Goal: Task Accomplishment & Management: Manage account settings

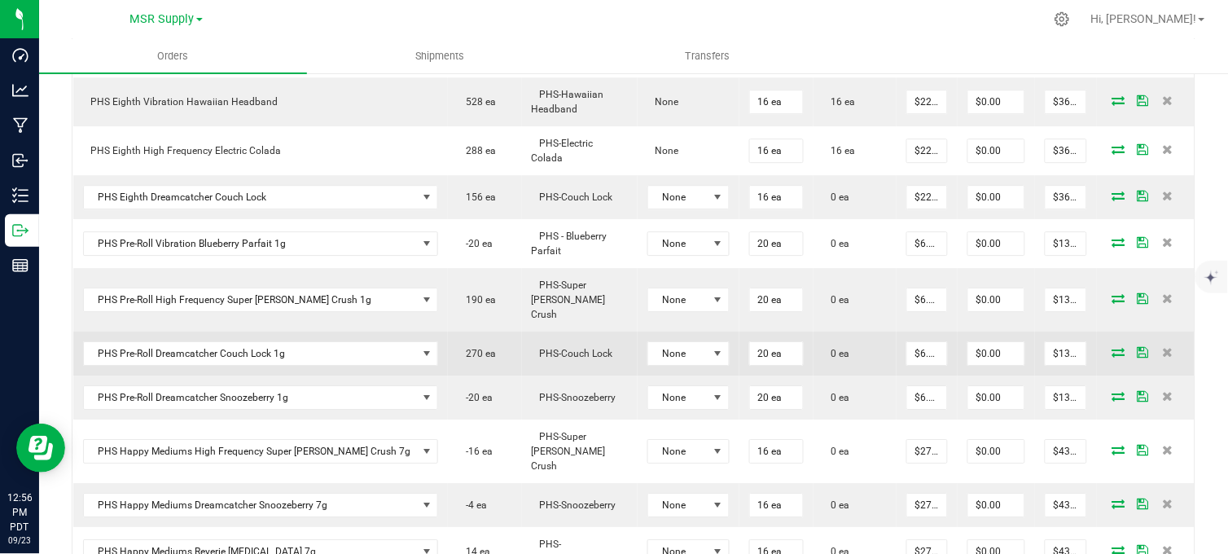
scroll to position [995, 0]
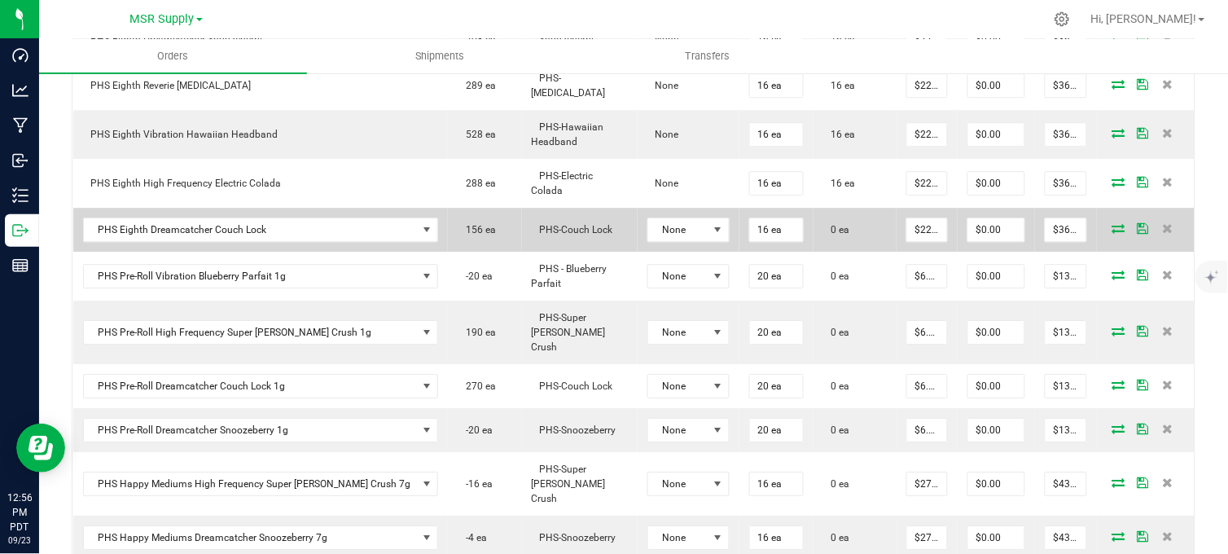
click at [1112, 232] on icon at bounding box center [1118, 228] width 13 height 10
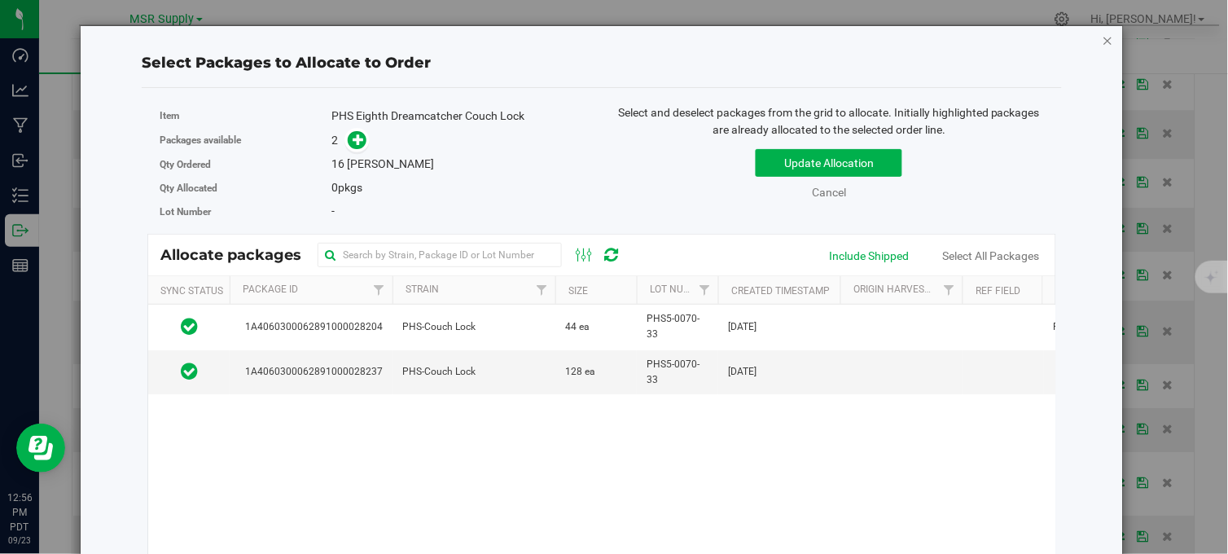
click at [1103, 38] on icon "button" at bounding box center [1108, 40] width 11 height 20
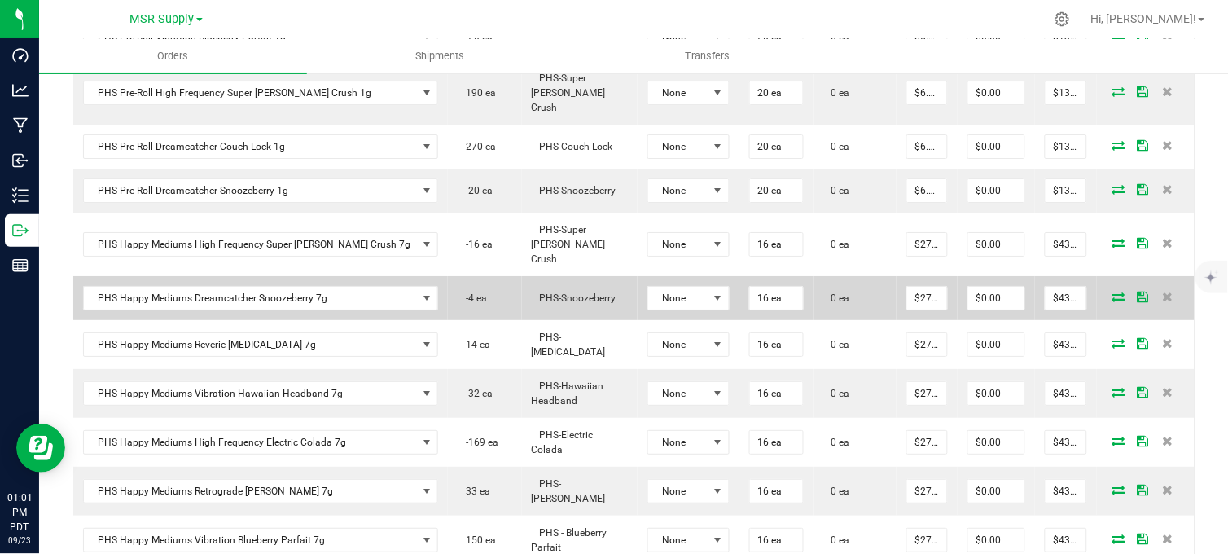
scroll to position [1266, 0]
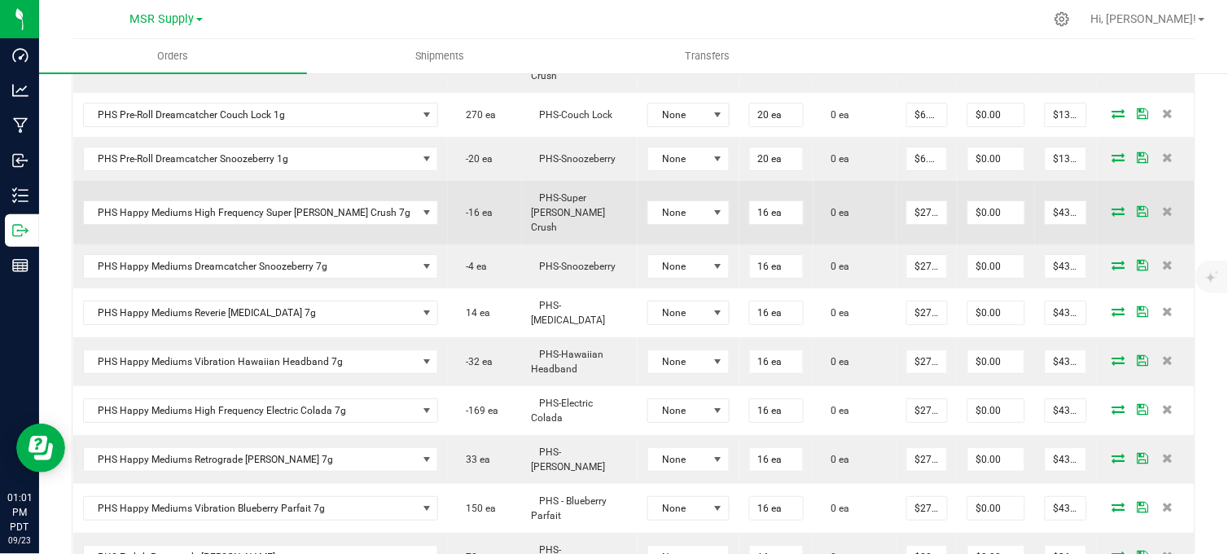
click at [1112, 206] on icon at bounding box center [1118, 211] width 13 height 10
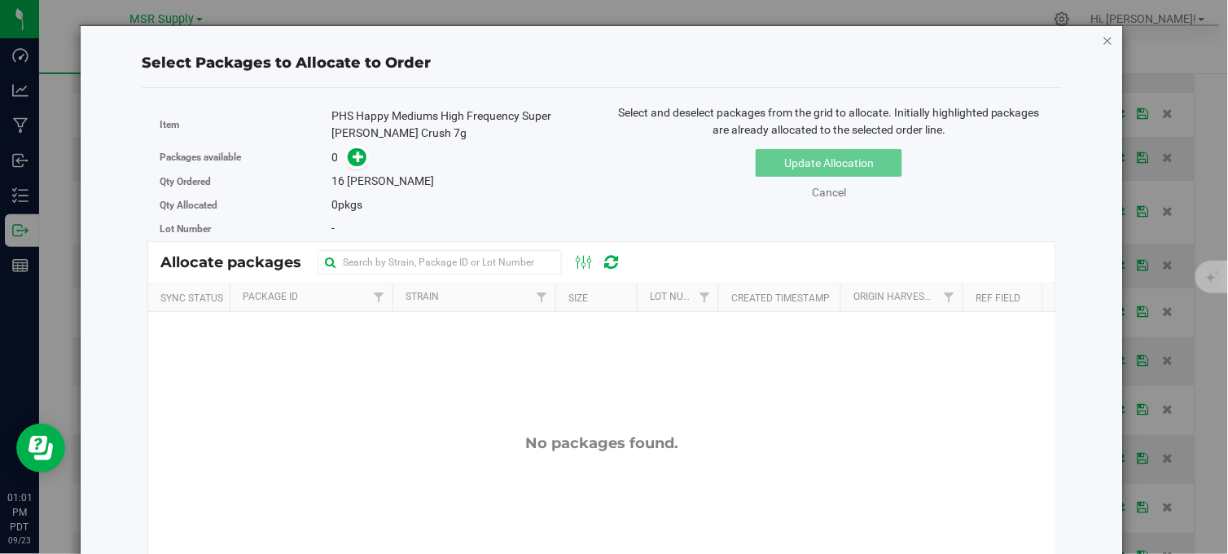
click at [1103, 33] on icon "button" at bounding box center [1108, 40] width 11 height 20
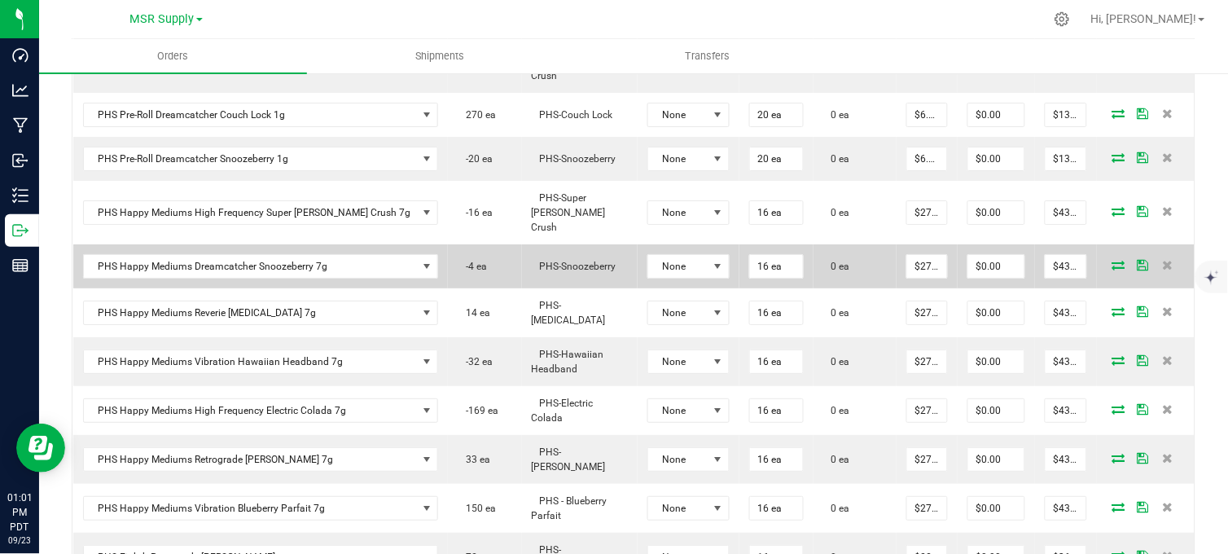
click at [1107, 260] on span at bounding box center [1119, 265] width 24 height 10
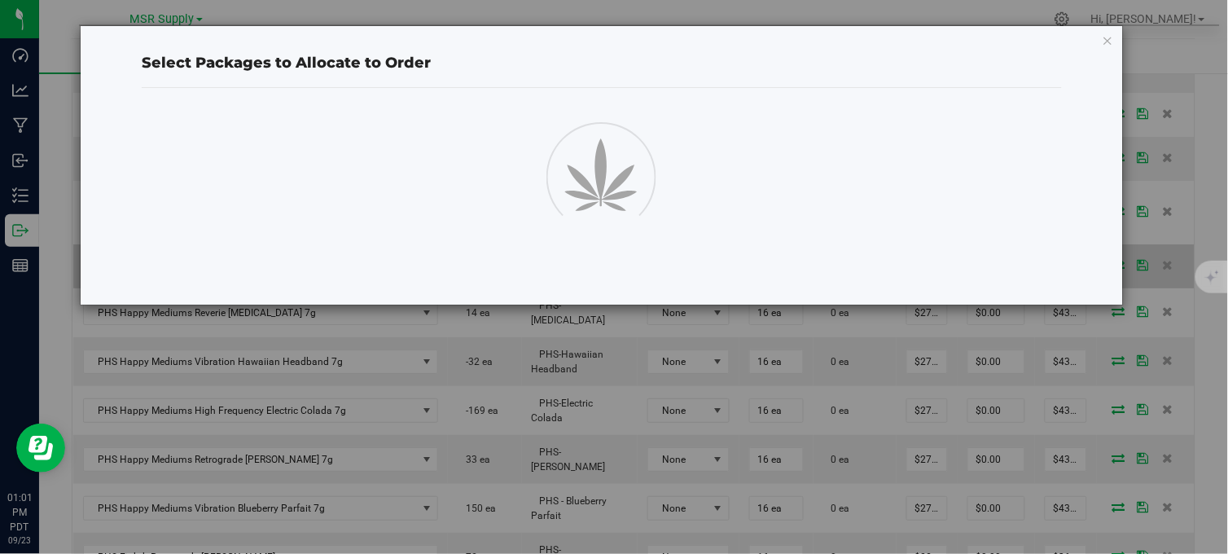
click at [1102, 239] on div "Select Packages to Allocate to Order" at bounding box center [602, 165] width 1045 height 280
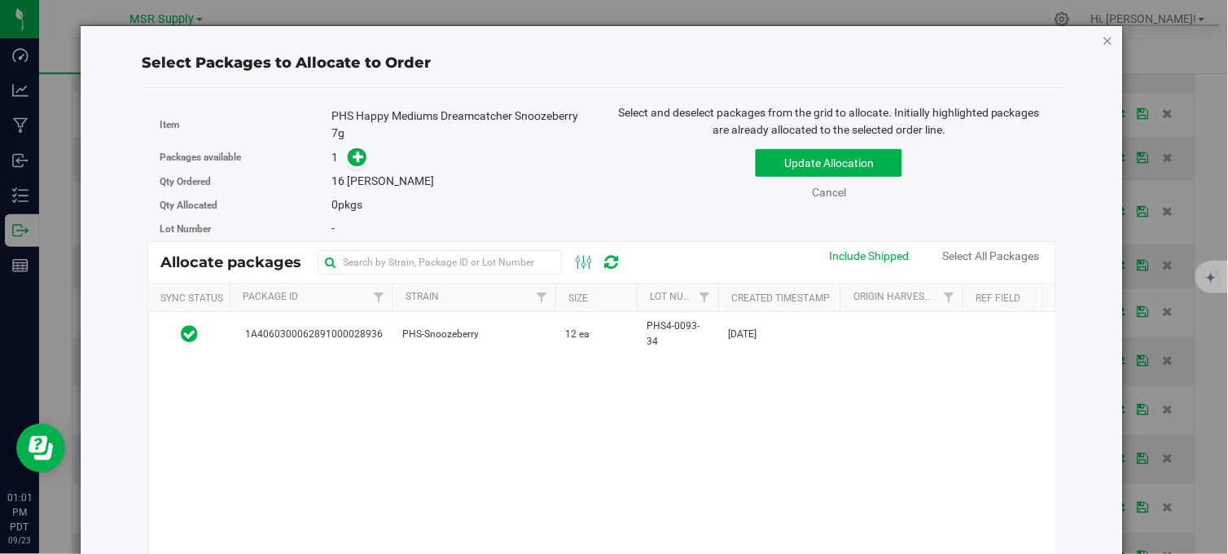
drag, startPoint x: 1086, startPoint y: 38, endPoint x: 1097, endPoint y: 41, distance: 10.9
click at [1088, 38] on div "Select Packages to Allocate to Order Item PHS Happy Mediums Dreamcatcher Snooze…" at bounding box center [602, 385] width 1019 height 718
click at [1103, 41] on icon "button" at bounding box center [1108, 40] width 11 height 20
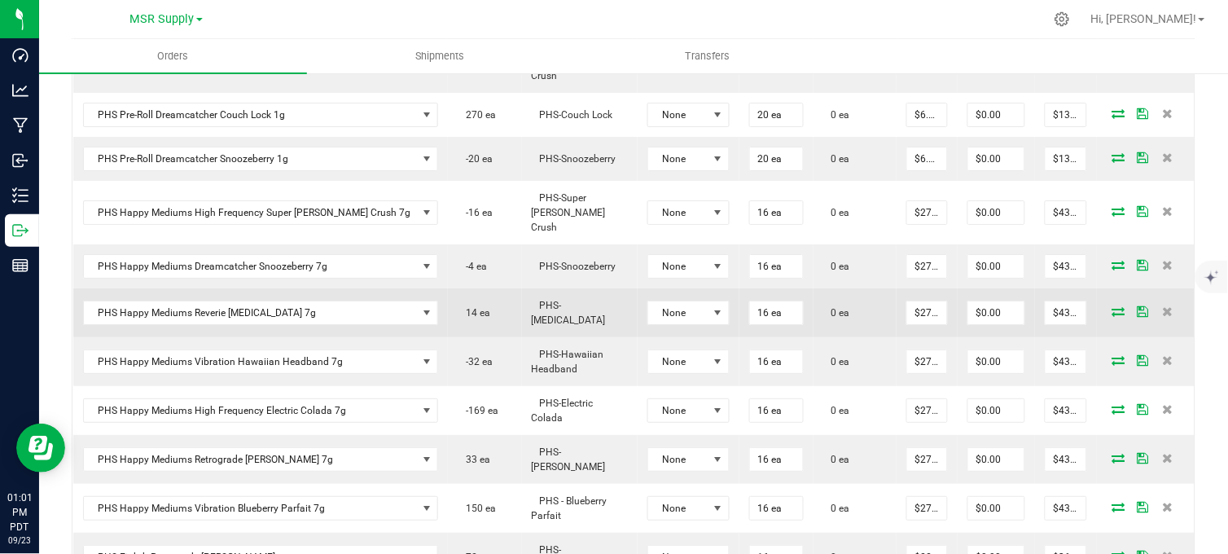
click at [1112, 306] on icon at bounding box center [1118, 311] width 13 height 10
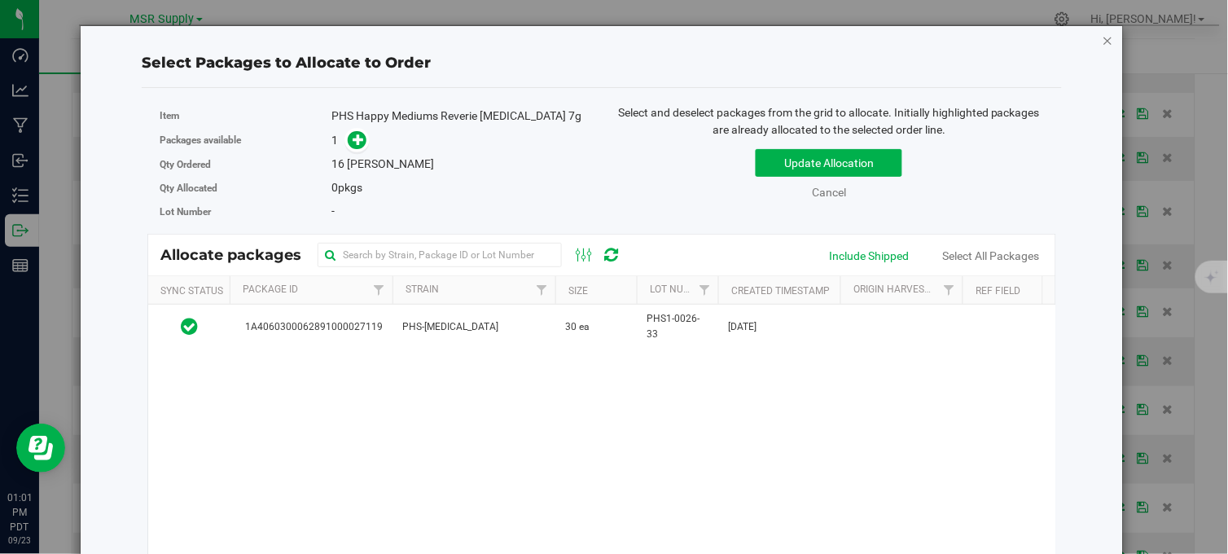
click at [1103, 42] on icon "button" at bounding box center [1108, 40] width 11 height 20
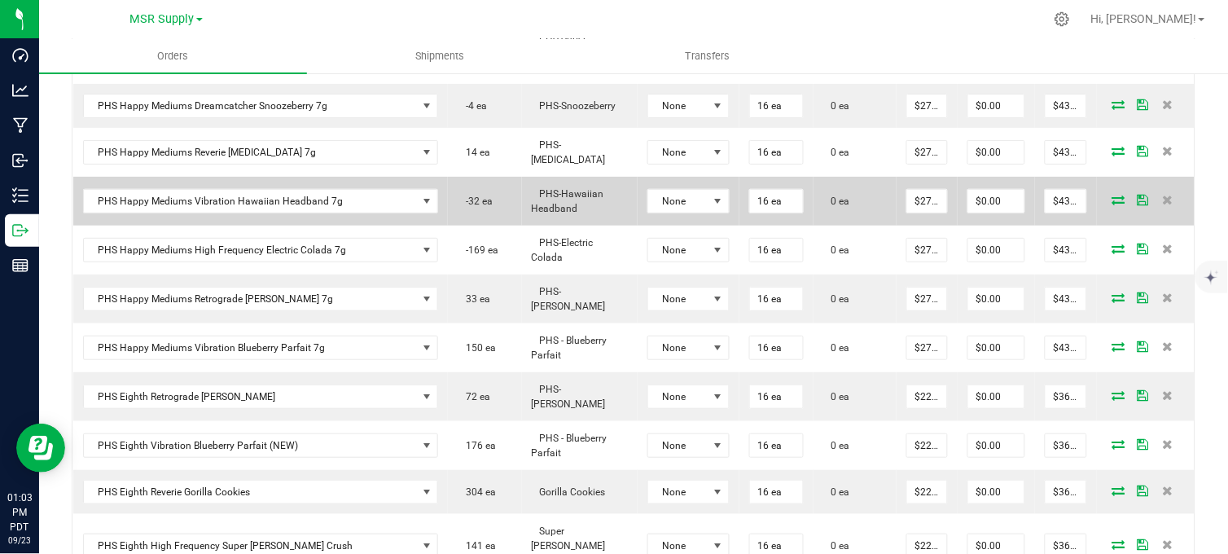
scroll to position [1447, 0]
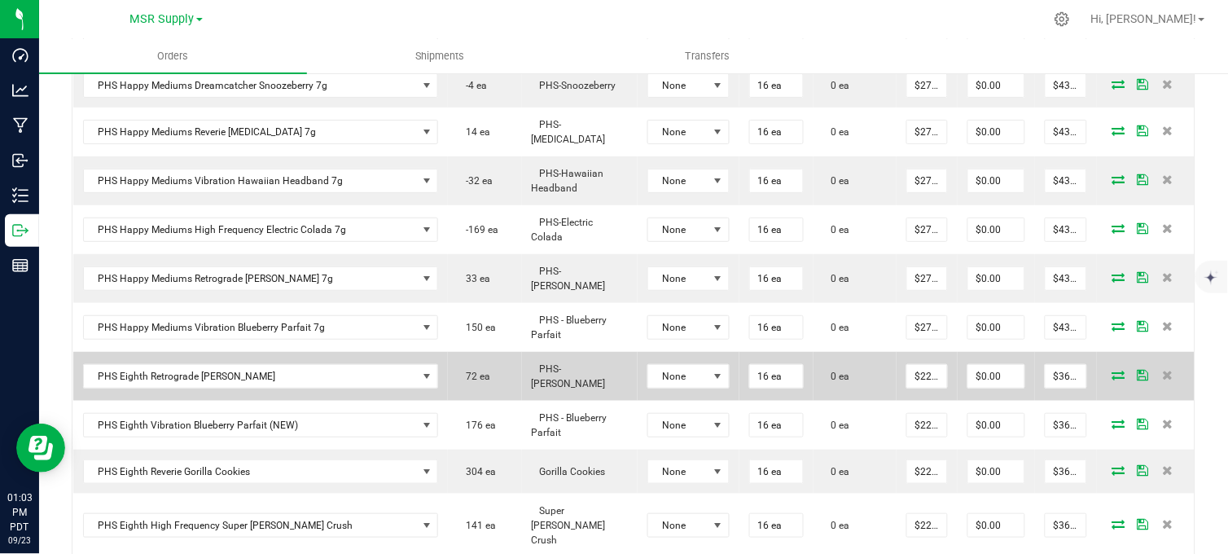
click at [1112, 370] on icon at bounding box center [1118, 375] width 13 height 10
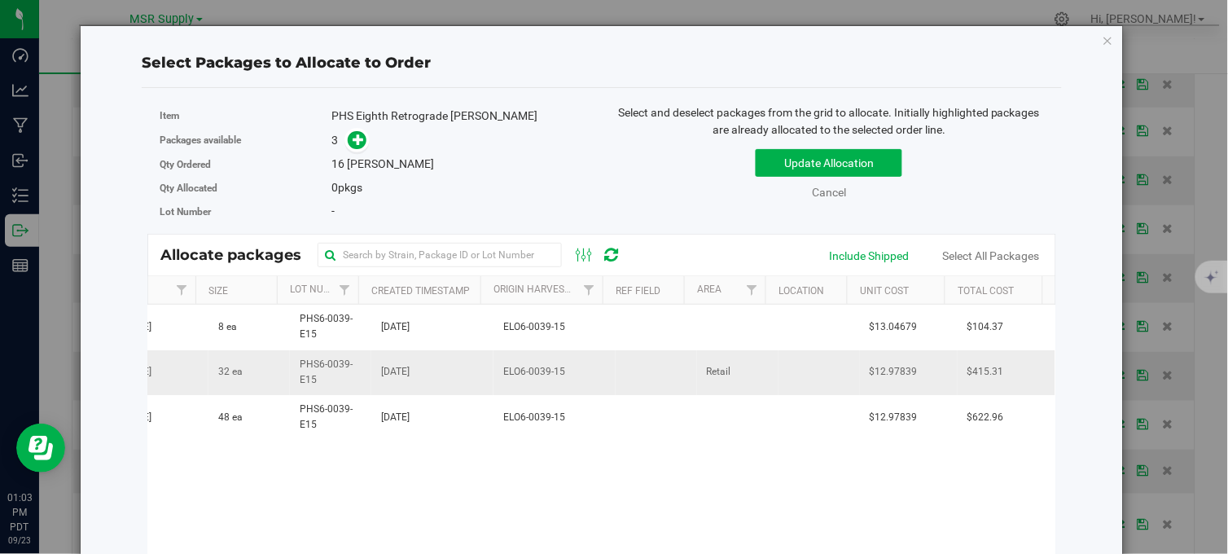
scroll to position [0, 0]
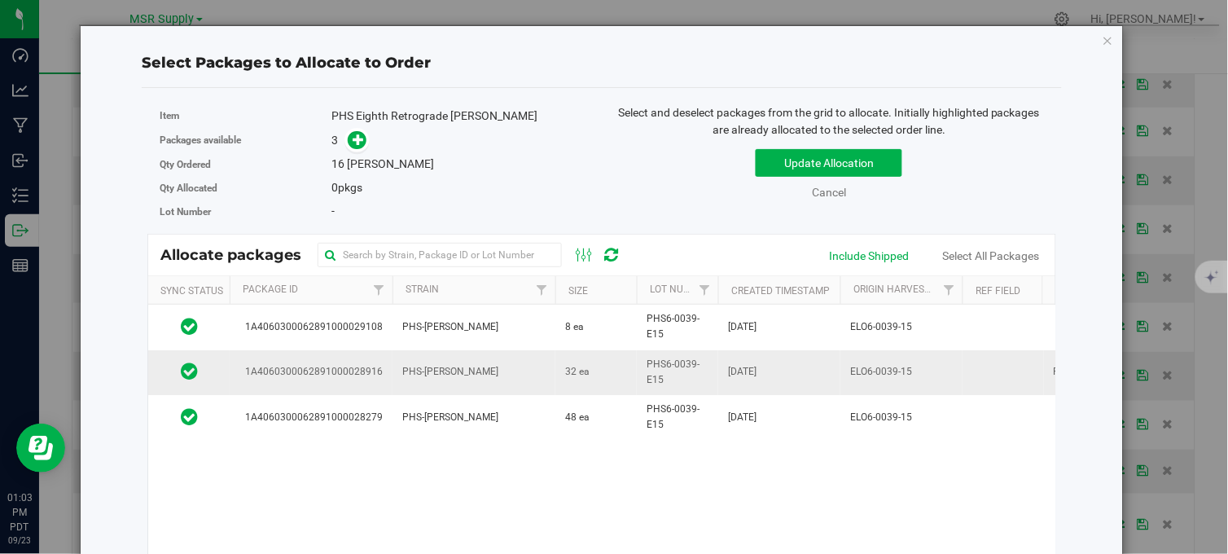
click at [546, 372] on td "PHS-[PERSON_NAME]" at bounding box center [474, 372] width 163 height 45
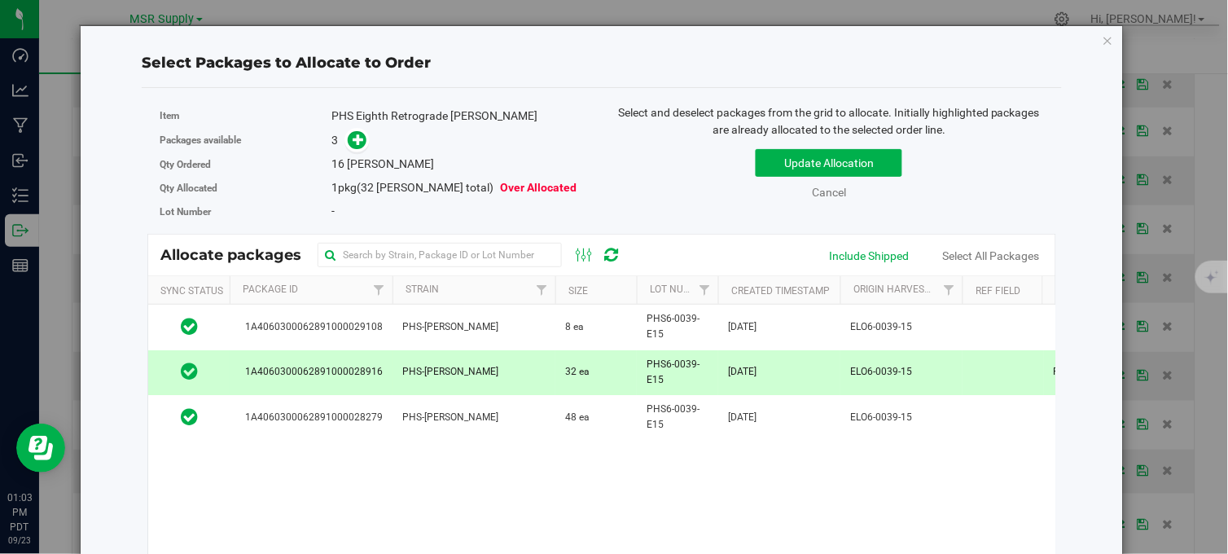
click at [359, 143] on icon at bounding box center [358, 139] width 11 height 11
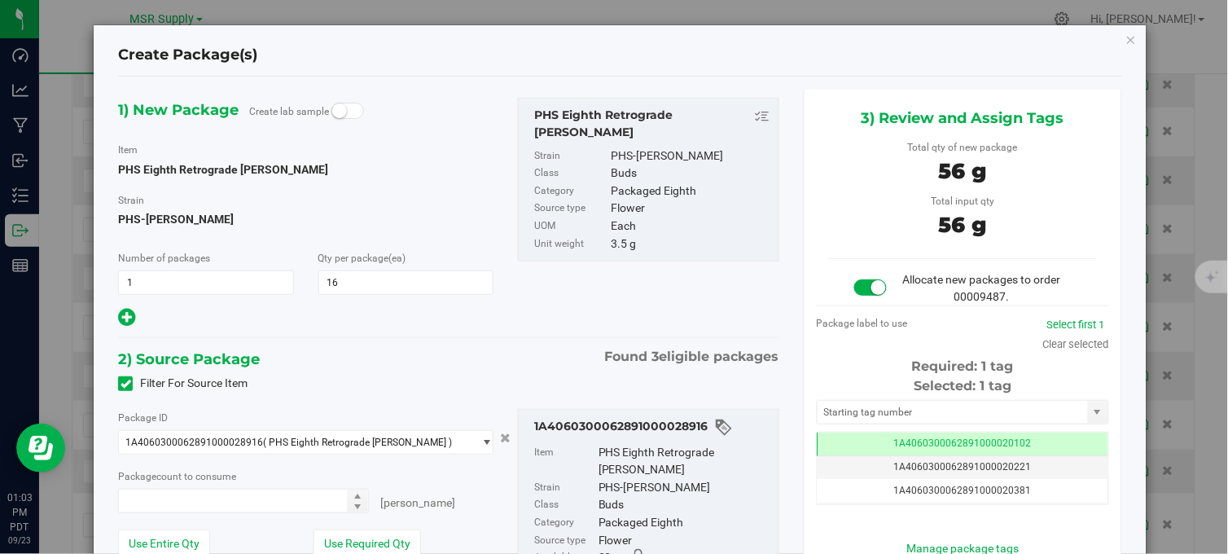
type input "16 ea"
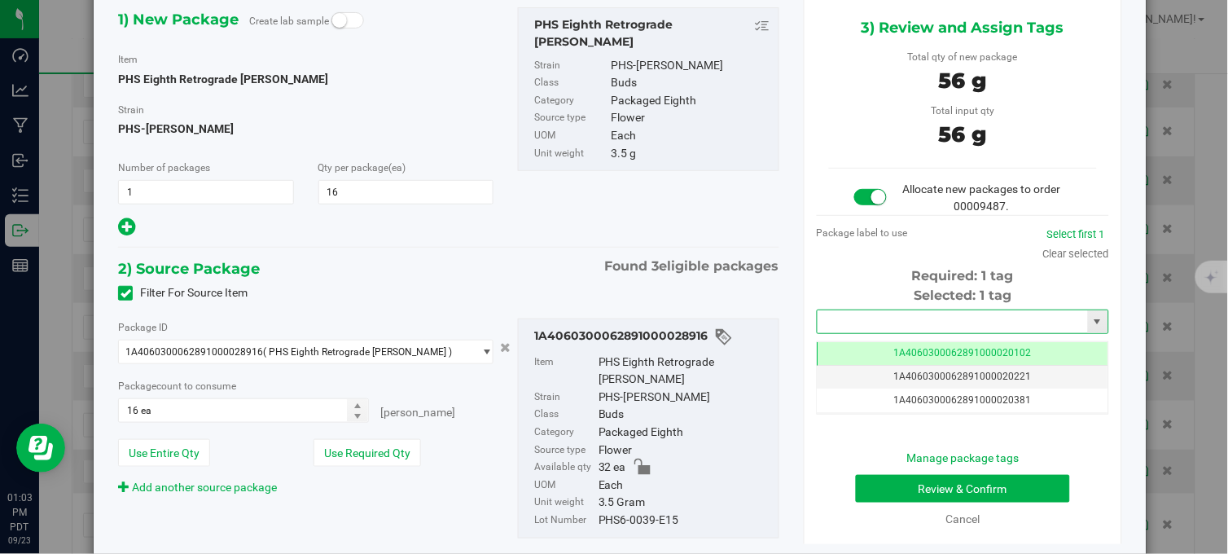
click at [900, 331] on input "text" at bounding box center [953, 321] width 270 height 23
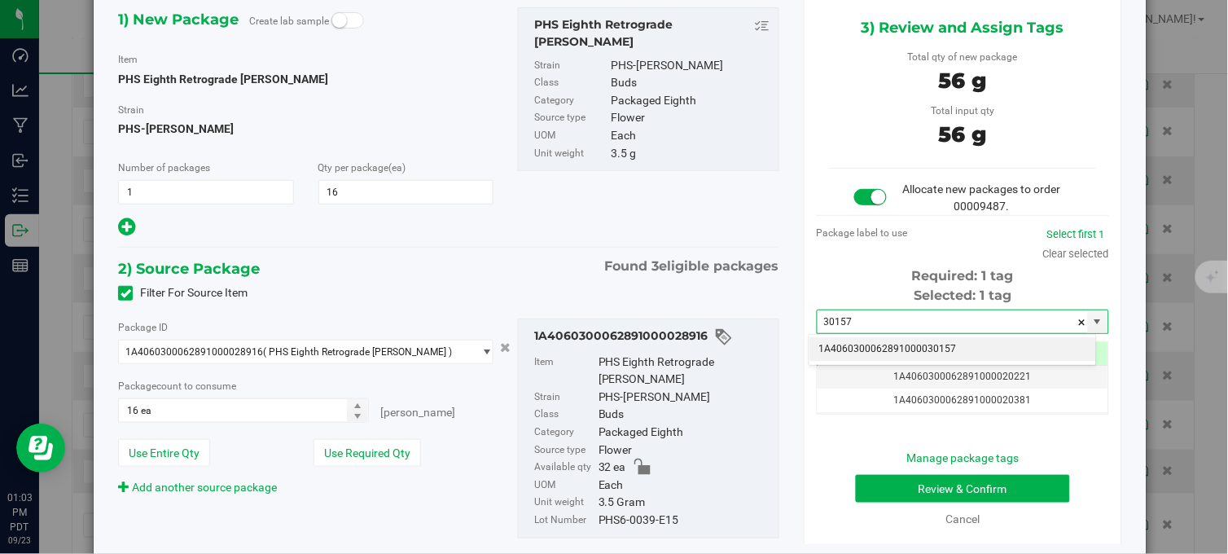
click at [925, 347] on li "1A4060300062891000030157" at bounding box center [953, 349] width 287 height 24
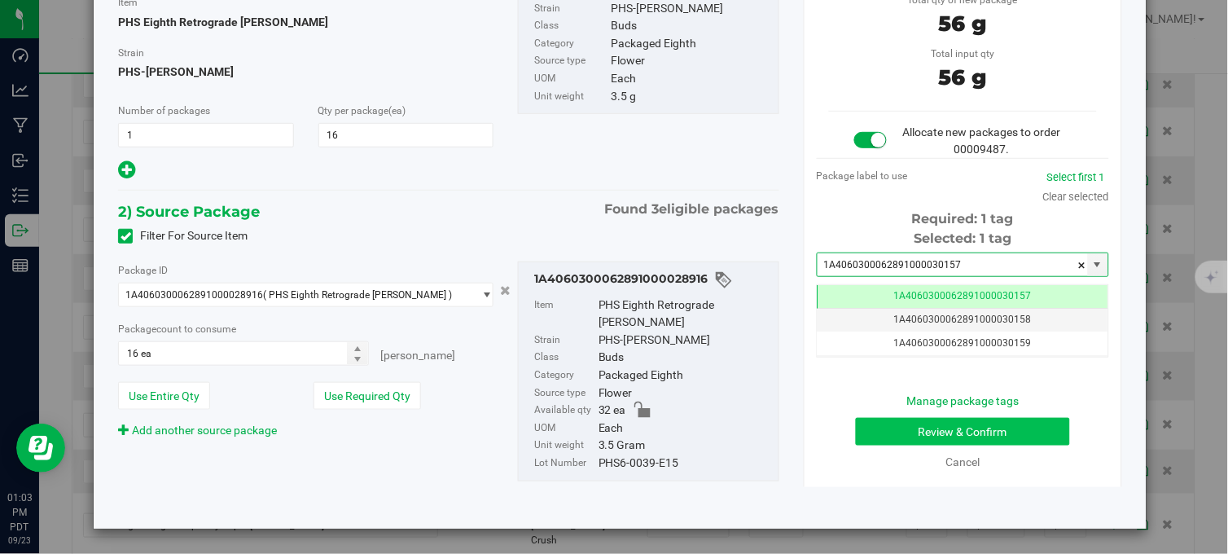
type input "1A4060300062891000030157"
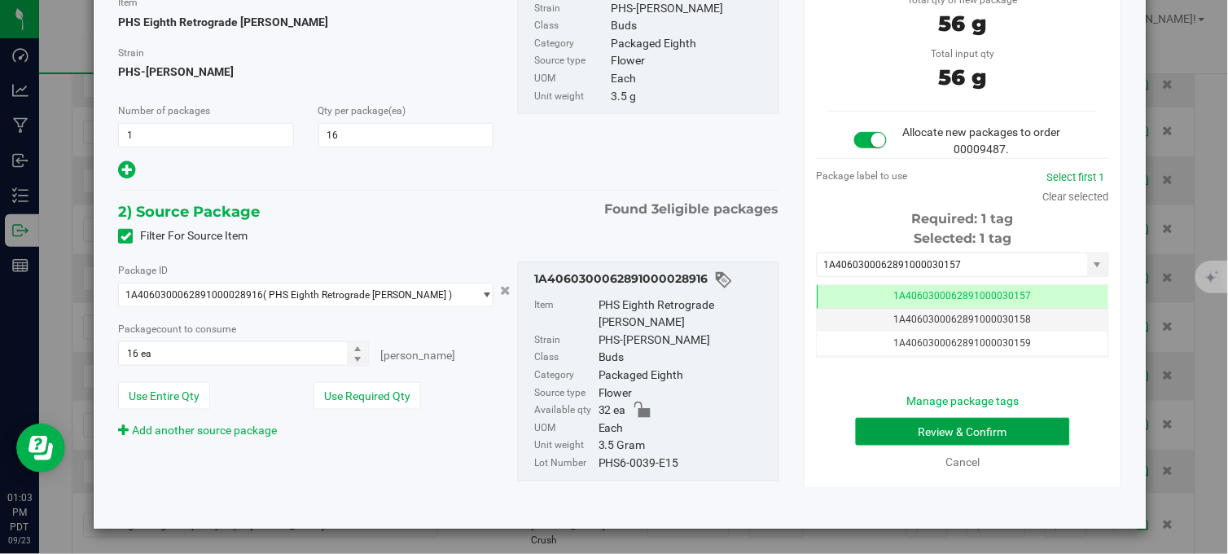
click at [989, 421] on button "Review & Confirm" at bounding box center [963, 432] width 214 height 28
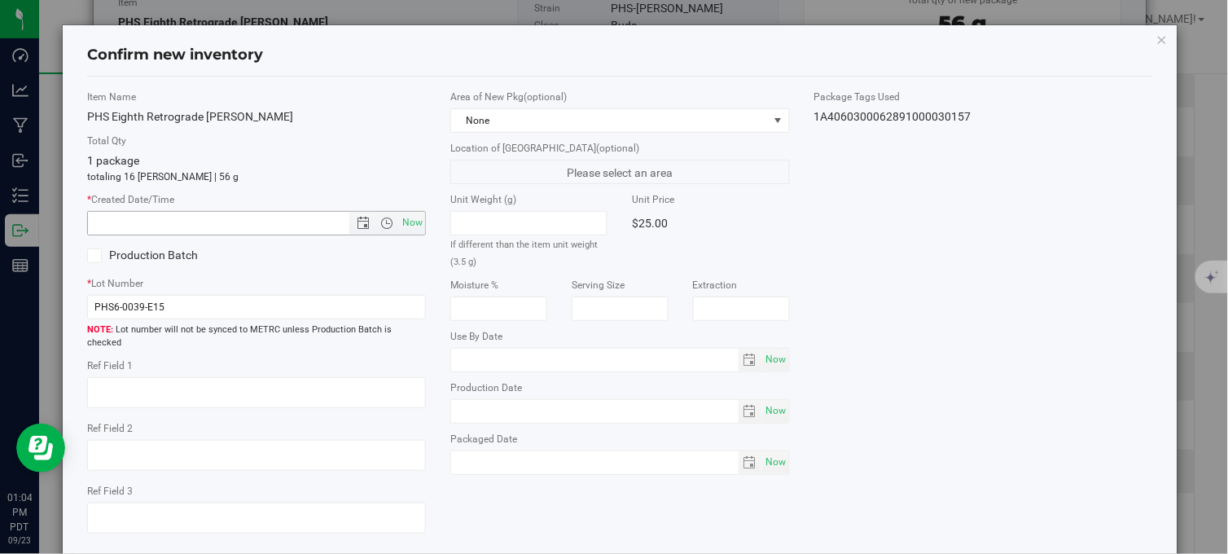
drag, startPoint x: 409, startPoint y: 229, endPoint x: 511, endPoint y: 240, distance: 103.2
click at [410, 229] on span "Now" at bounding box center [413, 223] width 28 height 24
type input "9/23/2025 1:04 PM"
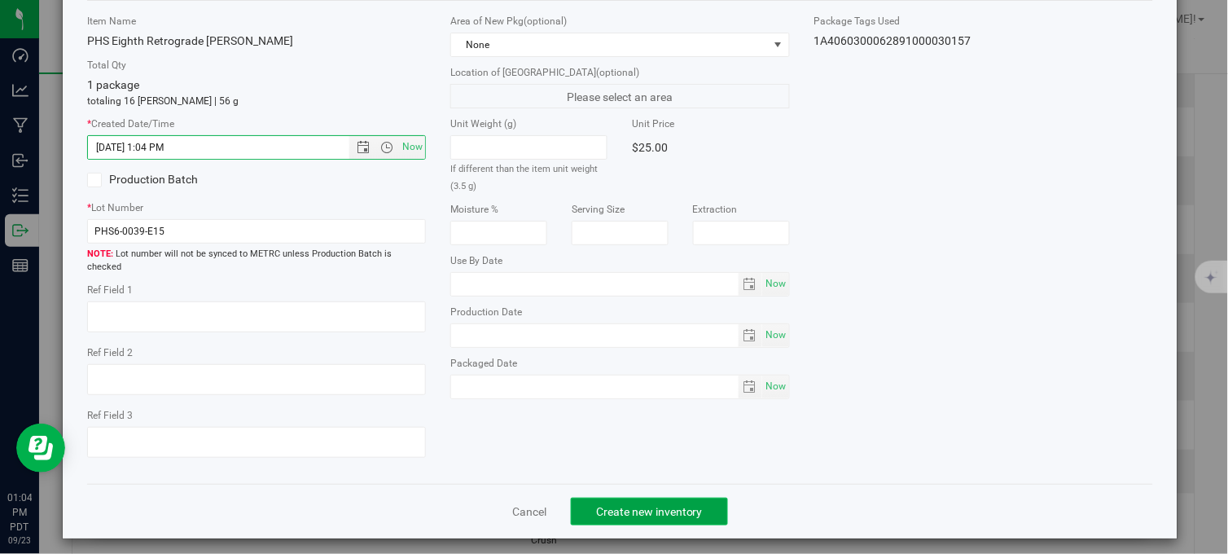
click at [666, 507] on span "Create new inventory" at bounding box center [649, 511] width 107 height 13
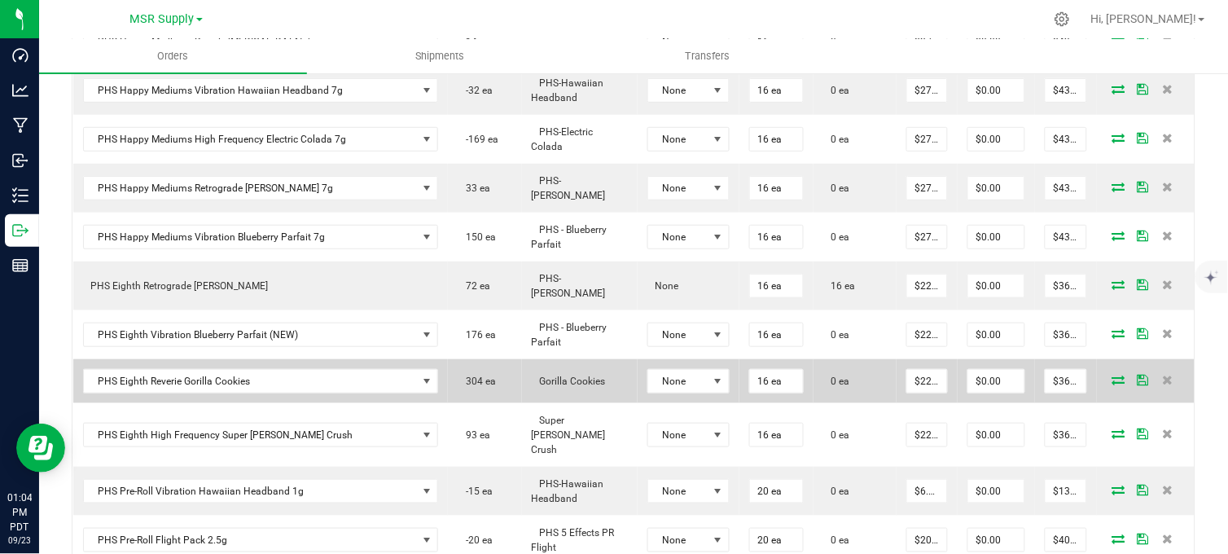
click at [1112, 375] on icon at bounding box center [1118, 380] width 13 height 10
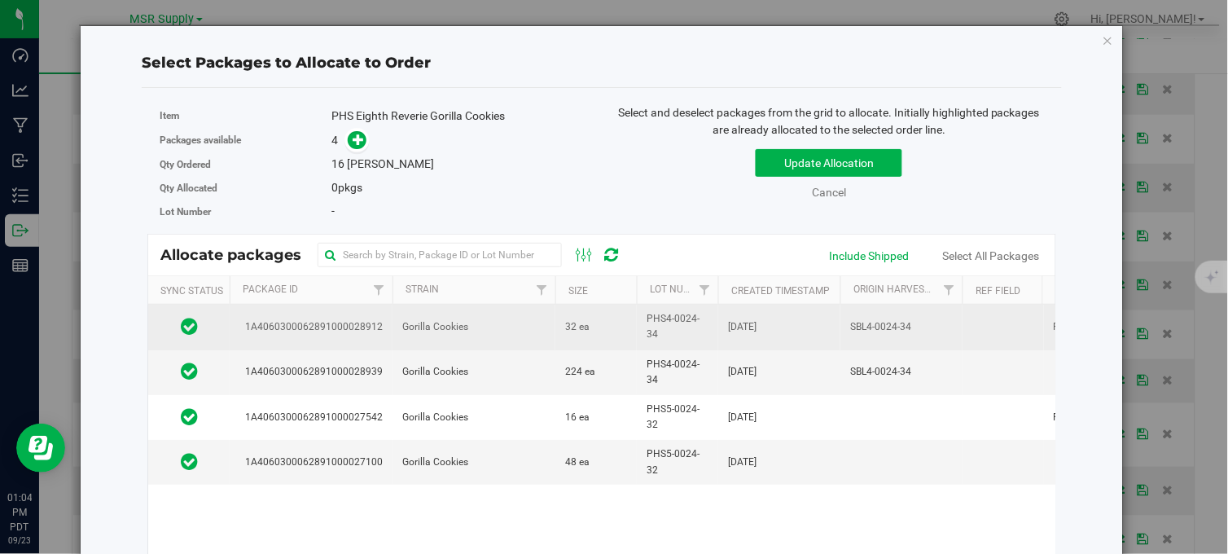
click at [520, 319] on td "Gorilla Cookies" at bounding box center [474, 327] width 163 height 45
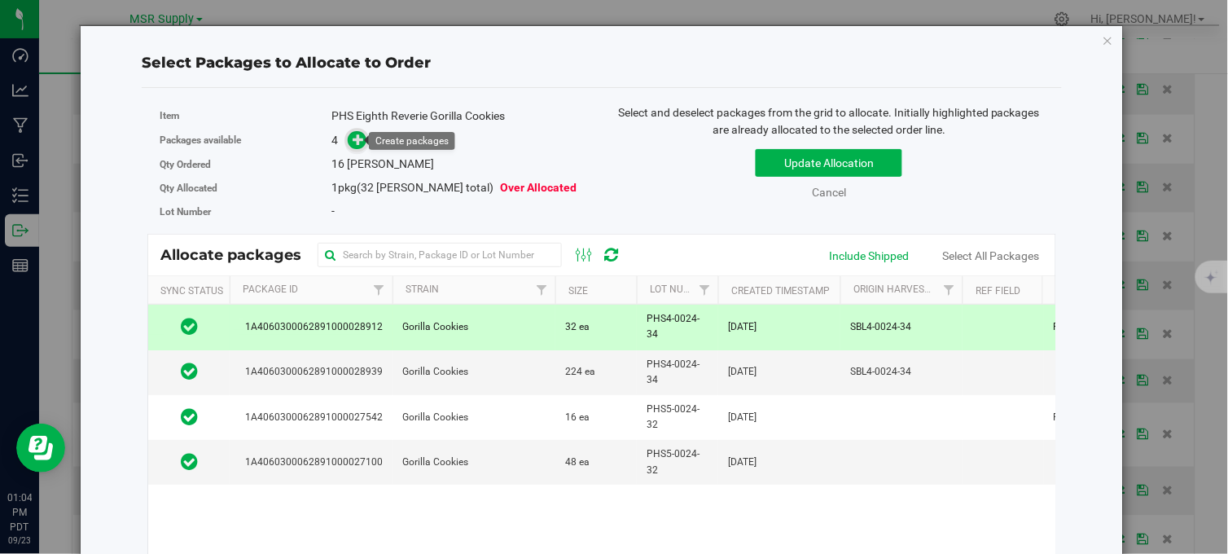
click at [353, 140] on icon at bounding box center [358, 139] width 11 height 11
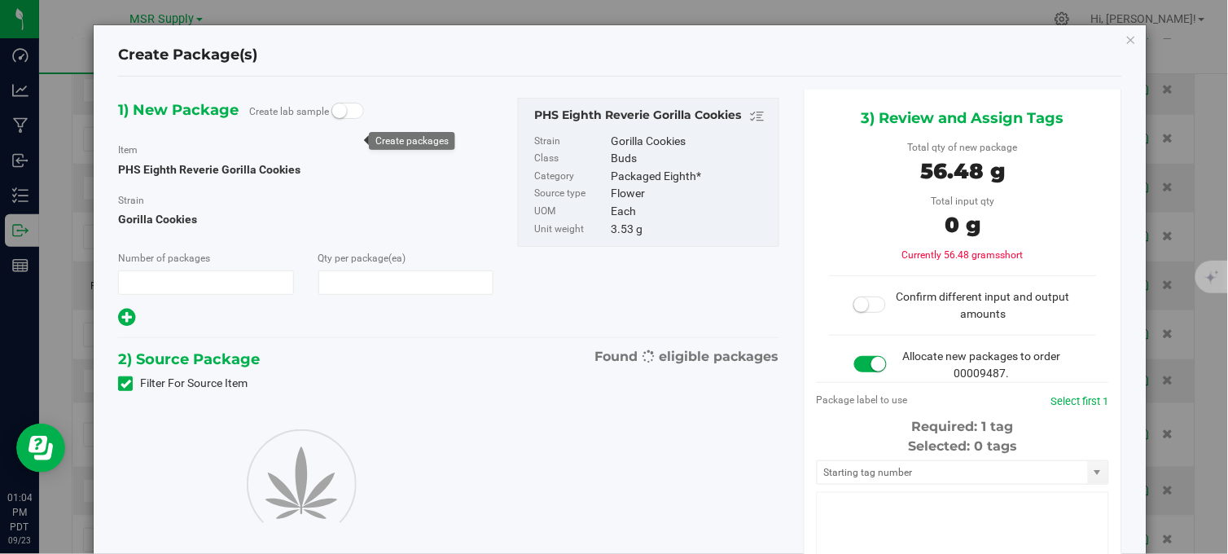
type input "1"
type input "16"
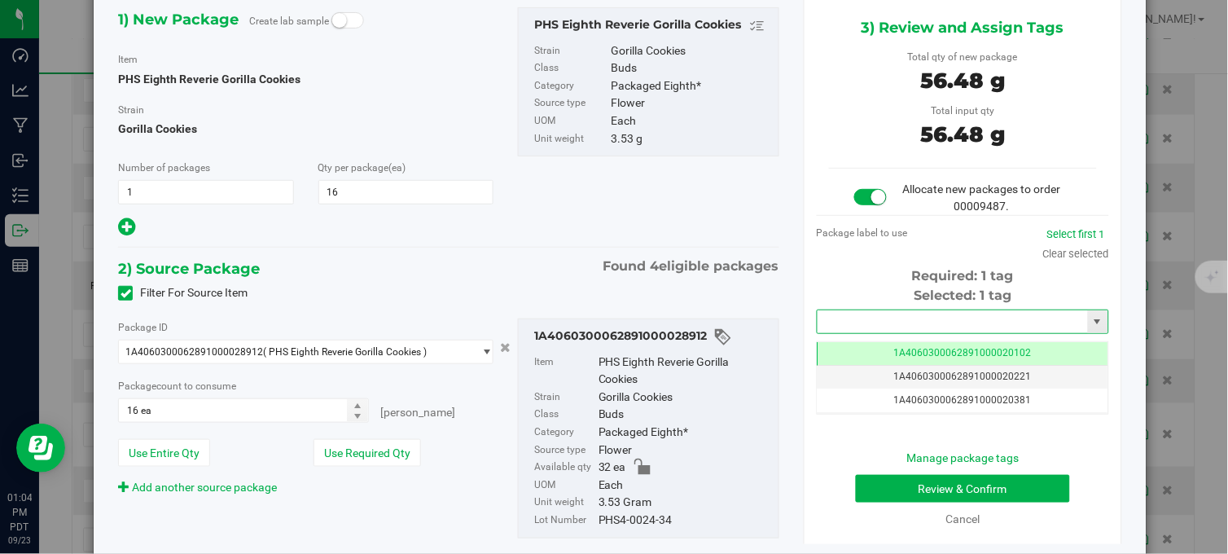
click at [875, 331] on input "text" at bounding box center [953, 321] width 270 height 23
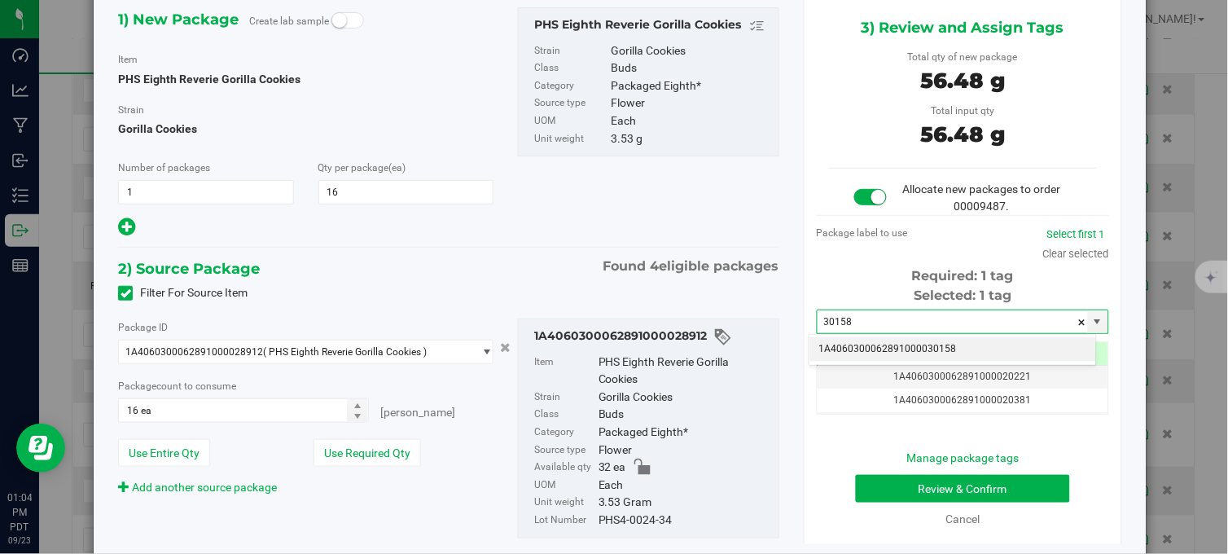
click at [857, 350] on li "1A4060300062891000030158" at bounding box center [953, 349] width 287 height 24
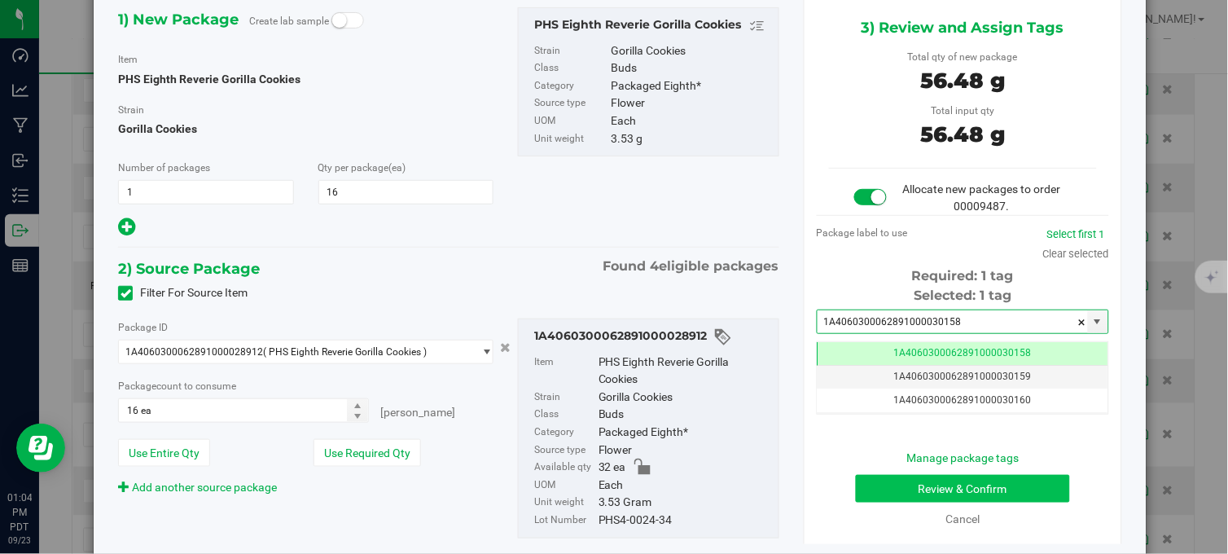
type input "1A4060300062891000030158"
click at [906, 479] on button "Review & Confirm" at bounding box center [963, 489] width 214 height 28
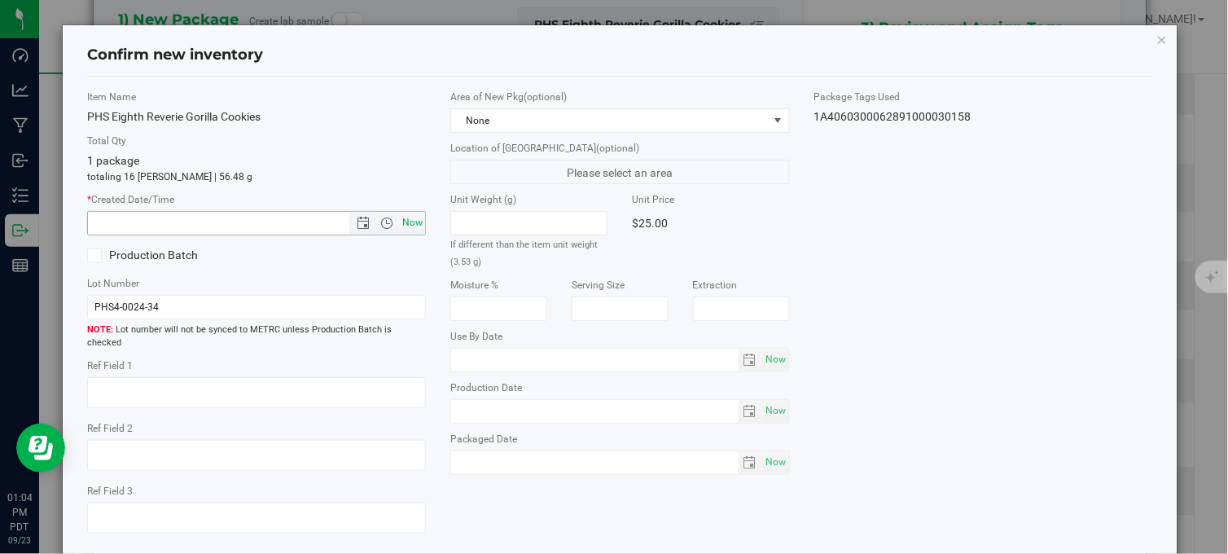
click at [410, 223] on span "Now" at bounding box center [413, 223] width 28 height 24
type input "9/23/2025 1:04 PM"
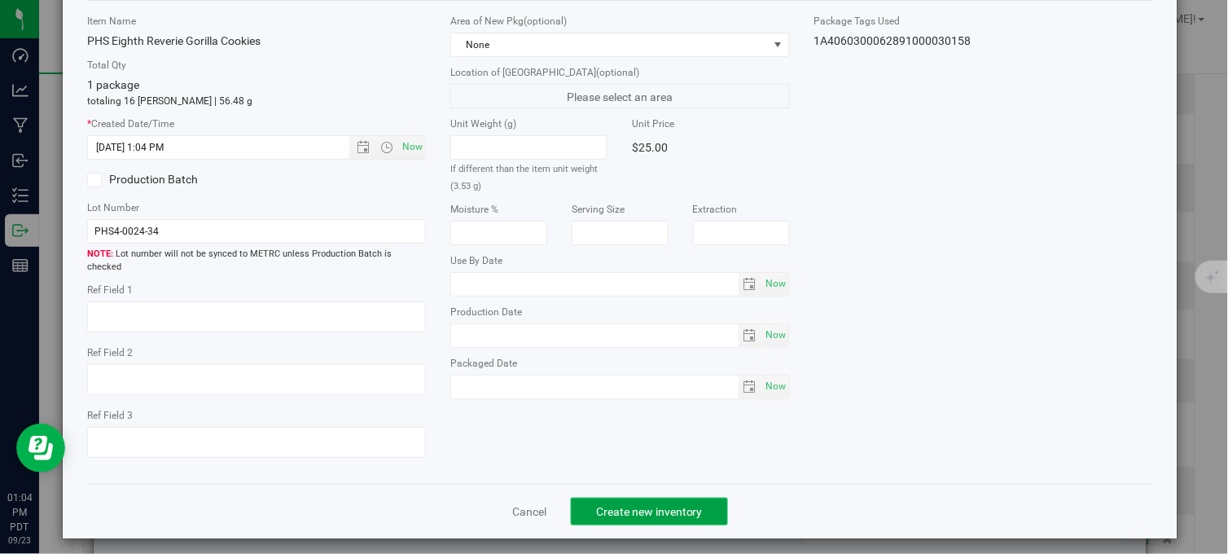
click at [635, 505] on span "Create new inventory" at bounding box center [649, 511] width 107 height 13
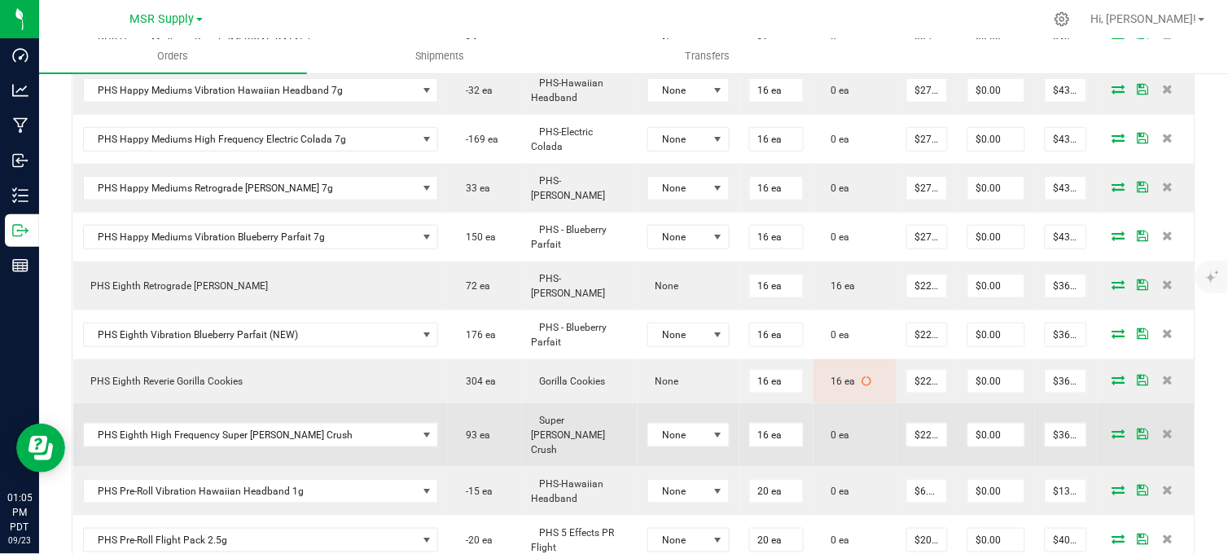
click at [1112, 428] on icon at bounding box center [1118, 433] width 13 height 10
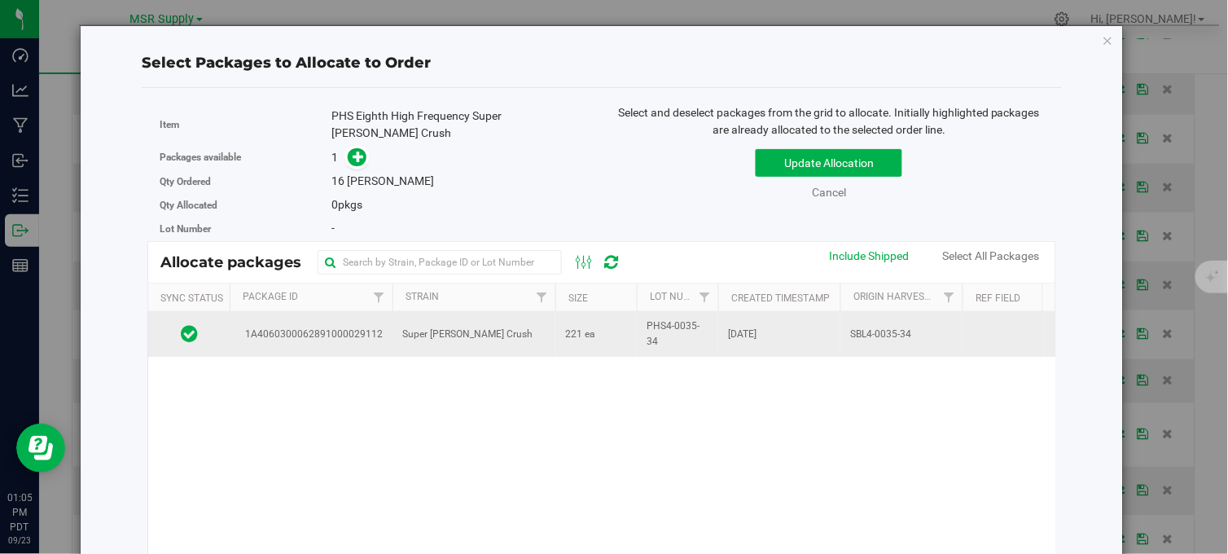
click at [542, 327] on td "Super [PERSON_NAME] Crush" at bounding box center [474, 334] width 163 height 44
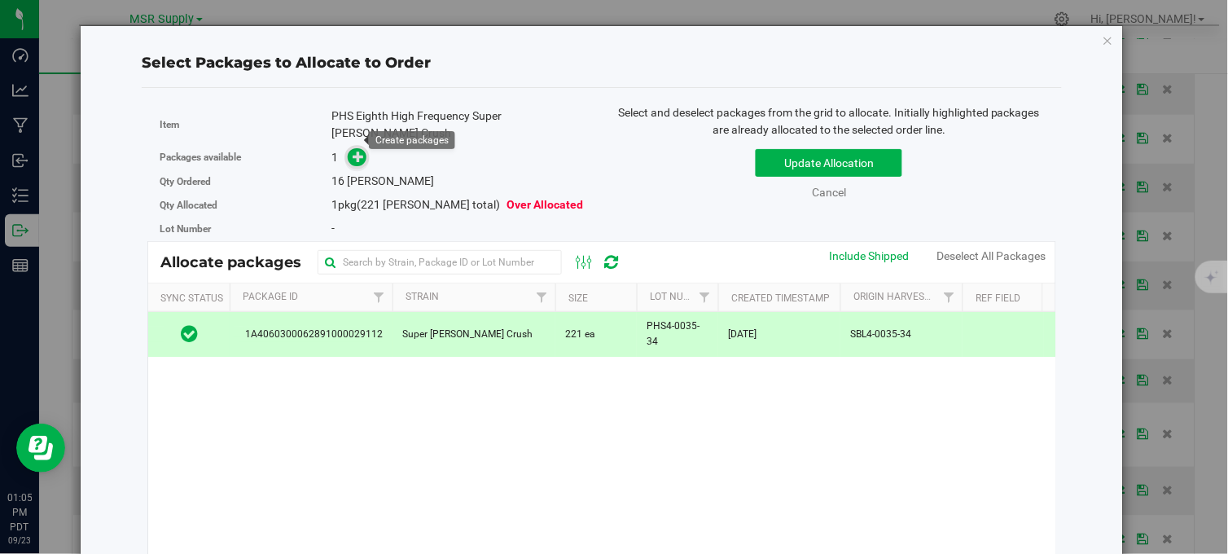
click at [353, 151] on icon at bounding box center [358, 156] width 11 height 11
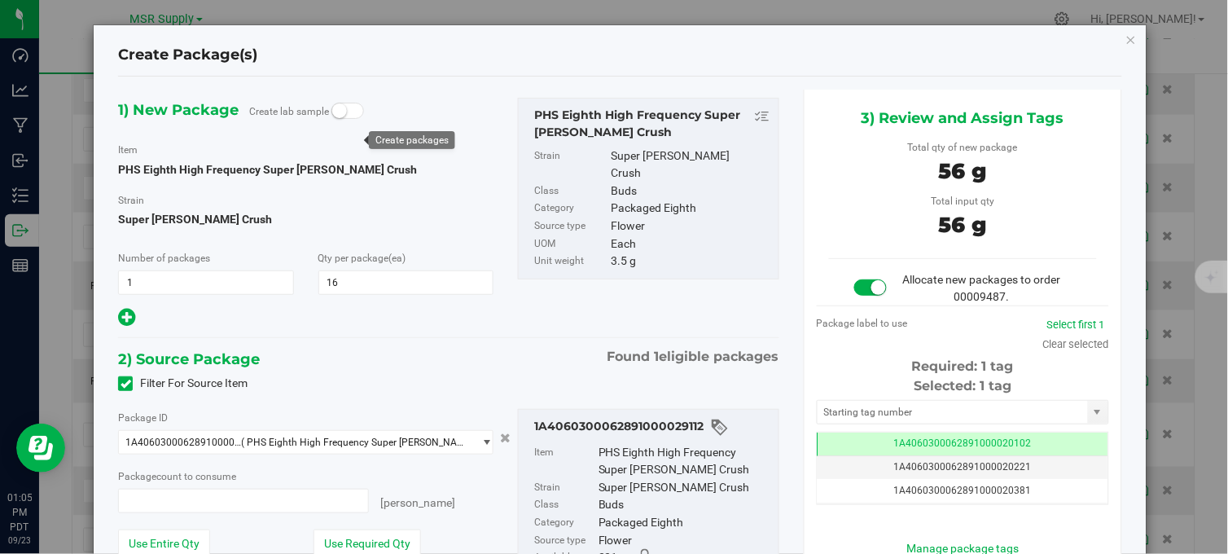
type input "16 ea"
click at [1126, 33] on icon "button" at bounding box center [1131, 39] width 11 height 20
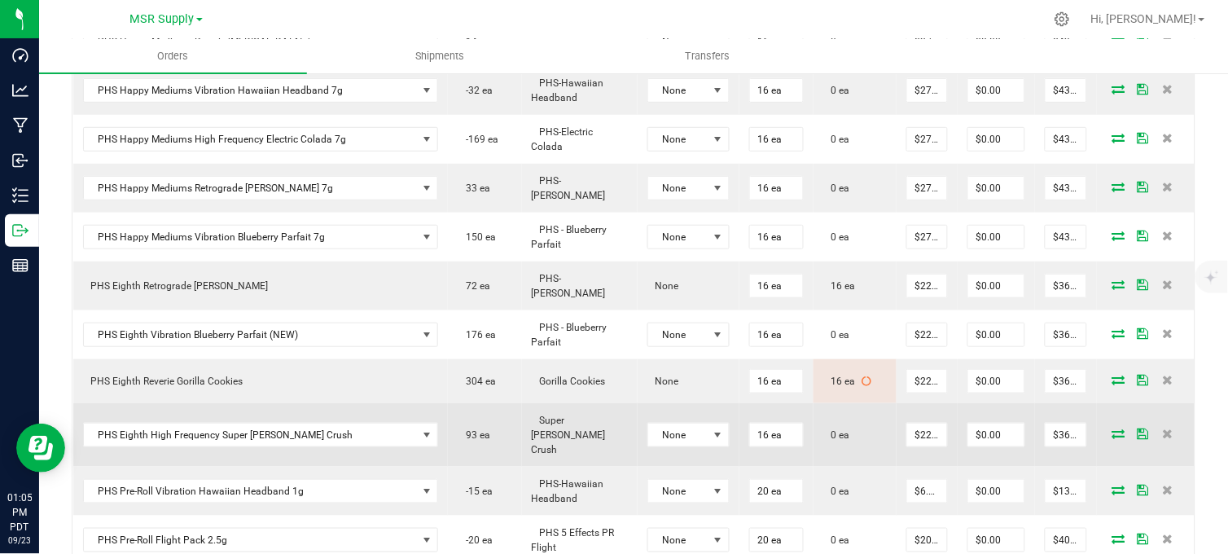
click at [1112, 428] on icon at bounding box center [1118, 433] width 13 height 10
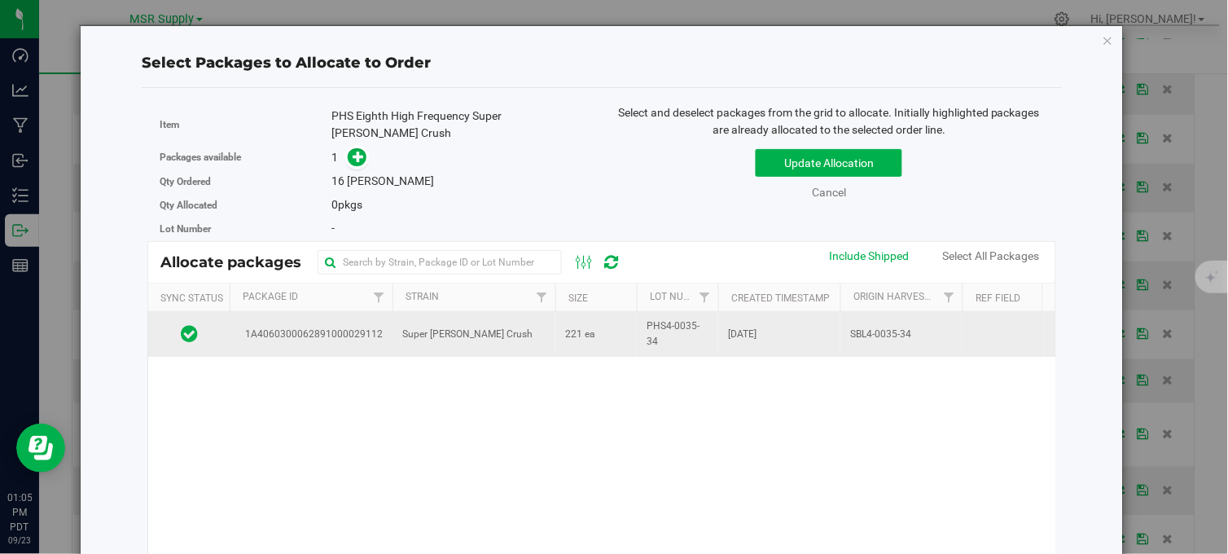
click at [446, 309] on div "Allocate packages Sync Status Package Id Strain Size Lot Number Created Timesta…" at bounding box center [601, 480] width 909 height 479
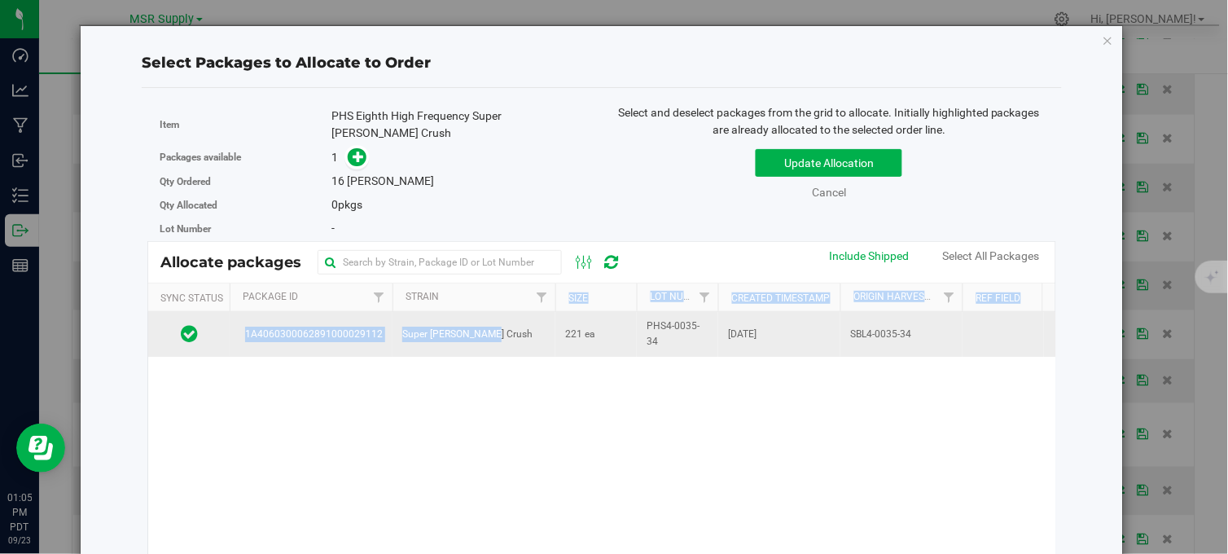
drag, startPoint x: 446, startPoint y: 313, endPoint x: 451, endPoint y: 324, distance: 12.4
click at [451, 327] on span "Super [PERSON_NAME] Crush" at bounding box center [467, 334] width 130 height 15
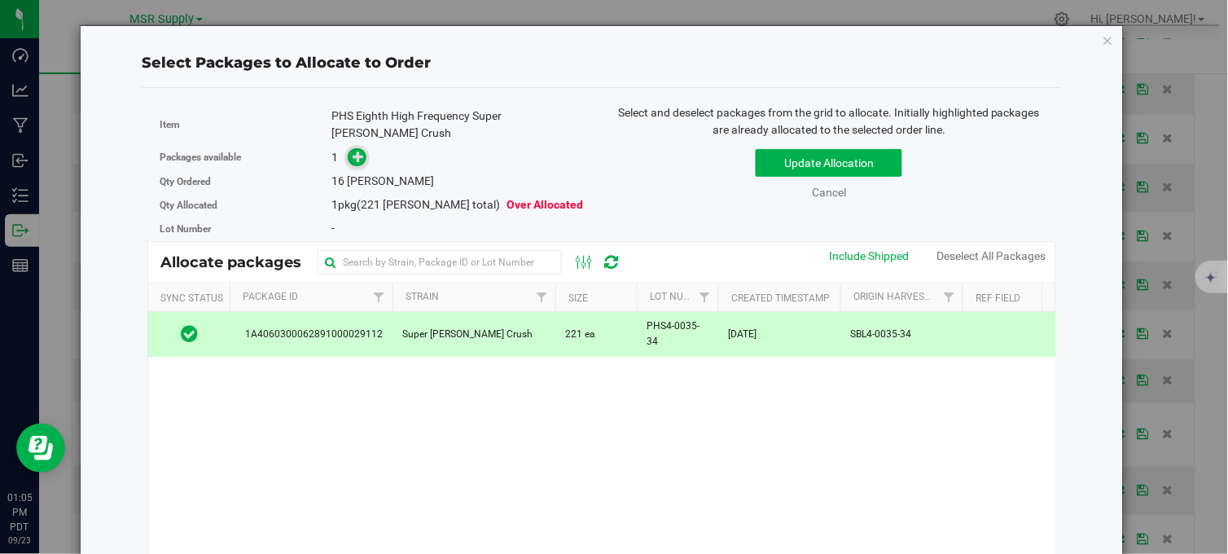
click at [353, 151] on icon at bounding box center [358, 156] width 11 height 11
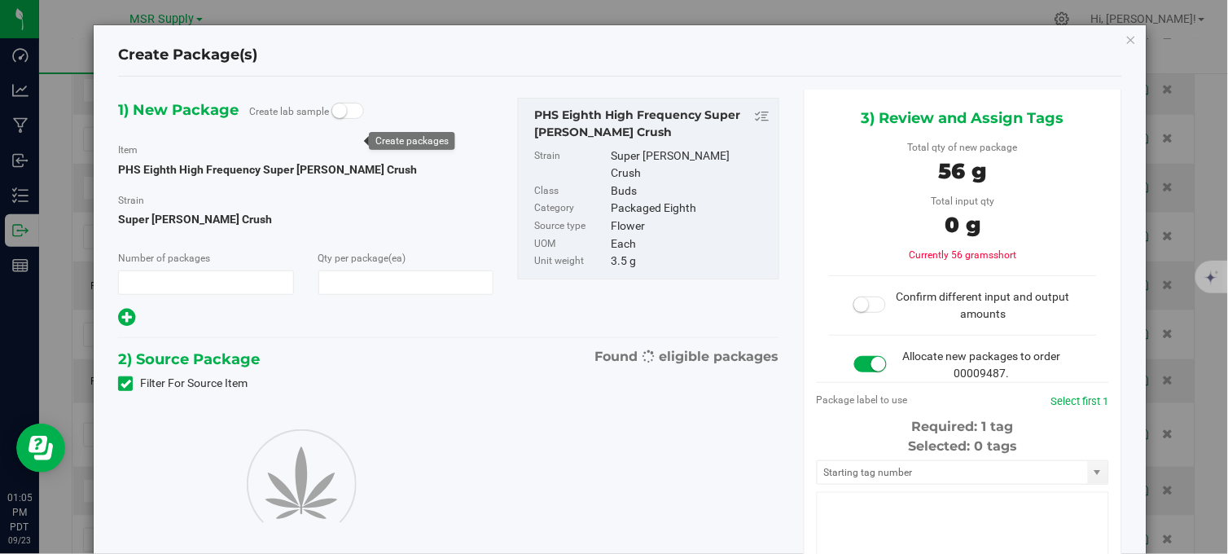
type input "1"
type input "16"
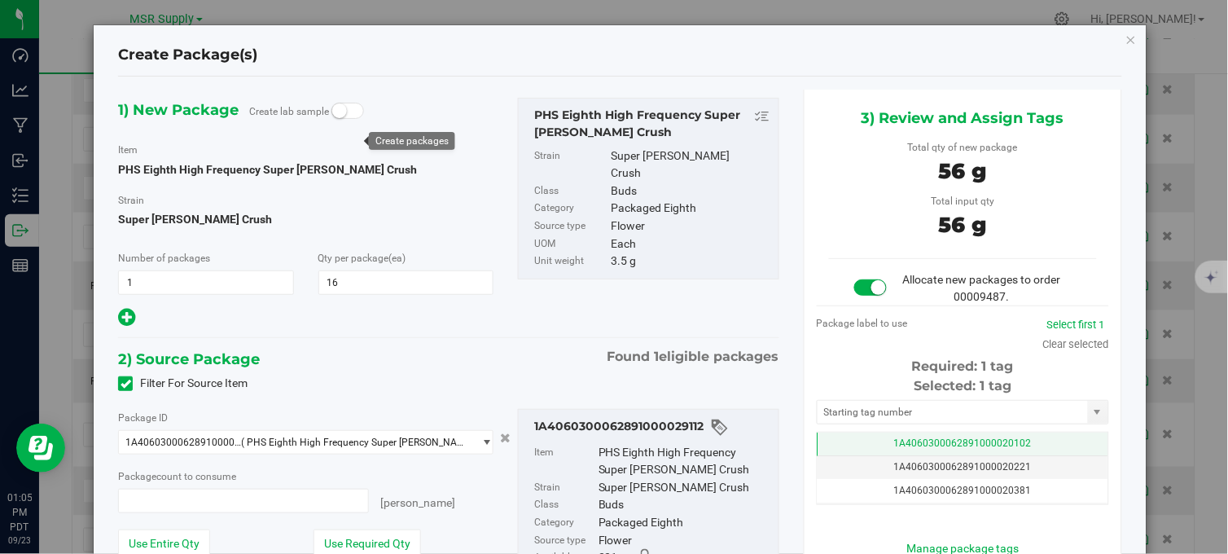
type input "16 ea"
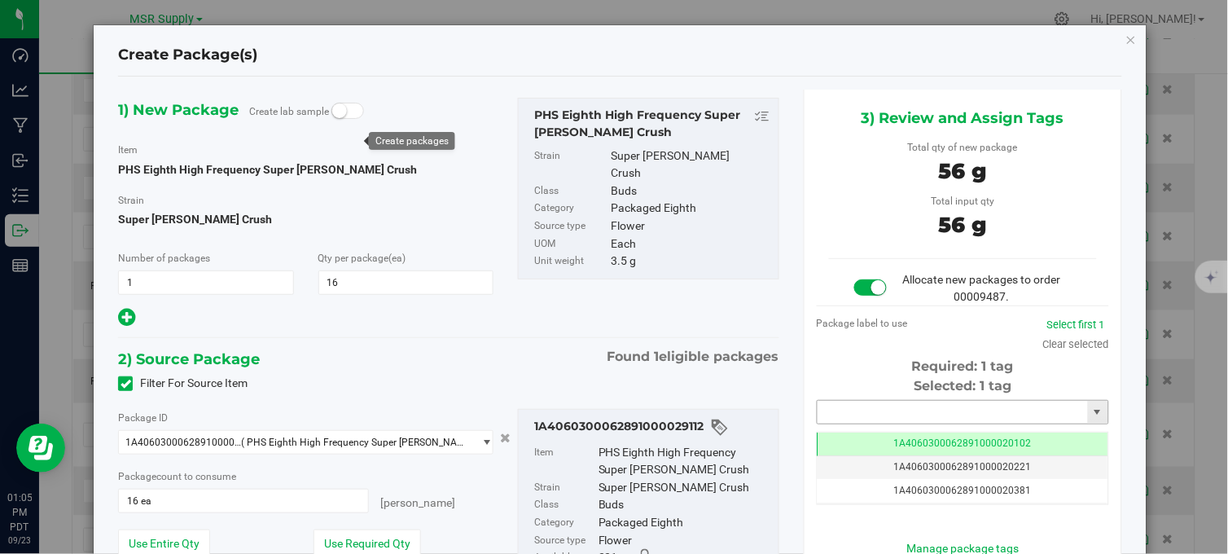
click at [862, 407] on input "text" at bounding box center [953, 412] width 270 height 23
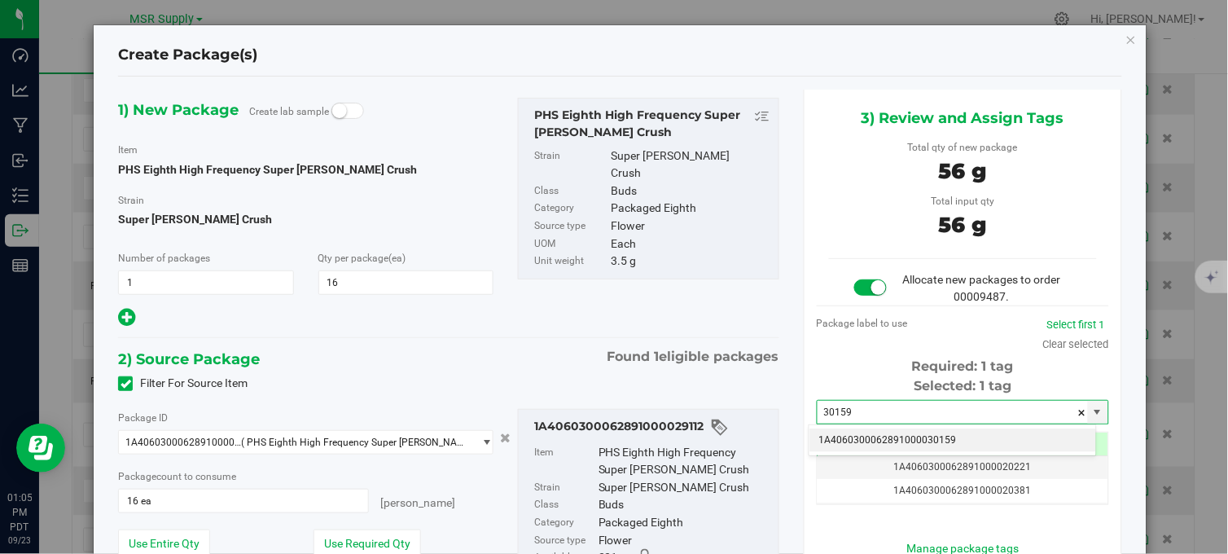
click at [910, 438] on li "1A4060300062891000030159" at bounding box center [953, 440] width 287 height 24
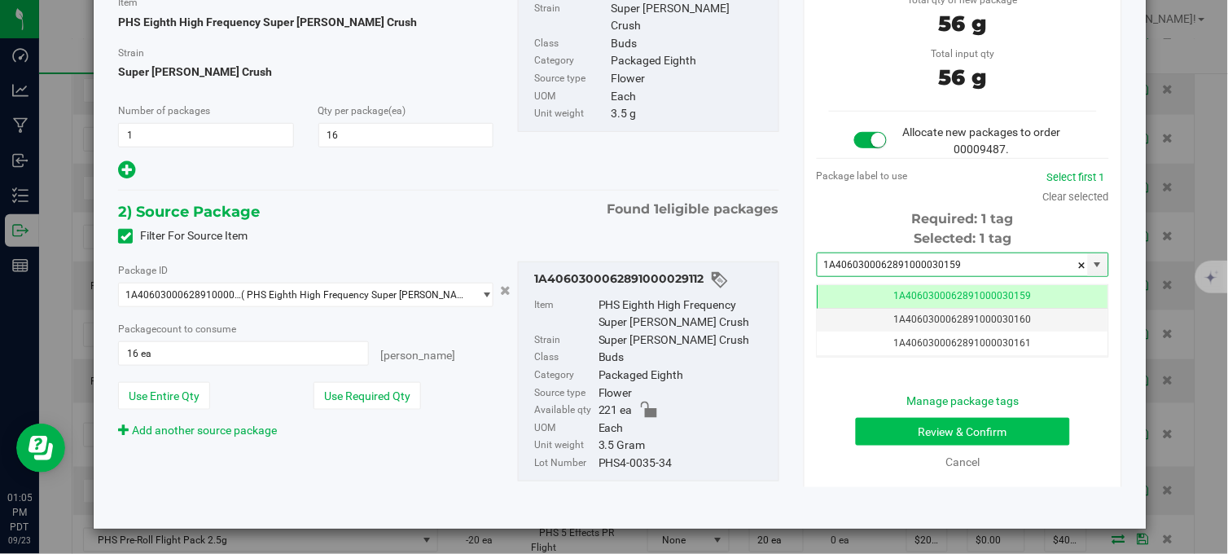
type input "1A4060300062891000030159"
click at [927, 426] on button "Review & Confirm" at bounding box center [963, 432] width 214 height 28
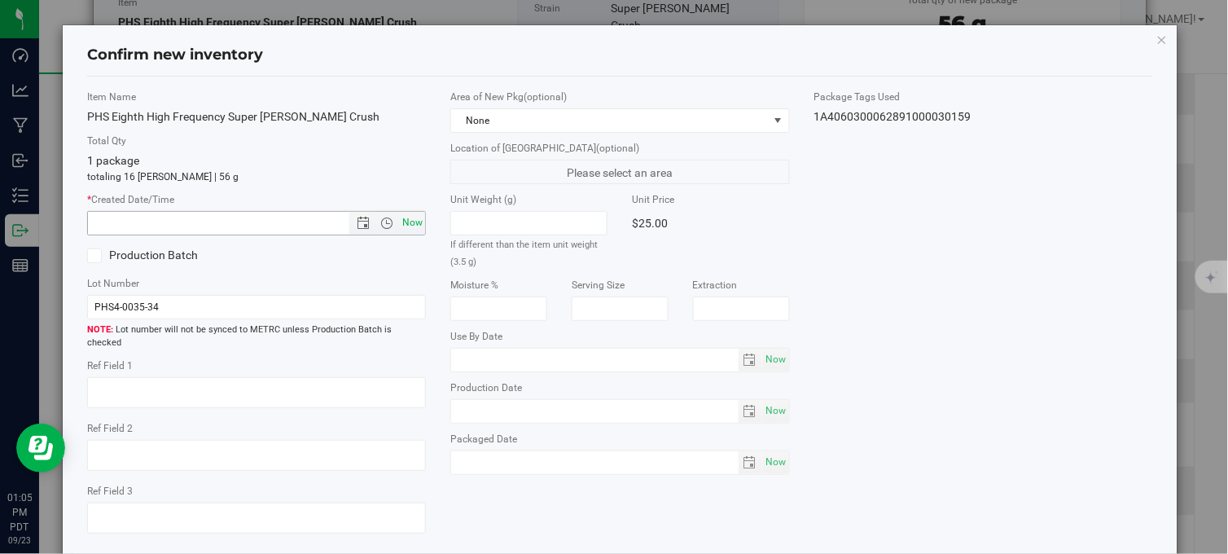
click at [405, 222] on span "Now" at bounding box center [413, 223] width 28 height 24
type input "9/23/2025 1:05 PM"
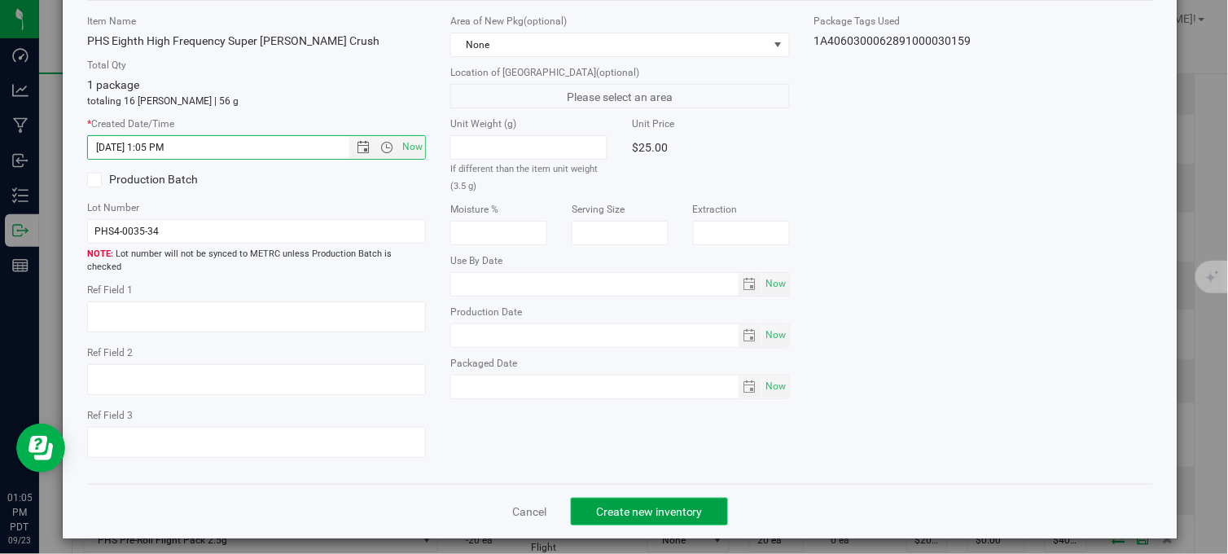
click at [604, 505] on span "Create new inventory" at bounding box center [649, 511] width 107 height 13
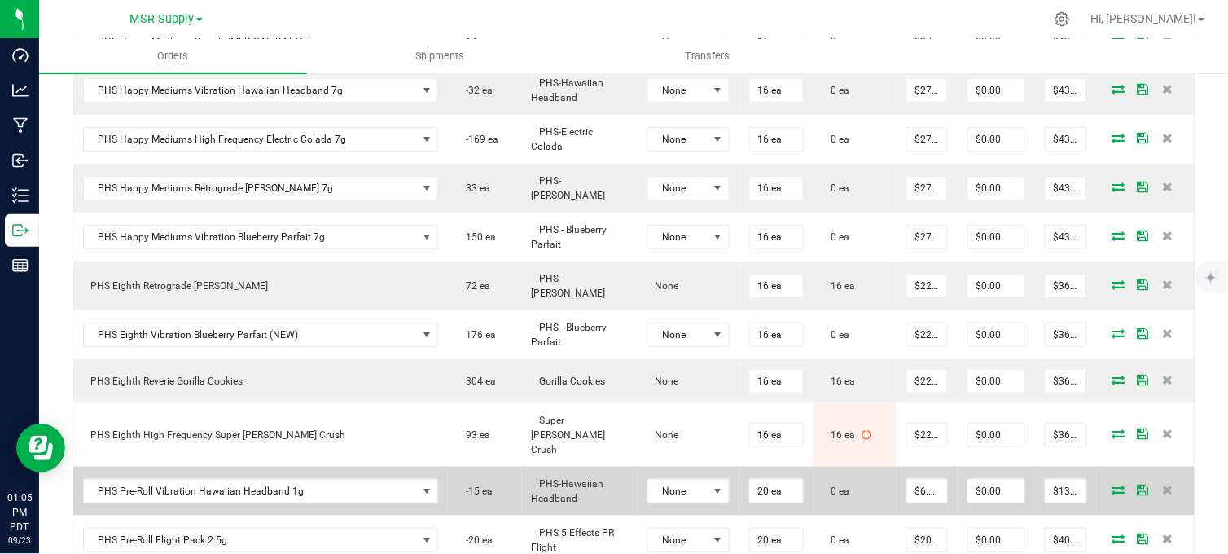
click at [1112, 485] on icon at bounding box center [1118, 490] width 13 height 10
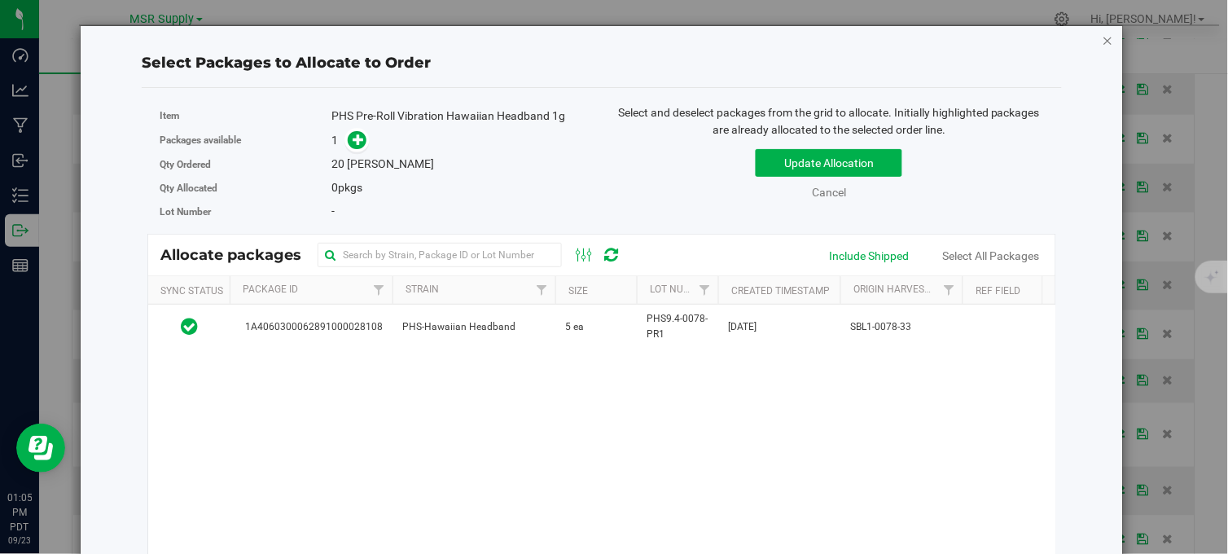
click at [1103, 37] on icon "button" at bounding box center [1108, 40] width 11 height 20
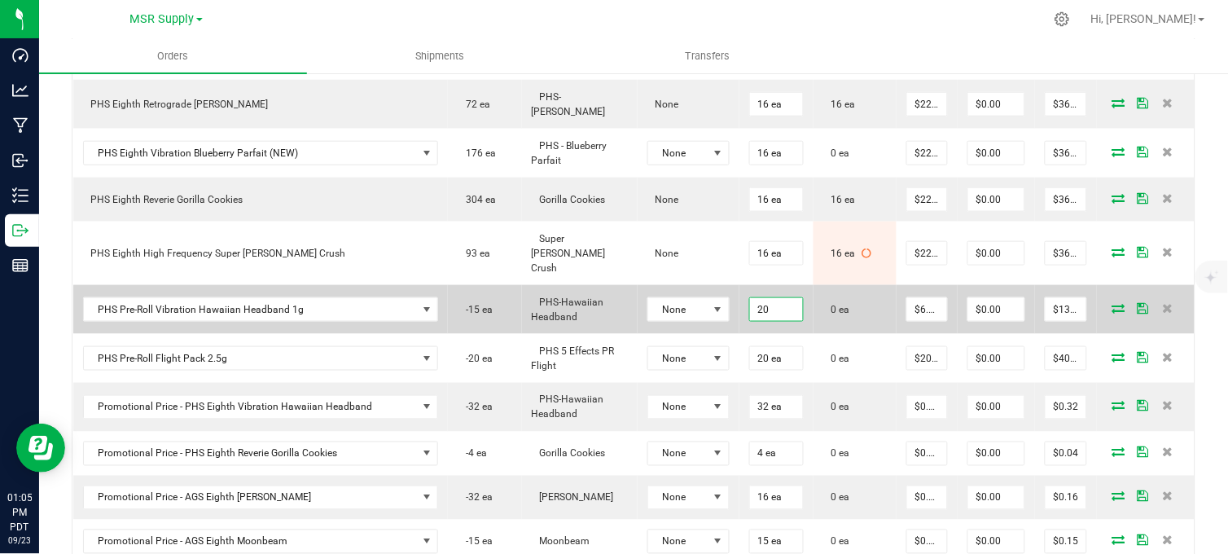
click at [750, 298] on input "20" at bounding box center [776, 309] width 53 height 23
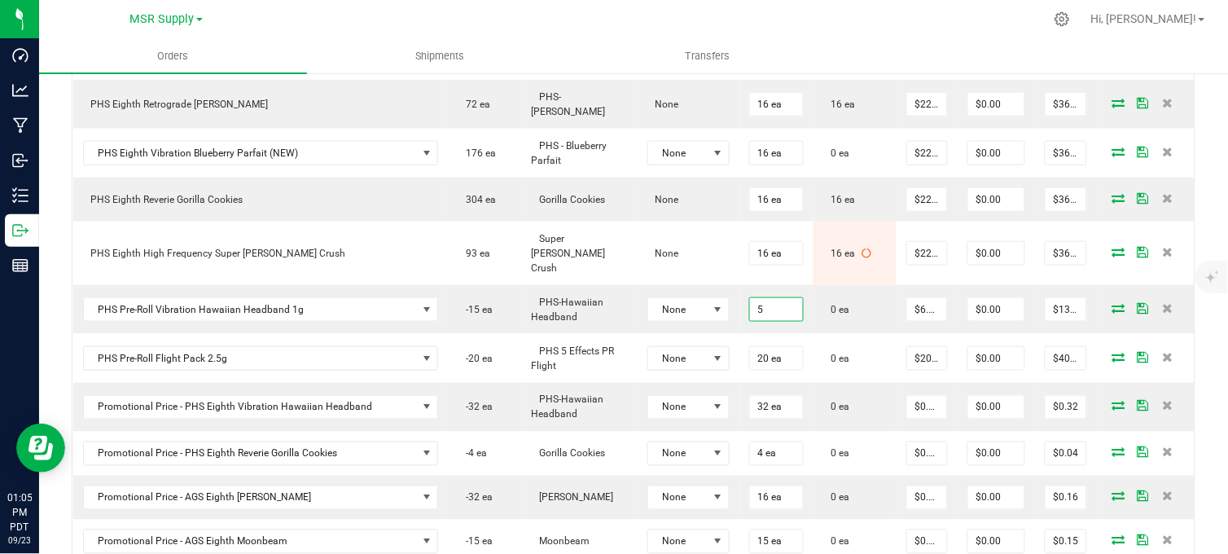
type input "5 ea"
type input "$32.50"
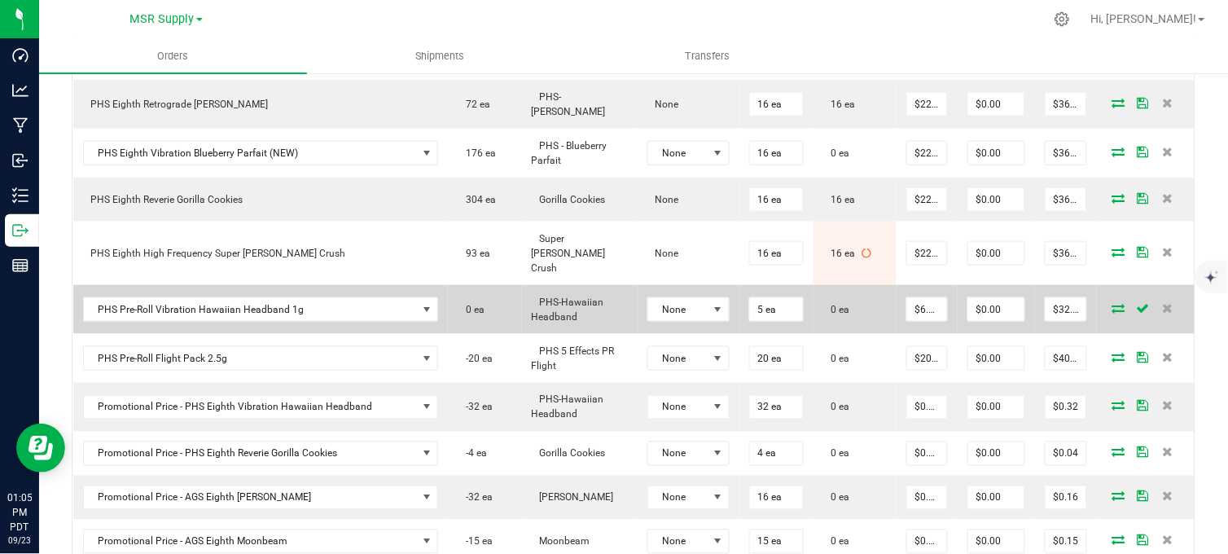
drag, startPoint x: 1110, startPoint y: 241, endPoint x: 1099, endPoint y: 249, distance: 13.4
click at [1112, 303] on icon at bounding box center [1118, 308] width 13 height 10
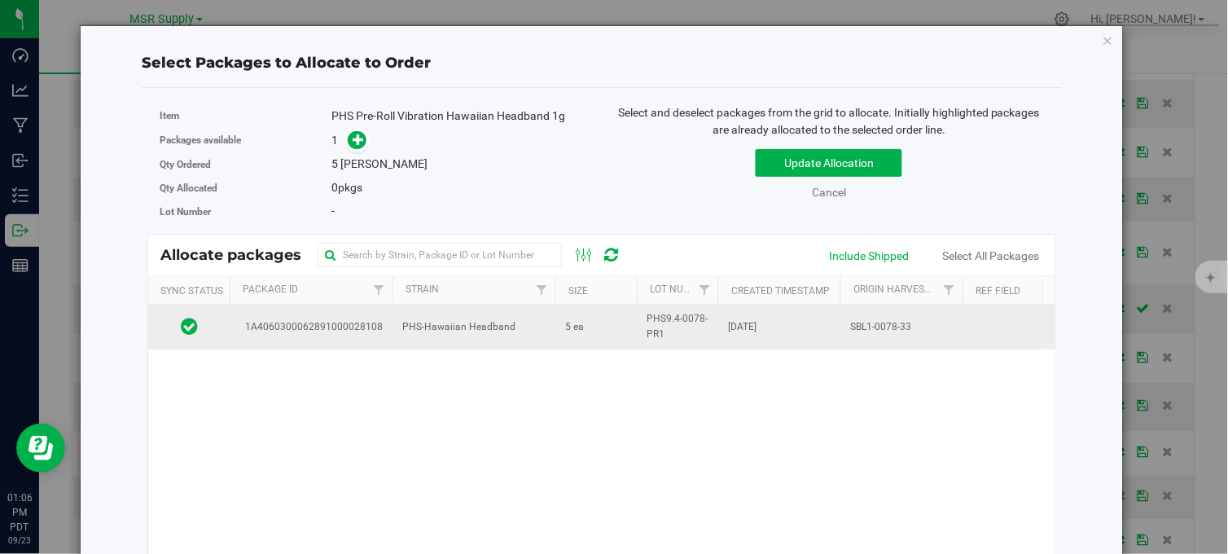
click at [524, 331] on td "PHS-Hawaiian Headband" at bounding box center [474, 327] width 163 height 44
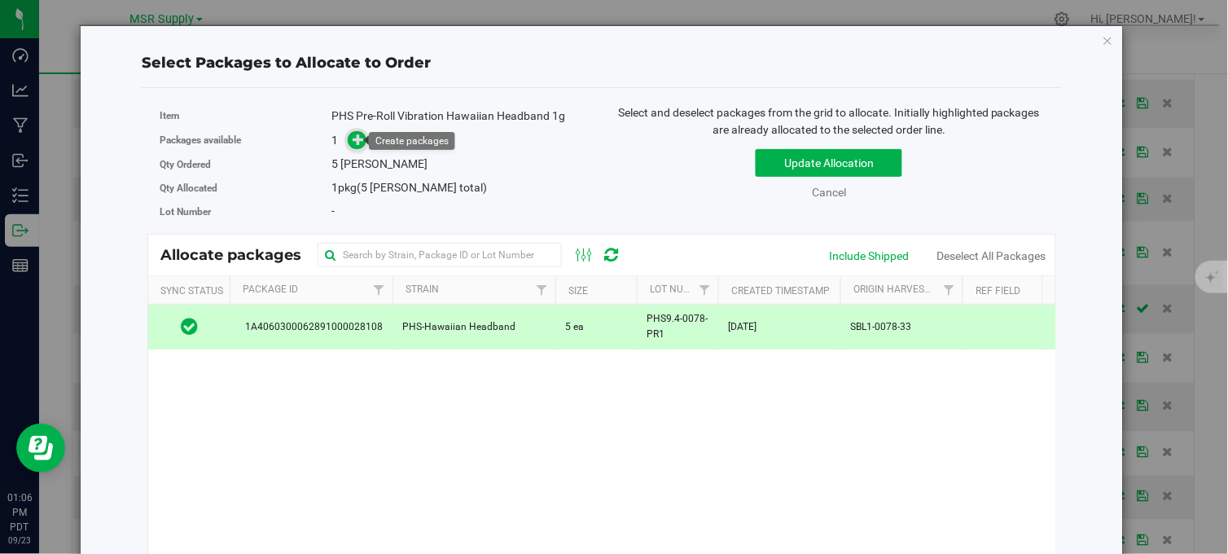
click at [356, 139] on icon at bounding box center [358, 139] width 11 height 11
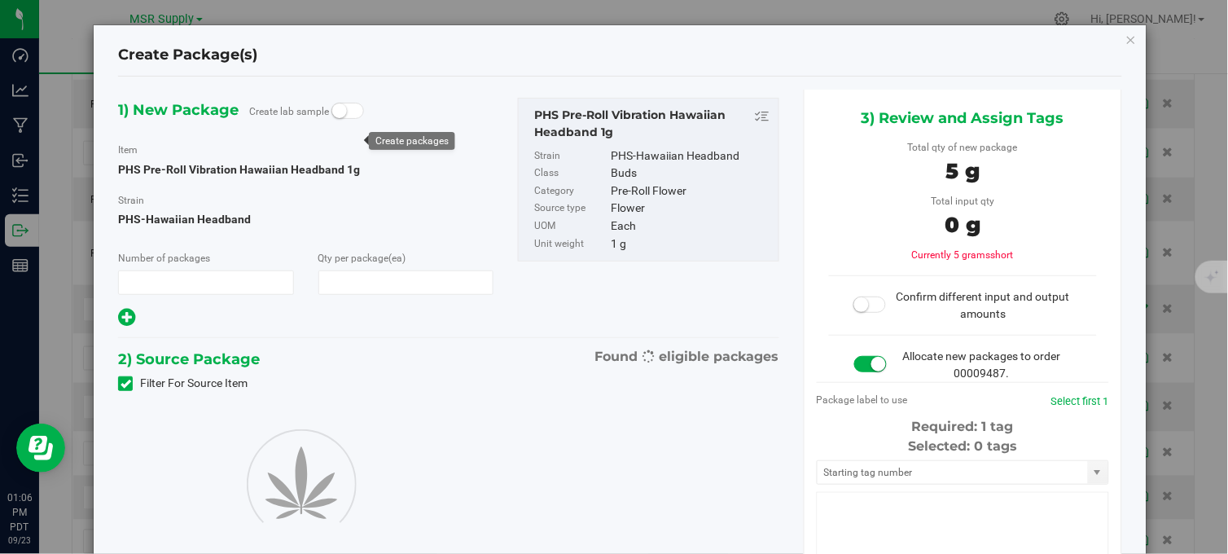
type input "1"
type input "5"
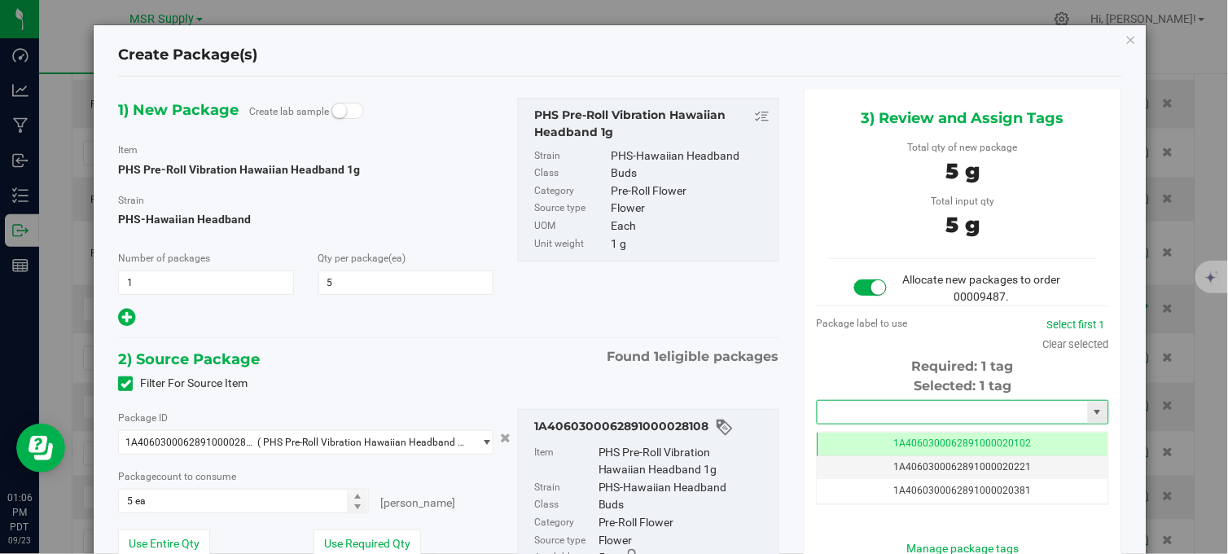
click at [900, 410] on input "text" at bounding box center [953, 412] width 270 height 23
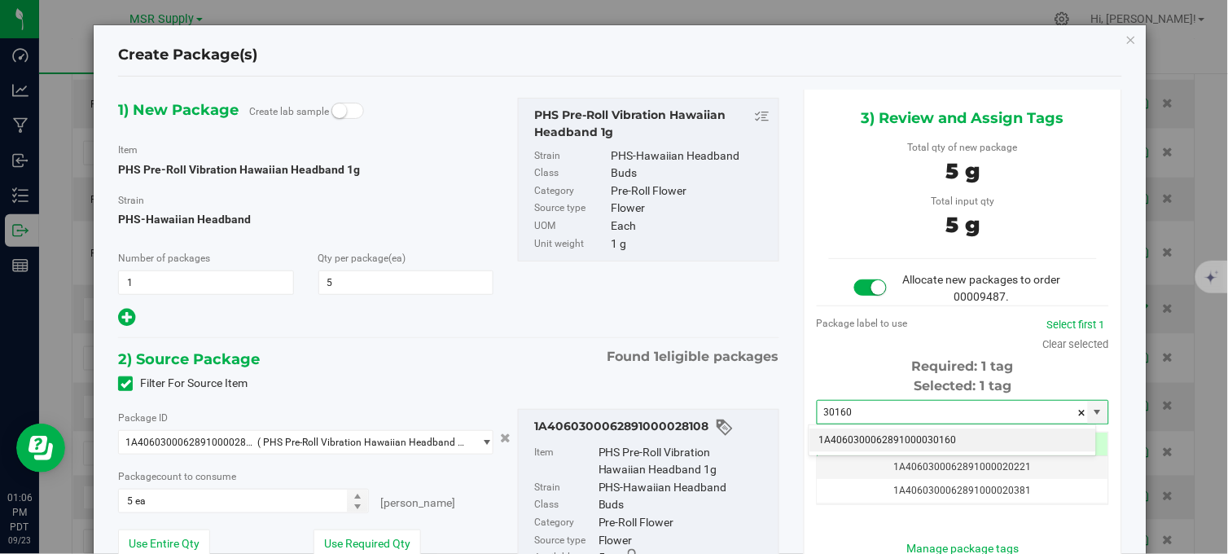
click at [946, 443] on li "1A4060300062891000030160" at bounding box center [953, 440] width 287 height 24
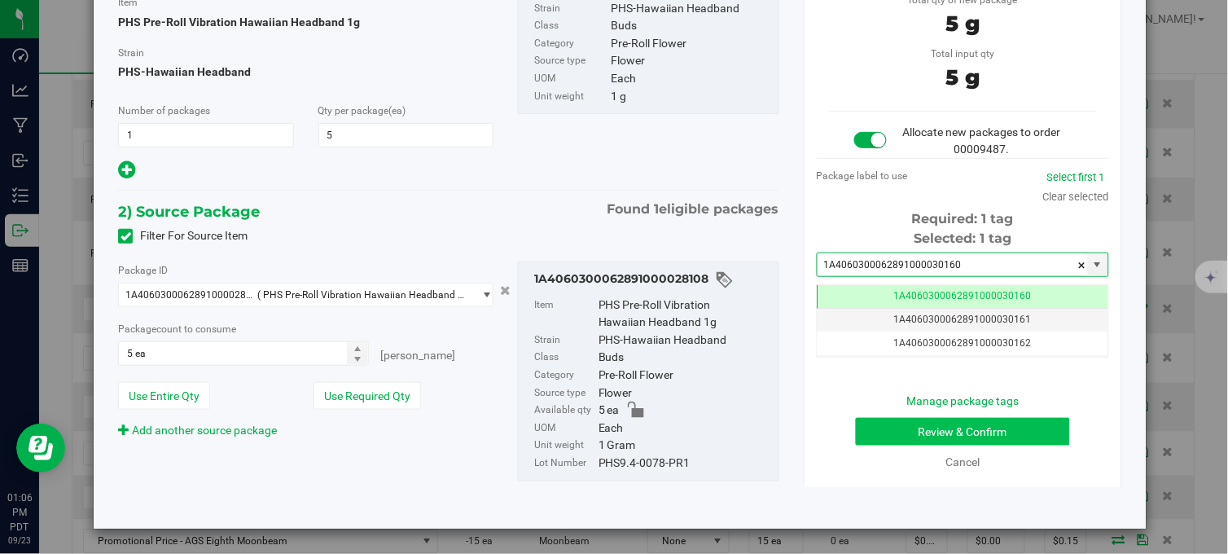
type input "1A4060300062891000030160"
click at [918, 434] on button "Review & Confirm" at bounding box center [963, 432] width 214 height 28
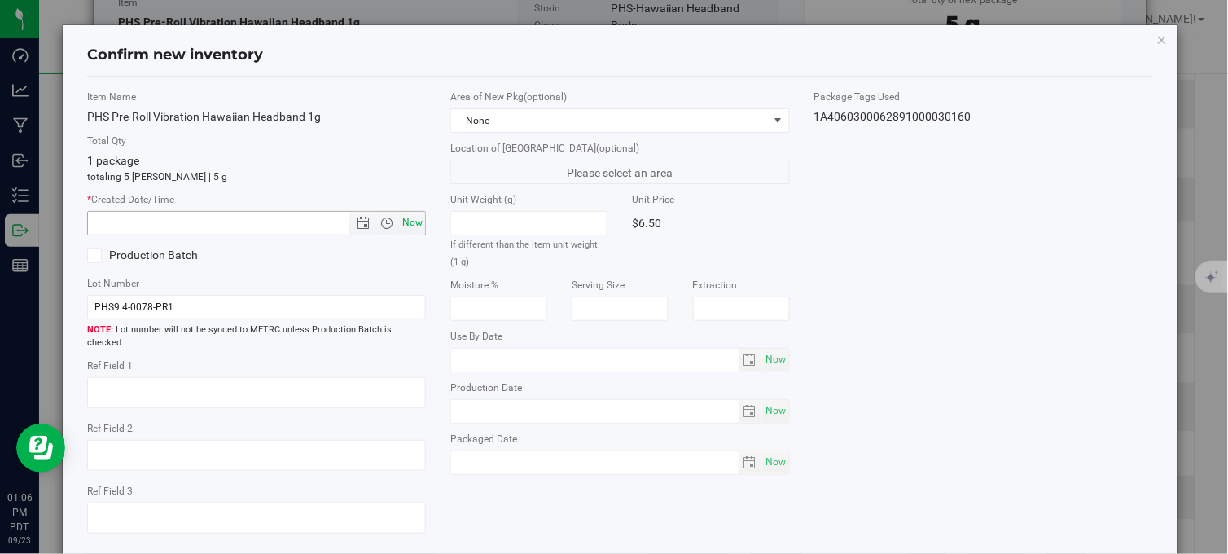
click at [414, 224] on span "Now" at bounding box center [413, 223] width 28 height 24
type input "9/23/2025 1:06 PM"
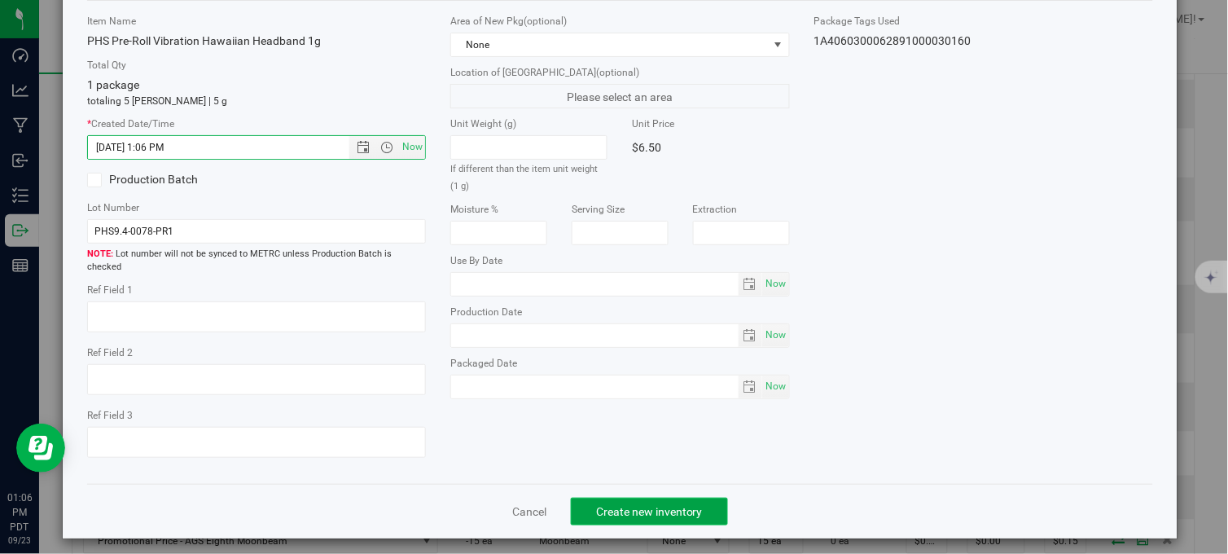
click at [632, 505] on span "Create new inventory" at bounding box center [649, 511] width 107 height 13
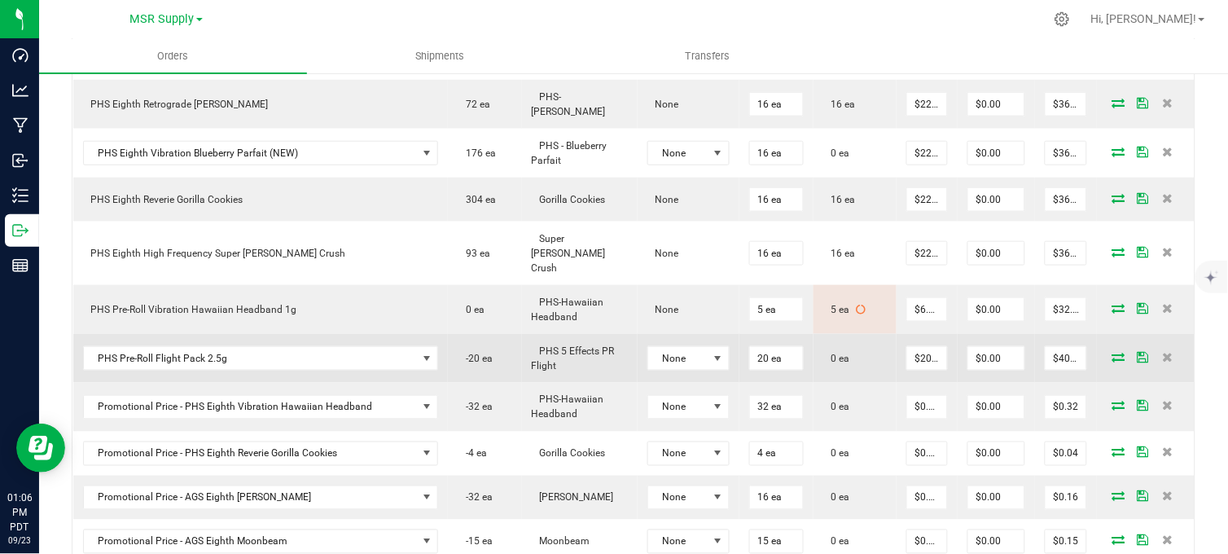
click at [1112, 352] on icon at bounding box center [1118, 357] width 13 height 10
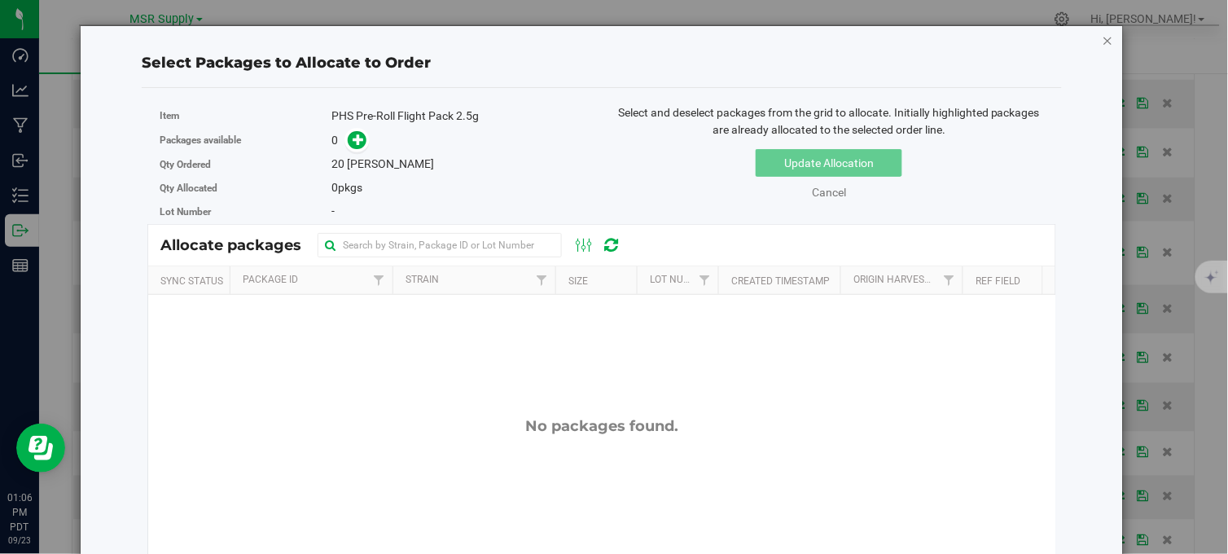
click at [1103, 39] on icon "button" at bounding box center [1108, 40] width 11 height 20
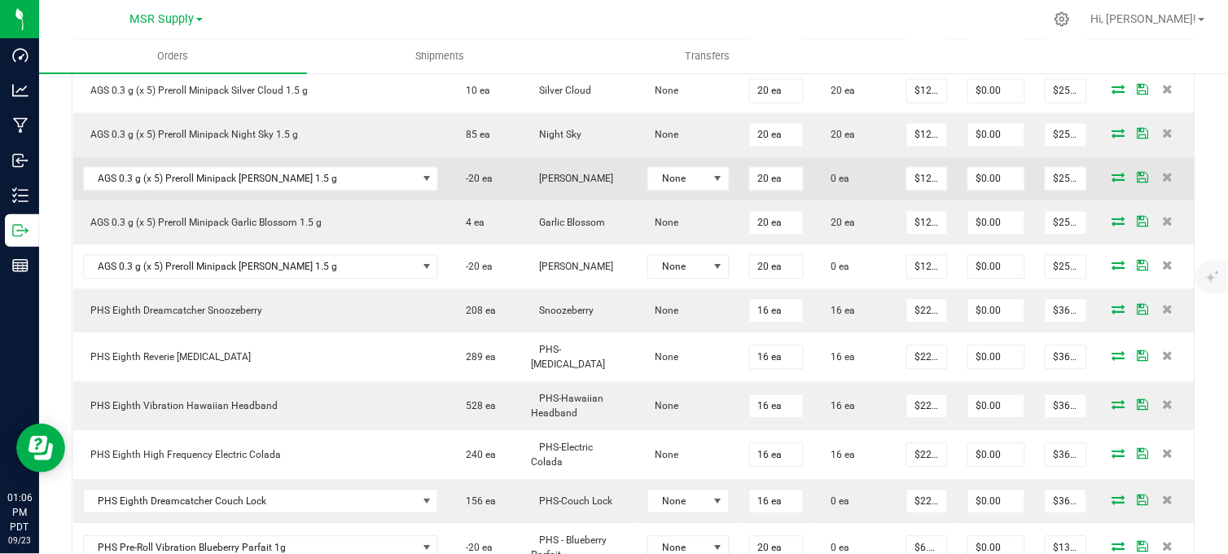
click at [1112, 182] on icon at bounding box center [1118, 178] width 13 height 10
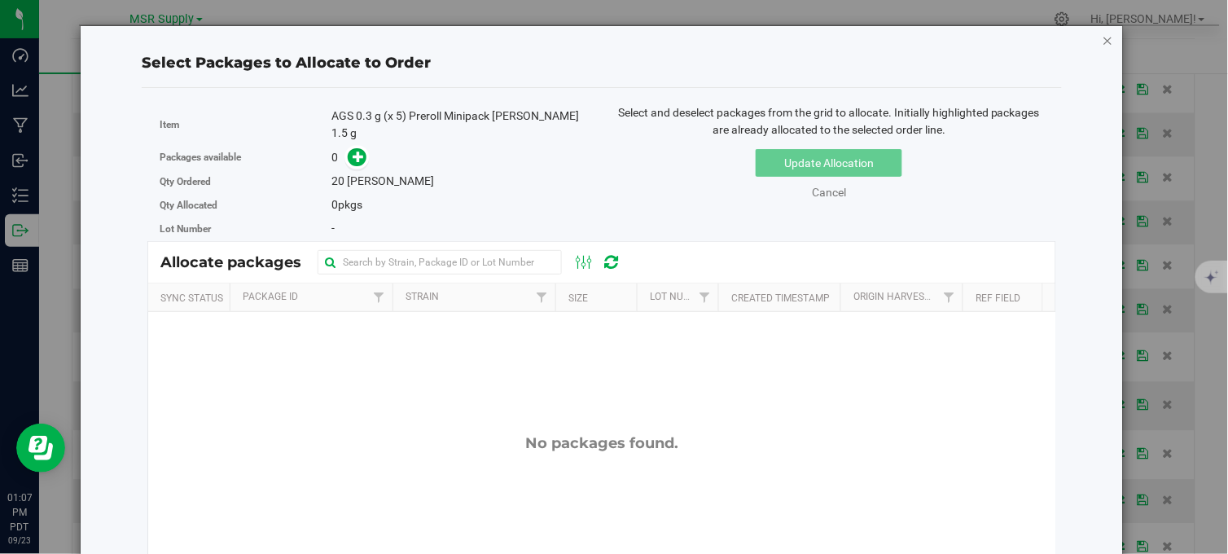
click at [1103, 43] on icon "button" at bounding box center [1108, 40] width 11 height 20
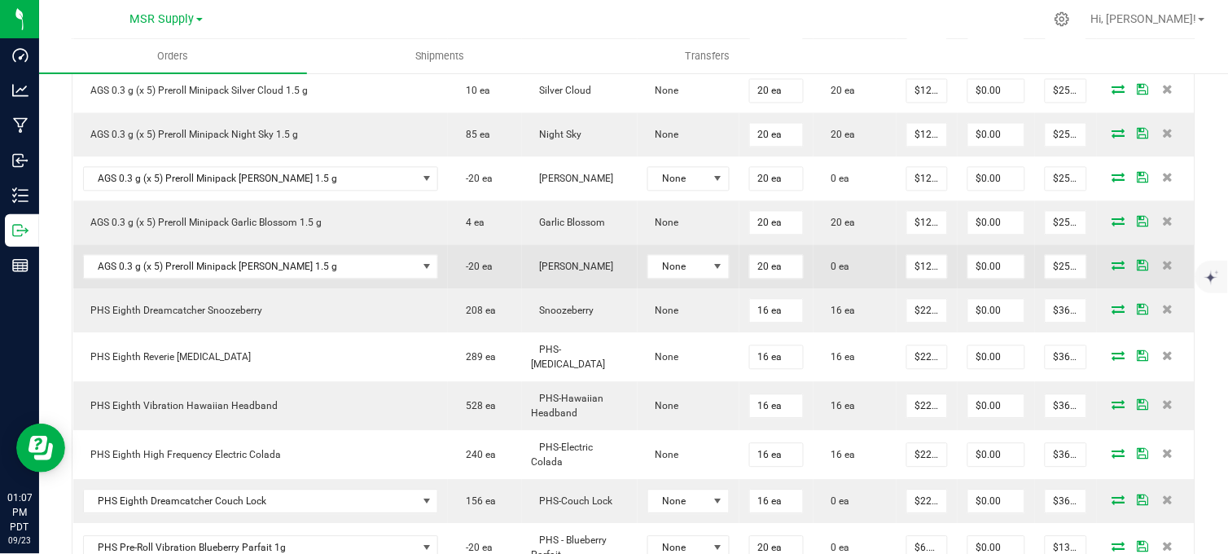
click at [1112, 270] on icon at bounding box center [1118, 266] width 13 height 10
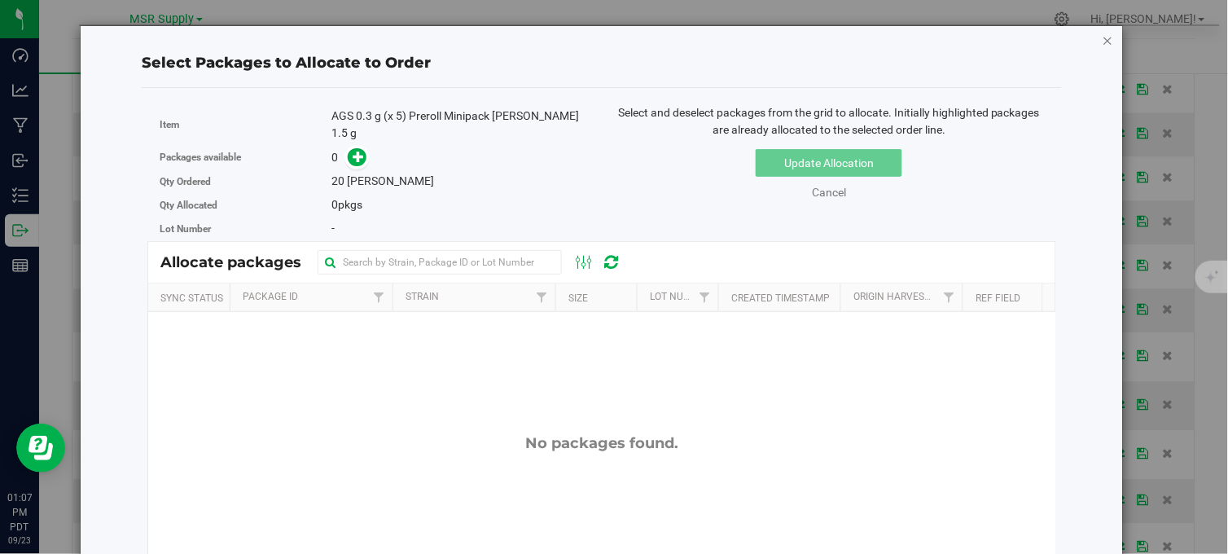
click at [1103, 39] on icon "button" at bounding box center [1108, 40] width 11 height 20
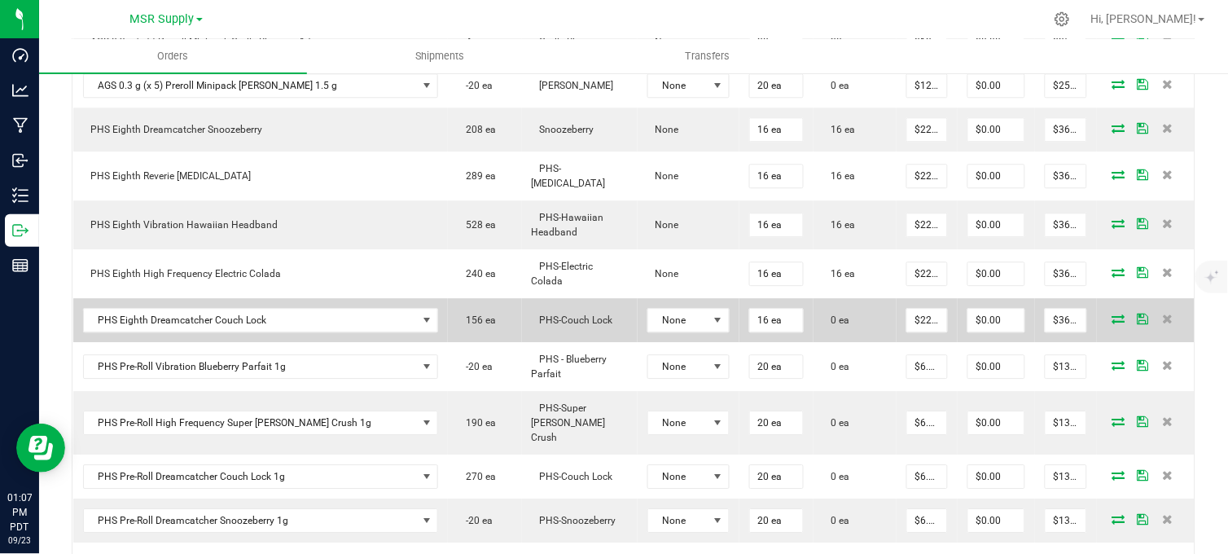
click at [1112, 323] on icon at bounding box center [1118, 319] width 13 height 10
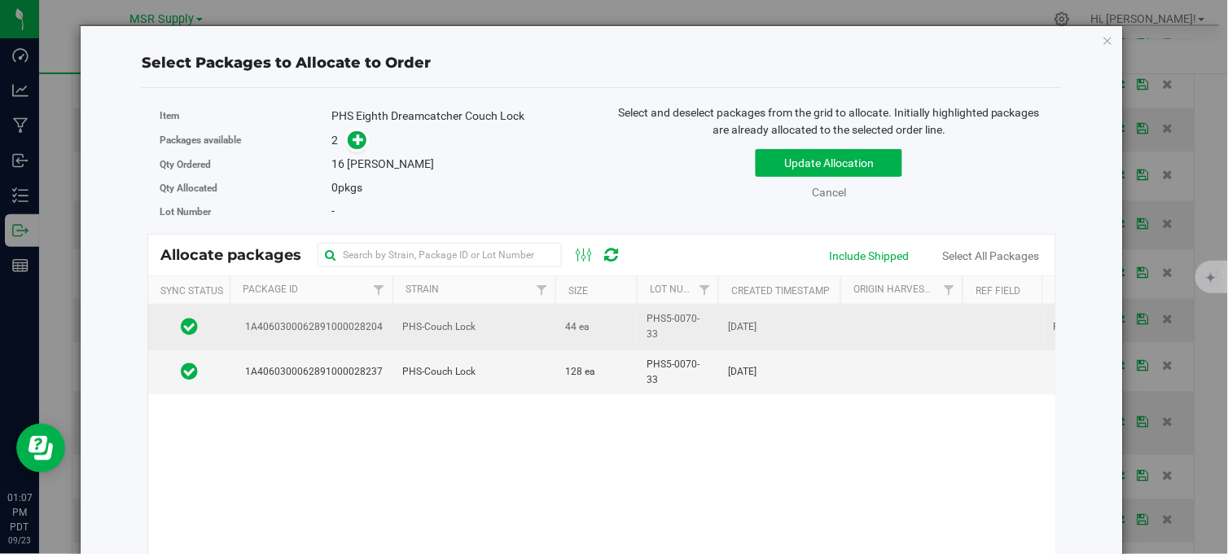
click at [487, 326] on td "PHS-Couch Lock" at bounding box center [474, 327] width 163 height 45
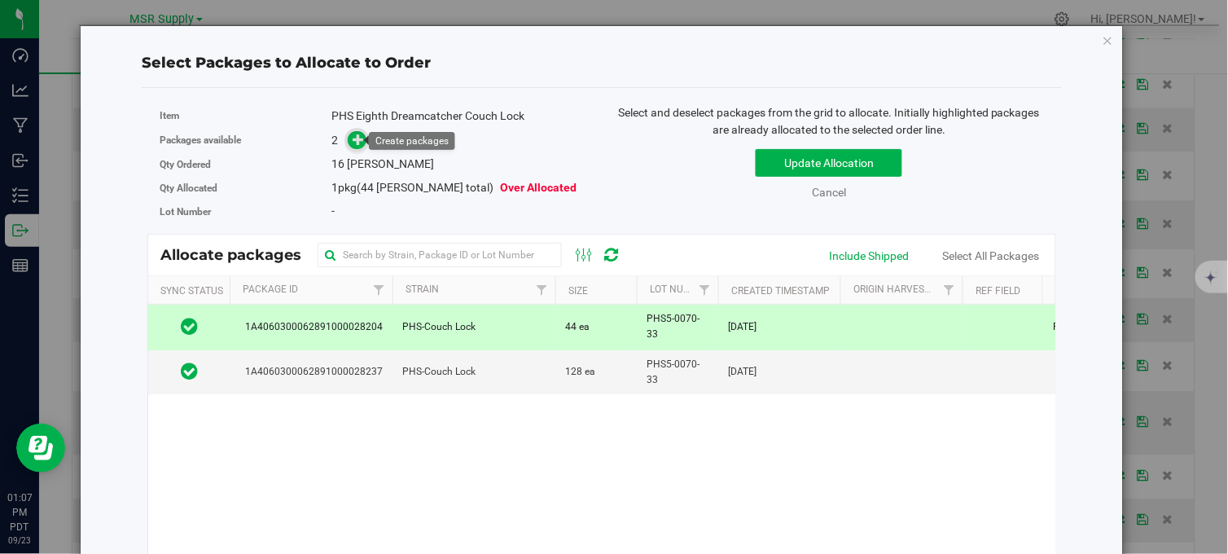
click at [356, 141] on icon at bounding box center [358, 139] width 11 height 11
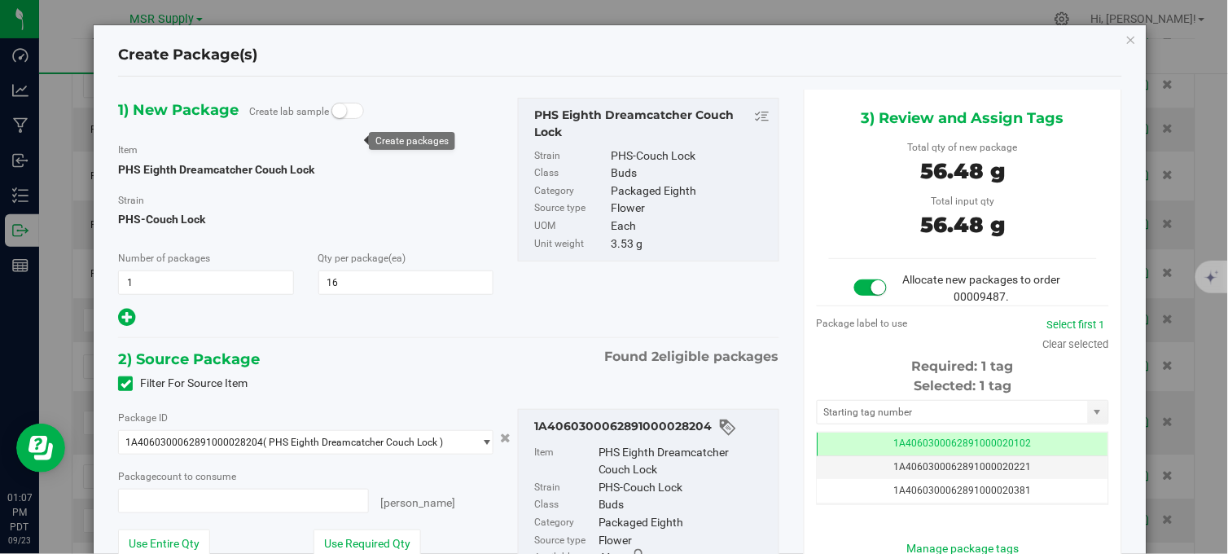
type input "16 ea"
click at [882, 404] on input "text" at bounding box center [953, 412] width 270 height 23
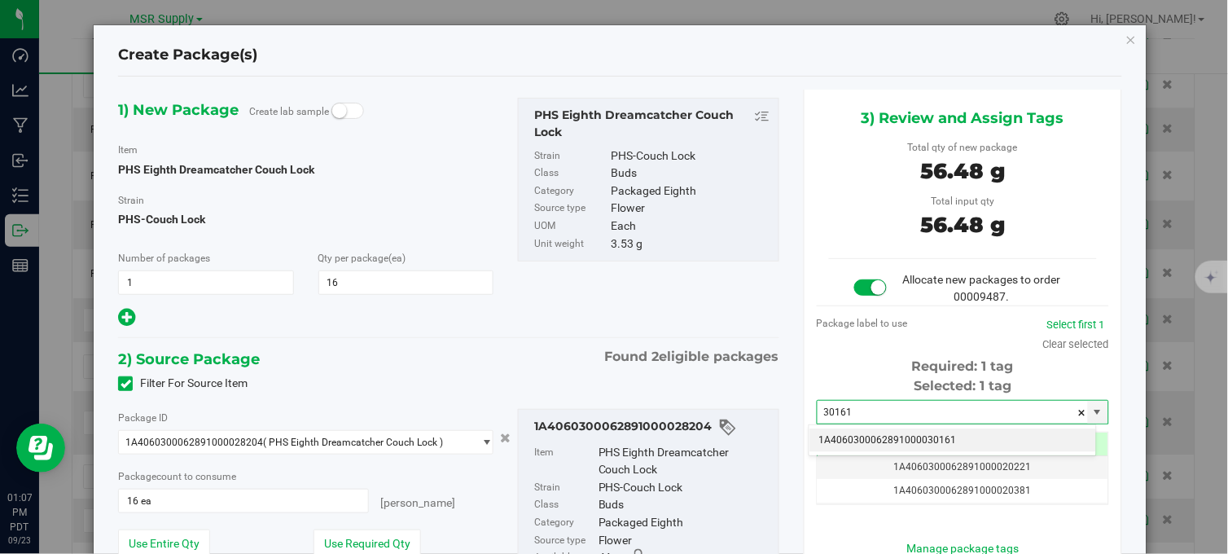
click at [900, 443] on li "1A4060300062891000030161" at bounding box center [953, 440] width 287 height 24
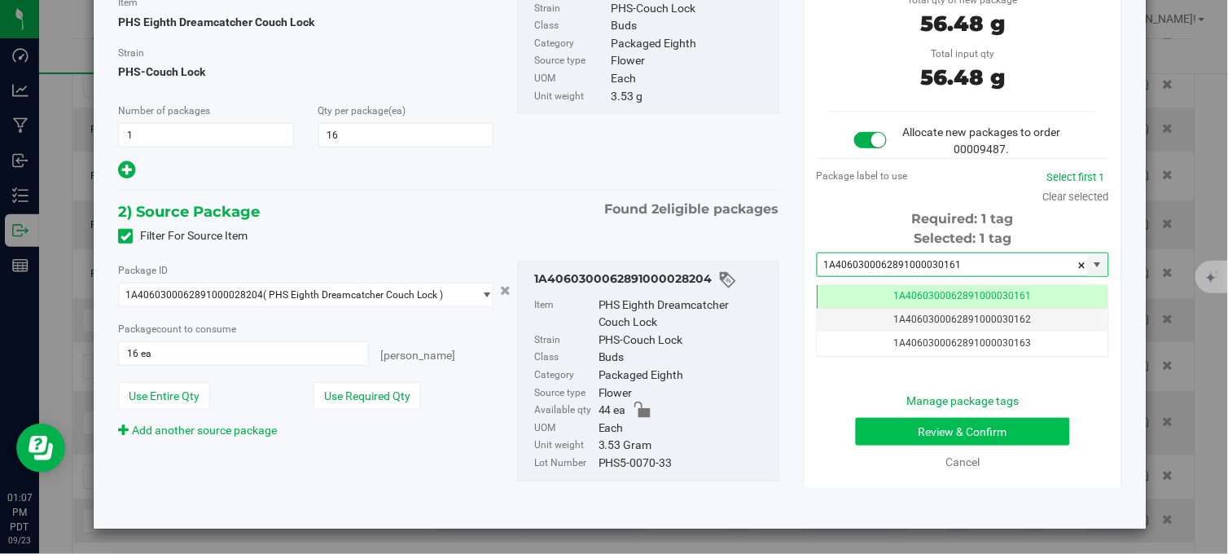
type input "1A4060300062891000030161"
click at [892, 434] on button "Review & Confirm" at bounding box center [963, 432] width 214 height 28
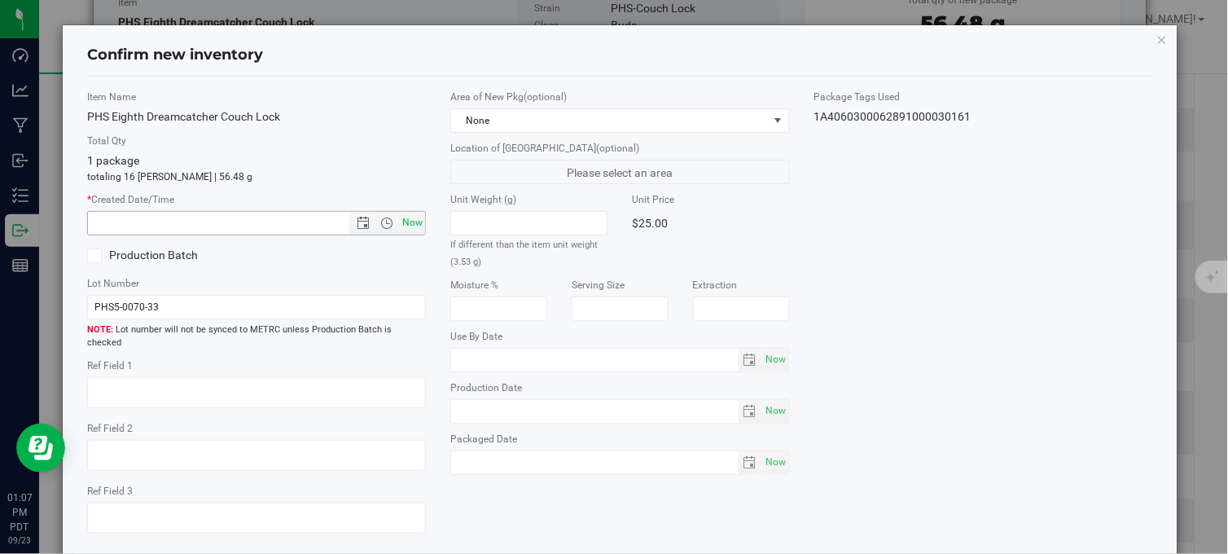
click at [400, 225] on span "Now" at bounding box center [413, 223] width 28 height 24
type input "9/23/2025 1:07 PM"
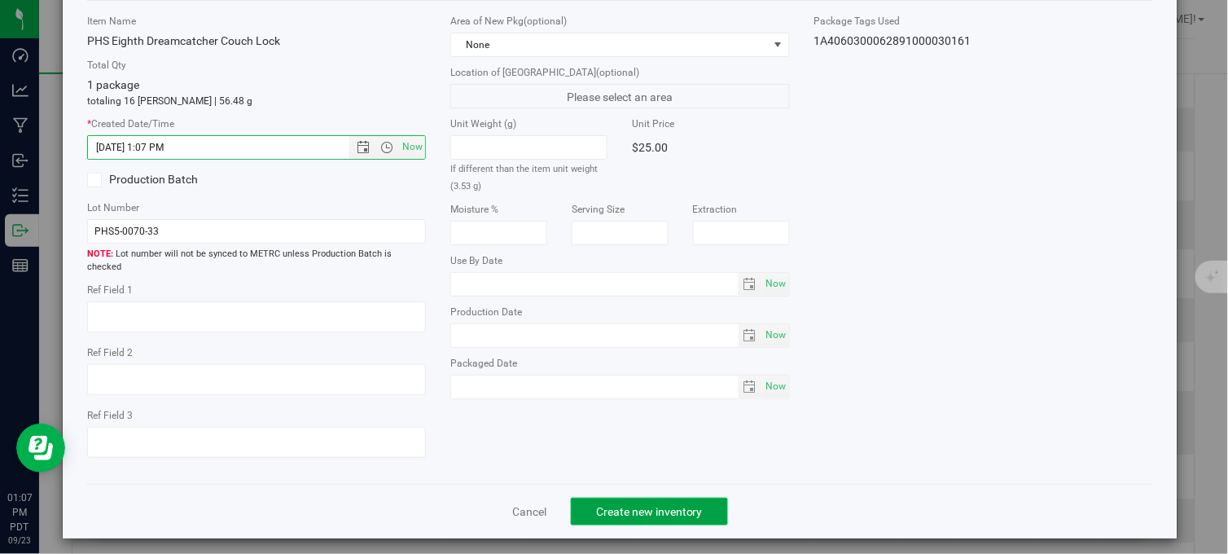
click at [652, 513] on button "Create new inventory" at bounding box center [649, 512] width 157 height 28
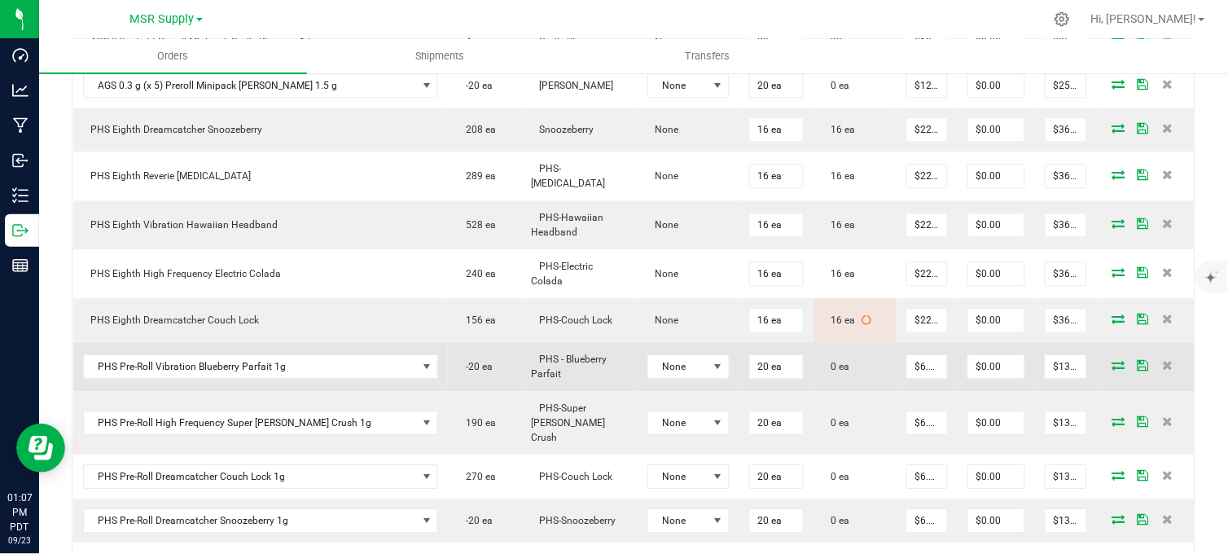
click at [1112, 367] on icon at bounding box center [1118, 365] width 13 height 10
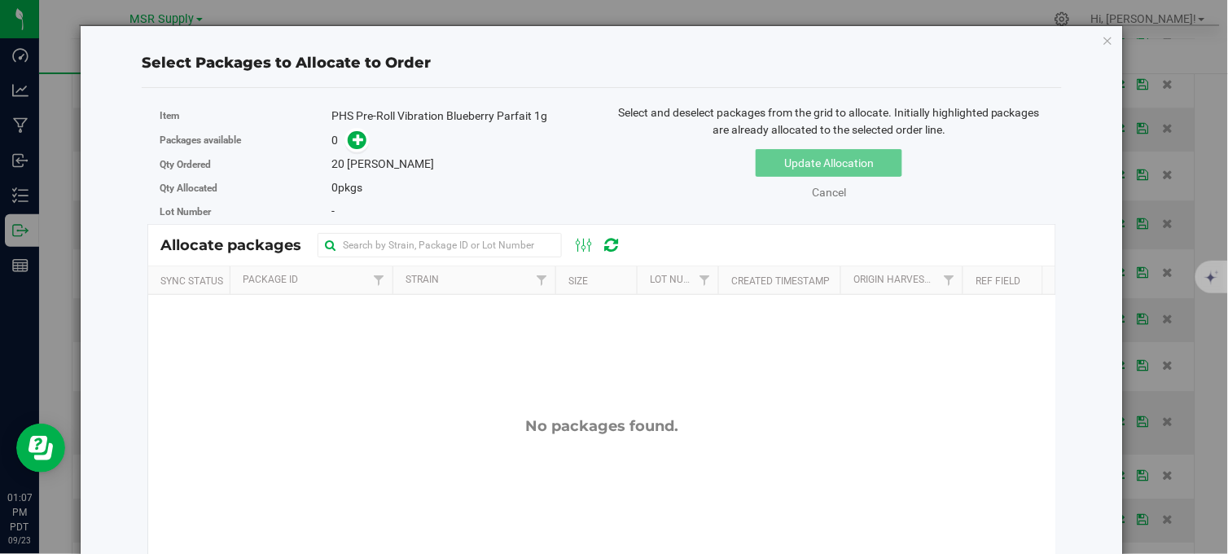
drag, startPoint x: 1091, startPoint y: 43, endPoint x: 1065, endPoint y: 63, distance: 32.6
click at [1103, 43] on icon "button" at bounding box center [1108, 40] width 11 height 20
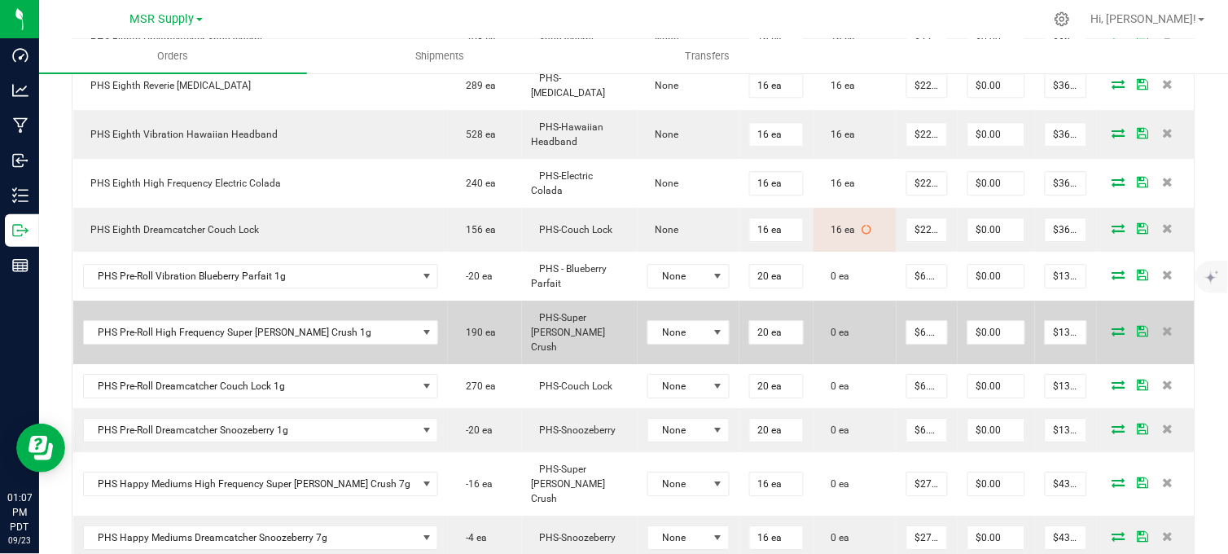
click at [1112, 326] on icon at bounding box center [1118, 331] width 13 height 10
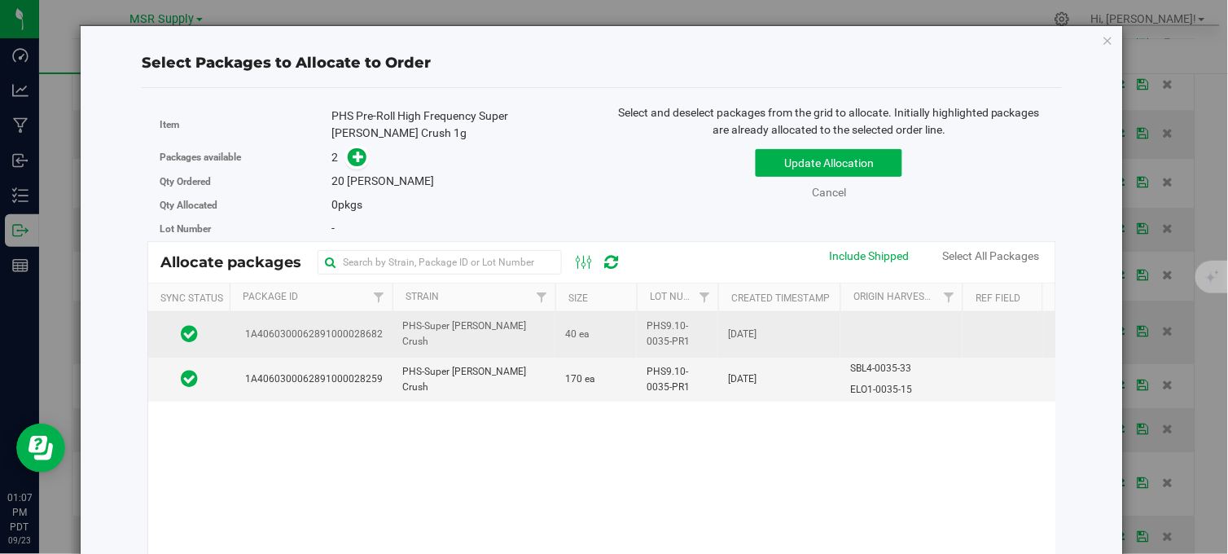
click at [531, 331] on td "PHS-Super [PERSON_NAME] Crush" at bounding box center [474, 334] width 163 height 45
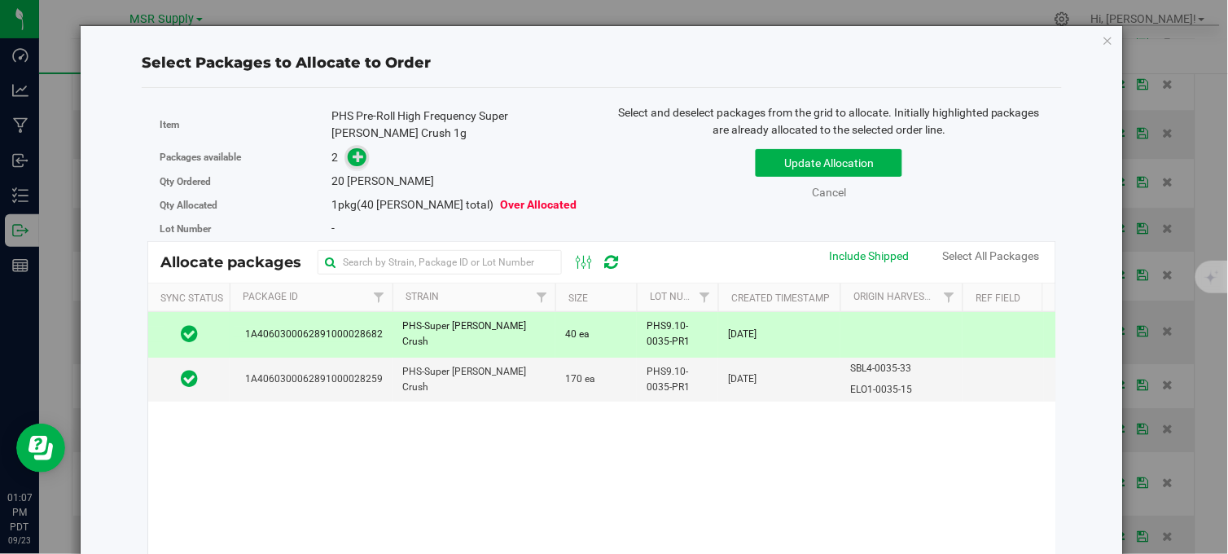
drag, startPoint x: 339, startPoint y: 158, endPoint x: 356, endPoint y: 158, distance: 17.1
click at [349, 158] on span at bounding box center [353, 157] width 26 height 19
click at [356, 158] on icon at bounding box center [358, 155] width 11 height 11
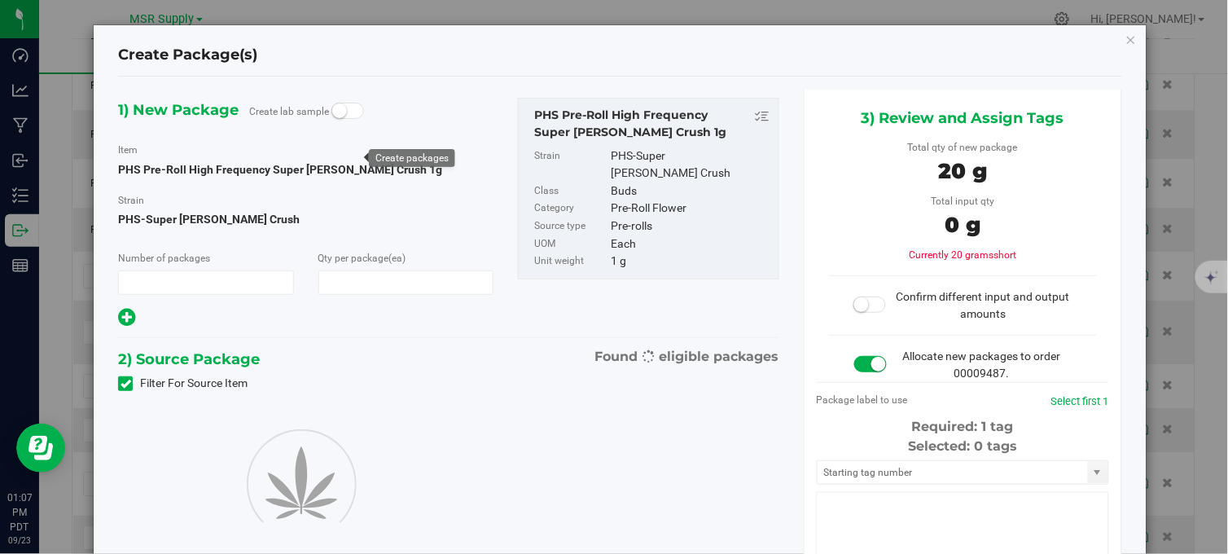
type input "1"
type input "20"
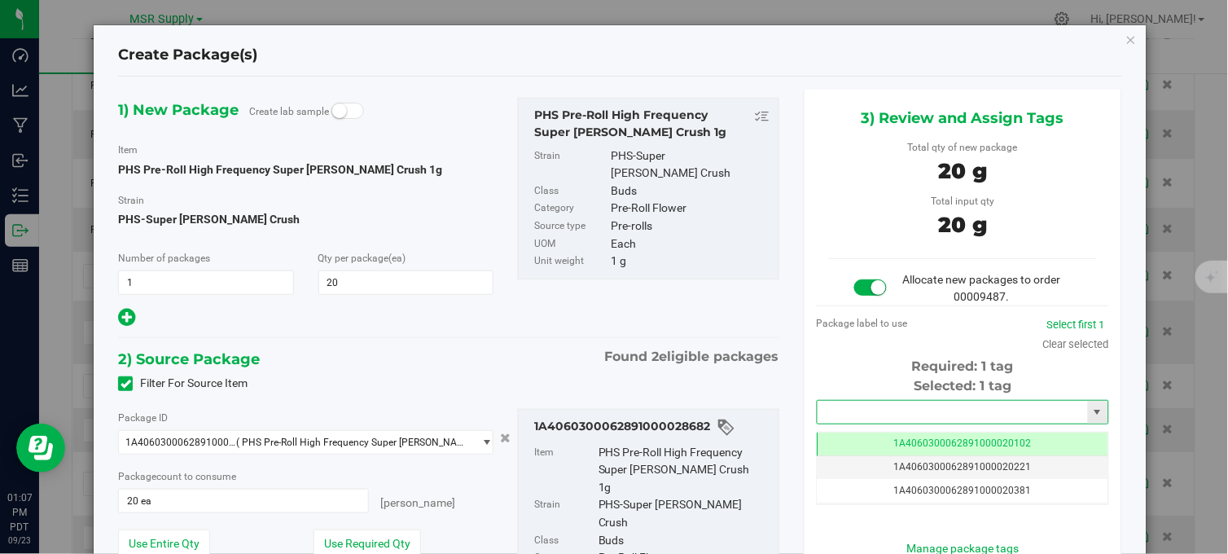
click at [901, 415] on input "text" at bounding box center [953, 412] width 270 height 23
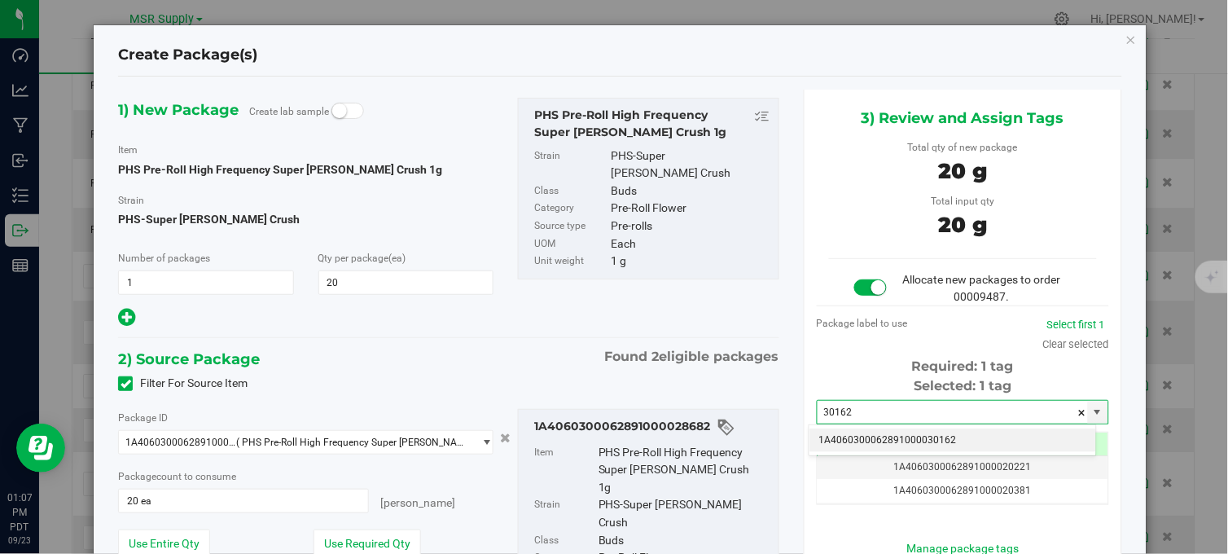
drag, startPoint x: 893, startPoint y: 438, endPoint x: 902, endPoint y: 336, distance: 102.2
click at [893, 435] on li "1A4060300062891000030162" at bounding box center [953, 440] width 287 height 24
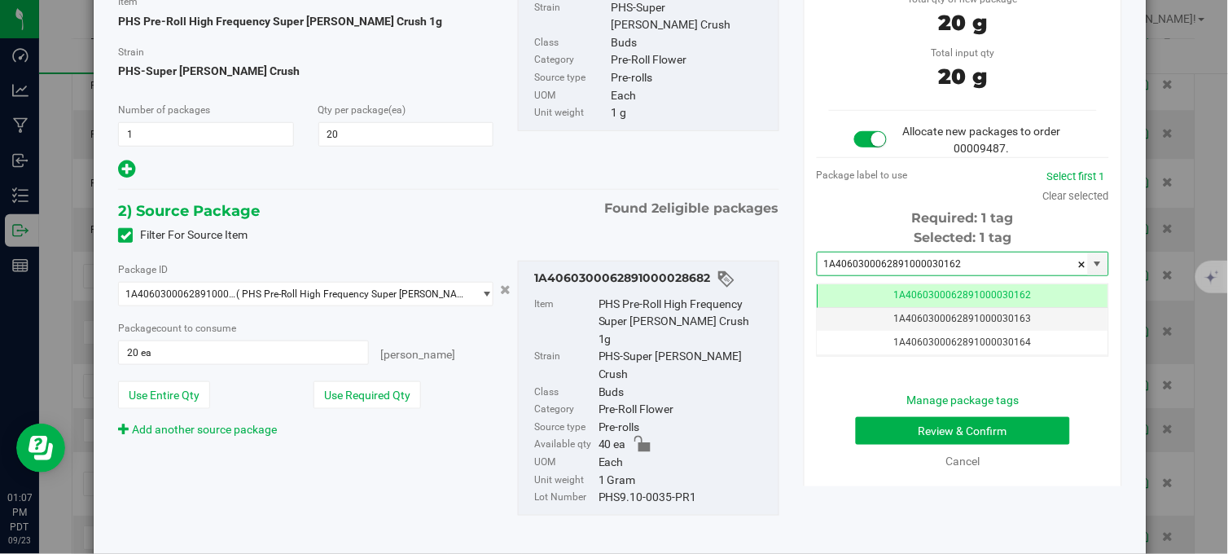
type input "1A4060300062891000030162"
drag, startPoint x: 924, startPoint y: 453, endPoint x: 917, endPoint y: 442, distance: 12.9
click at [922, 450] on div "Manage package tags Review & Confirm Cancel" at bounding box center [963, 431] width 268 height 78
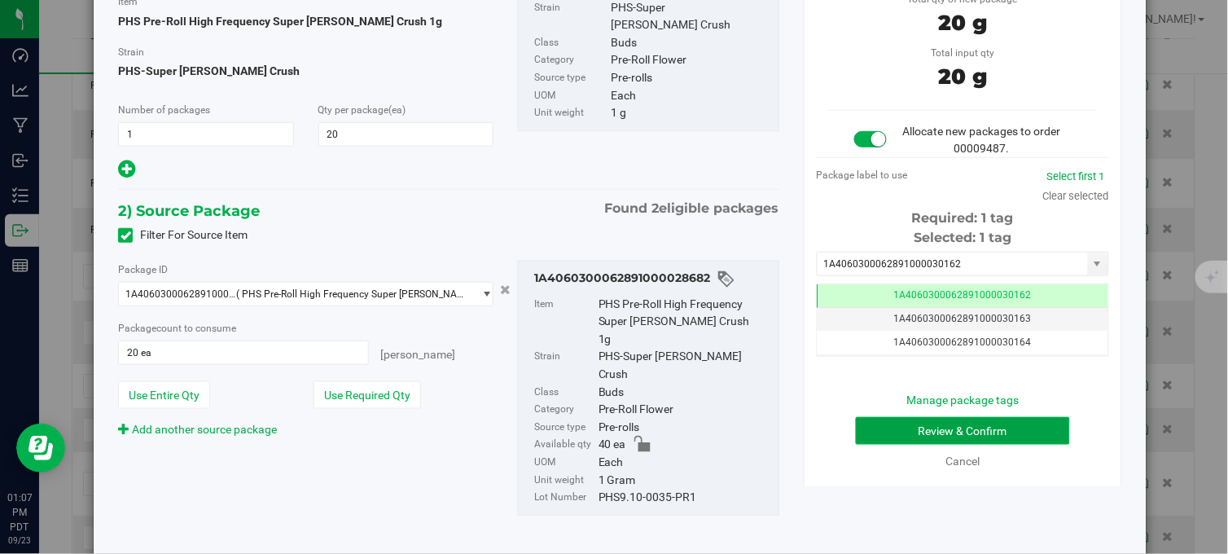
click at [916, 435] on button "Review & Confirm" at bounding box center [963, 431] width 214 height 28
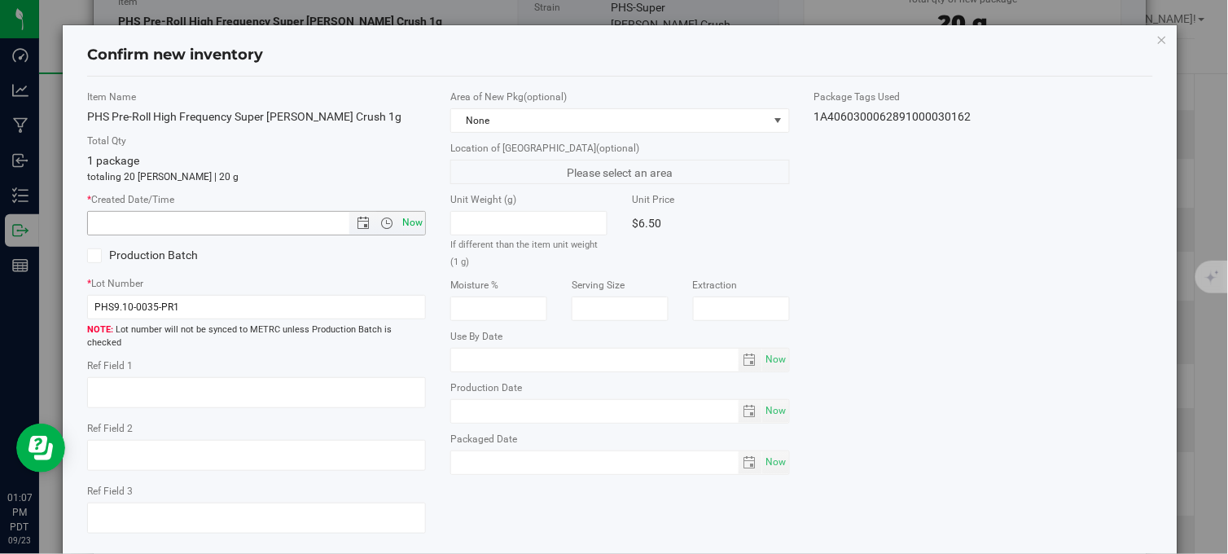
click at [410, 224] on span "Now" at bounding box center [413, 223] width 28 height 24
type input "9/23/2025 1:07 PM"
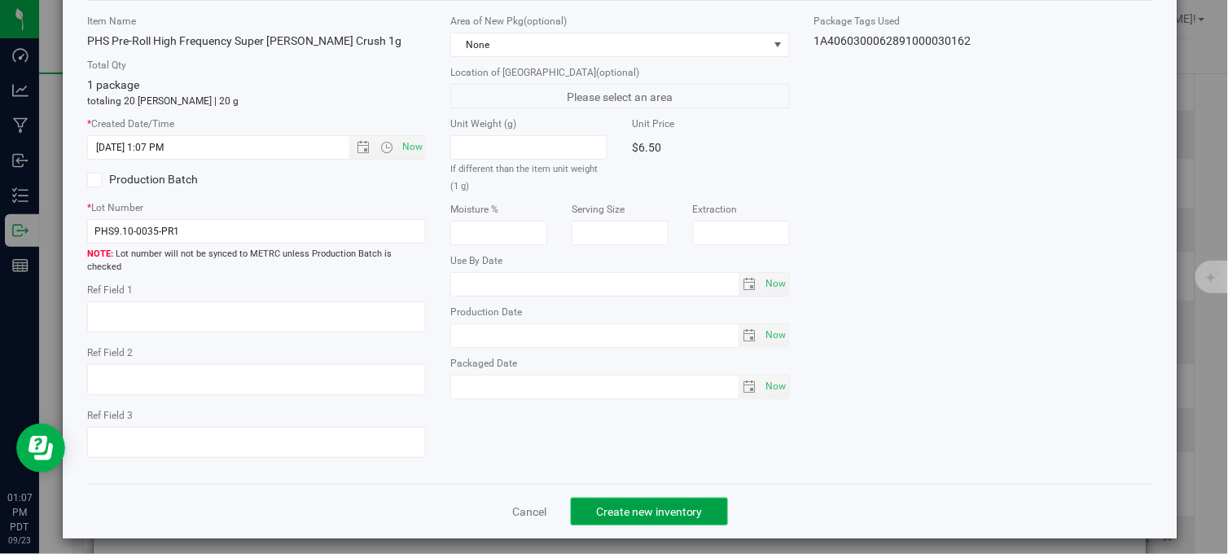
click at [687, 498] on button "Create new inventory" at bounding box center [649, 512] width 157 height 28
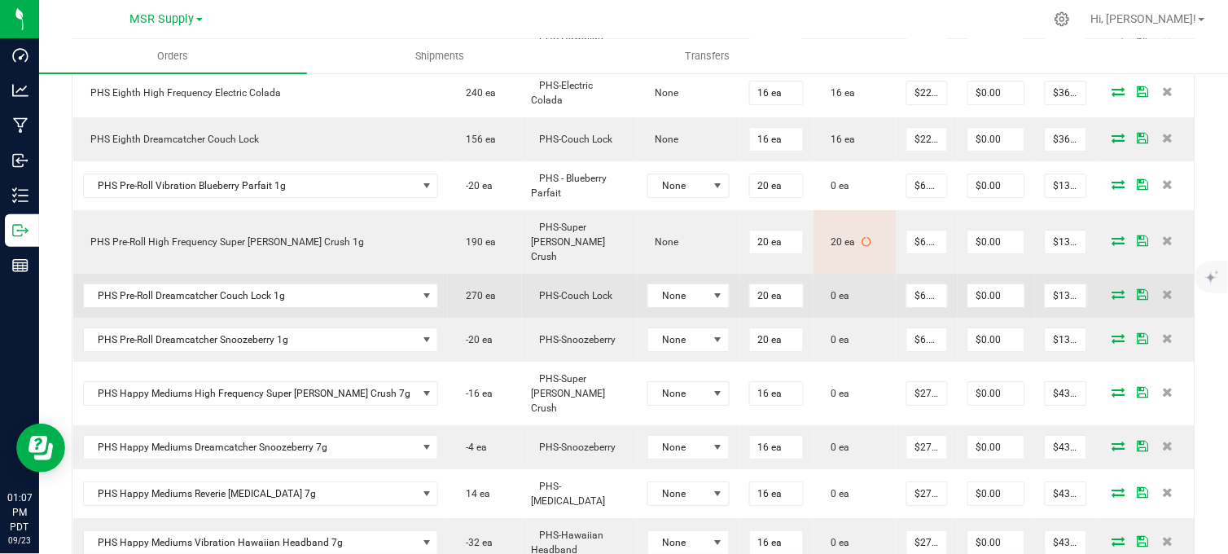
click at [1112, 289] on icon at bounding box center [1118, 294] width 13 height 10
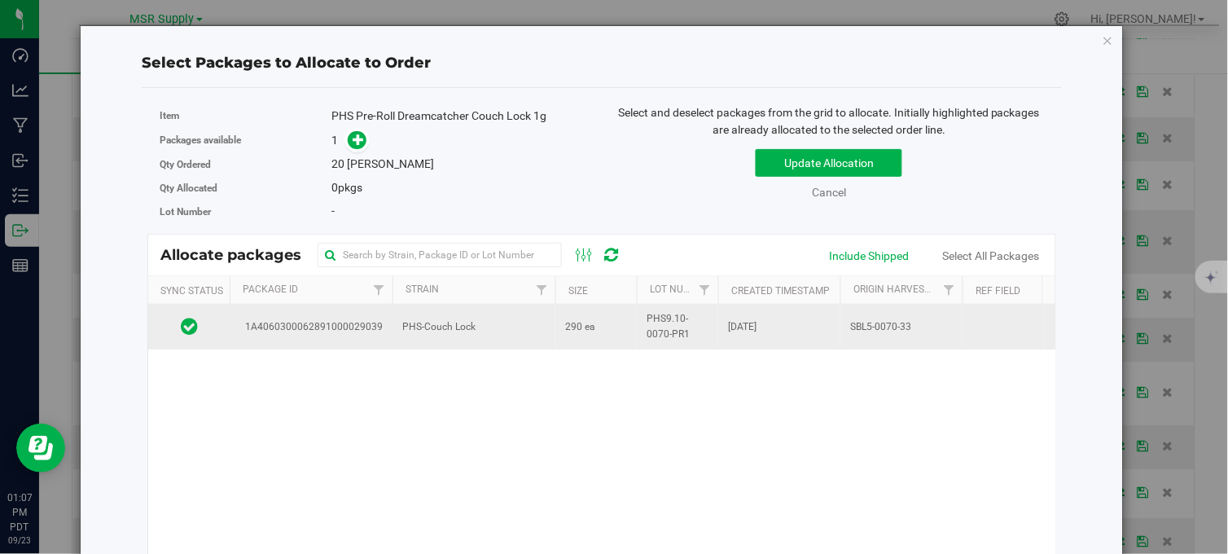
click at [542, 318] on td "PHS-Couch Lock" at bounding box center [474, 327] width 163 height 44
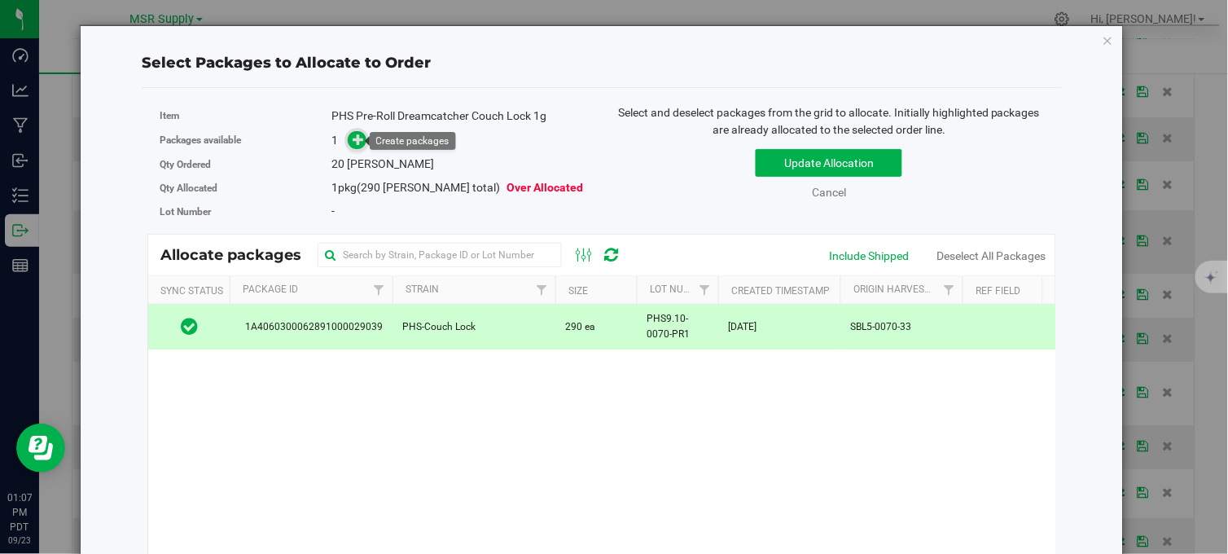
click at [359, 142] on icon at bounding box center [358, 139] width 11 height 11
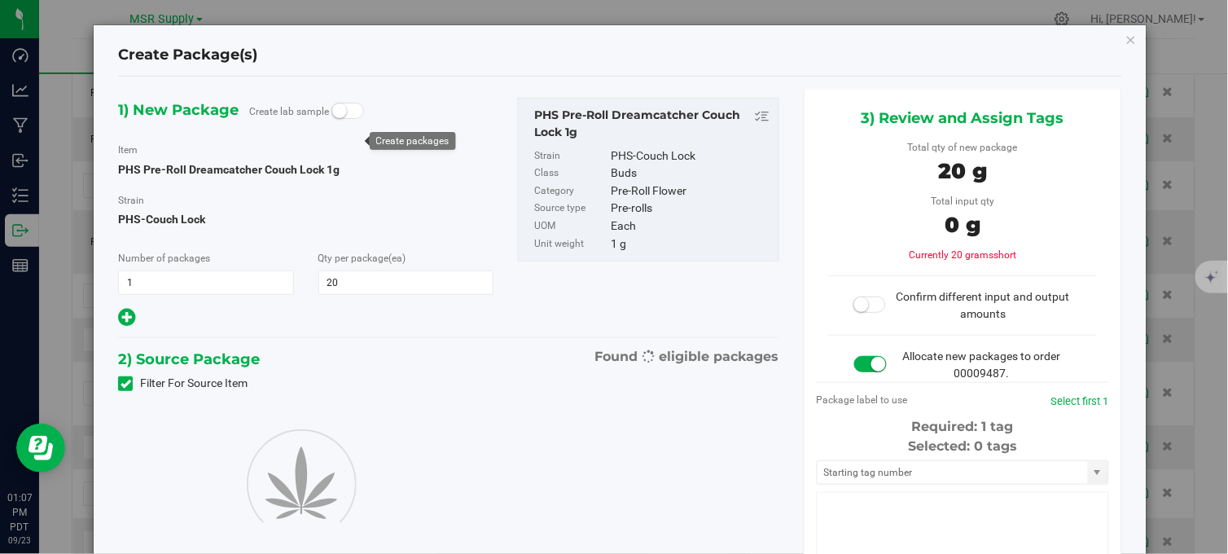
type input "20"
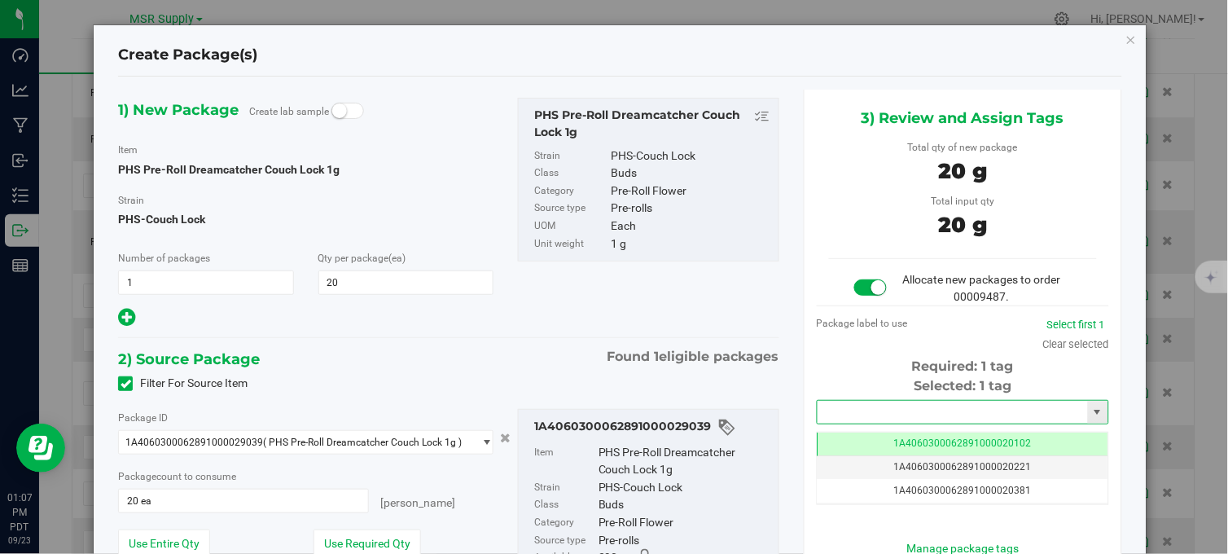
click at [904, 412] on input "text" at bounding box center [953, 412] width 270 height 23
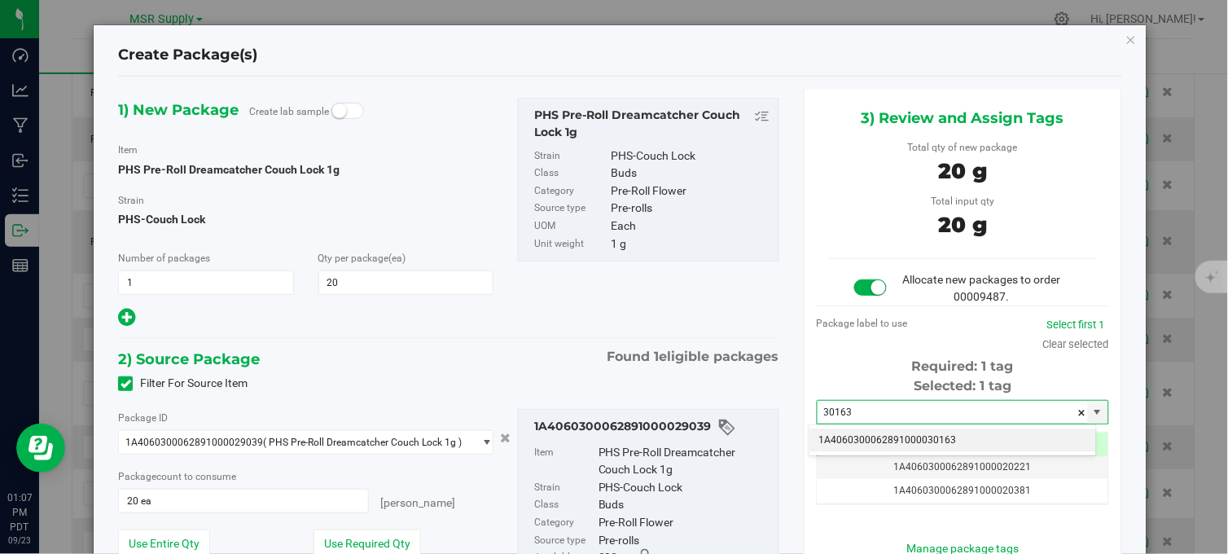
click at [908, 438] on li "1A4060300062891000030163" at bounding box center [953, 440] width 287 height 24
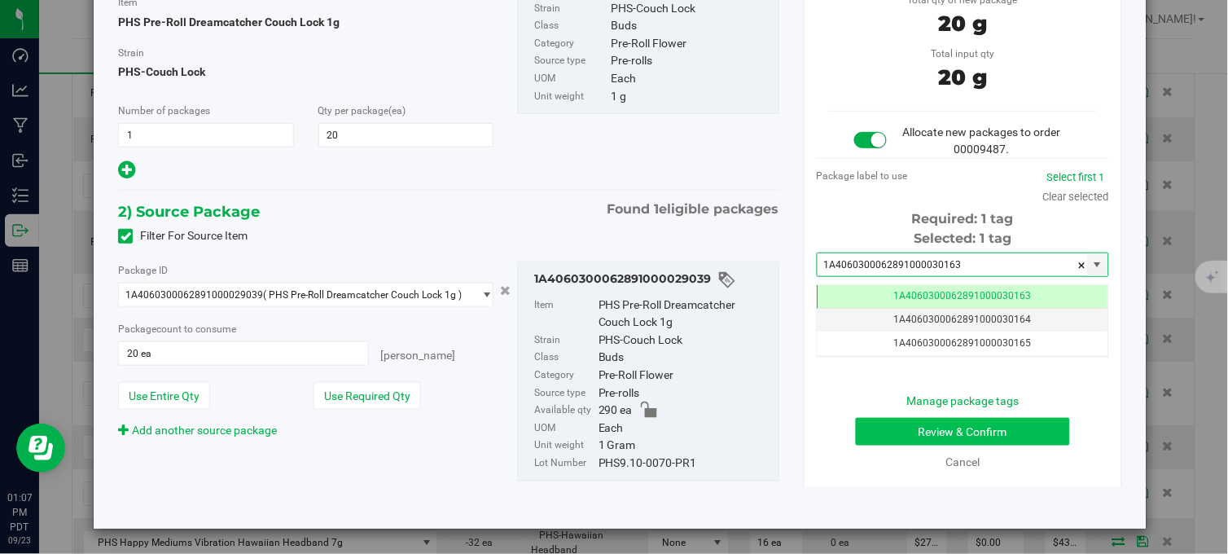
type input "1A4060300062891000030163"
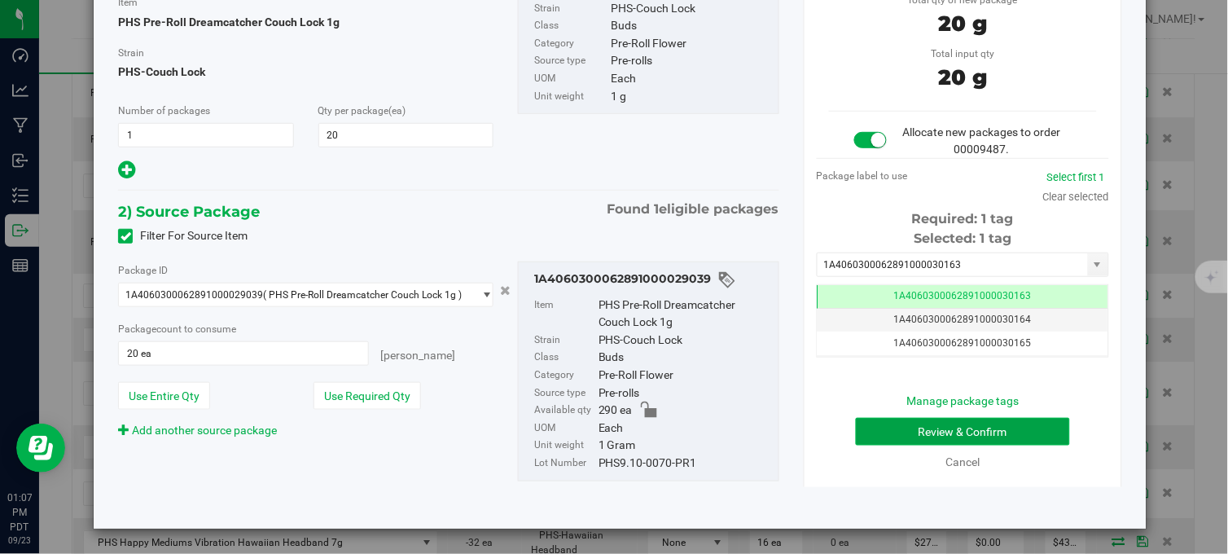
click at [875, 422] on button "Review & Confirm" at bounding box center [963, 432] width 214 height 28
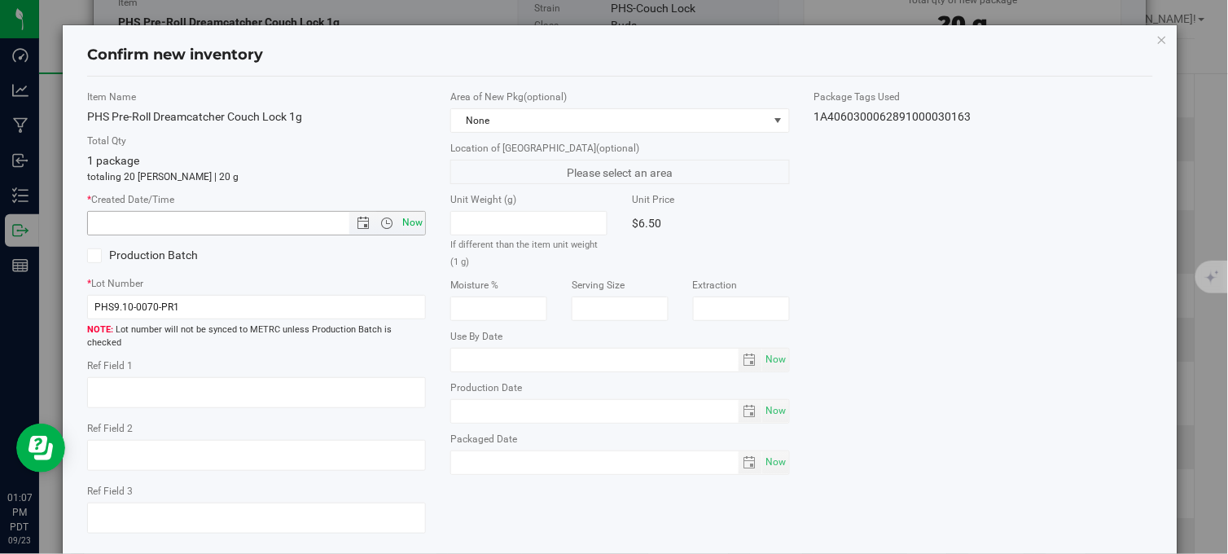
click at [408, 222] on span "Now" at bounding box center [413, 223] width 28 height 24
type input "9/23/2025 1:07 PM"
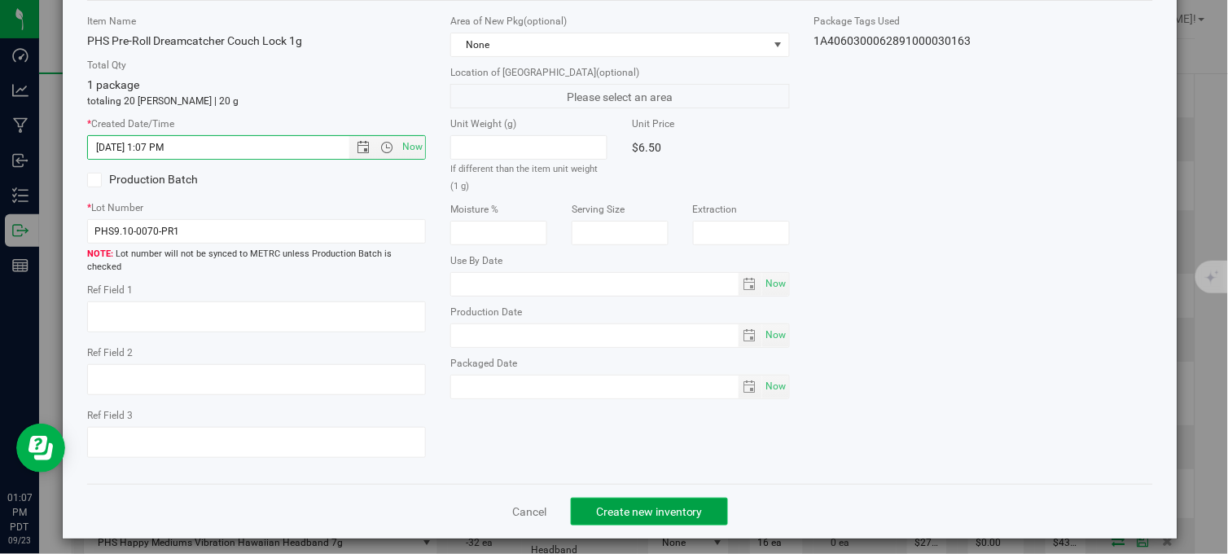
click at [603, 505] on span "Create new inventory" at bounding box center [649, 511] width 107 height 13
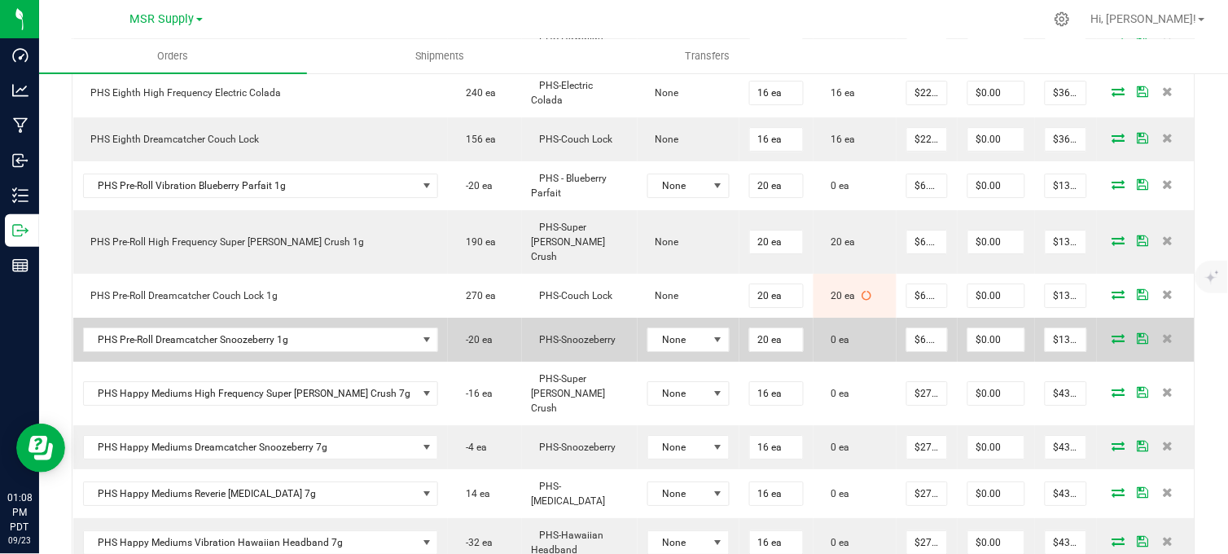
click at [1112, 333] on icon at bounding box center [1118, 338] width 13 height 10
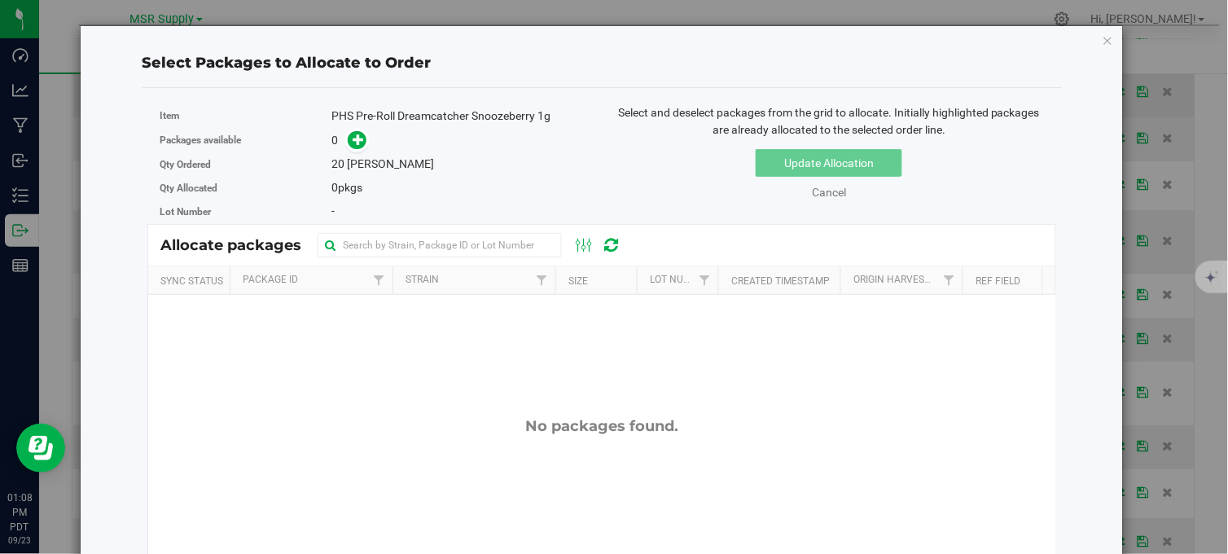
drag, startPoint x: 1100, startPoint y: 37, endPoint x: 1020, endPoint y: 120, distance: 115.2
click at [1103, 37] on icon "button" at bounding box center [1108, 40] width 11 height 20
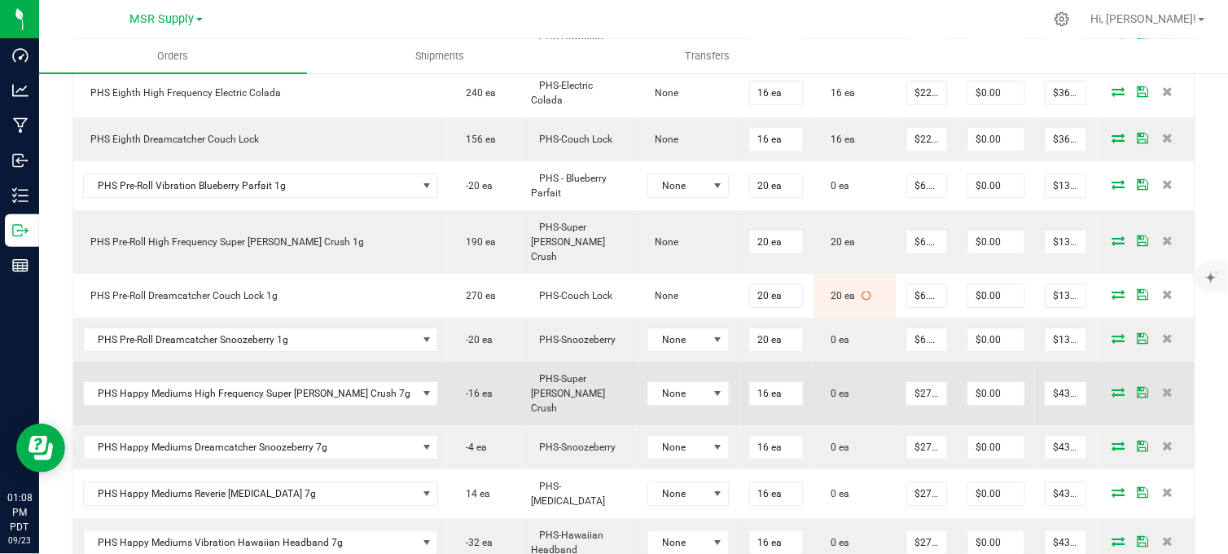
click at [1112, 387] on icon at bounding box center [1118, 392] width 13 height 10
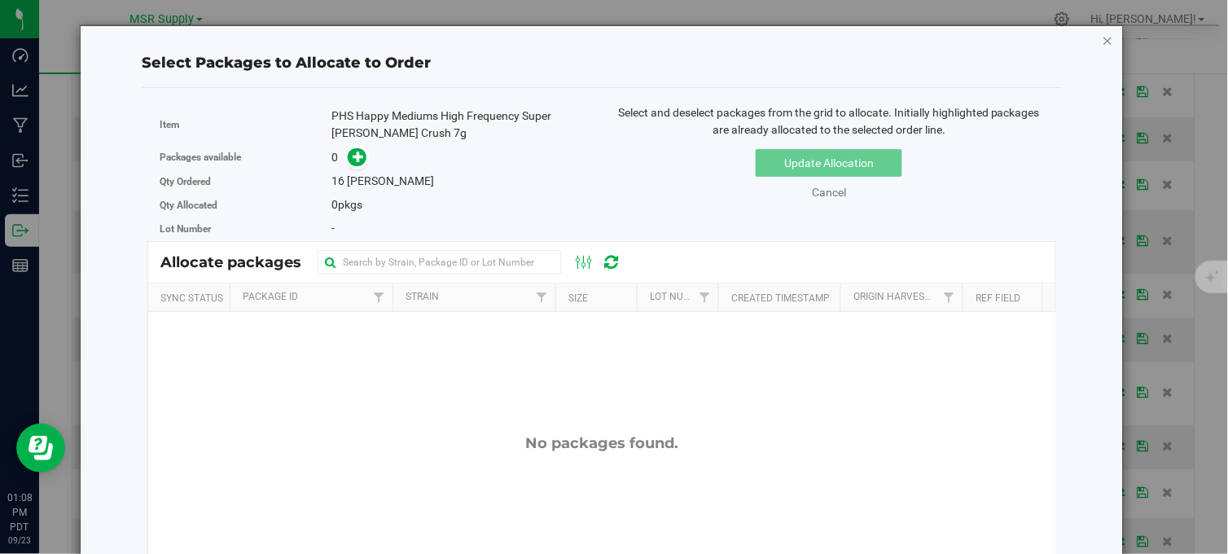
click at [1103, 42] on icon "button" at bounding box center [1108, 40] width 11 height 20
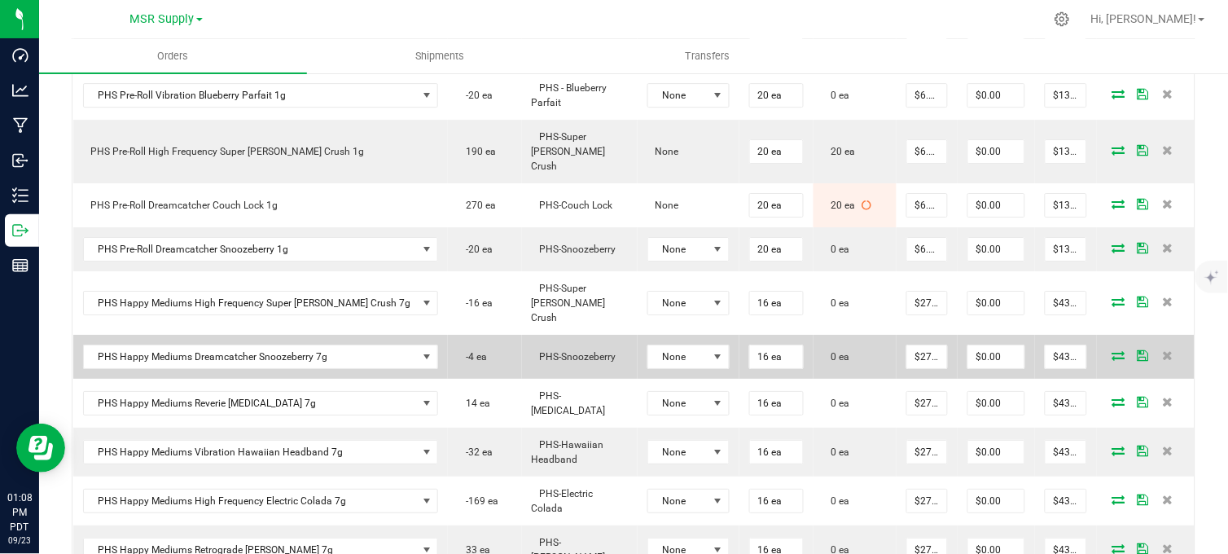
click at [1112, 350] on icon at bounding box center [1118, 355] width 13 height 10
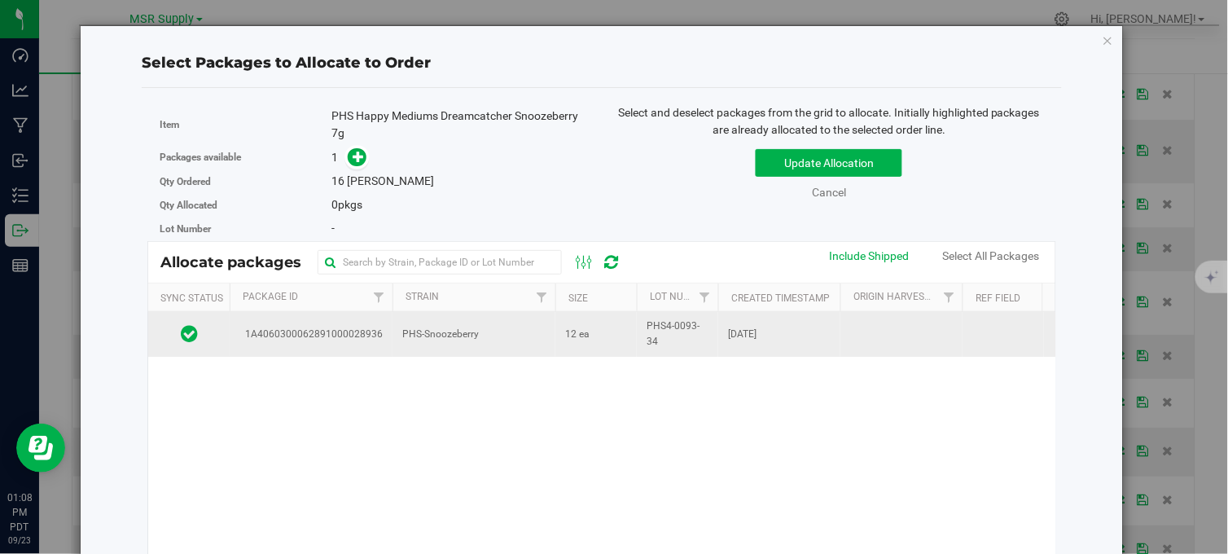
click at [548, 331] on td "PHS-Snoozeberry" at bounding box center [474, 334] width 163 height 44
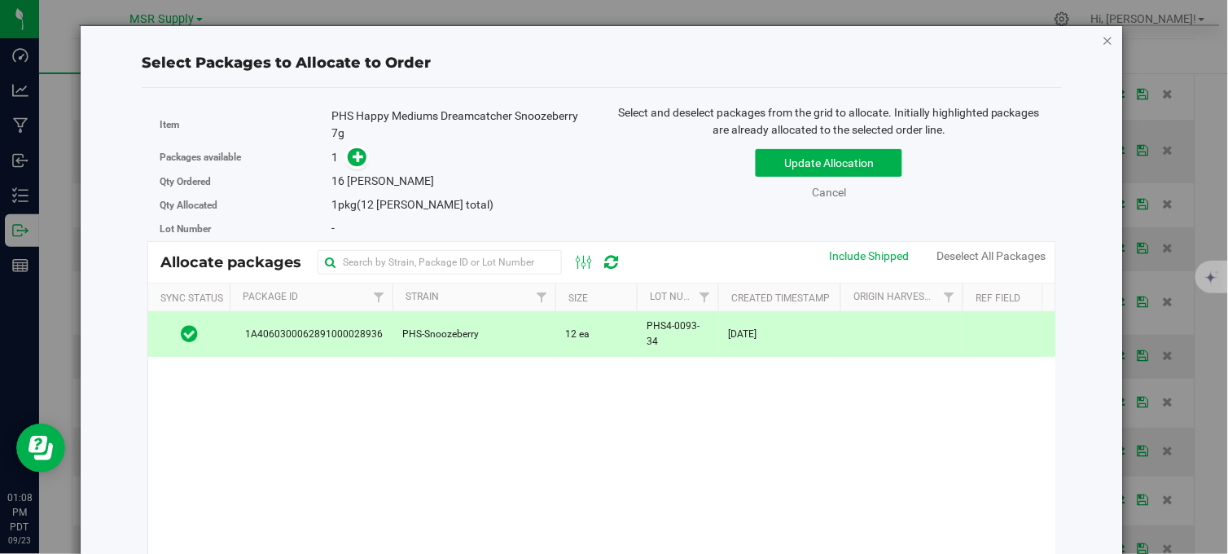
click at [1103, 37] on icon "button" at bounding box center [1108, 40] width 11 height 20
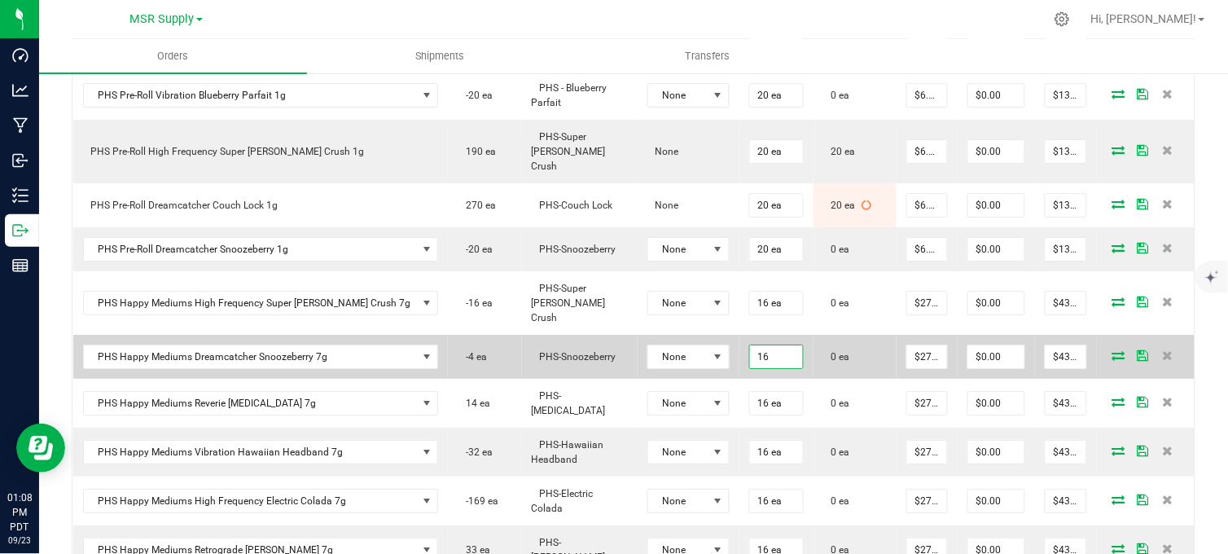
click at [750, 345] on input "16" at bounding box center [776, 356] width 53 height 23
type input "12 ea"
type input "$324.00"
click at [1112, 350] on icon at bounding box center [1118, 355] width 13 height 10
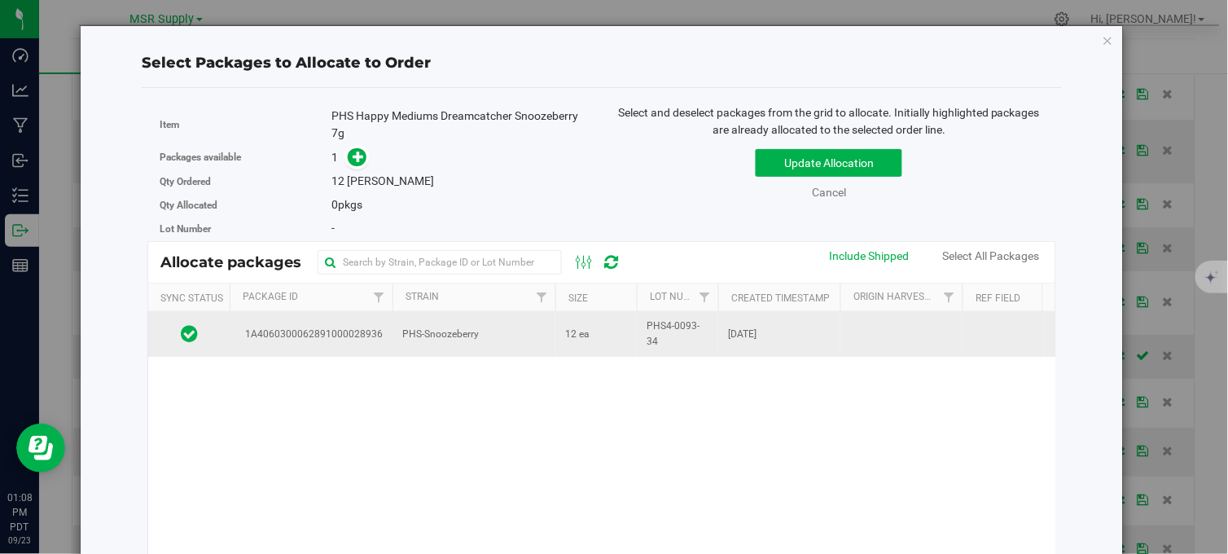
click at [580, 335] on span "12 ea" at bounding box center [577, 334] width 24 height 15
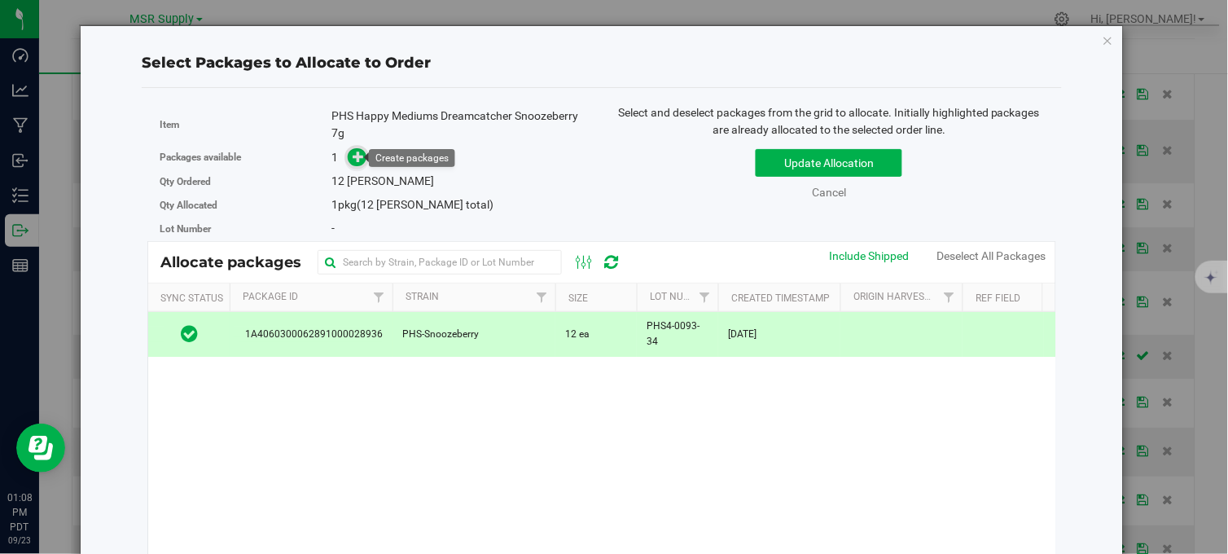
click at [353, 161] on icon at bounding box center [358, 156] width 11 height 11
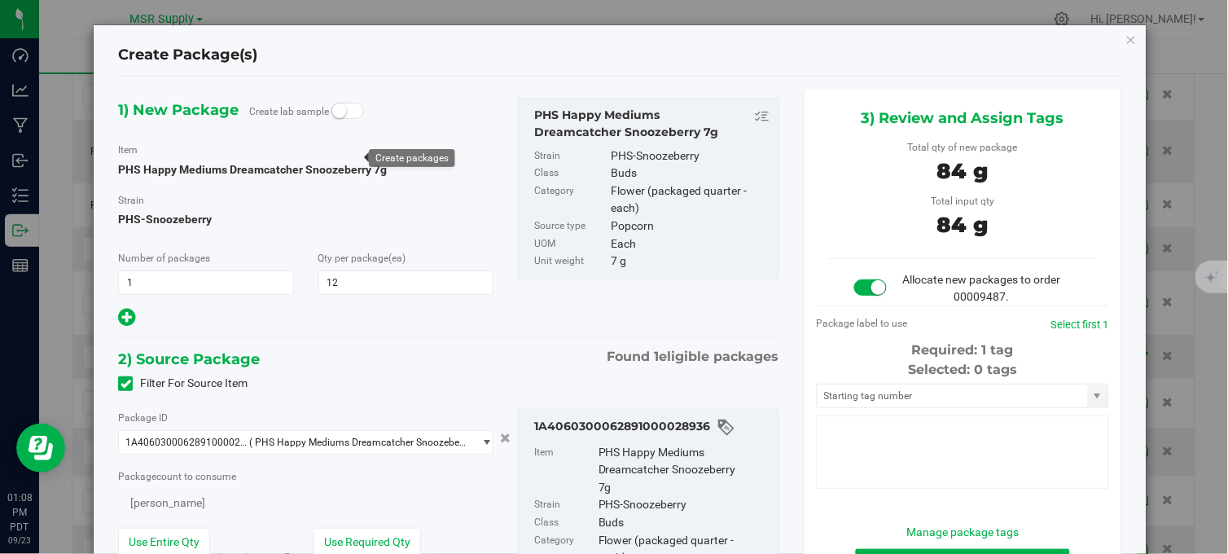
type input "12"
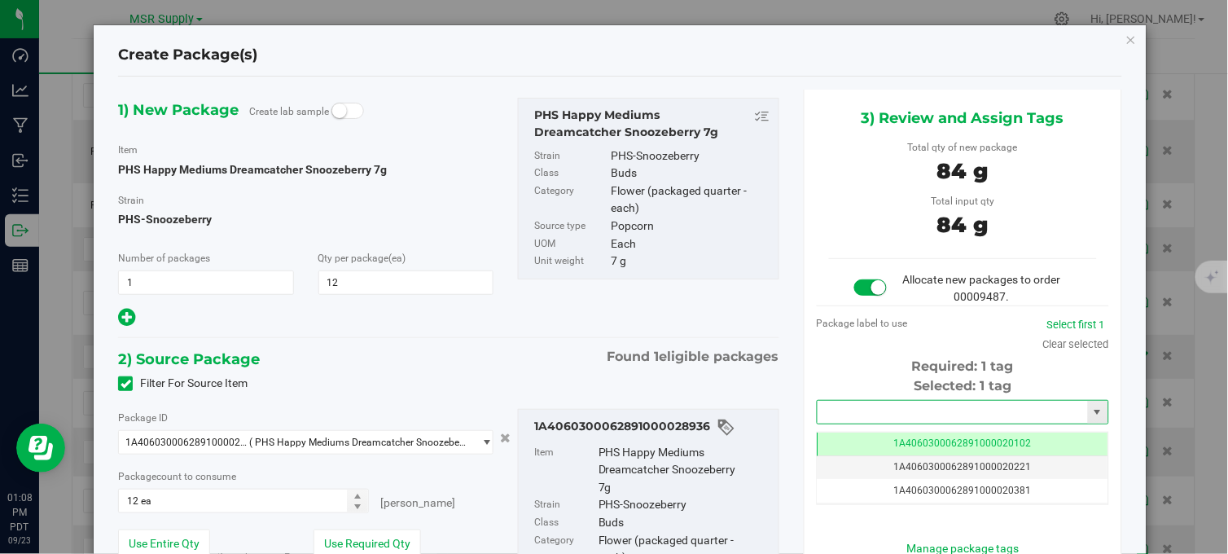
click at [947, 414] on input "text" at bounding box center [953, 412] width 270 height 23
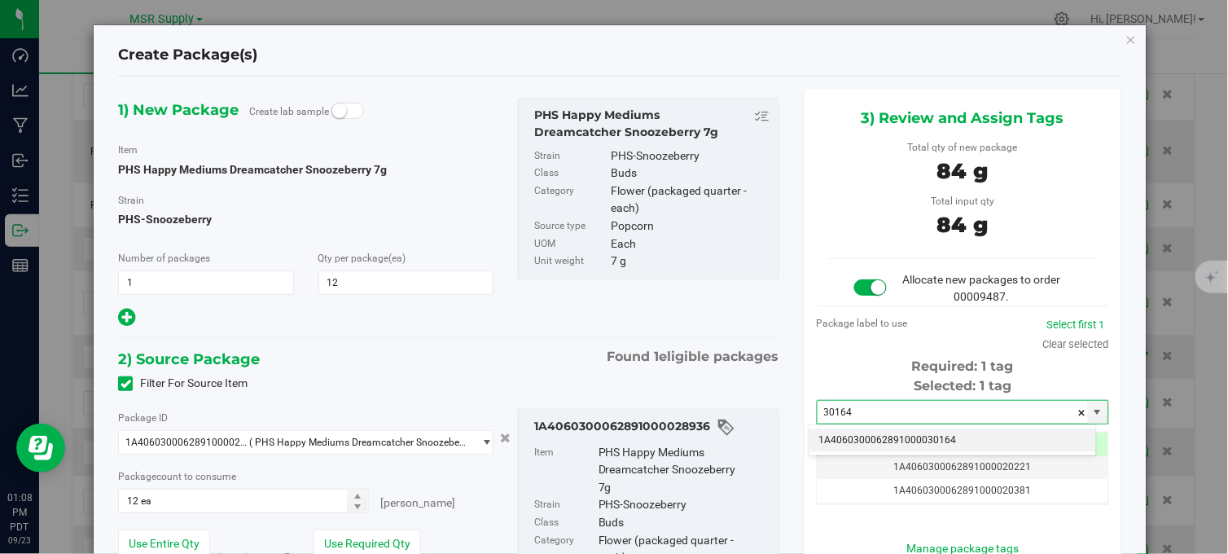
drag, startPoint x: 939, startPoint y: 441, endPoint x: 966, endPoint y: 366, distance: 78.8
click at [939, 441] on li "1A4060300062891000030164" at bounding box center [953, 440] width 287 height 24
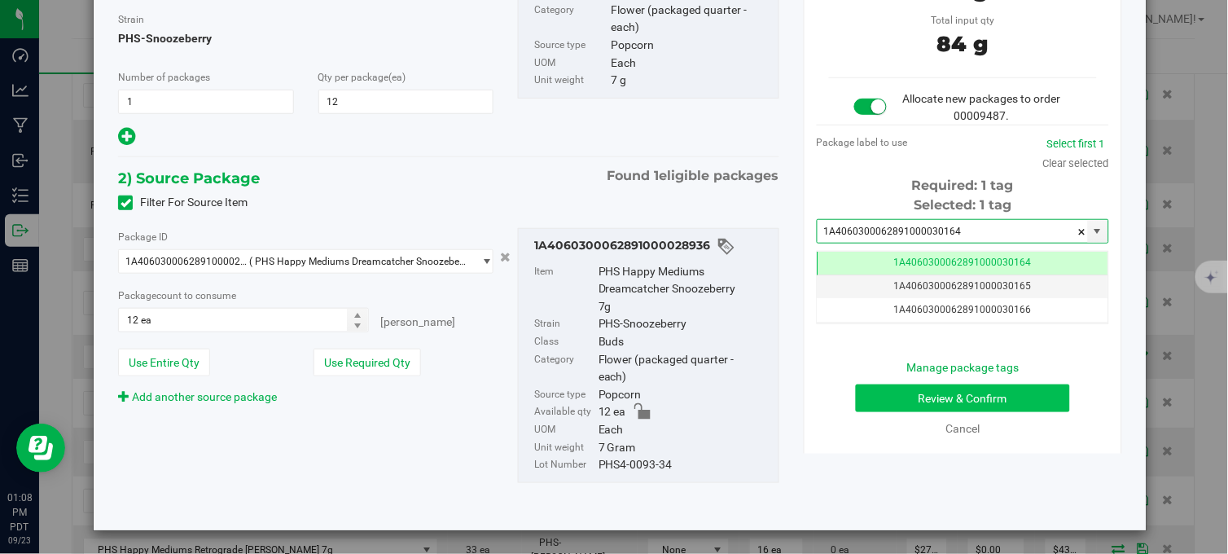
type input "1A4060300062891000030164"
click at [929, 396] on button "Review & Confirm" at bounding box center [963, 398] width 214 height 28
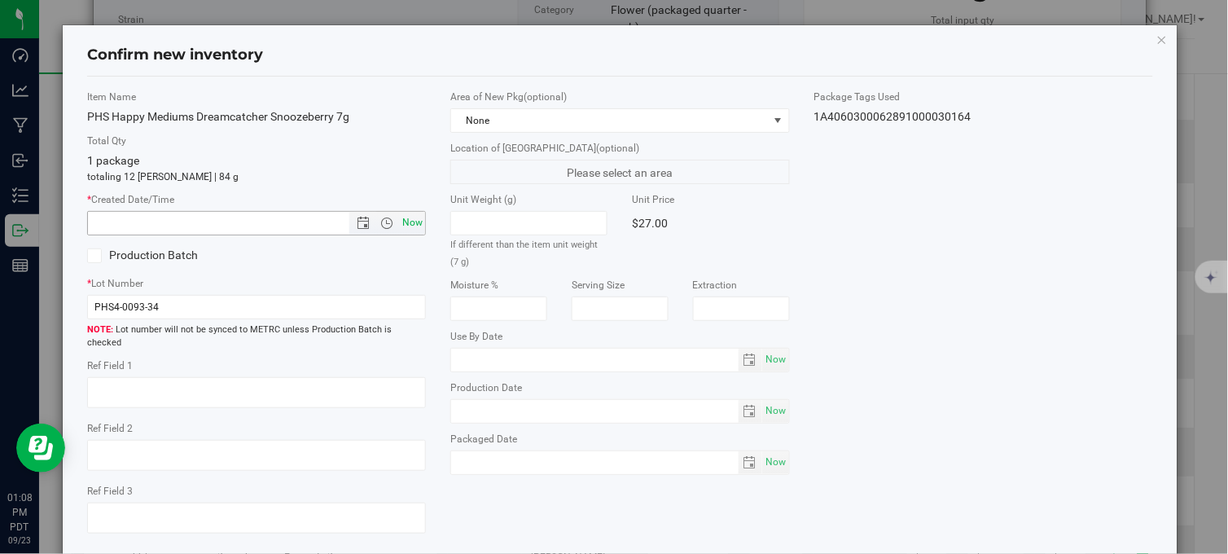
click at [399, 217] on span "Now" at bounding box center [413, 223] width 28 height 24
type input "9/23/2025 1:08 PM"
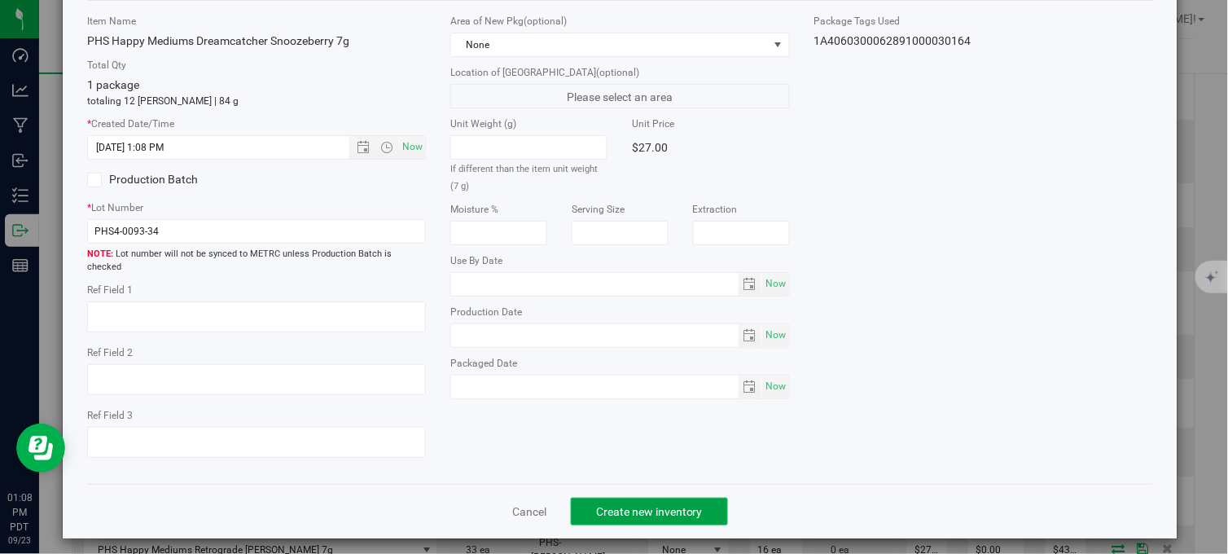
click at [592, 498] on button "Create new inventory" at bounding box center [649, 512] width 157 height 28
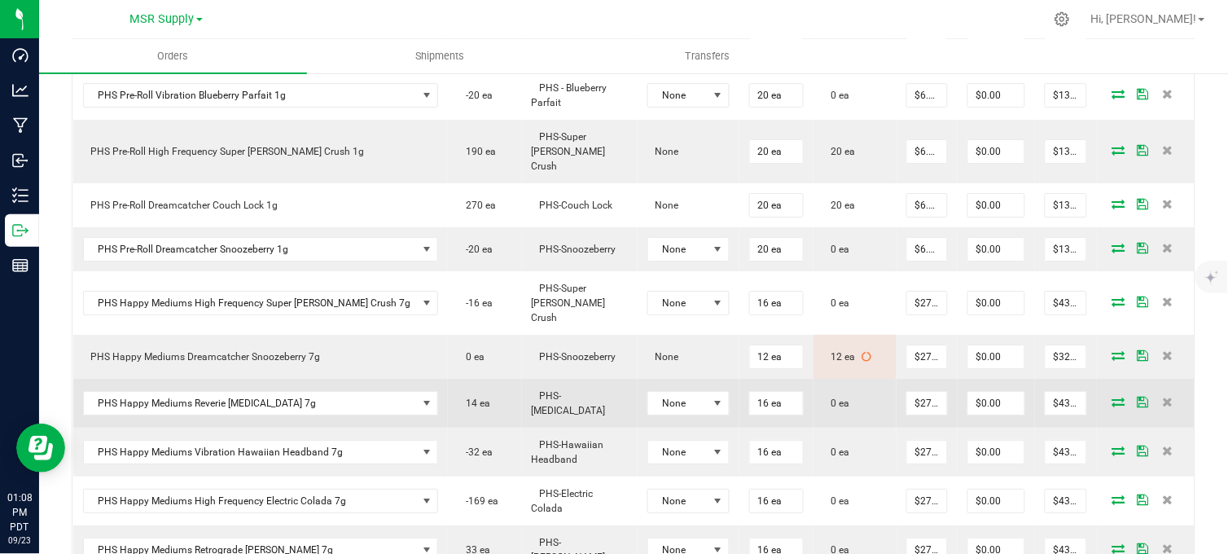
click at [1112, 397] on icon at bounding box center [1118, 402] width 13 height 10
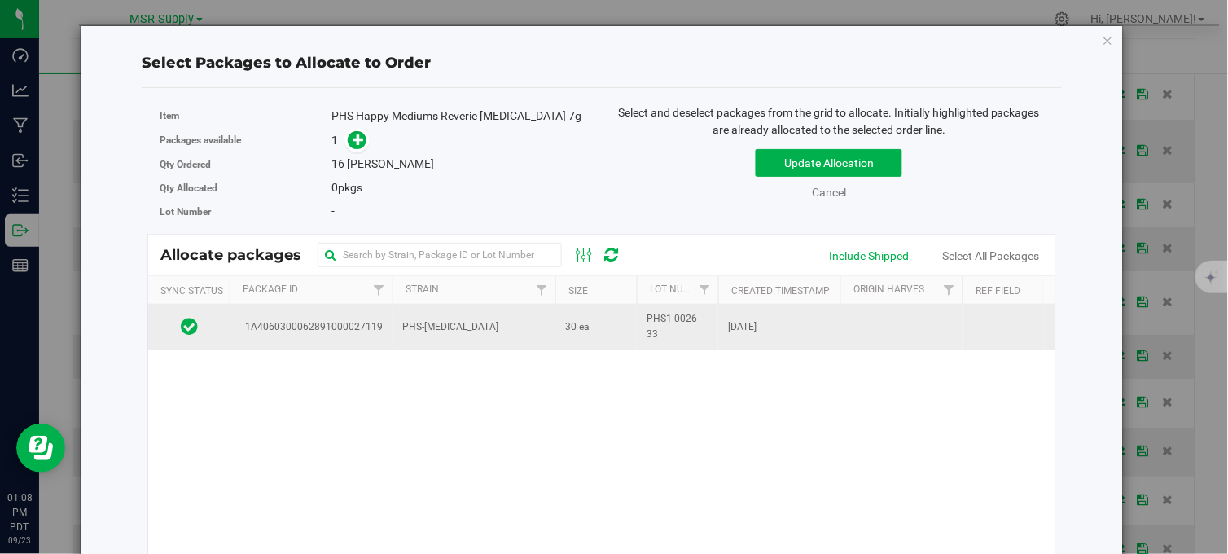
click at [514, 328] on td "PHS-Muse" at bounding box center [474, 327] width 163 height 44
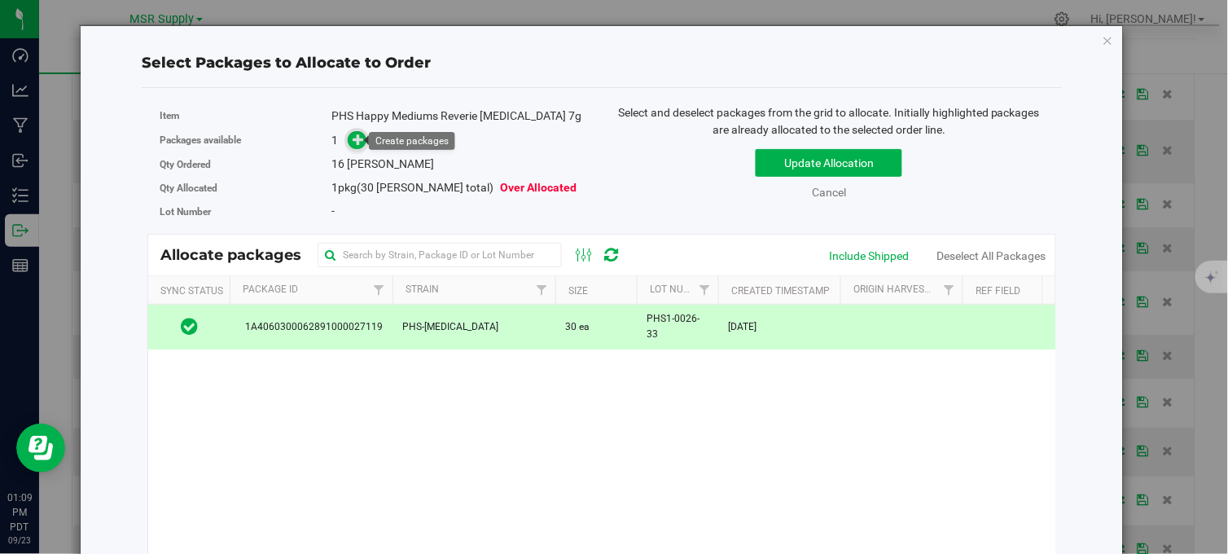
click at [353, 139] on icon at bounding box center [358, 139] width 11 height 11
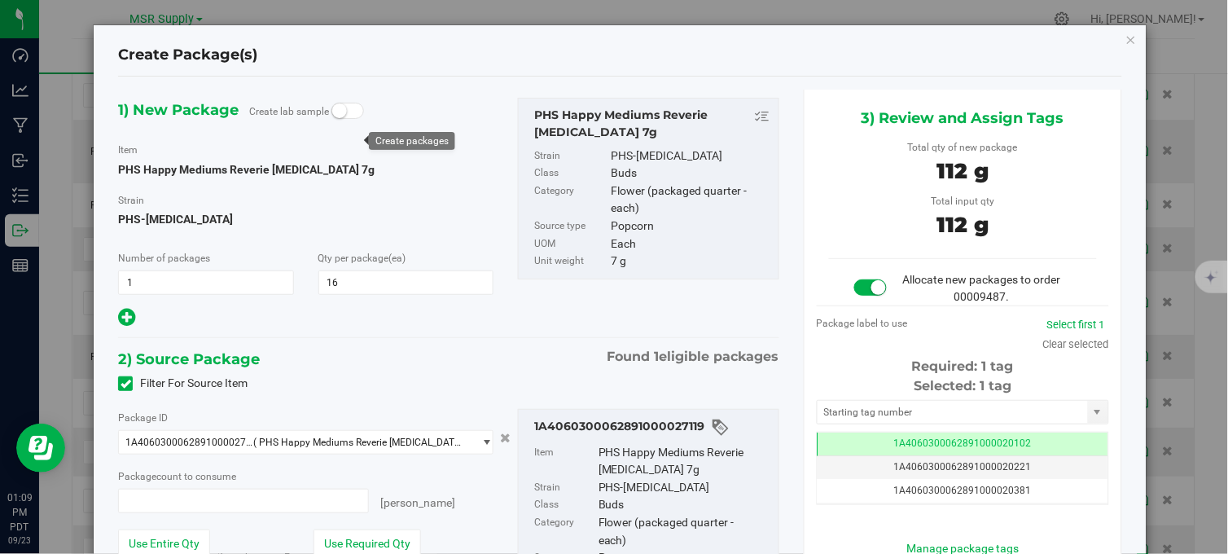
type input "16 ea"
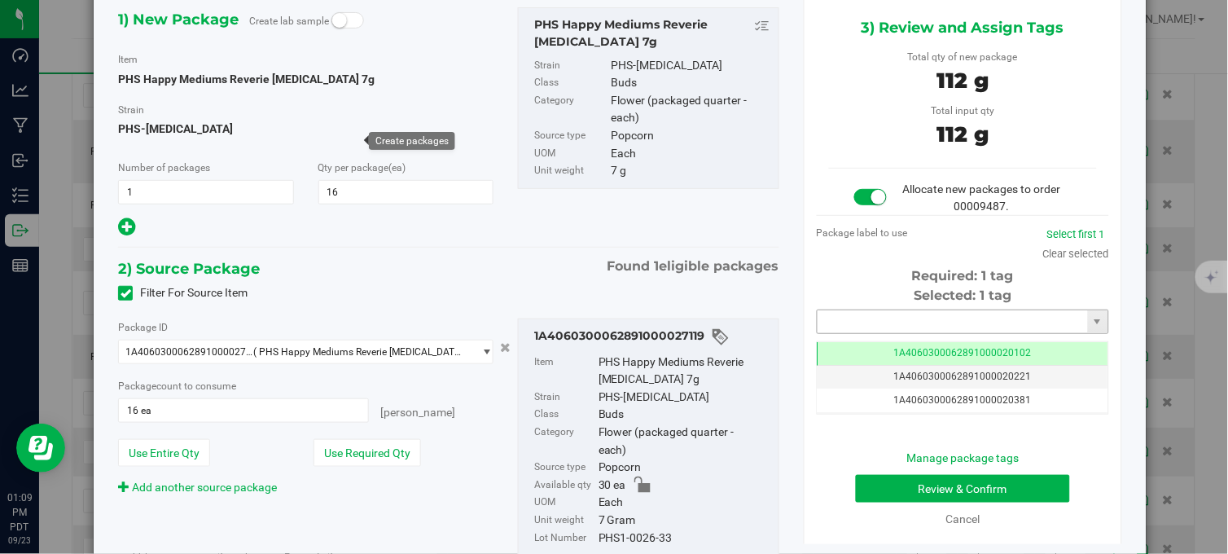
click at [912, 323] on input "text" at bounding box center [953, 321] width 270 height 23
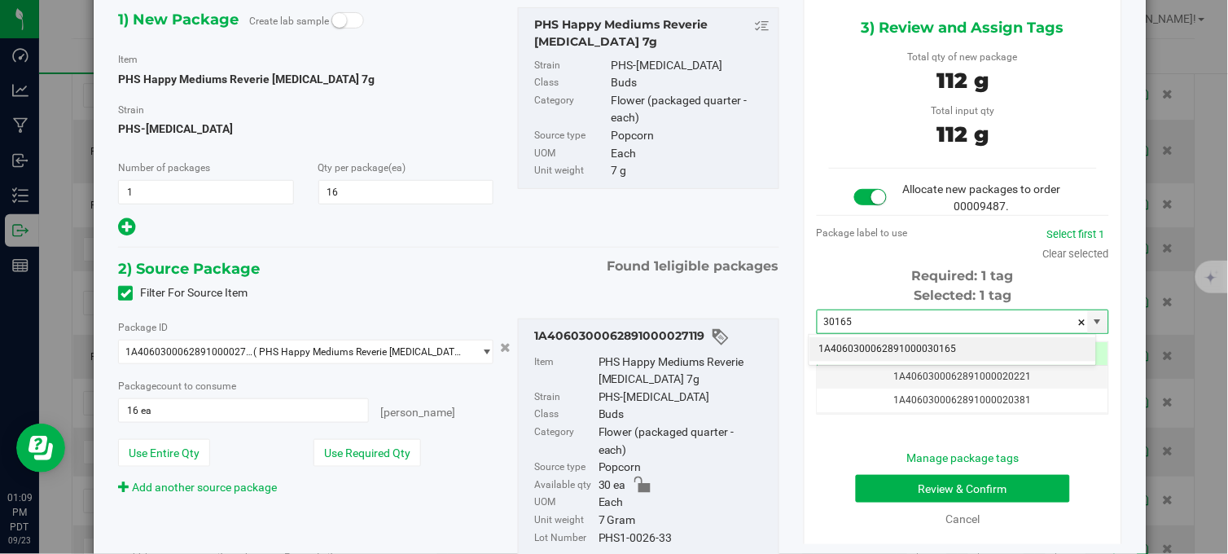
click at [914, 356] on li "1A4060300062891000030165" at bounding box center [953, 349] width 287 height 24
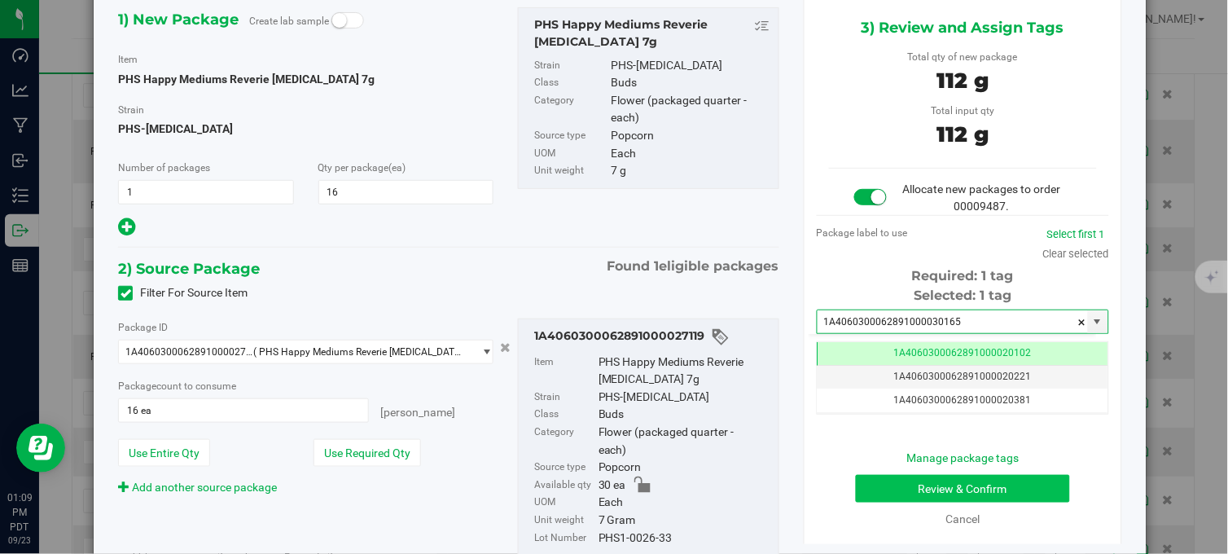
type input "1A4060300062891000030165"
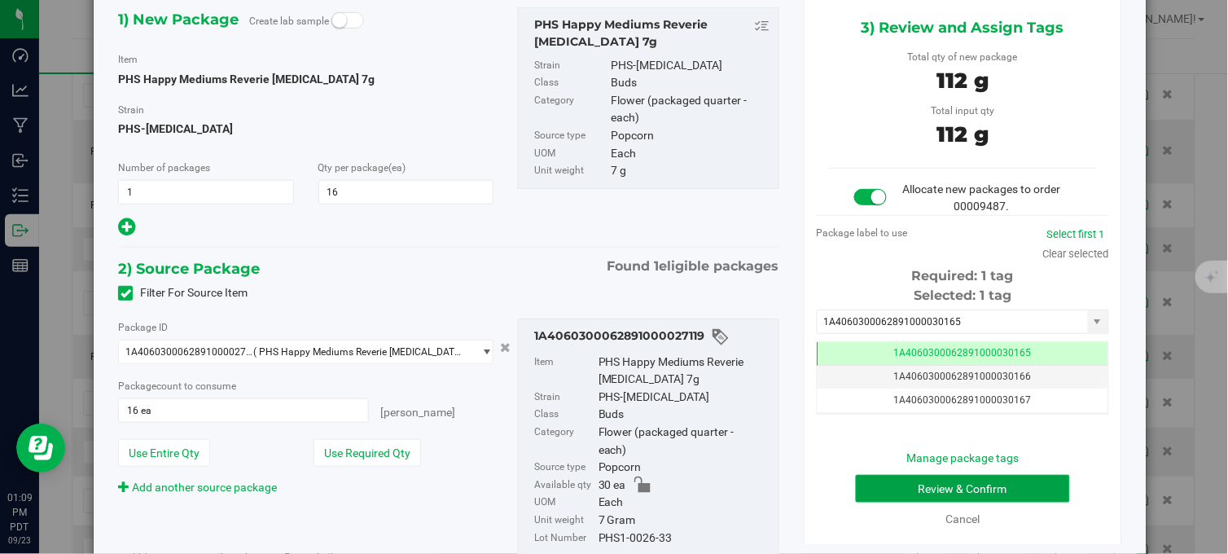
click at [937, 485] on button "Review & Confirm" at bounding box center [963, 489] width 214 height 28
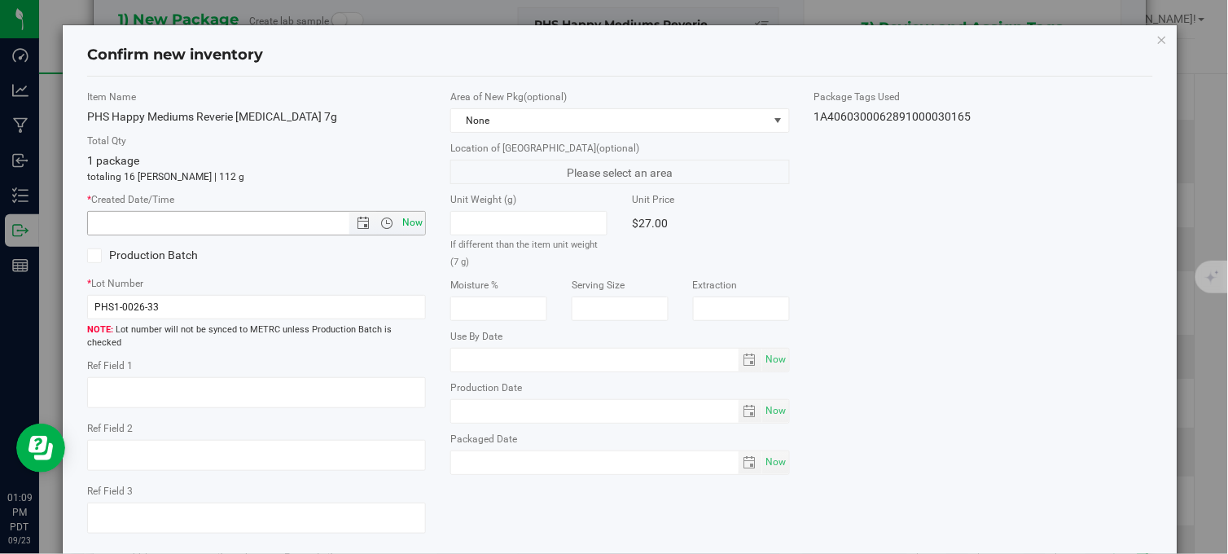
click at [409, 221] on span "Now" at bounding box center [413, 223] width 28 height 24
type input "9/23/2025 1:09 PM"
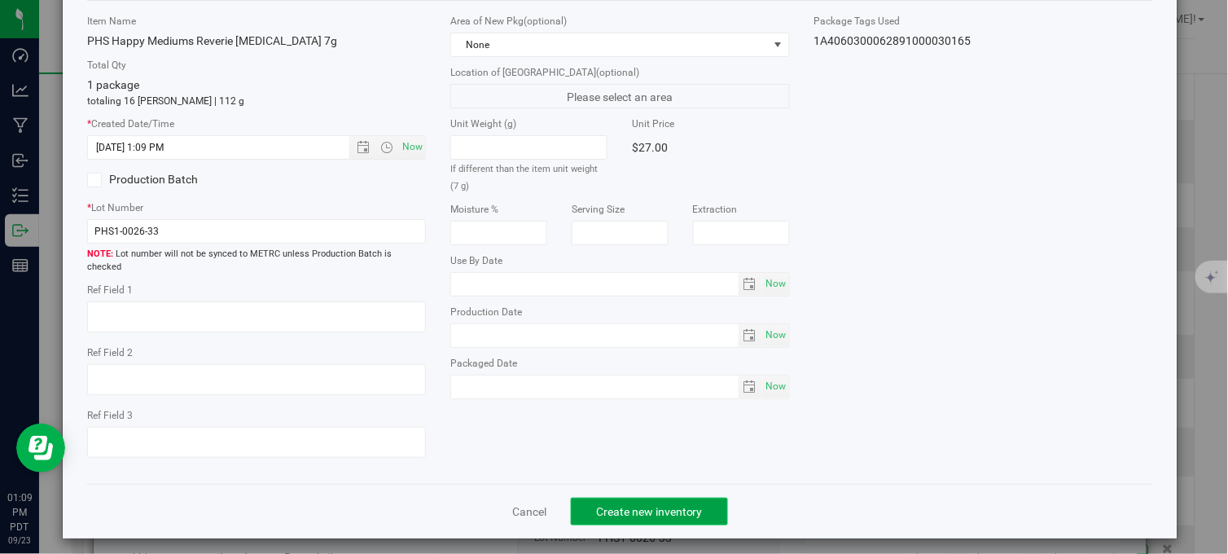
click at [625, 505] on span "Create new inventory" at bounding box center [649, 511] width 107 height 13
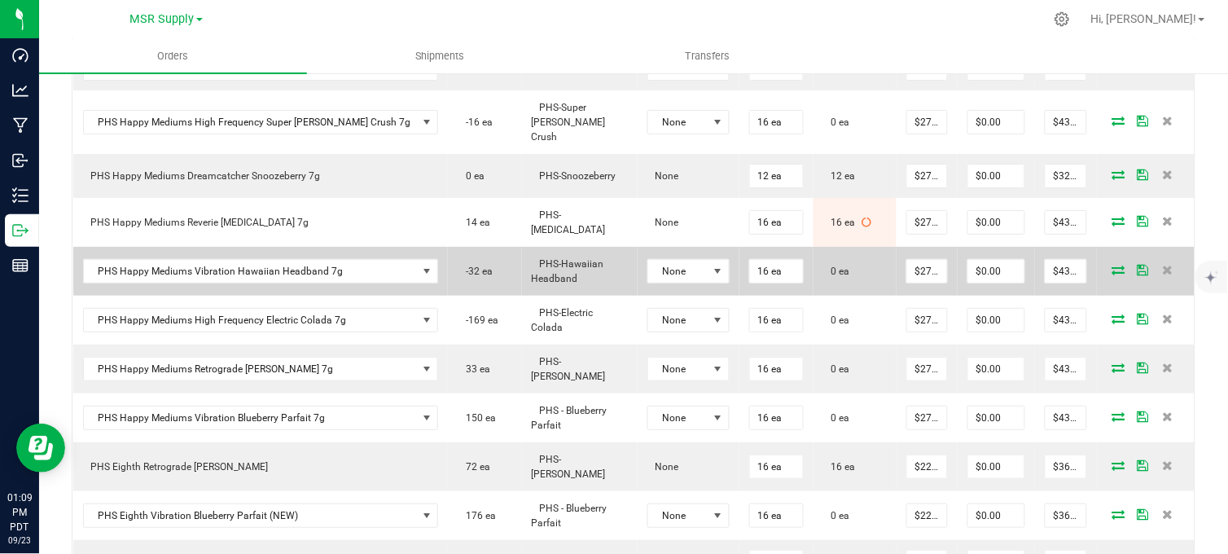
click at [1112, 265] on icon at bounding box center [1118, 270] width 13 height 10
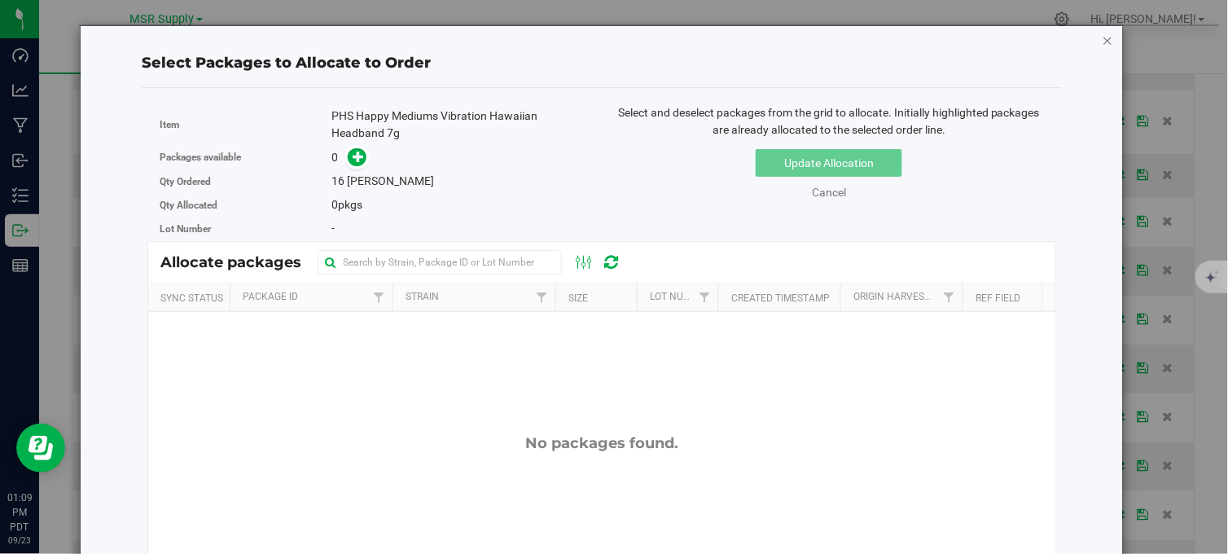
click at [1103, 39] on icon "button" at bounding box center [1108, 40] width 11 height 20
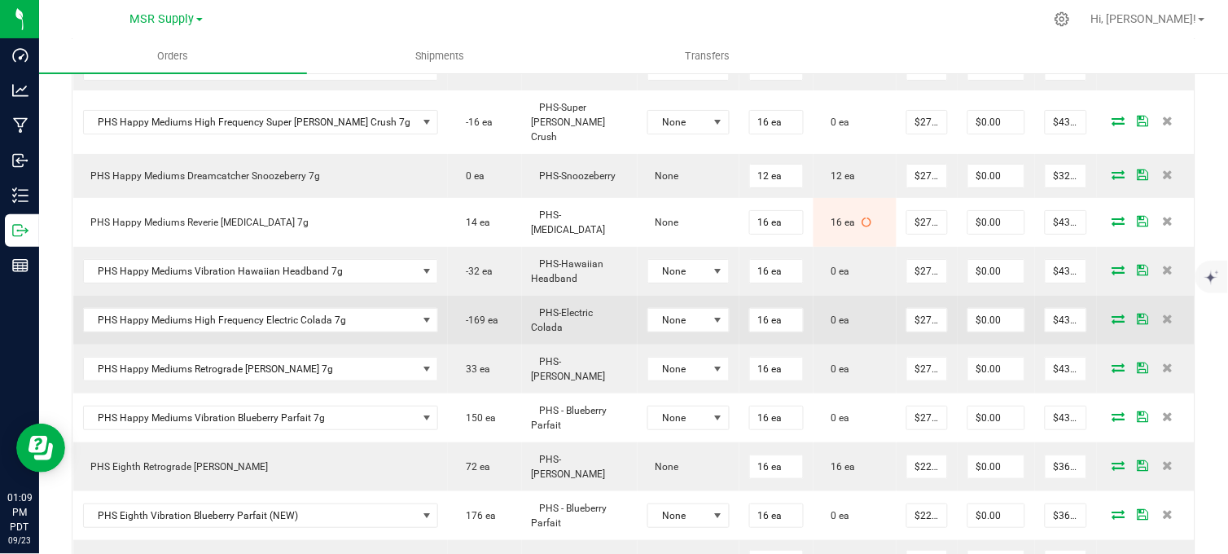
click at [1112, 314] on icon at bounding box center [1118, 319] width 13 height 10
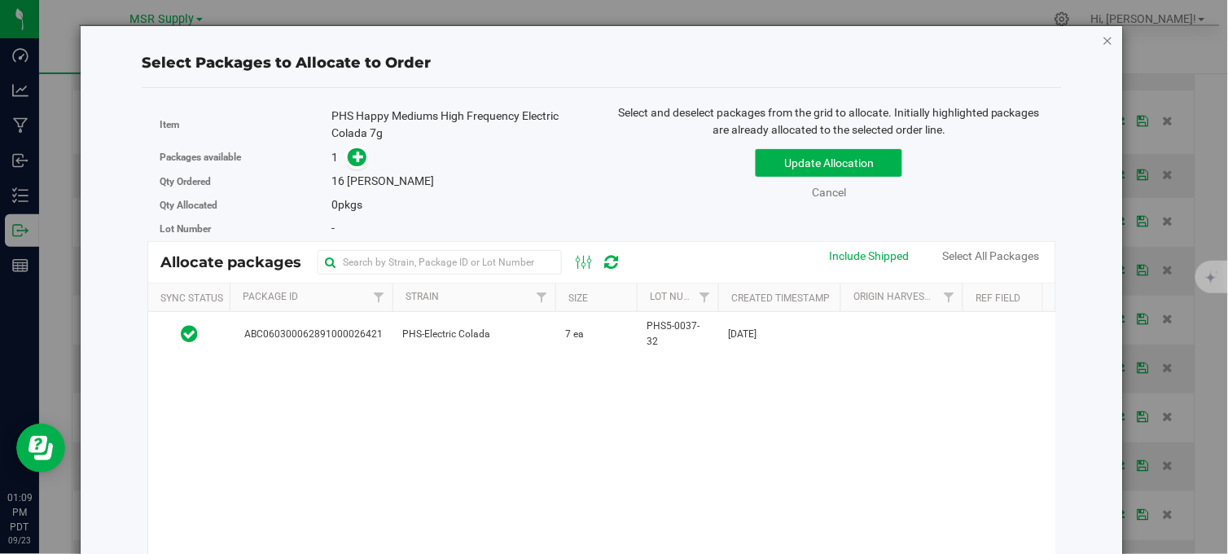
click at [1103, 36] on icon "button" at bounding box center [1108, 40] width 11 height 20
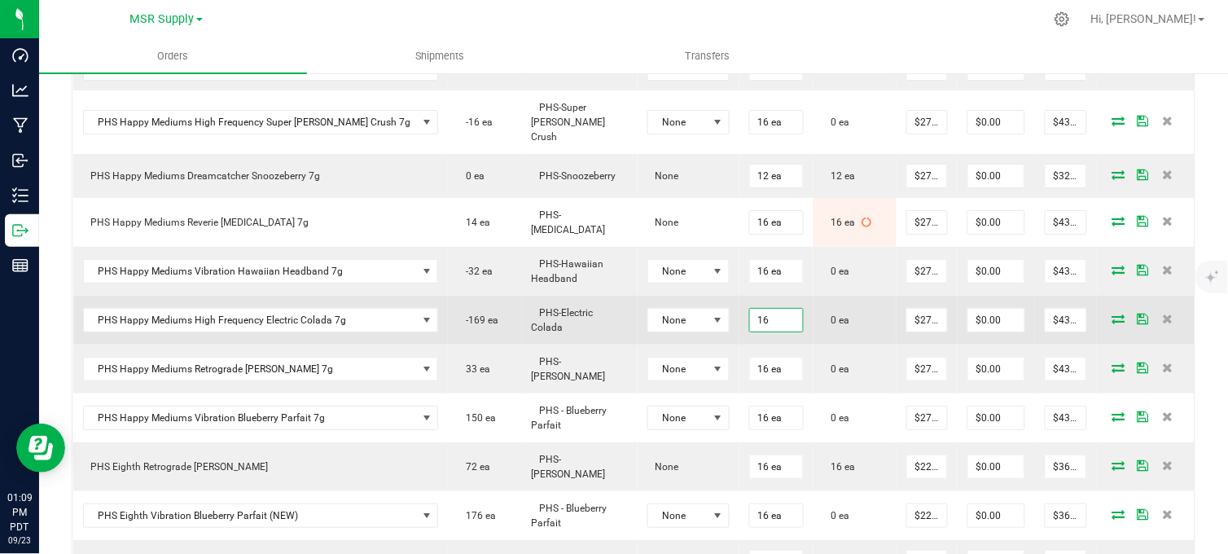
click at [750, 309] on input "16" at bounding box center [776, 320] width 53 height 23
type input "7 ea"
type input "$189.00"
click at [1112, 314] on icon at bounding box center [1118, 319] width 13 height 10
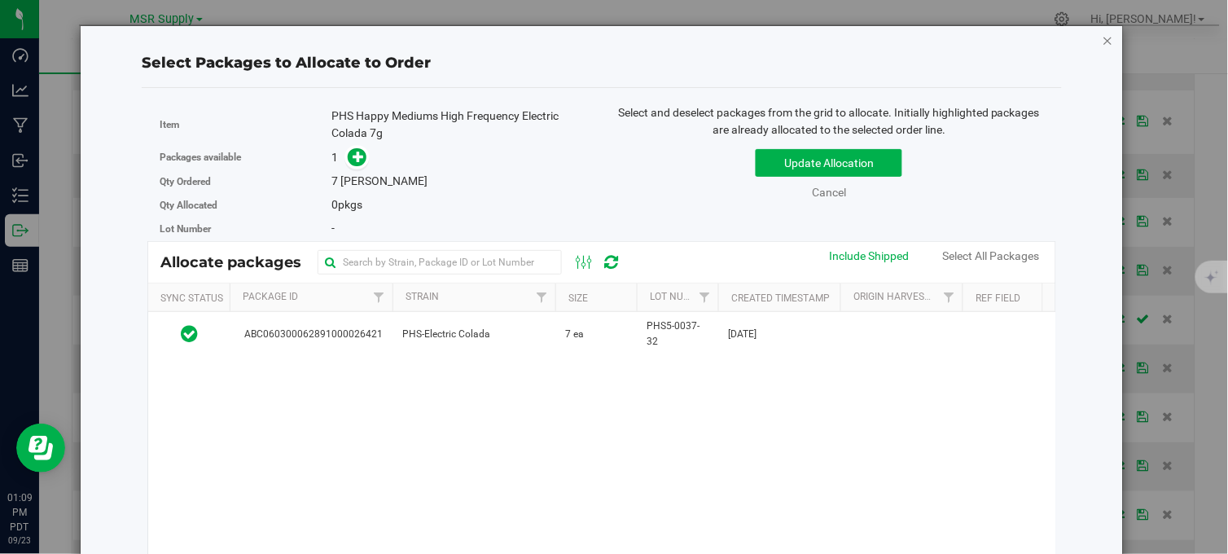
click at [1103, 42] on icon "button" at bounding box center [1108, 40] width 11 height 20
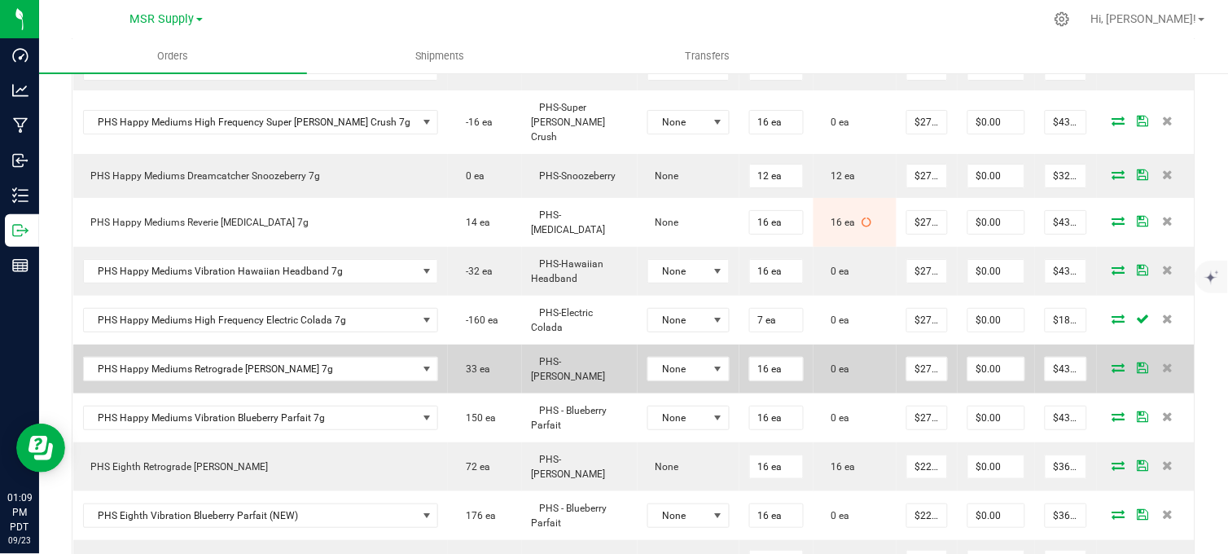
click at [1112, 362] on icon at bounding box center [1118, 367] width 13 height 10
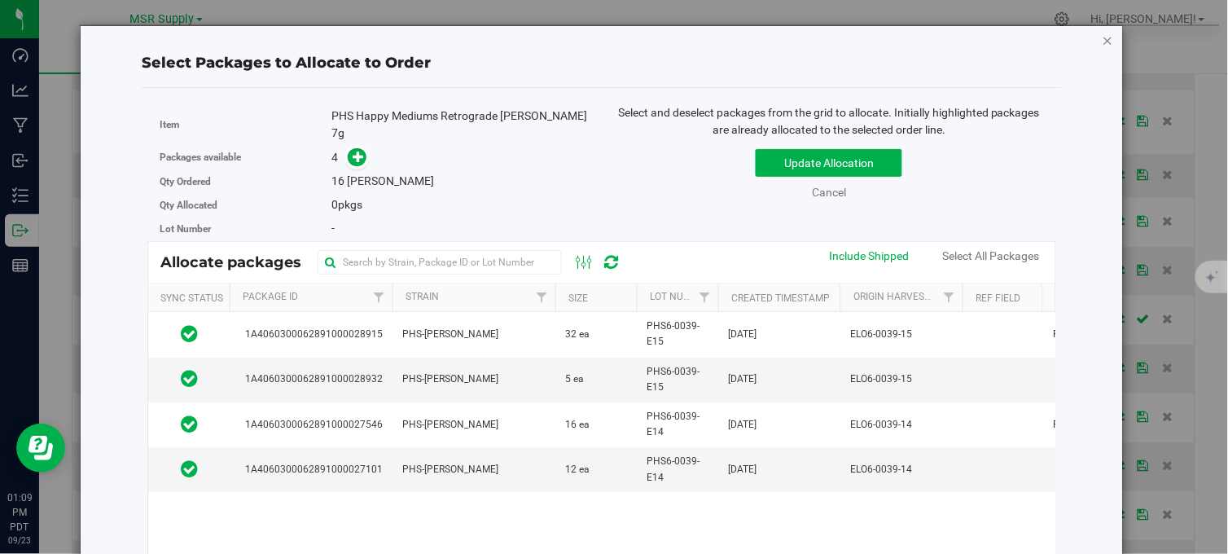
click at [1103, 43] on icon "button" at bounding box center [1108, 40] width 11 height 20
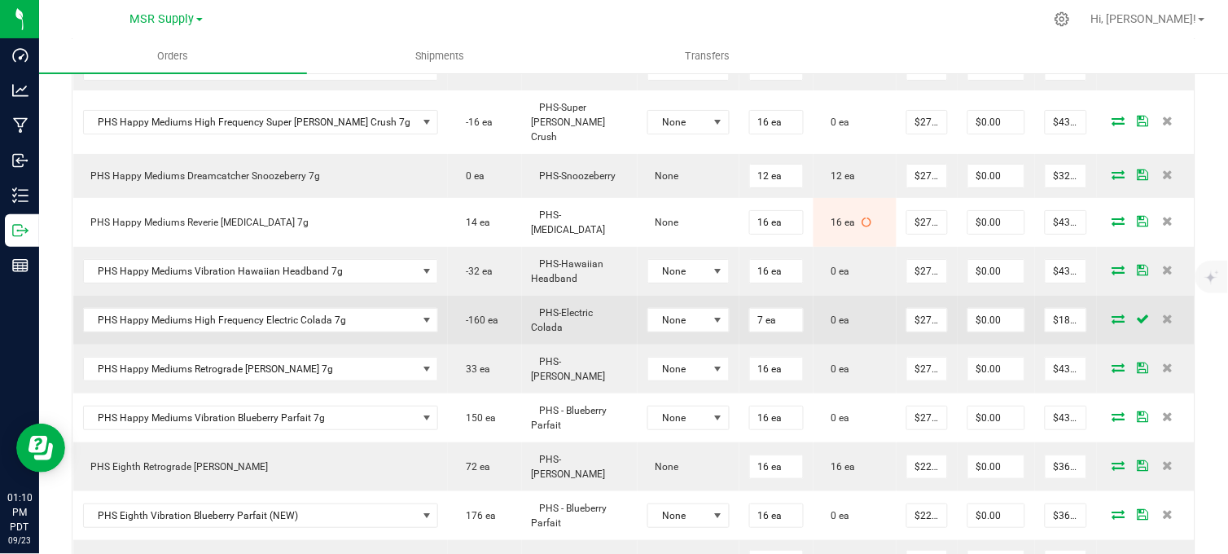
click at [1112, 314] on icon at bounding box center [1118, 319] width 13 height 10
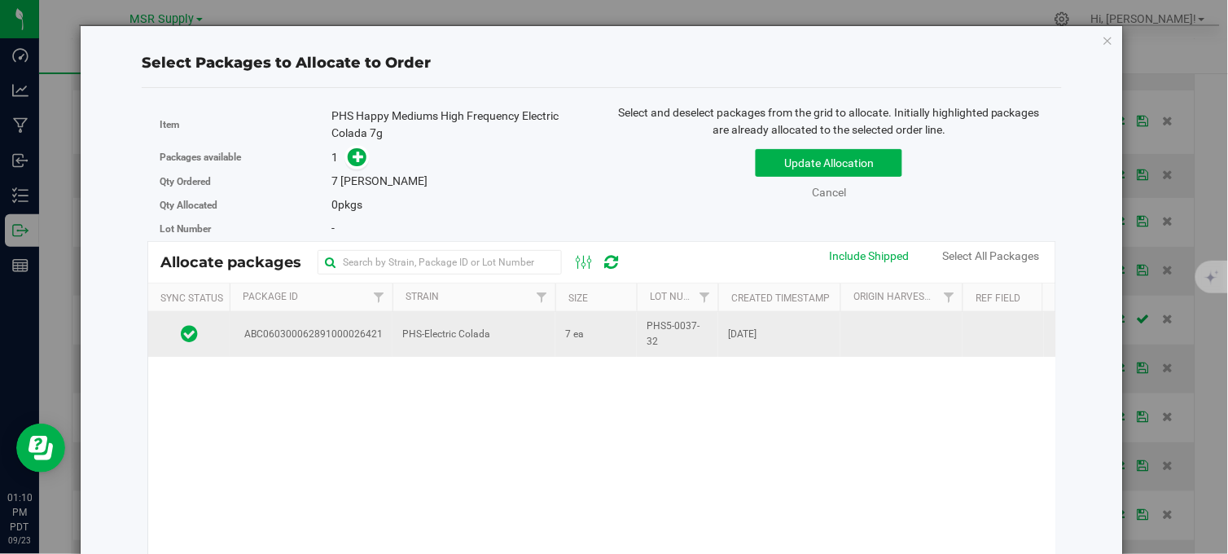
click at [481, 329] on span "PHS-Electric Colada" at bounding box center [446, 334] width 88 height 15
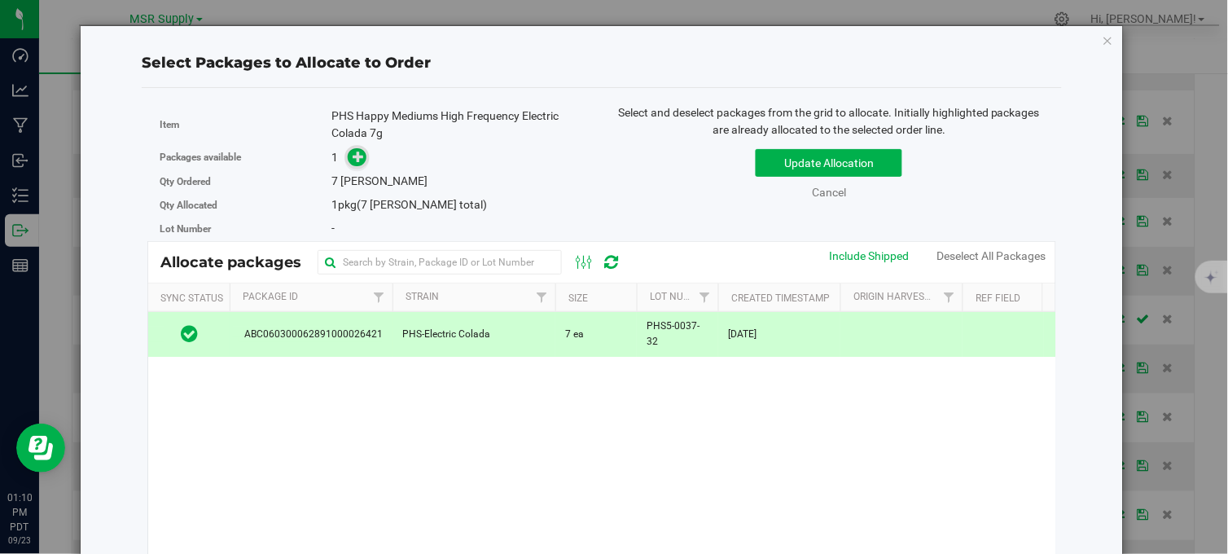
click at [346, 160] on span at bounding box center [353, 157] width 26 height 19
click at [348, 160] on span at bounding box center [357, 157] width 19 height 19
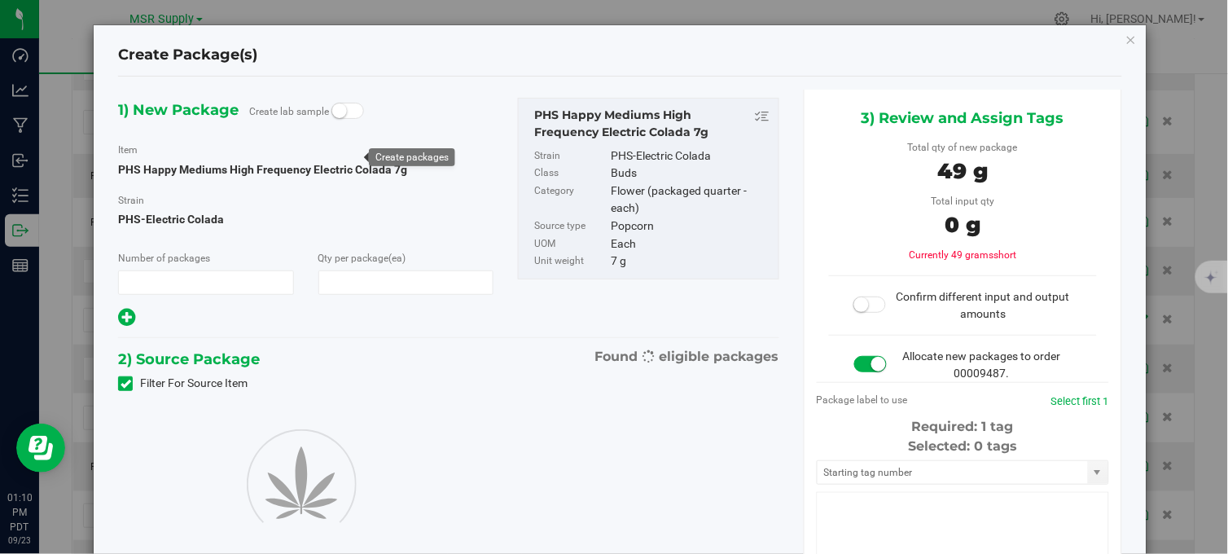
type input "1"
type input "7"
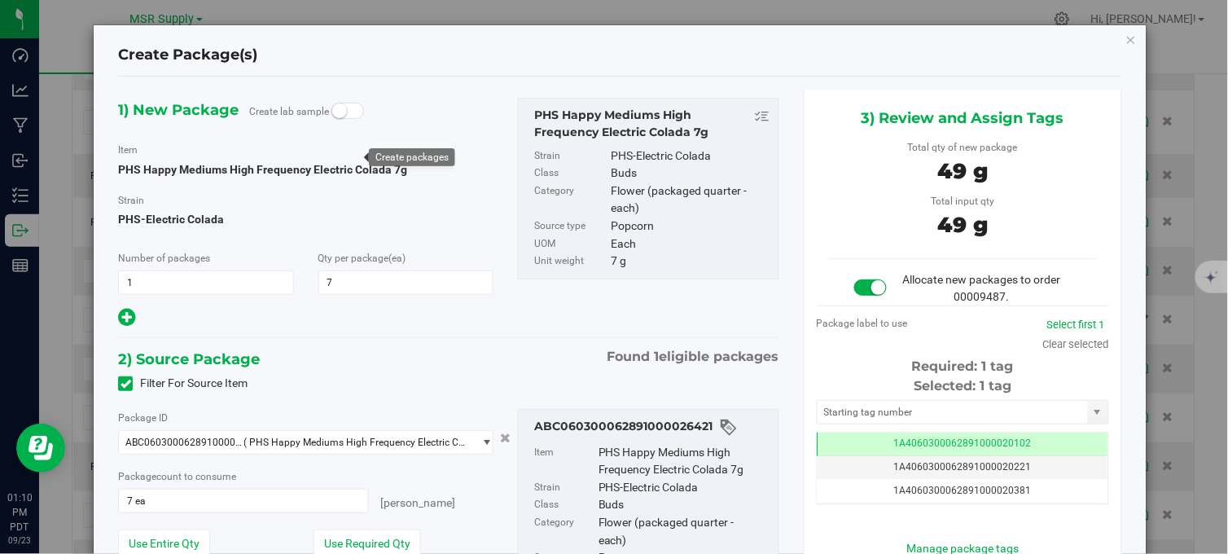
scroll to position [0, -1]
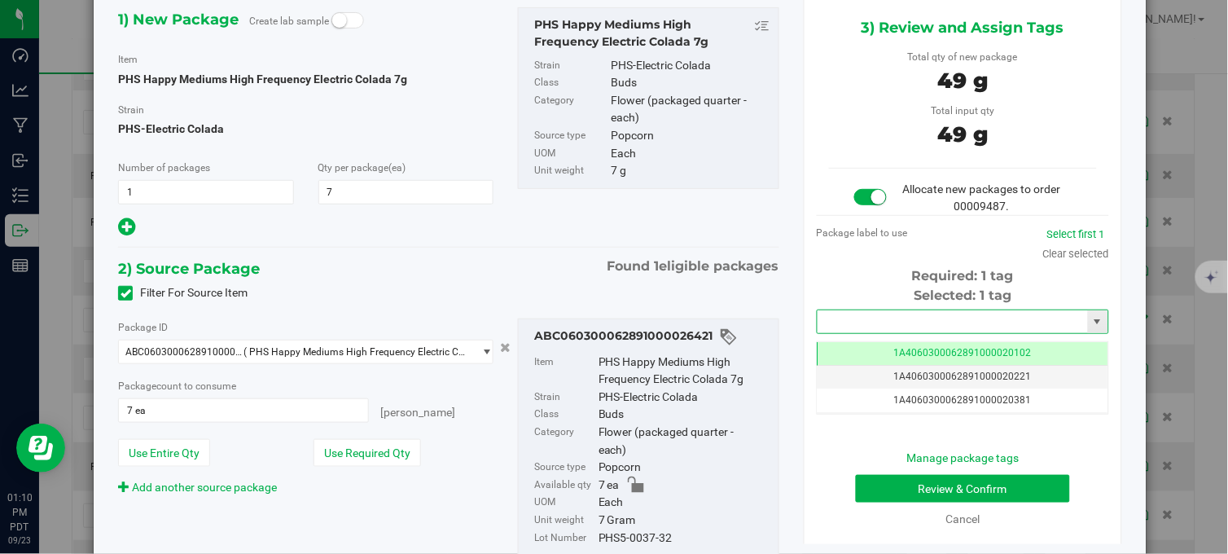
click at [917, 323] on input "text" at bounding box center [953, 321] width 270 height 23
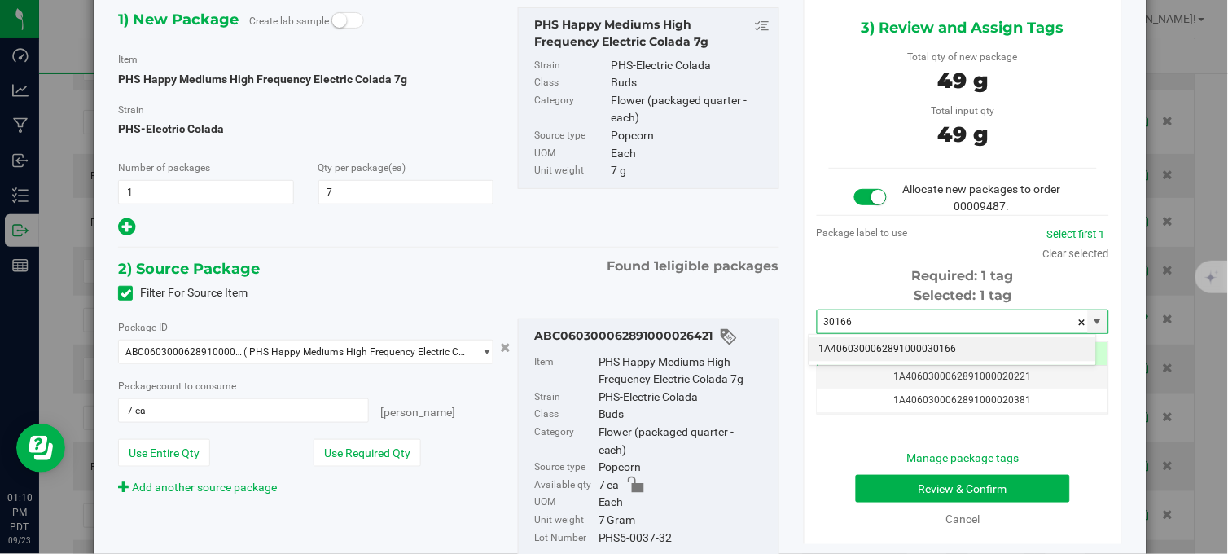
click at [909, 348] on li "1A4060300062891000030166" at bounding box center [953, 349] width 287 height 24
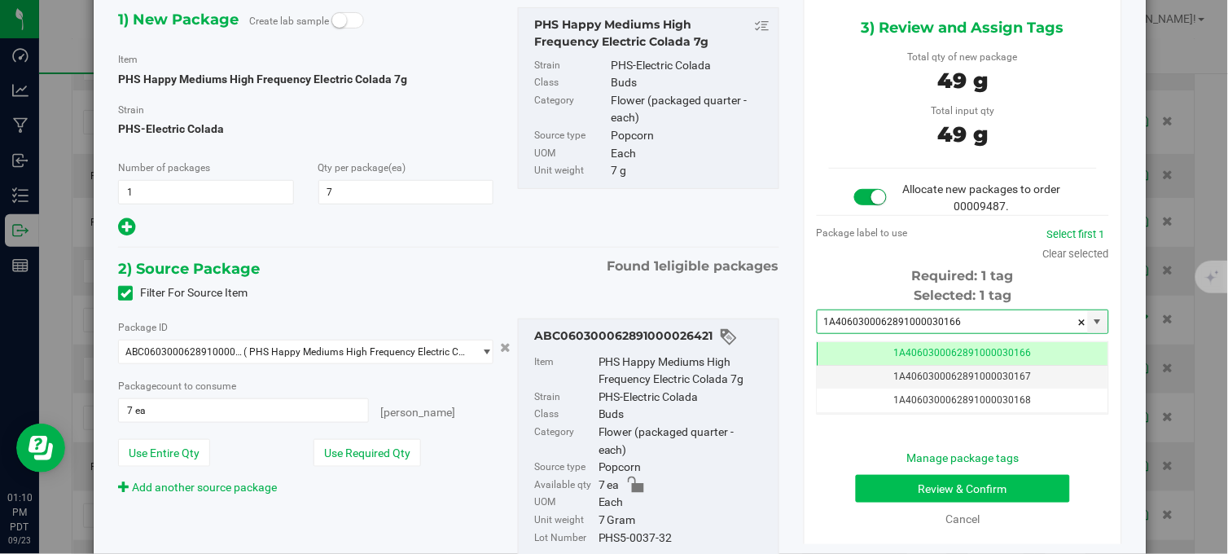
type input "1A4060300062891000030166"
click at [915, 492] on button "Review & Confirm" at bounding box center [963, 489] width 214 height 28
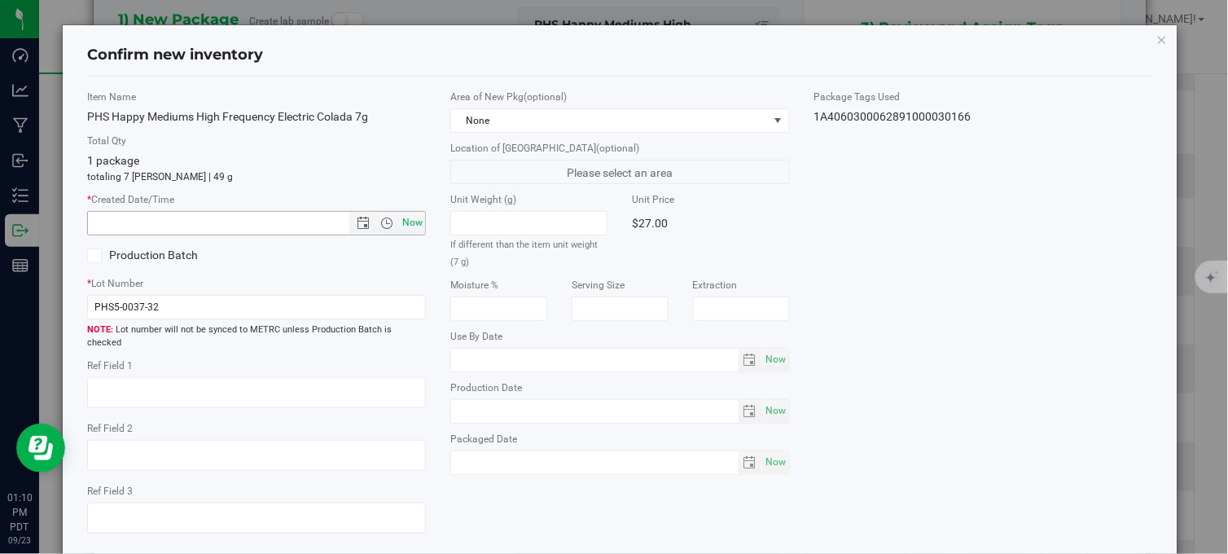
click at [404, 221] on span "Now" at bounding box center [413, 223] width 28 height 24
type input "9/23/2025 1:10 PM"
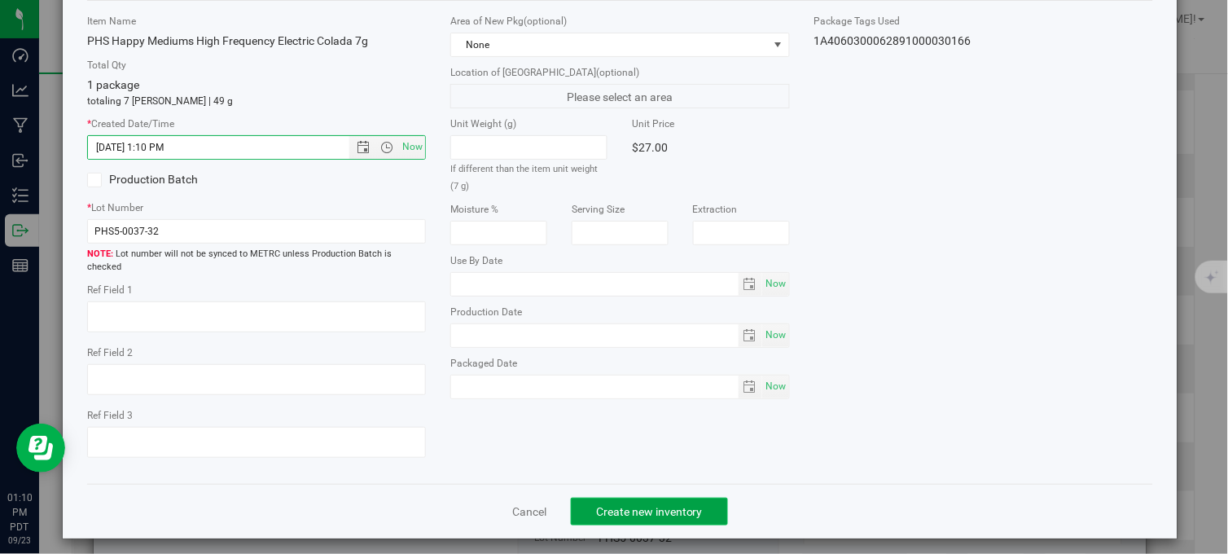
click at [624, 505] on span "Create new inventory" at bounding box center [649, 511] width 107 height 13
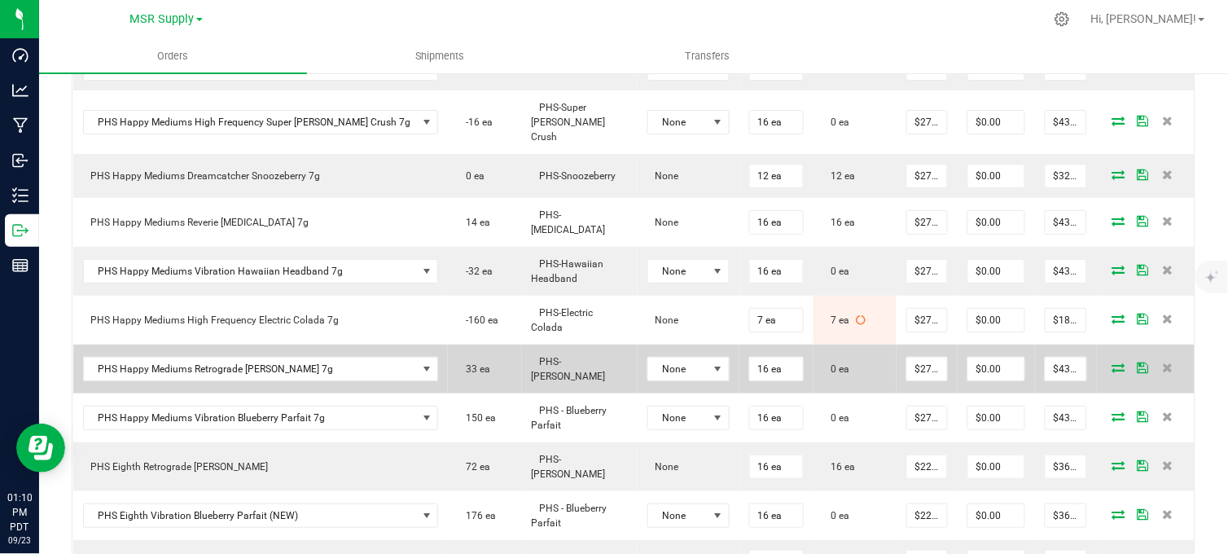
click at [1112, 362] on icon at bounding box center [1118, 367] width 13 height 10
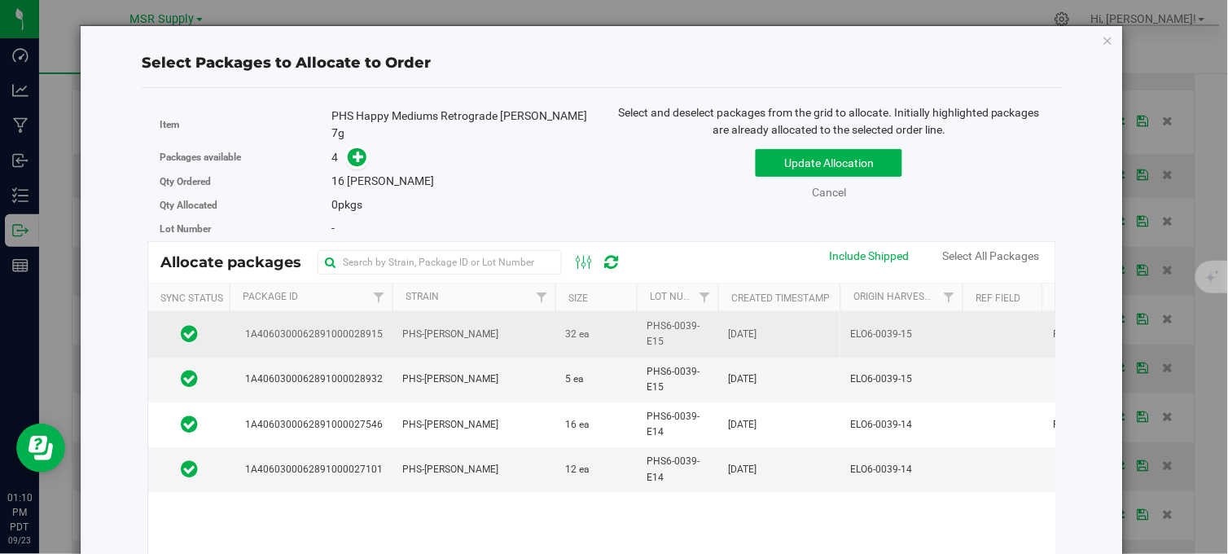
click at [637, 329] on td "PHS6-0039-E15" at bounding box center [677, 334] width 81 height 45
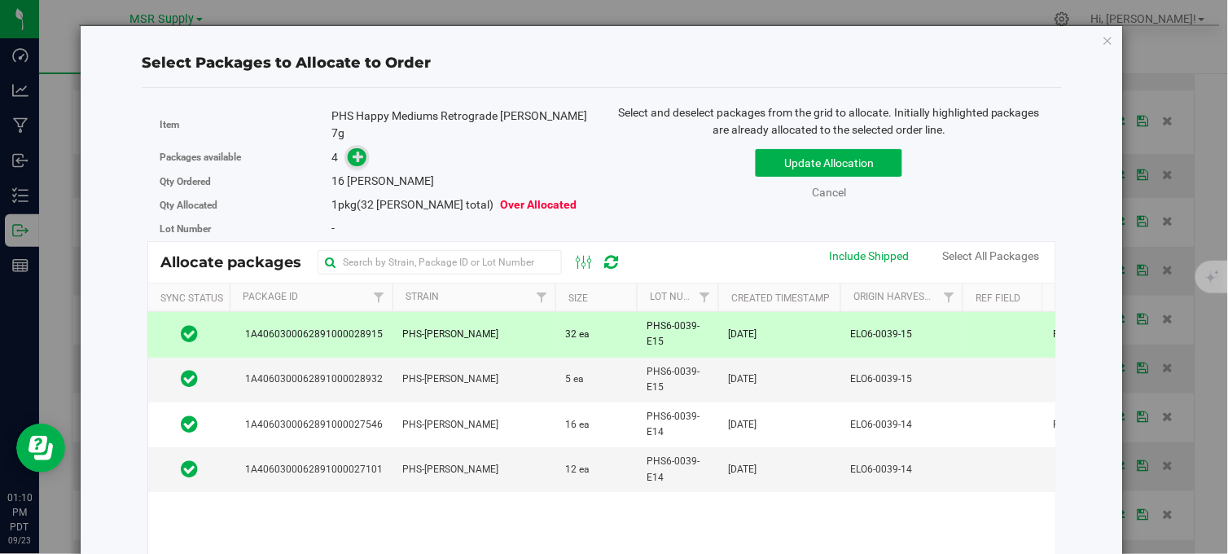
click at [360, 151] on icon at bounding box center [358, 156] width 11 height 11
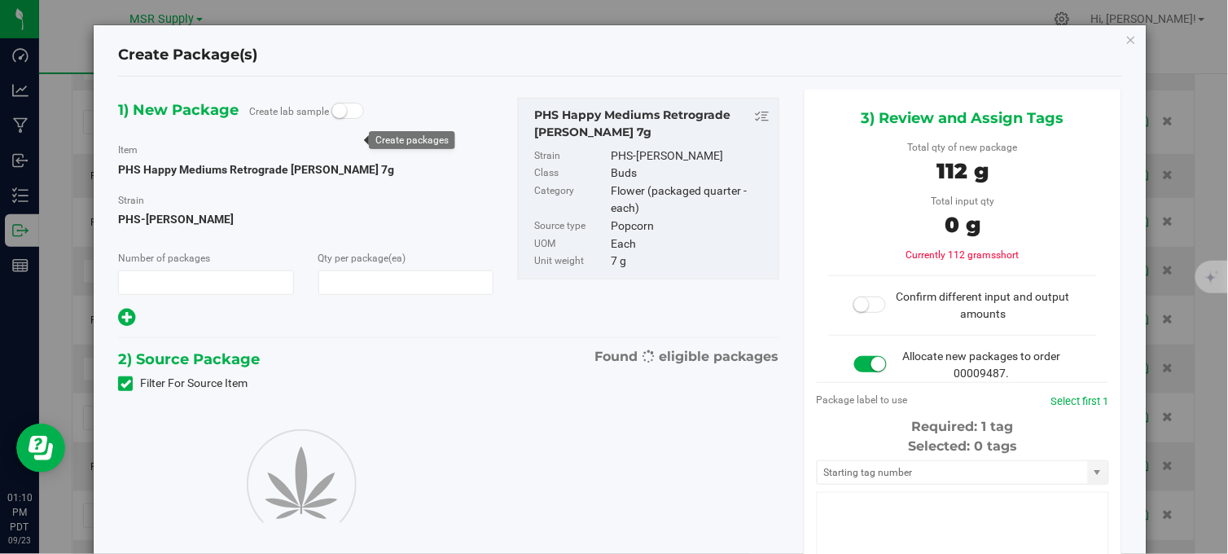
type input "1"
type input "16"
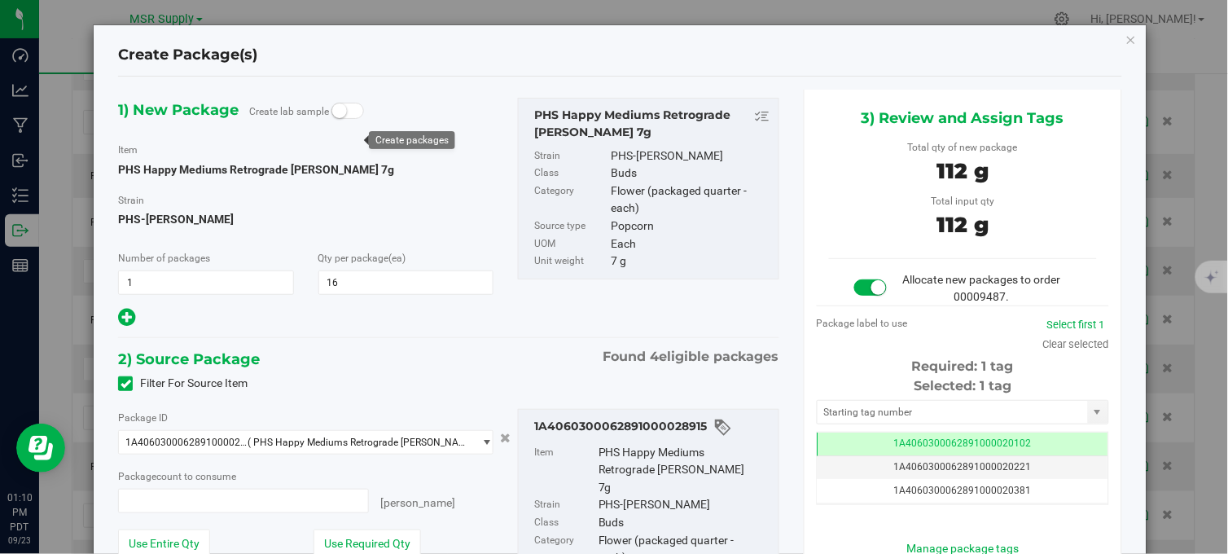
type input "16 ea"
click at [898, 412] on input "text" at bounding box center [953, 412] width 270 height 23
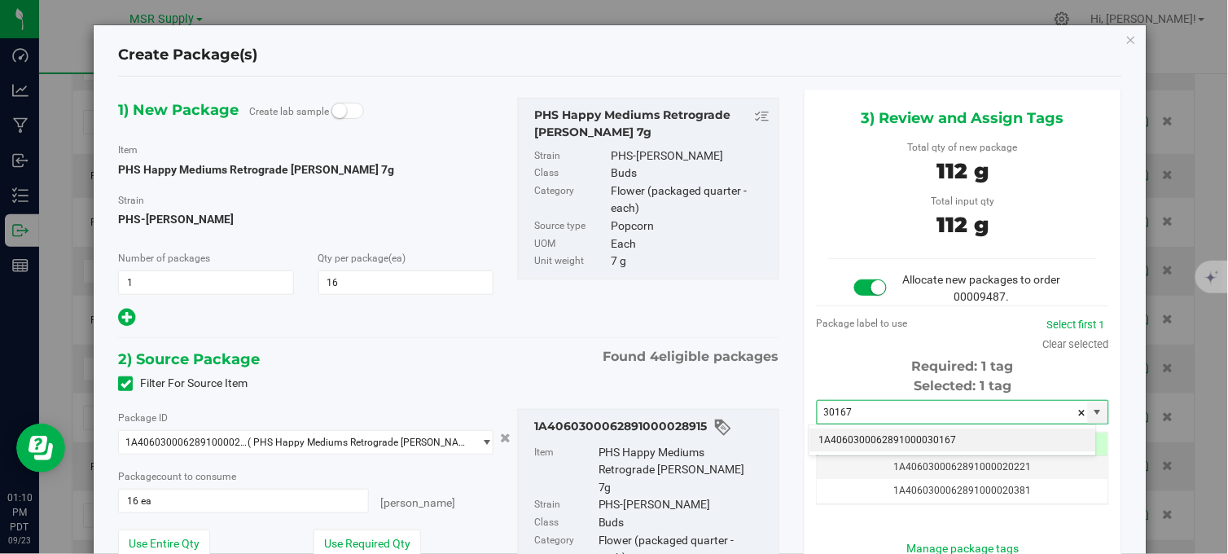
click at [906, 436] on li "1A4060300062891000030167" at bounding box center [953, 440] width 287 height 24
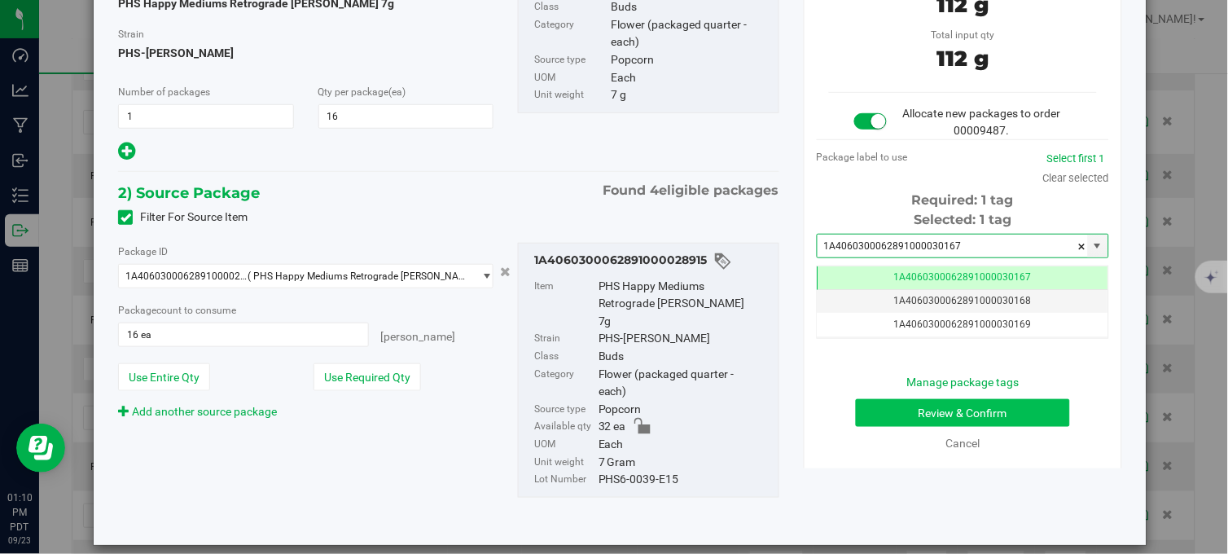
type input "1A4060300062891000030167"
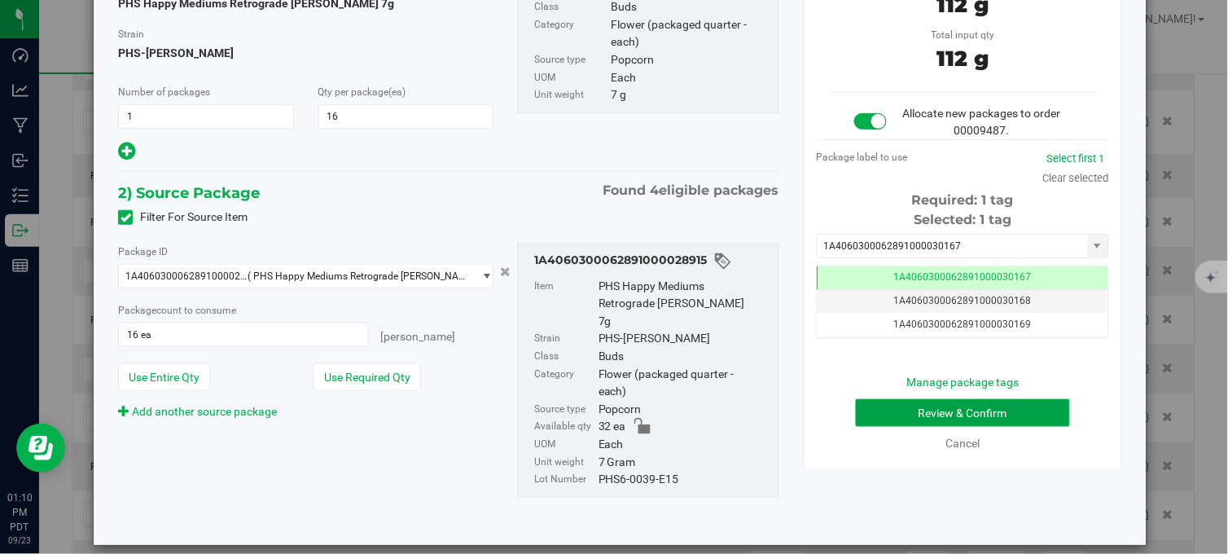
click at [953, 408] on button "Review & Confirm" at bounding box center [963, 413] width 214 height 28
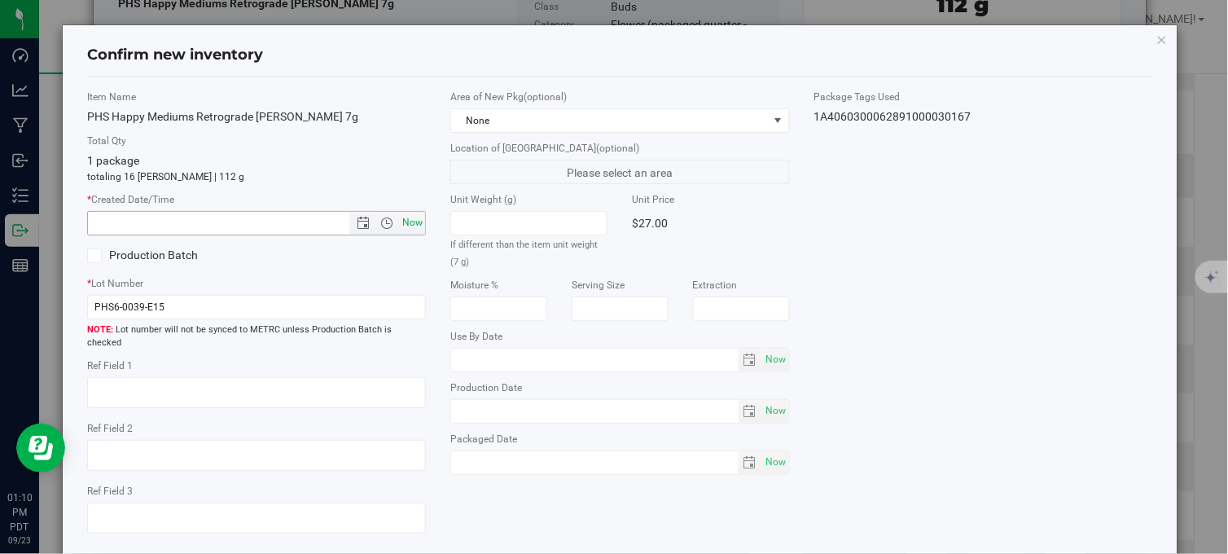
click at [410, 223] on span "Now" at bounding box center [413, 223] width 28 height 24
type input "9/23/2025 1:10 PM"
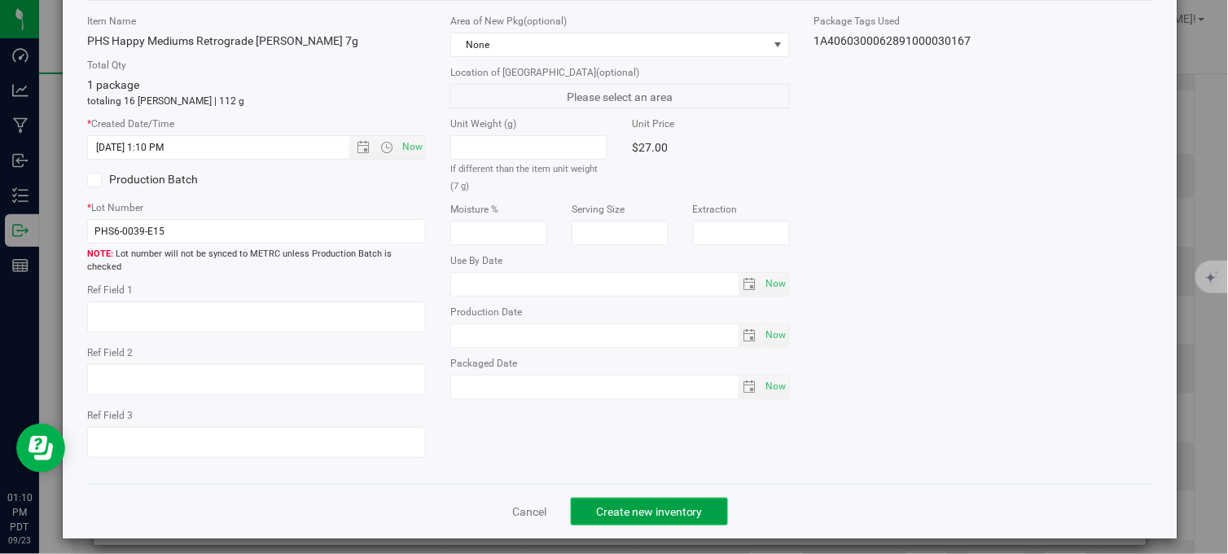
click at [679, 505] on span "Create new inventory" at bounding box center [649, 511] width 107 height 13
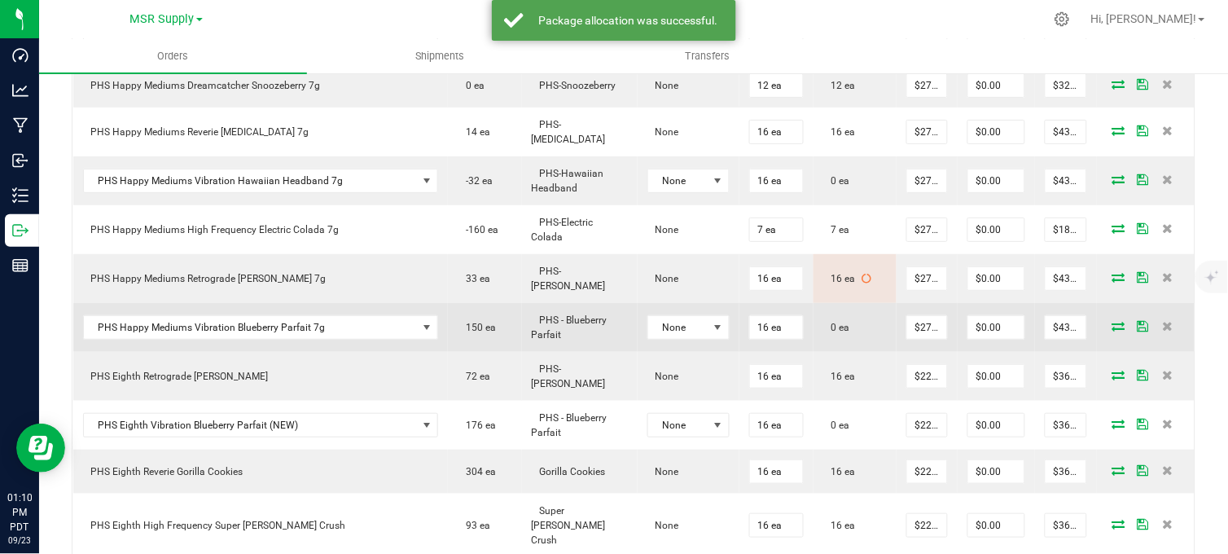
click at [1112, 321] on icon at bounding box center [1118, 326] width 13 height 10
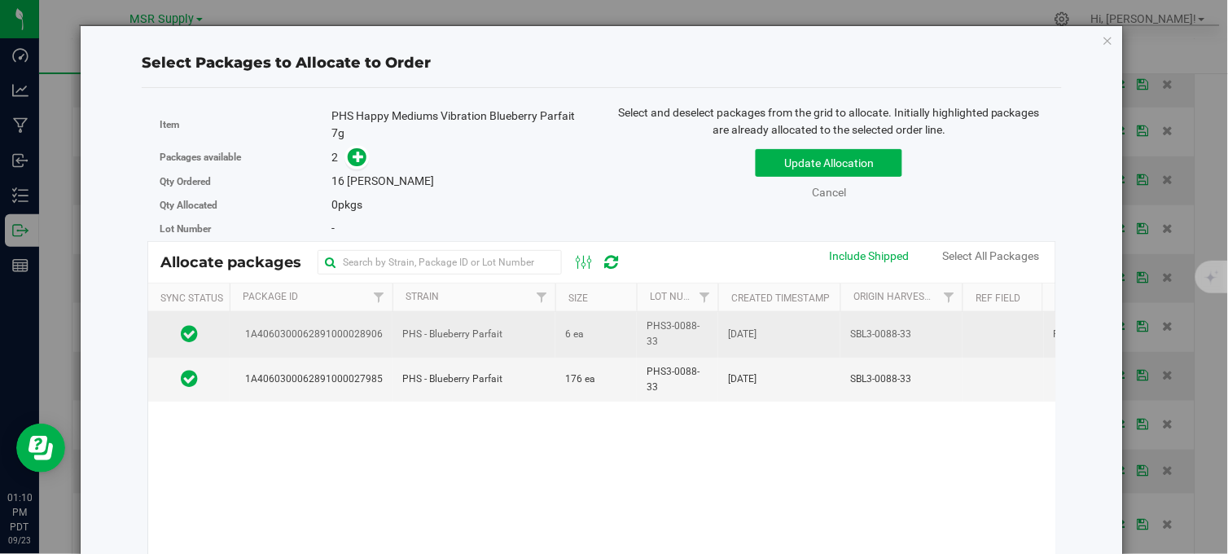
click at [606, 340] on td "6 ea" at bounding box center [595, 334] width 81 height 45
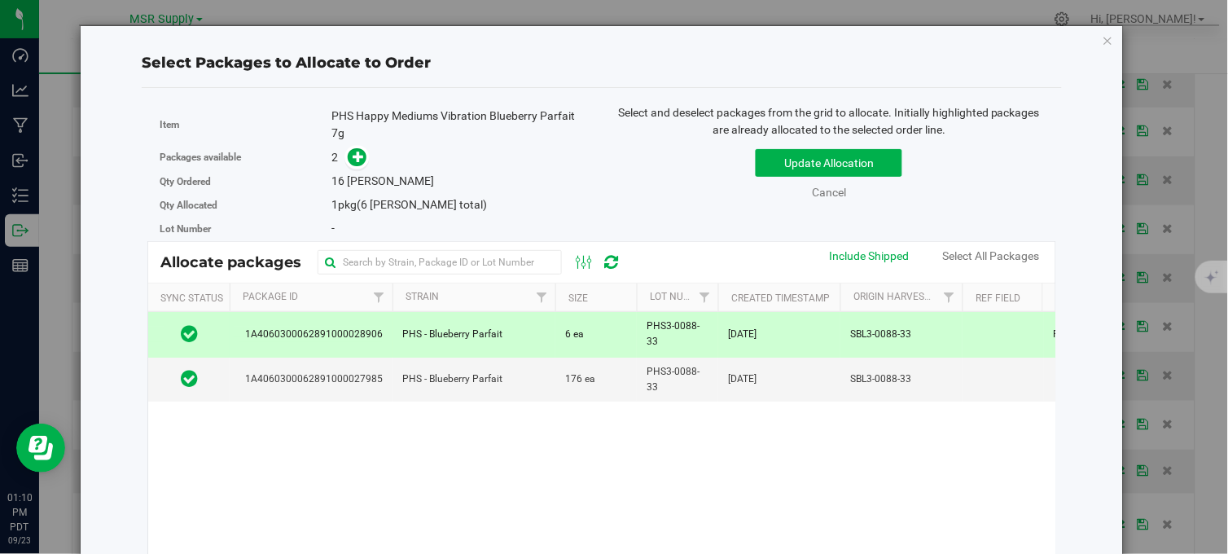
click at [609, 342] on td "6 ea" at bounding box center [595, 334] width 81 height 45
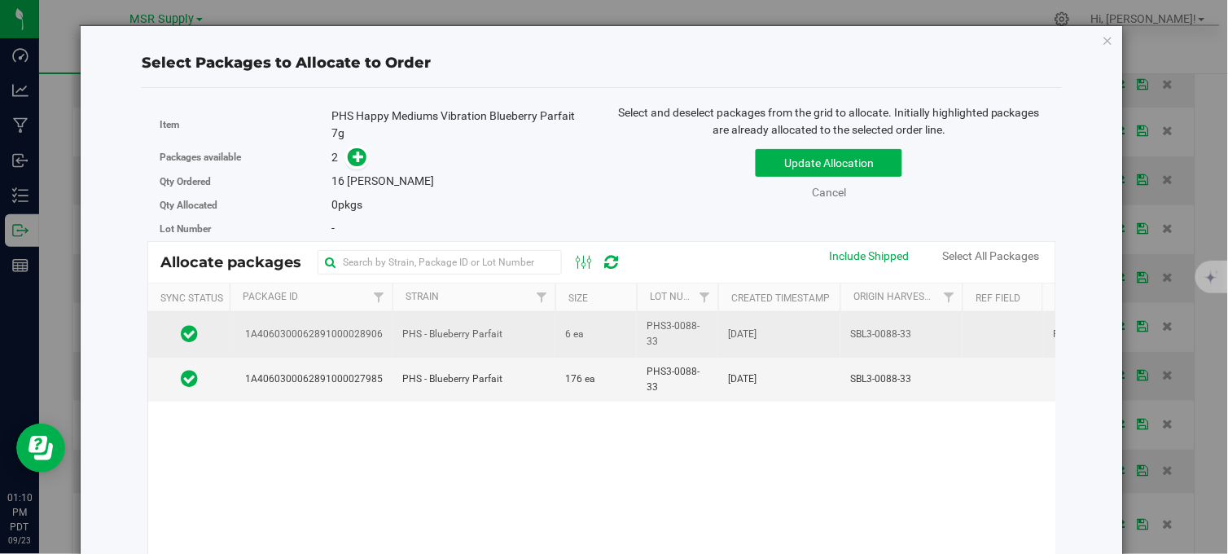
drag, startPoint x: 633, startPoint y: 334, endPoint x: 639, endPoint y: 340, distance: 8.7
click at [634, 334] on td "6 ea" at bounding box center [595, 334] width 81 height 45
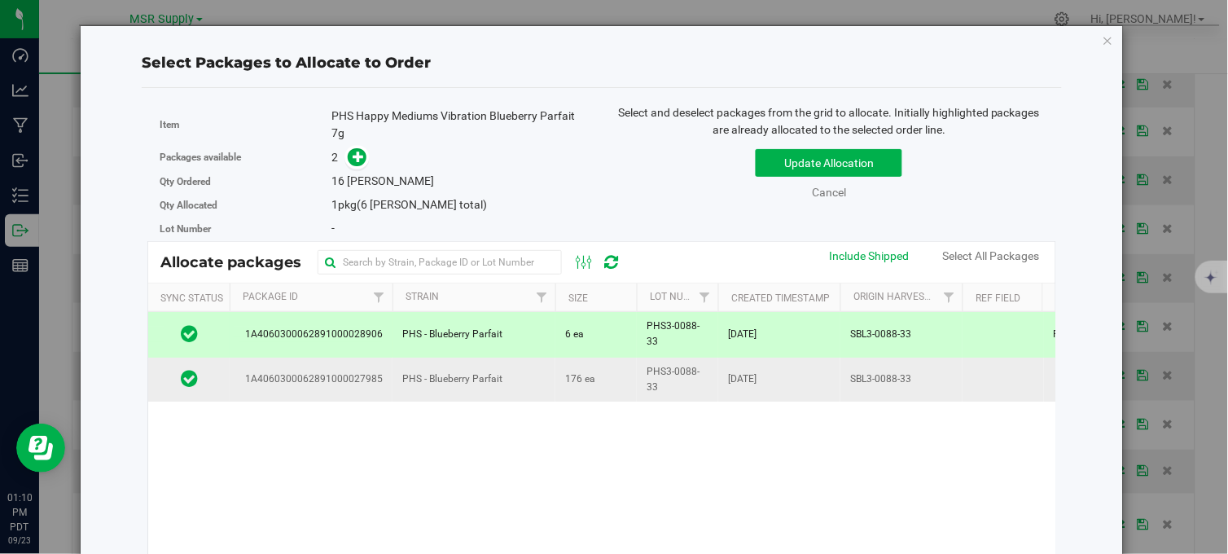
click at [628, 384] on td "176 ea" at bounding box center [595, 380] width 81 height 44
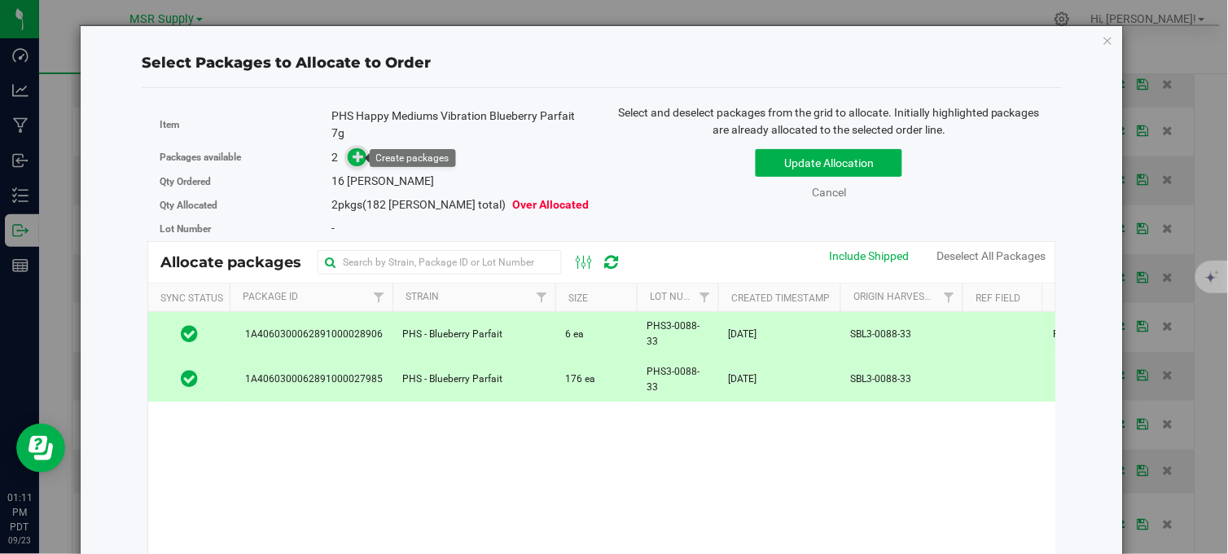
click at [353, 160] on icon at bounding box center [358, 156] width 11 height 11
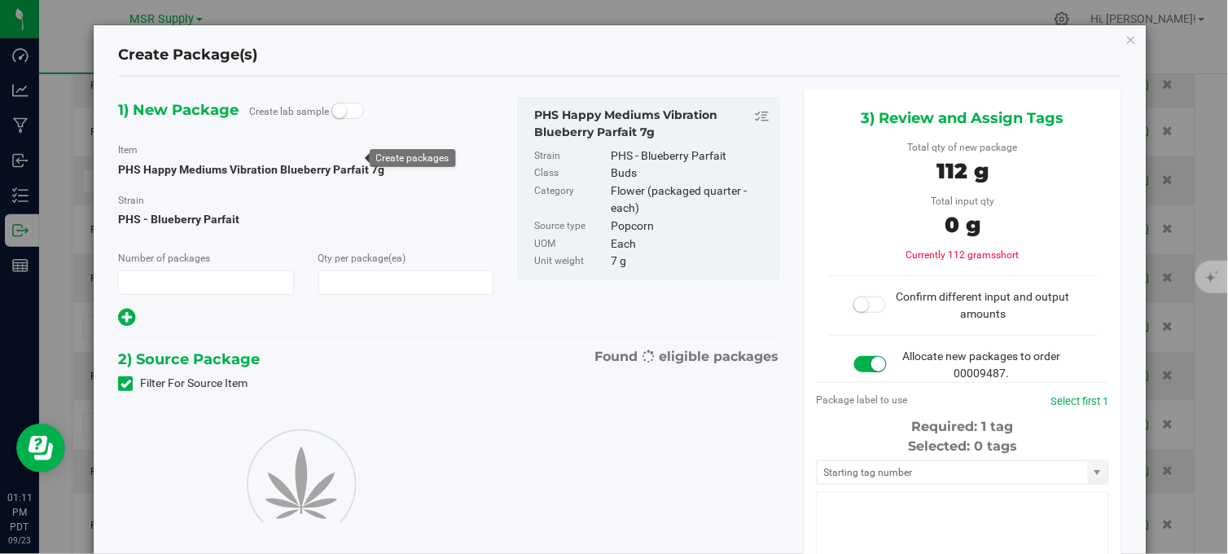
type input "1"
type input "16"
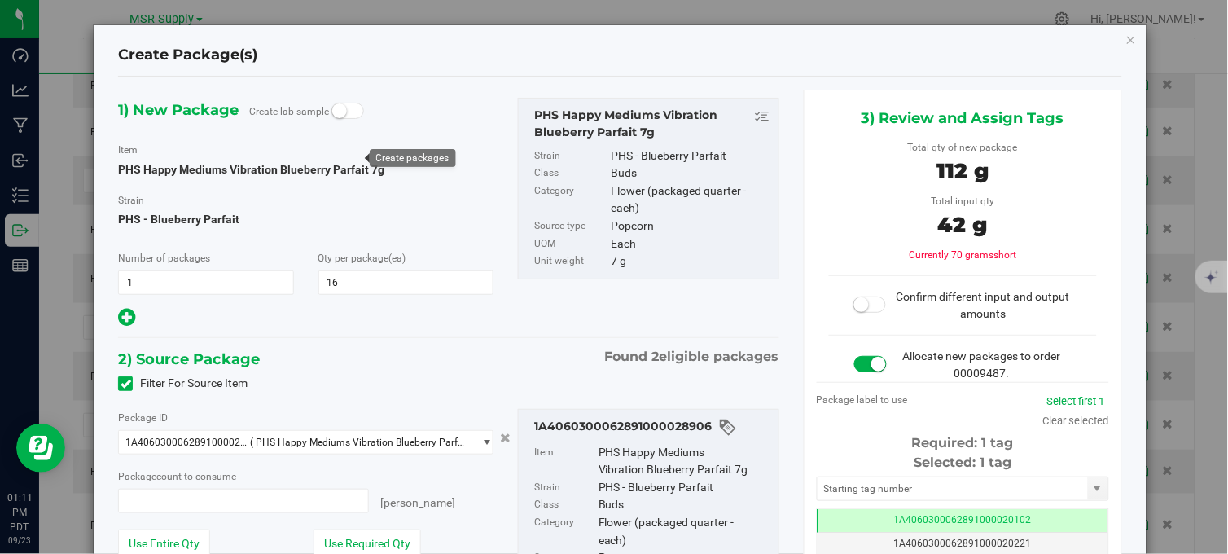
type input "6 ea"
type input "0 ea"
click at [1126, 41] on icon "button" at bounding box center [1131, 39] width 11 height 20
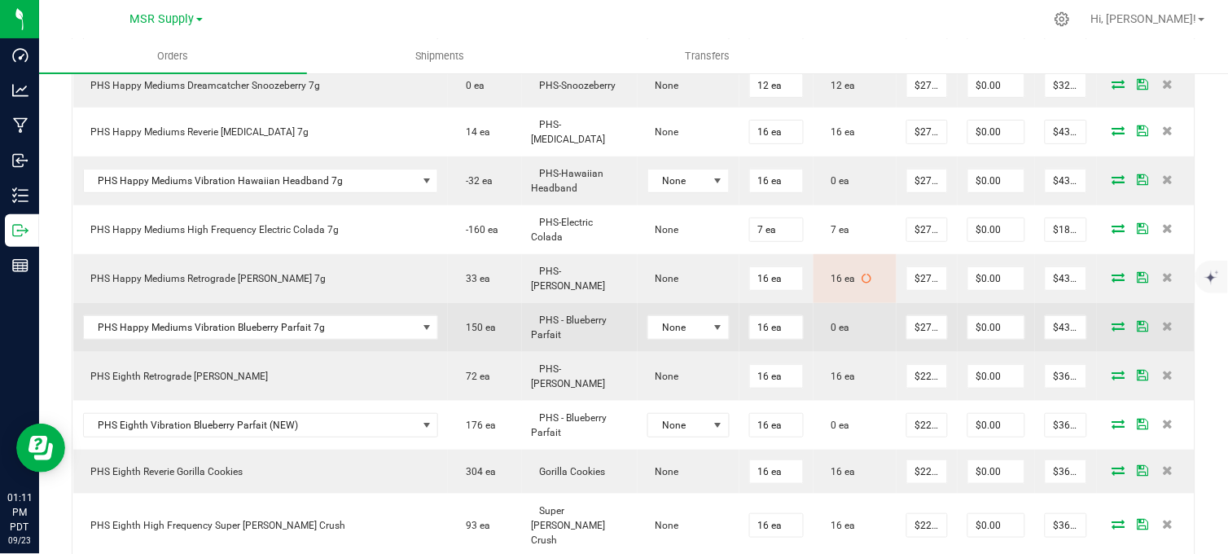
click at [1112, 321] on icon at bounding box center [1118, 326] width 13 height 10
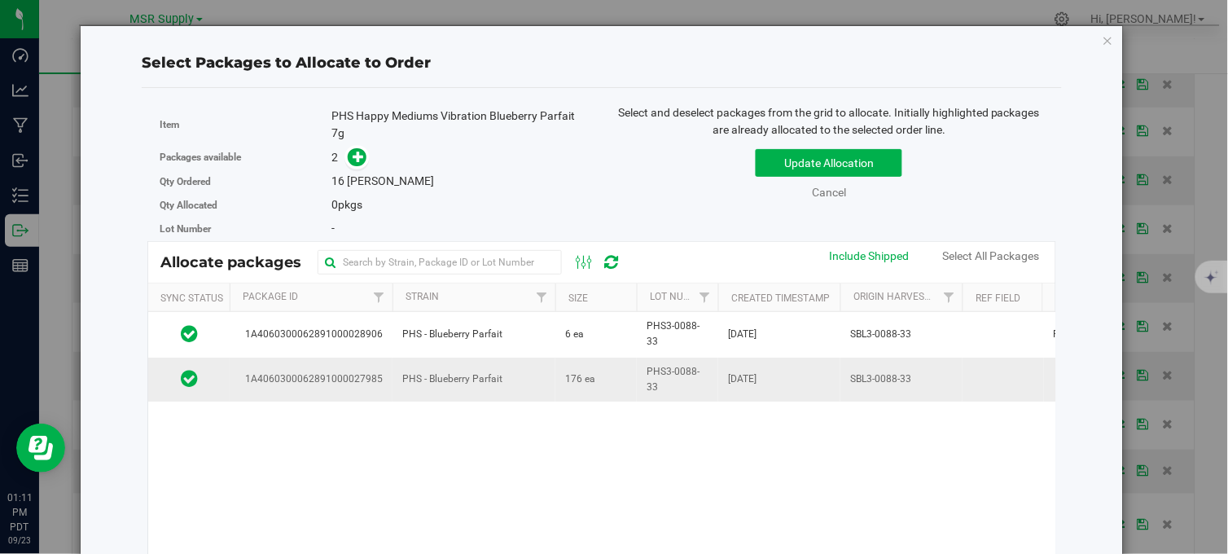
click at [432, 372] on span "PHS - Blueberry Parfait" at bounding box center [452, 378] width 100 height 15
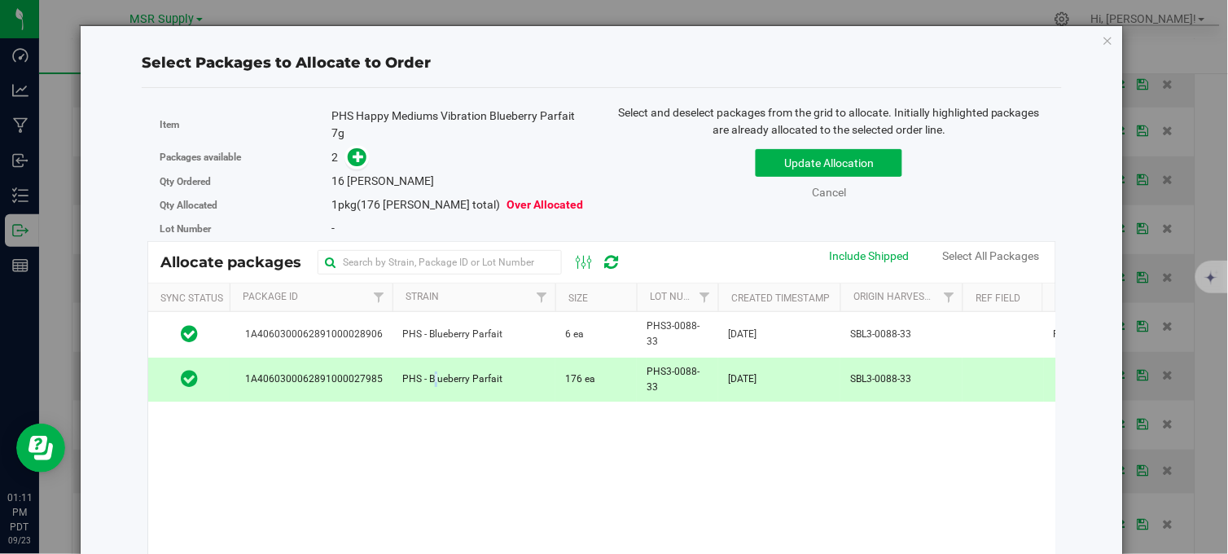
drag, startPoint x: 432, startPoint y: 371, endPoint x: 394, endPoint y: 179, distance: 196.0
click at [357, 165] on span at bounding box center [357, 157] width 19 height 19
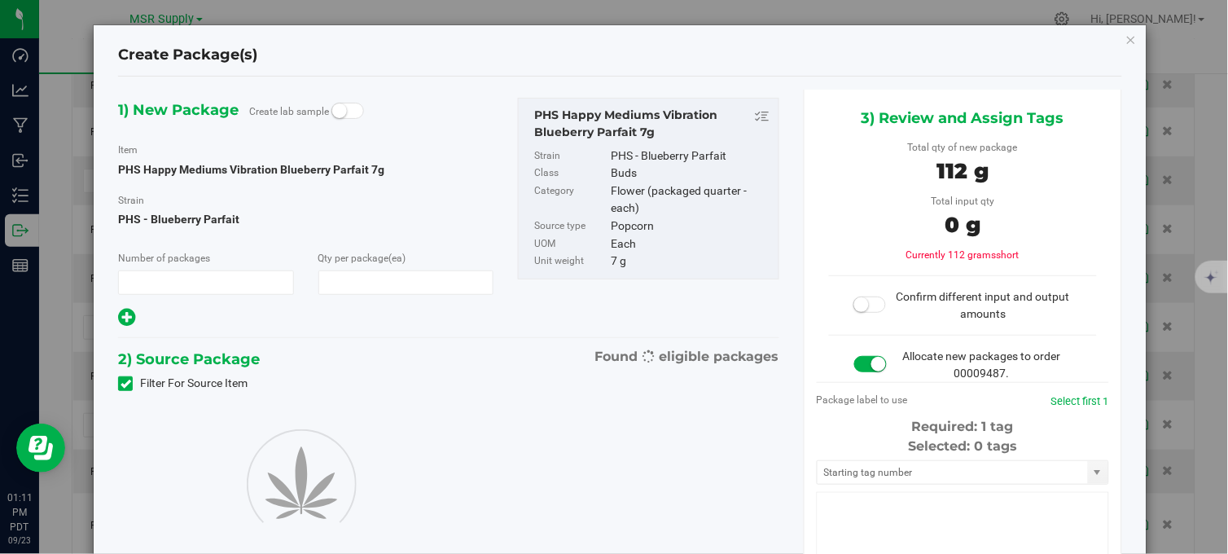
type input "1"
type input "16"
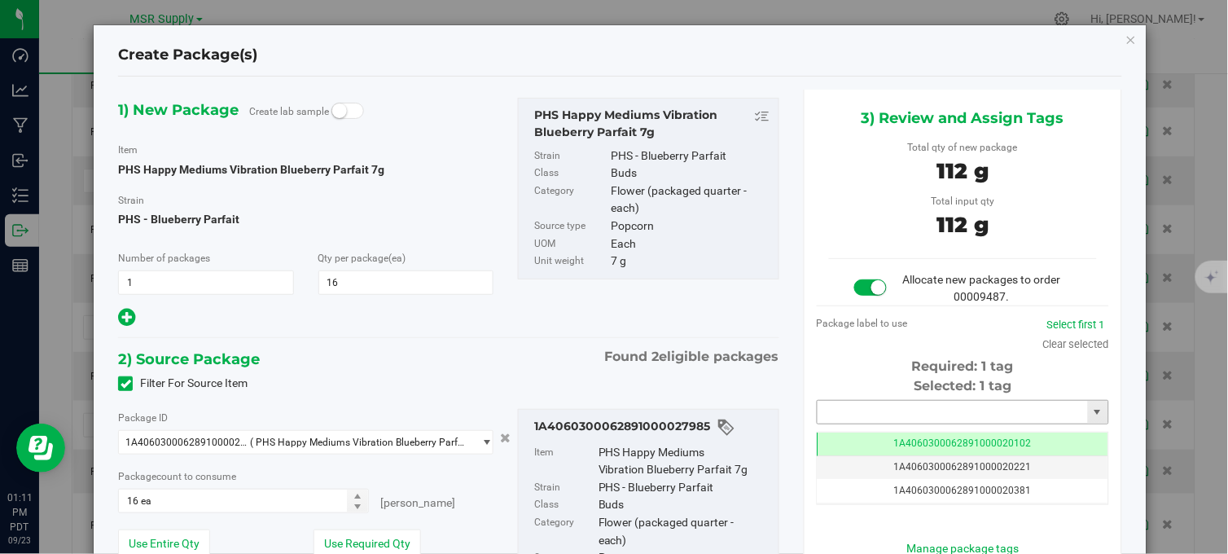
click at [844, 410] on input "text" at bounding box center [953, 412] width 270 height 23
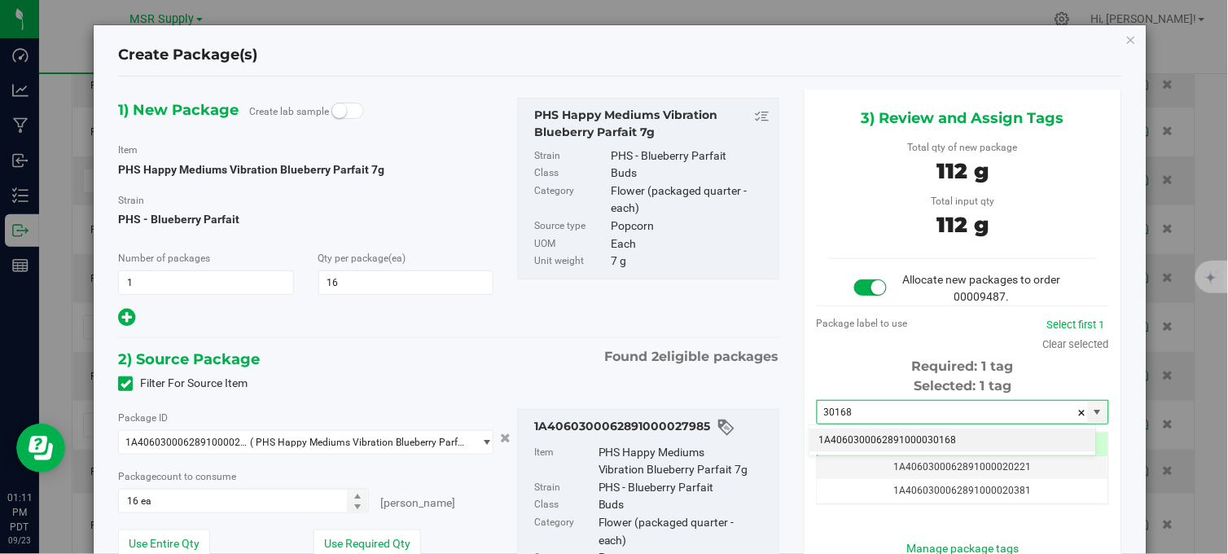
drag, startPoint x: 867, startPoint y: 432, endPoint x: 874, endPoint y: 244, distance: 188.3
click at [866, 432] on li "1A4060300062891000030168" at bounding box center [953, 440] width 287 height 24
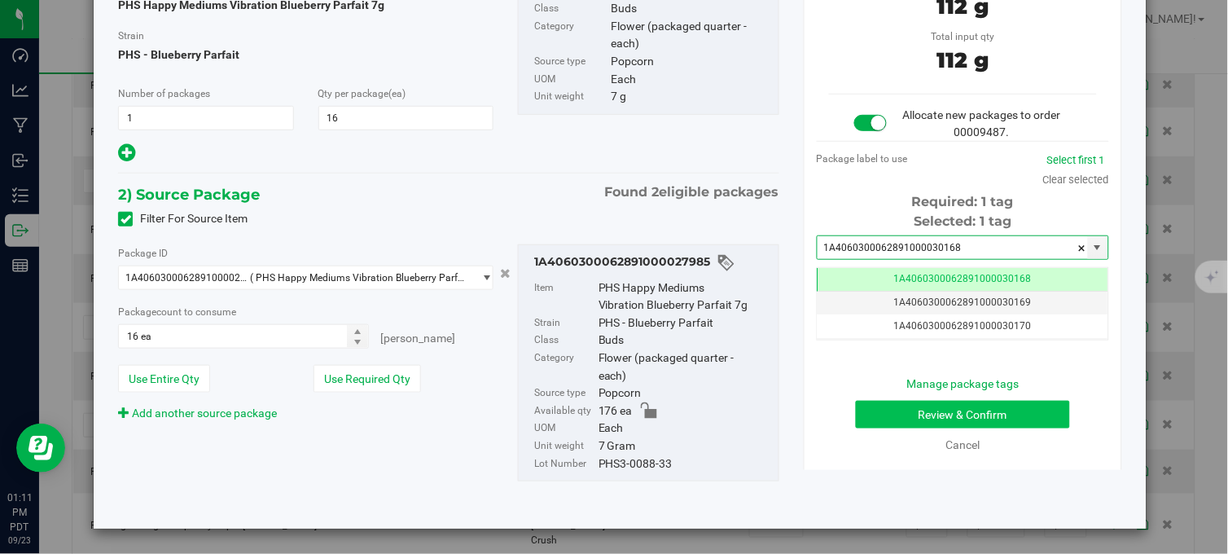
type input "1A4060300062891000030168"
click at [910, 408] on button "Review & Confirm" at bounding box center [963, 415] width 214 height 28
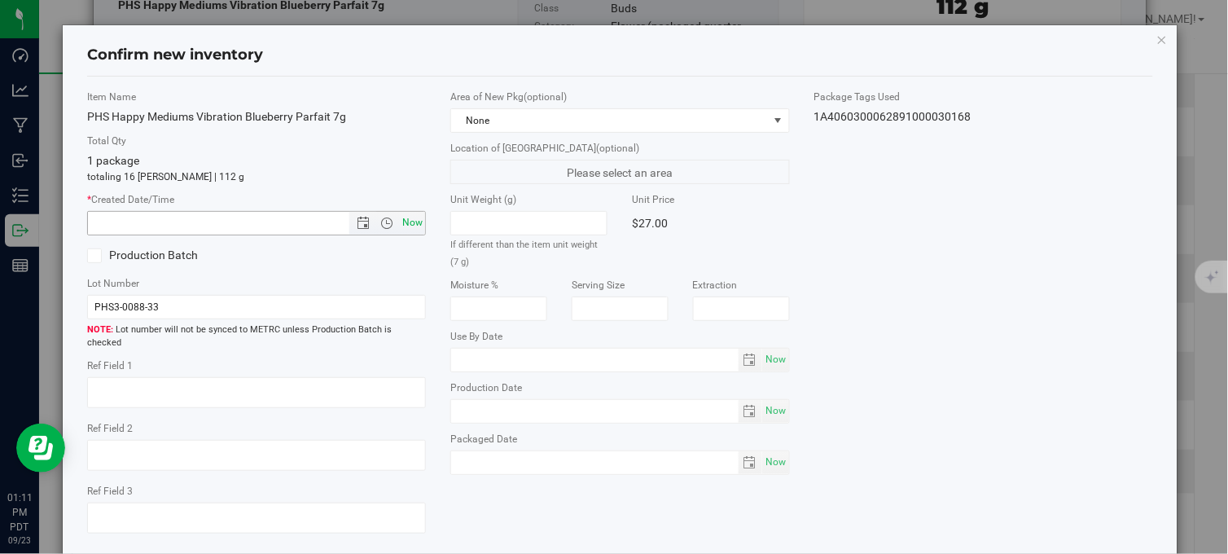
click at [400, 217] on span "Now" at bounding box center [413, 223] width 28 height 24
type input "9/23/2025 1:11 PM"
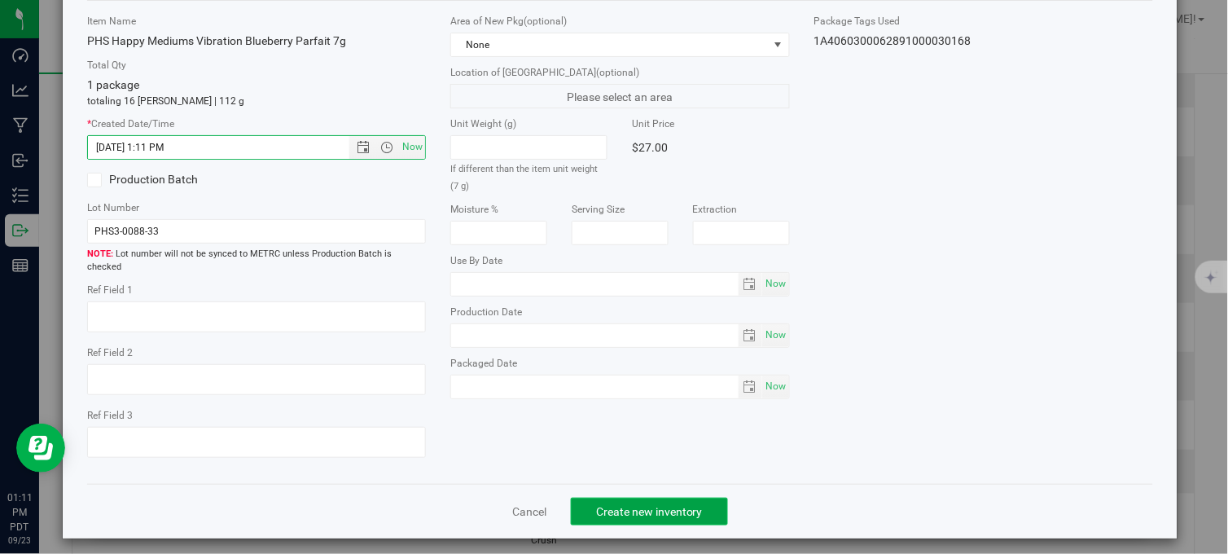
click at [612, 505] on span "Create new inventory" at bounding box center [649, 511] width 107 height 13
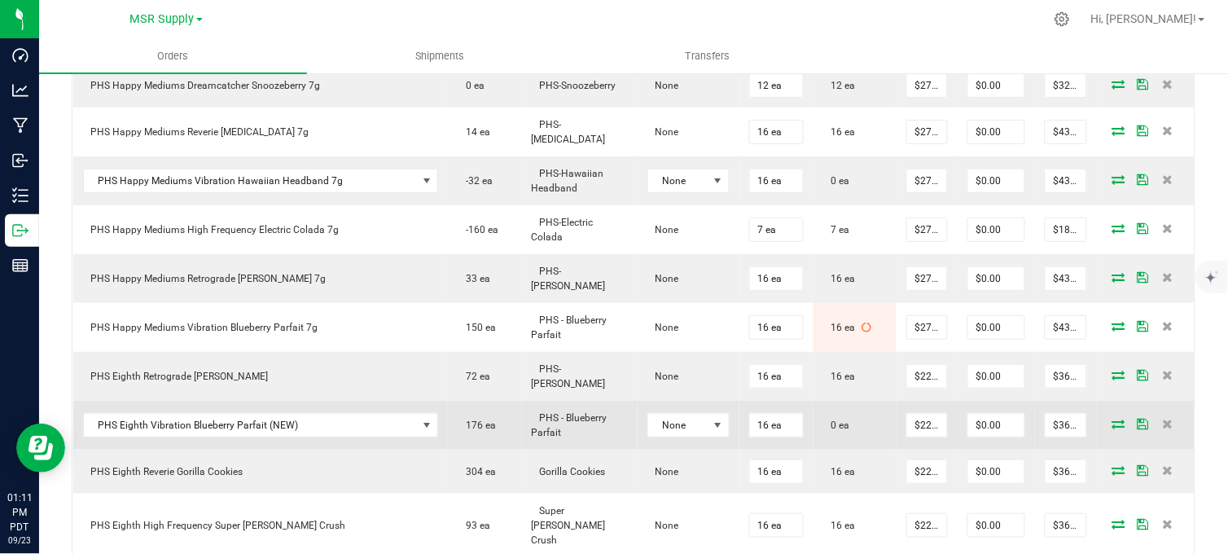
click at [1112, 419] on icon at bounding box center [1118, 424] width 13 height 10
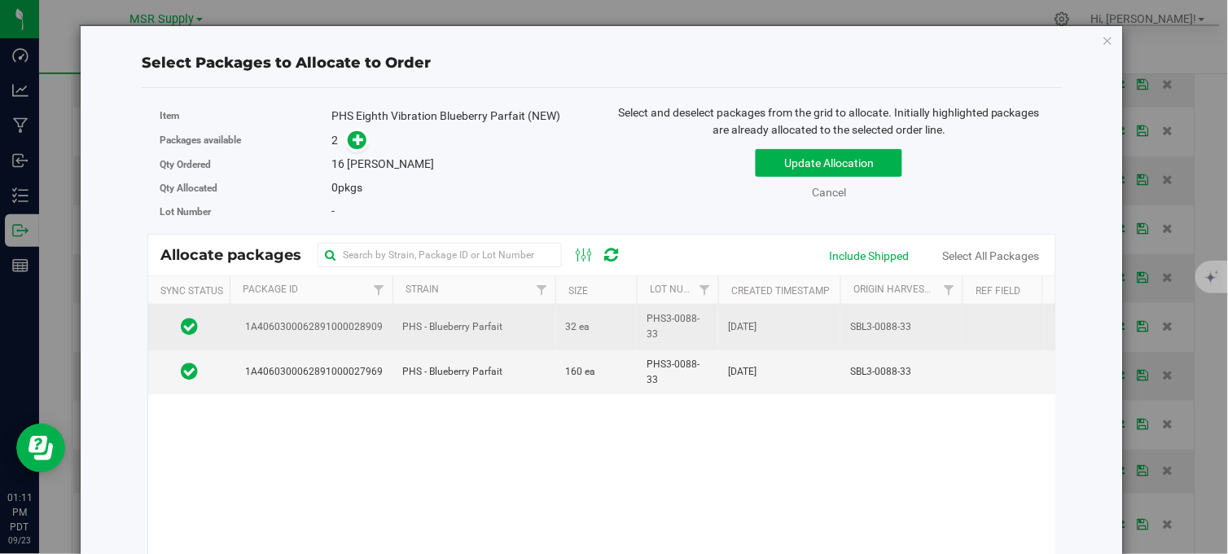
click at [503, 316] on td "PHS - Blueberry Parfait" at bounding box center [474, 327] width 163 height 45
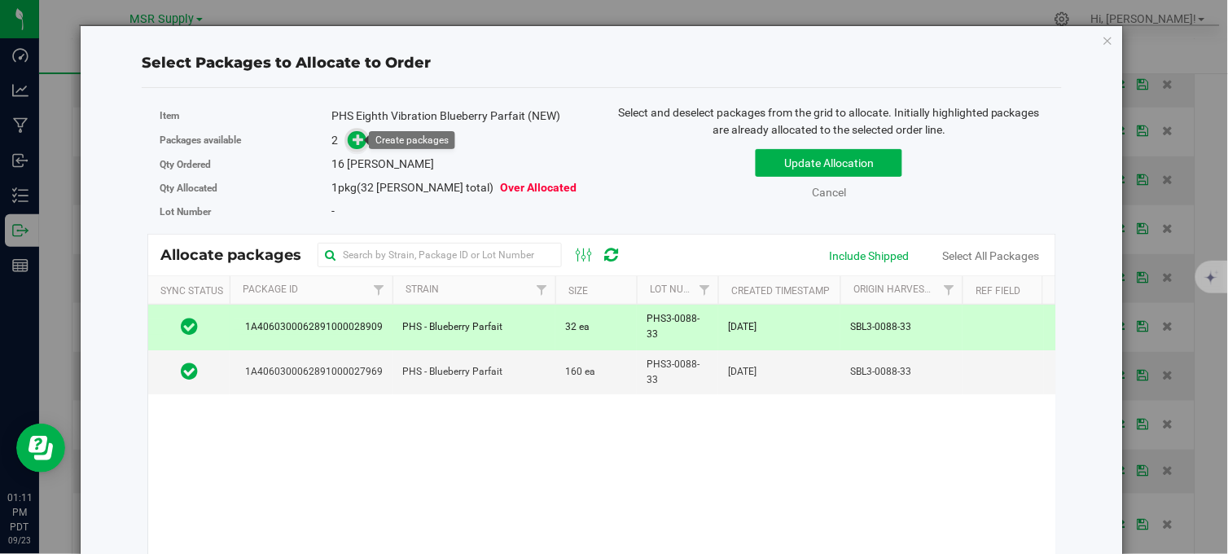
click at [357, 142] on icon at bounding box center [358, 139] width 11 height 11
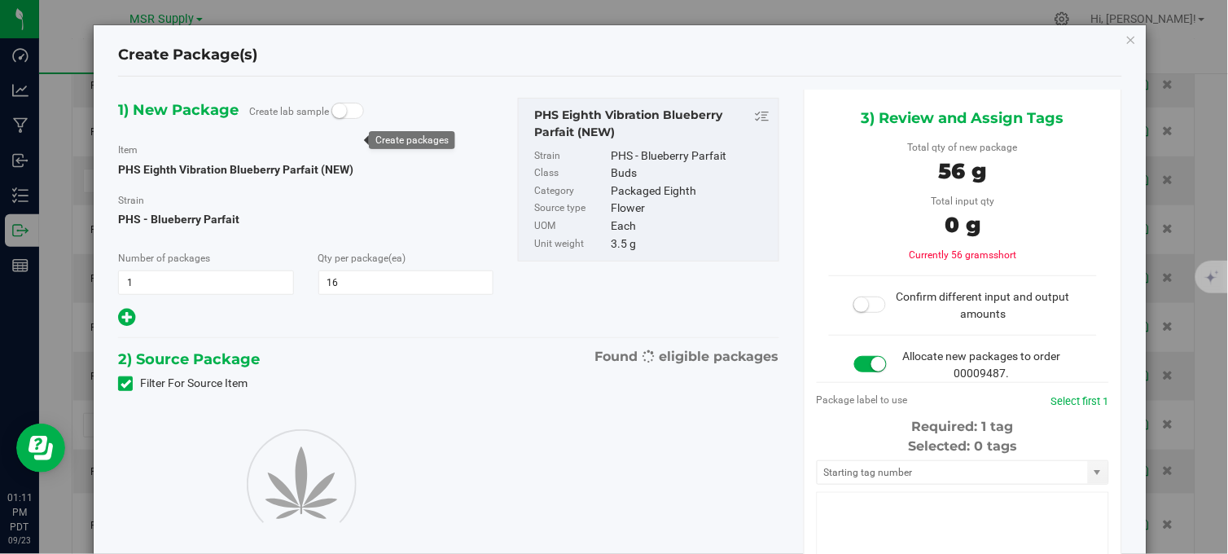
type input "16"
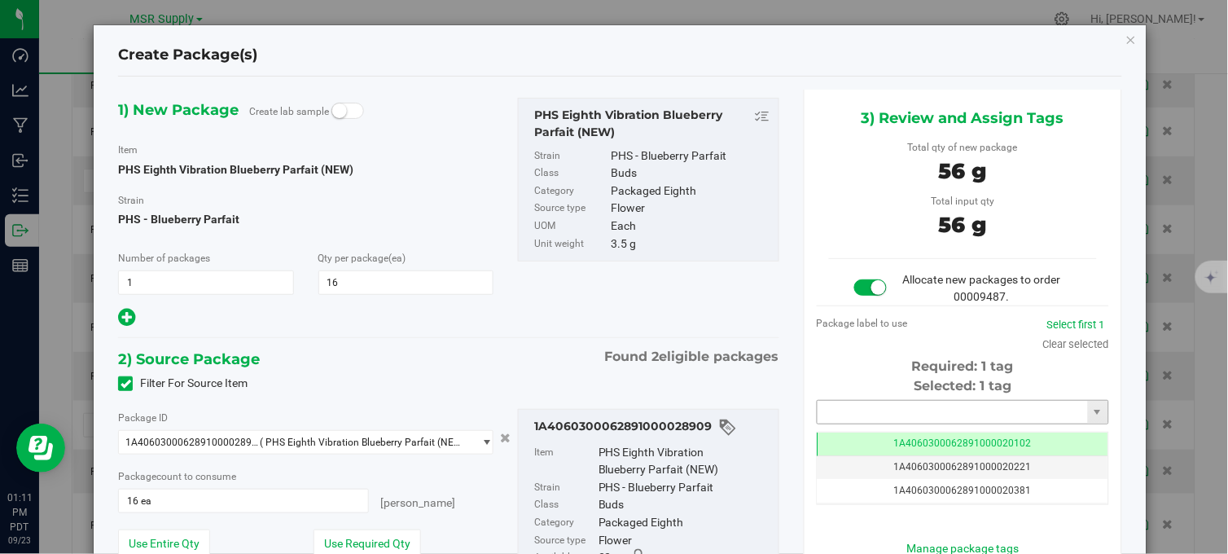
click at [870, 415] on input "text" at bounding box center [953, 412] width 270 height 23
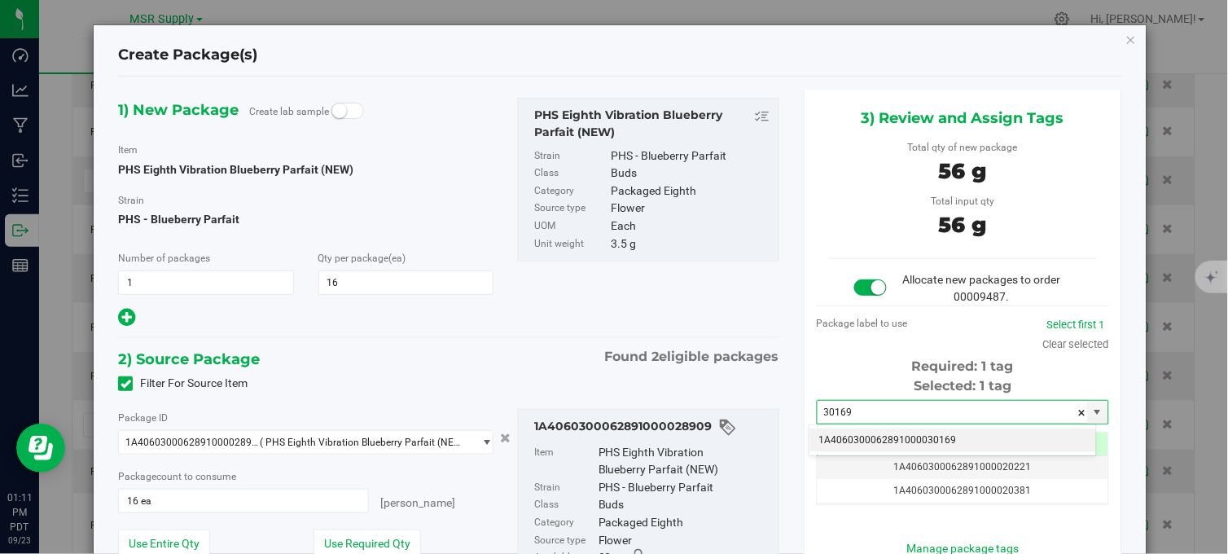
drag, startPoint x: 925, startPoint y: 437, endPoint x: 914, endPoint y: 261, distance: 175.5
click at [924, 437] on li "1A4060300062891000030169" at bounding box center [953, 440] width 287 height 24
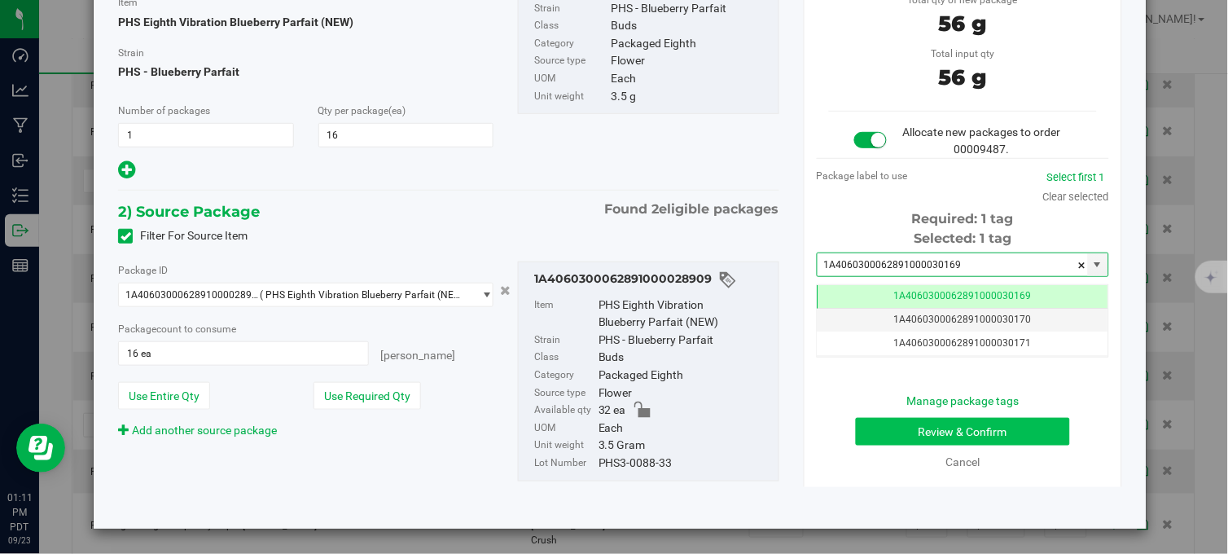
type input "1A4060300062891000030169"
click at [927, 423] on button "Review & Confirm" at bounding box center [963, 432] width 214 height 28
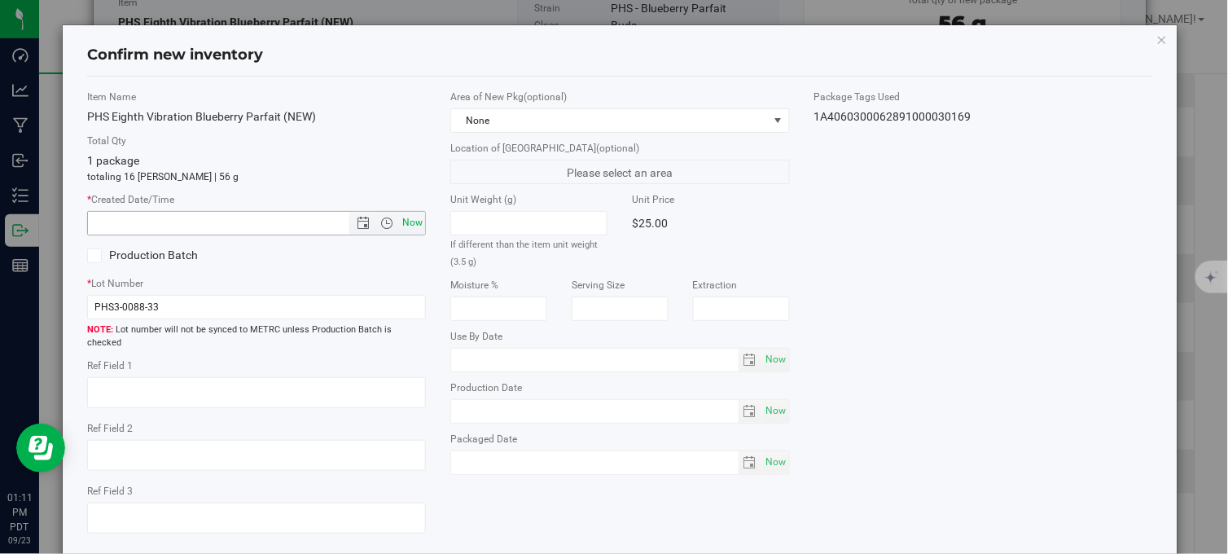
click at [406, 222] on span "Now" at bounding box center [413, 223] width 28 height 24
type input "9/23/2025 1:11 PM"
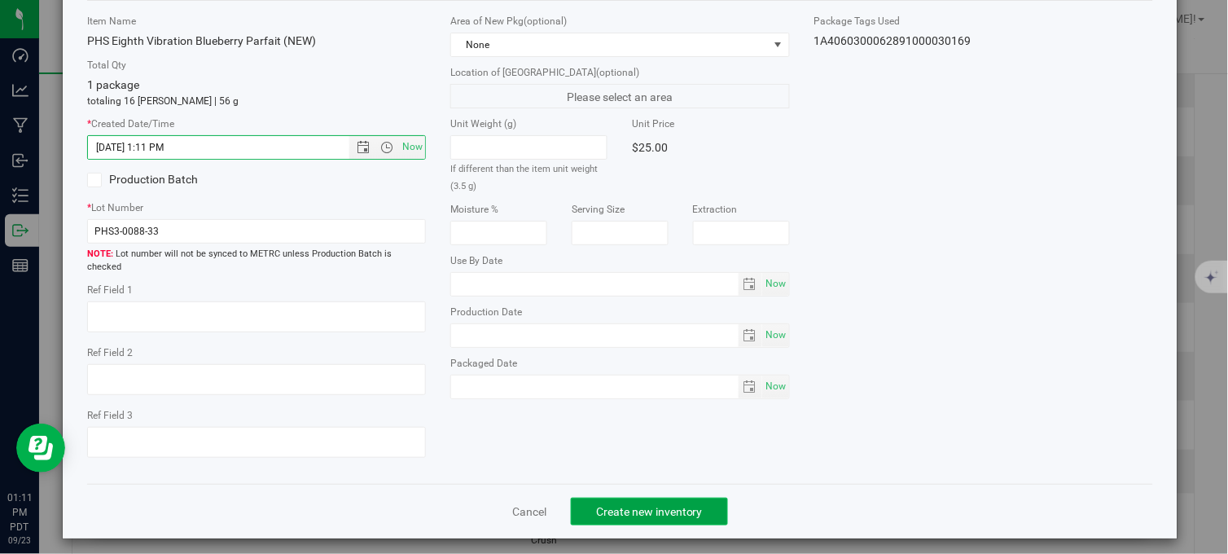
click at [668, 506] on span "Create new inventory" at bounding box center [649, 511] width 107 height 13
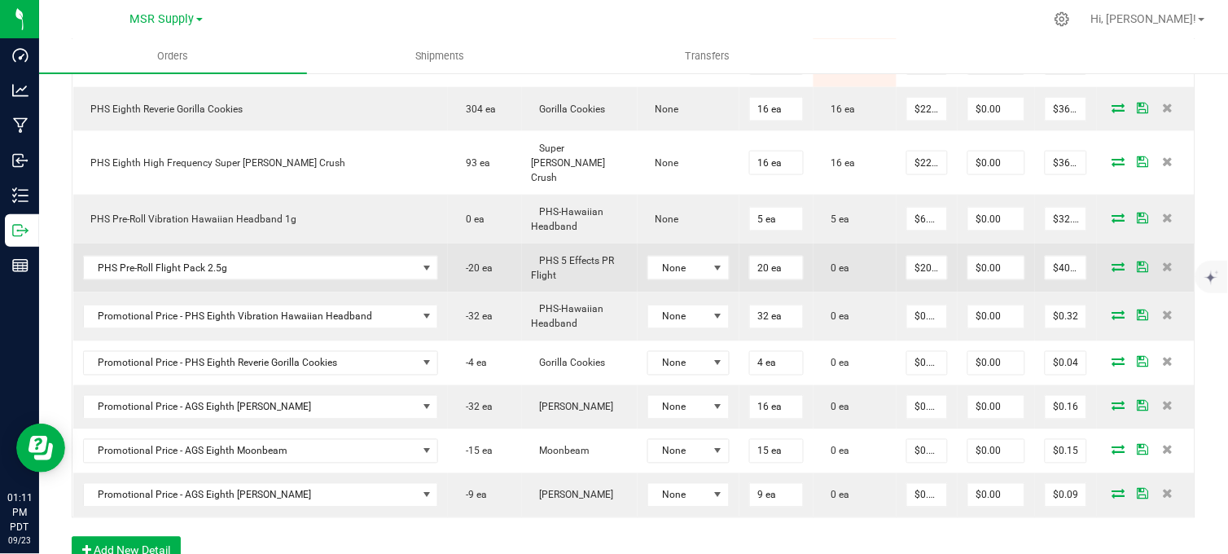
click at [1112, 261] on icon at bounding box center [1118, 266] width 13 height 10
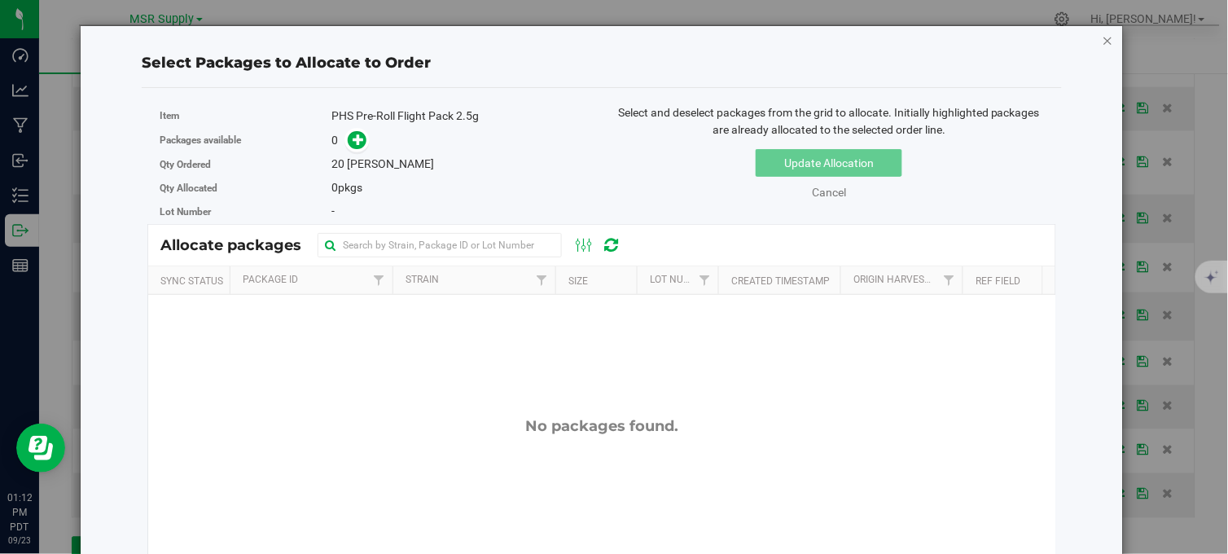
click at [1103, 41] on icon "button" at bounding box center [1108, 40] width 11 height 20
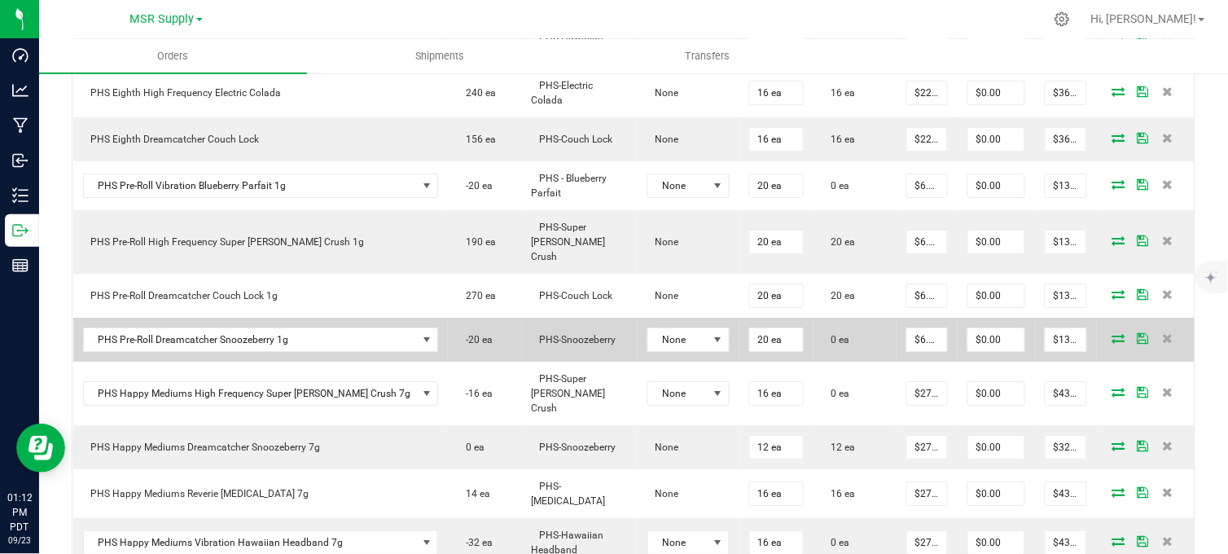
click at [1112, 333] on icon at bounding box center [1118, 338] width 13 height 10
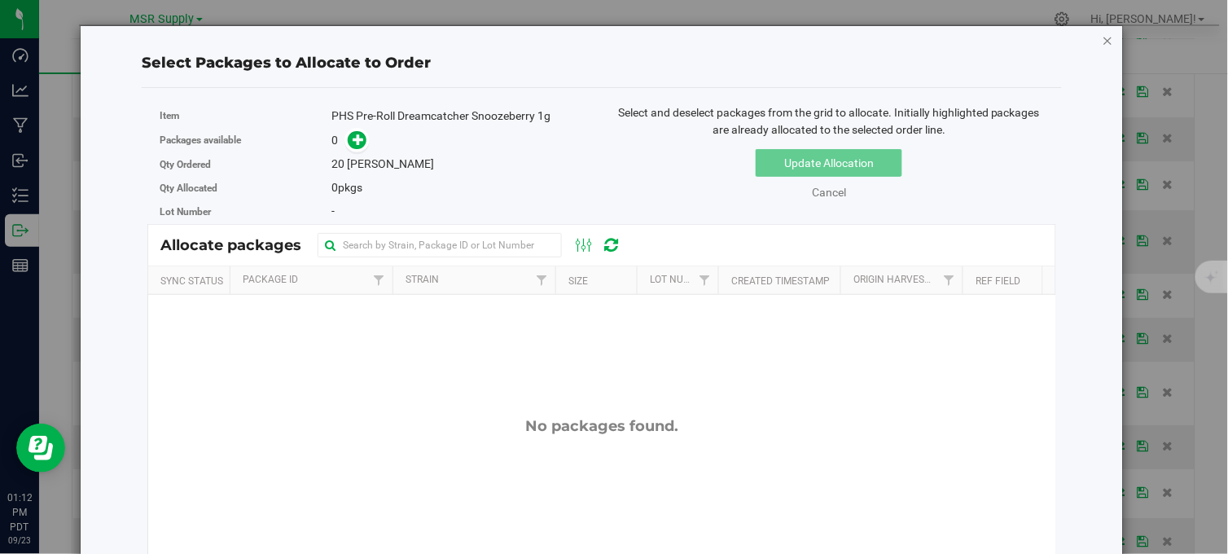
click at [1103, 36] on icon "button" at bounding box center [1108, 40] width 11 height 20
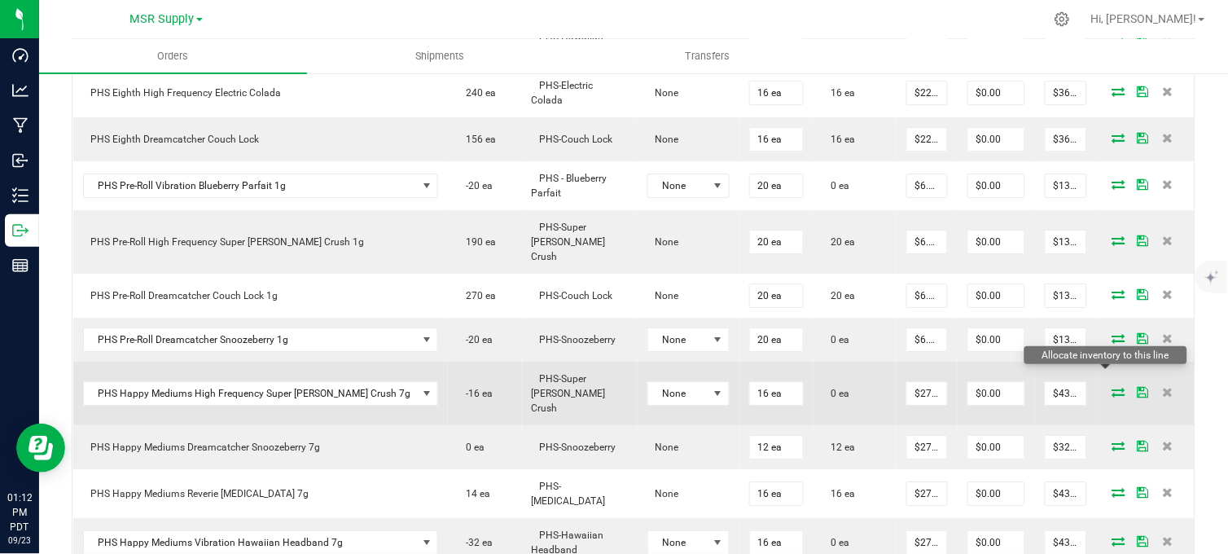
click at [1112, 387] on icon at bounding box center [1118, 392] width 13 height 10
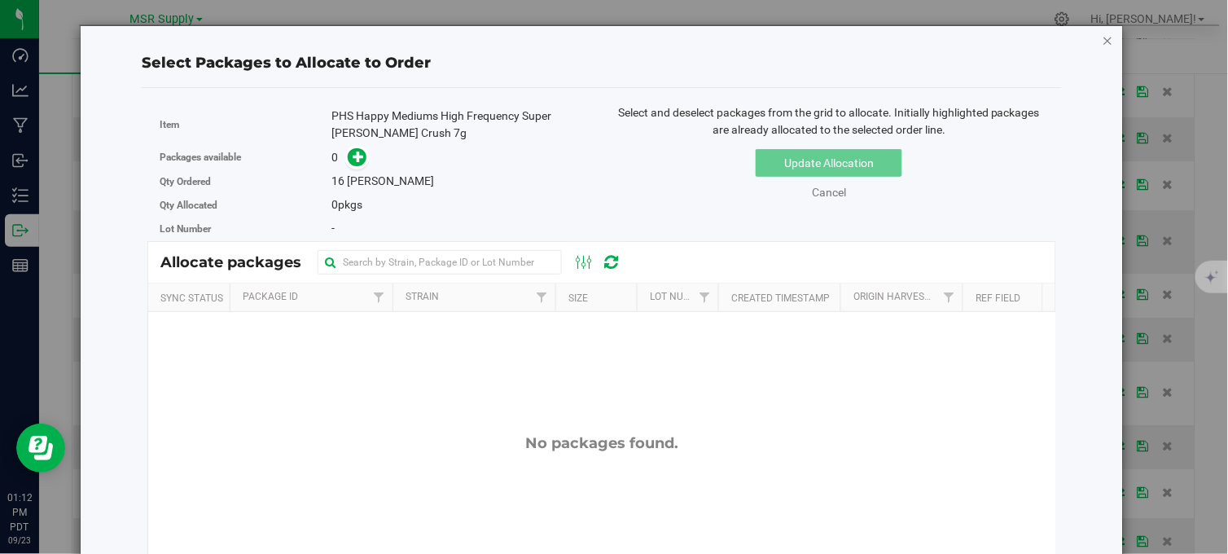
click at [1103, 38] on icon "button" at bounding box center [1108, 40] width 11 height 20
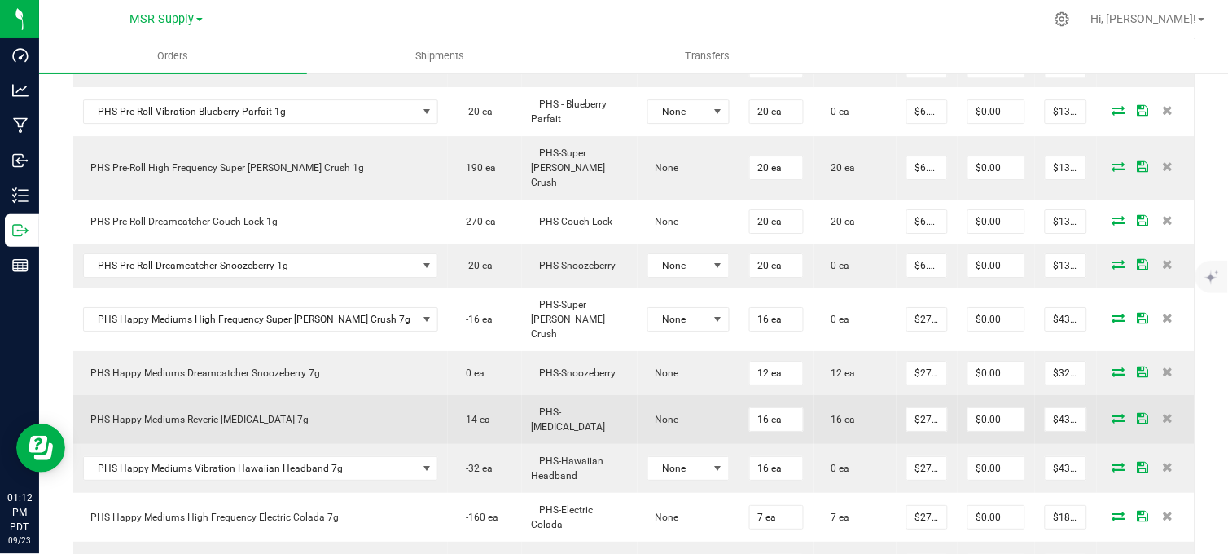
scroll to position [1266, 0]
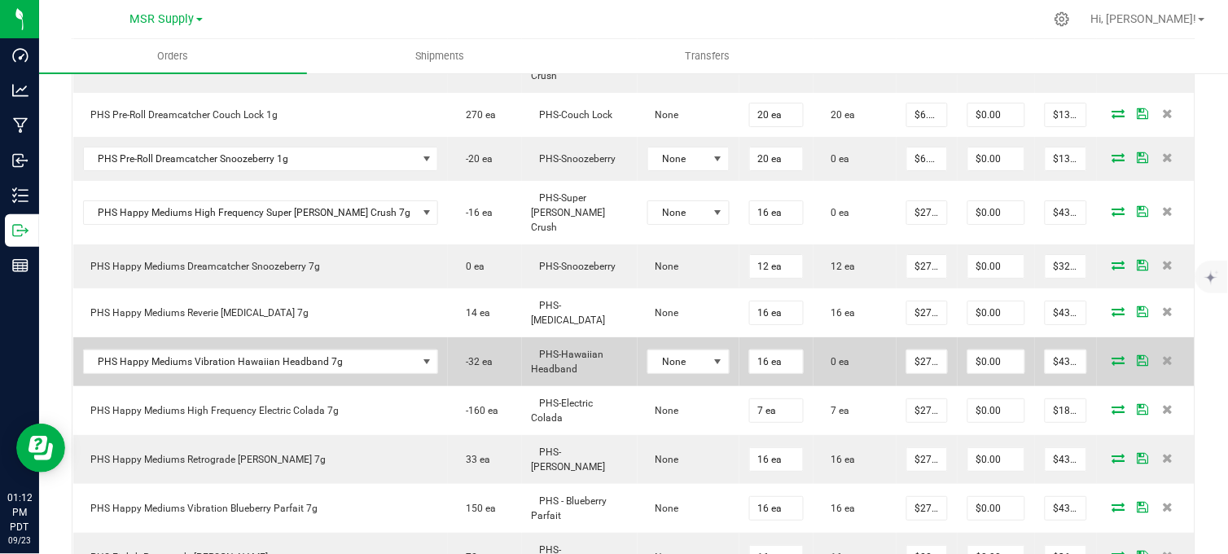
click at [1112, 355] on icon at bounding box center [1118, 360] width 13 height 10
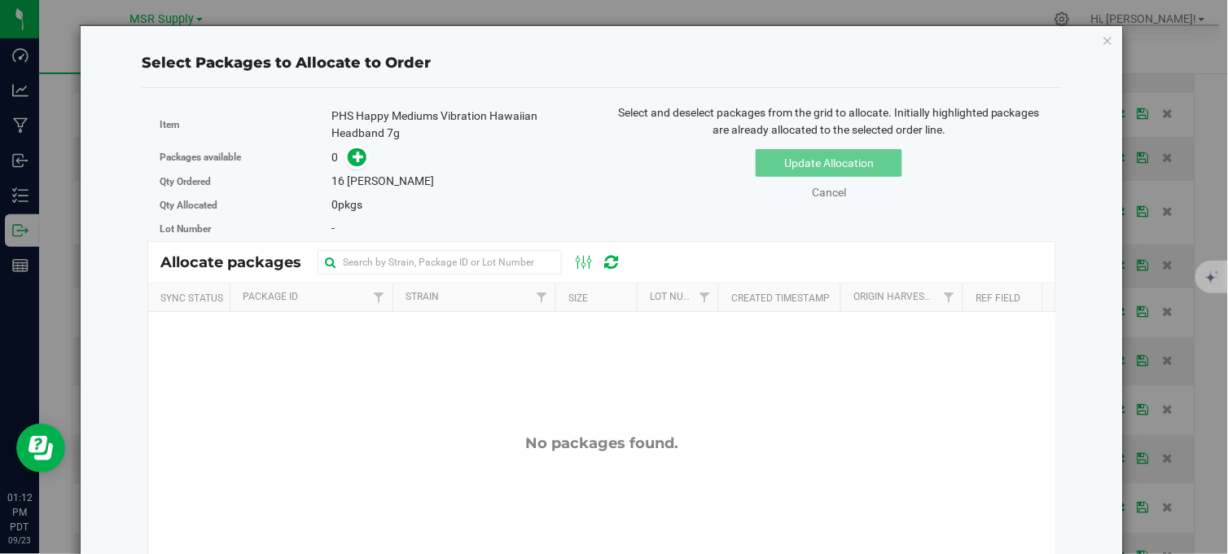
drag, startPoint x: 1095, startPoint y: 39, endPoint x: 1086, endPoint y: 47, distance: 11.5
click at [1103, 43] on icon "button" at bounding box center [1108, 40] width 11 height 20
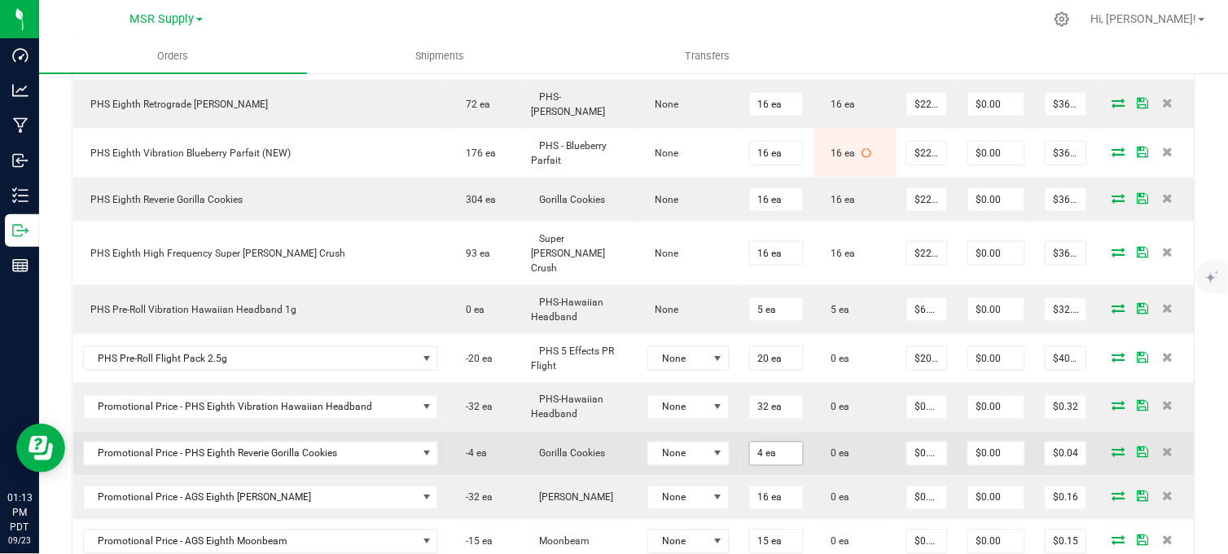
scroll to position [1810, 0]
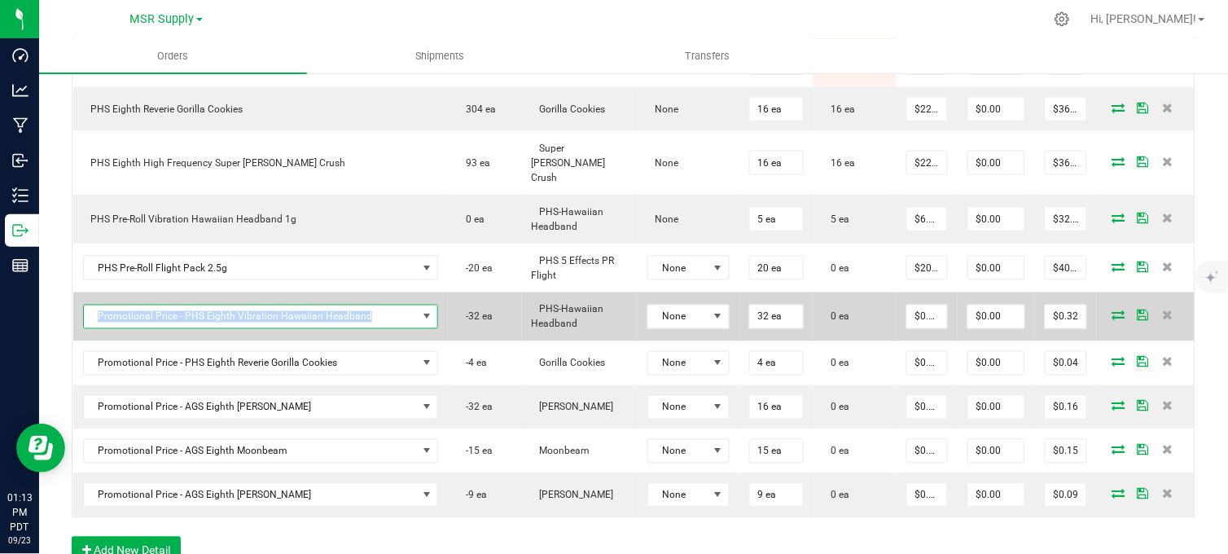
copy span "Promotional Price - PHS Eighth Vibration Hawaiian Headband"
drag, startPoint x: 368, startPoint y: 261, endPoint x: 94, endPoint y: 257, distance: 273.7
click at [94, 305] on span "Promotional Price - PHS Eighth Vibration Hawaiian Headband" at bounding box center [251, 316] width 334 height 23
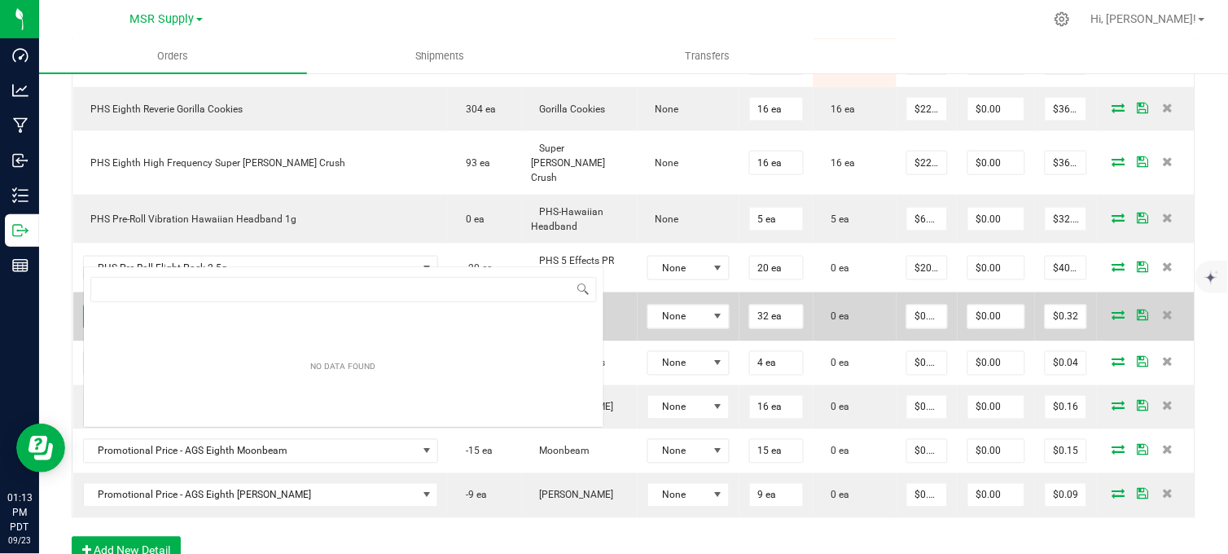
scroll to position [24, 308]
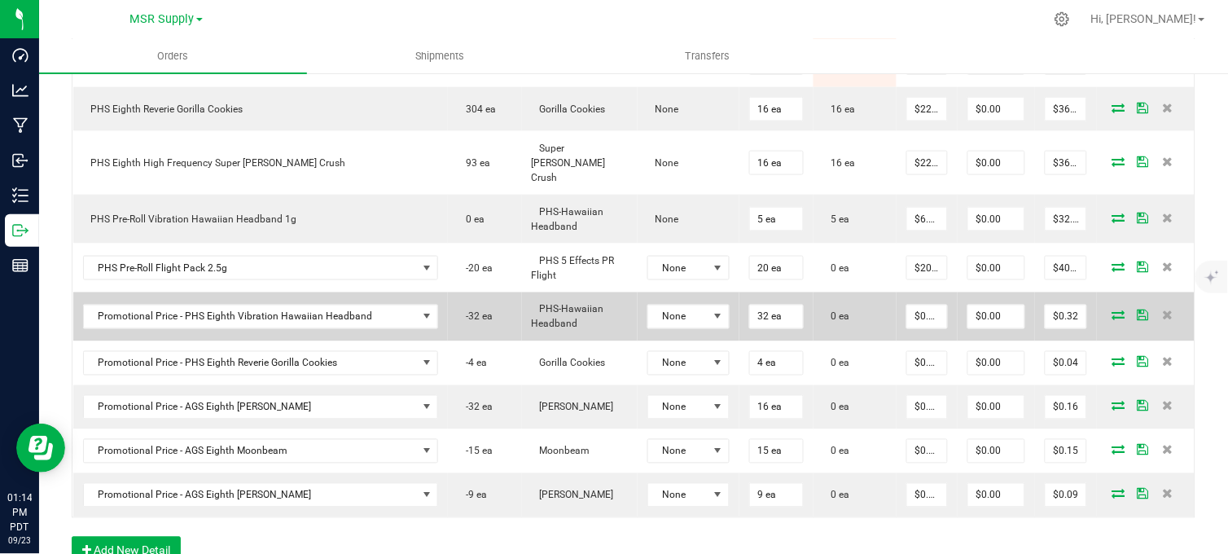
click at [1112, 310] on icon at bounding box center [1118, 315] width 13 height 10
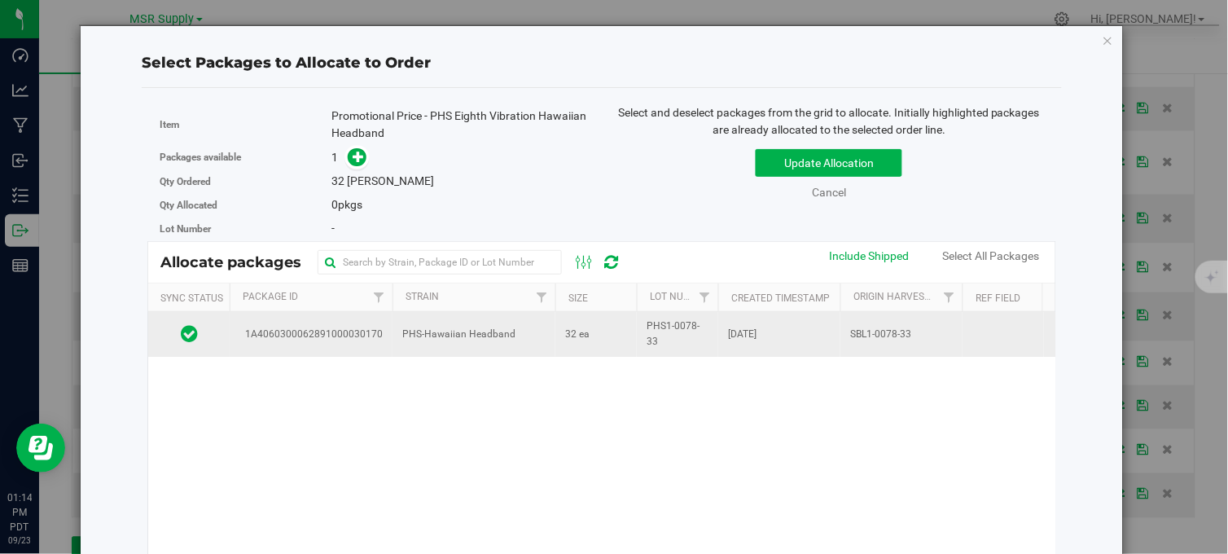
click at [474, 332] on span "PHS-Hawaiian Headband" at bounding box center [458, 334] width 113 height 15
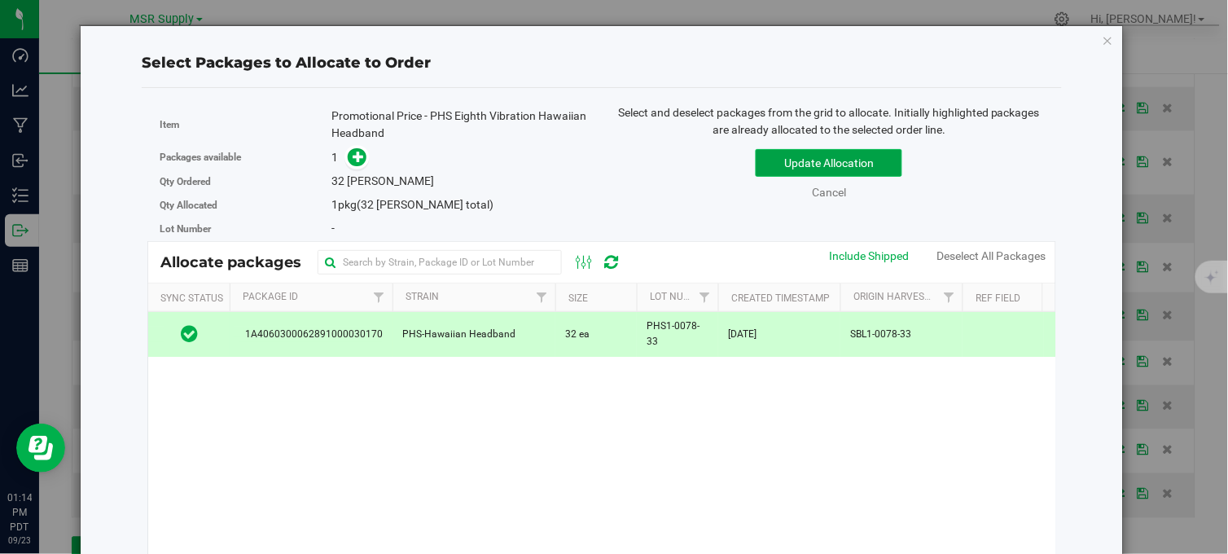
drag, startPoint x: 774, startPoint y: 164, endPoint x: 778, endPoint y: 172, distance: 9.1
click at [778, 172] on button "Update Allocation" at bounding box center [829, 163] width 147 height 28
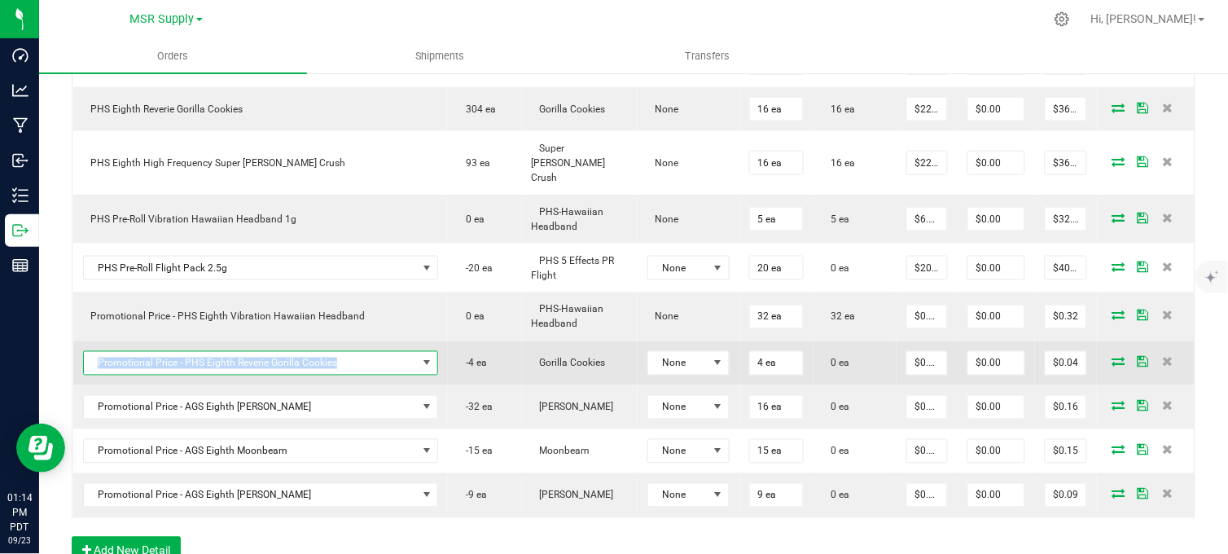
copy span "Promotional Price - PHS Eighth Reverie Gorilla Cookies"
drag, startPoint x: 336, startPoint y: 303, endPoint x: 94, endPoint y: 305, distance: 241.9
click at [94, 352] on span "Promotional Price - PHS Eighth Reverie Gorilla Cookies" at bounding box center [251, 363] width 334 height 23
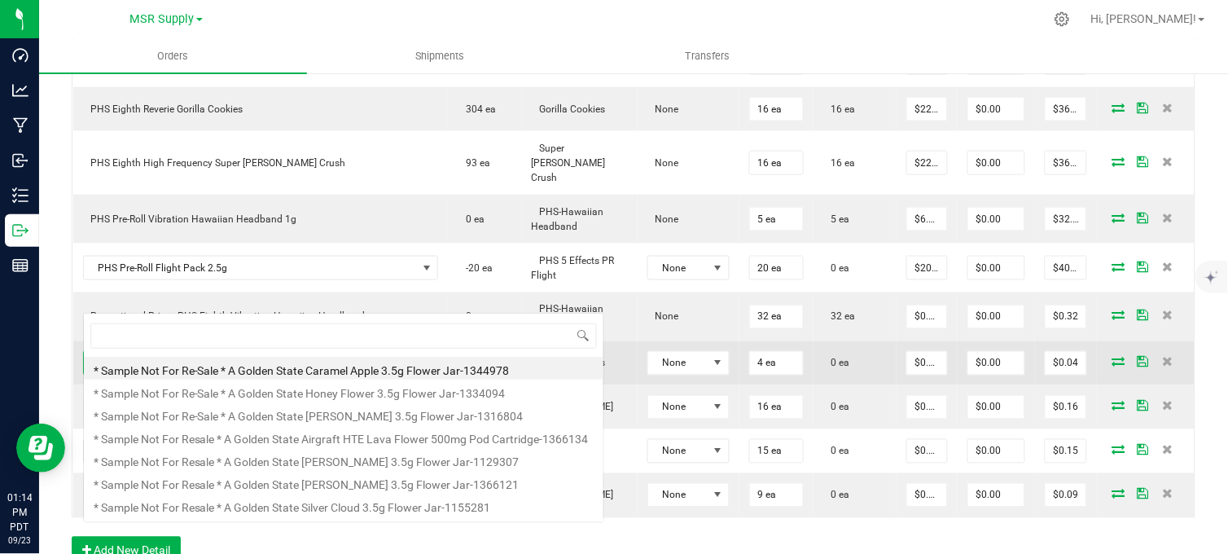
scroll to position [24, 299]
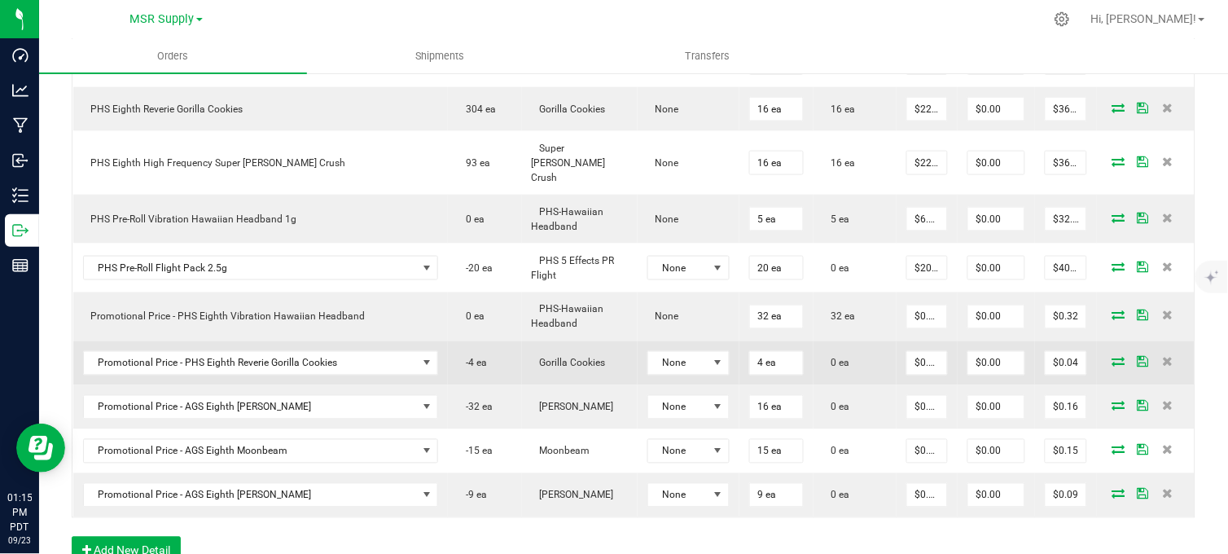
click at [1112, 357] on icon at bounding box center [1118, 362] width 13 height 10
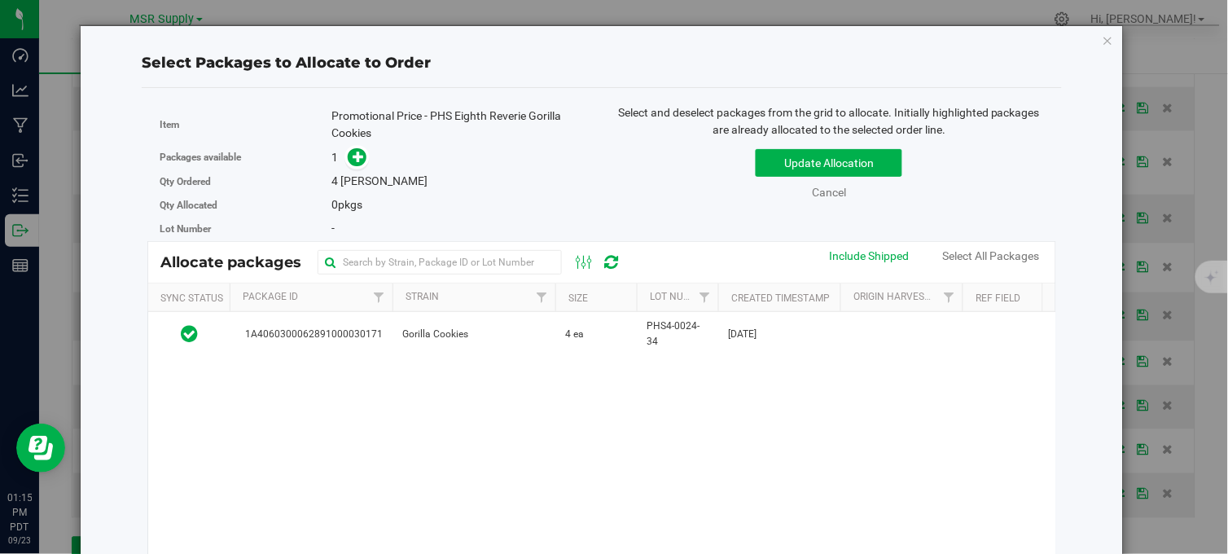
drag, startPoint x: 562, startPoint y: 336, endPoint x: 664, endPoint y: 251, distance: 133.0
click at [562, 336] on td "4 ea" at bounding box center [595, 334] width 81 height 44
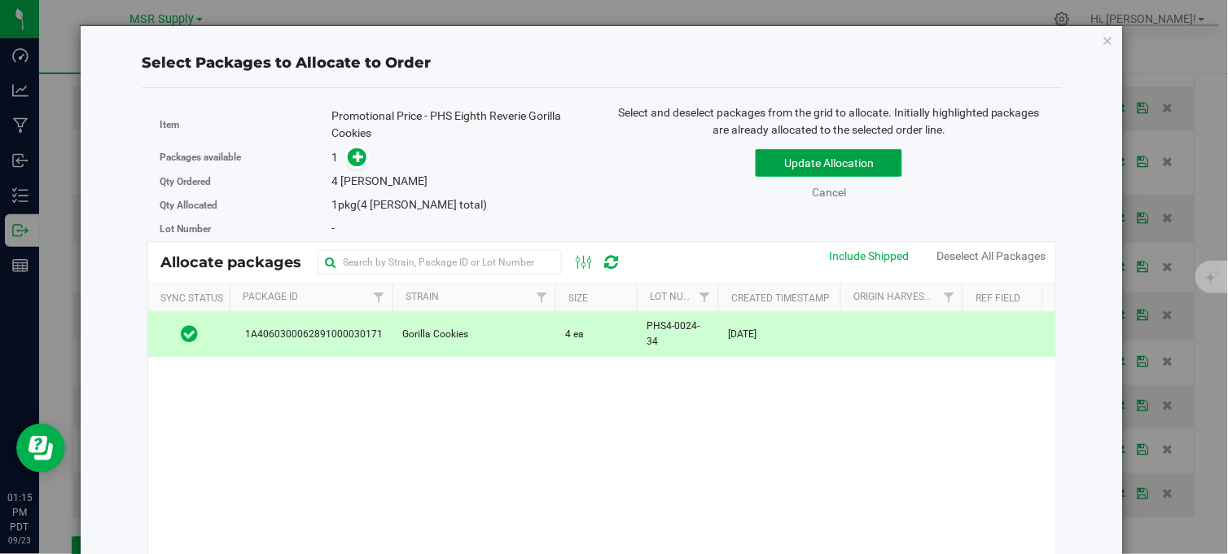
click at [801, 165] on button "Update Allocation" at bounding box center [829, 163] width 147 height 28
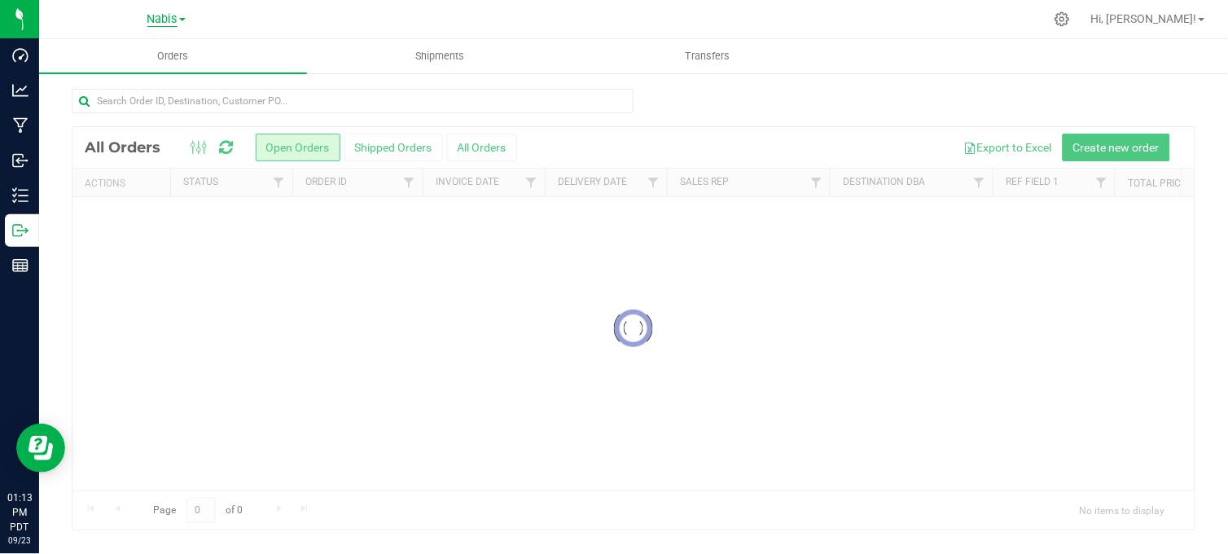
click at [160, 16] on span "Nabis" at bounding box center [162, 19] width 30 height 15
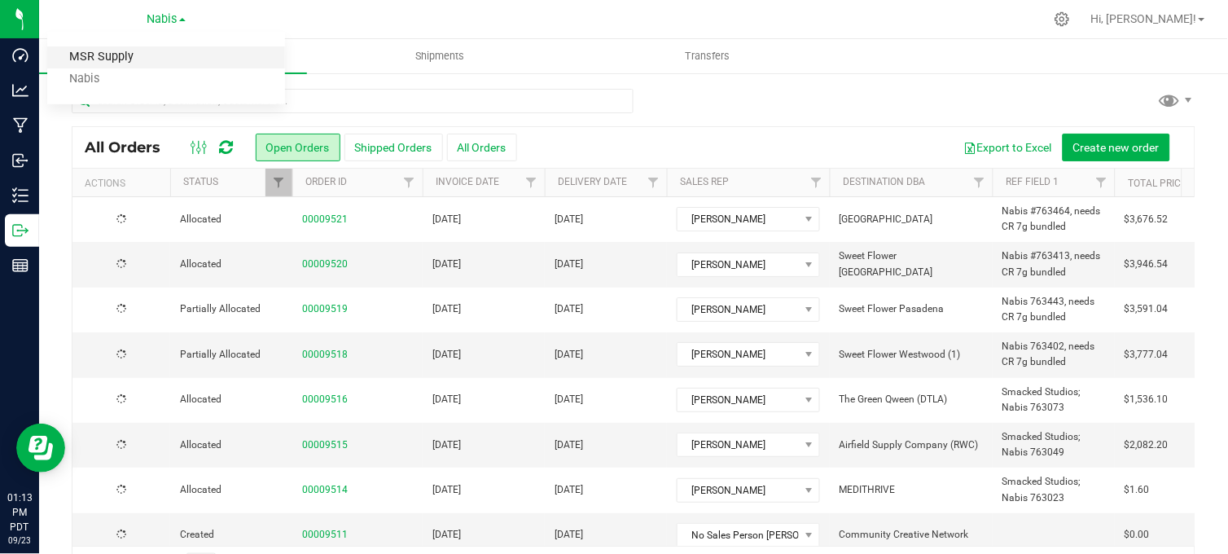
click at [127, 55] on link "MSR Supply" at bounding box center [166, 57] width 238 height 22
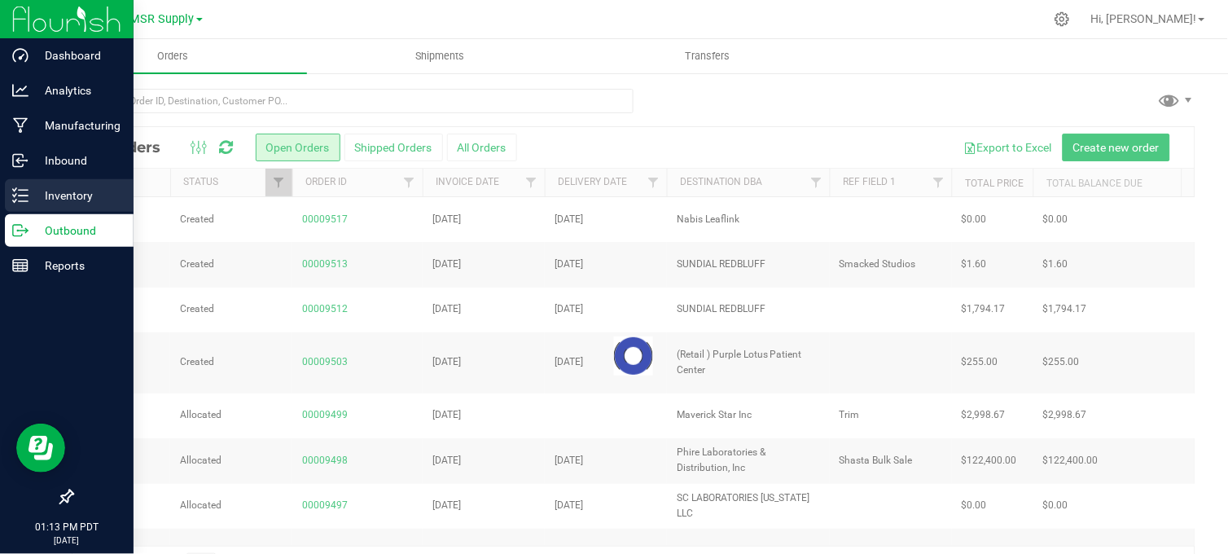
click at [22, 191] on icon at bounding box center [20, 195] width 16 height 16
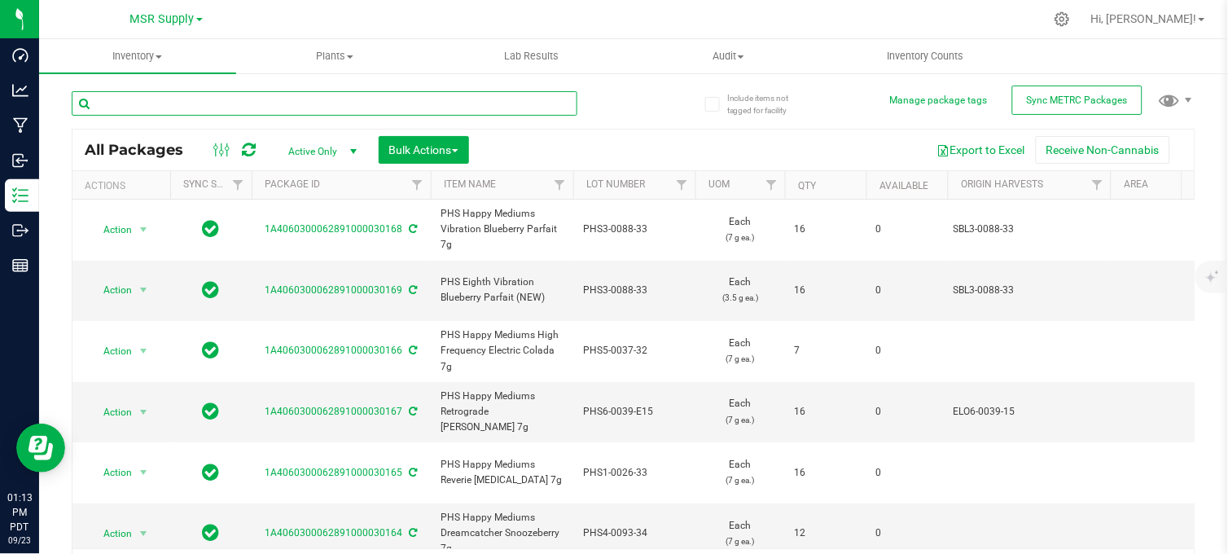
click at [216, 107] on input "text" at bounding box center [325, 103] width 506 height 24
type input "[PHONE_NUMBER]"
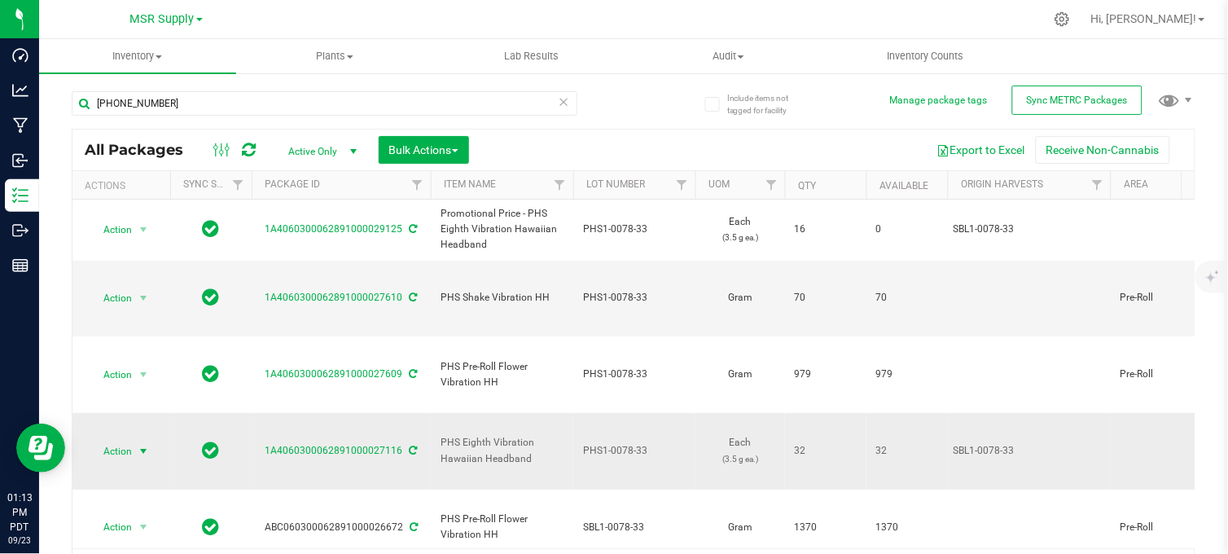
click at [137, 445] on span "select" at bounding box center [143, 451] width 13 height 13
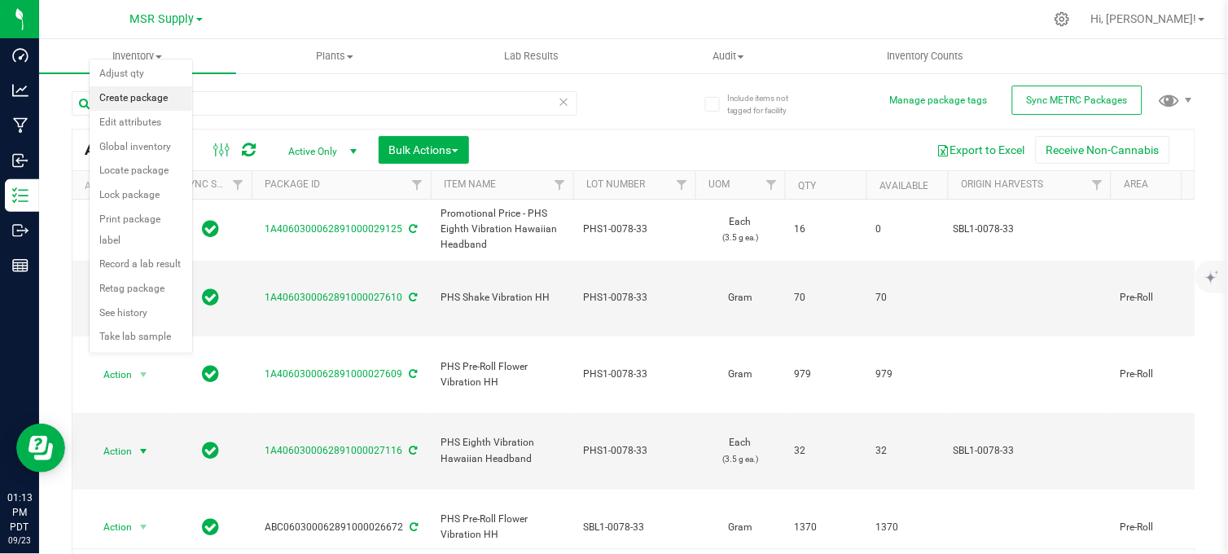
click at [135, 99] on li "Create package" at bounding box center [141, 98] width 103 height 24
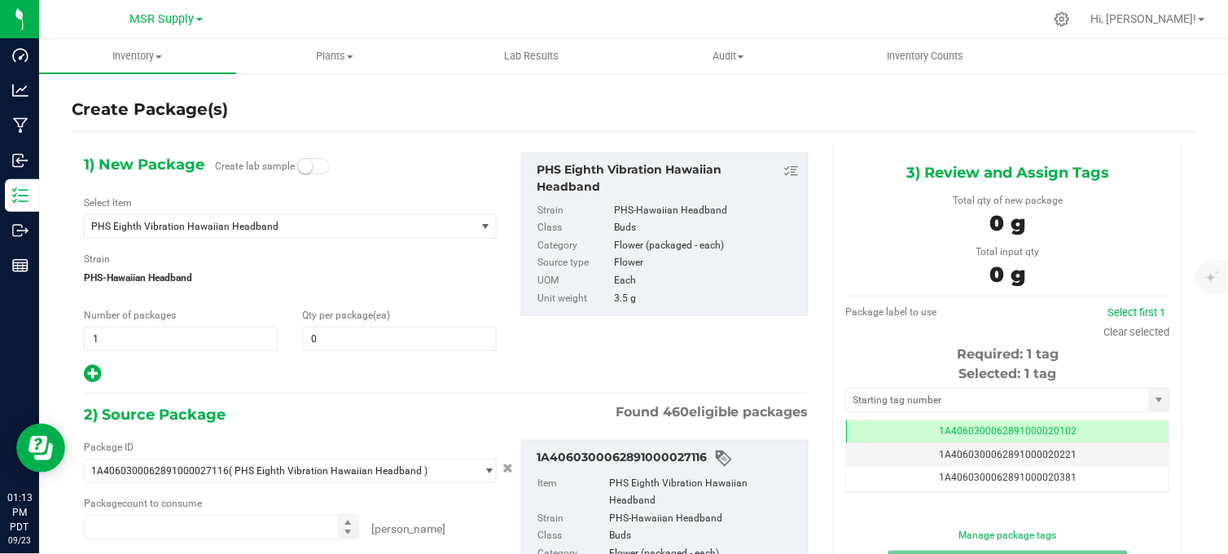
type input "0"
type input "0 ea"
click at [330, 217] on span "PHS Eighth Vibration Hawaiian Headband" at bounding box center [280, 226] width 391 height 23
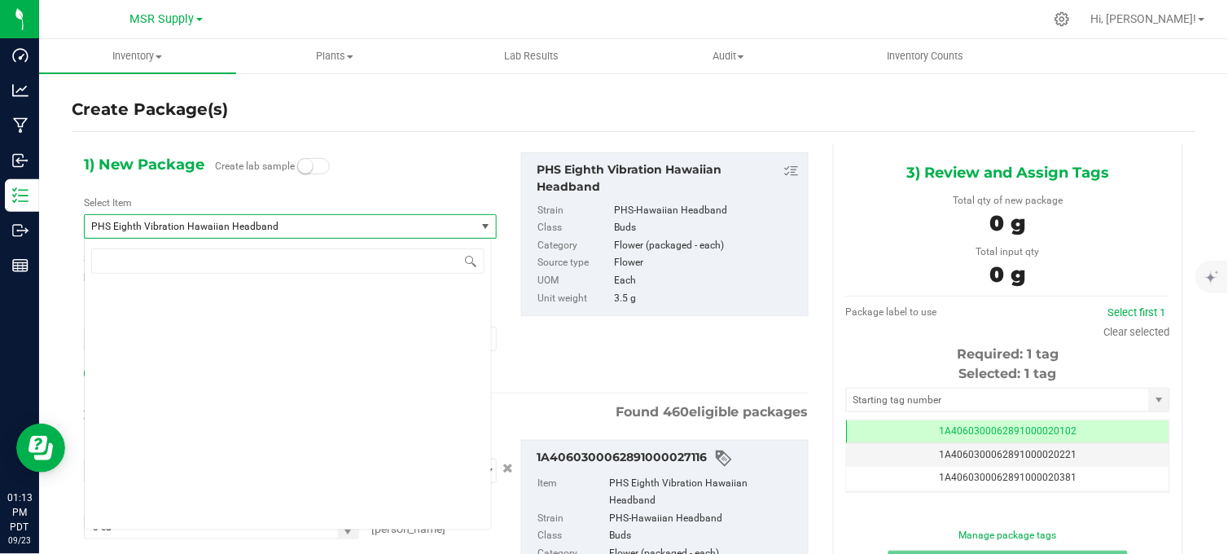
scroll to position [26430, 0]
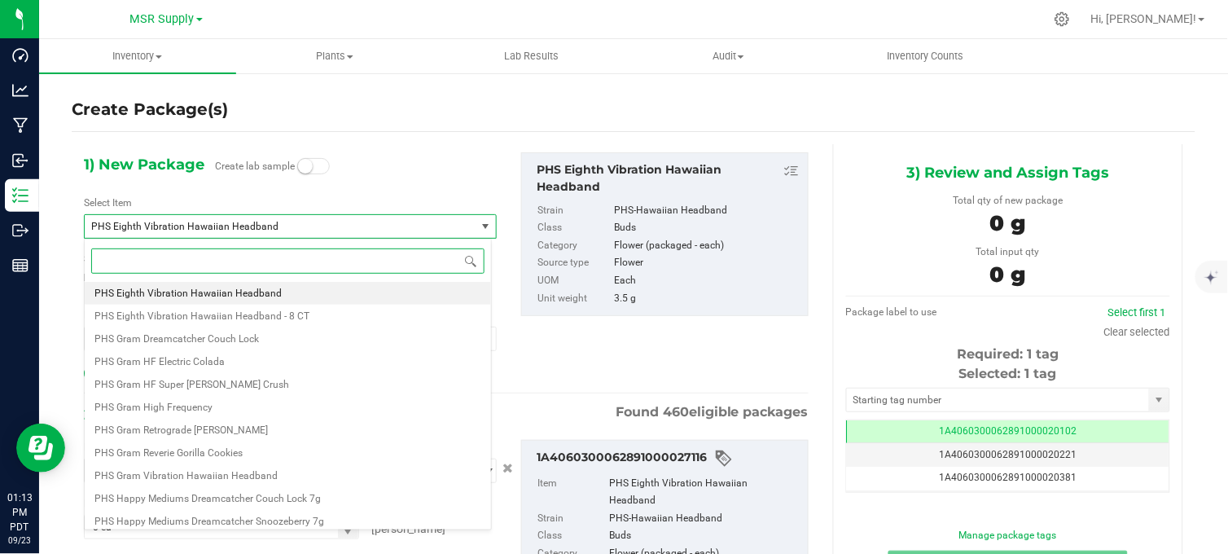
paste input "Promotional Price - PHS Eighth Vibration Hawaiian Headband"
type input "Promotional Price - PHS Eighth Vibration Hawaiian Headband"
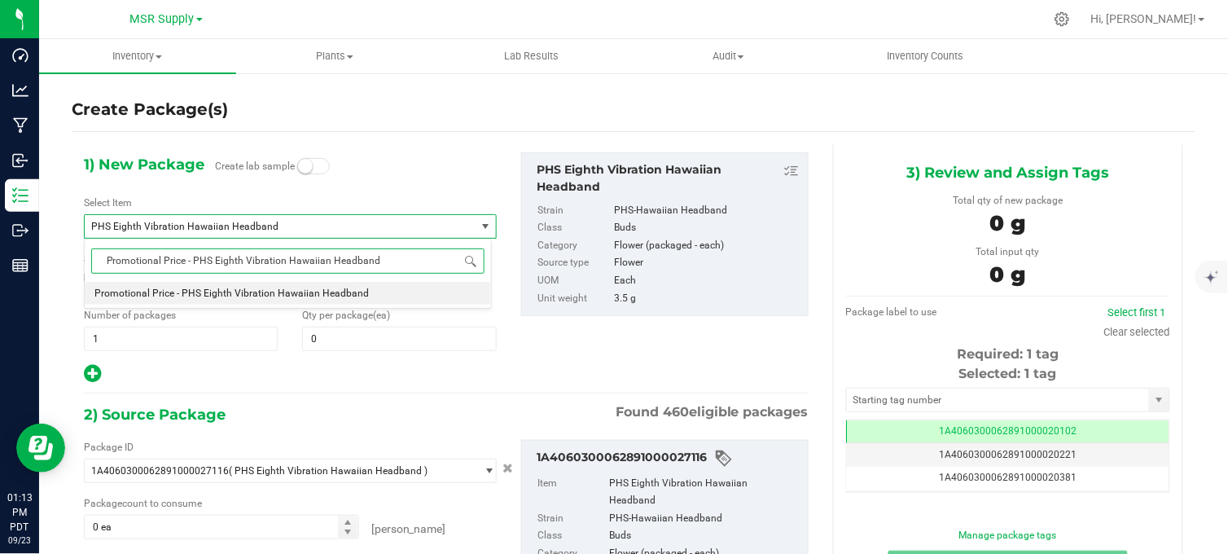
click at [337, 296] on span "Promotional Price - PHS Eighth Vibration Hawaiian Headband" at bounding box center [231, 292] width 274 height 11
type input "0"
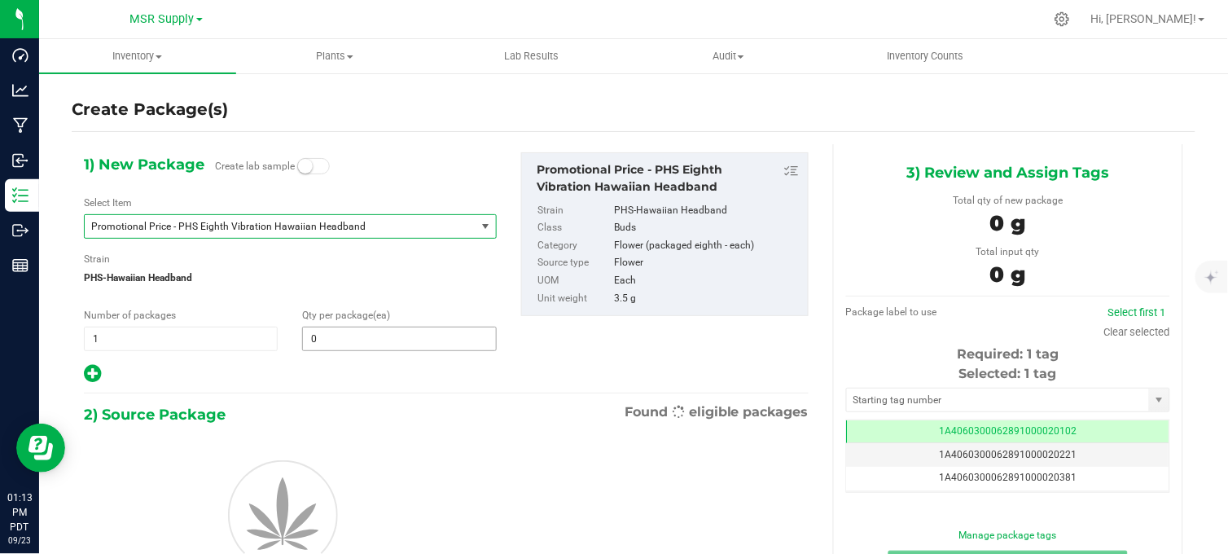
click at [334, 345] on div "1) New Package Create lab sample Select Item Promotional Price - PHS Eighth Vib…" at bounding box center [290, 268] width 437 height 232
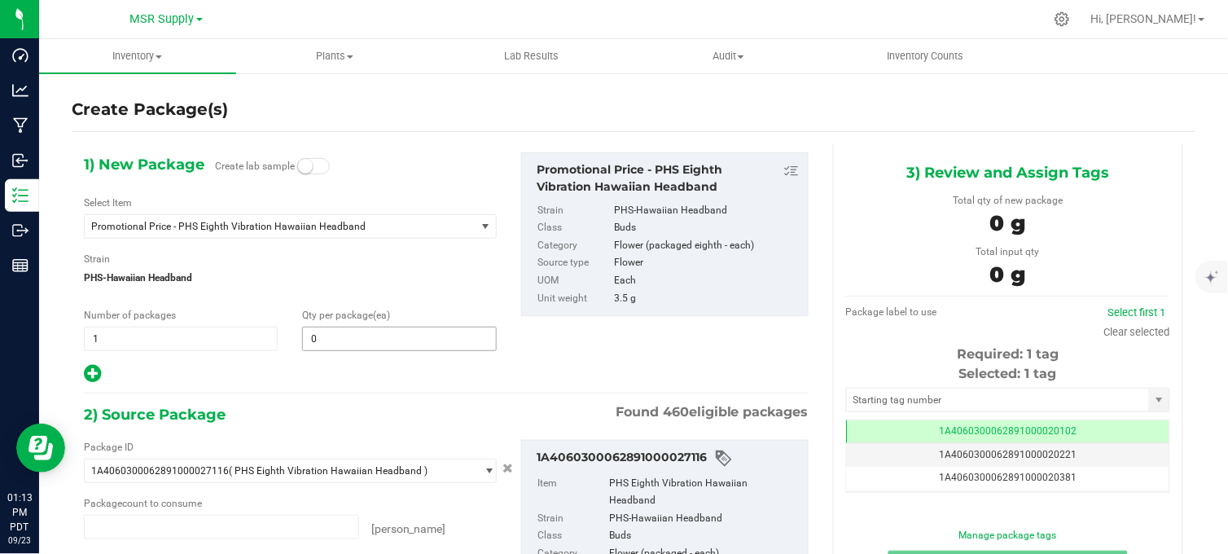
type input "0 ea"
click at [335, 343] on span at bounding box center [399, 339] width 194 height 24
type input "32"
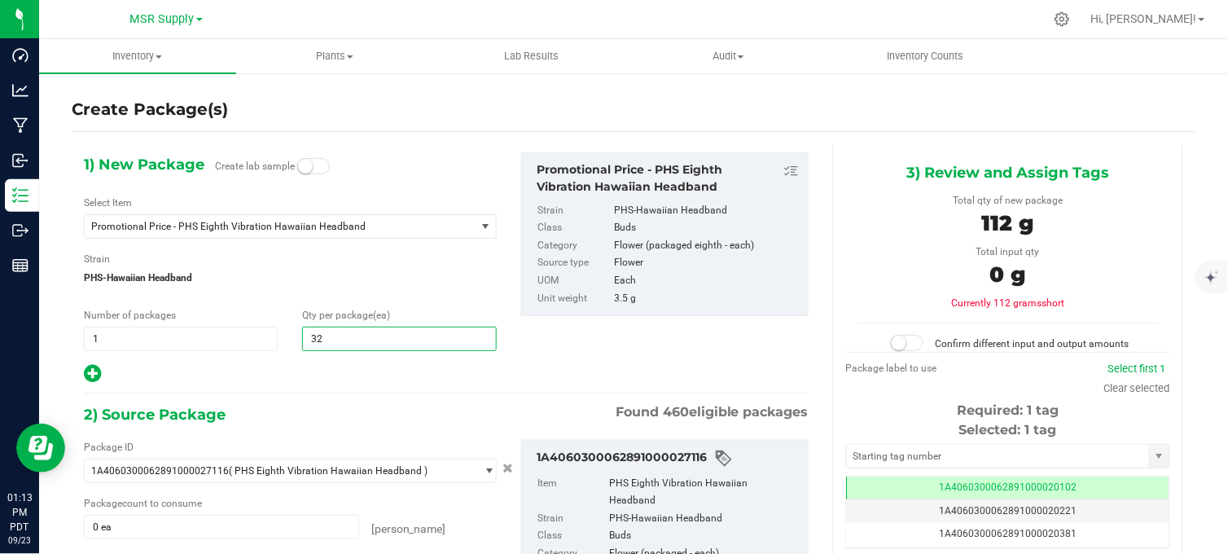
type input "32"
click at [336, 393] on hr at bounding box center [446, 394] width 725 height 2
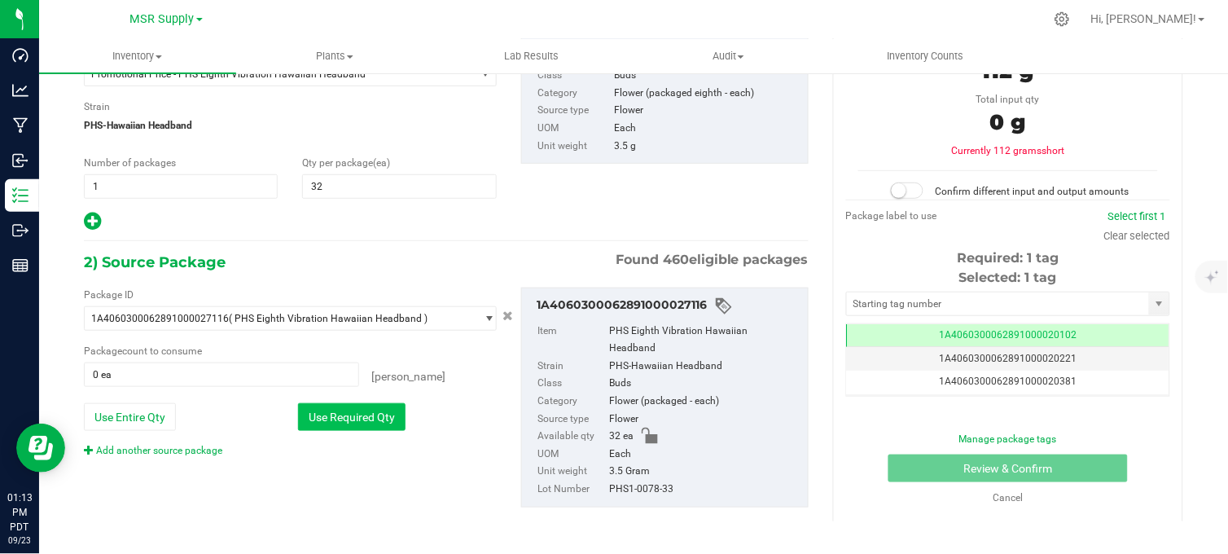
click at [353, 423] on button "Use Required Qty" at bounding box center [352, 417] width 108 height 28
type input "32 ea"
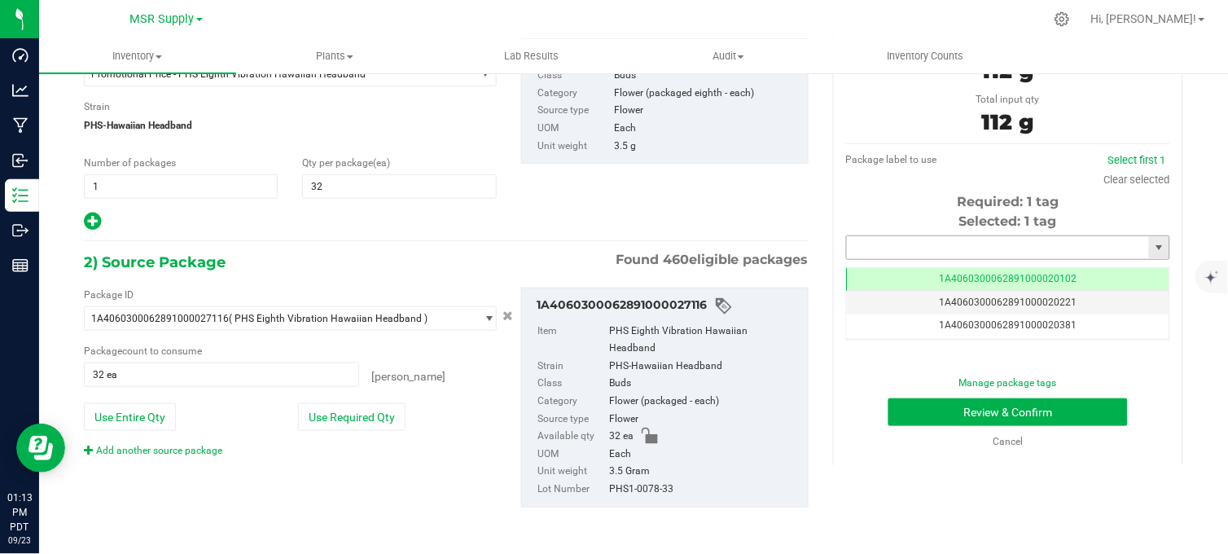
click at [882, 245] on input "text" at bounding box center [998, 247] width 302 height 23
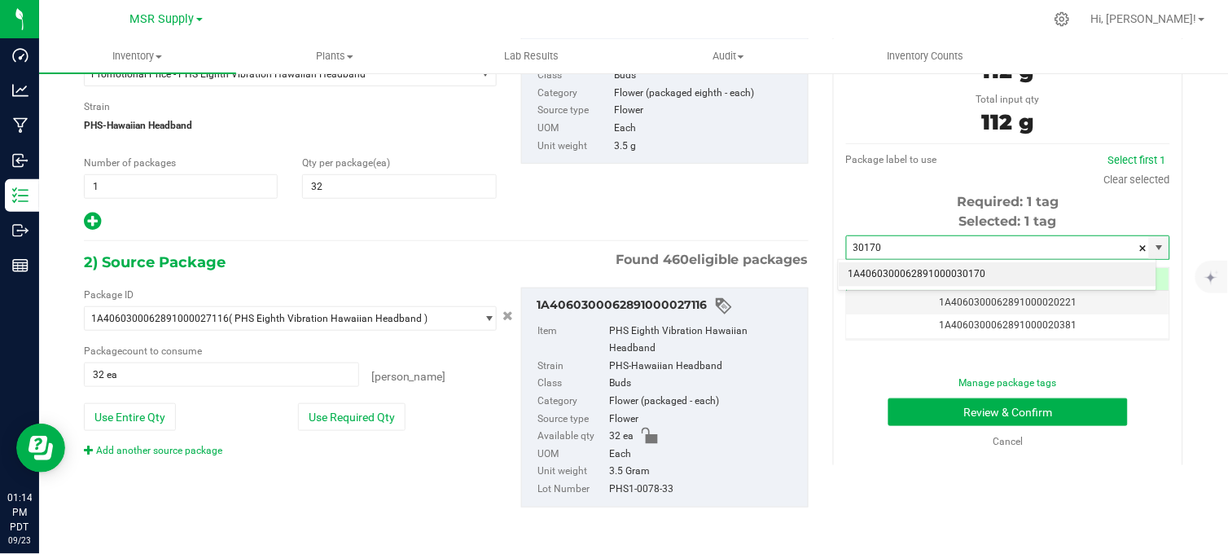
click at [912, 270] on li "1A4060300062891000030170" at bounding box center [998, 274] width 318 height 24
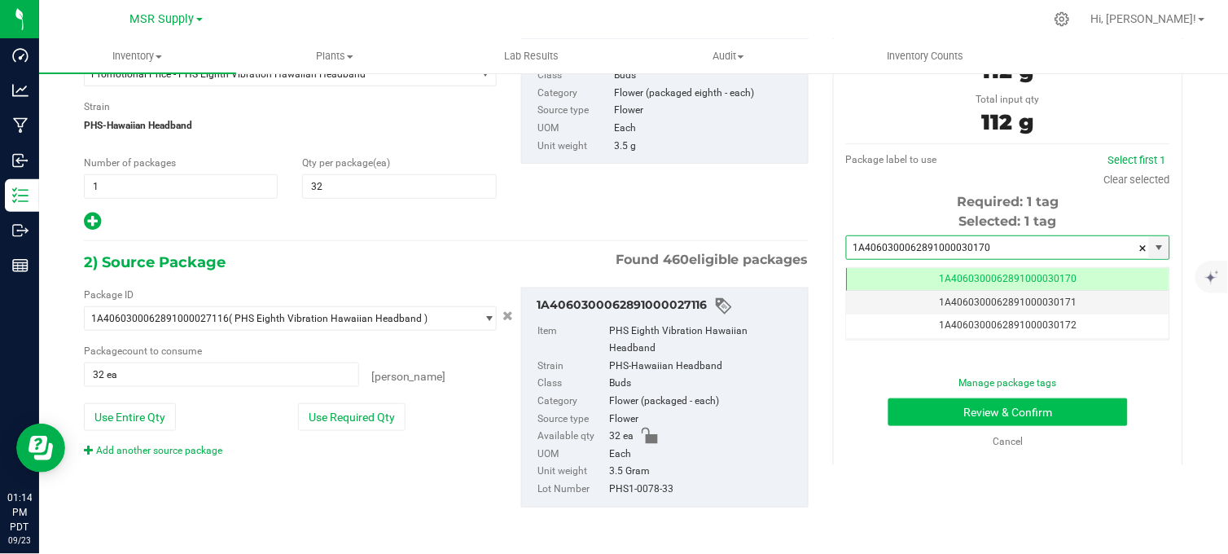
type input "1A4060300062891000030170"
click at [972, 410] on button "Review & Confirm" at bounding box center [1008, 412] width 239 height 28
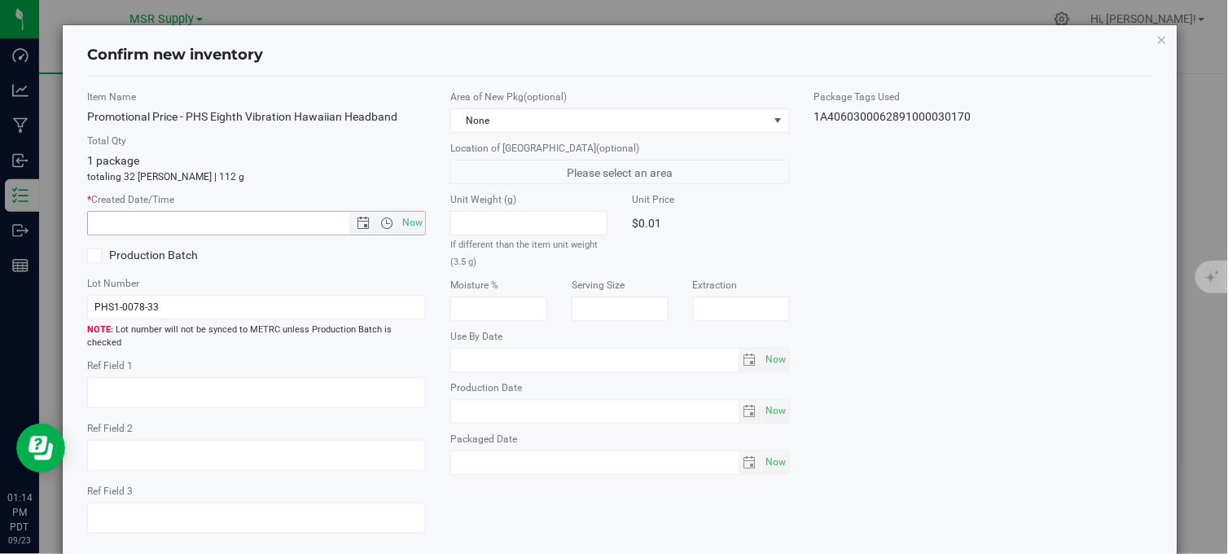
drag, startPoint x: 414, startPoint y: 226, endPoint x: 434, endPoint y: 239, distance: 23.7
click at [415, 226] on span "Now" at bounding box center [413, 223] width 28 height 24
type input "9/23/2025 1:14 PM"
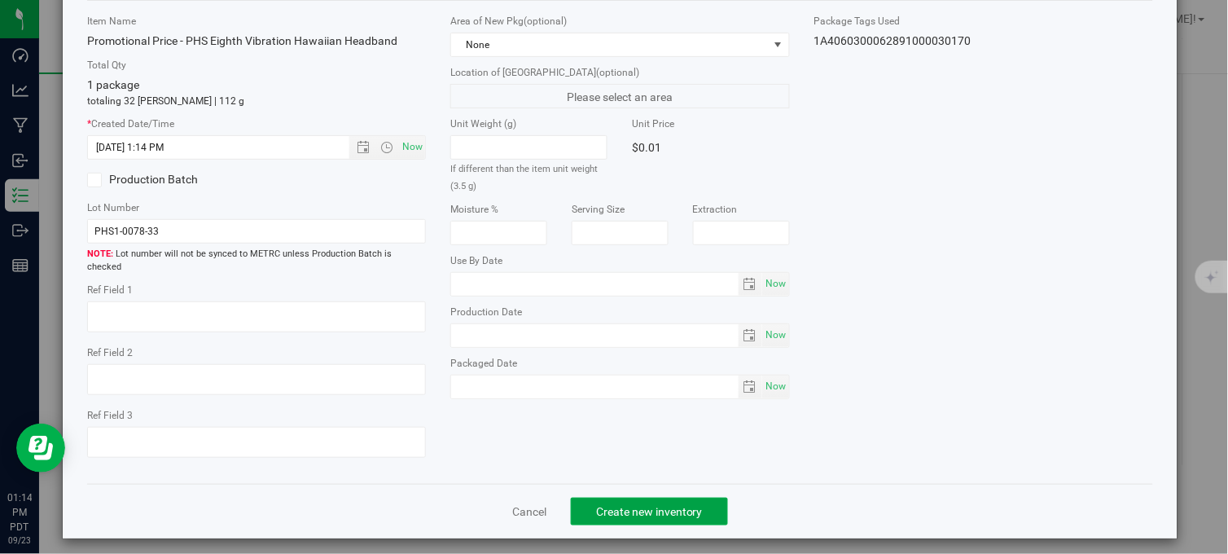
drag, startPoint x: 647, startPoint y: 498, endPoint x: 571, endPoint y: 11, distance: 492.9
click at [647, 505] on span "Create new inventory" at bounding box center [649, 511] width 107 height 13
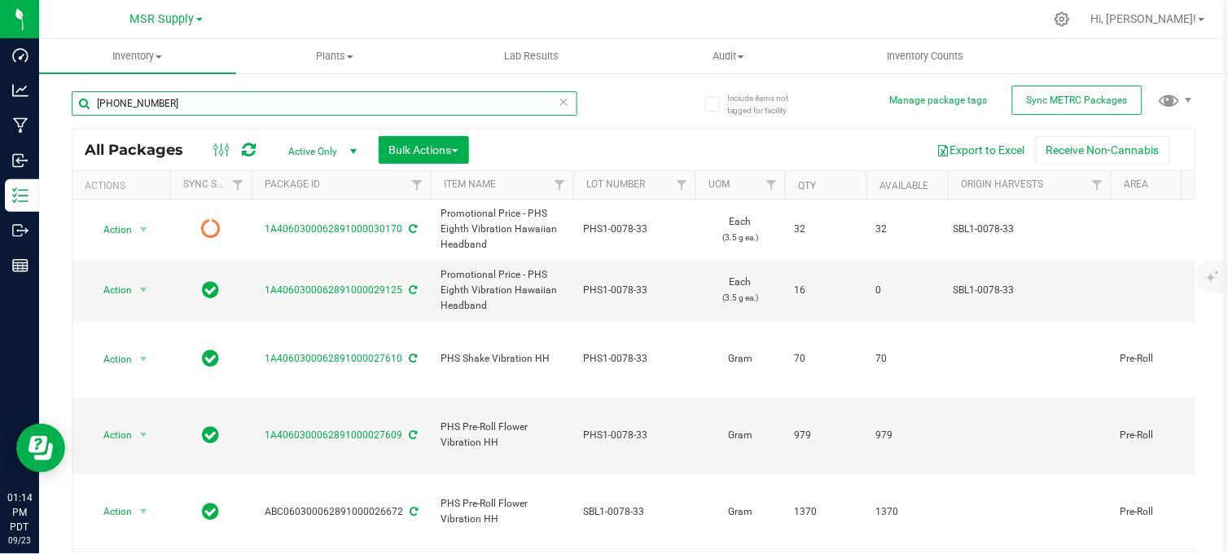
drag, startPoint x: 147, startPoint y: 106, endPoint x: 86, endPoint y: 108, distance: 61.1
click at [86, 108] on input "1-0078-33" at bounding box center [325, 103] width 506 height 24
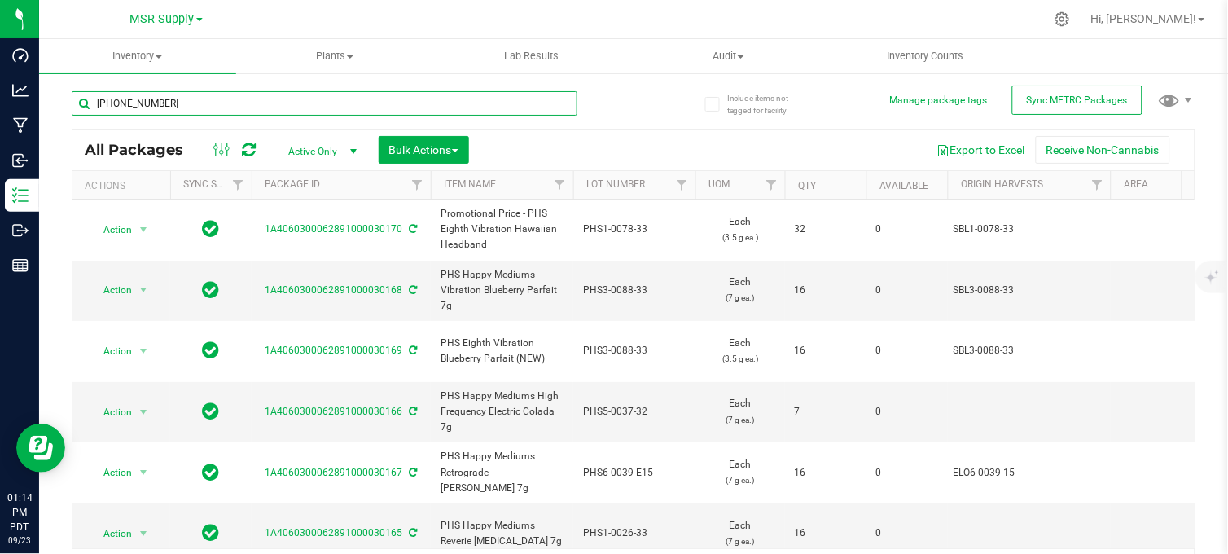
type input "4-0024-34"
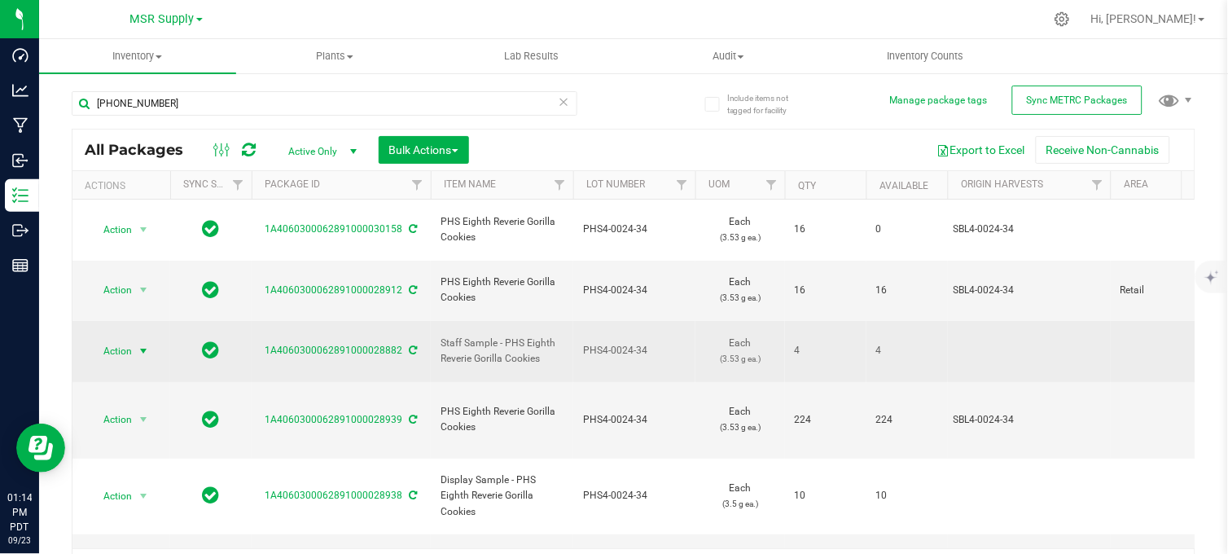
click at [142, 345] on span "select" at bounding box center [143, 351] width 13 height 13
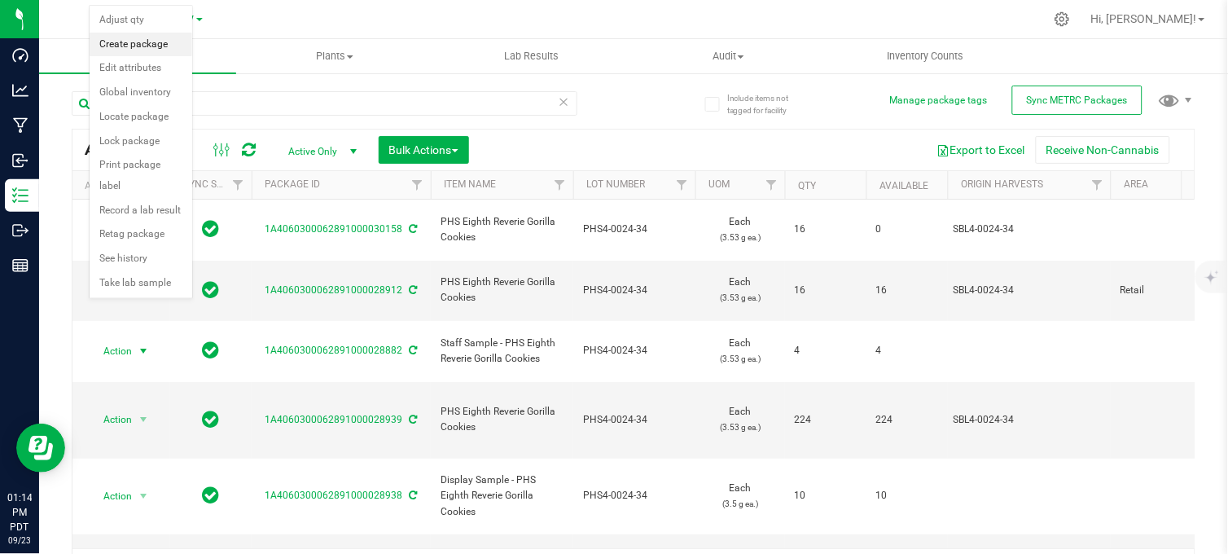
click at [143, 50] on li "Create package" at bounding box center [141, 45] width 103 height 24
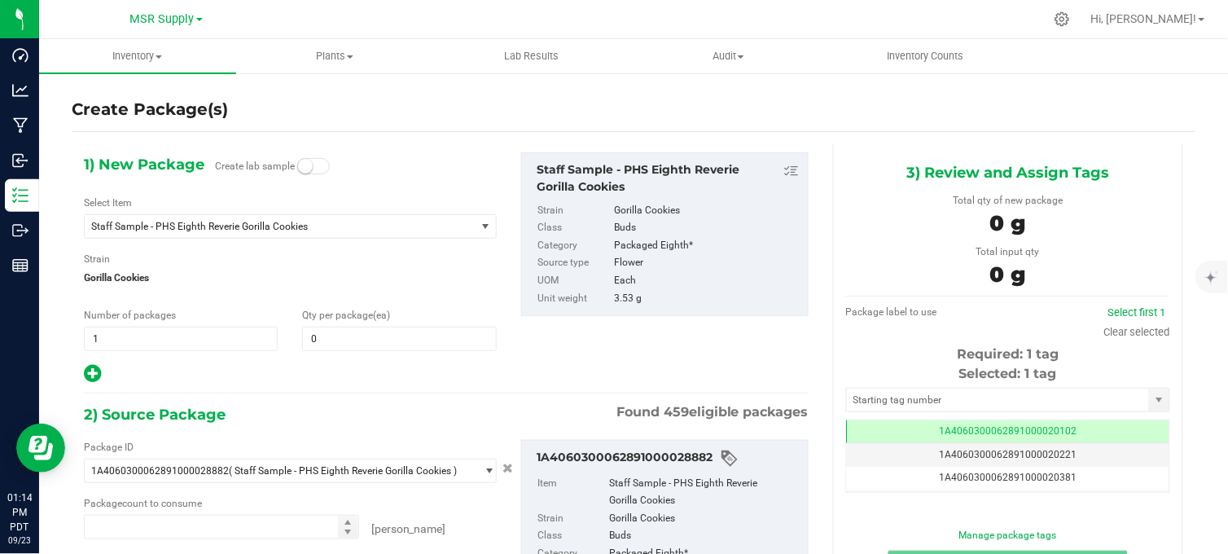
type input "0"
type input "0 ea"
click at [351, 226] on span "Staff Sample - PHS Eighth Reverie Gorilla Cookies" at bounding box center [272, 226] width 362 height 11
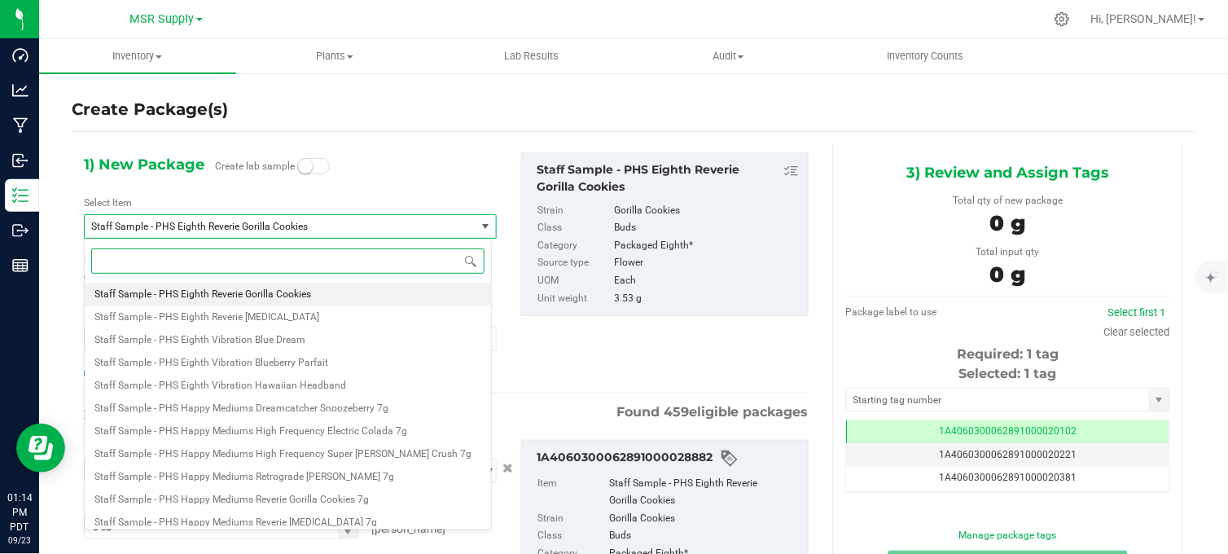
paste input "Promotional Price - PHS Eighth Reverie Gorilla Cookies"
type input "Promotional Price - PHS Eighth Reverie Gorilla Cookies"
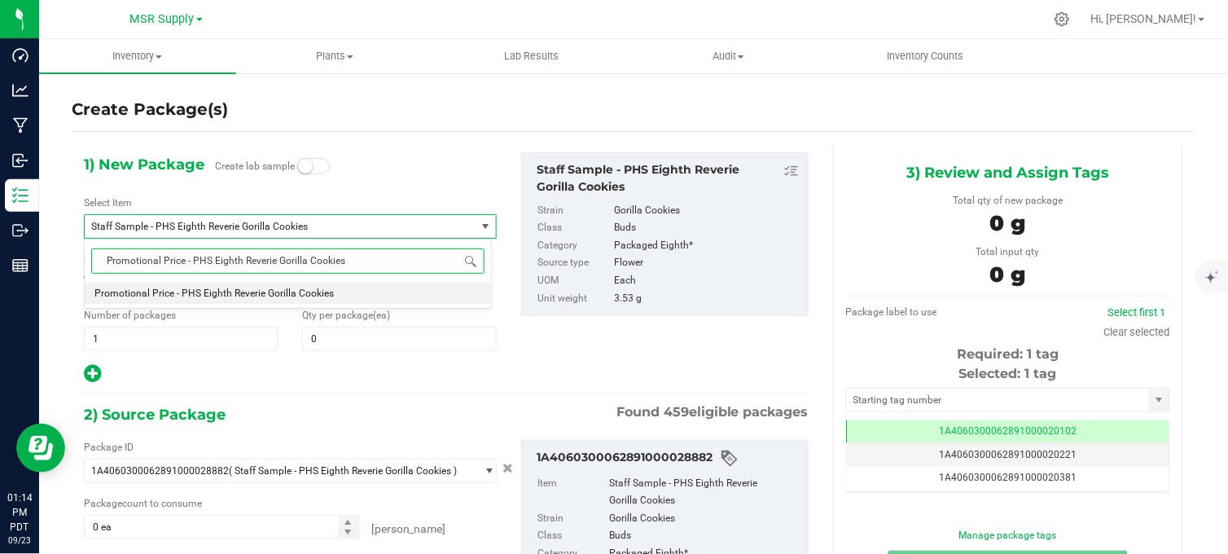
click at [266, 289] on span "Promotional Price - PHS Eighth Reverie Gorilla Cookies" at bounding box center [213, 292] width 239 height 11
type input "0"
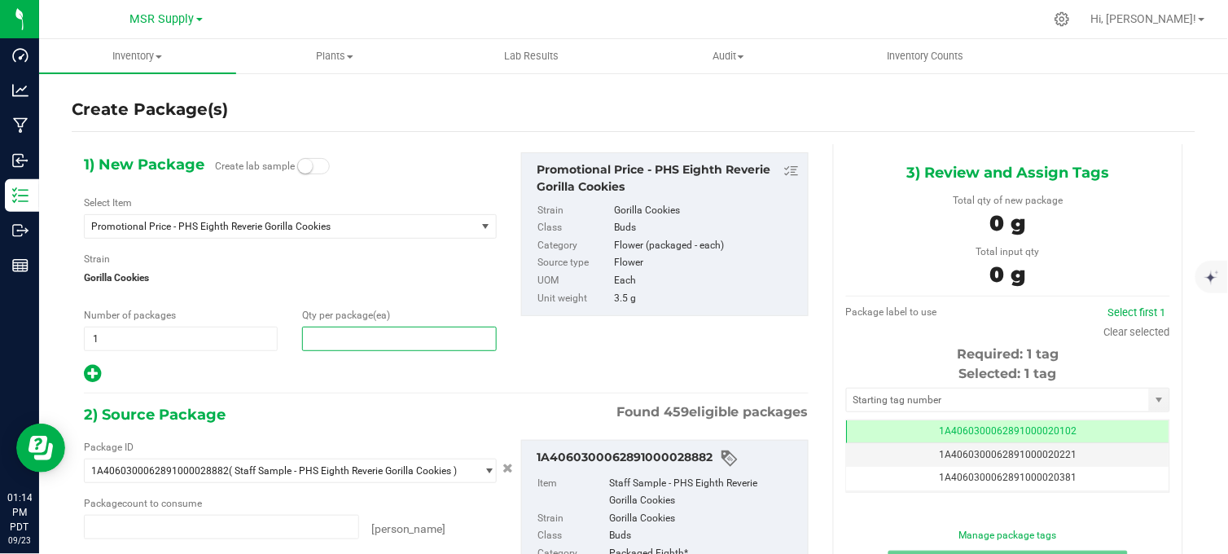
type input "0 ea"
click at [332, 342] on span at bounding box center [399, 339] width 194 height 24
type input "4"
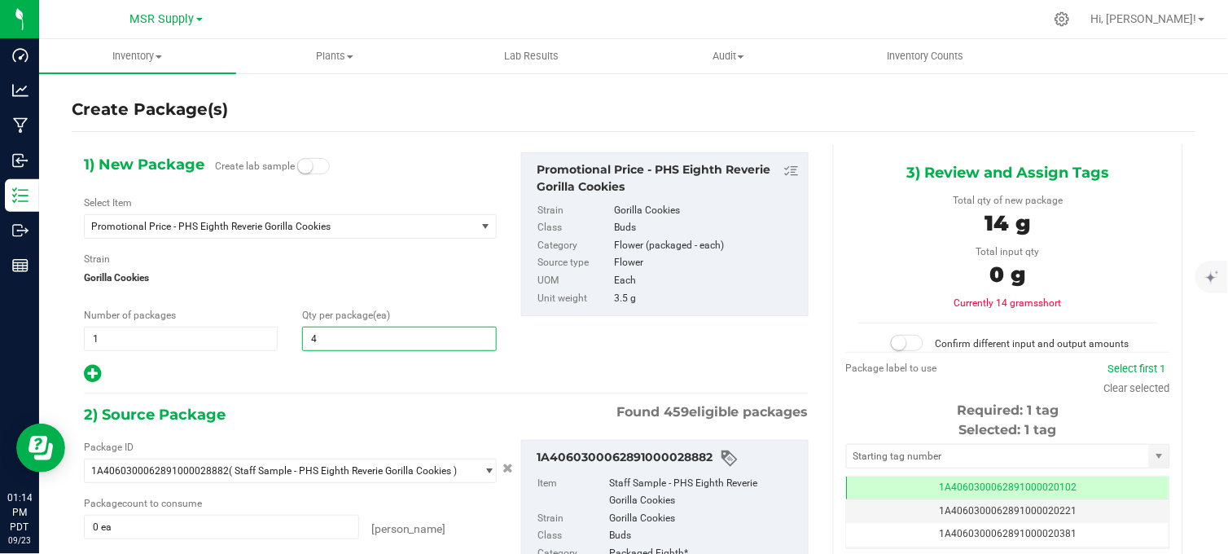
type input "4"
drag, startPoint x: 355, startPoint y: 371, endPoint x: 353, endPoint y: 347, distance: 24.5
click at [355, 369] on div at bounding box center [290, 373] width 413 height 21
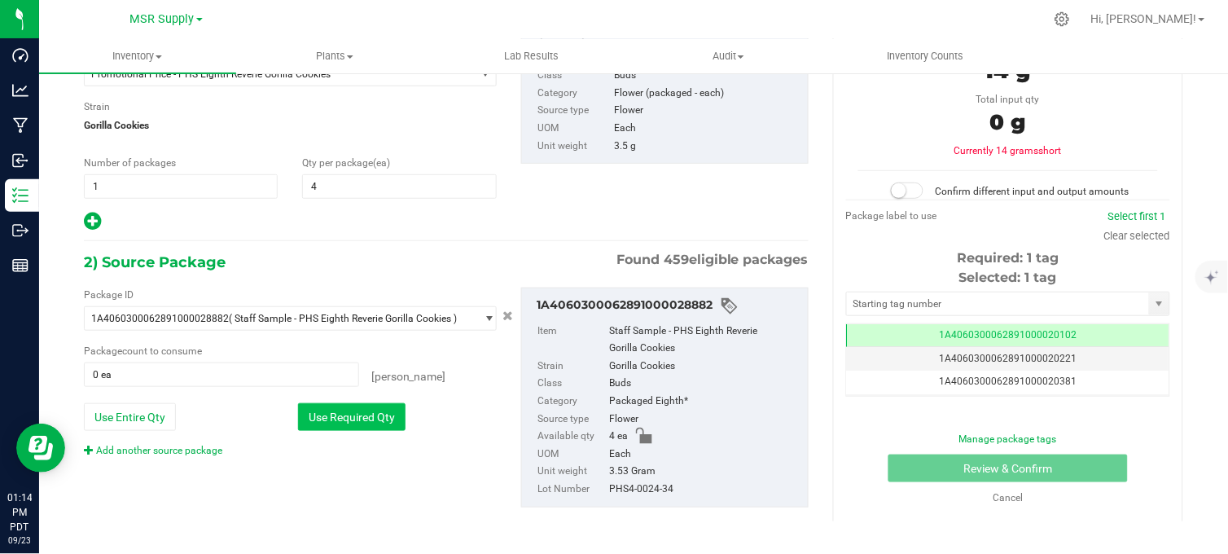
drag, startPoint x: 347, startPoint y: 417, endPoint x: 394, endPoint y: 409, distance: 47.9
click at [350, 417] on button "Use Required Qty" at bounding box center [352, 417] width 108 height 28
type input "4 ea"
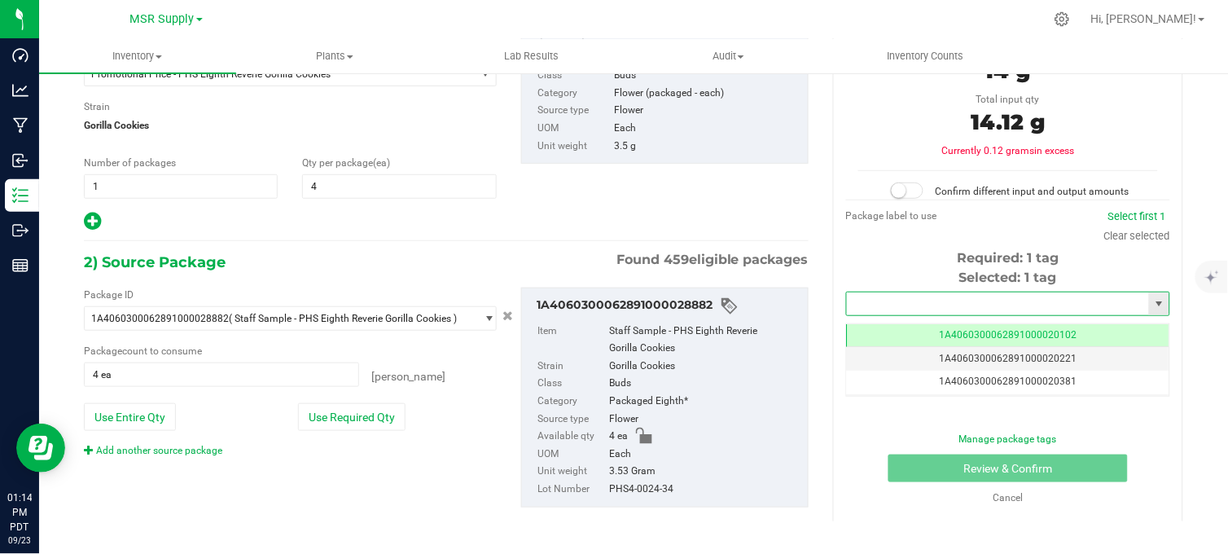
click at [862, 306] on input "text" at bounding box center [998, 303] width 302 height 23
click at [884, 336] on li "1A4060300062891000030171" at bounding box center [998, 331] width 318 height 24
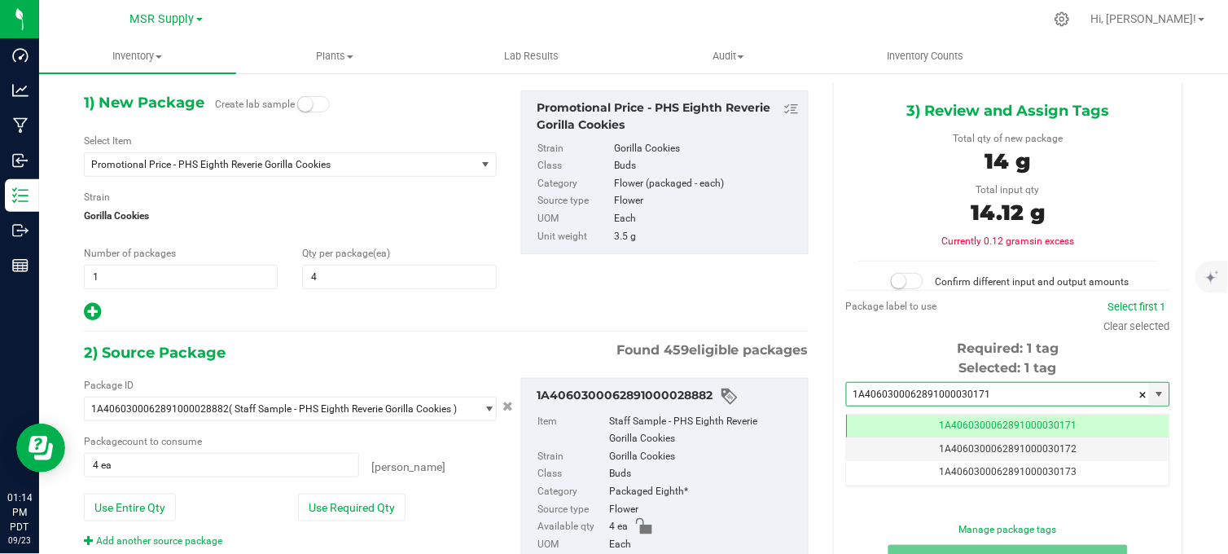
type input "1A4060300062891000030171"
click at [897, 278] on small at bounding box center [899, 281] width 15 height 15
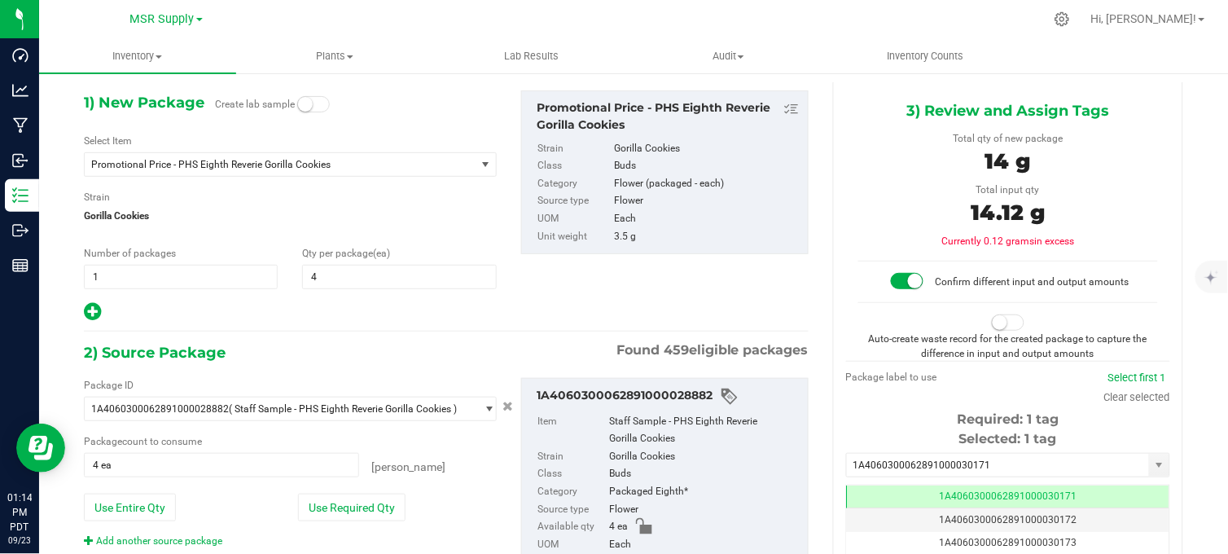
click at [993, 319] on small at bounding box center [1000, 322] width 15 height 15
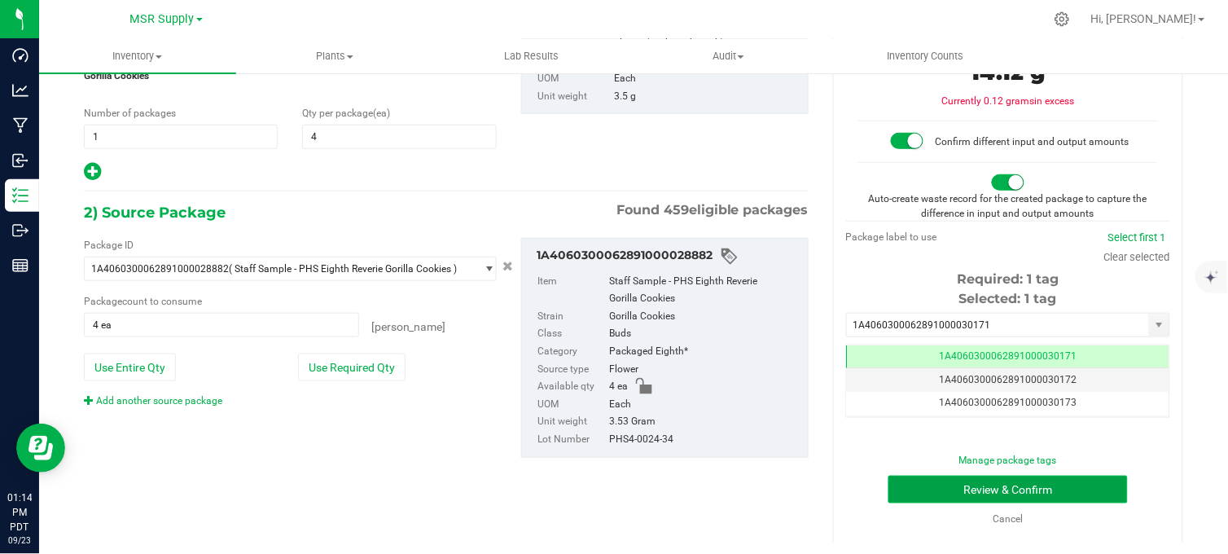
click at [941, 481] on button "Review & Confirm" at bounding box center [1008, 490] width 239 height 28
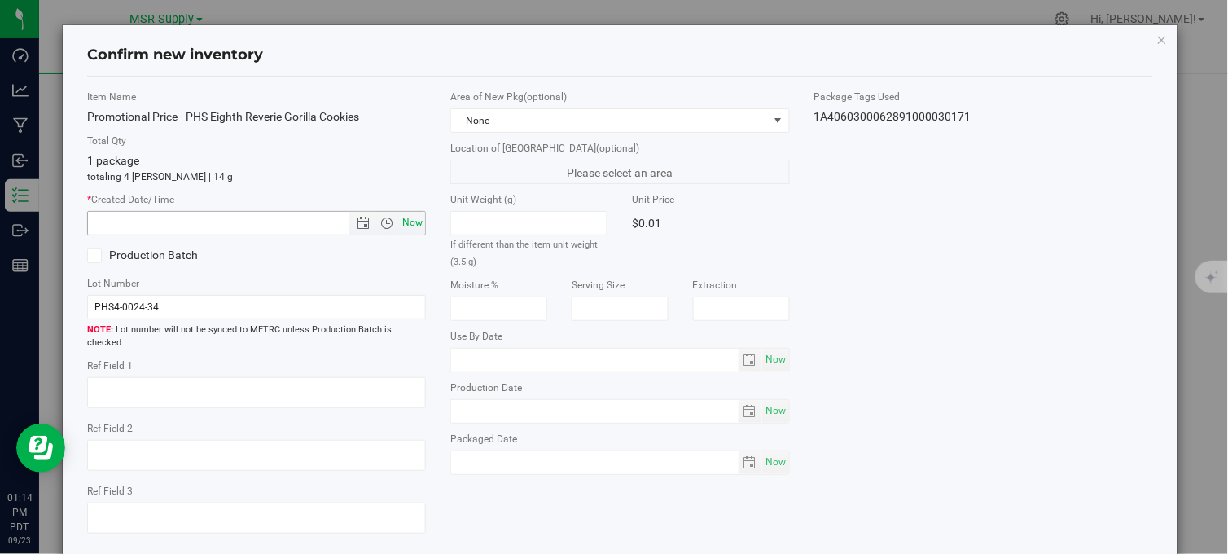
click at [410, 216] on span "Now" at bounding box center [413, 223] width 28 height 24
type input "9/23/2025 1:14 PM"
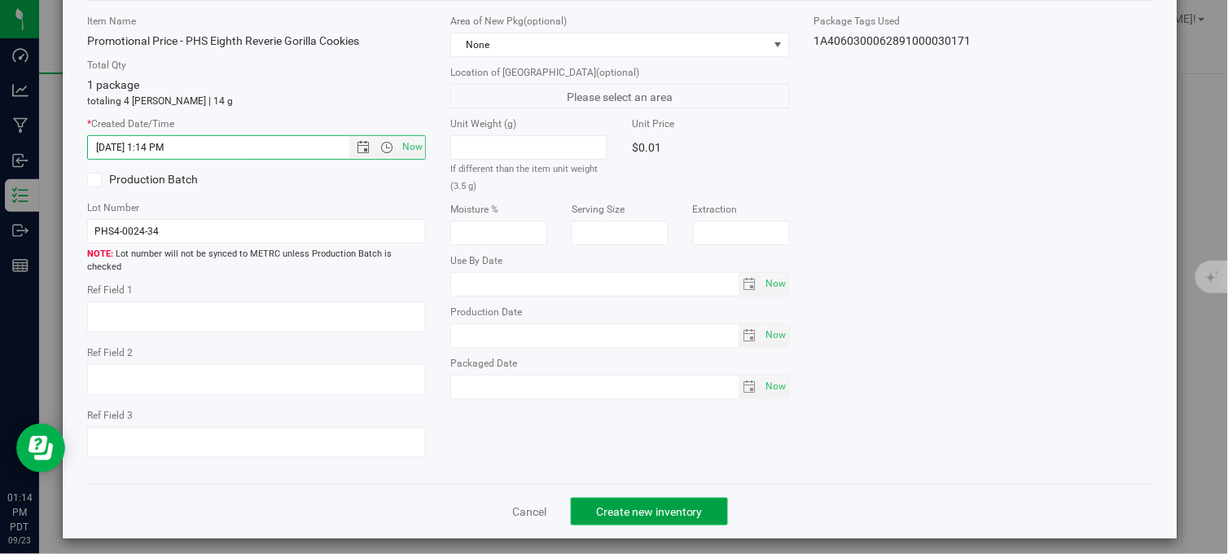
click at [632, 507] on button "Create new inventory" at bounding box center [649, 512] width 157 height 28
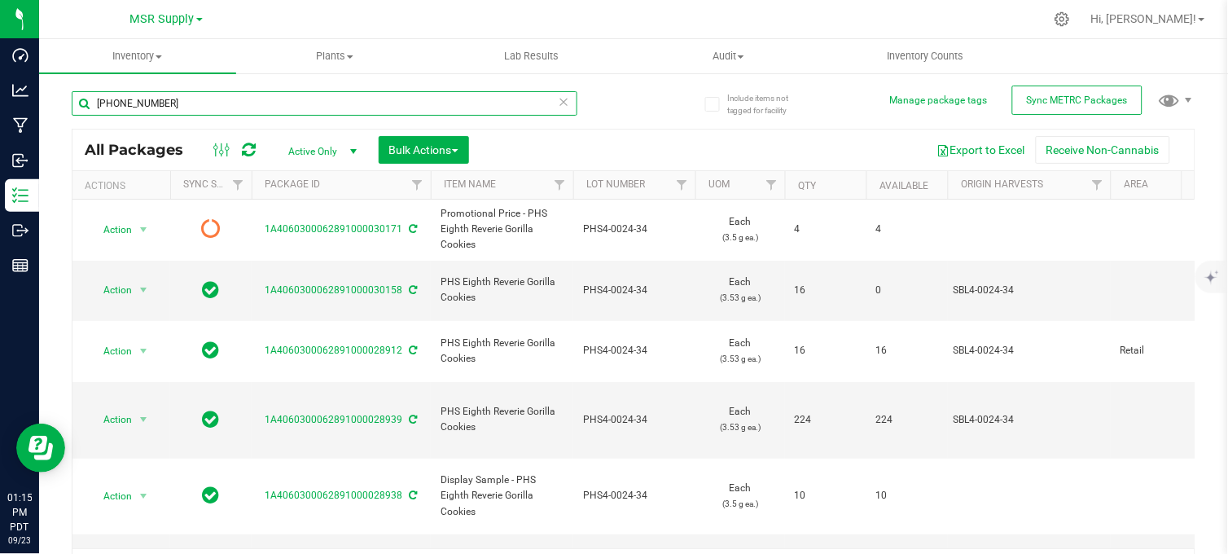
drag, startPoint x: 169, startPoint y: 104, endPoint x: 76, endPoint y: 122, distance: 94.6
click at [74, 117] on div "4-0024-34" at bounding box center [325, 109] width 506 height 37
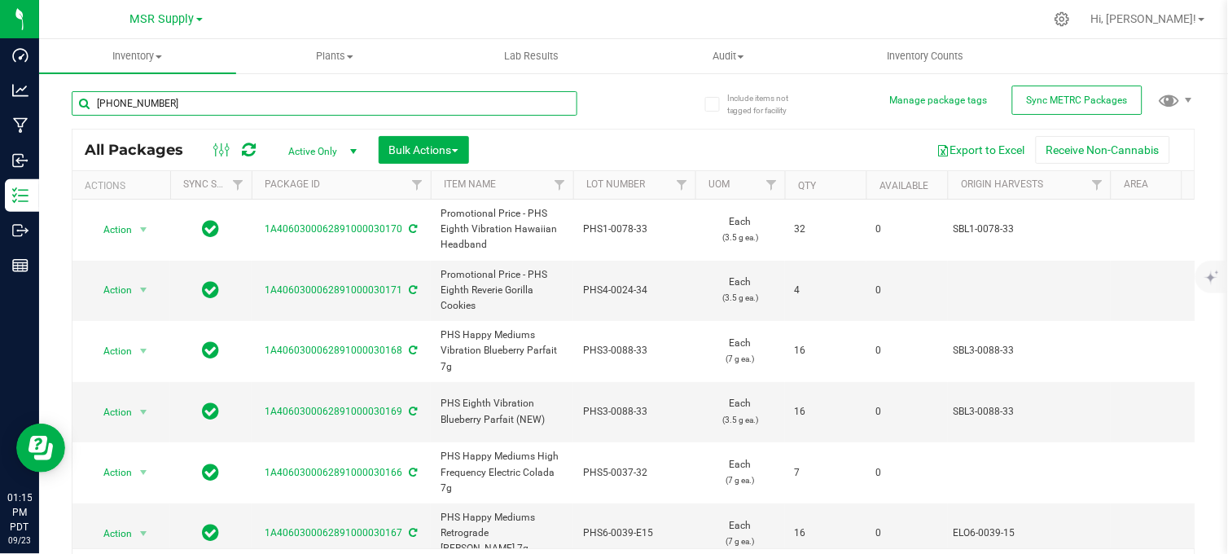
type input "5-0014-33"
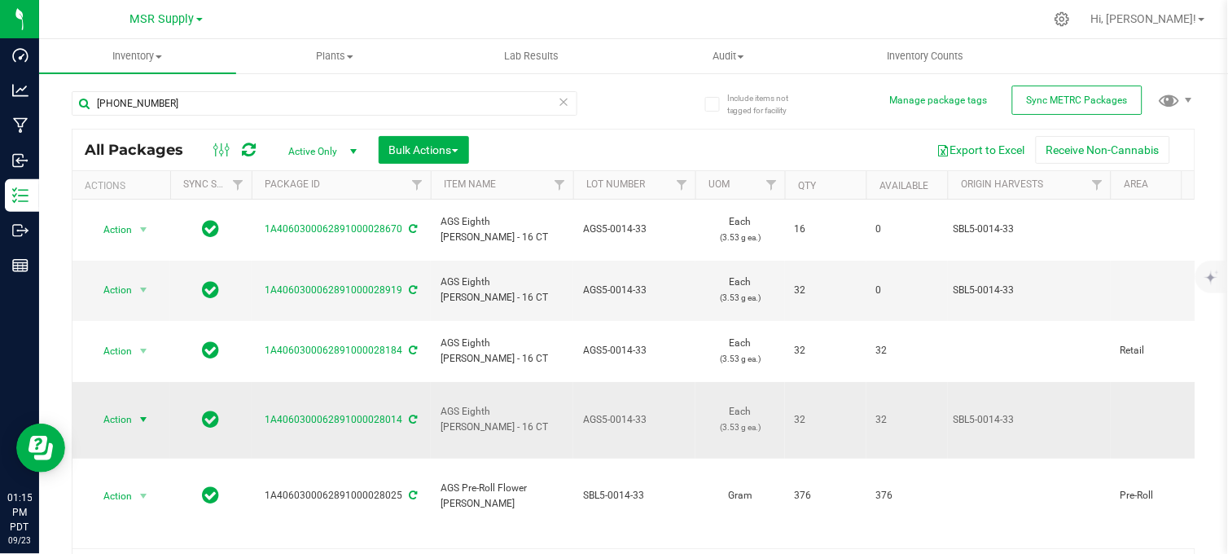
click at [137, 413] on span "select" at bounding box center [143, 419] width 13 height 13
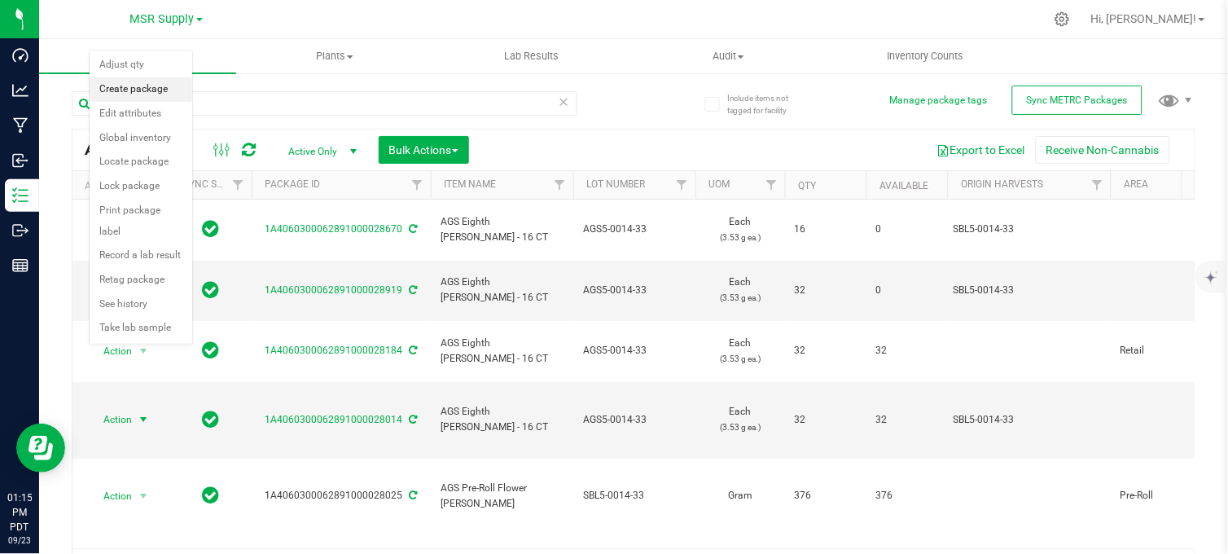
click at [122, 92] on li "Create package" at bounding box center [141, 89] width 103 height 24
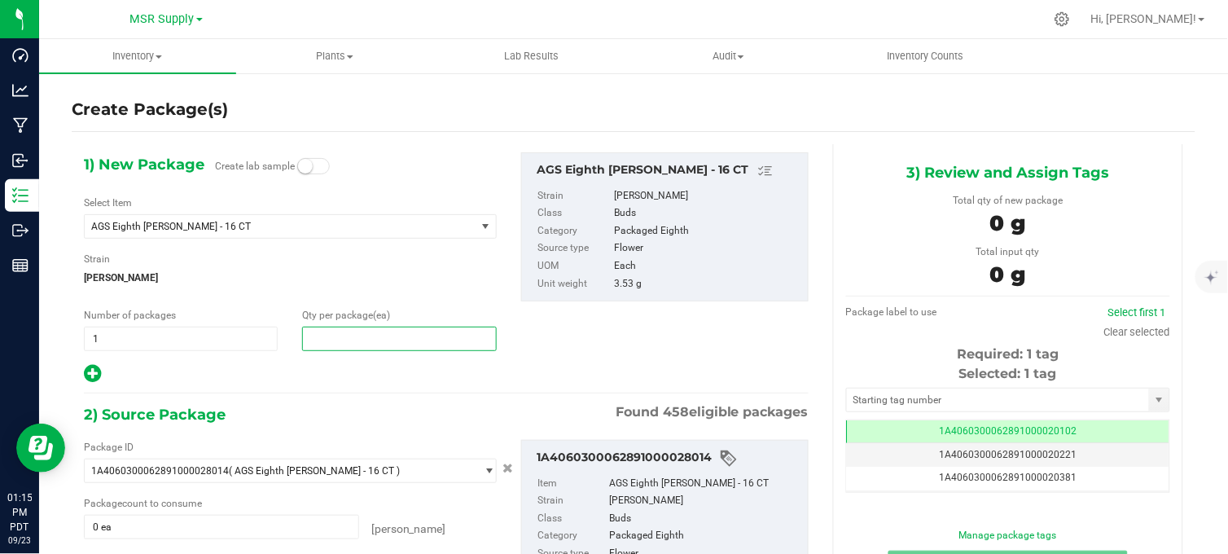
click at [315, 336] on span at bounding box center [399, 339] width 194 height 24
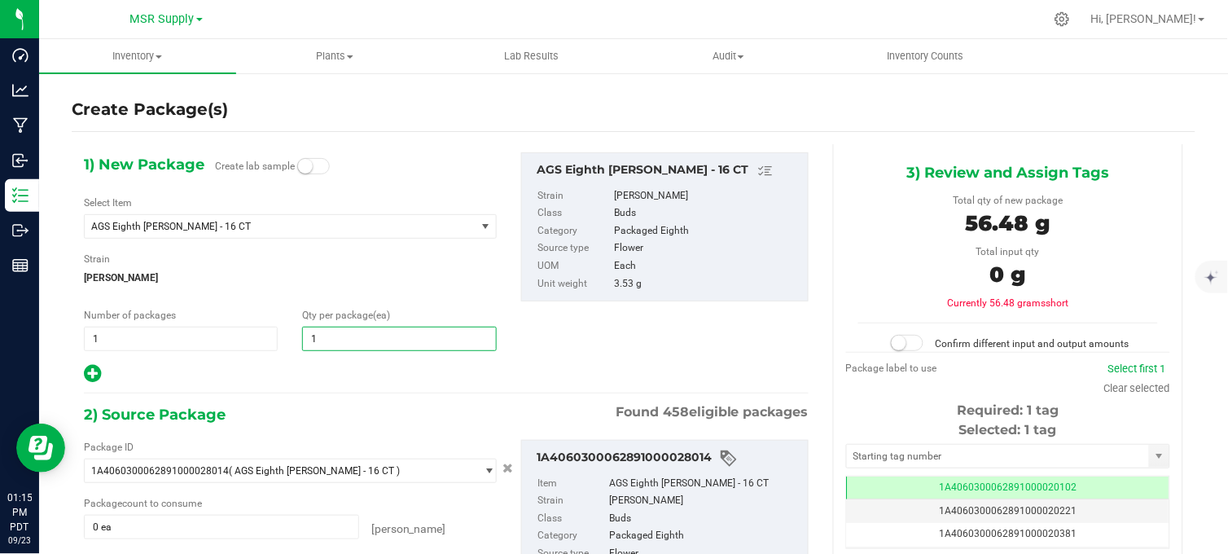
type input "16"
click at [559, 389] on div "1) New Package Create lab sample Select Item AGS Eighth Woods - 16 CT 100 Rackz…" at bounding box center [446, 410] width 749 height 532
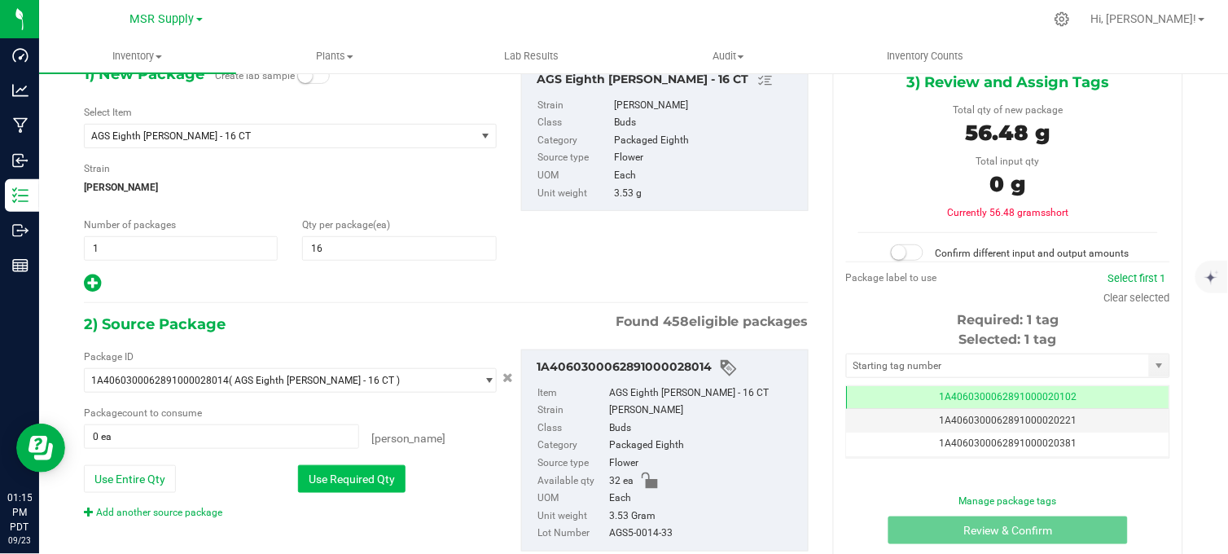
click at [336, 485] on button "Use Required Qty" at bounding box center [352, 479] width 108 height 28
type input "16 ea"
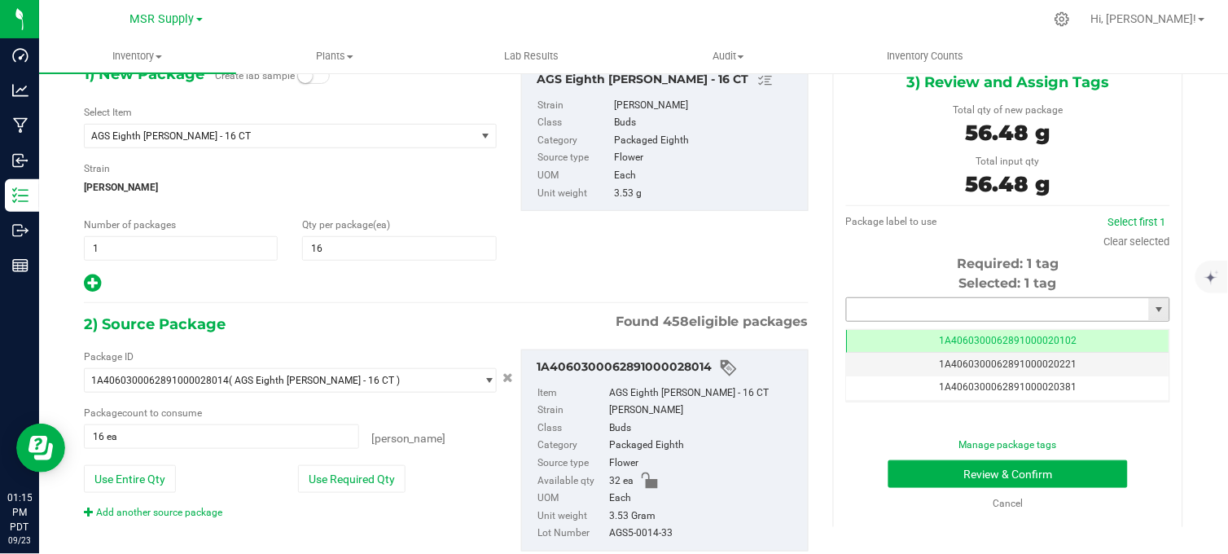
click at [927, 307] on input "text" at bounding box center [998, 309] width 302 height 23
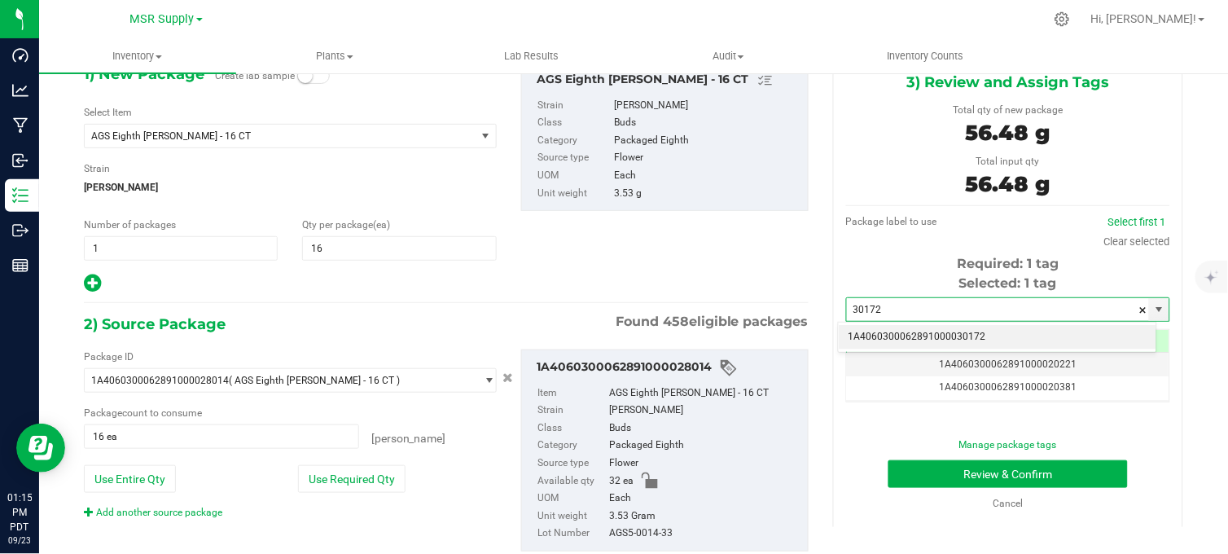
click at [1002, 329] on li "1A4060300062891000030172" at bounding box center [998, 337] width 318 height 24
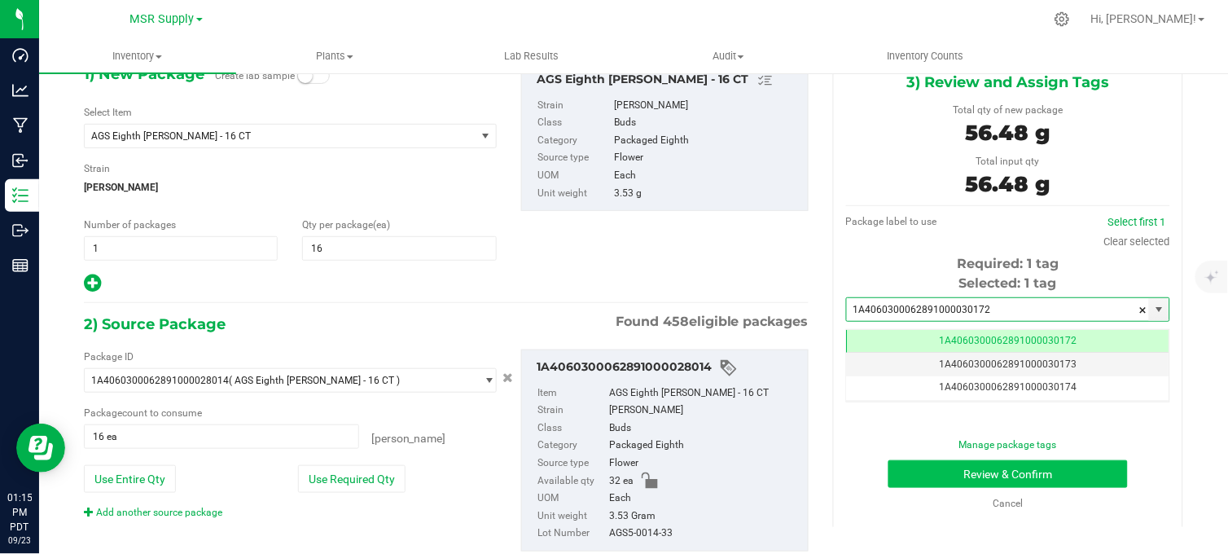
type input "1A4060300062891000030172"
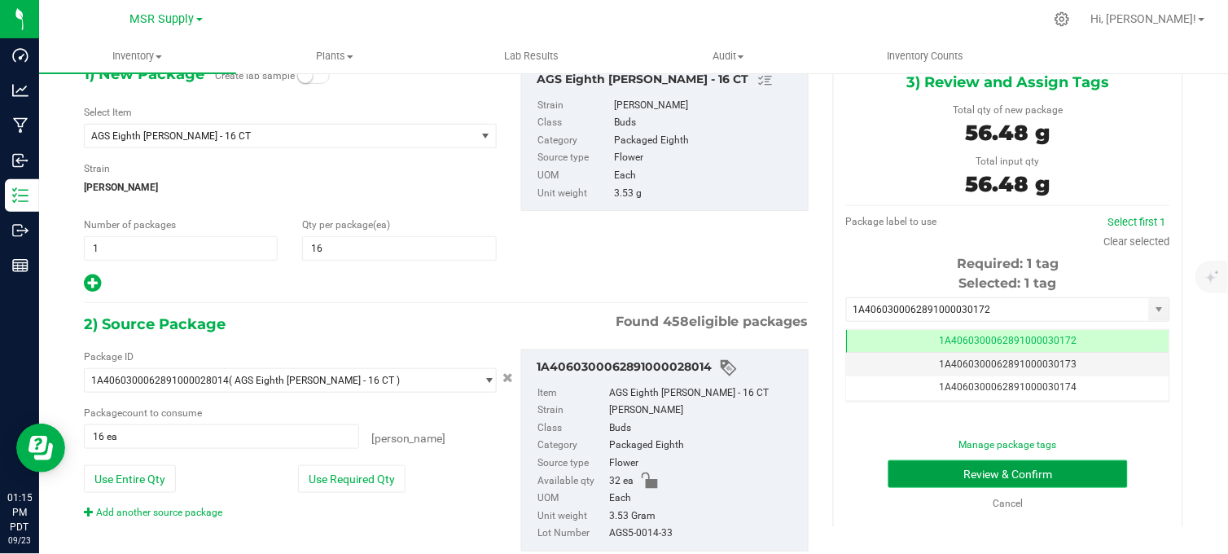
click at [968, 460] on button "Review & Confirm" at bounding box center [1008, 474] width 239 height 28
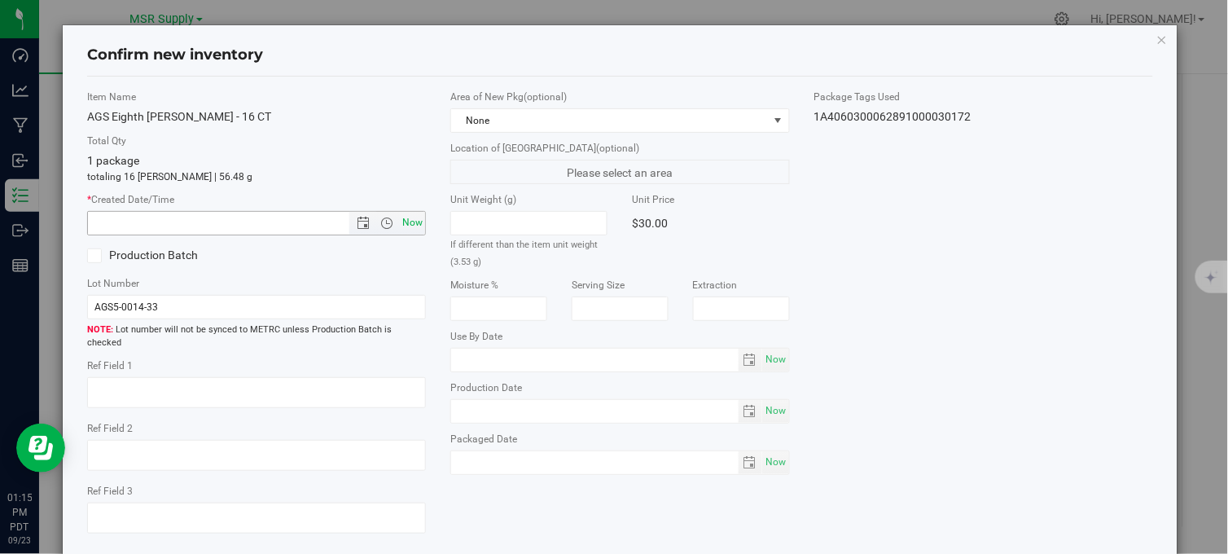
click at [411, 223] on span "Now" at bounding box center [413, 223] width 28 height 24
type input "9/23/2025 1:15 PM"
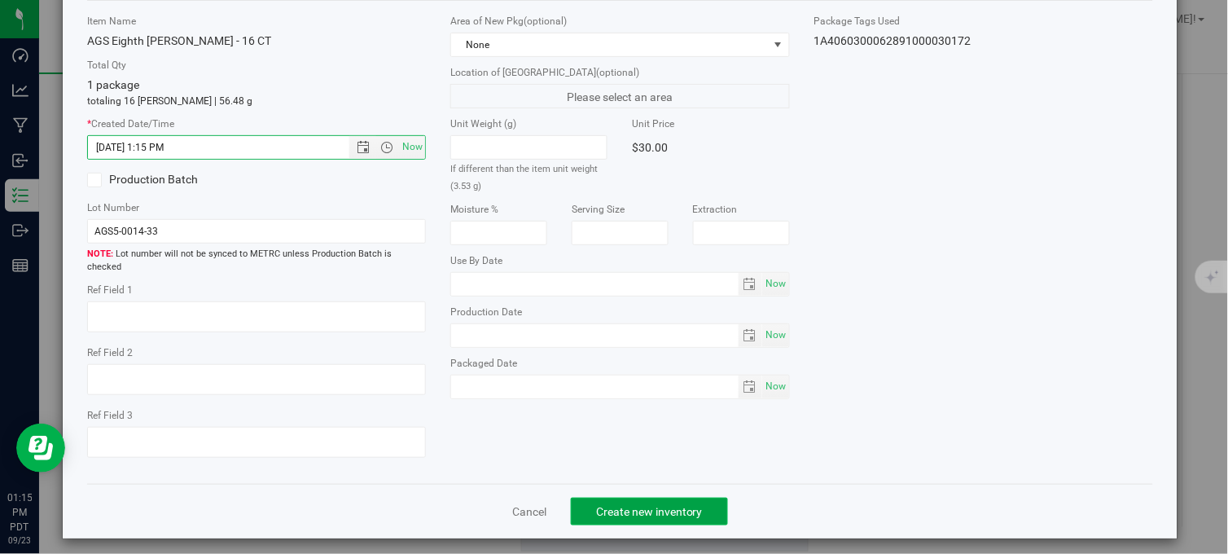
click at [687, 505] on span "Create new inventory" at bounding box center [649, 511] width 107 height 13
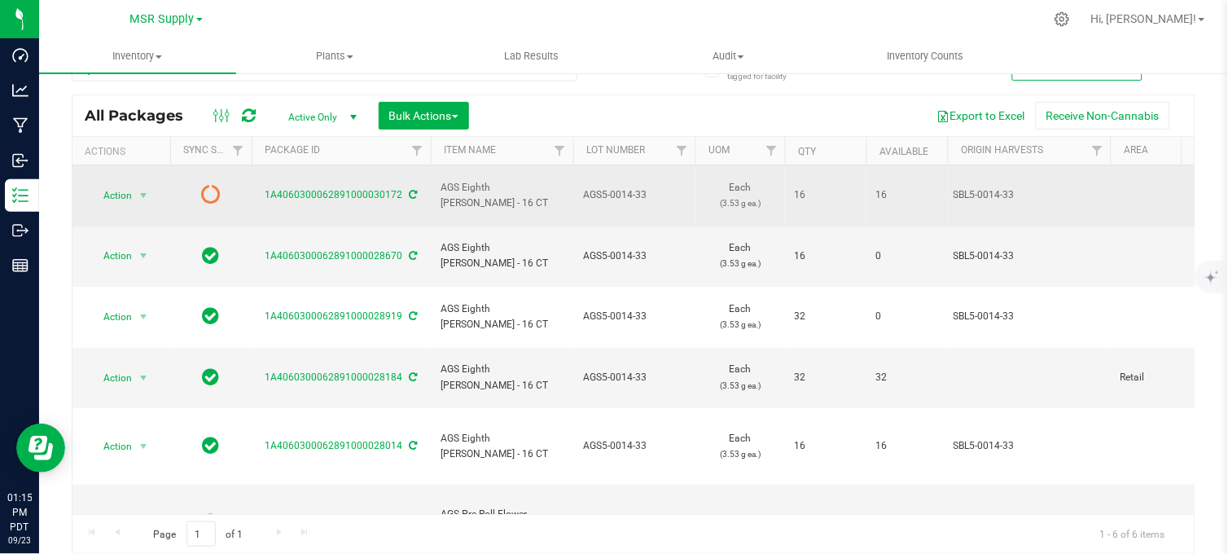
click at [411, 190] on icon at bounding box center [414, 195] width 8 height 10
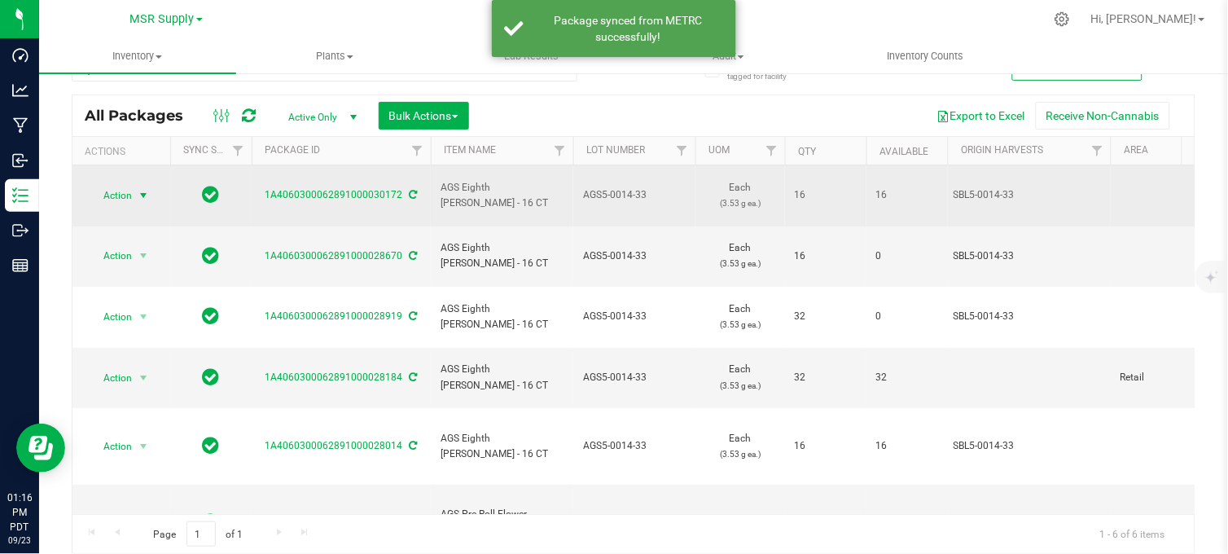
click at [142, 190] on span "select" at bounding box center [143, 195] width 13 height 13
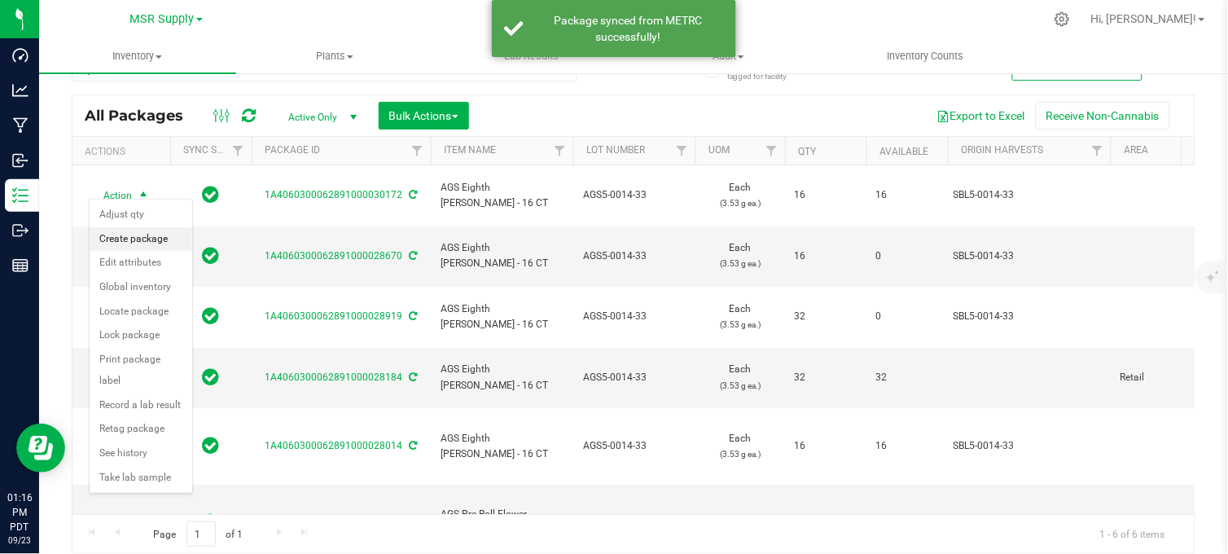
click at [147, 239] on li "Create package" at bounding box center [141, 239] width 103 height 24
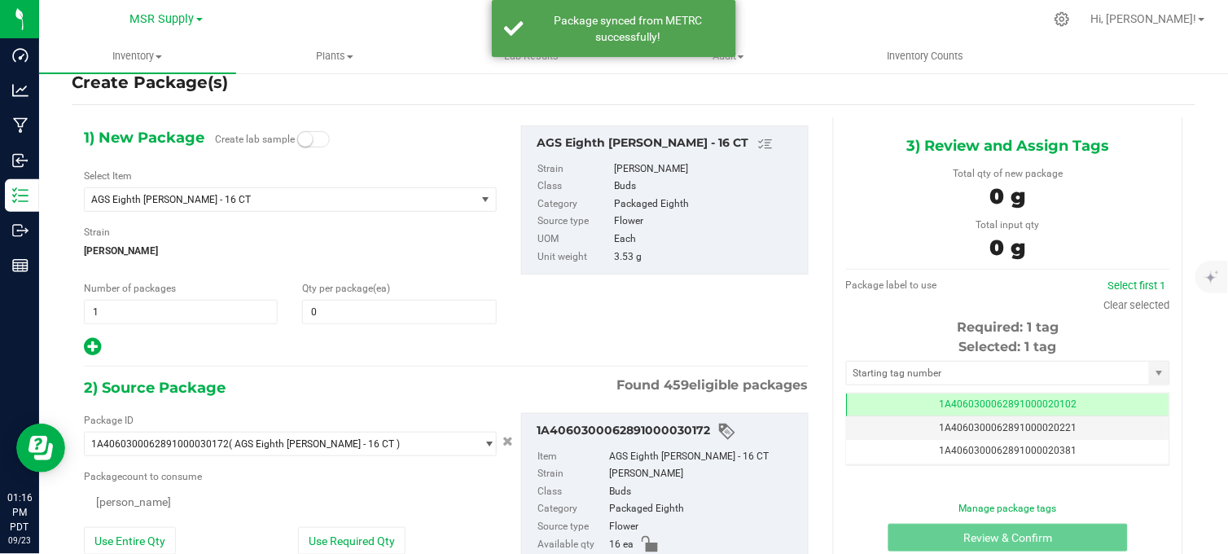
type input "0"
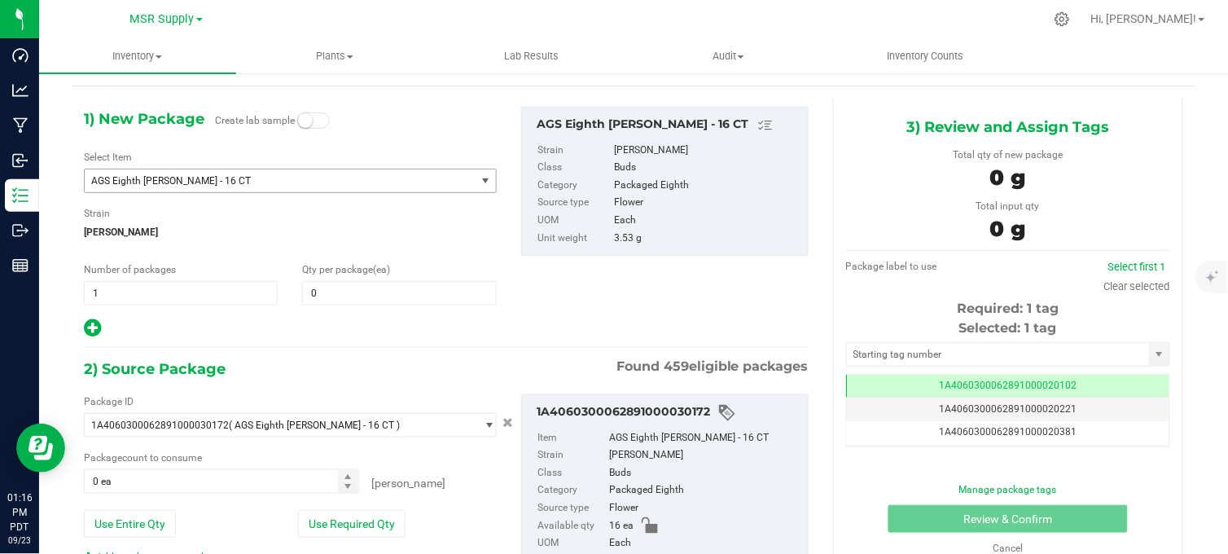
click at [287, 178] on span "AGS Eighth Woods - 16 CT" at bounding box center [272, 180] width 362 height 11
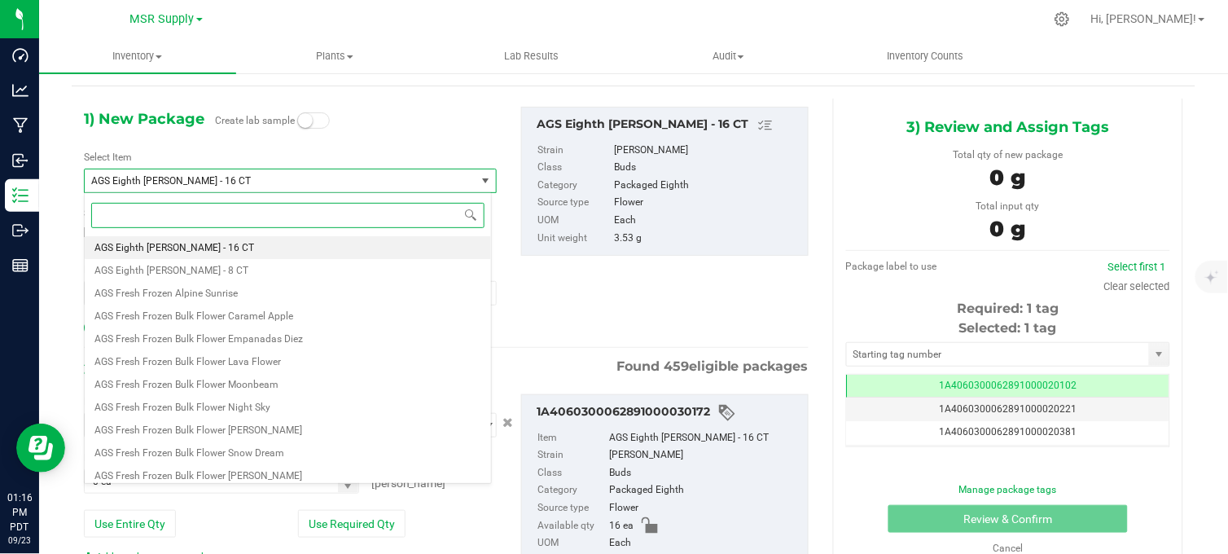
paste input "Promotional Price - AGS Eighth [PERSON_NAME]"
type input "Promotional Price - AGS Eighth [PERSON_NAME]"
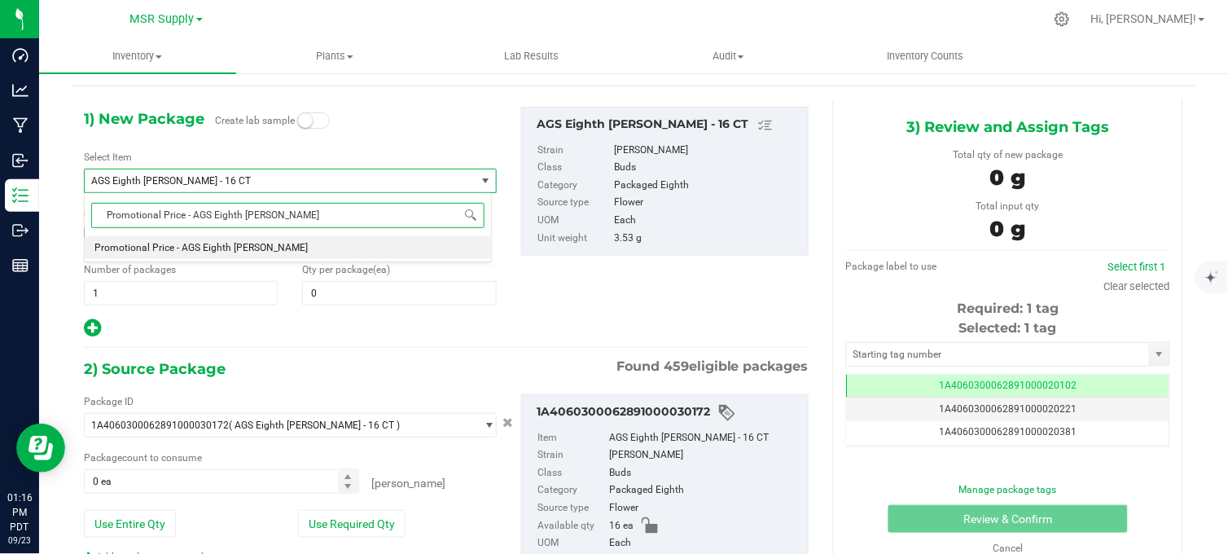
click at [275, 248] on li "Promotional Price - AGS Eighth [PERSON_NAME]" at bounding box center [288, 247] width 406 height 23
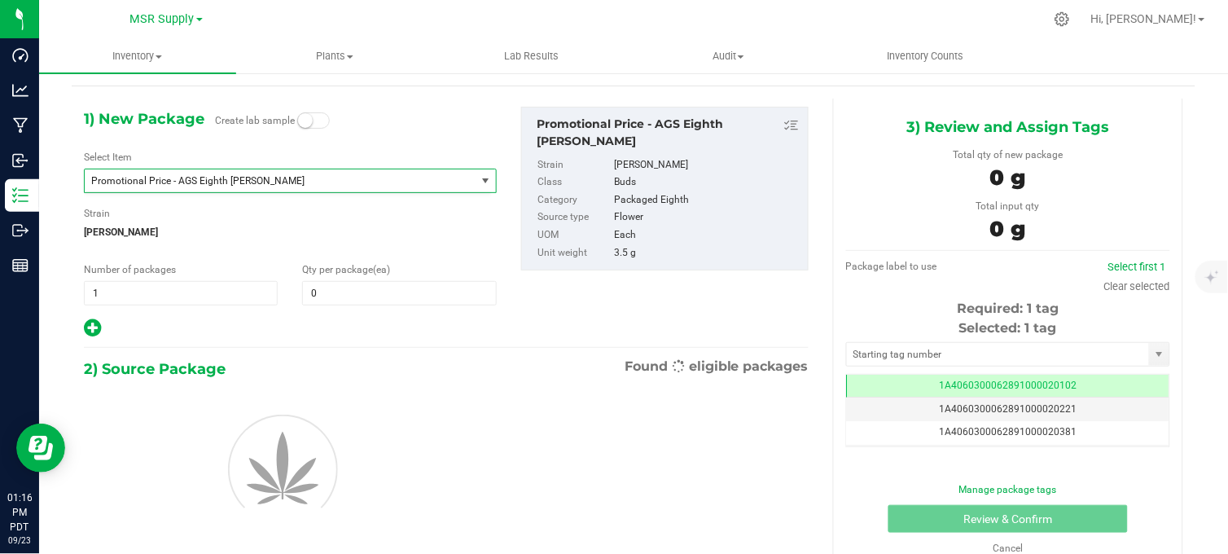
type input "0"
click at [320, 296] on span at bounding box center [399, 293] width 194 height 24
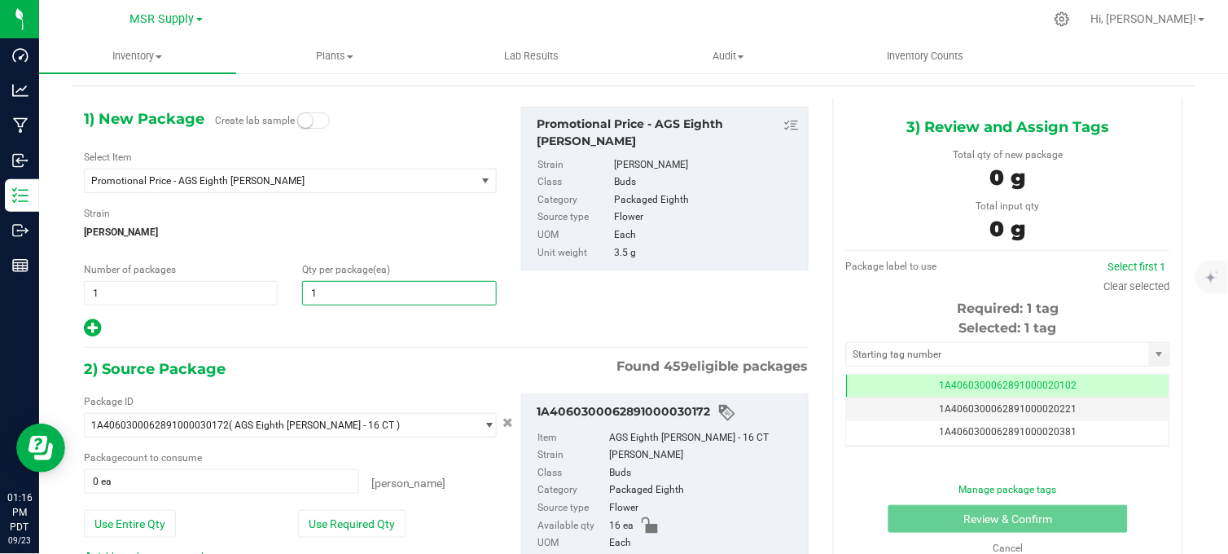
type input "16"
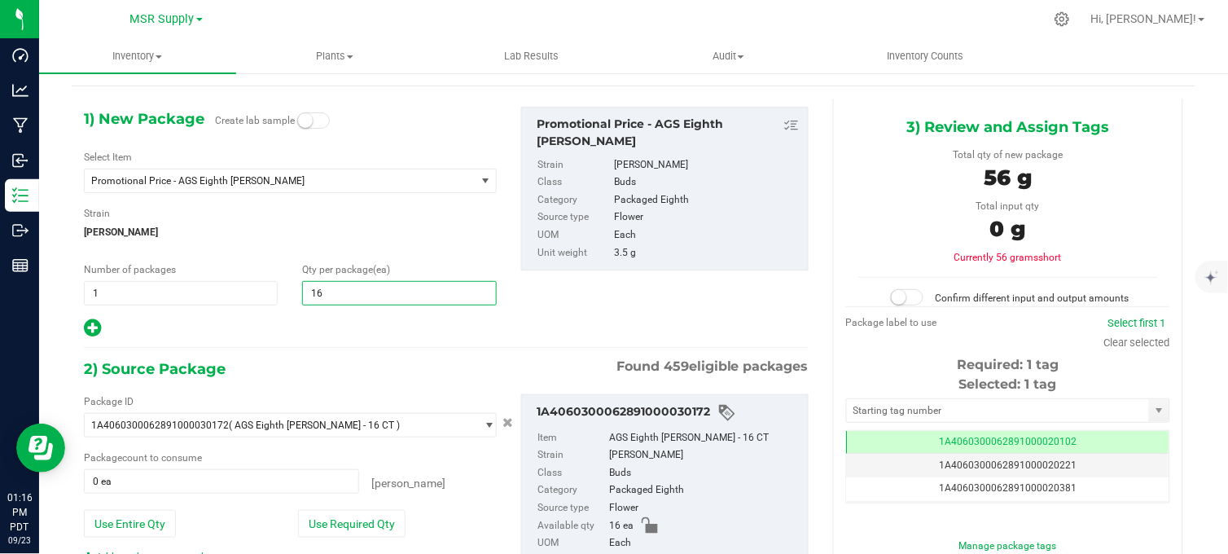
type input "16"
click at [266, 352] on div "1) New Package Create lab sample Select Item Promotional Price - AGS Eighth Woo…" at bounding box center [446, 365] width 749 height 532
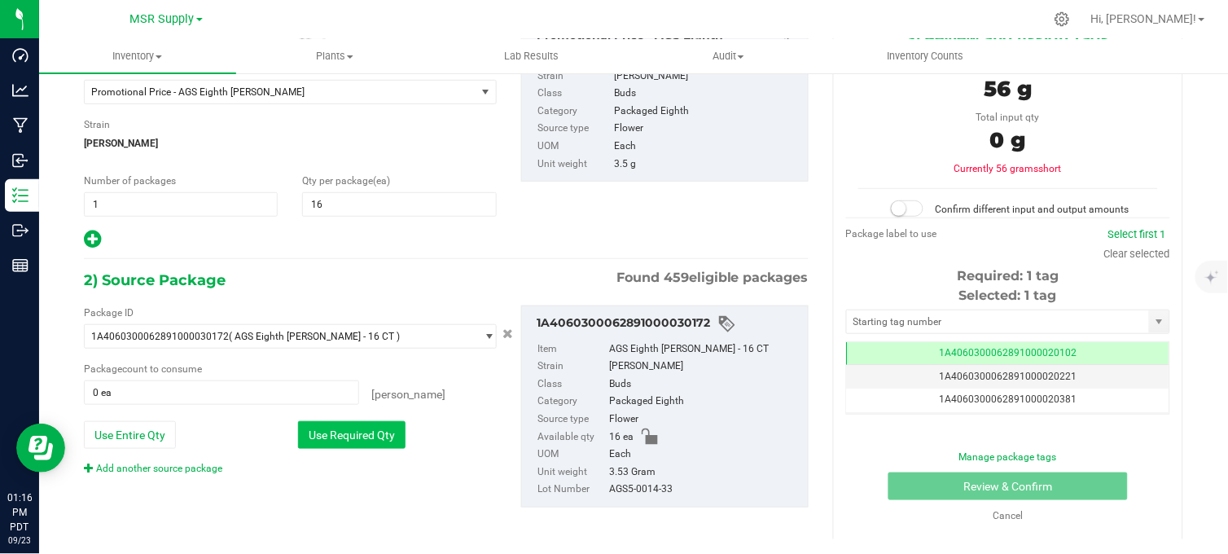
click at [332, 438] on button "Use Required Qty" at bounding box center [352, 435] width 108 height 28
type input "16 ea"
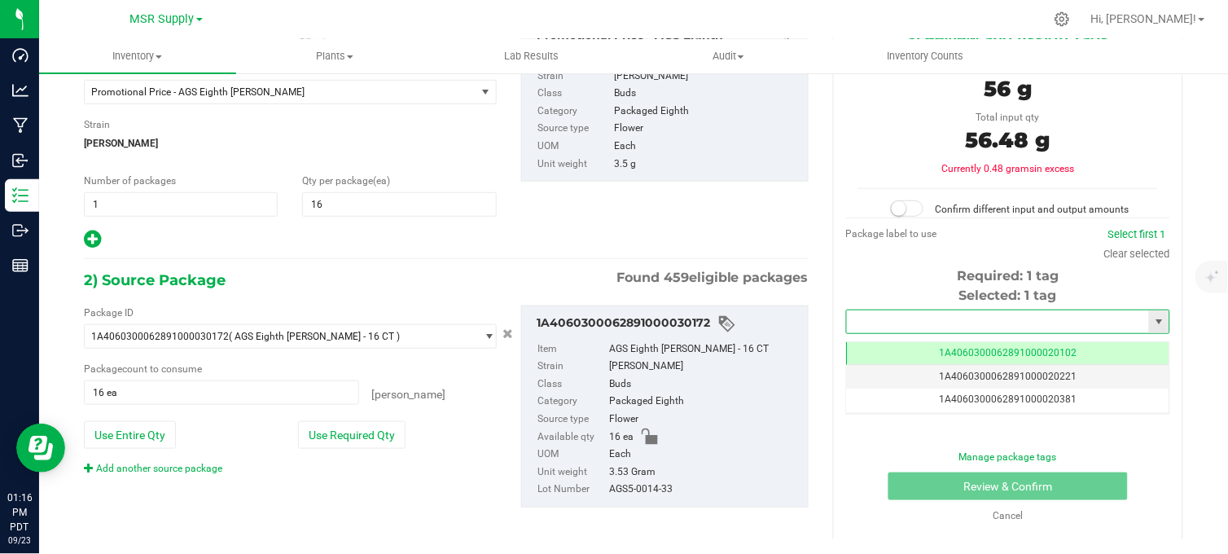
click at [890, 316] on input "text" at bounding box center [998, 321] width 302 height 23
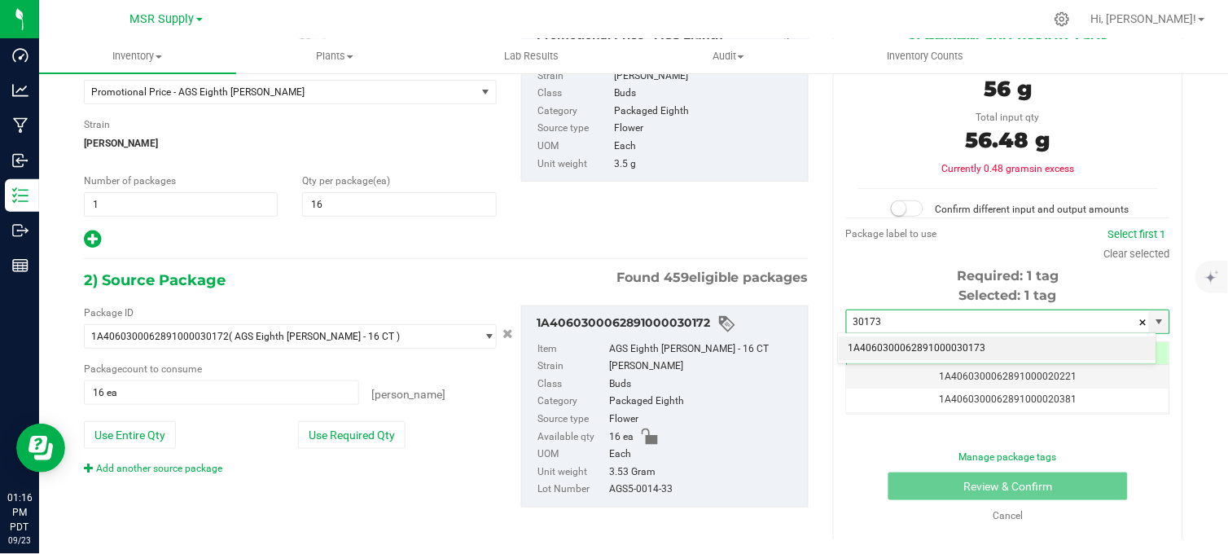
click at [927, 356] on li "1A4060300062891000030173" at bounding box center [998, 348] width 318 height 24
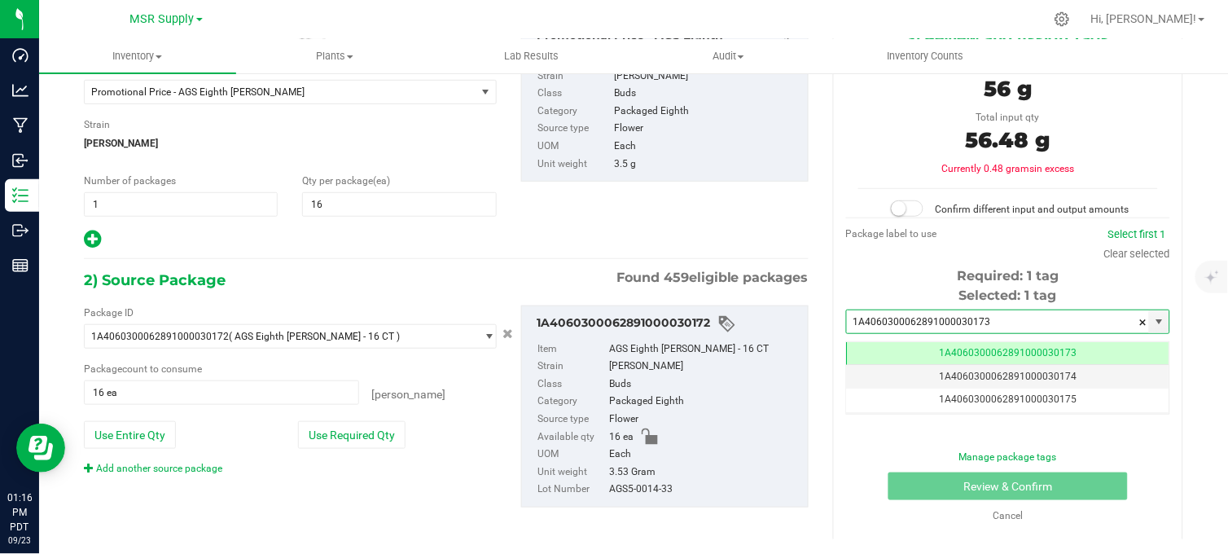
type input "1A4060300062891000030173"
click at [897, 209] on small at bounding box center [899, 208] width 15 height 15
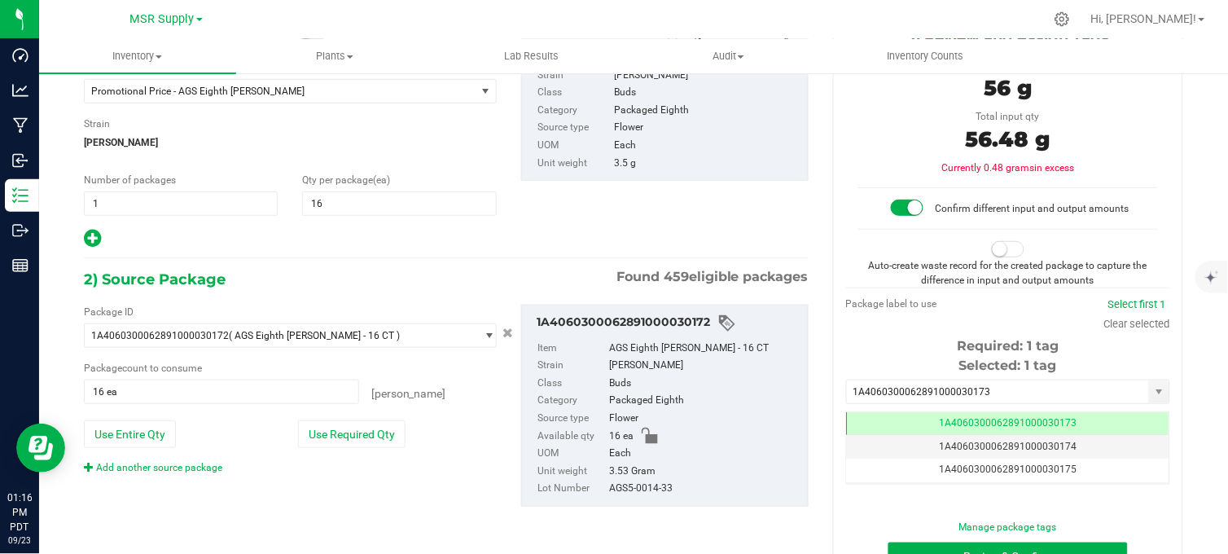
click at [1007, 252] on span at bounding box center [1008, 249] width 33 height 16
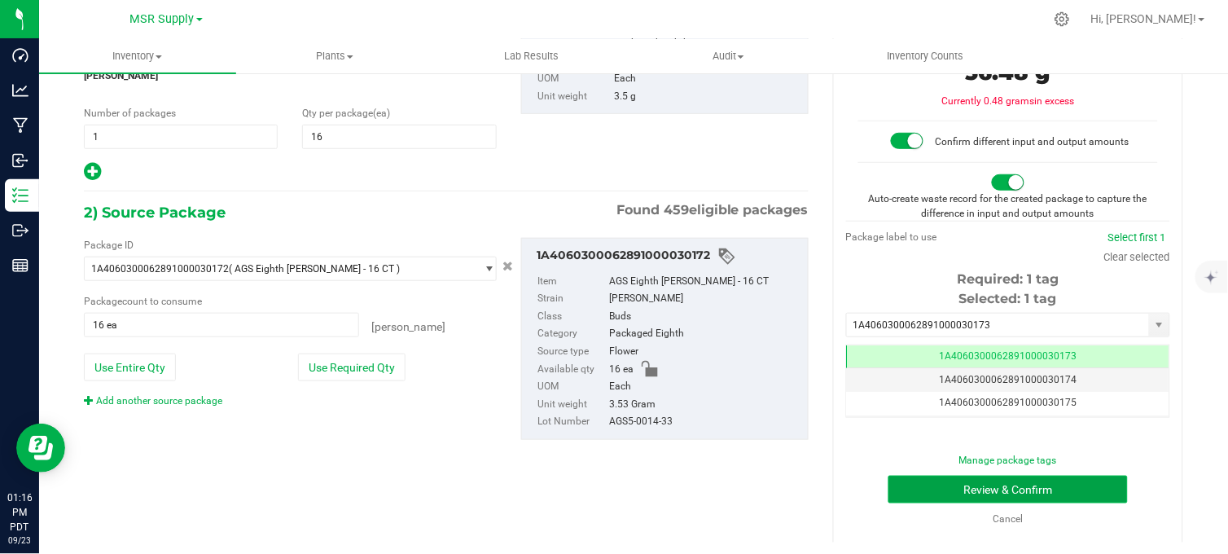
click at [991, 489] on button "Review & Confirm" at bounding box center [1008, 490] width 239 height 28
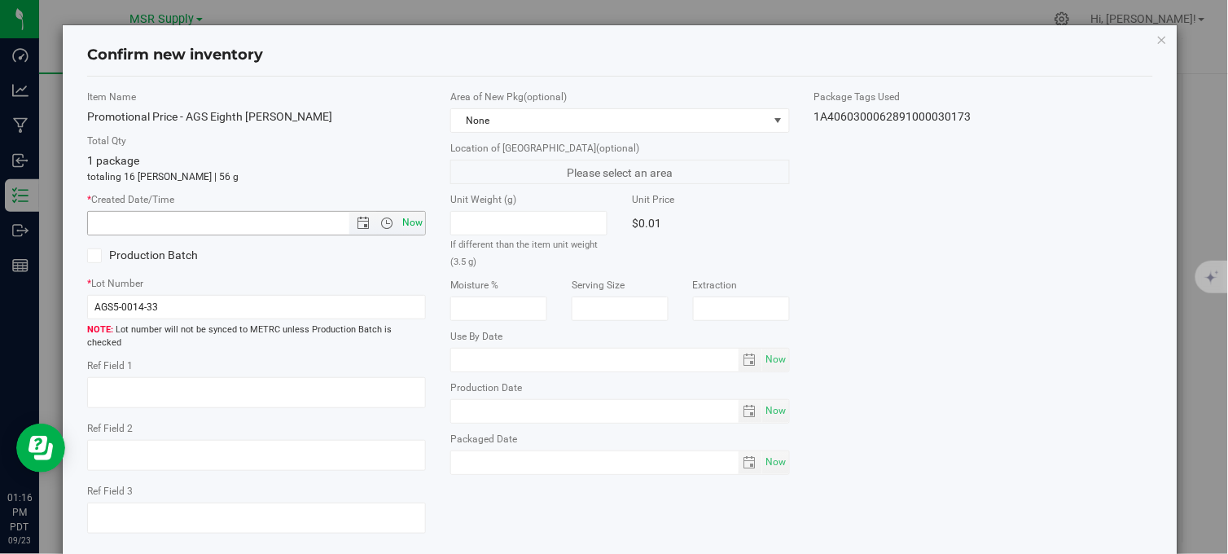
click at [410, 223] on span "Now" at bounding box center [413, 223] width 28 height 24
type input "9/23/2025 1:16 PM"
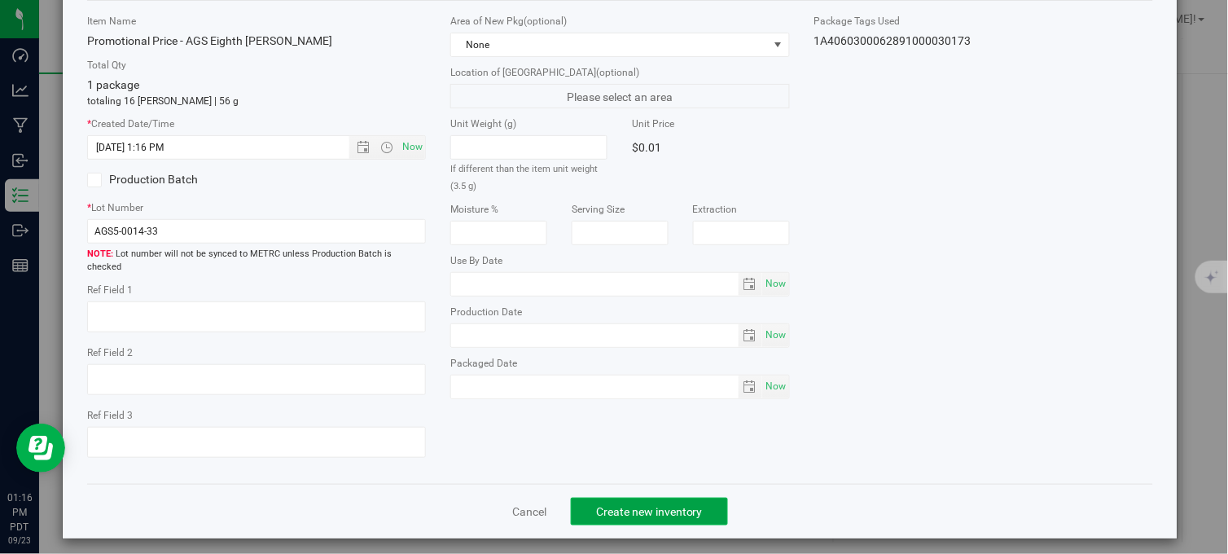
click at [625, 505] on span "Create new inventory" at bounding box center [649, 511] width 107 height 13
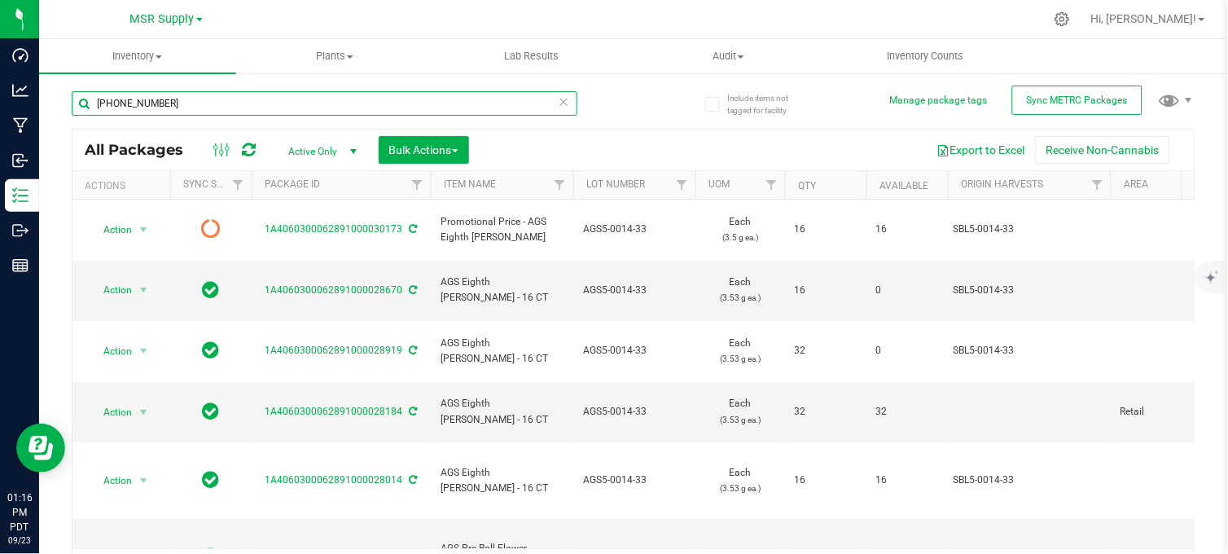
drag, startPoint x: 155, startPoint y: 112, endPoint x: 60, endPoint y: 111, distance: 94.5
click at [60, 111] on div "Include items not tagged for facility Manage package tags Sync METRC Packages 5…" at bounding box center [633, 320] width 1189 height 497
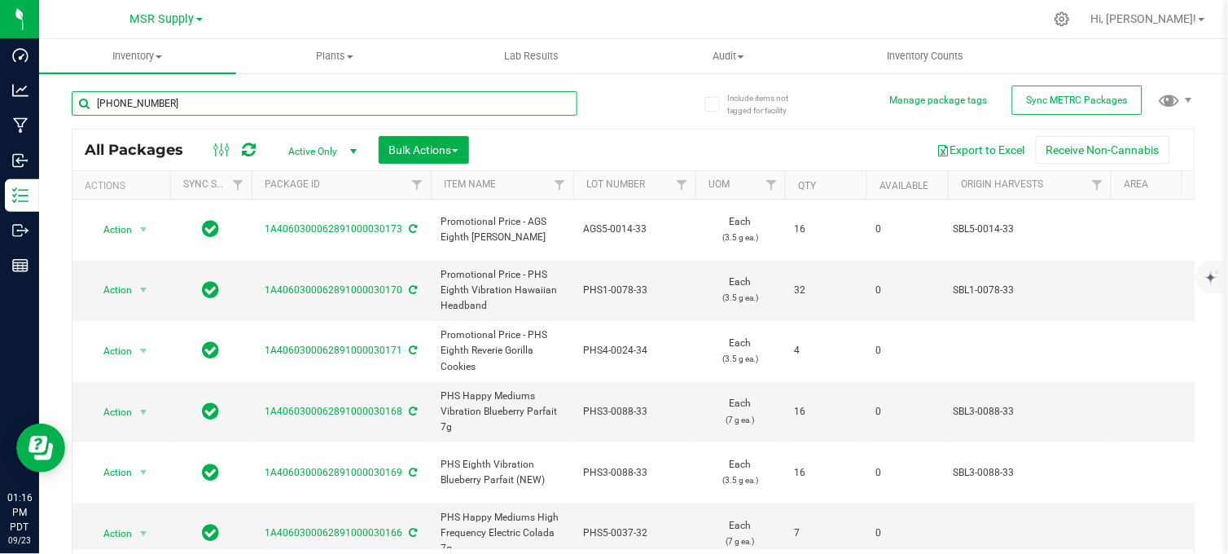
type input "1-0051-34"
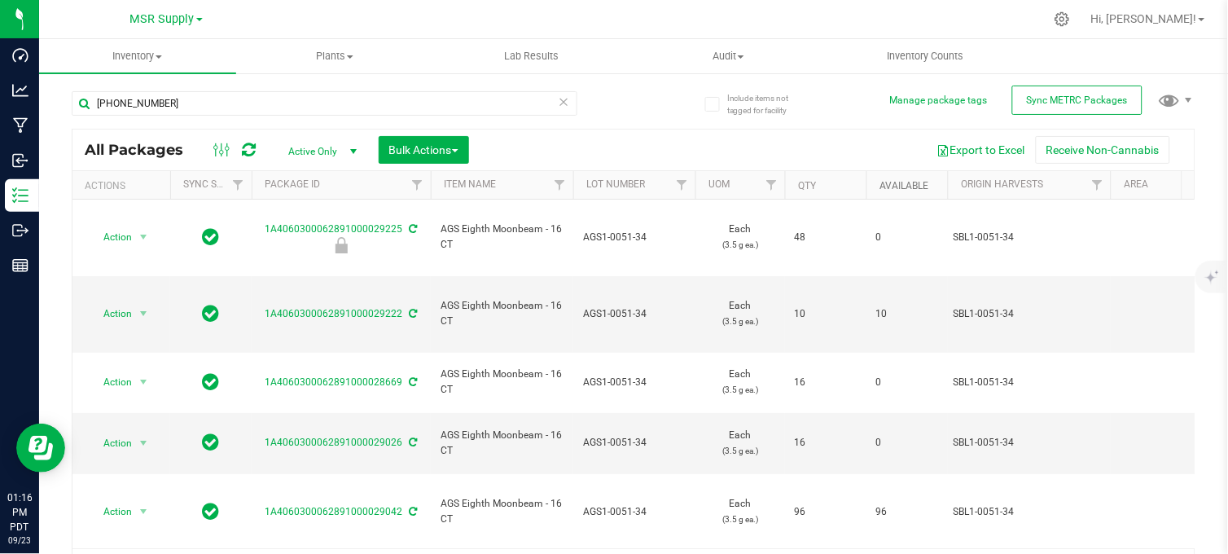
click at [897, 182] on link "Available" at bounding box center [904, 185] width 49 height 11
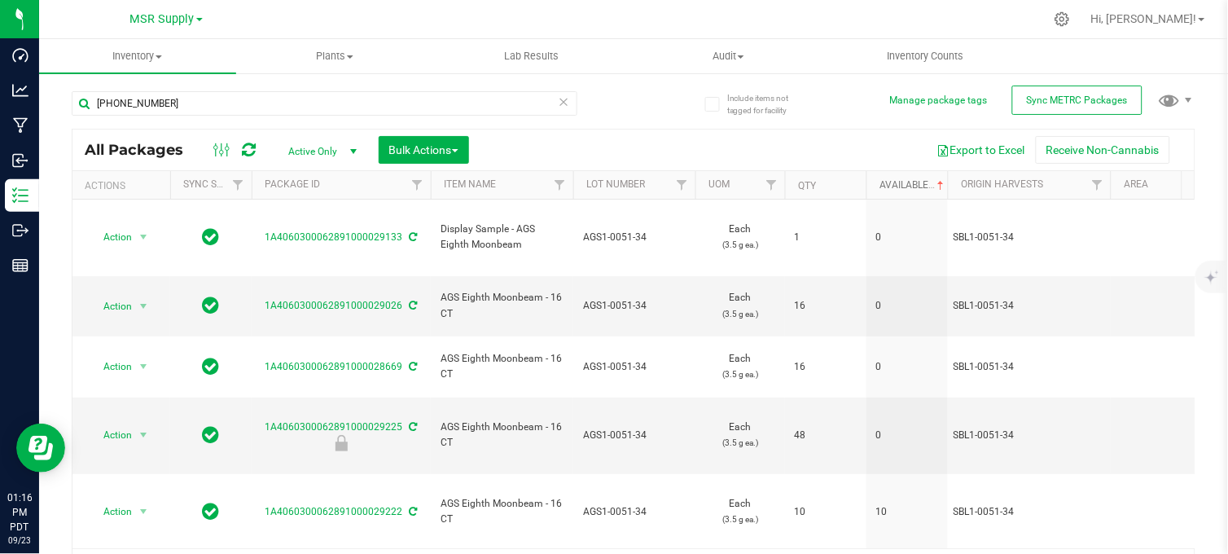
click at [898, 182] on link "Available" at bounding box center [914, 184] width 68 height 11
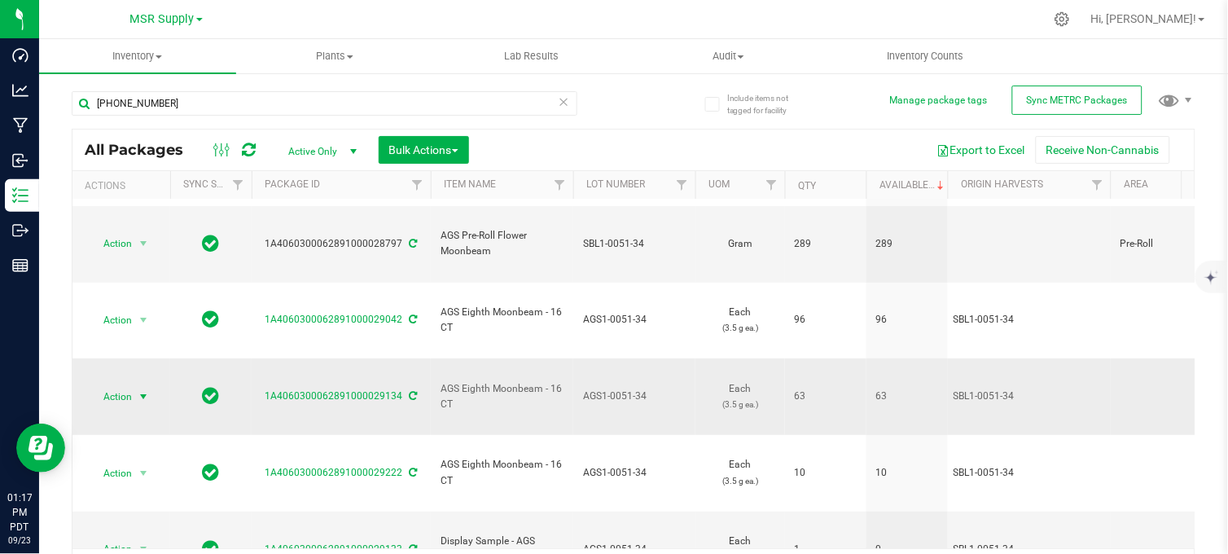
click at [127, 385] on span "Action" at bounding box center [111, 396] width 44 height 23
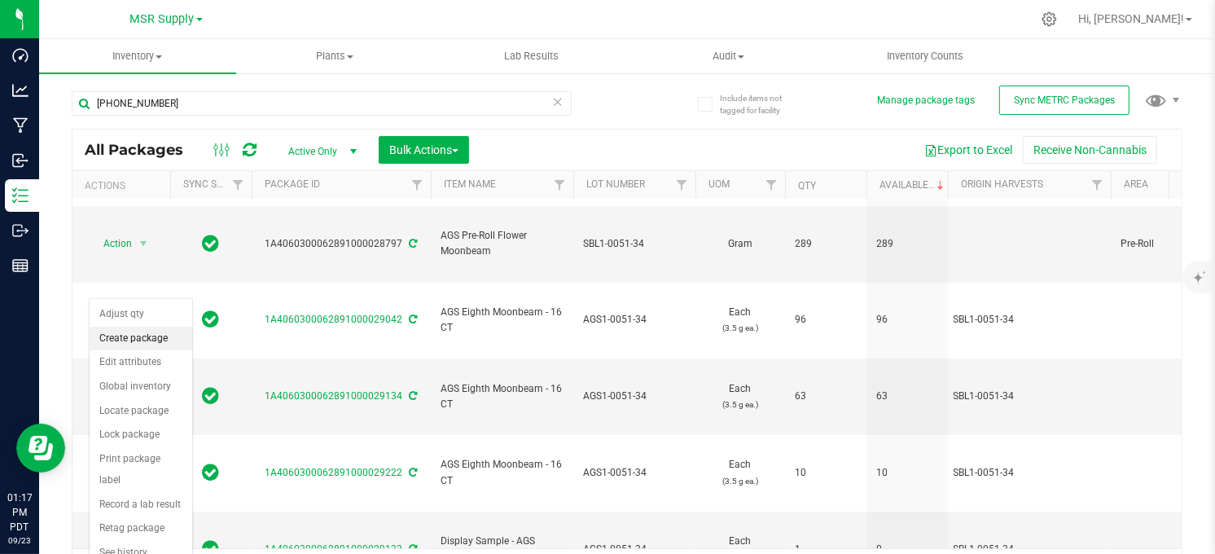
click at [123, 340] on li "Create package" at bounding box center [141, 339] width 103 height 24
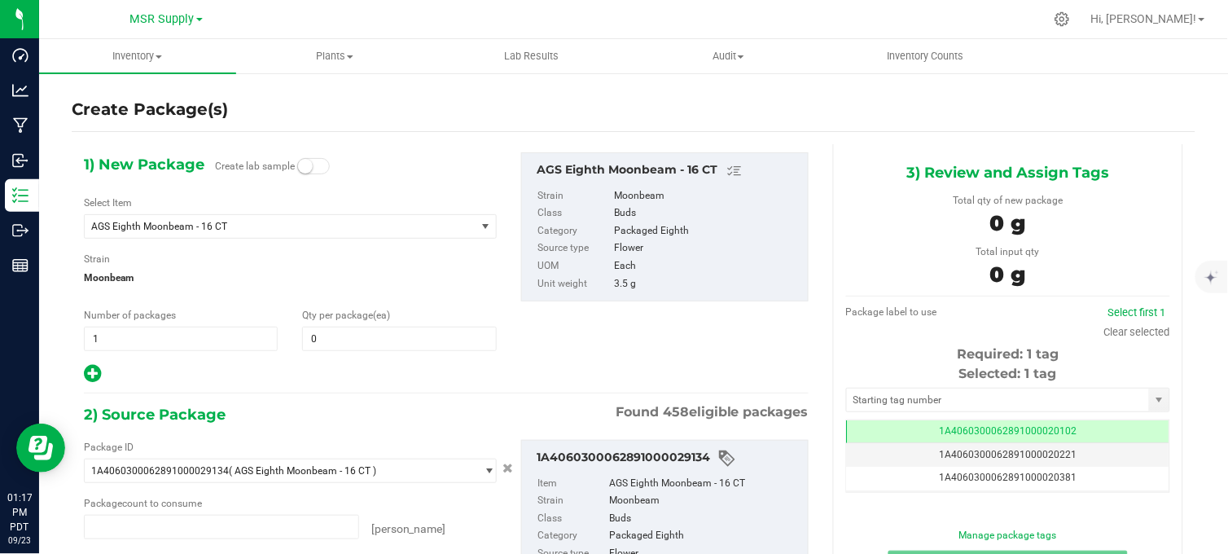
type input "0 ea"
click at [344, 344] on span at bounding box center [399, 339] width 194 height 24
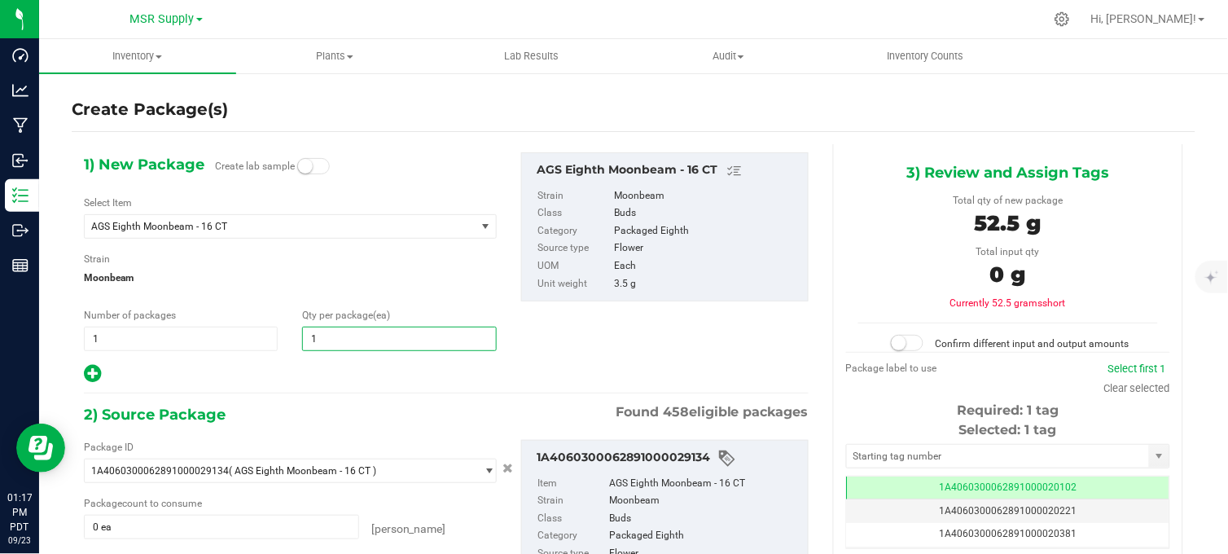
type input "15"
click at [243, 380] on div at bounding box center [290, 373] width 413 height 21
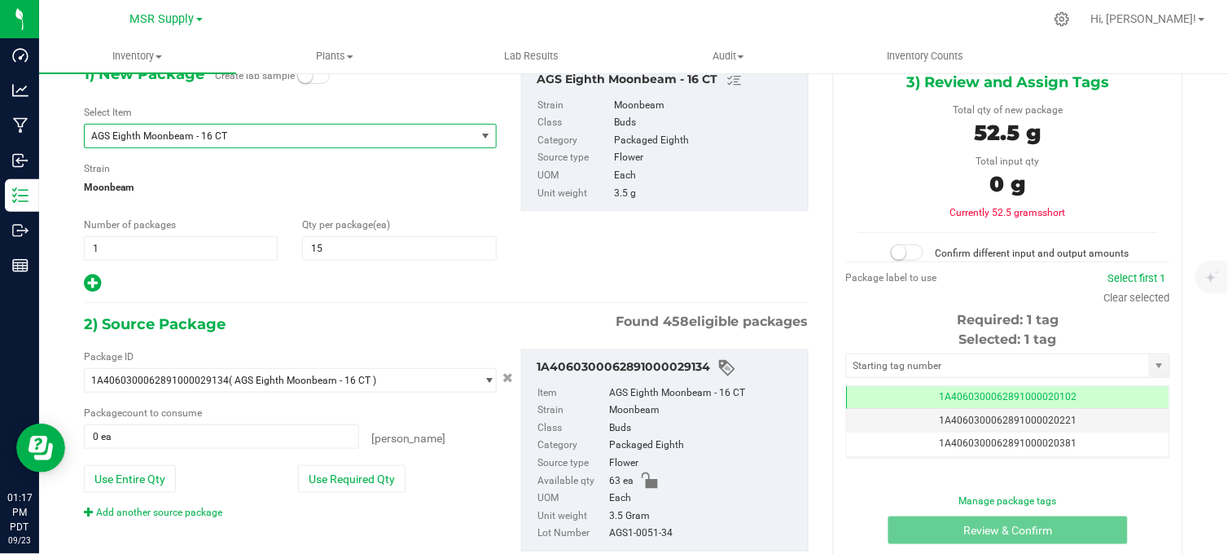
click at [182, 130] on span "AGS Eighth Moonbeam - 16 CT" at bounding box center [272, 135] width 362 height 11
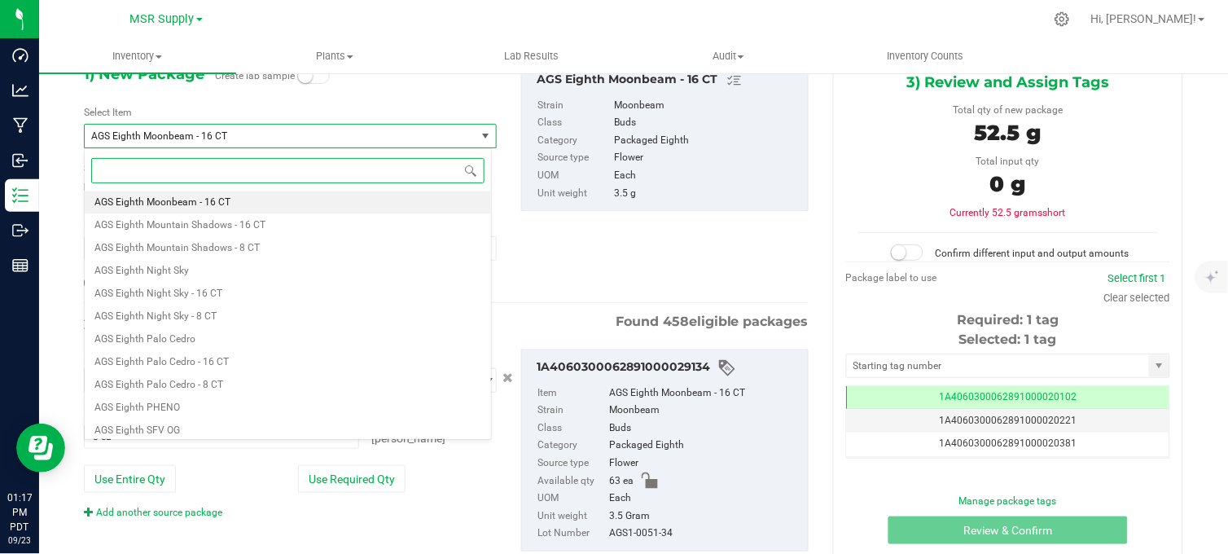
paste input "Promotional Price - AGS Eighth Moonbeam"
type input "Promotional Price - AGS Eighth Moonbeam"
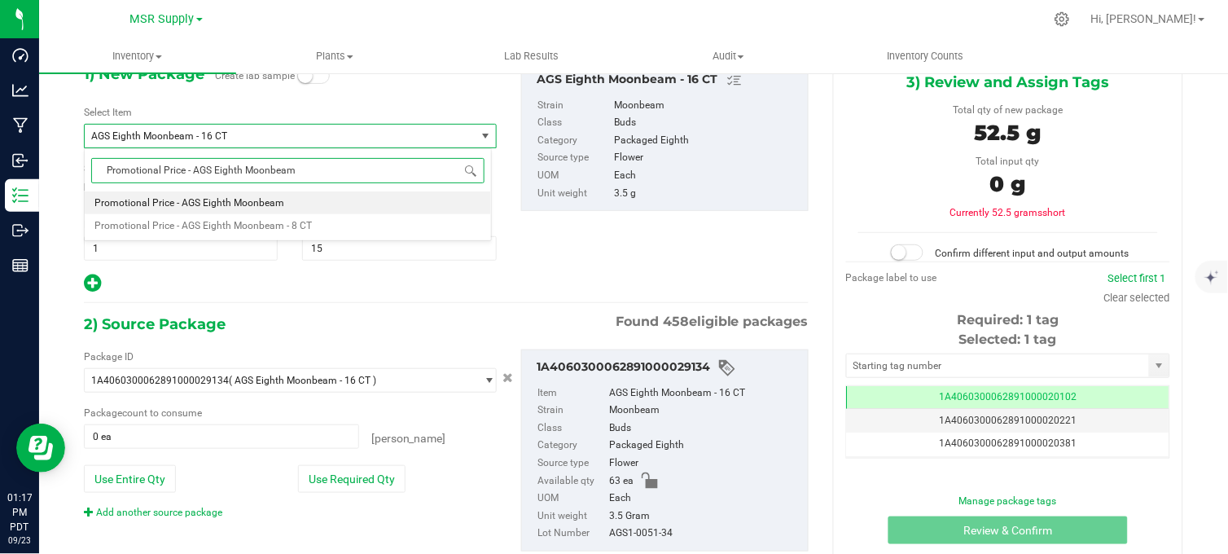
click at [222, 205] on span "Promotional Price - AGS Eighth Moonbeam" at bounding box center [189, 202] width 190 height 11
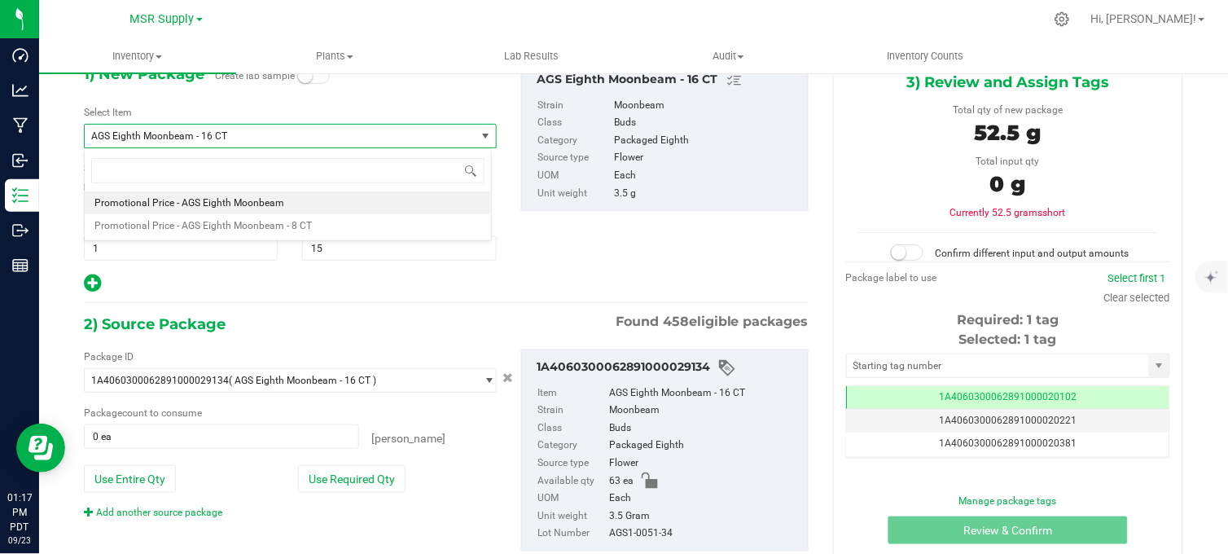
type input "0"
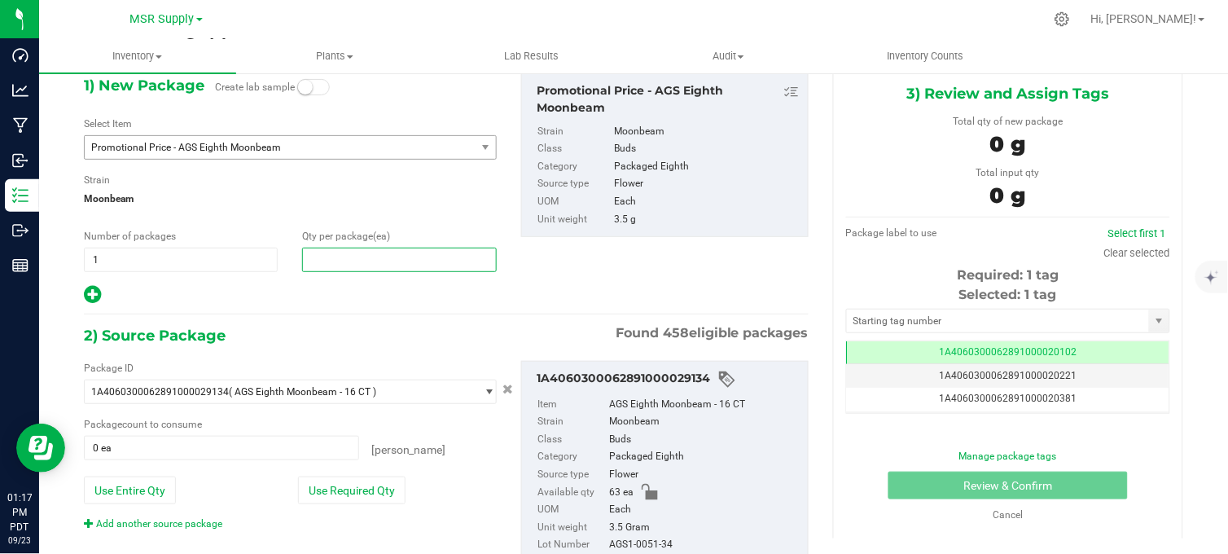
click at [340, 261] on span at bounding box center [399, 260] width 194 height 24
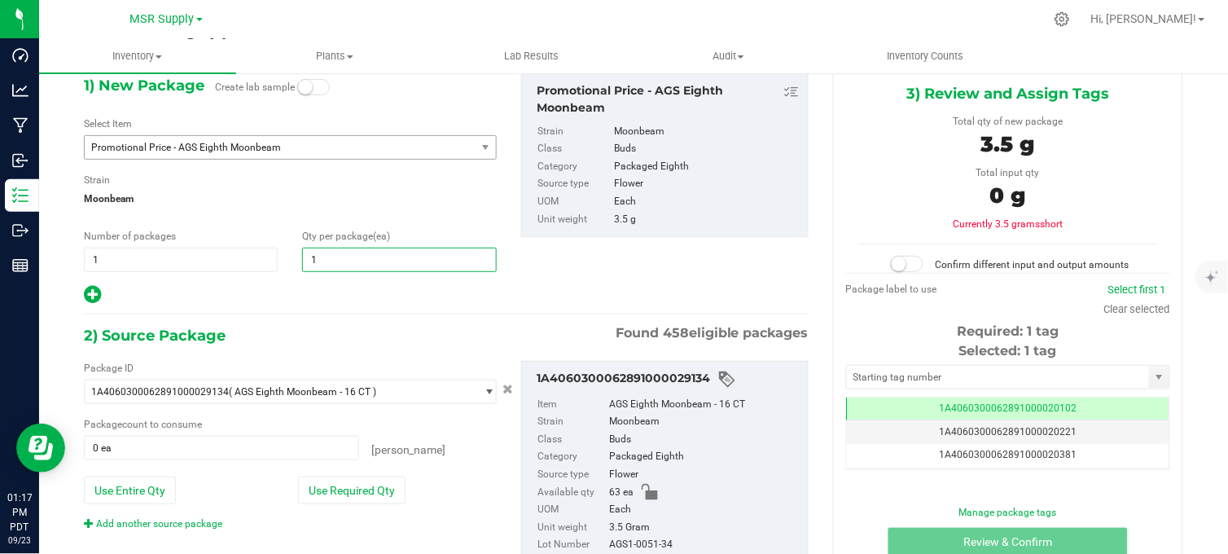
type input "15"
click at [273, 318] on div "1) New Package Create lab sample Select Item Promotional Price - AGS Eighth Moo…" at bounding box center [446, 331] width 749 height 532
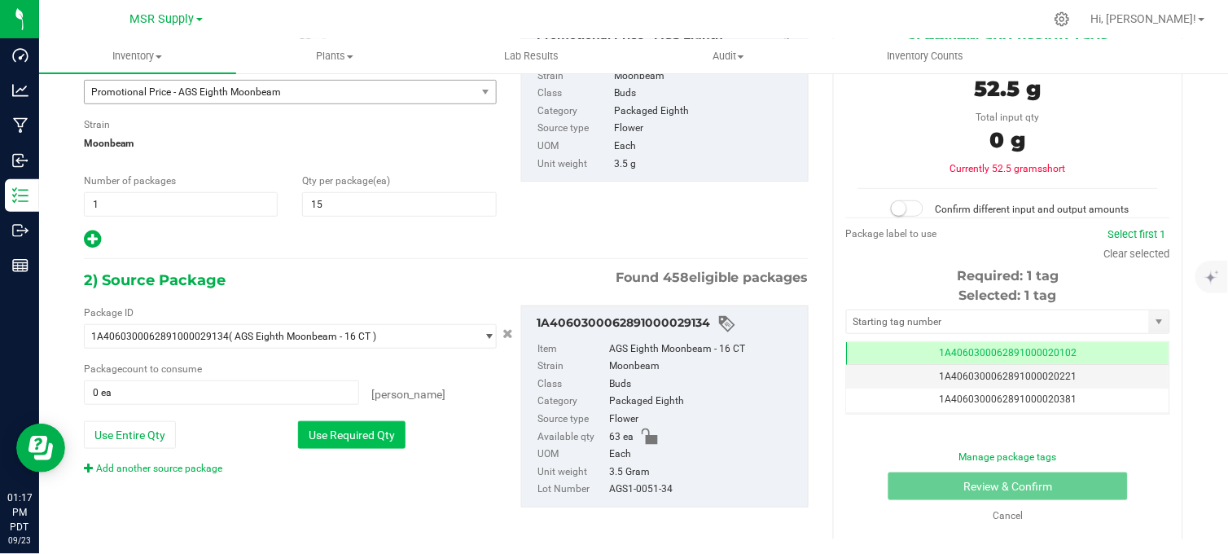
click at [337, 441] on button "Use Required Qty" at bounding box center [352, 435] width 108 height 28
type input "15 ea"
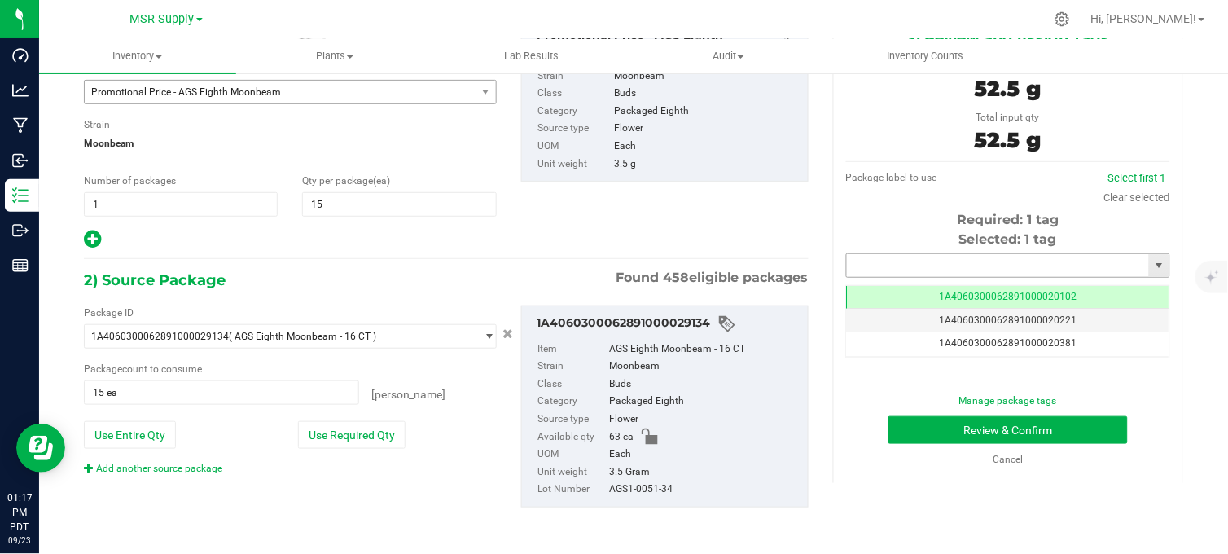
click at [933, 263] on input "text" at bounding box center [998, 265] width 302 height 23
drag, startPoint x: 906, startPoint y: 282, endPoint x: 961, endPoint y: 367, distance: 101.4
click at [910, 285] on li "1A4060300062891000030174" at bounding box center [998, 292] width 318 height 24
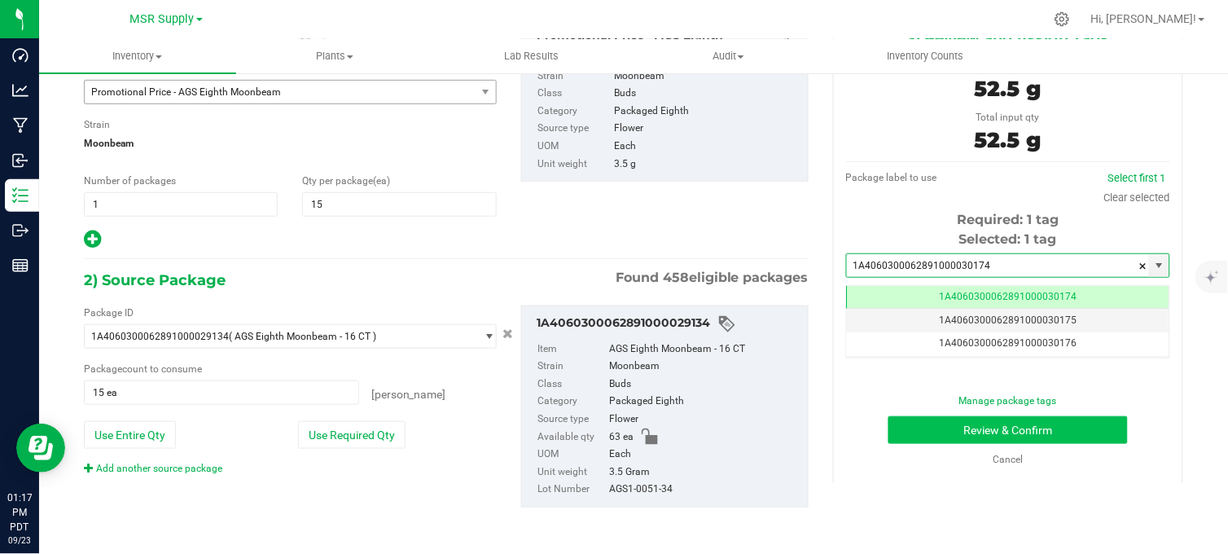
type input "1A4060300062891000030174"
click at [963, 416] on button "Review & Confirm" at bounding box center [1008, 430] width 239 height 28
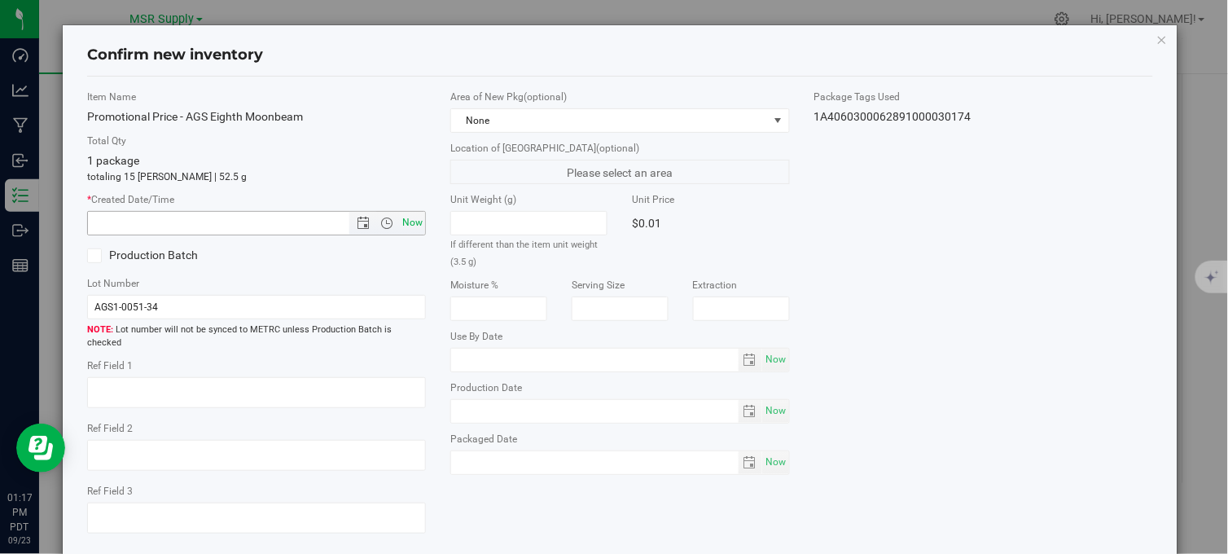
click at [405, 222] on span "Now" at bounding box center [413, 223] width 28 height 24
type input "9/23/2025 1:17 PM"
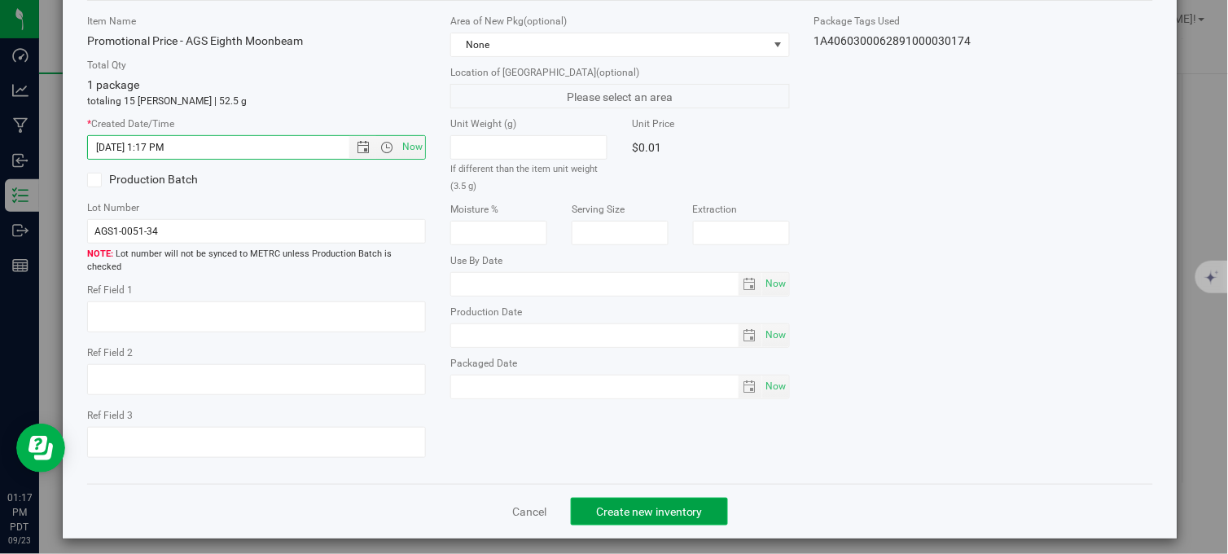
click at [634, 498] on button "Create new inventory" at bounding box center [649, 512] width 157 height 28
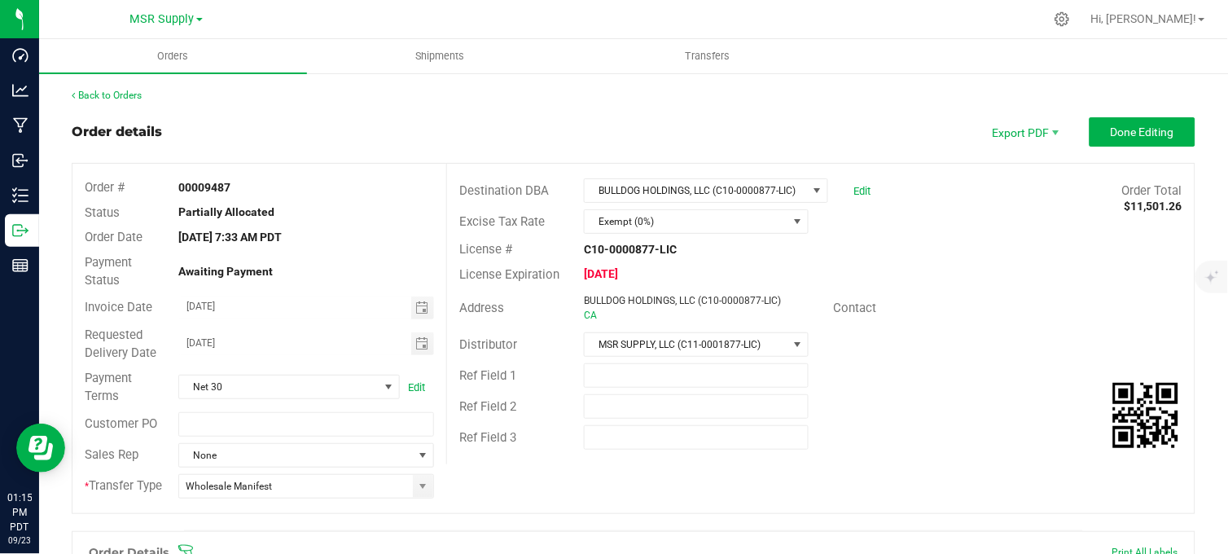
scroll to position [1810, 0]
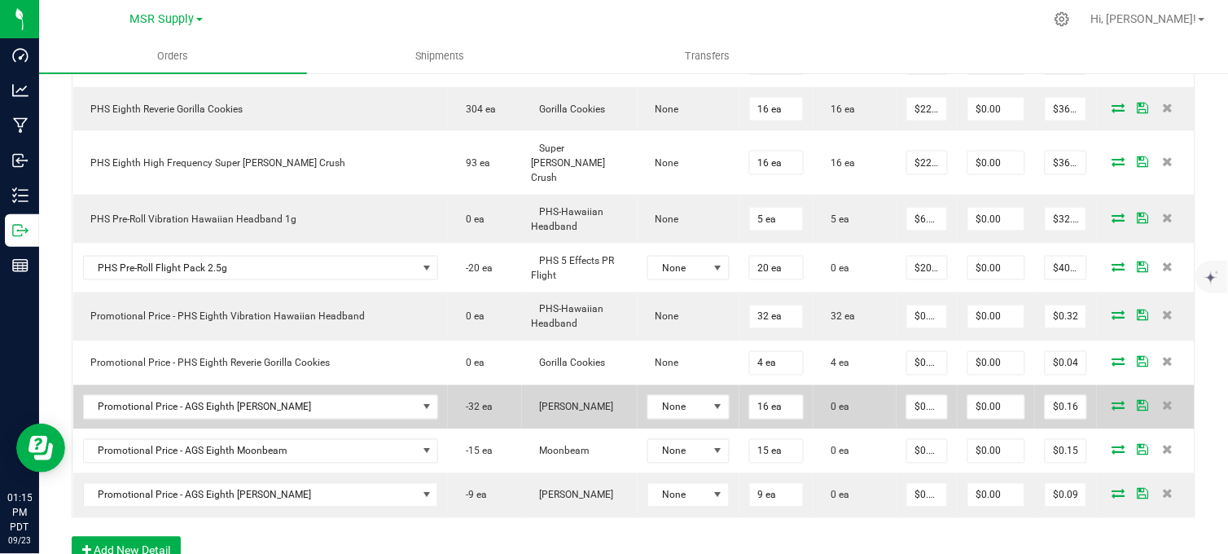
click at [1112, 401] on icon at bounding box center [1118, 406] width 13 height 10
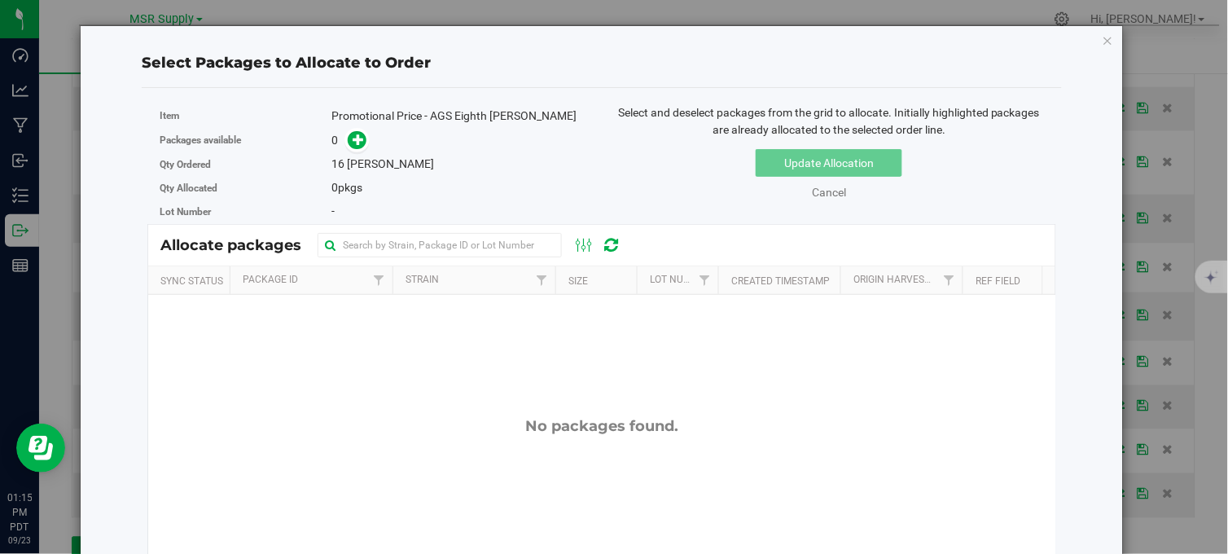
drag, startPoint x: 1093, startPoint y: 37, endPoint x: 1084, endPoint y: 42, distance: 10.2
click at [1103, 39] on icon "button" at bounding box center [1108, 40] width 11 height 20
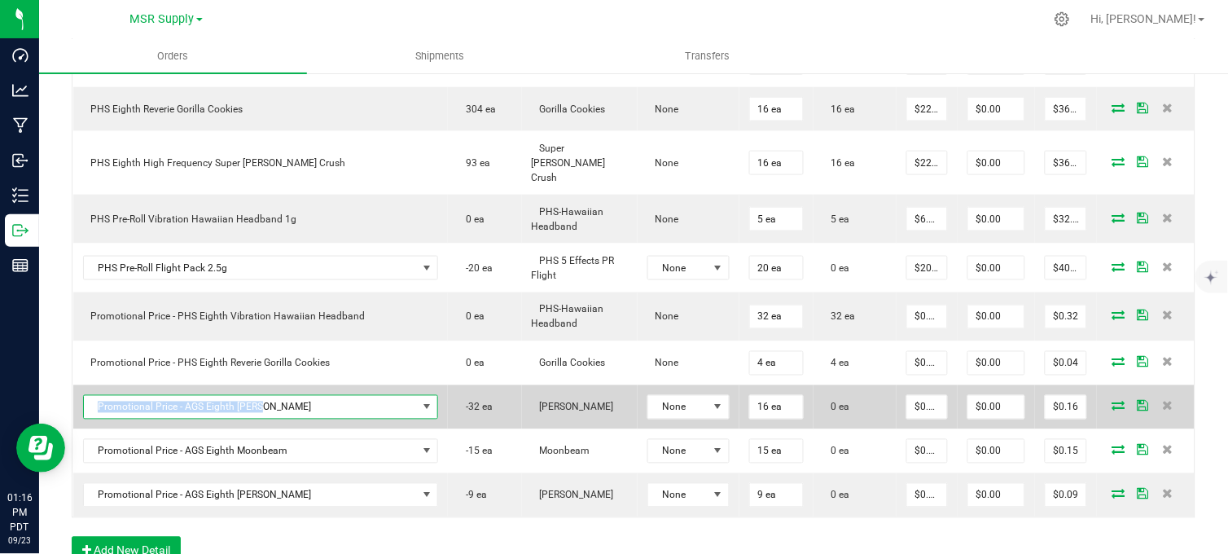
copy span "Promotional Price - AGS Eighth [PERSON_NAME]"
drag, startPoint x: 291, startPoint y: 349, endPoint x: 99, endPoint y: 345, distance: 191.4
click at [95, 396] on span "Promotional Price - AGS Eighth [PERSON_NAME]" at bounding box center [251, 407] width 334 height 23
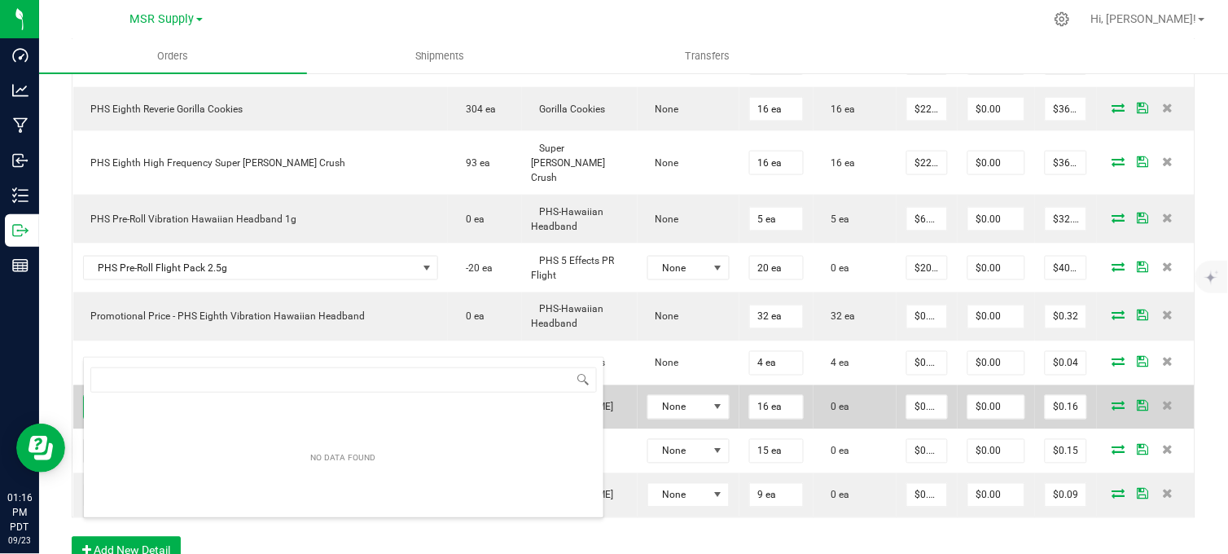
scroll to position [24, 299]
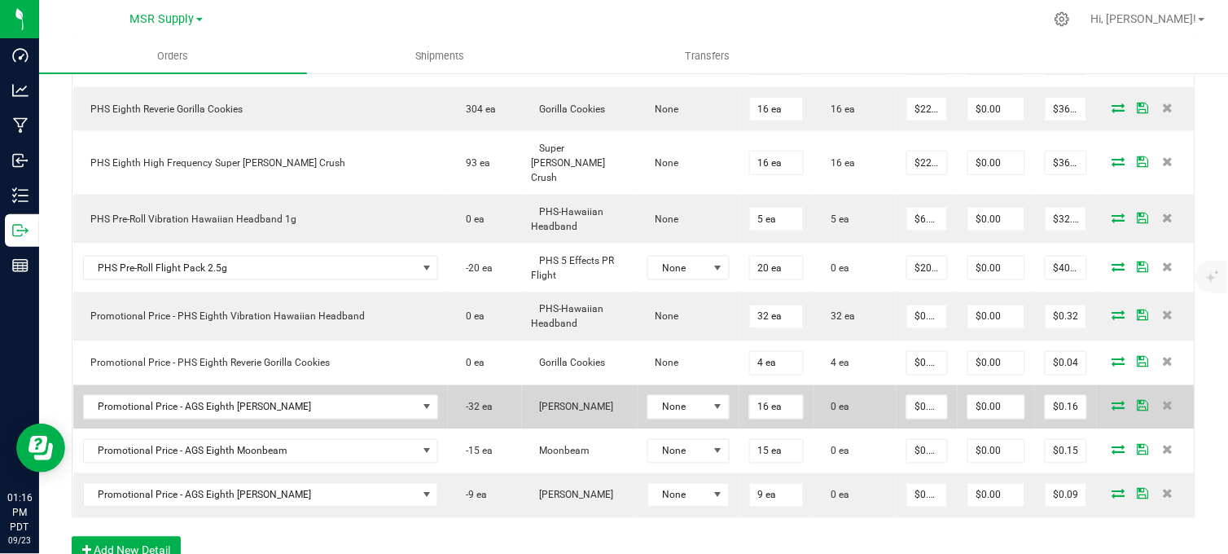
click at [1112, 401] on span at bounding box center [1119, 406] width 24 height 10
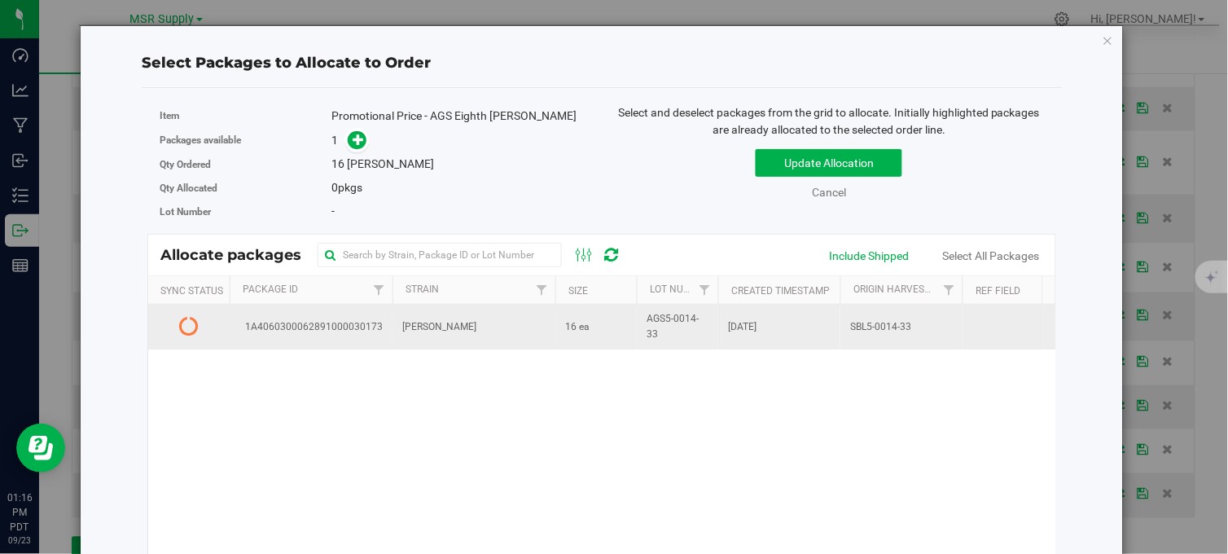
drag, startPoint x: 459, startPoint y: 326, endPoint x: 477, endPoint y: 319, distance: 19.8
click at [461, 323] on td "[PERSON_NAME]" at bounding box center [474, 327] width 163 height 44
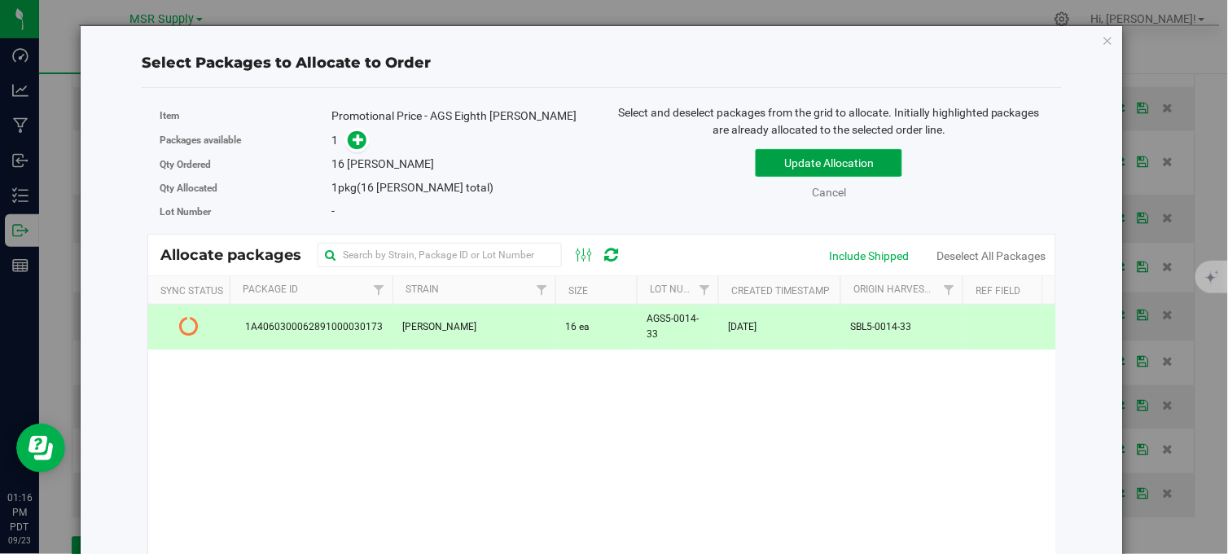
click at [790, 167] on button "Update Allocation" at bounding box center [829, 163] width 147 height 28
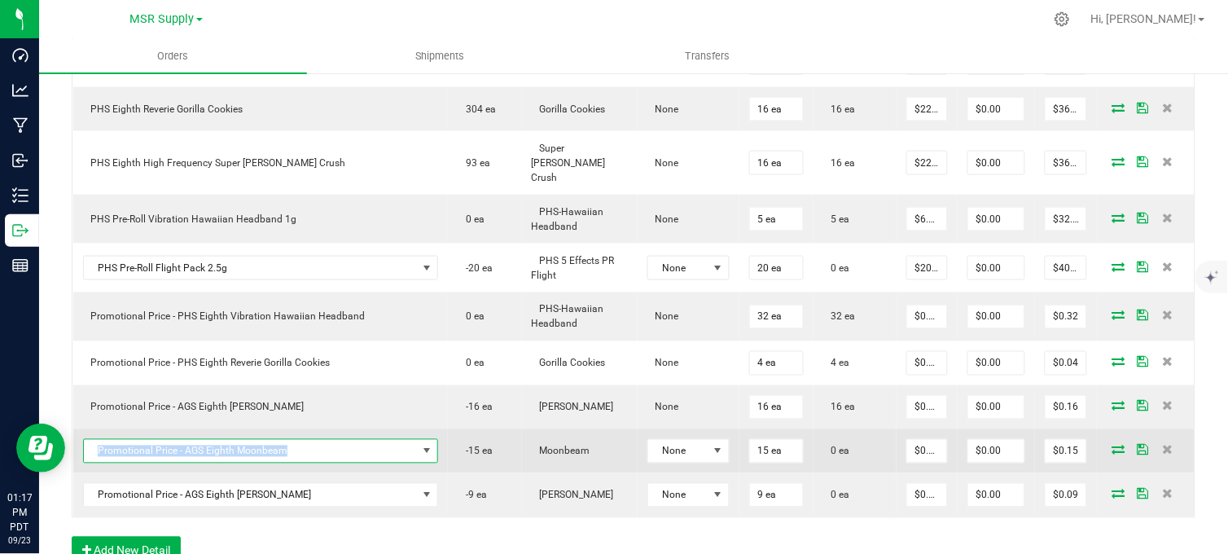
copy span "Promotional Price - AGS Eighth Moonbeam"
drag, startPoint x: 283, startPoint y: 384, endPoint x: 99, endPoint y: 393, distance: 184.2
click at [99, 440] on span "Promotional Price - AGS Eighth Moonbeam" at bounding box center [251, 451] width 334 height 23
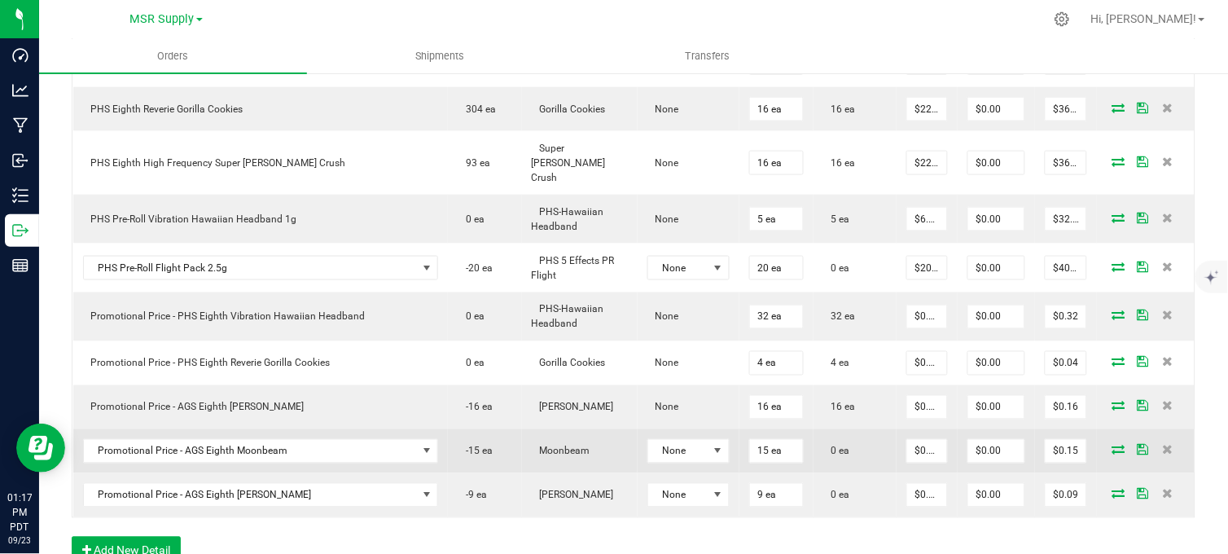
click at [1112, 445] on icon at bounding box center [1118, 450] width 13 height 10
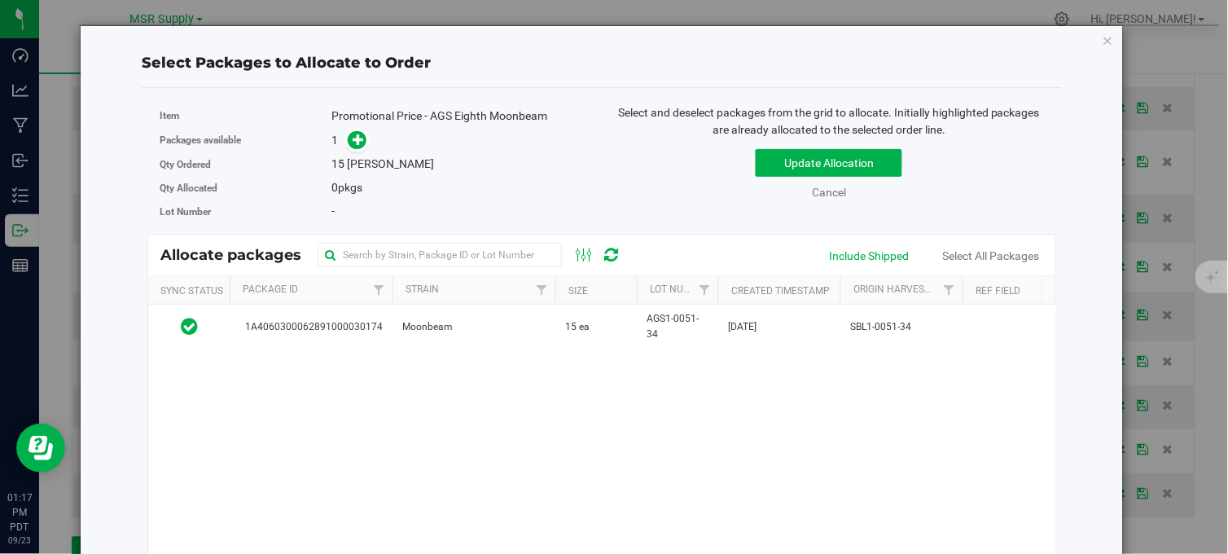
drag, startPoint x: 487, startPoint y: 316, endPoint x: 498, endPoint y: 280, distance: 37.4
click at [490, 313] on td "Moonbeam" at bounding box center [474, 327] width 163 height 44
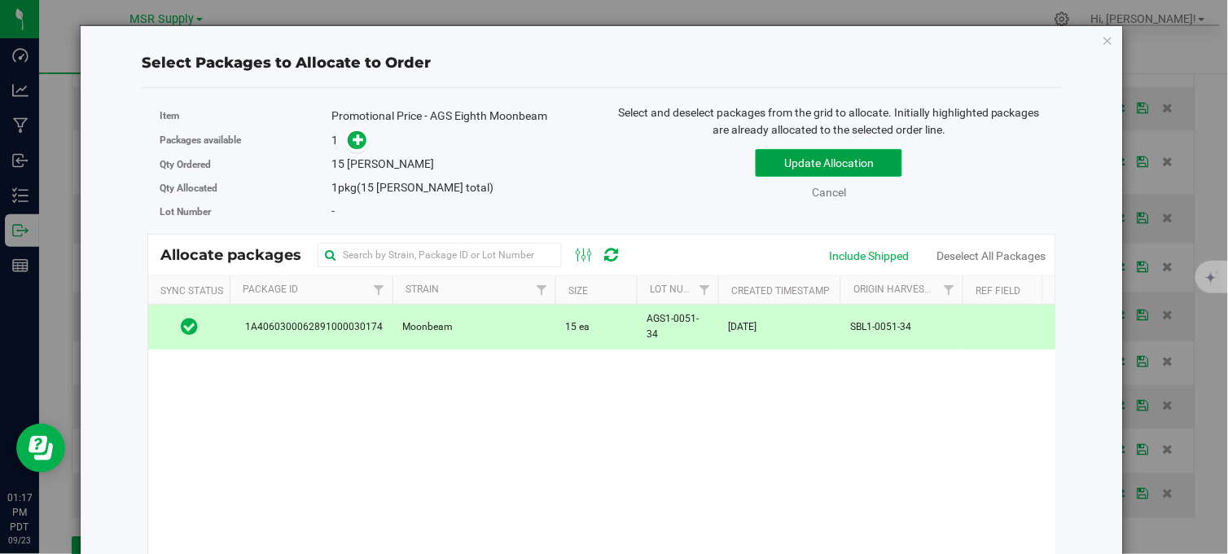
click at [809, 163] on button "Update Allocation" at bounding box center [829, 163] width 147 height 28
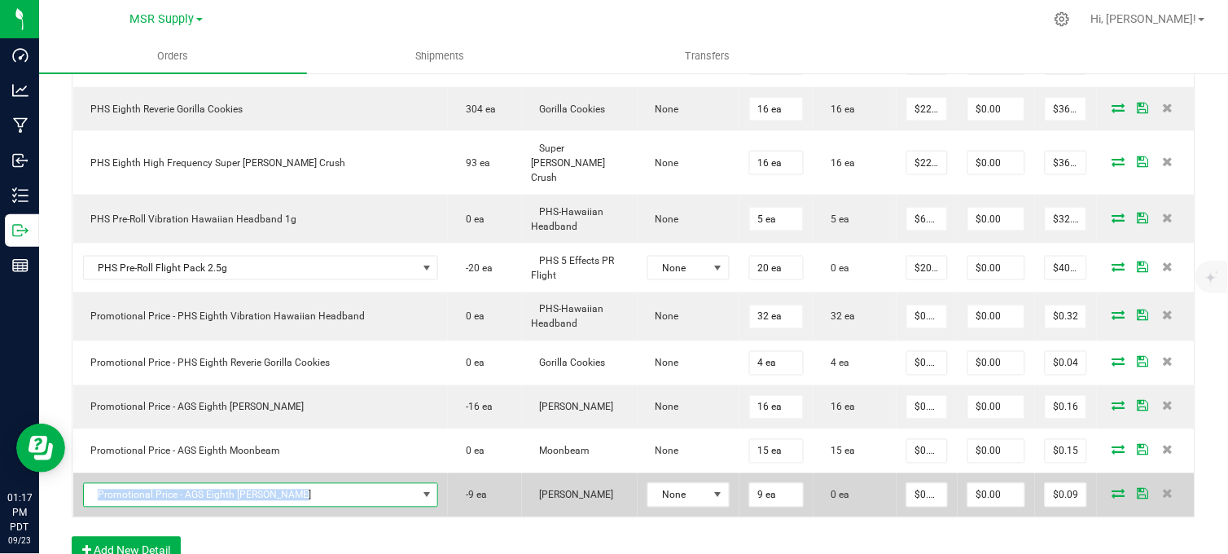
copy span "Promotional Price - AGS Eighth [PERSON_NAME]"
drag, startPoint x: 287, startPoint y: 436, endPoint x: 101, endPoint y: 428, distance: 186.6
click at [94, 484] on span "Promotional Price - AGS Eighth [PERSON_NAME]" at bounding box center [251, 495] width 334 height 23
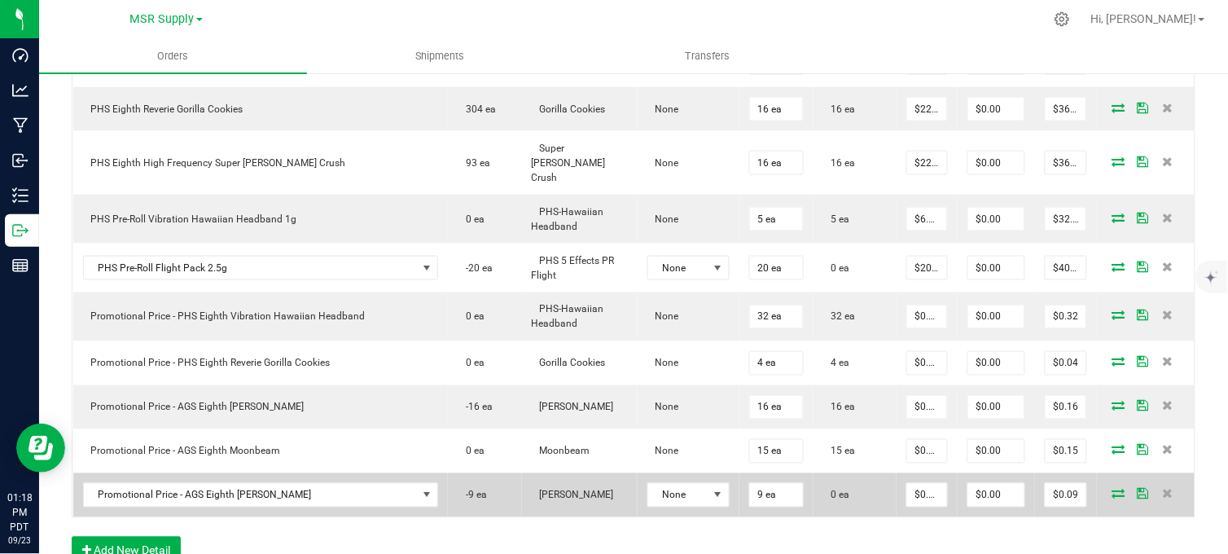
click at [1112, 489] on icon at bounding box center [1118, 494] width 13 height 10
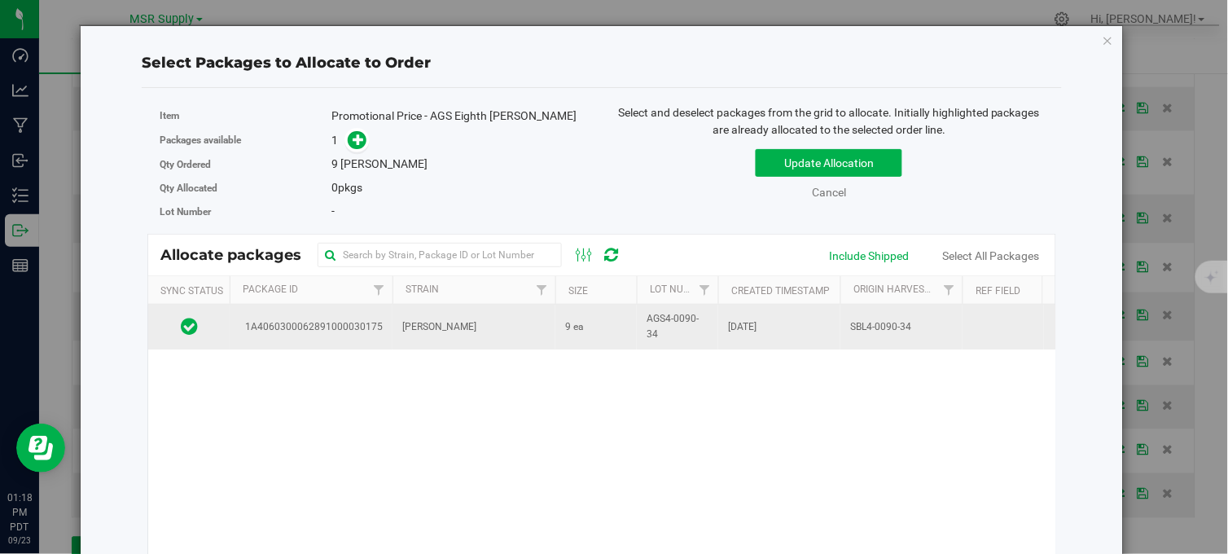
click at [494, 336] on td "[PERSON_NAME]" at bounding box center [474, 327] width 163 height 44
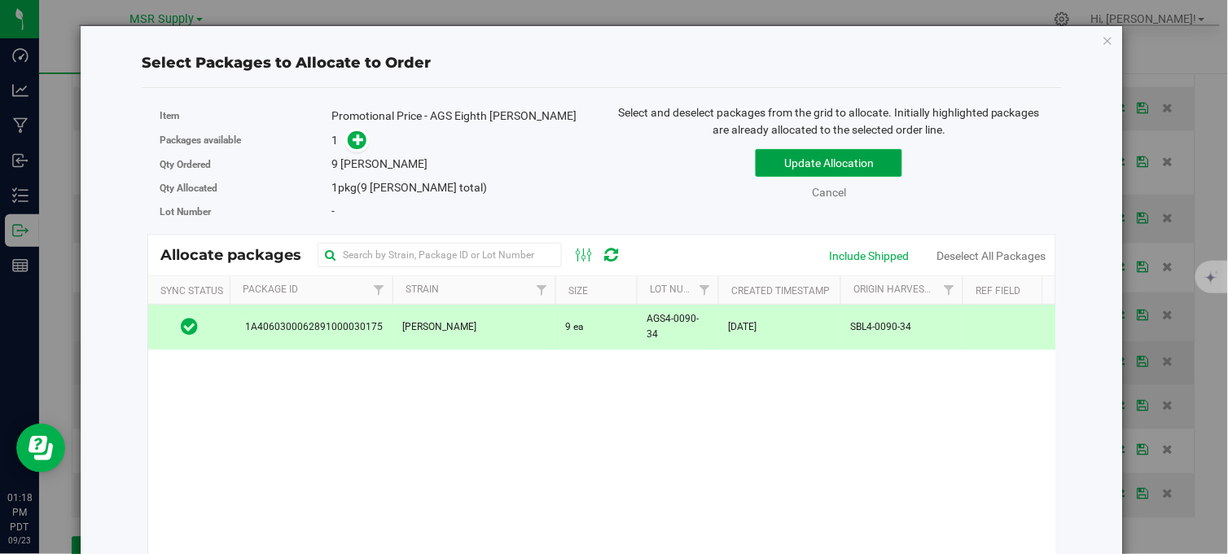
drag, startPoint x: 809, startPoint y: 165, endPoint x: 794, endPoint y: 296, distance: 132.7
click at [810, 165] on button "Update Allocation" at bounding box center [829, 163] width 147 height 28
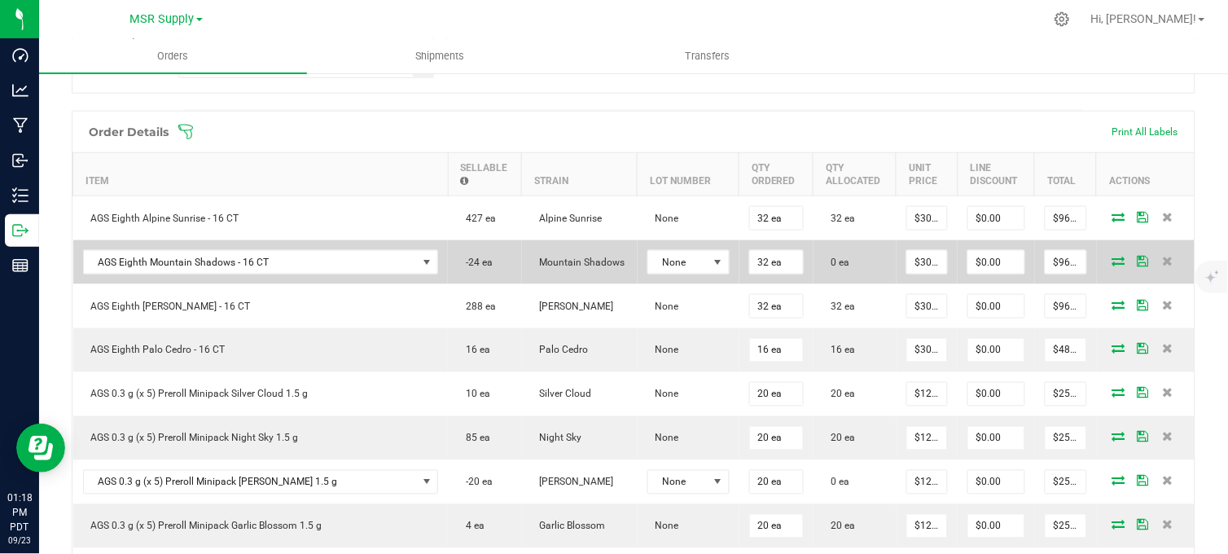
scroll to position [452, 0]
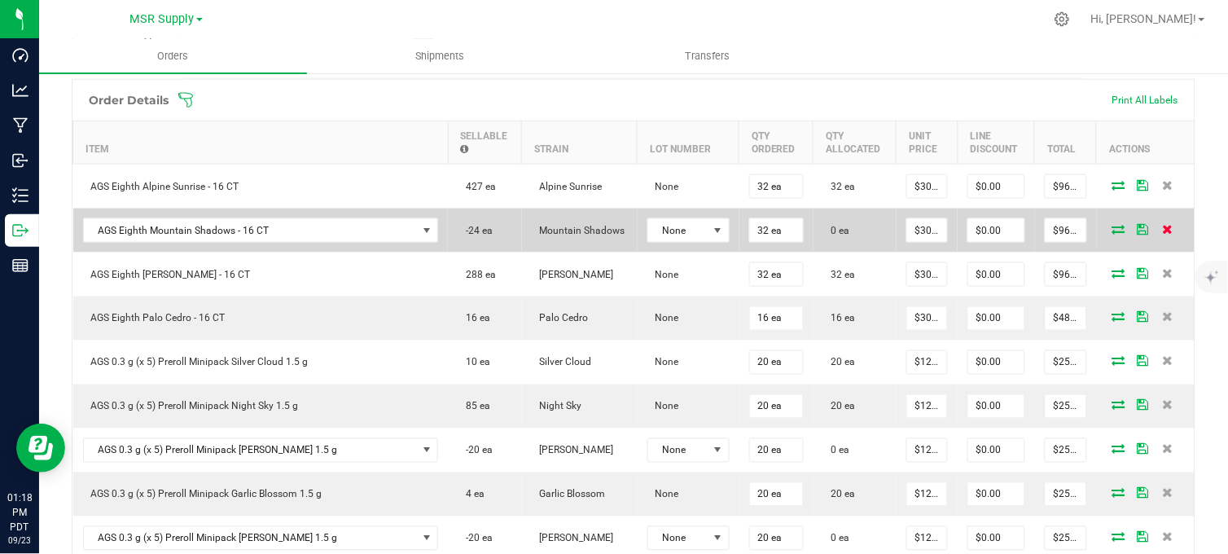
click at [1162, 234] on icon at bounding box center [1167, 229] width 11 height 10
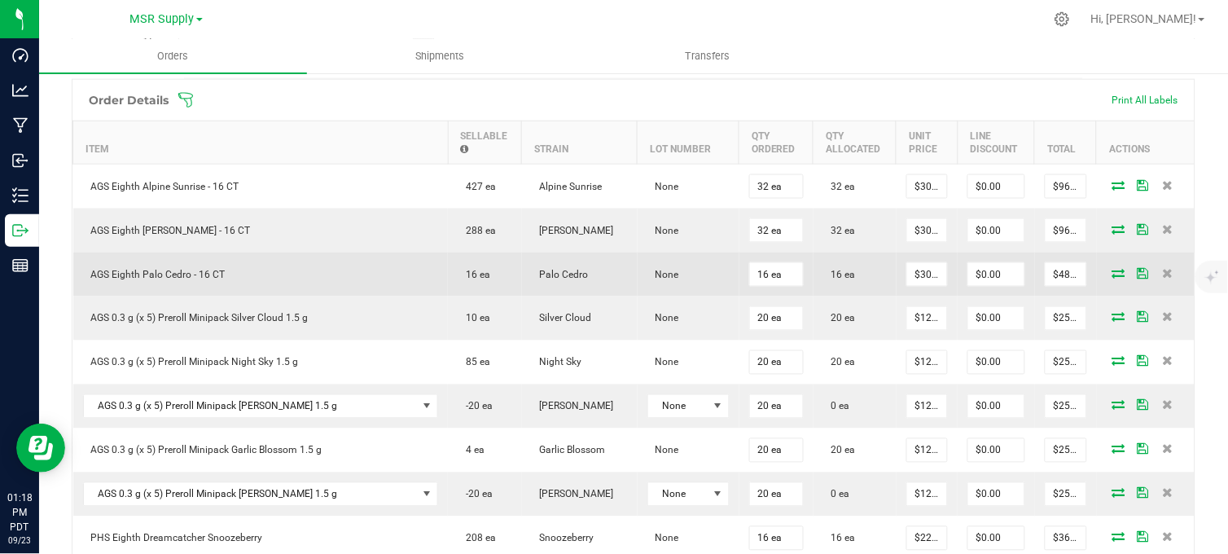
scroll to position [542, 0]
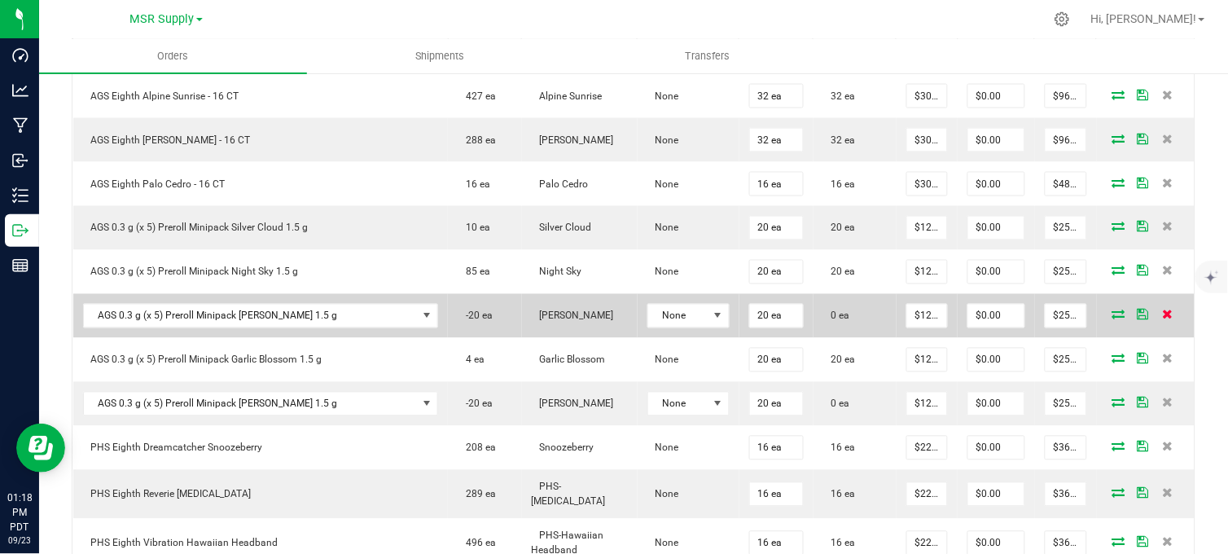
click at [1162, 319] on icon at bounding box center [1167, 314] width 11 height 10
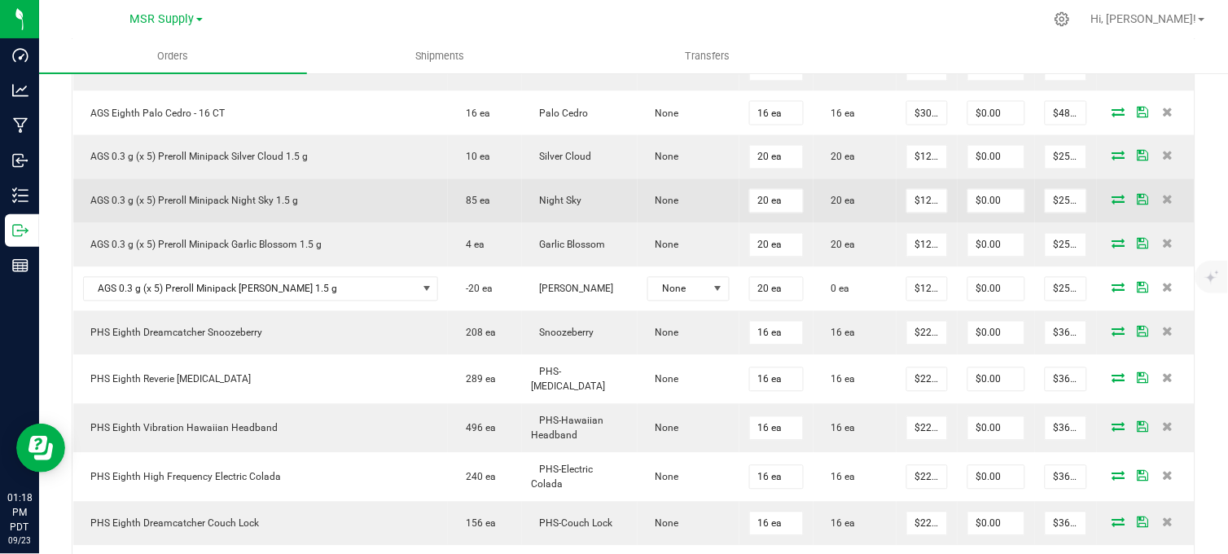
scroll to position [633, 0]
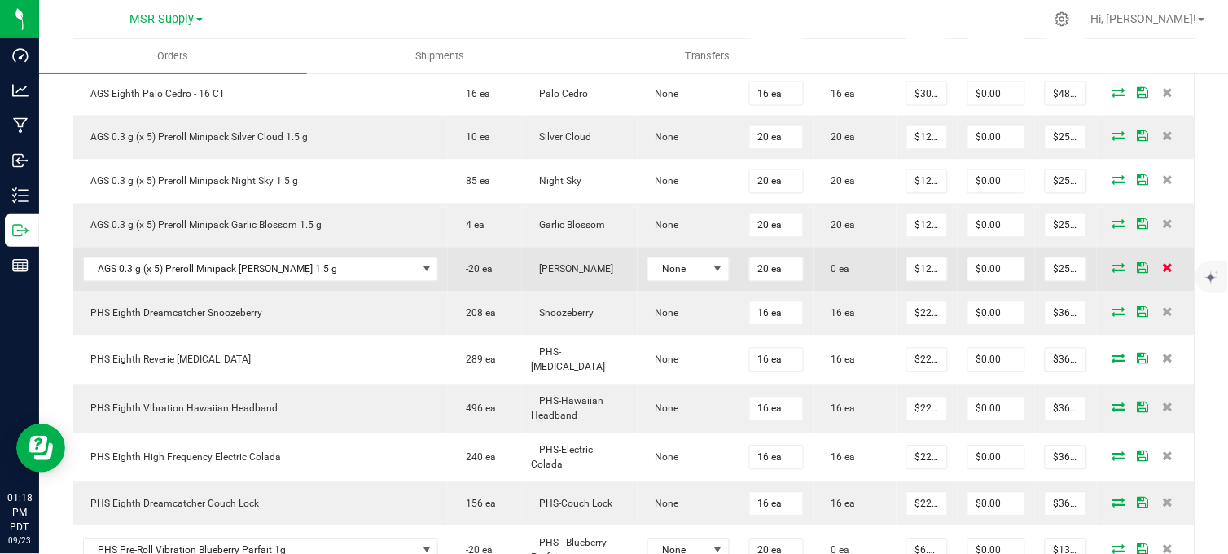
click at [1162, 273] on span at bounding box center [1168, 268] width 24 height 10
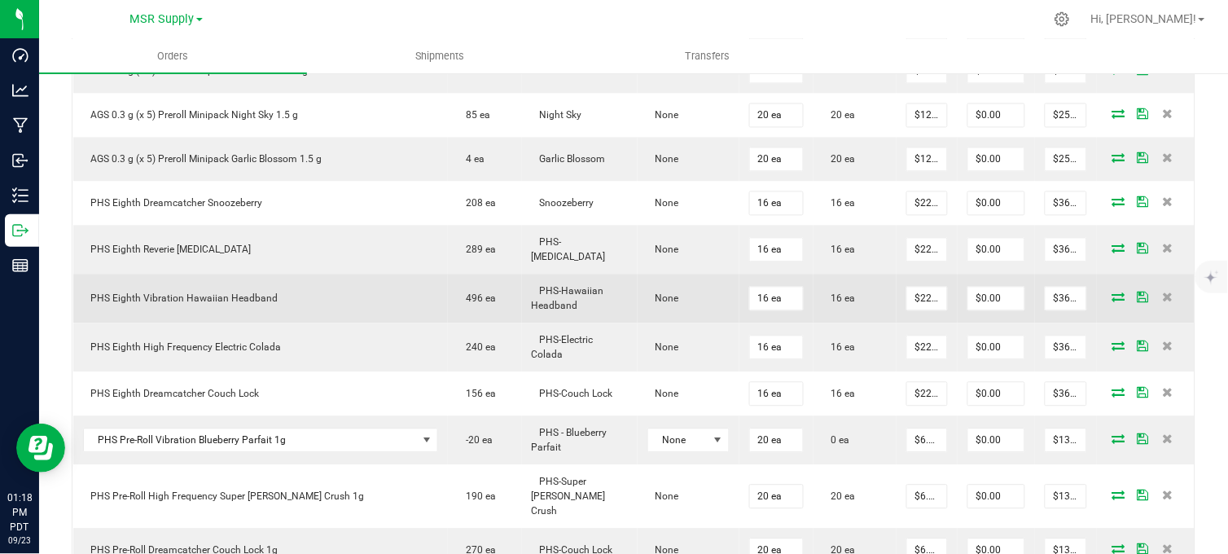
scroll to position [723, 0]
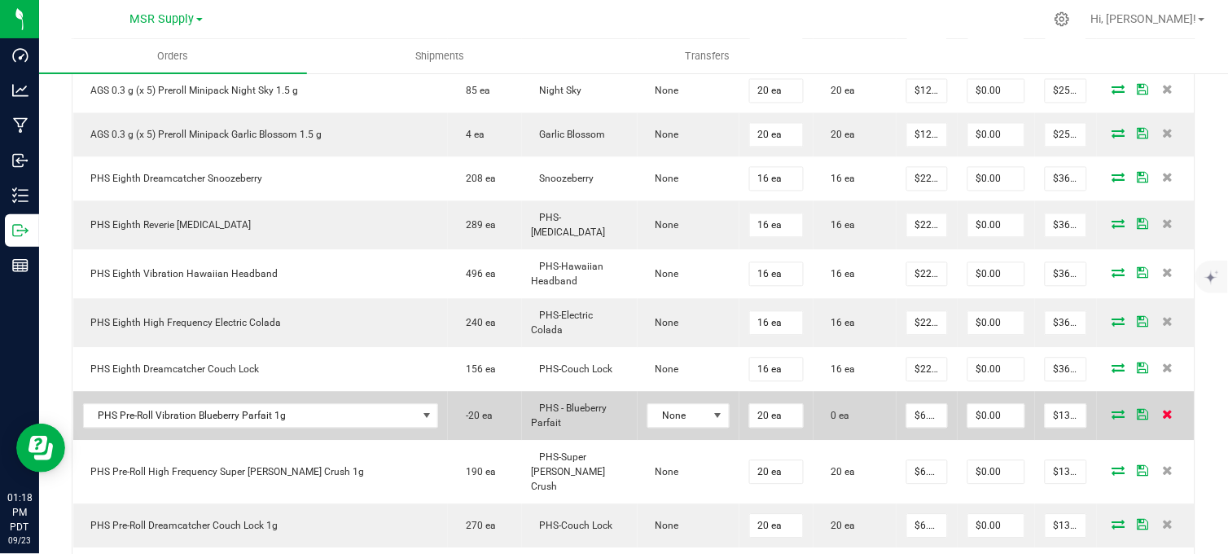
click at [1162, 414] on icon at bounding box center [1167, 415] width 11 height 10
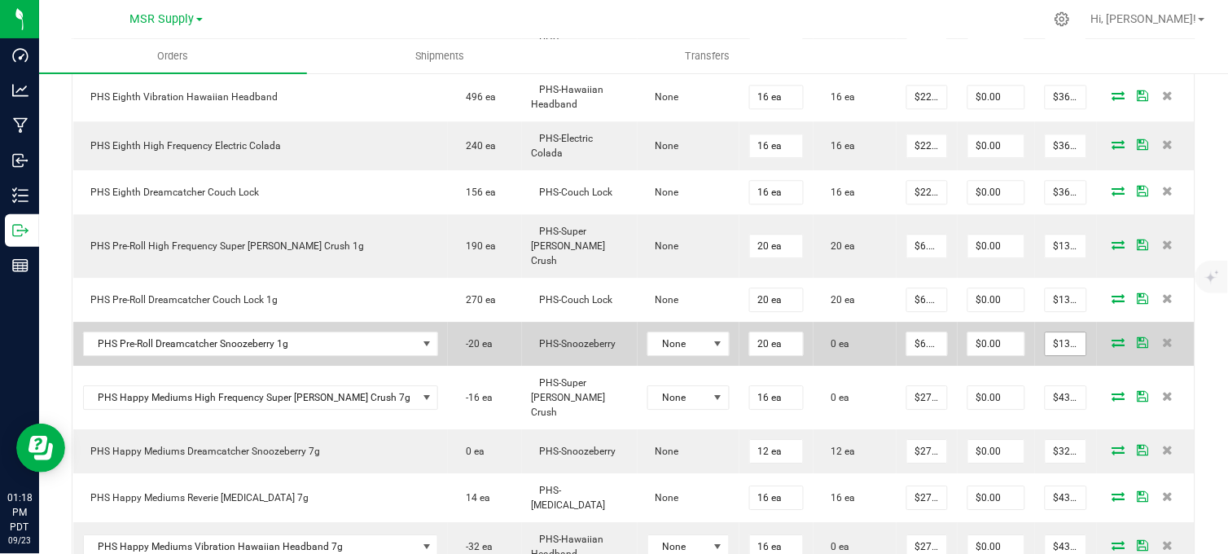
scroll to position [905, 0]
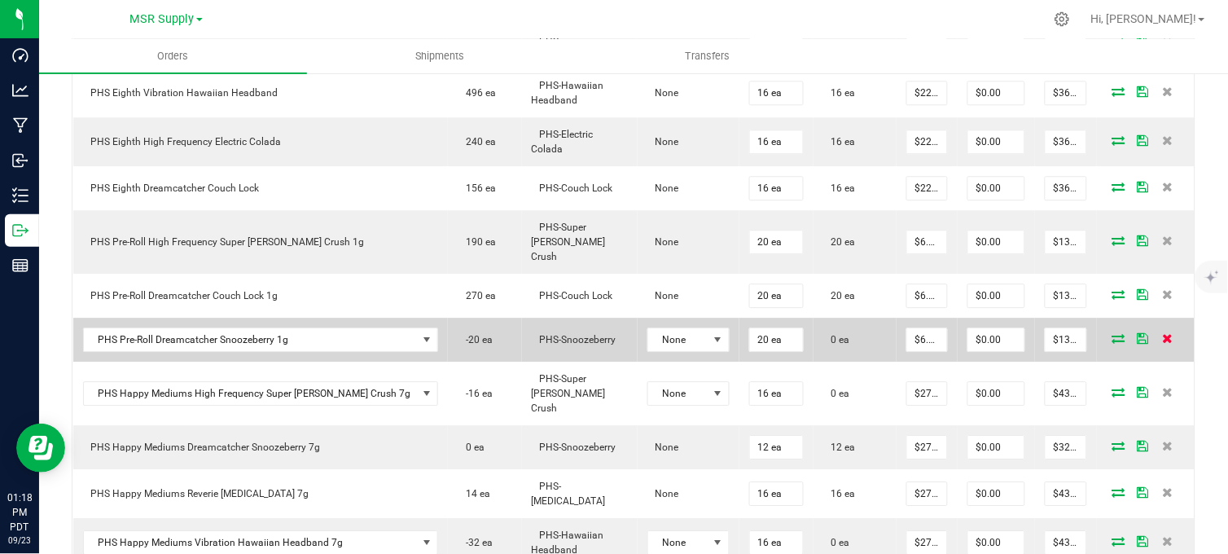
click at [1162, 333] on icon at bounding box center [1167, 338] width 11 height 10
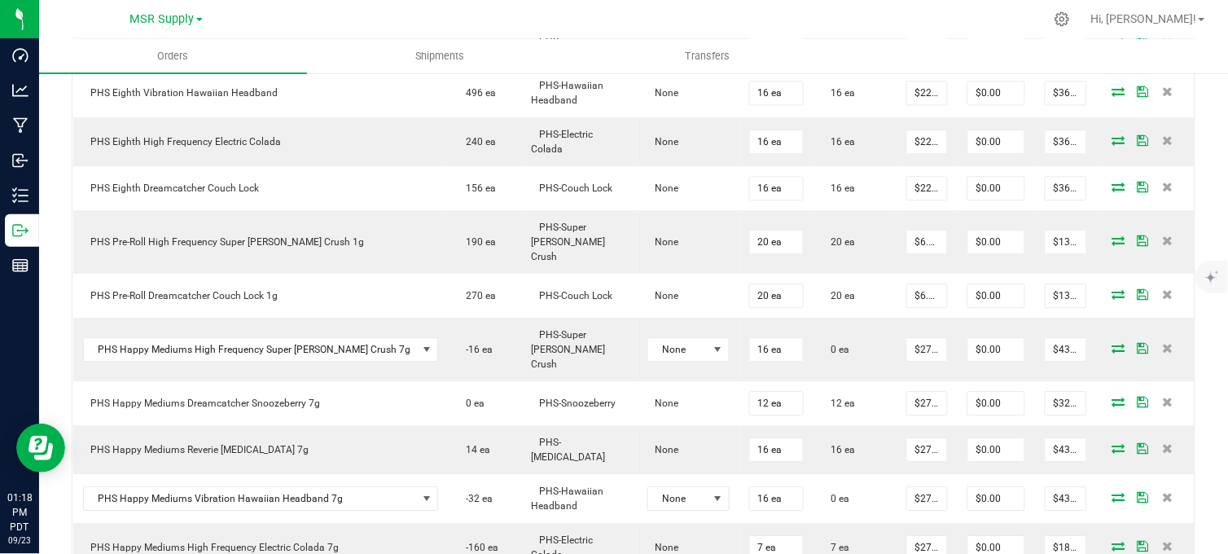
click at [1162, 343] on icon at bounding box center [1167, 348] width 11 height 10
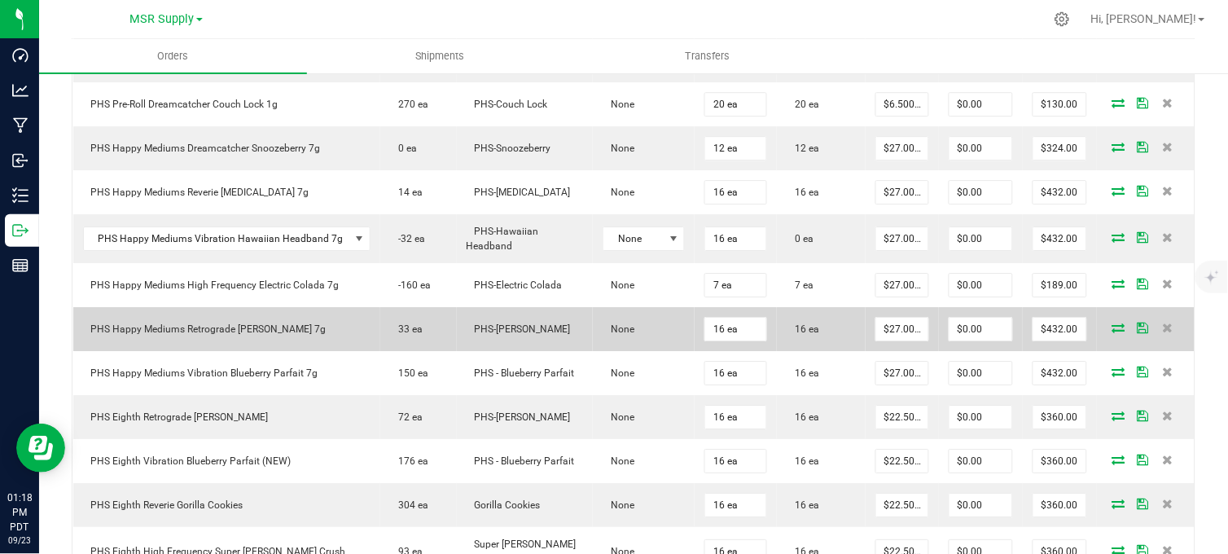
scroll to position [1086, 0]
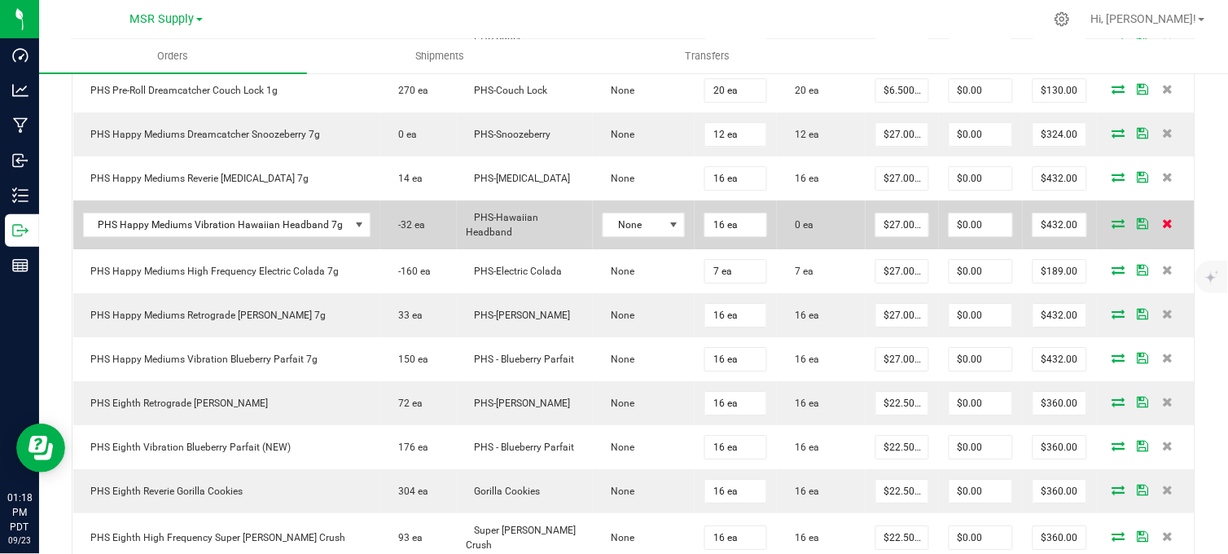
click at [1162, 228] on icon at bounding box center [1167, 223] width 11 height 10
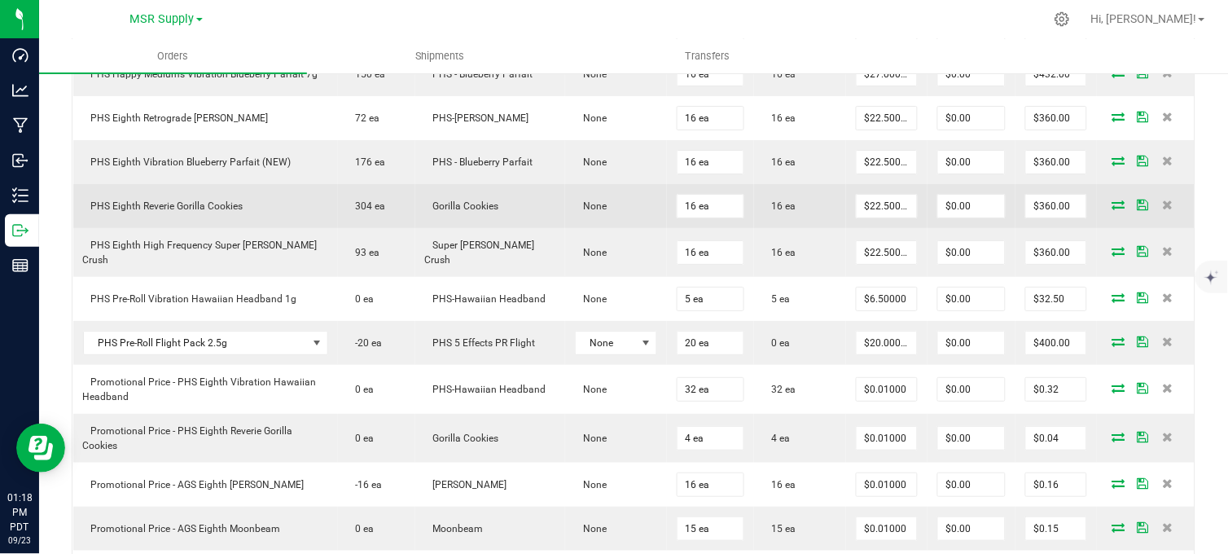
scroll to position [1357, 0]
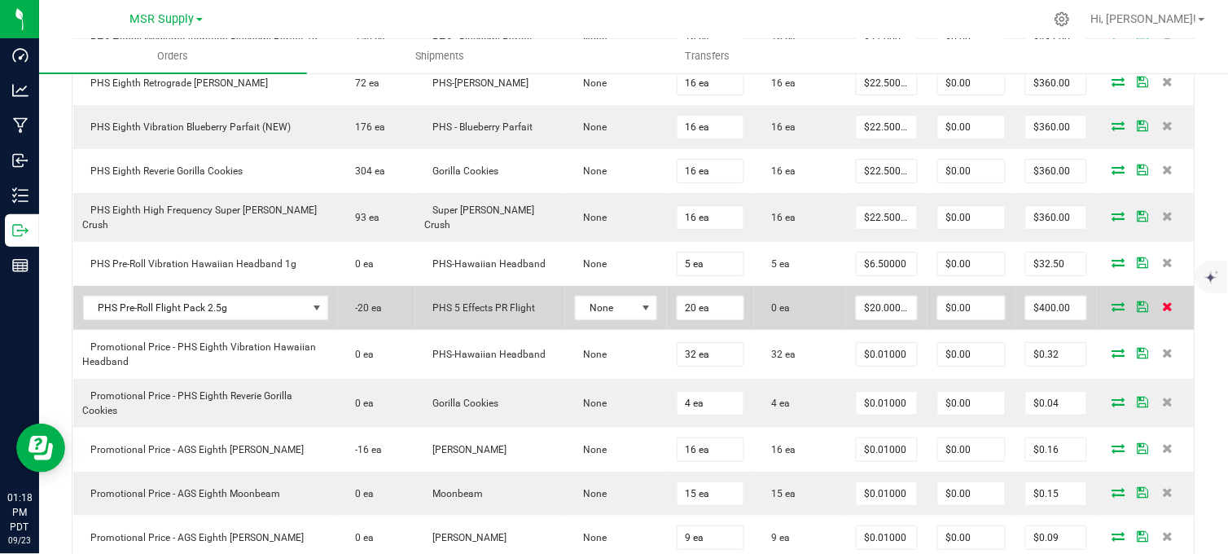
click at [1162, 311] on icon at bounding box center [1167, 306] width 11 height 10
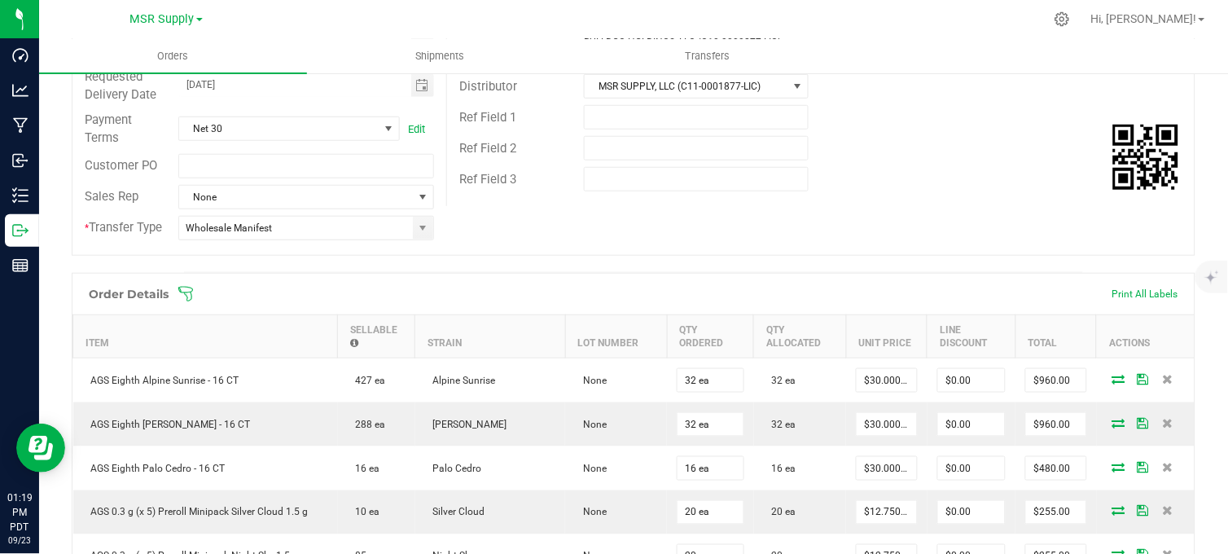
scroll to position [0, 0]
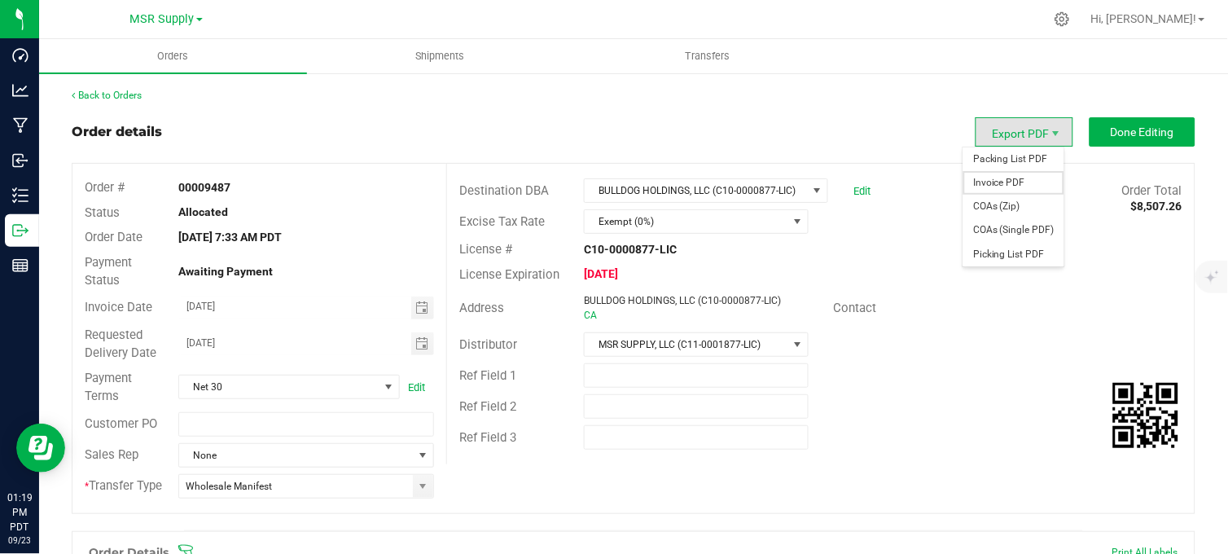
drag, startPoint x: 1019, startPoint y: 179, endPoint x: 948, endPoint y: 230, distance: 87.0
click at [1020, 179] on span "Invoice PDF" at bounding box center [1013, 183] width 101 height 24
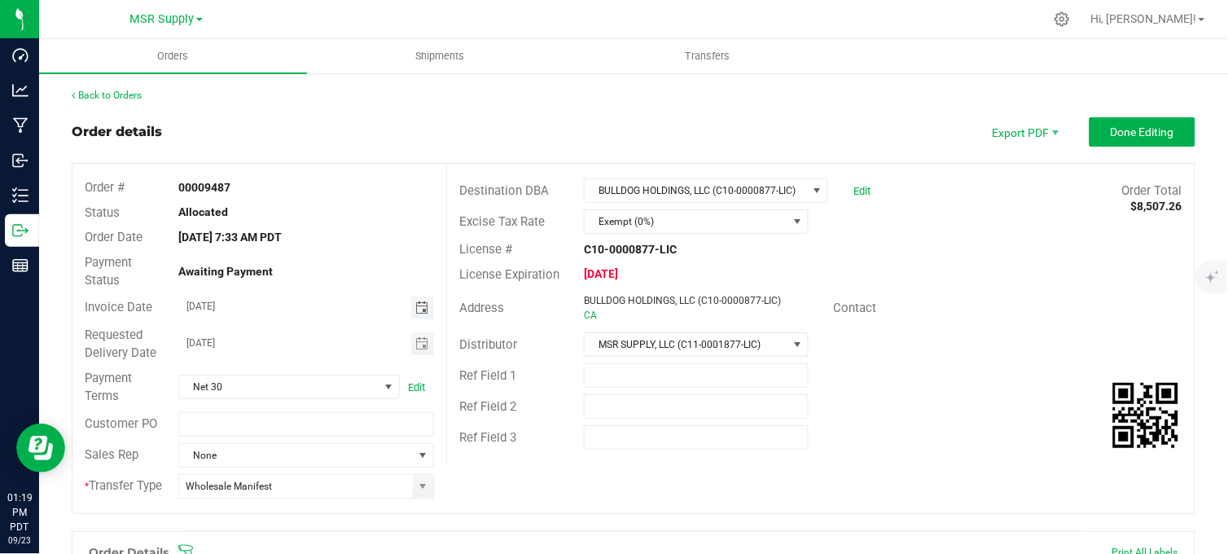
click at [415, 306] on span "Toggle calendar" at bounding box center [421, 307] width 13 height 13
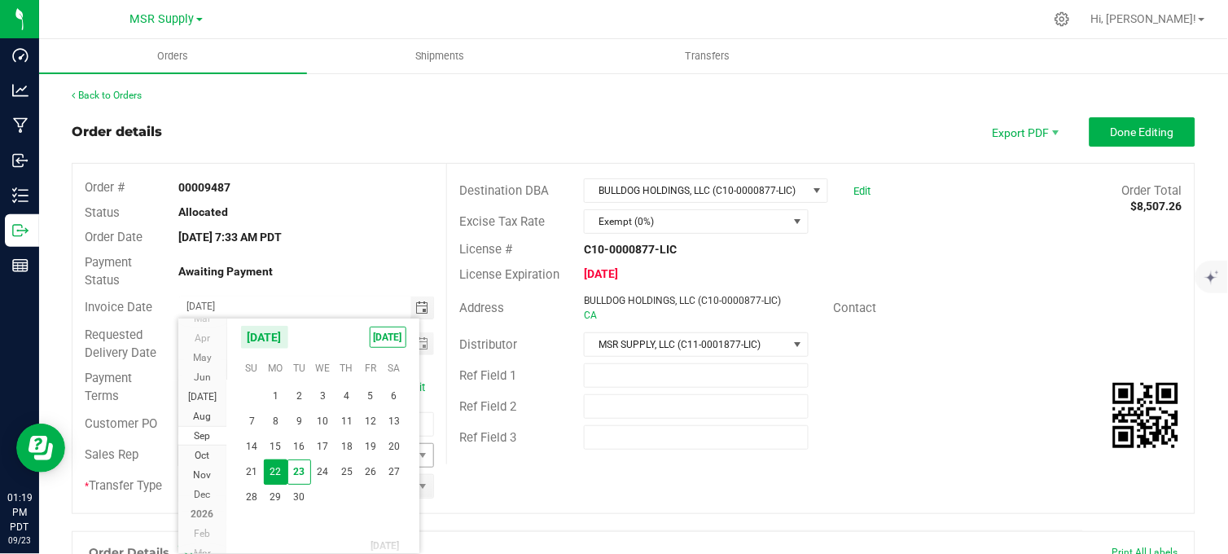
click at [303, 472] on span "23" at bounding box center [299, 471] width 24 height 25
type input "[DATE]"
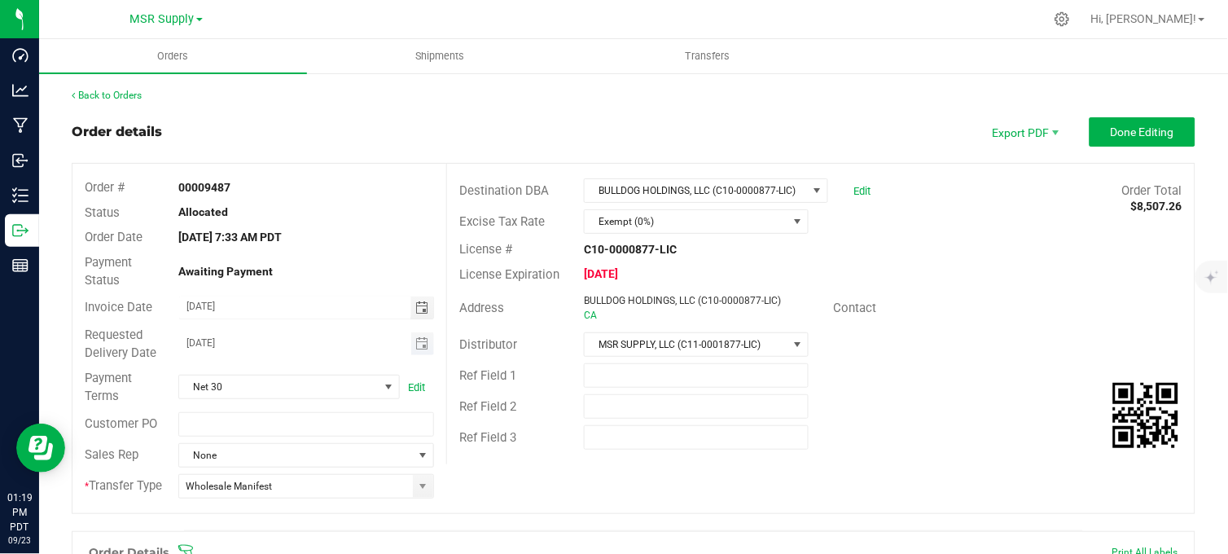
click at [425, 345] on span "Toggle calendar" at bounding box center [423, 343] width 24 height 23
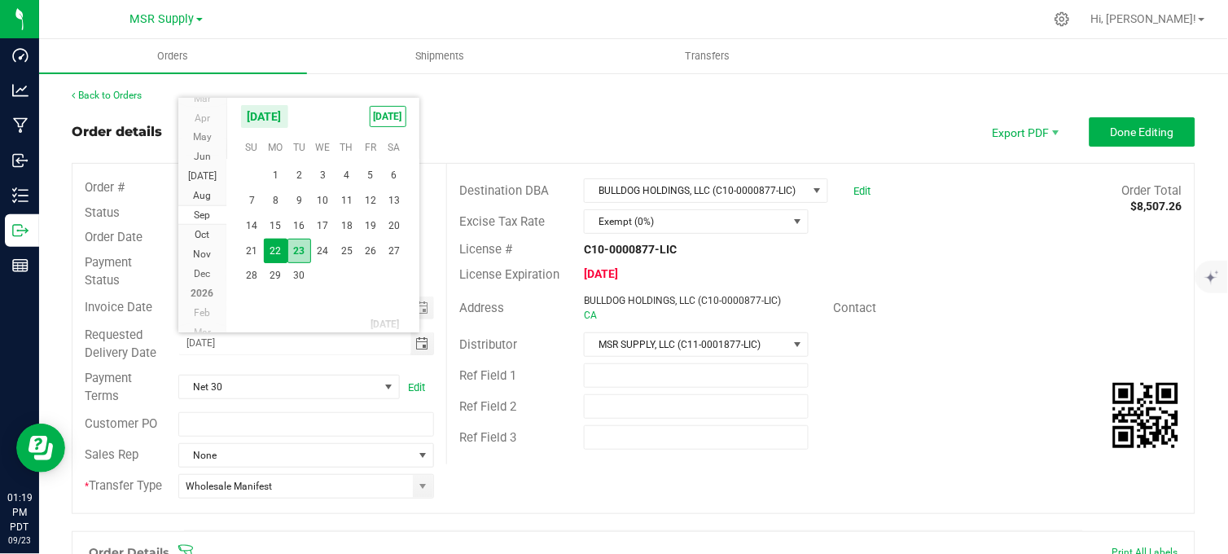
click at [297, 247] on span "23" at bounding box center [299, 251] width 24 height 25
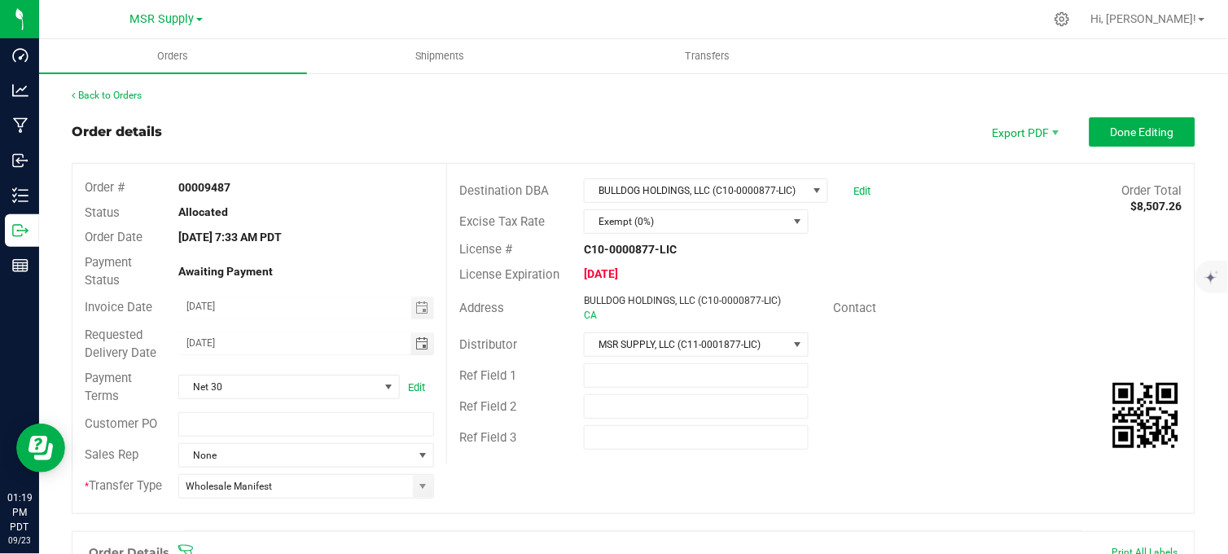
type input "[DATE]"
click at [1111, 125] on span "Done Editing" at bounding box center [1143, 131] width 64 height 13
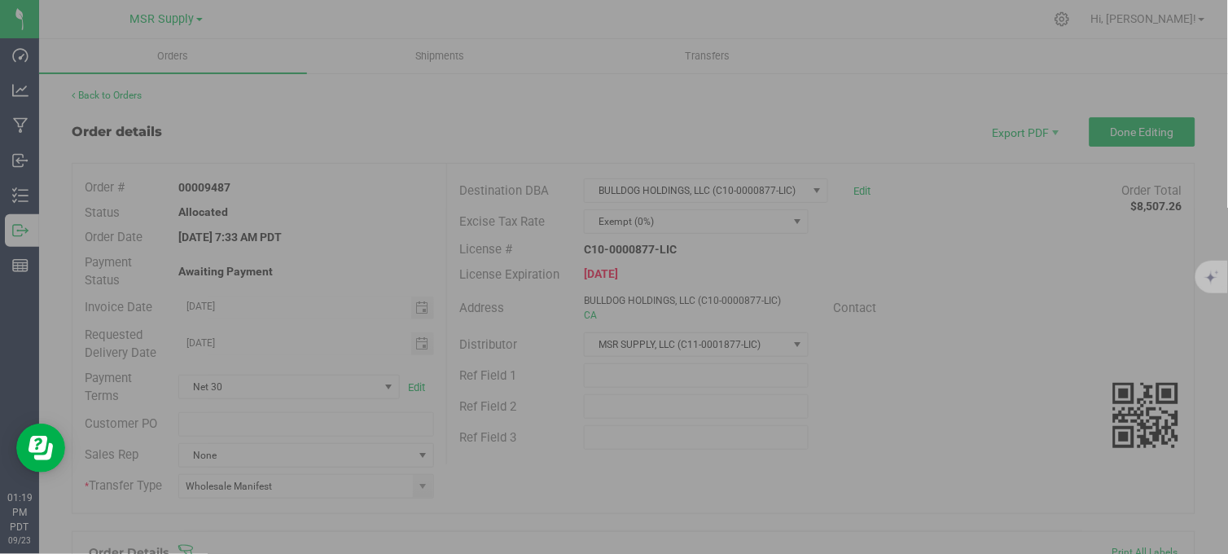
click at [666, 121] on div at bounding box center [614, 277] width 1228 height 554
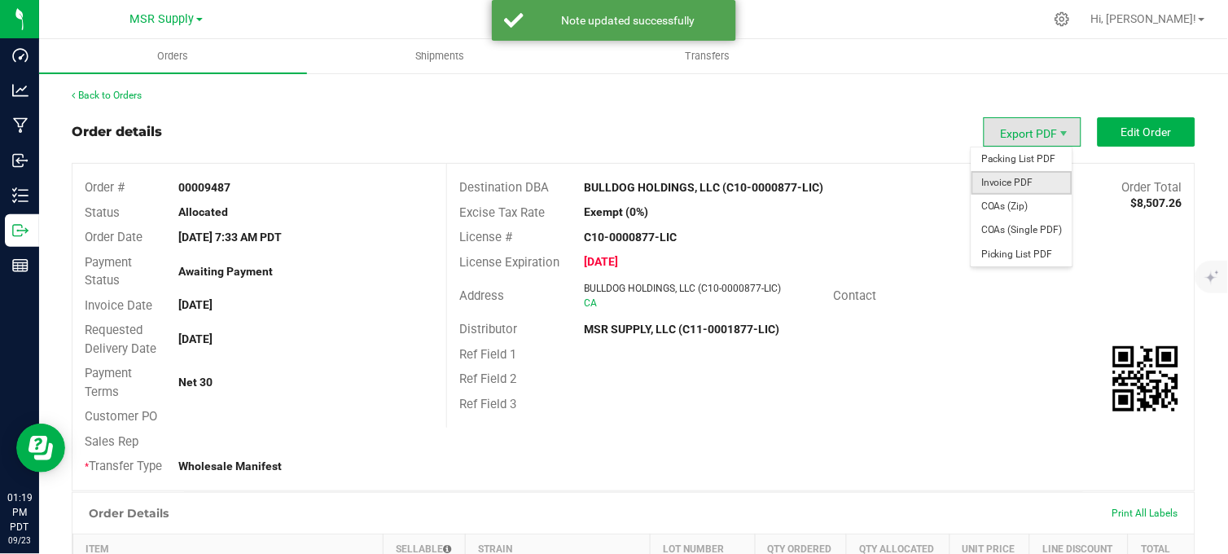
click at [1020, 182] on span "Invoice PDF" at bounding box center [1022, 183] width 101 height 24
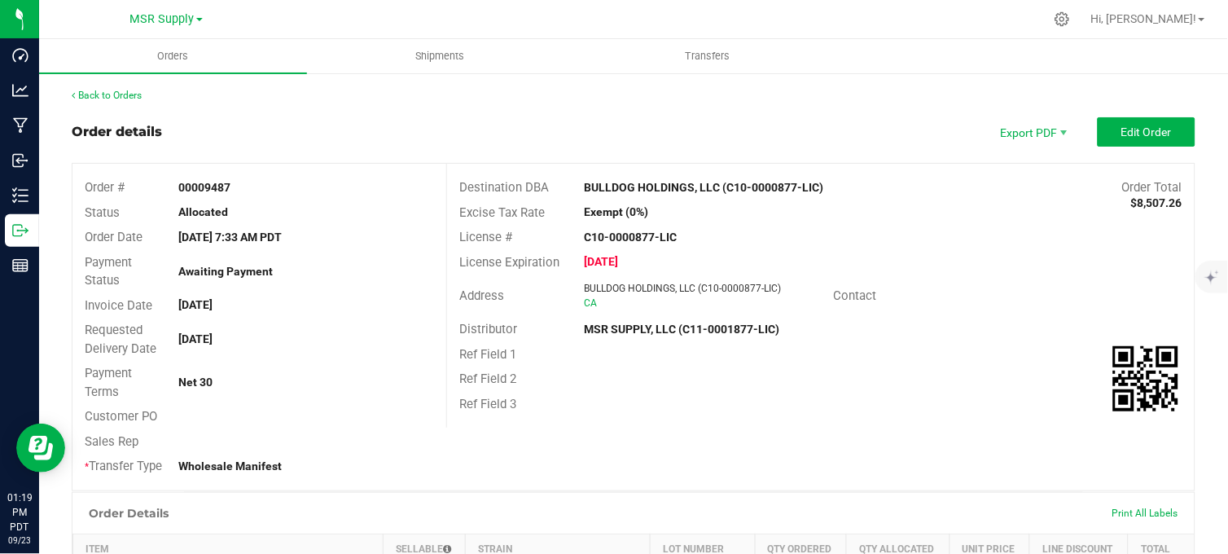
click at [396, 271] on div "Awaiting Payment" at bounding box center [306, 271] width 280 height 17
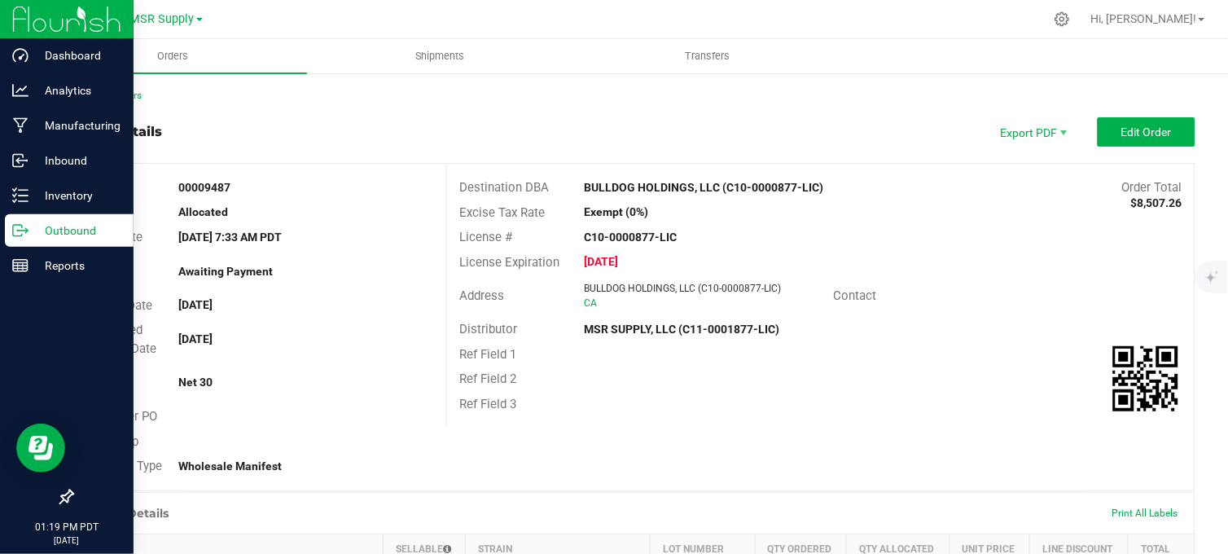
click at [21, 222] on icon at bounding box center [20, 230] width 16 height 16
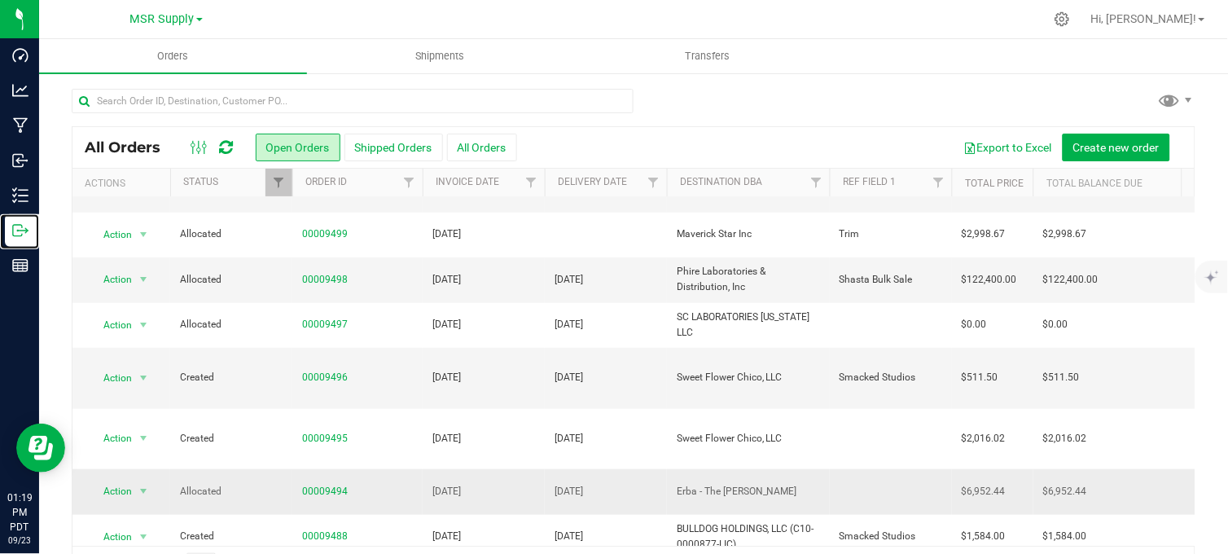
scroll to position [271, 0]
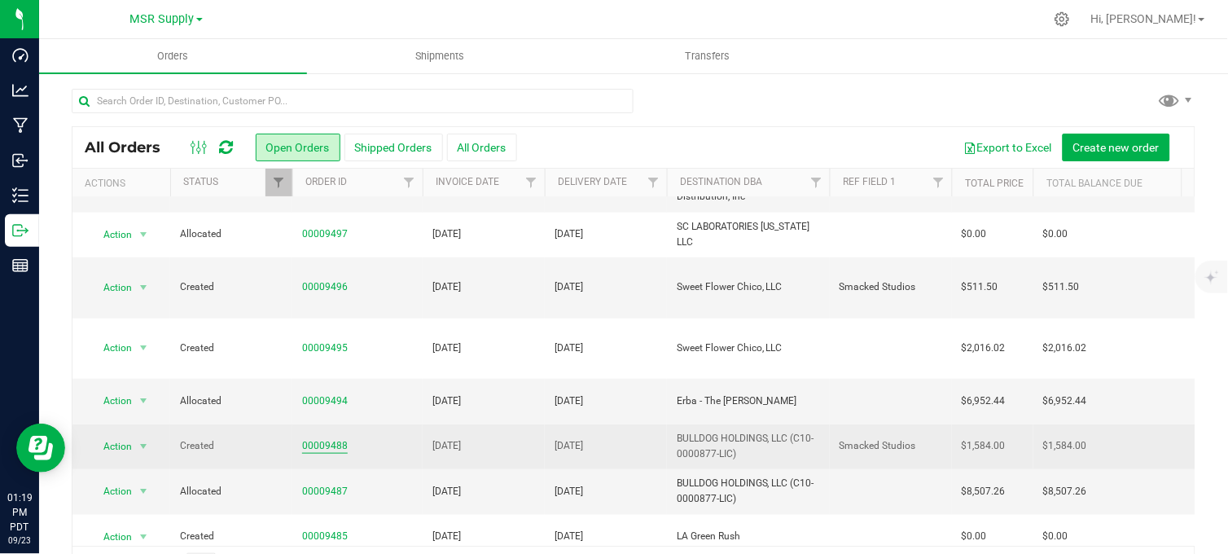
click at [323, 438] on link "00009488" at bounding box center [325, 445] width 46 height 15
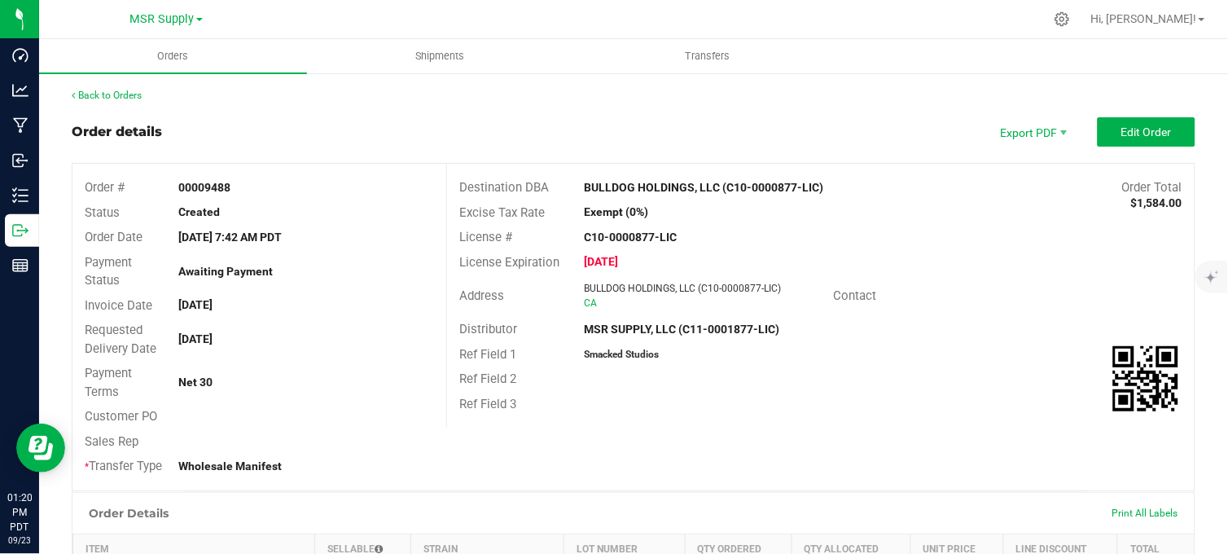
click at [373, 99] on div "Back to Orders" at bounding box center [634, 95] width 1124 height 15
click at [380, 99] on div "Back to Orders" at bounding box center [634, 95] width 1124 height 15
click at [1121, 134] on span "Edit Order" at bounding box center [1146, 131] width 50 height 13
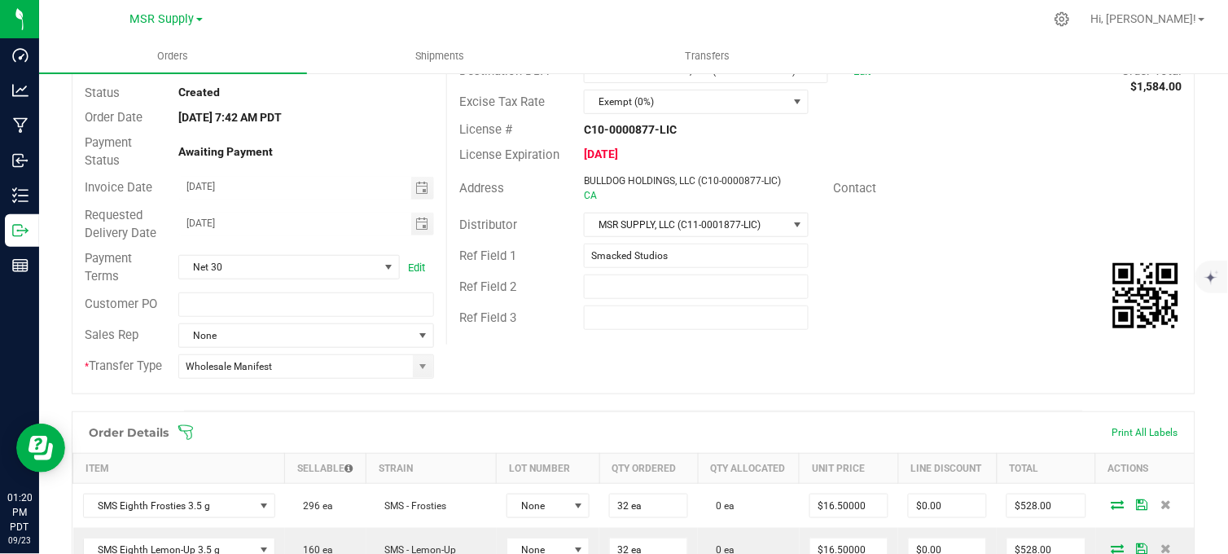
scroll to position [90, 0]
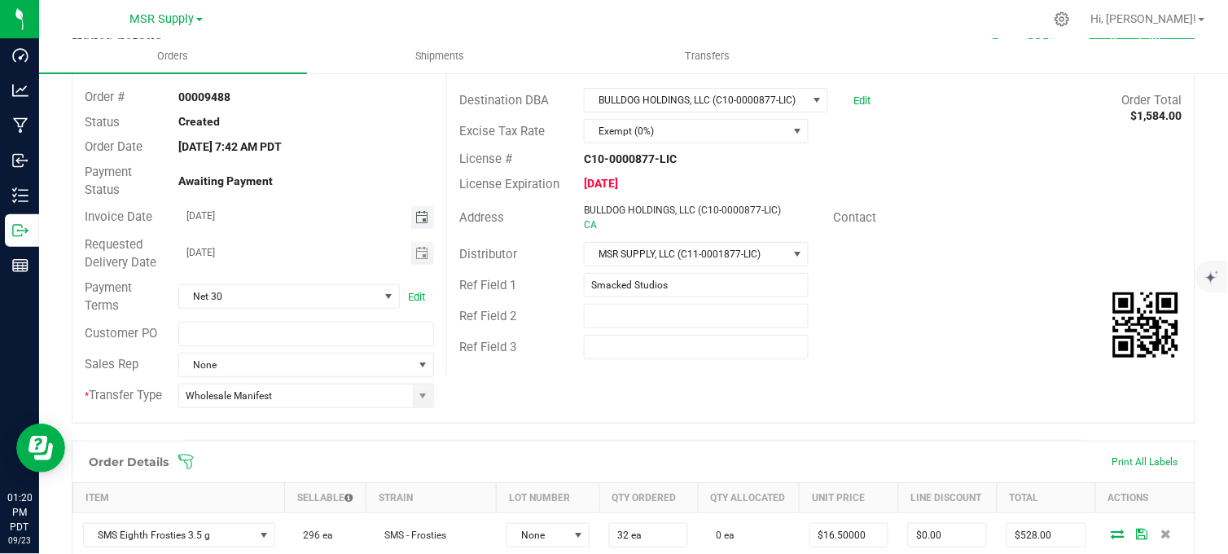
click at [419, 218] on span "Toggle calendar" at bounding box center [421, 217] width 13 height 13
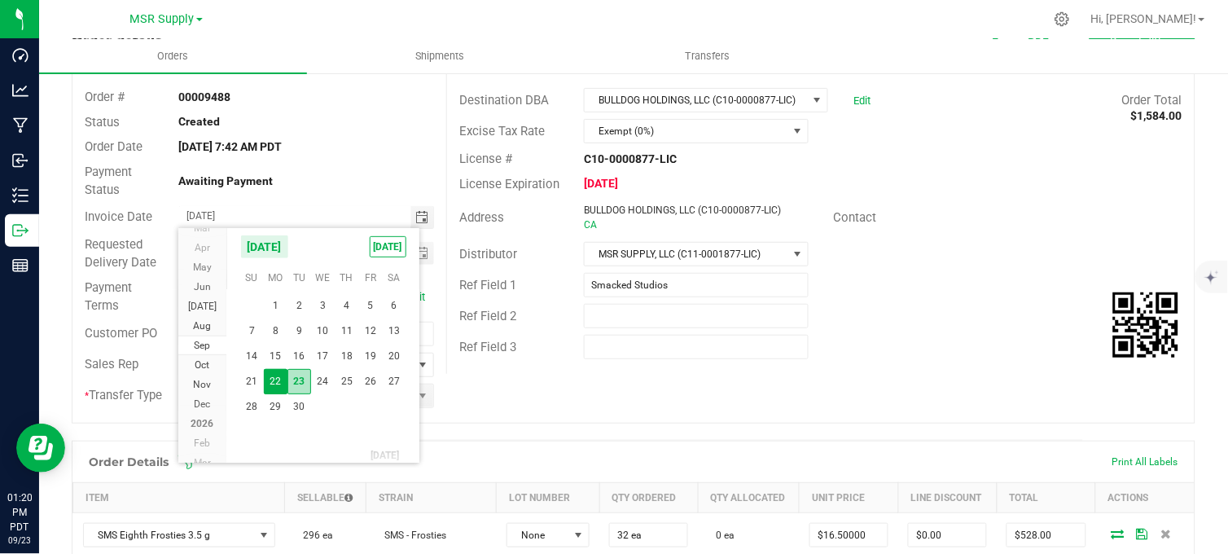
click at [298, 380] on span "23" at bounding box center [299, 381] width 24 height 25
type input "[DATE]"
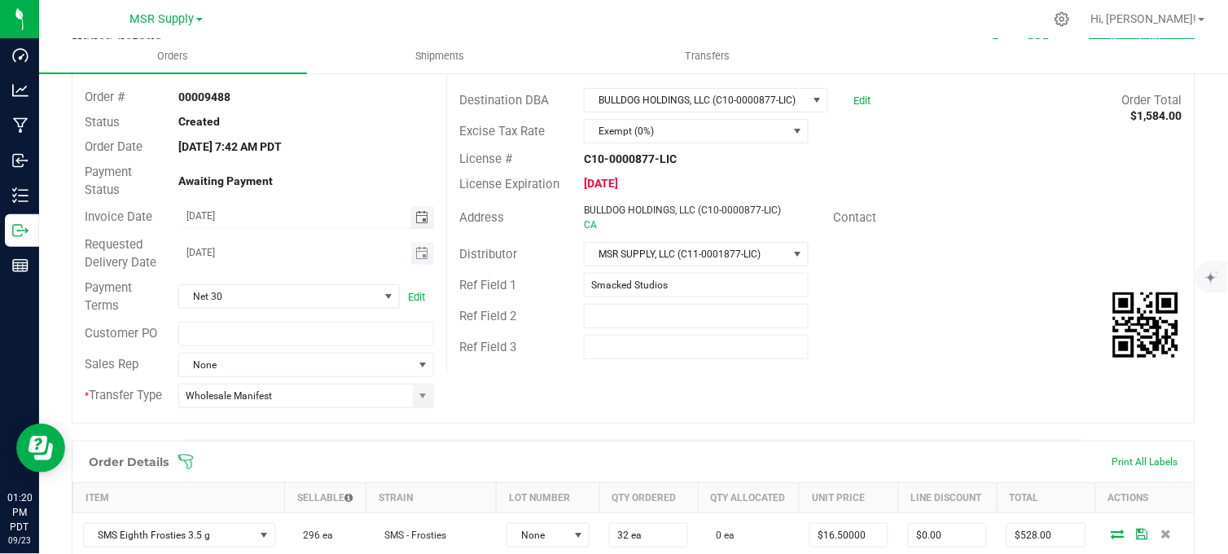
click at [411, 255] on span "Toggle calendar" at bounding box center [423, 253] width 24 height 23
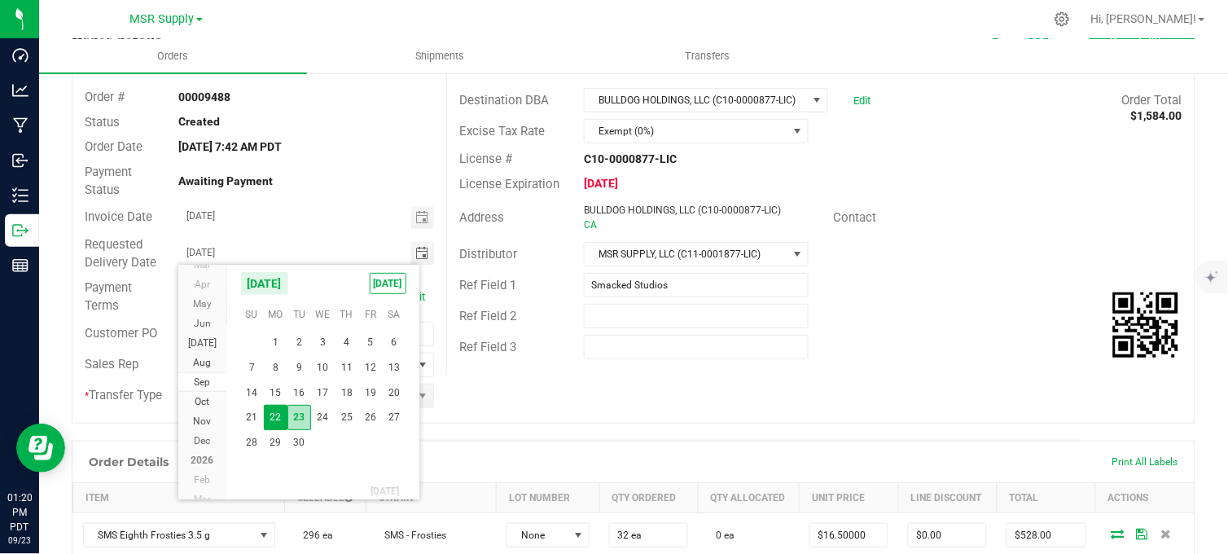
click at [296, 412] on span "23" at bounding box center [299, 417] width 24 height 25
type input "[DATE]"
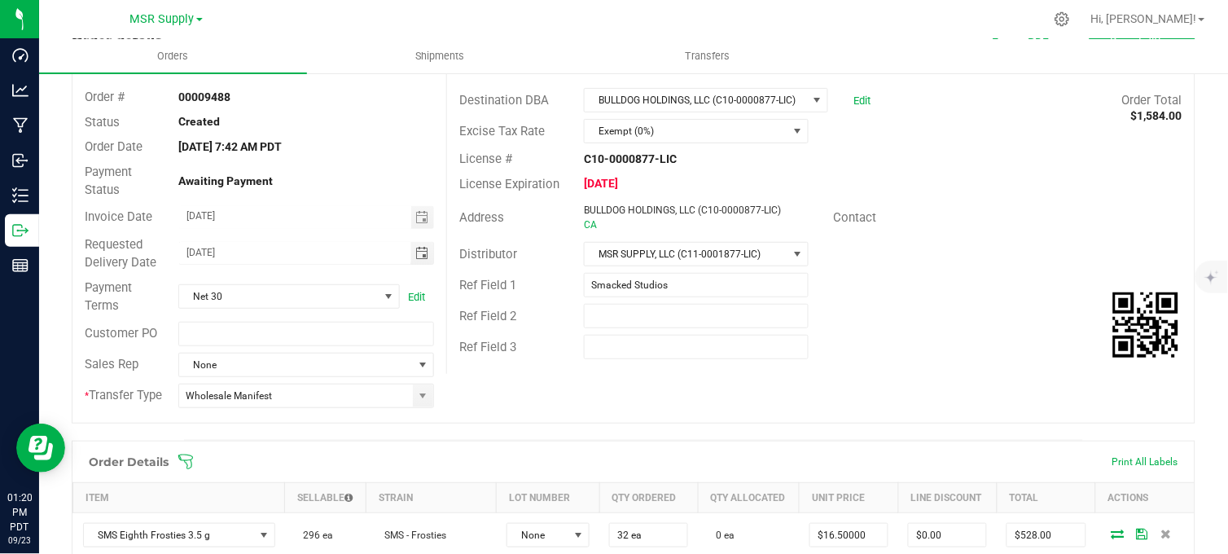
click at [318, 173] on div "Awaiting Payment" at bounding box center [306, 181] width 280 height 17
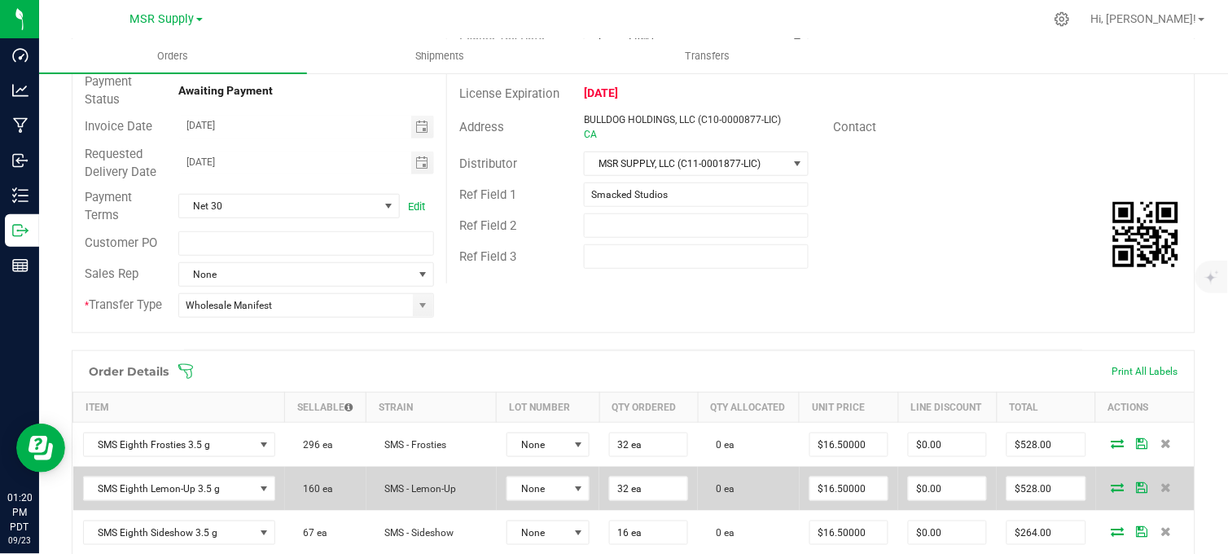
scroll to position [362, 0]
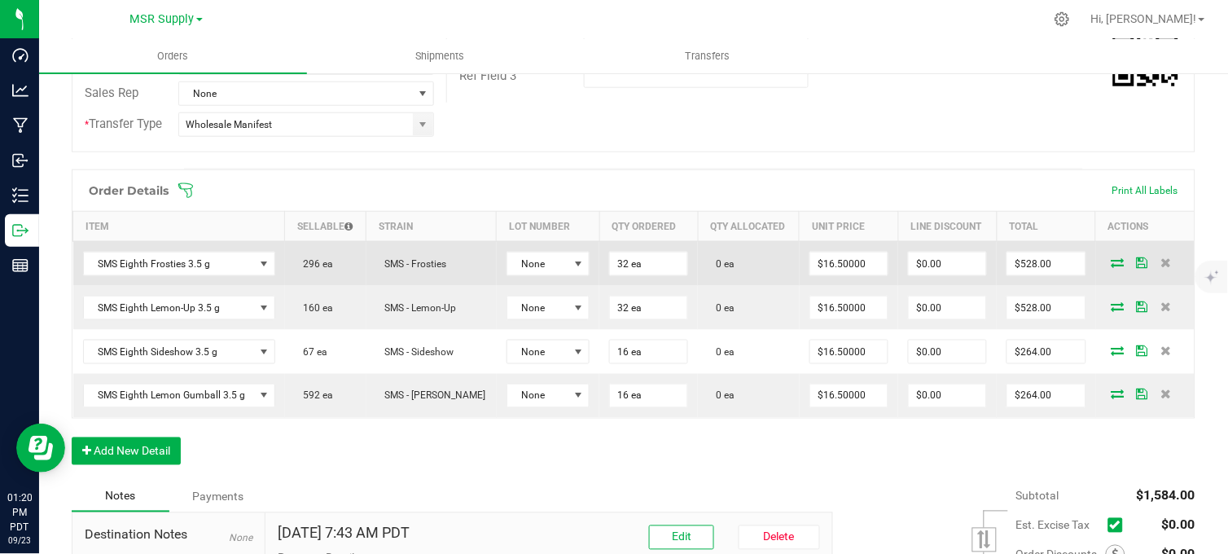
click at [1112, 267] on icon at bounding box center [1118, 262] width 13 height 10
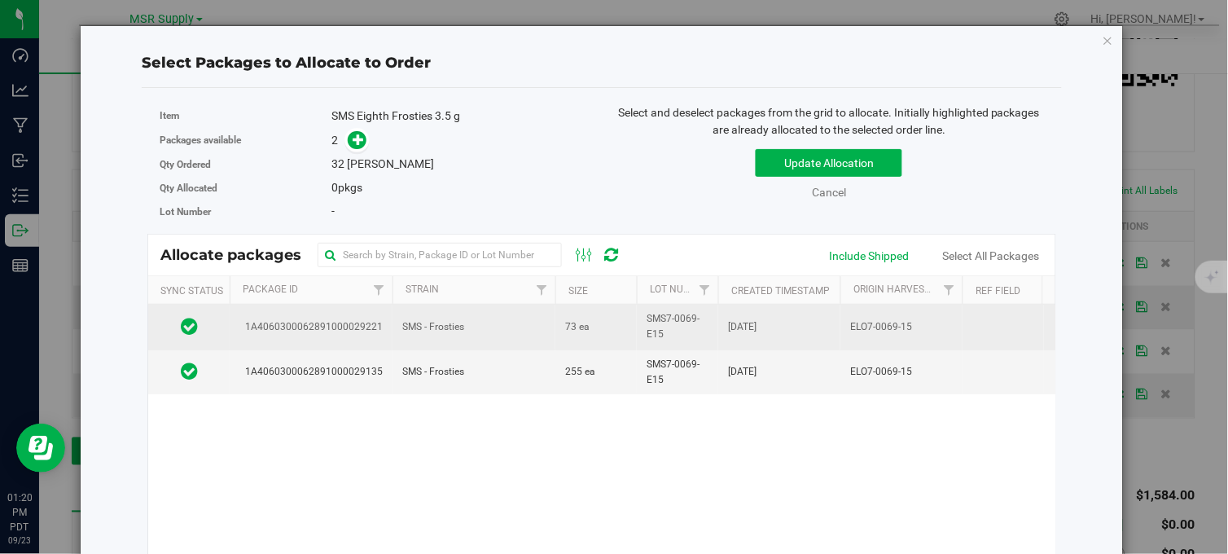
click at [538, 331] on td "SMS - Frosties" at bounding box center [474, 327] width 163 height 45
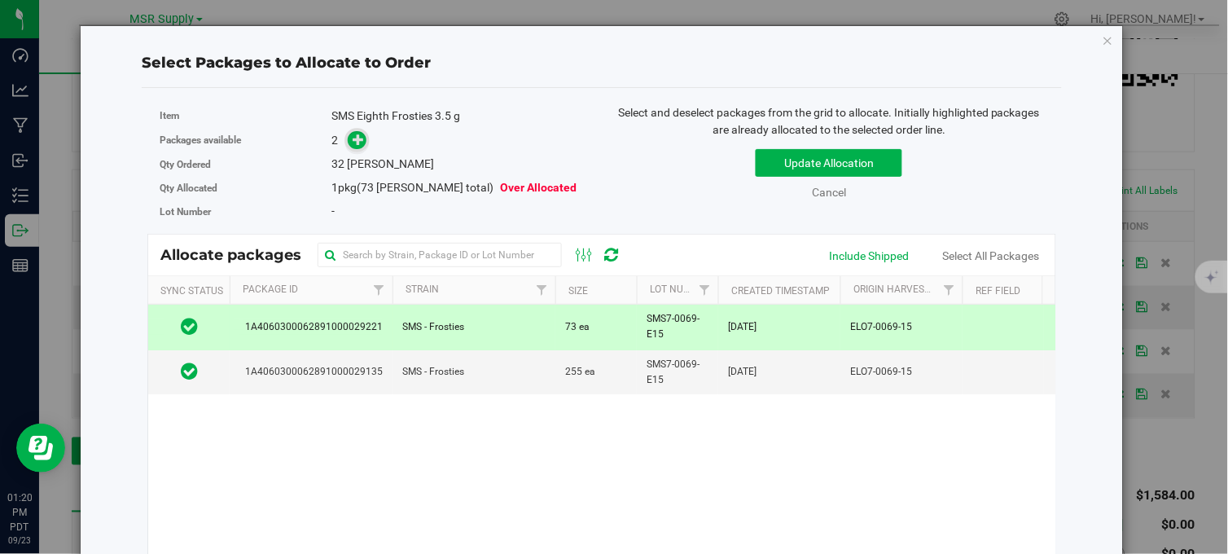
click at [357, 137] on icon at bounding box center [358, 139] width 11 height 11
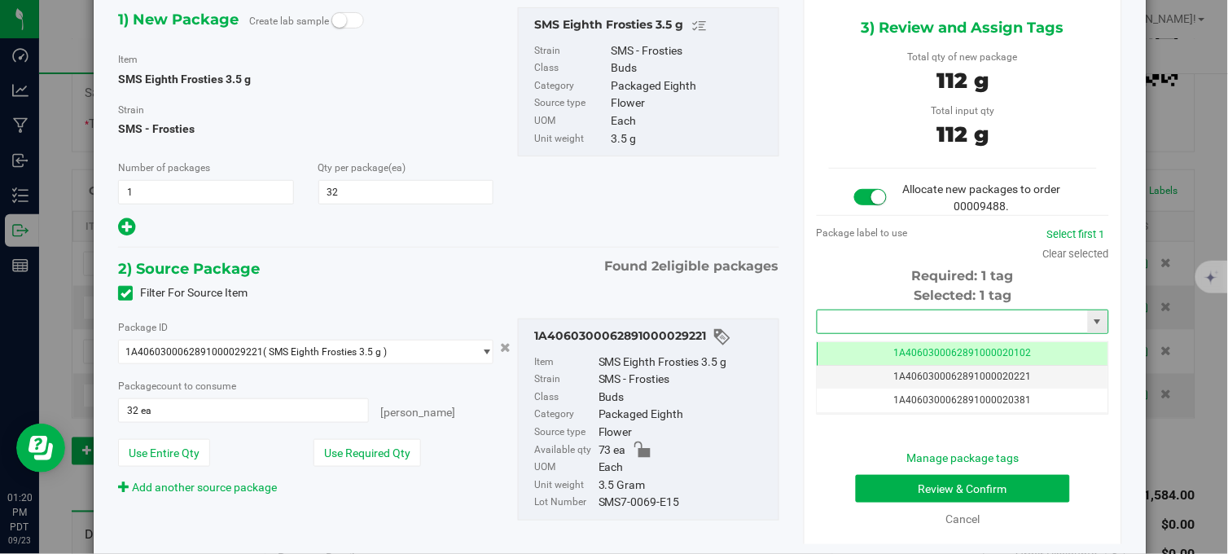
click at [837, 318] on input "text" at bounding box center [953, 321] width 270 height 23
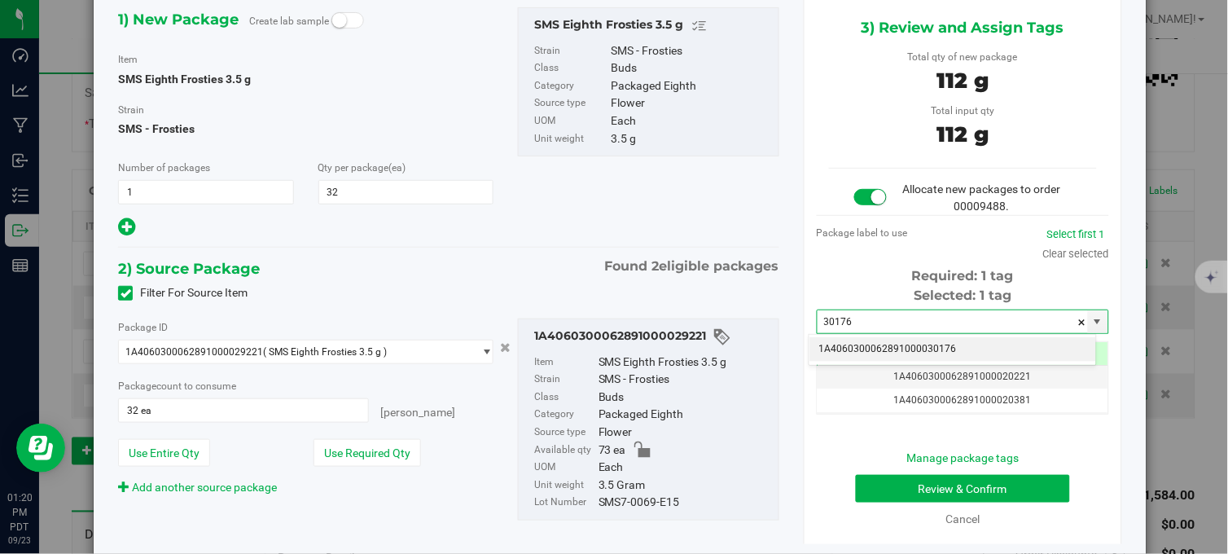
click at [875, 349] on li "1A4060300062891000030176" at bounding box center [953, 349] width 287 height 24
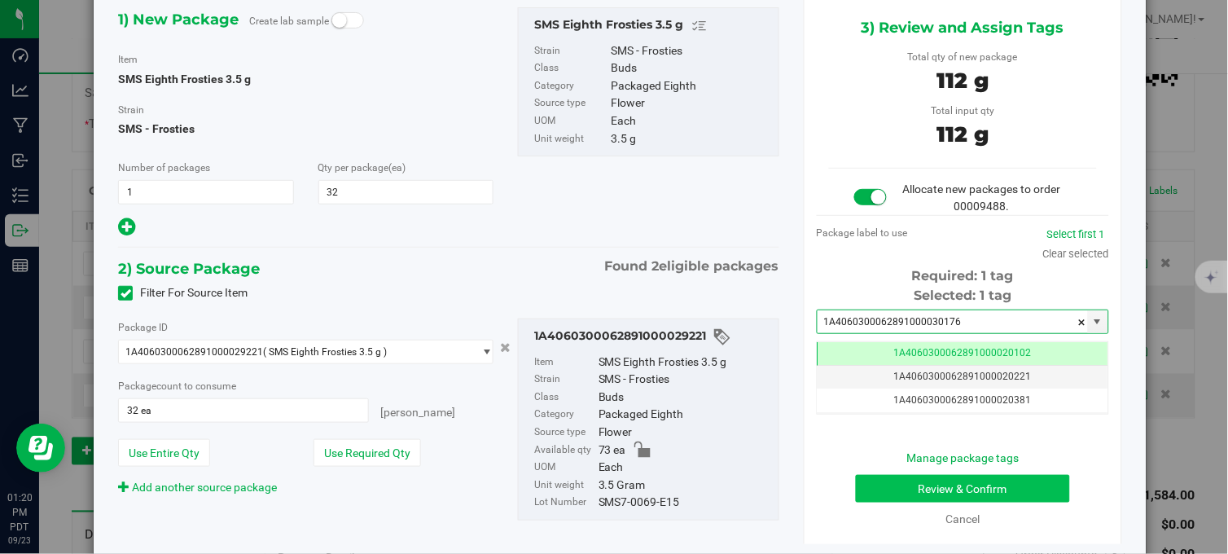
type input "1A4060300062891000030176"
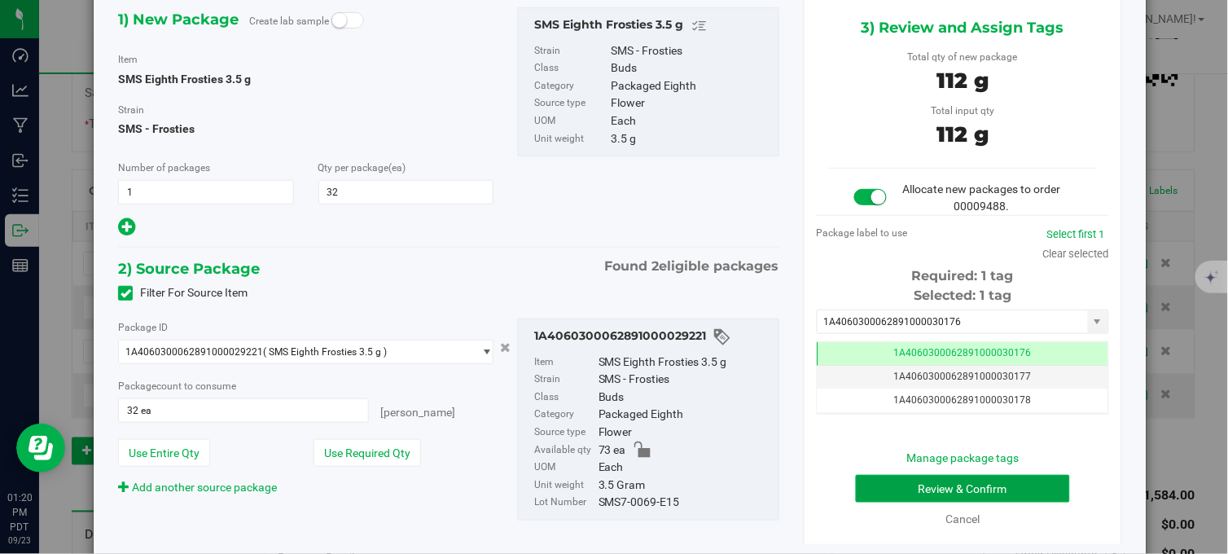
click at [933, 484] on button "Review & Confirm" at bounding box center [963, 489] width 214 height 28
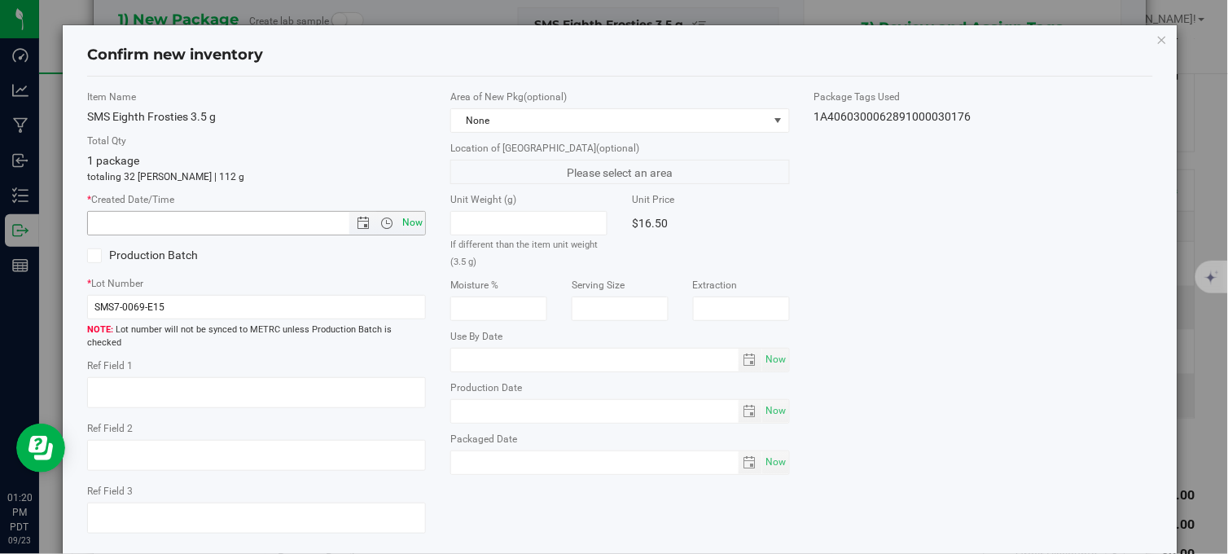
click at [417, 216] on span "Now" at bounding box center [413, 223] width 28 height 24
type input "9/23/2025 1:20 PM"
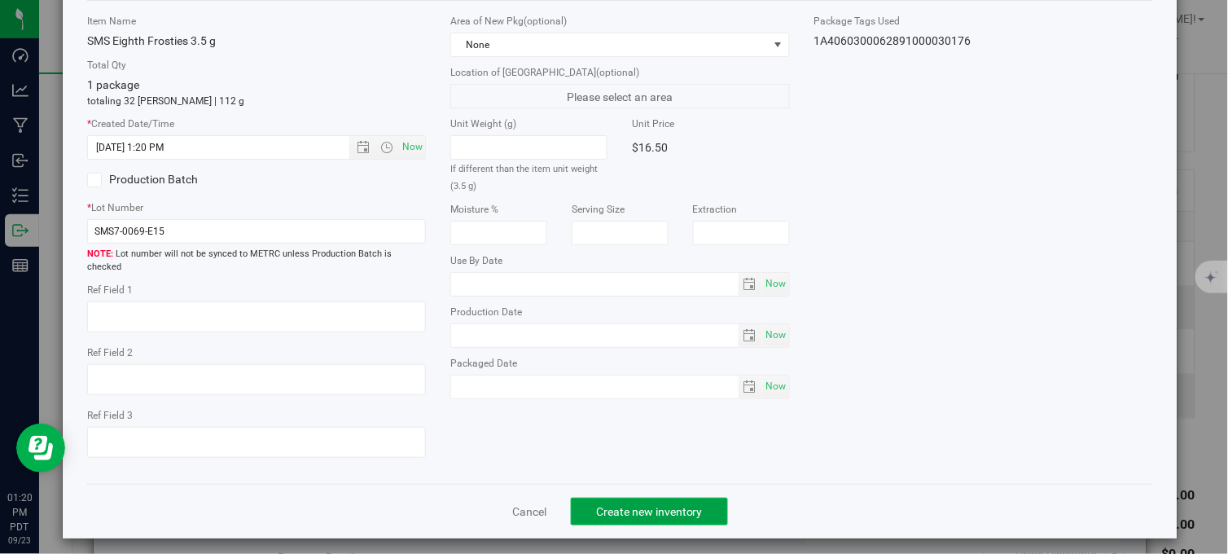
click at [616, 505] on span "Create new inventory" at bounding box center [649, 511] width 107 height 13
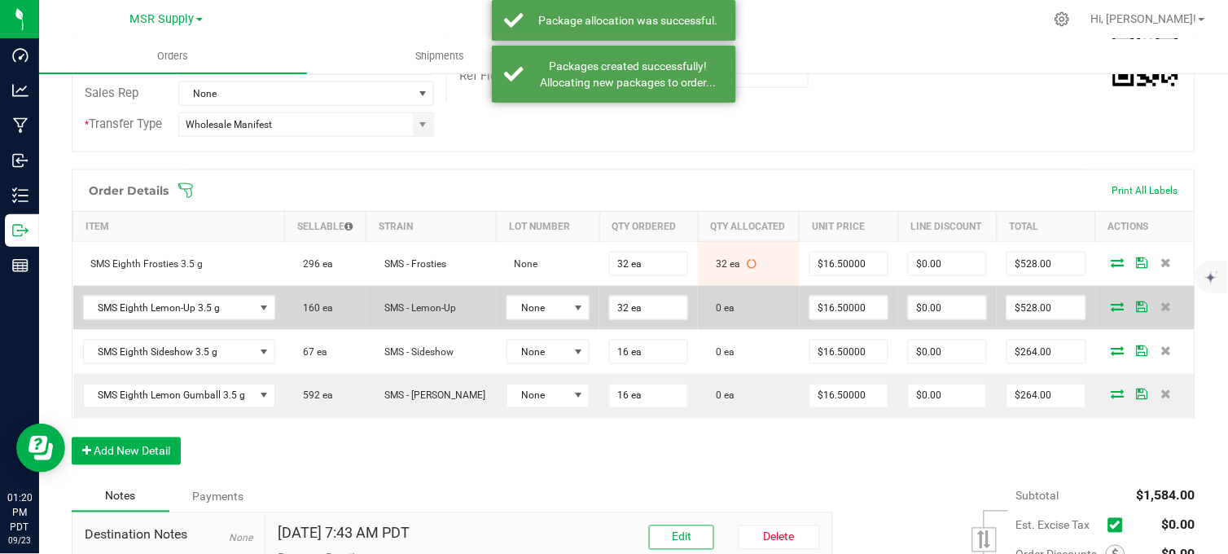
click at [1112, 311] on icon at bounding box center [1118, 306] width 13 height 10
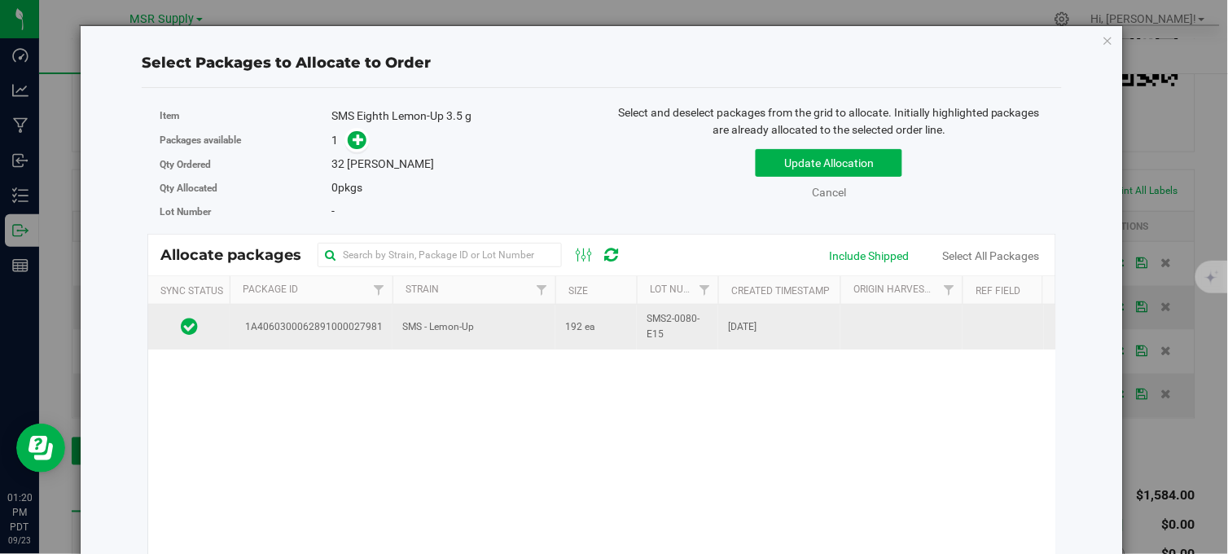
click at [434, 326] on span "SMS - Lemon-Up" at bounding box center [438, 326] width 72 height 15
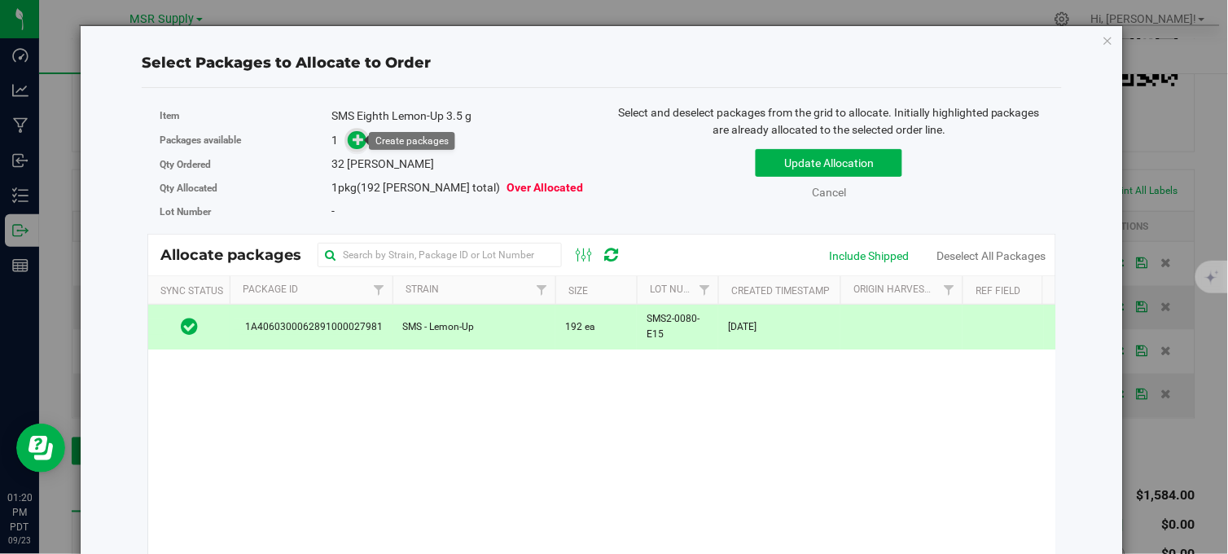
click at [353, 141] on icon at bounding box center [358, 139] width 11 height 11
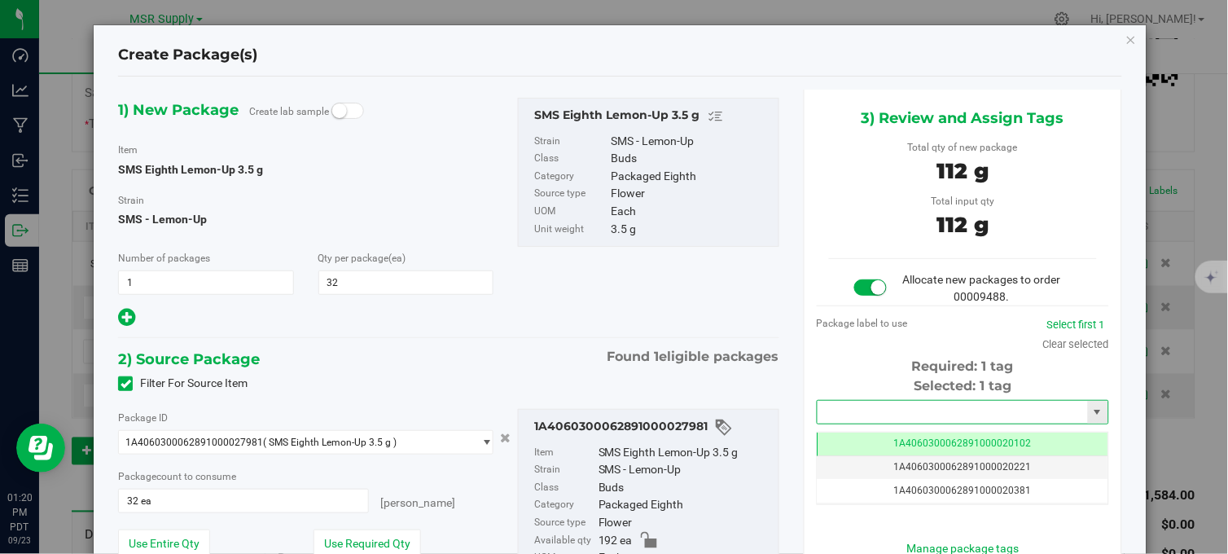
click at [833, 409] on input "text" at bounding box center [953, 412] width 270 height 23
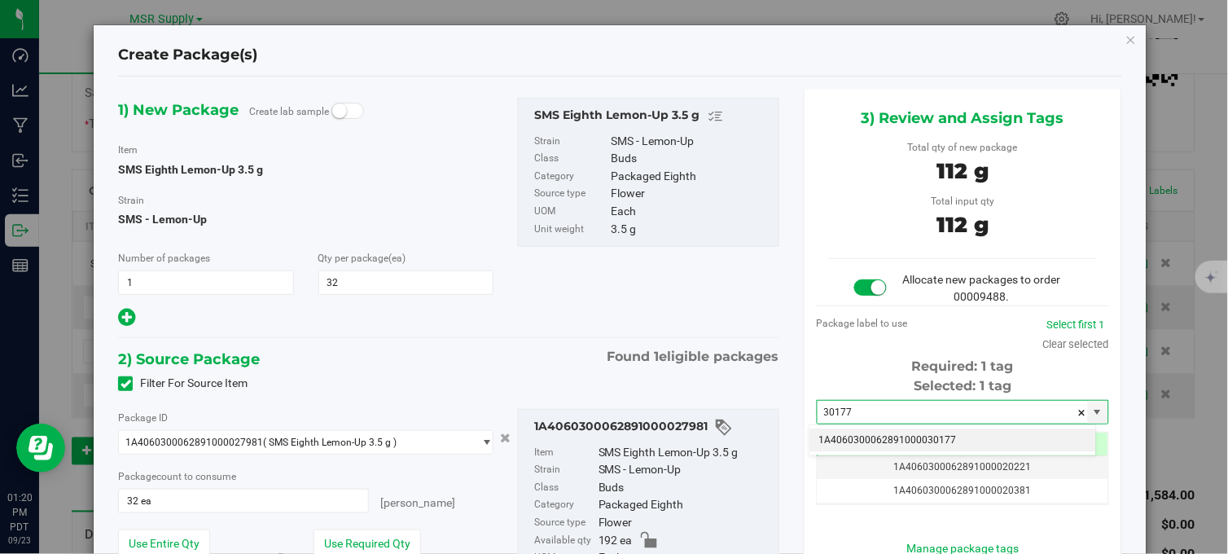
click at [855, 437] on li "1A4060300062891000030177" at bounding box center [953, 440] width 287 height 24
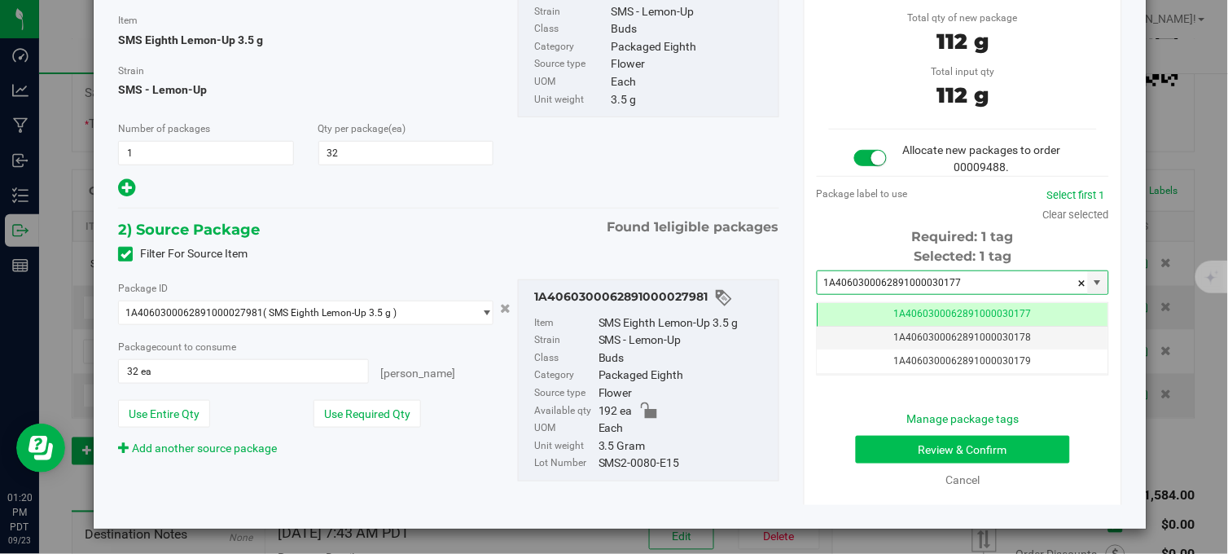
type input "1A4060300062891000030177"
click at [923, 446] on button "Review & Confirm" at bounding box center [963, 450] width 214 height 28
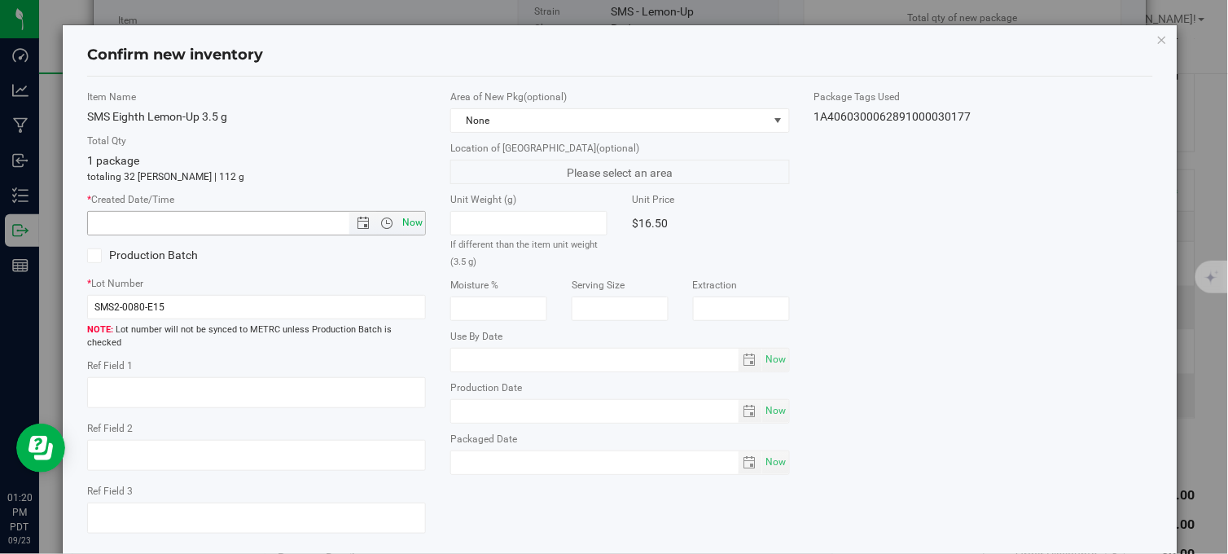
drag, startPoint x: 402, startPoint y: 216, endPoint x: 419, endPoint y: 225, distance: 20.0
click at [405, 217] on span "Now" at bounding box center [413, 223] width 28 height 24
type input "9/23/2025 1:20 PM"
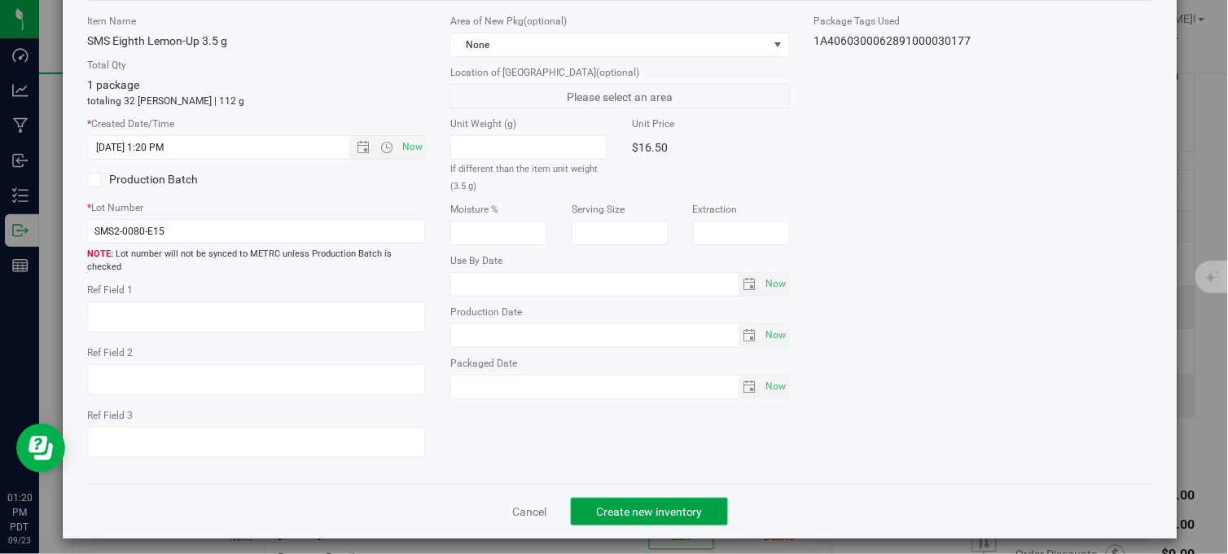
click at [656, 505] on span "Create new inventory" at bounding box center [649, 511] width 107 height 13
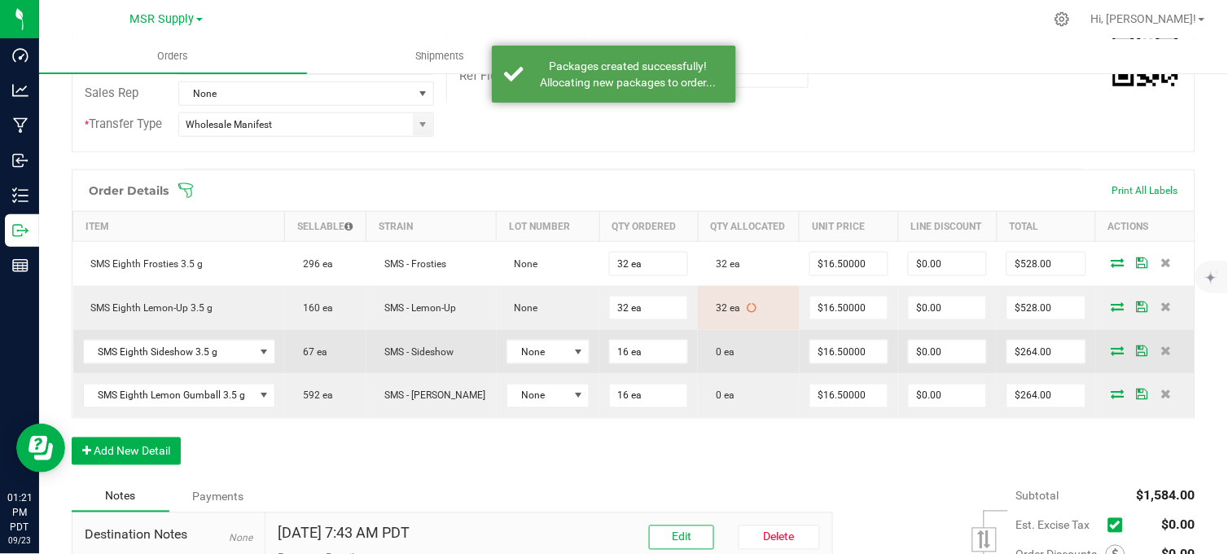
click at [1112, 355] on icon at bounding box center [1118, 350] width 13 height 10
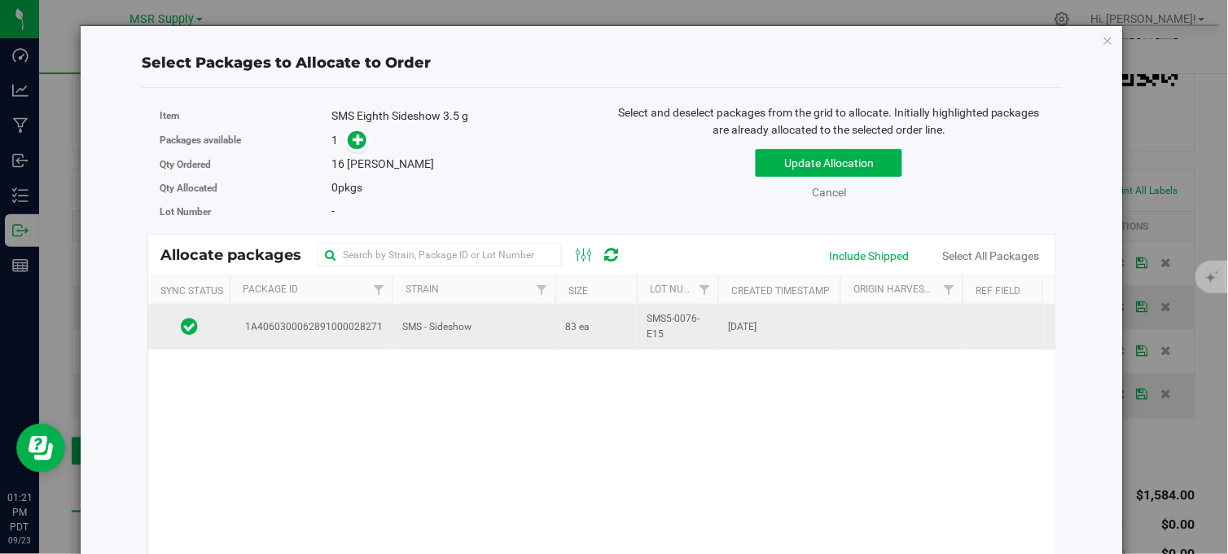
click at [533, 327] on td "SMS - Sideshow" at bounding box center [474, 327] width 163 height 44
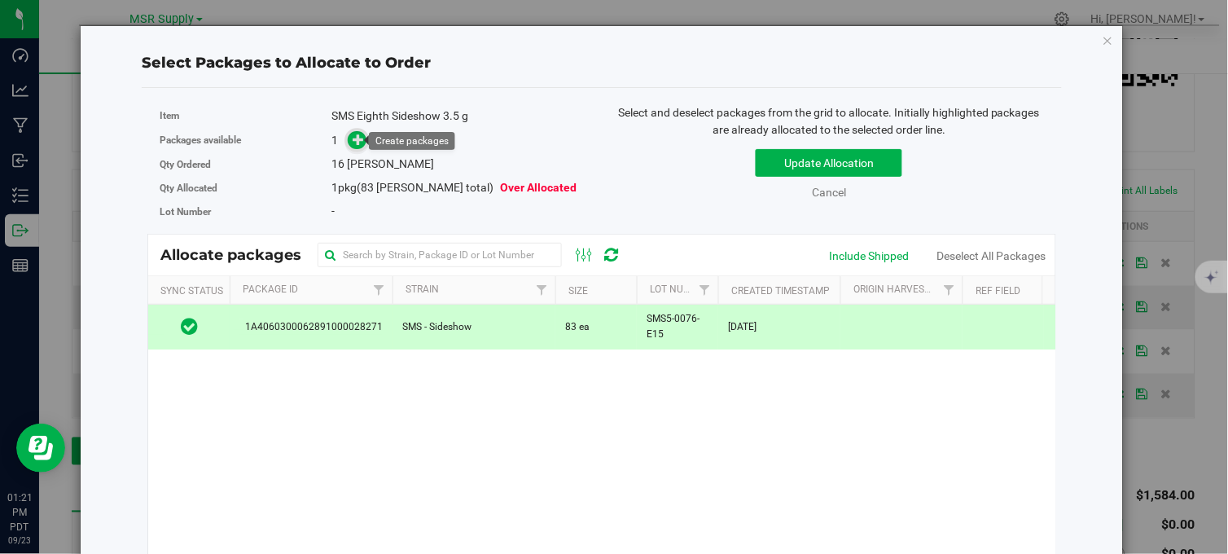
click at [348, 143] on link at bounding box center [357, 140] width 19 height 13
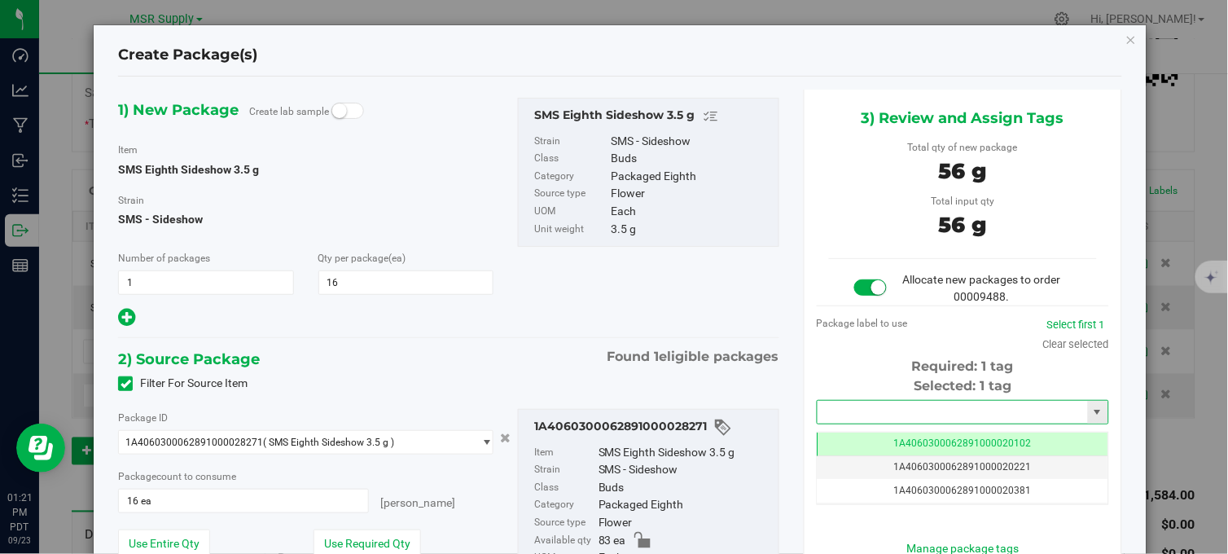
click at [893, 414] on input "text" at bounding box center [953, 412] width 270 height 23
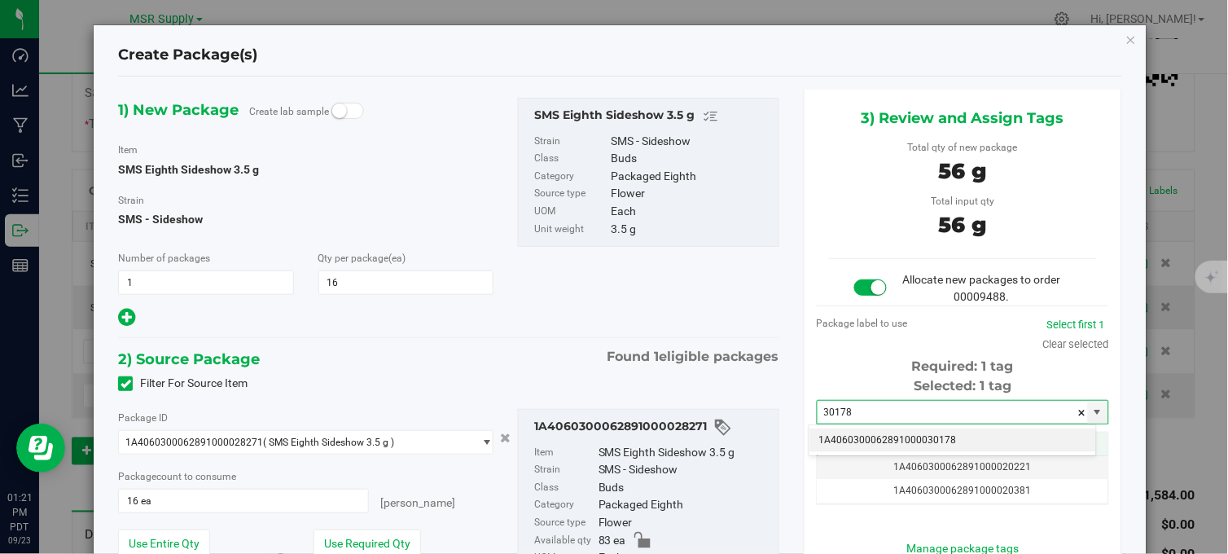
click at [988, 443] on li "1A4060300062891000030178" at bounding box center [953, 440] width 287 height 24
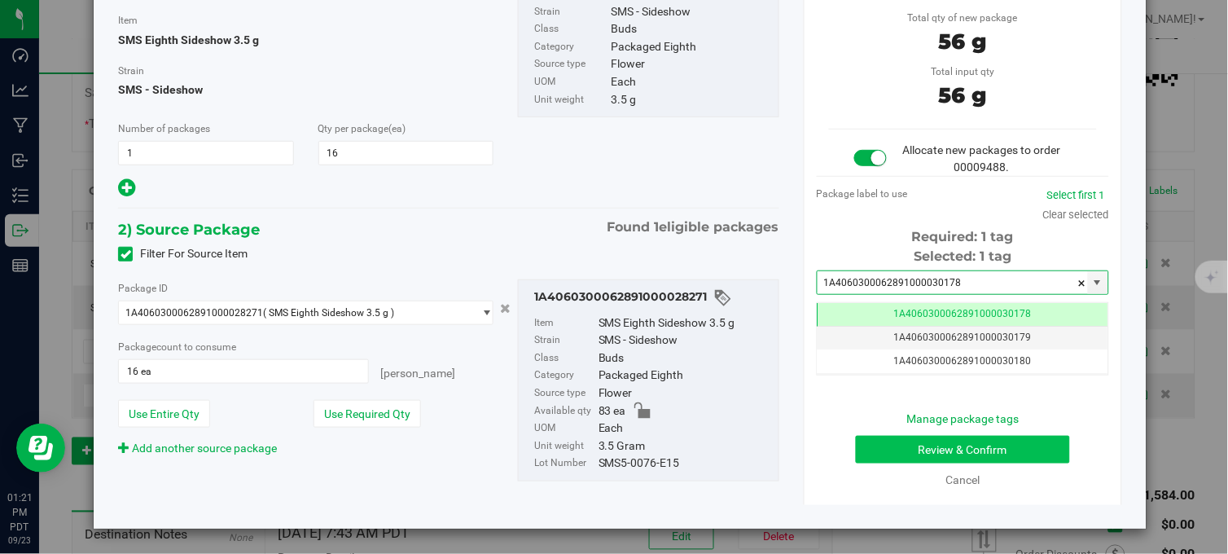
type input "1A4060300062891000030178"
click at [970, 448] on button "Review & Confirm" at bounding box center [963, 450] width 214 height 28
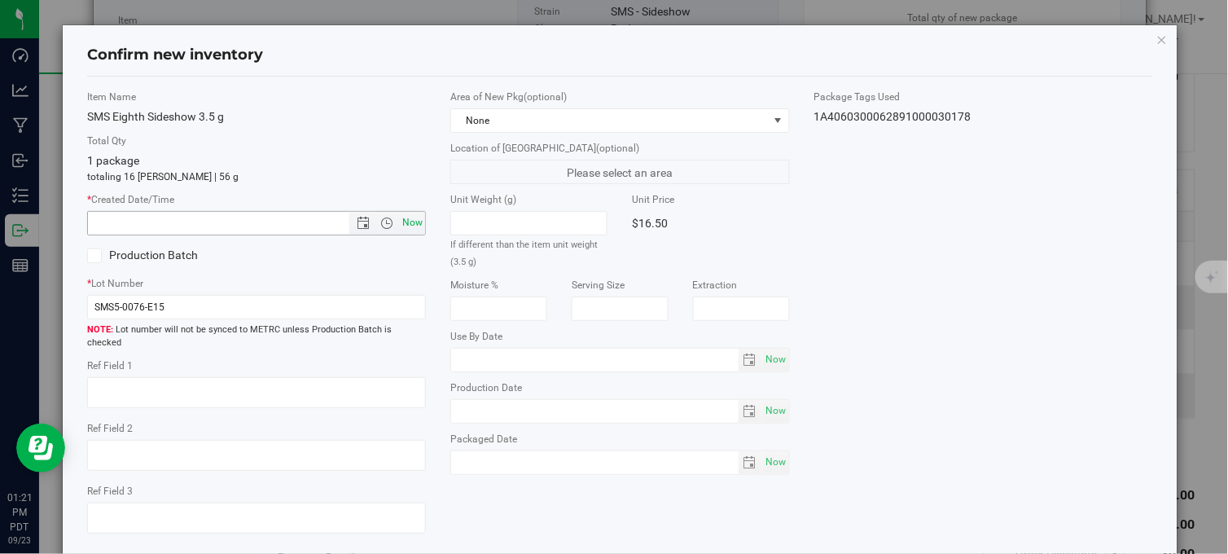
click at [399, 217] on span "Now" at bounding box center [413, 223] width 28 height 24
type input "9/23/2025 1:21 PM"
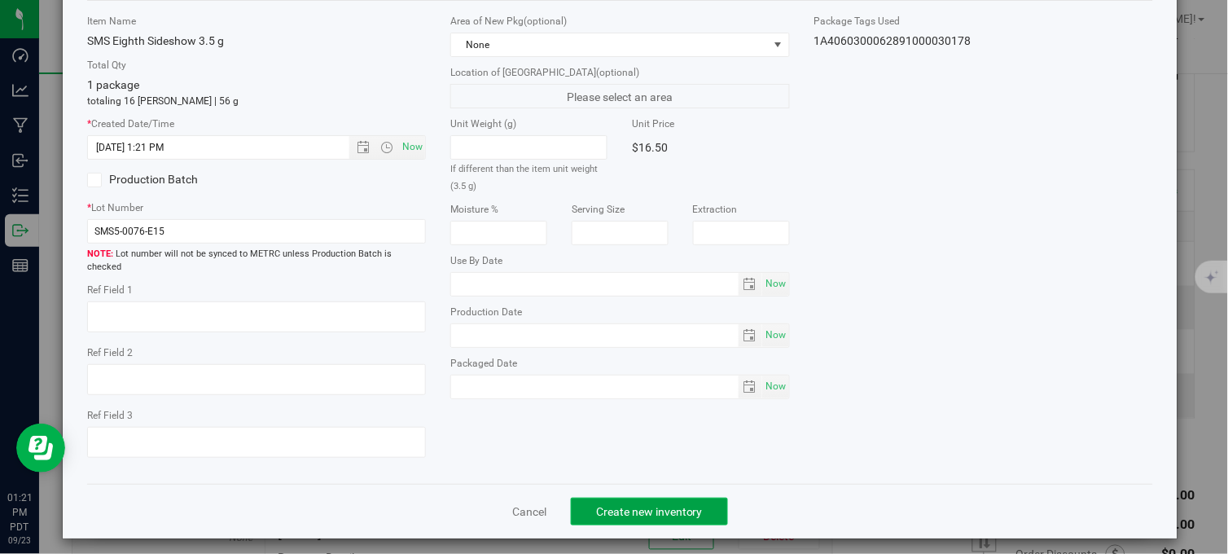
click at [608, 505] on span "Create new inventory" at bounding box center [649, 511] width 107 height 13
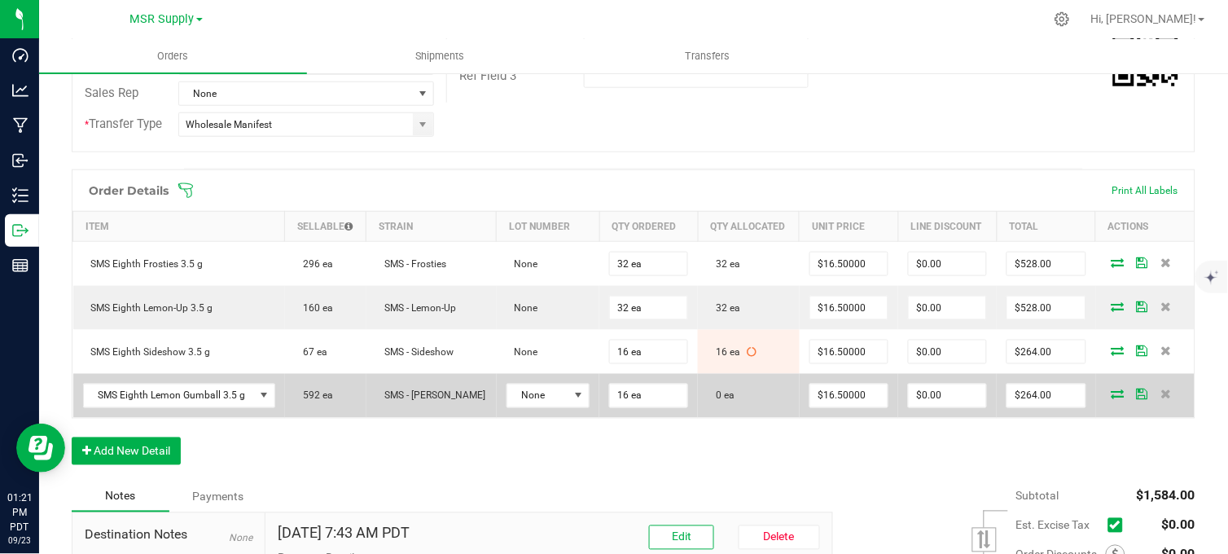
click at [1112, 399] on icon at bounding box center [1118, 394] width 13 height 10
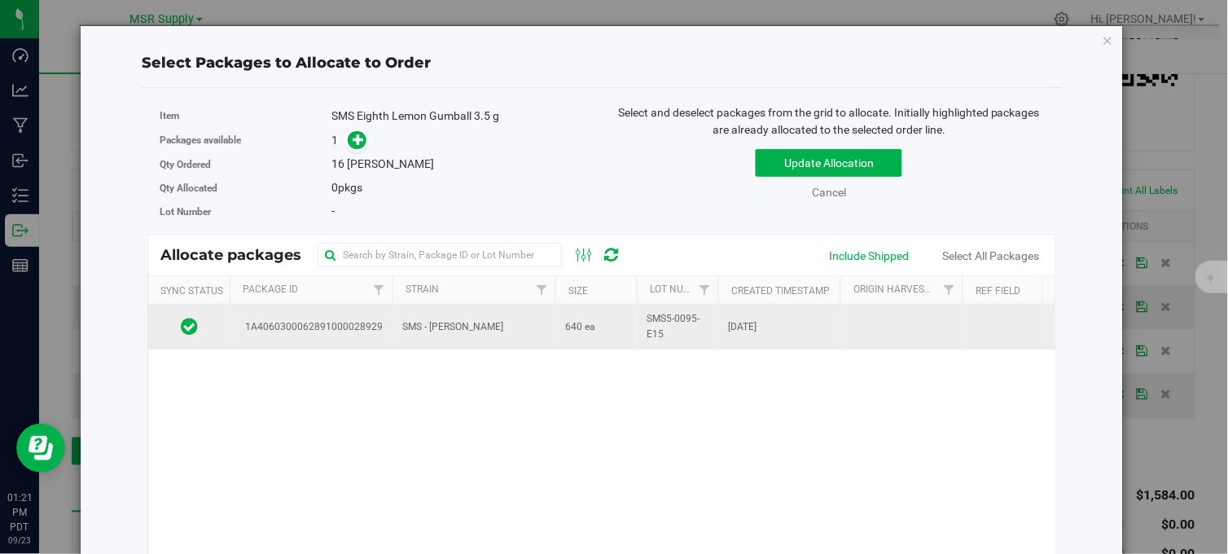
click at [499, 327] on td "SMS - Lemon Gumball" at bounding box center [474, 327] width 163 height 44
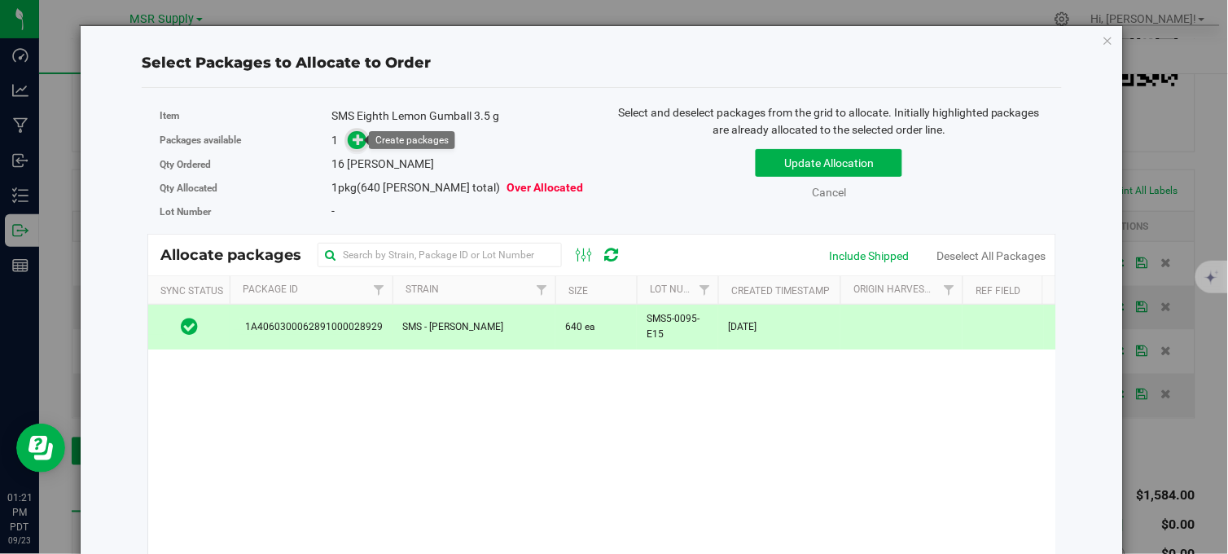
click at [353, 134] on icon at bounding box center [358, 139] width 11 height 11
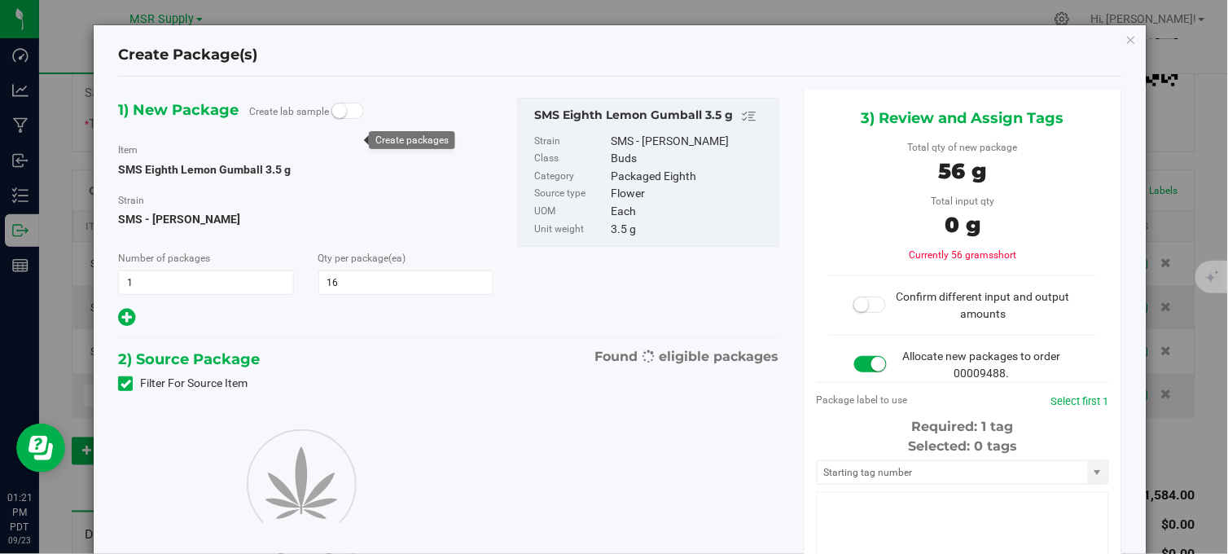
type input "16"
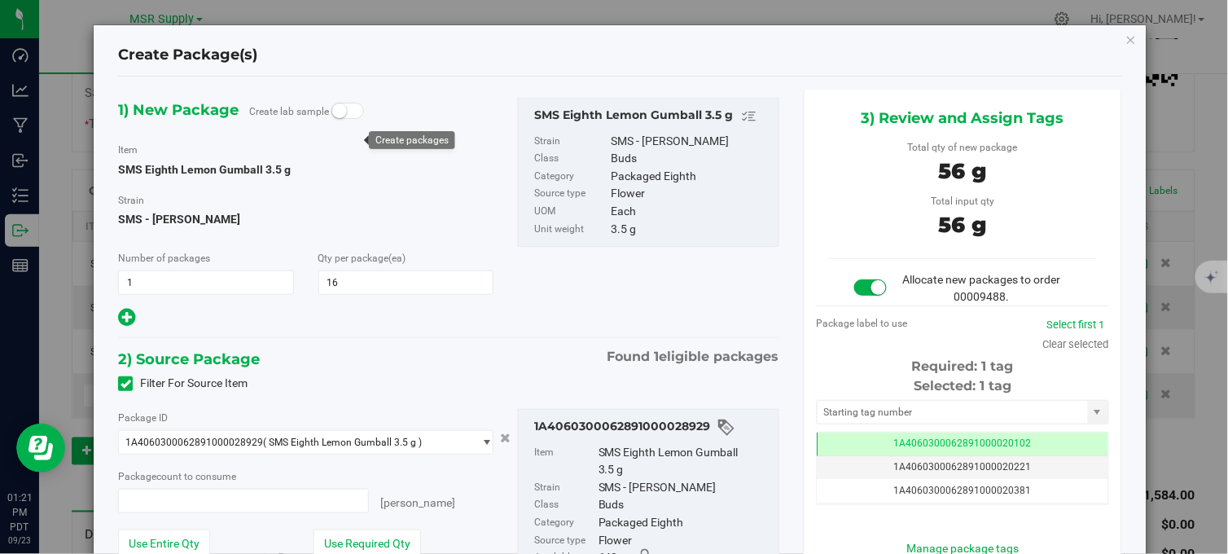
type input "16 ea"
click at [889, 419] on input "text" at bounding box center [953, 412] width 270 height 23
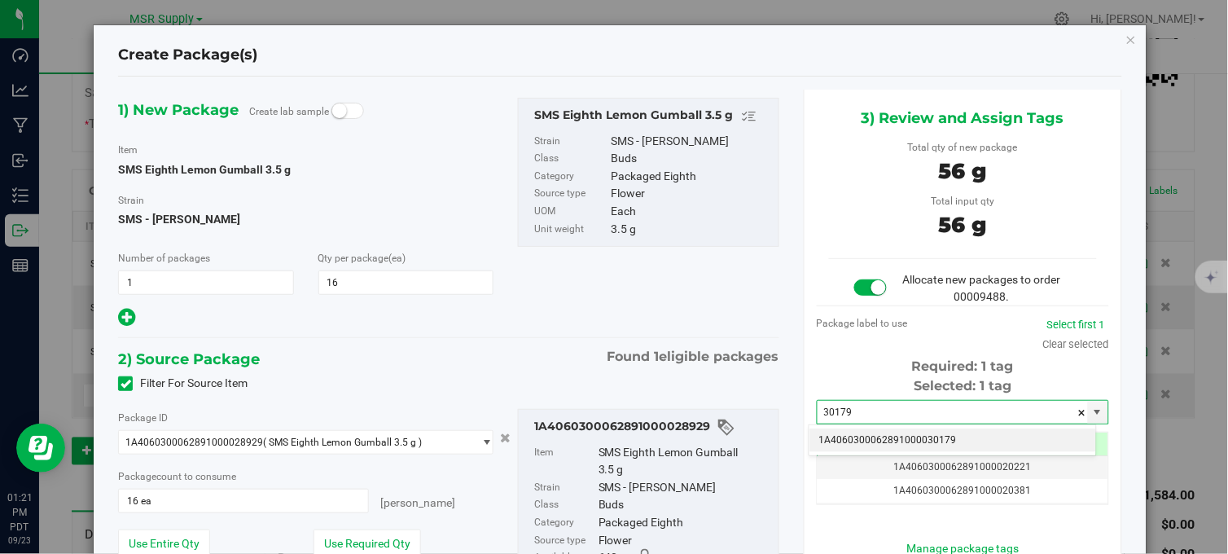
drag, startPoint x: 894, startPoint y: 437, endPoint x: 912, endPoint y: 296, distance: 142.8
click at [894, 437] on li "1A4060300062891000030179" at bounding box center [953, 440] width 287 height 24
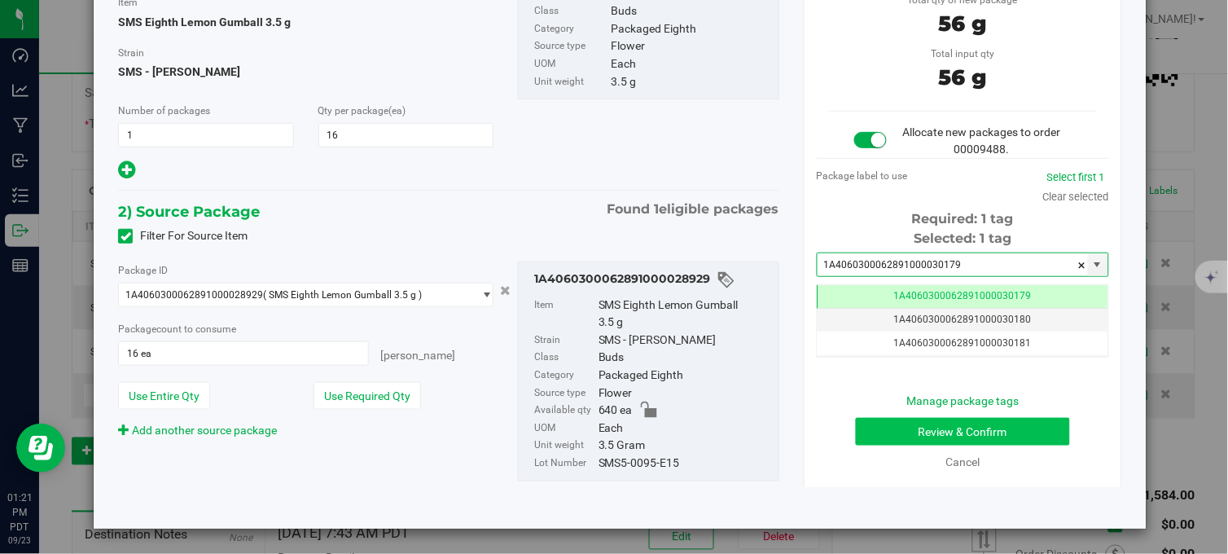
type input "1A4060300062891000030179"
click at [885, 432] on button "Review & Confirm" at bounding box center [963, 432] width 214 height 28
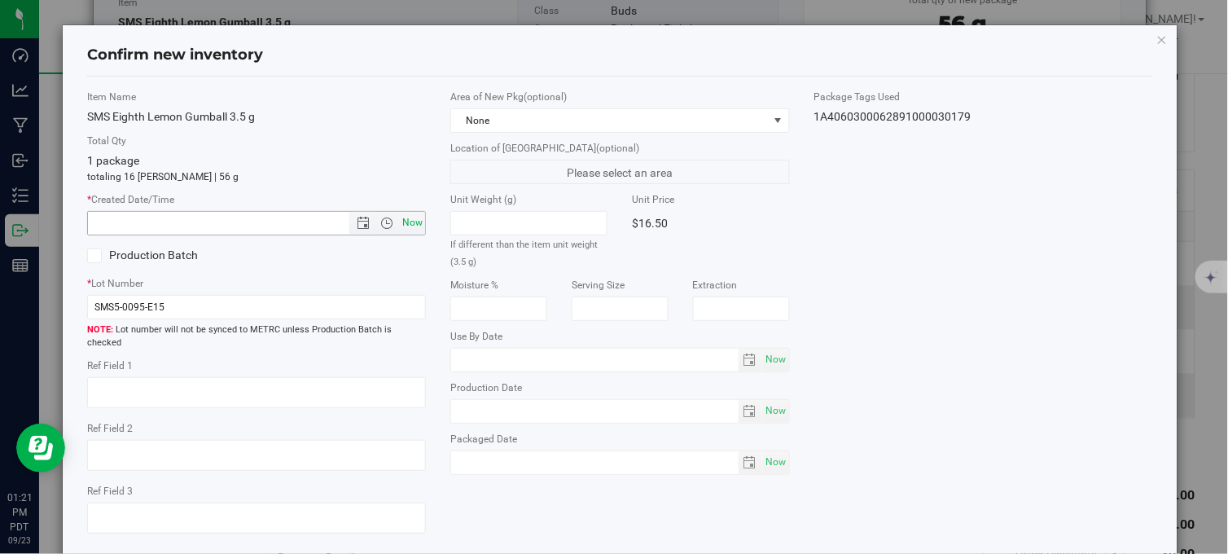
click at [409, 222] on span "Now" at bounding box center [413, 223] width 28 height 24
type input "9/23/2025 1:21 PM"
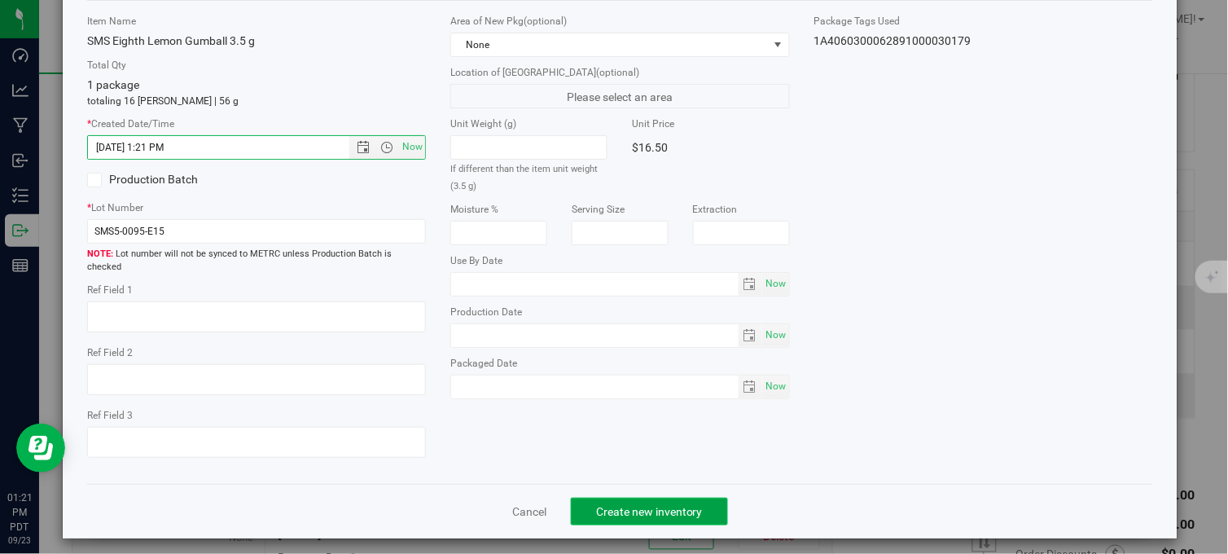
click at [615, 498] on button "Create new inventory" at bounding box center [649, 512] width 157 height 28
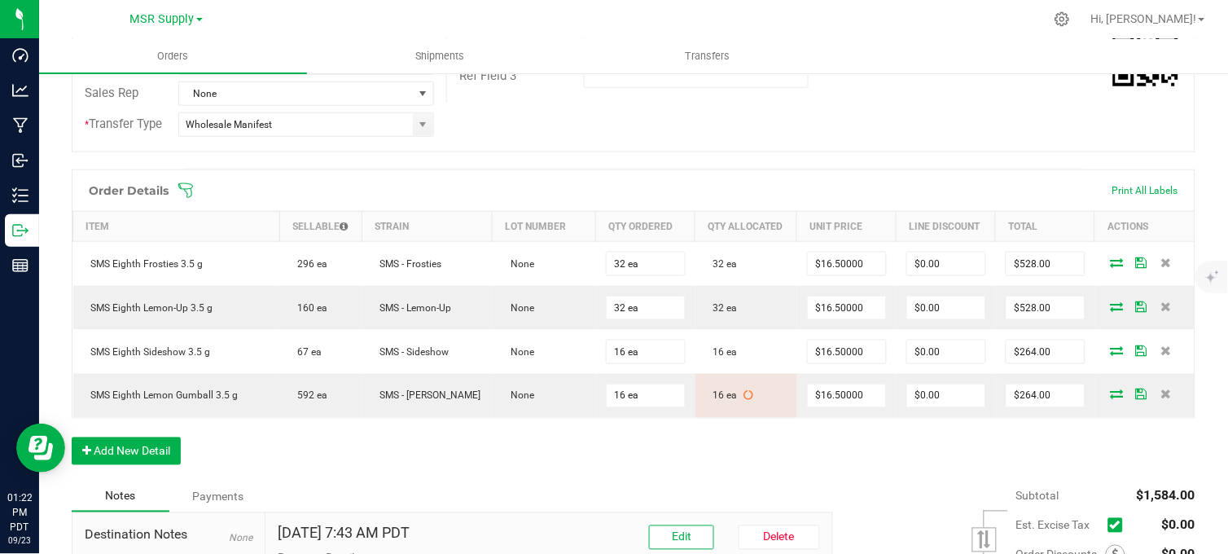
click at [600, 465] on div "Order Details Print All Labels Item Sellable Strain Lot Number Qty Ordered Qty …" at bounding box center [634, 325] width 1124 height 312
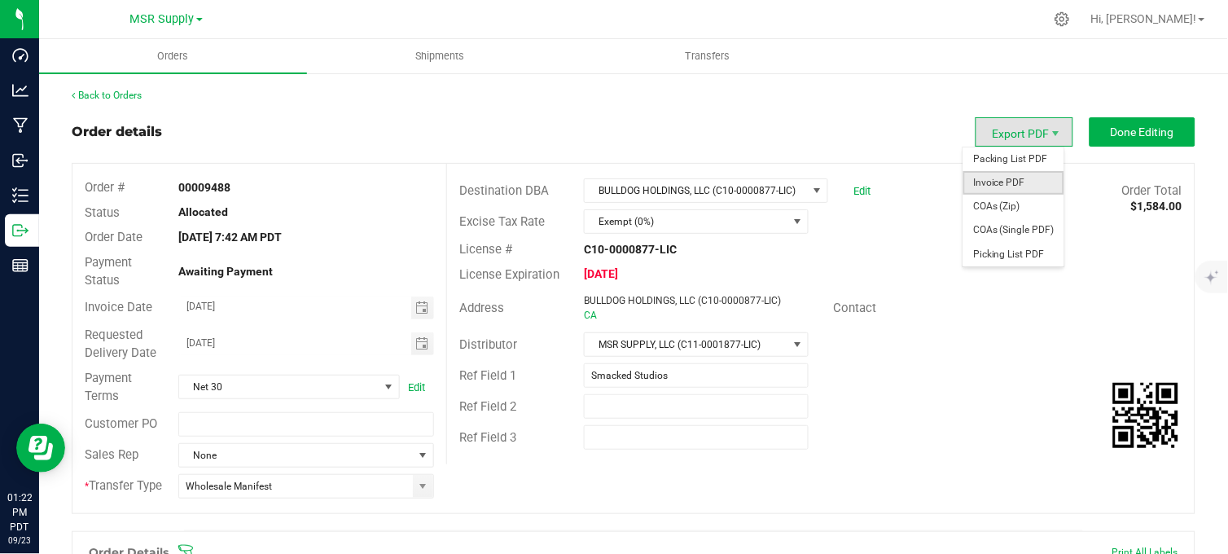
click at [1012, 185] on span "Invoice PDF" at bounding box center [1013, 183] width 101 height 24
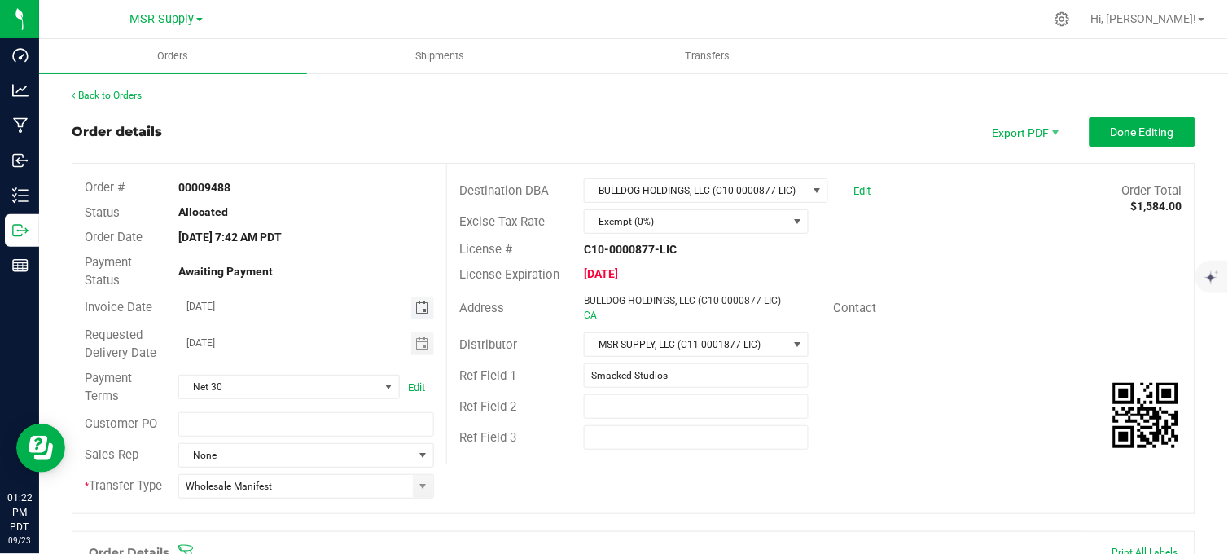
click at [419, 313] on span "Toggle calendar" at bounding box center [421, 307] width 13 height 13
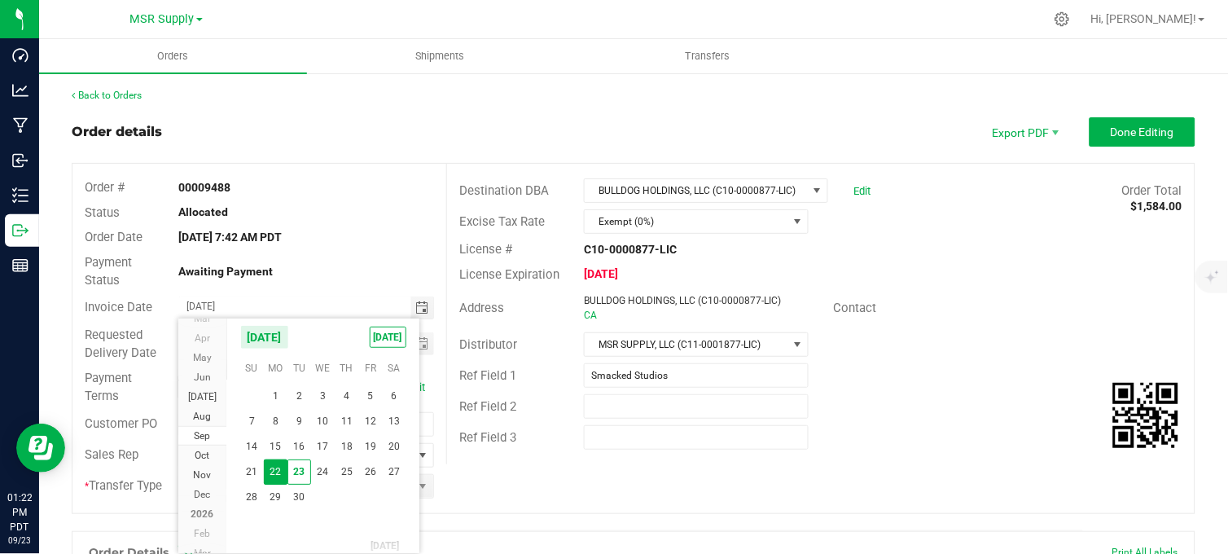
drag, startPoint x: 302, startPoint y: 473, endPoint x: 384, endPoint y: 380, distance: 124.0
click at [302, 471] on span "23" at bounding box center [299, 471] width 24 height 25
type input "[DATE]"
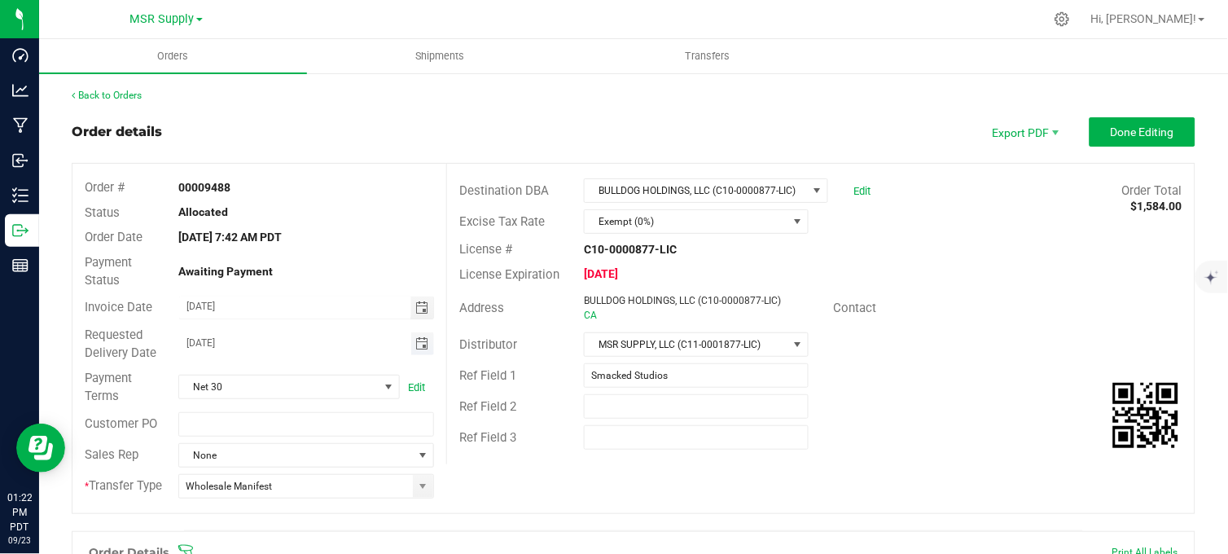
click at [415, 338] on span "Toggle calendar" at bounding box center [421, 343] width 13 height 13
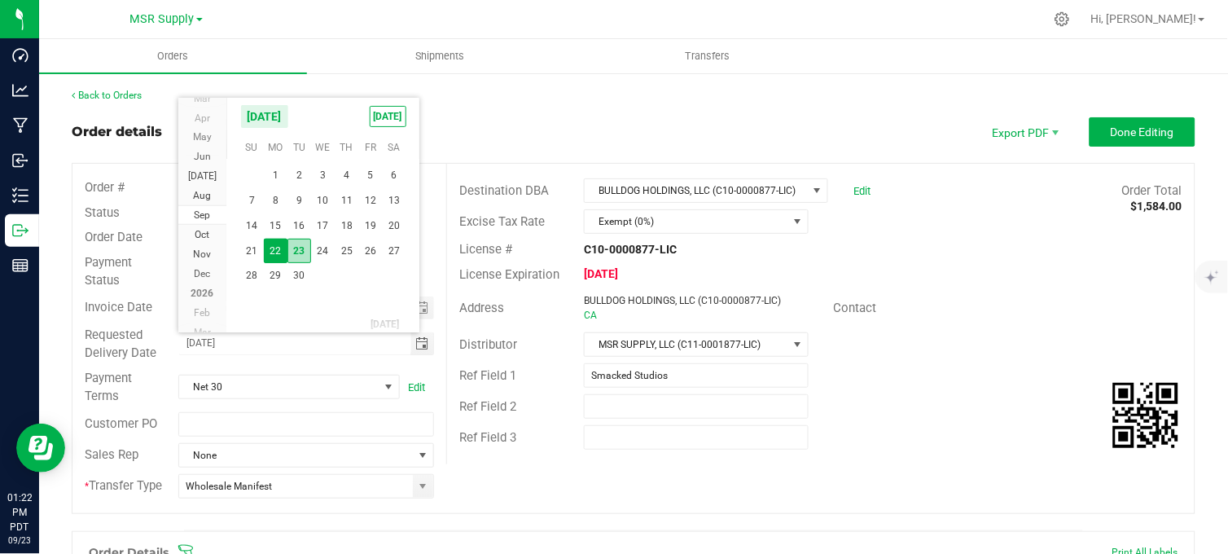
click at [294, 250] on span "23" at bounding box center [299, 251] width 24 height 25
type input "[DATE]"
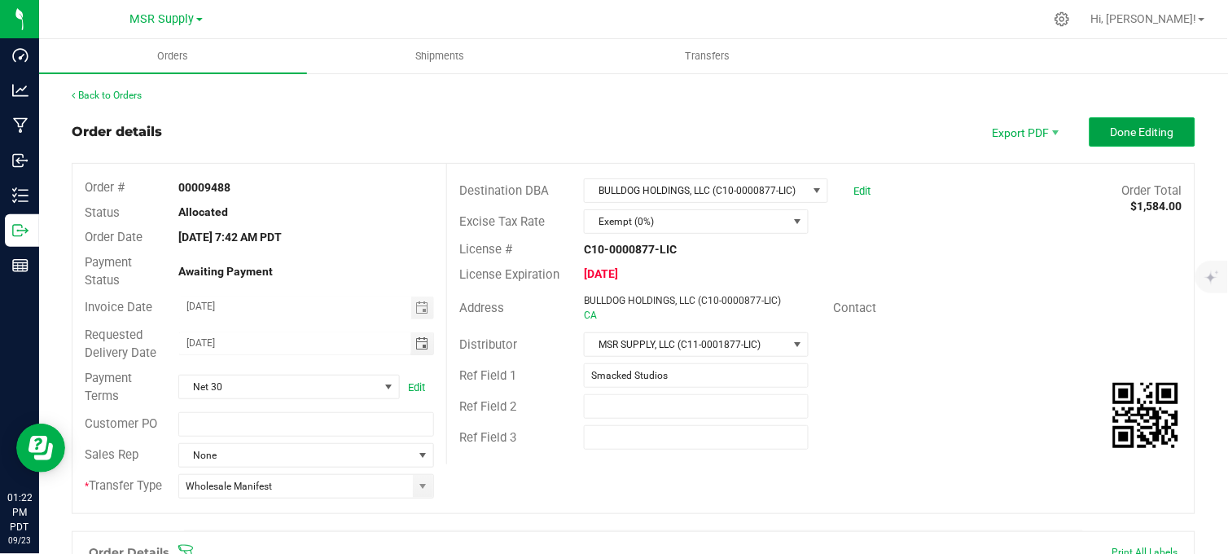
drag, startPoint x: 1120, startPoint y: 123, endPoint x: 1110, endPoint y: 134, distance: 14.4
click at [1119, 124] on button "Done Editing" at bounding box center [1143, 131] width 106 height 29
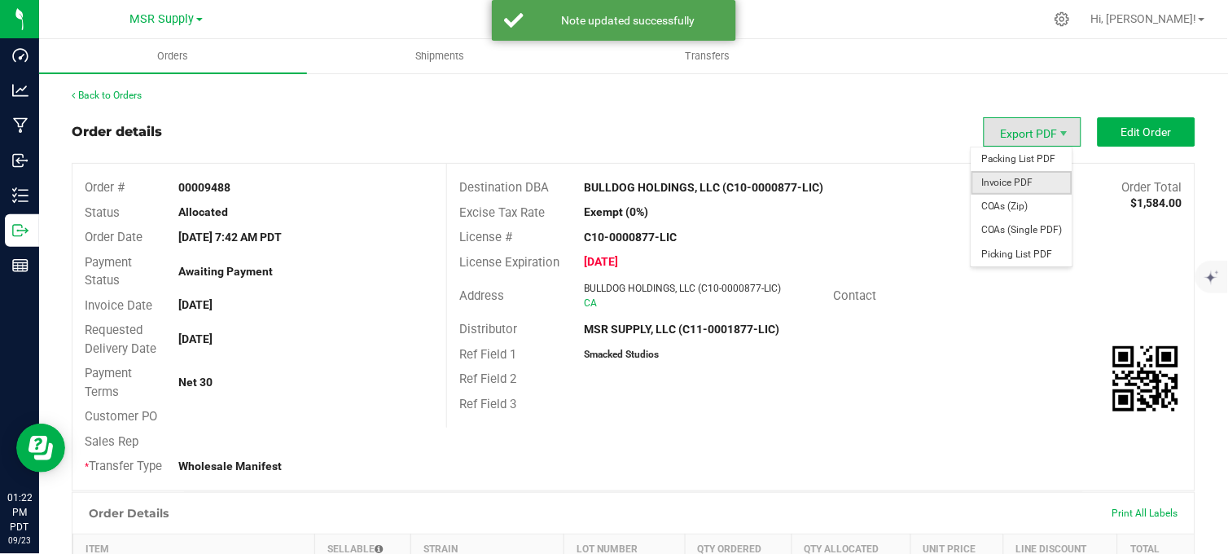
click at [996, 176] on span "Invoice PDF" at bounding box center [1022, 183] width 101 height 24
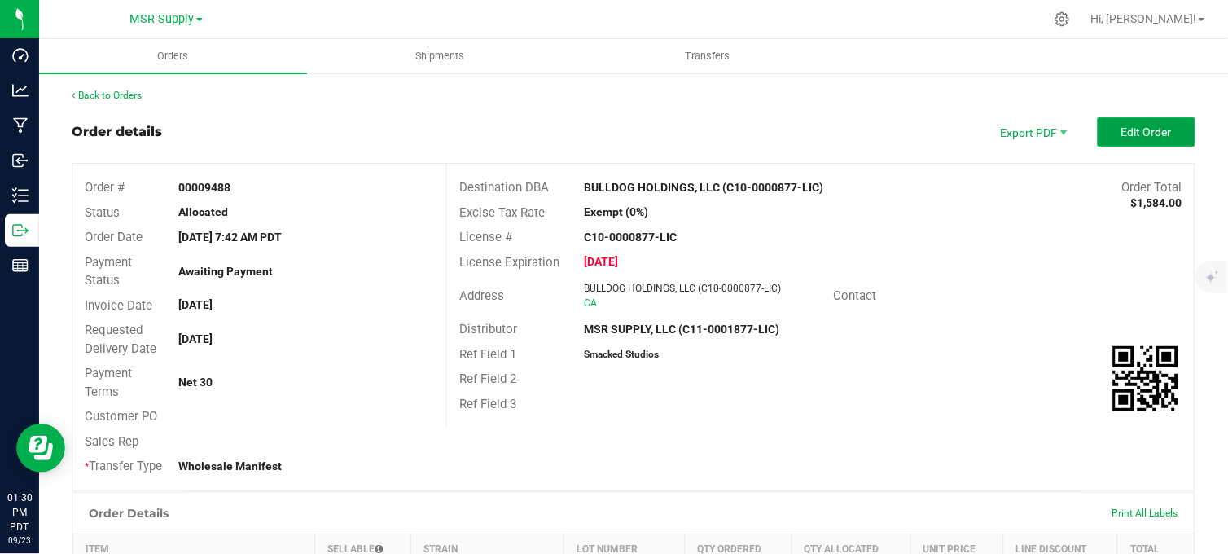
click at [1121, 127] on span "Edit Order" at bounding box center [1146, 131] width 50 height 13
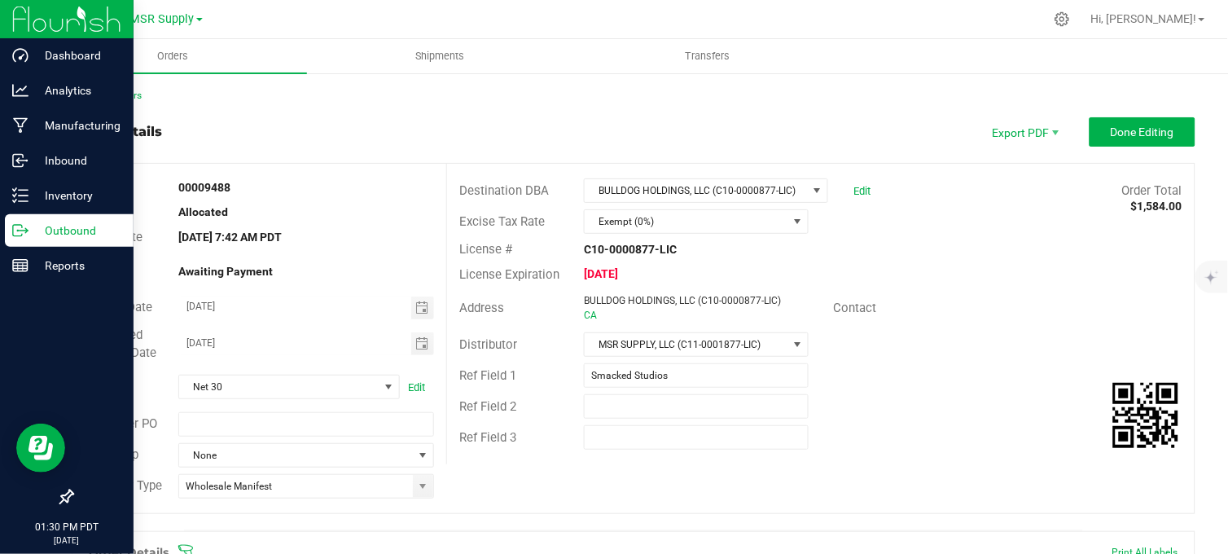
click at [27, 229] on icon at bounding box center [20, 230] width 16 height 16
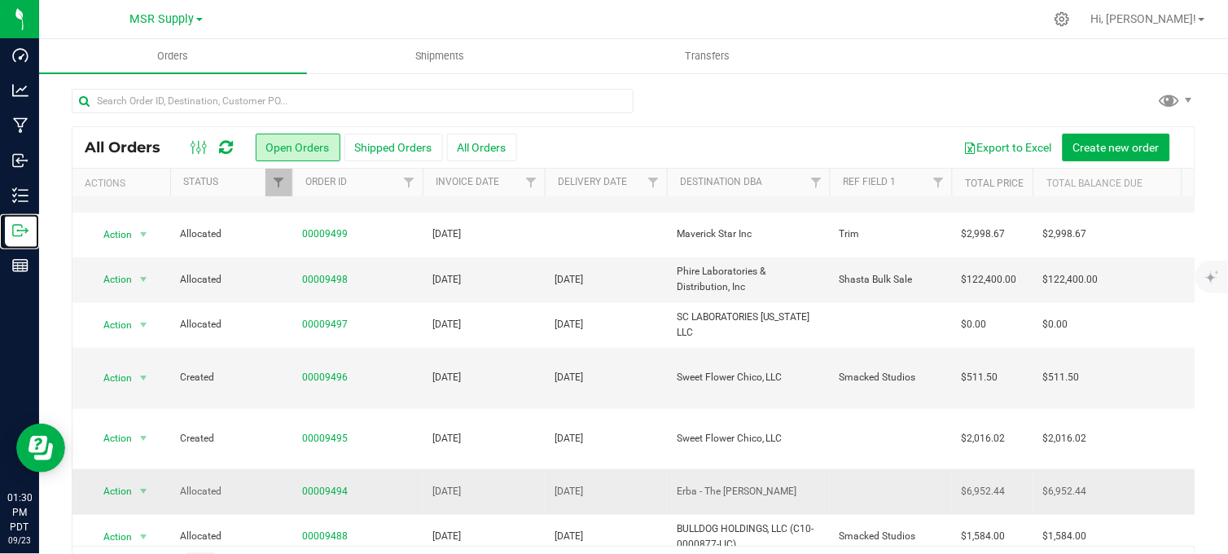
scroll to position [271, 0]
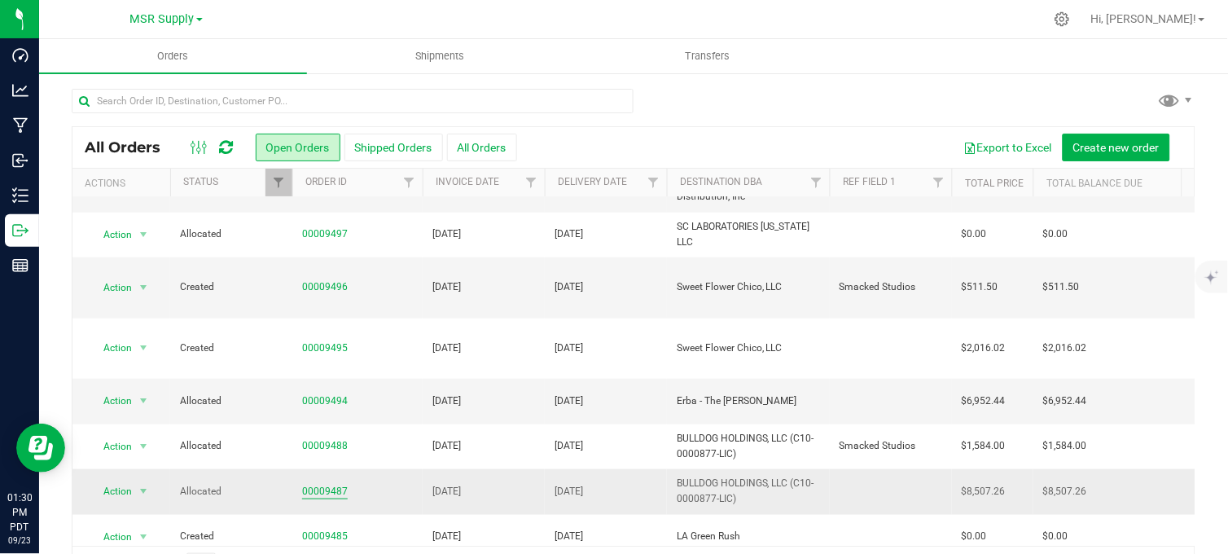
click at [316, 484] on link "00009487" at bounding box center [325, 491] width 46 height 15
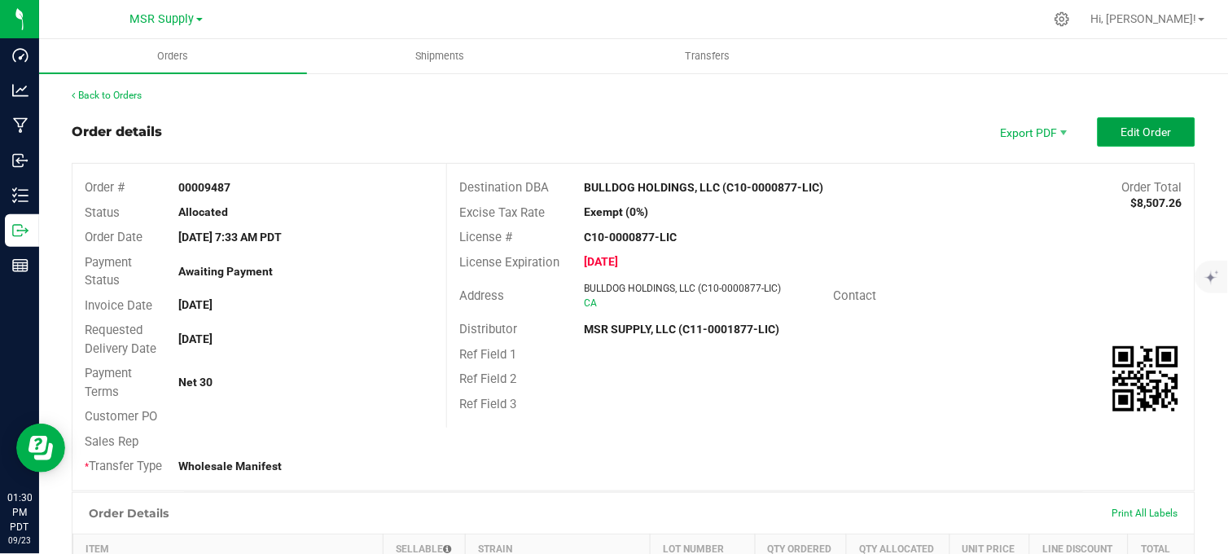
click at [1121, 125] on span "Edit Order" at bounding box center [1146, 131] width 50 height 13
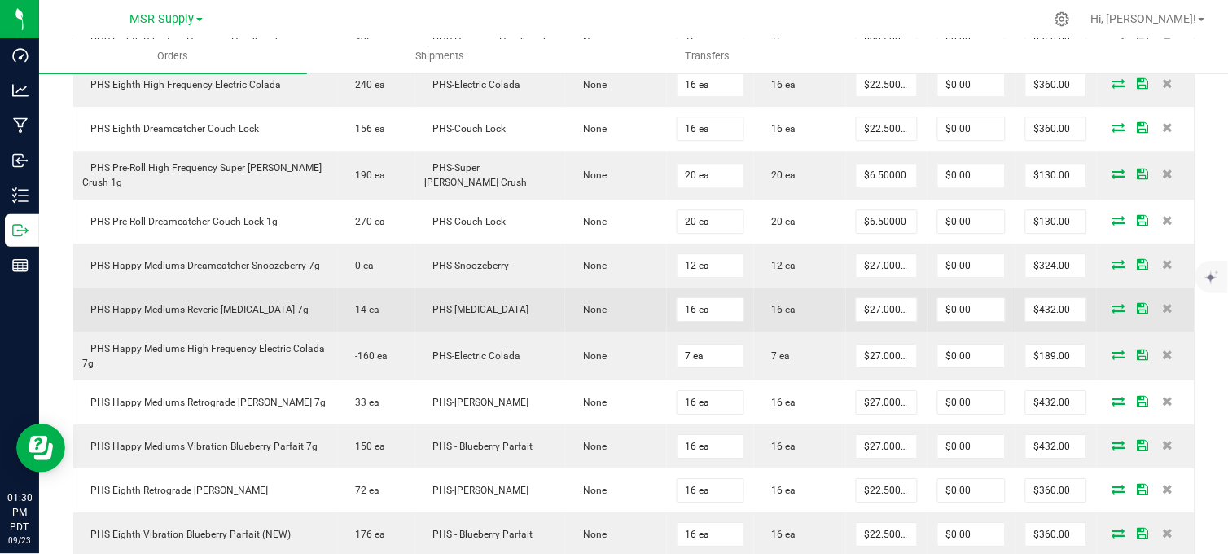
scroll to position [995, 0]
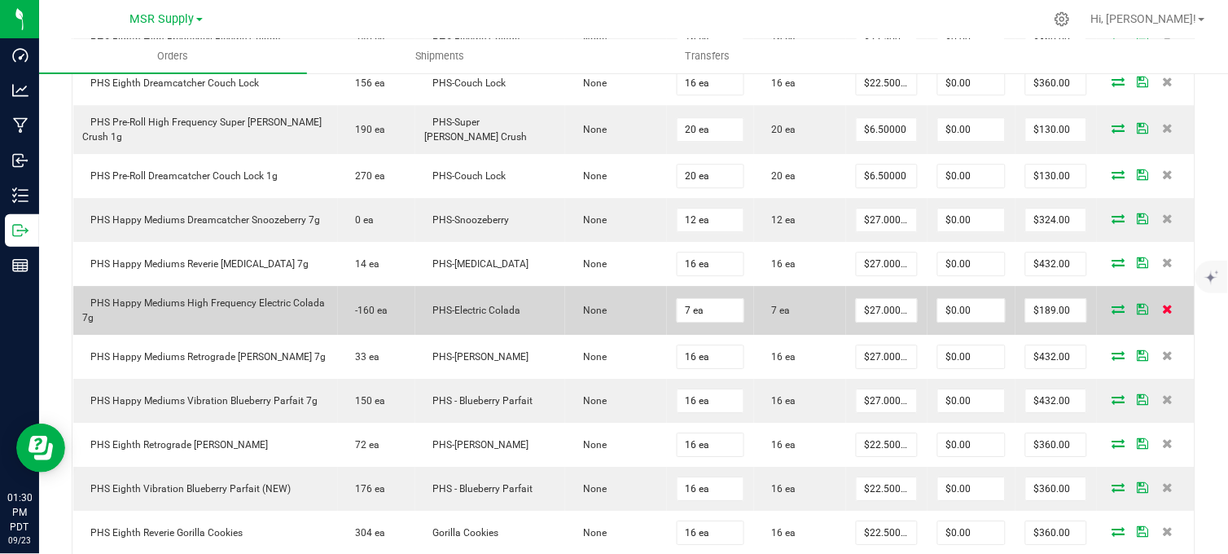
click at [1162, 314] on icon at bounding box center [1167, 309] width 11 height 10
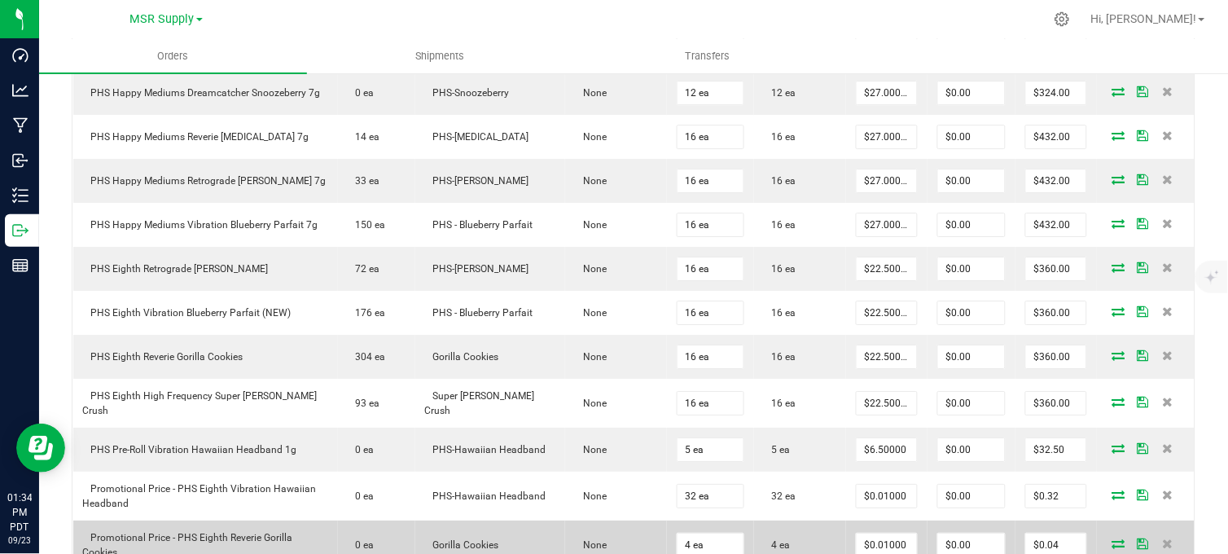
scroll to position [1538, 0]
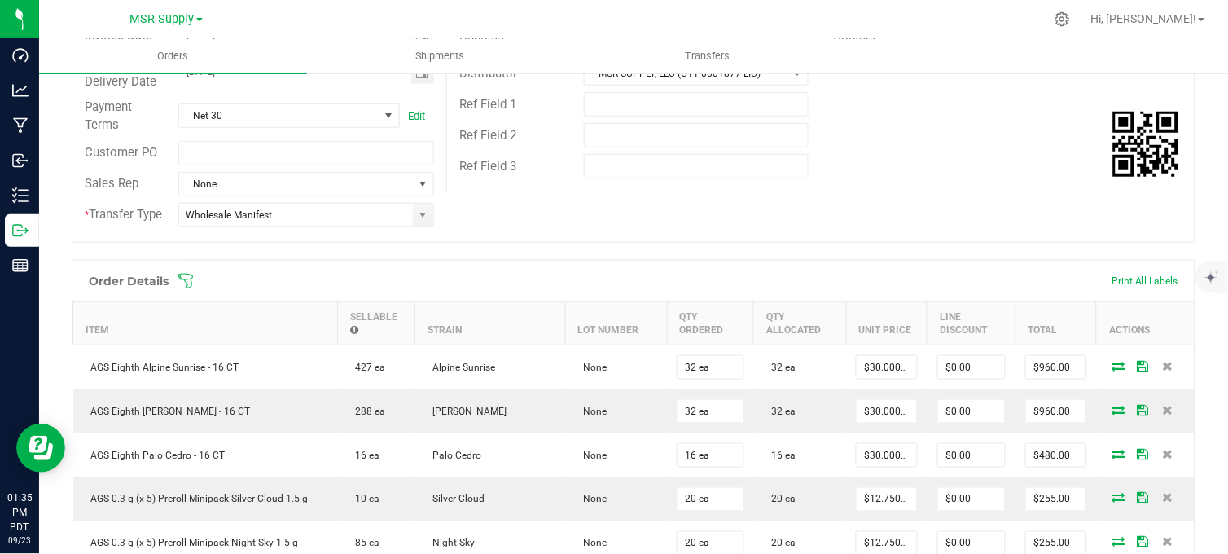
scroll to position [0, 0]
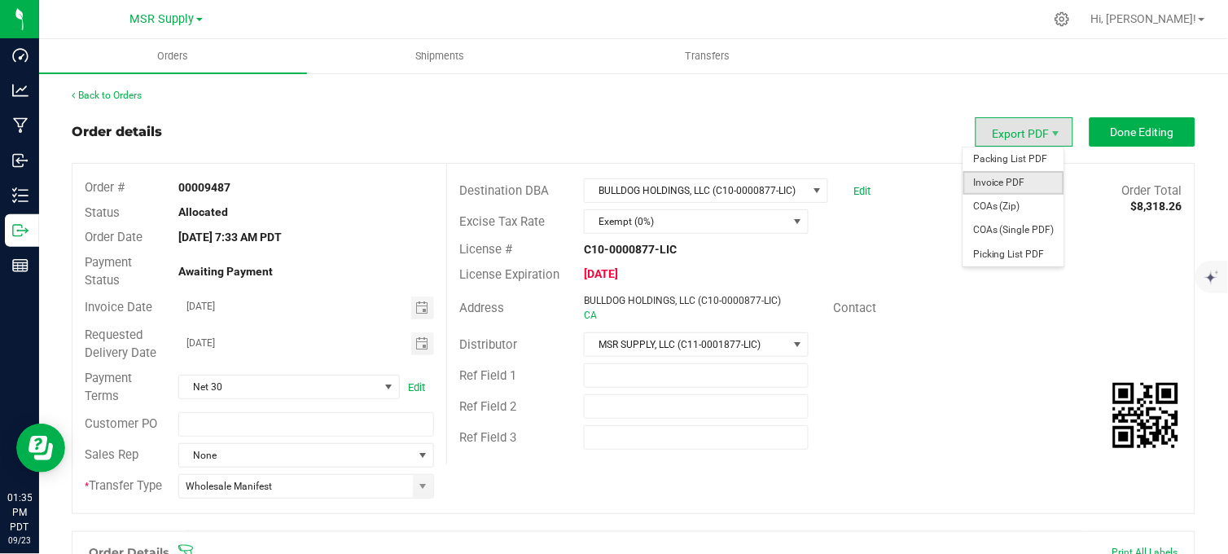
click at [1003, 174] on span "Invoice PDF" at bounding box center [1013, 183] width 101 height 24
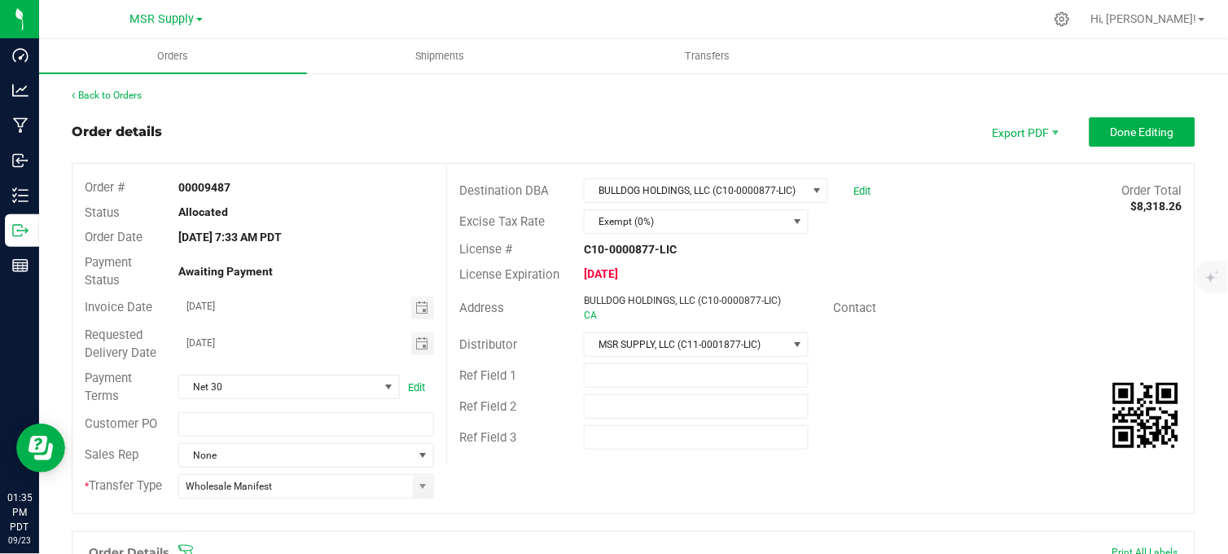
click at [353, 134] on div "Order details Export PDF Done Editing" at bounding box center [634, 131] width 1124 height 29
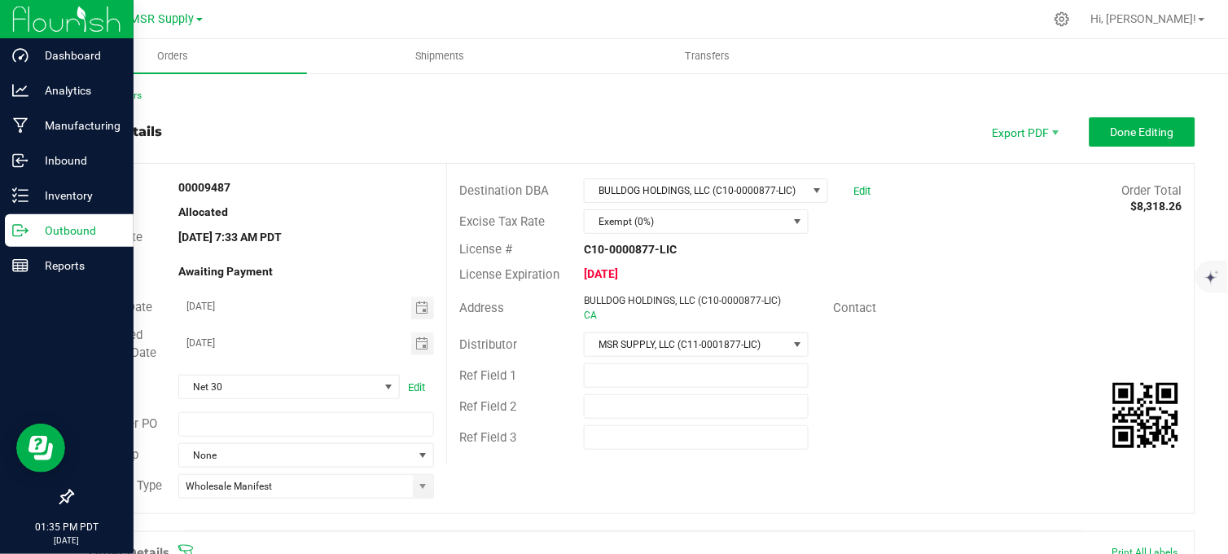
click at [27, 231] on icon at bounding box center [26, 231] width 2 height 2
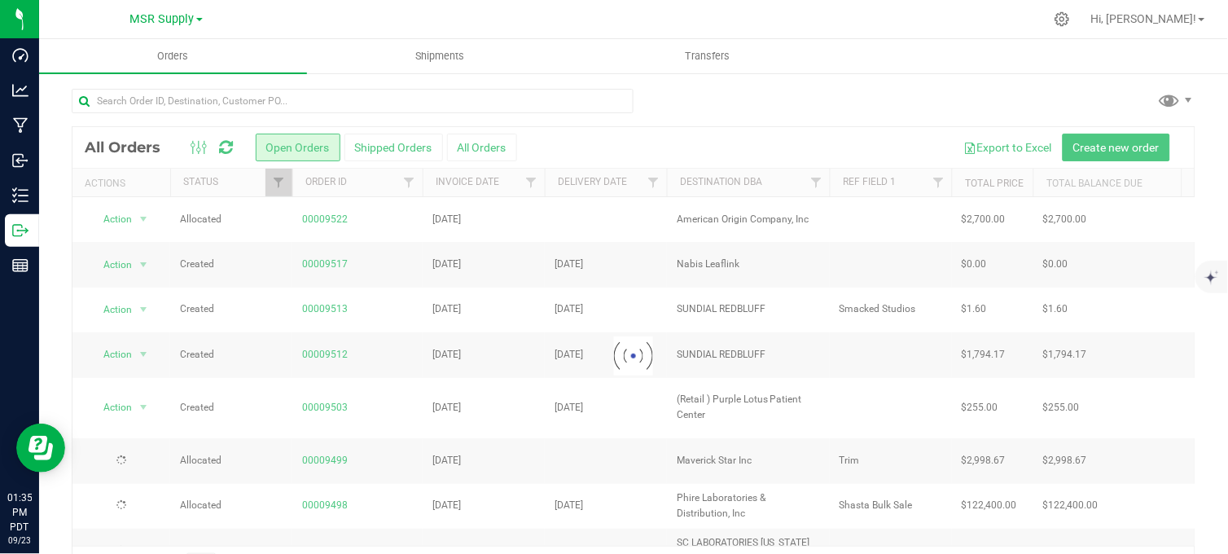
drag, startPoint x: 786, startPoint y: 91, endPoint x: 709, endPoint y: 160, distance: 103.3
click at [787, 91] on div at bounding box center [634, 107] width 1124 height 37
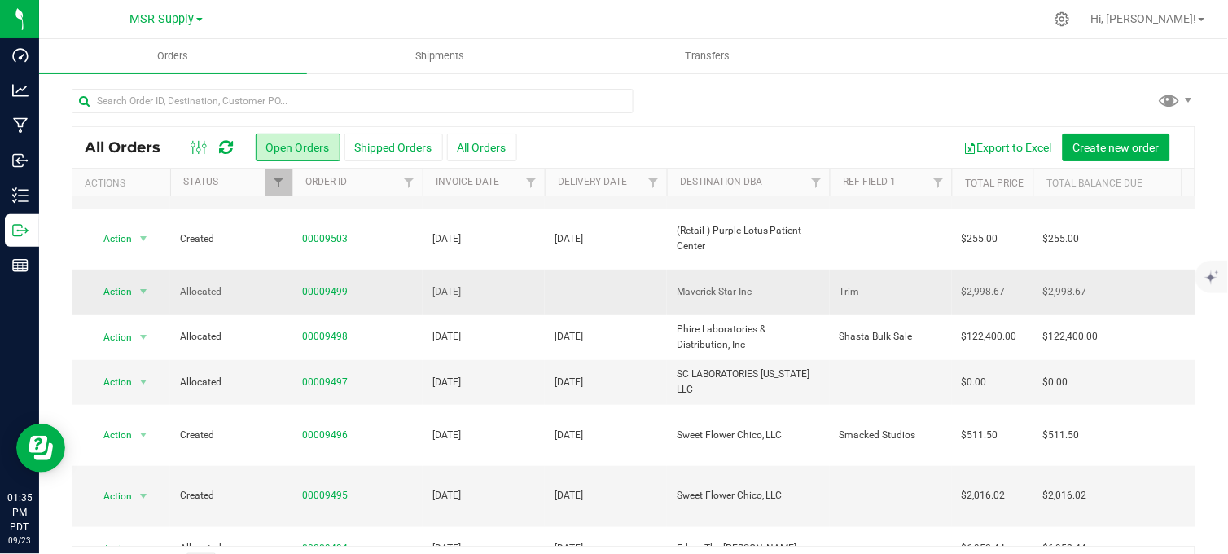
scroll to position [181, 0]
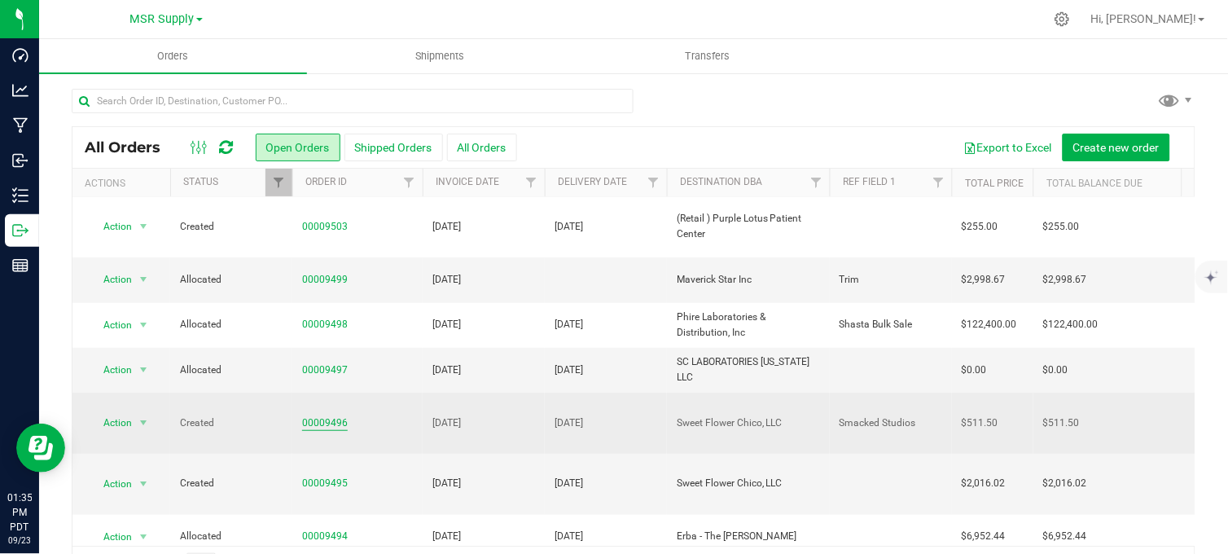
click at [308, 415] on link "00009496" at bounding box center [325, 422] width 46 height 15
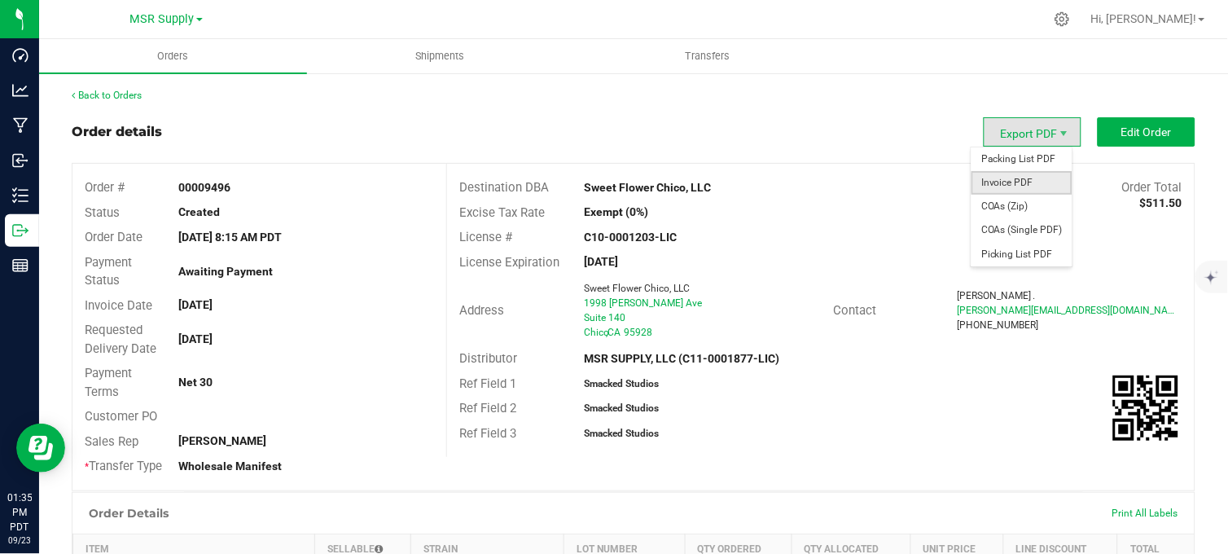
click at [1007, 177] on span "Invoice PDF" at bounding box center [1022, 183] width 101 height 24
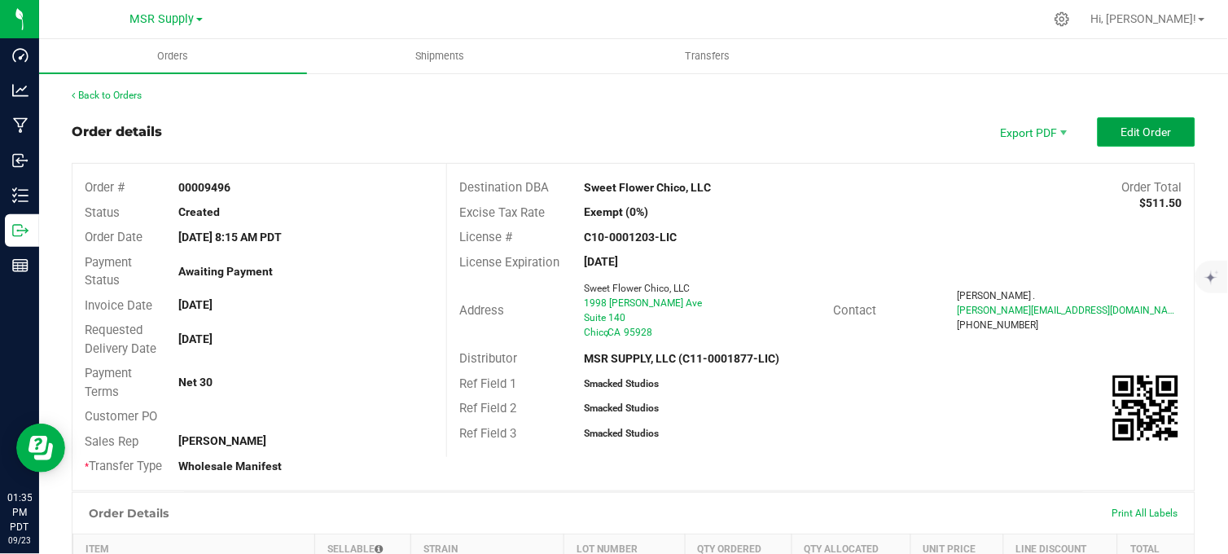
click at [1103, 131] on button "Edit Order" at bounding box center [1147, 131] width 98 height 29
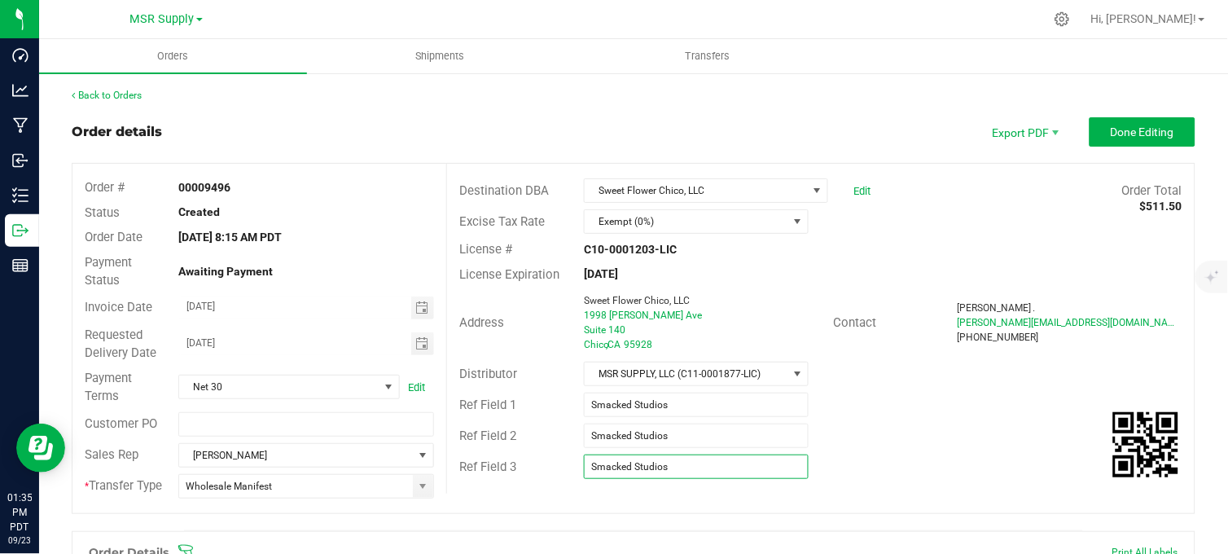
drag, startPoint x: 673, startPoint y: 469, endPoint x: 564, endPoint y: 483, distance: 110.0
click at [564, 483] on div "Destination DBA Sweet Flower Chico, LLC Edit Order Total $511.50 Excise Tax Rat…" at bounding box center [820, 329] width 748 height 330
drag, startPoint x: 689, startPoint y: 442, endPoint x: 611, endPoint y: 427, distance: 79.7
click at [575, 435] on div "Smacked Studios" at bounding box center [696, 435] width 249 height 24
drag, startPoint x: 1104, startPoint y: 138, endPoint x: 1031, endPoint y: 159, distance: 76.1
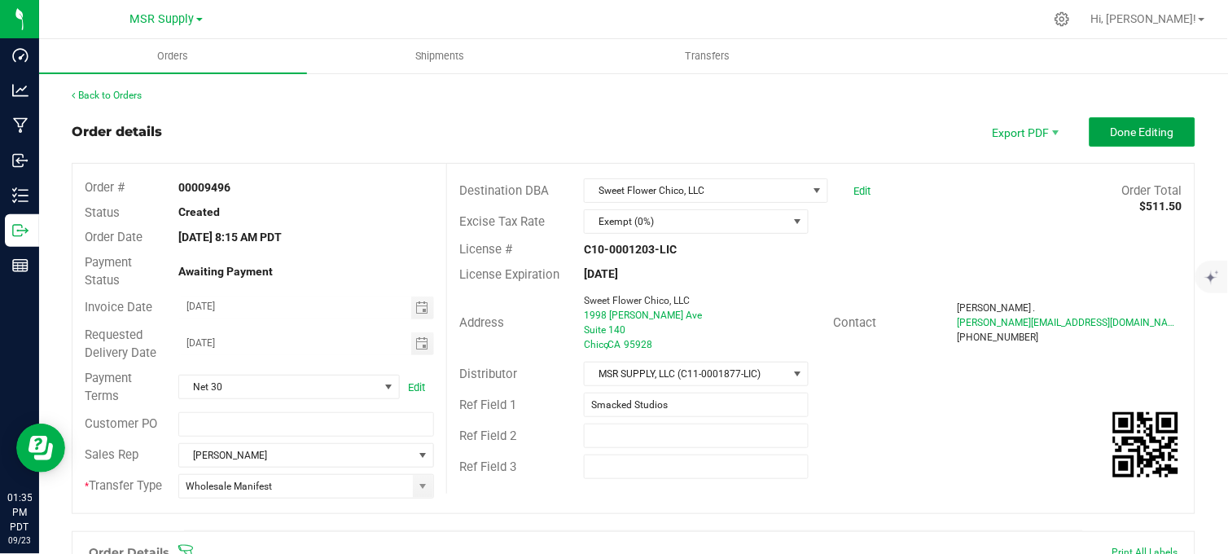
click at [1103, 138] on button "Done Editing" at bounding box center [1143, 131] width 106 height 29
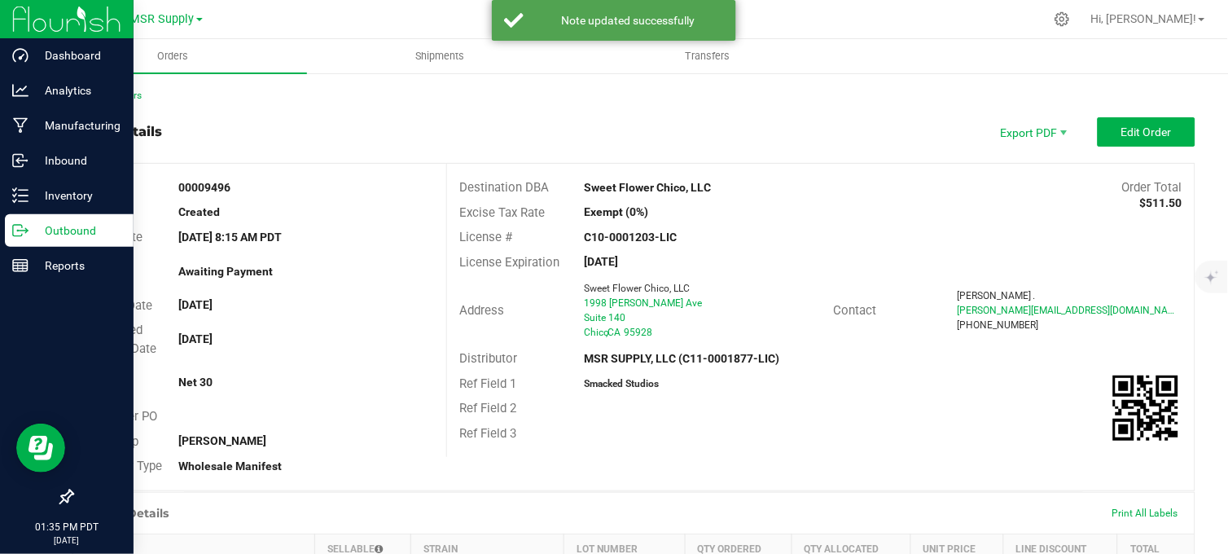
click at [25, 229] on icon at bounding box center [20, 230] width 16 height 16
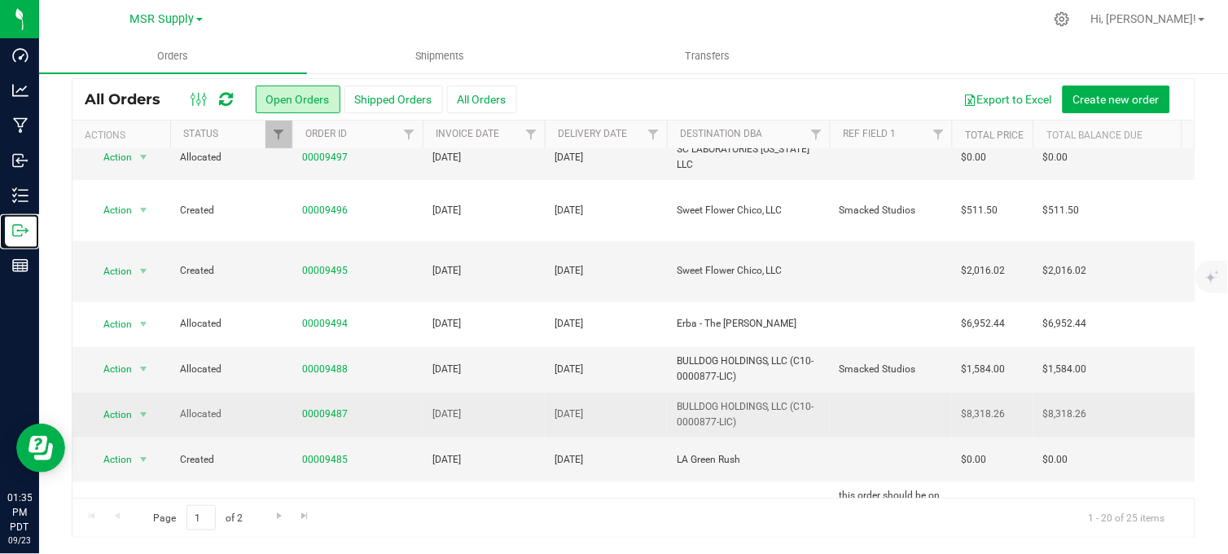
scroll to position [362, 0]
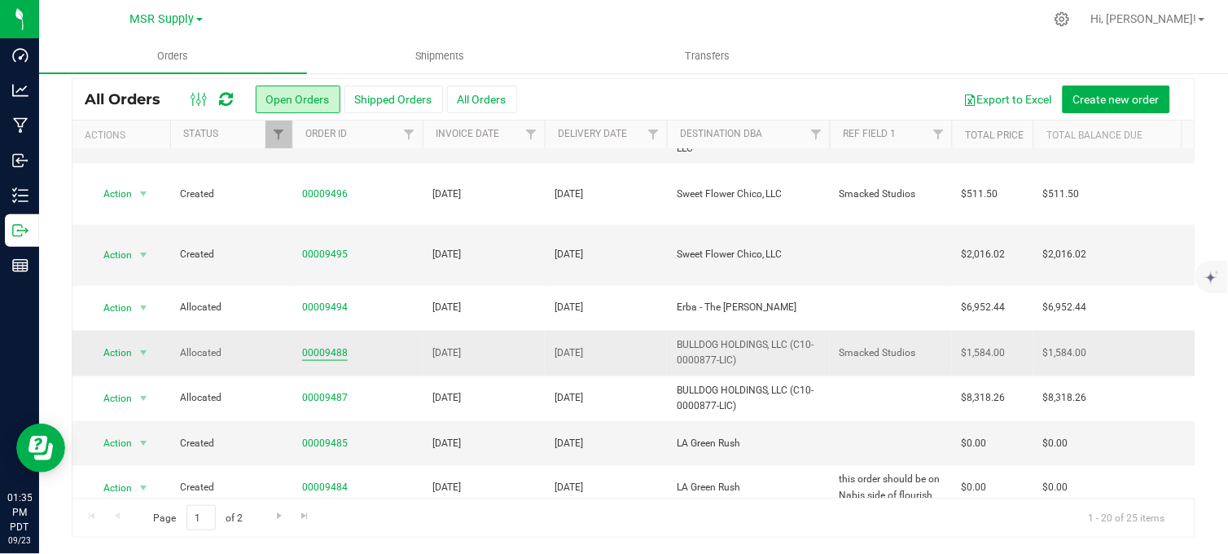
click at [324, 345] on link "00009488" at bounding box center [325, 352] width 46 height 15
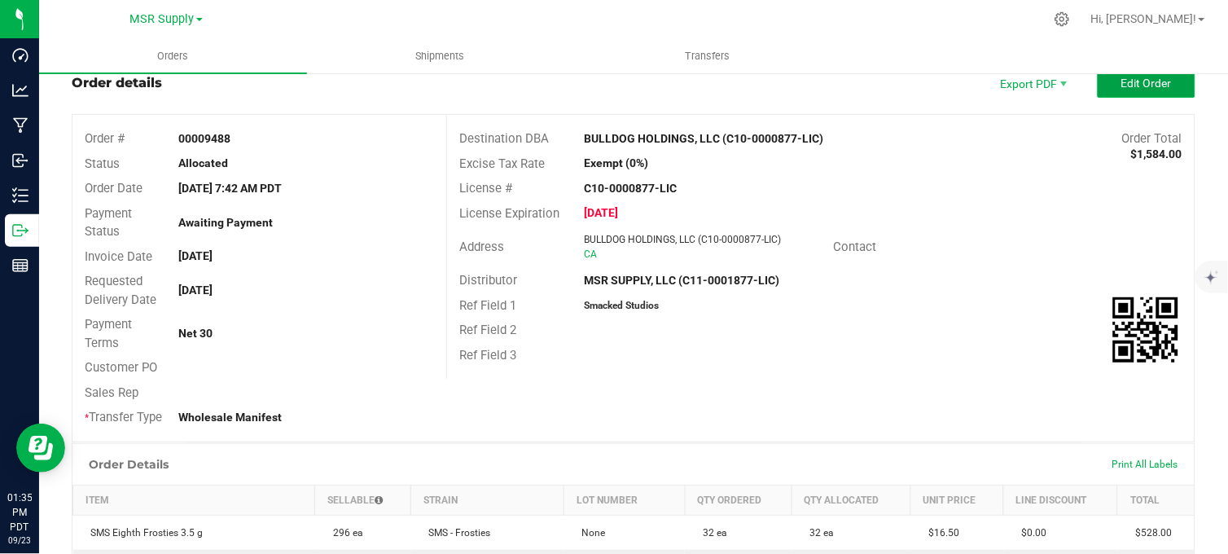
click at [1121, 85] on span "Edit Order" at bounding box center [1146, 83] width 50 height 13
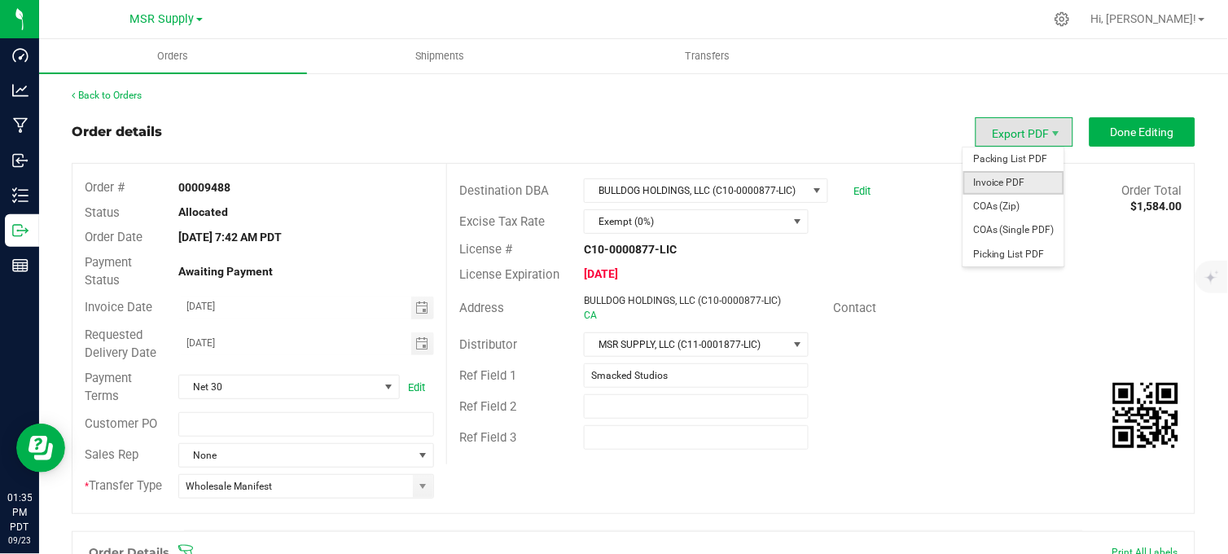
click at [999, 187] on span "Invoice PDF" at bounding box center [1013, 183] width 101 height 24
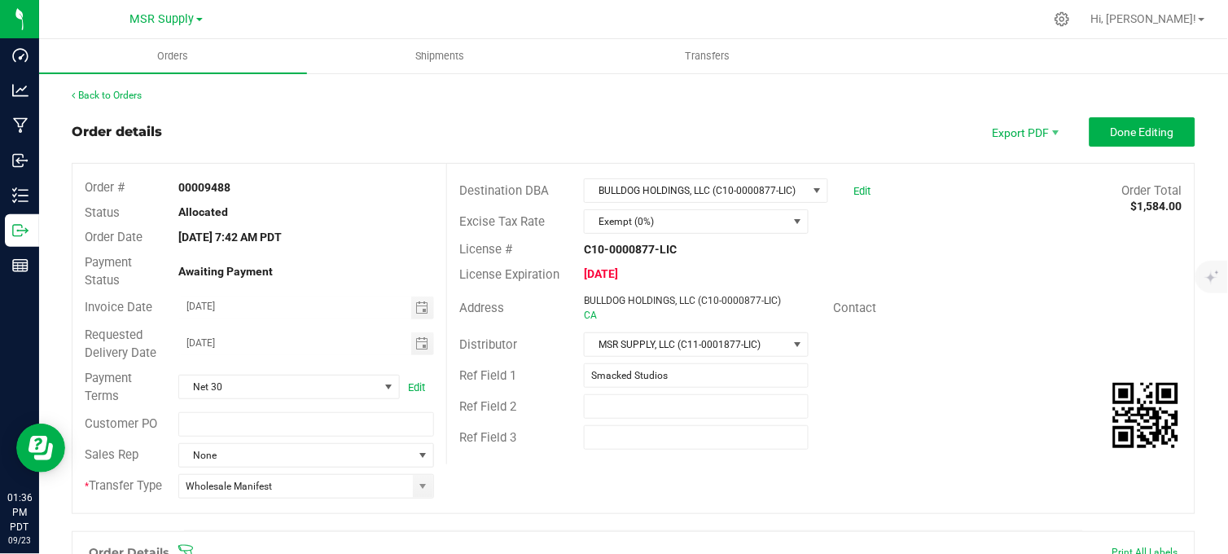
drag, startPoint x: 239, startPoint y: 109, endPoint x: 217, endPoint y: 85, distance: 32.9
click at [620, 125] on div "Order details Export PDF Done Editing" at bounding box center [634, 131] width 1124 height 29
click at [454, 125] on div "Order details Export PDF Done Editing" at bounding box center [634, 131] width 1124 height 29
click at [448, 49] on span "Shipments" at bounding box center [440, 56] width 93 height 15
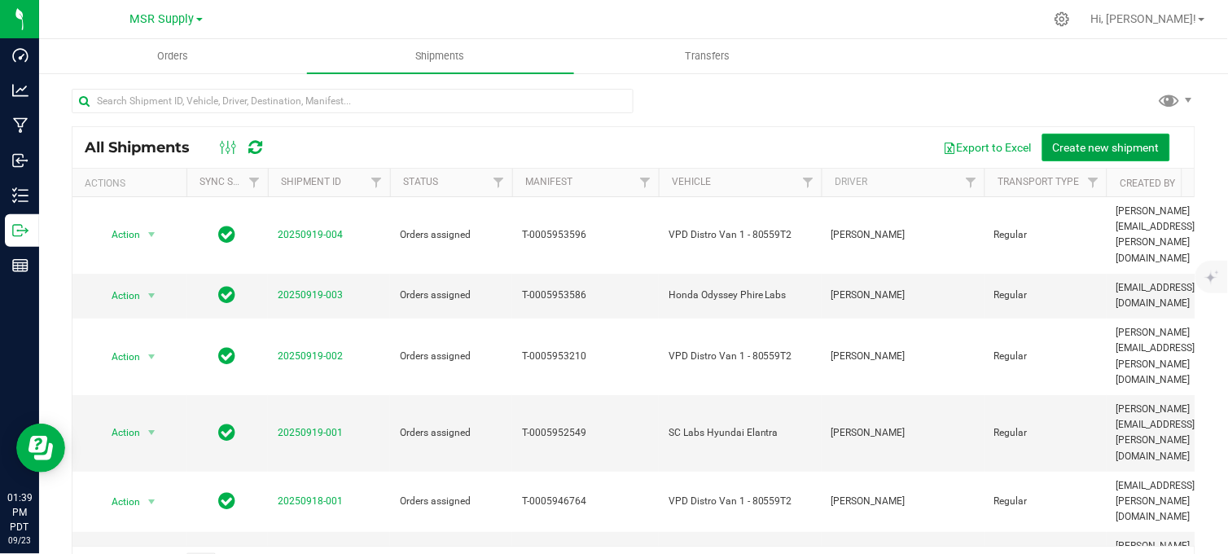
click at [1113, 148] on span "Create new shipment" at bounding box center [1106, 147] width 107 height 13
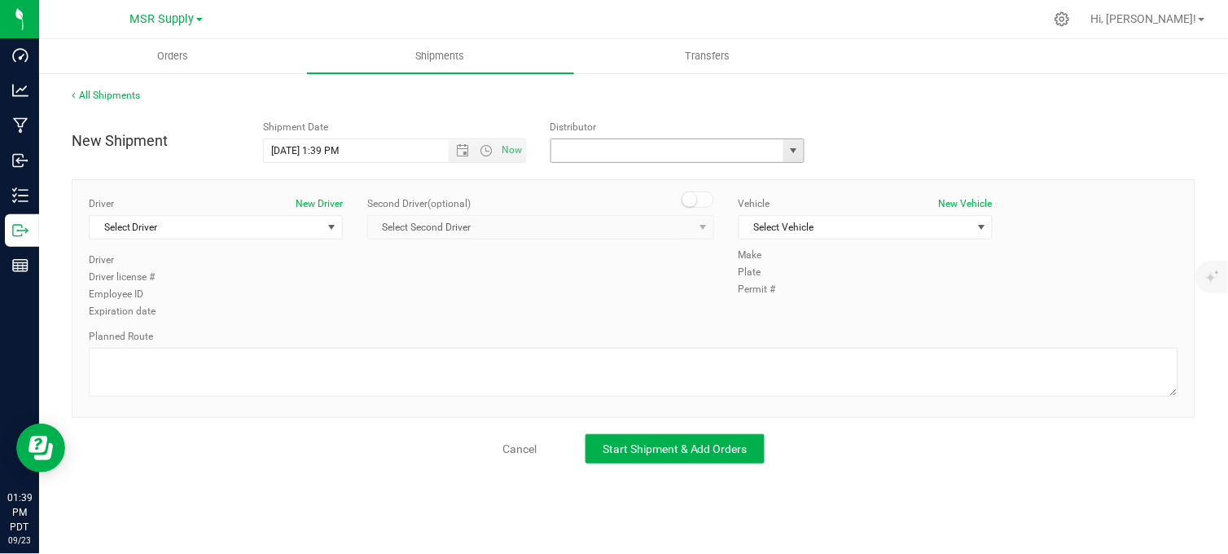
click at [613, 144] on input "text" at bounding box center [664, 150] width 226 height 23
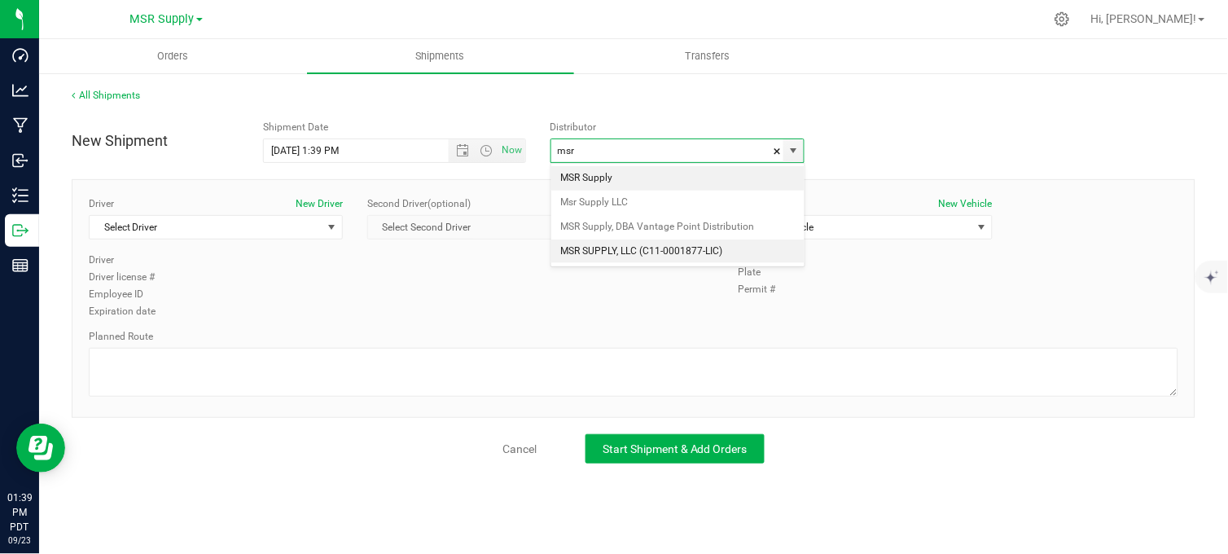
click at [664, 257] on li "MSR SUPPLY, LLC (C11-0001877-LIC)" at bounding box center [677, 251] width 253 height 24
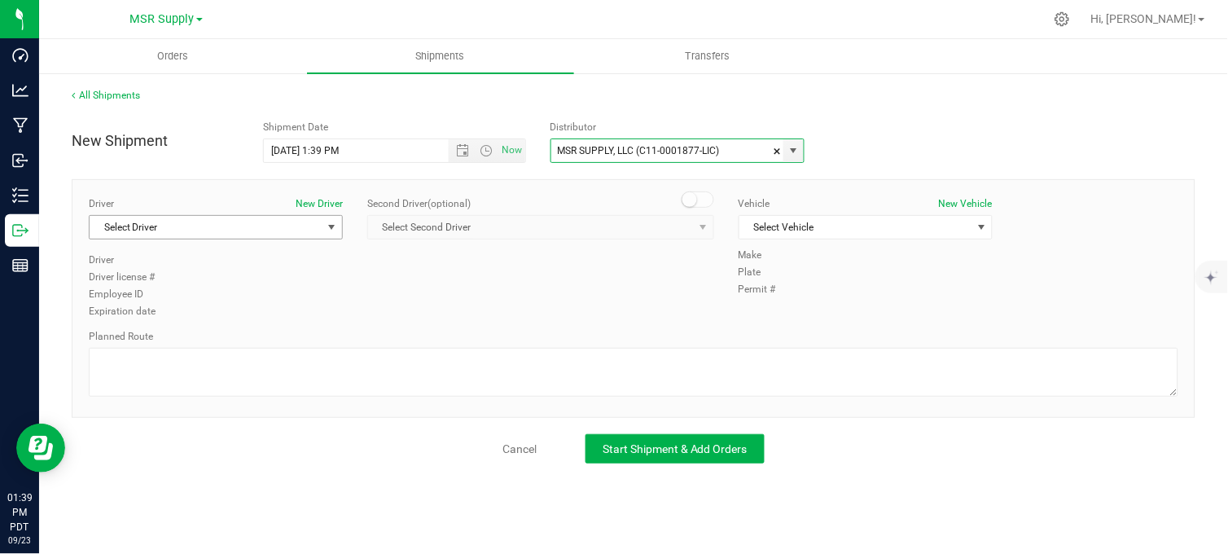
type input "MSR SUPPLY, LLC (C11-0001877-LIC)"
click at [196, 232] on span "Select Driver" at bounding box center [206, 227] width 232 height 23
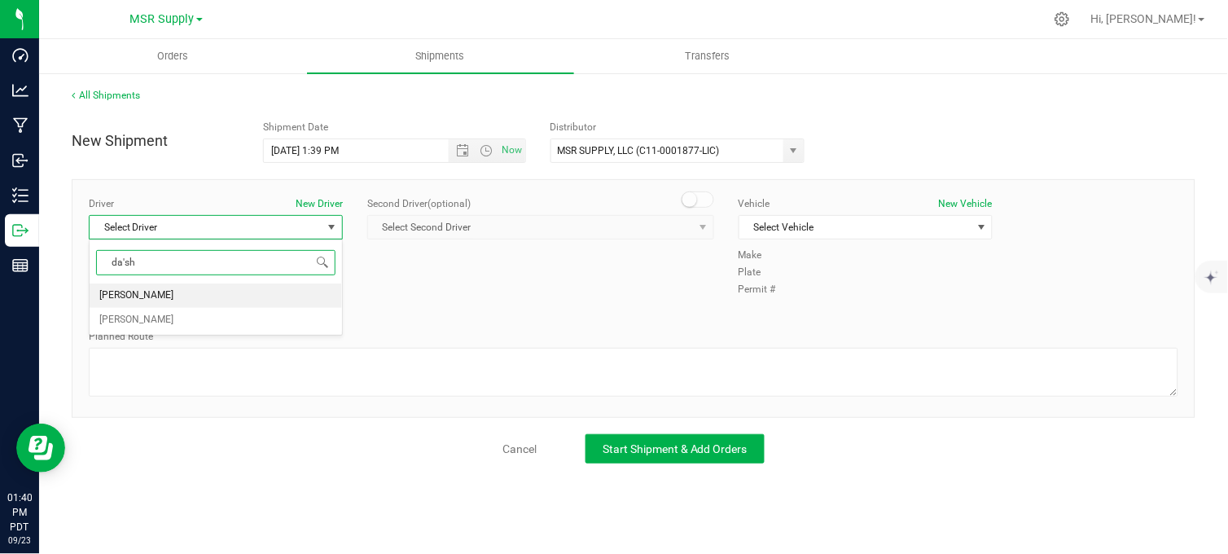
click at [134, 295] on span "[PERSON_NAME]" at bounding box center [136, 295] width 74 height 21
type input "da'sh"
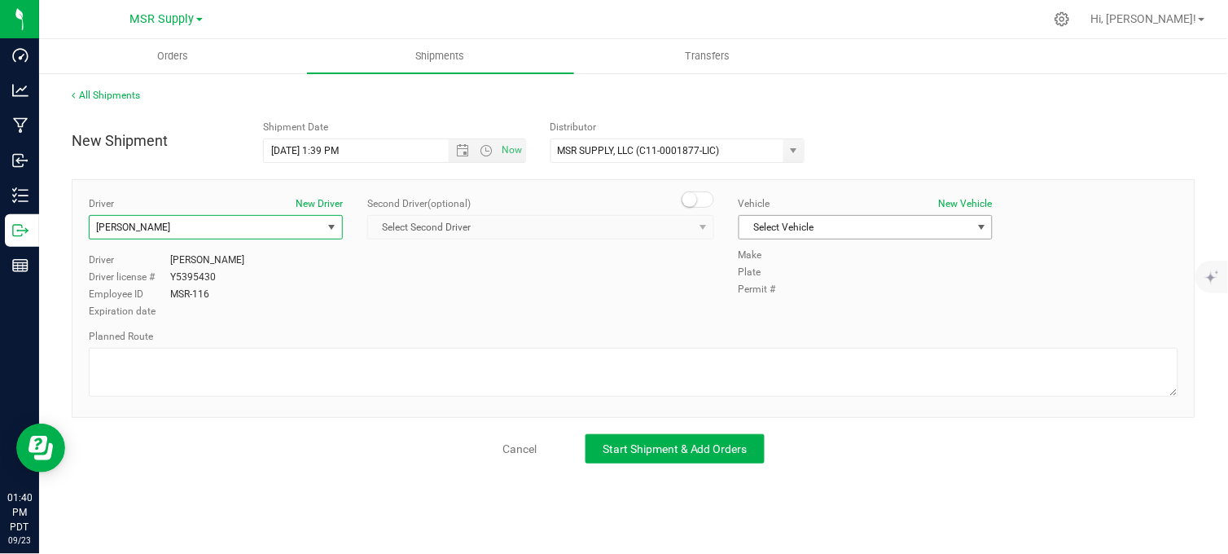
click at [792, 222] on span "Select Vehicle" at bounding box center [855, 227] width 232 height 23
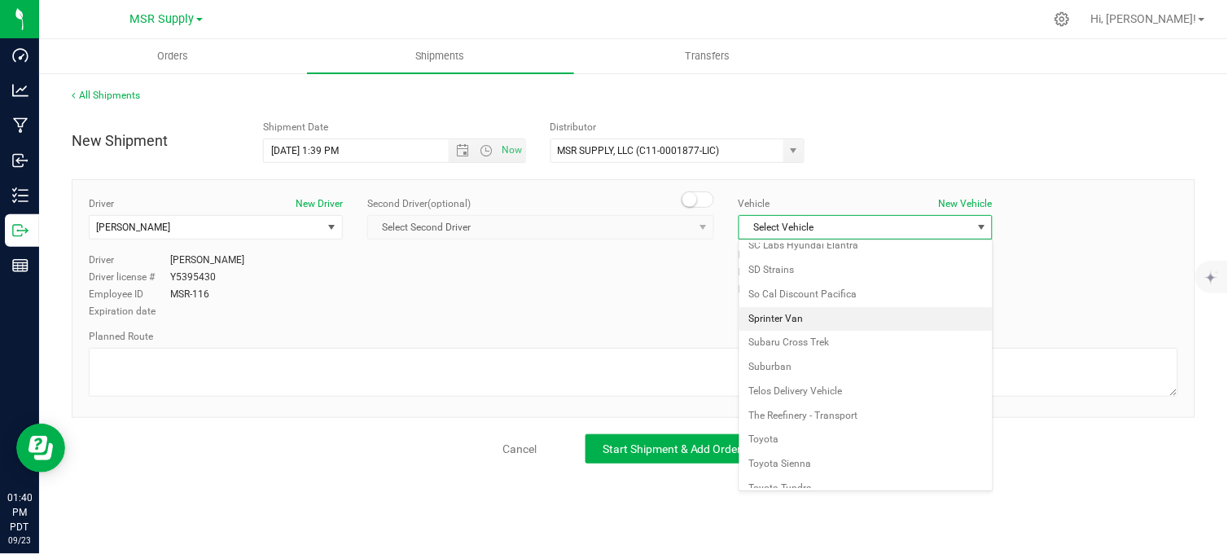
scroll to position [2947, 0]
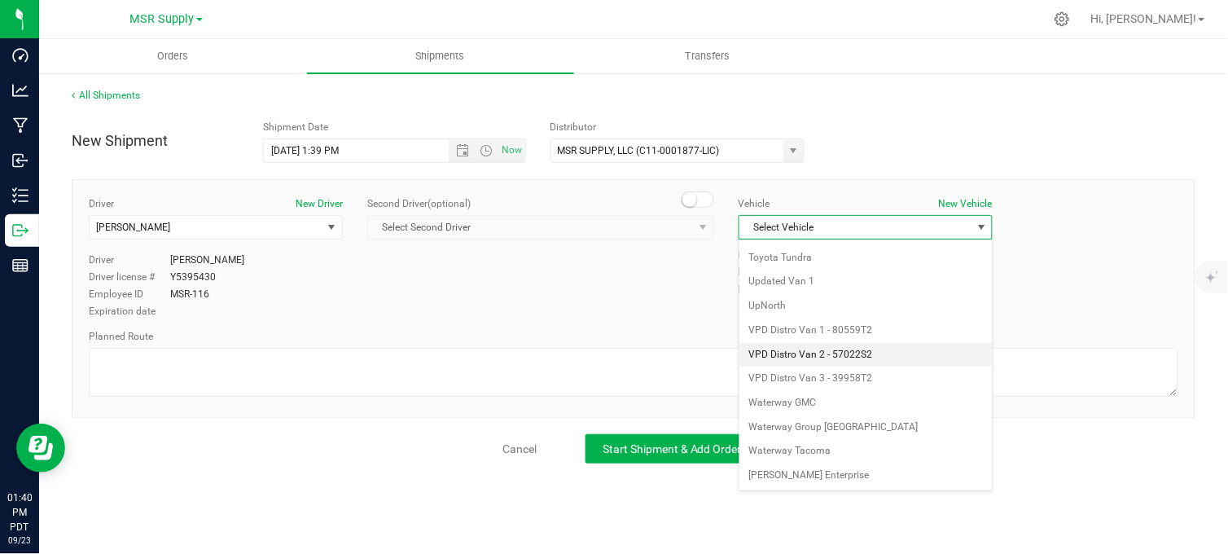
click at [849, 353] on li "VPD Distro Van 2 - 57022S2" at bounding box center [865, 355] width 252 height 24
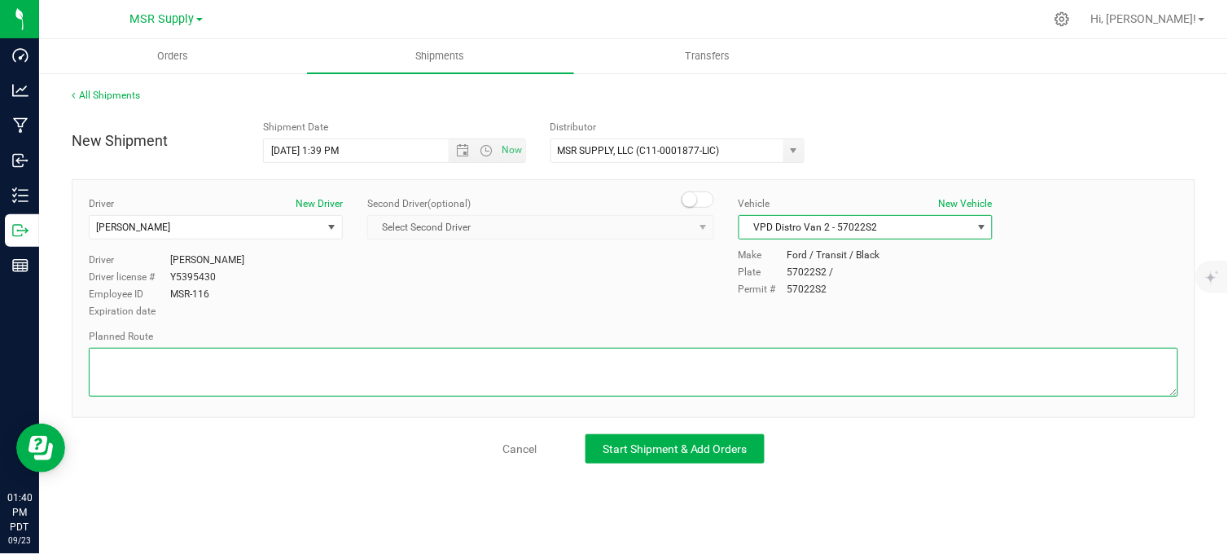
click at [723, 385] on textarea at bounding box center [634, 372] width 1090 height 49
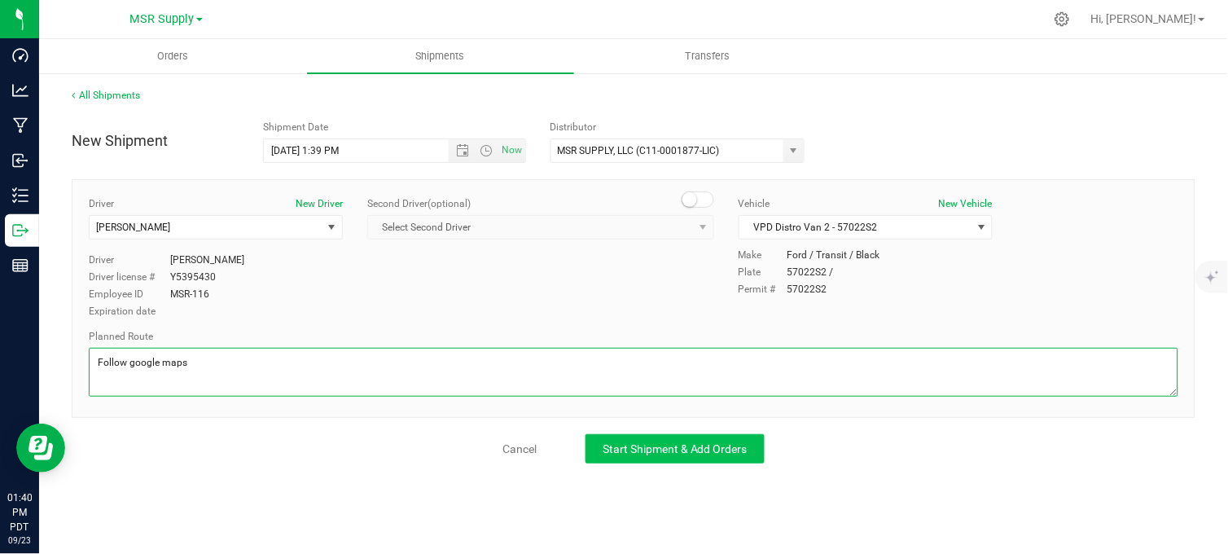
type textarea "Follow google maps"
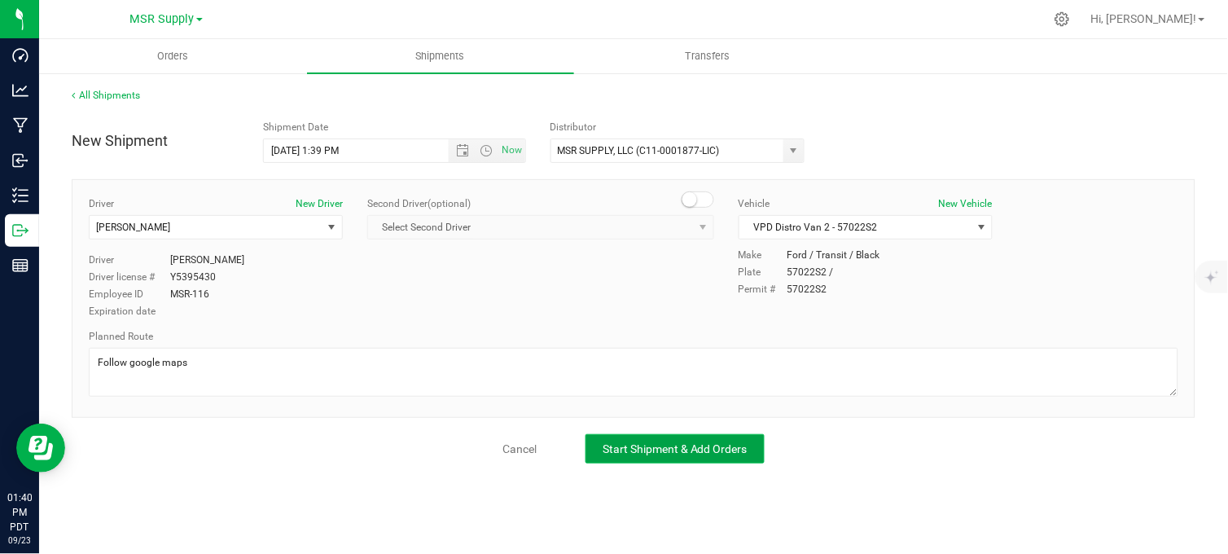
click at [718, 443] on span "Start Shipment & Add Orders" at bounding box center [675, 448] width 145 height 13
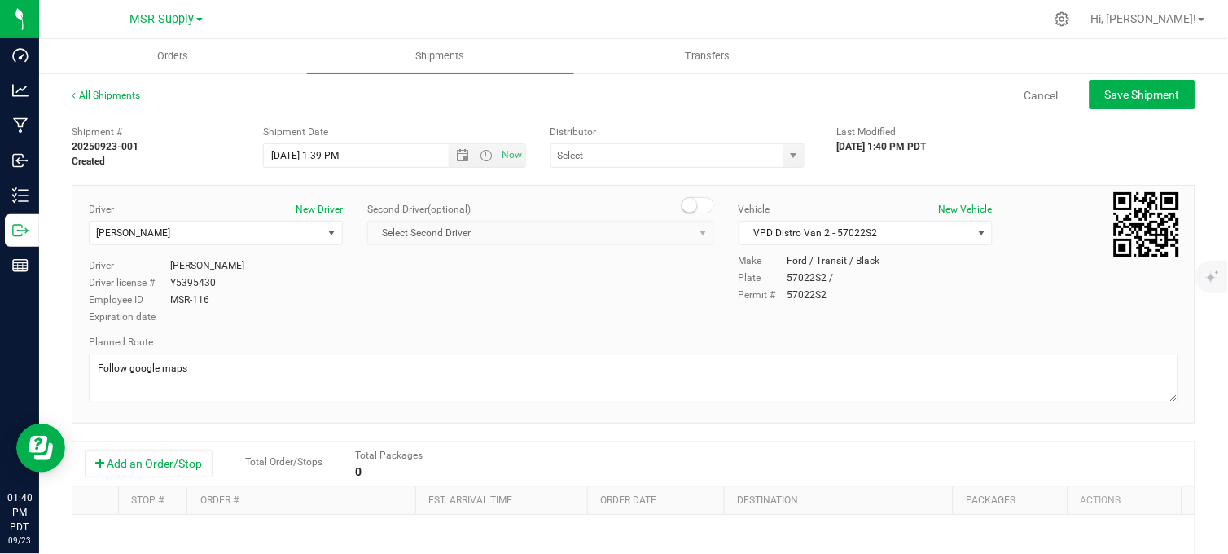
type input "MSR SUPPLY, LLC (C11-0001877-LIC)"
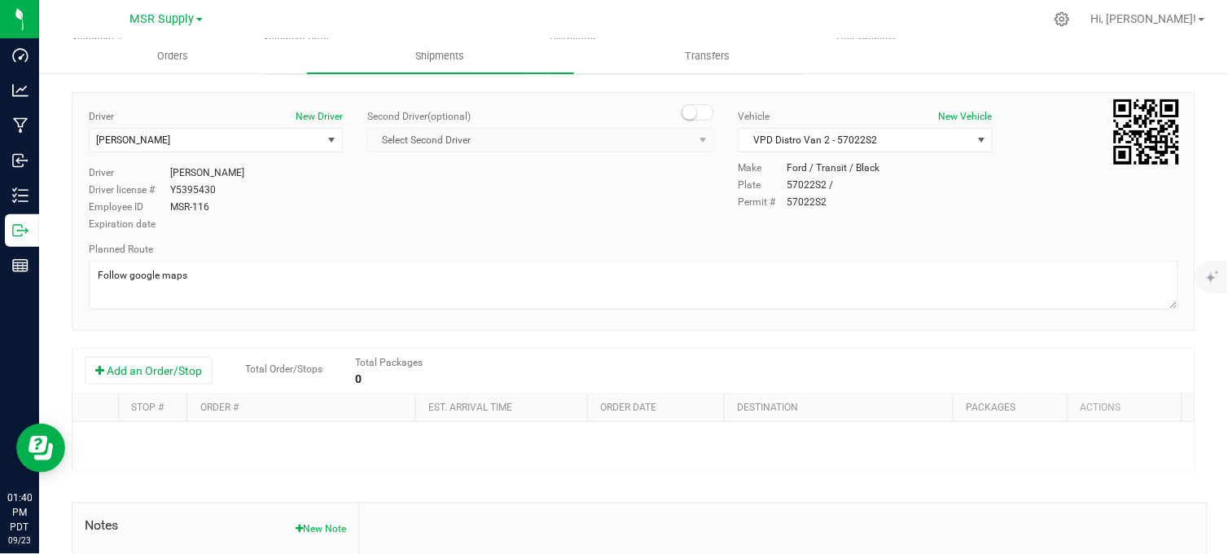
scroll to position [181, 0]
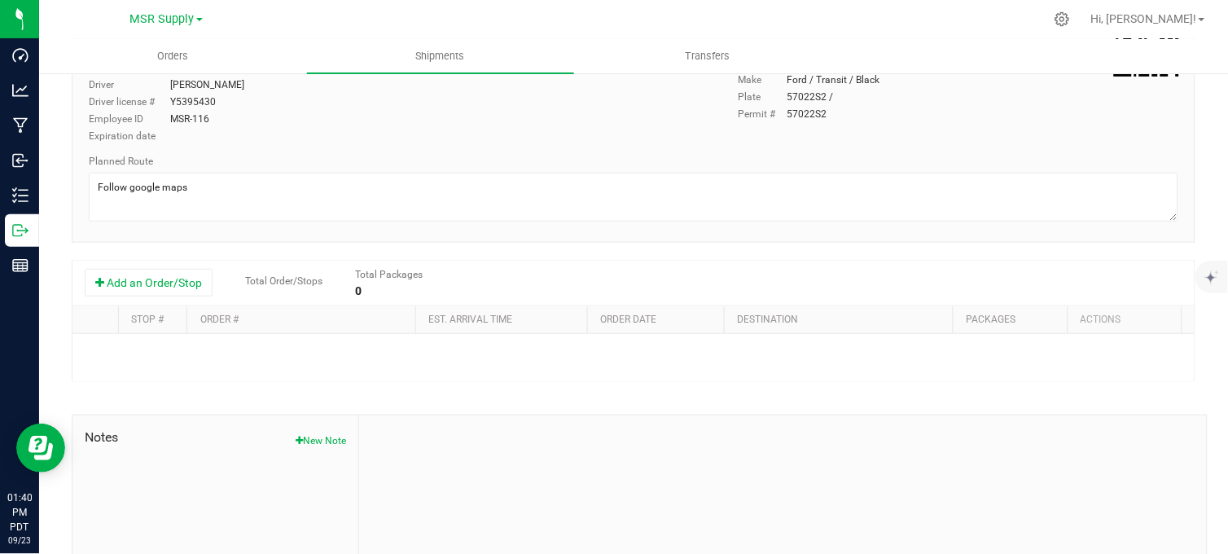
drag, startPoint x: 158, startPoint y: 287, endPoint x: 224, endPoint y: 310, distance: 70.1
click at [165, 287] on button "Add an Order/Stop" at bounding box center [149, 283] width 128 height 28
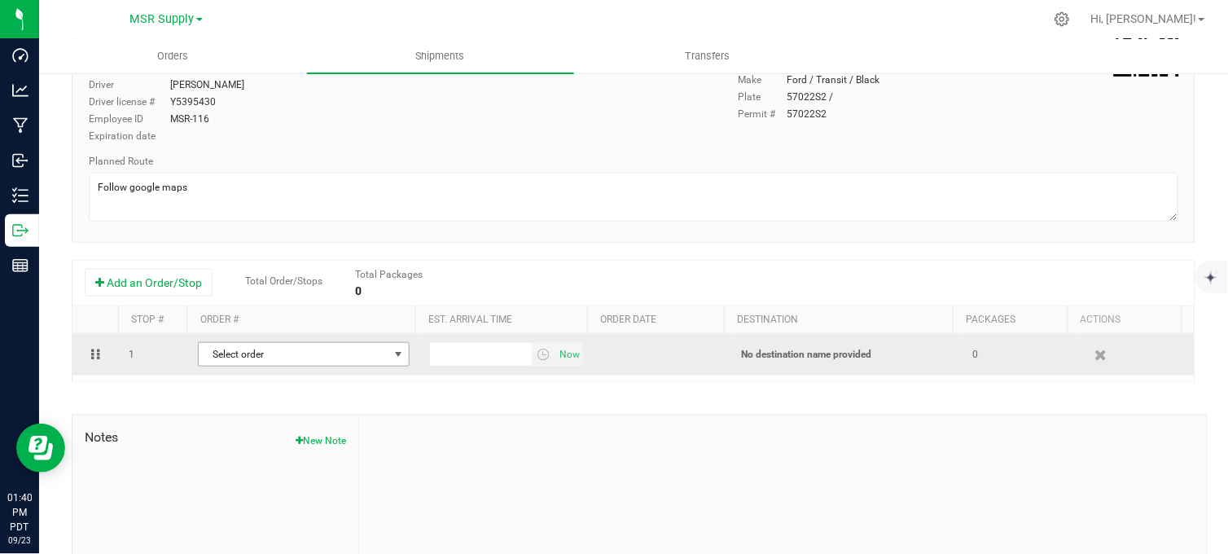
click at [283, 361] on span "Select order" at bounding box center [294, 354] width 190 height 23
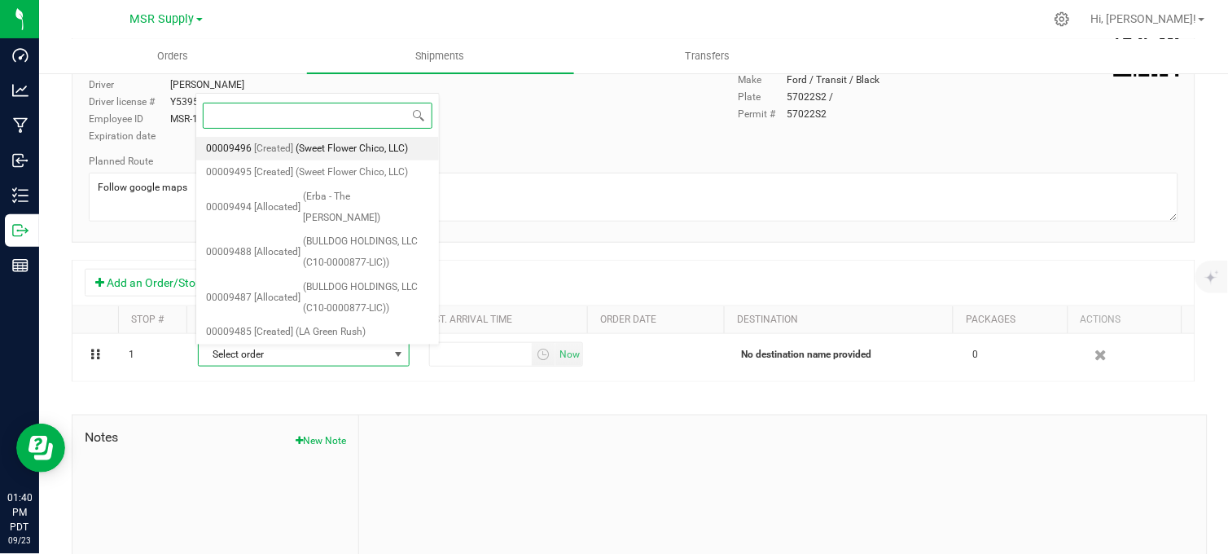
scroll to position [199, 0]
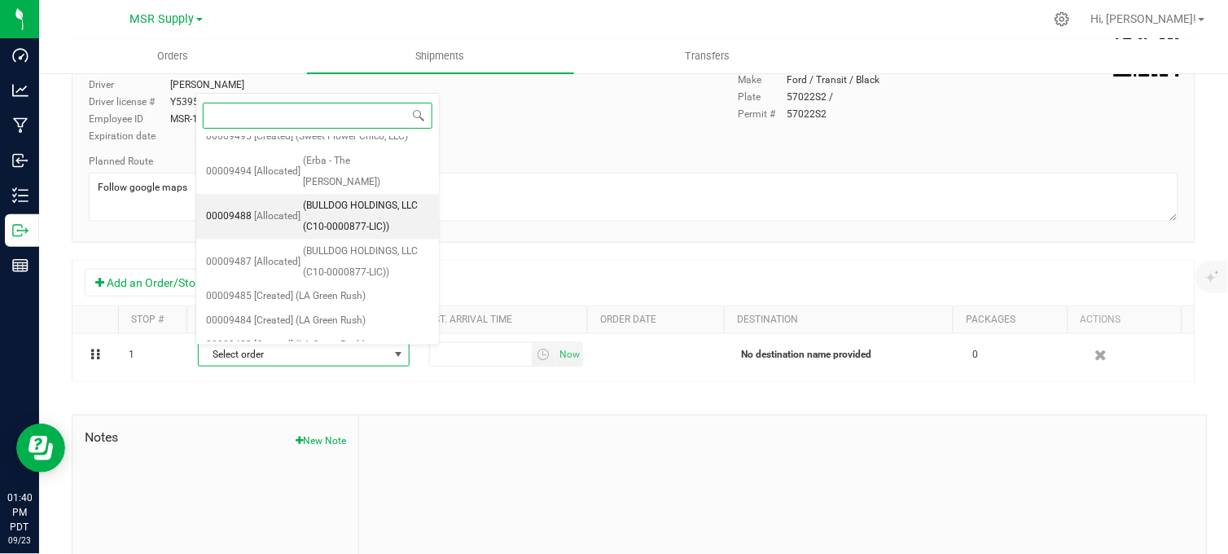
click at [314, 204] on span "(BULLDOG HOLDINGS, LLC (C10-0000877-LIC))" at bounding box center [366, 216] width 126 height 42
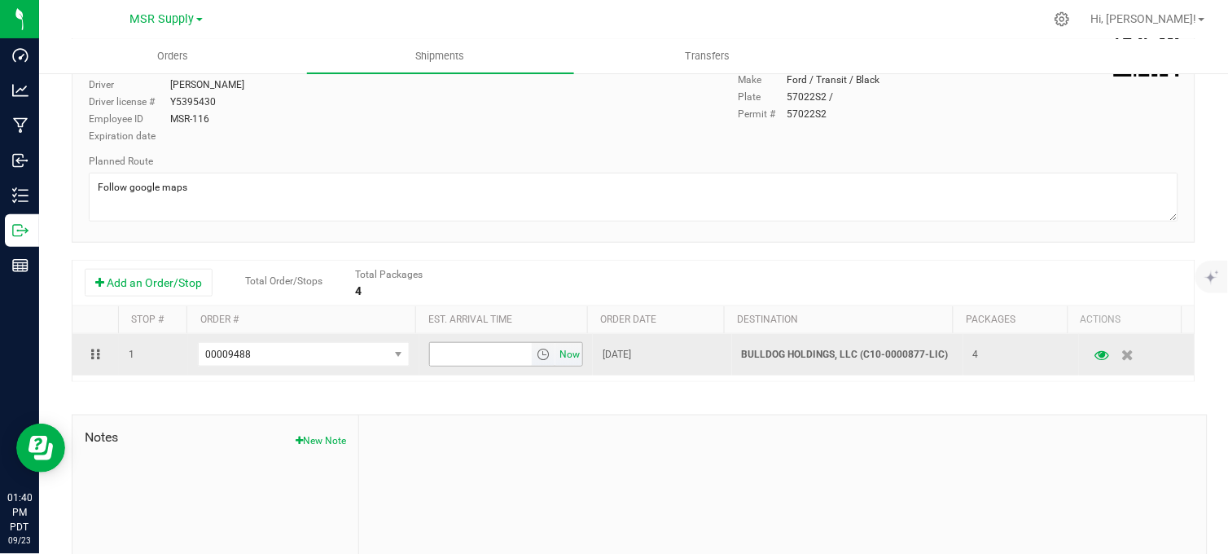
click at [556, 360] on span "Now" at bounding box center [570, 355] width 28 height 24
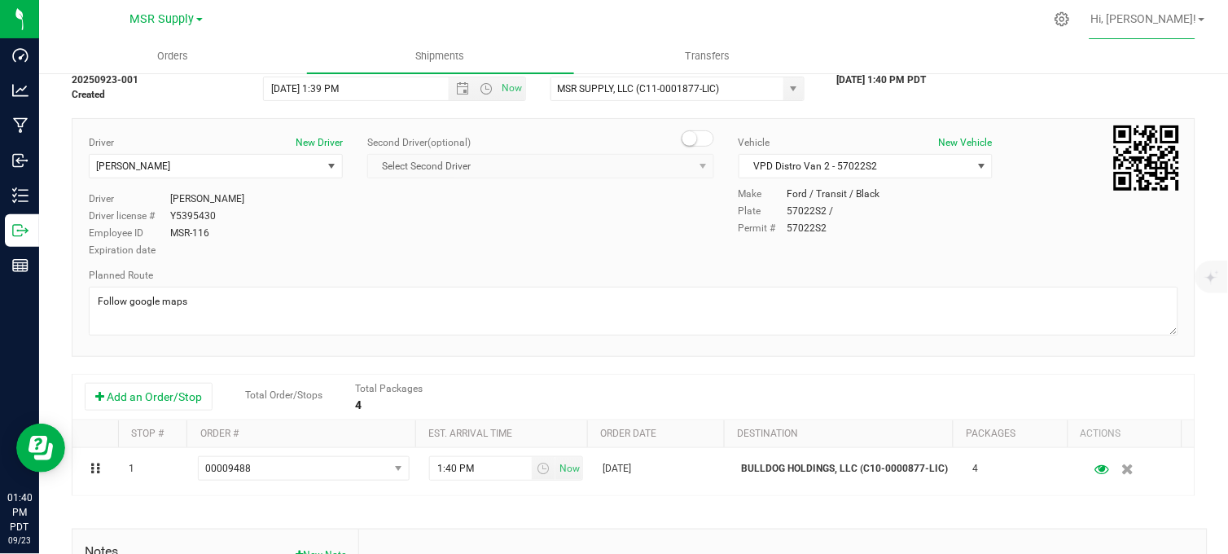
scroll to position [0, 0]
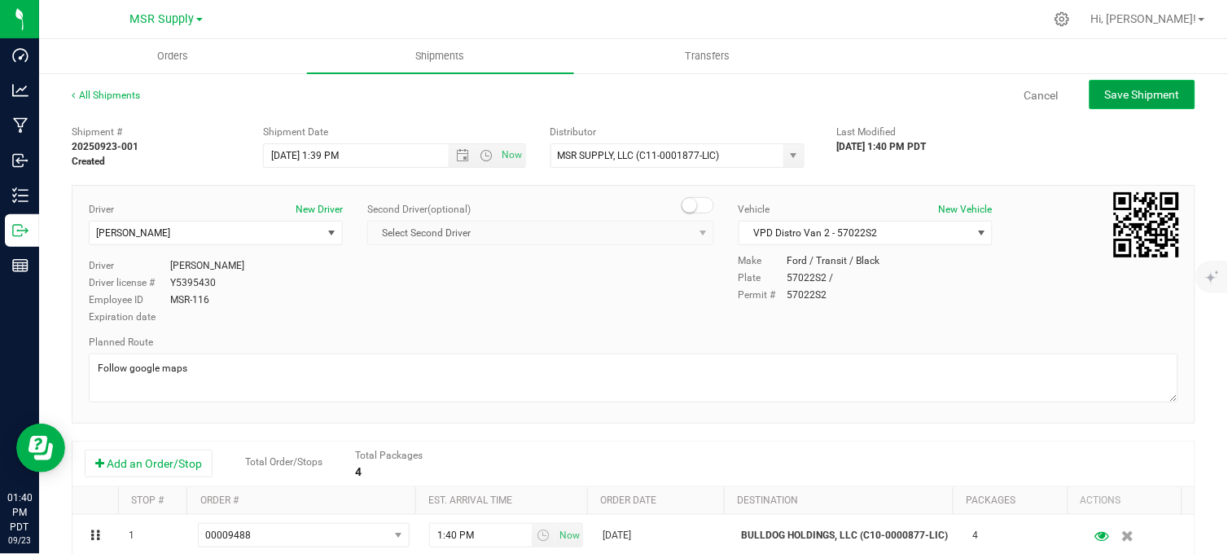
click at [1142, 100] on span "Save Shipment" at bounding box center [1142, 94] width 75 height 13
type input "9/23/2025 8:39 PM"
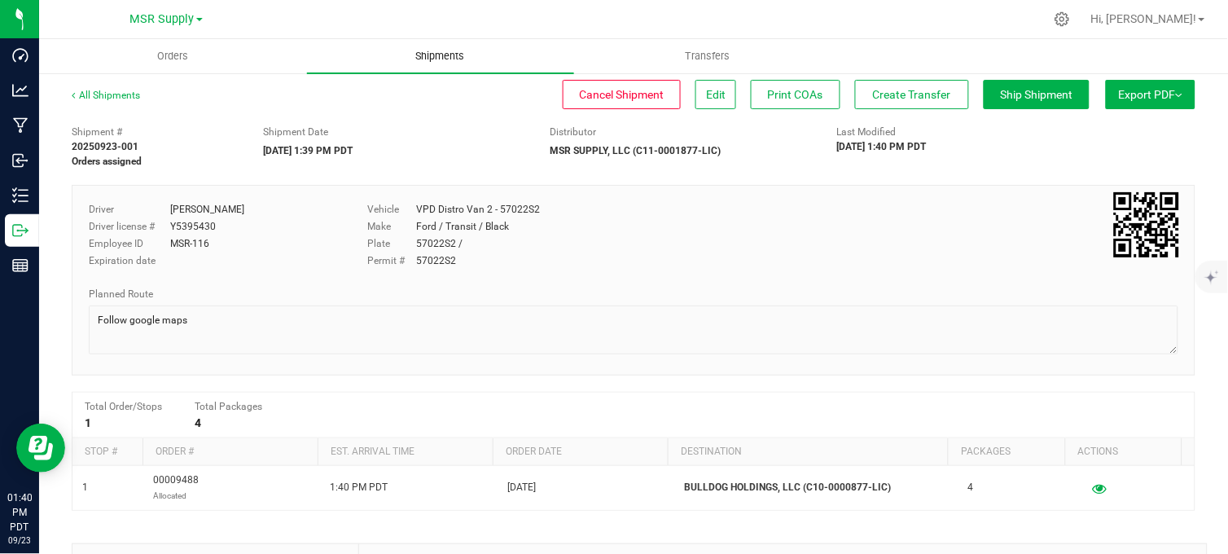
click at [453, 63] on span "Shipments" at bounding box center [440, 56] width 93 height 15
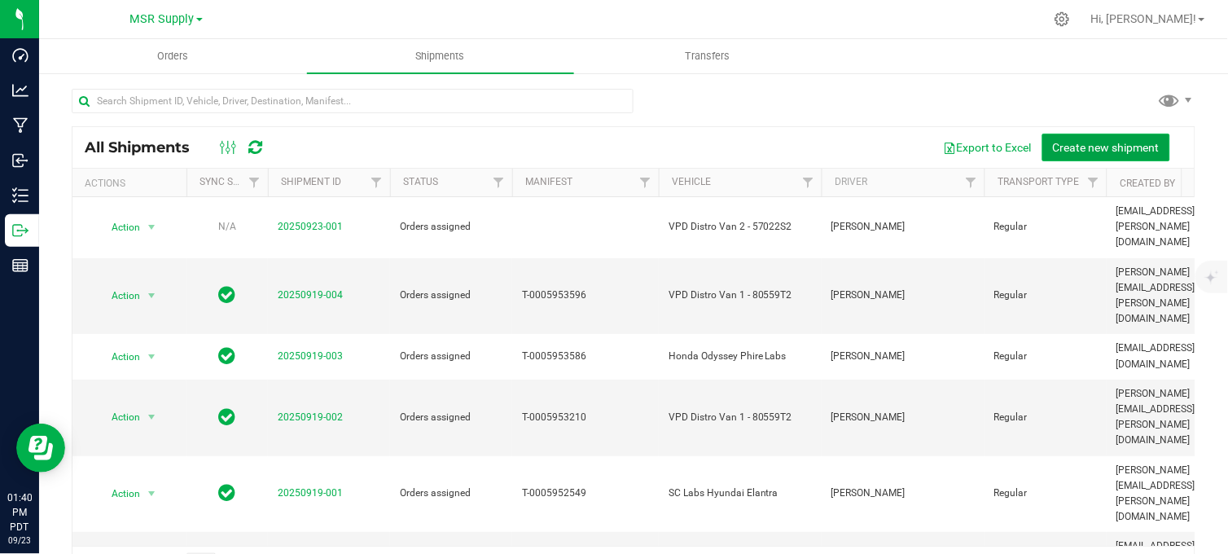
click at [1060, 151] on span "Create new shipment" at bounding box center [1106, 147] width 107 height 13
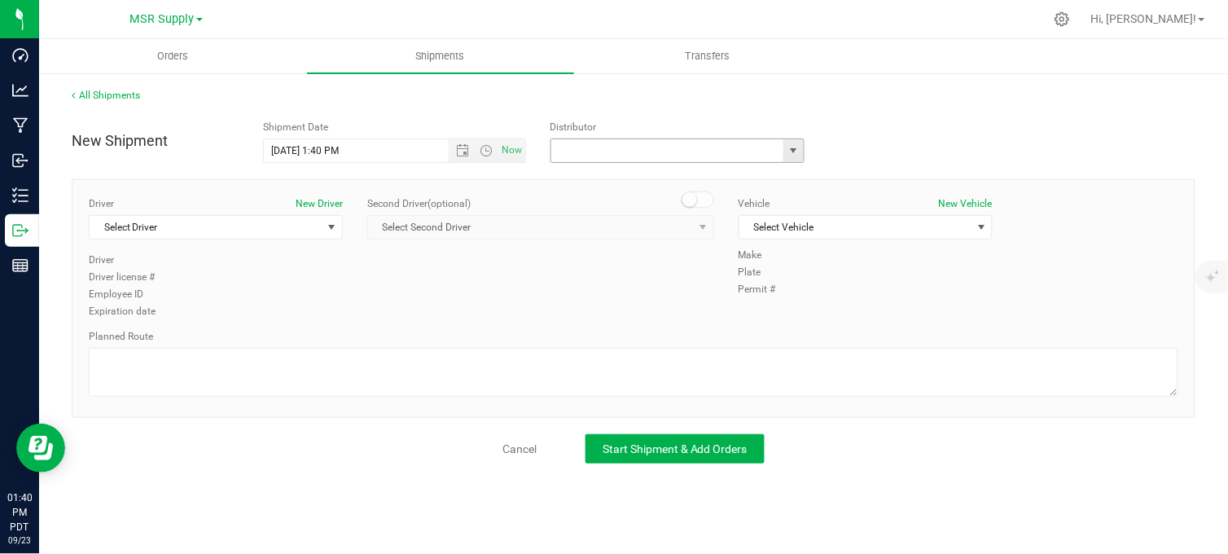
click at [580, 142] on input "text" at bounding box center [664, 150] width 226 height 23
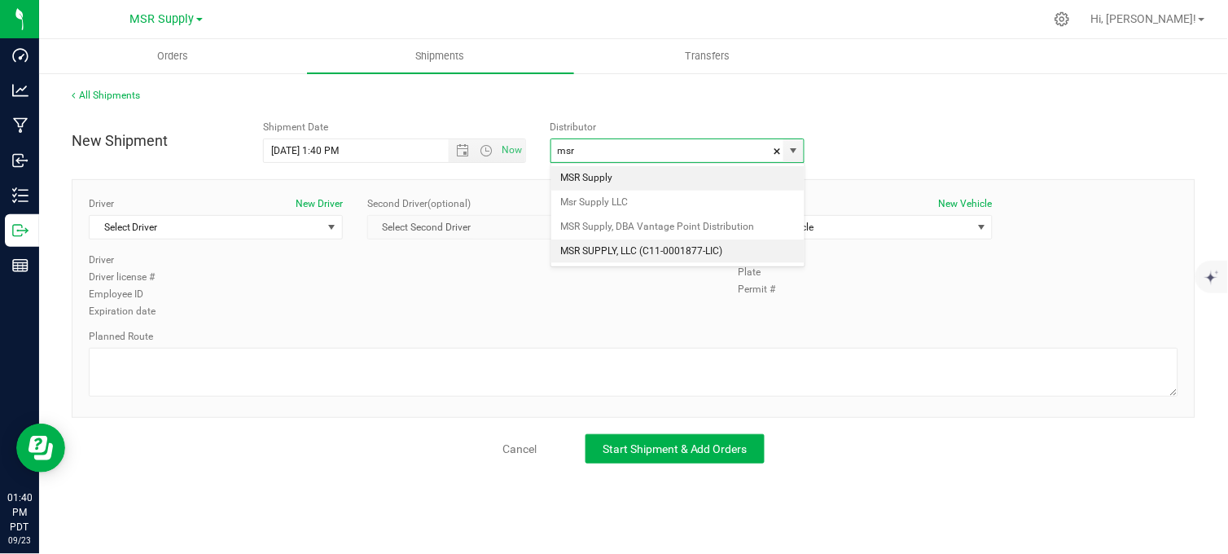
click at [599, 253] on li "MSR SUPPLY, LLC (C11-0001877-LIC)" at bounding box center [677, 251] width 253 height 24
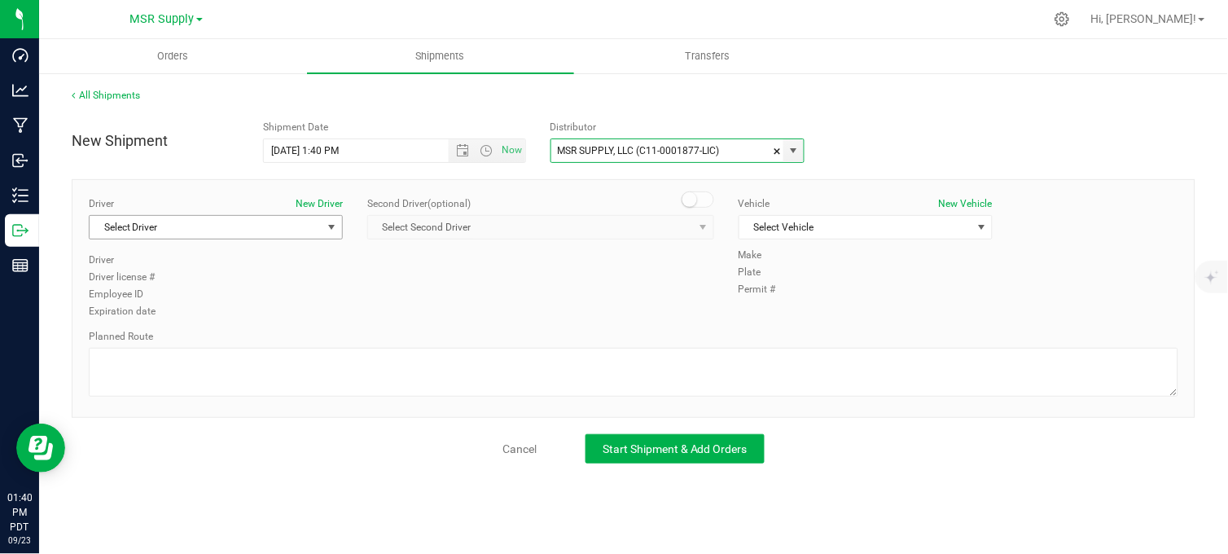
type input "MSR SUPPLY, LLC (C11-0001877-LIC)"
click at [228, 229] on span "Select Driver" at bounding box center [206, 227] width 232 height 23
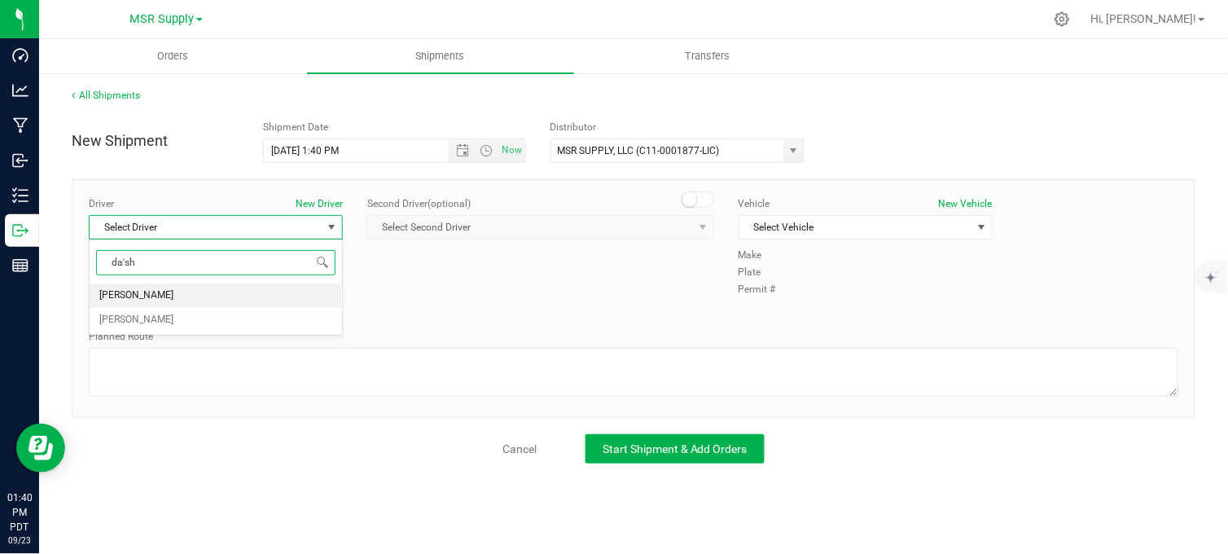
click at [223, 294] on li "[PERSON_NAME]" at bounding box center [216, 295] width 252 height 24
type input "da'sh"
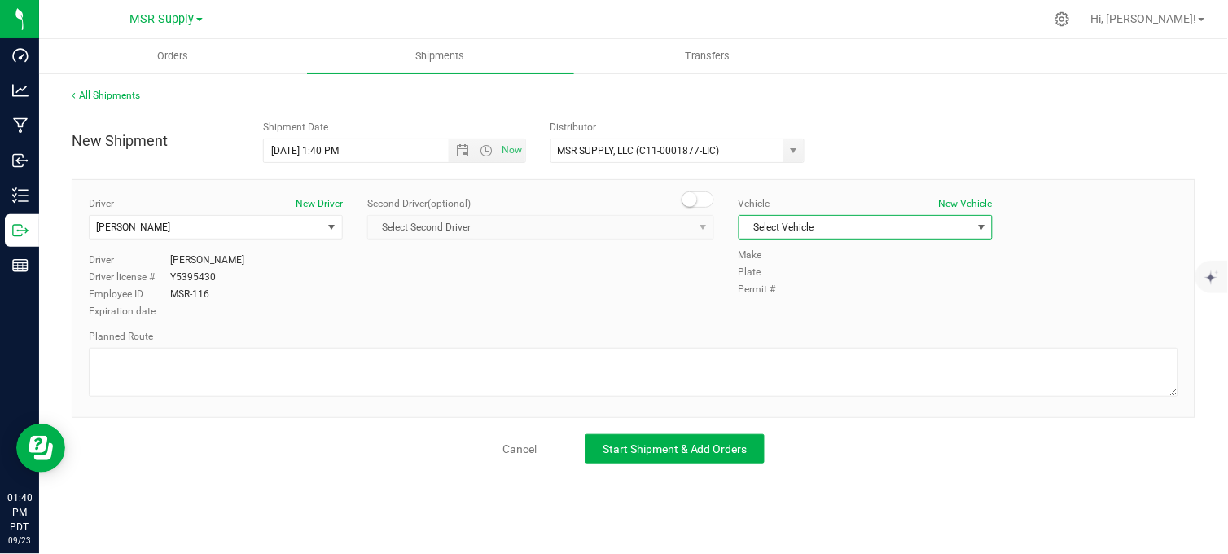
click at [818, 230] on span "Select Vehicle" at bounding box center [855, 227] width 232 height 23
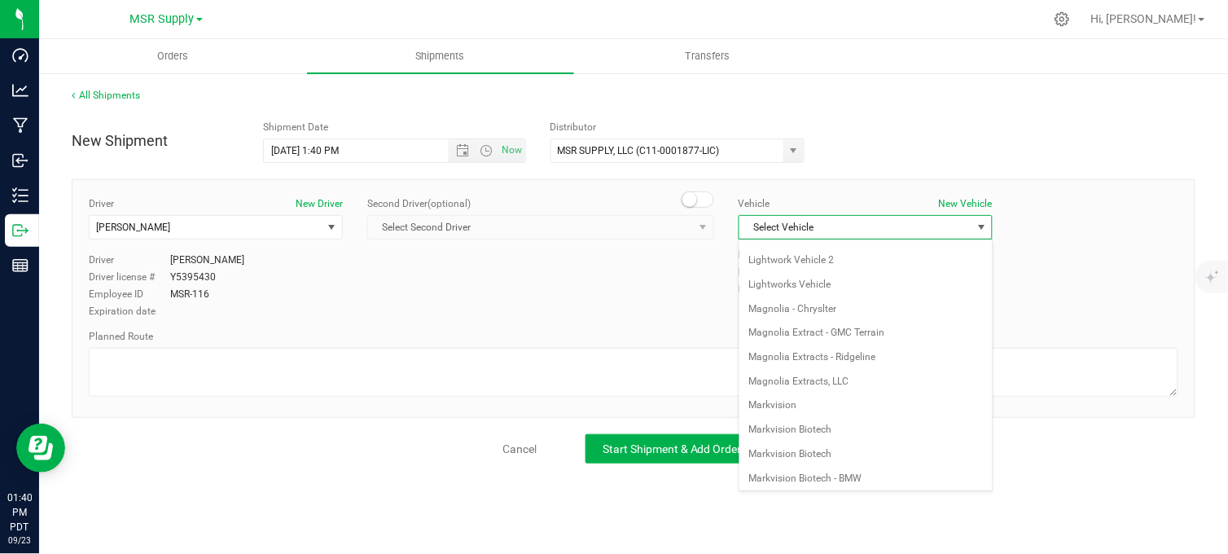
scroll to position [2947, 0]
drag, startPoint x: 858, startPoint y: 354, endPoint x: 768, endPoint y: 380, distance: 93.1
click at [856, 356] on li "VPD Distro Van 2 - 57022S2" at bounding box center [865, 355] width 252 height 24
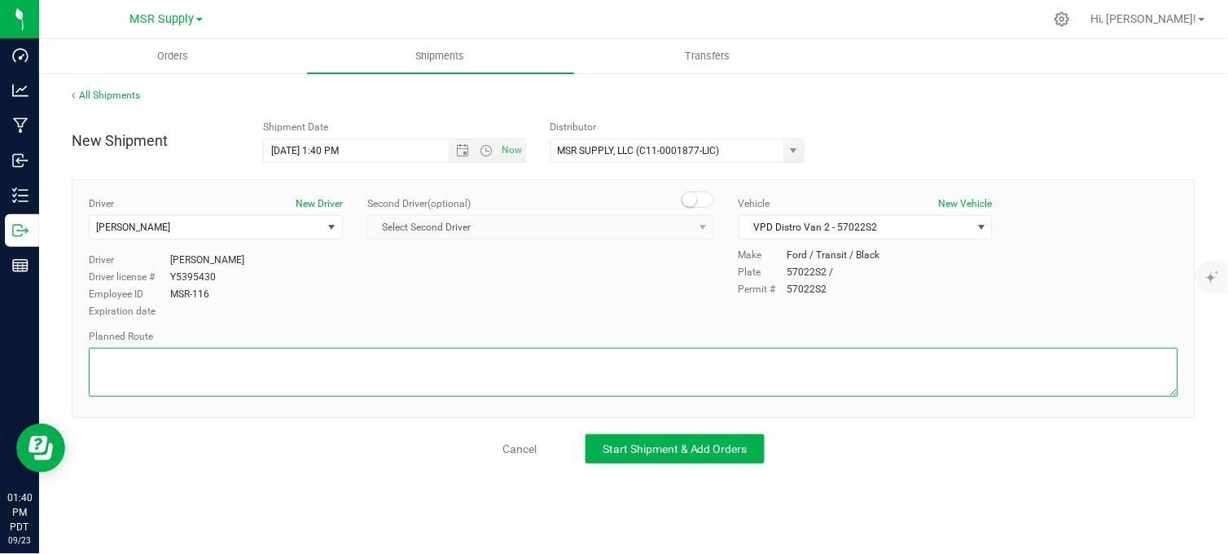
click at [768, 380] on textarea at bounding box center [634, 372] width 1090 height 49
type textarea "Follow google maps"
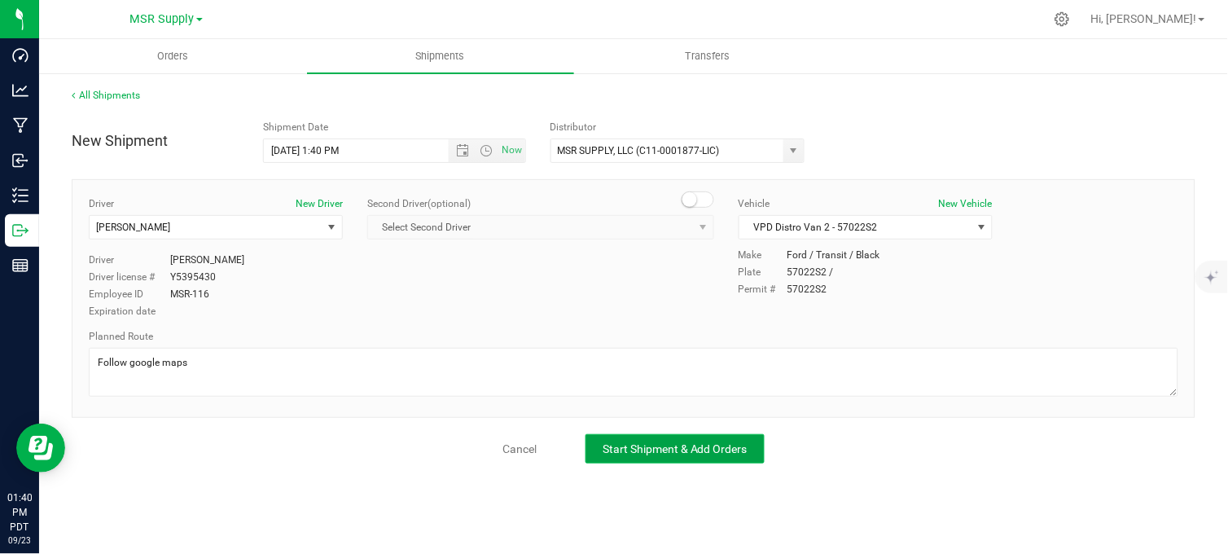
click at [734, 450] on span "Start Shipment & Add Orders" at bounding box center [675, 448] width 145 height 13
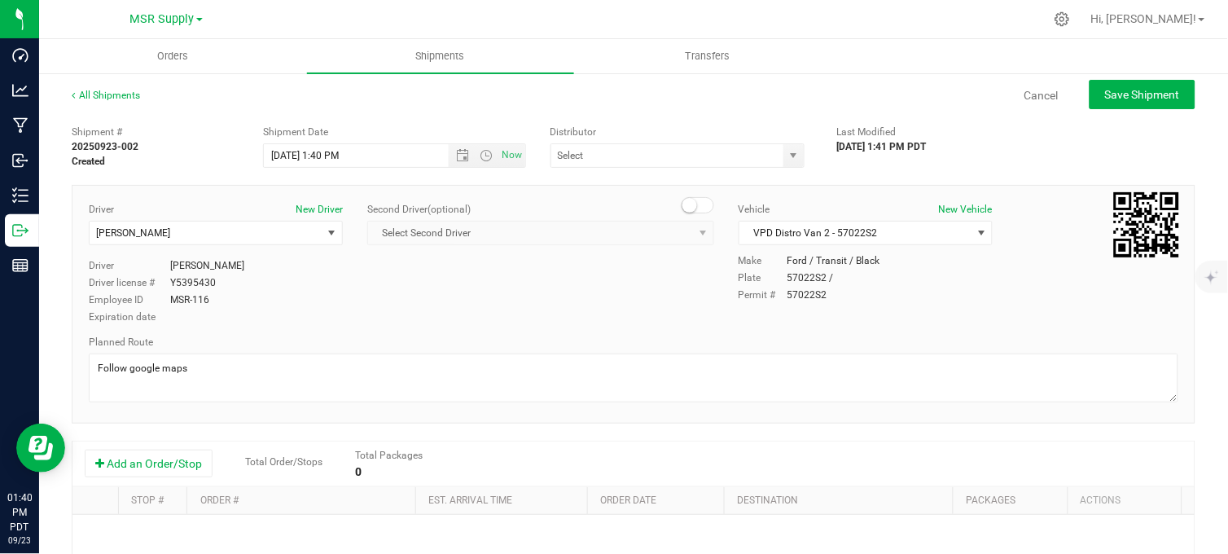
type input "MSR SUPPLY, LLC (C11-0001877-LIC)"
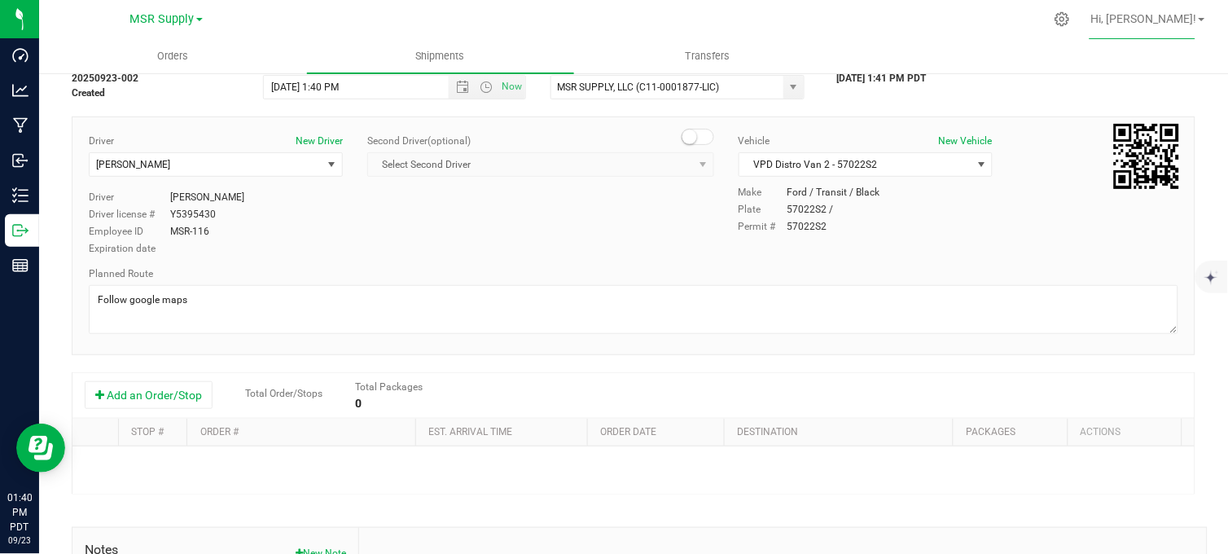
scroll to position [181, 0]
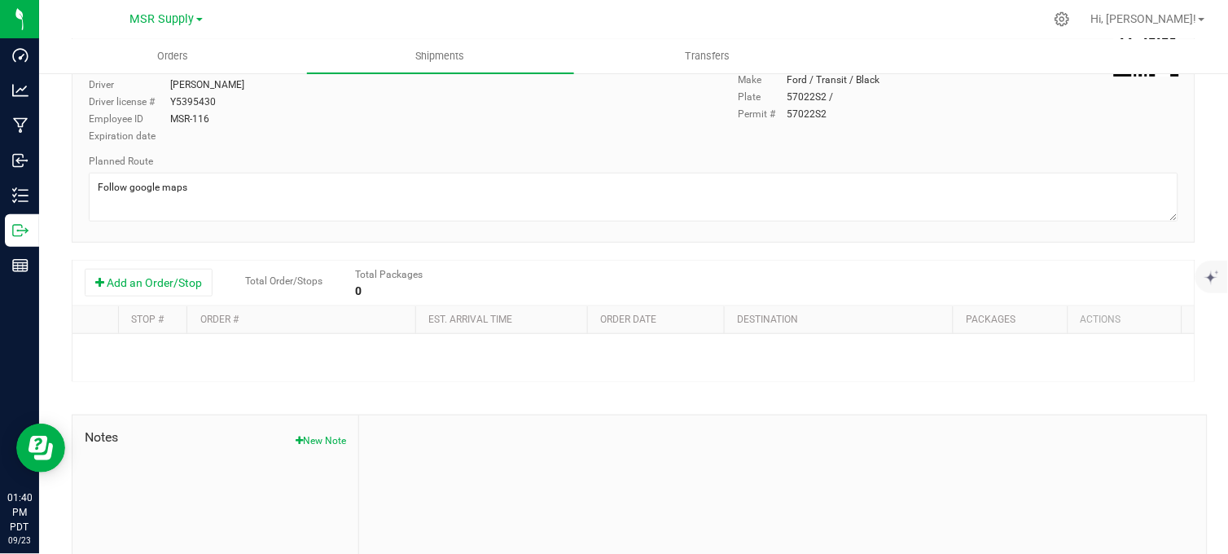
drag, startPoint x: 135, startPoint y: 283, endPoint x: 233, endPoint y: 343, distance: 114.4
click at [137, 286] on button "Add an Order/Stop" at bounding box center [149, 283] width 128 height 28
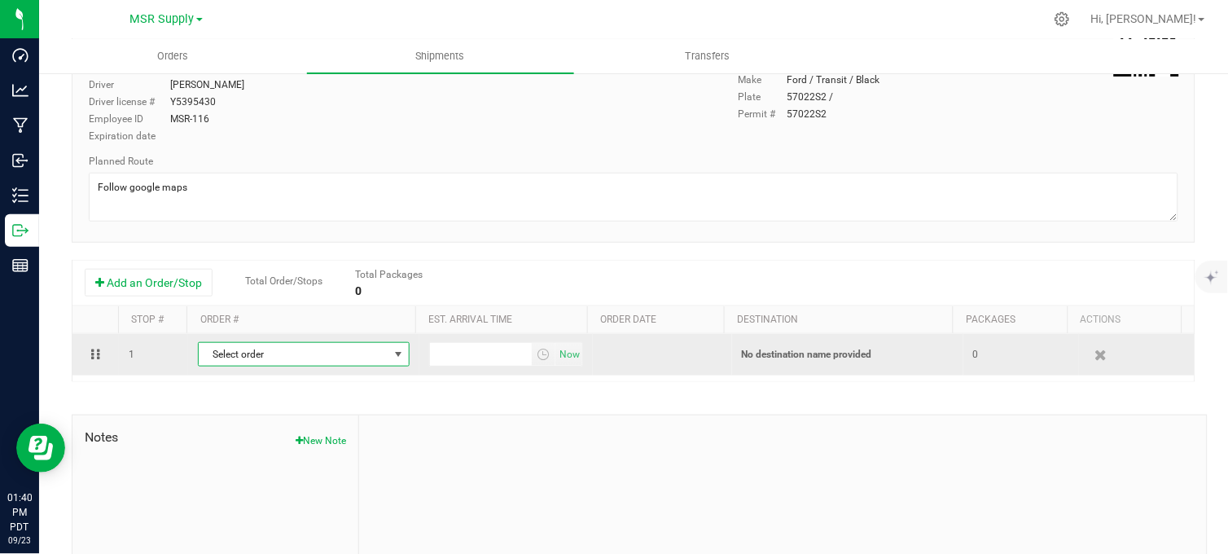
click at [261, 358] on span "Select order" at bounding box center [294, 354] width 190 height 23
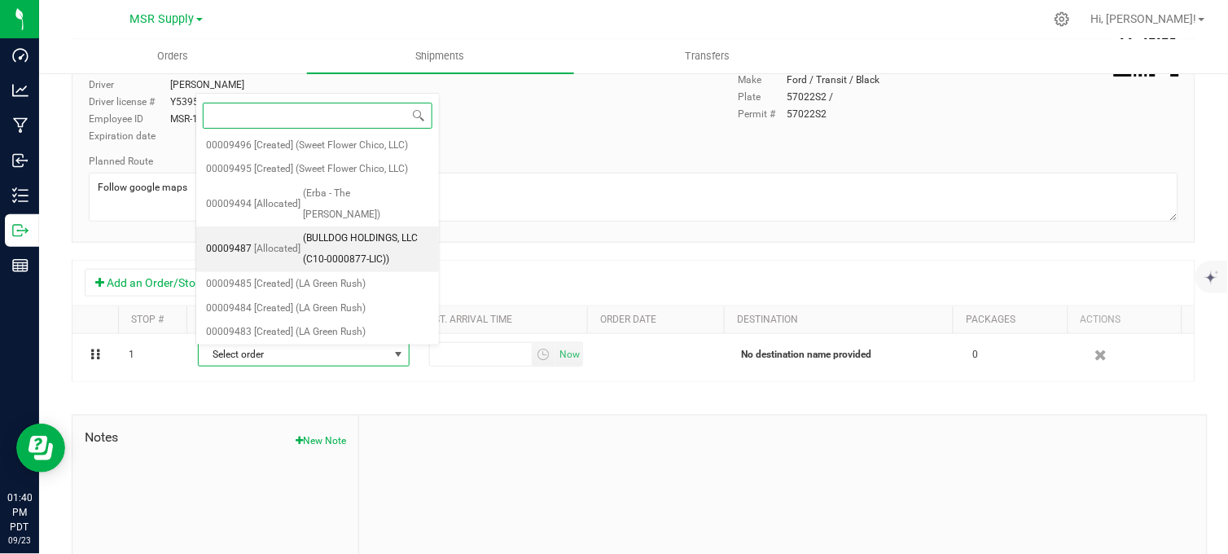
scroll to position [199, 0]
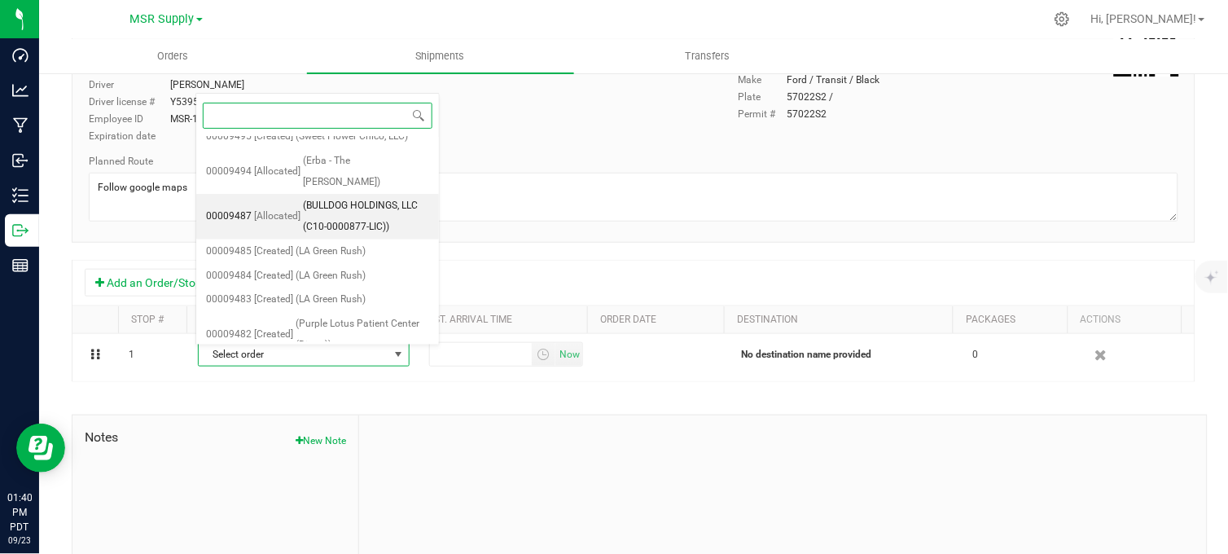
click at [346, 195] on span "(BULLDOG HOLDINGS, LLC (C10-0000877-LIC))" at bounding box center [366, 216] width 126 height 42
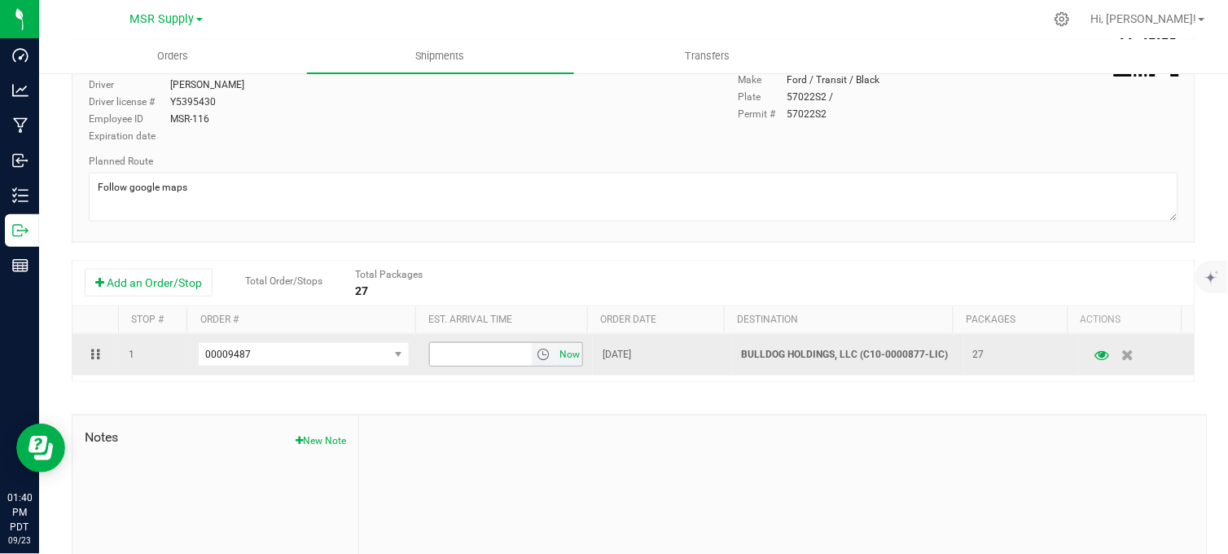
click at [556, 353] on span "Now" at bounding box center [570, 355] width 28 height 24
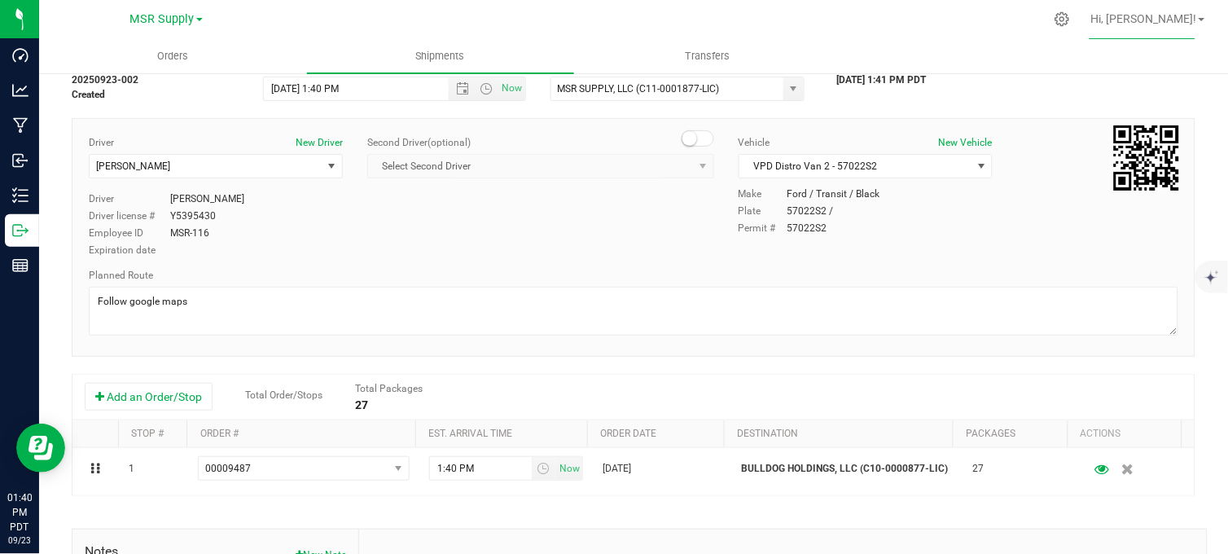
scroll to position [0, 0]
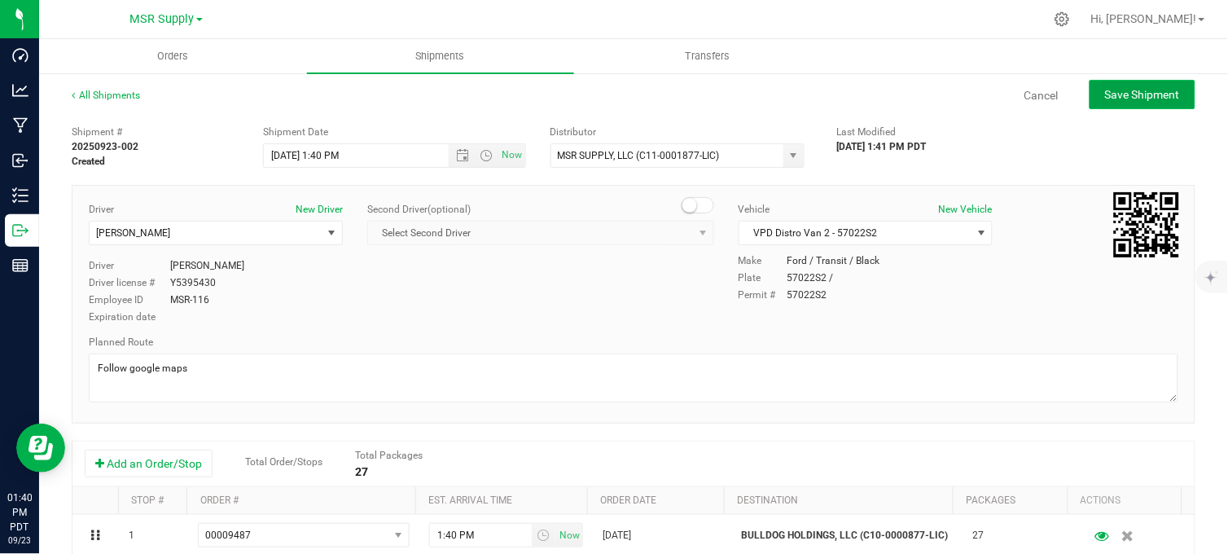
click at [1135, 98] on span "Save Shipment" at bounding box center [1142, 94] width 75 height 13
type input "9/23/2025 8:40 PM"
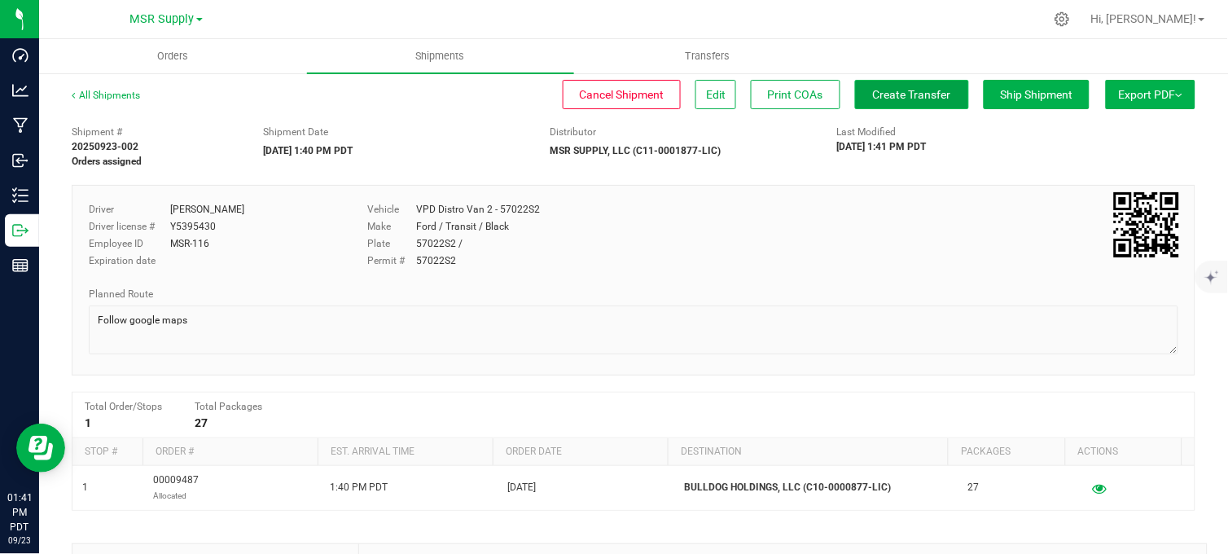
drag, startPoint x: 874, startPoint y: 90, endPoint x: 880, endPoint y: 102, distance: 13.5
click at [875, 93] on span "Create Transfer" at bounding box center [912, 94] width 78 height 13
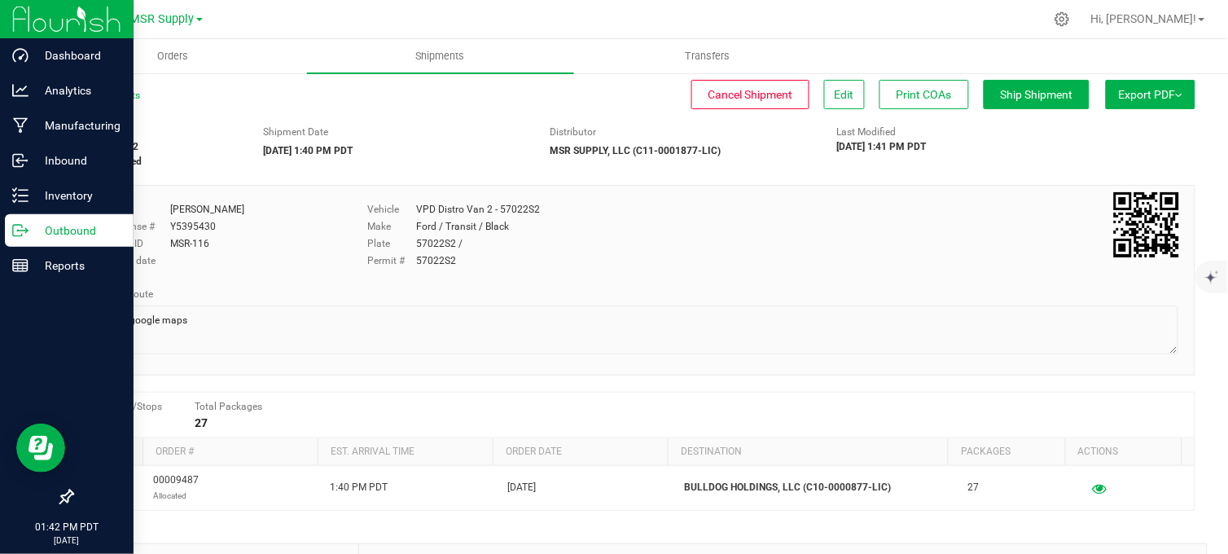
click at [20, 230] on icon at bounding box center [20, 230] width 16 height 16
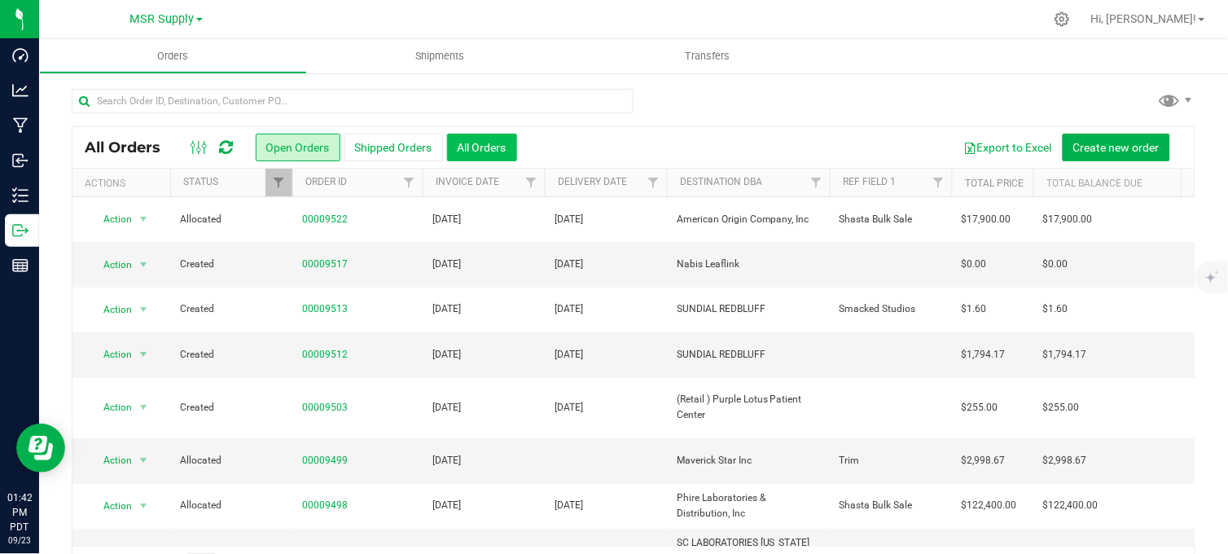
click at [489, 152] on button "All Orders" at bounding box center [482, 148] width 70 height 28
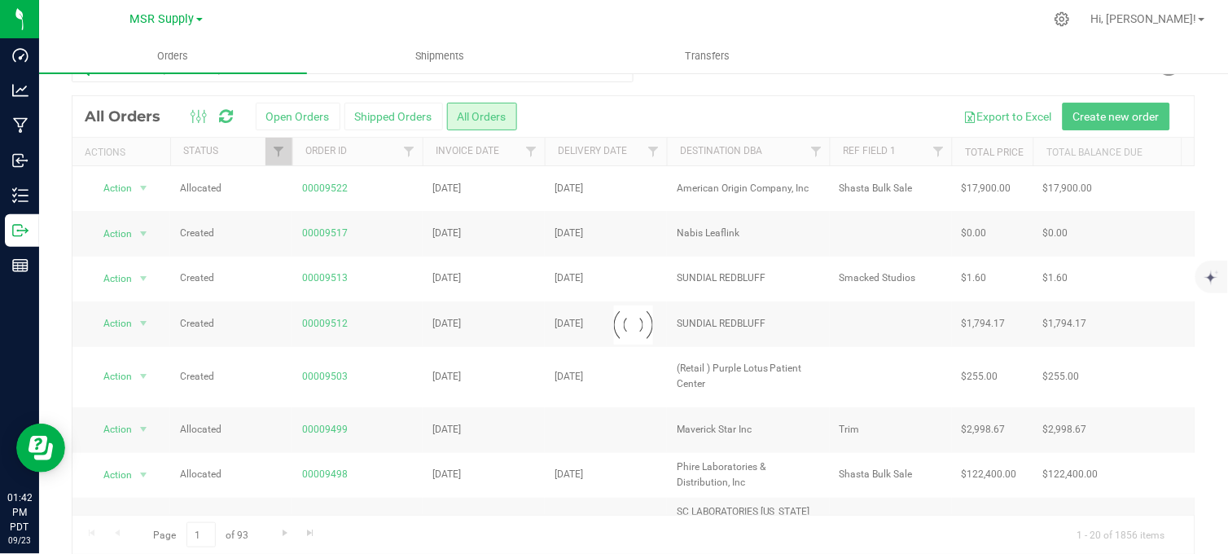
scroll to position [49, 0]
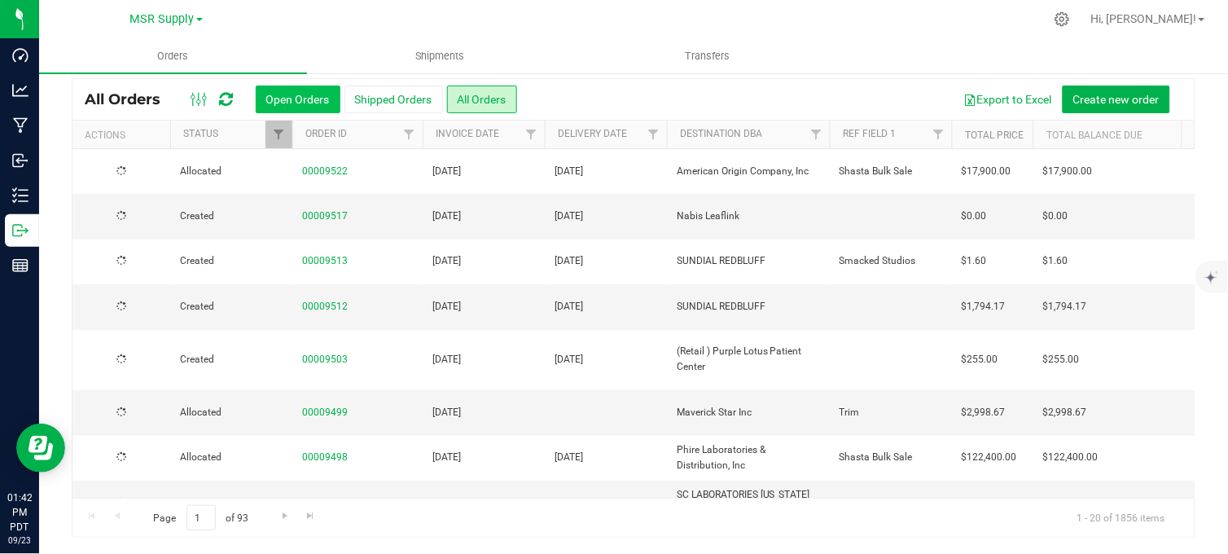
click at [318, 99] on button "Open Orders" at bounding box center [298, 100] width 85 height 28
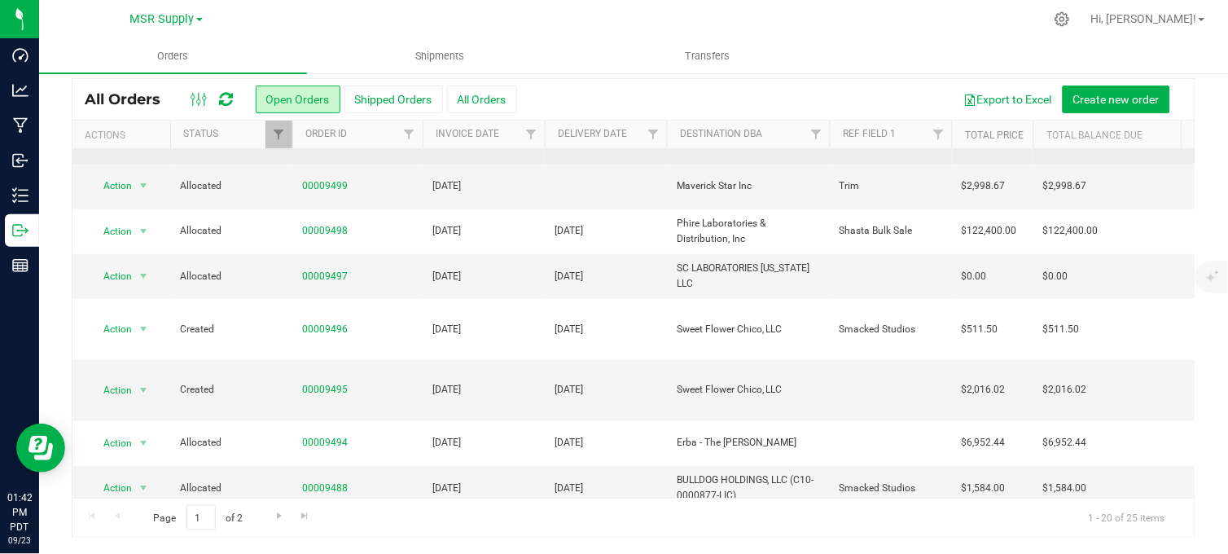
scroll to position [271, 0]
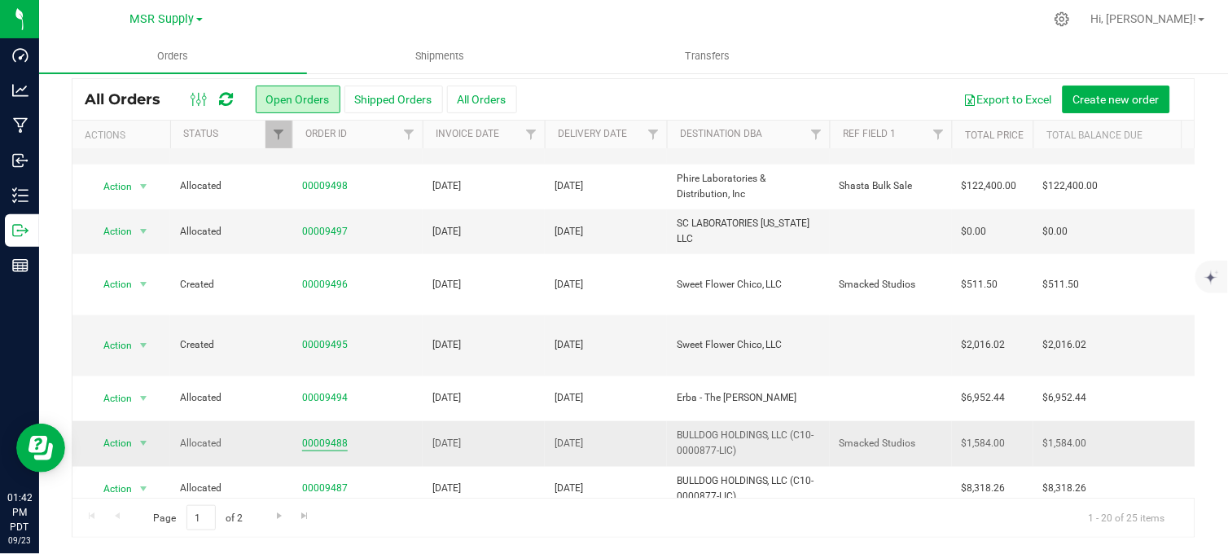
click at [336, 436] on link "00009488" at bounding box center [325, 443] width 46 height 15
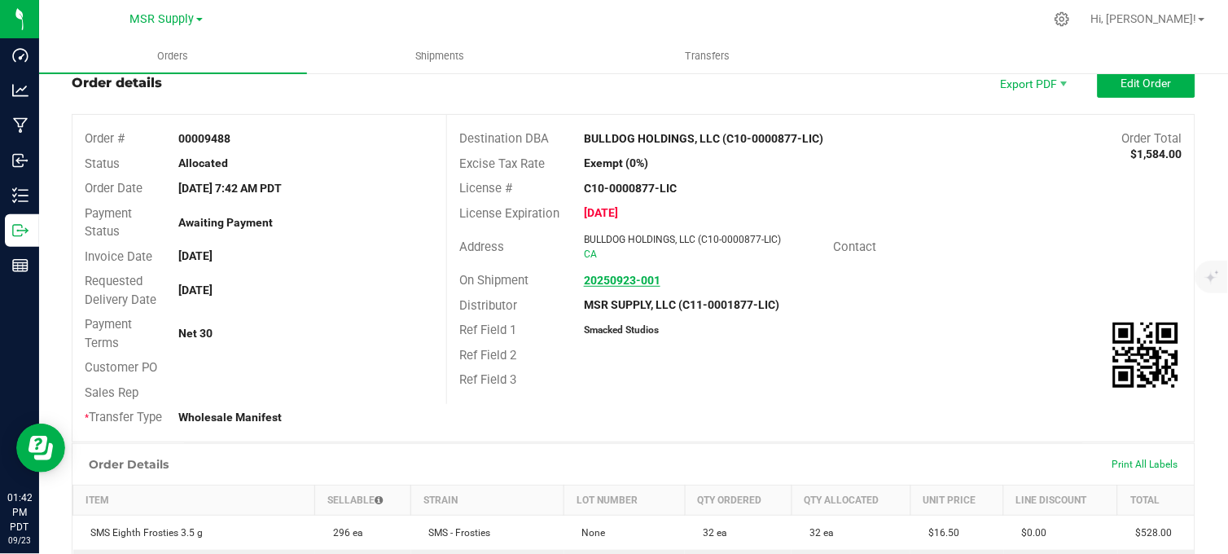
click at [596, 279] on strong "20250923-001" at bounding box center [622, 280] width 77 height 13
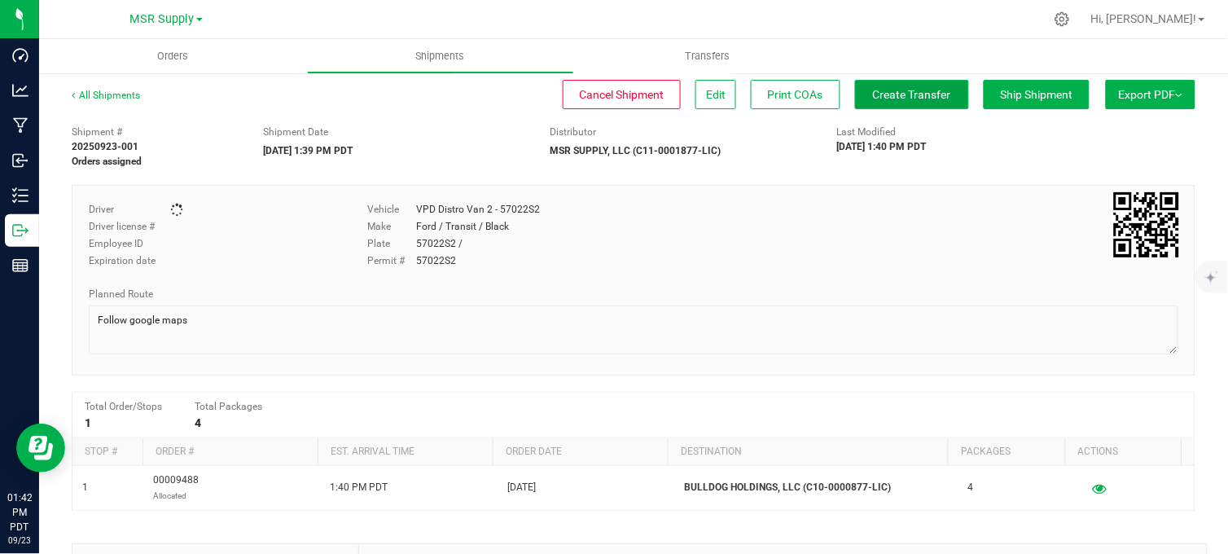
click at [873, 95] on span "Create Transfer" at bounding box center [912, 94] width 78 height 13
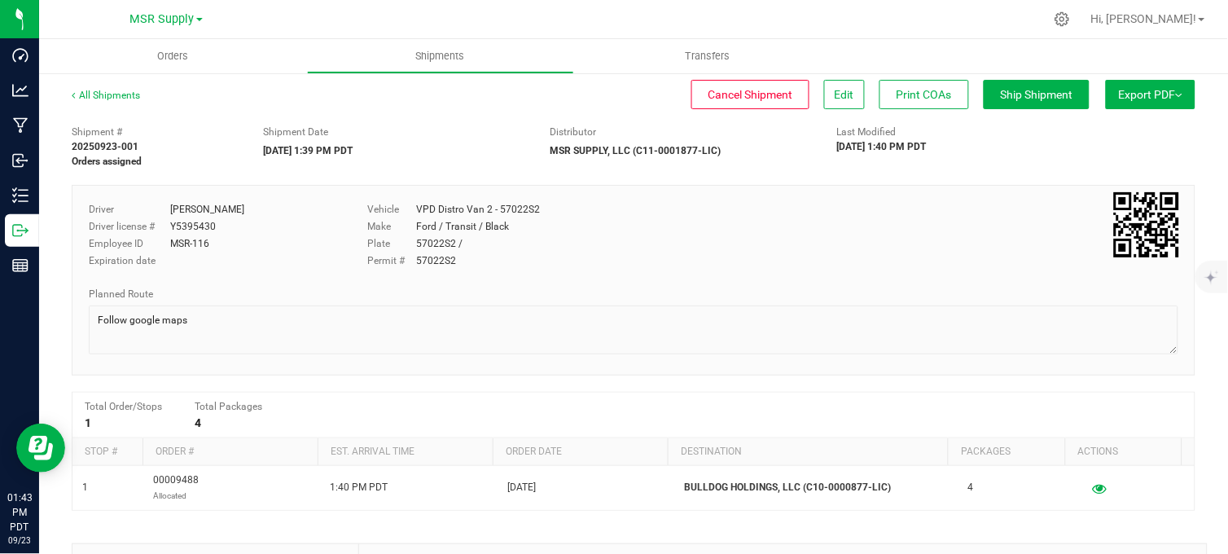
click at [625, 259] on div "Permit # 57022S2" at bounding box center [587, 260] width 440 height 15
click at [451, 119] on div "Shipment # 20250923-001 Orders assigned Shipment Date 09/23/2025 1:39 PM PDT Di…" at bounding box center [633, 142] width 1148 height 51
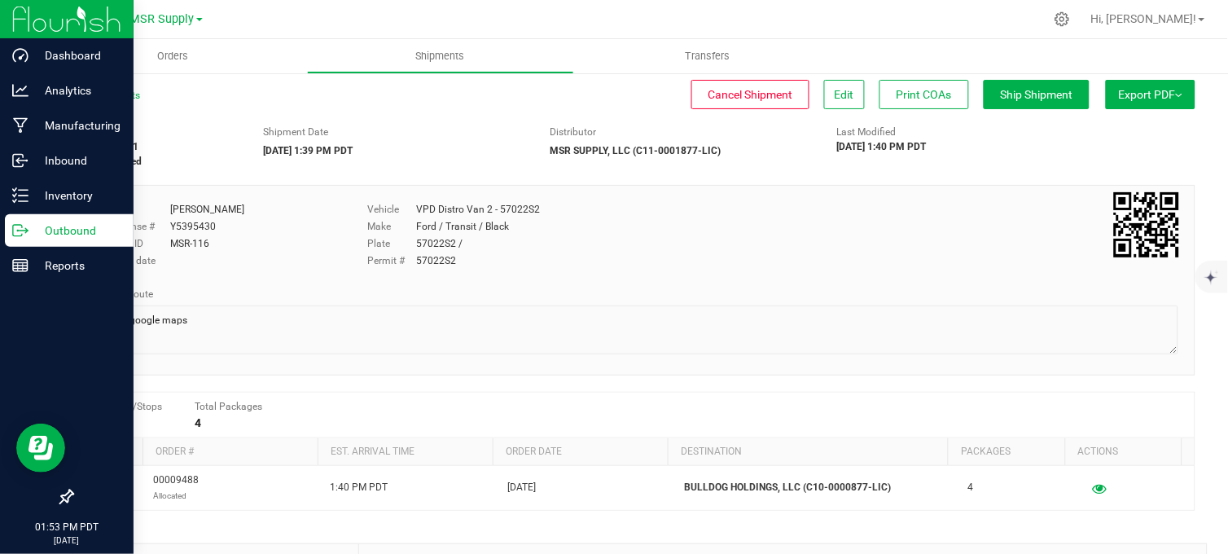
click at [13, 230] on icon at bounding box center [17, 230] width 9 height 11
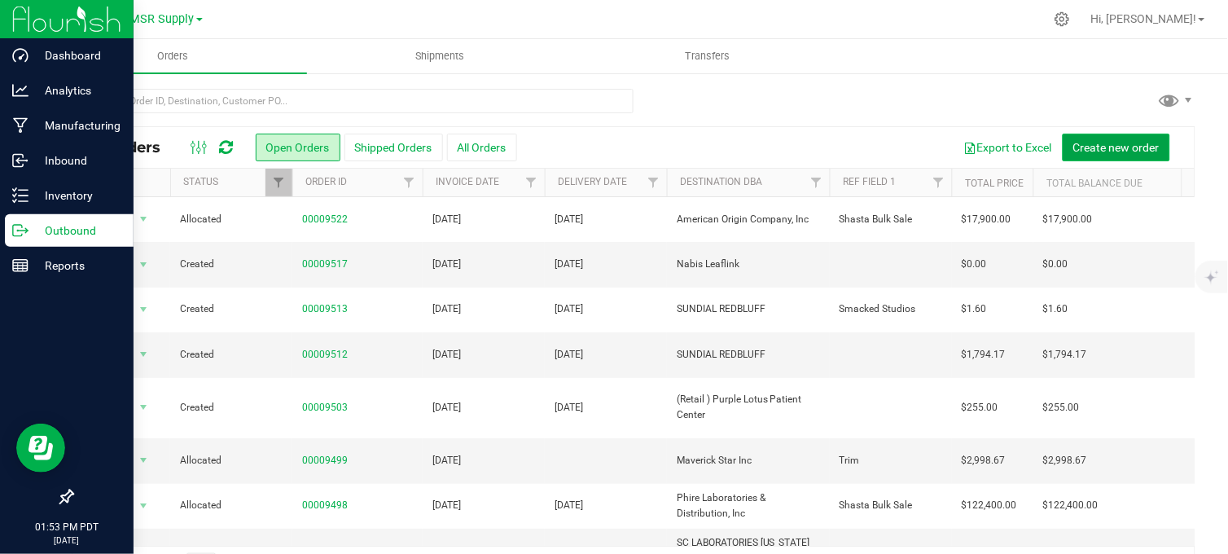
click at [1087, 142] on span "Create new order" at bounding box center [1116, 147] width 86 height 13
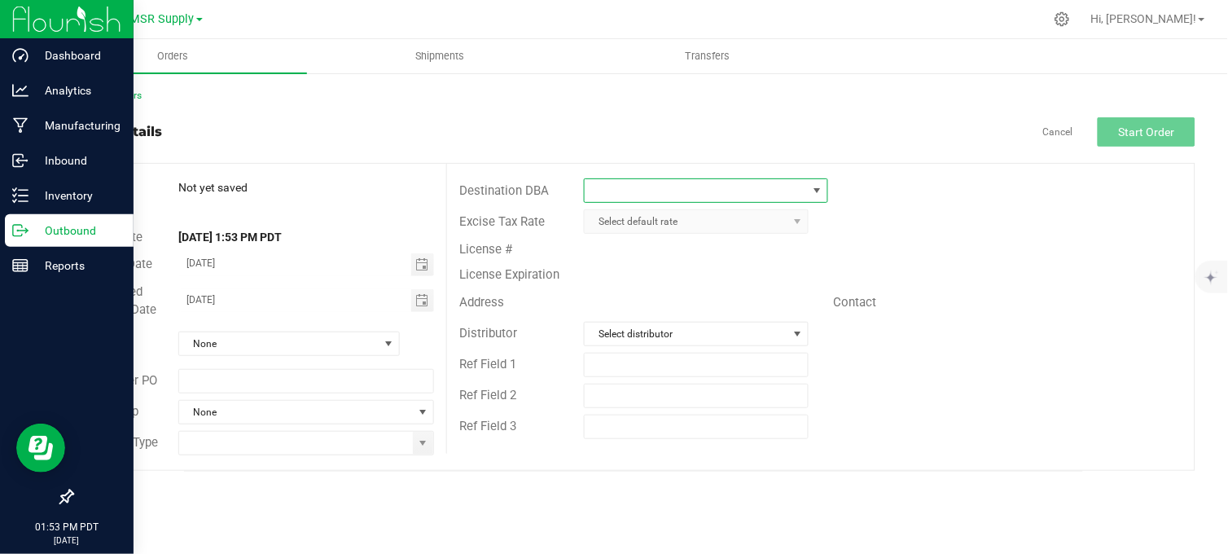
click at [632, 189] on span at bounding box center [696, 190] width 222 height 23
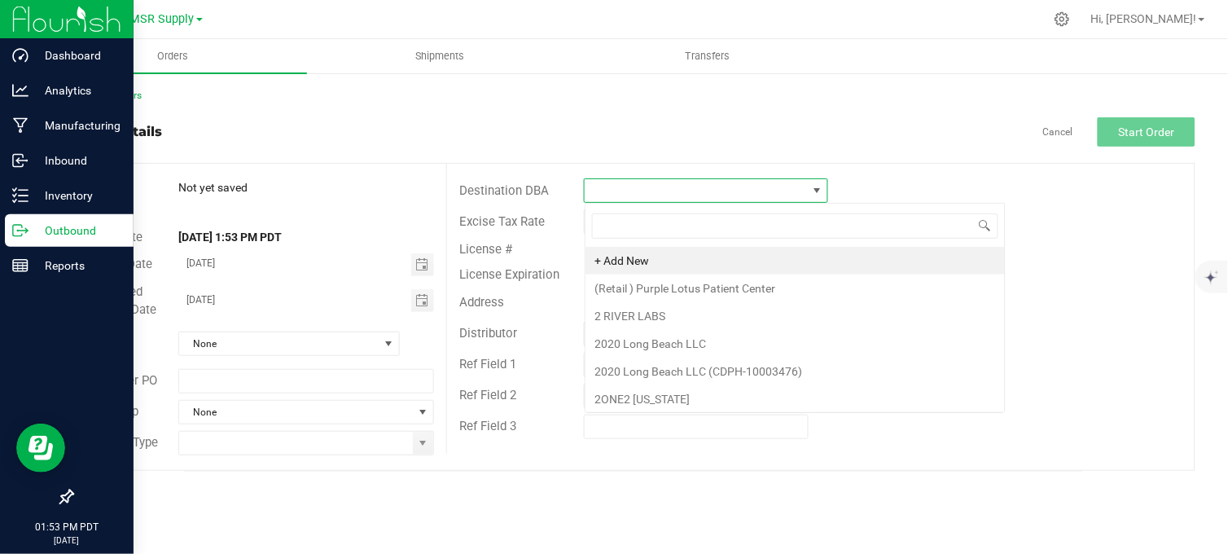
scroll to position [24, 243]
type input "bull"
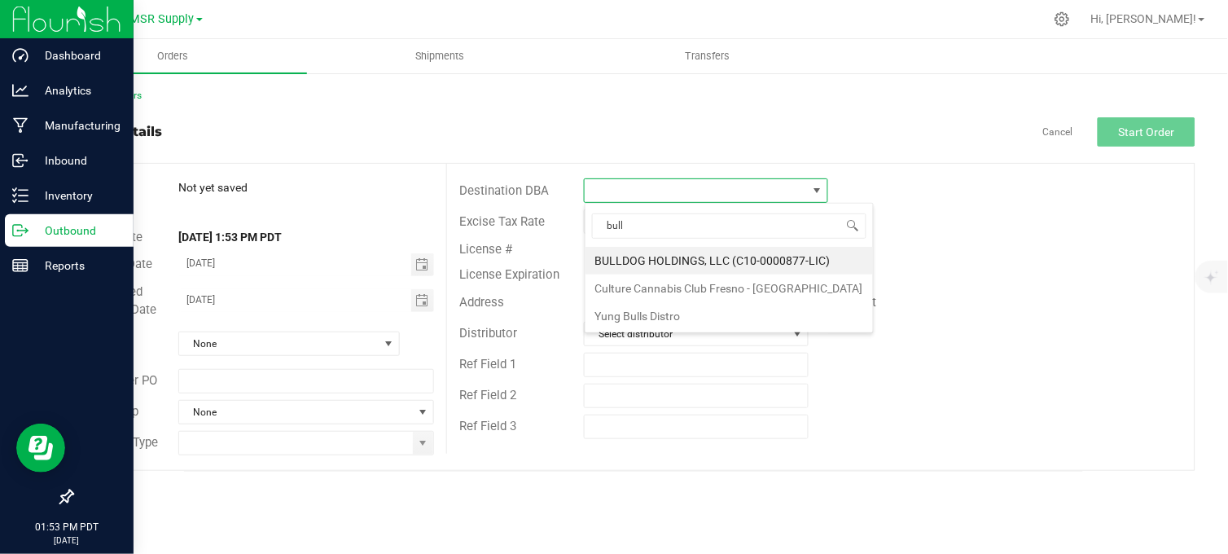
click at [642, 259] on li "BULLDOG HOLDINGS, LLC (C10-0000877-LIC)" at bounding box center [729, 261] width 287 height 28
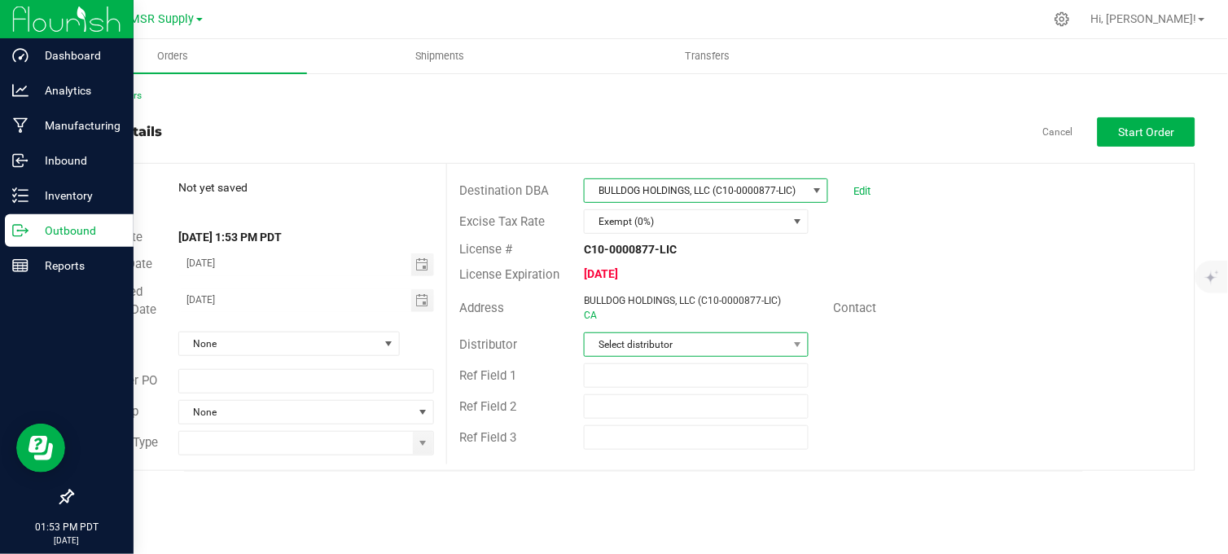
click at [664, 346] on span "Select distributor" at bounding box center [686, 344] width 203 height 23
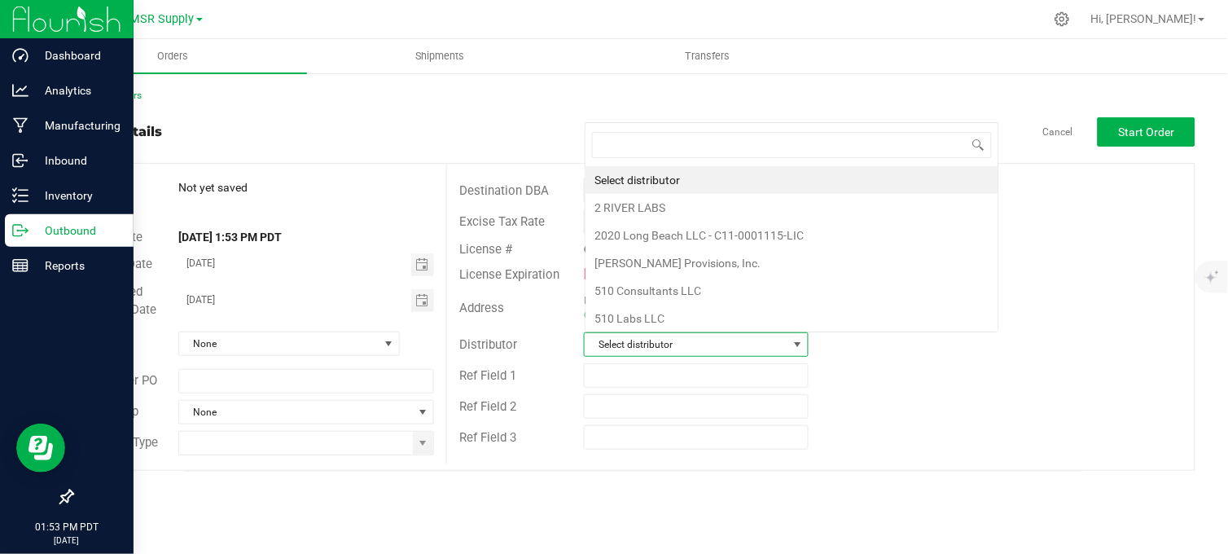
scroll to position [24, 222]
type input "msr"
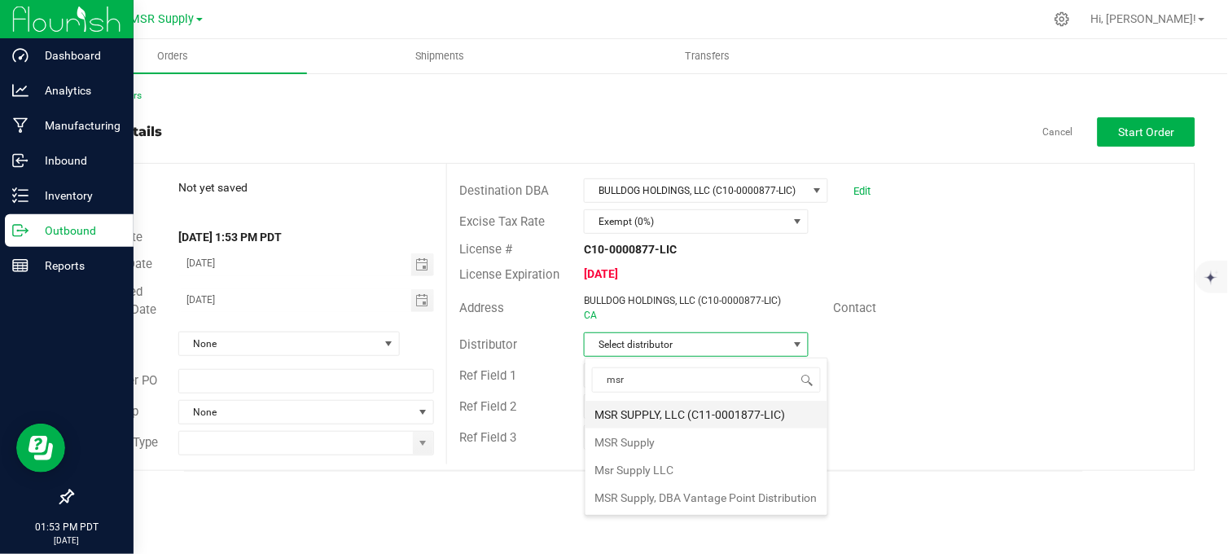
click at [660, 418] on li "MSR SUPPLY, LLC (C11-0001877-LIC)" at bounding box center [707, 415] width 242 height 28
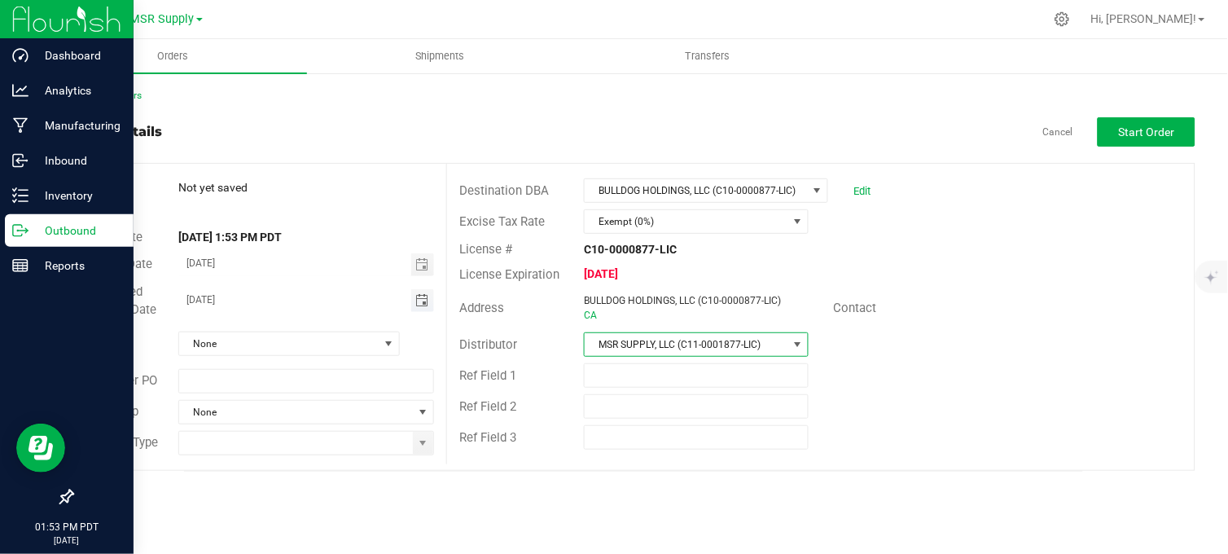
click at [422, 301] on span "Toggle calendar" at bounding box center [421, 300] width 13 height 13
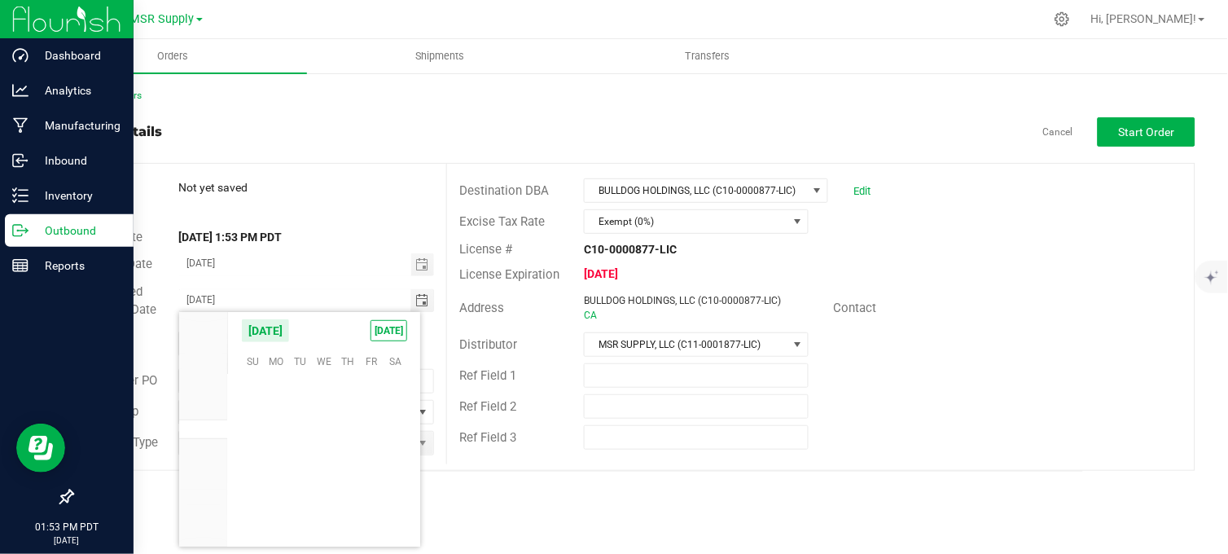
scroll to position [264133, 0]
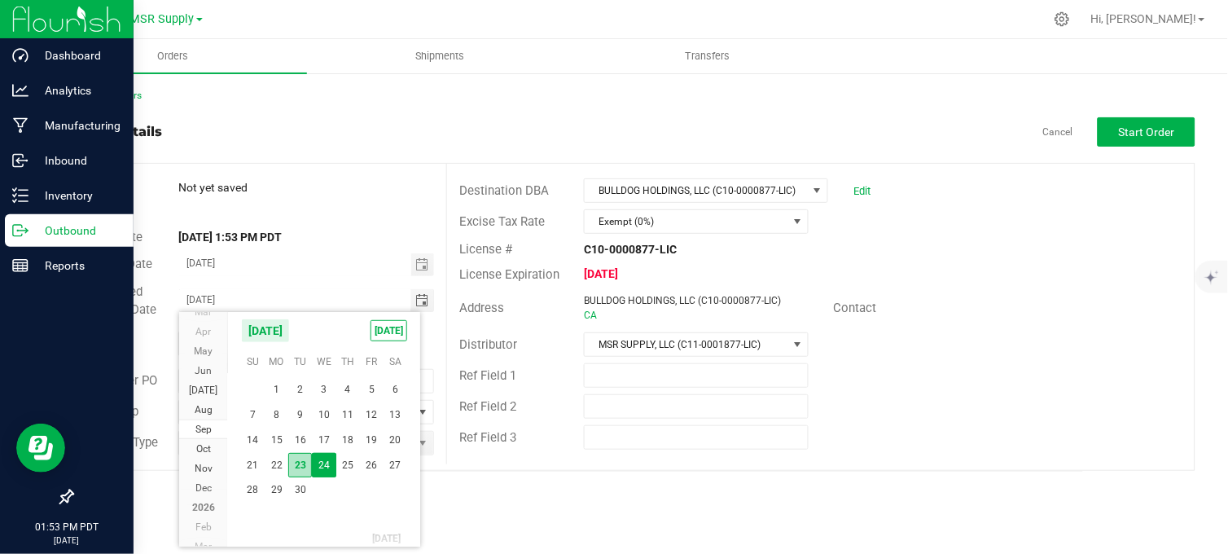
click at [301, 464] on span "23" at bounding box center [300, 465] width 24 height 25
type input "[DATE]"
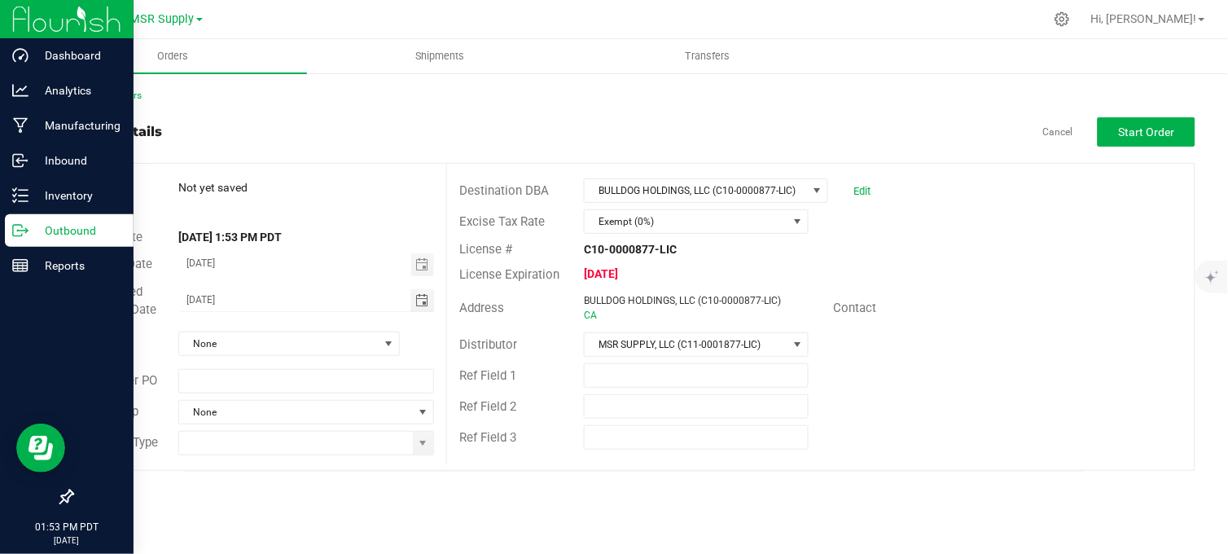
click at [327, 133] on div "Order details Cancel Start Order" at bounding box center [634, 131] width 1124 height 29
click at [366, 349] on span "None" at bounding box center [279, 343] width 200 height 23
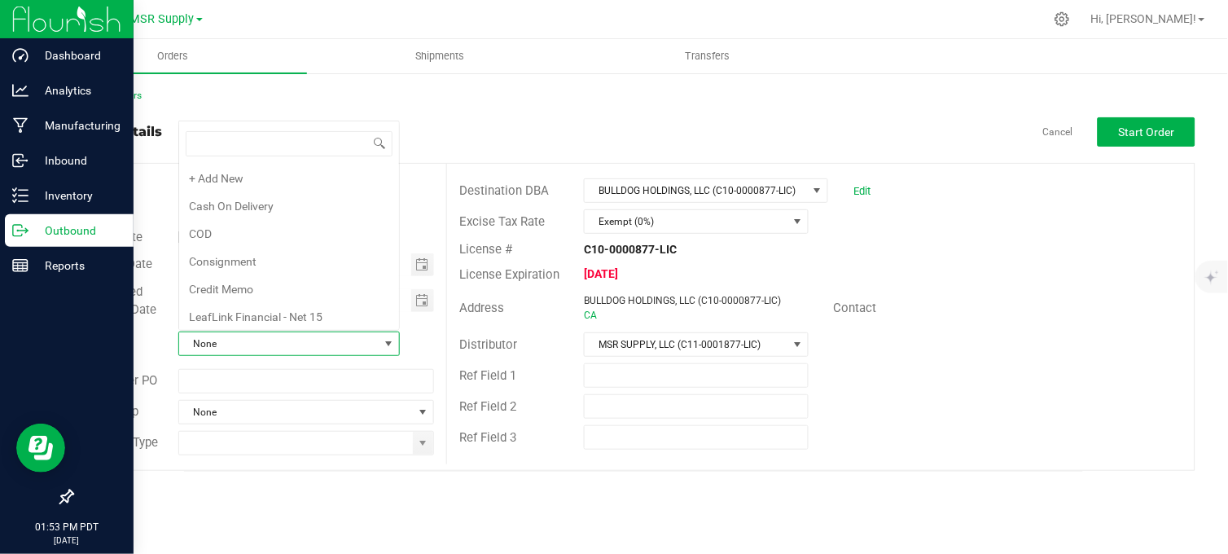
scroll to position [282, 0]
drag, startPoint x: 241, startPoint y: 200, endPoint x: 261, endPoint y: 209, distance: 21.9
click at [241, 199] on li "Net 30" at bounding box center [289, 201] width 220 height 28
click at [426, 448] on span at bounding box center [423, 443] width 13 height 13
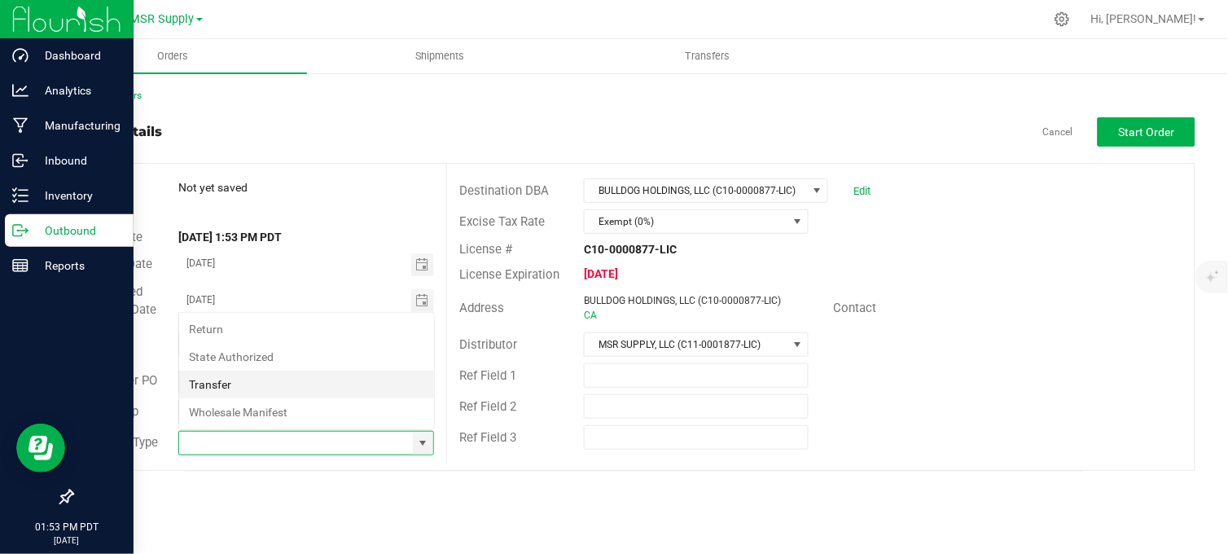
scroll to position [24, 253]
drag, startPoint x: 292, startPoint y: 410, endPoint x: 364, endPoint y: 387, distance: 76.0
click at [290, 408] on li "Wholesale Manifest" at bounding box center [306, 412] width 255 height 28
type input "Wholesale Manifest"
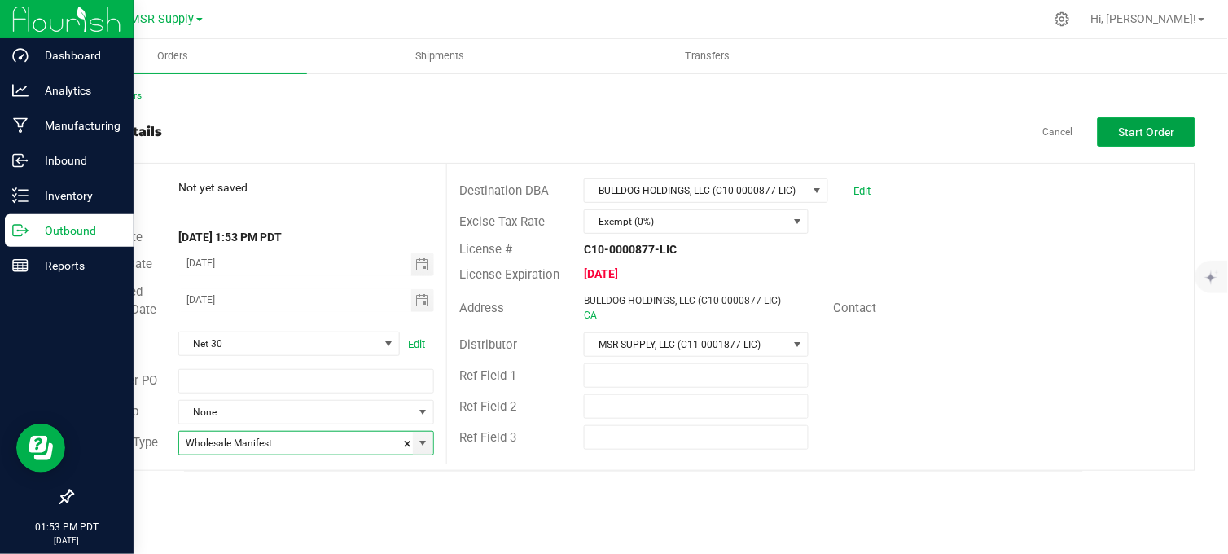
click at [1156, 125] on span "Start Order" at bounding box center [1147, 131] width 56 height 13
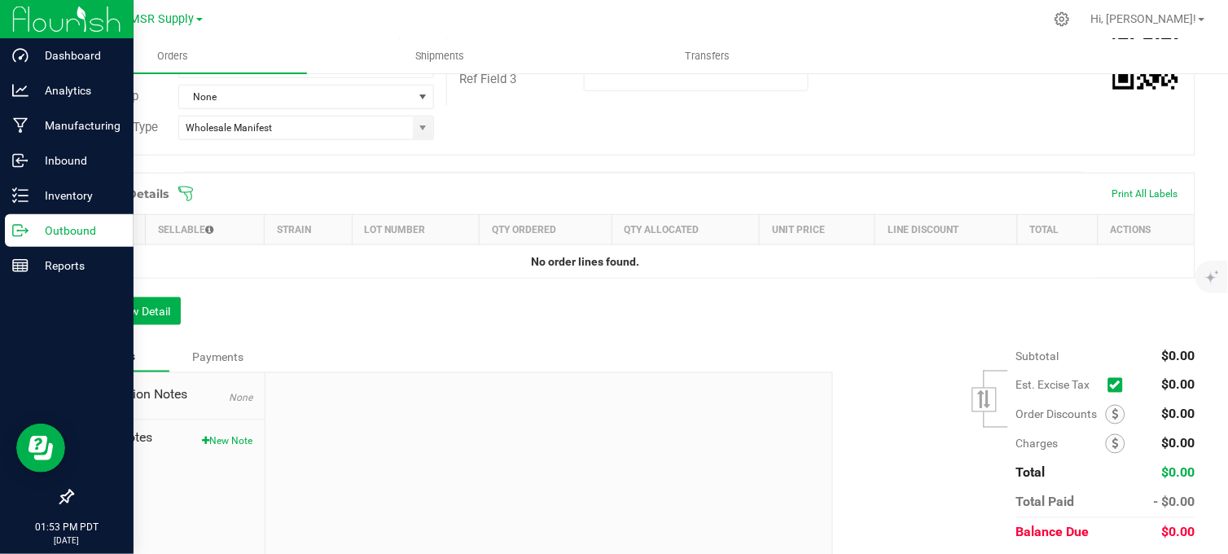
scroll to position [362, 0]
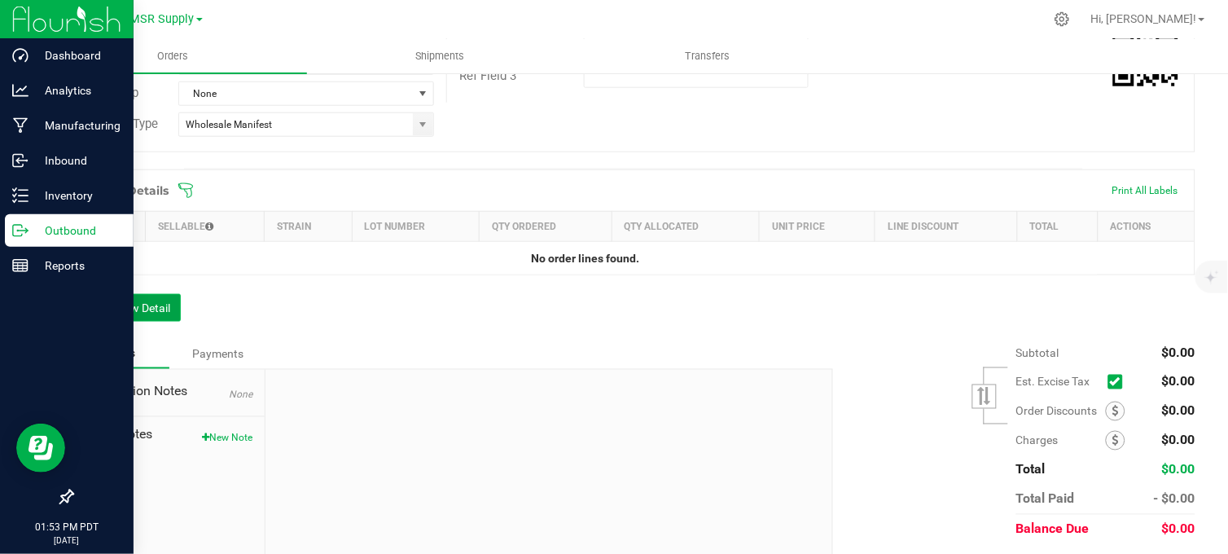
click at [165, 318] on button "Add New Detail" at bounding box center [126, 308] width 109 height 28
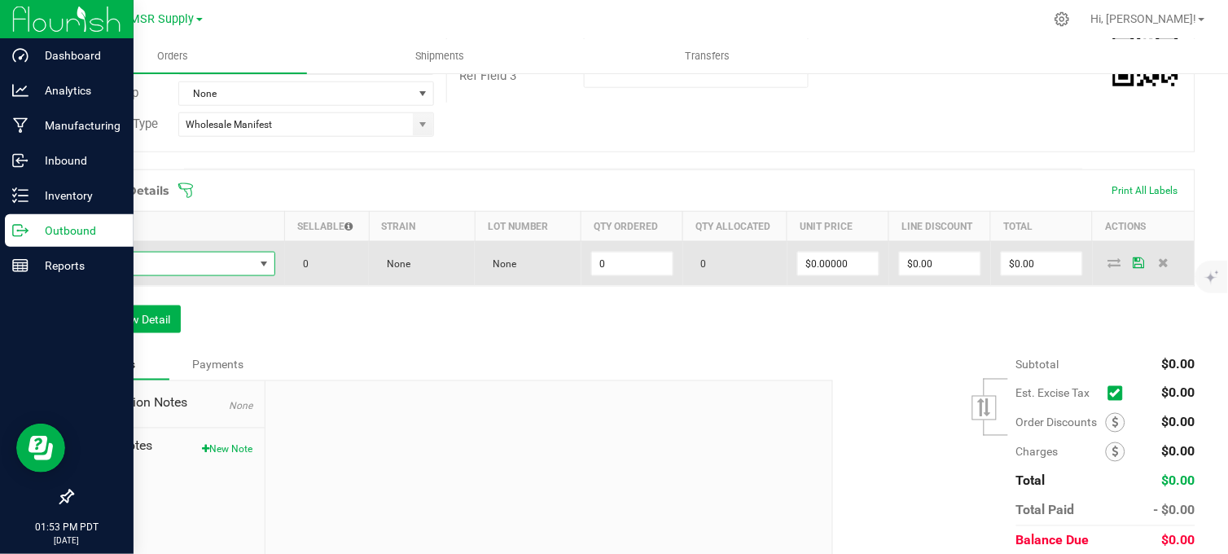
click at [188, 270] on span "NO DATA FOUND" at bounding box center [169, 263] width 170 height 23
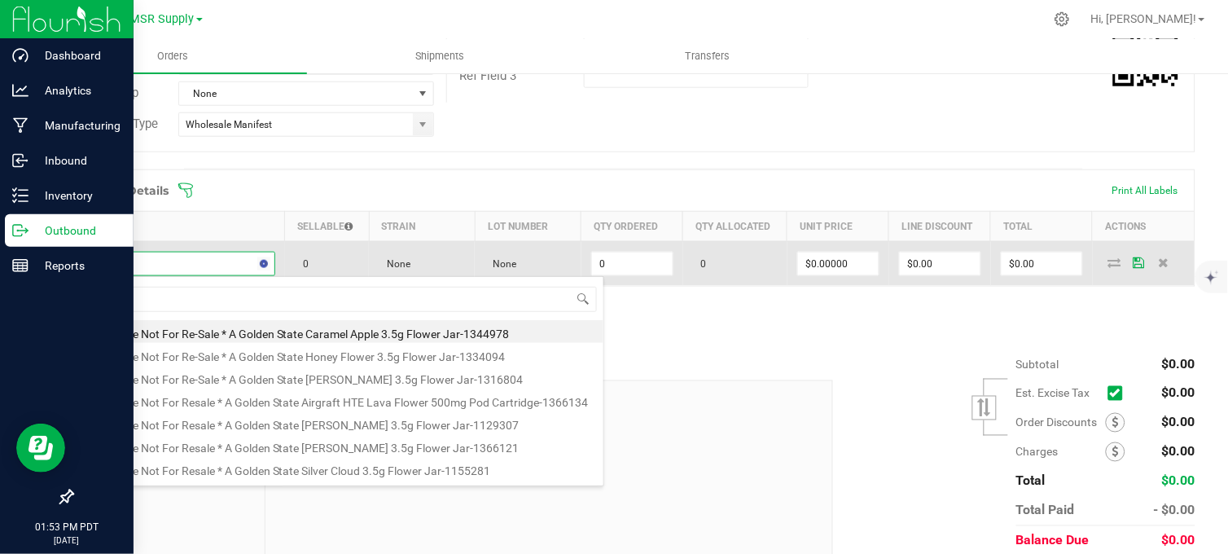
scroll to position [24, 187]
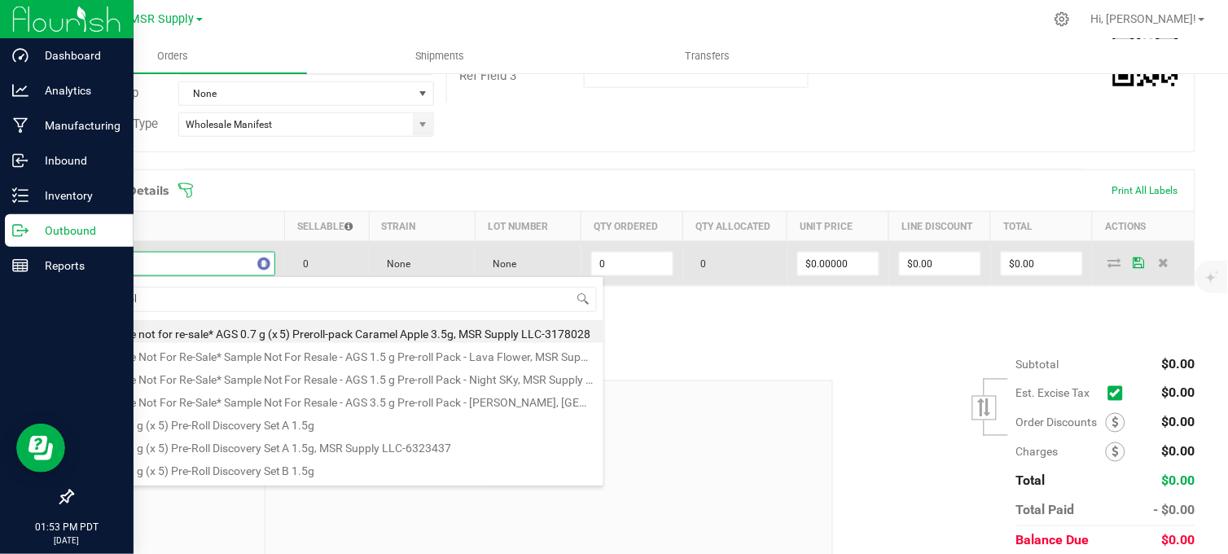
type input "ags cola"
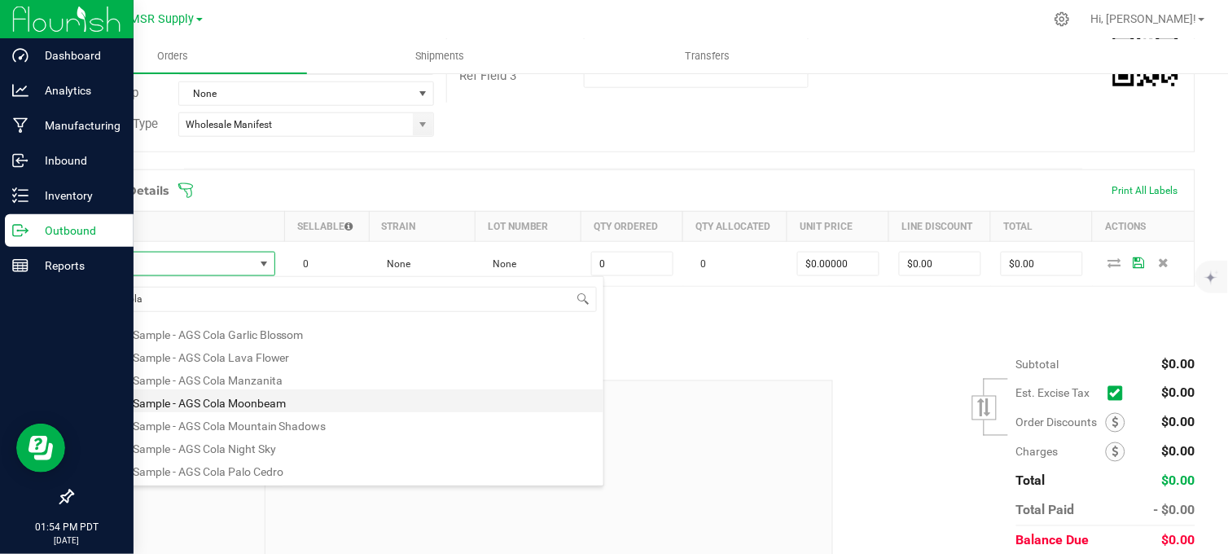
scroll to position [133, 0]
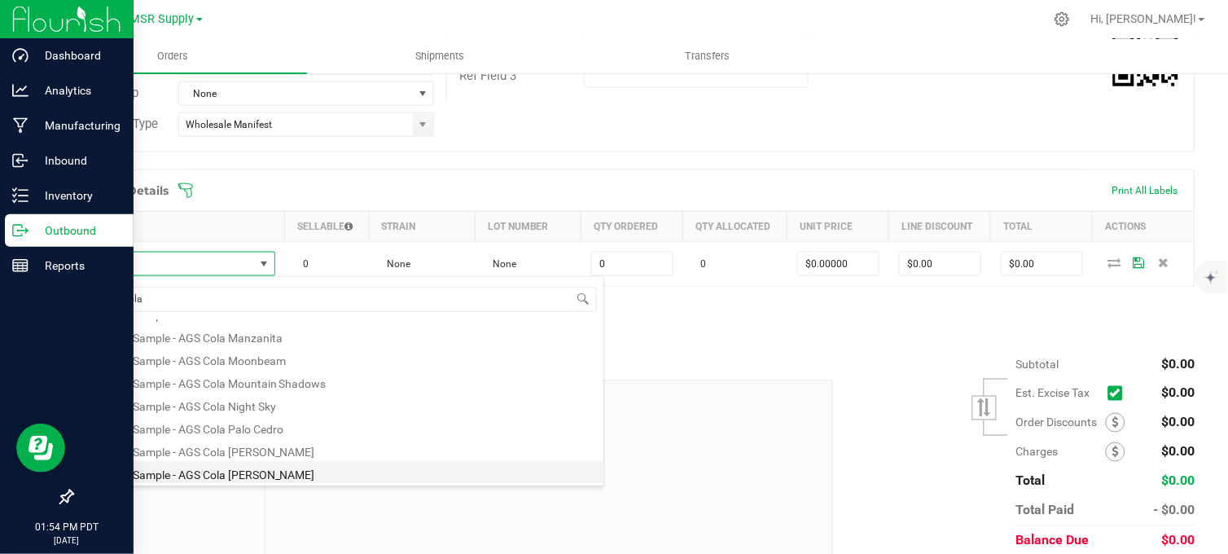
click at [261, 470] on li "Display Sample - AGS Cola Woods" at bounding box center [344, 472] width 520 height 23
type input "0 ea"
type input "$0.01000"
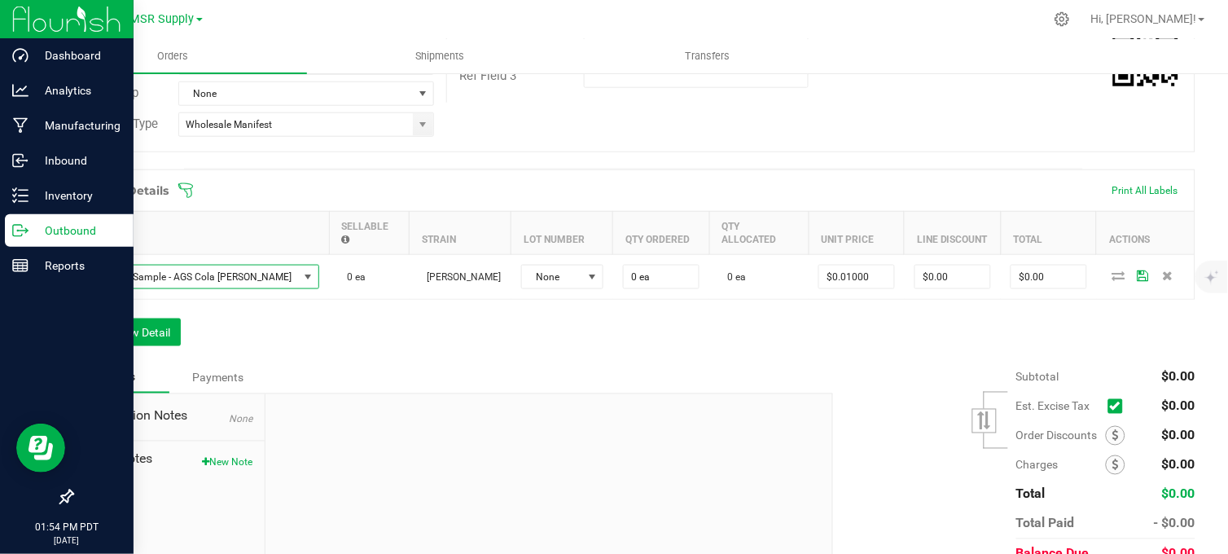
click at [397, 313] on div "Order Details Print All Labels Item Sellable Strain Lot Number Qty Ordered Qty …" at bounding box center [634, 265] width 1124 height 193
click at [539, 318] on div "Order Details Print All Labels Item Sellable Strain Lot Number Qty Ordered Qty …" at bounding box center [634, 265] width 1124 height 193
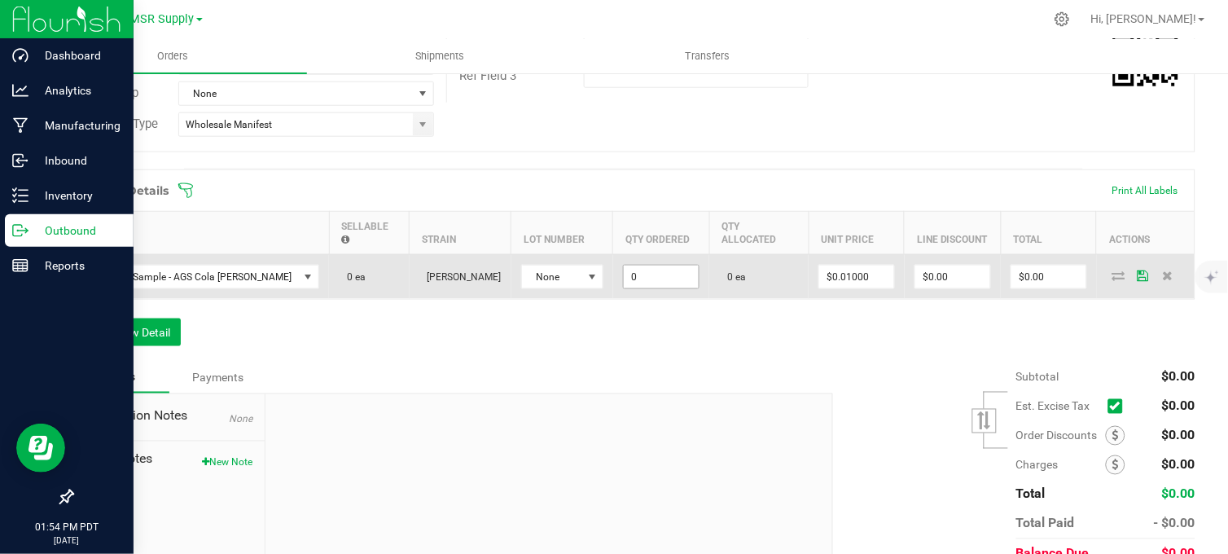
click at [627, 266] on input "0" at bounding box center [661, 277] width 75 height 23
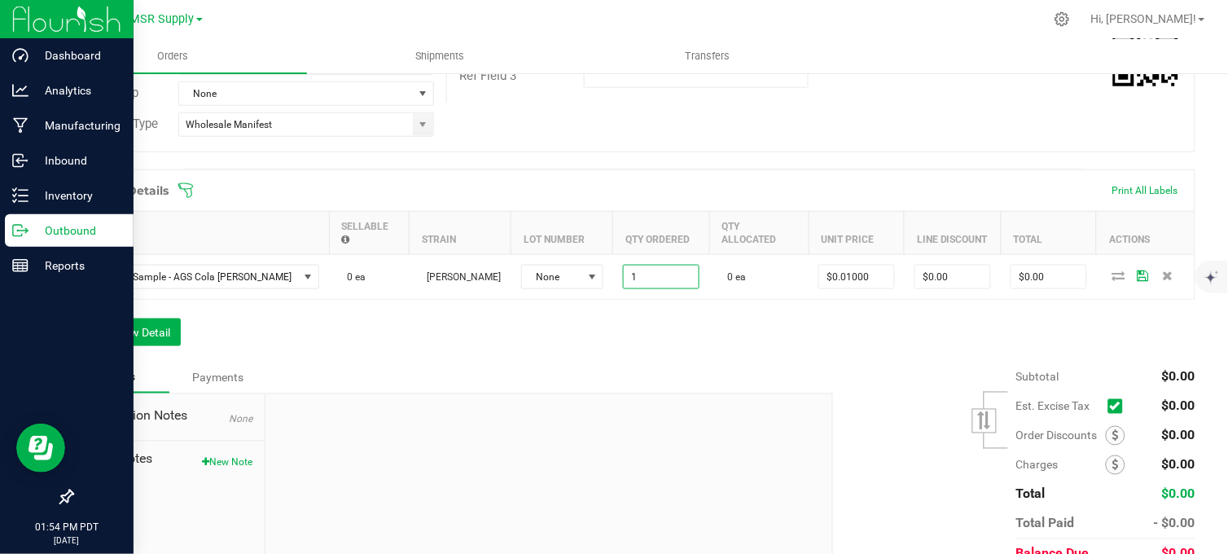
type input "1 ea"
type input "$0.01"
click at [836, 391] on div "Subtotal $0.00 Est. Excise Tax" at bounding box center [1008, 465] width 375 height 206
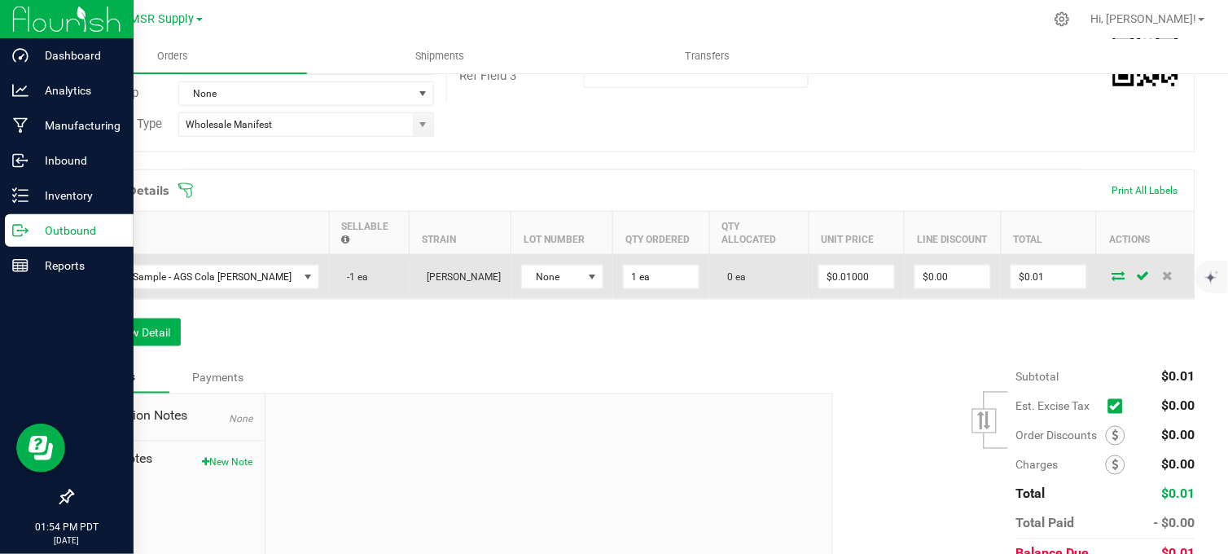
click at [1112, 271] on icon at bounding box center [1118, 275] width 13 height 10
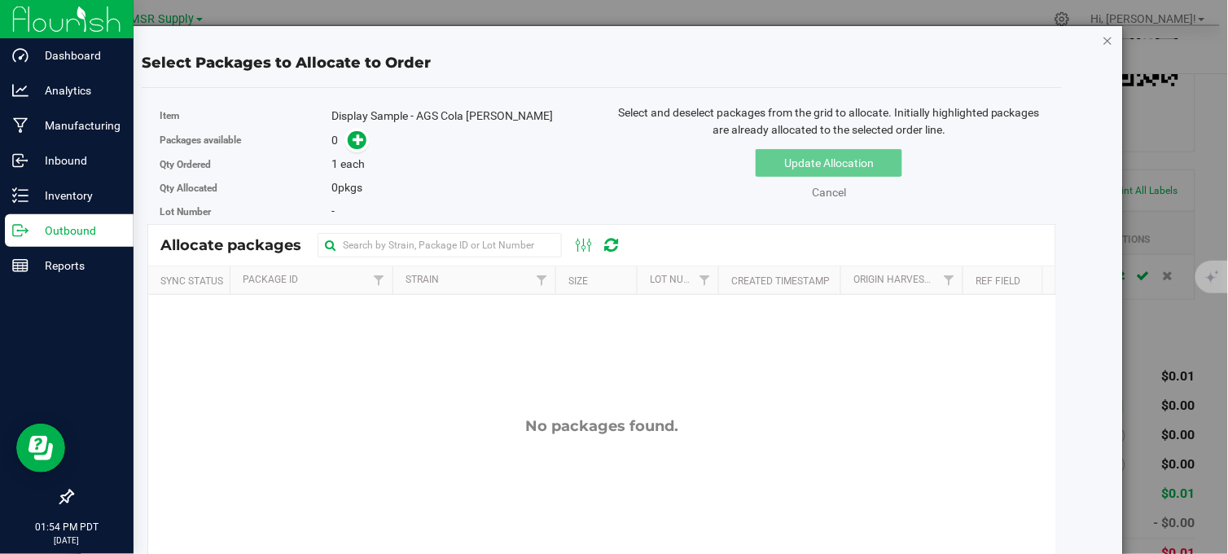
click at [1103, 37] on icon "button" at bounding box center [1108, 40] width 11 height 20
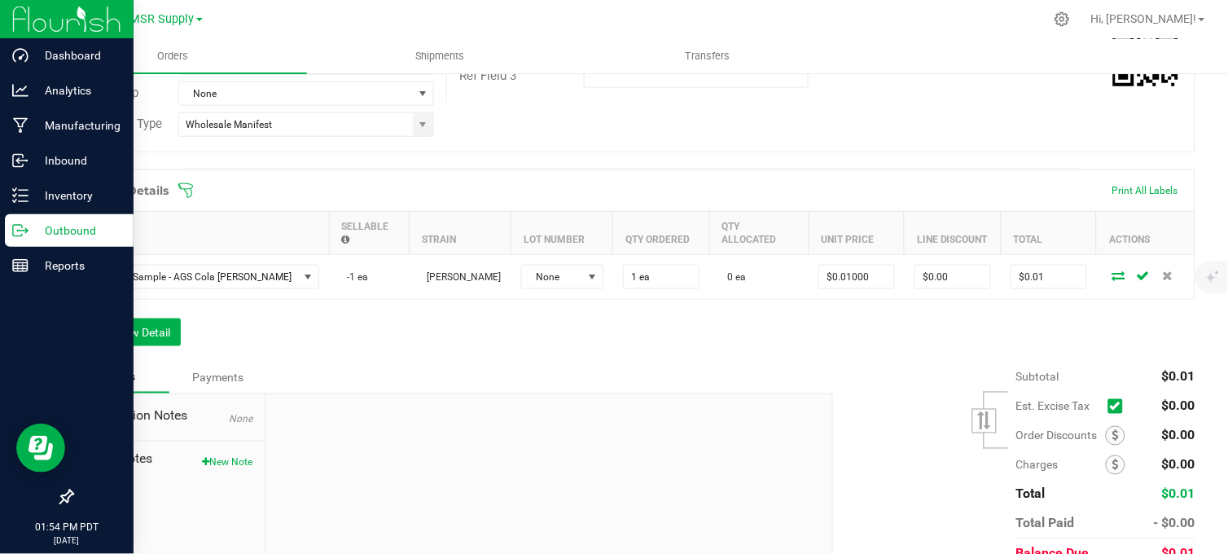
click at [733, 310] on div "Order Details Print All Labels Item Sellable Strain Lot Number Qty Ordered Qty …" at bounding box center [634, 265] width 1124 height 193
click at [450, 357] on div "Order Details Print All Labels Item Sellable Strain Lot Number Qty Ordered Qty …" at bounding box center [634, 265] width 1124 height 193
drag, startPoint x: 578, startPoint y: 122, endPoint x: 523, endPoint y: 115, distance: 55.9
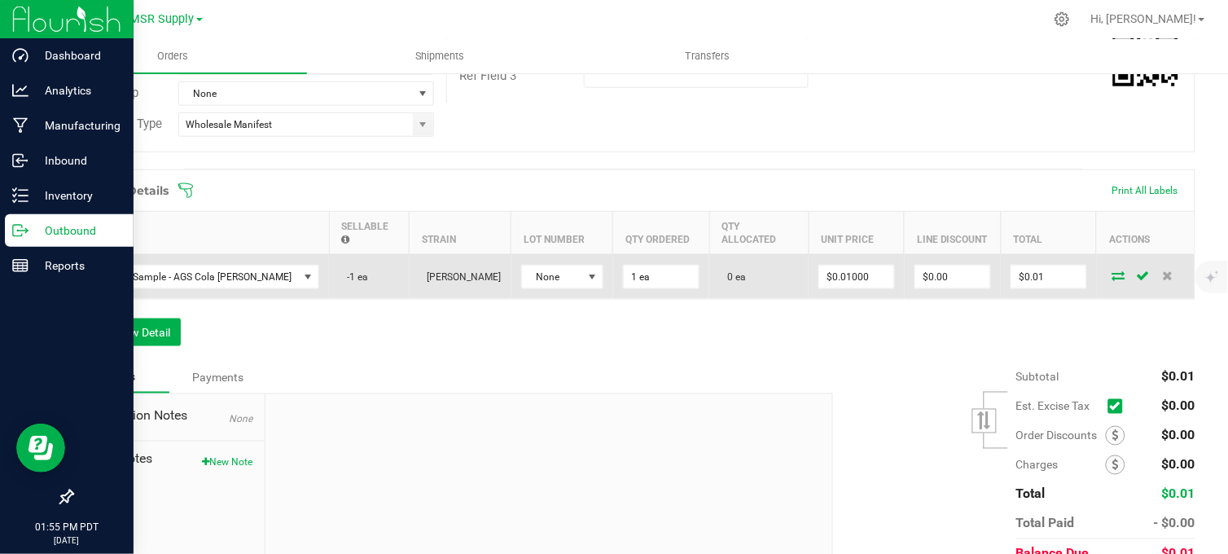
click at [1112, 274] on icon at bounding box center [1118, 275] width 13 height 10
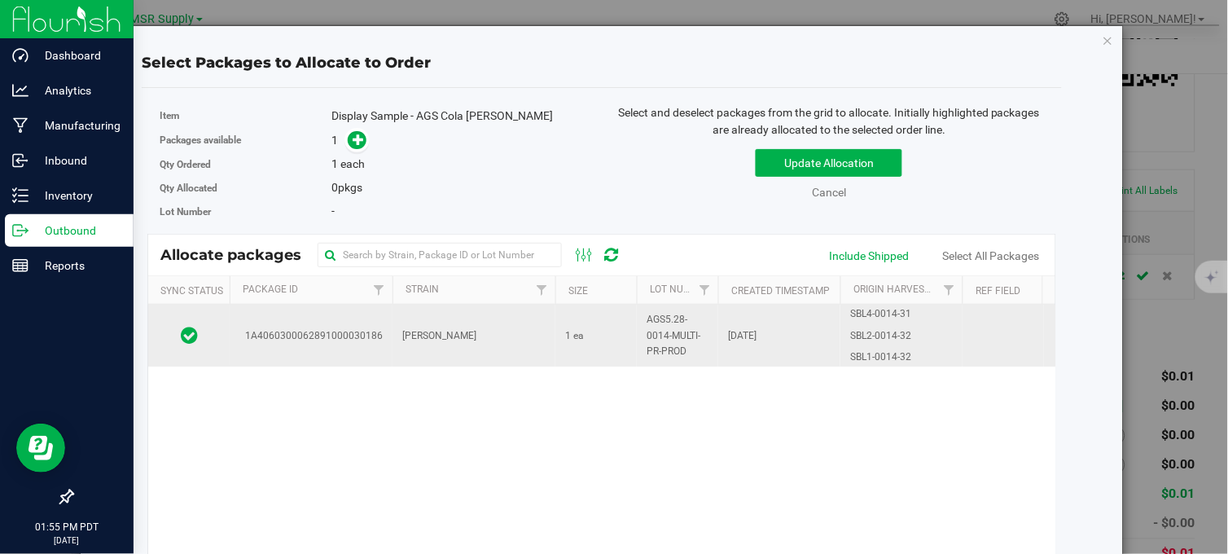
click at [620, 346] on td "1 ea" at bounding box center [595, 336] width 81 height 62
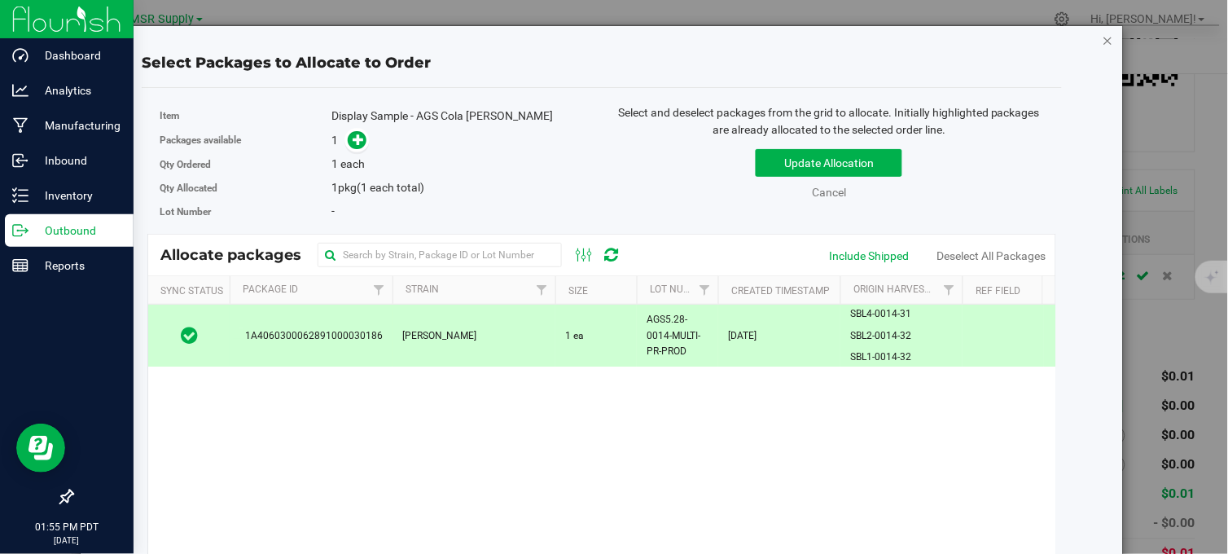
click at [1103, 39] on icon "button" at bounding box center [1108, 40] width 11 height 20
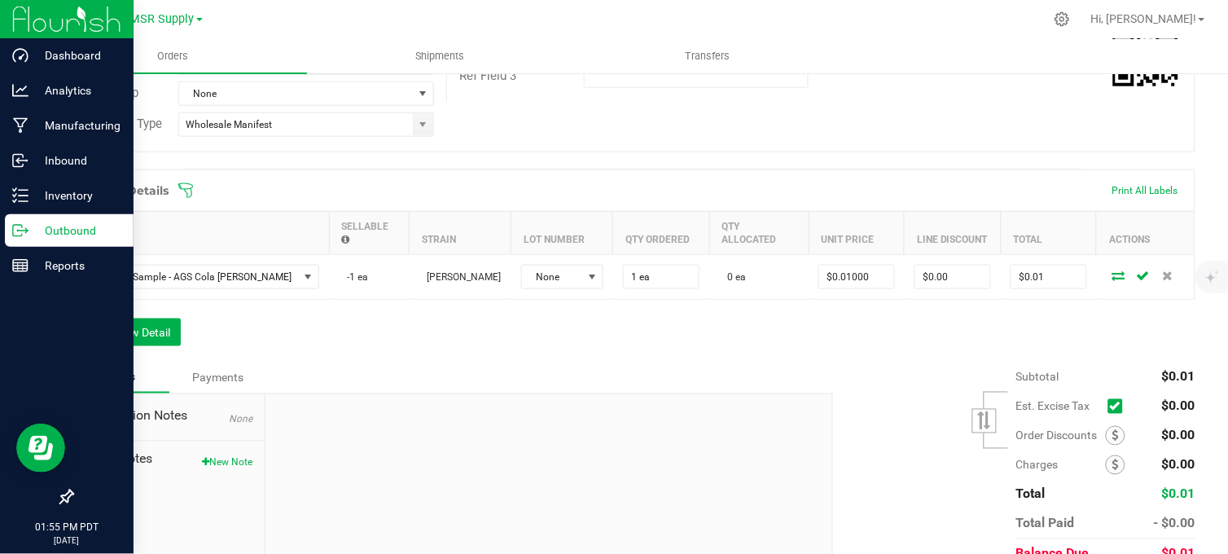
click at [878, 362] on div "Subtotal $0.01 Est. Excise Tax" at bounding box center [1008, 465] width 375 height 206
click at [210, 468] on div "Destination Notes None Order Notes New Note" at bounding box center [168, 503] width 193 height 218
click at [222, 467] on button "New Note" at bounding box center [227, 462] width 50 height 15
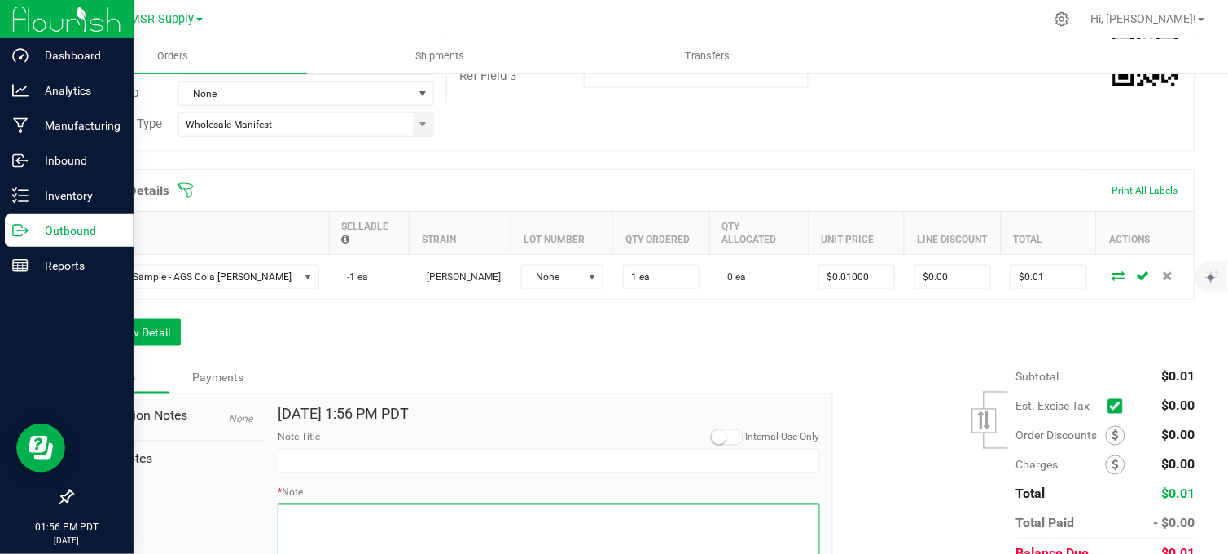
click at [302, 511] on textarea "* Note" at bounding box center [549, 536] width 542 height 65
paste textarea "Domestic Wire and ACH Instructions Beneficiary Name: MSR Supply LLC Beneficiary…"
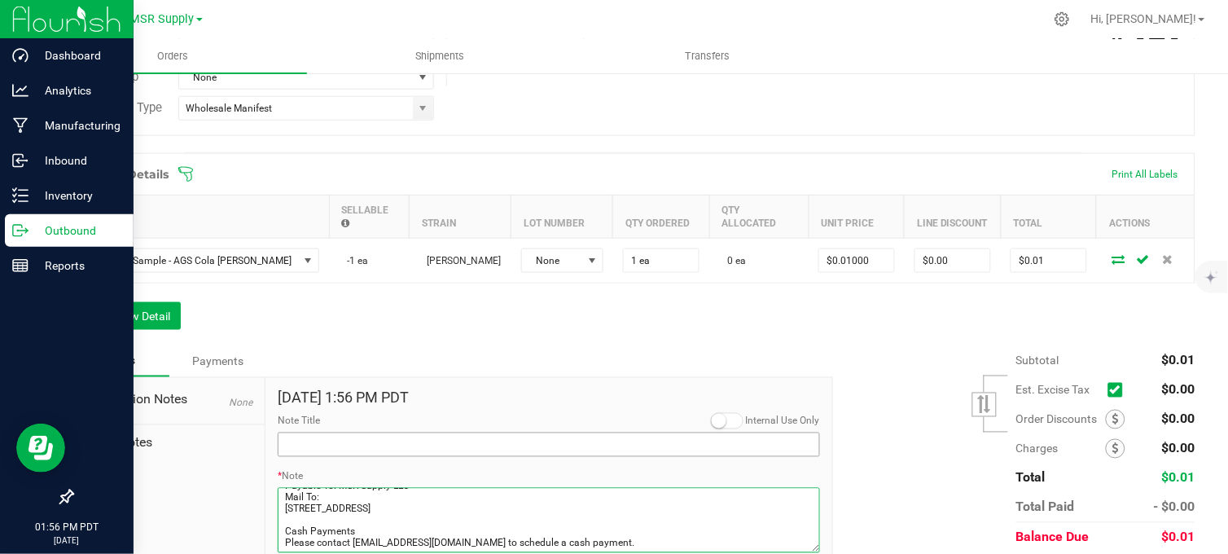
type textarea "Domestic Wire and ACH Instructions Beneficiary Name: MSR Supply LLC Beneficiary…"
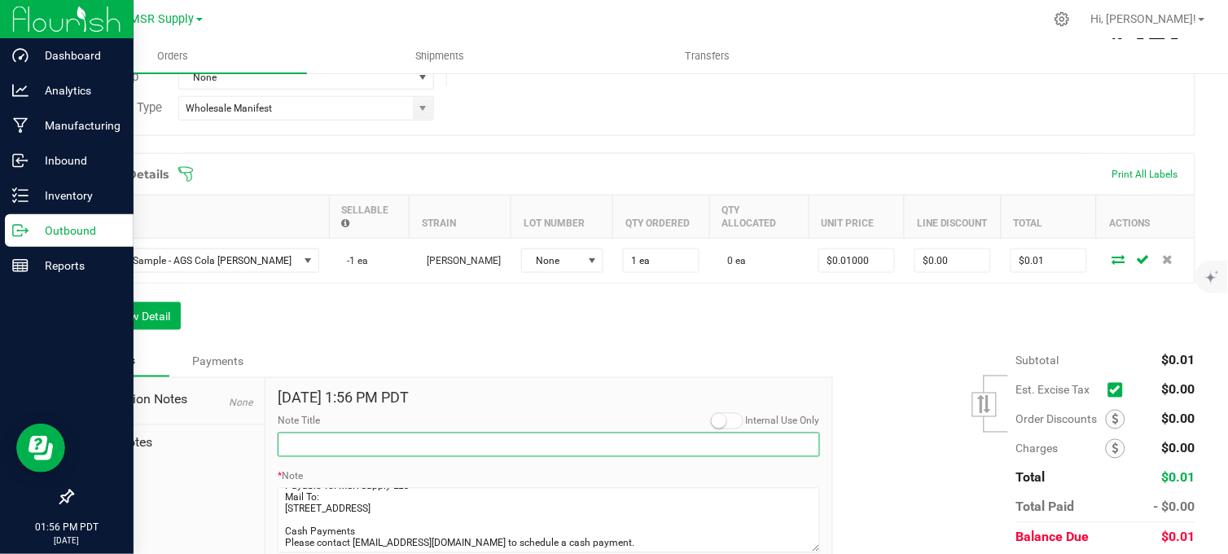
click at [327, 448] on input "Note Title" at bounding box center [549, 444] width 542 height 24
type input "Payment Details"
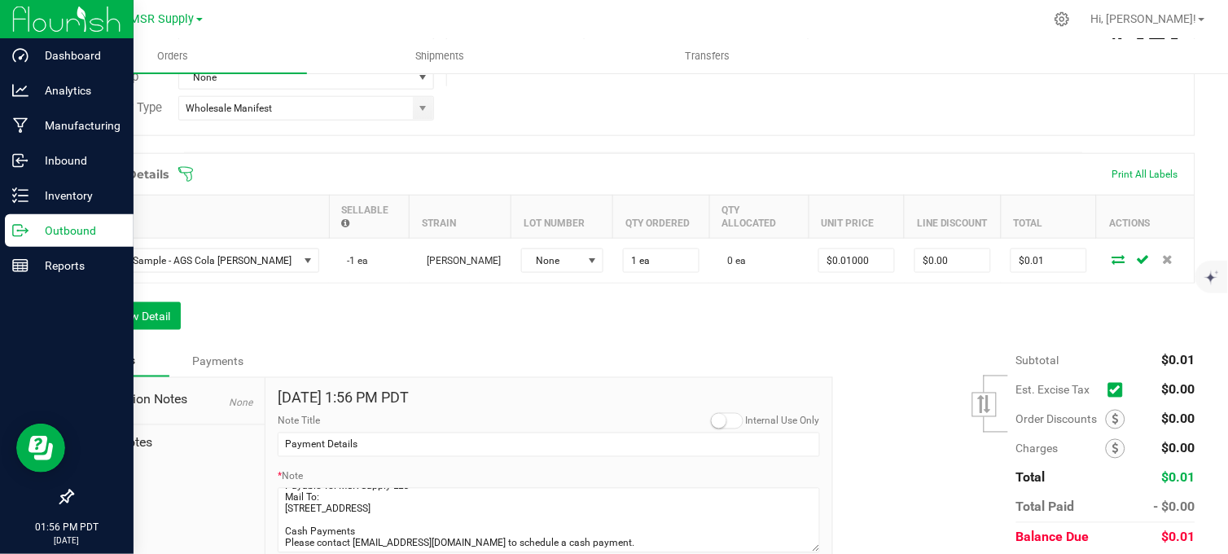
click at [450, 348] on div "Notes Payments" at bounding box center [446, 361] width 749 height 31
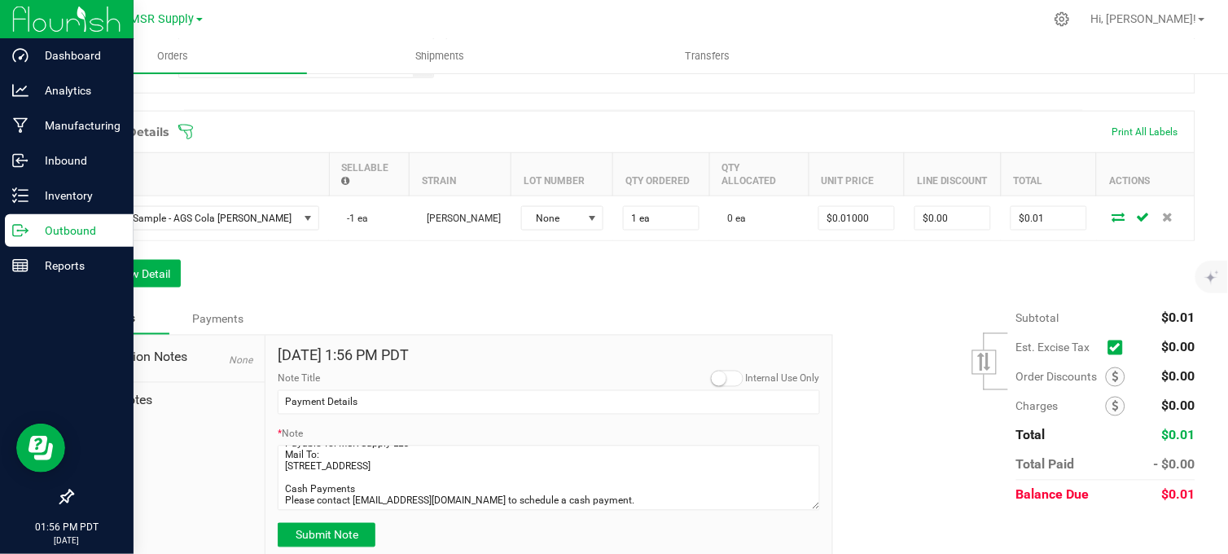
scroll to position [445, 0]
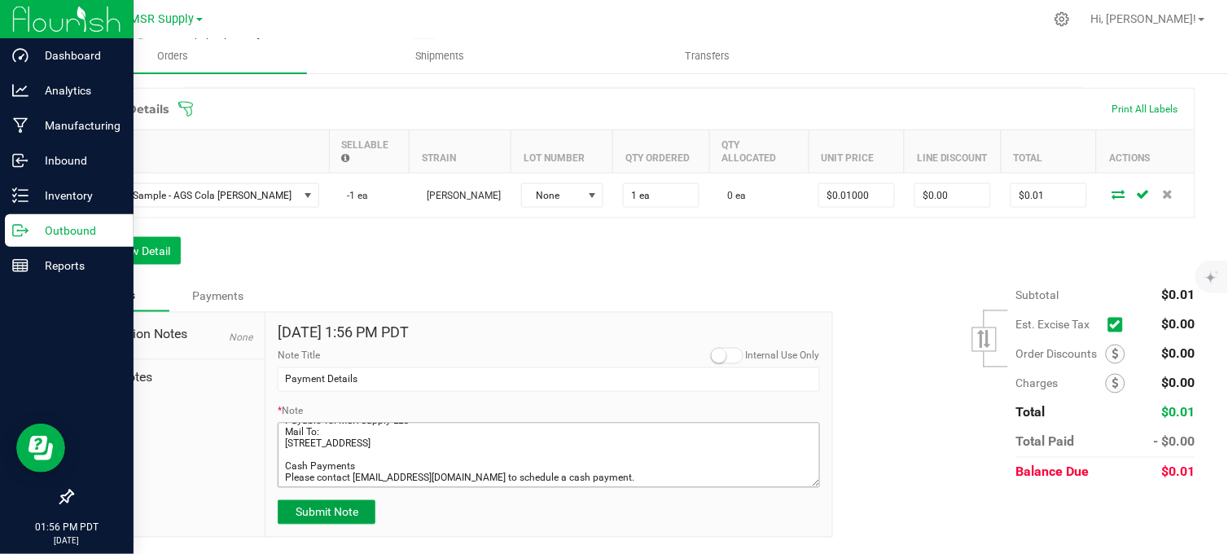
drag, startPoint x: 305, startPoint y: 513, endPoint x: 372, endPoint y: 430, distance: 106.6
click at [308, 513] on span "Submit Note" at bounding box center [327, 512] width 63 height 13
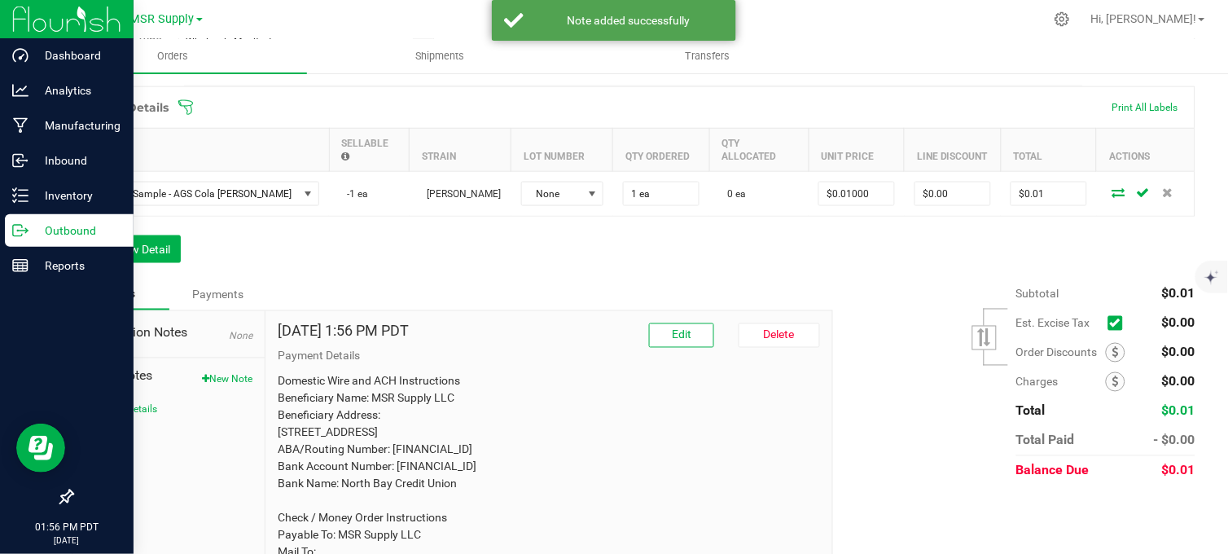
click at [445, 253] on div "Order Details Print All Labels Item Sellable Strain Lot Number Qty Ordered Qty …" at bounding box center [634, 182] width 1124 height 193
click at [30, 202] on p "Inventory" at bounding box center [78, 196] width 98 height 20
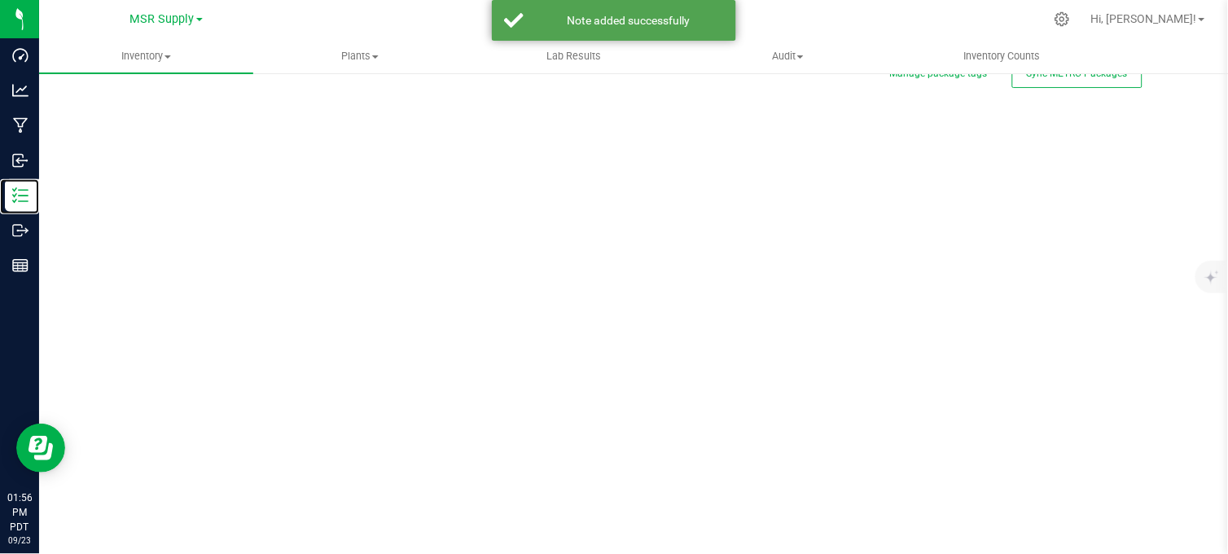
scroll to position [14, 0]
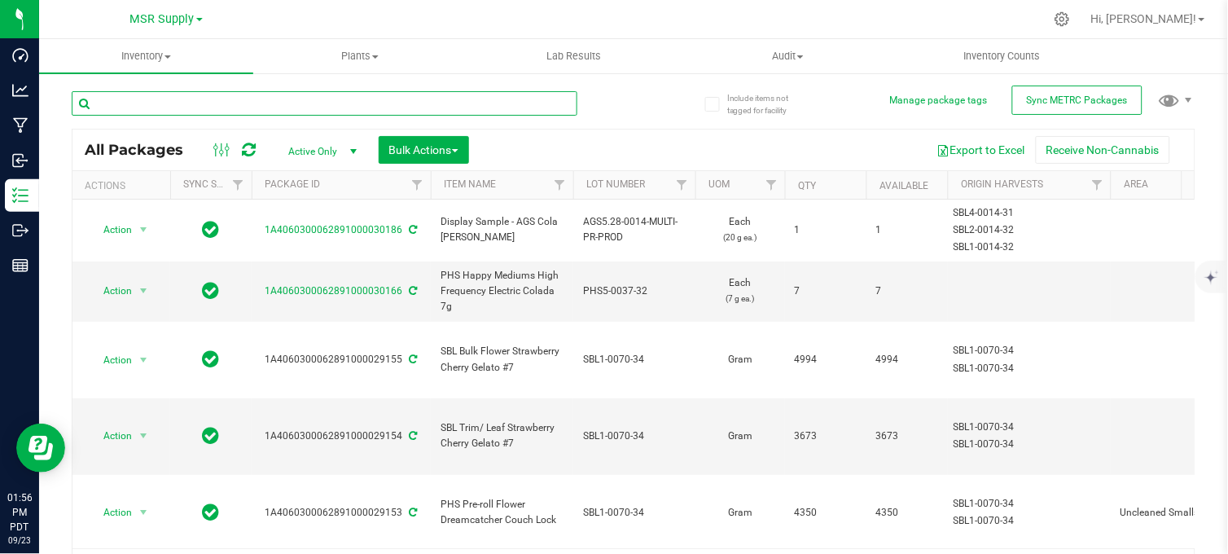
drag, startPoint x: 202, startPoint y: 107, endPoint x: 204, endPoint y: 116, distance: 9.1
click at [202, 112] on input "text" at bounding box center [325, 103] width 506 height 24
type input "30166"
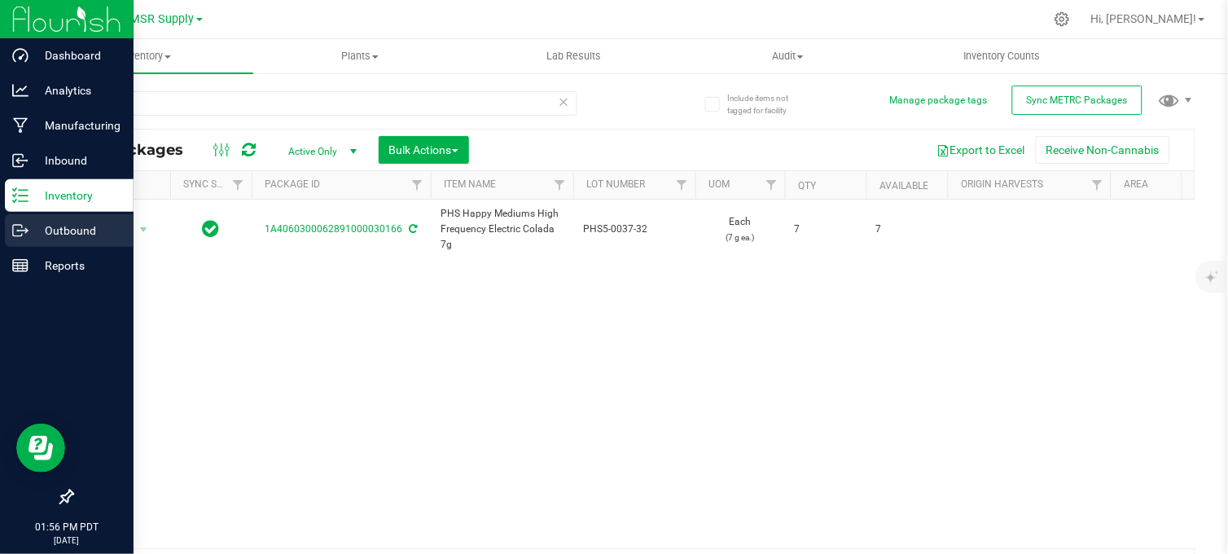
click at [21, 231] on icon at bounding box center [20, 230] width 16 height 16
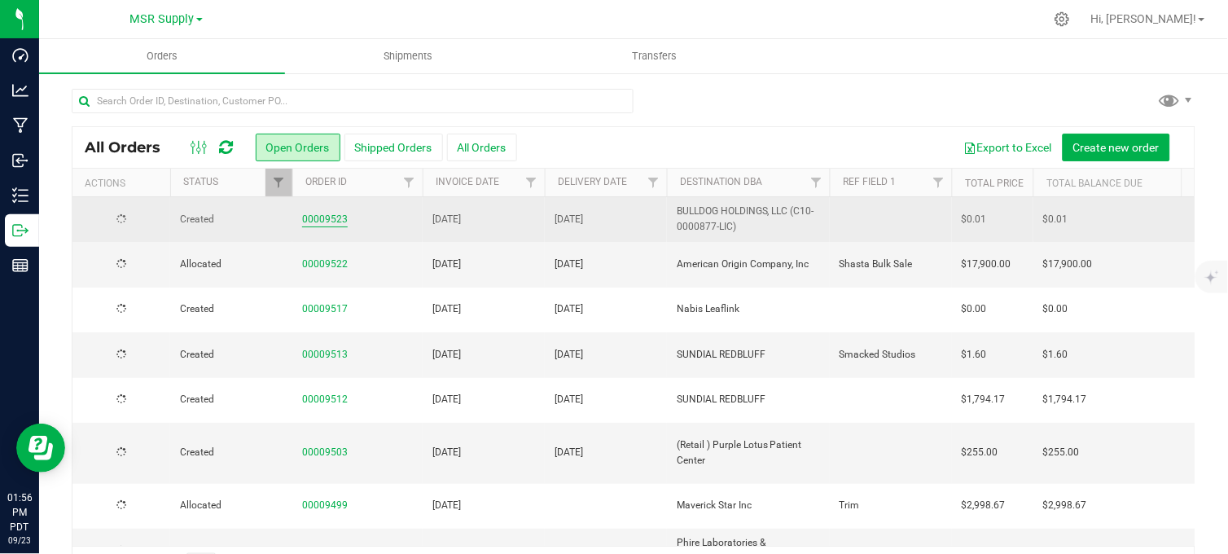
click at [324, 217] on link "00009523" at bounding box center [325, 219] width 46 height 15
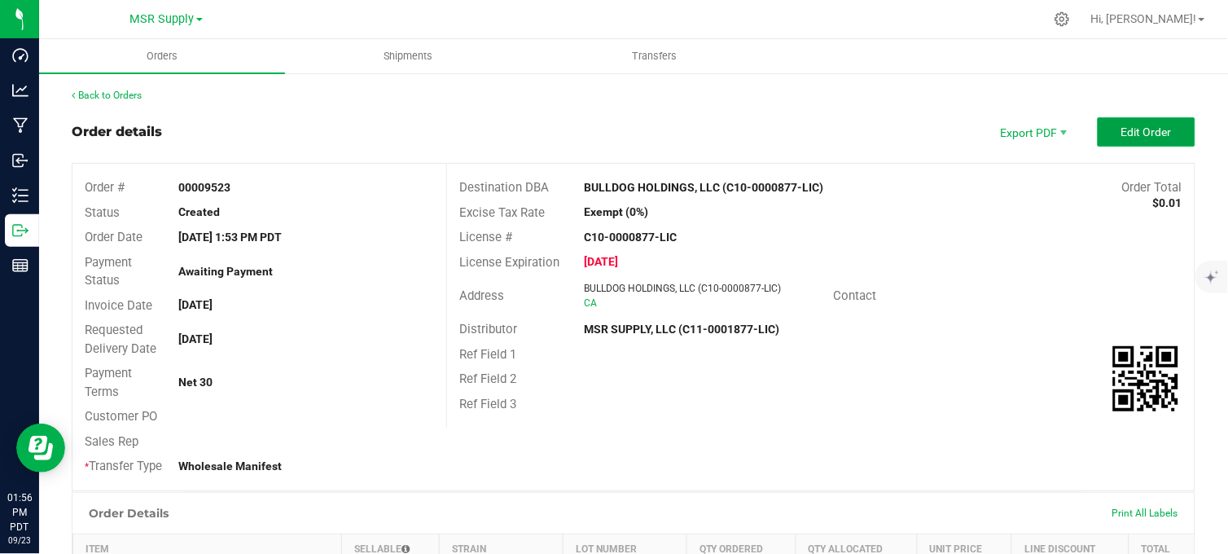
click at [1134, 133] on span "Edit Order" at bounding box center [1146, 131] width 50 height 13
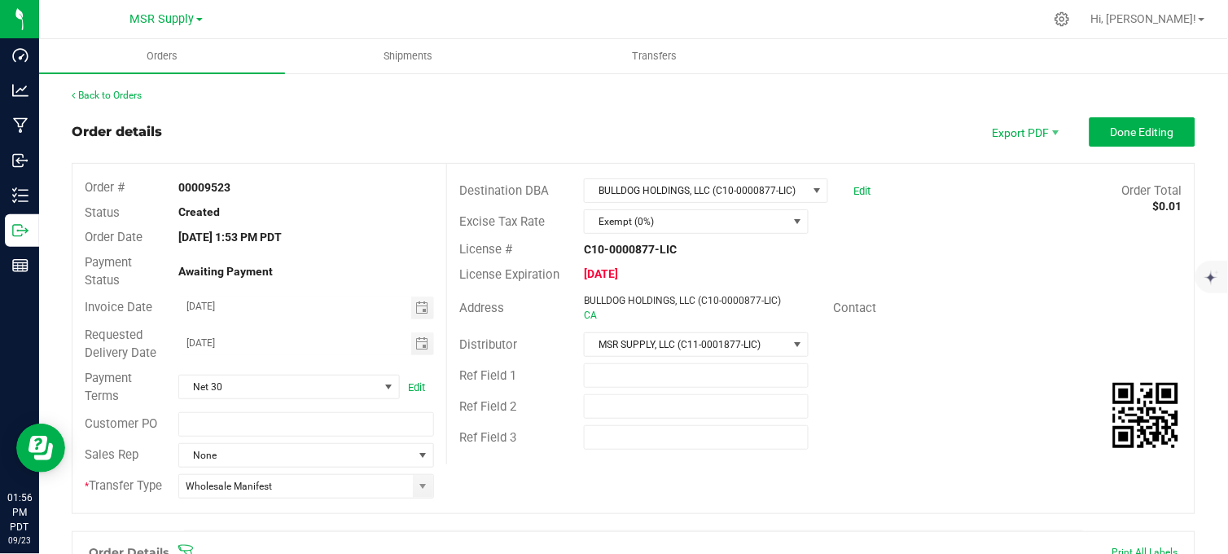
scroll to position [271, 0]
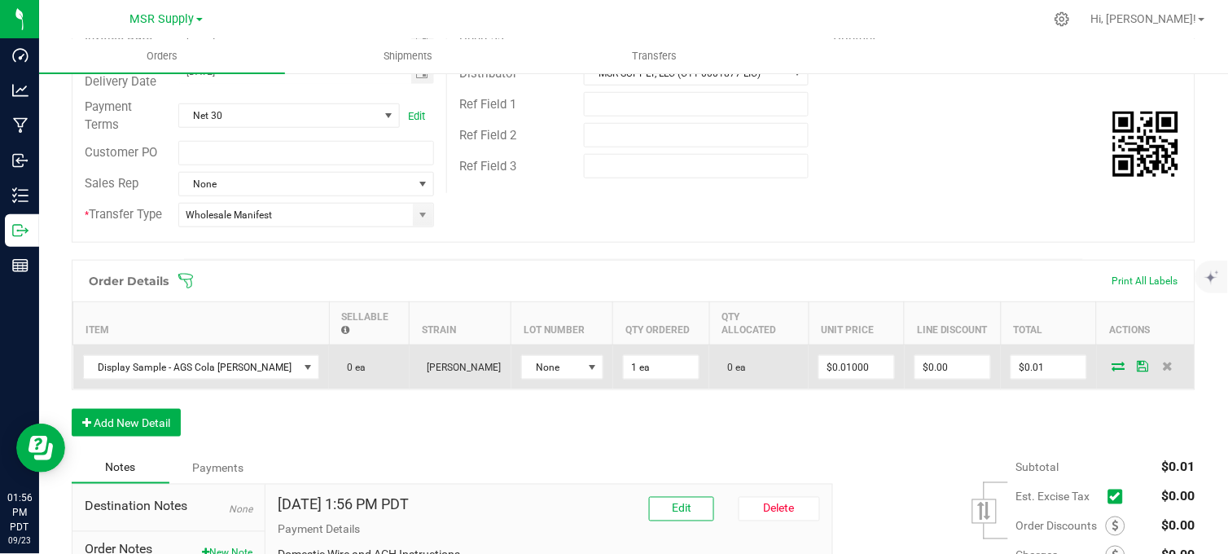
click at [1112, 362] on icon at bounding box center [1118, 366] width 13 height 10
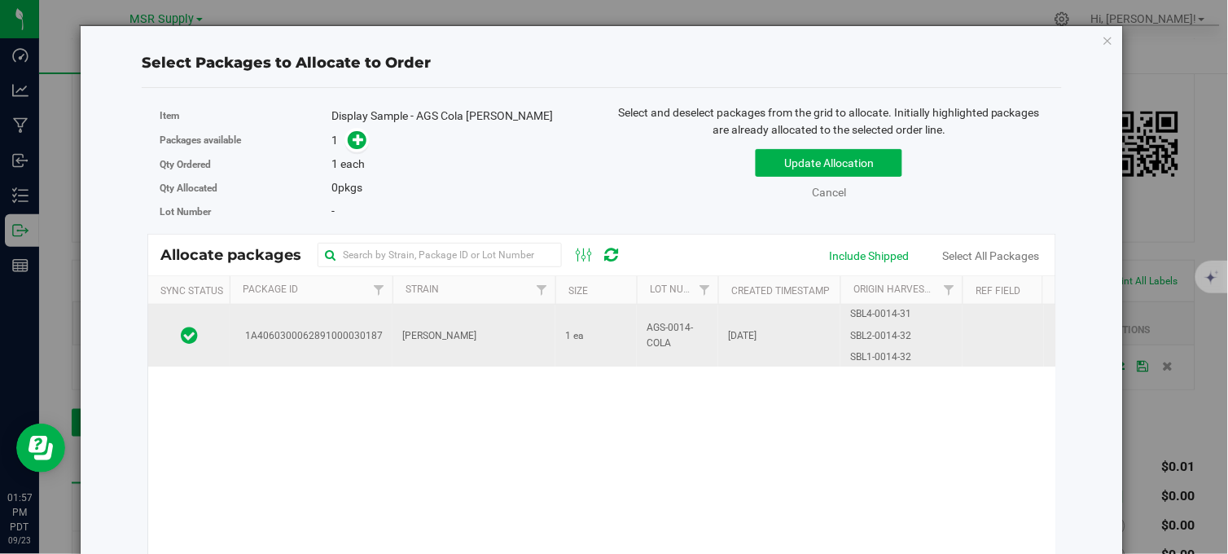
click at [485, 336] on td "[PERSON_NAME]" at bounding box center [474, 336] width 163 height 62
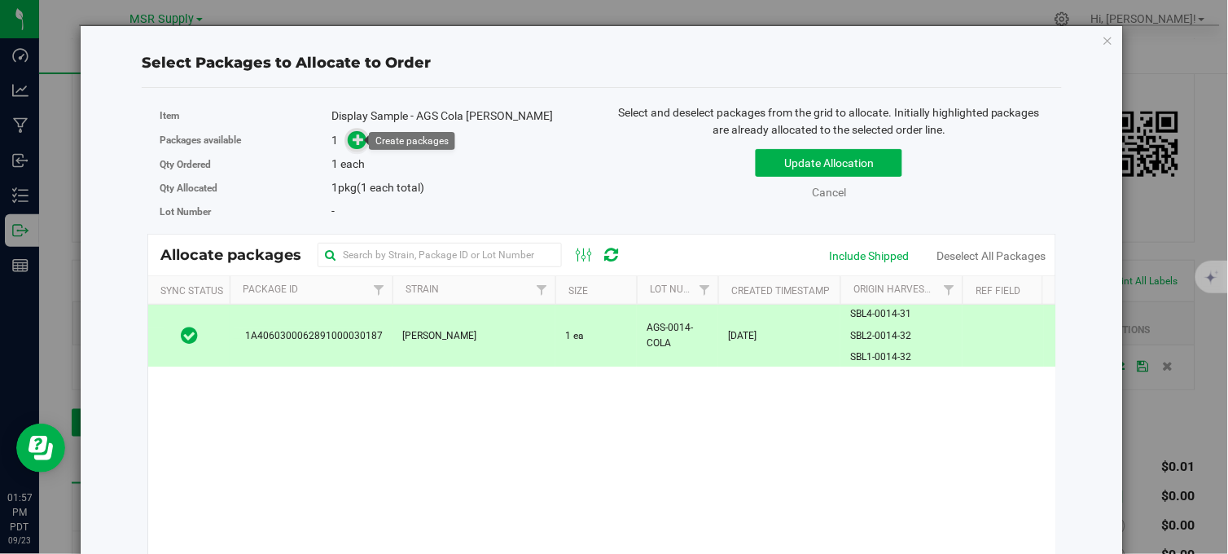
click at [353, 139] on icon at bounding box center [358, 139] width 11 height 11
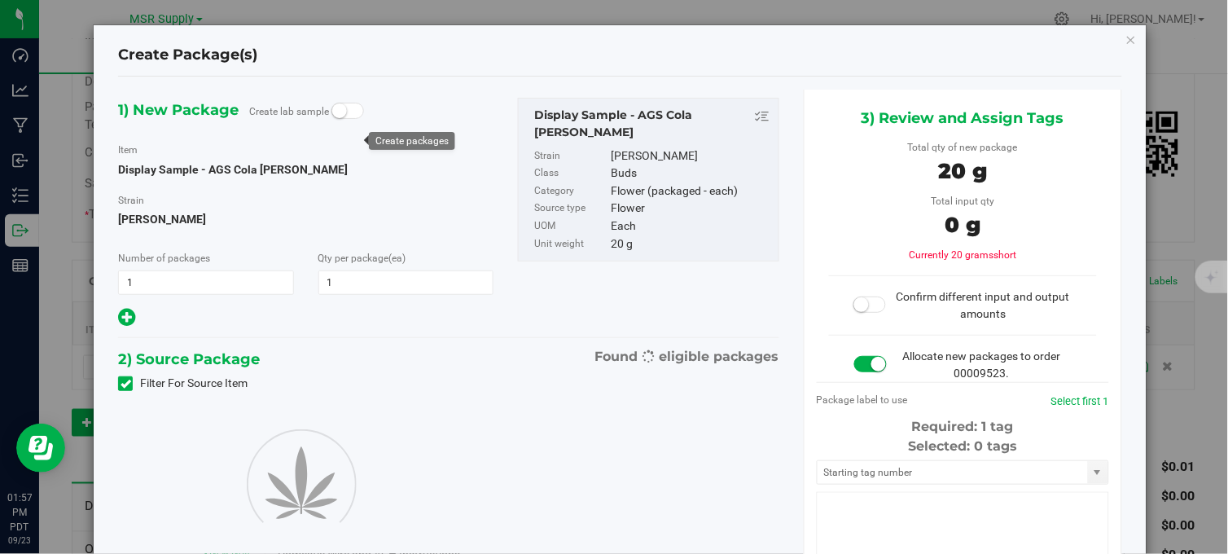
type input "1"
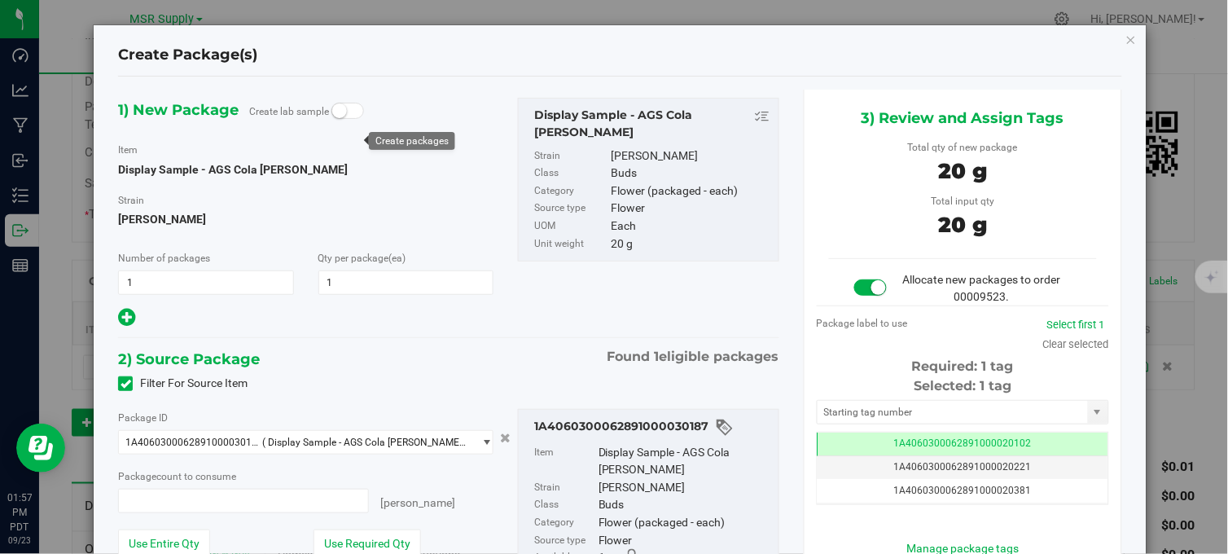
type input "1 ea"
click at [1126, 42] on icon "button" at bounding box center [1131, 39] width 11 height 20
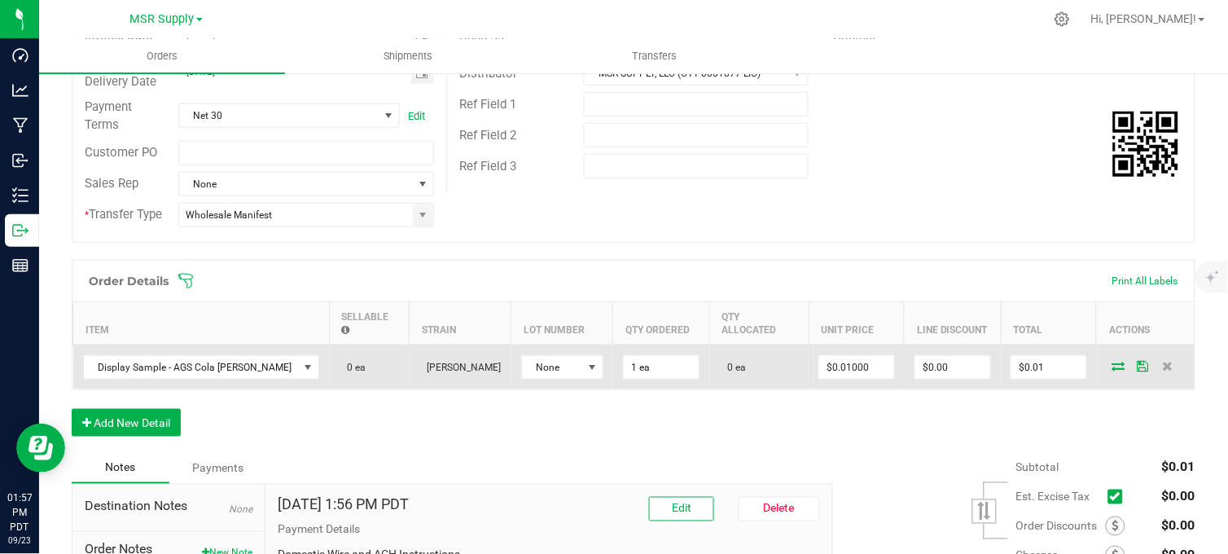
click at [1112, 369] on icon at bounding box center [1118, 366] width 13 height 10
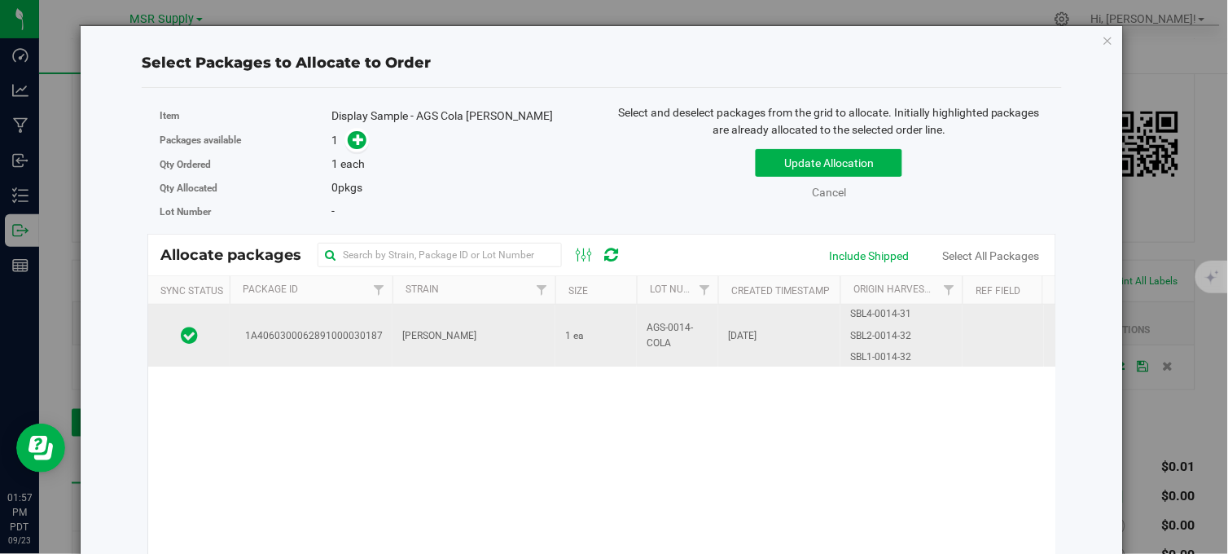
click at [621, 338] on td "1 ea" at bounding box center [595, 336] width 81 height 62
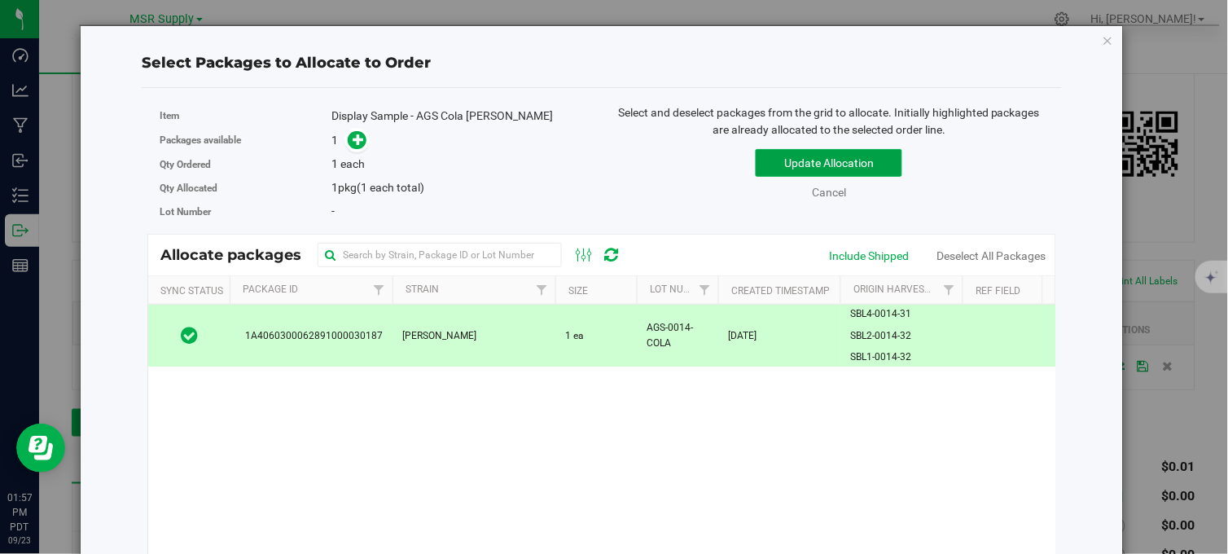
drag, startPoint x: 810, startPoint y: 169, endPoint x: 805, endPoint y: 183, distance: 15.5
click at [809, 169] on button "Update Allocation" at bounding box center [829, 163] width 147 height 28
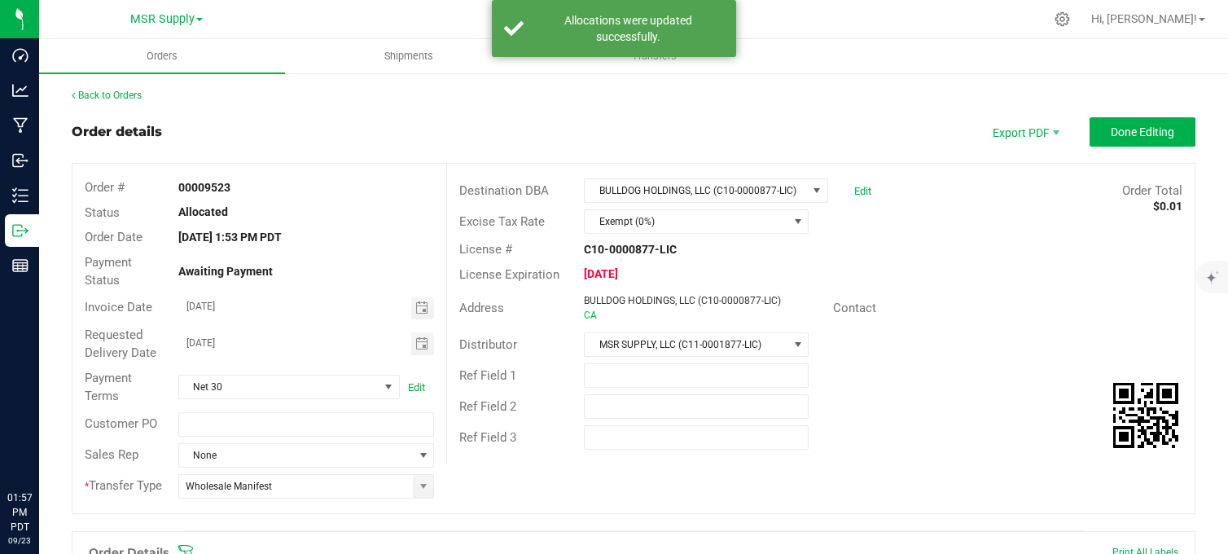
click at [878, 201] on div "Order # 00009523 Status Allocated Order Date [DATE] 1:53 PM PDT Payment Status …" at bounding box center [633, 338] width 1122 height 349
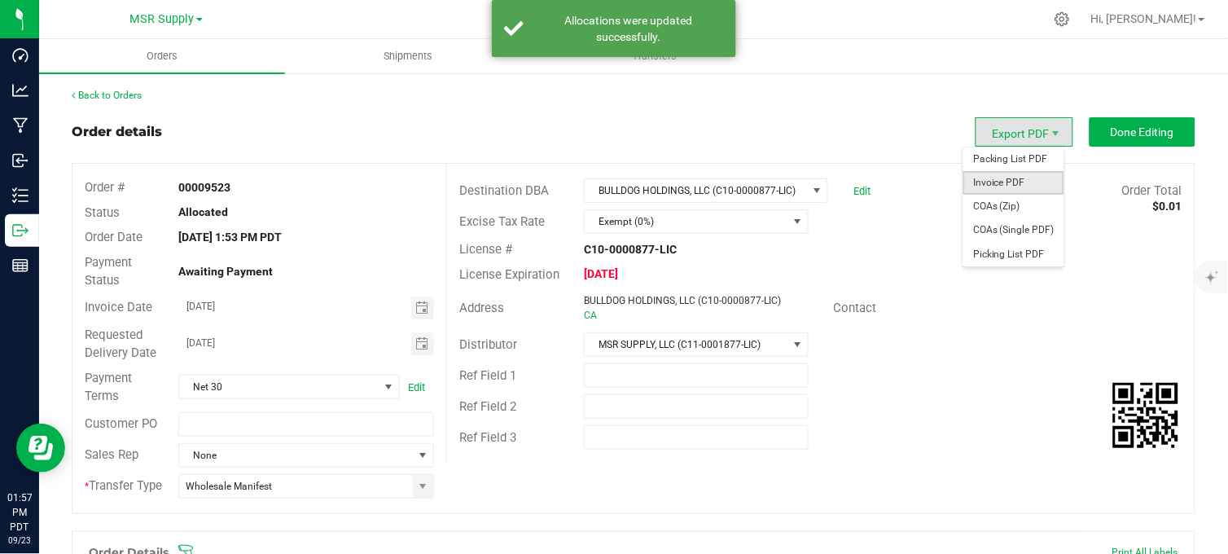
click at [994, 184] on span "Invoice PDF" at bounding box center [1013, 183] width 101 height 24
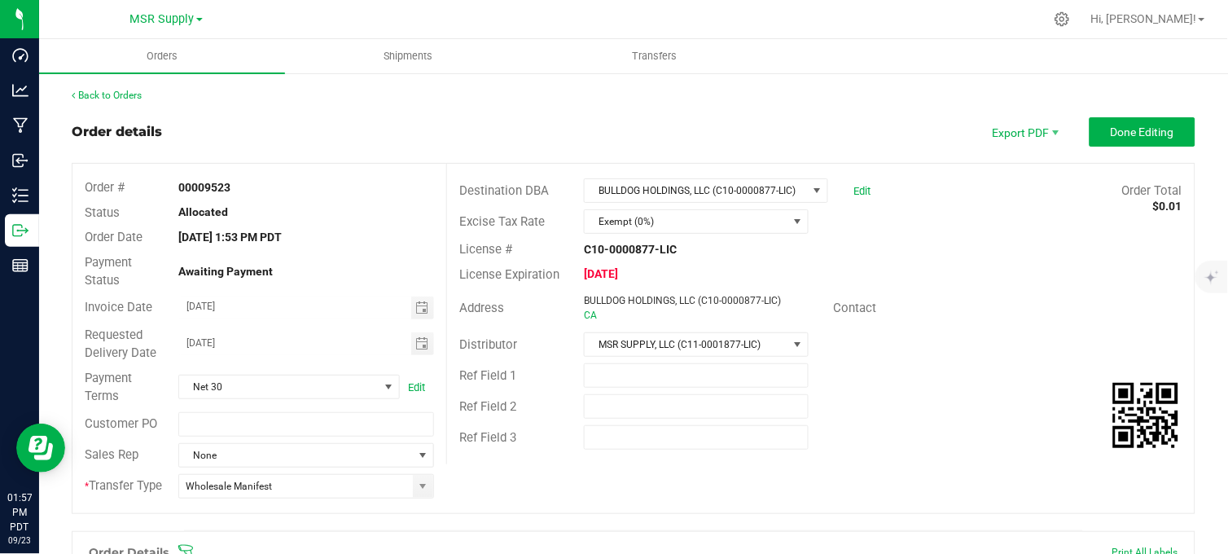
drag, startPoint x: 533, startPoint y: 151, endPoint x: 532, endPoint y: 126, distance: 25.3
click at [530, 138] on outbound-order-header "Order details Export PDF Done Editing Order # 00009523 Status Allocated Order D…" at bounding box center [634, 323] width 1124 height 413
drag, startPoint x: 532, startPoint y: 126, endPoint x: 726, endPoint y: 141, distance: 195.2
click at [722, 125] on div "Order details Export PDF Done Editing" at bounding box center [634, 131] width 1124 height 29
click at [410, 58] on span "Shipments" at bounding box center [408, 56] width 93 height 15
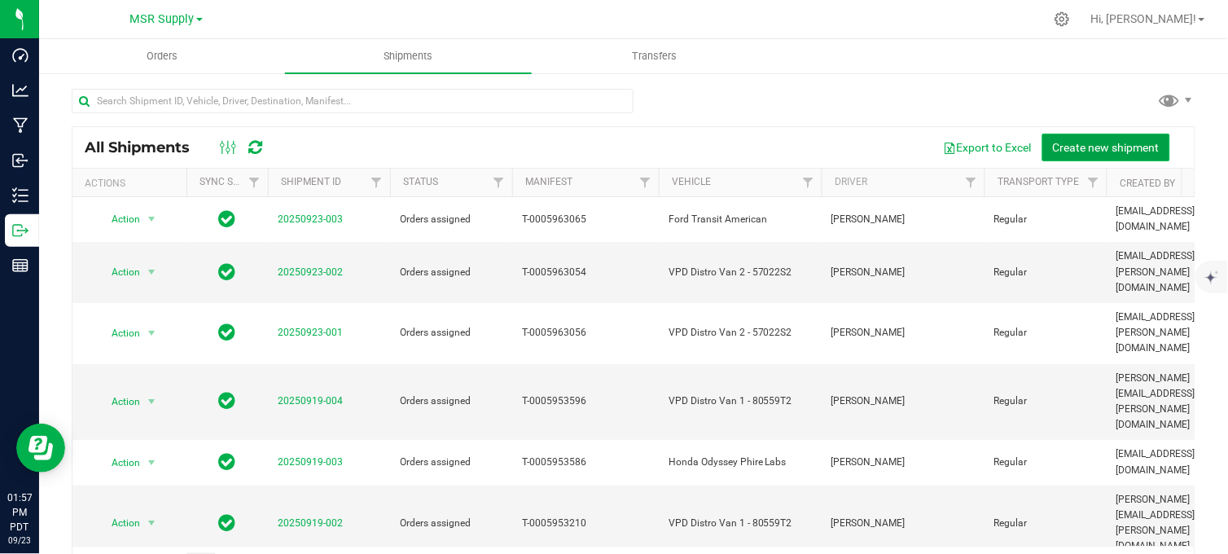
click at [1053, 141] on span "Create new shipment" at bounding box center [1106, 147] width 107 height 13
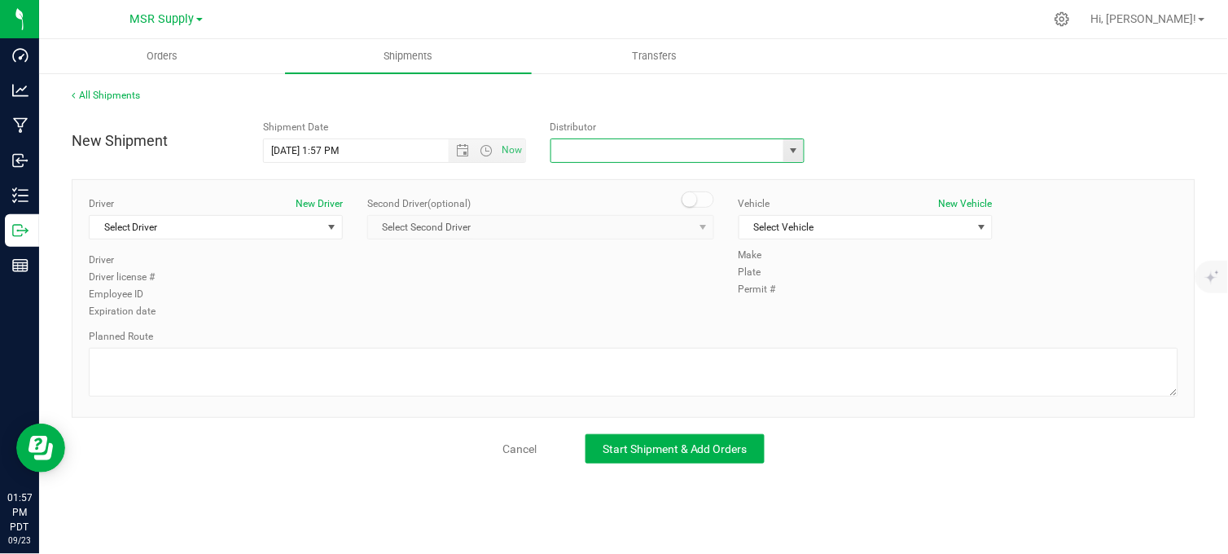
click at [605, 156] on input "text" at bounding box center [664, 150] width 226 height 23
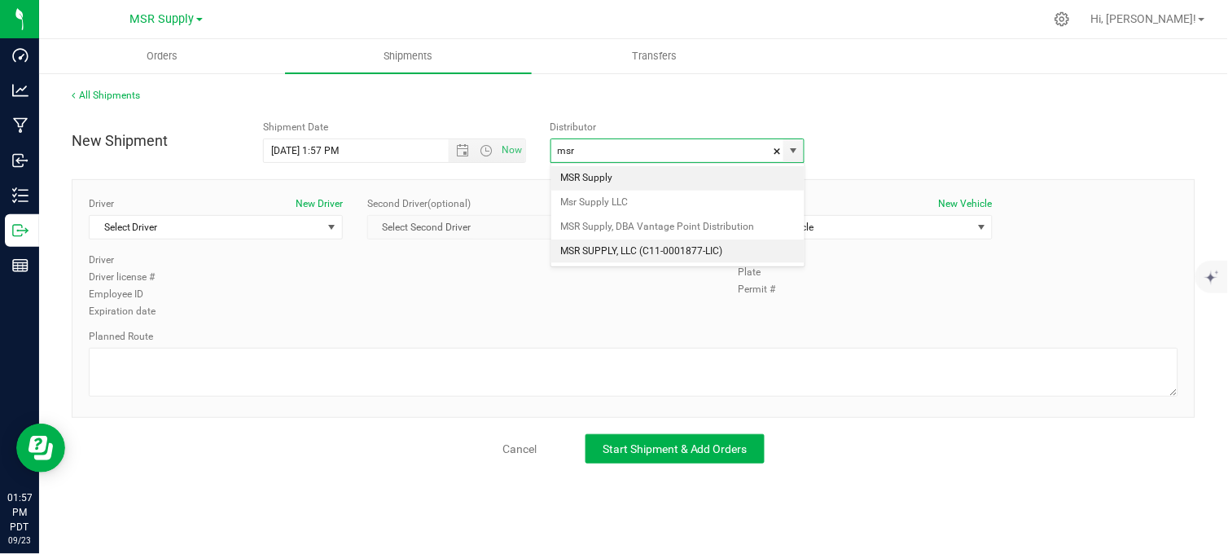
click at [645, 248] on li "MSR SUPPLY, LLC (C11-0001877-LIC)" at bounding box center [677, 251] width 253 height 24
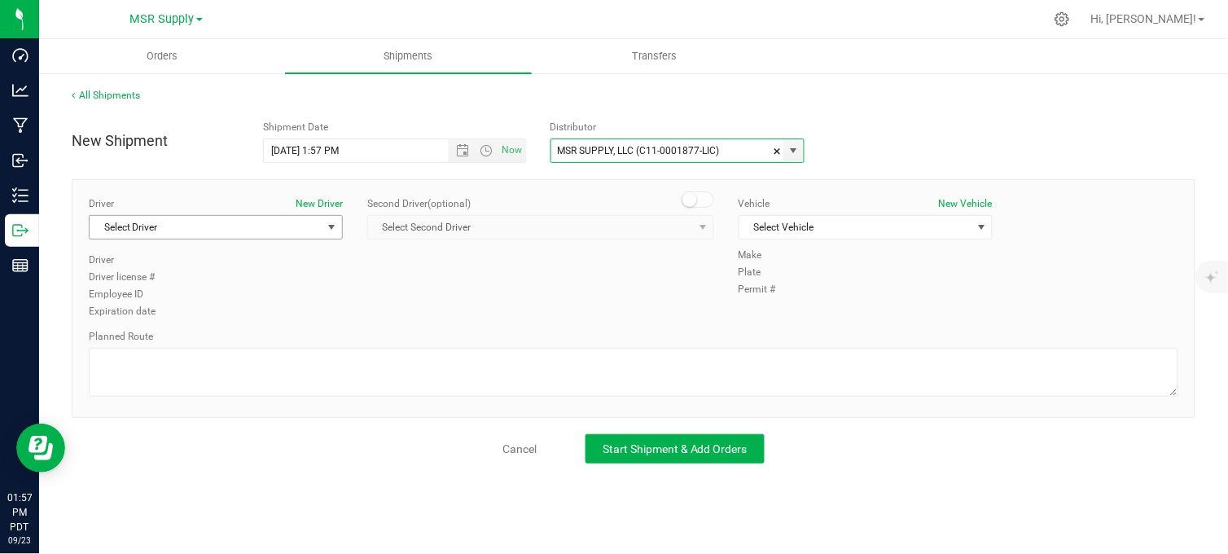
type input "MSR SUPPLY, LLC (C11-0001877-LIC)"
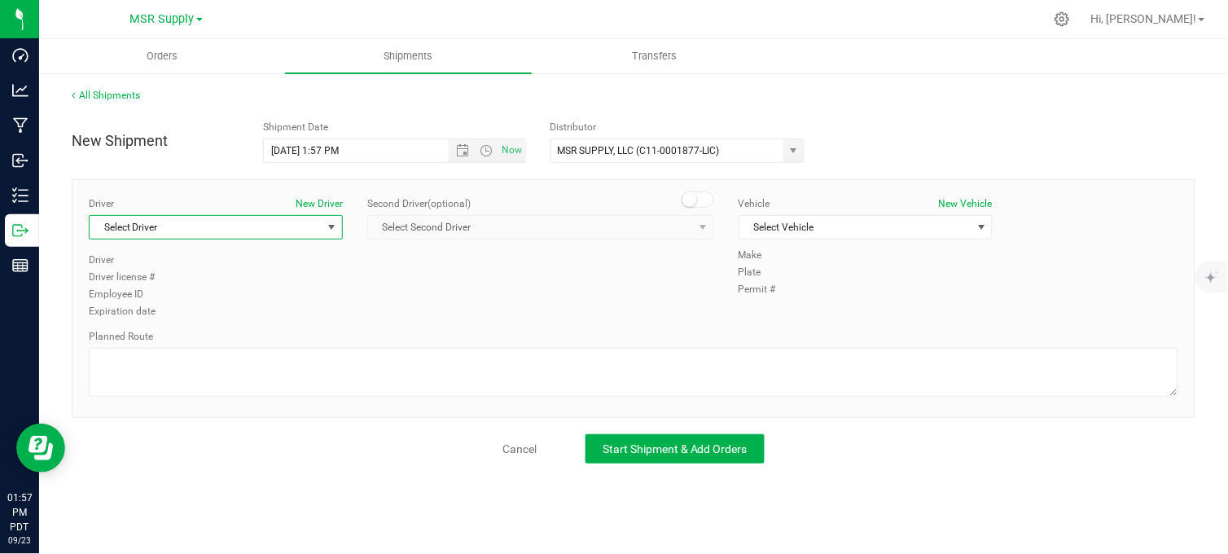
click at [262, 222] on span "Select Driver" at bounding box center [206, 227] width 232 height 23
click at [191, 288] on li "[PERSON_NAME]" at bounding box center [216, 295] width 252 height 24
type input "da'sh"
click at [805, 226] on span "Select Vehicle" at bounding box center [855, 227] width 232 height 23
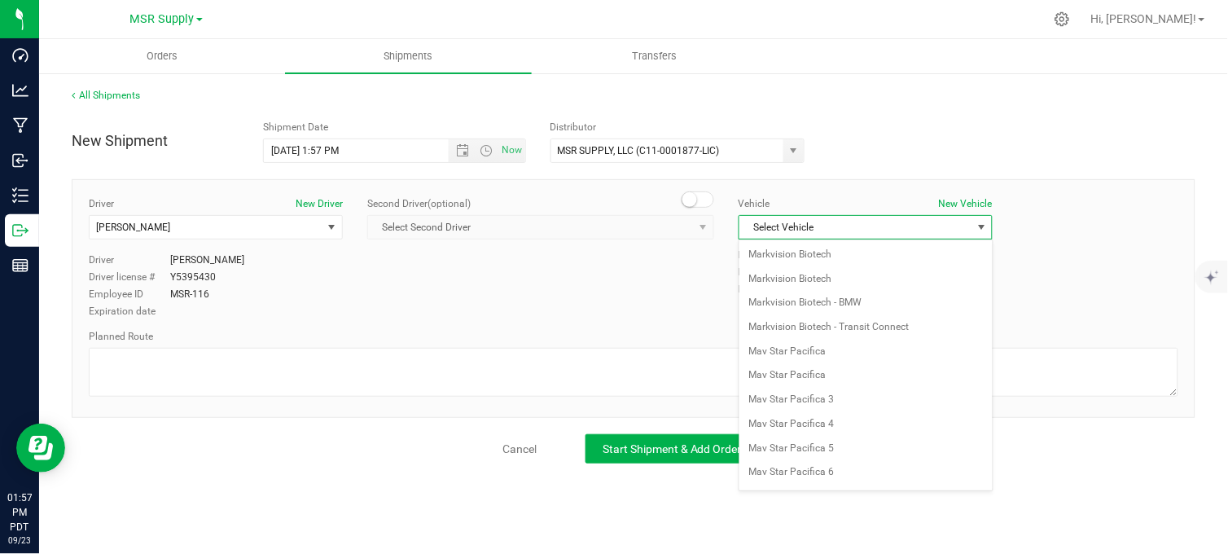
scroll to position [2971, 0]
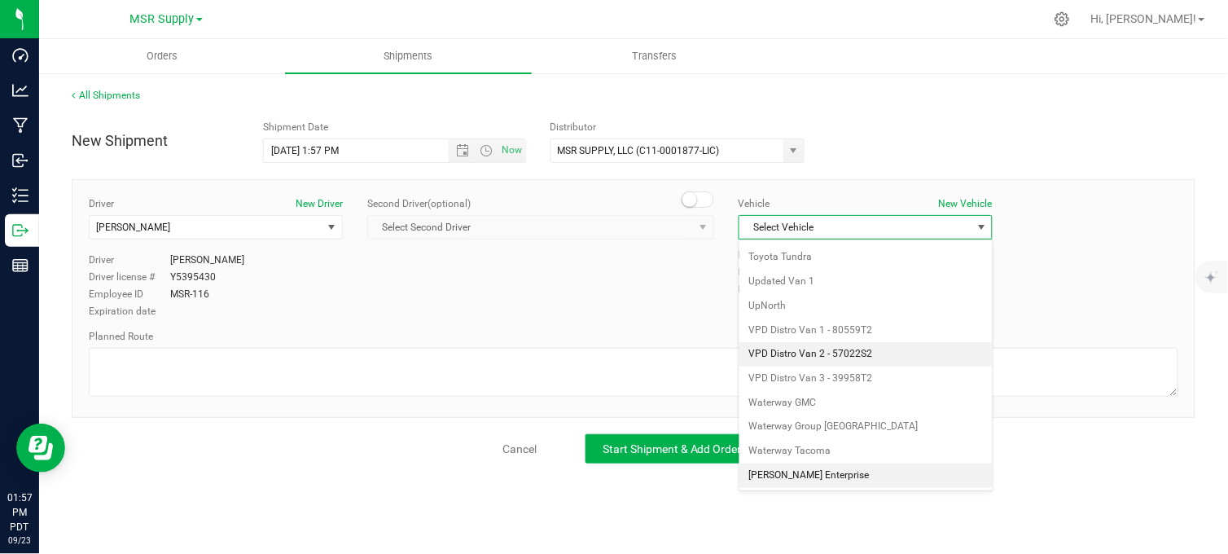
drag, startPoint x: 835, startPoint y: 350, endPoint x: 810, endPoint y: 364, distance: 28.8
click at [834, 353] on li "VPD Distro Van 2 - 57022S2" at bounding box center [865, 354] width 252 height 24
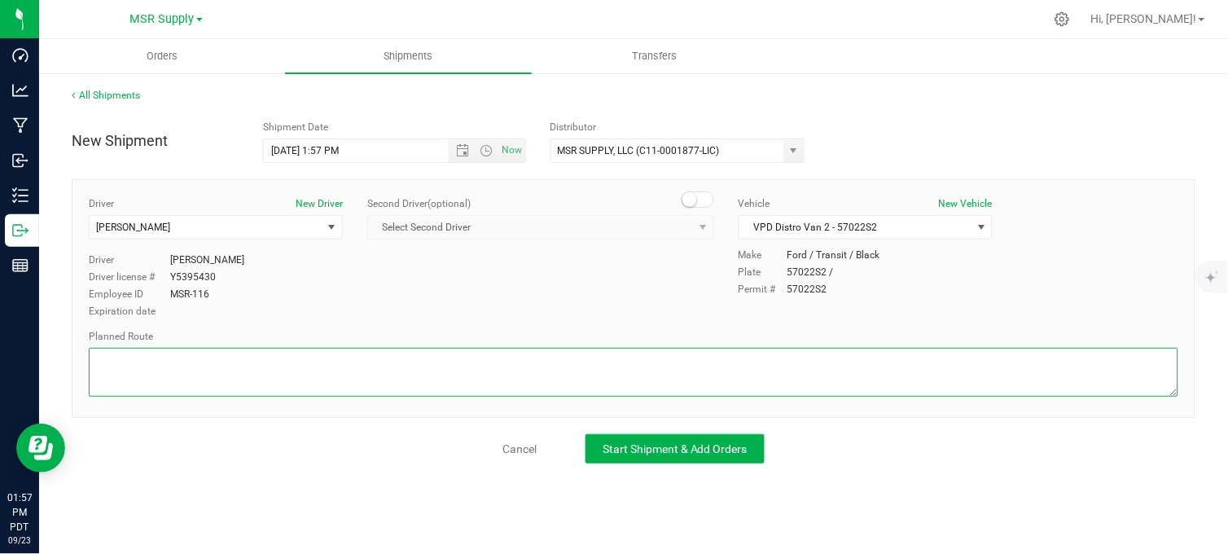
click at [687, 368] on textarea at bounding box center [634, 372] width 1090 height 49
type textarea "Follow google maps"
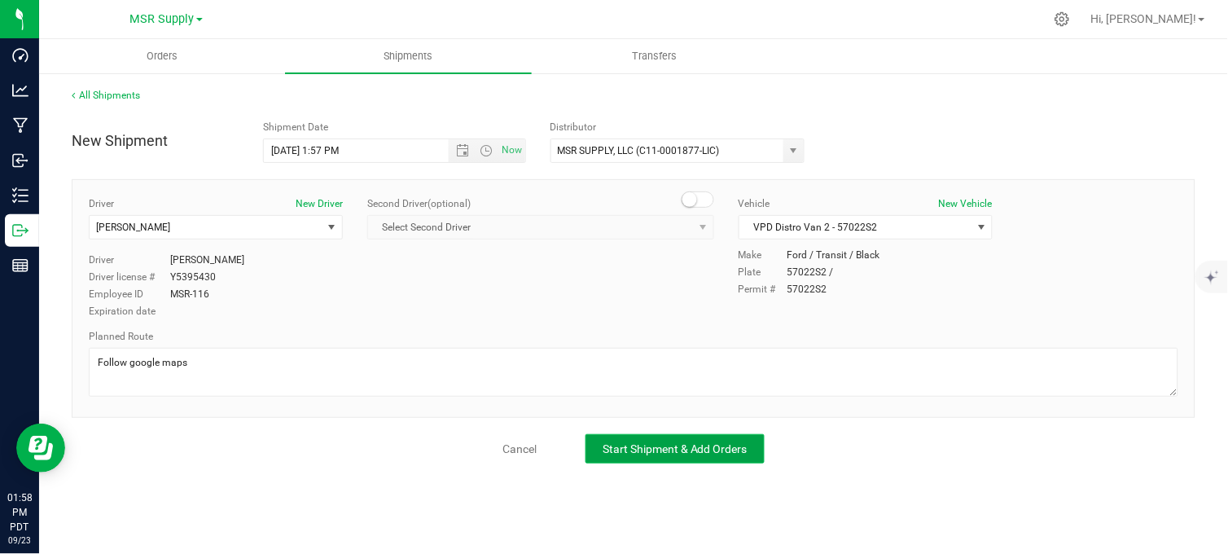
click at [644, 435] on button "Start Shipment & Add Orders" at bounding box center [675, 448] width 179 height 29
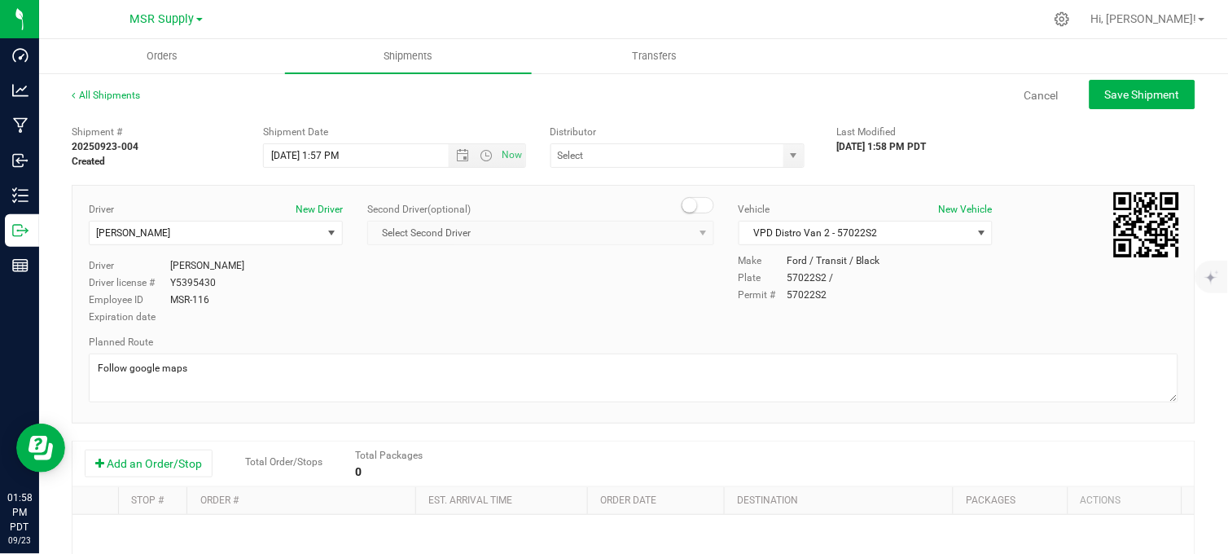
type input "MSR SUPPLY, LLC (C11-0001877-LIC)"
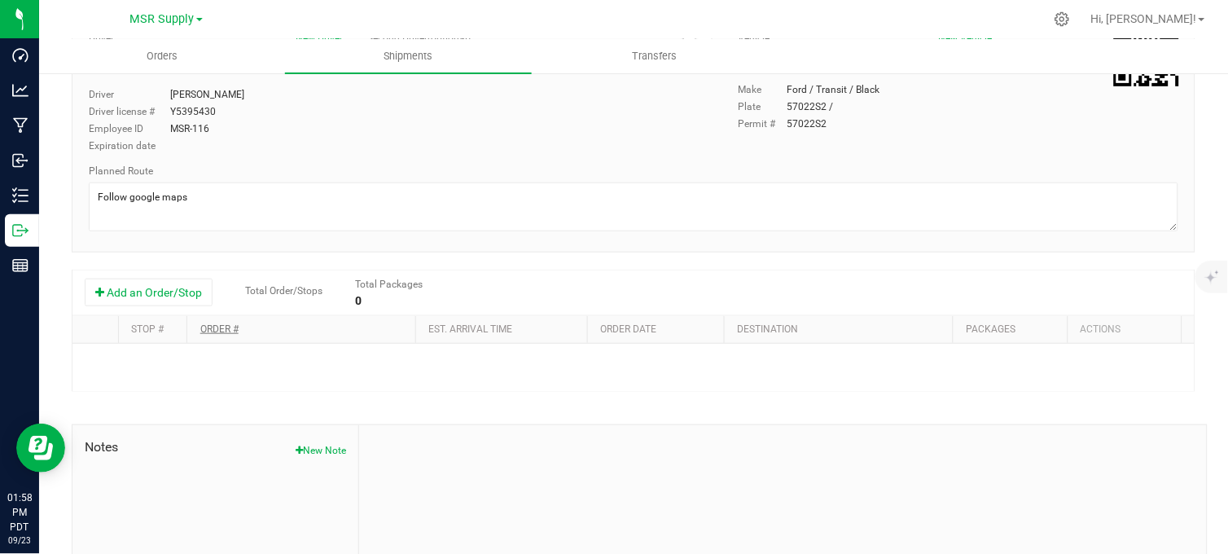
scroll to position [181, 0]
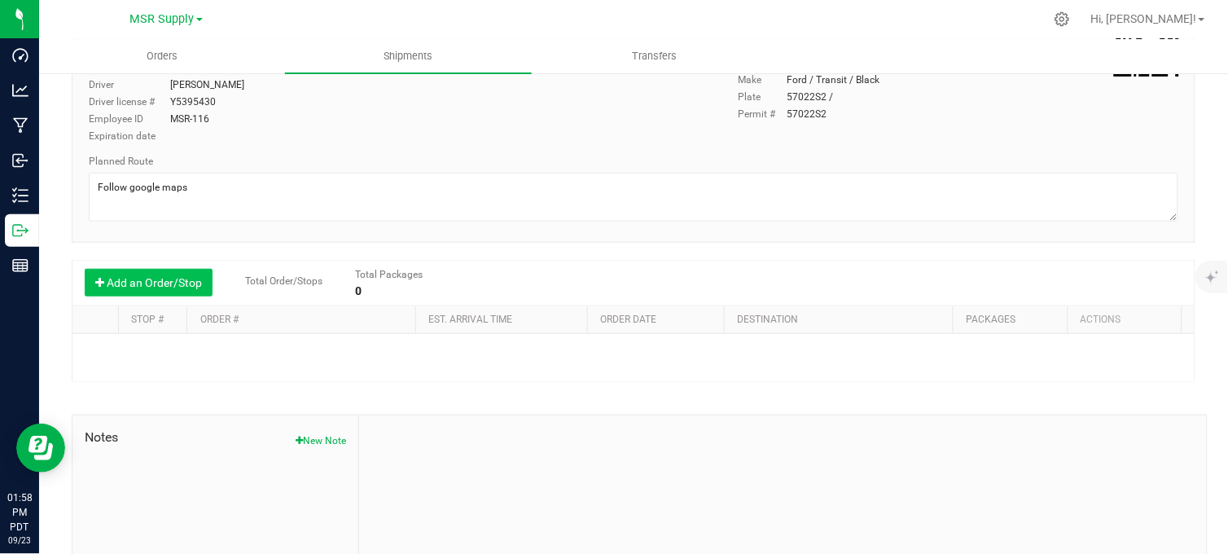
drag, startPoint x: 180, startPoint y: 285, endPoint x: 189, endPoint y: 289, distance: 9.8
click at [182, 285] on button "Add an Order/Stop" at bounding box center [149, 283] width 128 height 28
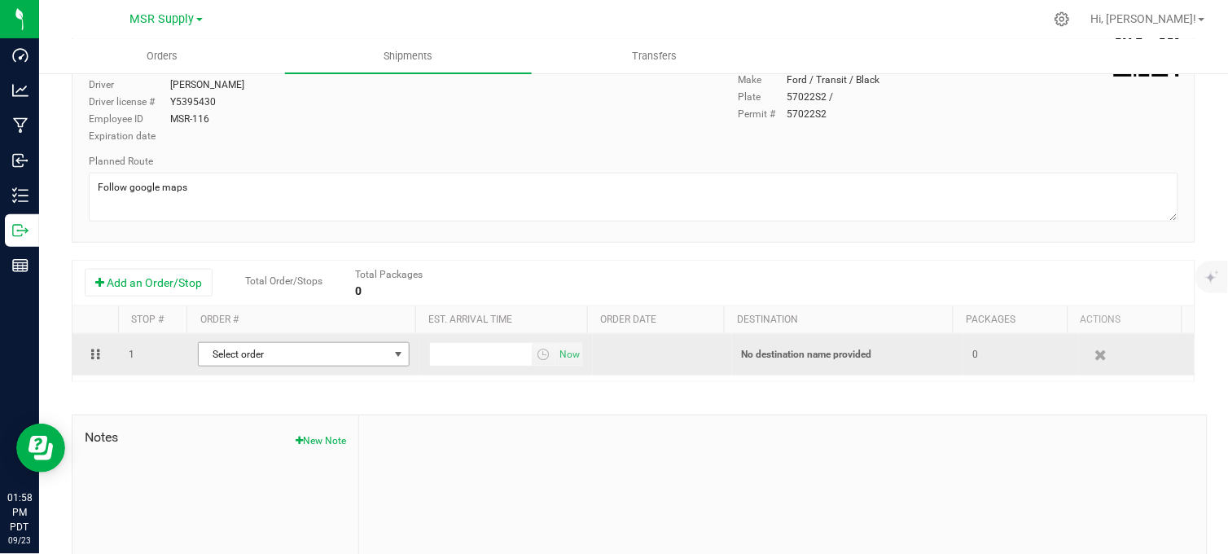
click at [267, 362] on span "Select order" at bounding box center [294, 354] width 190 height 23
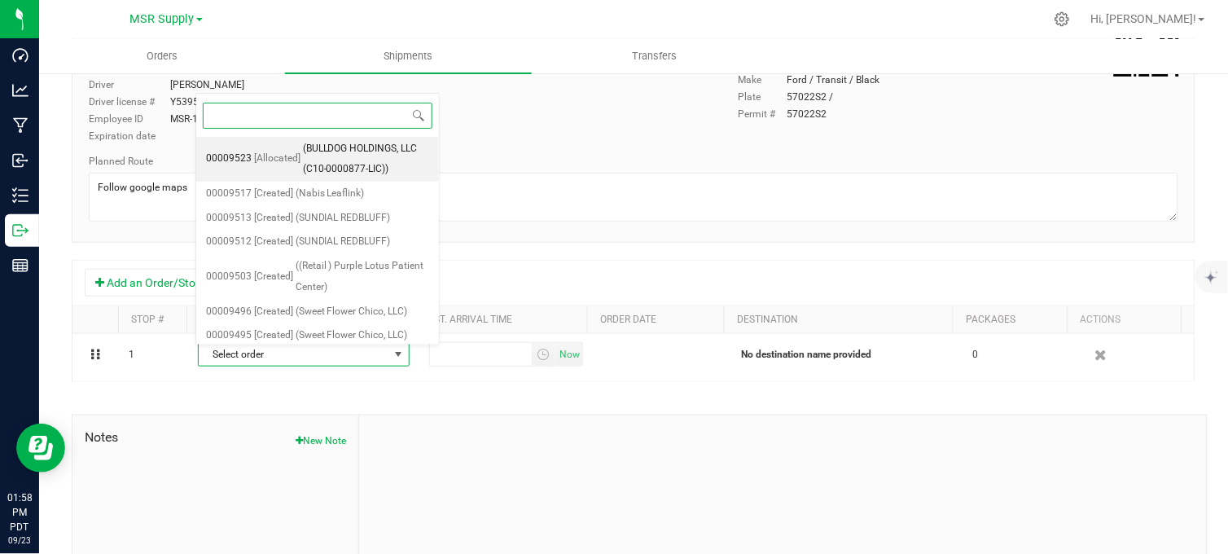
click at [342, 153] on span "(BULLDOG HOLDINGS, LLC (C10-0000877-LIC))" at bounding box center [366, 159] width 126 height 42
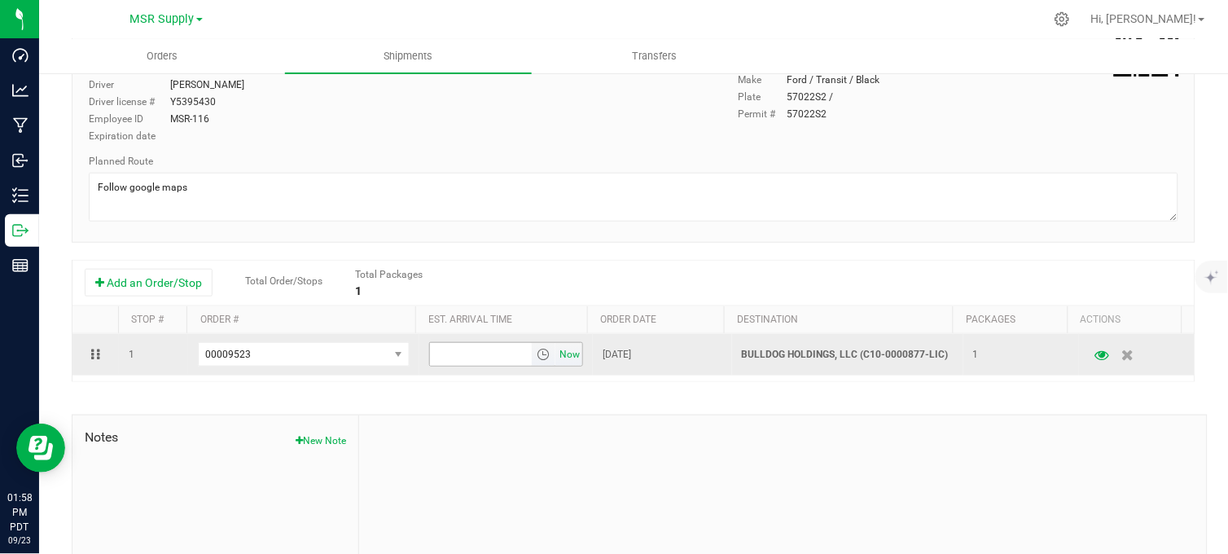
click at [557, 357] on span "Now" at bounding box center [570, 355] width 28 height 24
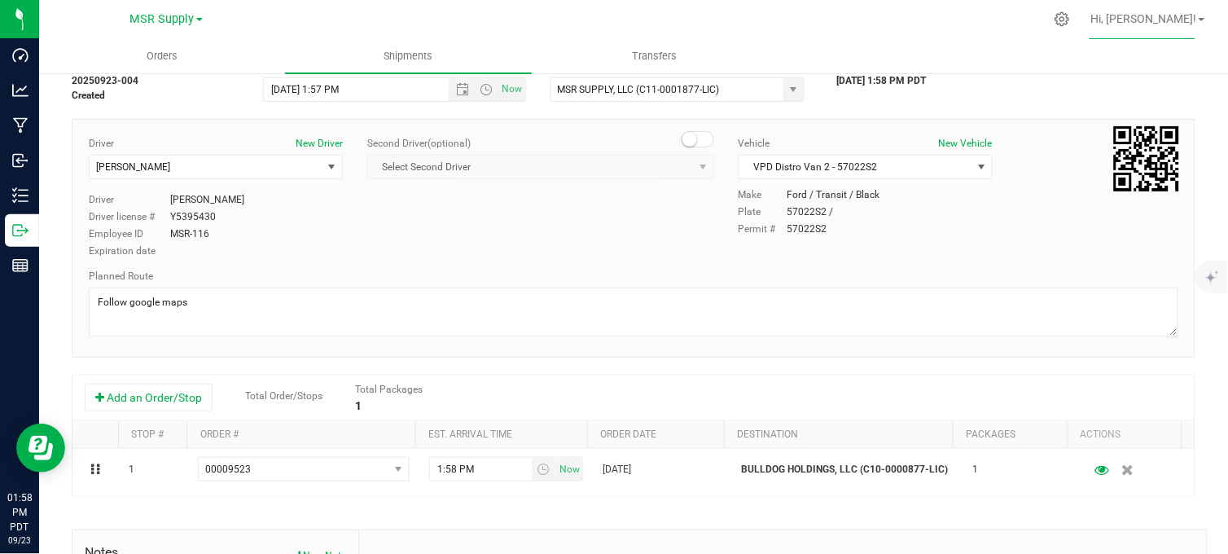
scroll to position [0, 0]
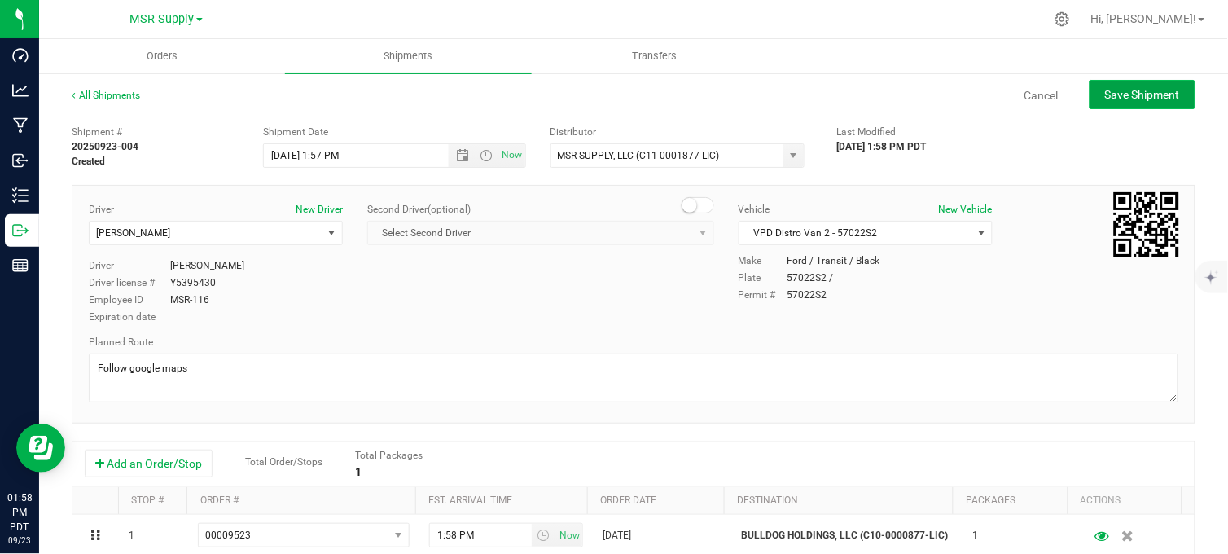
click at [1105, 95] on span "Save Shipment" at bounding box center [1142, 94] width 75 height 13
type input "9/23/2025 8:57 PM"
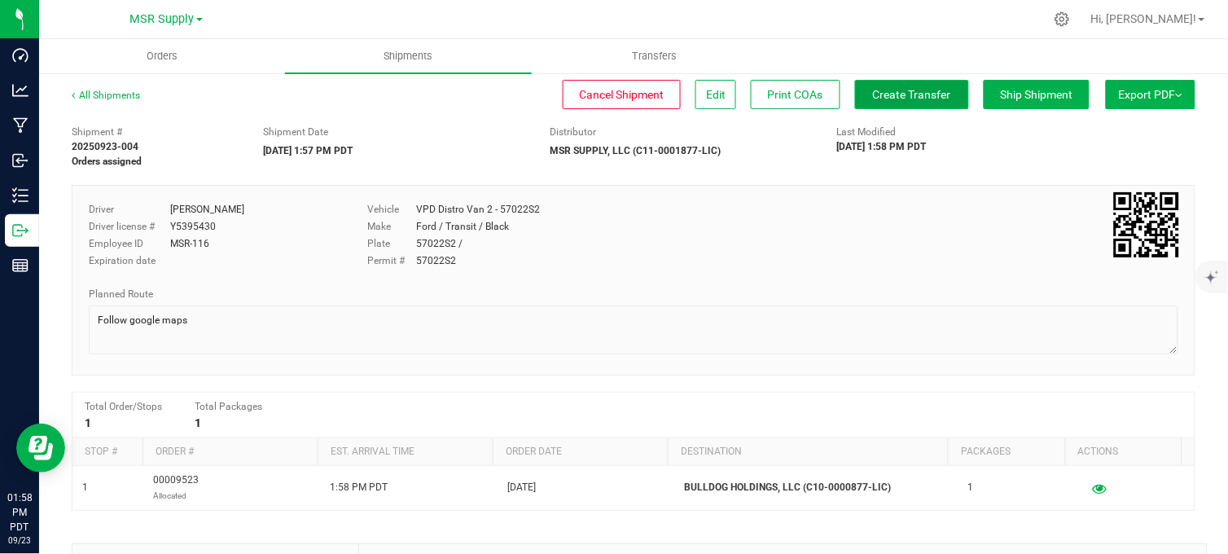
click at [880, 93] on span "Create Transfer" at bounding box center [912, 94] width 78 height 13
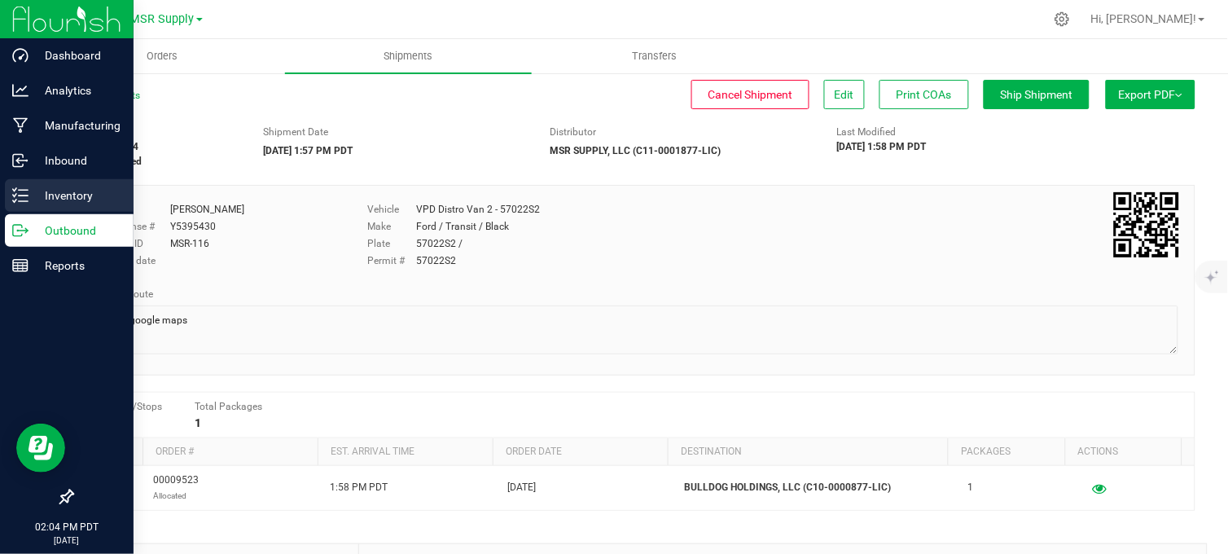
click at [36, 194] on p "Inventory" at bounding box center [78, 196] width 98 height 20
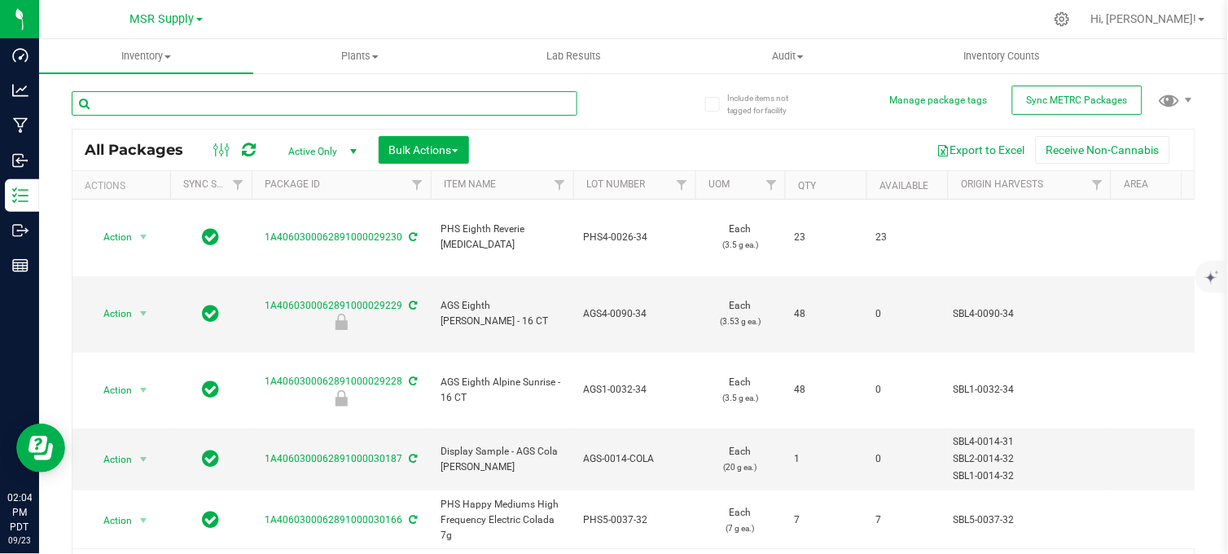
click at [220, 106] on input "text" at bounding box center [325, 103] width 506 height 24
type input "30172"
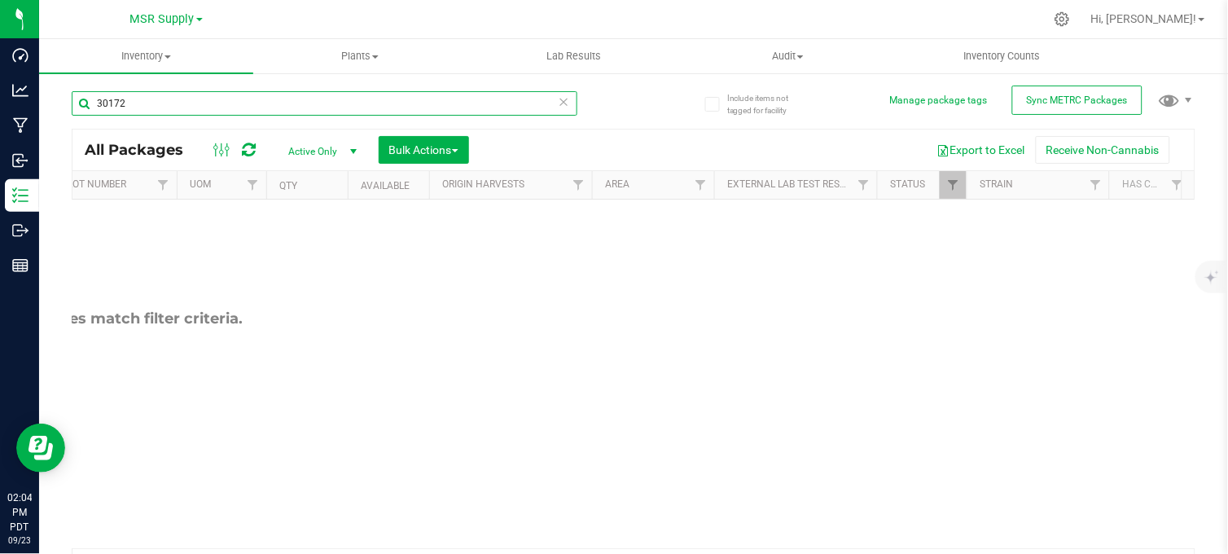
scroll to position [0, 560]
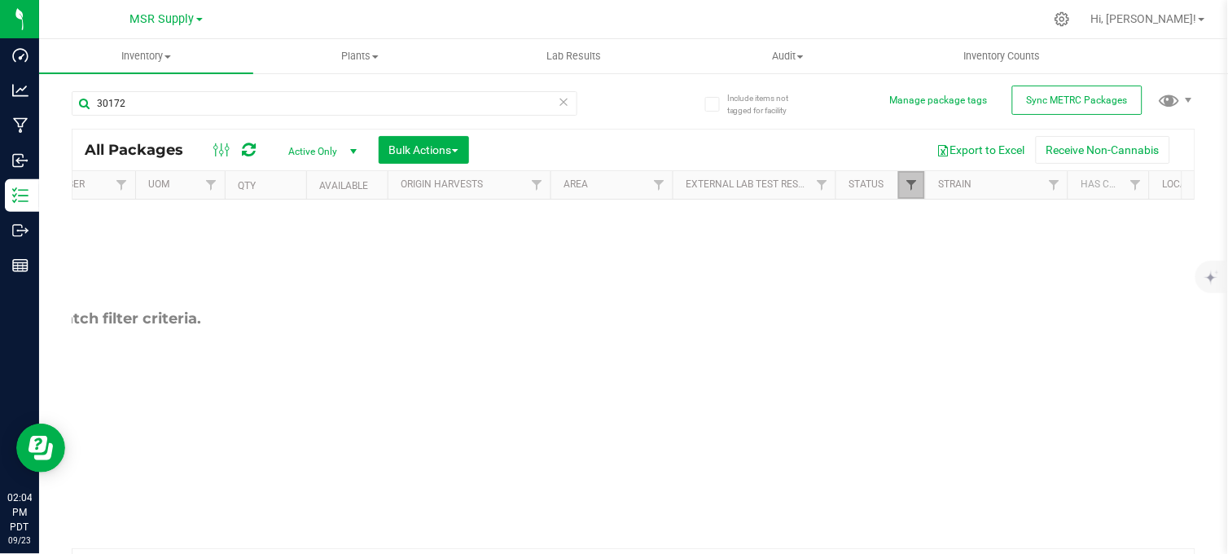
click at [907, 183] on span "Filter" at bounding box center [911, 184] width 13 height 13
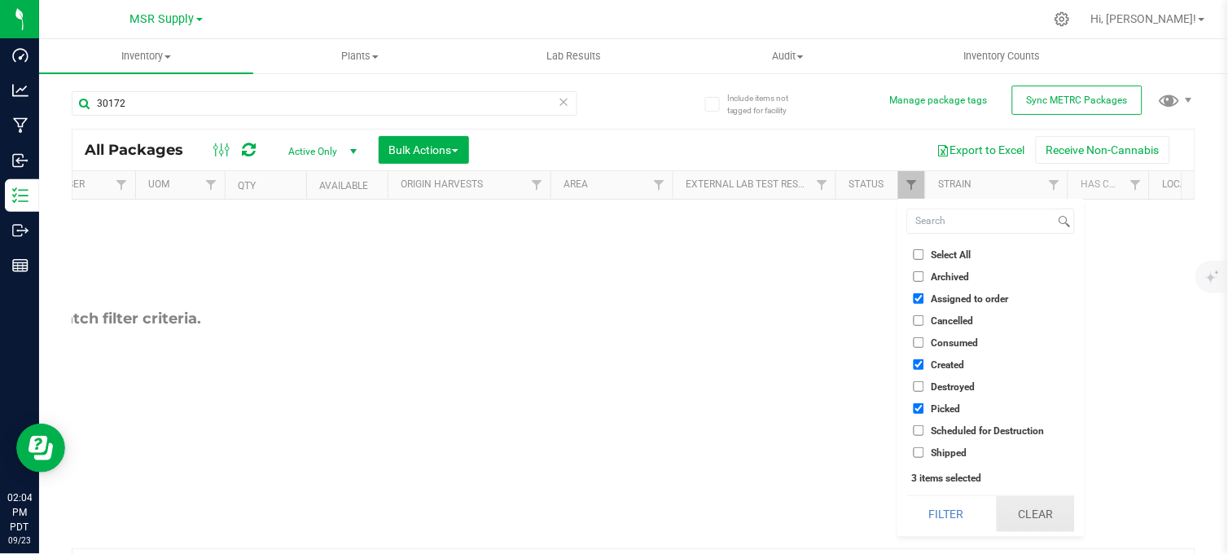
click at [1043, 518] on button "Clear" at bounding box center [1036, 514] width 78 height 36
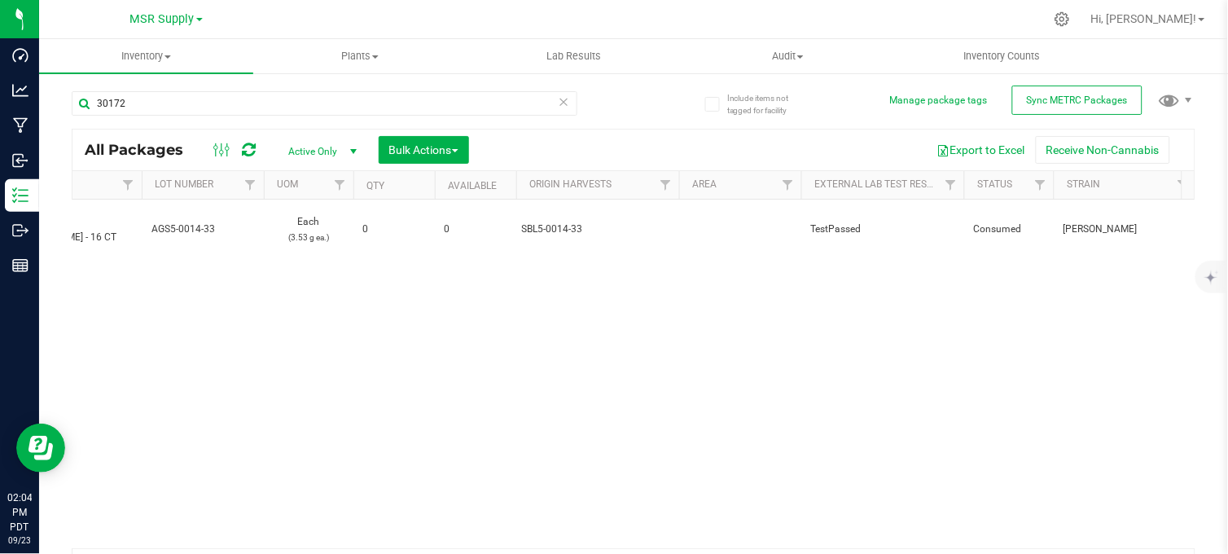
scroll to position [0, 0]
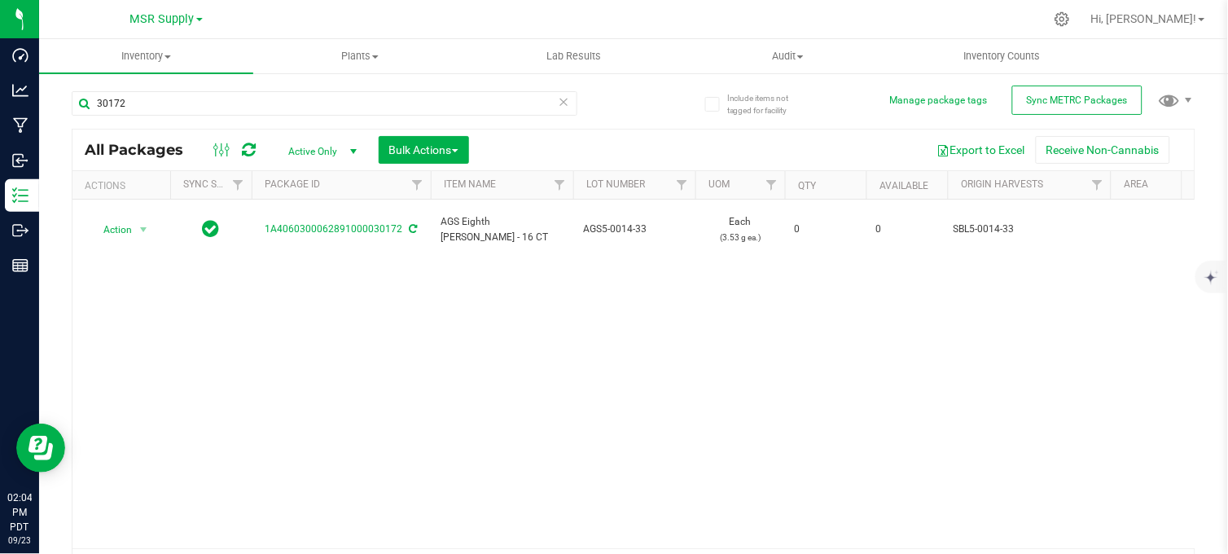
click at [619, 323] on div "Action Action Adjust qty Edit attributes Global inventory Locate package Print …" at bounding box center [633, 374] width 1122 height 349
drag, startPoint x: 335, startPoint y: 328, endPoint x: 336, endPoint y: 289, distance: 39.1
click at [336, 324] on div "Action Action Adjust qty Edit attributes Global inventory Locate package Print …" at bounding box center [633, 374] width 1122 height 349
click at [282, 15] on div "MSR Supply MSR Supply Nabis" at bounding box center [166, 19] width 238 height 25
drag, startPoint x: 619, startPoint y: 134, endPoint x: 494, endPoint y: 187, distance: 136.5
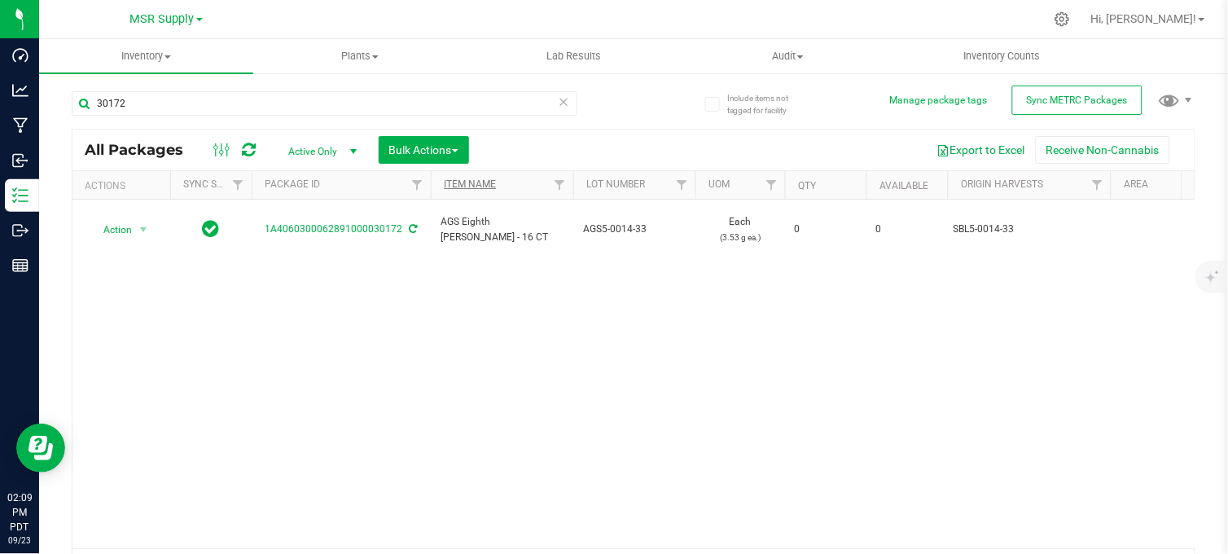
click at [617, 134] on div "All Packages Active Only Active Only Lab Samples Locked All External Internal B…" at bounding box center [633, 149] width 1122 height 41
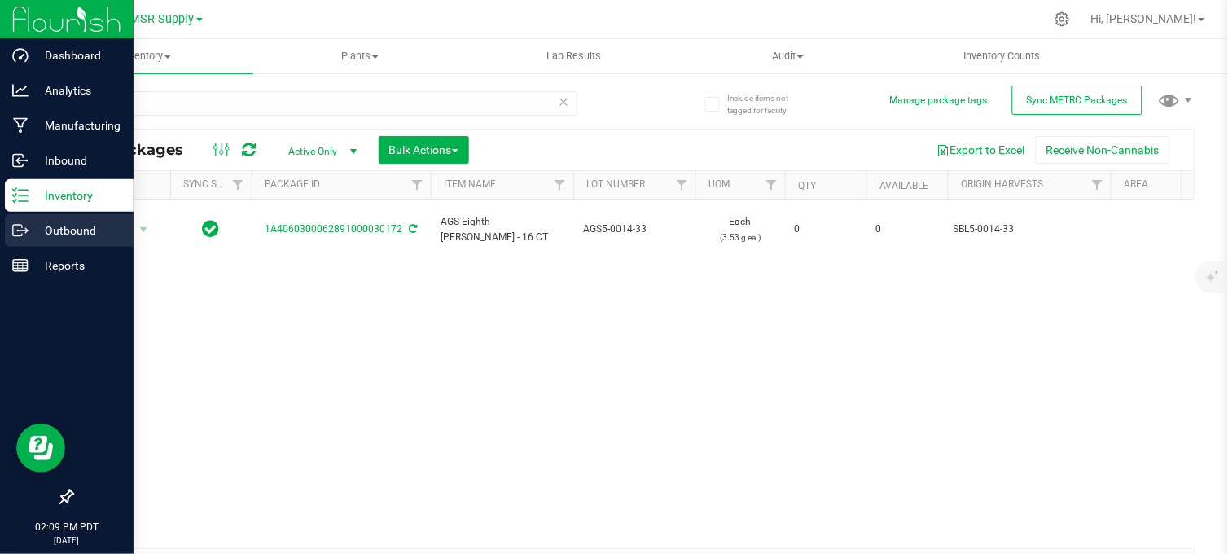
click at [29, 217] on div "Outbound" at bounding box center [69, 230] width 129 height 33
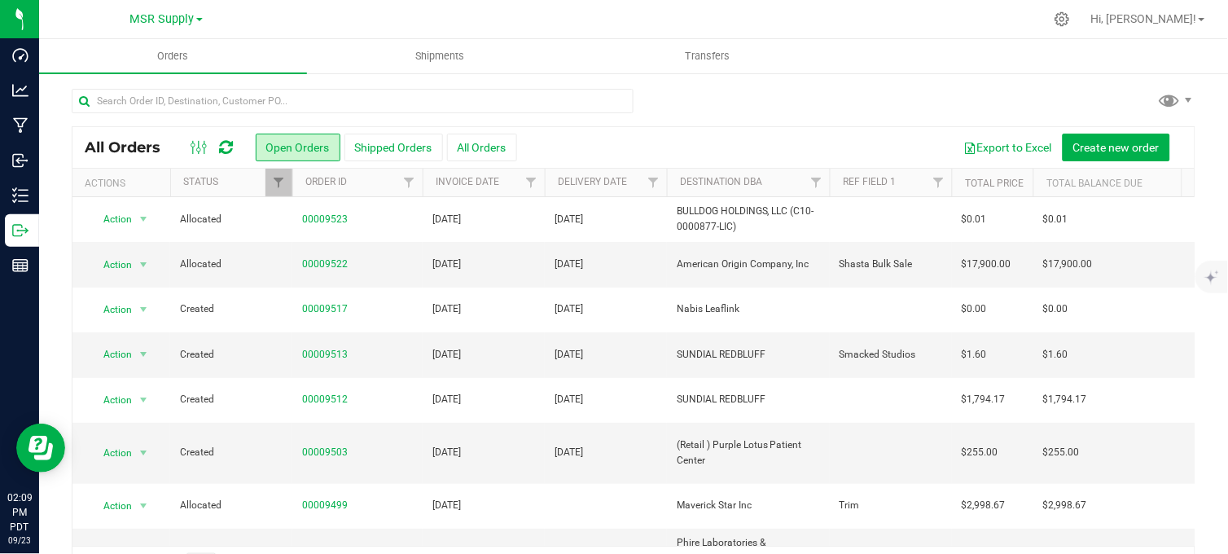
click at [759, 123] on div at bounding box center [634, 107] width 1124 height 37
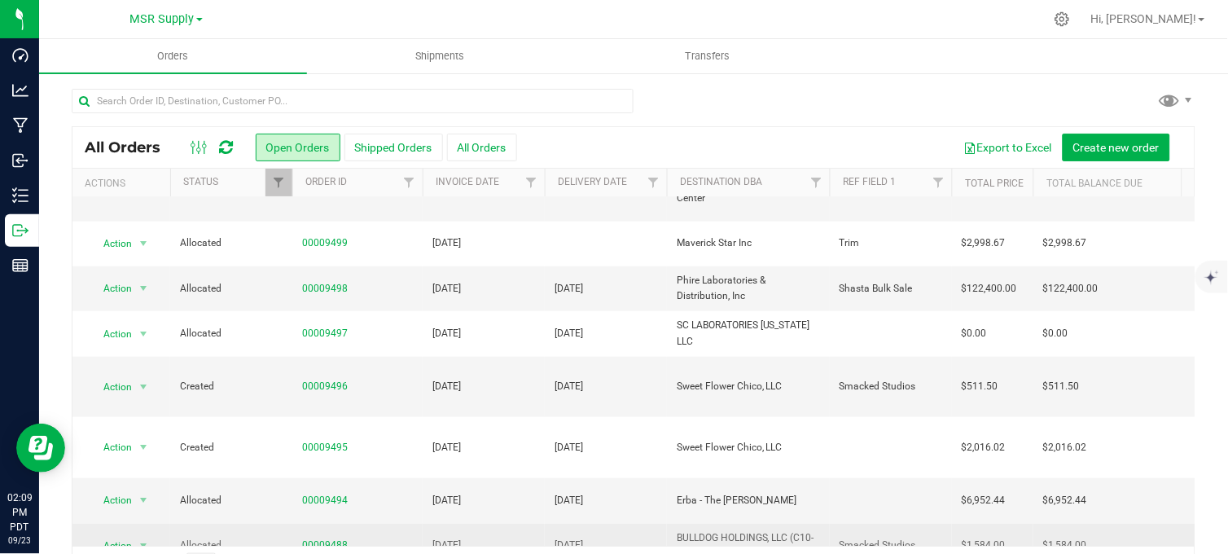
scroll to position [362, 0]
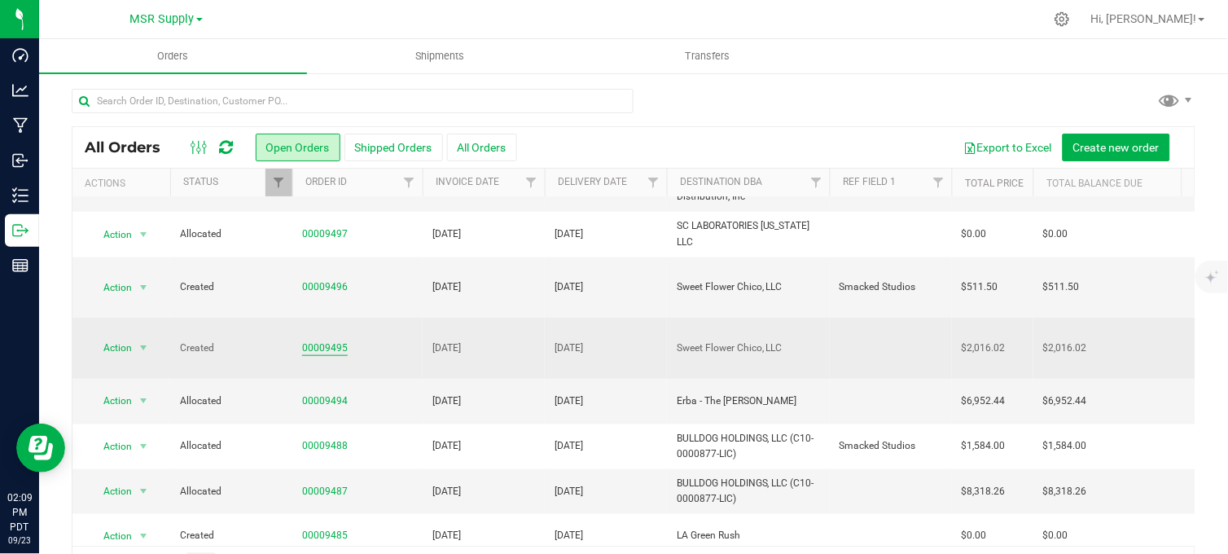
click at [331, 340] on link "00009495" at bounding box center [325, 347] width 46 height 15
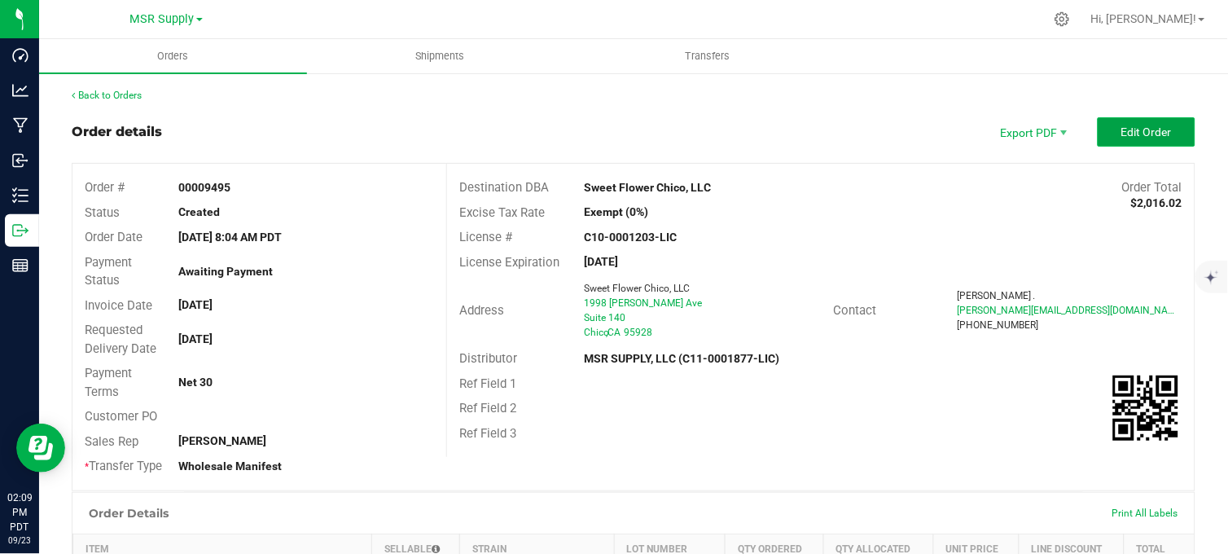
click at [1121, 130] on span "Edit Order" at bounding box center [1146, 131] width 50 height 13
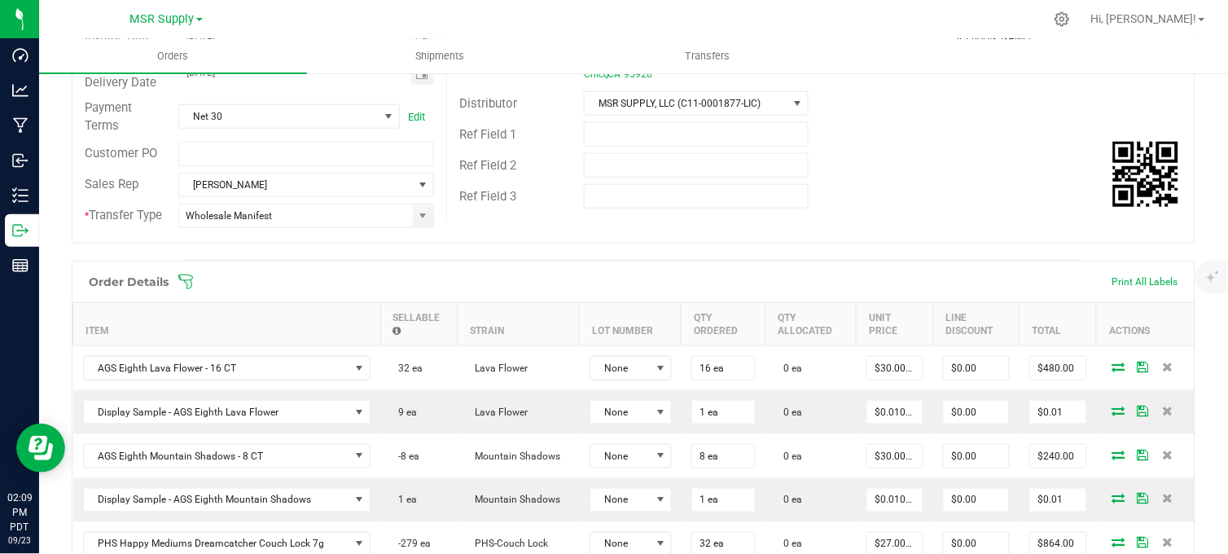
scroll to position [271, 0]
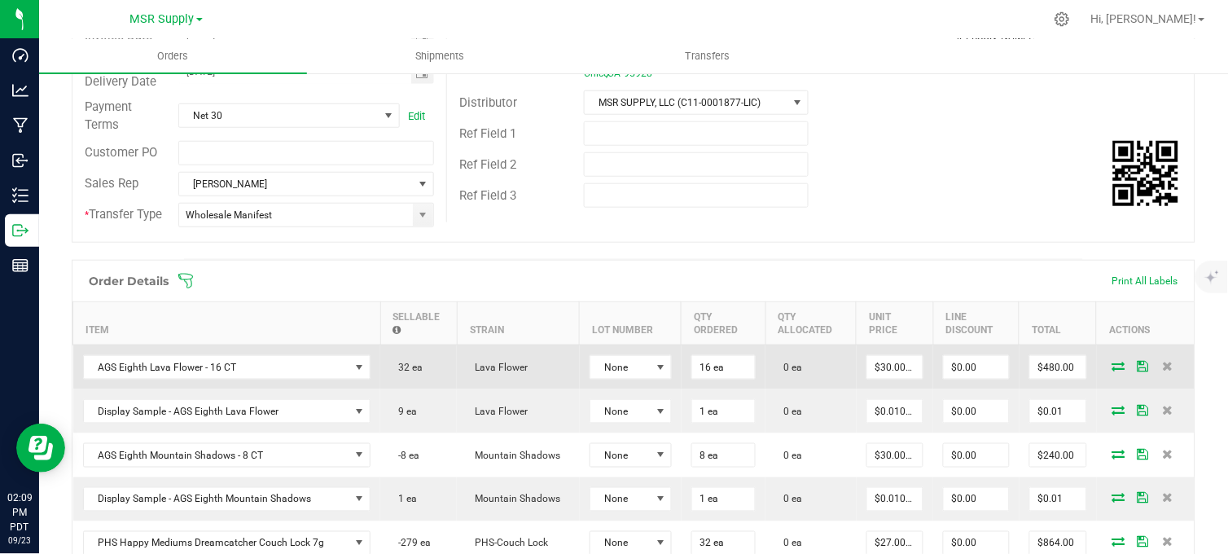
click at [1112, 371] on icon at bounding box center [1118, 366] width 13 height 10
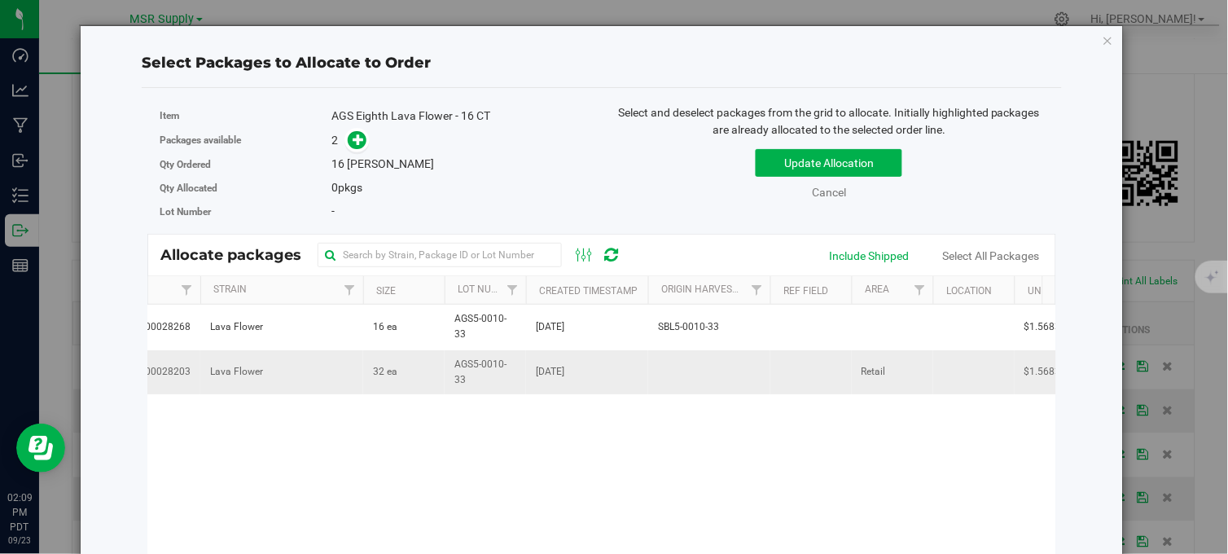
scroll to position [0, 0]
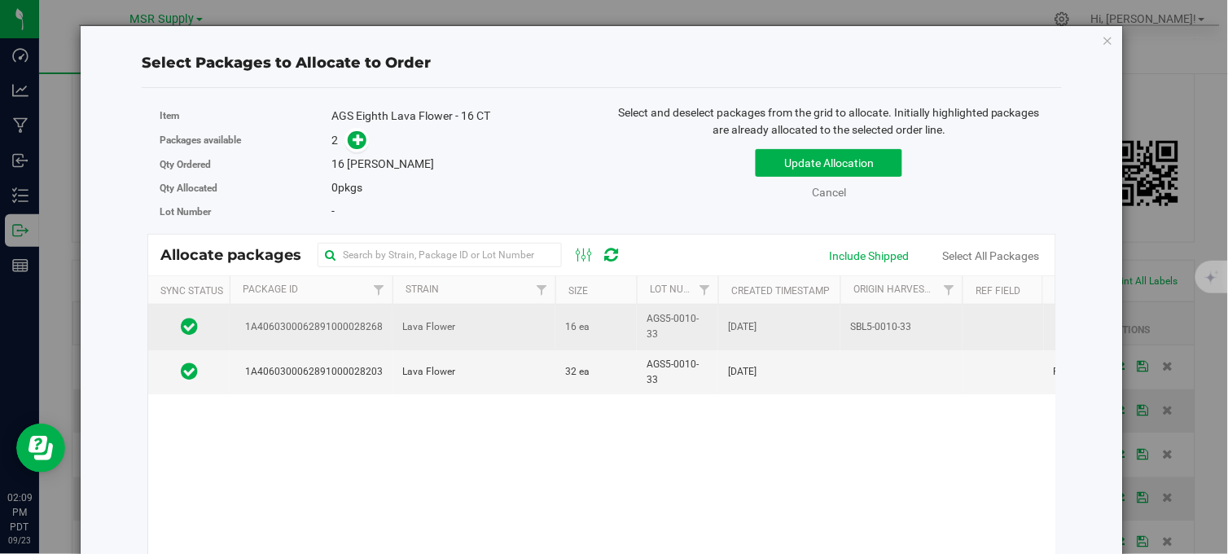
click at [542, 329] on td "Lava Flower" at bounding box center [474, 327] width 163 height 45
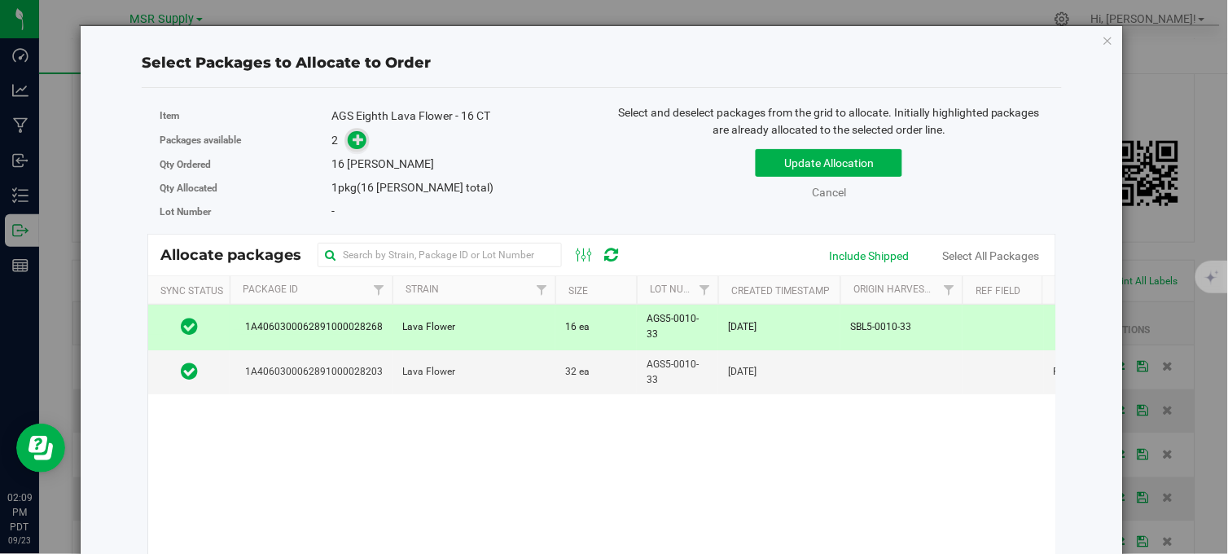
click at [357, 143] on icon at bounding box center [358, 139] width 11 height 11
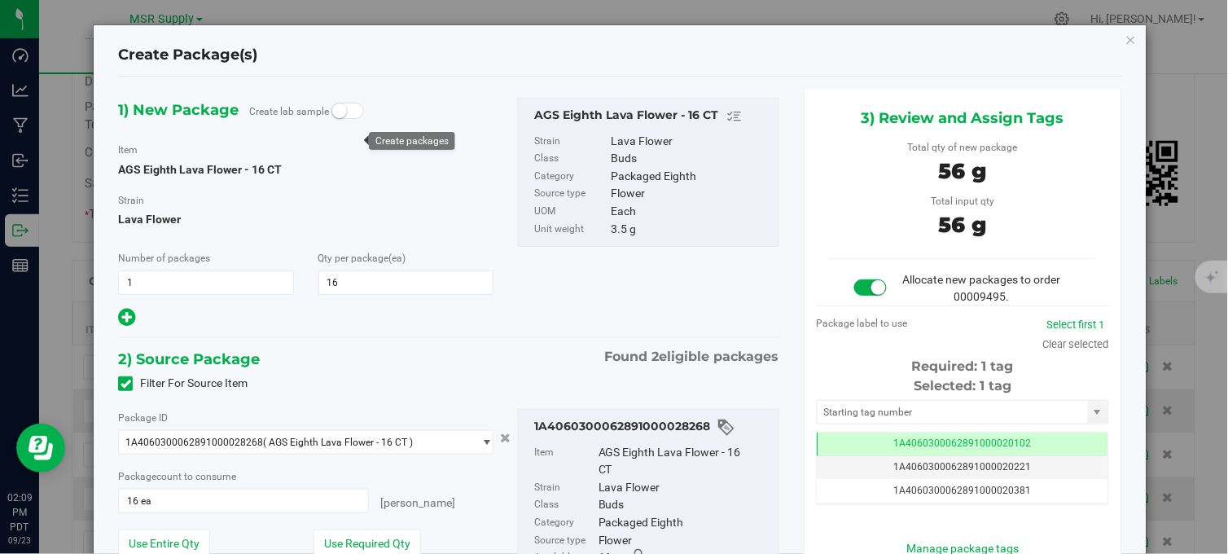
scroll to position [0, -1]
click at [912, 415] on input "text" at bounding box center [953, 412] width 270 height 23
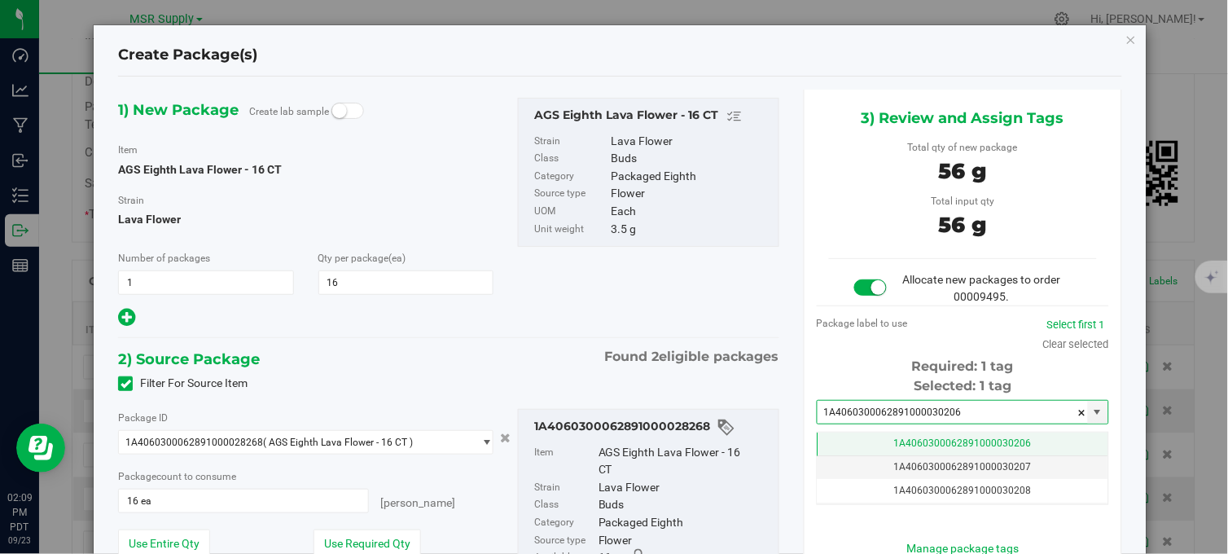
type input "1A4060300062891000030206"
click at [968, 440] on span "1A4060300062891000030206" at bounding box center [963, 442] width 138 height 11
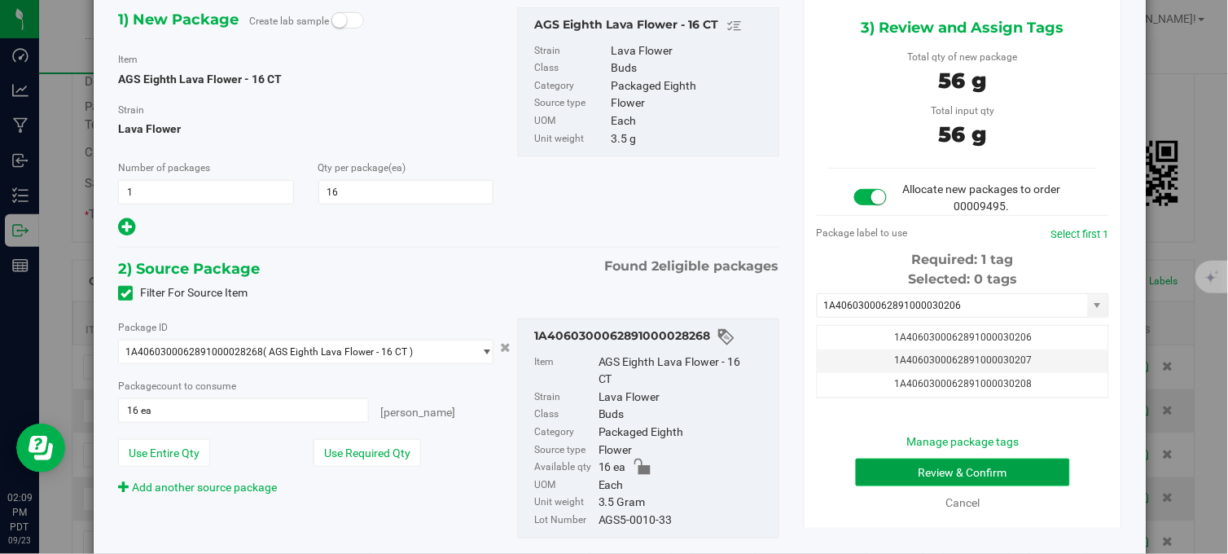
click at [909, 476] on button "Review & Confirm" at bounding box center [963, 473] width 214 height 28
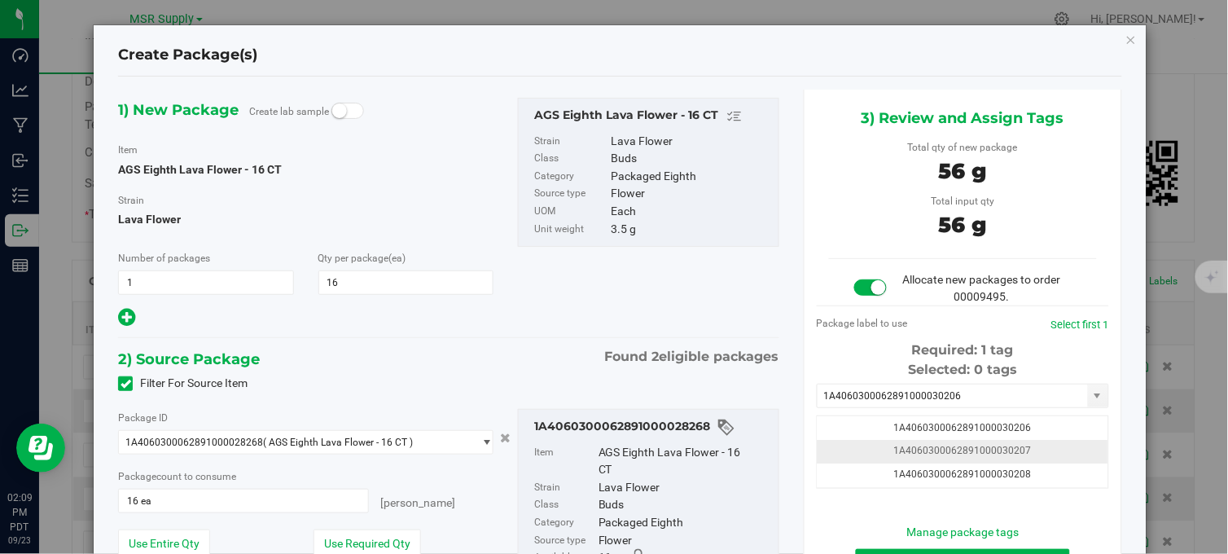
drag, startPoint x: 1012, startPoint y: 430, endPoint x: 1023, endPoint y: 472, distance: 43.9
click at [1012, 429] on span "1A4060300062891000030206" at bounding box center [963, 427] width 138 height 11
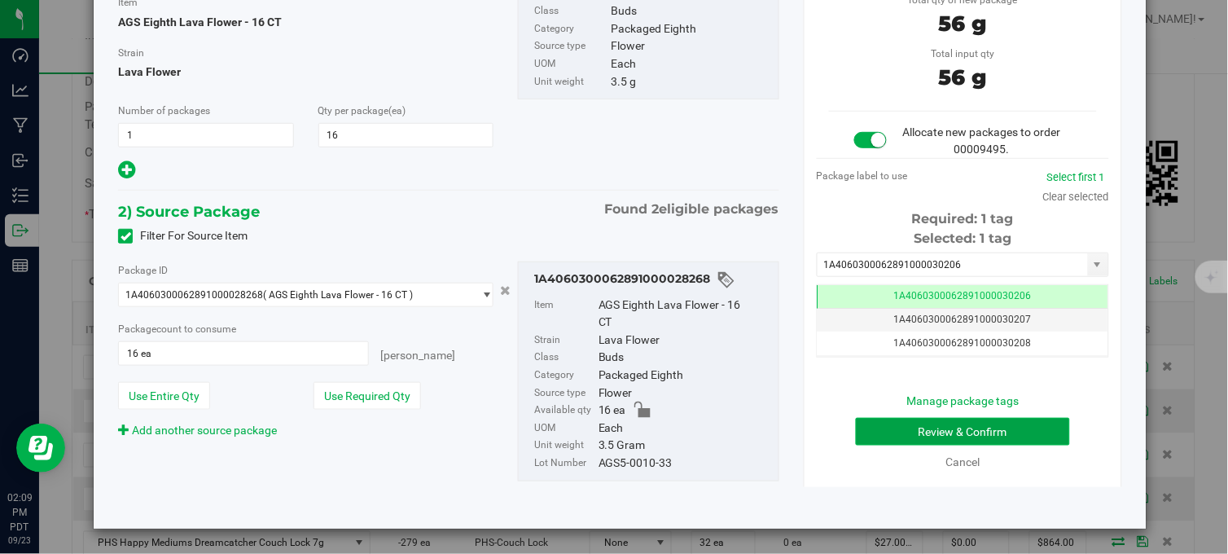
click at [961, 423] on button "Review & Confirm" at bounding box center [963, 432] width 214 height 28
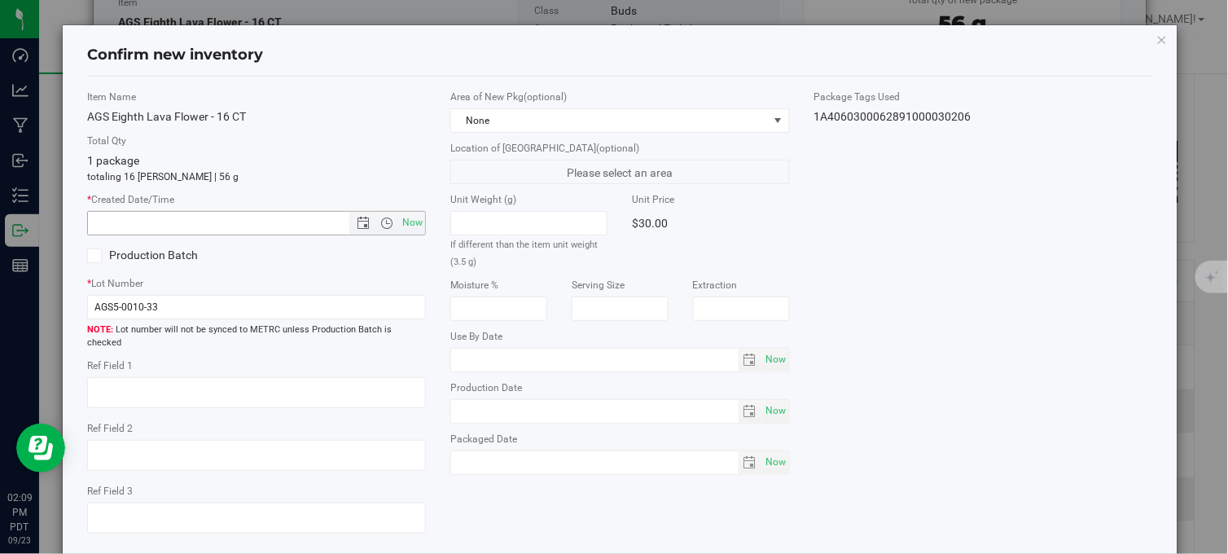
drag, startPoint x: 411, startPoint y: 220, endPoint x: 441, endPoint y: 230, distance: 31.2
click at [414, 222] on span "Now" at bounding box center [413, 223] width 28 height 24
type input "9/23/2025 2:09 PM"
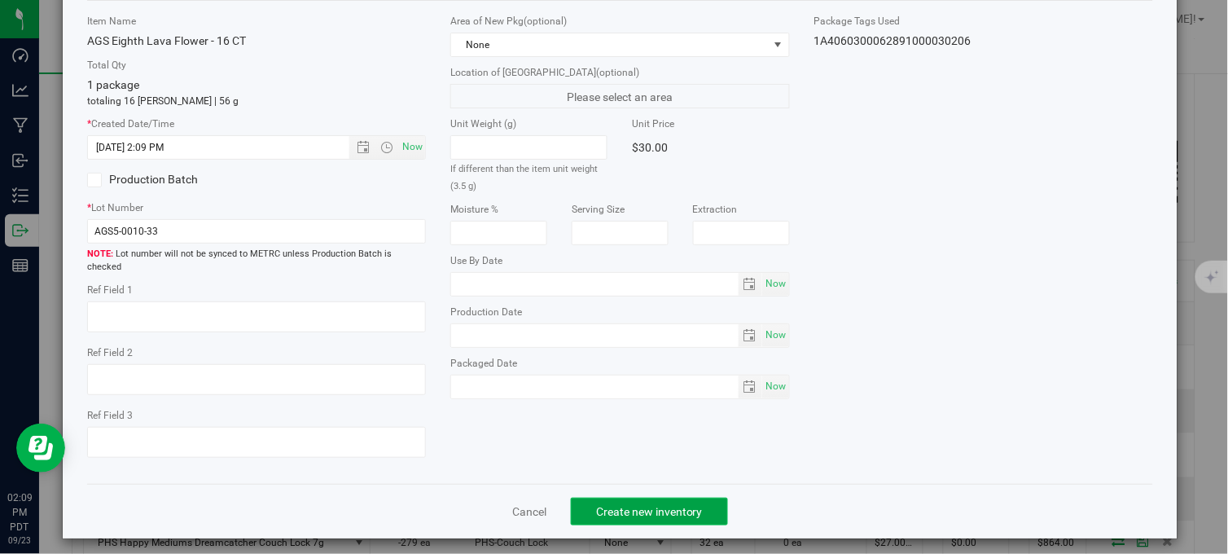
click at [596, 505] on span "Create new inventory" at bounding box center [649, 511] width 107 height 13
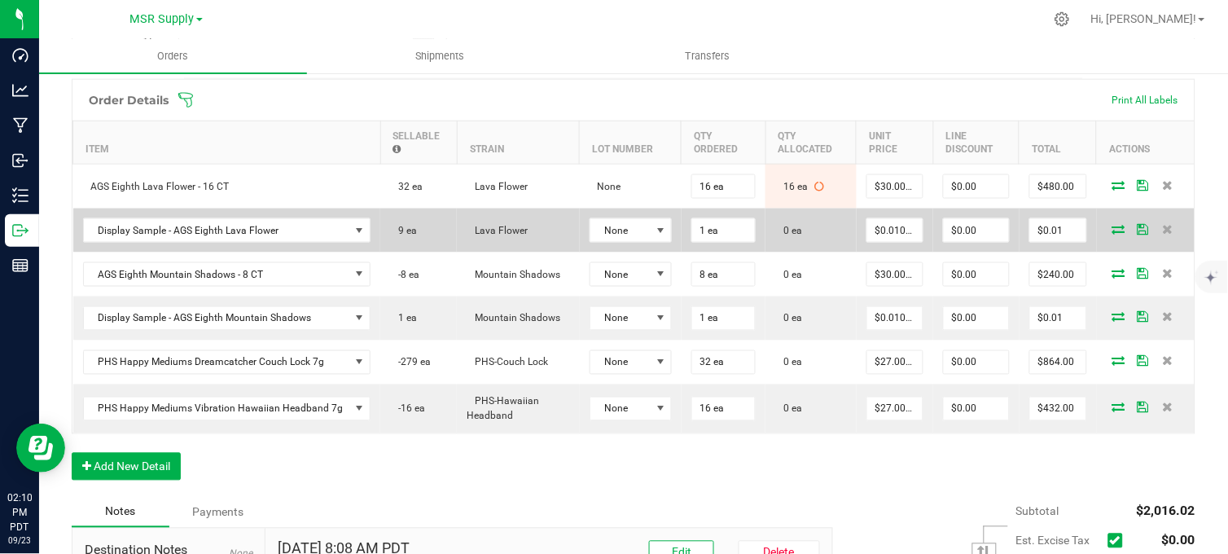
click at [1112, 234] on span at bounding box center [1119, 229] width 24 height 10
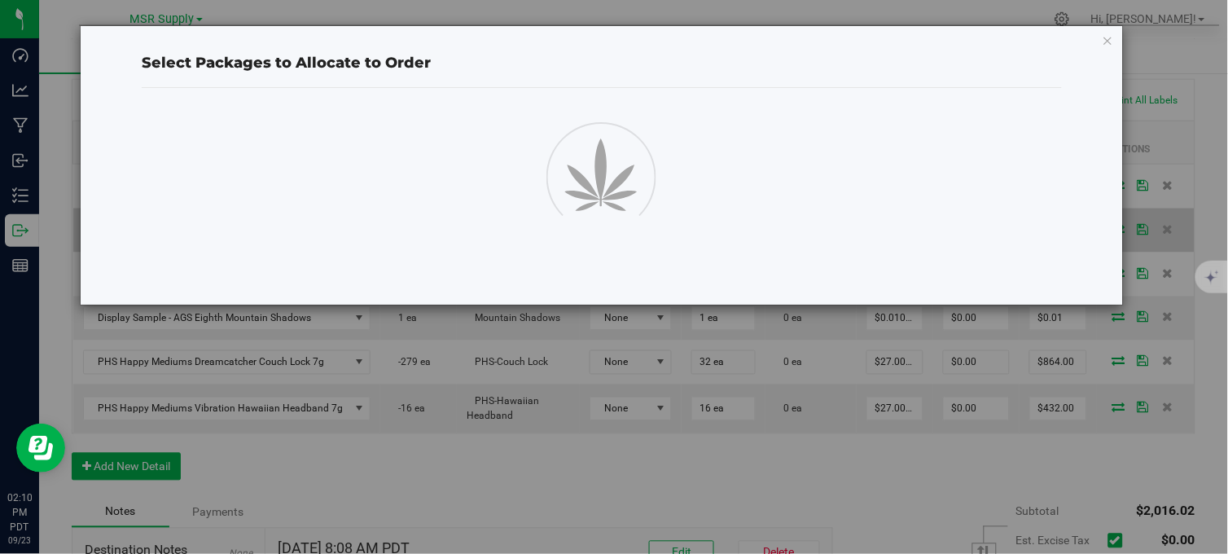
click at [1103, 239] on div "Select Packages to Allocate to Order" at bounding box center [602, 165] width 1045 height 280
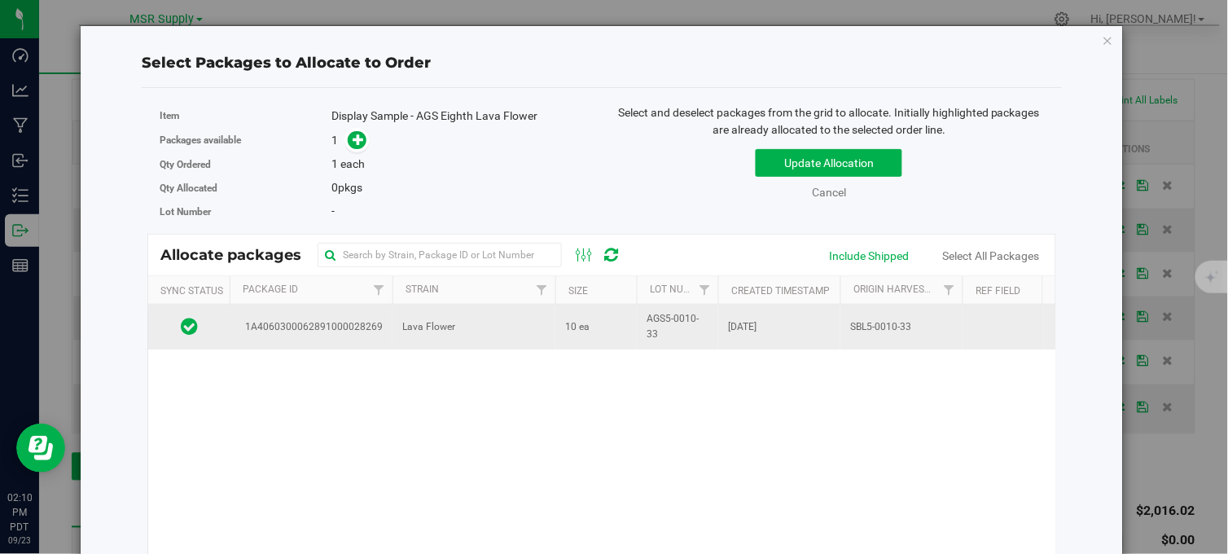
click at [603, 329] on td "10 ea" at bounding box center [595, 327] width 81 height 44
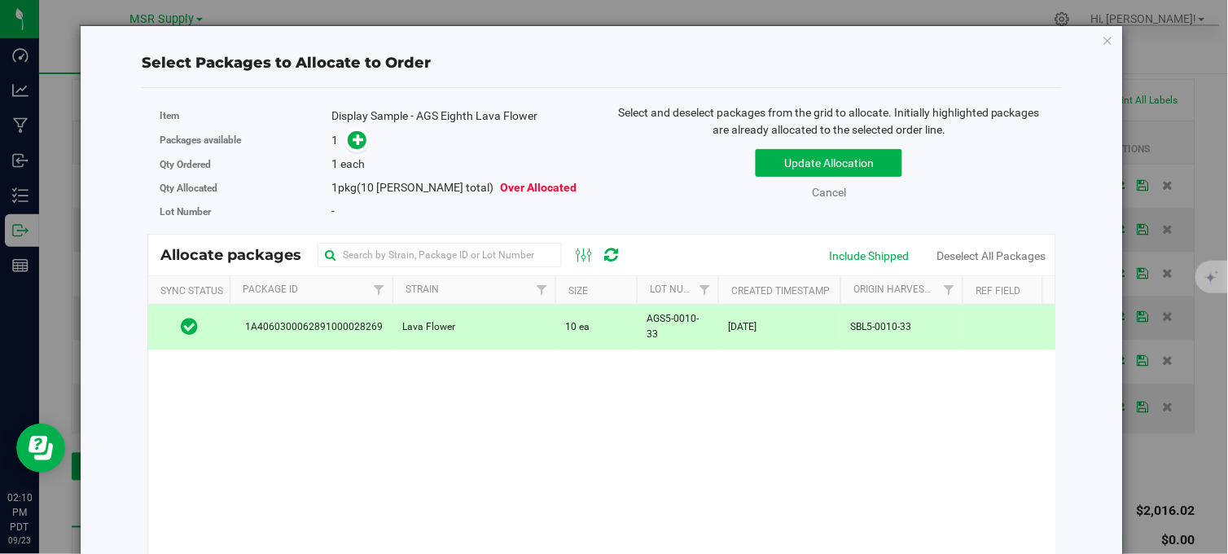
click at [356, 138] on icon at bounding box center [358, 139] width 11 height 11
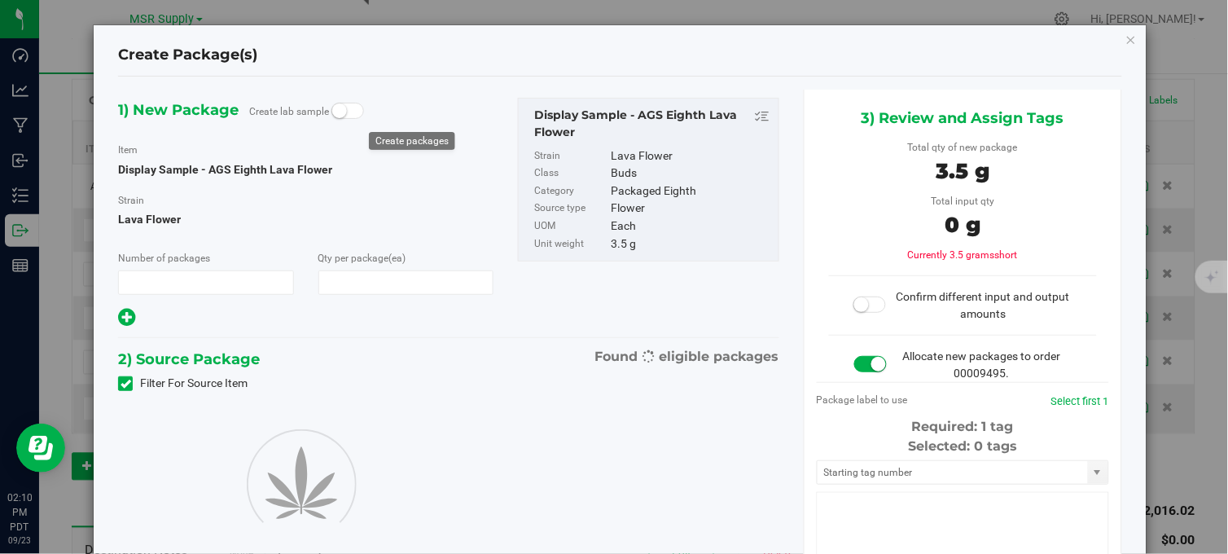
type input "1"
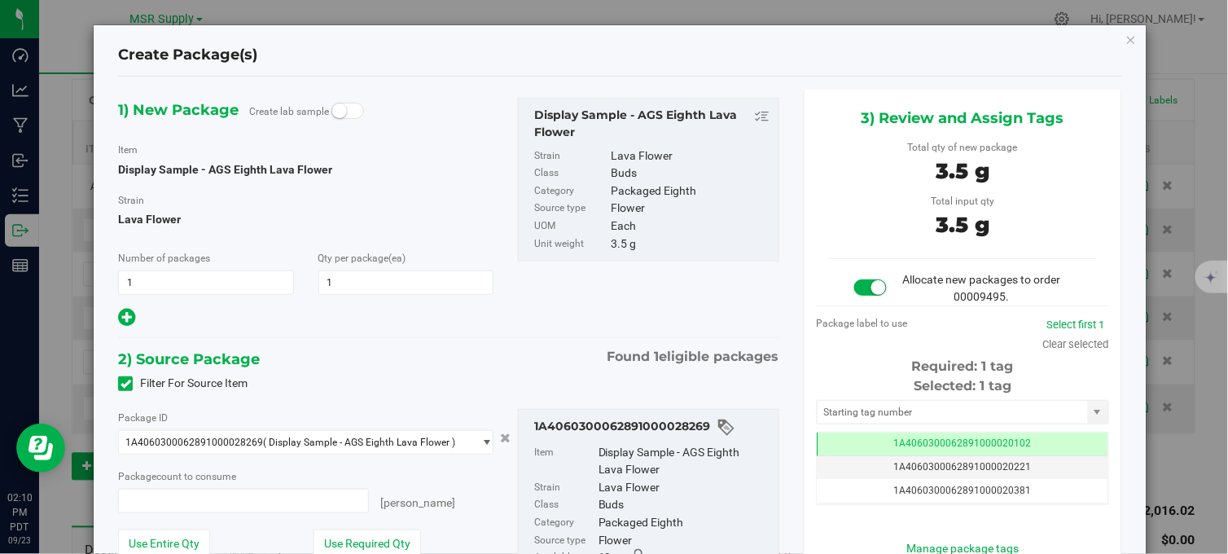
type input "1 ea"
click at [857, 411] on input "text" at bounding box center [953, 412] width 270 height 23
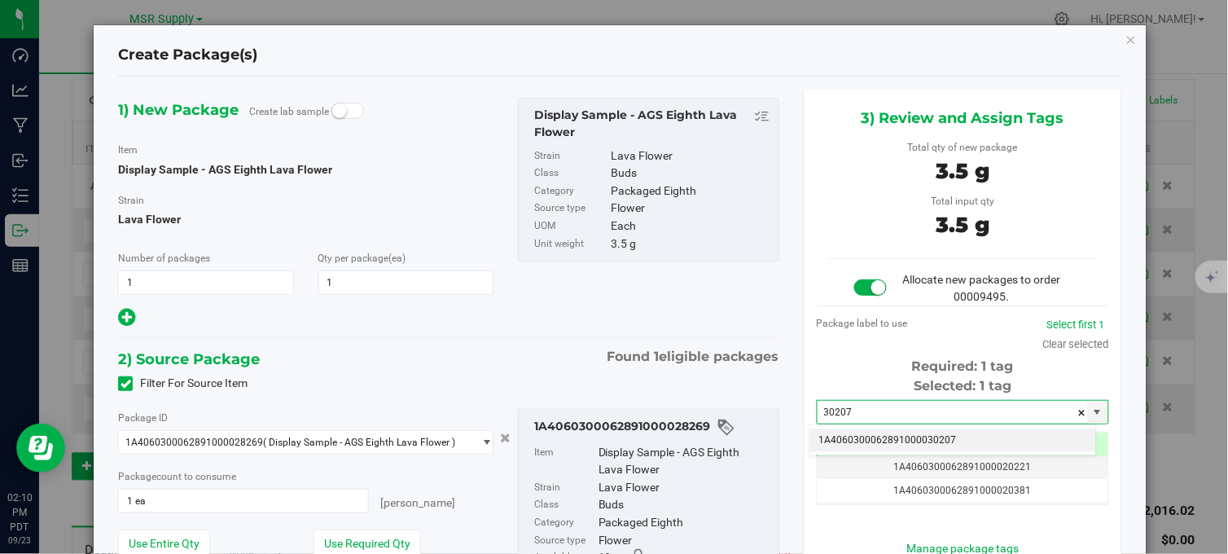
click at [950, 442] on li "1A4060300062891000030207" at bounding box center [953, 440] width 287 height 24
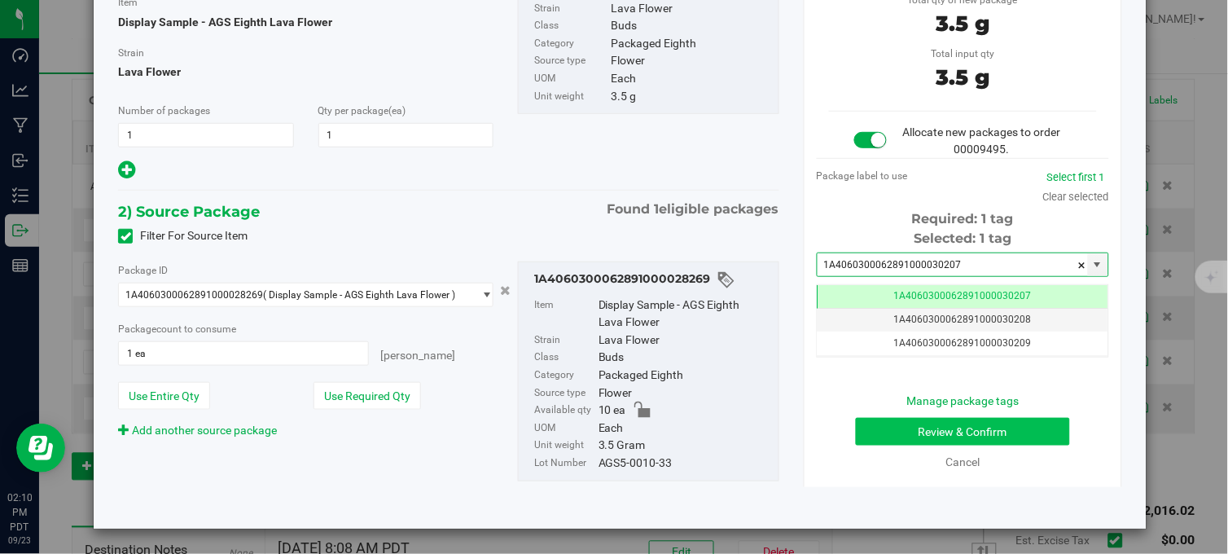
type input "1A4060300062891000030207"
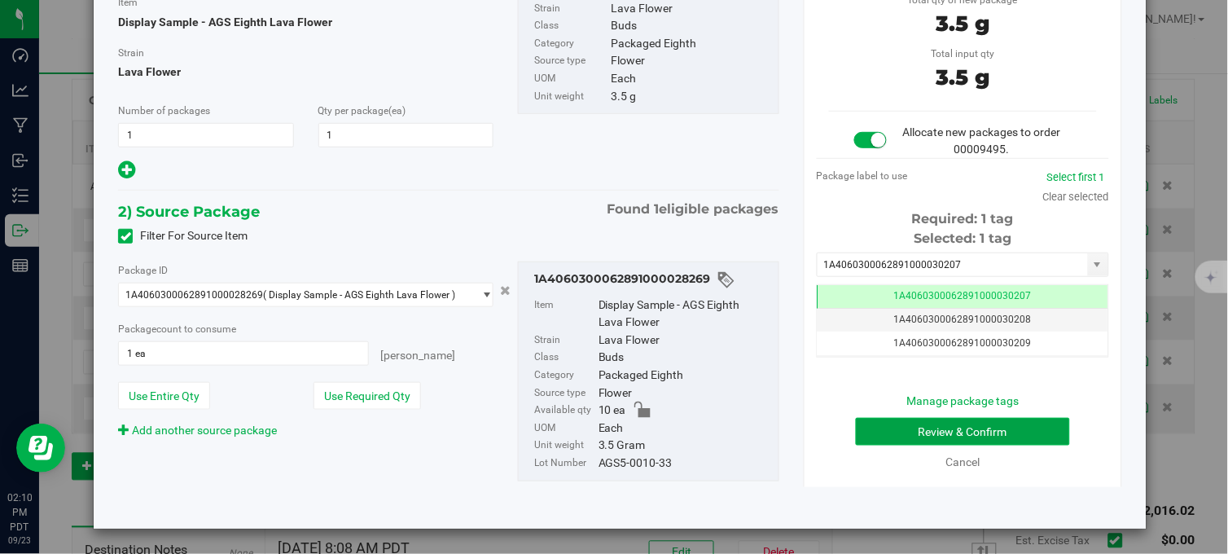
click at [961, 432] on button "Review & Confirm" at bounding box center [963, 432] width 214 height 28
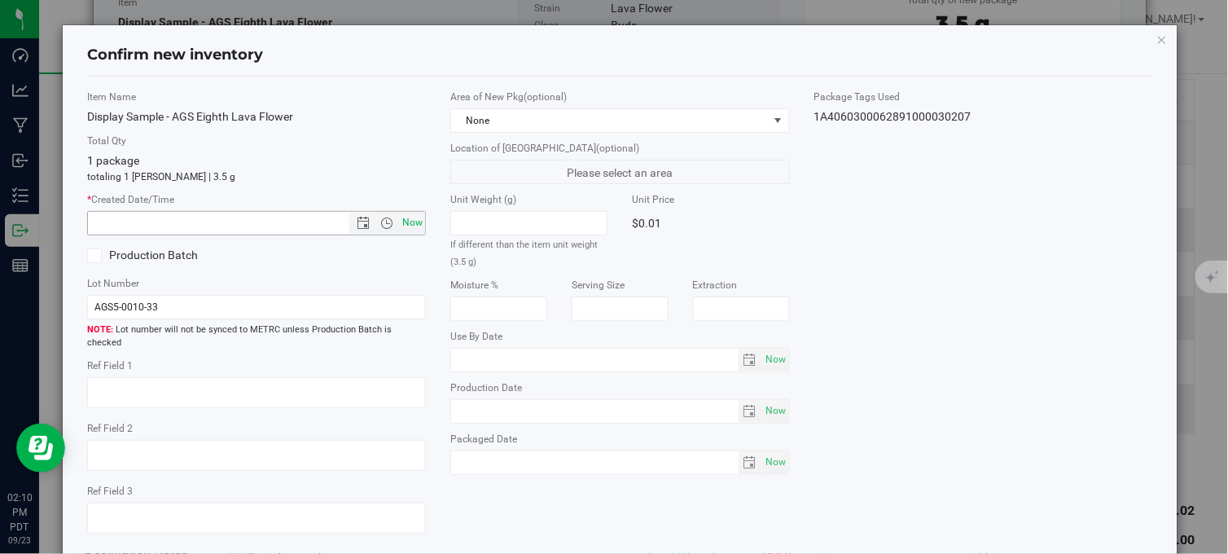
click at [414, 222] on span "Now" at bounding box center [413, 223] width 28 height 24
type input "9/23/2025 2:10 PM"
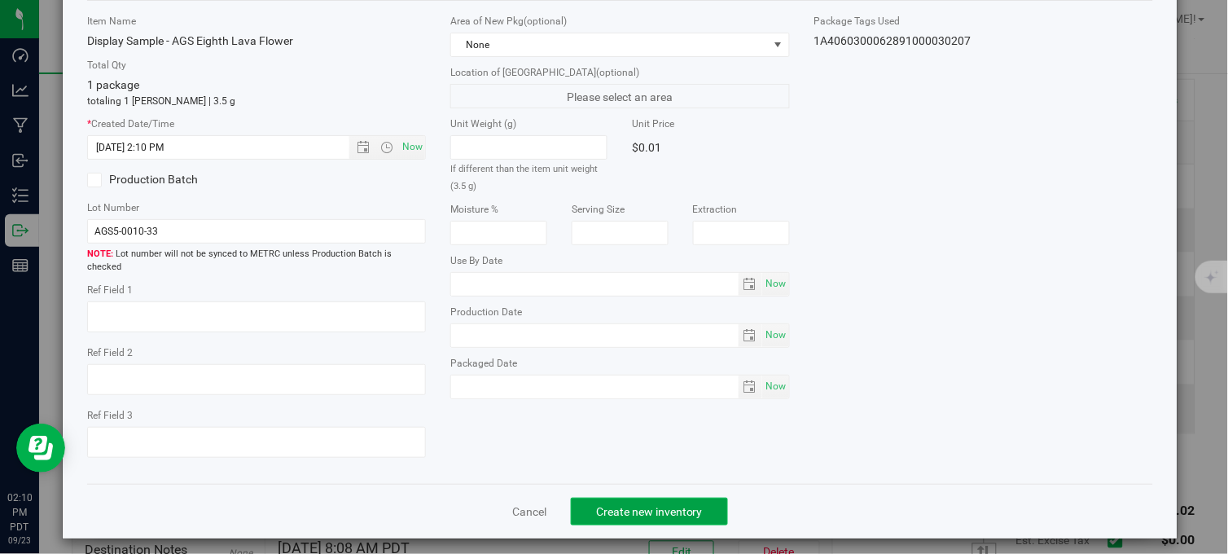
click at [596, 505] on span "Create new inventory" at bounding box center [649, 511] width 107 height 13
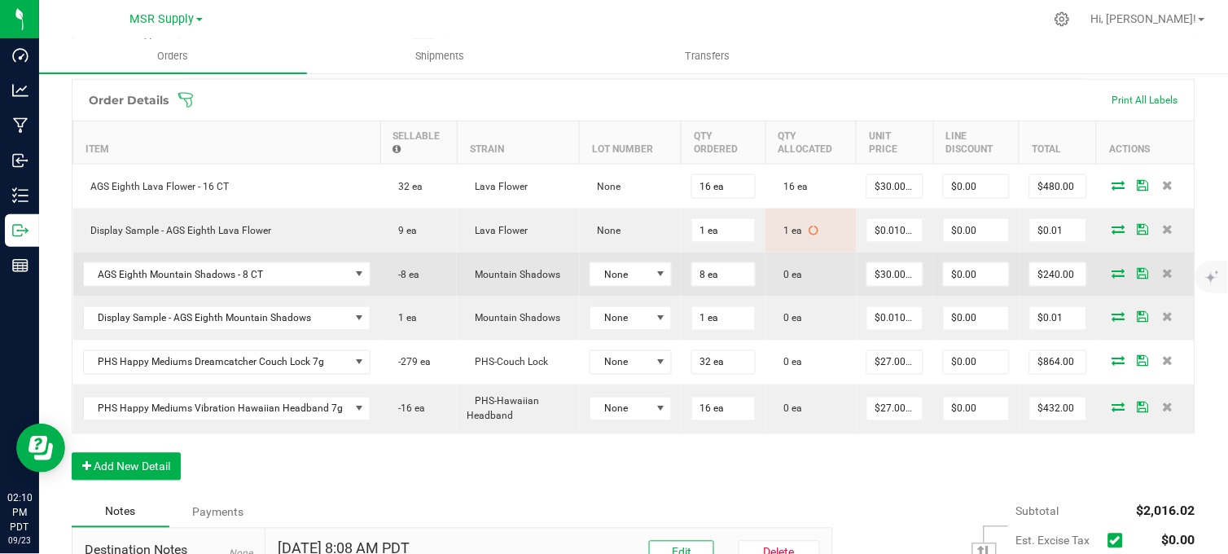
click at [1107, 278] on span at bounding box center [1119, 273] width 24 height 10
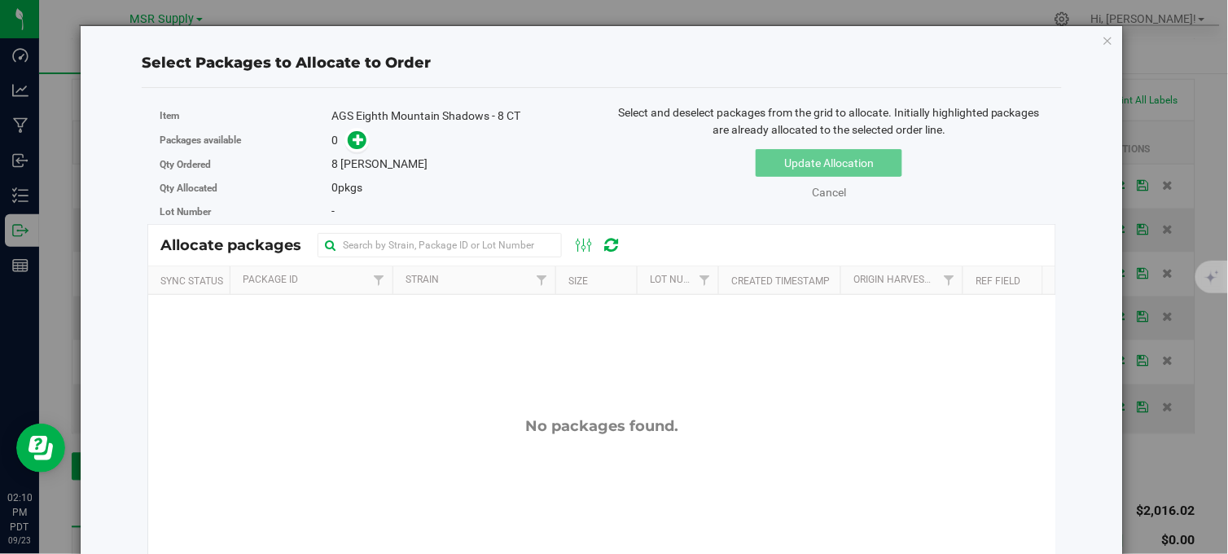
drag, startPoint x: 1098, startPoint y: 36, endPoint x: 1073, endPoint y: 46, distance: 26.3
click at [1103, 36] on icon "button" at bounding box center [1108, 40] width 11 height 20
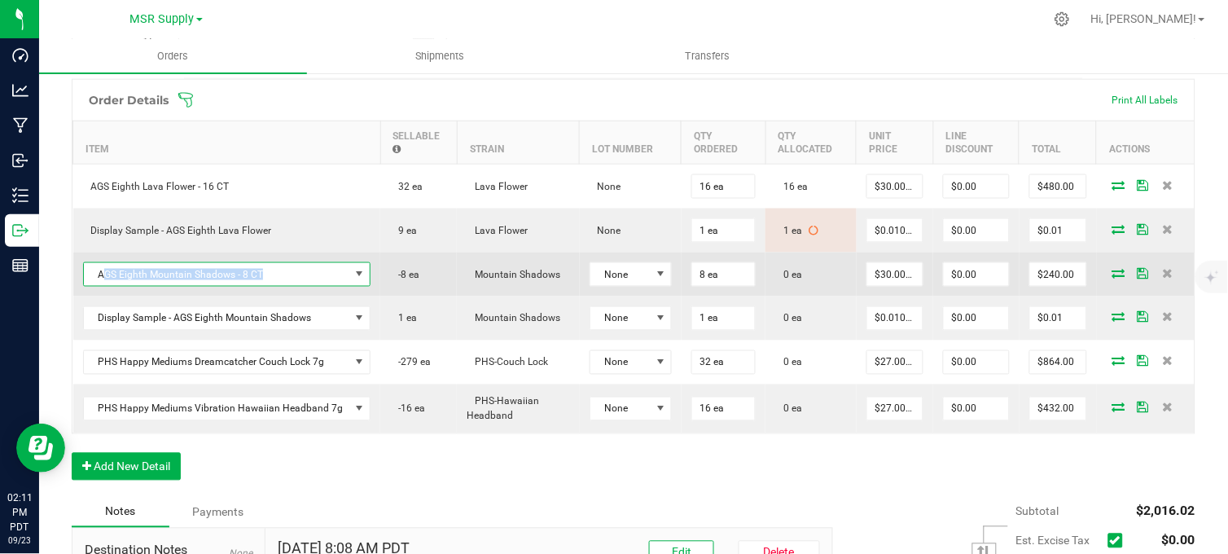
copy span "GS Eighth Mountain Shadows - 8 CT"
drag, startPoint x: 261, startPoint y: 290, endPoint x: 103, endPoint y: 296, distance: 158.9
click at [103, 286] on span "AGS Eighth Mountain Shadows - 8 CT" at bounding box center [217, 274] width 266 height 23
click at [1112, 278] on icon at bounding box center [1118, 273] width 13 height 10
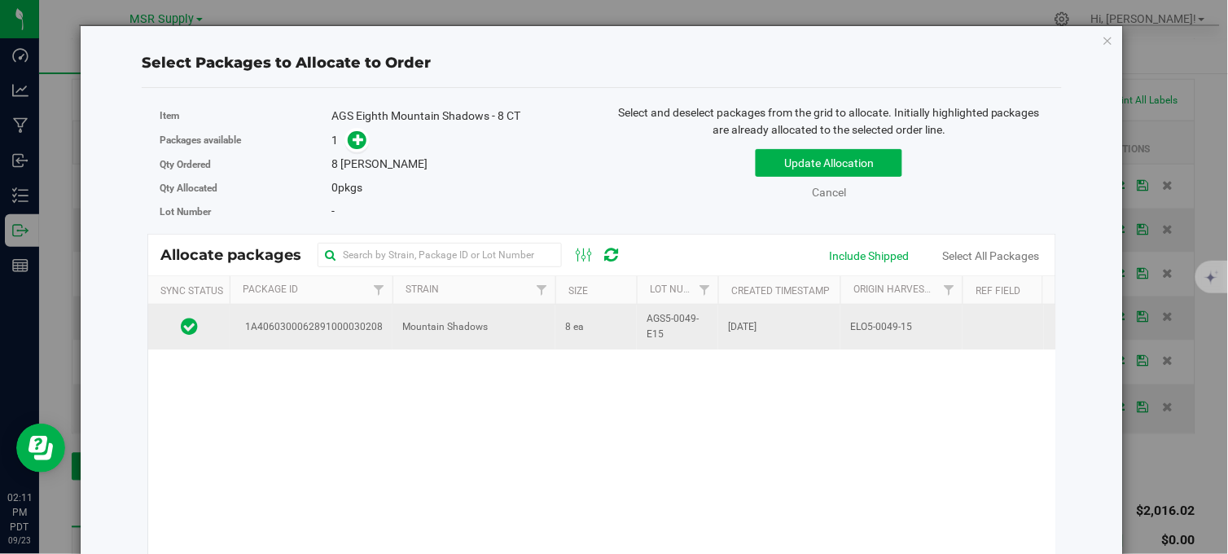
drag, startPoint x: 584, startPoint y: 331, endPoint x: 593, endPoint y: 331, distance: 9.0
click at [585, 331] on td "8 ea" at bounding box center [595, 327] width 81 height 44
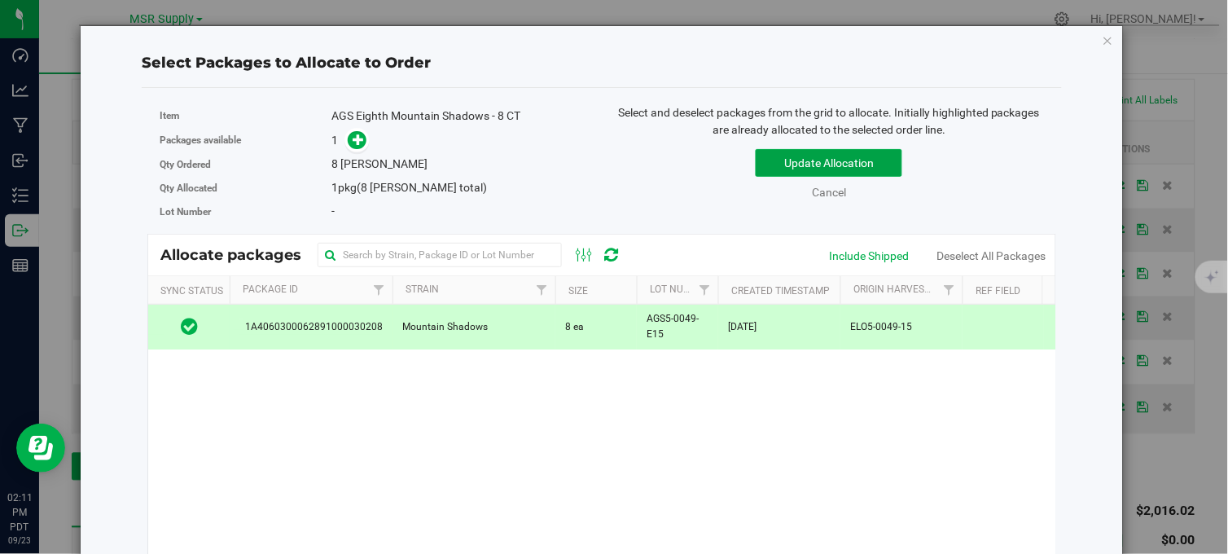
drag, startPoint x: 756, startPoint y: 153, endPoint x: 766, endPoint y: 168, distance: 18.1
click at [758, 153] on button "Update Allocation" at bounding box center [829, 163] width 147 height 28
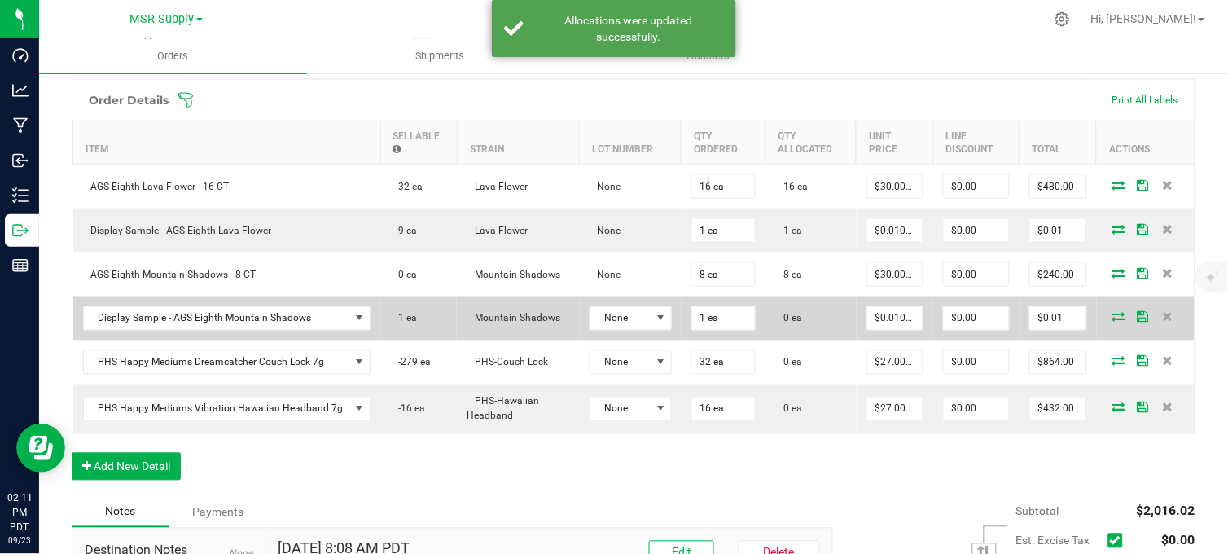
click at [1112, 322] on icon at bounding box center [1118, 317] width 13 height 10
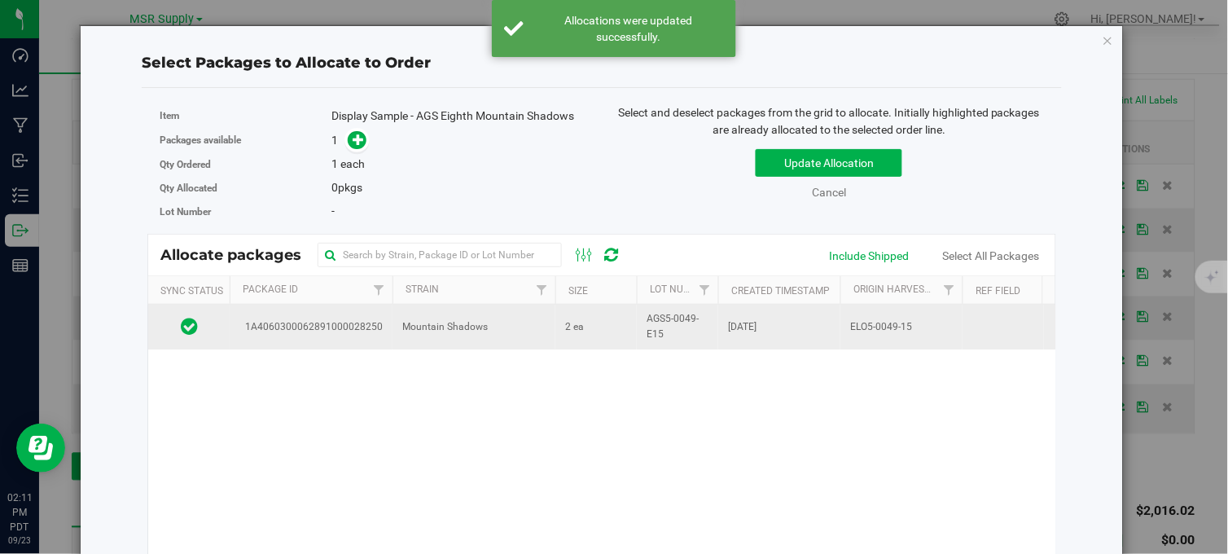
click at [533, 323] on td "Mountain Shadows" at bounding box center [474, 327] width 163 height 44
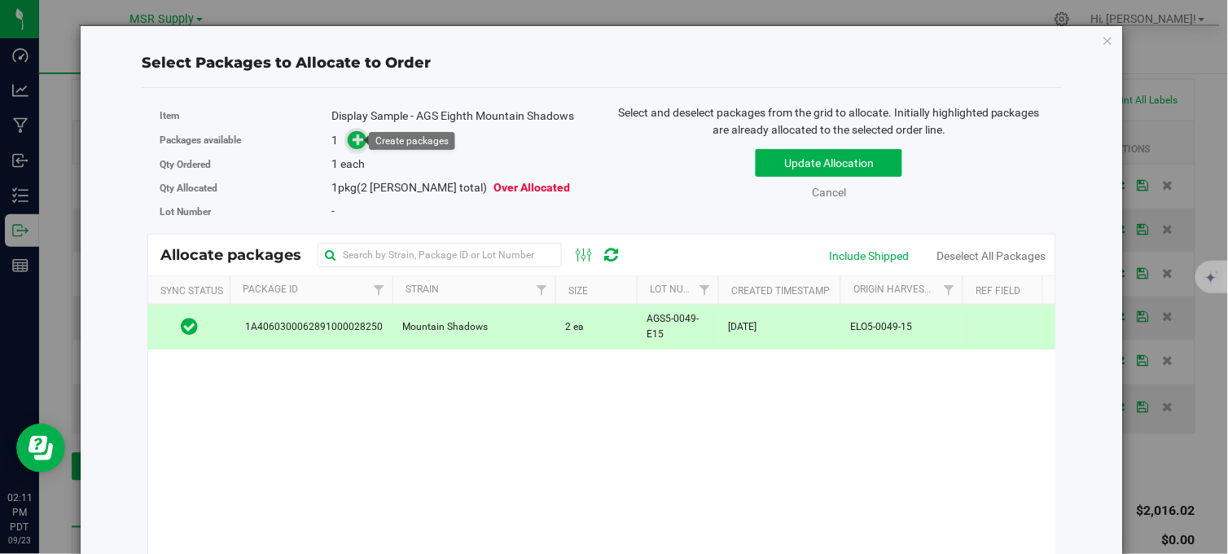
click at [353, 140] on icon at bounding box center [358, 139] width 11 height 11
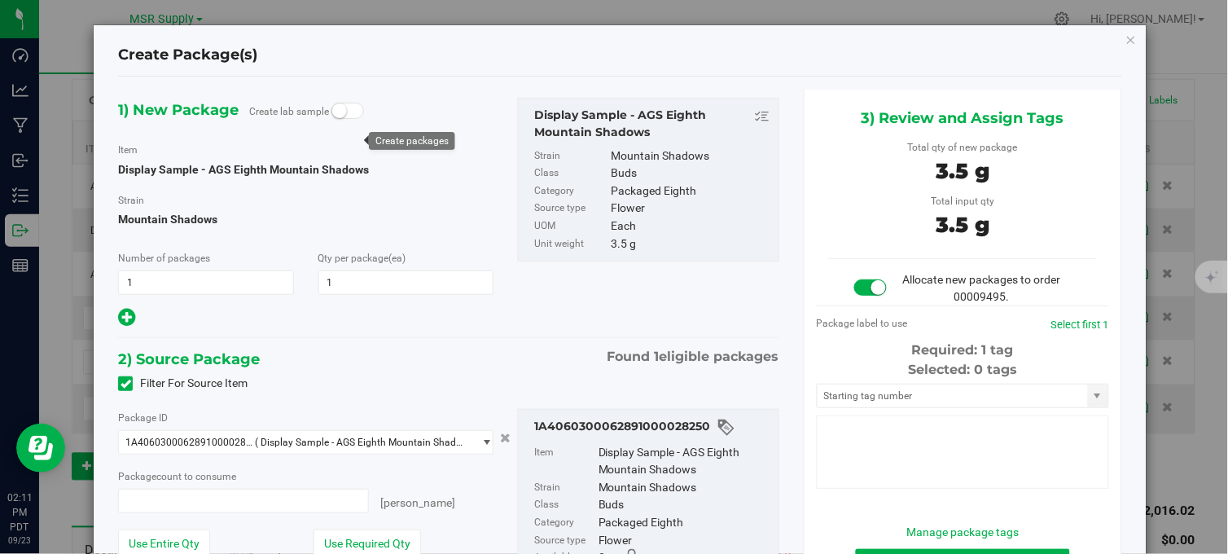
type input "1"
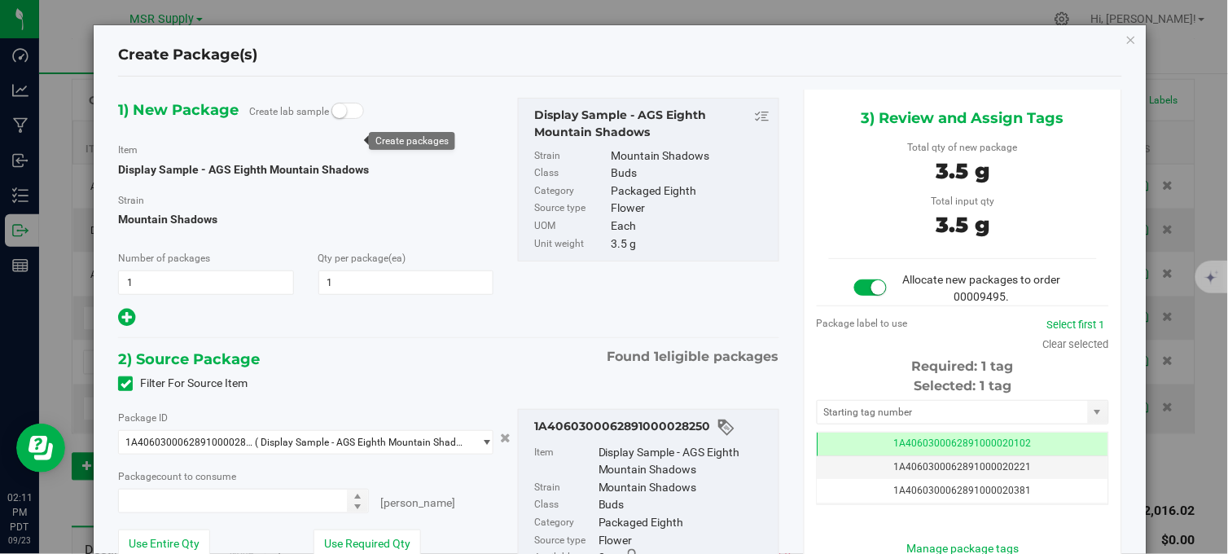
type input "1 ea"
click at [878, 409] on input "text" at bounding box center [953, 412] width 270 height 23
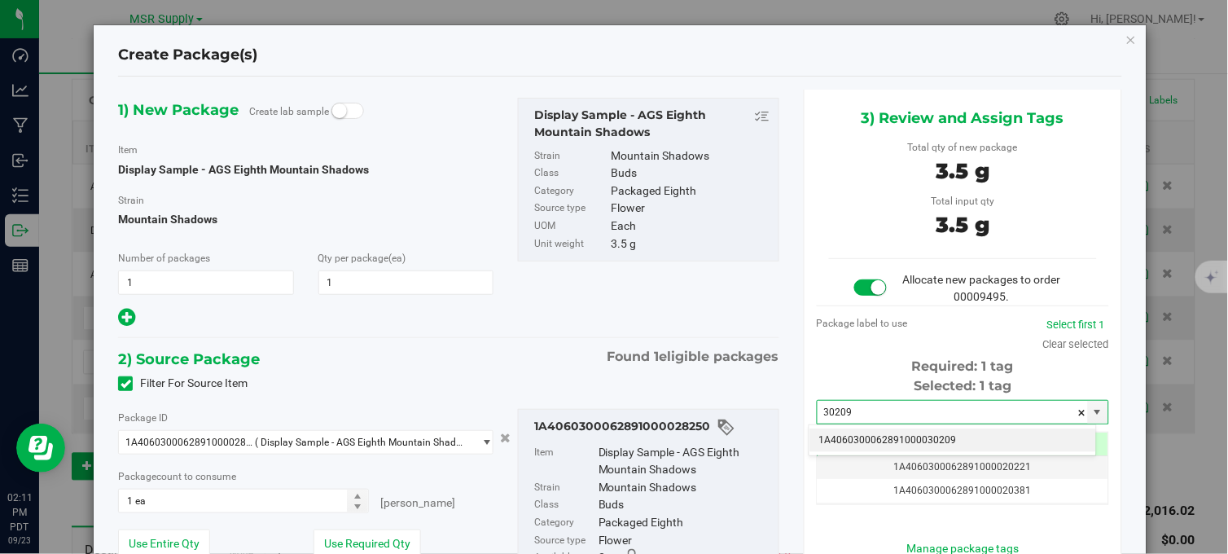
click at [922, 440] on li "1A4060300062891000030209" at bounding box center [953, 440] width 287 height 24
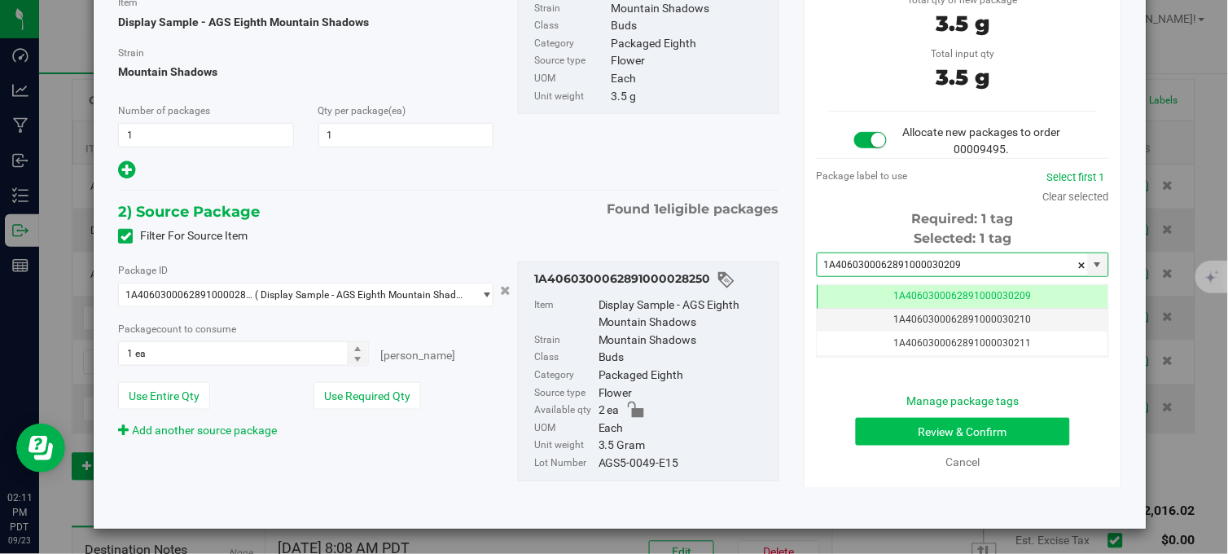
type input "1A4060300062891000030209"
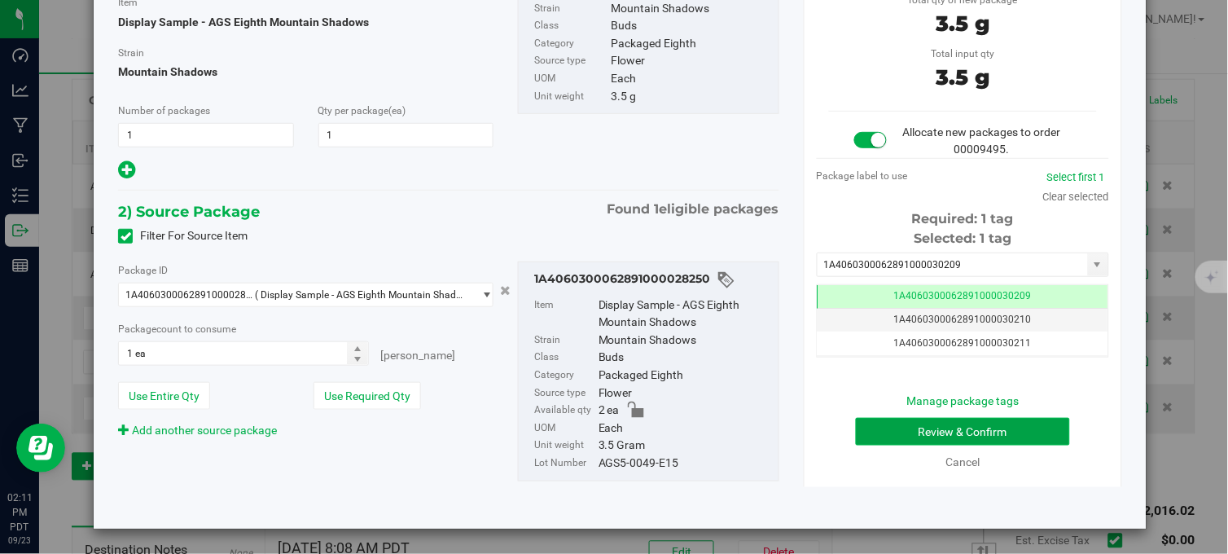
click at [901, 426] on button "Review & Confirm" at bounding box center [963, 432] width 214 height 28
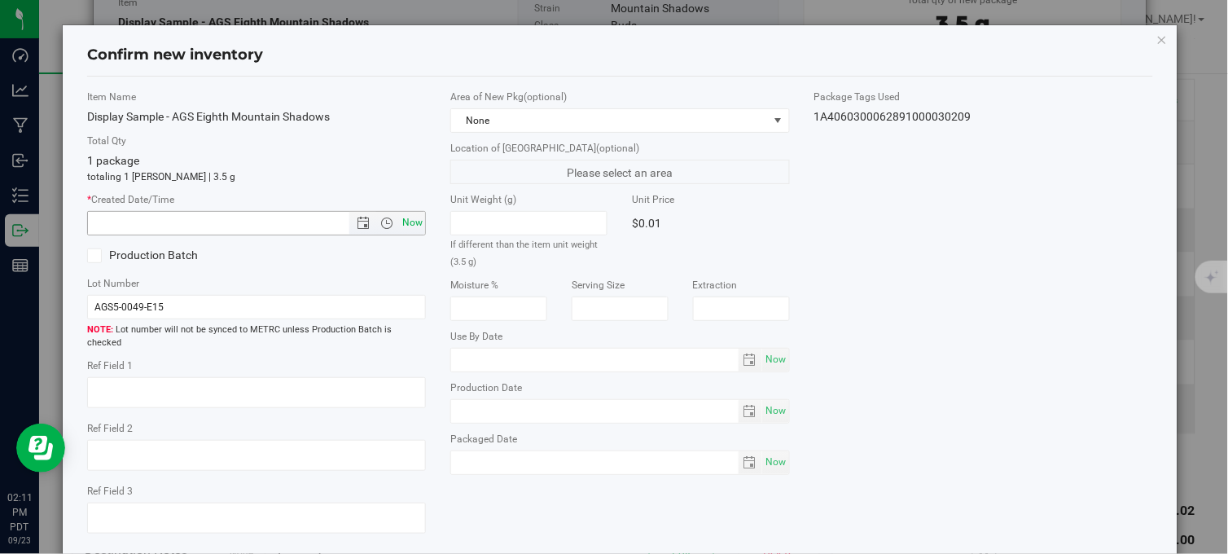
click at [409, 222] on span "Now" at bounding box center [413, 223] width 28 height 24
type input "9/23/2025 2:11 PM"
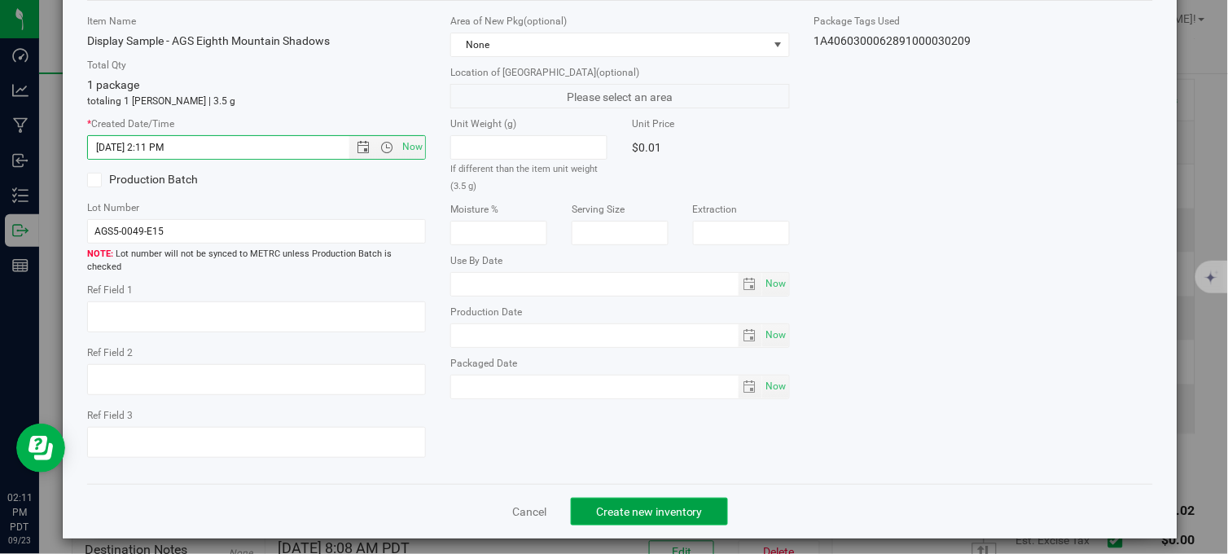
click at [588, 498] on button "Create new inventory" at bounding box center [649, 512] width 157 height 28
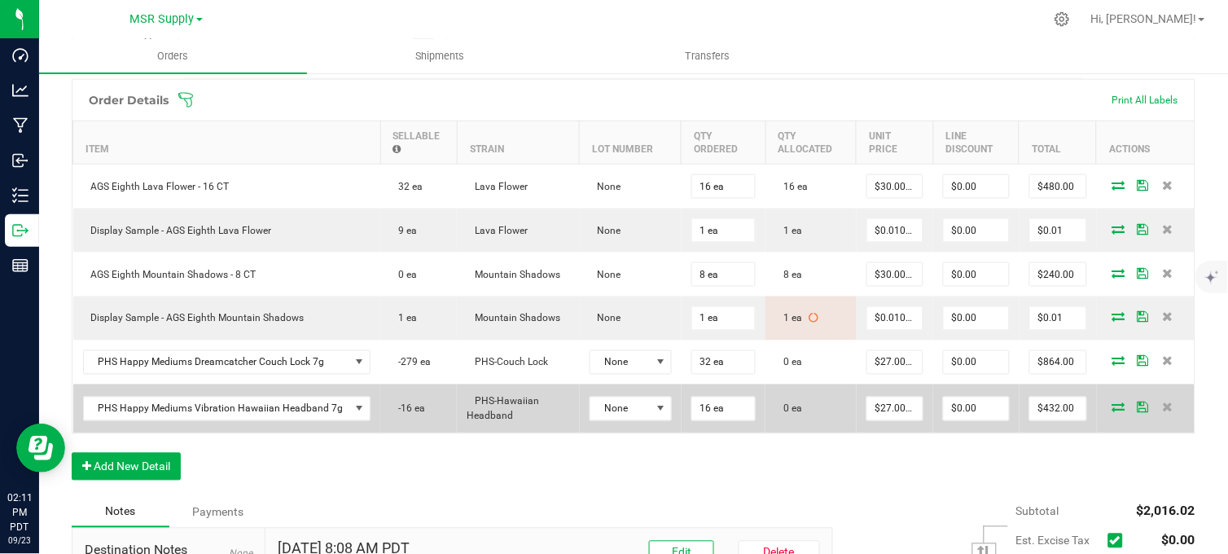
click at [1112, 412] on icon at bounding box center [1118, 407] width 13 height 10
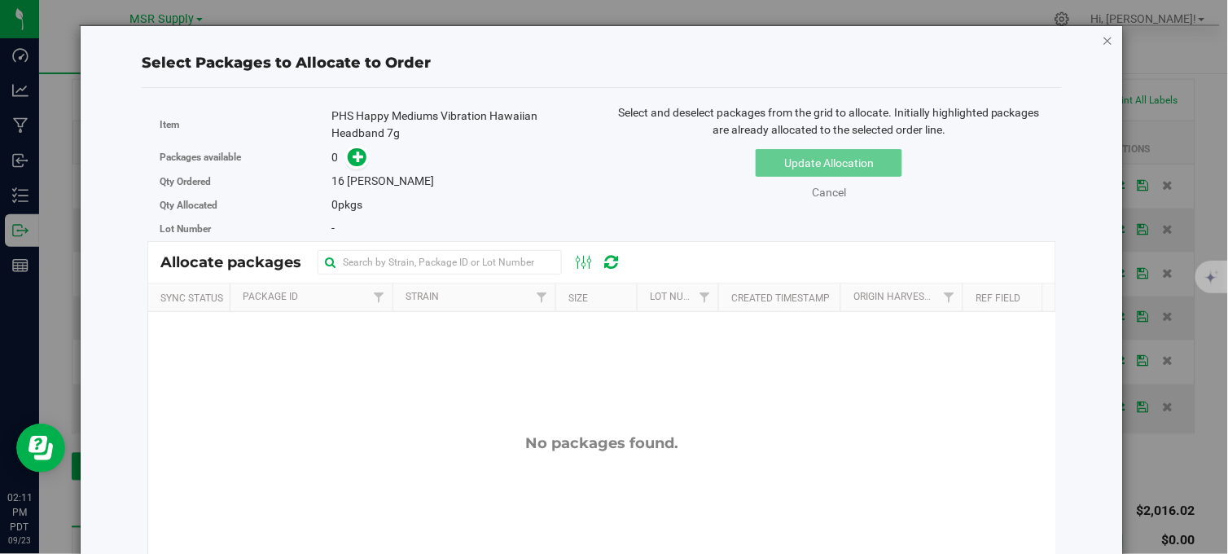
click at [1103, 41] on icon "button" at bounding box center [1108, 40] width 11 height 20
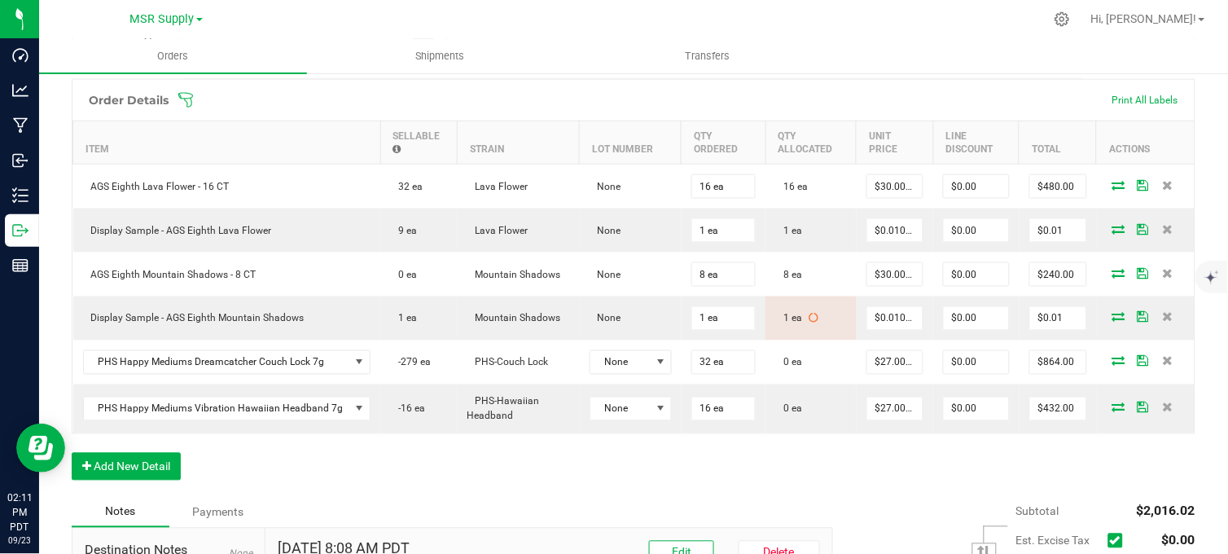
click at [849, 473] on div "Order Details Print All Labels Item Sellable Strain Lot Number Qty Ordered Qty …" at bounding box center [634, 288] width 1124 height 418
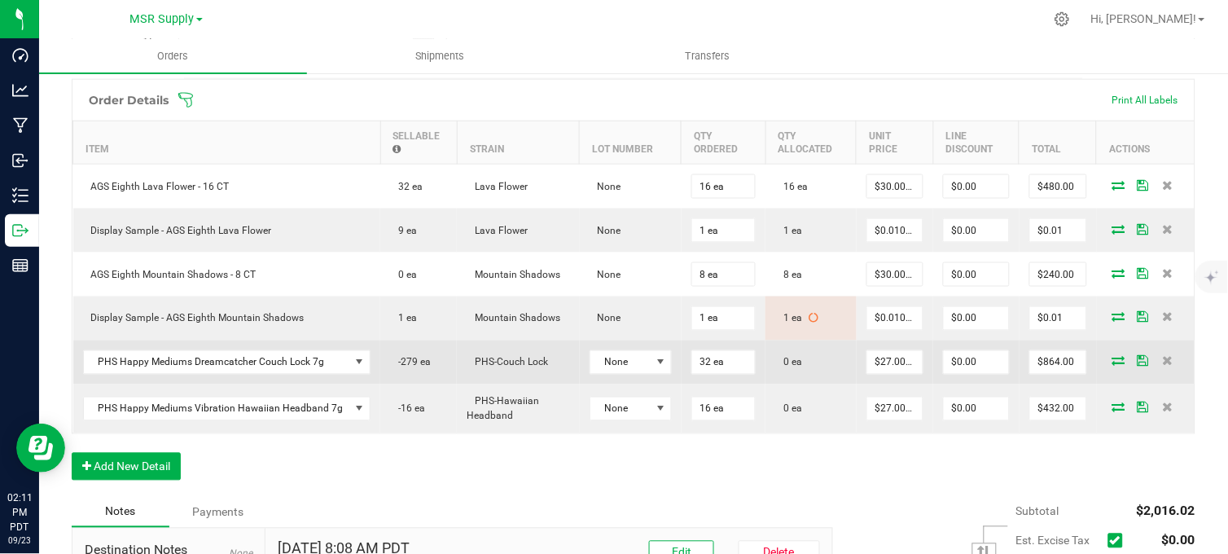
click at [1112, 366] on icon at bounding box center [1118, 361] width 13 height 10
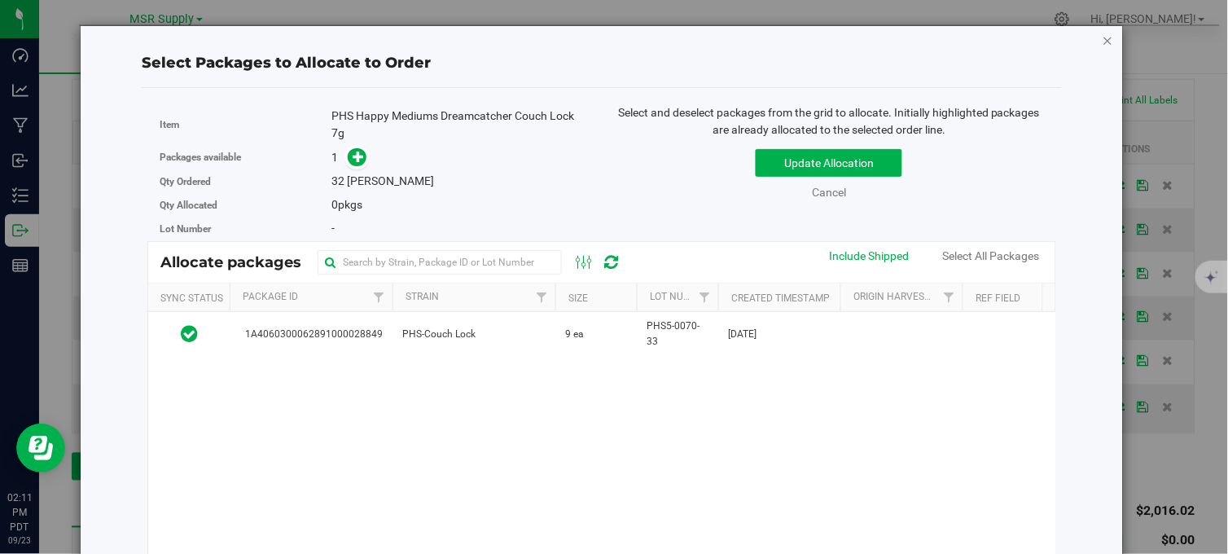
click at [1103, 37] on icon "button" at bounding box center [1108, 40] width 11 height 20
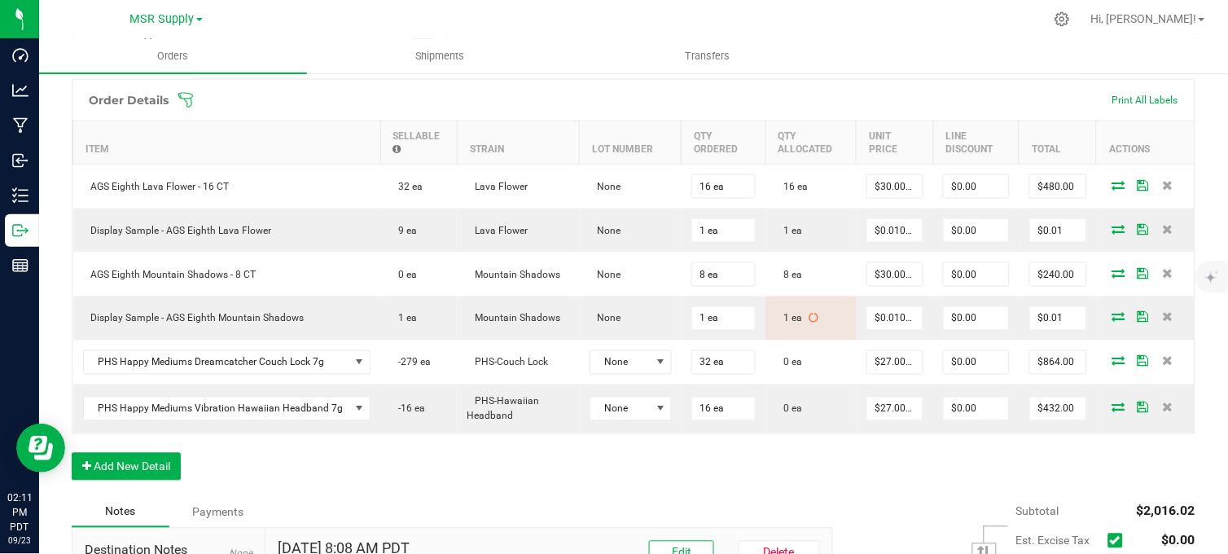
drag, startPoint x: 933, startPoint y: 501, endPoint x: 923, endPoint y: 498, distance: 10.9
click at [932, 497] on div "Order Details Print All Labels Item Sellable Strain Lot Number Qty Ordered Qty …" at bounding box center [634, 288] width 1124 height 418
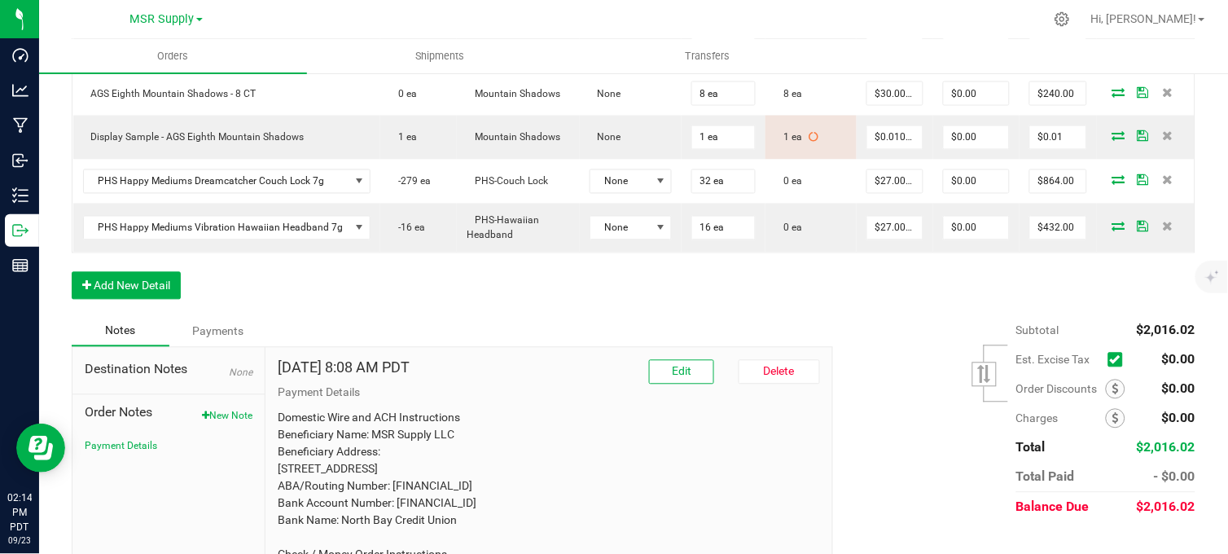
click at [407, 338] on div "Notes Payments" at bounding box center [446, 331] width 749 height 31
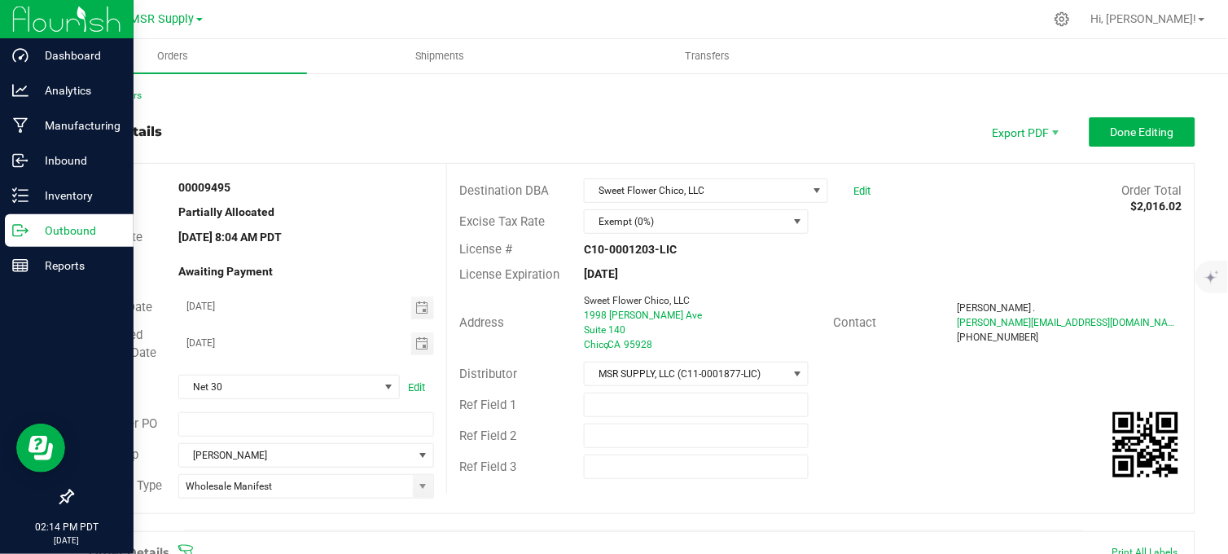
click at [20, 225] on icon at bounding box center [17, 230] width 9 height 11
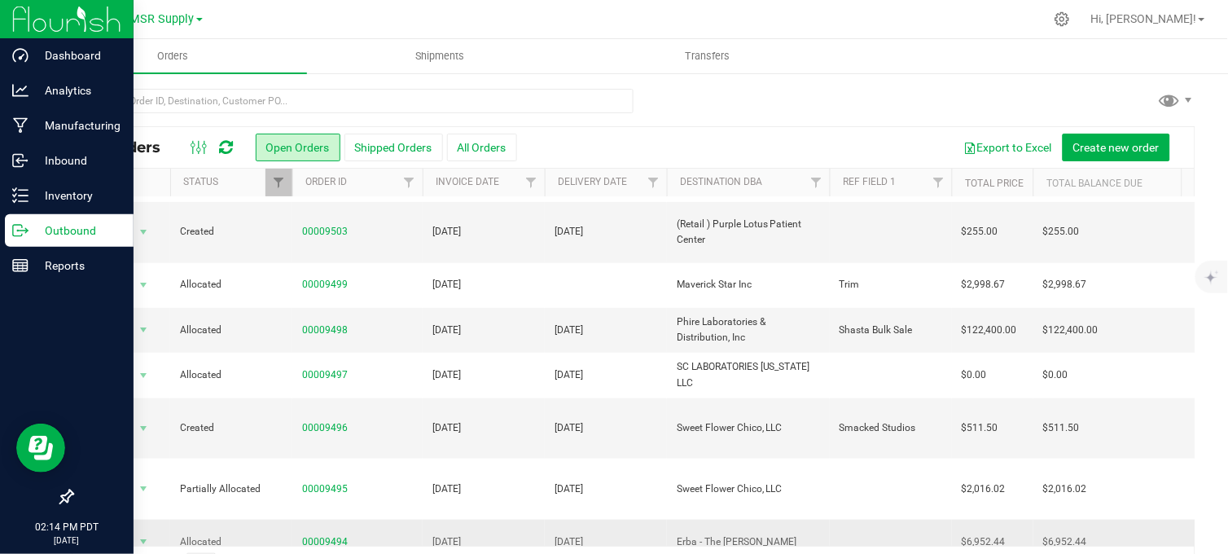
scroll to position [205, 0]
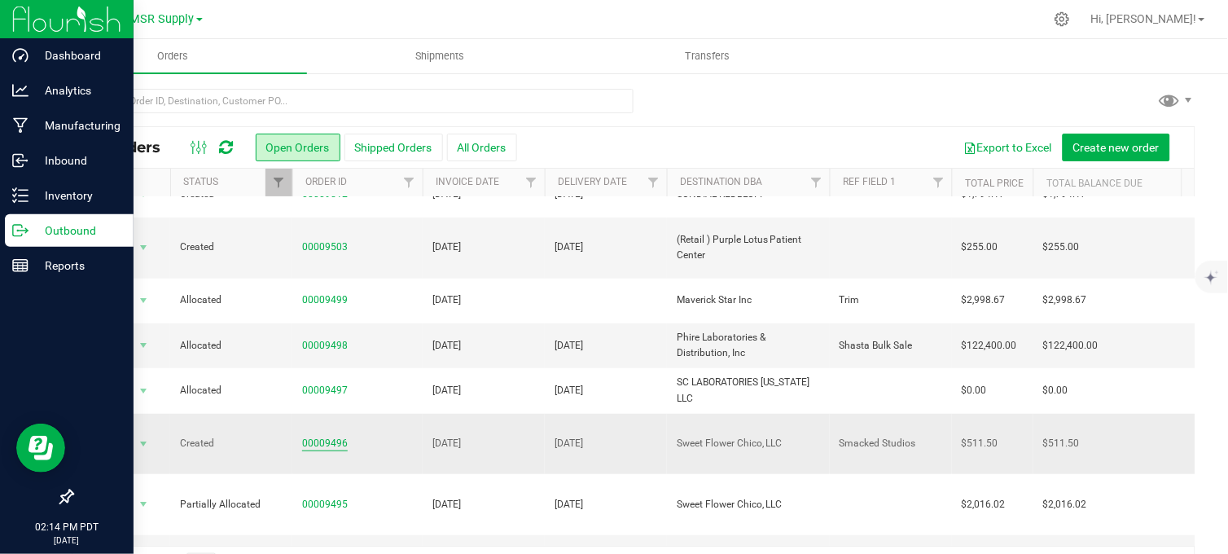
click at [339, 436] on link "00009496" at bounding box center [325, 443] width 46 height 15
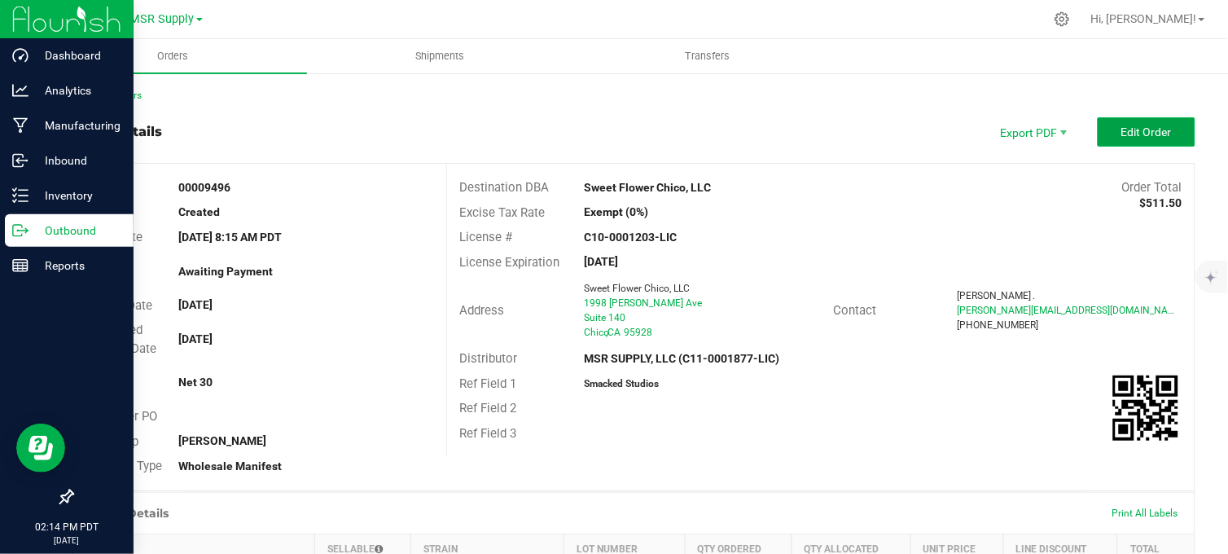
click at [1121, 134] on span "Edit Order" at bounding box center [1146, 131] width 50 height 13
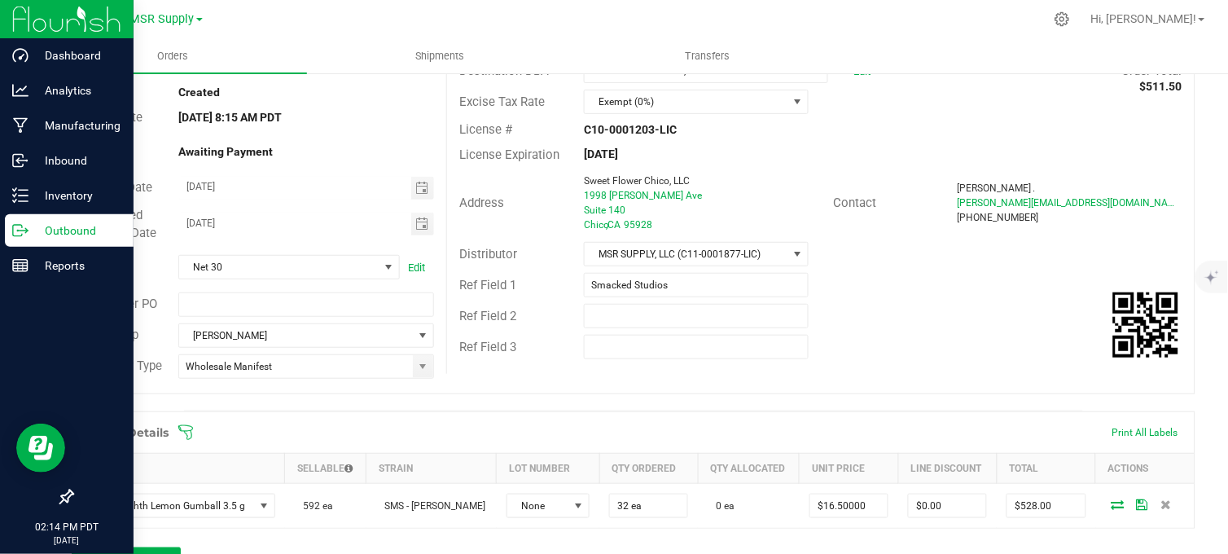
scroll to position [362, 0]
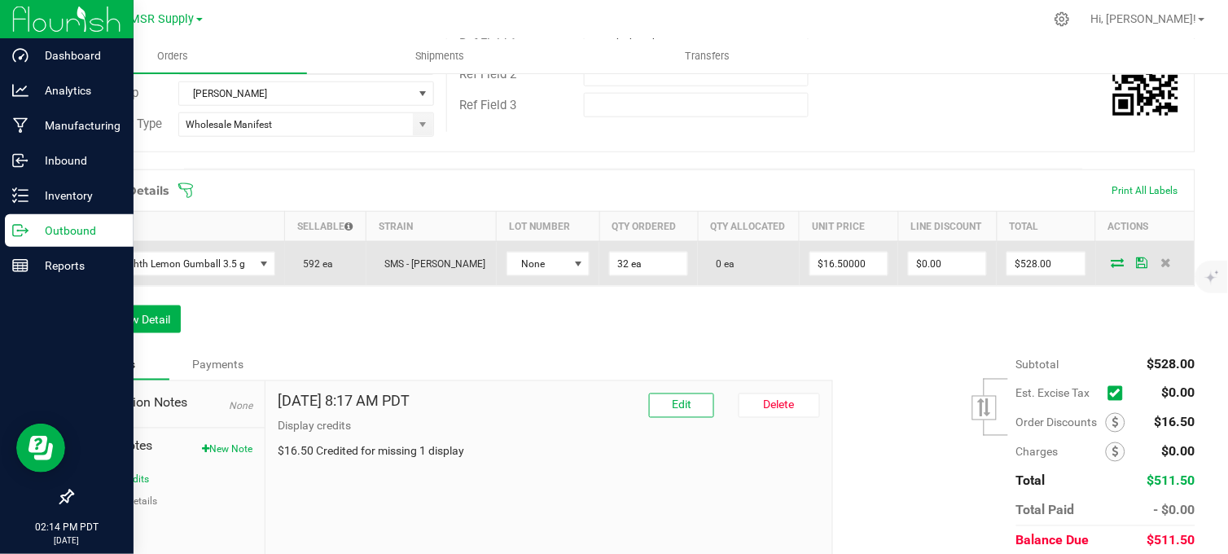
click at [1112, 267] on icon at bounding box center [1118, 262] width 13 height 10
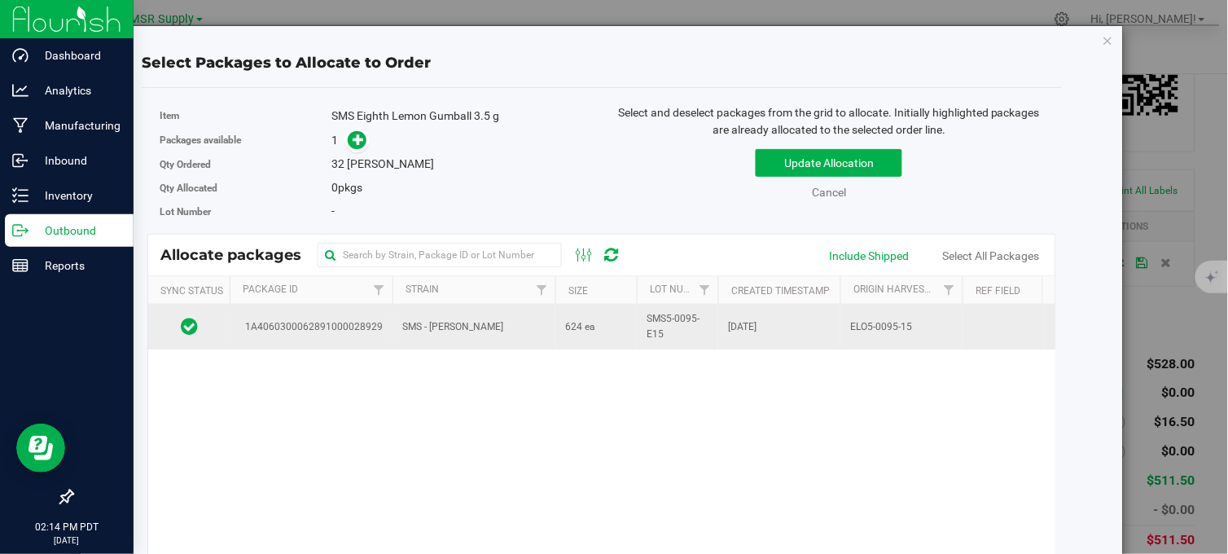
click at [540, 327] on td "SMS - Lemon Gumball" at bounding box center [474, 327] width 163 height 44
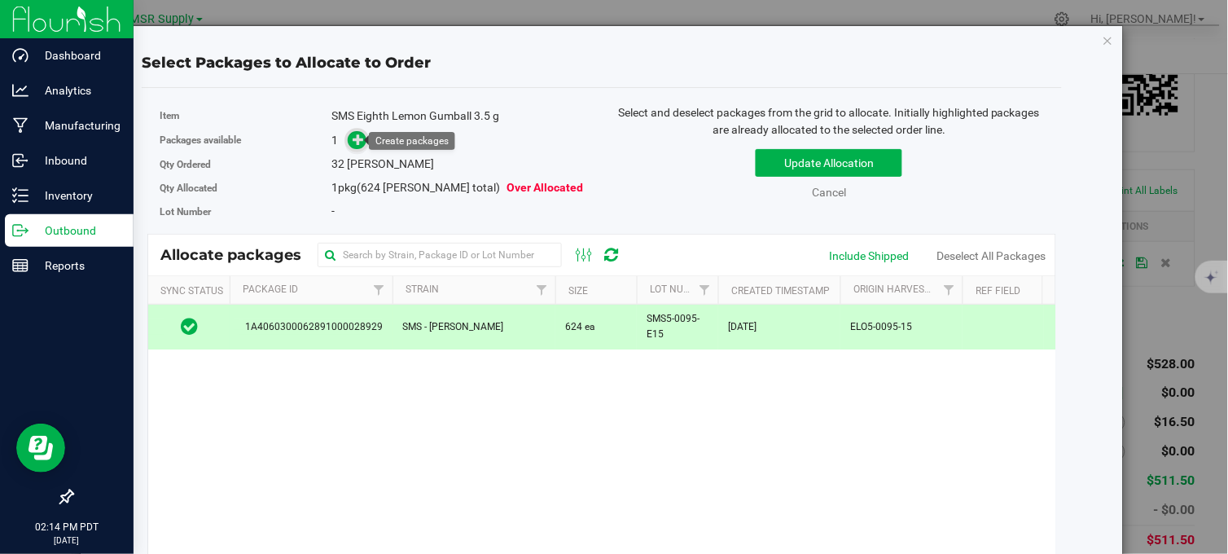
click at [357, 147] on span at bounding box center [357, 140] width 19 height 19
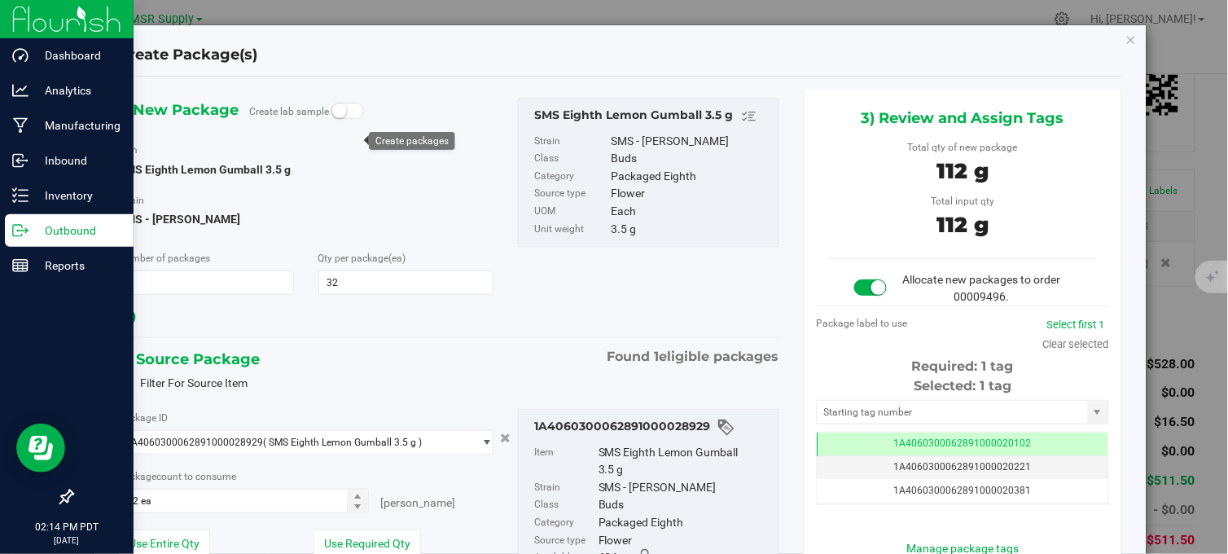
type input "32"
click at [840, 410] on input "text" at bounding box center [953, 412] width 270 height 23
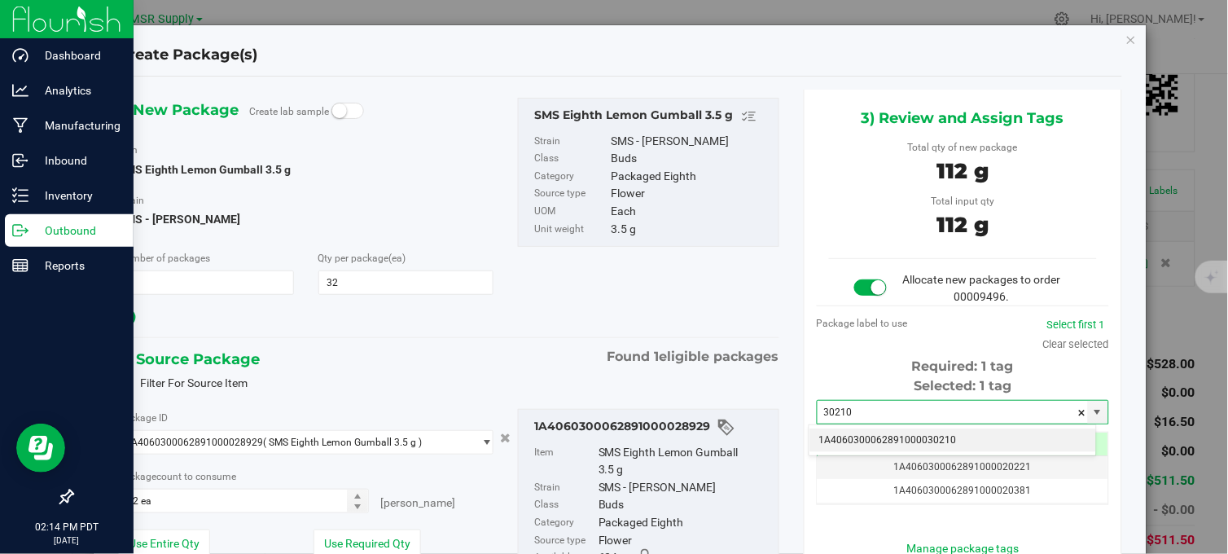
drag, startPoint x: 865, startPoint y: 442, endPoint x: 836, endPoint y: 429, distance: 32.1
click at [867, 442] on li "1A4060300062891000030210" at bounding box center [953, 440] width 287 height 24
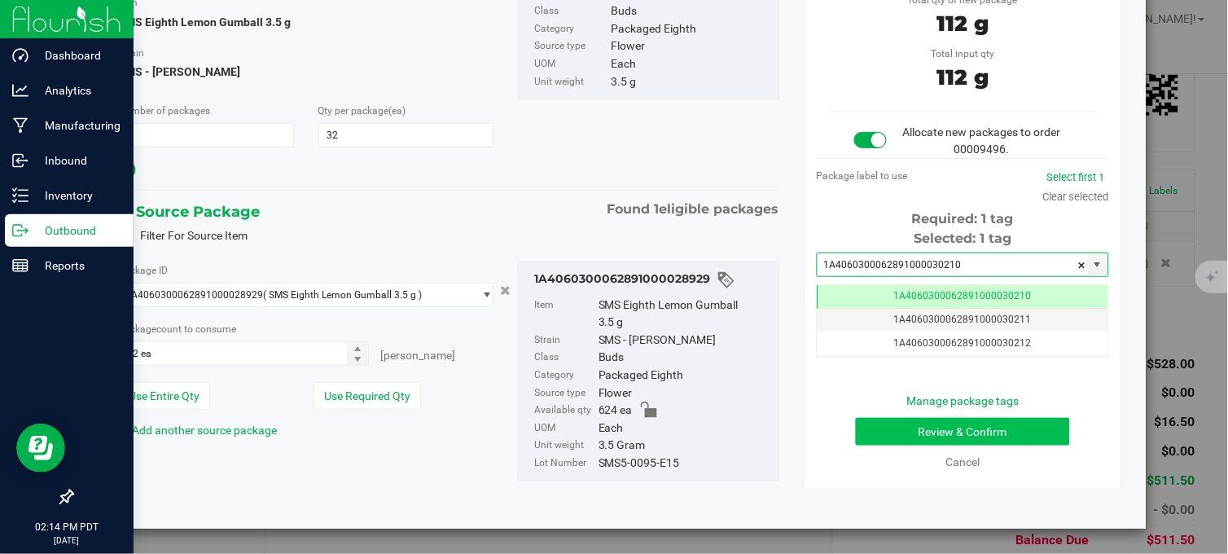
type input "1A4060300062891000030210"
click at [969, 423] on button "Review & Confirm" at bounding box center [963, 432] width 214 height 28
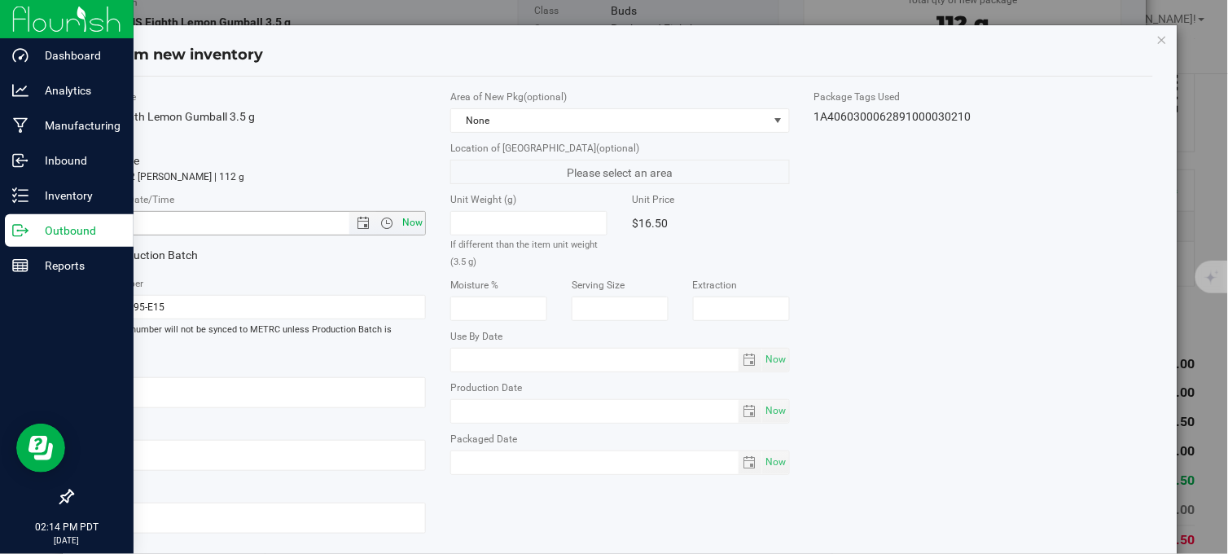
click at [418, 223] on span "Now" at bounding box center [413, 223] width 28 height 24
type input "9/23/2025 2:14 PM"
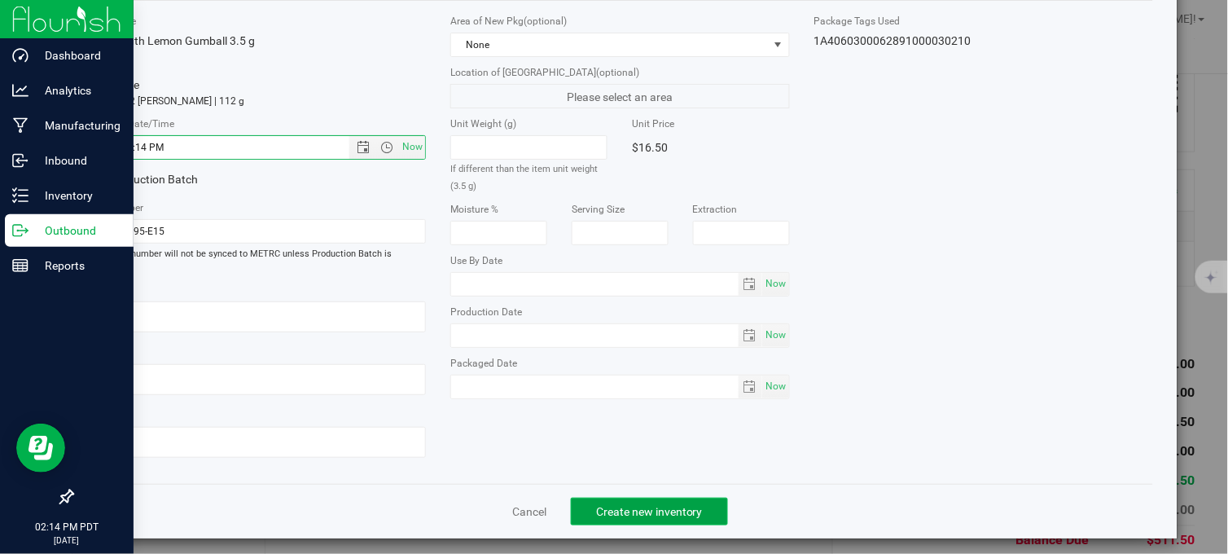
click at [639, 511] on button "Create new inventory" at bounding box center [649, 512] width 157 height 28
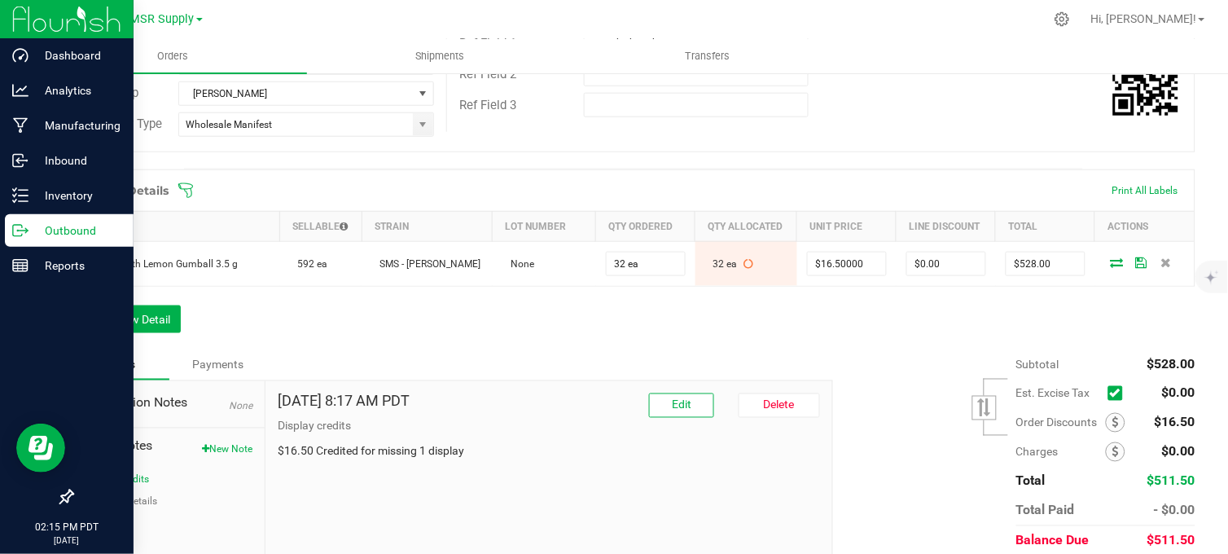
click at [523, 331] on div "Order Details Print All Labels Item Sellable Strain Lot Number Qty Ordered Qty …" at bounding box center [634, 259] width 1124 height 180
click at [465, 345] on div "Order Details Print All Labels Item Sellable Strain Lot Number Qty Ordered Qty …" at bounding box center [634, 259] width 1124 height 180
click at [592, 316] on div "Order Details Print All Labels Item Sellable Strain Lot Number Qty Ordered Qty …" at bounding box center [634, 259] width 1124 height 180
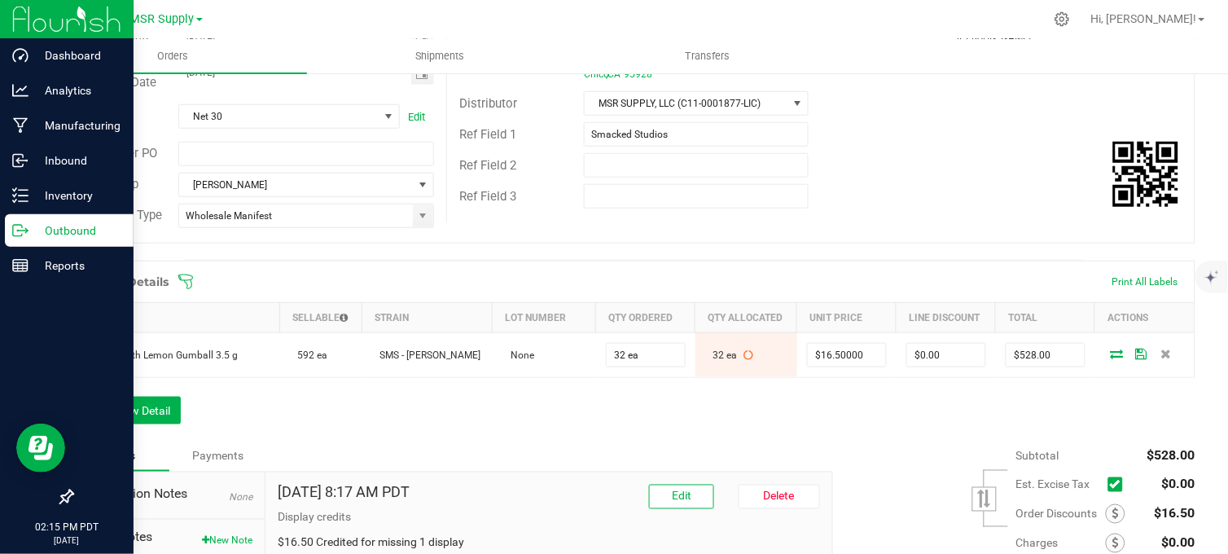
scroll to position [271, 0]
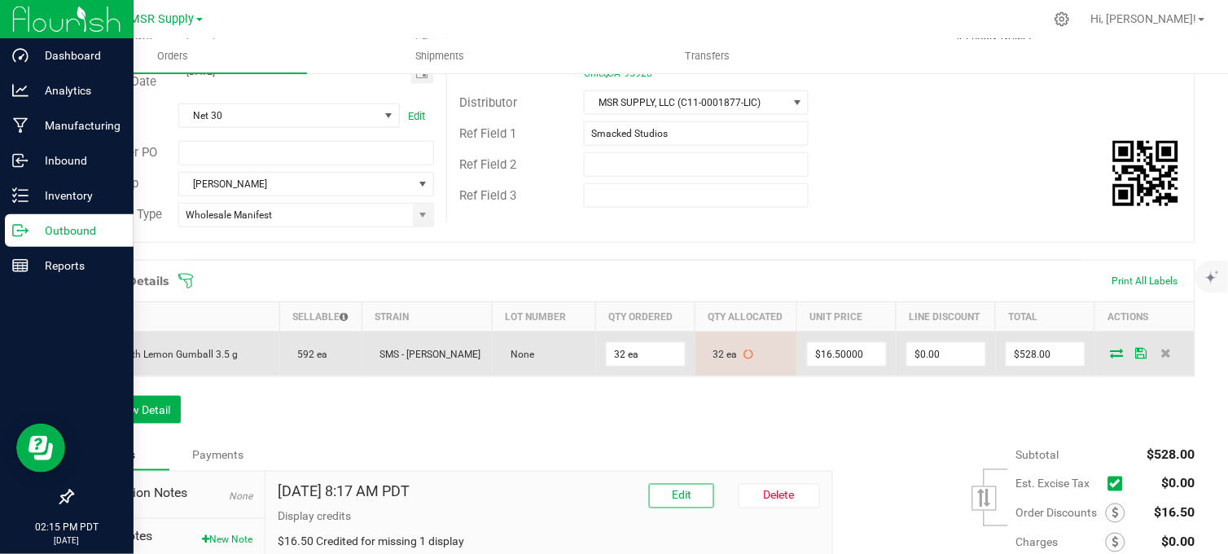
click at [1111, 358] on icon at bounding box center [1117, 353] width 13 height 10
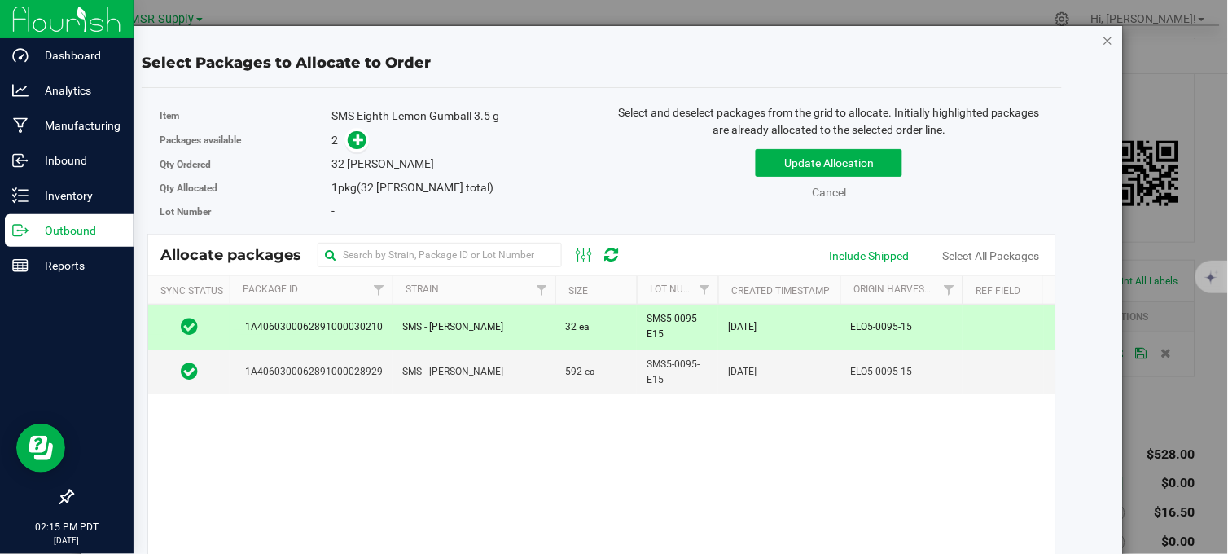
click at [1103, 41] on icon "button" at bounding box center [1108, 40] width 11 height 20
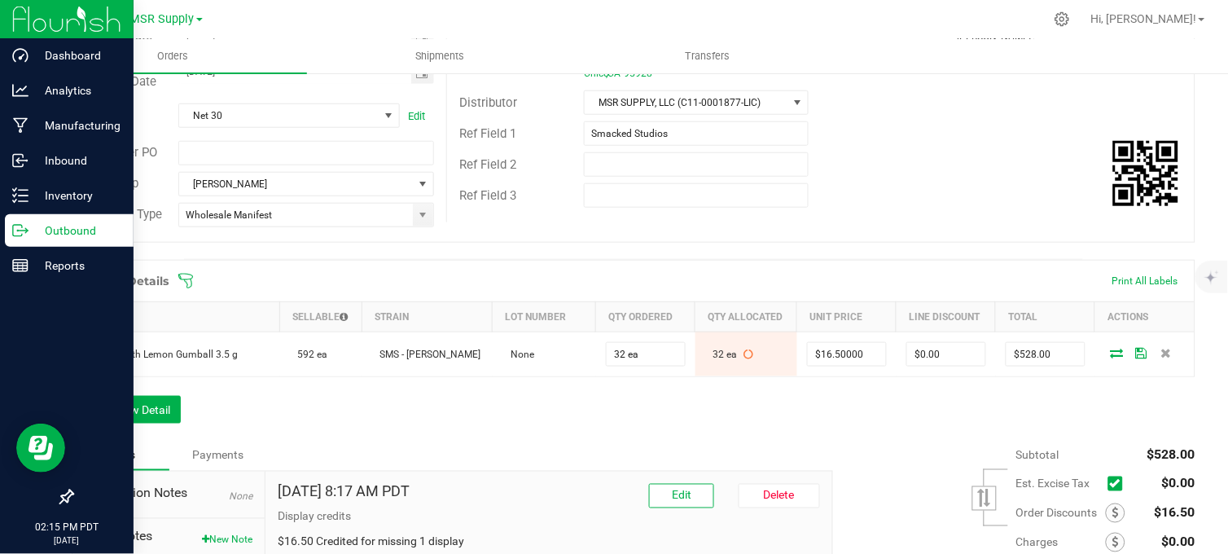
drag, startPoint x: 888, startPoint y: 437, endPoint x: 890, endPoint y: 450, distance: 13.3
click at [888, 440] on div "Order Details Print All Labels Item Sellable Strain Lot Number Qty Ordered Qty …" at bounding box center [634, 350] width 1124 height 180
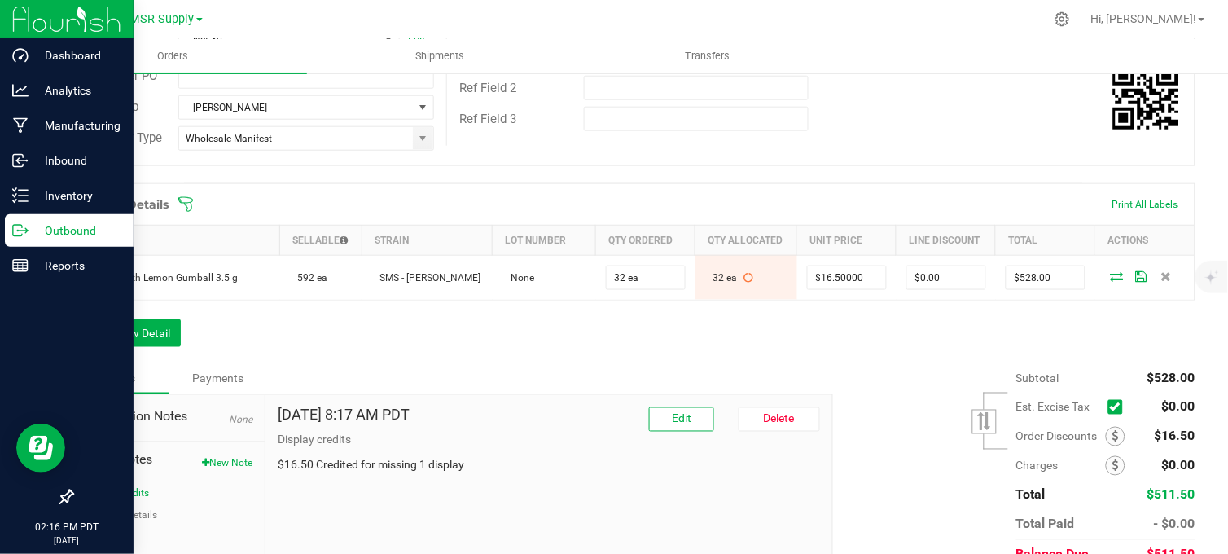
scroll to position [436, 0]
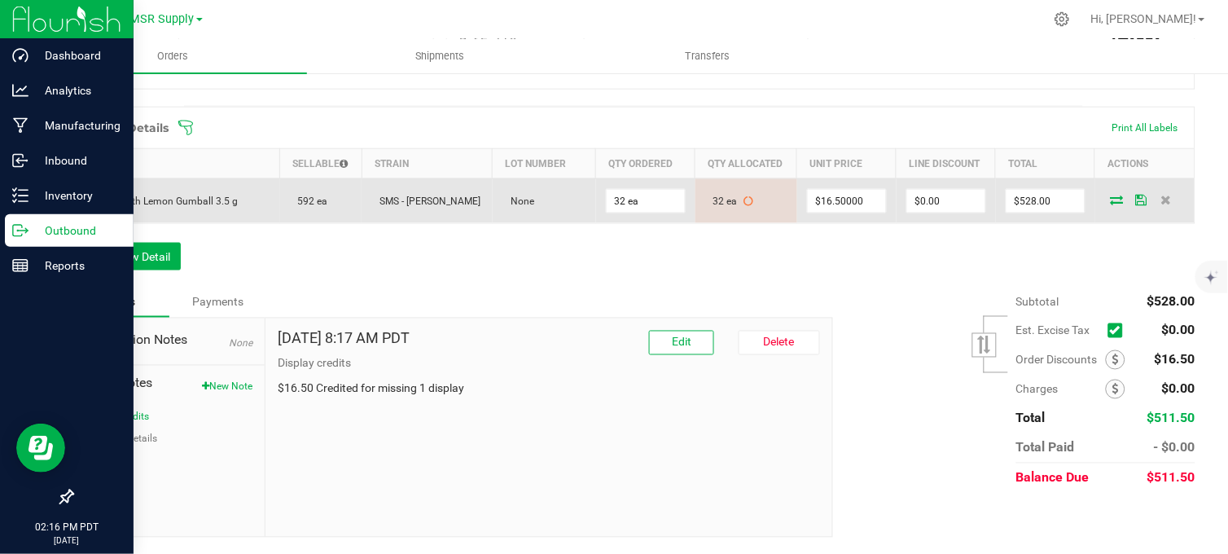
click at [1111, 199] on icon at bounding box center [1117, 200] width 13 height 10
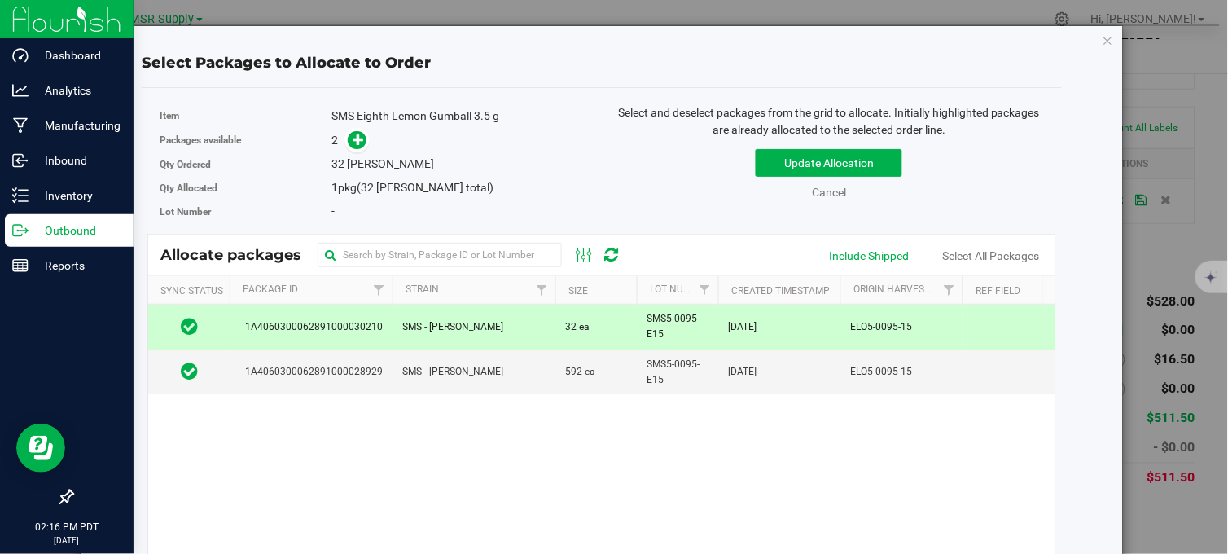
drag, startPoint x: 1093, startPoint y: 42, endPoint x: 1086, endPoint y: 49, distance: 10.4
click at [1103, 43] on icon "button" at bounding box center [1108, 40] width 11 height 20
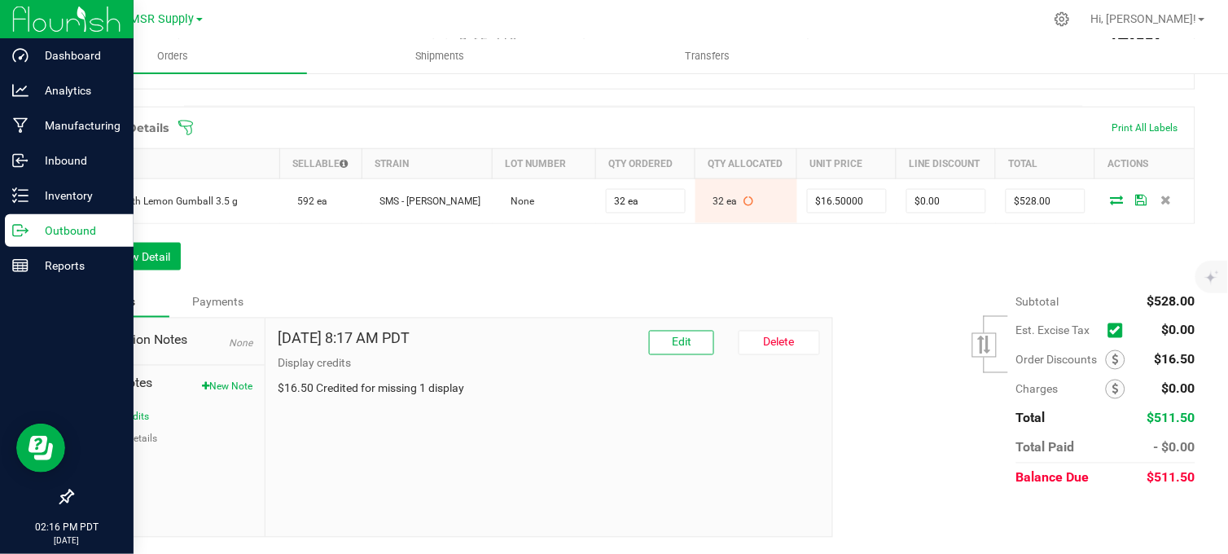
click at [751, 279] on div "Order Details Print All Labels Item Sellable Strain Lot Number Qty Ordered Qty …" at bounding box center [634, 197] width 1124 height 180
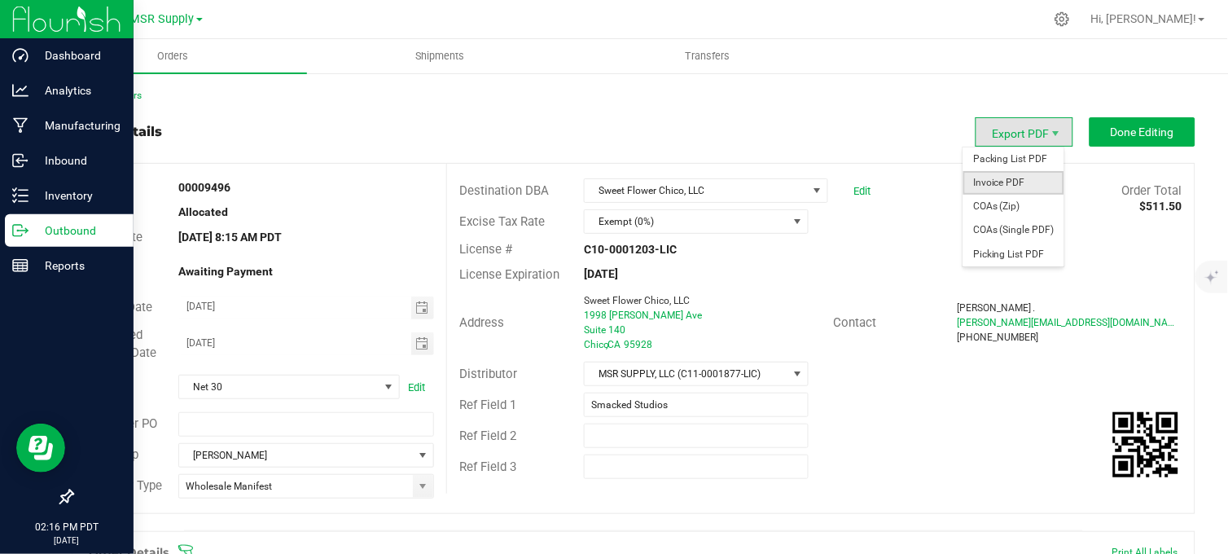
click at [1010, 182] on span "Invoice PDF" at bounding box center [1013, 183] width 101 height 24
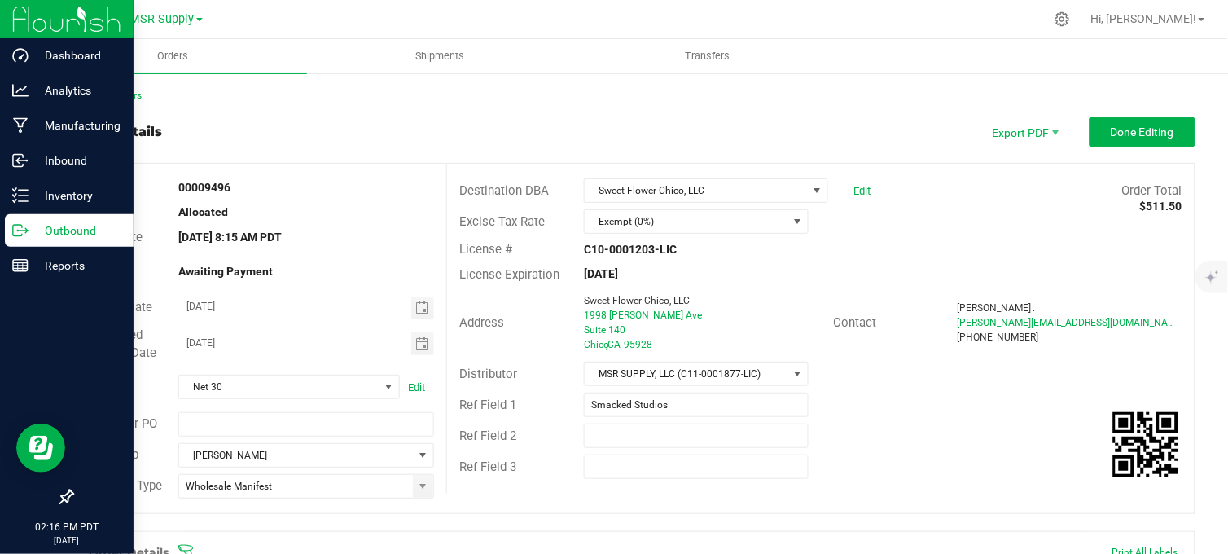
click at [409, 128] on div "Order details Export PDF Done Editing" at bounding box center [634, 131] width 1124 height 29
click at [364, 131] on div "Order details Export PDF Done Editing" at bounding box center [634, 131] width 1124 height 29
drag, startPoint x: 358, startPoint y: 103, endPoint x: 397, endPoint y: 103, distance: 38.3
click at [356, 108] on div "Back to Orders Order details Export PDF Done Editing Order # 00009496 Status Al…" at bounding box center [634, 525] width 1124 height 874
click at [66, 230] on p "Outbound" at bounding box center [78, 231] width 98 height 20
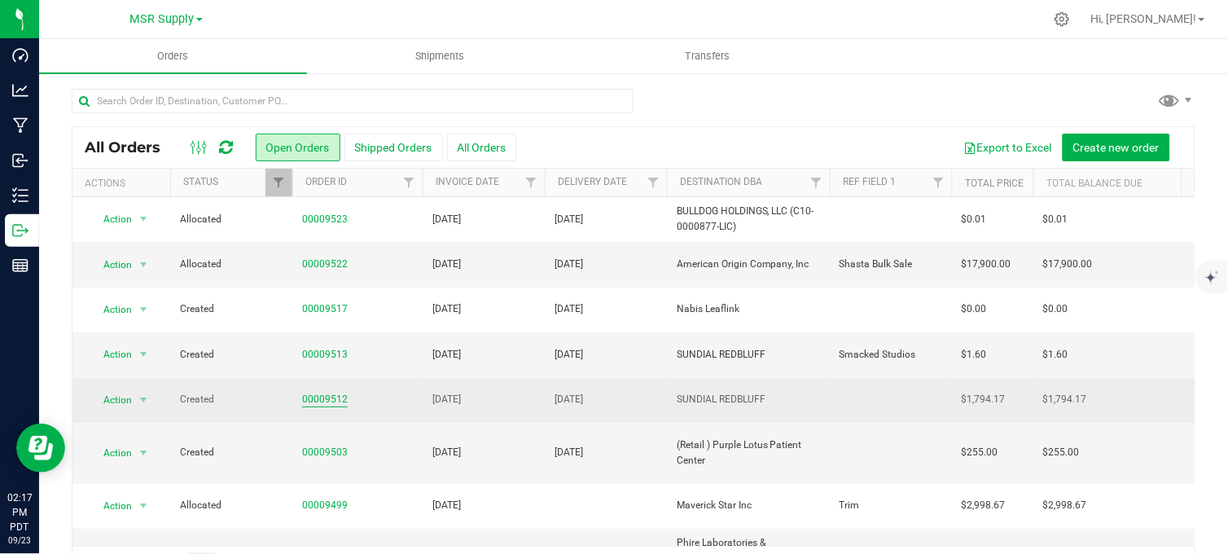
click at [314, 393] on link "00009512" at bounding box center [325, 399] width 46 height 15
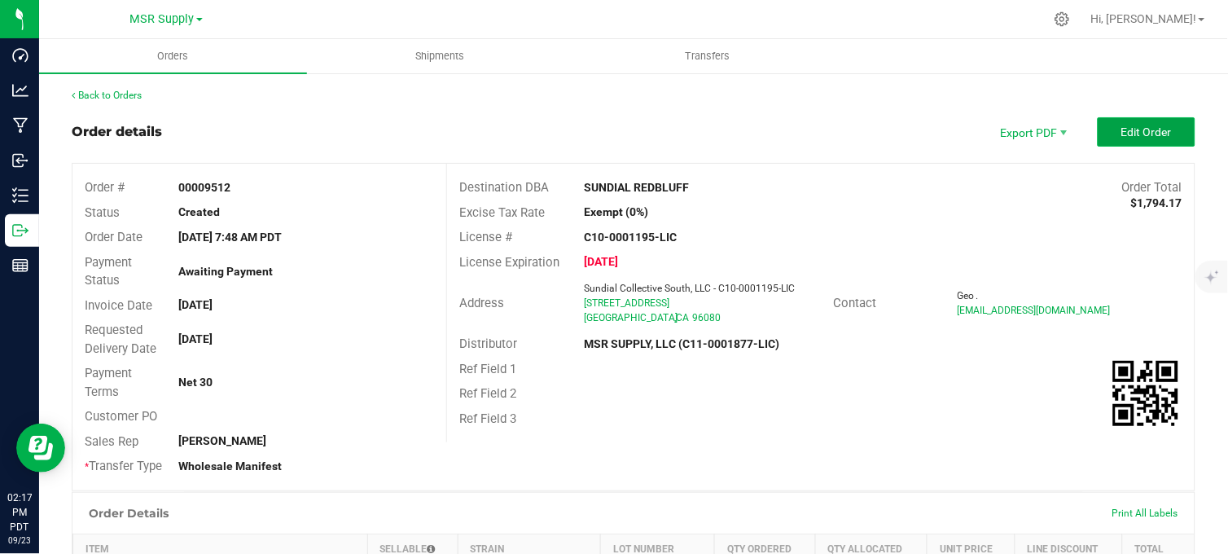
click at [1121, 136] on span "Edit Order" at bounding box center [1146, 131] width 50 height 13
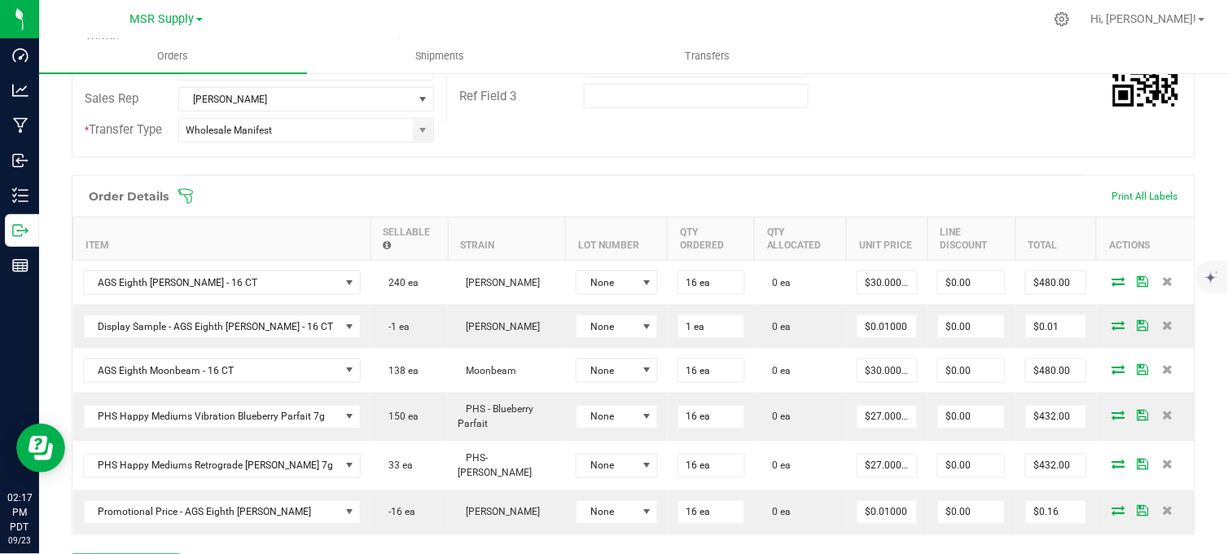
scroll to position [452, 0]
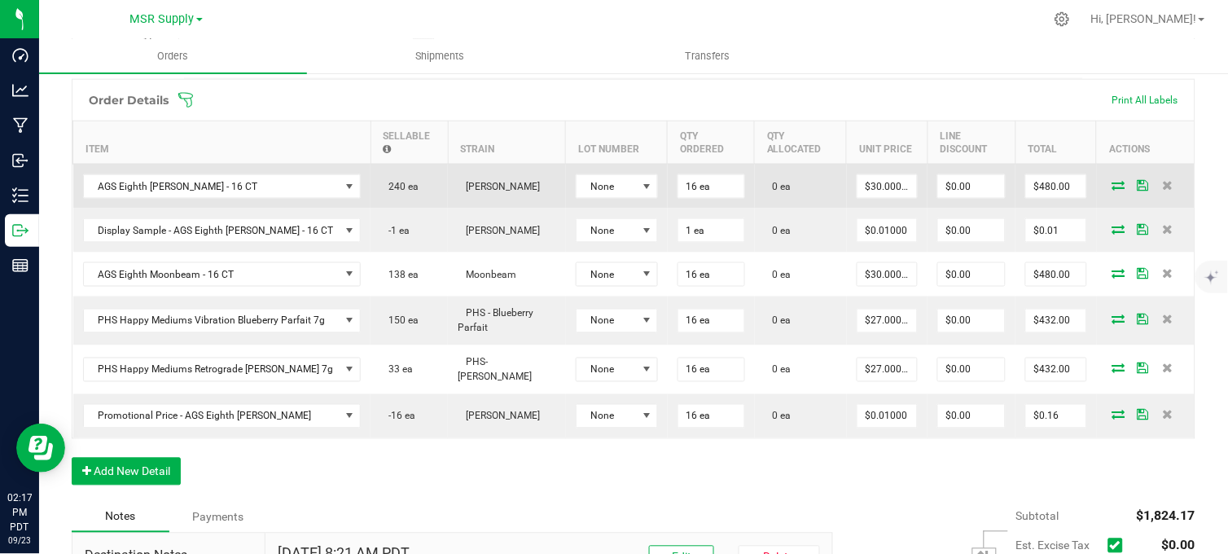
click at [1107, 190] on span at bounding box center [1119, 185] width 24 height 10
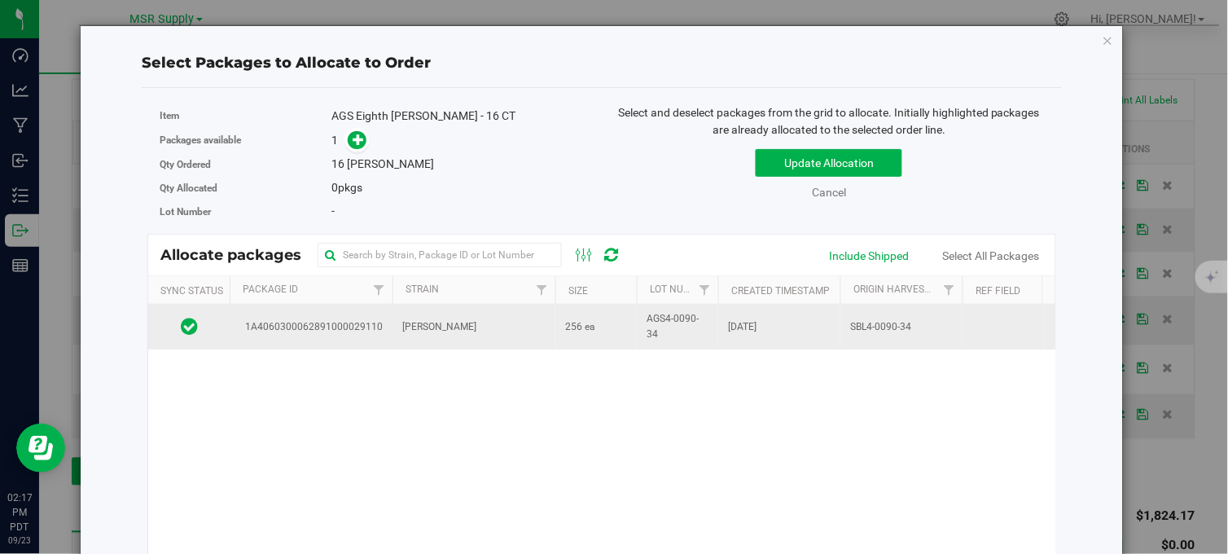
click at [490, 323] on td "[PERSON_NAME]" at bounding box center [474, 327] width 163 height 44
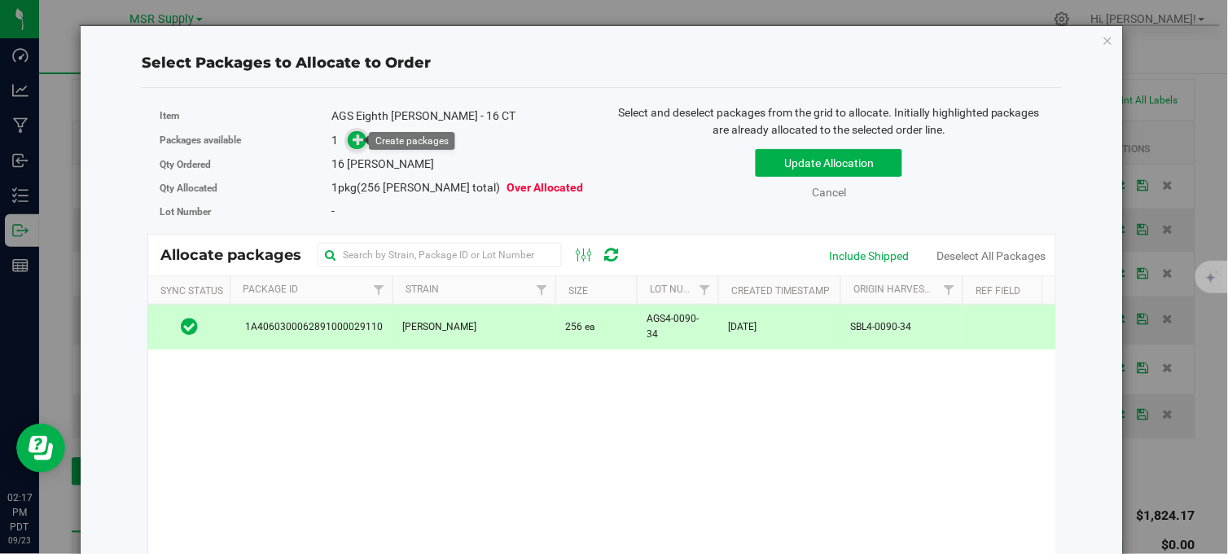
click at [351, 147] on span at bounding box center [357, 140] width 19 height 19
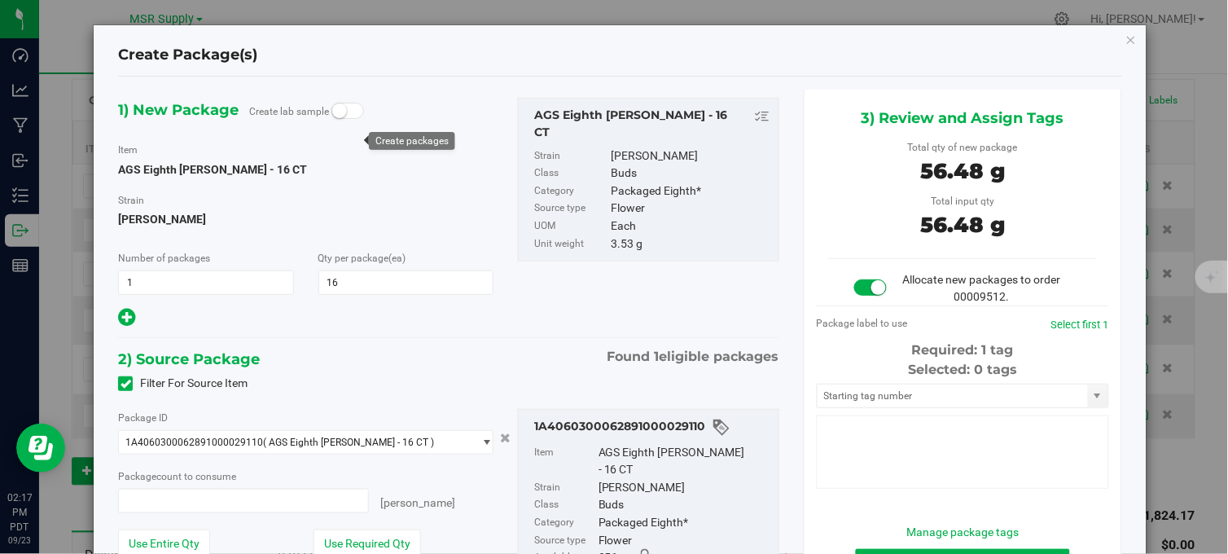
type input "16"
type input "16 ea"
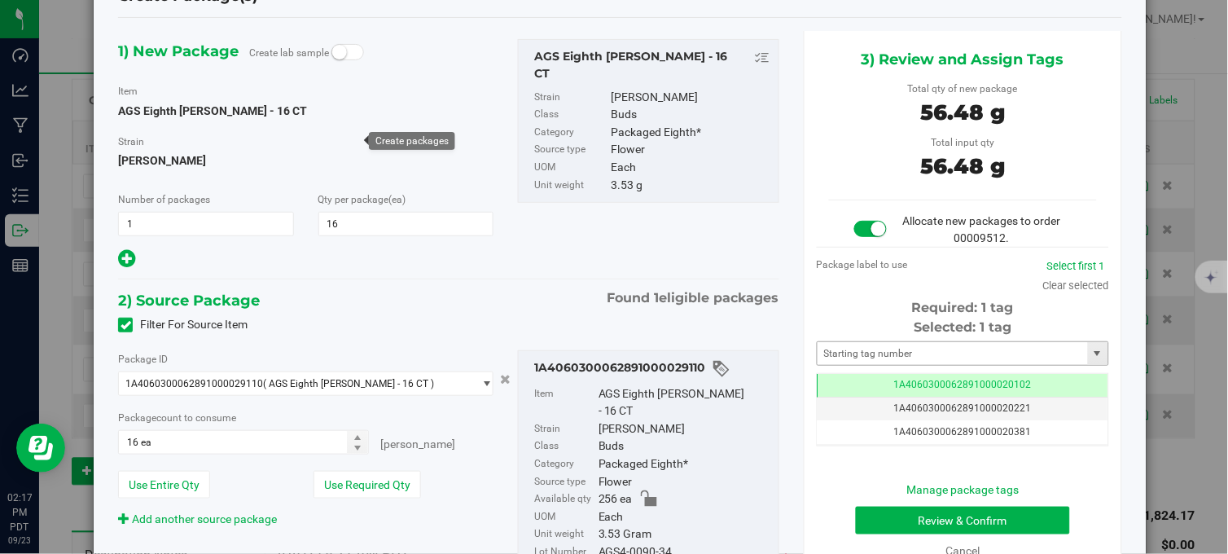
scroll to position [90, 0]
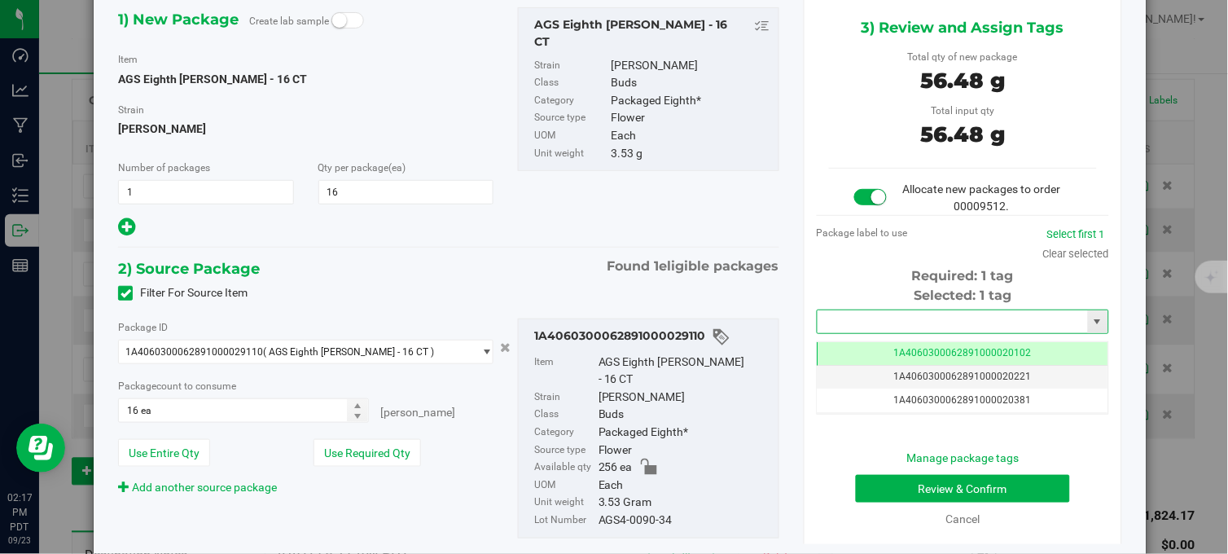
click at [862, 331] on input "text" at bounding box center [953, 321] width 270 height 23
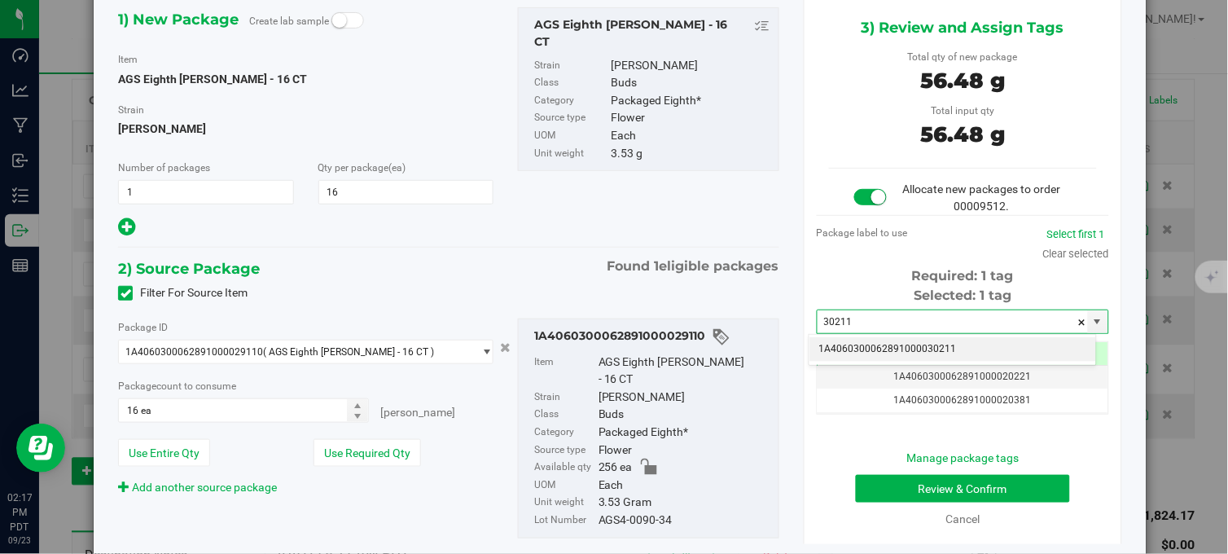
click at [923, 343] on li "1A4060300062891000030211" at bounding box center [953, 349] width 287 height 24
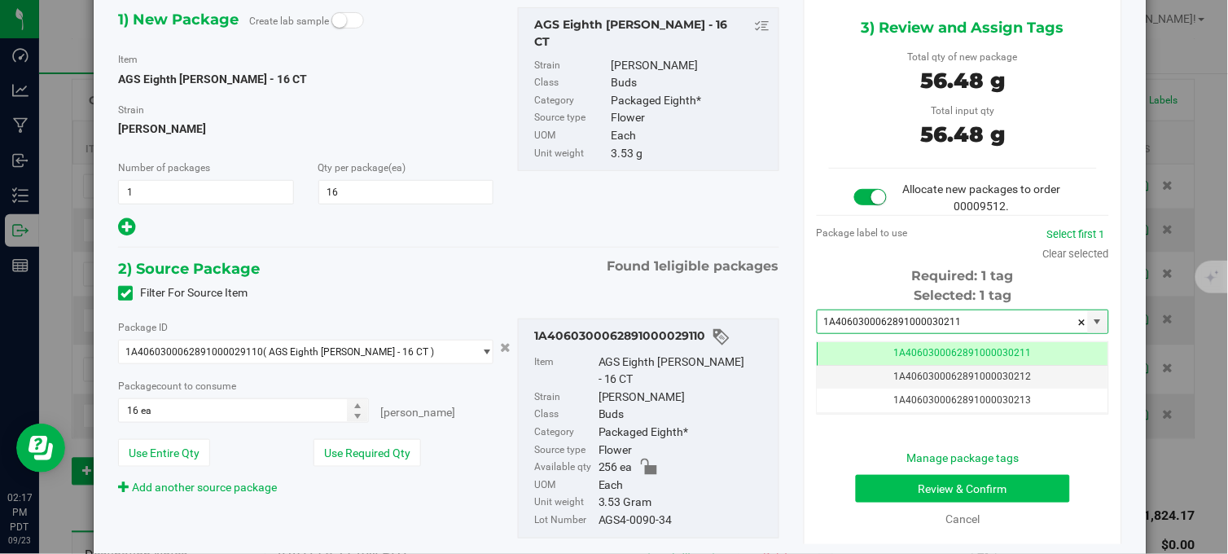
scroll to position [0, -1]
type input "1A4060300062891000030211"
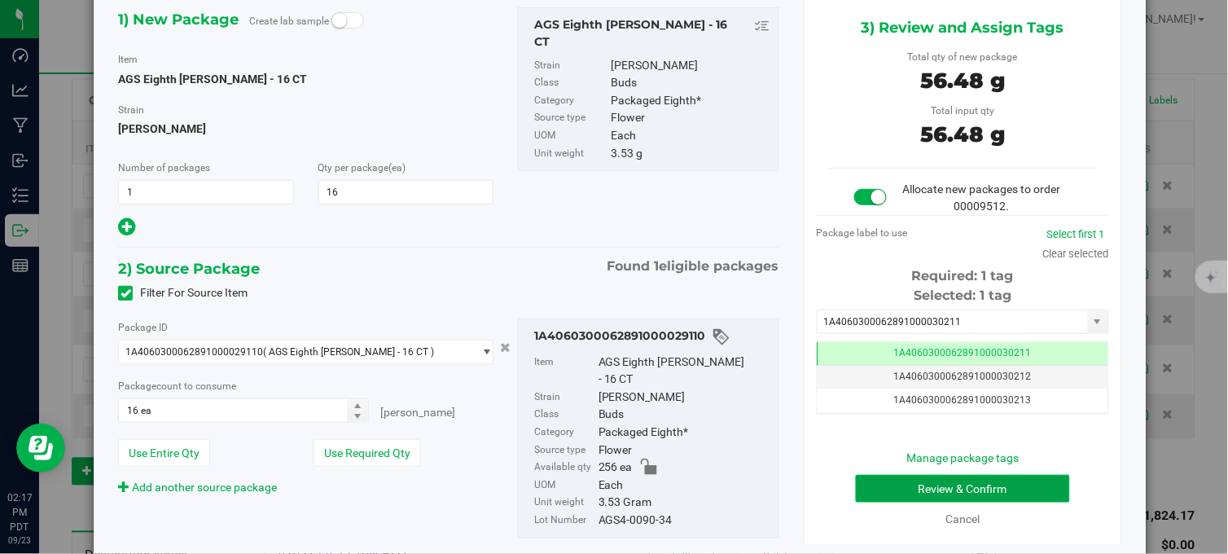
click at [957, 477] on button "Review & Confirm" at bounding box center [963, 489] width 214 height 28
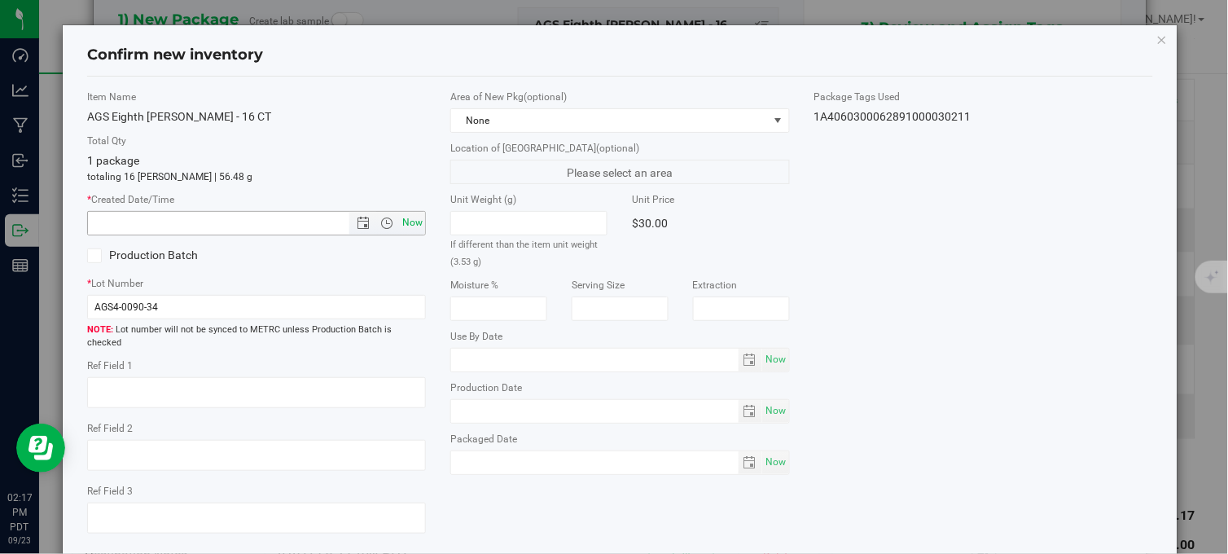
click at [409, 224] on span "Now" at bounding box center [413, 223] width 28 height 24
type input "9/23/2025 2:17 PM"
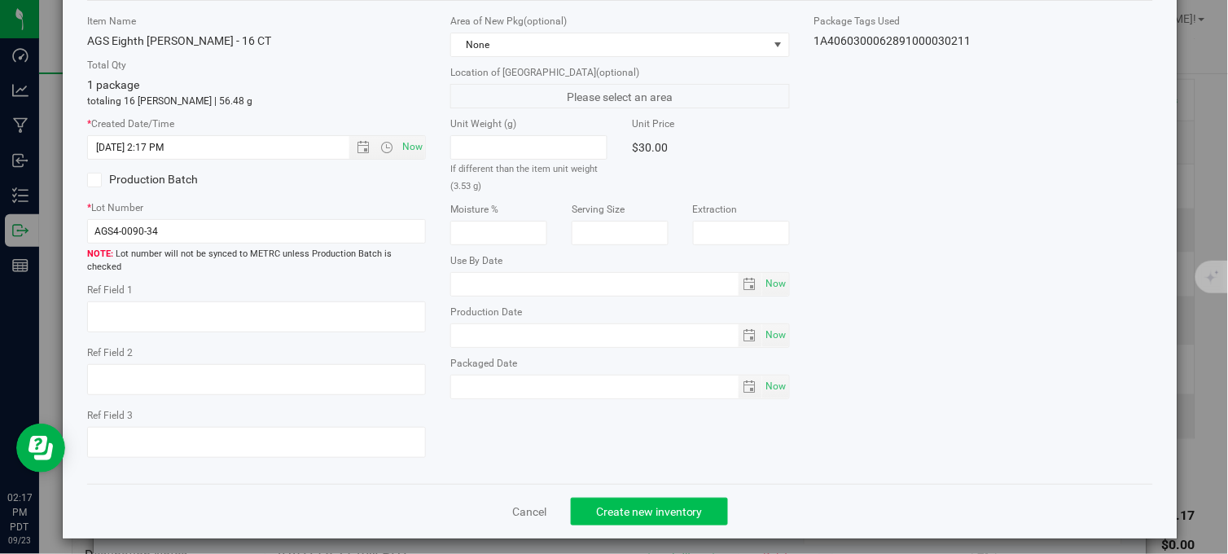
drag, startPoint x: 669, startPoint y: 486, endPoint x: 670, endPoint y: 498, distance: 11.4
click at [669, 492] on div "Cancel Create new inventory" at bounding box center [620, 511] width 1066 height 55
click at [666, 505] on span "Create new inventory" at bounding box center [649, 511] width 107 height 13
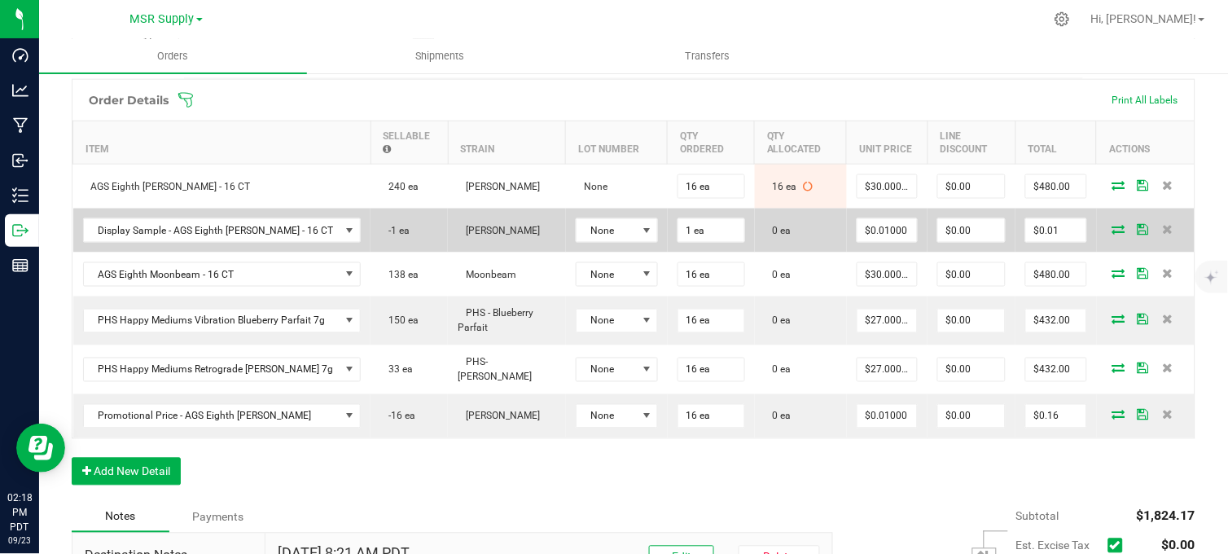
click at [1112, 234] on icon at bounding box center [1118, 229] width 13 height 10
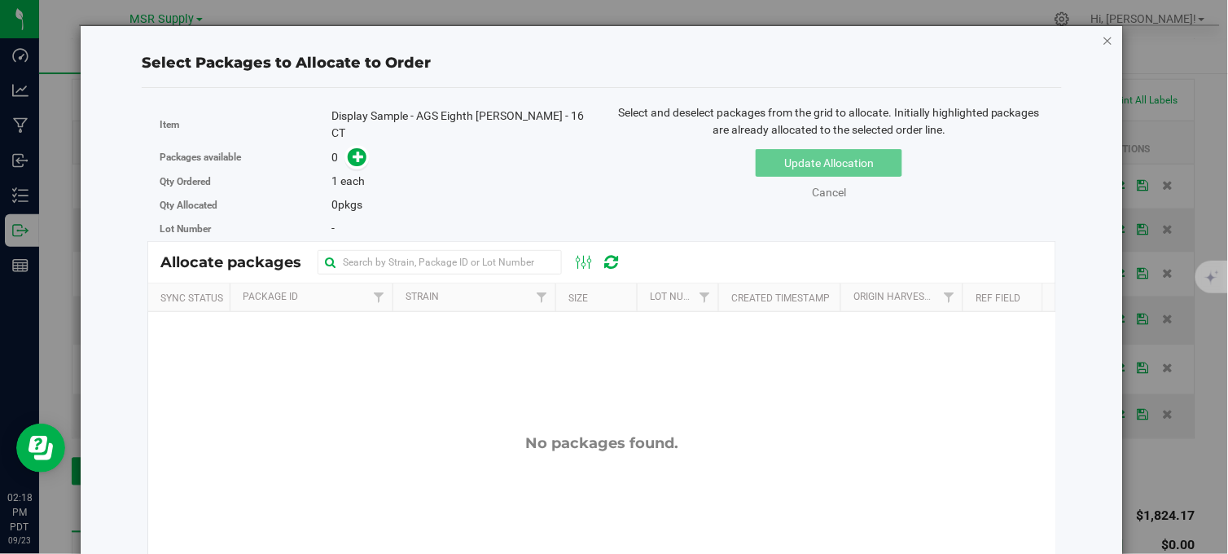
click at [1103, 37] on icon "button" at bounding box center [1108, 40] width 11 height 20
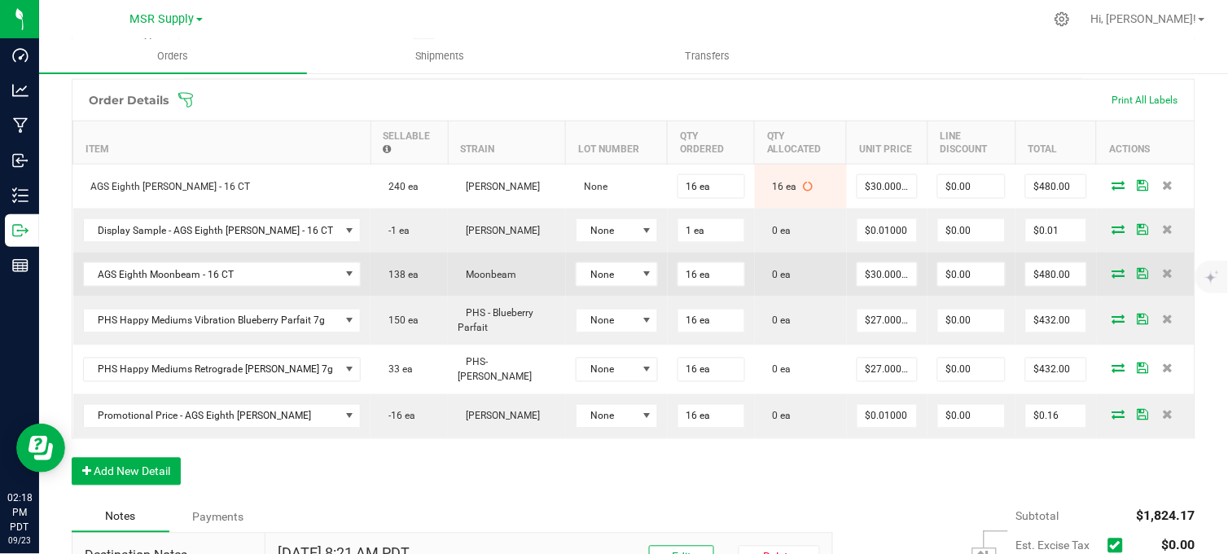
click at [1112, 278] on icon at bounding box center [1118, 273] width 13 height 10
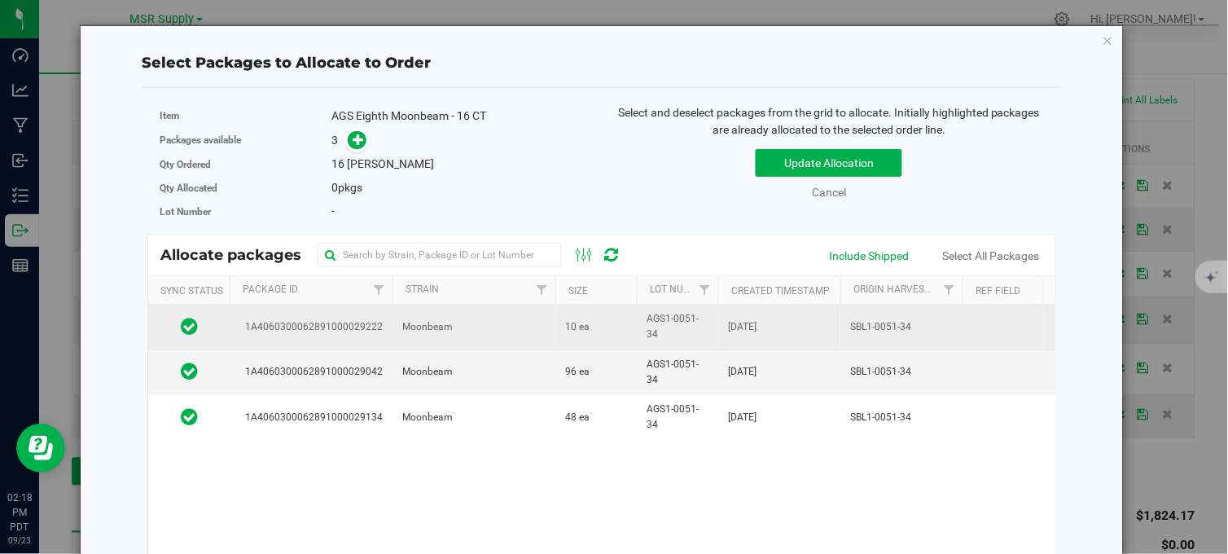
click at [516, 326] on td "Moonbeam" at bounding box center [474, 327] width 163 height 45
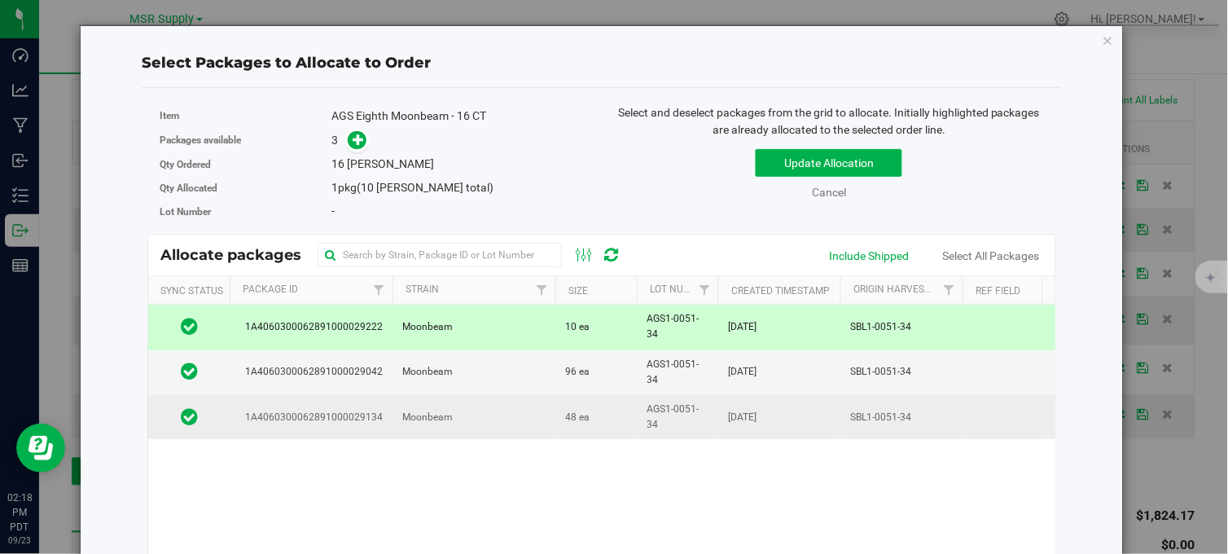
click at [532, 419] on td "Moonbeam" at bounding box center [474, 417] width 163 height 44
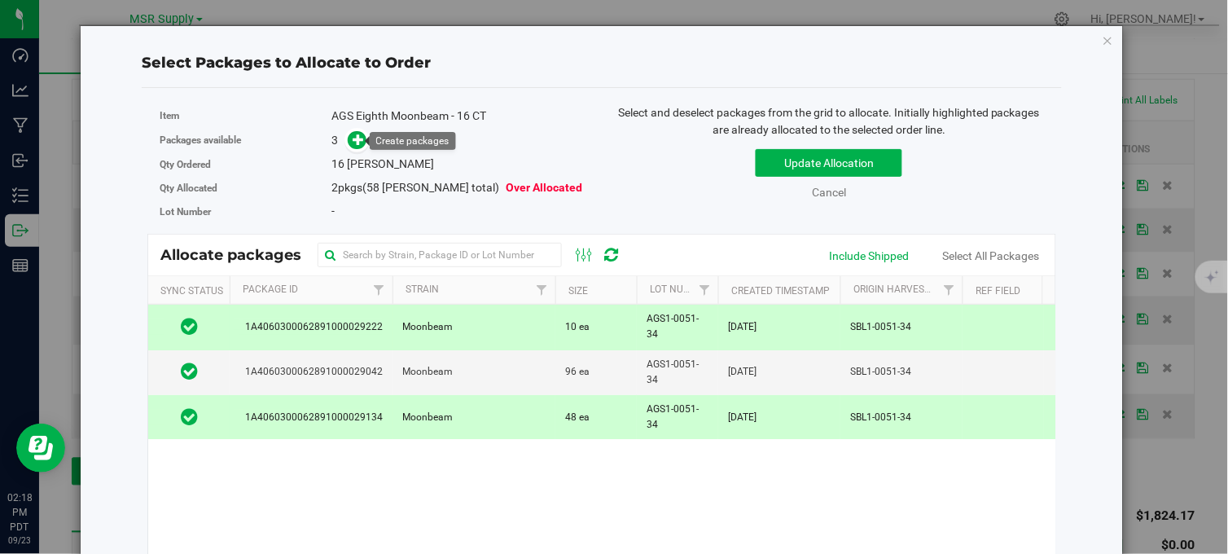
drag, startPoint x: 360, startPoint y: 134, endPoint x: 365, endPoint y: 141, distance: 8.8
click at [360, 134] on icon at bounding box center [358, 139] width 11 height 11
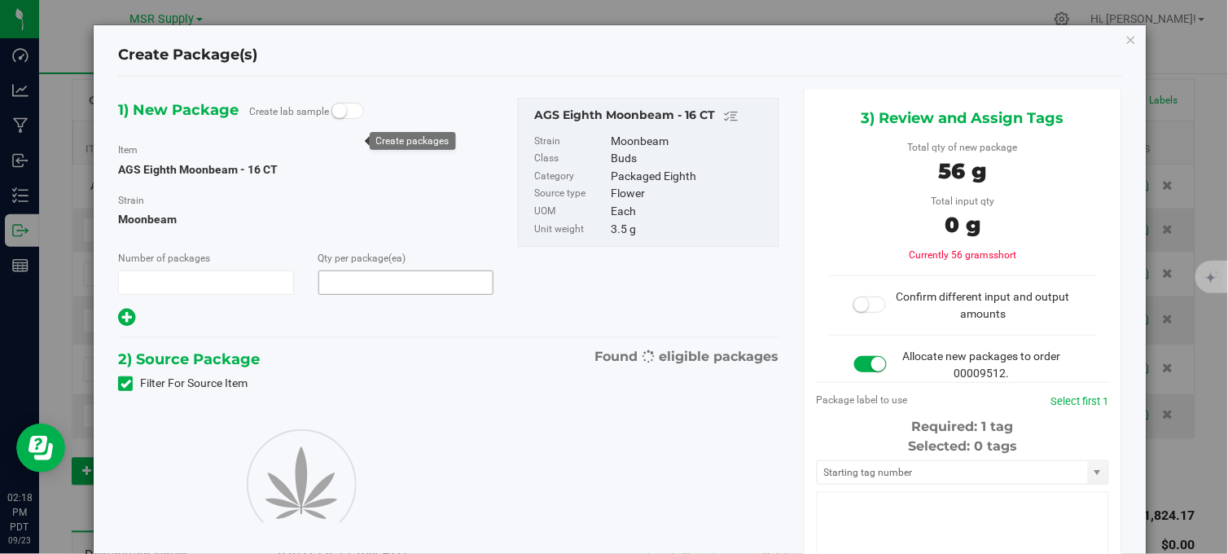
type input "1"
type input "16"
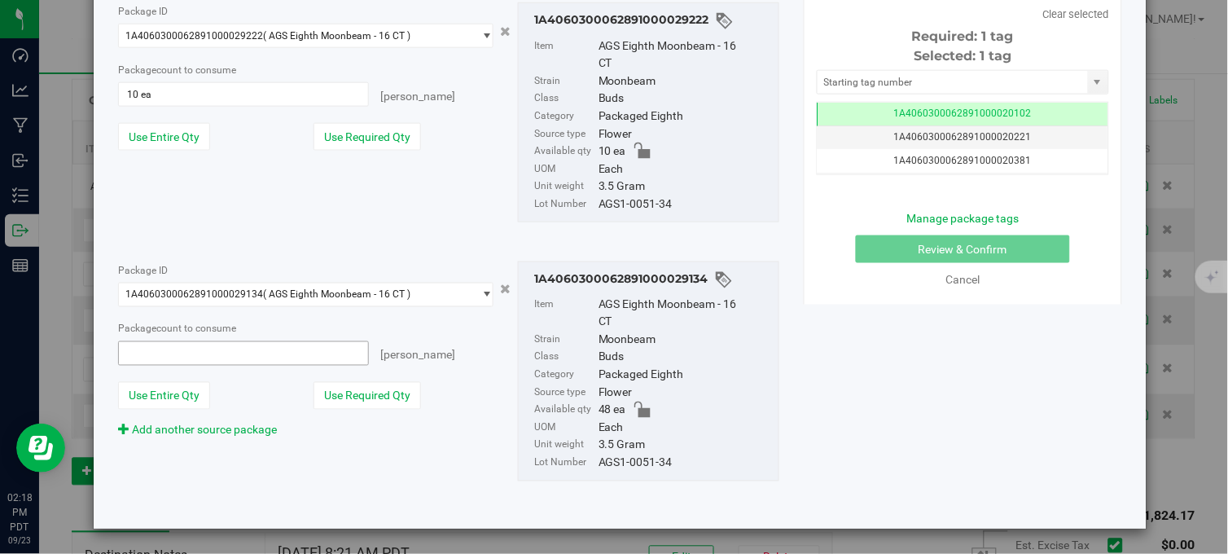
click at [155, 347] on span at bounding box center [243, 353] width 250 height 24
type input "6"
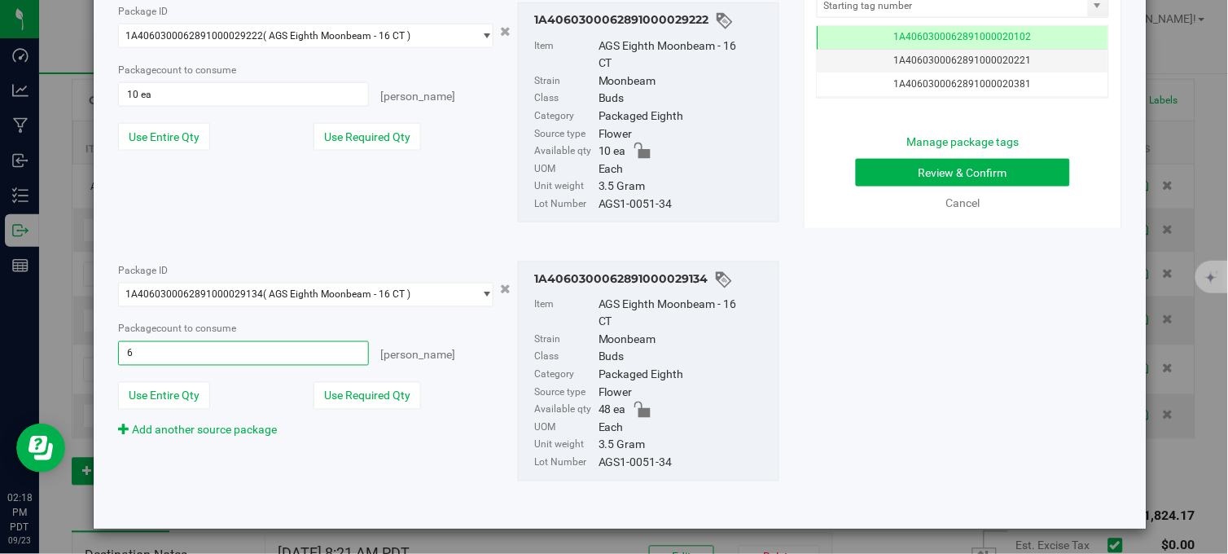
type input "6 ea"
click at [125, 199] on div "Package ID 1A4060300062891000029222 ( AGS Eighth Moonbeam - 16 CT ) 1A406030006…" at bounding box center [449, 112] width 686 height 246
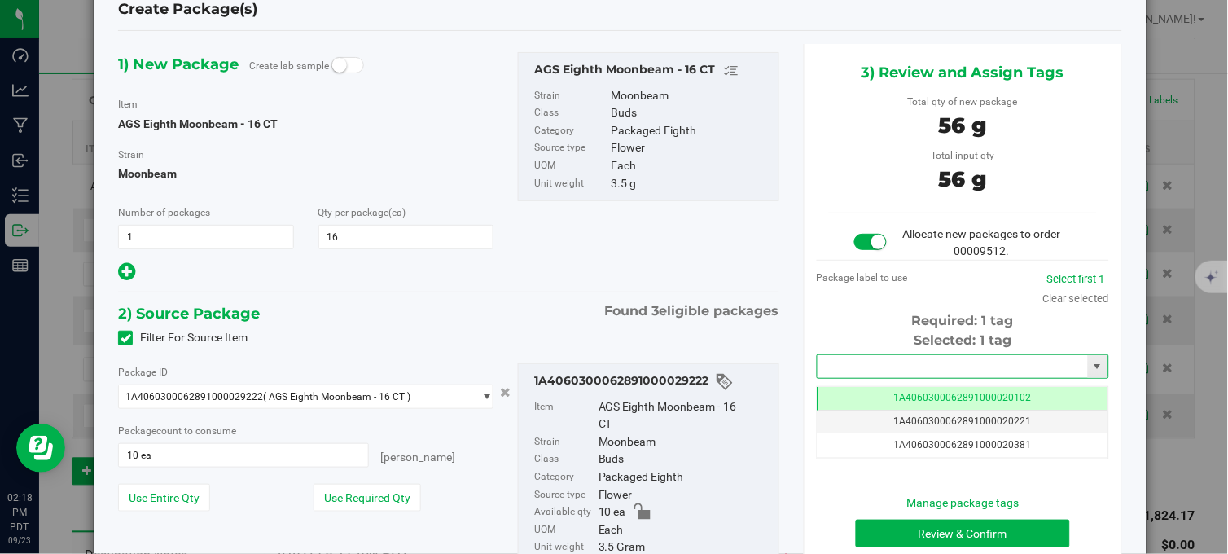
click at [897, 366] on input "text" at bounding box center [953, 366] width 270 height 23
click at [917, 395] on li "1A4060300062891000030212" at bounding box center [953, 394] width 287 height 24
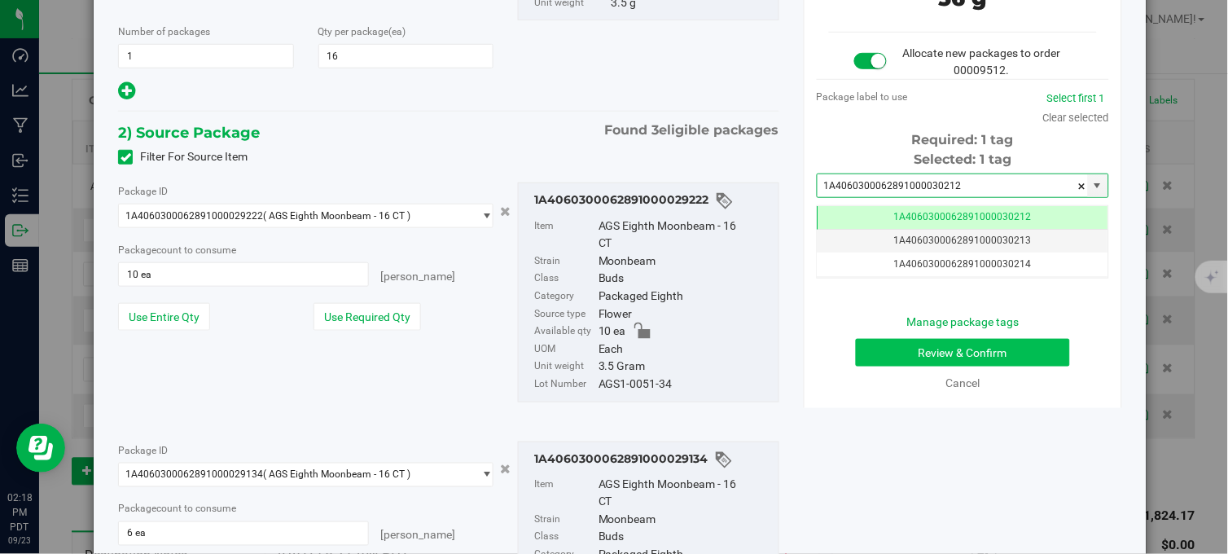
type input "1A4060300062891000030212"
click at [906, 353] on button "Review & Confirm" at bounding box center [963, 353] width 214 height 28
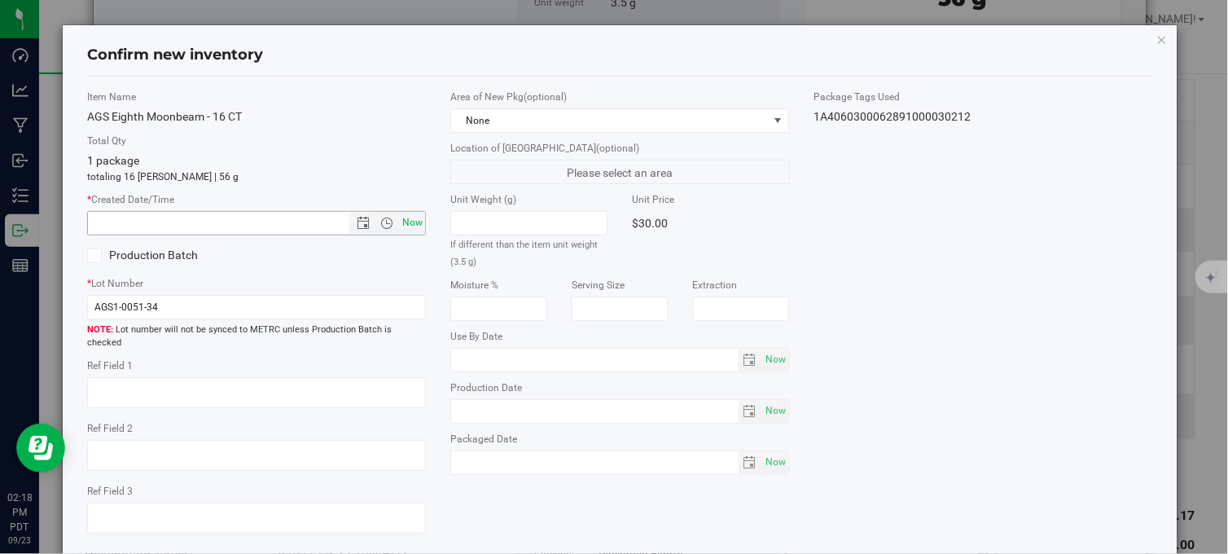
click at [403, 223] on span "Now" at bounding box center [413, 223] width 28 height 24
type input "9/23/2025 2:18 PM"
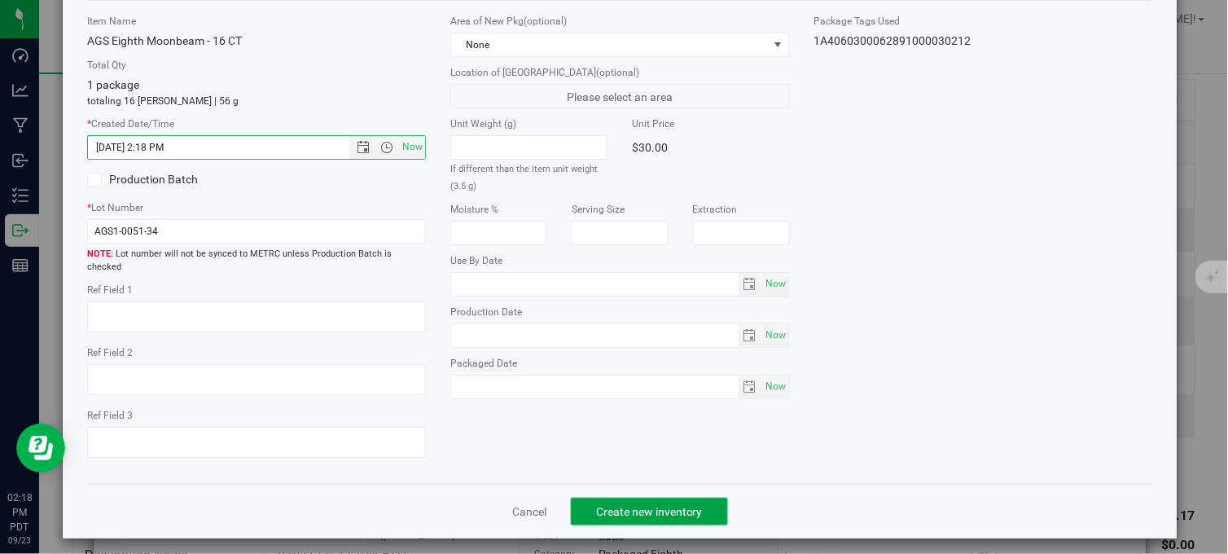
click at [608, 505] on span "Create new inventory" at bounding box center [649, 511] width 107 height 13
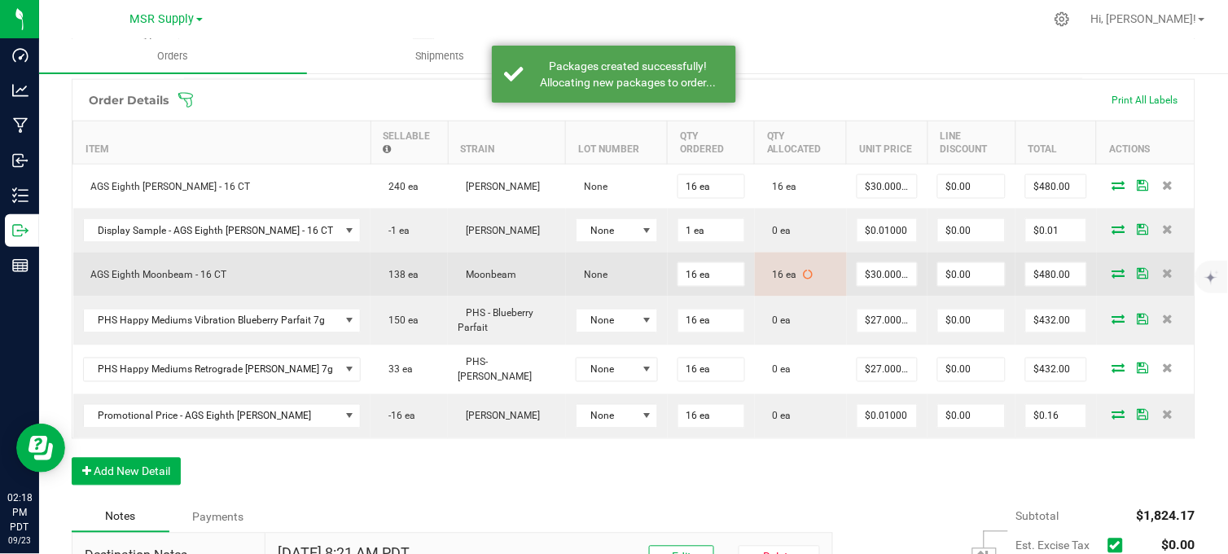
click at [1112, 278] on icon at bounding box center [1118, 273] width 13 height 10
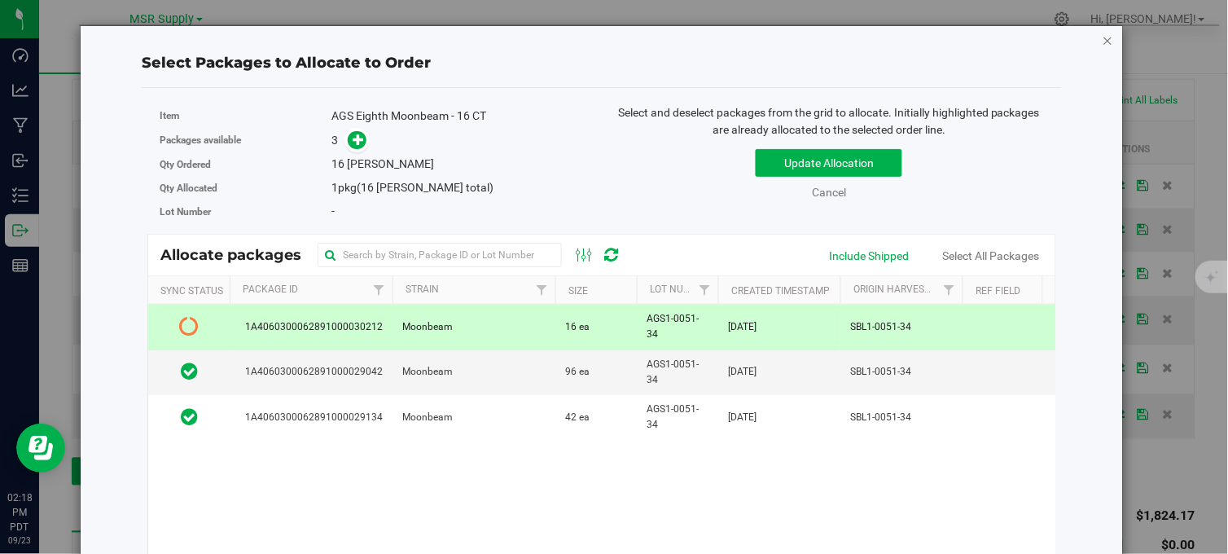
click at [1103, 35] on icon "button" at bounding box center [1108, 40] width 11 height 20
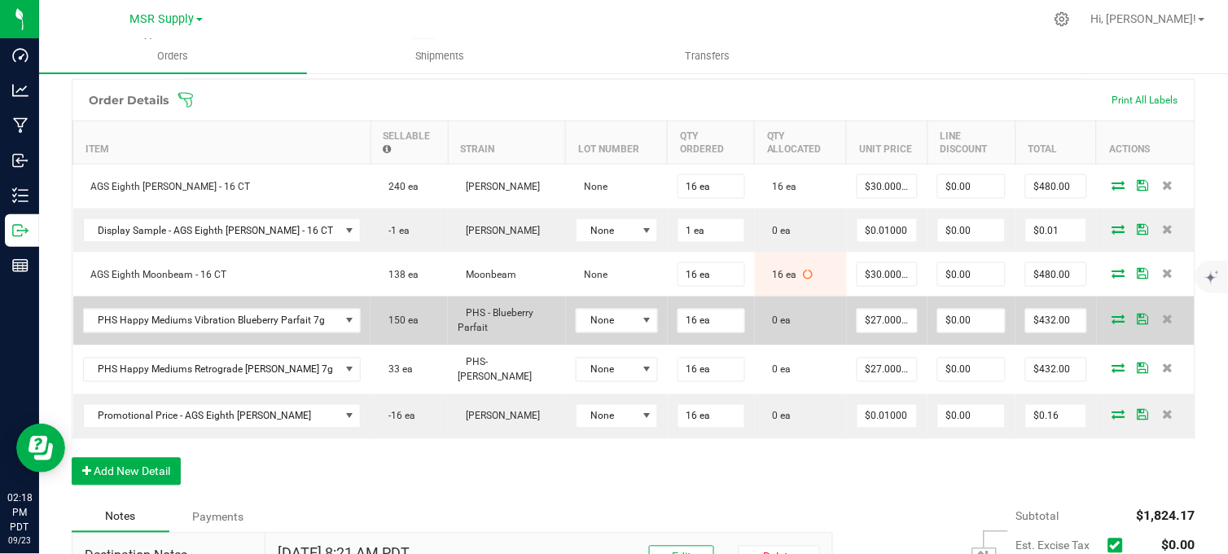
click at [1112, 324] on icon at bounding box center [1118, 319] width 13 height 10
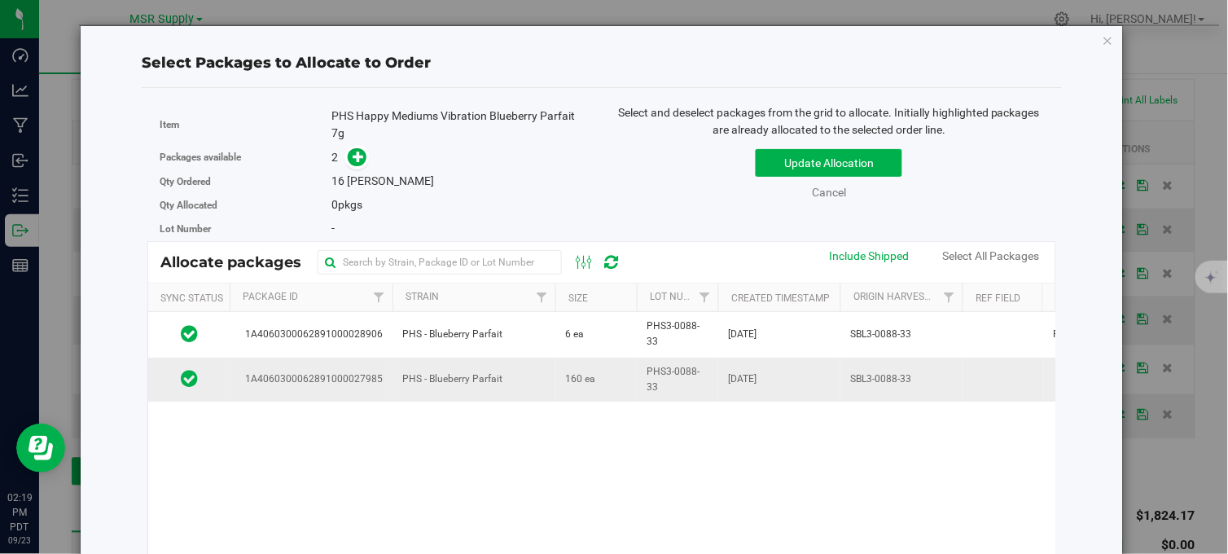
click at [560, 372] on td "160 ea" at bounding box center [595, 380] width 81 height 44
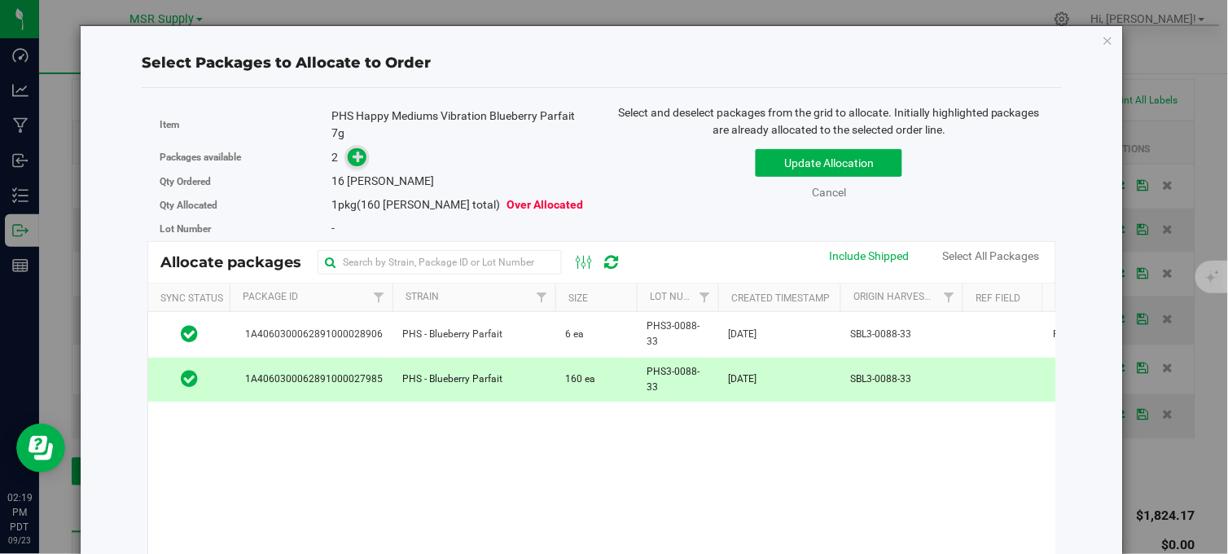
click at [353, 155] on icon at bounding box center [358, 156] width 11 height 11
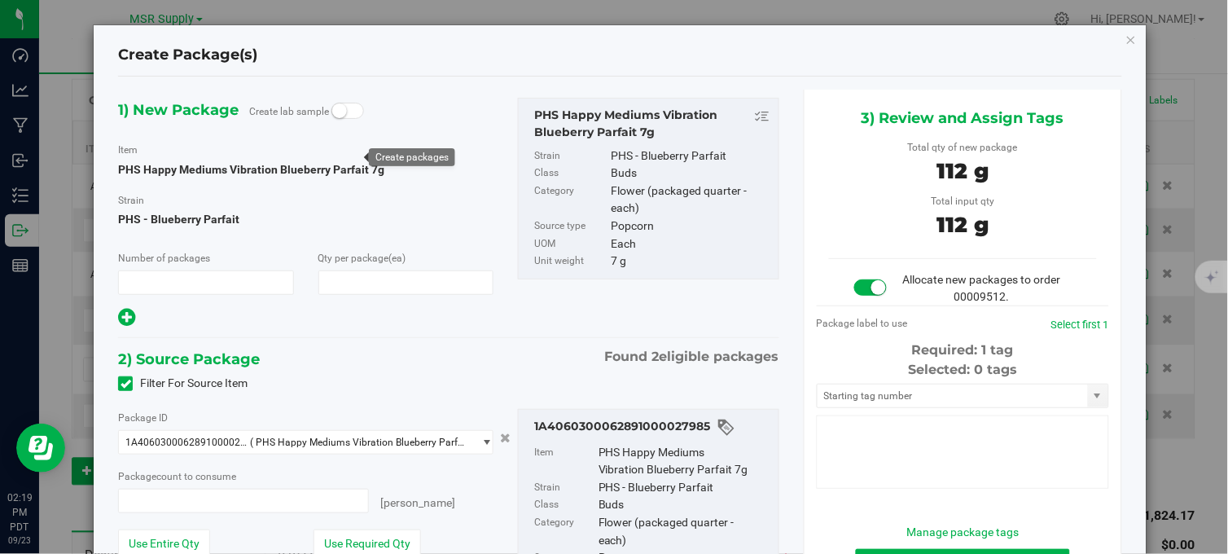
type input "1"
type input "16"
type input "16 ea"
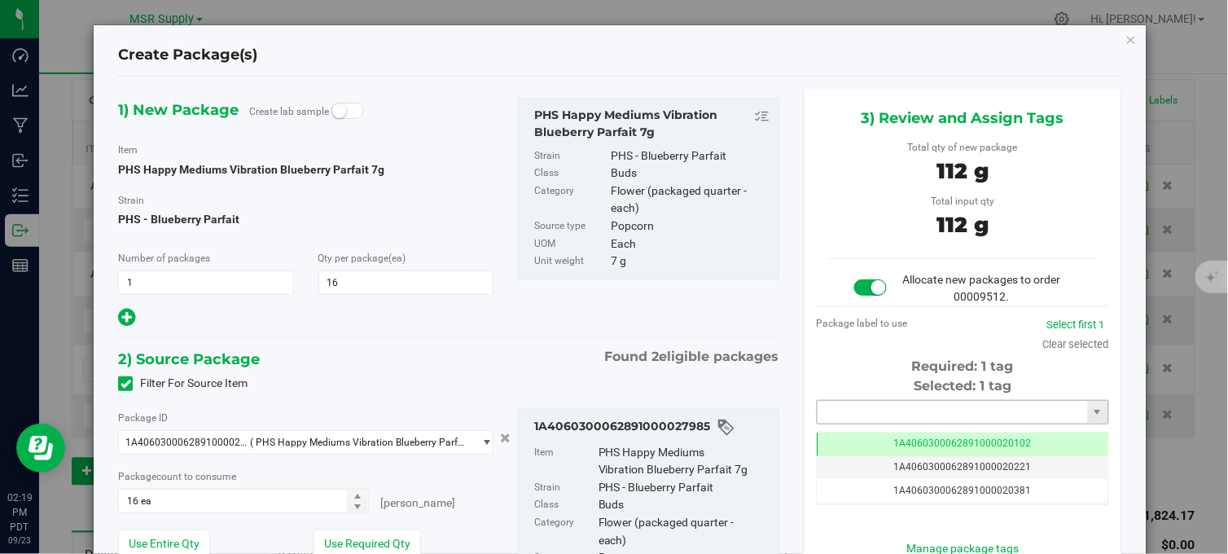
click at [888, 412] on input "text" at bounding box center [953, 412] width 270 height 23
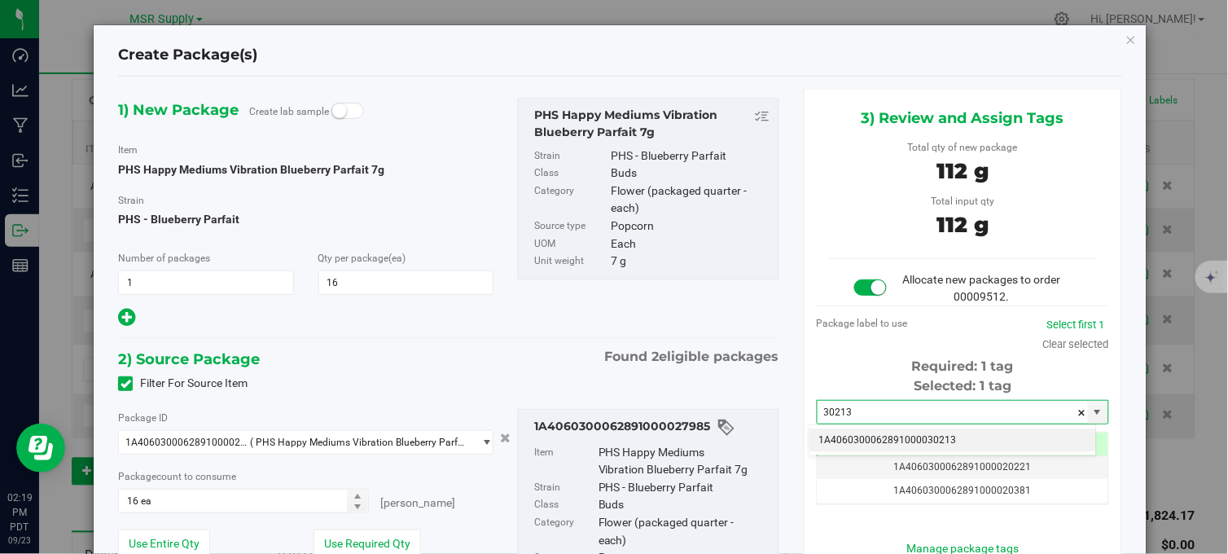
click at [906, 437] on li "1A4060300062891000030213" at bounding box center [953, 440] width 287 height 24
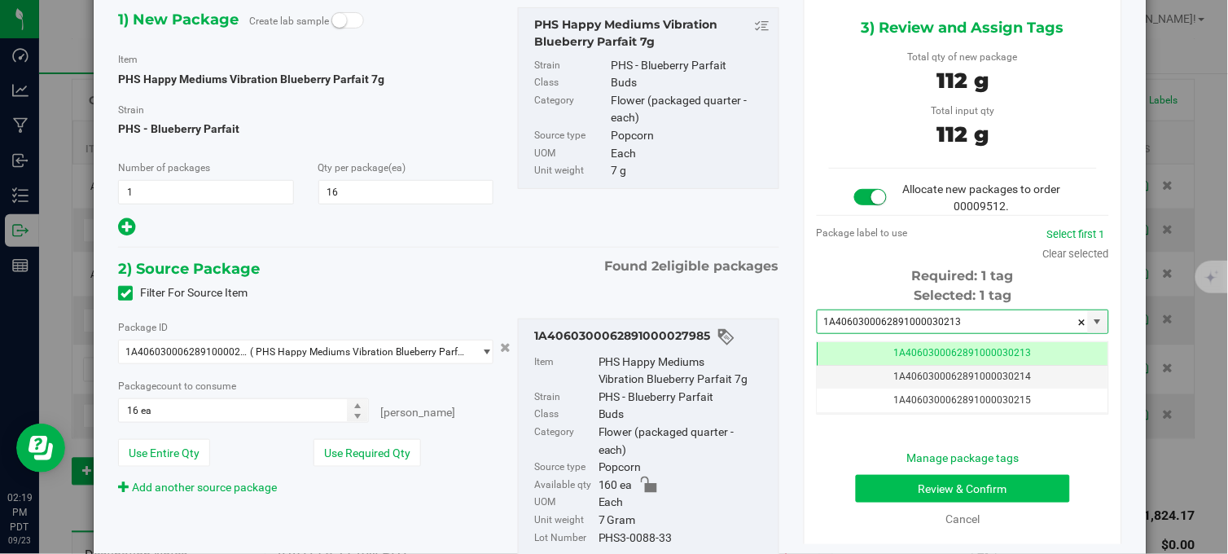
type input "1A4060300062891000030213"
click at [908, 485] on button "Review & Confirm" at bounding box center [963, 489] width 214 height 28
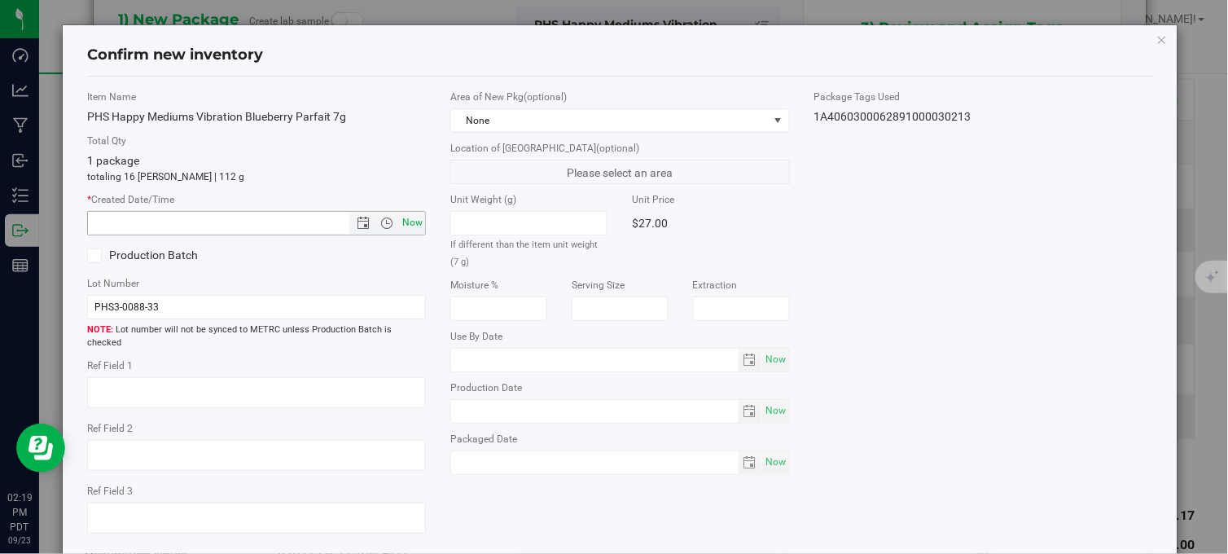
click at [410, 224] on span "Now" at bounding box center [413, 223] width 28 height 24
type input "9/23/2025 2:19 PM"
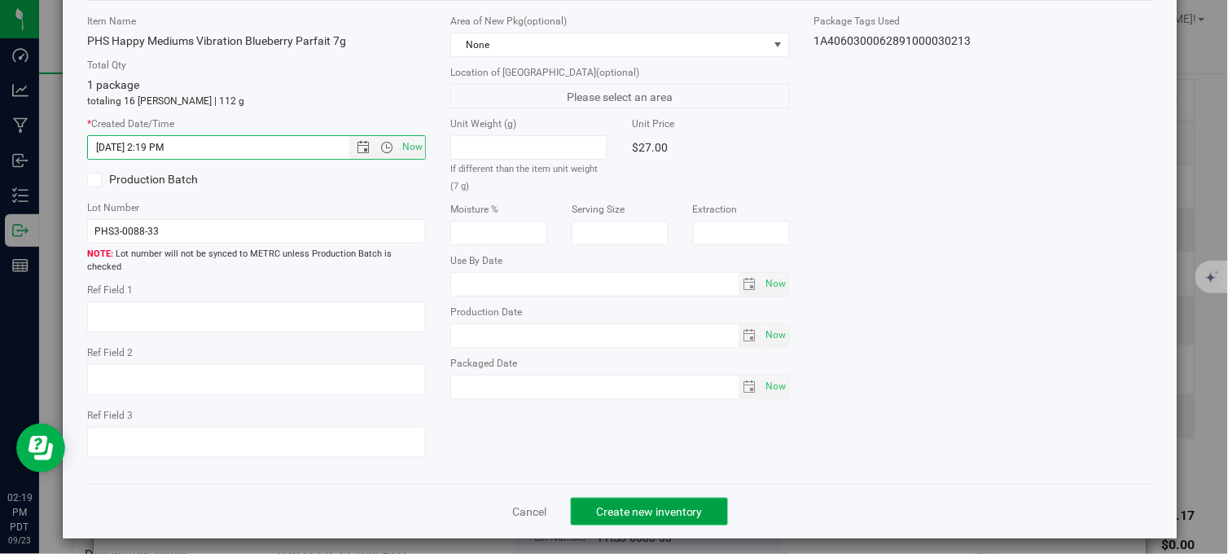
click at [672, 505] on span "Create new inventory" at bounding box center [649, 511] width 107 height 13
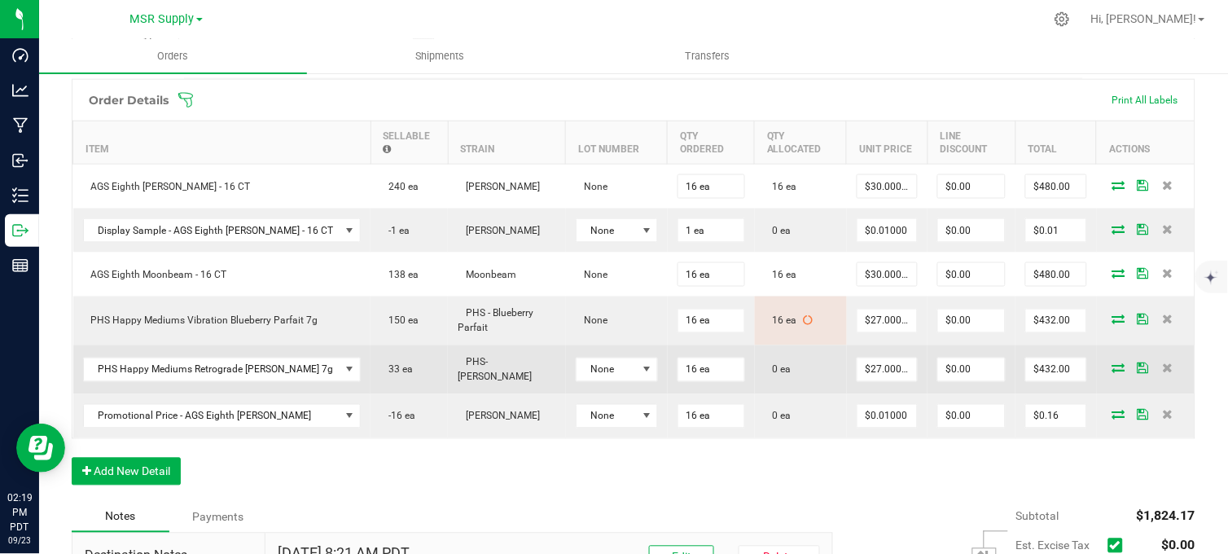
click at [1107, 373] on span at bounding box center [1119, 368] width 24 height 10
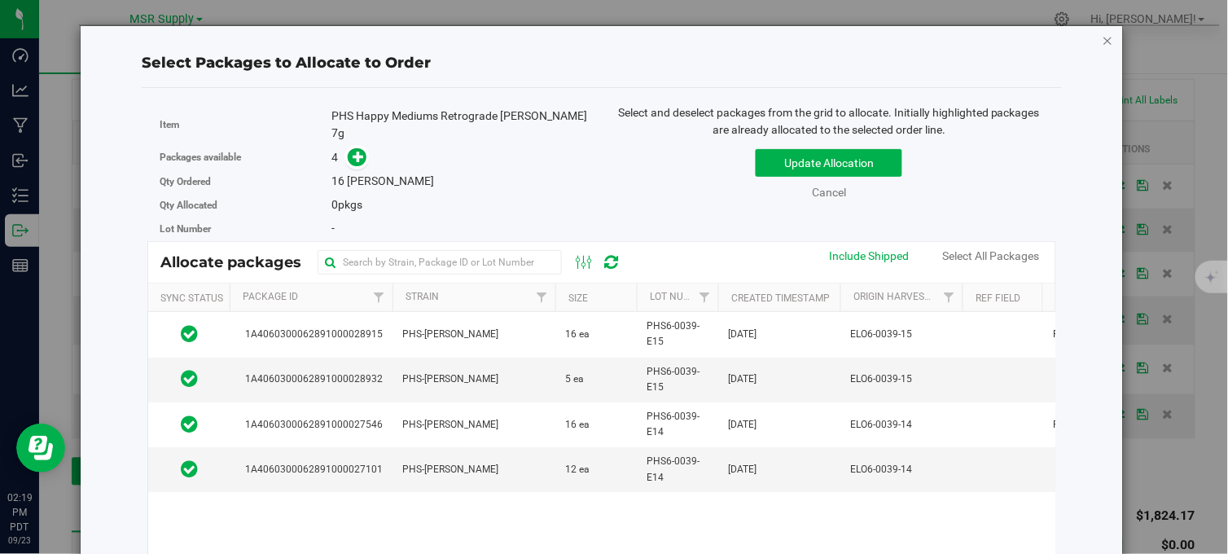
click at [1103, 41] on icon "button" at bounding box center [1108, 40] width 11 height 20
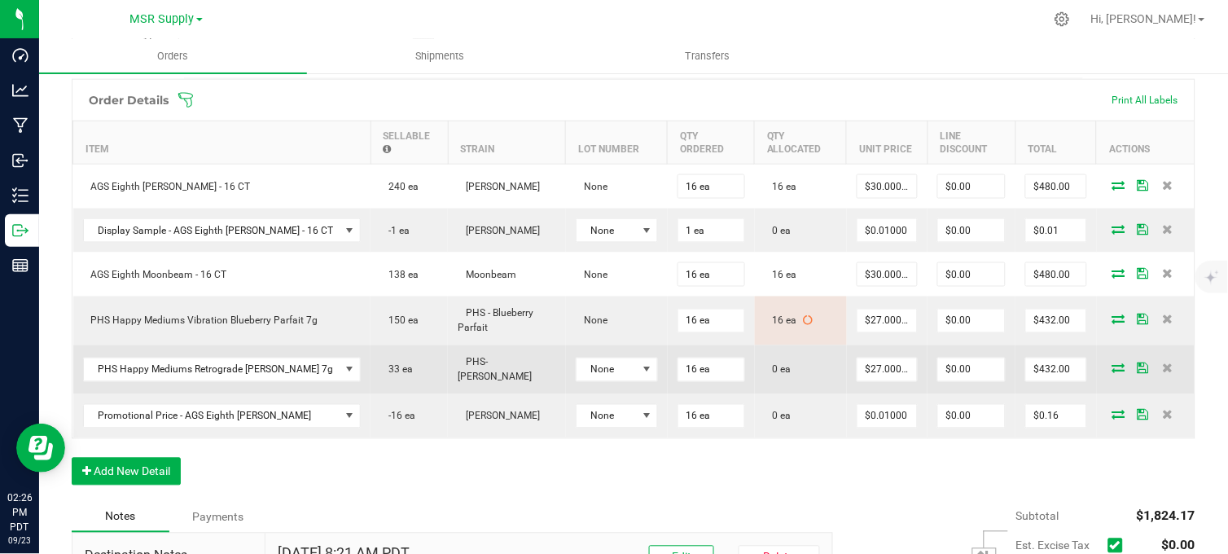
click at [1112, 373] on icon at bounding box center [1118, 368] width 13 height 10
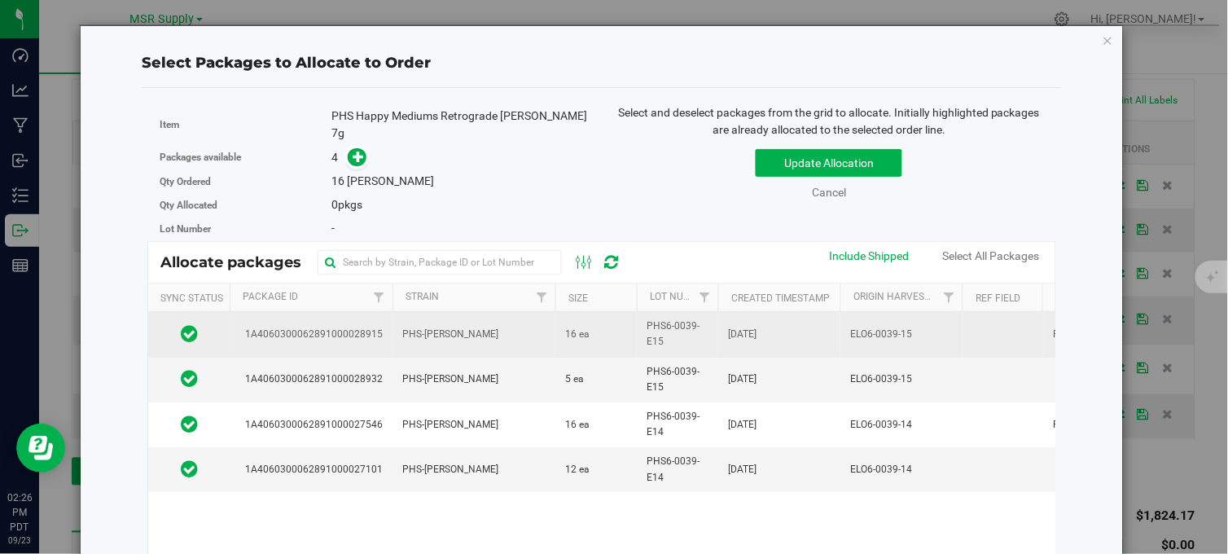
click at [612, 328] on td "16 ea" at bounding box center [595, 334] width 81 height 45
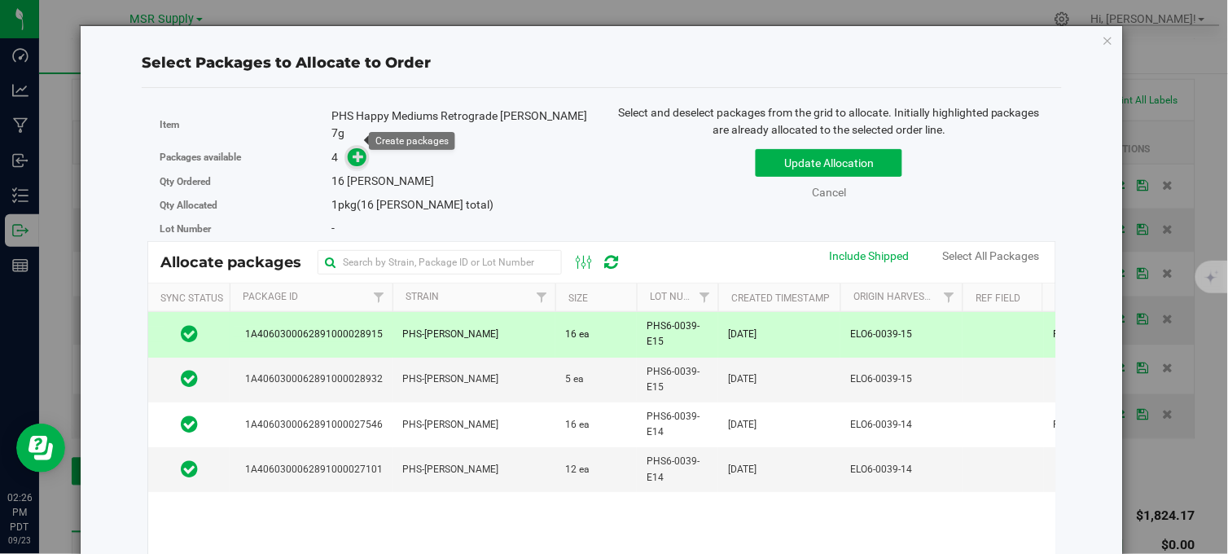
click at [354, 151] on icon at bounding box center [358, 156] width 11 height 11
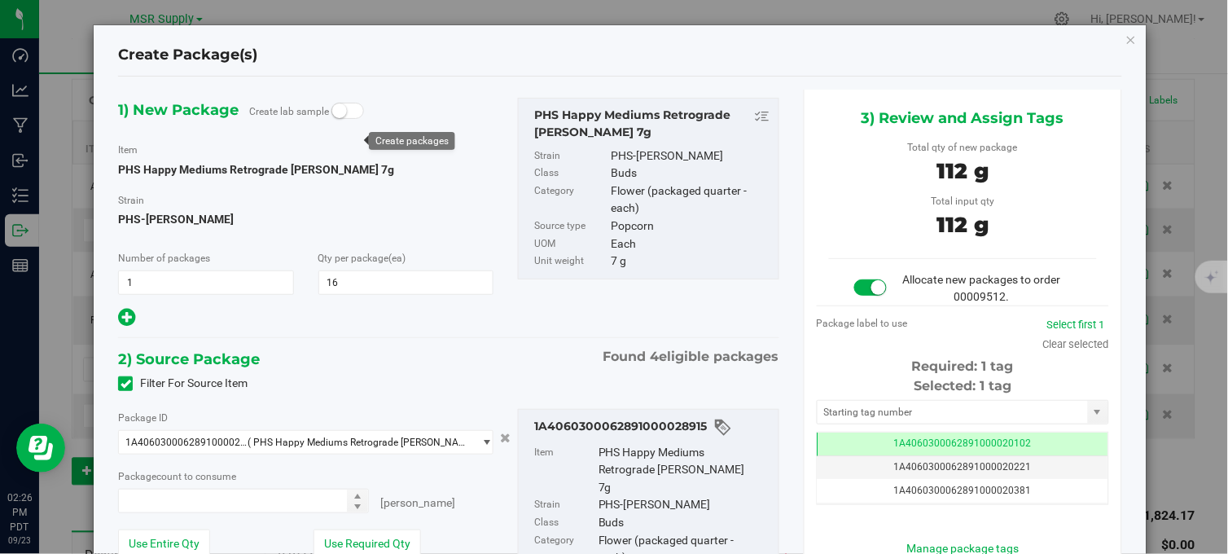
type input "16 ea"
click at [875, 406] on input "text" at bounding box center [953, 412] width 270 height 23
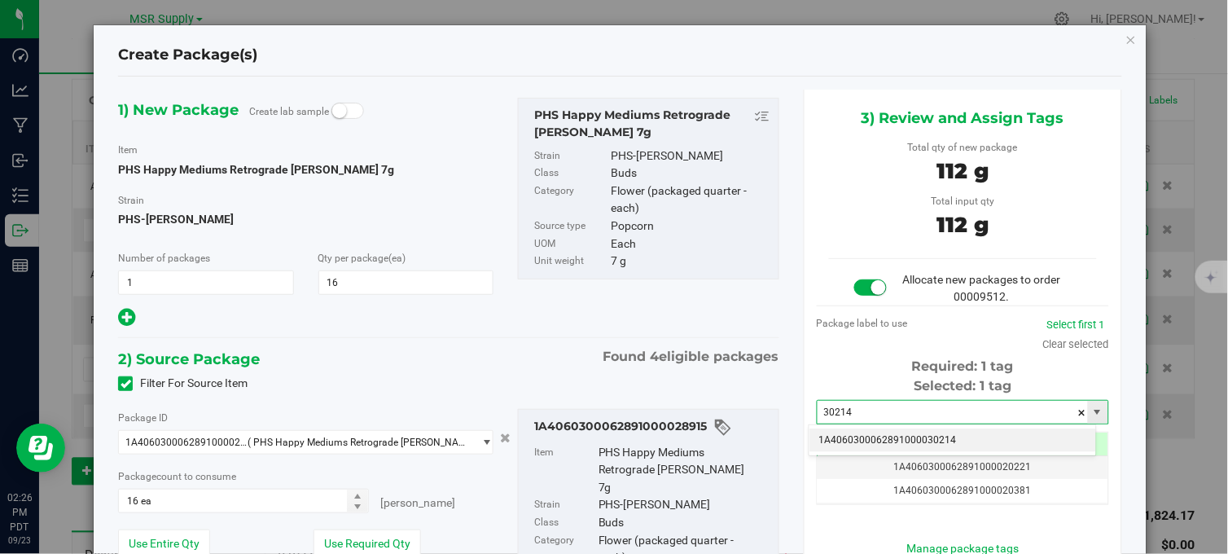
drag, startPoint x: 946, startPoint y: 438, endPoint x: 918, endPoint y: 403, distance: 44.6
click at [945, 438] on li "1A4060300062891000030214" at bounding box center [953, 440] width 287 height 24
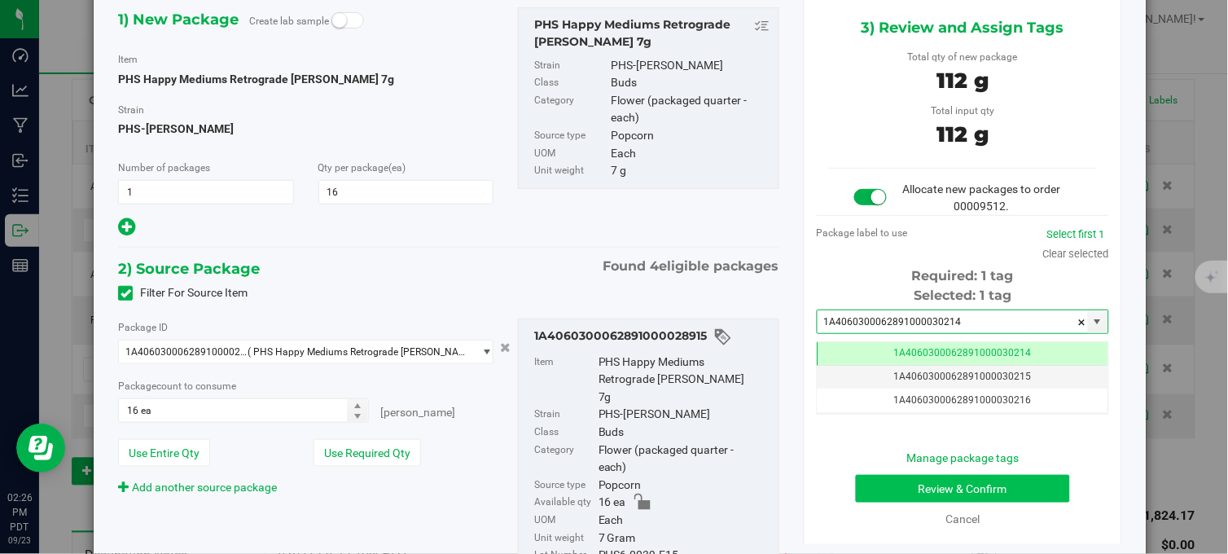
type input "1A4060300062891000030214"
click at [1003, 489] on button "Review & Confirm" at bounding box center [963, 489] width 214 height 28
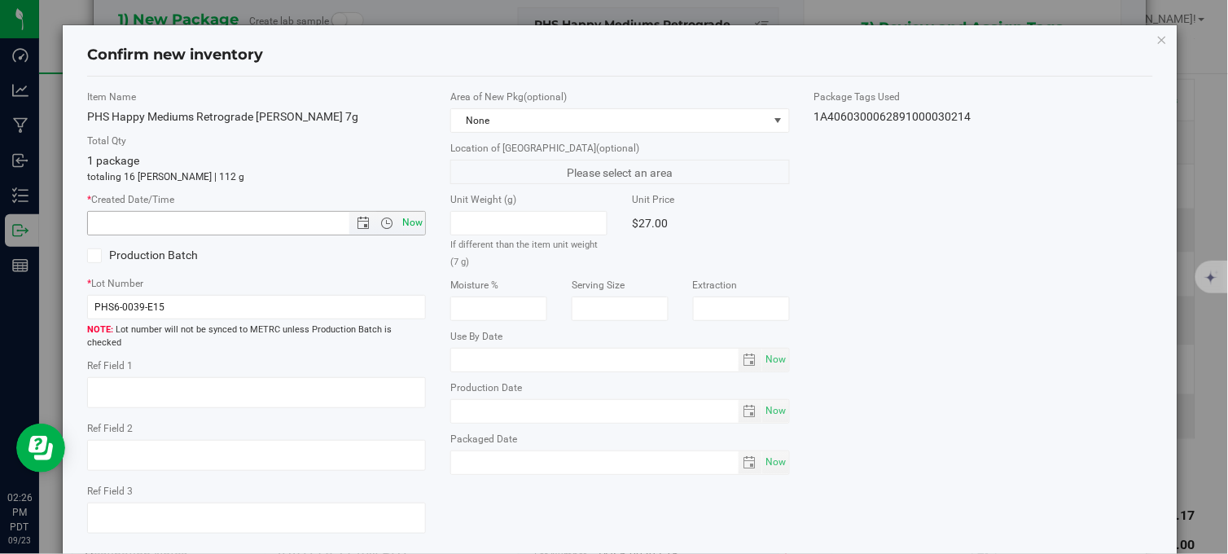
click at [405, 221] on span "Now" at bounding box center [413, 223] width 28 height 24
type input "9/23/2025 2:26 PM"
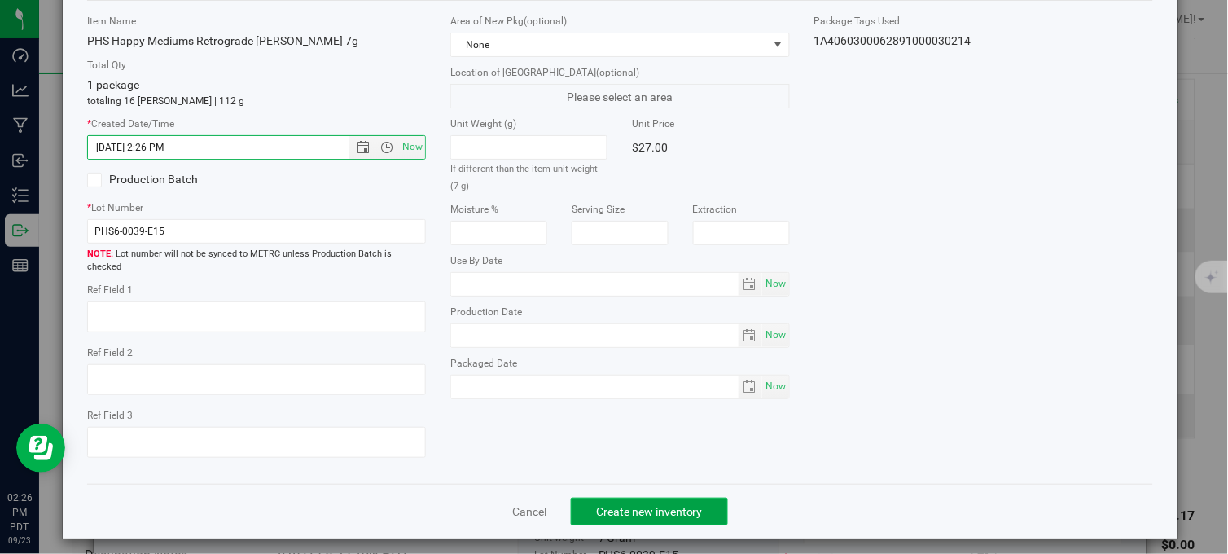
click at [669, 511] on button "Create new inventory" at bounding box center [649, 512] width 157 height 28
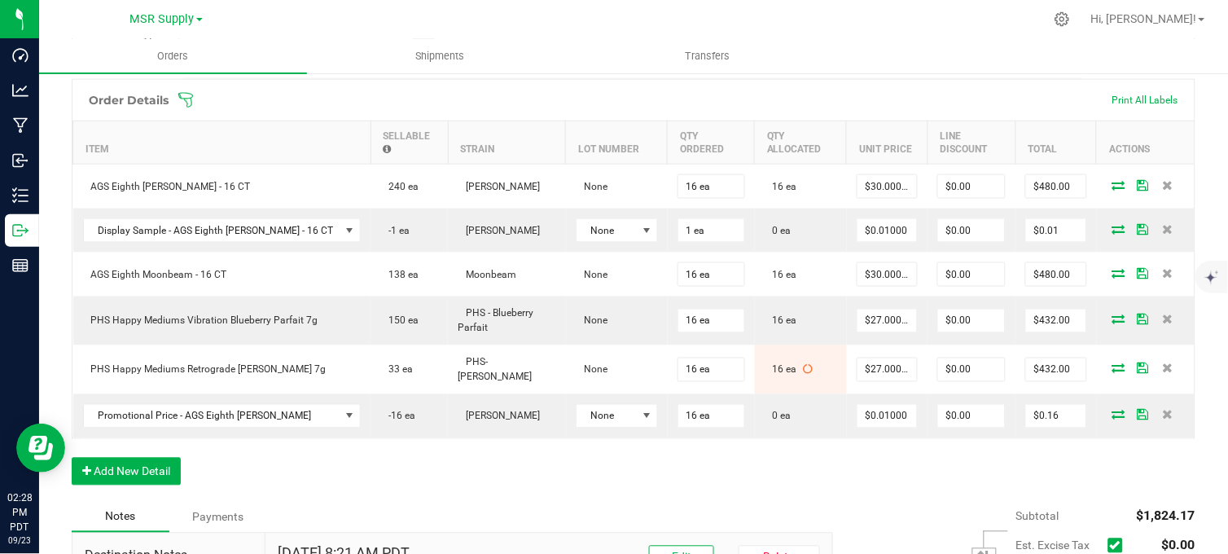
click at [367, 16] on div at bounding box center [668, 19] width 753 height 32
click at [515, 467] on div "Order Details Print All Labels Item Sellable Strain Lot Number Qty Ordered Qty …" at bounding box center [634, 290] width 1124 height 423
drag, startPoint x: 867, startPoint y: 13, endPoint x: 850, endPoint y: 42, distance: 32.8
click at [867, 13] on div at bounding box center [668, 19] width 753 height 32
click at [801, 494] on div "Order Details Print All Labels Item Sellable Strain Lot Number Qty Ordered Qty …" at bounding box center [634, 290] width 1124 height 423
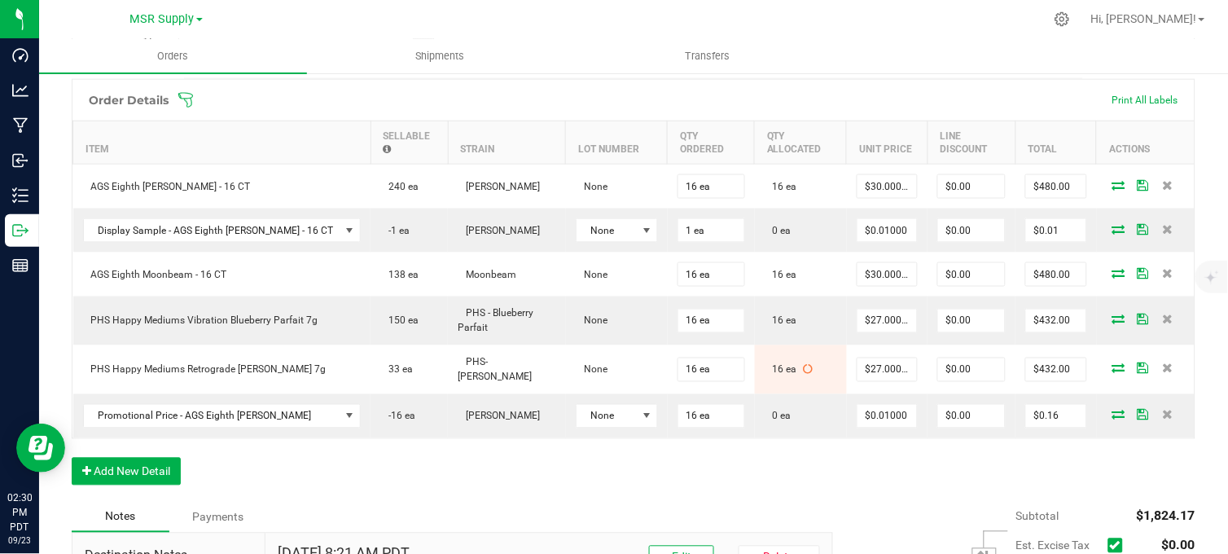
click at [305, 473] on div "Order Details Print All Labels Item Sellable Strain Lot Number Qty Ordered Qty …" at bounding box center [634, 290] width 1124 height 423
click at [165, 15] on span "MSR Supply" at bounding box center [162, 19] width 64 height 15
click at [108, 77] on link "Nabis" at bounding box center [166, 79] width 238 height 22
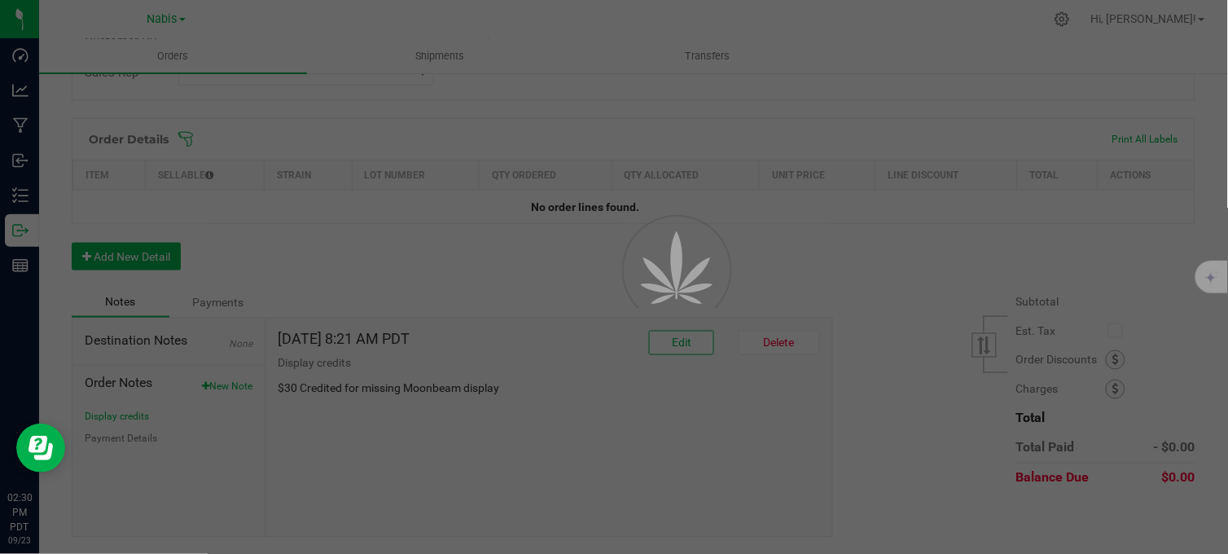
scroll to position [380, 0]
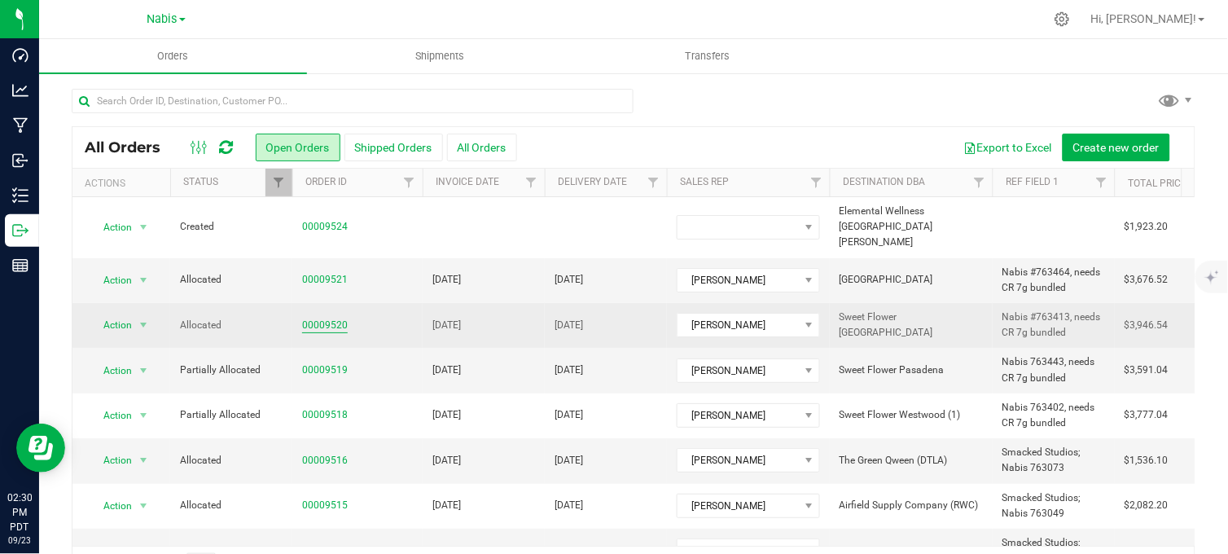
click at [319, 318] on link "00009520" at bounding box center [325, 325] width 46 height 15
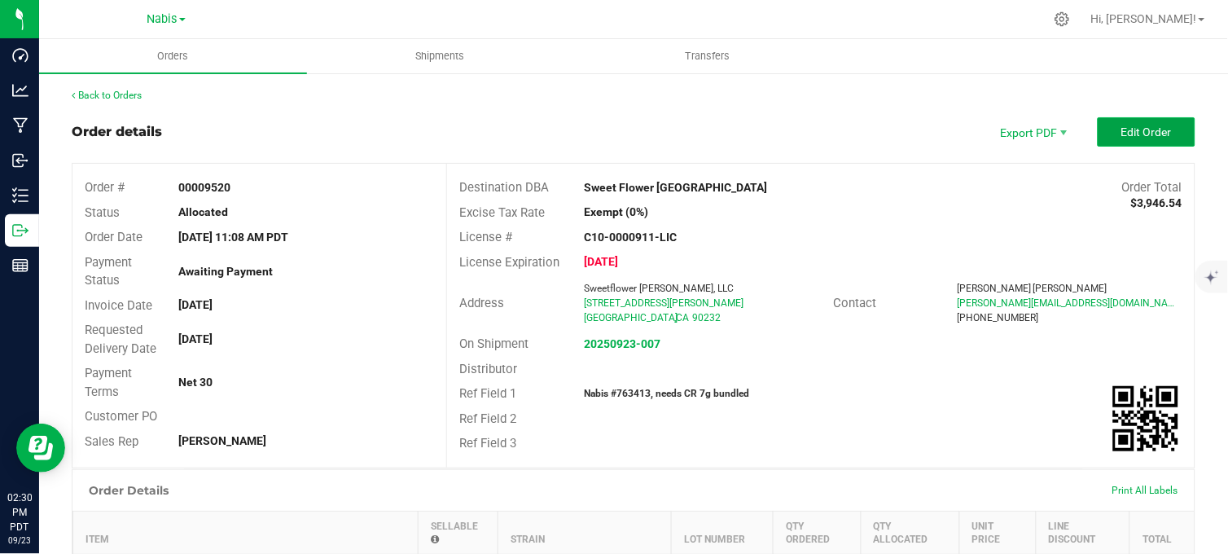
click at [1104, 125] on button "Edit Order" at bounding box center [1147, 131] width 98 height 29
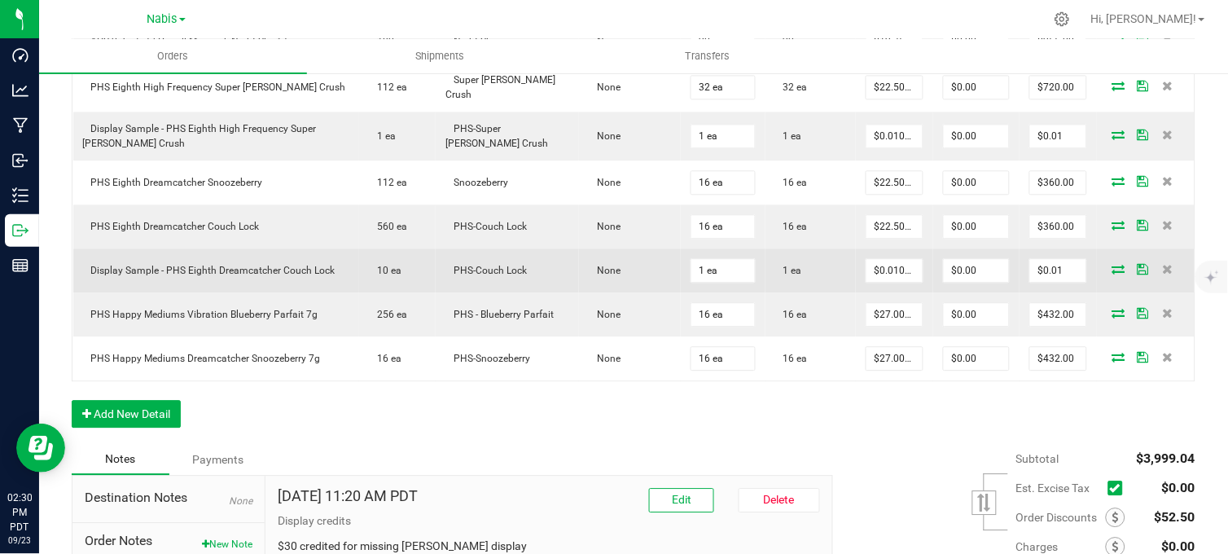
scroll to position [814, 0]
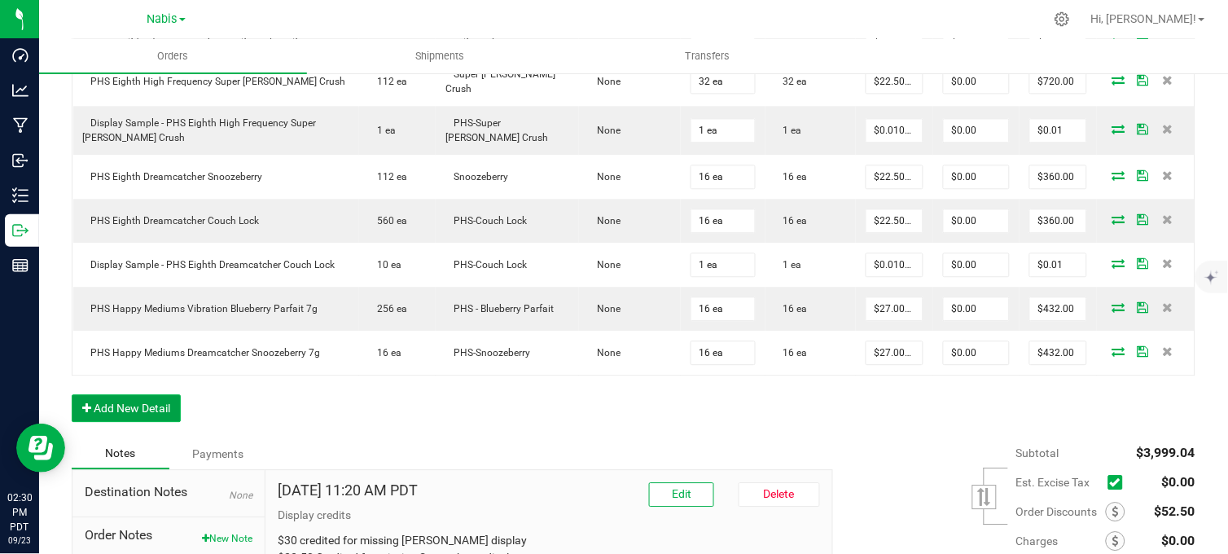
click at [125, 417] on button "Add New Detail" at bounding box center [126, 408] width 109 height 28
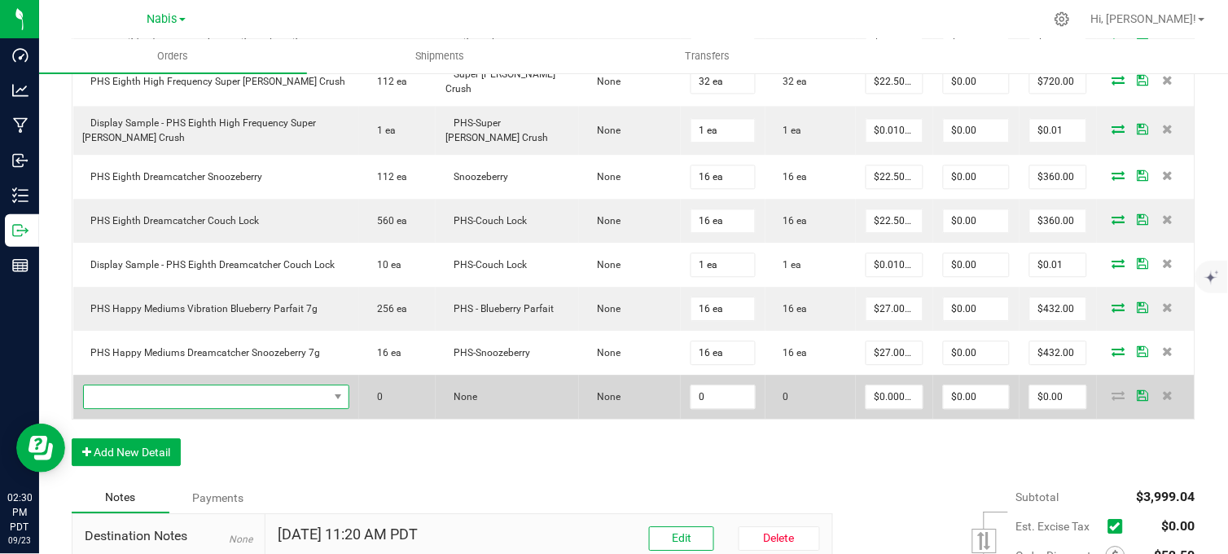
click at [173, 391] on span "NO DATA FOUND" at bounding box center [206, 396] width 244 height 23
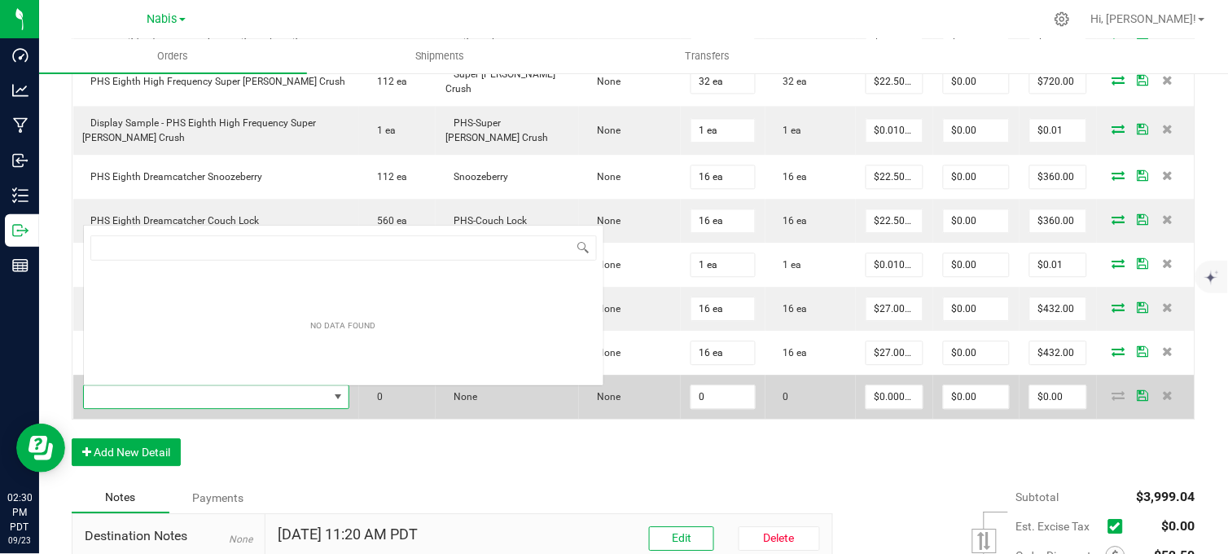
scroll to position [24, 246]
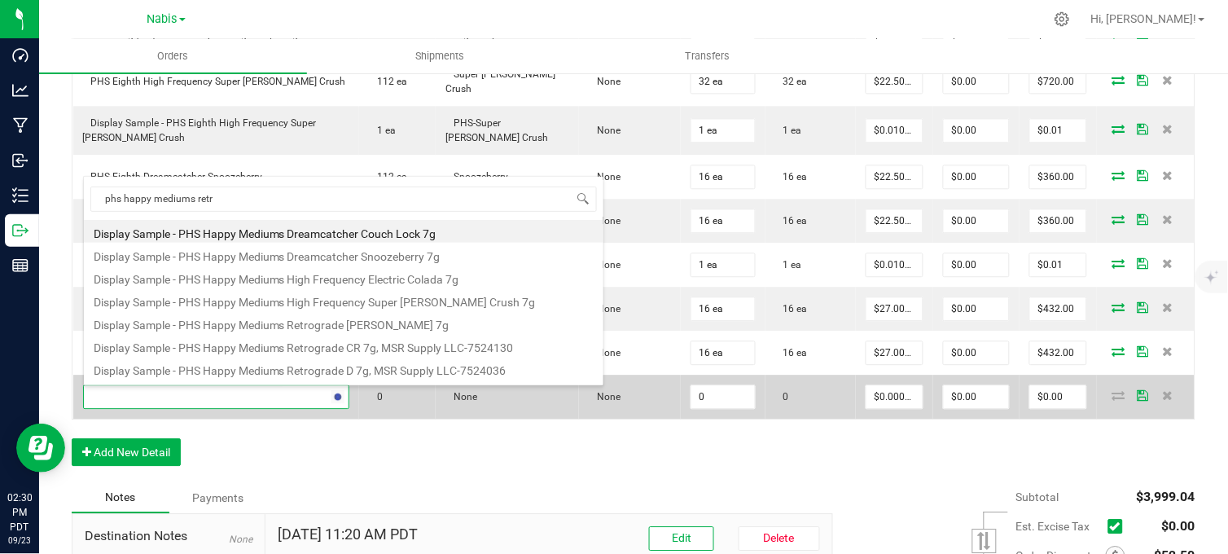
type input "phs happy mediums retro"
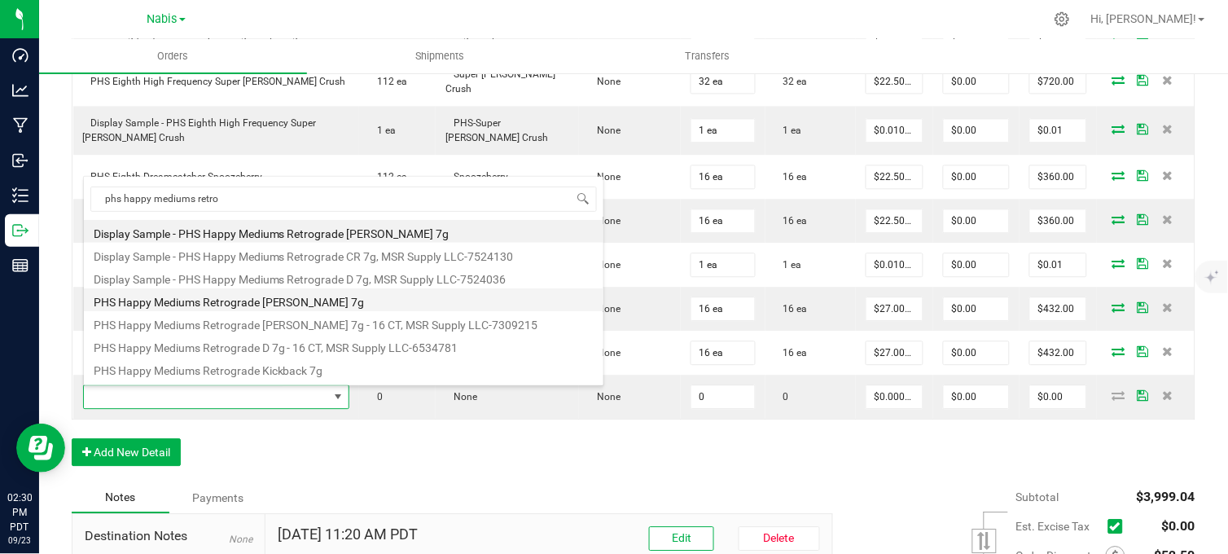
click at [318, 305] on li "PHS Happy Mediums Retrograde [PERSON_NAME] 7g" at bounding box center [344, 299] width 520 height 23
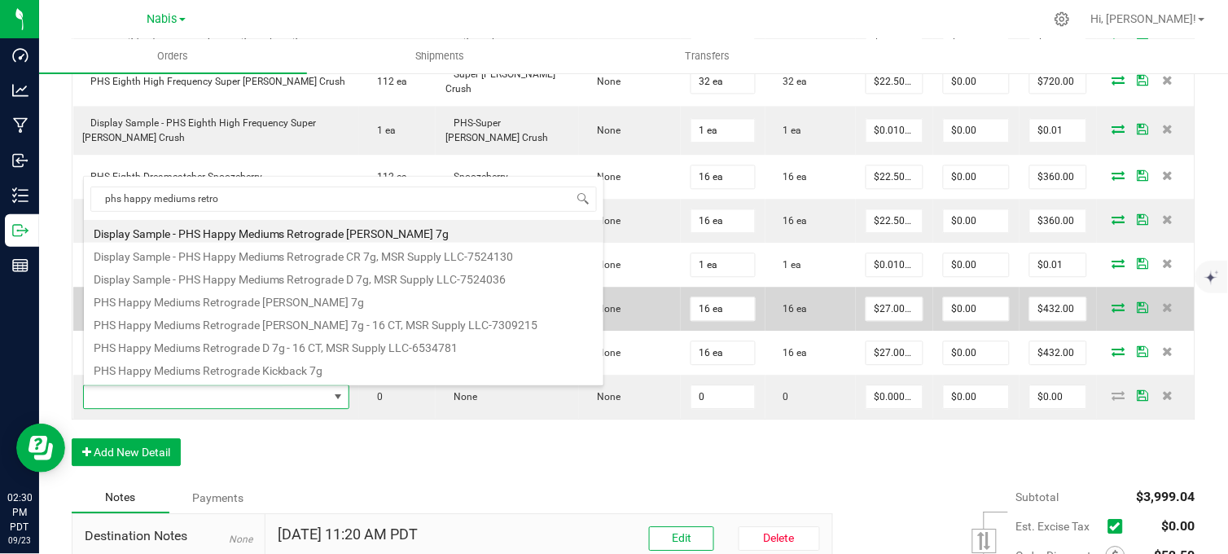
type input "0 ea"
type input "$27.00000"
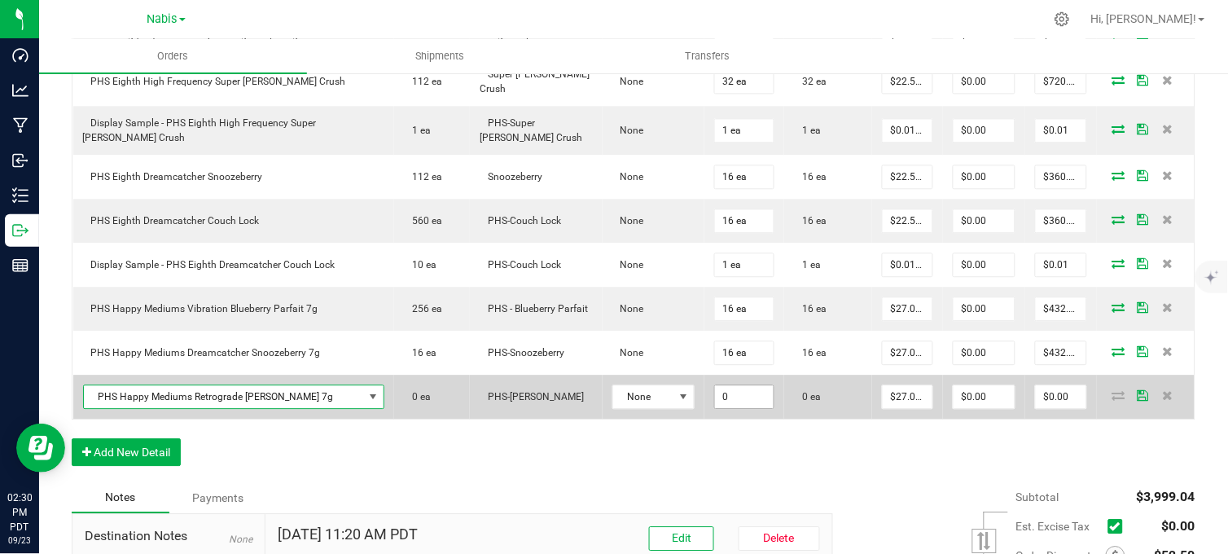
click at [715, 392] on input "0" at bounding box center [744, 396] width 59 height 23
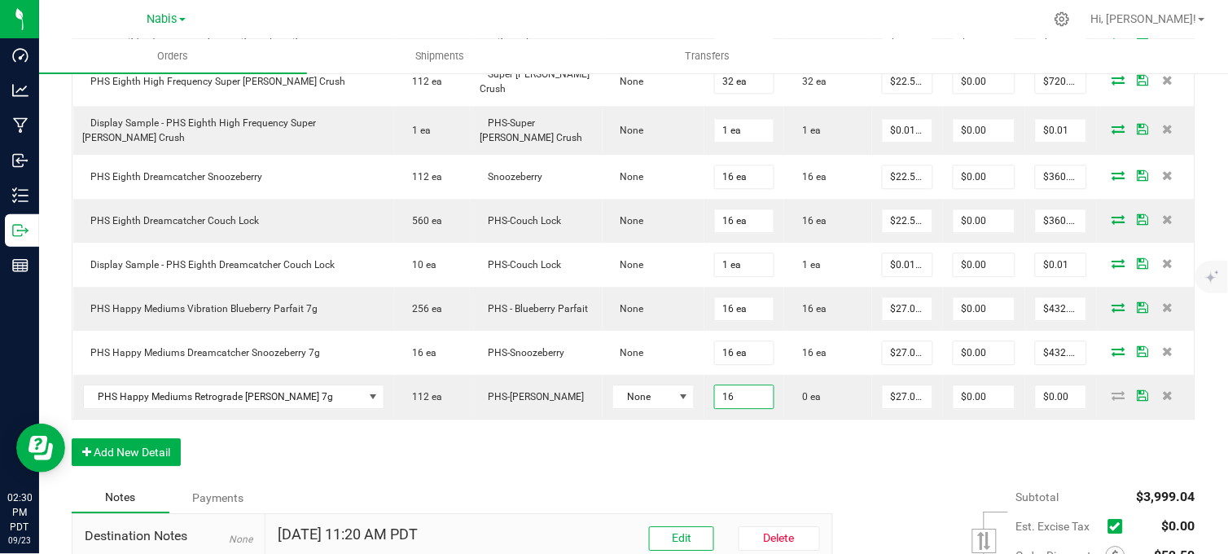
type input "16 ea"
type input "$432.00"
click at [749, 445] on div "Order Details Print All Labels Item Sellable Strain Lot Number Qty Ordered Qty …" at bounding box center [634, 95] width 1124 height 775
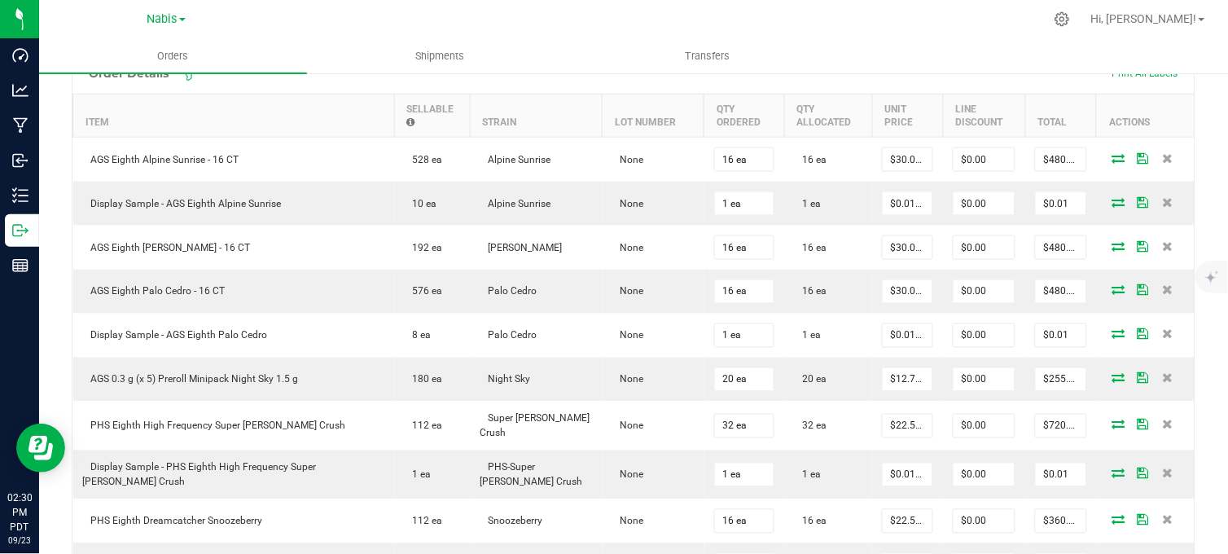
scroll to position [271, 0]
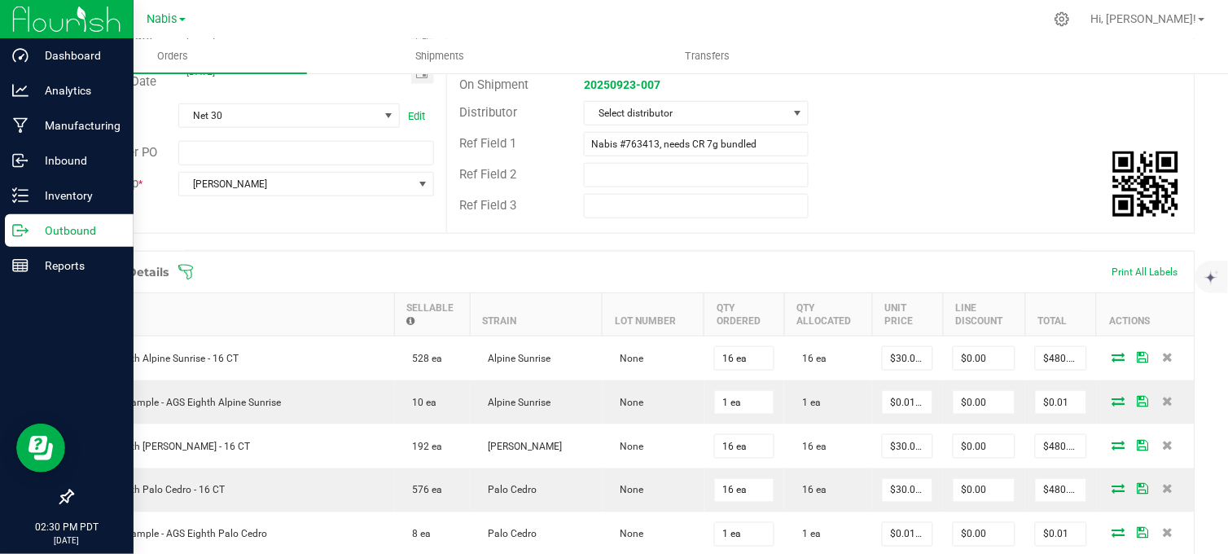
click at [20, 230] on icon at bounding box center [20, 230] width 16 height 16
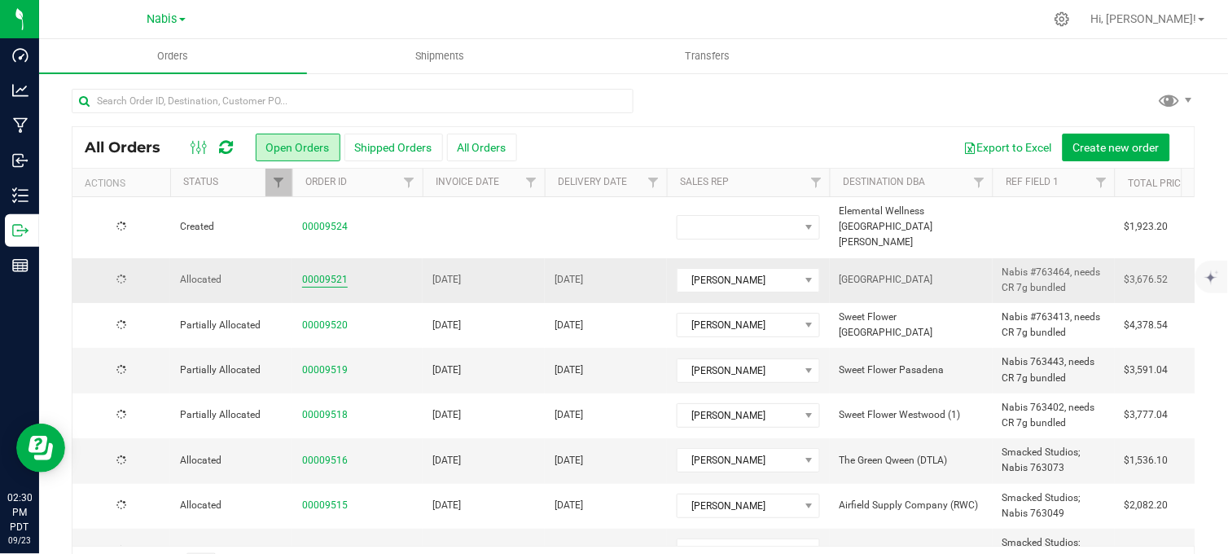
click at [322, 272] on link "00009521" at bounding box center [325, 279] width 46 height 15
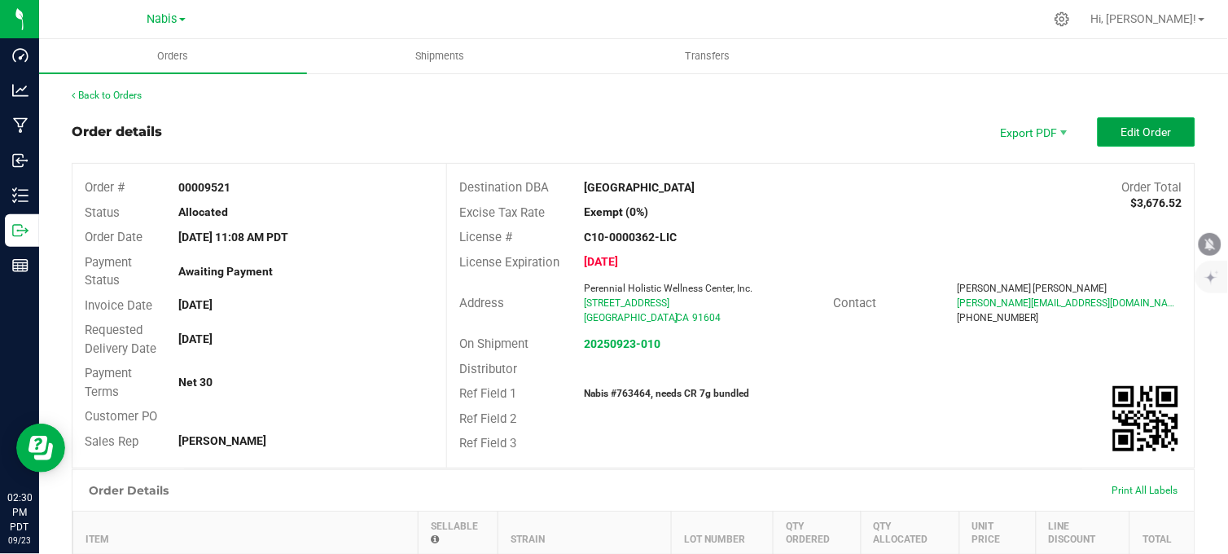
click at [1139, 134] on span "Edit Order" at bounding box center [1146, 131] width 50 height 13
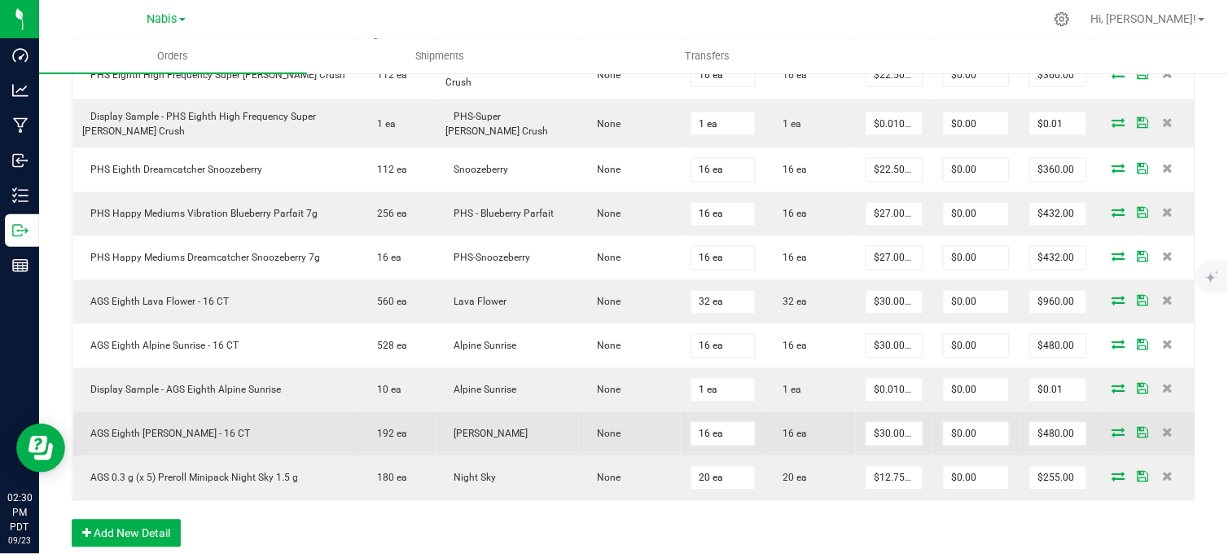
scroll to position [633, 0]
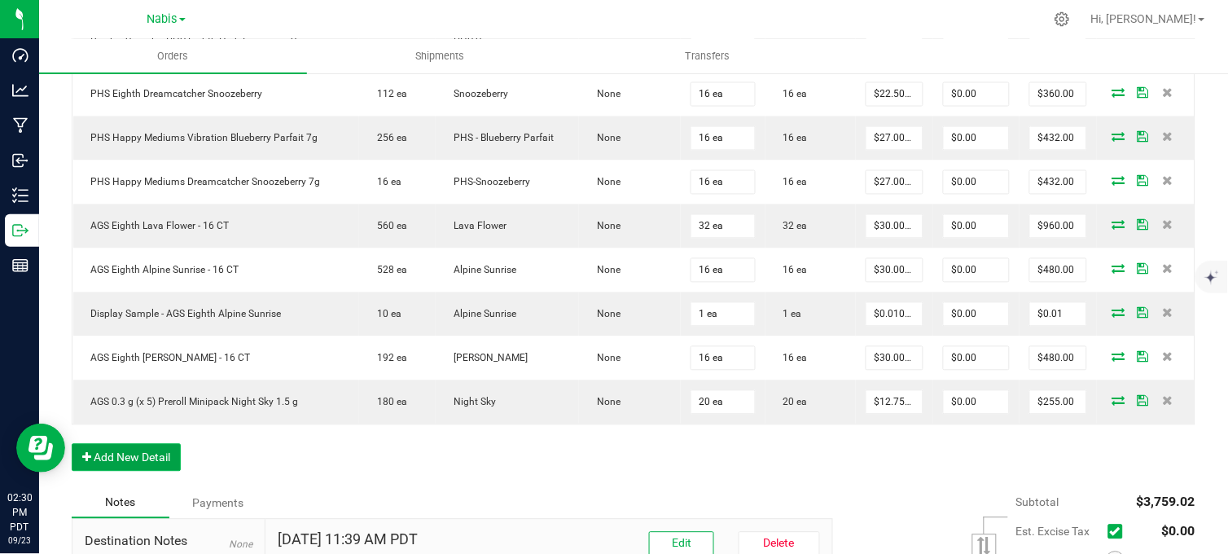
click at [99, 462] on button "Add New Detail" at bounding box center [126, 458] width 109 height 28
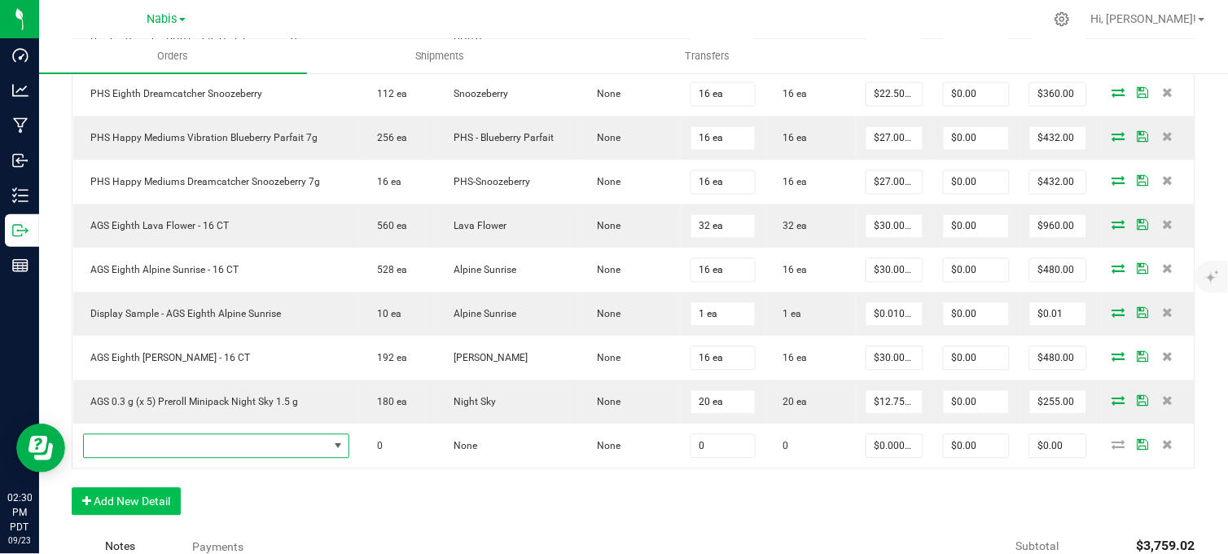
click at [151, 443] on span "NO DATA FOUND" at bounding box center [206, 446] width 244 height 23
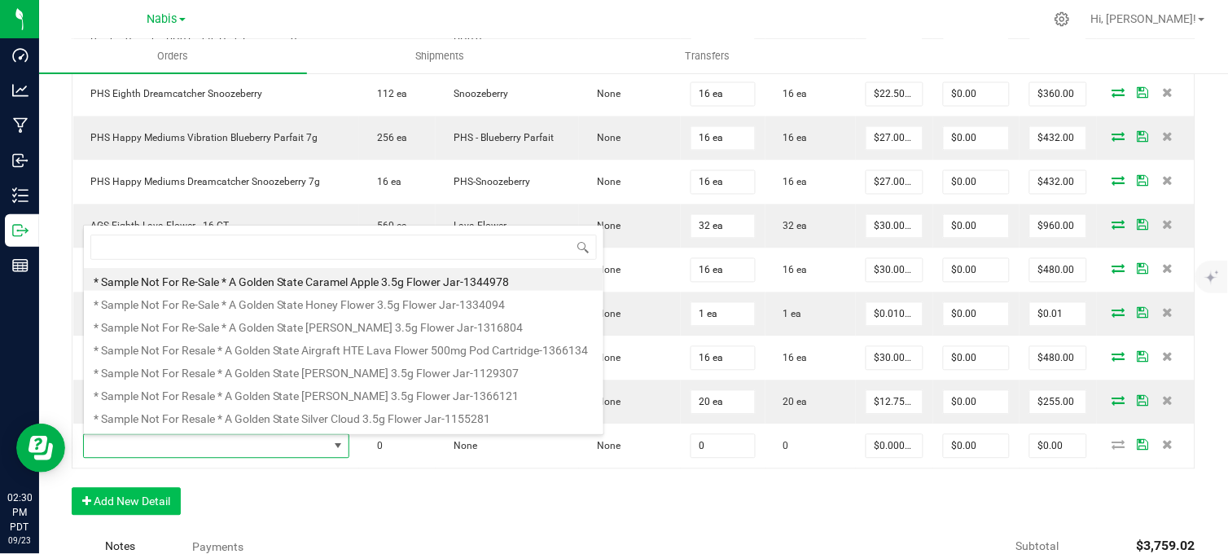
scroll to position [24, 246]
type input "phs happy mediums retro"
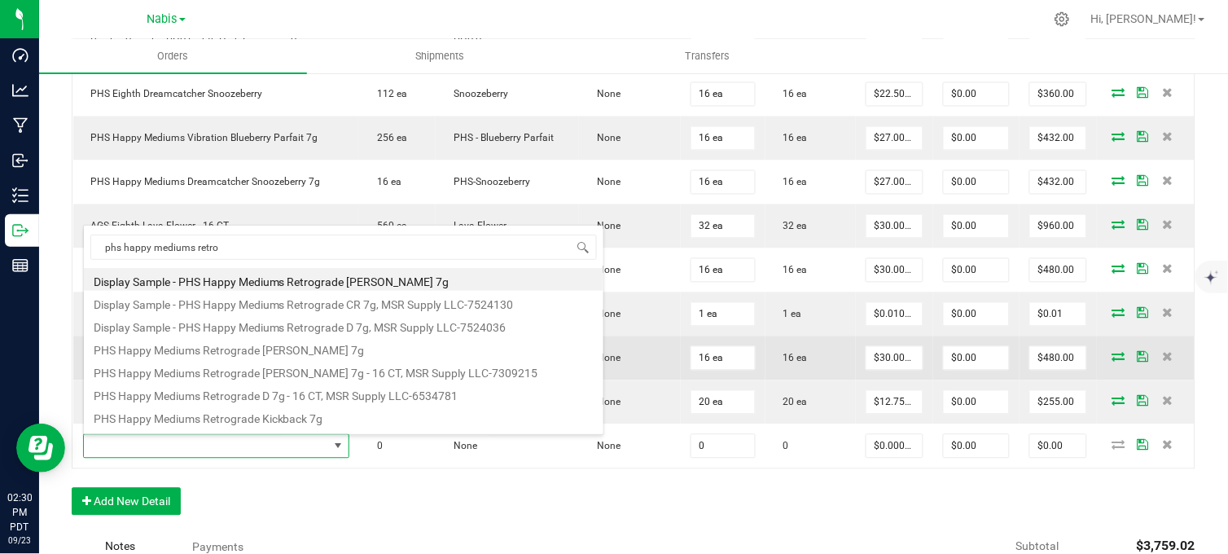
click at [257, 353] on li "PHS Happy Mediums Retrograde [PERSON_NAME] 7g" at bounding box center [344, 347] width 520 height 23
type input "0 ea"
type input "$27.00000"
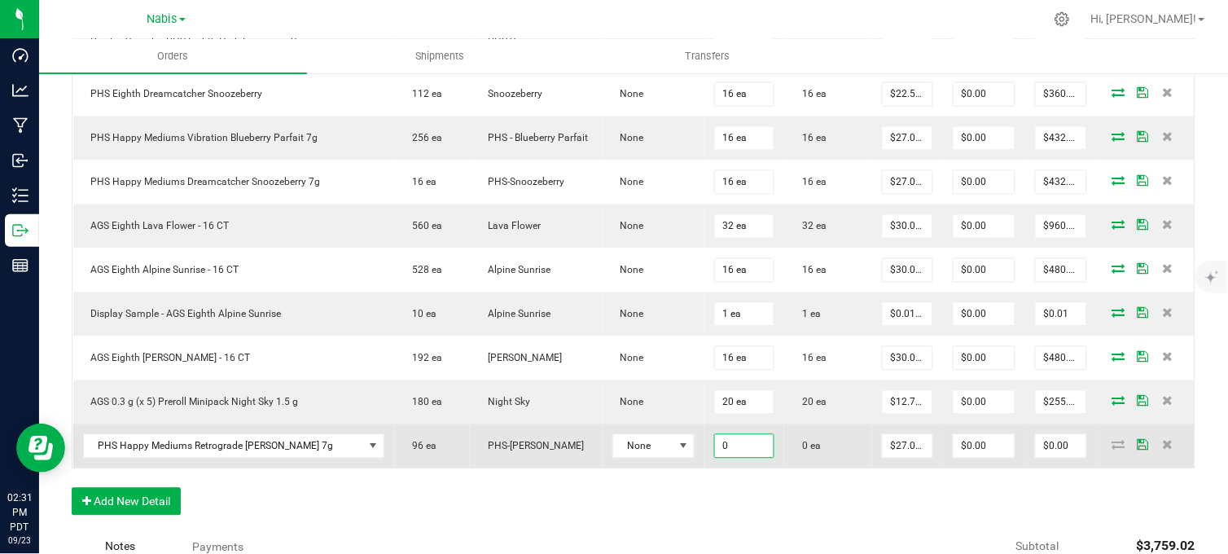
click at [715, 458] on input "0" at bounding box center [744, 446] width 59 height 23
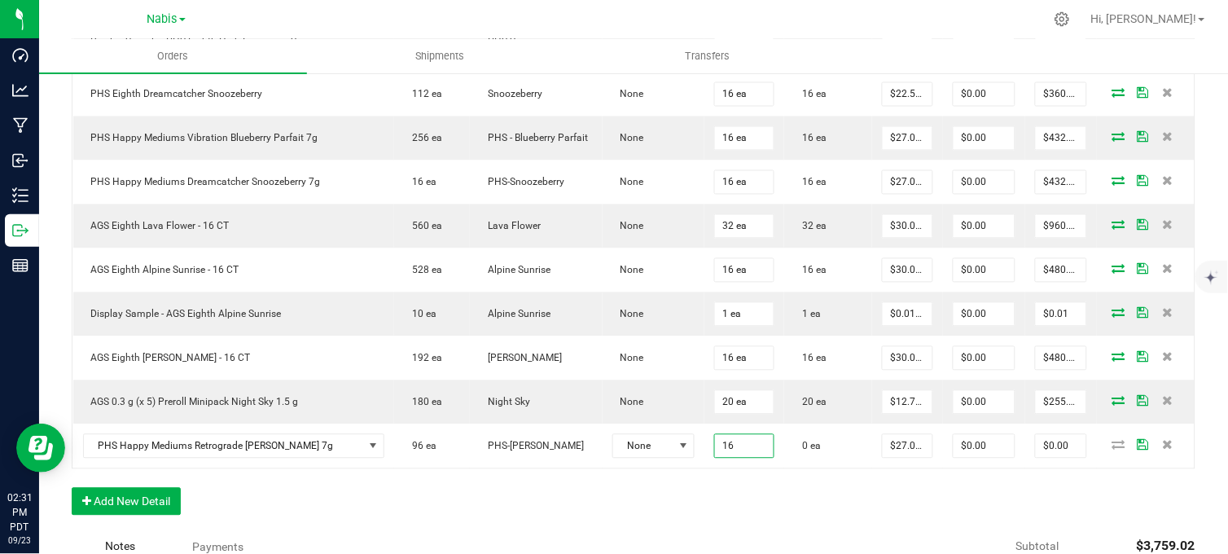
type input "16 ea"
type input "$432.00"
click at [714, 495] on div "Order Details Print All Labels Item Sellable Strain Lot Number Qty Ordered Qty …" at bounding box center [634, 210] width 1124 height 643
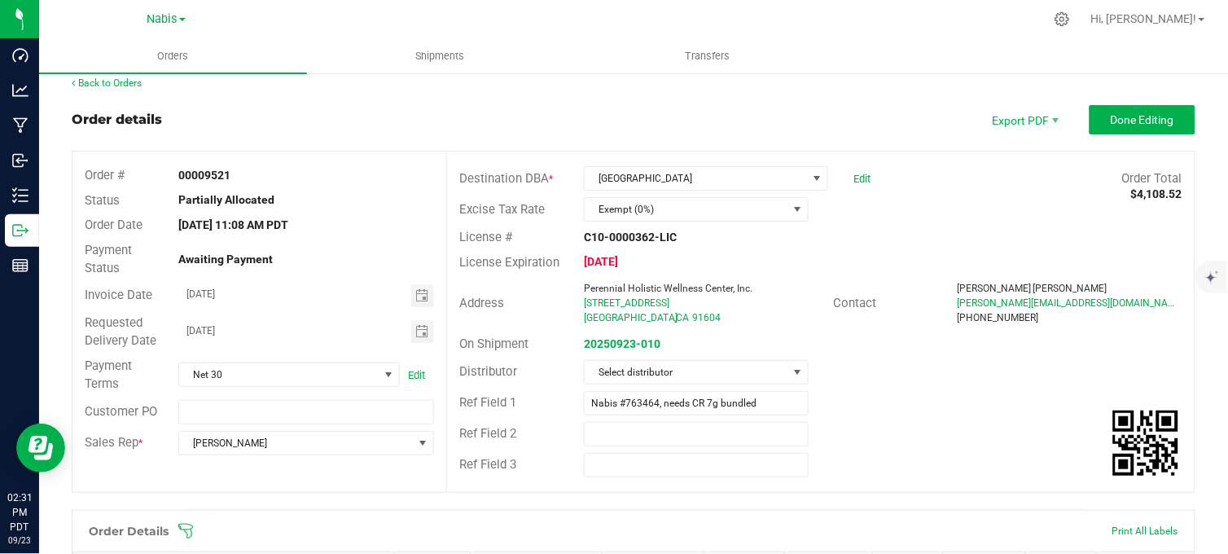
scroll to position [0, 0]
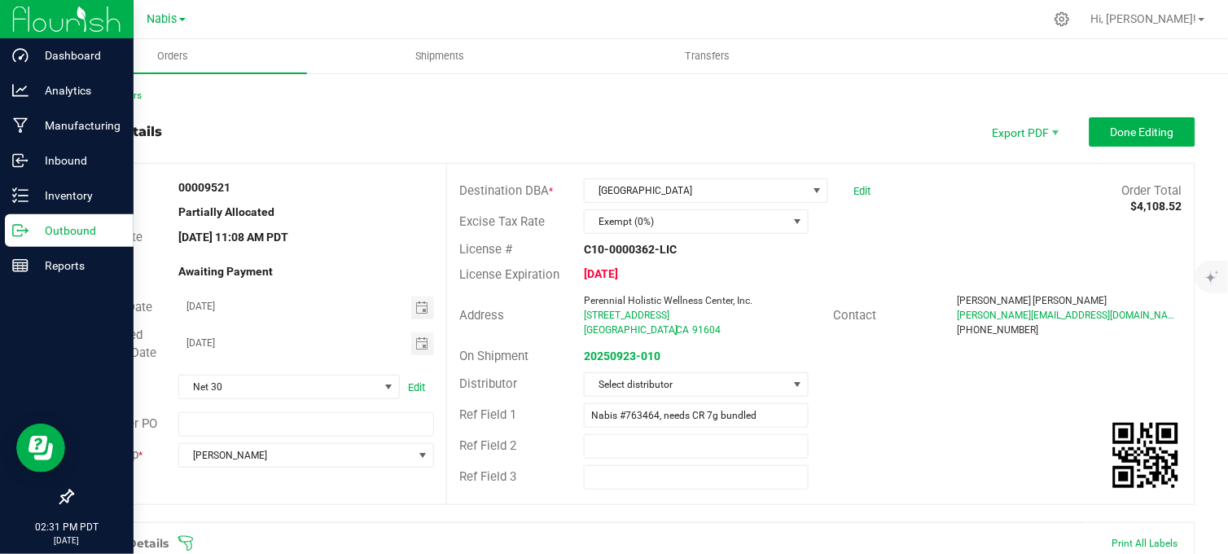
click at [21, 232] on icon at bounding box center [20, 230] width 16 height 16
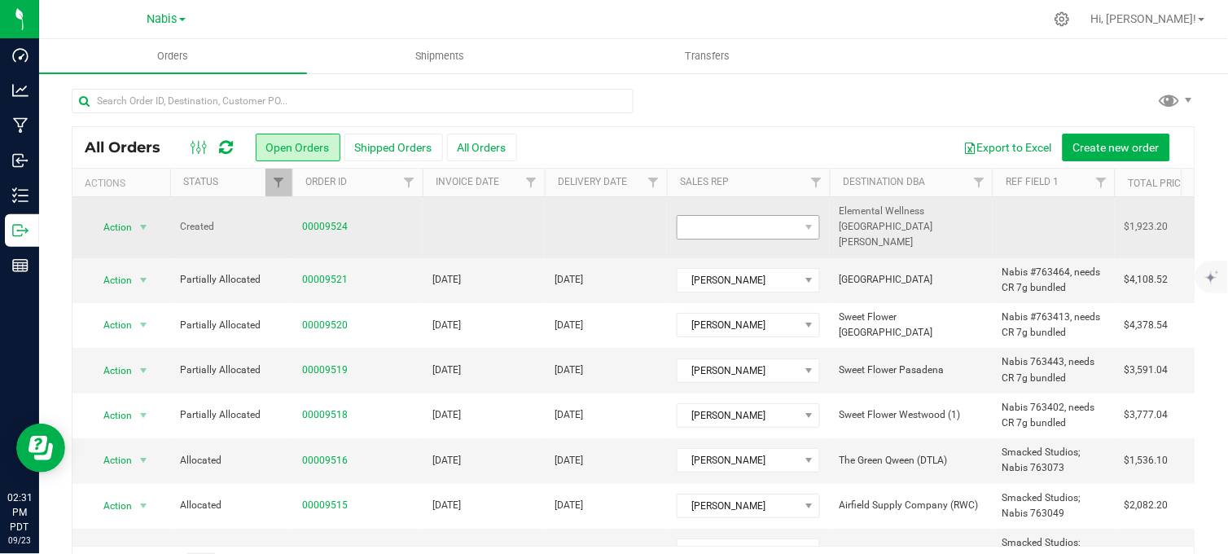
drag, startPoint x: 321, startPoint y: 18, endPoint x: 678, endPoint y: 230, distance: 415.2
click at [327, 20] on div at bounding box center [668, 19] width 753 height 32
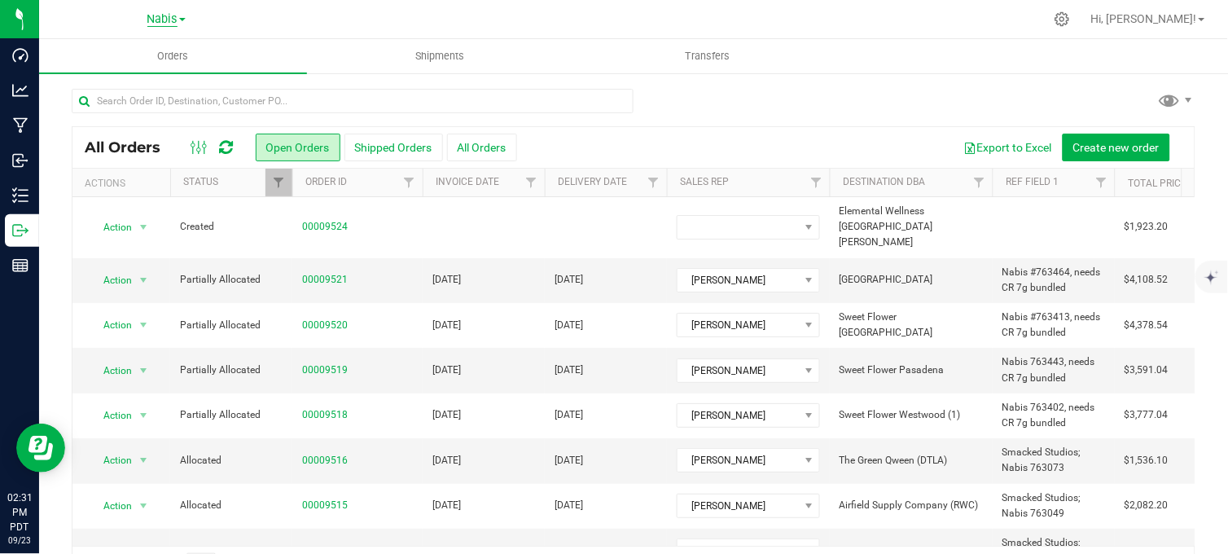
click at [152, 20] on span "Nabis" at bounding box center [162, 19] width 30 height 15
click at [115, 60] on link "MSR Supply" at bounding box center [166, 57] width 238 height 22
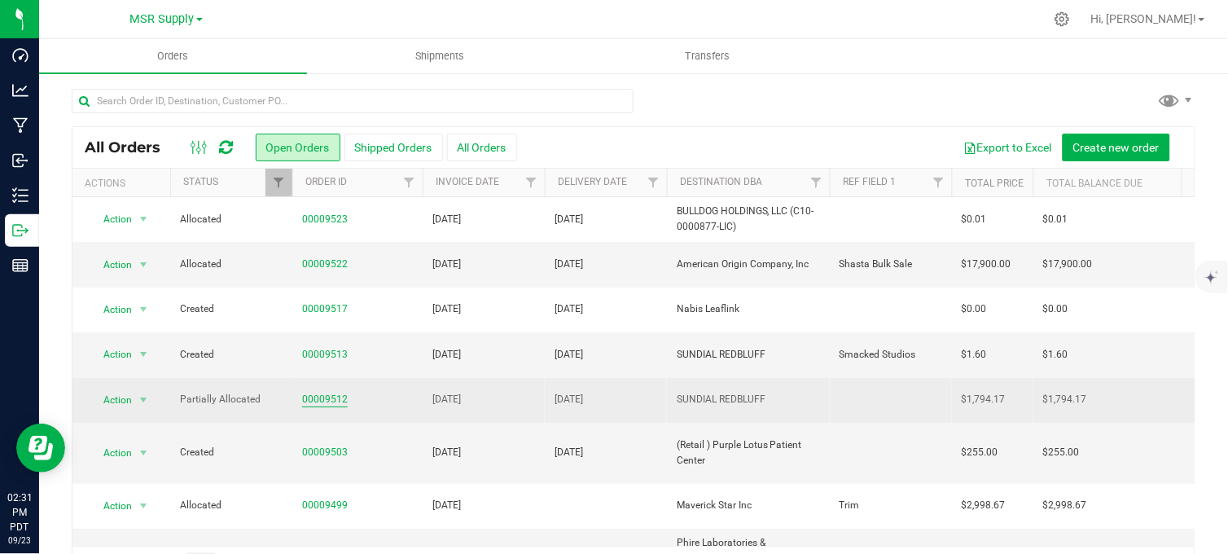
click at [326, 404] on link "00009512" at bounding box center [325, 399] width 46 height 15
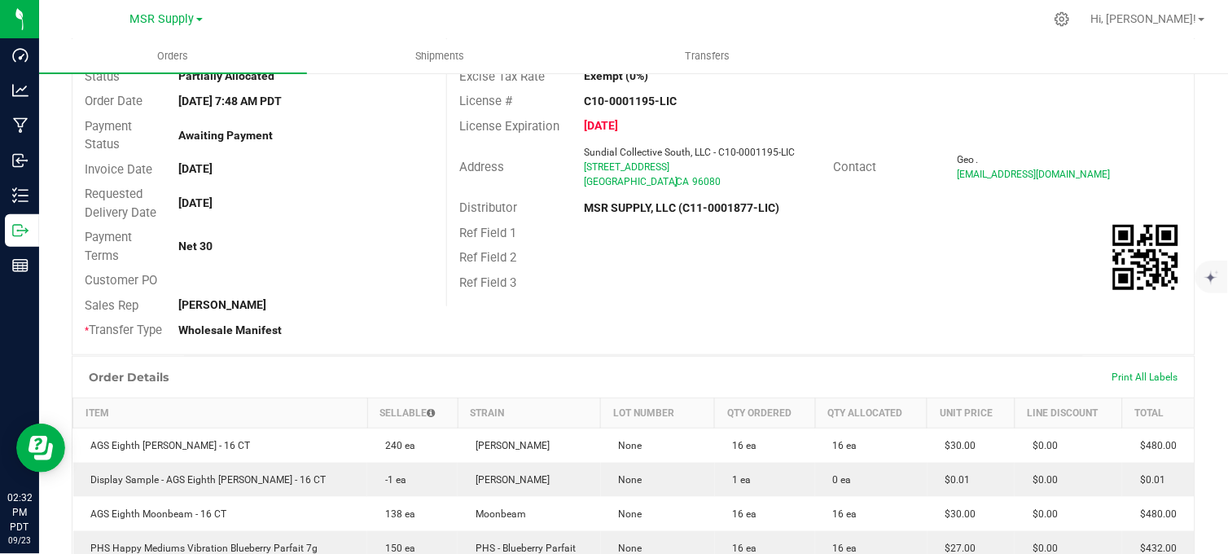
scroll to position [362, 0]
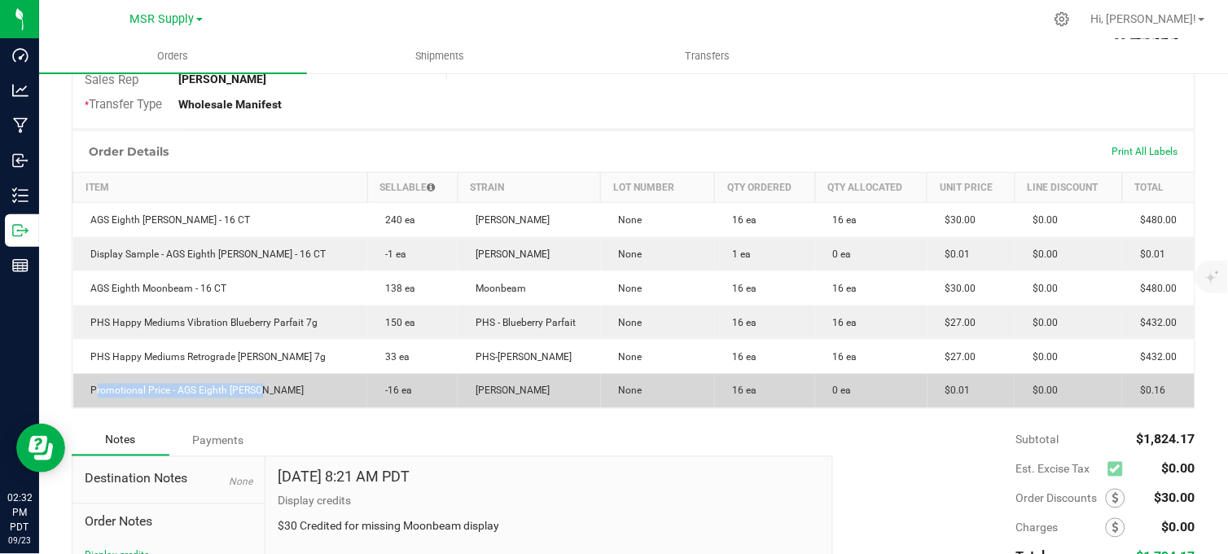
copy span "Promotional Price - AGS Eighth [PERSON_NAME]"
drag, startPoint x: 257, startPoint y: 412, endPoint x: 88, endPoint y: 415, distance: 169.4
click at [88, 408] on td "Promotional Price - AGS Eighth [PERSON_NAME]" at bounding box center [220, 391] width 295 height 34
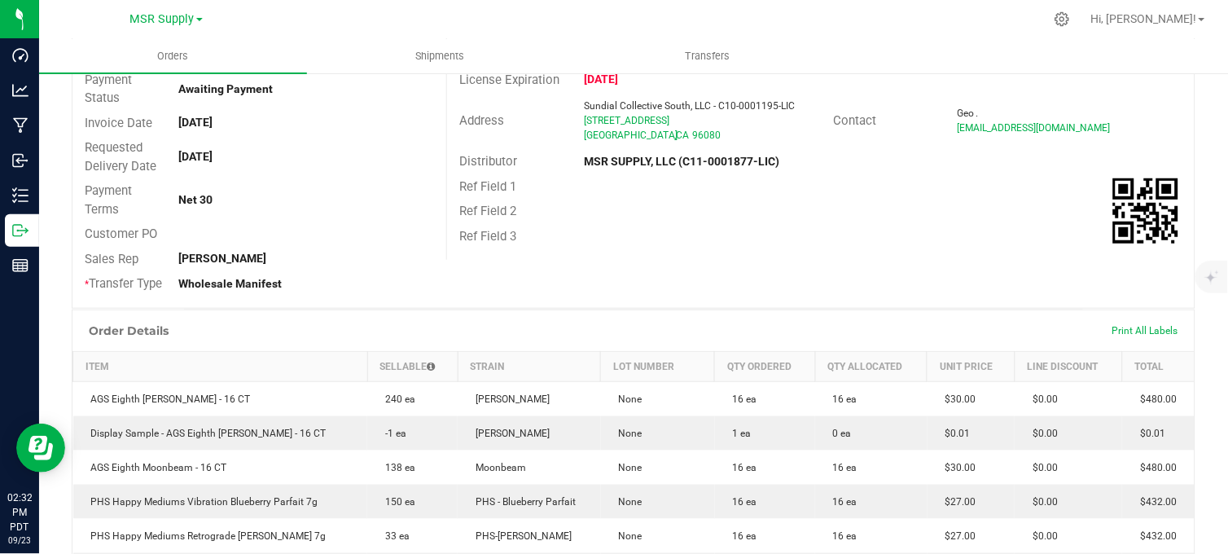
scroll to position [0, 0]
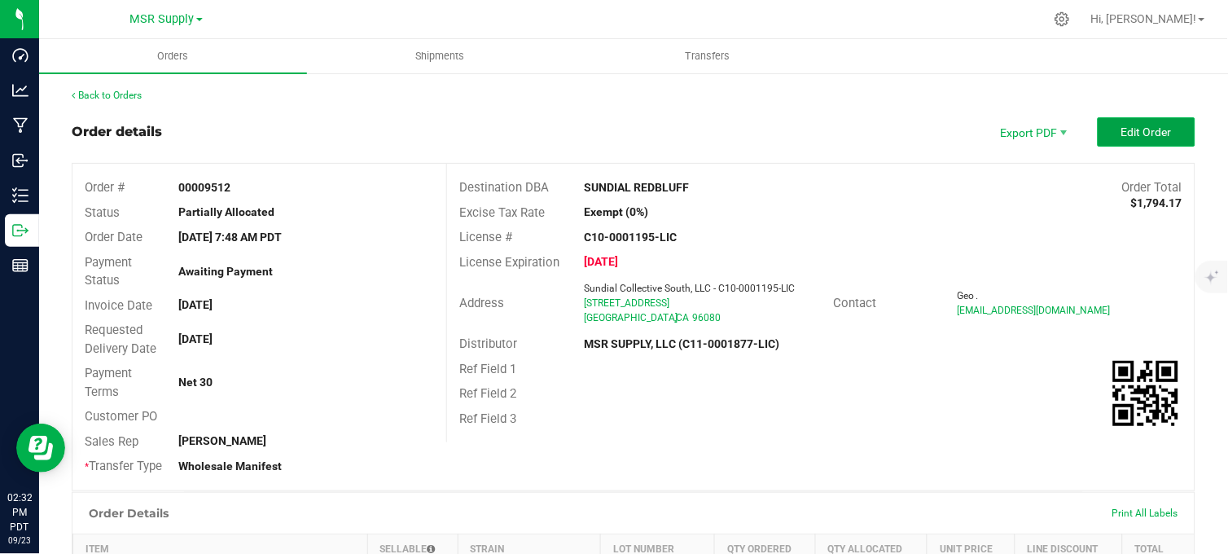
click at [1121, 131] on span "Edit Order" at bounding box center [1146, 131] width 50 height 13
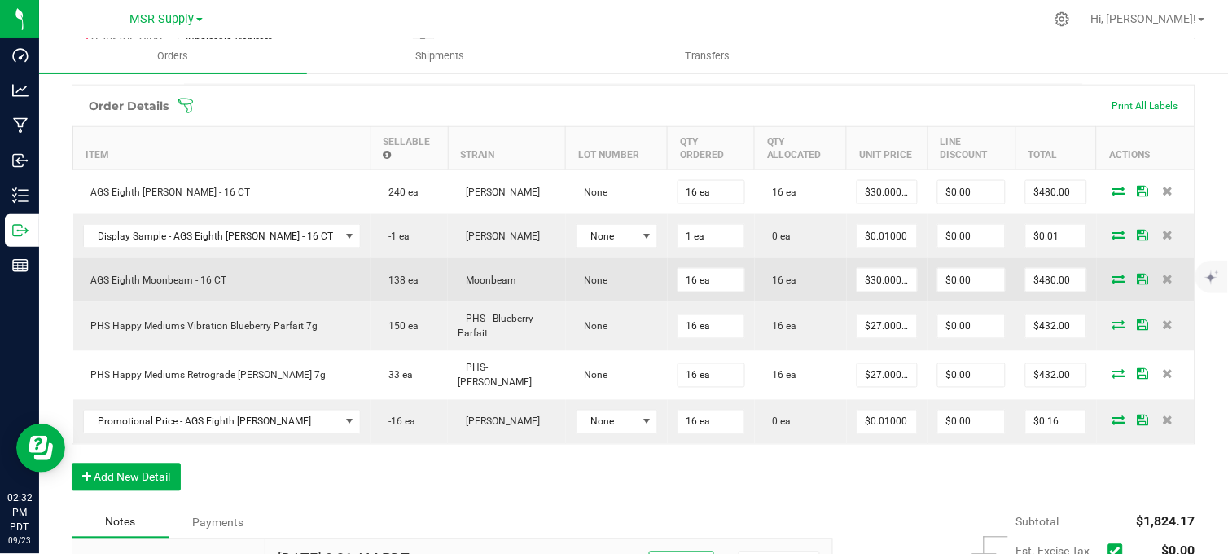
scroll to position [452, 0]
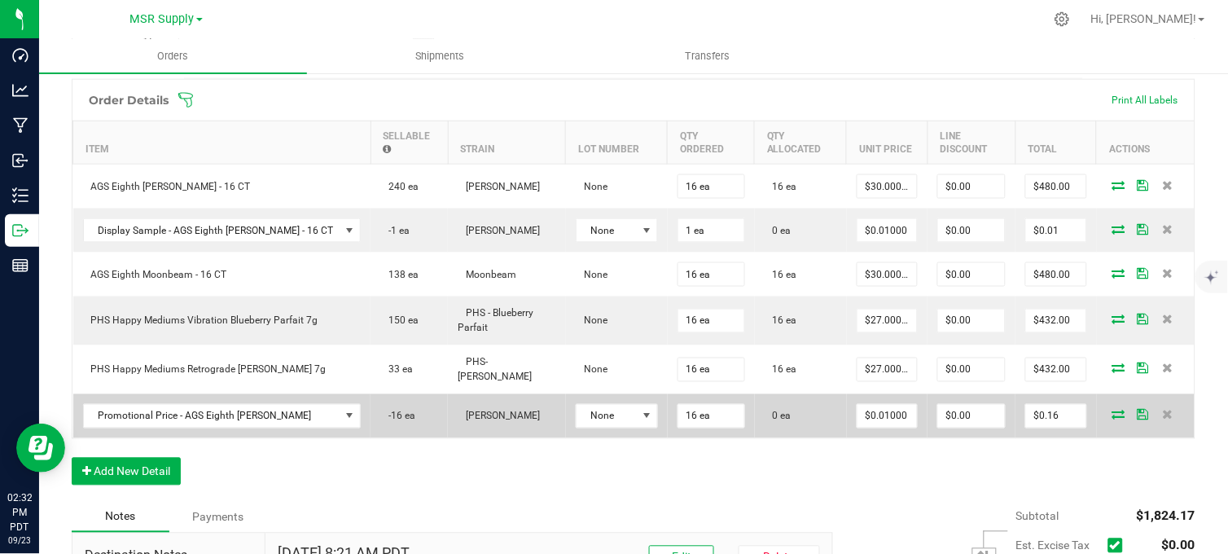
click at [1112, 419] on icon at bounding box center [1118, 415] width 13 height 10
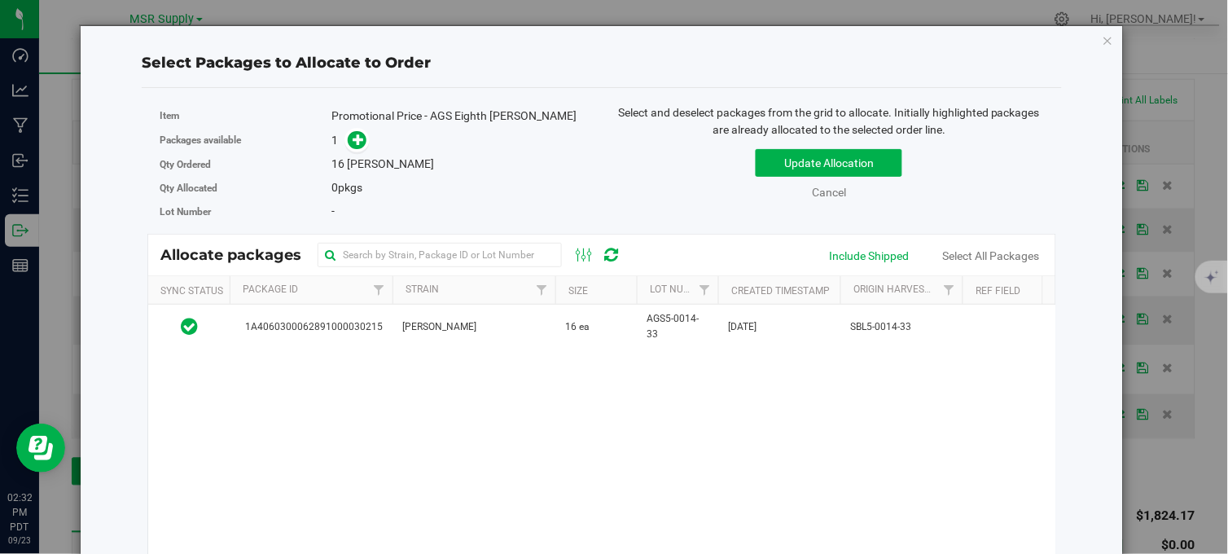
drag, startPoint x: 578, startPoint y: 331, endPoint x: 718, endPoint y: 266, distance: 154.1
click at [581, 330] on span "16 ea" at bounding box center [577, 326] width 24 height 15
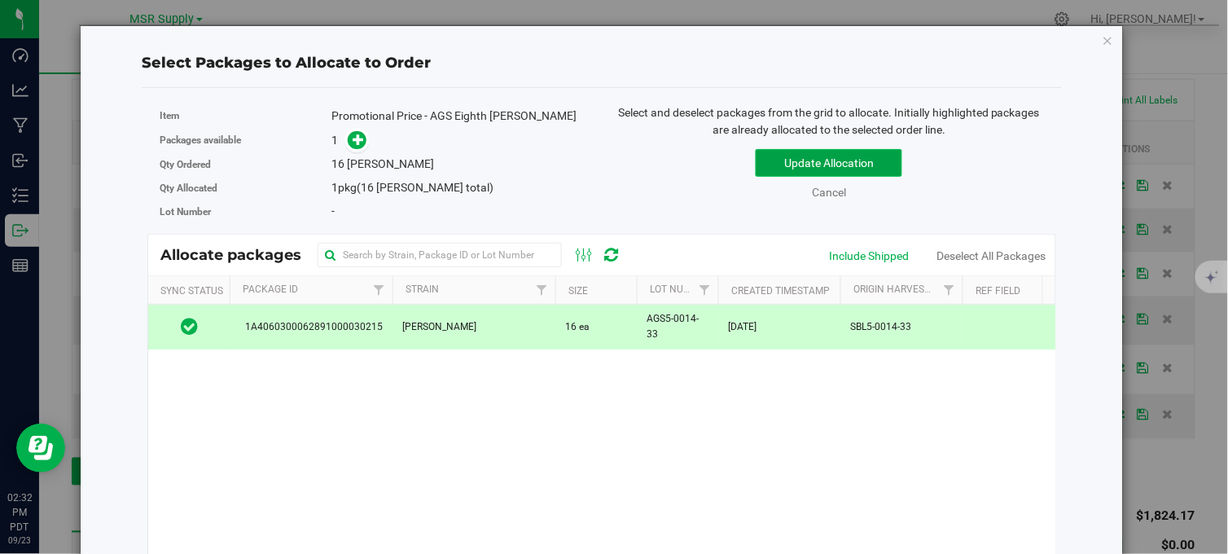
click at [797, 165] on button "Update Allocation" at bounding box center [829, 163] width 147 height 28
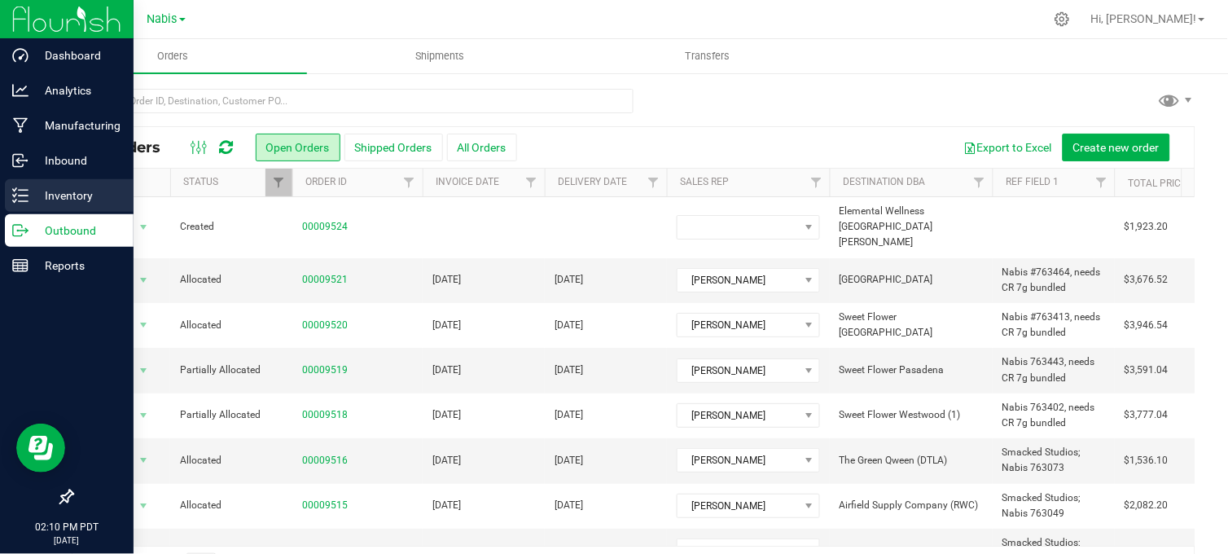
click at [55, 201] on p "Inventory" at bounding box center [78, 196] width 98 height 20
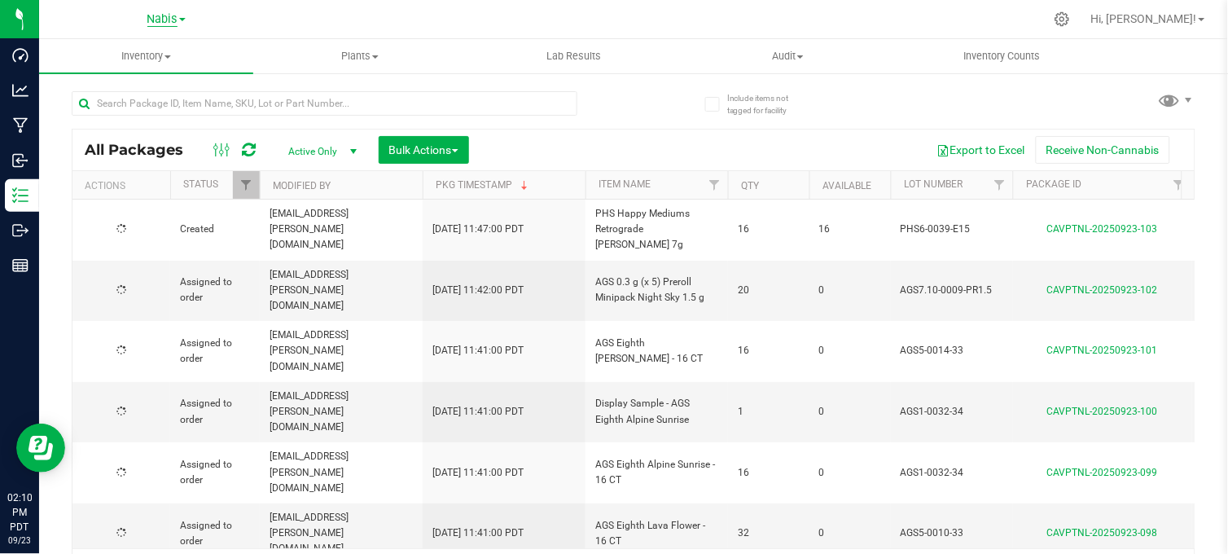
click at [156, 20] on span "Nabis" at bounding box center [162, 19] width 30 height 15
click at [118, 54] on link "MSR Supply" at bounding box center [166, 57] width 238 height 22
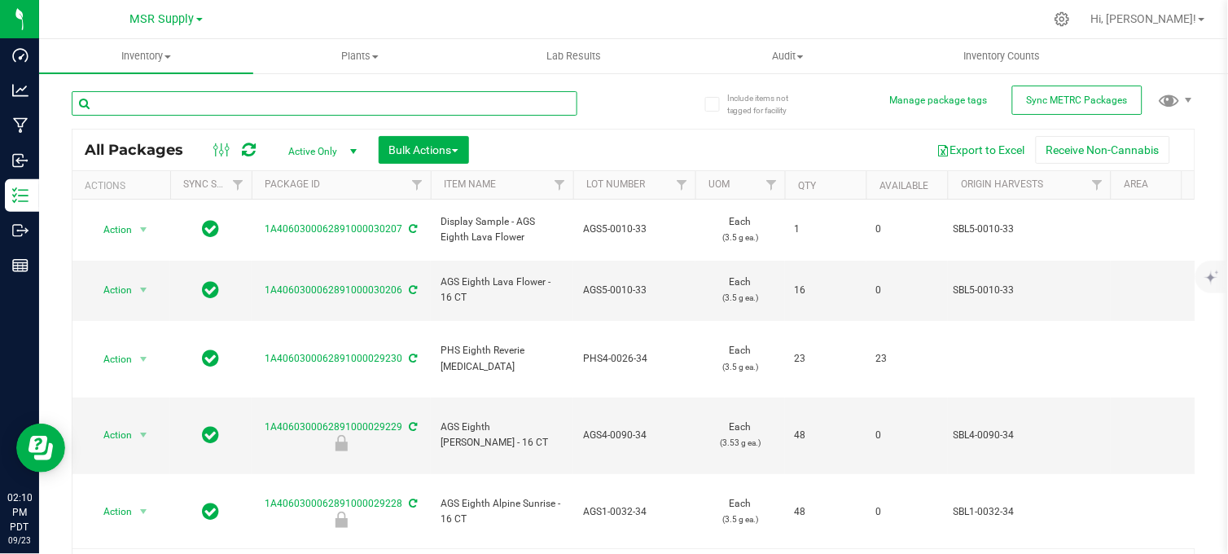
click at [237, 99] on input "text" at bounding box center [325, 103] width 506 height 24
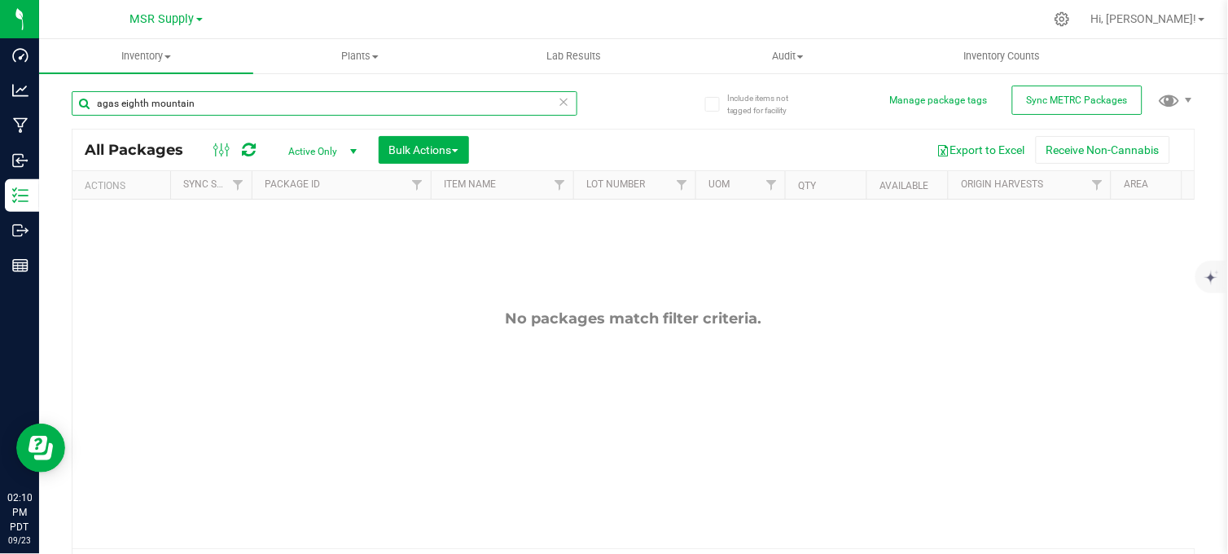
click at [116, 102] on input "agas eighth mountain" at bounding box center [325, 103] width 506 height 24
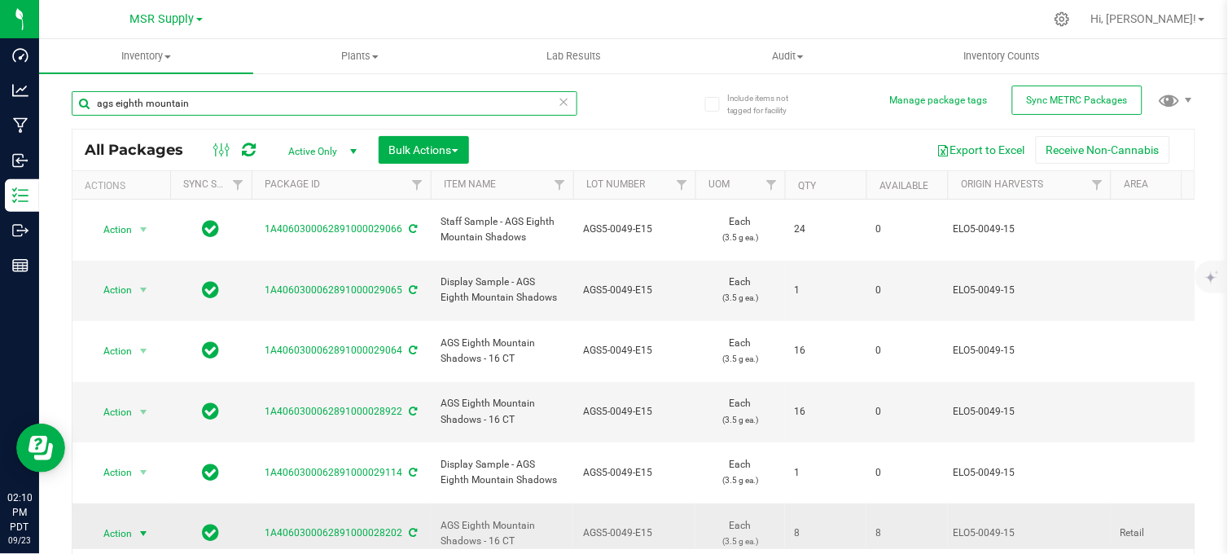
type input "ags eighth mountain"
click at [129, 522] on span "Action" at bounding box center [111, 533] width 44 height 23
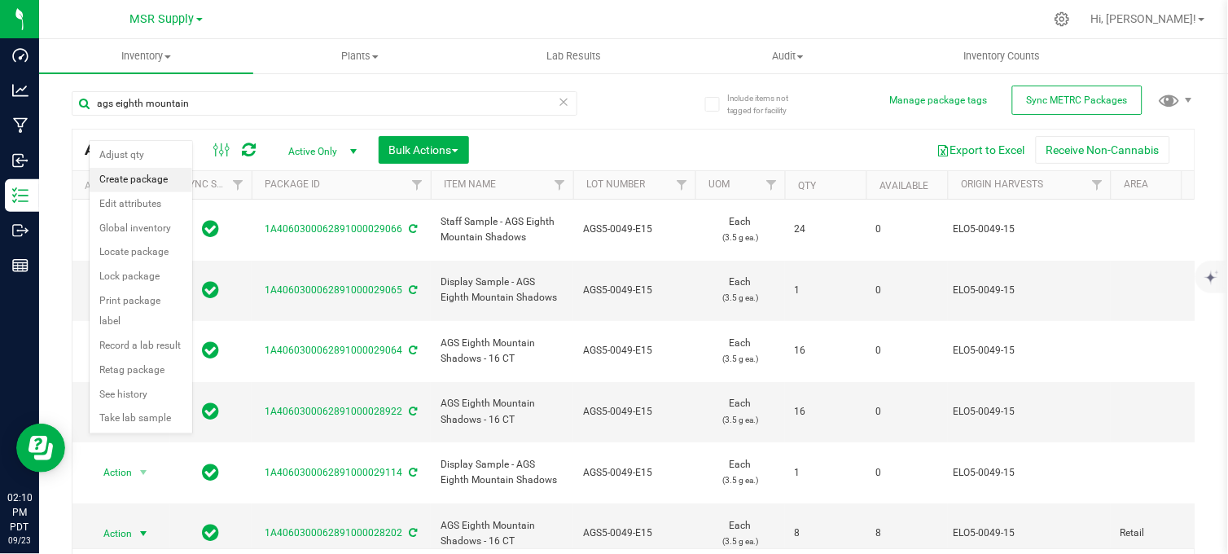
click at [147, 182] on li "Create package" at bounding box center [141, 180] width 103 height 24
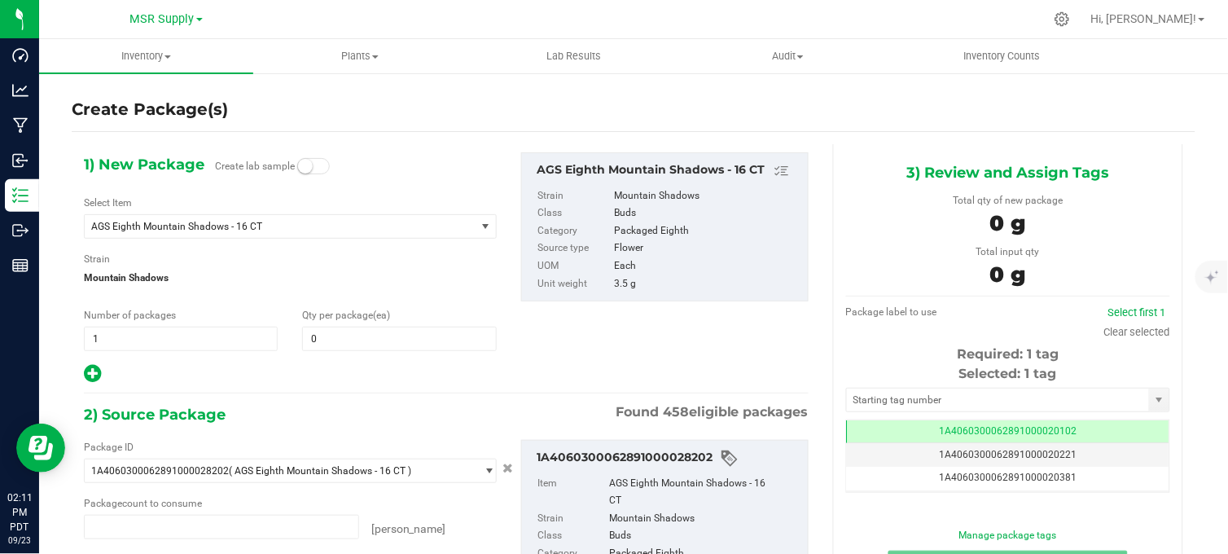
type input "0"
type input "0 ea"
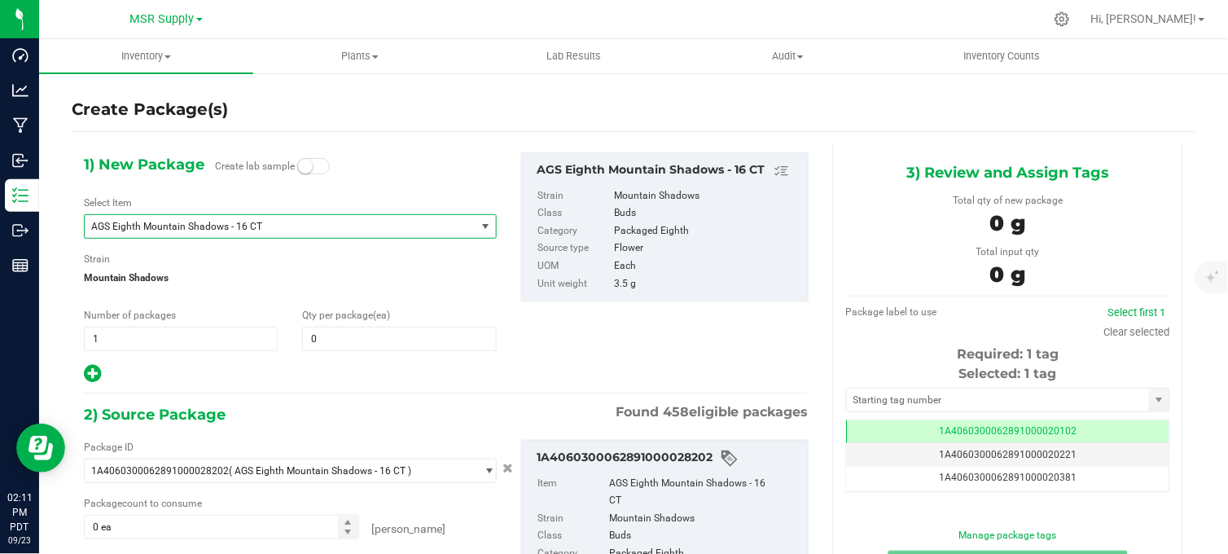
click at [212, 225] on span "AGS Eighth Mountain Shadows - 16 CT" at bounding box center [272, 226] width 362 height 11
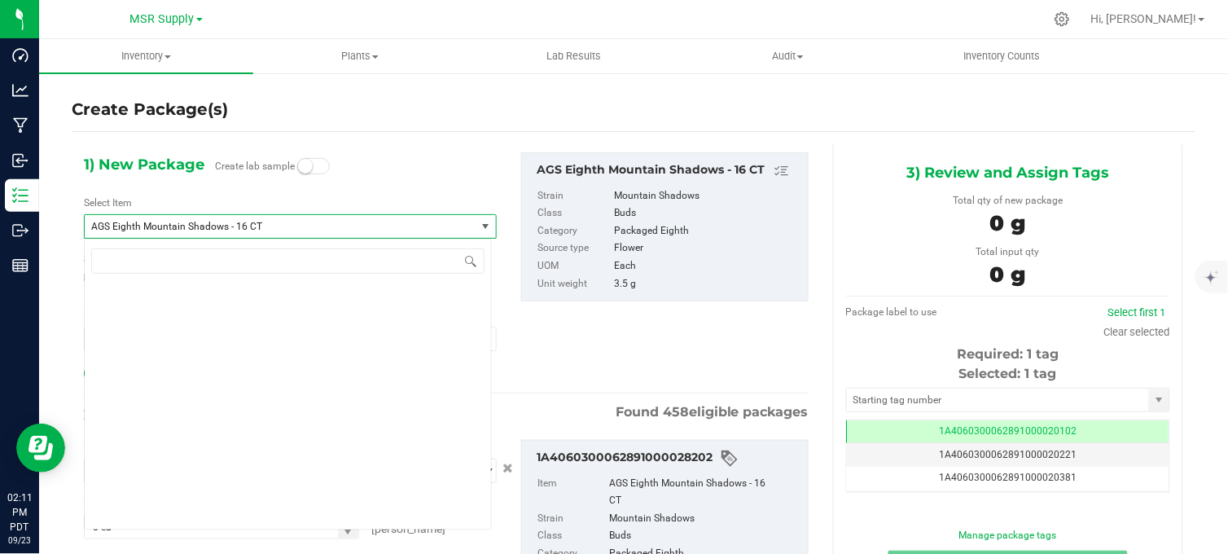
scroll to position [2188, 0]
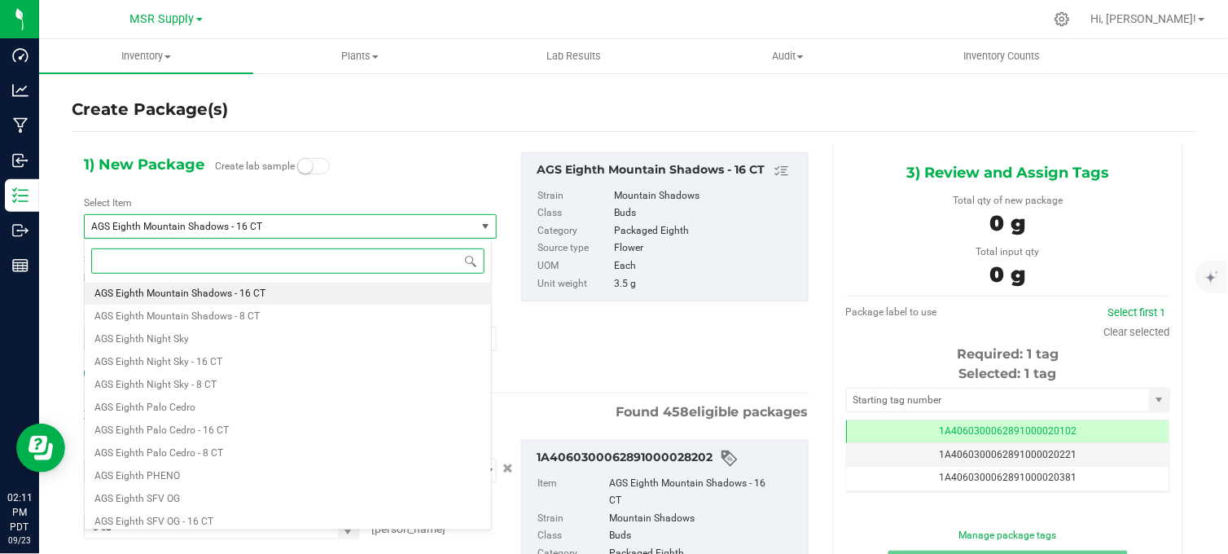
paste input "GS Eighth Mountain Shadows - 8 CT"
type input "GS Eighth Mountain Shadows - 8 CT"
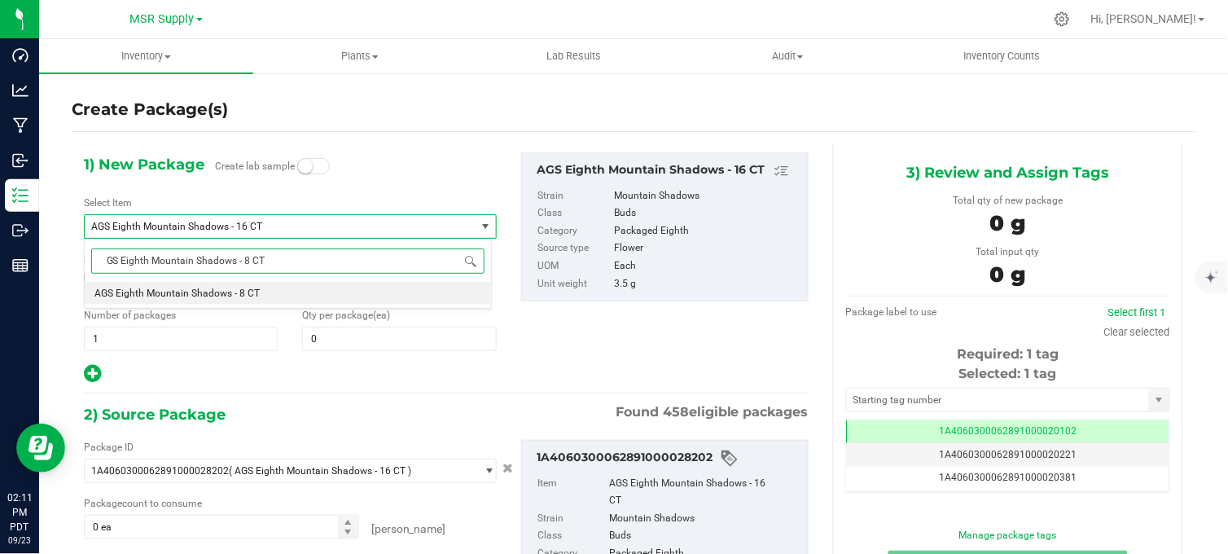
click at [178, 295] on span "AGS Eighth Mountain Shadows - 8 CT" at bounding box center [176, 292] width 165 height 11
type input "0"
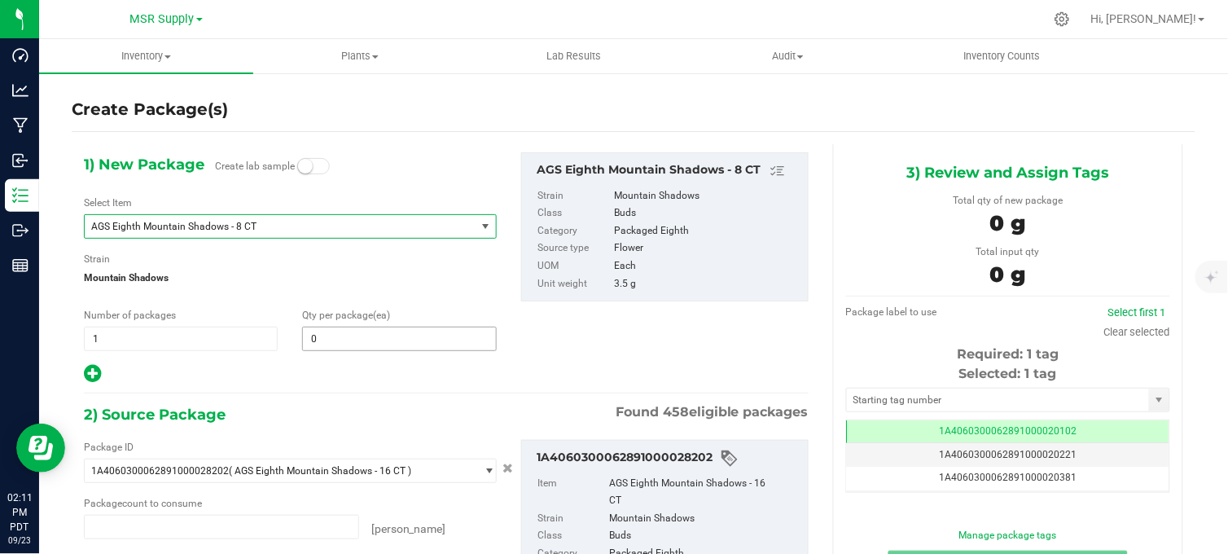
type input "0 ea"
click at [329, 336] on span "0 0" at bounding box center [399, 339] width 194 height 24
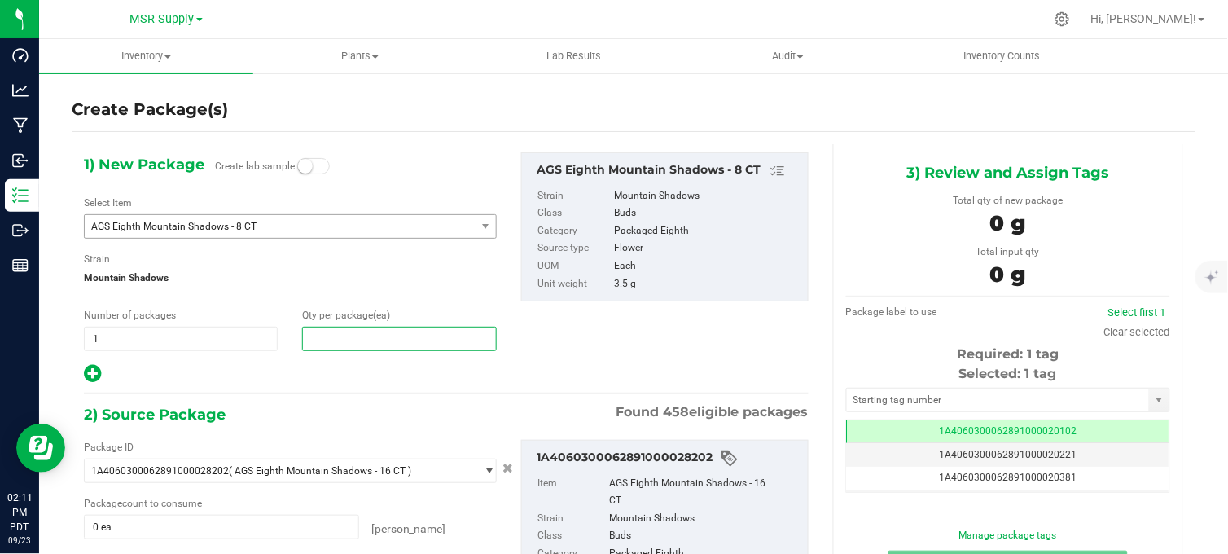
type input "8"
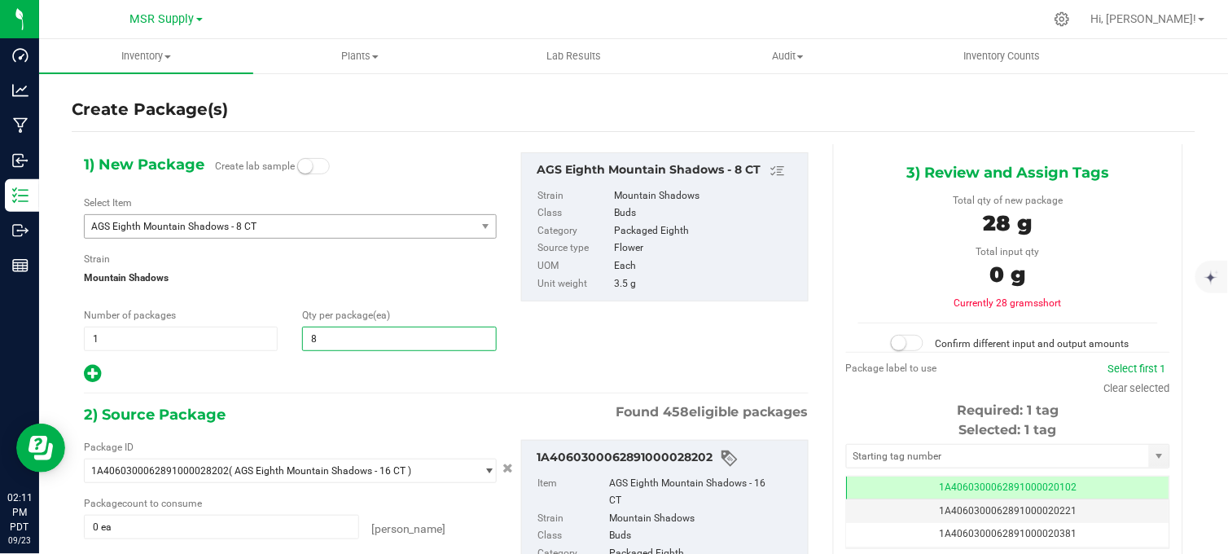
type input "8"
click at [380, 409] on div "2) Source Package Found 458 eligible packages" at bounding box center [446, 414] width 725 height 24
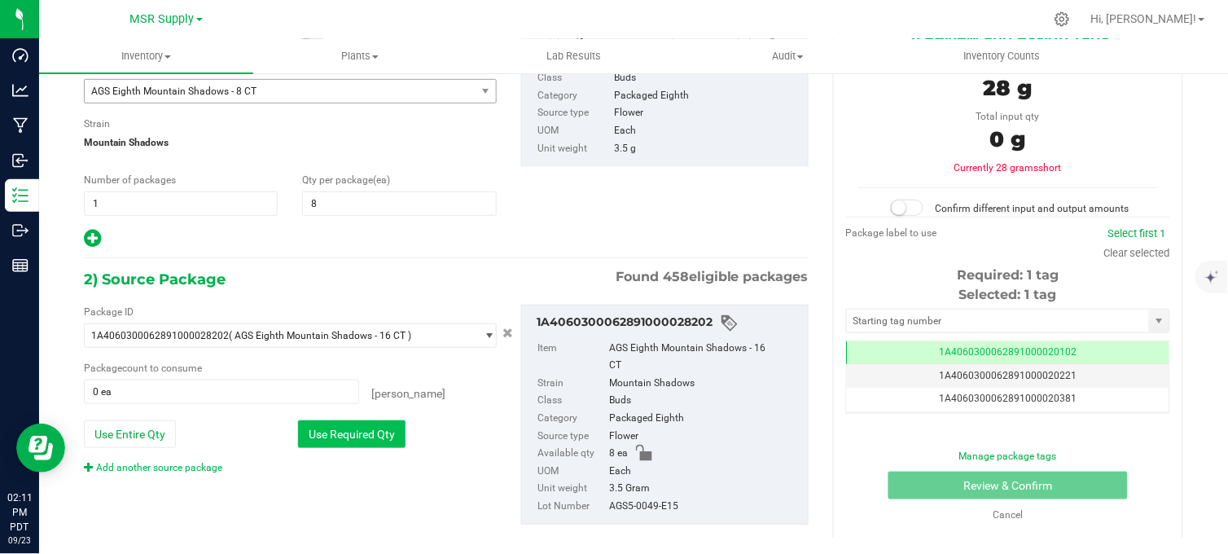
click at [353, 427] on button "Use Required Qty" at bounding box center [352, 434] width 108 height 28
type input "8 ea"
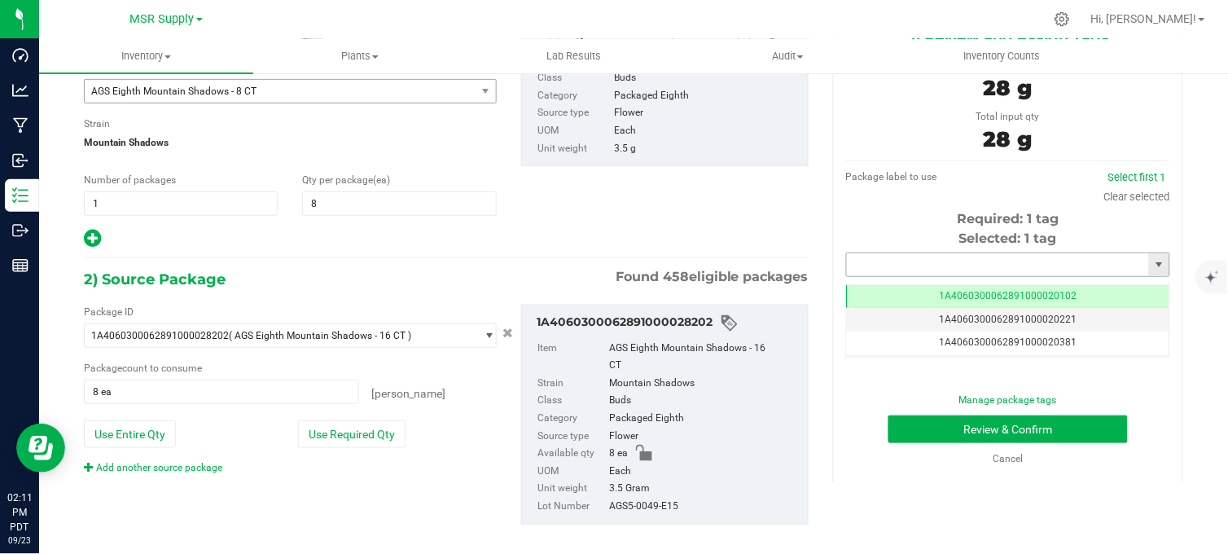
click at [860, 257] on input "text" at bounding box center [998, 264] width 302 height 23
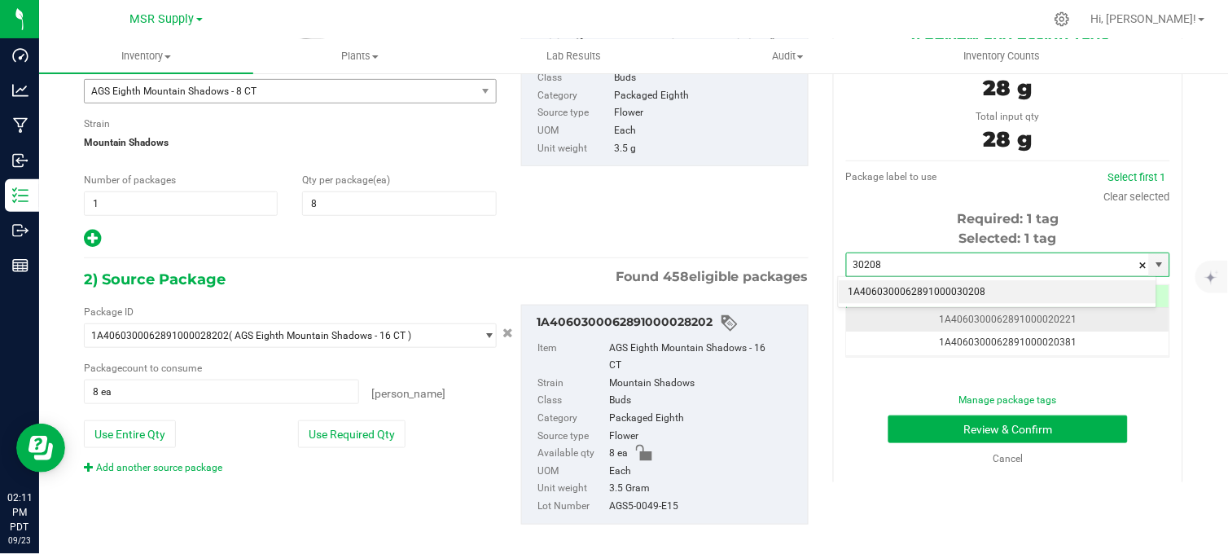
drag, startPoint x: 970, startPoint y: 290, endPoint x: 986, endPoint y: 318, distance: 32.8
click at [970, 290] on li "1A4060300062891000030208" at bounding box center [998, 292] width 318 height 24
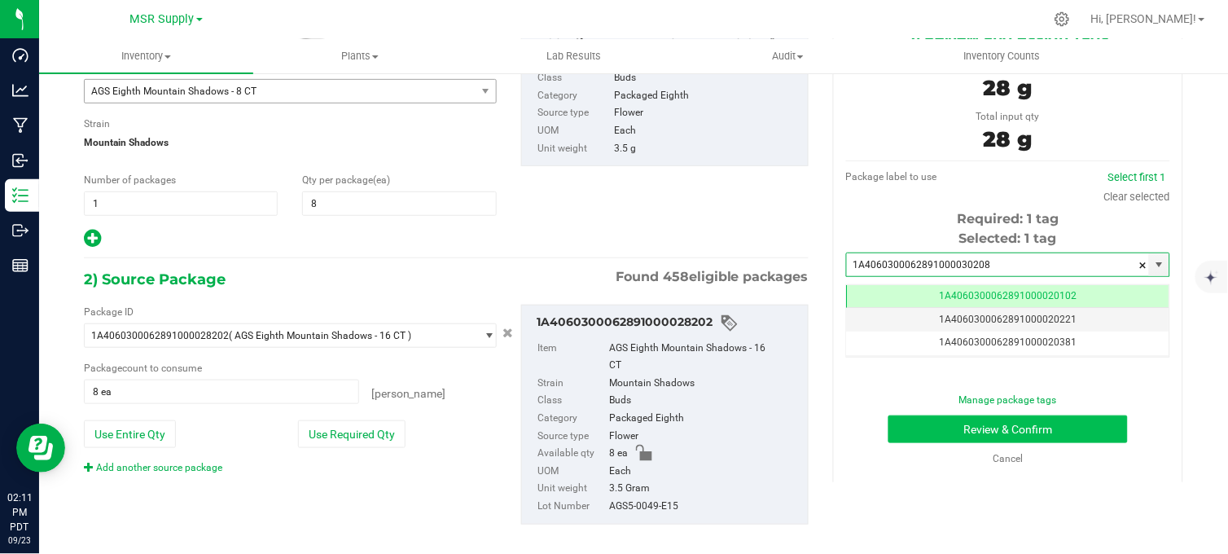
type input "1A4060300062891000030208"
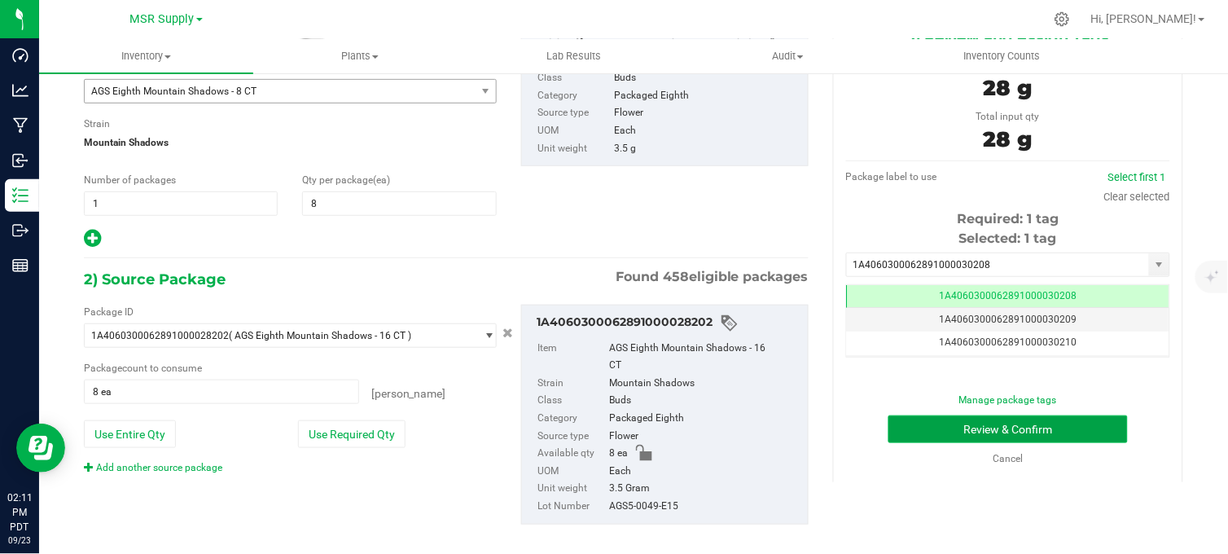
click at [981, 428] on button "Review & Confirm" at bounding box center [1008, 429] width 239 height 28
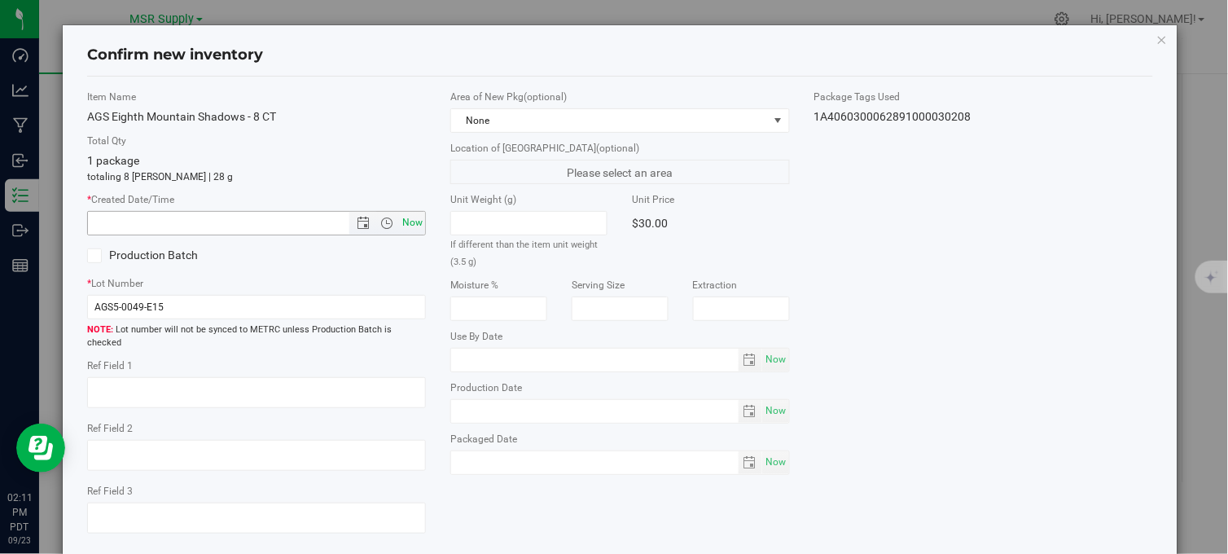
click at [405, 221] on span "Now" at bounding box center [413, 223] width 28 height 24
type input "[DATE] 2:11 PM"
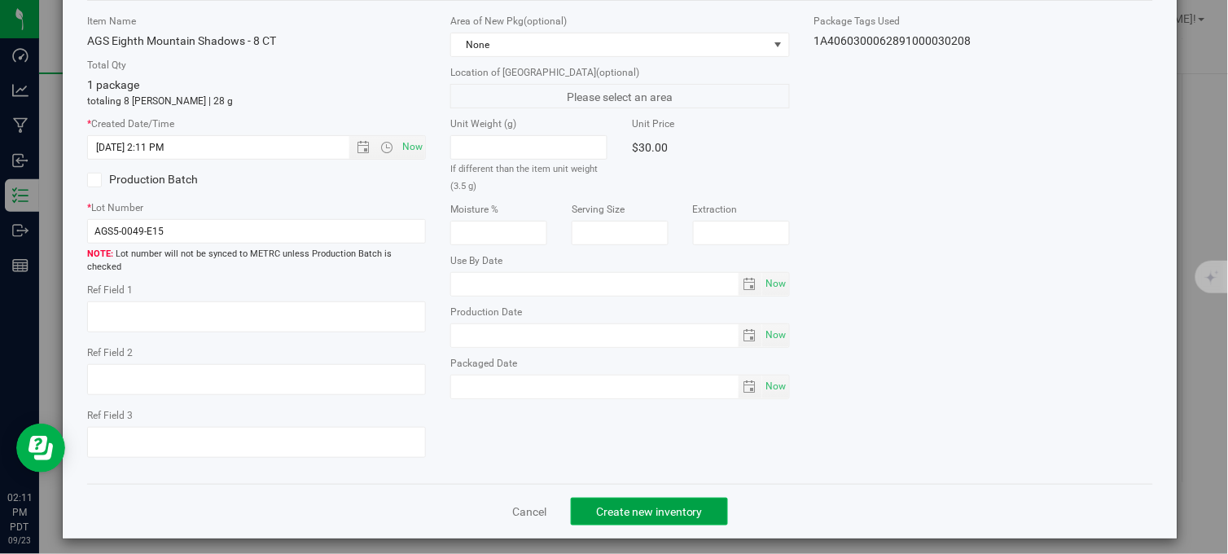
click at [649, 505] on span "Create new inventory" at bounding box center [649, 511] width 107 height 13
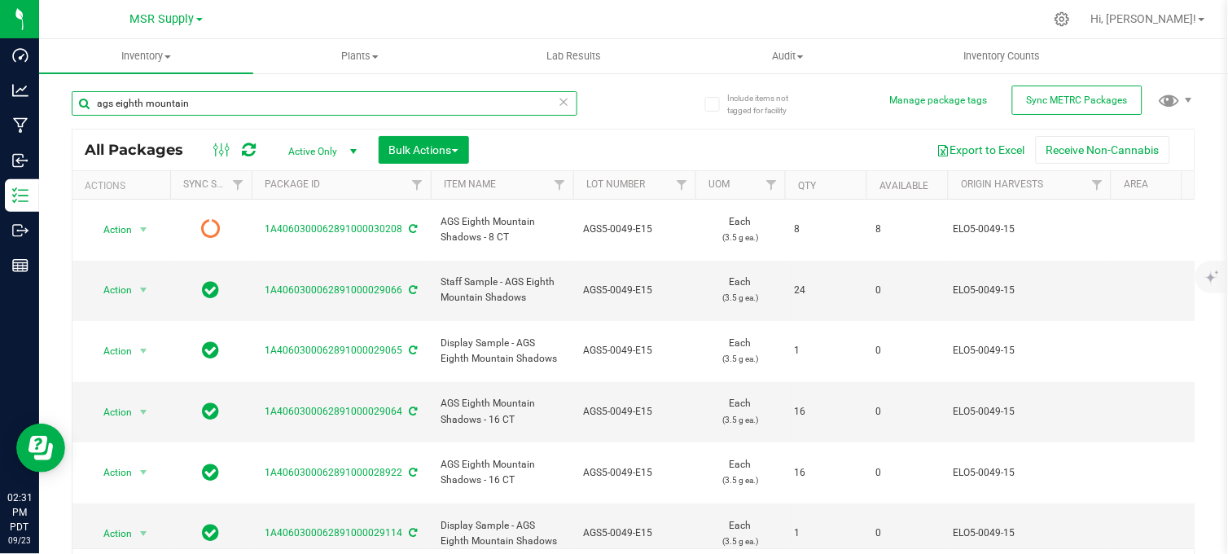
drag, startPoint x: 202, startPoint y: 103, endPoint x: 68, endPoint y: 119, distance: 135.4
click at [68, 119] on div "Include items not tagged for facility Manage package tags Sync METRC Packages a…" at bounding box center [633, 320] width 1189 height 497
type input "ags eighth [PERSON_NAME]"
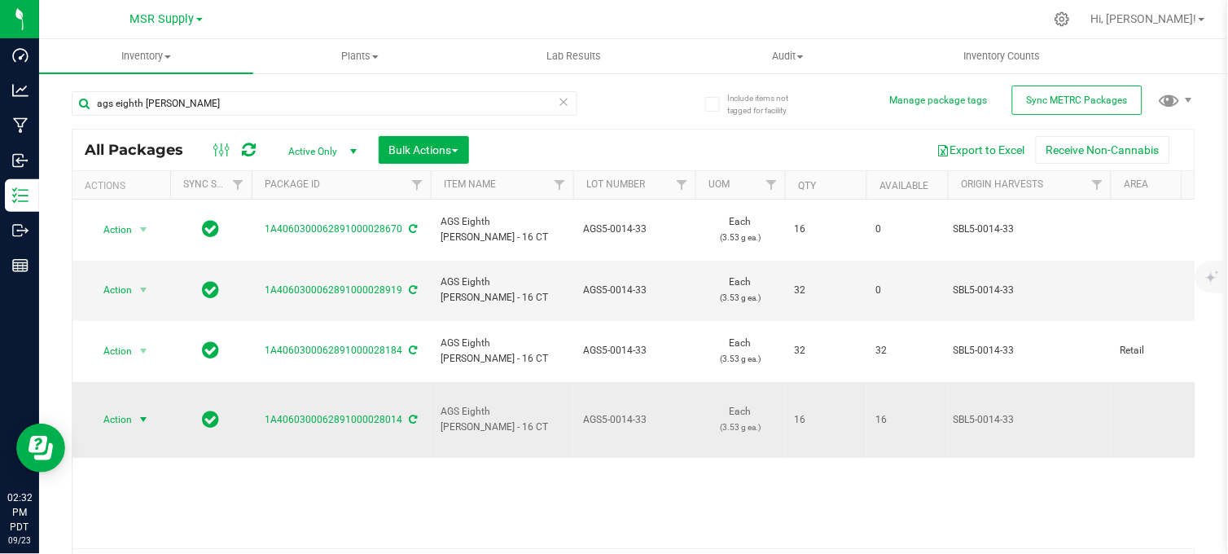
click at [125, 408] on span "Action" at bounding box center [111, 419] width 44 height 23
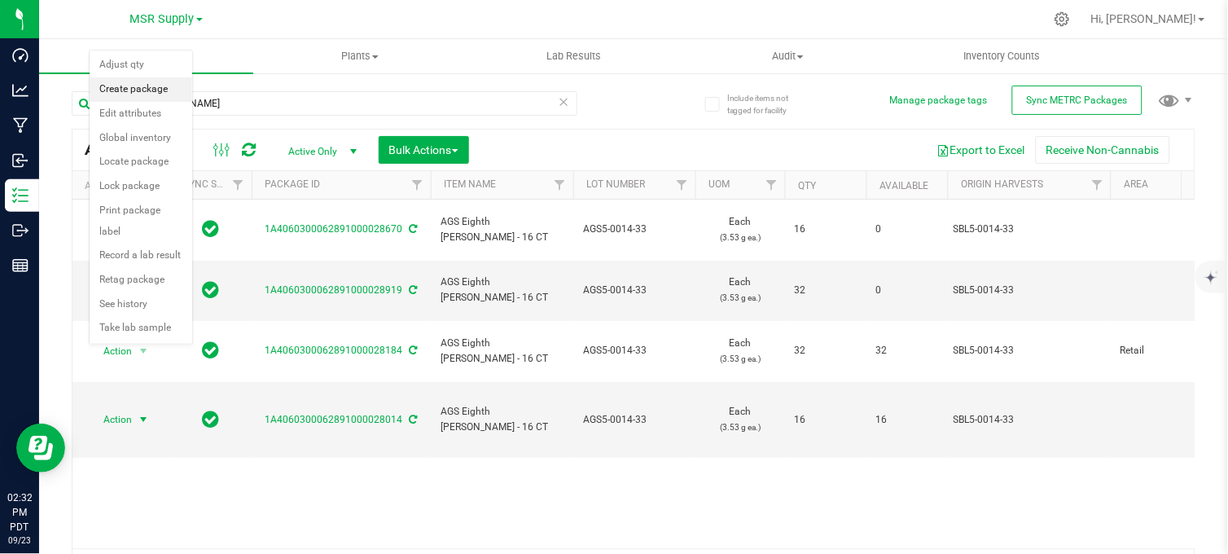
click at [108, 86] on li "Create package" at bounding box center [141, 89] width 103 height 24
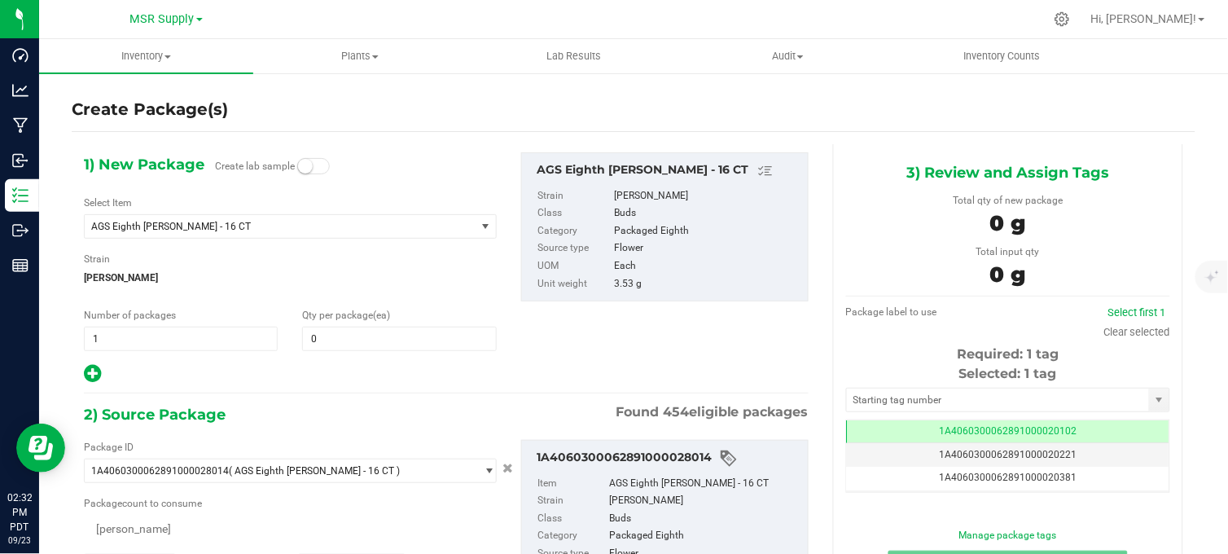
type input "0"
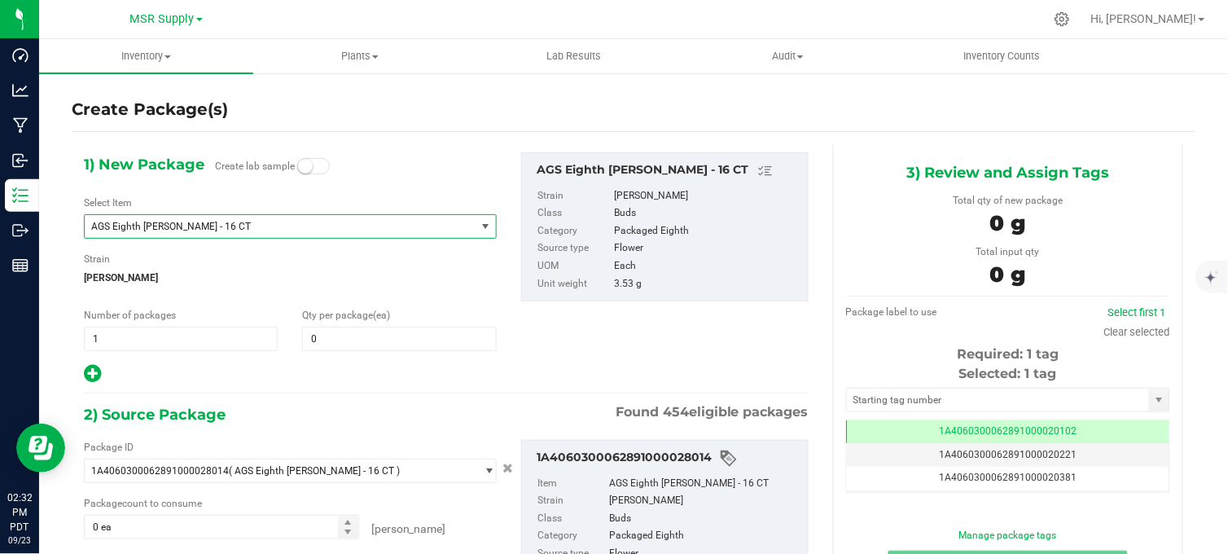
click at [245, 229] on span "AGS Eighth [PERSON_NAME] - 16 CT" at bounding box center [272, 226] width 362 height 11
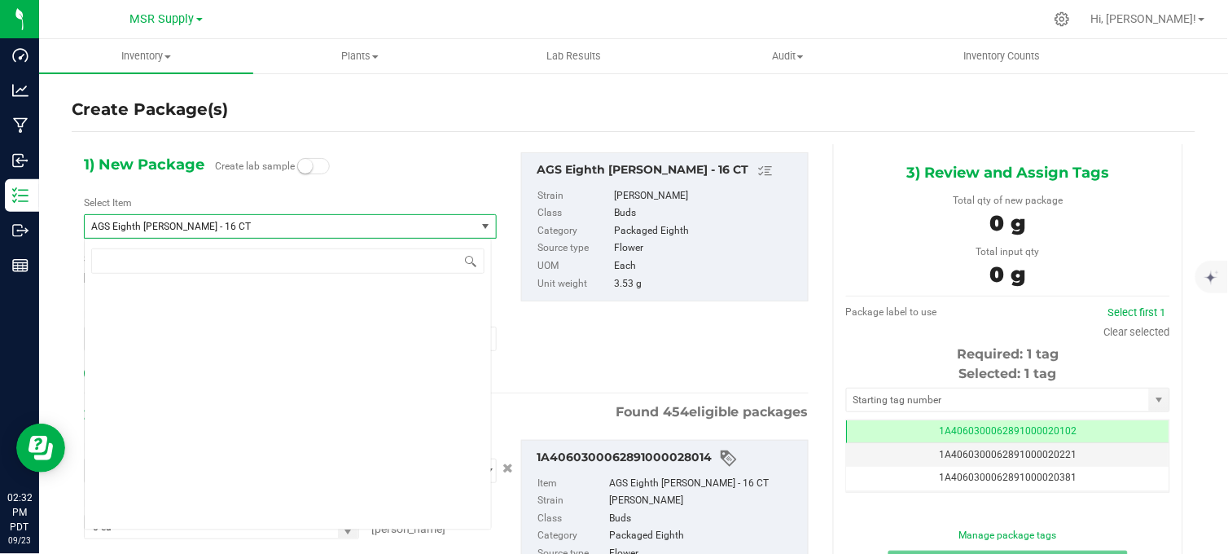
scroll to position [2691, 0]
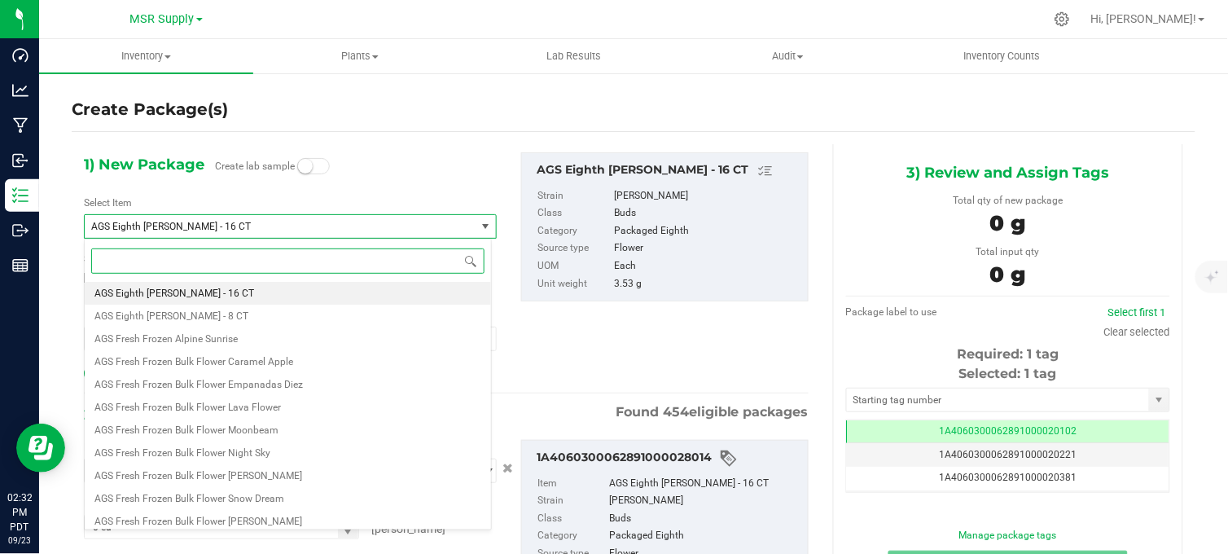
paste input "Promotional Price - AGS Eighth [PERSON_NAME]"
type input "Promotional Price - AGS Eighth [PERSON_NAME]"
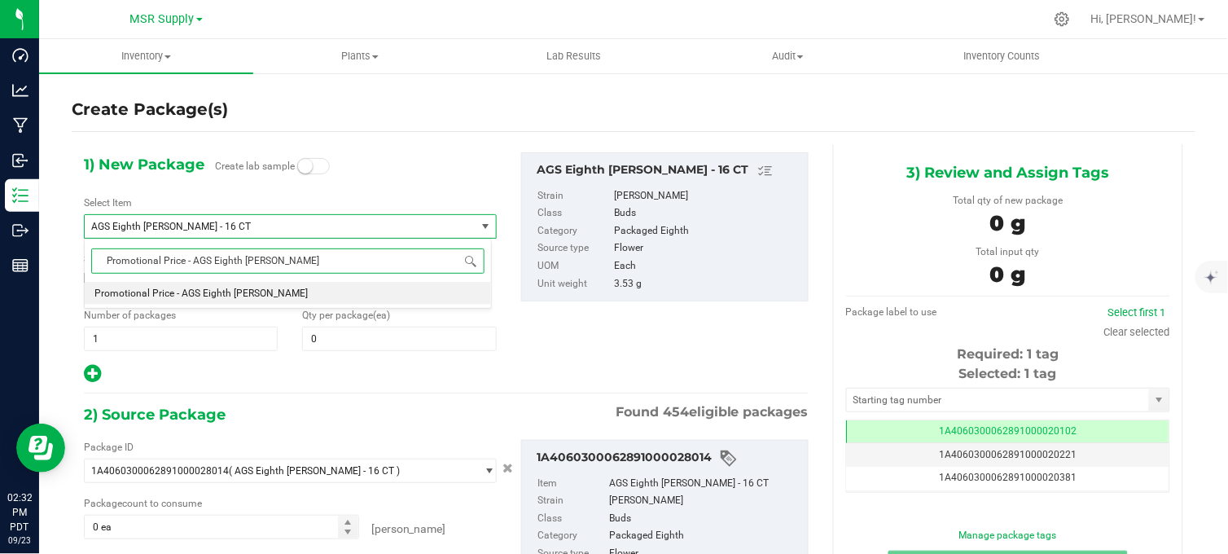
scroll to position [0, 0]
click at [258, 293] on span "Promotional Price - AGS Eighth [PERSON_NAME]" at bounding box center [200, 292] width 213 height 11
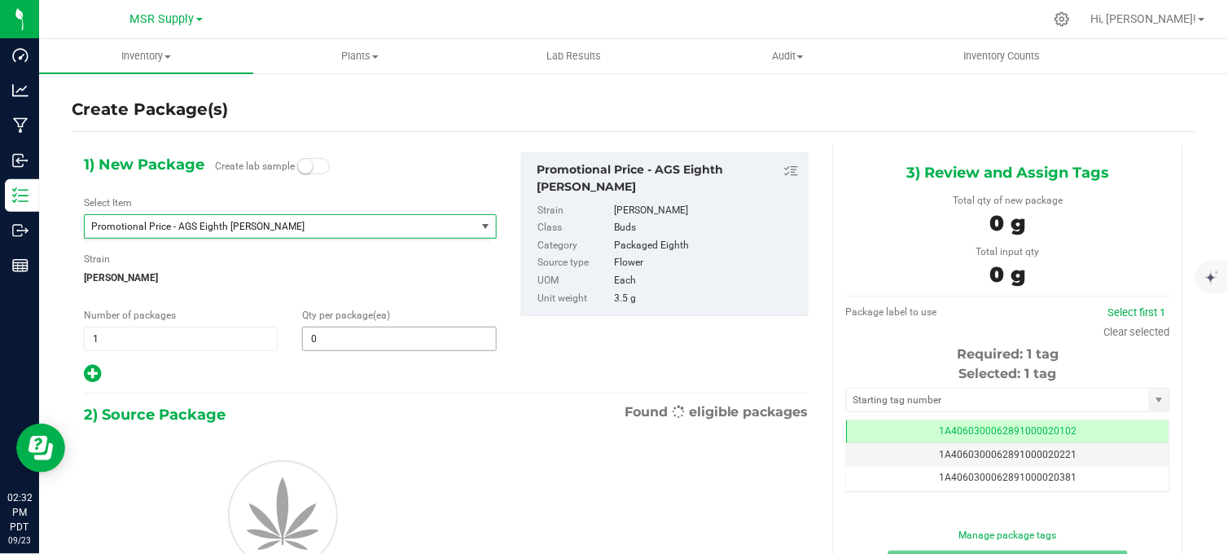
type input "0"
click at [331, 342] on input "0" at bounding box center [399, 338] width 192 height 23
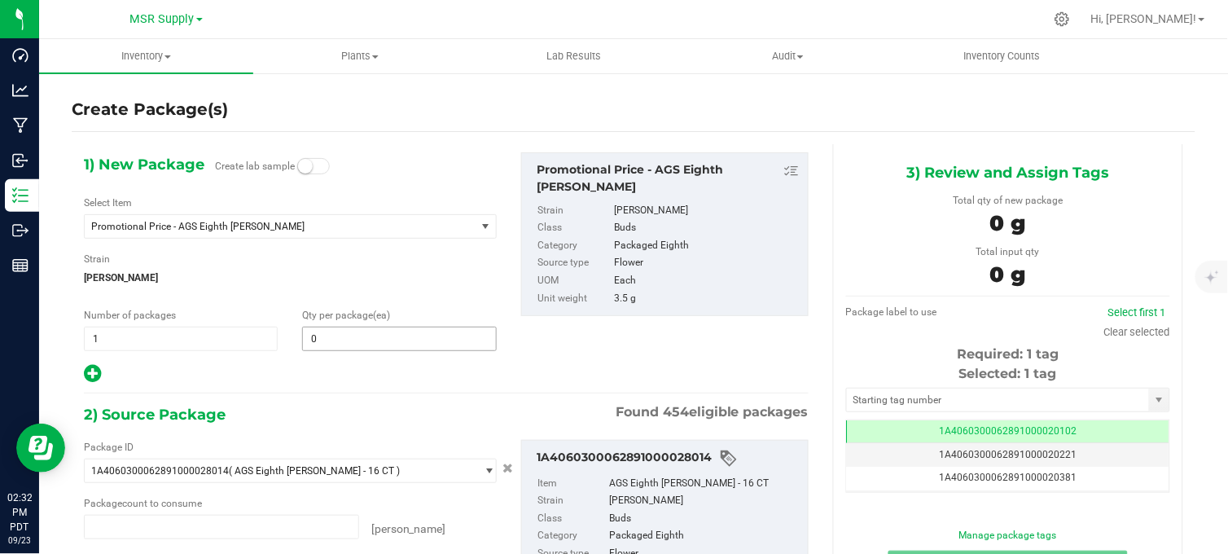
type input "0 ea"
type input "16"
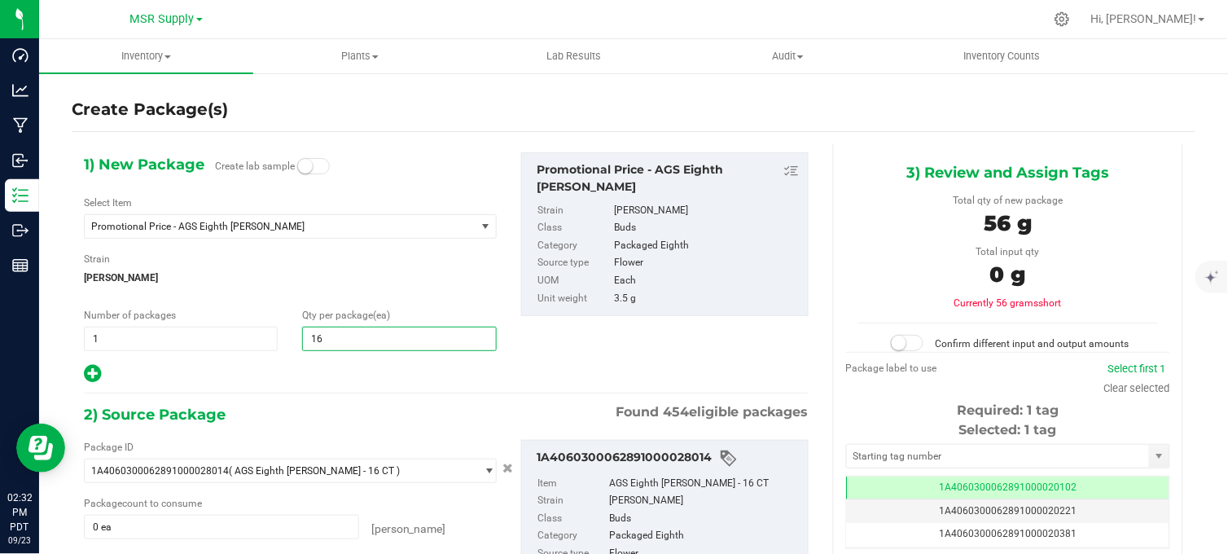
type input "16"
click at [412, 380] on div at bounding box center [290, 373] width 413 height 21
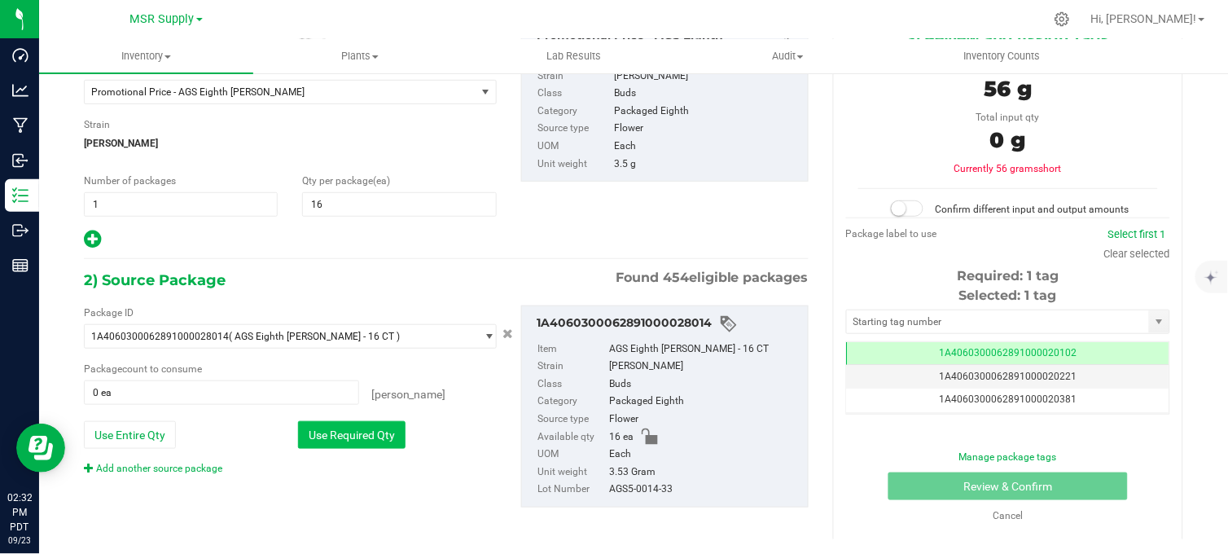
click at [361, 445] on button "Use Required Qty" at bounding box center [352, 435] width 108 height 28
type input "16 ea"
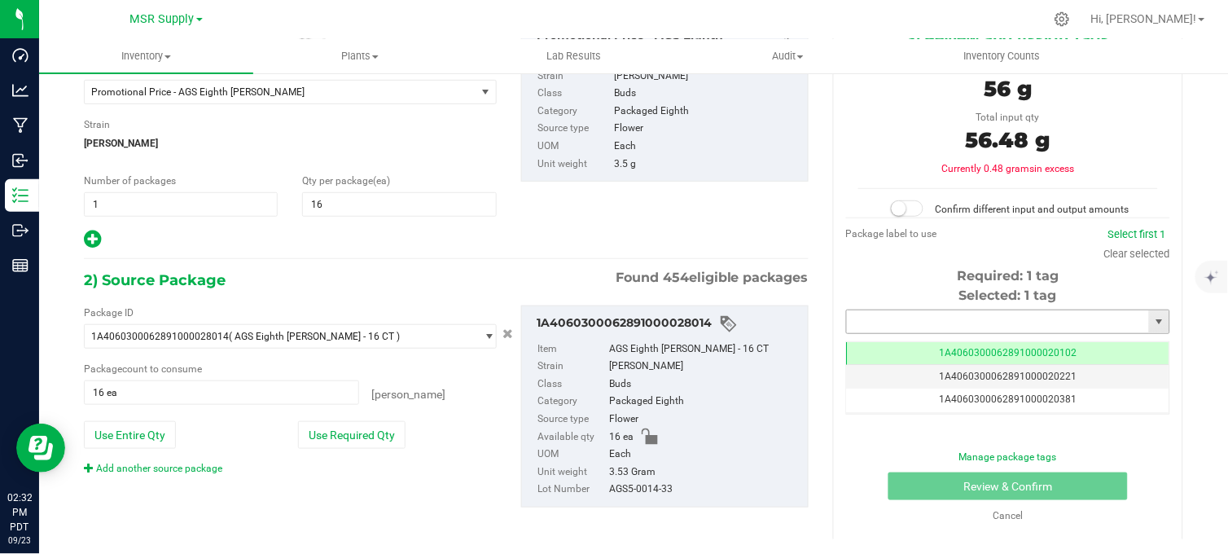
click at [896, 324] on input "text" at bounding box center [998, 321] width 302 height 23
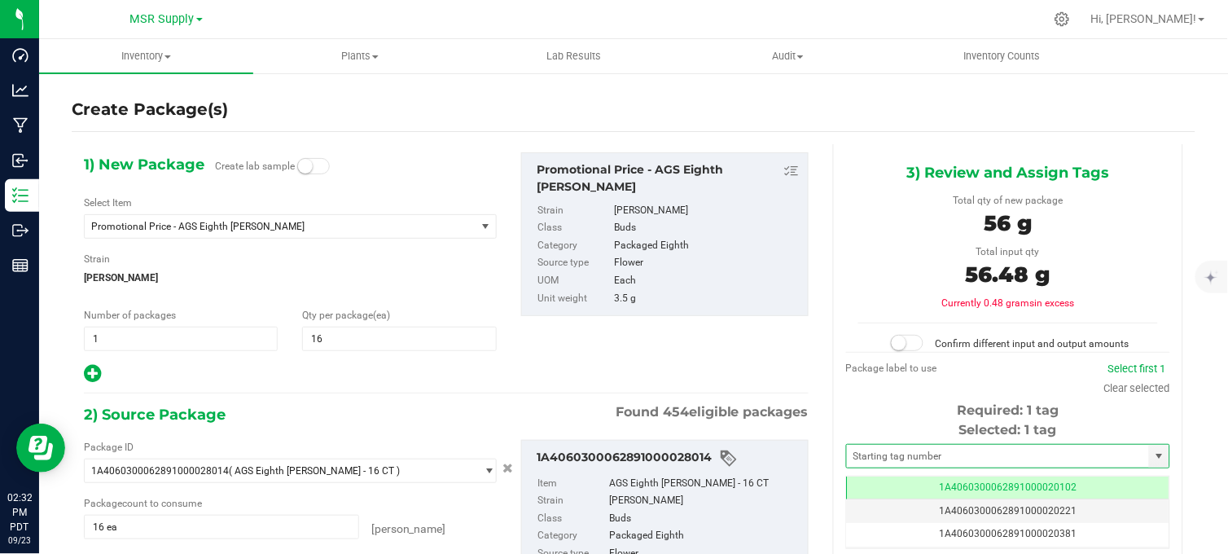
click at [897, 340] on small at bounding box center [899, 343] width 15 height 15
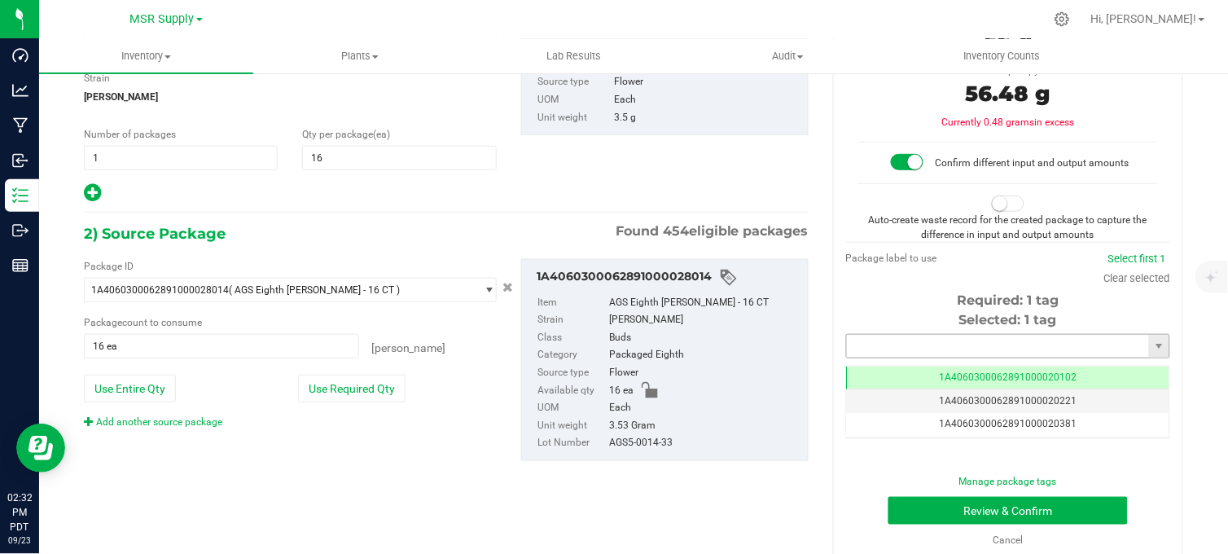
click at [908, 357] on input "text" at bounding box center [998, 346] width 302 height 23
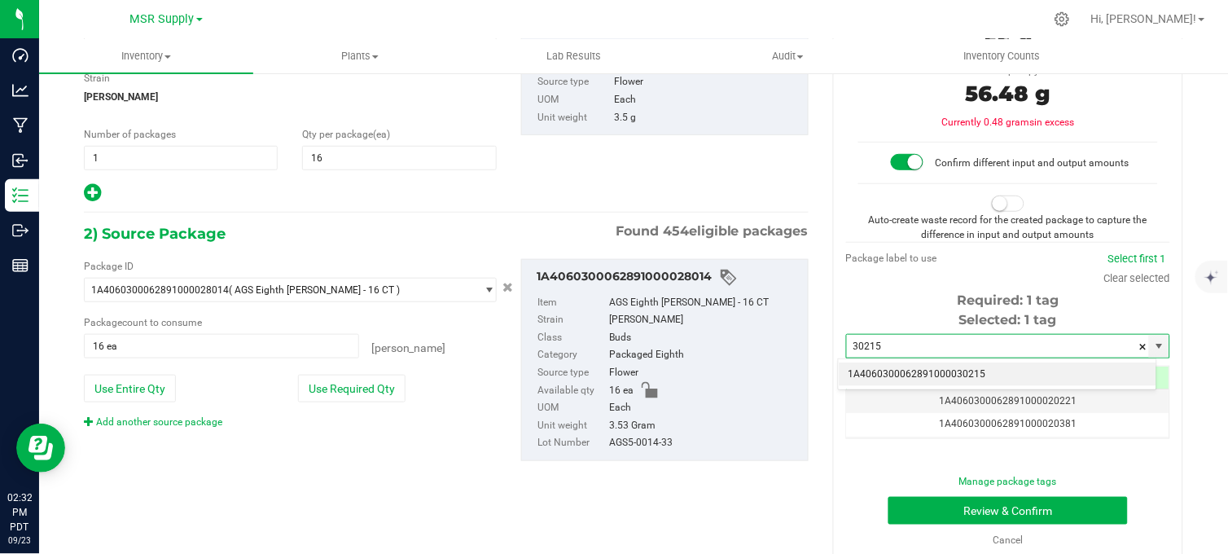
click at [977, 376] on li "1A4060300062891000030215" at bounding box center [998, 374] width 318 height 24
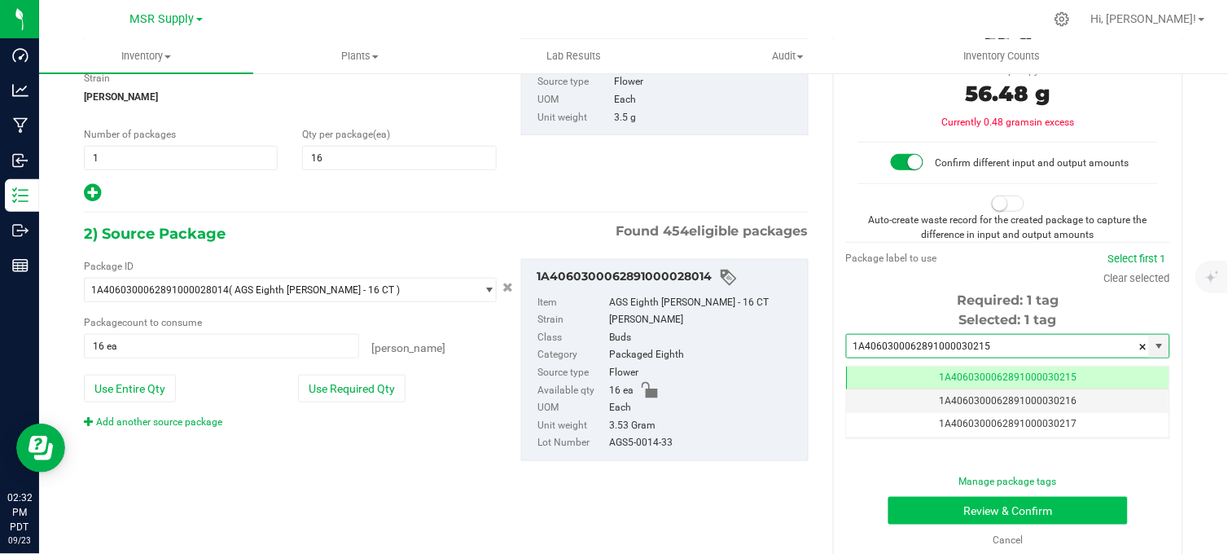
type input "1A4060300062891000030215"
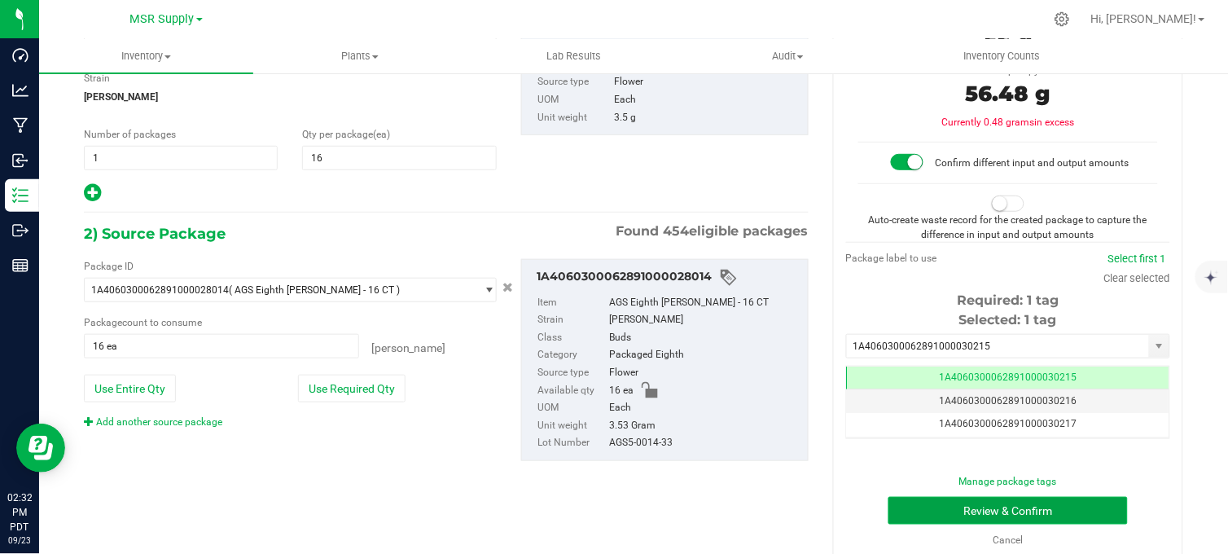
click at [1003, 514] on button "Review & Confirm" at bounding box center [1008, 511] width 239 height 28
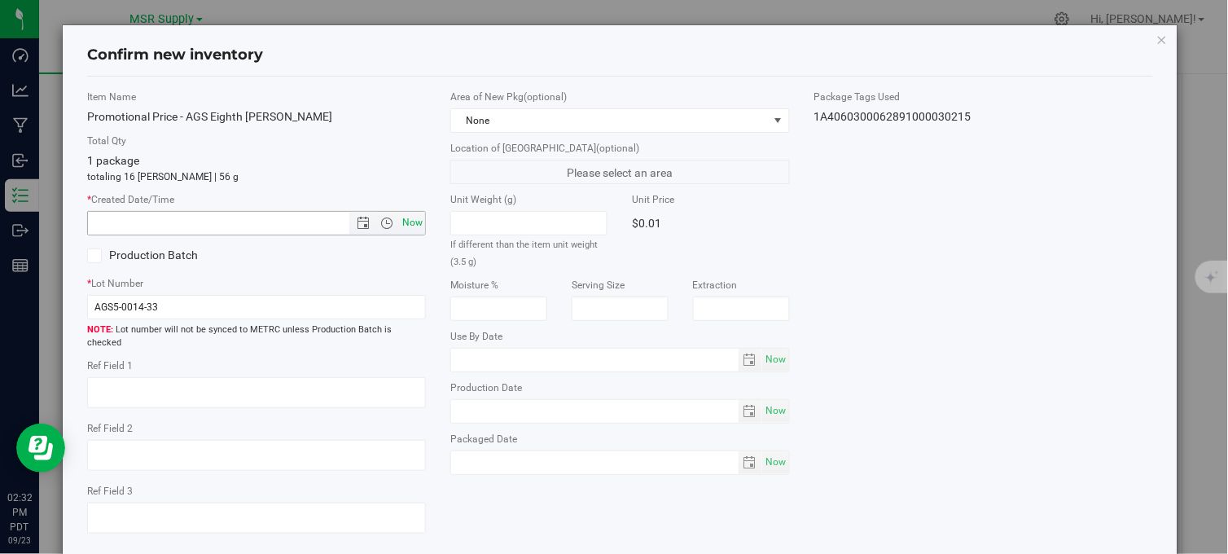
click at [408, 217] on span "Now" at bounding box center [413, 223] width 28 height 24
type input "[DATE] 2:32 PM"
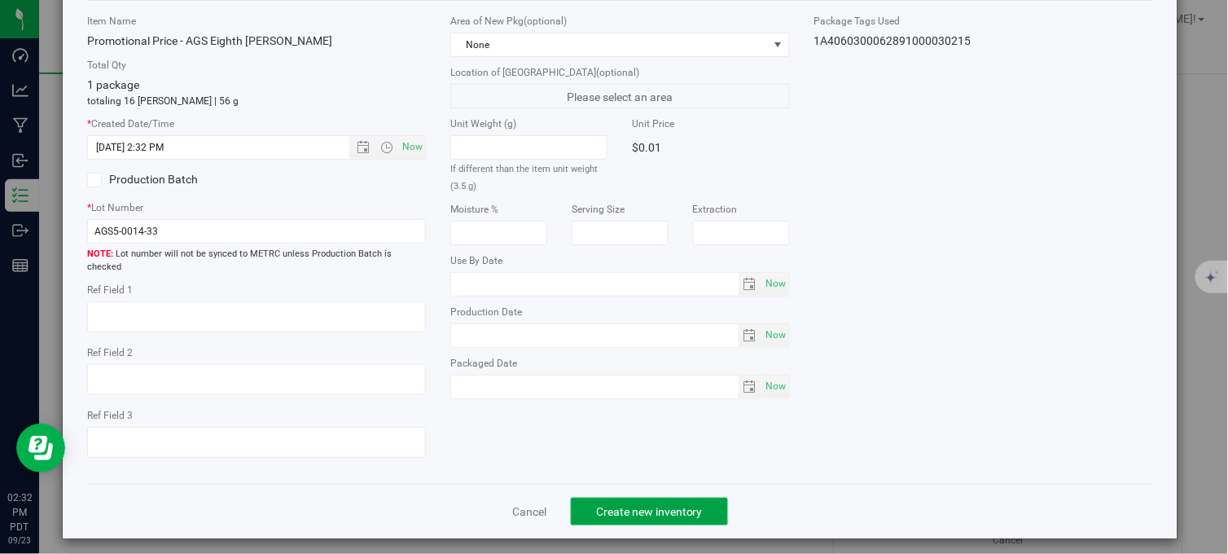
click at [668, 505] on span "Create new inventory" at bounding box center [649, 511] width 107 height 13
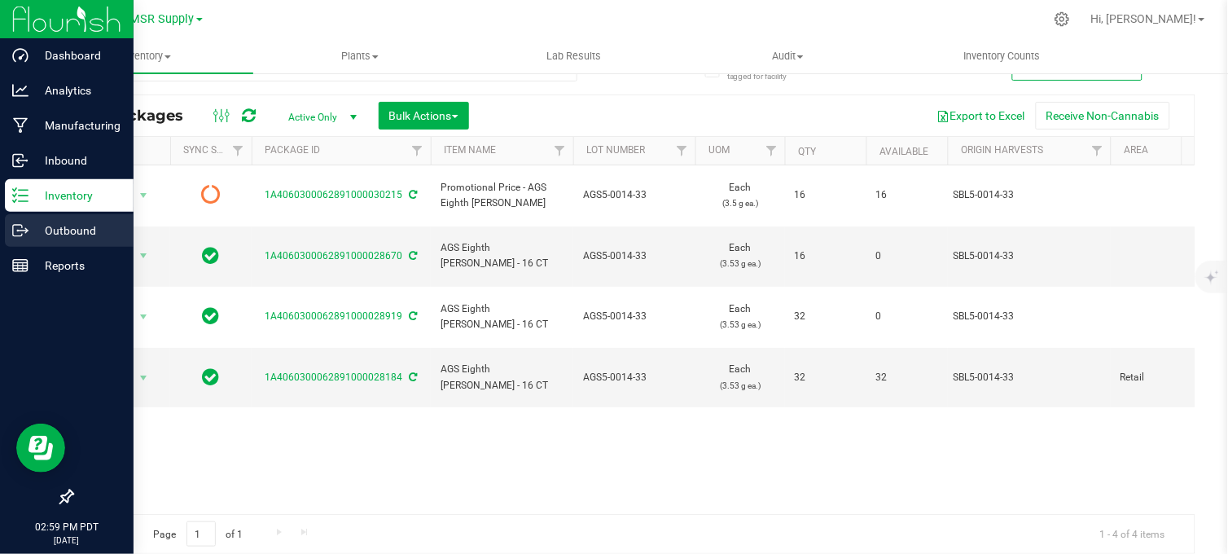
drag, startPoint x: 29, startPoint y: 230, endPoint x: 122, endPoint y: 214, distance: 94.3
click at [31, 230] on p "Outbound" at bounding box center [78, 231] width 98 height 20
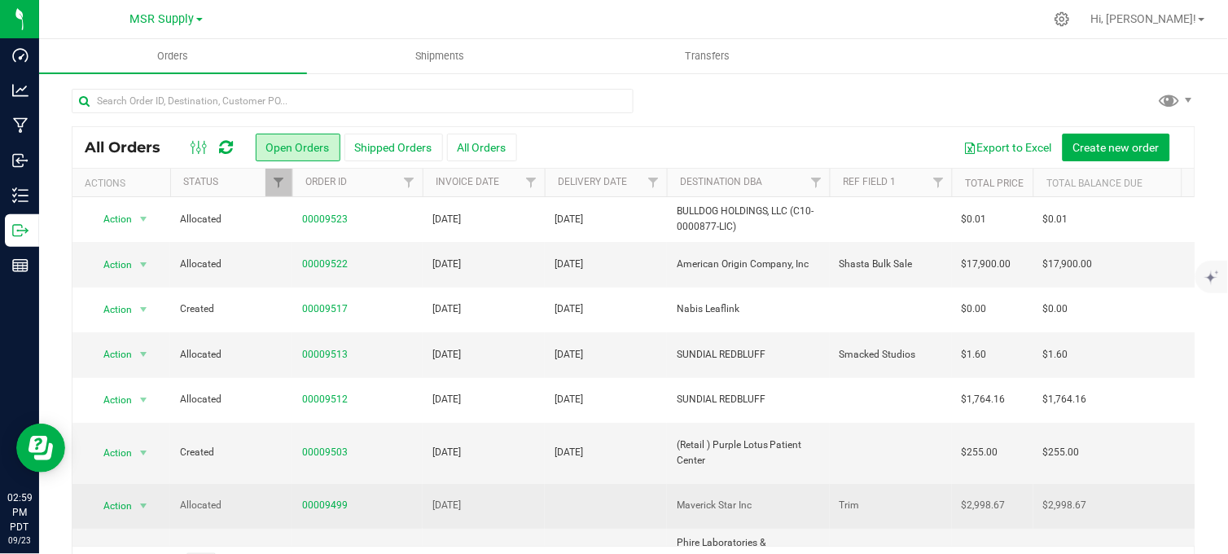
scroll to position [181, 0]
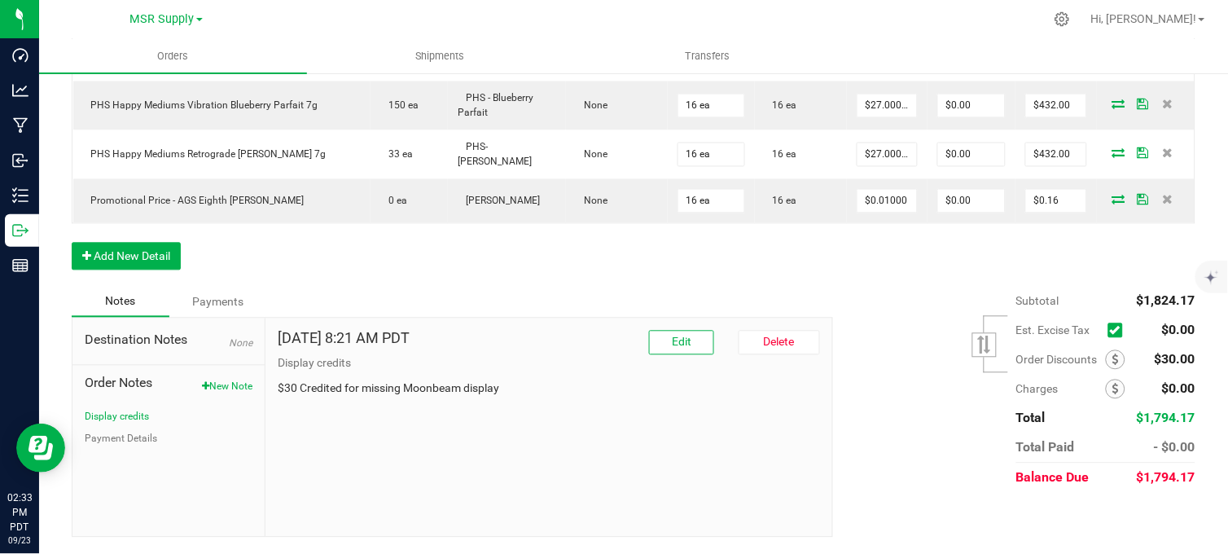
scroll to position [674, 0]
drag, startPoint x: 218, startPoint y: 385, endPoint x: 269, endPoint y: 399, distance: 52.4
click at [222, 385] on button "New Note" at bounding box center [227, 387] width 50 height 15
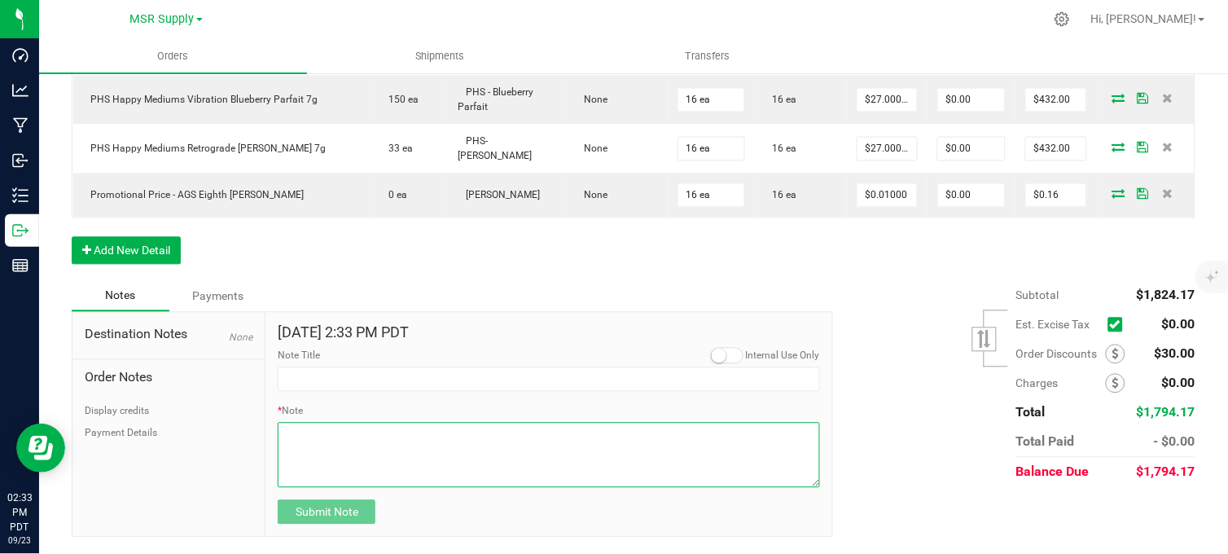
click at [319, 463] on textarea "* Note" at bounding box center [549, 455] width 542 height 65
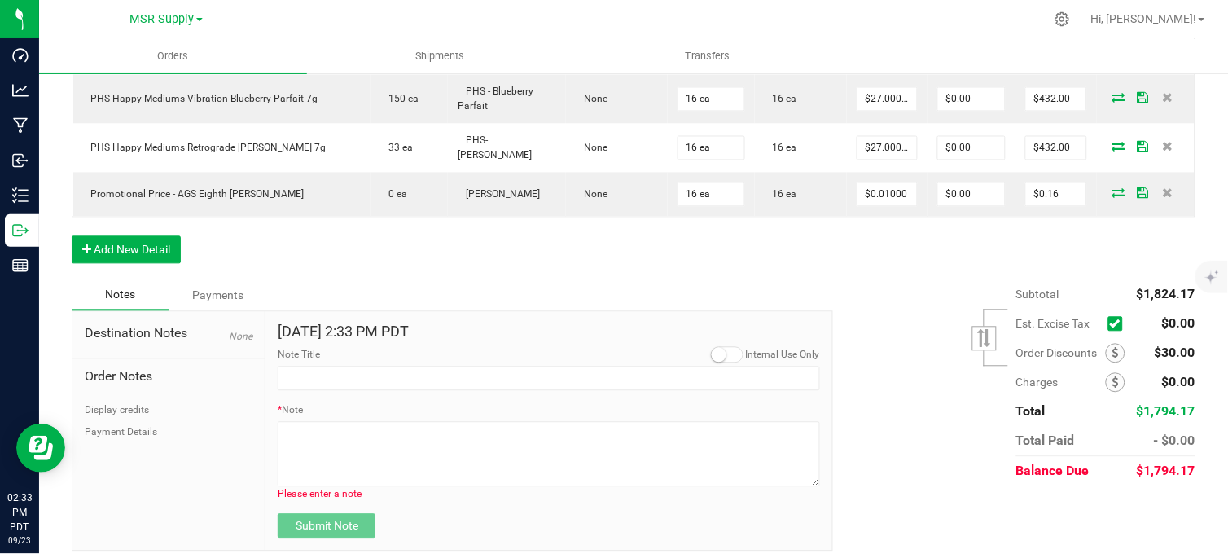
click at [505, 289] on div "Notes Payments" at bounding box center [446, 295] width 749 height 31
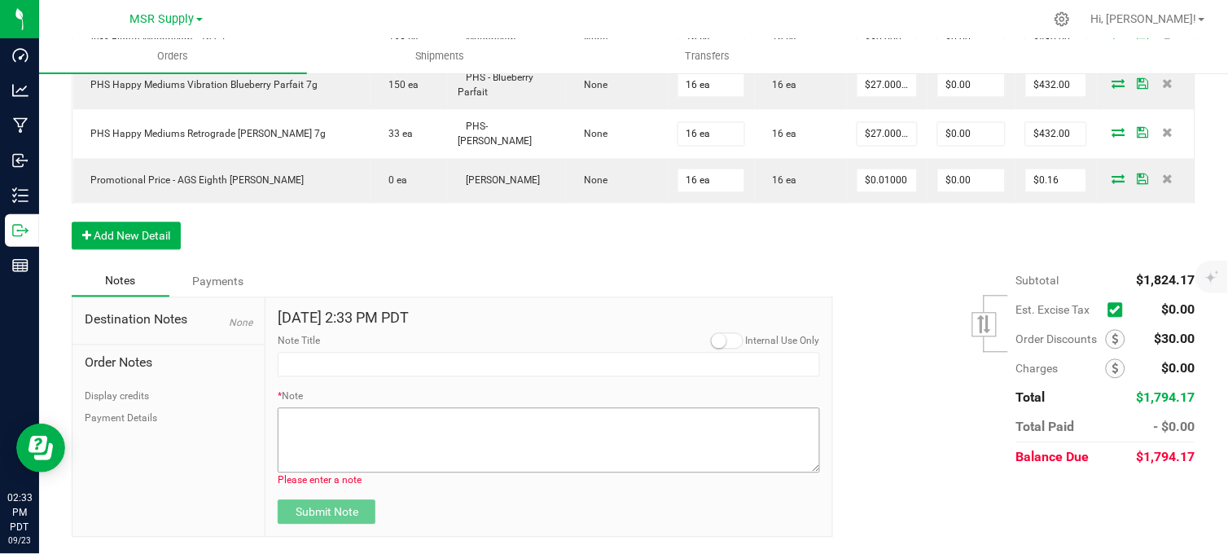
scroll to position [698, 0]
click at [106, 395] on button "Display credits" at bounding box center [117, 396] width 64 height 15
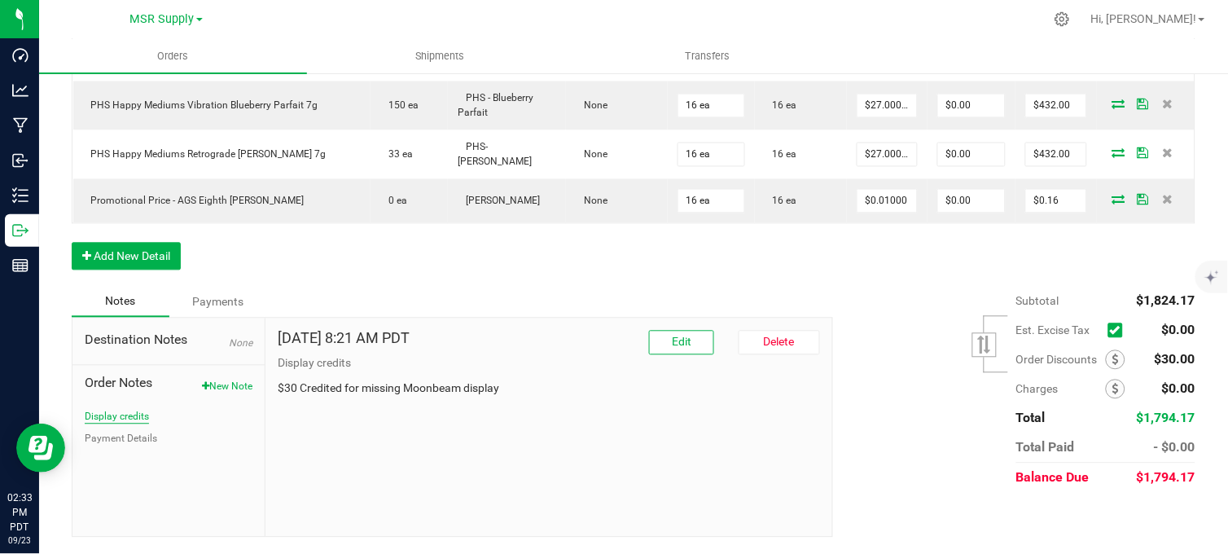
scroll to position [674, 0]
click at [672, 352] on button "Edit" at bounding box center [681, 343] width 65 height 24
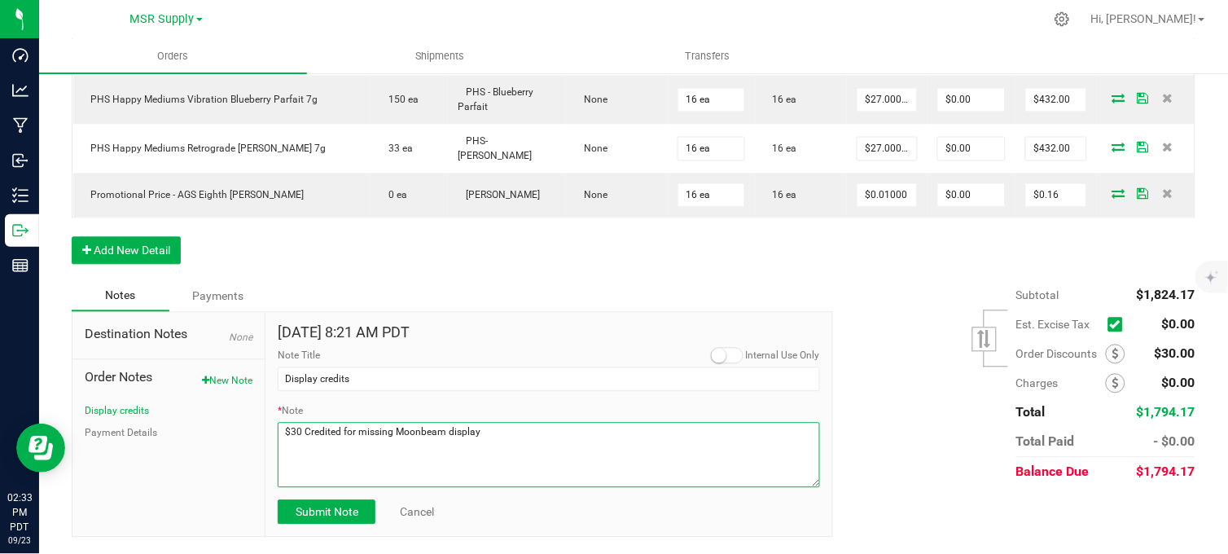
drag, startPoint x: 528, startPoint y: 442, endPoint x: 576, endPoint y: 484, distance: 63.5
click at [532, 444] on textarea "* Note" at bounding box center [549, 455] width 542 height 65
type textarea "$30 Credited for missing Moonbeam display $30 Credited for missing [PERSON_NAME…"
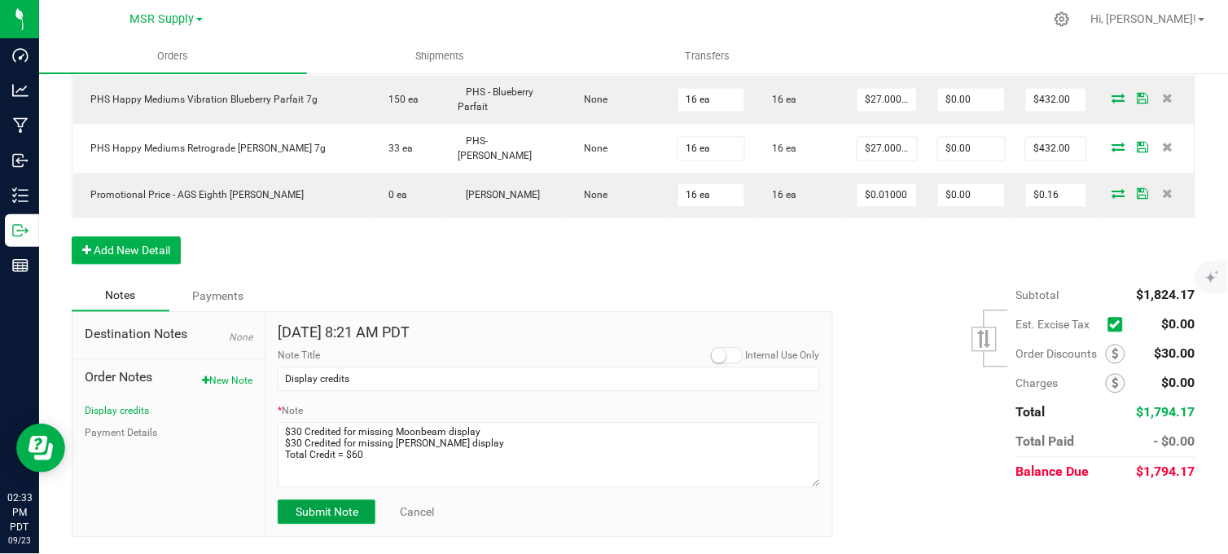
click at [354, 516] on span "Submit Note" at bounding box center [327, 512] width 63 height 13
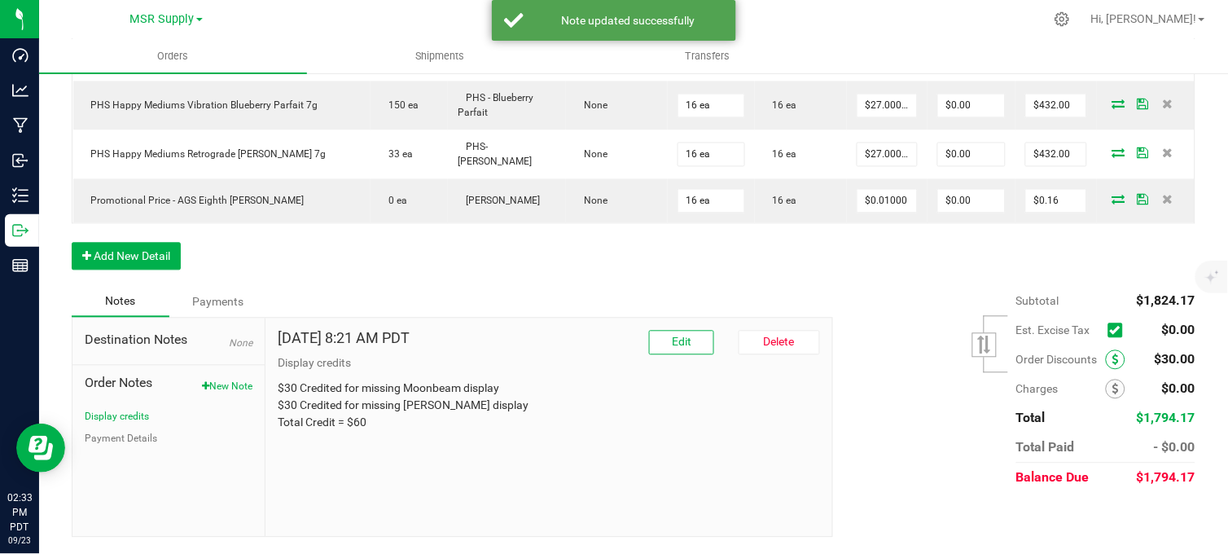
click at [1112, 361] on icon at bounding box center [1115, 359] width 7 height 11
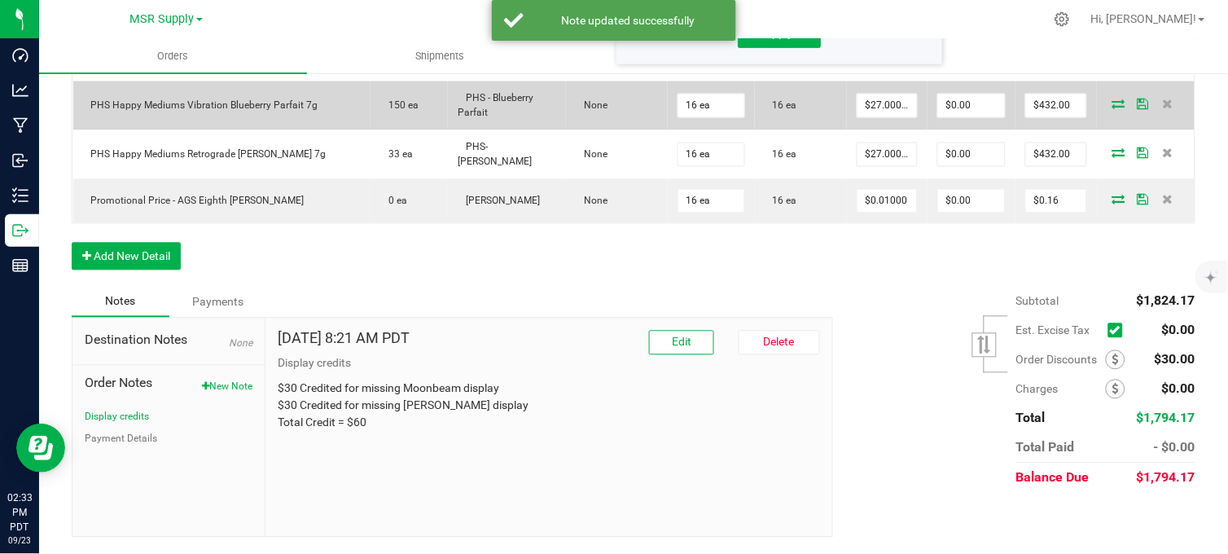
scroll to position [402, 0]
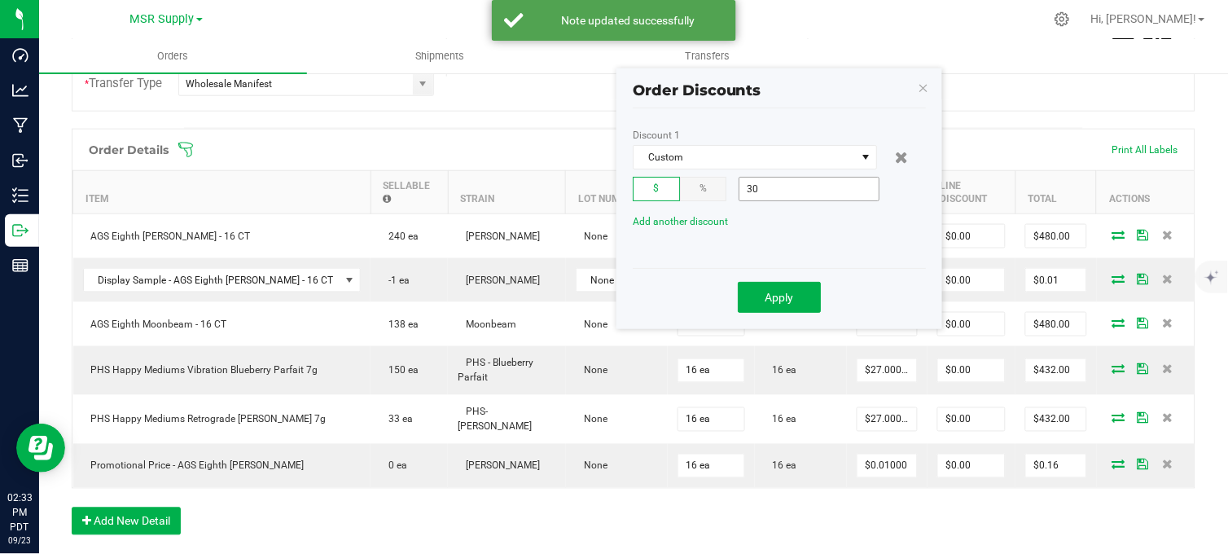
click at [762, 195] on input "30" at bounding box center [808, 189] width 139 height 23
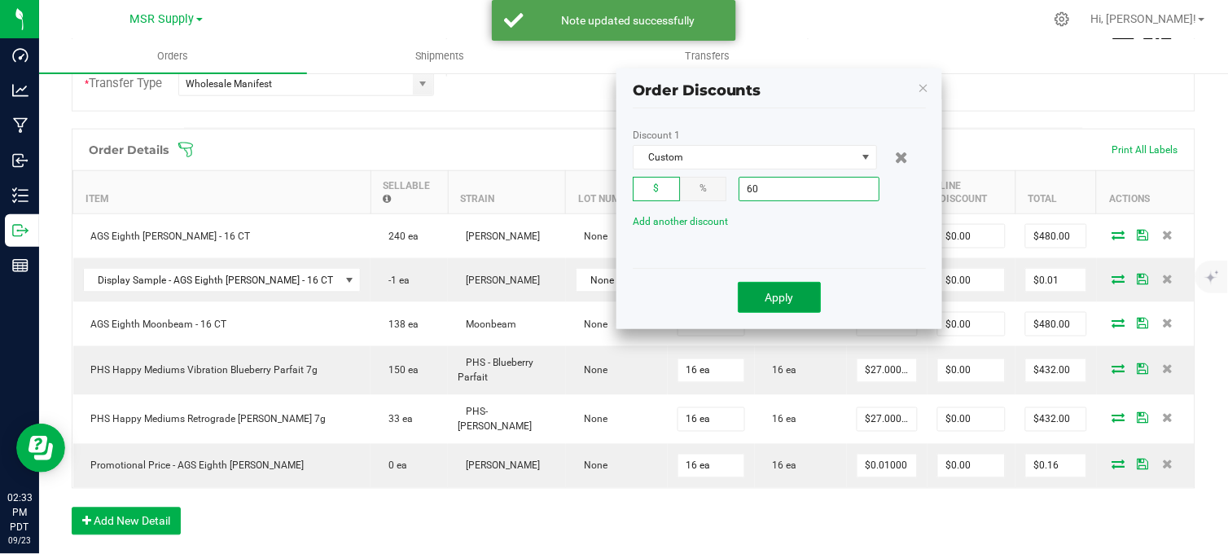
type input "$60.00"
click at [767, 300] on span "Apply" at bounding box center [780, 297] width 29 height 13
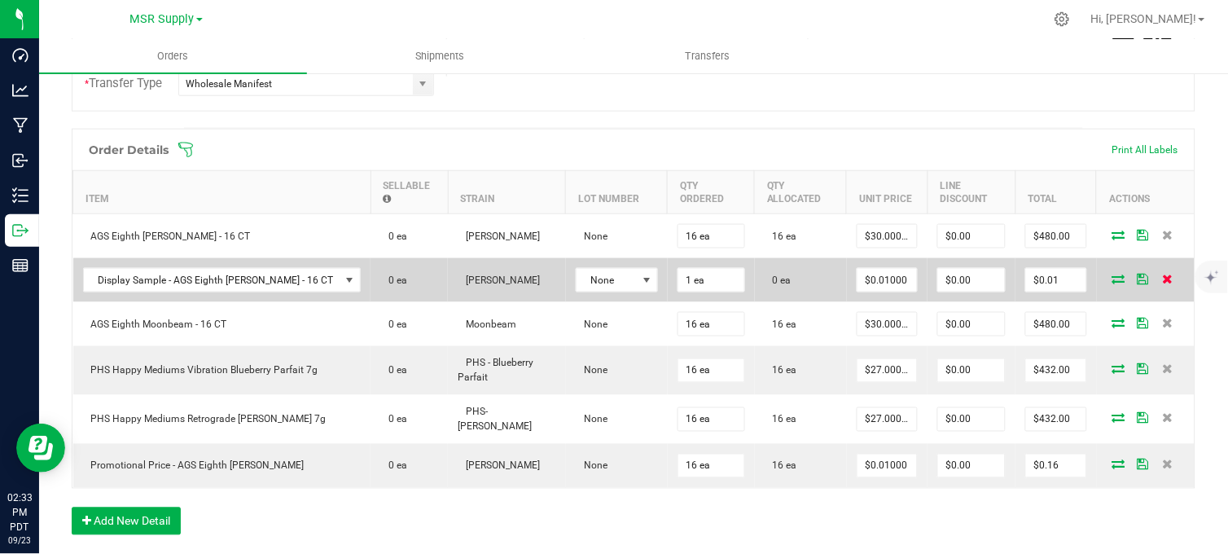
click at [1161, 283] on span at bounding box center [1168, 279] width 24 height 10
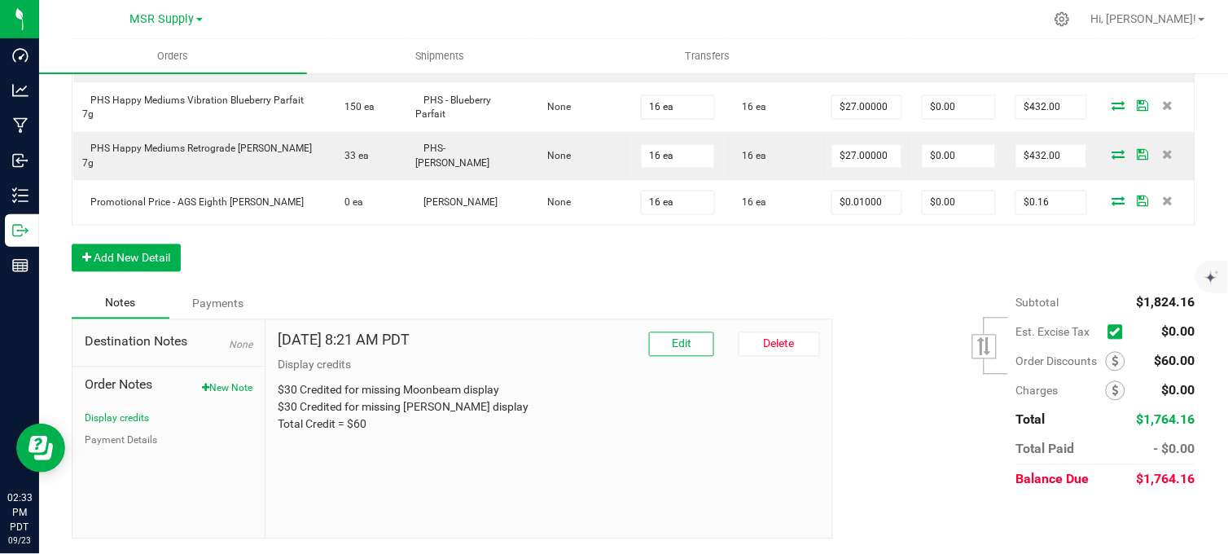
scroll to position [630, 0]
click at [630, 259] on div "Order Details Print All Labels Item Sellable Strain Lot Number Qty Ordered Qty …" at bounding box center [634, 97] width 1124 height 379
click at [123, 444] on button "Payment Details" at bounding box center [121, 439] width 72 height 15
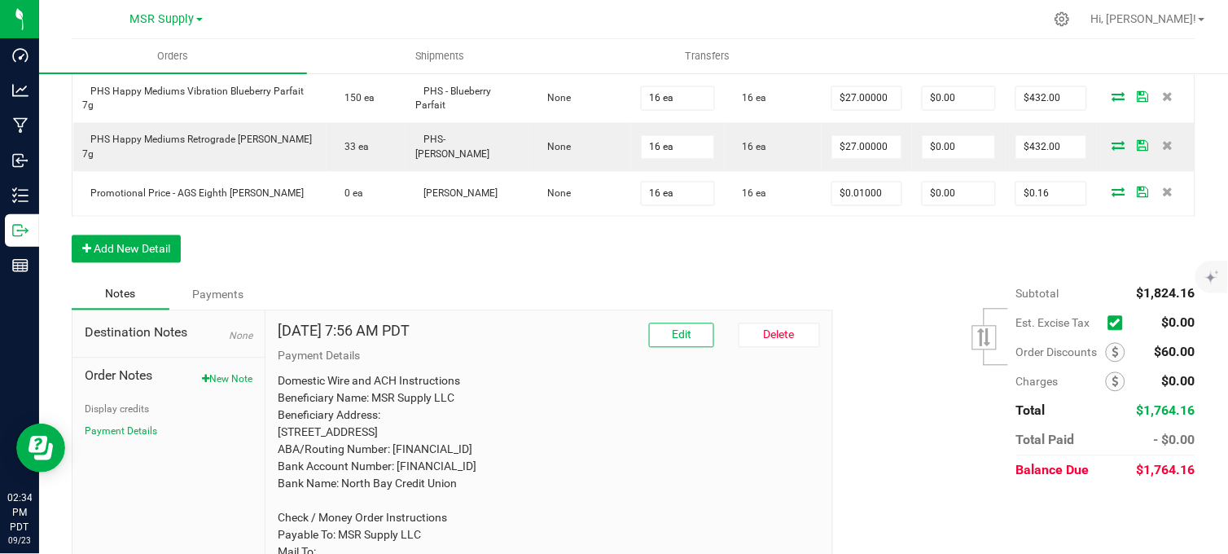
click at [422, 287] on div "Notes Payments" at bounding box center [446, 294] width 749 height 31
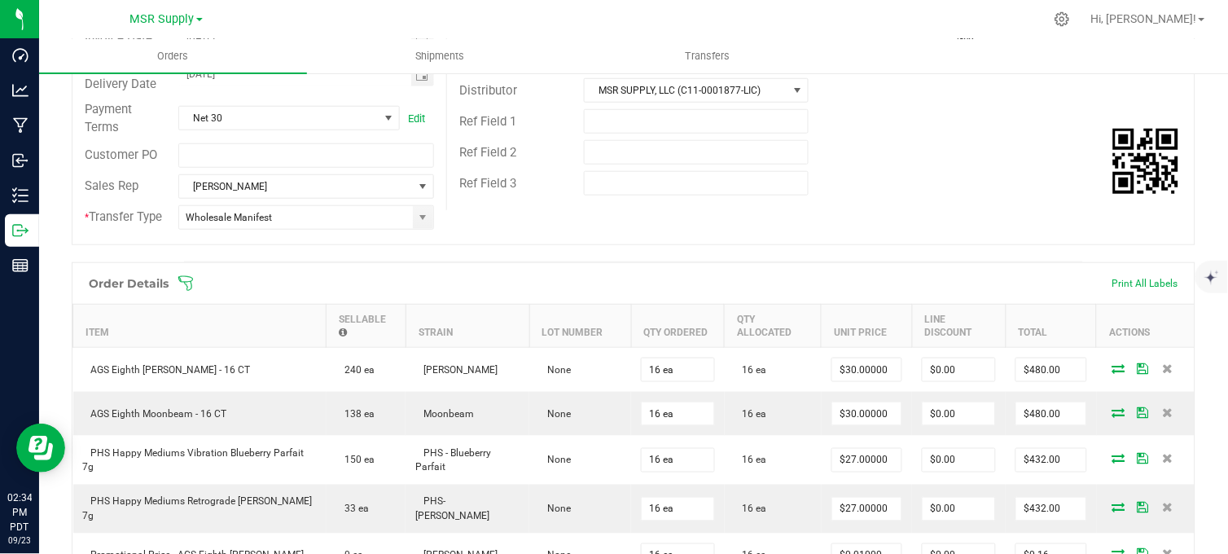
click at [538, 225] on div "Order # 00009512 Status Allocated Order Date [DATE] 7:48 AM PDT Payment Status …" at bounding box center [633, 69] width 1122 height 349
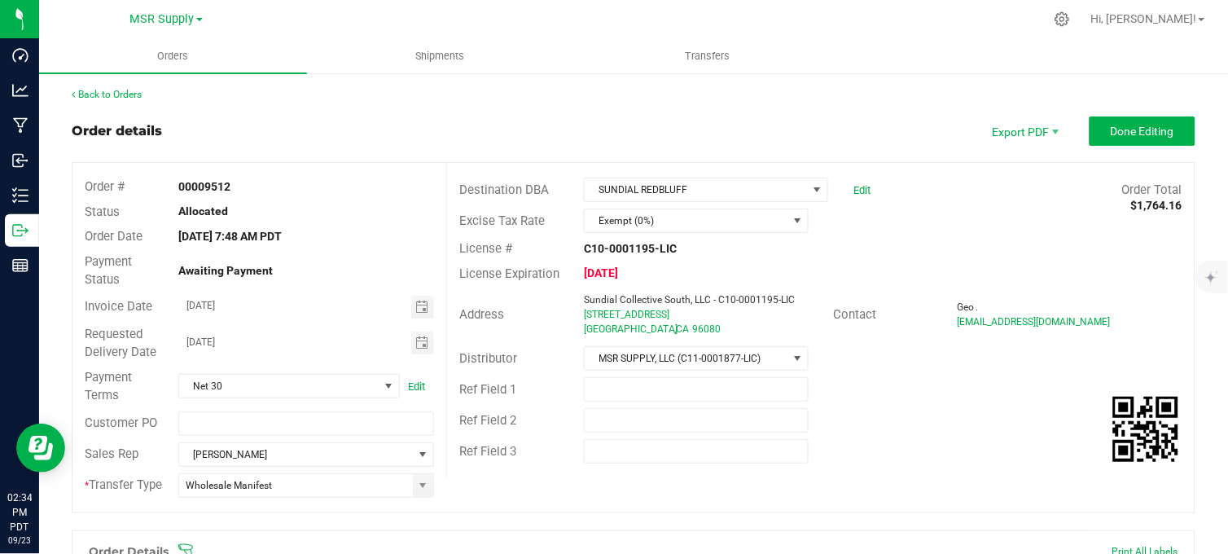
scroll to position [0, 0]
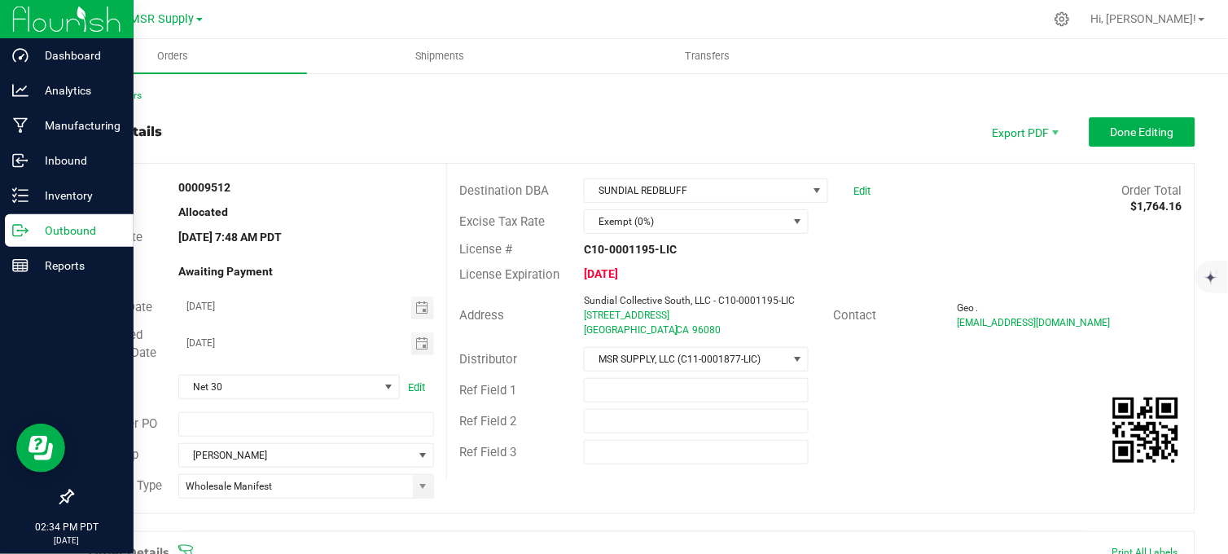
click at [20, 237] on icon at bounding box center [20, 230] width 16 height 16
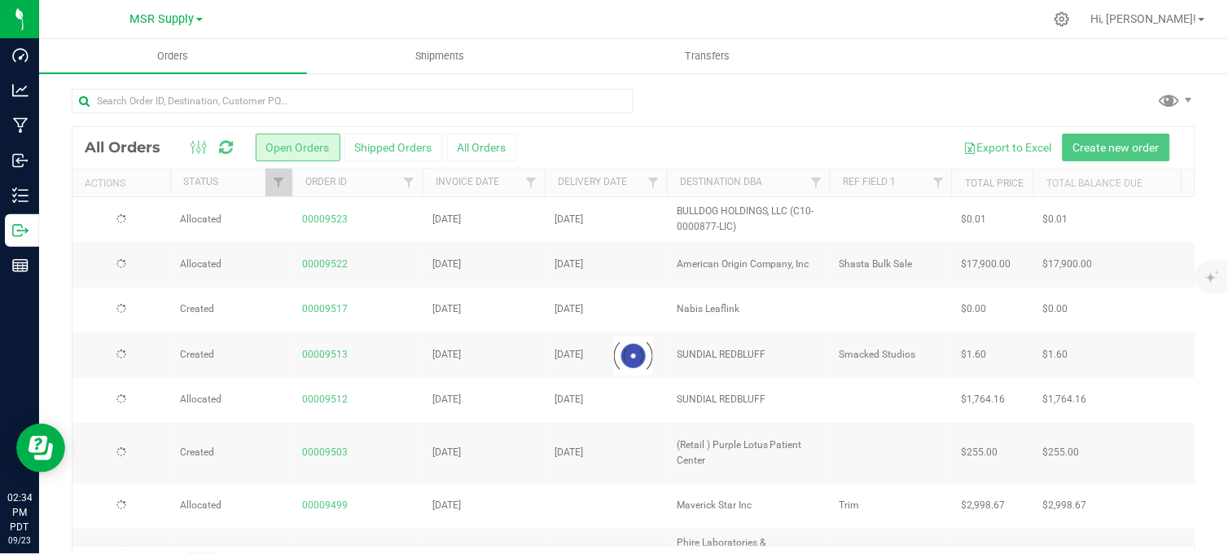
click at [932, 19] on div at bounding box center [668, 19] width 753 height 32
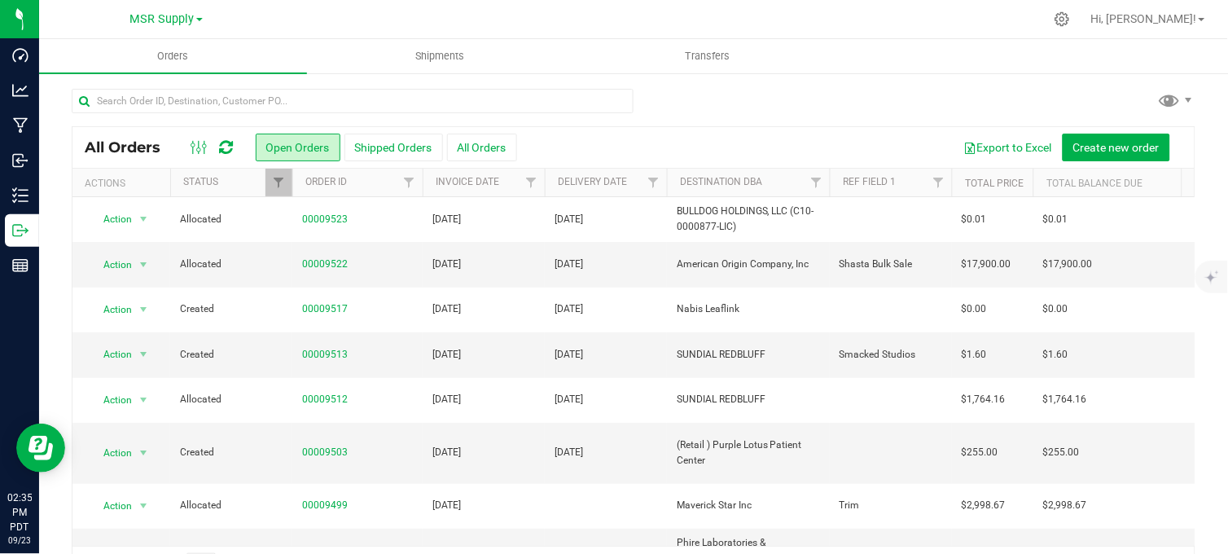
click at [869, 83] on div "All Orders Open Orders Shipped Orders All Orders Export to Excel Create new ord…" at bounding box center [633, 337] width 1189 height 530
click at [319, 354] on link "00009513" at bounding box center [325, 354] width 46 height 15
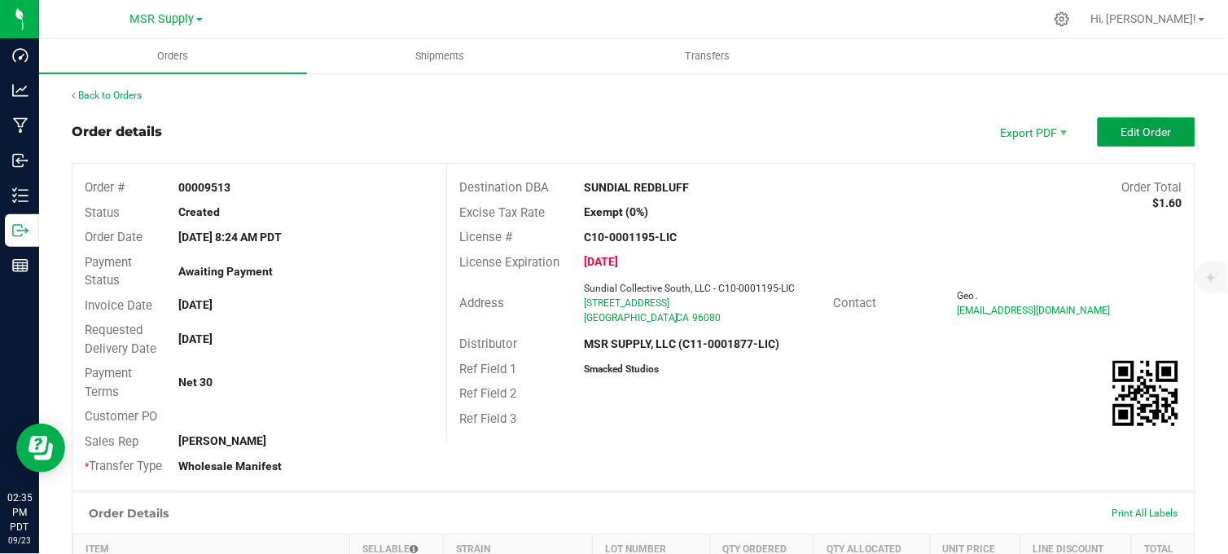
click at [1121, 143] on button "Edit Order" at bounding box center [1147, 131] width 98 height 29
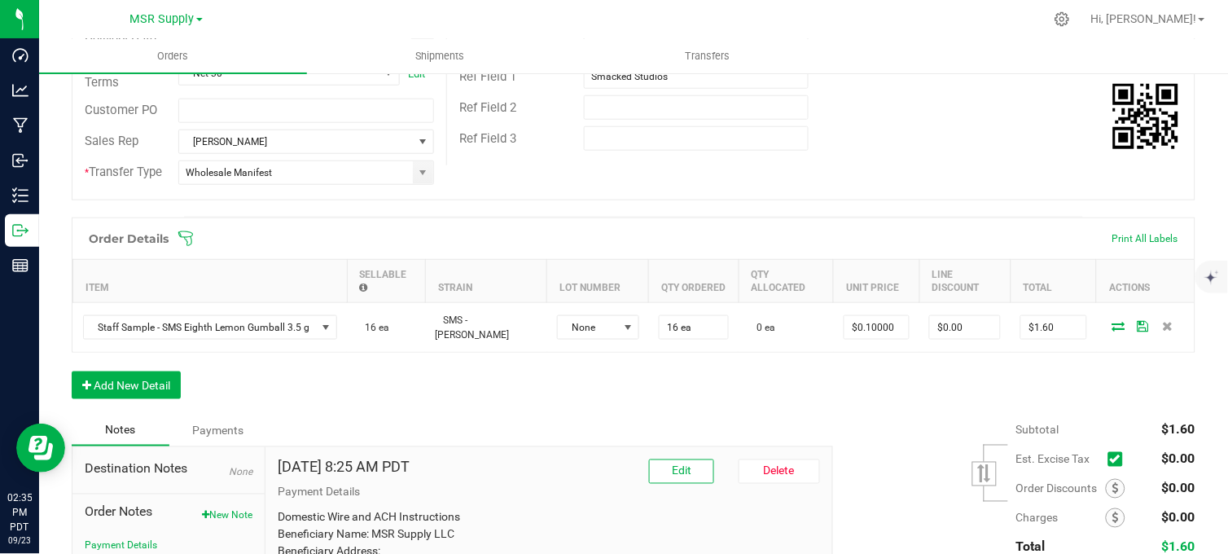
scroll to position [362, 0]
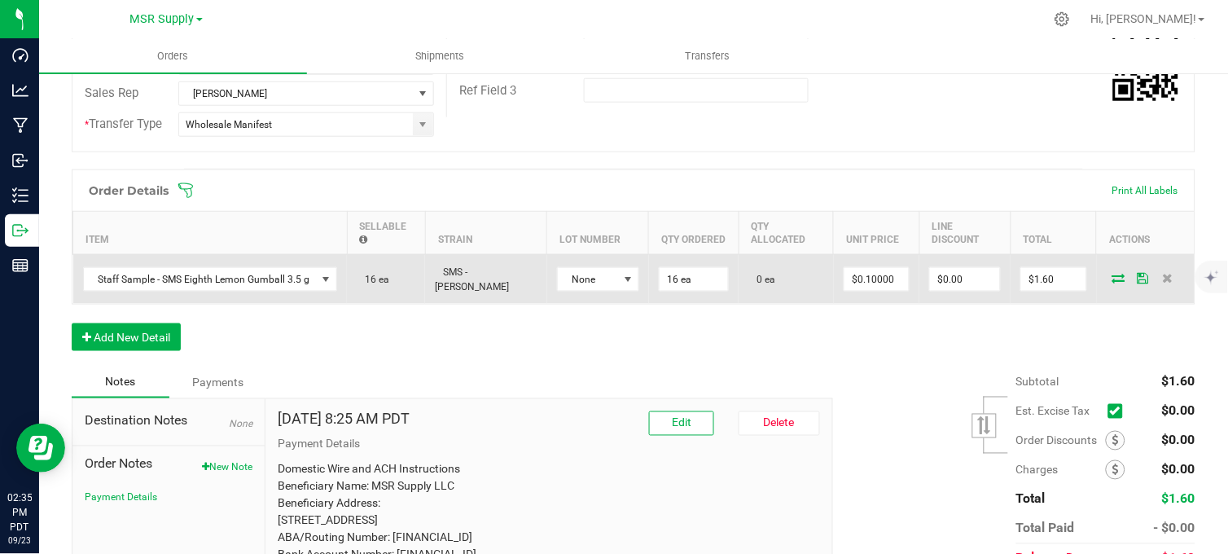
click at [1112, 283] on icon at bounding box center [1118, 278] width 13 height 10
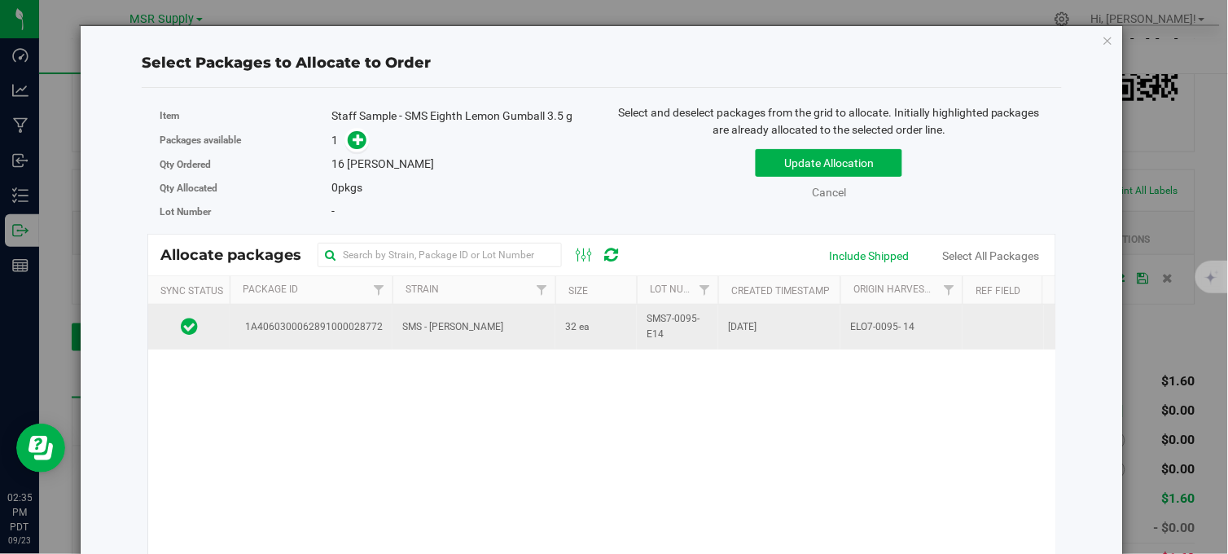
click at [516, 322] on td "SMS - [PERSON_NAME]" at bounding box center [474, 327] width 163 height 44
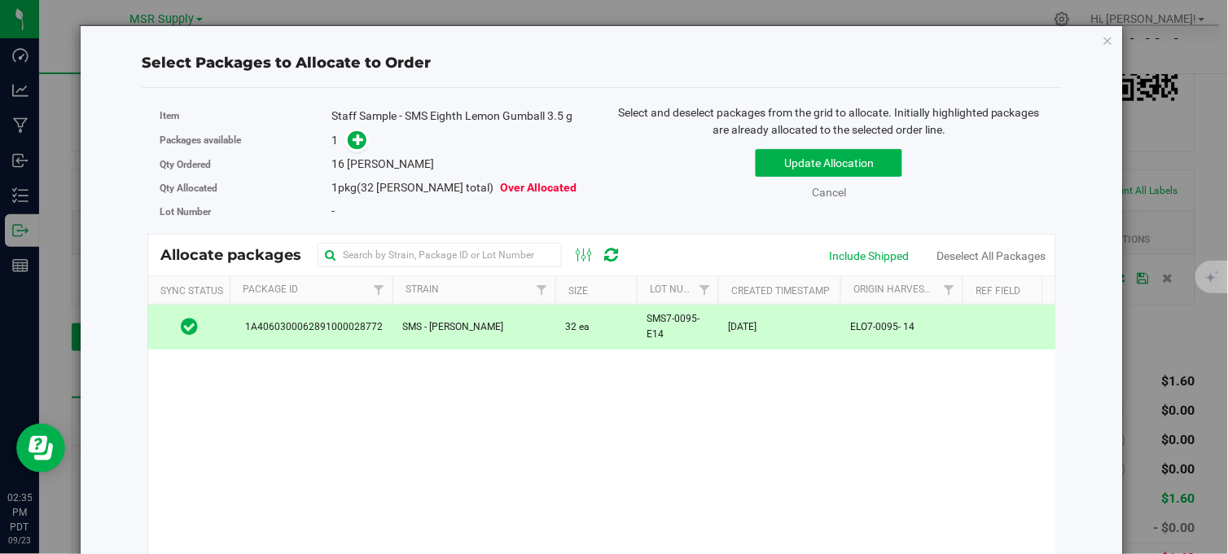
click at [348, 135] on span at bounding box center [357, 140] width 19 height 19
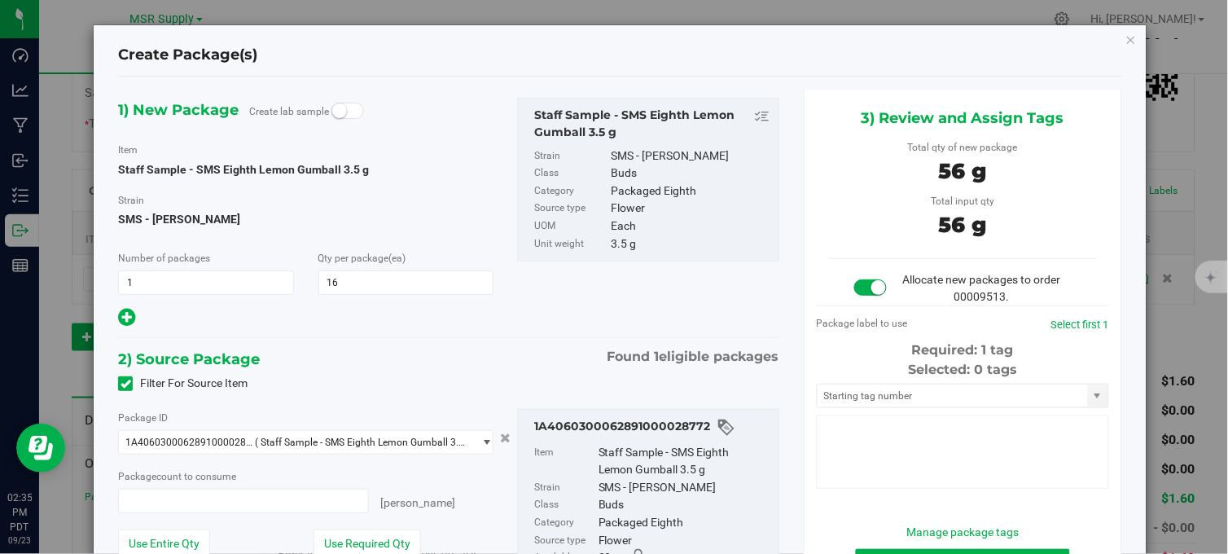
type input "16"
type input "16 ea"
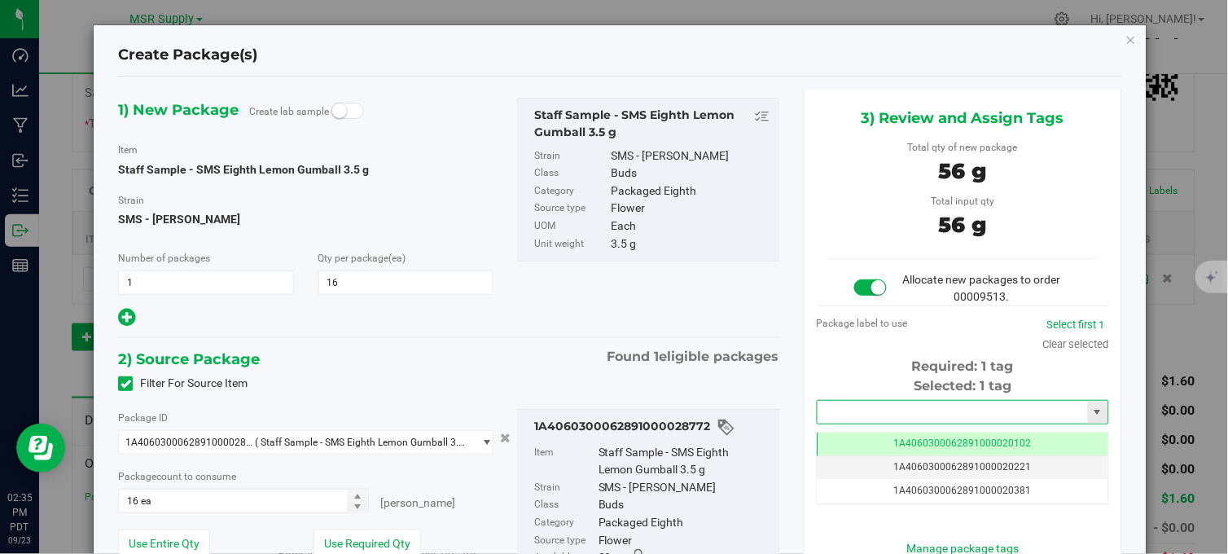
click at [922, 402] on span at bounding box center [963, 412] width 292 height 24
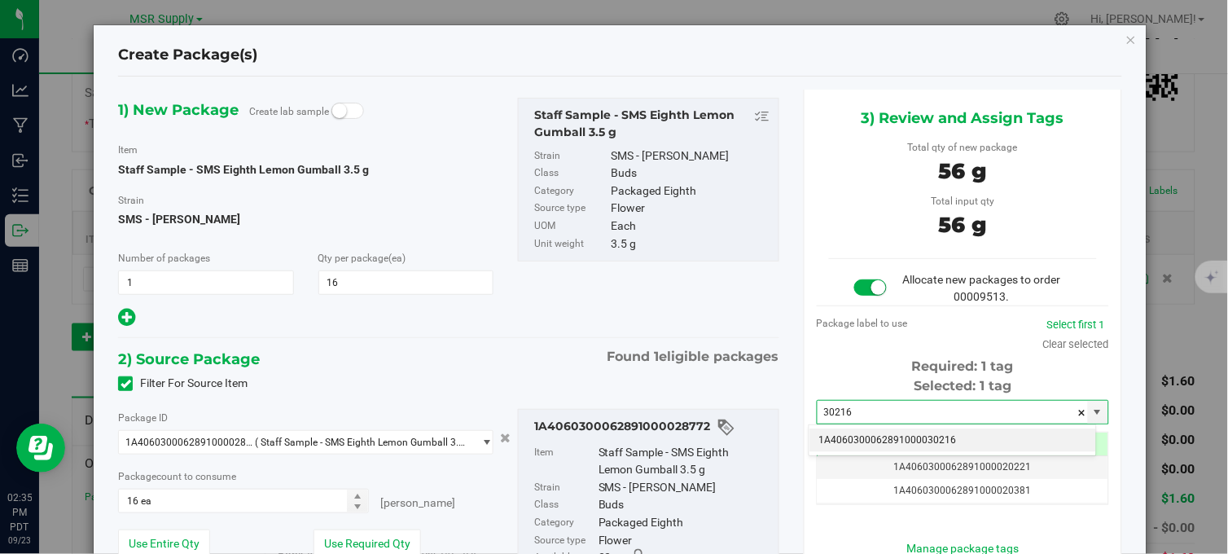
click at [933, 440] on li "1A4060300062891000030216" at bounding box center [953, 440] width 287 height 24
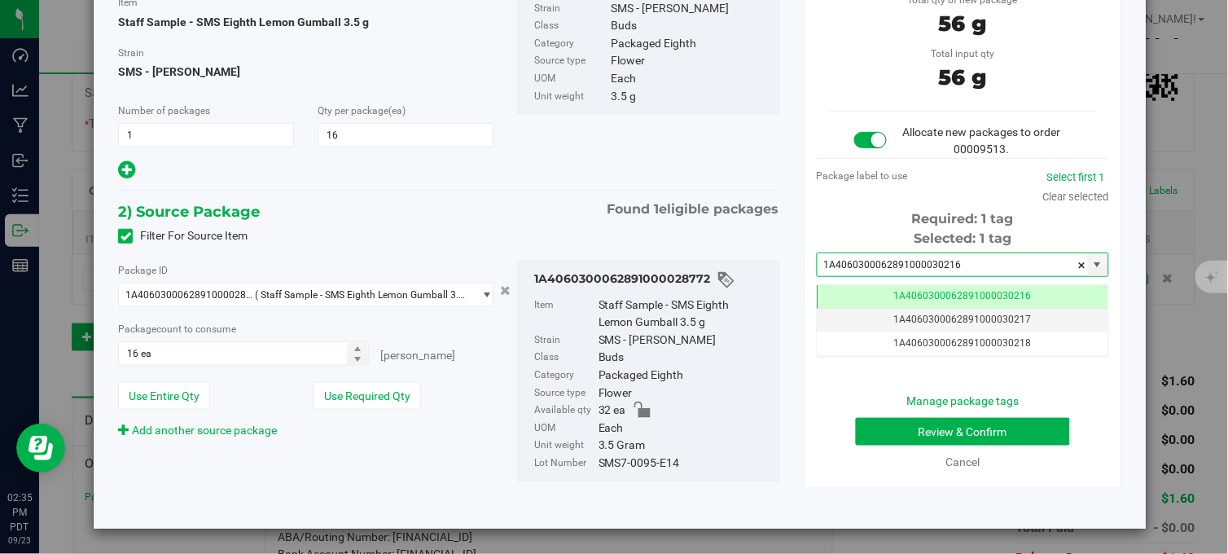
scroll to position [0, -1]
type input "1A4060300062891000030216"
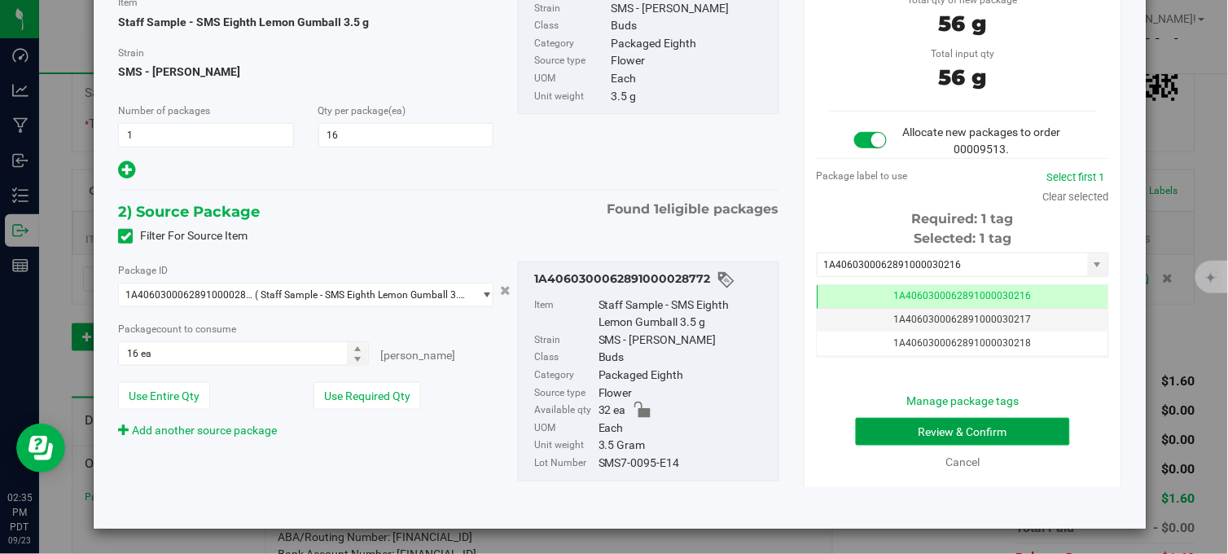
click at [953, 420] on button "Review & Confirm" at bounding box center [963, 432] width 214 height 28
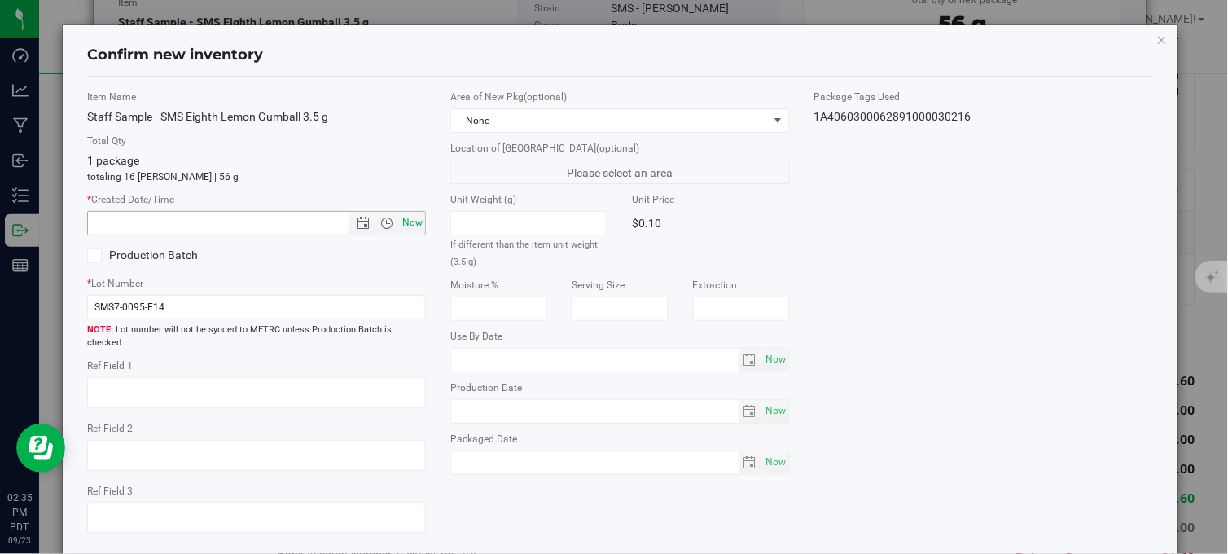
click at [408, 218] on span "Now" at bounding box center [413, 223] width 28 height 24
type input "[DATE] 2:35 PM"
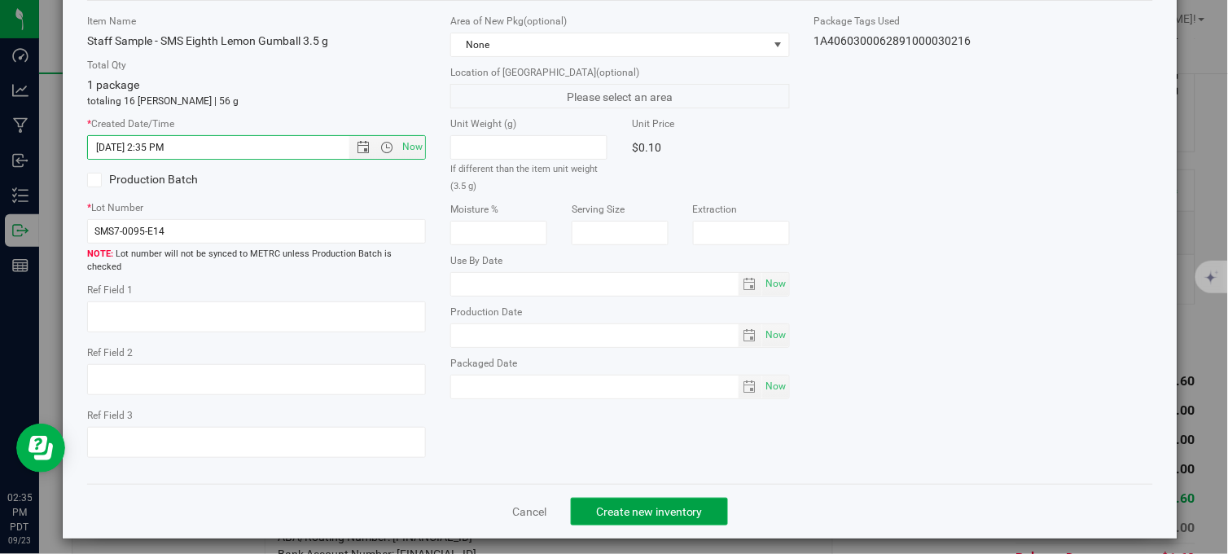
drag, startPoint x: 669, startPoint y: 498, endPoint x: 639, endPoint y: 472, distance: 40.5
click at [664, 505] on span "Create new inventory" at bounding box center [649, 511] width 107 height 13
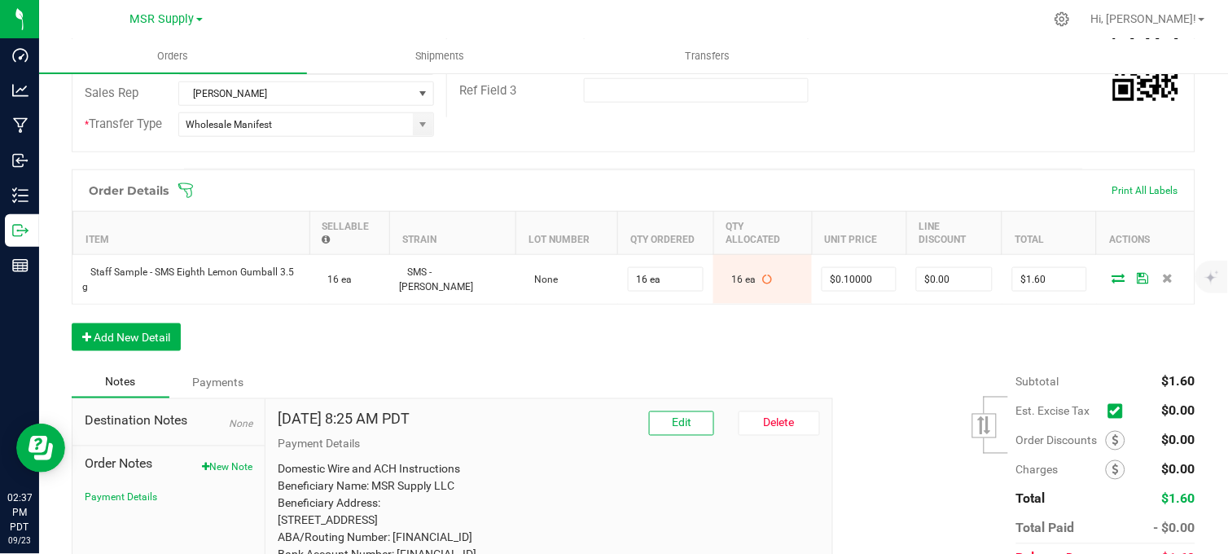
click at [562, 360] on div "Order Details Print All Labels Item Sellable Strain Lot Number Qty Ordered Qty …" at bounding box center [634, 268] width 1124 height 198
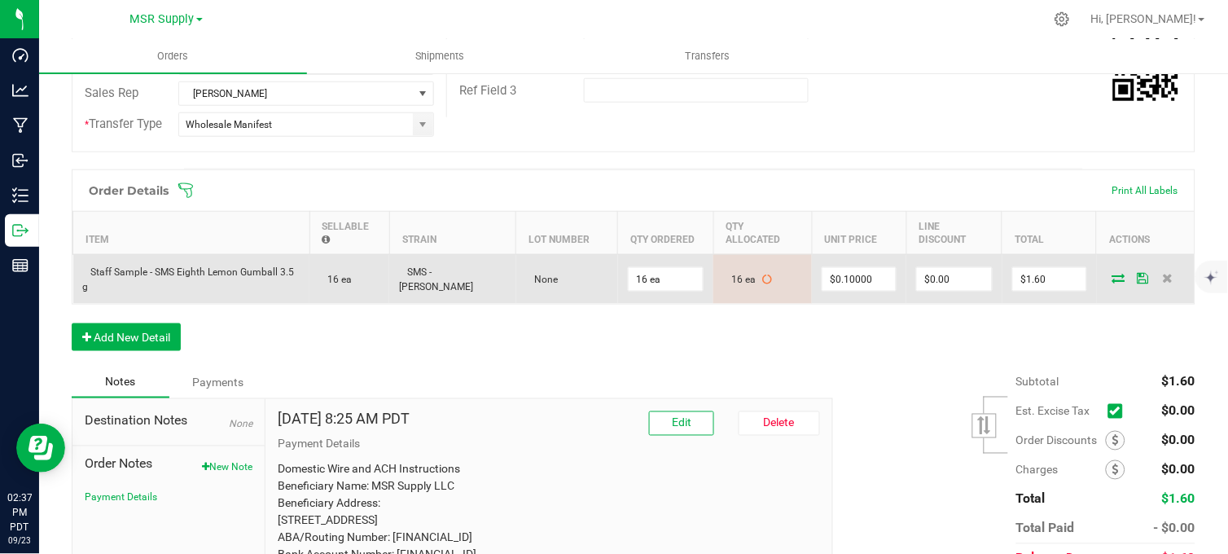
click at [1112, 283] on span at bounding box center [1119, 278] width 24 height 10
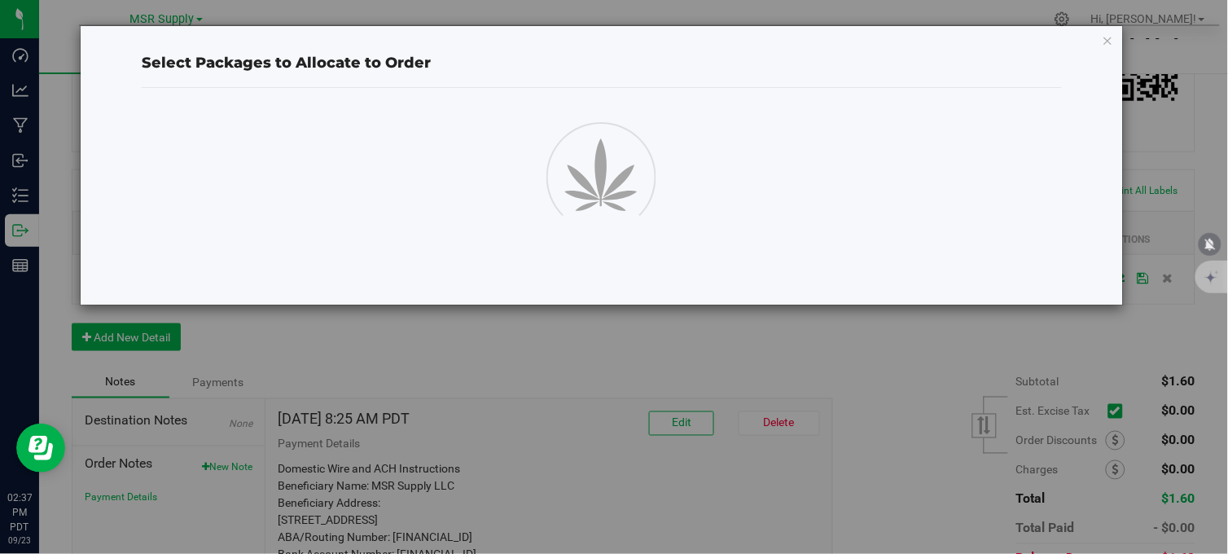
click at [1104, 287] on div "Select Packages to Allocate to Order" at bounding box center [602, 165] width 1019 height 279
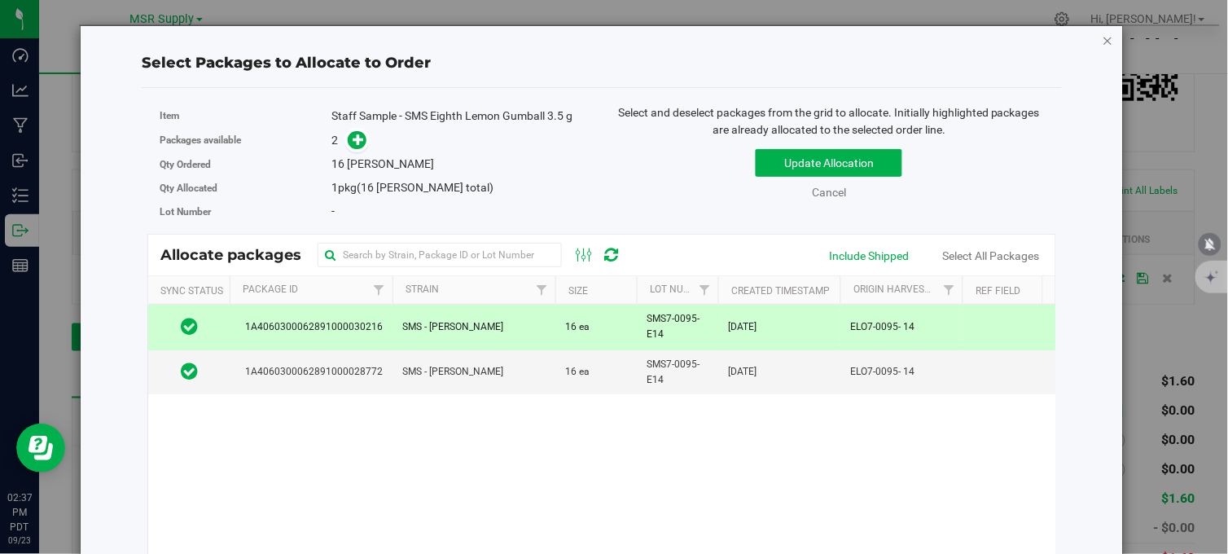
click at [1103, 44] on icon "button" at bounding box center [1108, 40] width 11 height 20
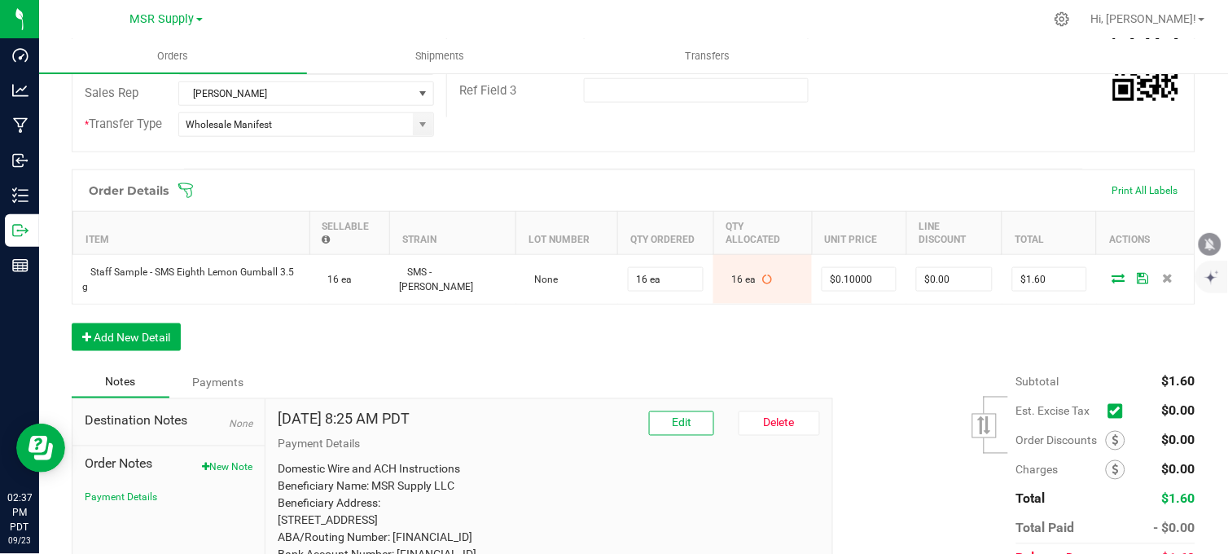
click at [947, 349] on div "Order Details Print All Labels Item Sellable Strain Lot Number Qty Ordered Qty …" at bounding box center [634, 268] width 1124 height 198
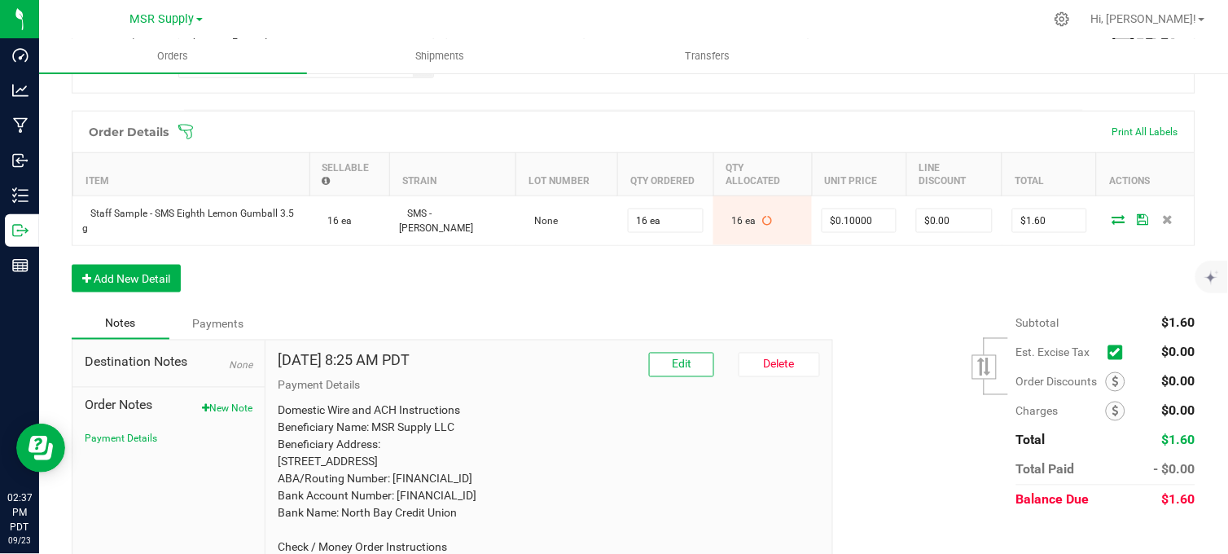
scroll to position [452, 0]
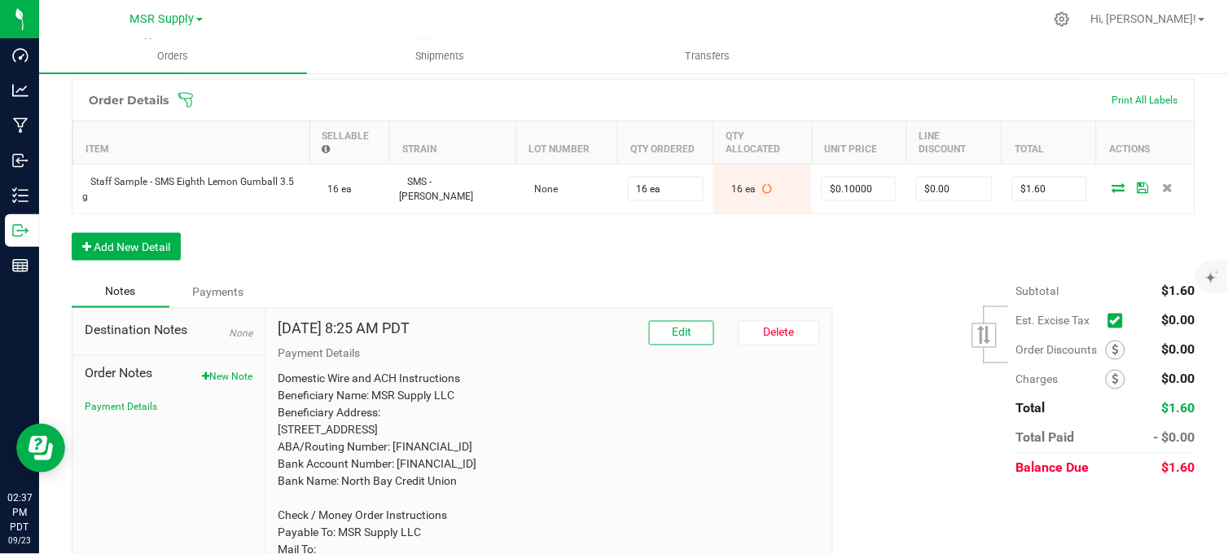
click at [847, 277] on div "Order Details Print All Labels Item Sellable Strain Lot Number Qty Ordered Qty …" at bounding box center [634, 178] width 1124 height 198
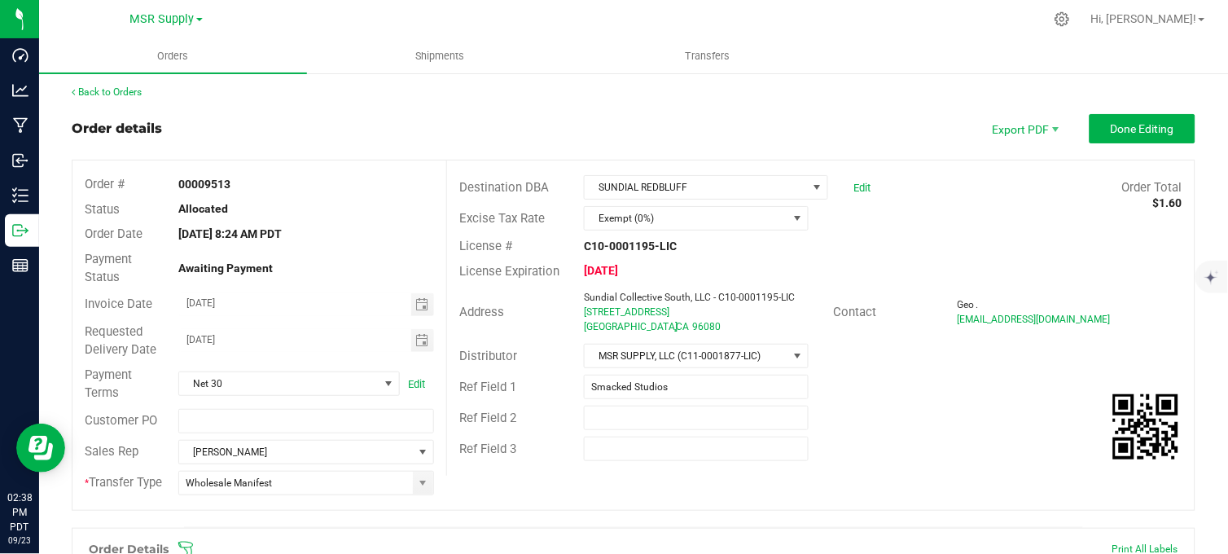
scroll to position [0, 0]
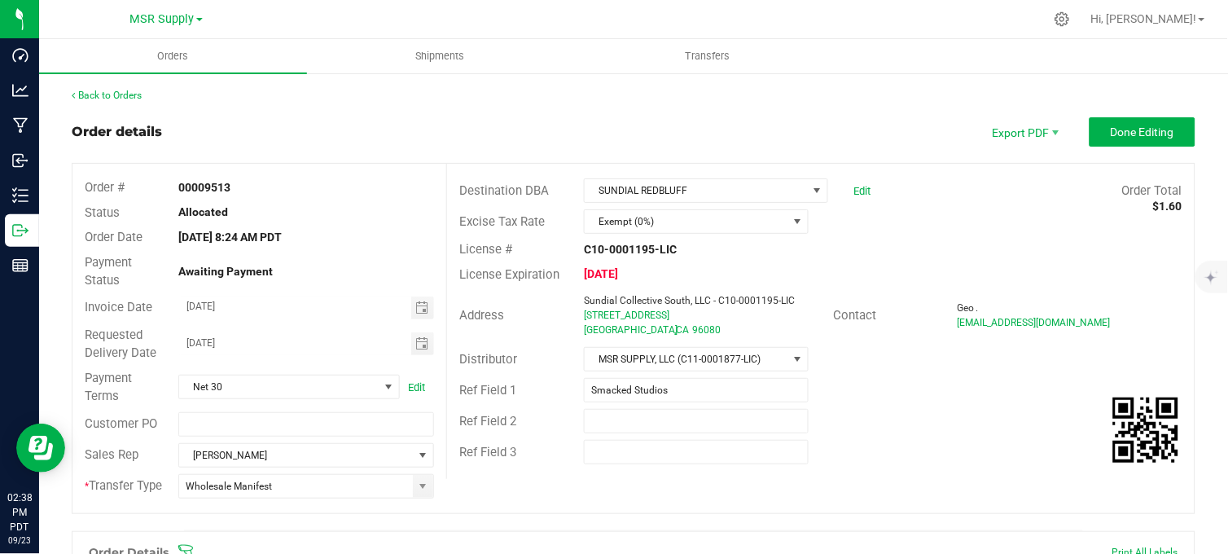
click at [937, 448] on div "Ref Field 3" at bounding box center [821, 452] width 748 height 31
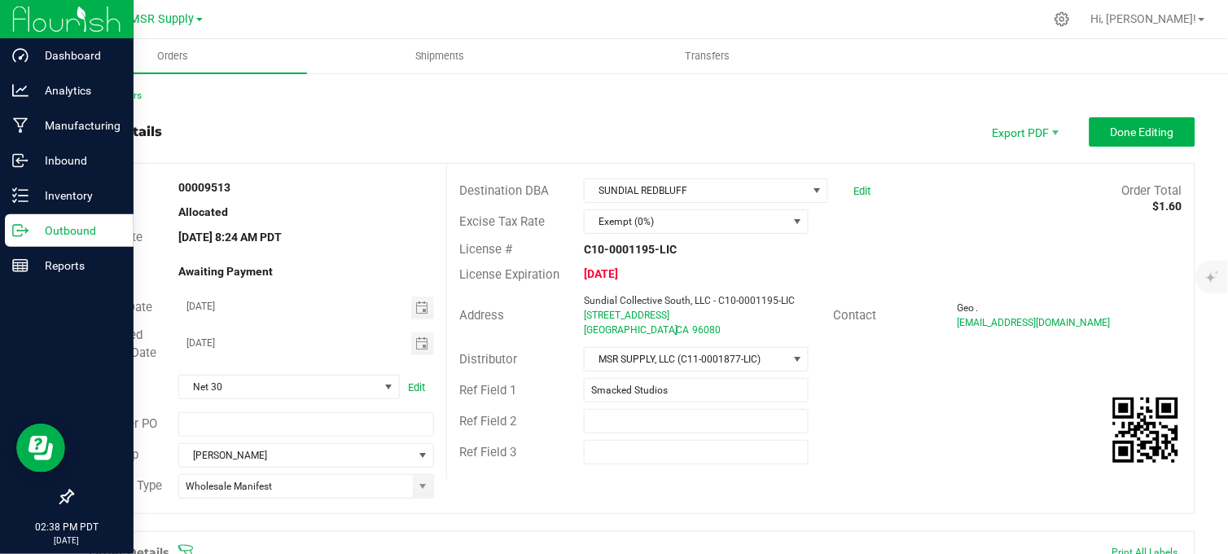
drag, startPoint x: 24, startPoint y: 231, endPoint x: 100, endPoint y: 247, distance: 77.3
click at [25, 231] on icon at bounding box center [20, 230] width 16 height 16
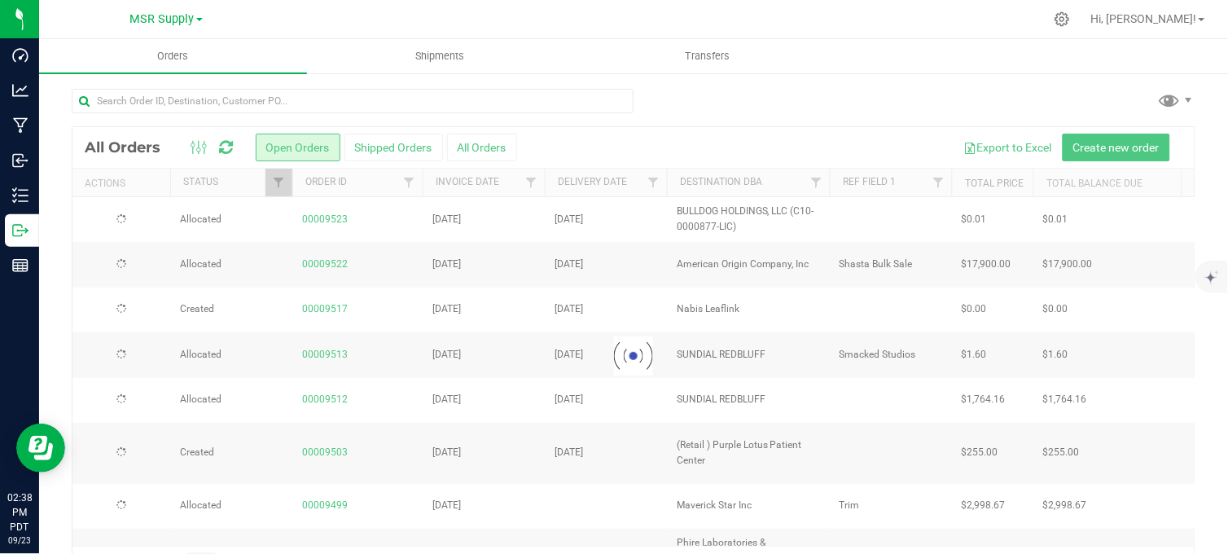
click at [779, 92] on div at bounding box center [634, 107] width 1124 height 37
click at [1013, 103] on div at bounding box center [634, 107] width 1124 height 37
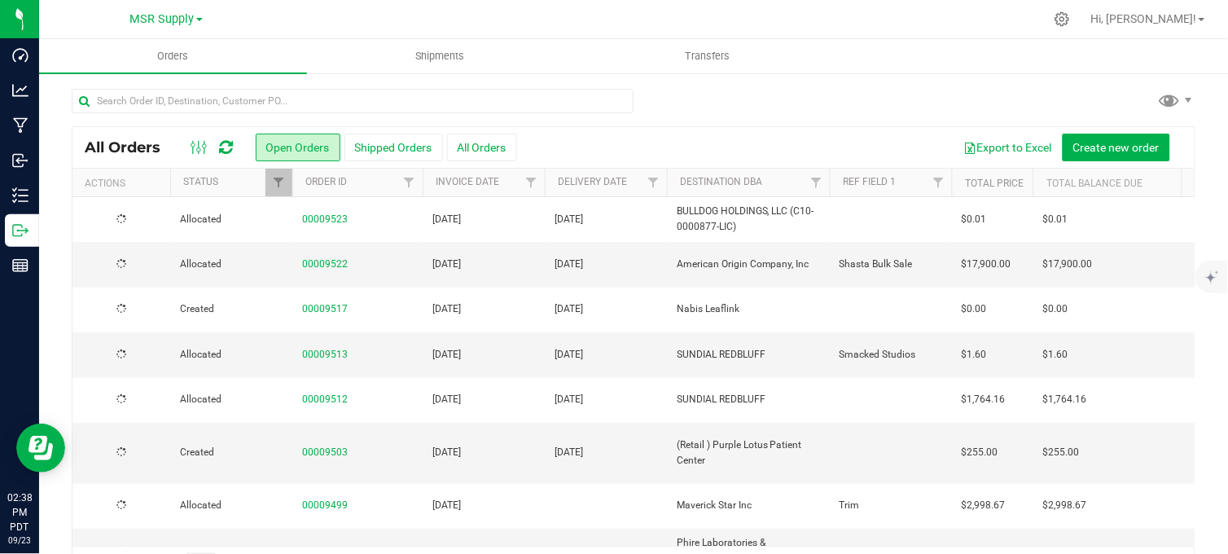
click at [1006, 99] on div at bounding box center [634, 107] width 1124 height 37
click at [701, 94] on div at bounding box center [634, 107] width 1124 height 37
click at [419, 54] on span "Shipments" at bounding box center [440, 56] width 93 height 15
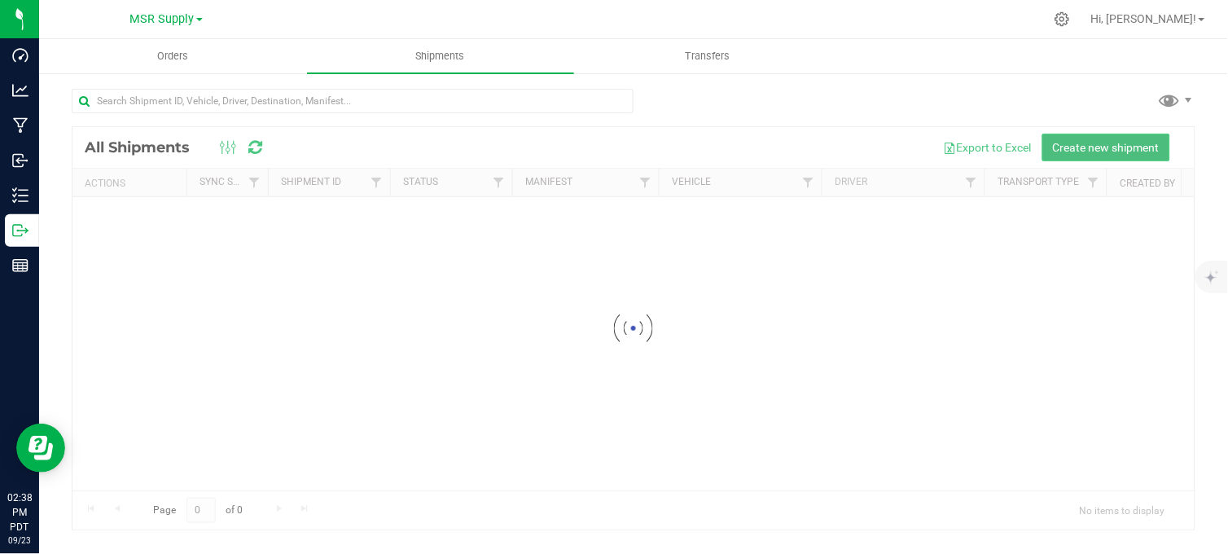
click at [1109, 145] on span "Create new shipment" at bounding box center [1106, 147] width 107 height 13
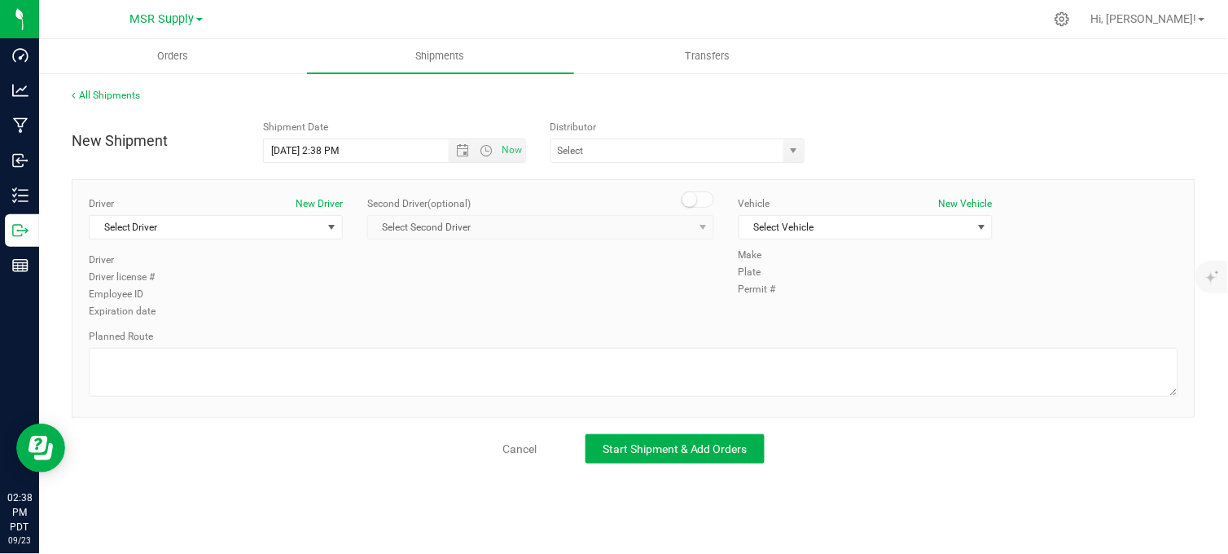
click at [862, 116] on div "New Shipment Shipment Date [DATE] 2:38 PM Now Distributor 2 RIVER LABS 2020 Lon…" at bounding box center [633, 137] width 1148 height 50
click at [459, 152] on span "Open the date view" at bounding box center [462, 150] width 13 height 13
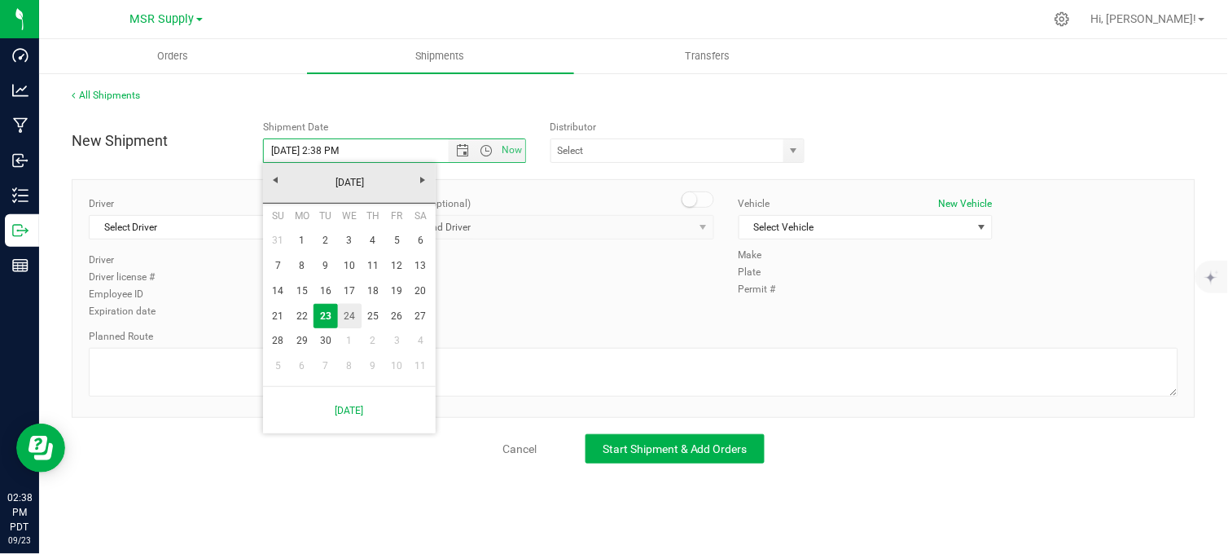
click at [346, 314] on link "24" at bounding box center [350, 316] width 24 height 25
type input "[DATE] 2:38 PM"
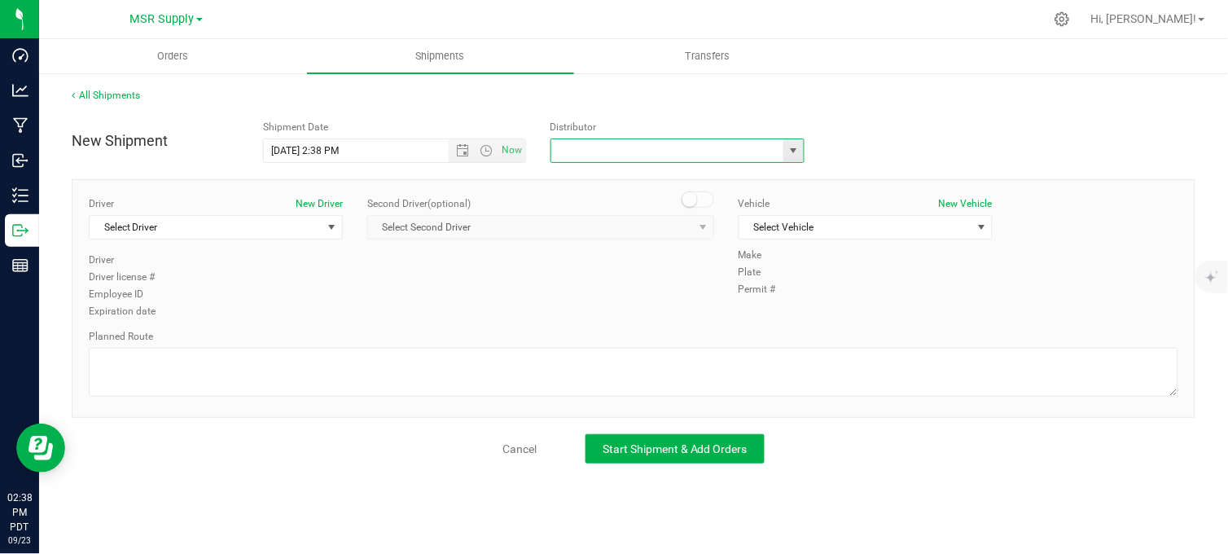
click at [625, 156] on input "text" at bounding box center [664, 150] width 226 height 23
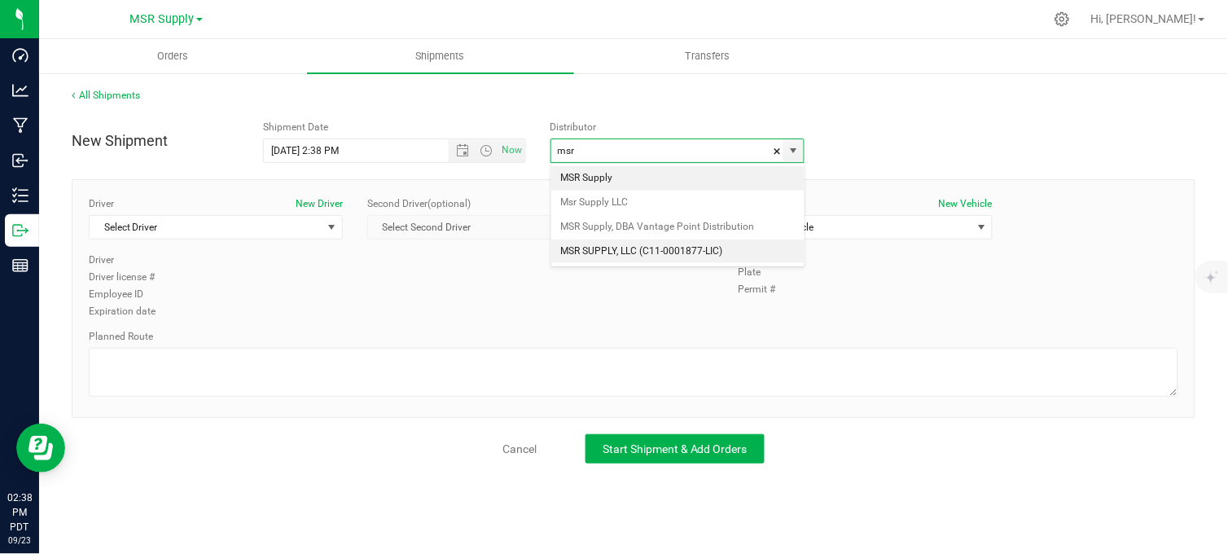
click at [712, 256] on li "MSR SUPPLY, LLC (C11-0001877-LIC)" at bounding box center [677, 251] width 253 height 24
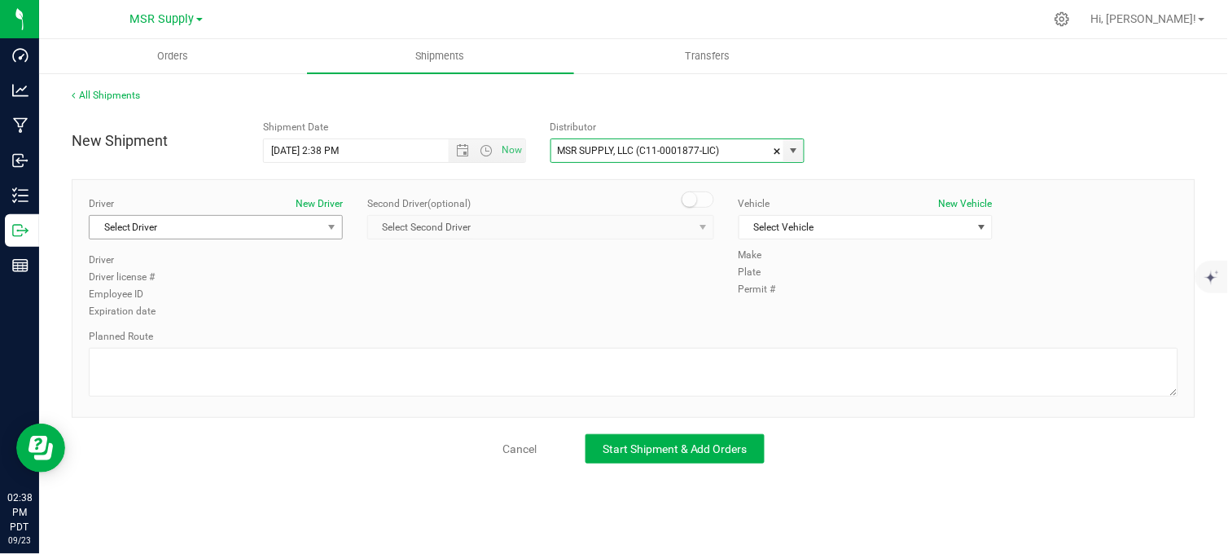
type input "MSR SUPPLY, LLC (C11-0001877-LIC)"
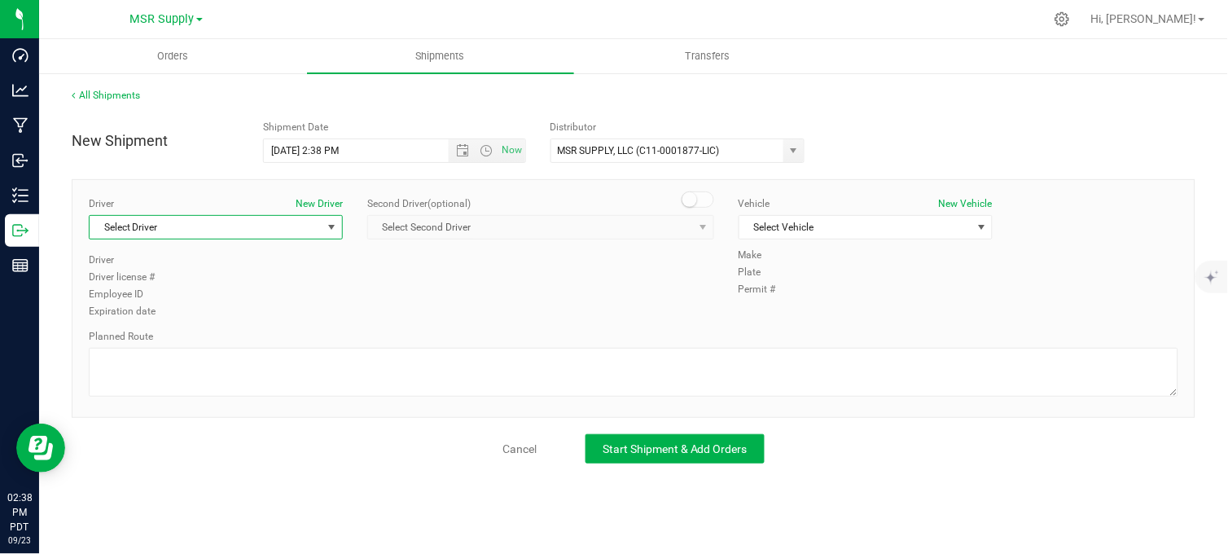
click at [171, 222] on span "Select Driver" at bounding box center [206, 227] width 232 height 23
click at [165, 296] on li "[PERSON_NAME]" at bounding box center [216, 295] width 252 height 24
type input "cra"
click at [792, 224] on span "Select Vehicle" at bounding box center [855, 227] width 232 height 23
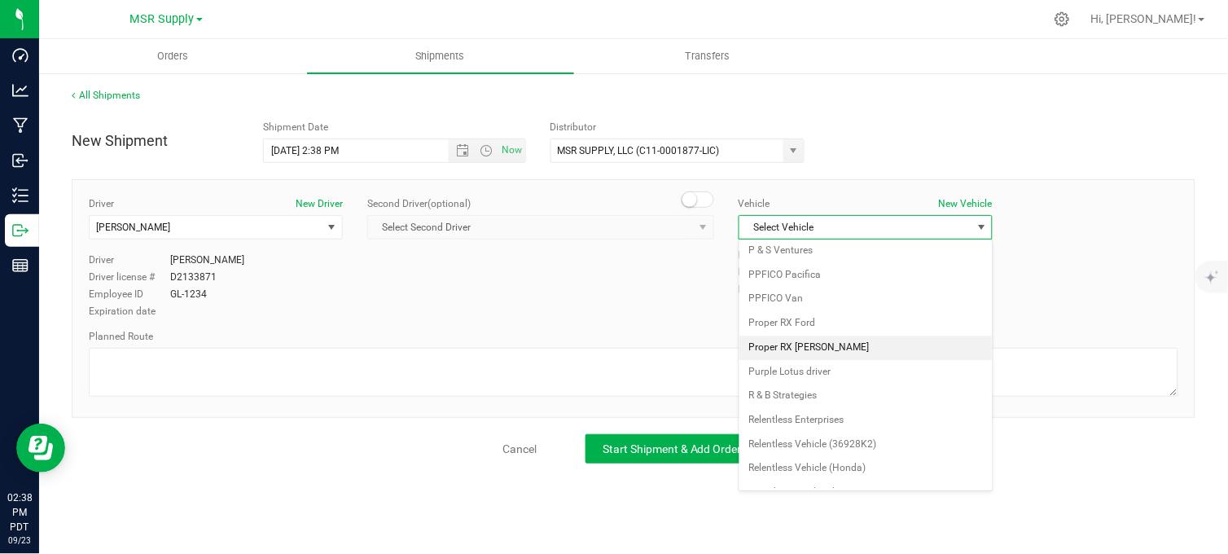
scroll to position [2971, 0]
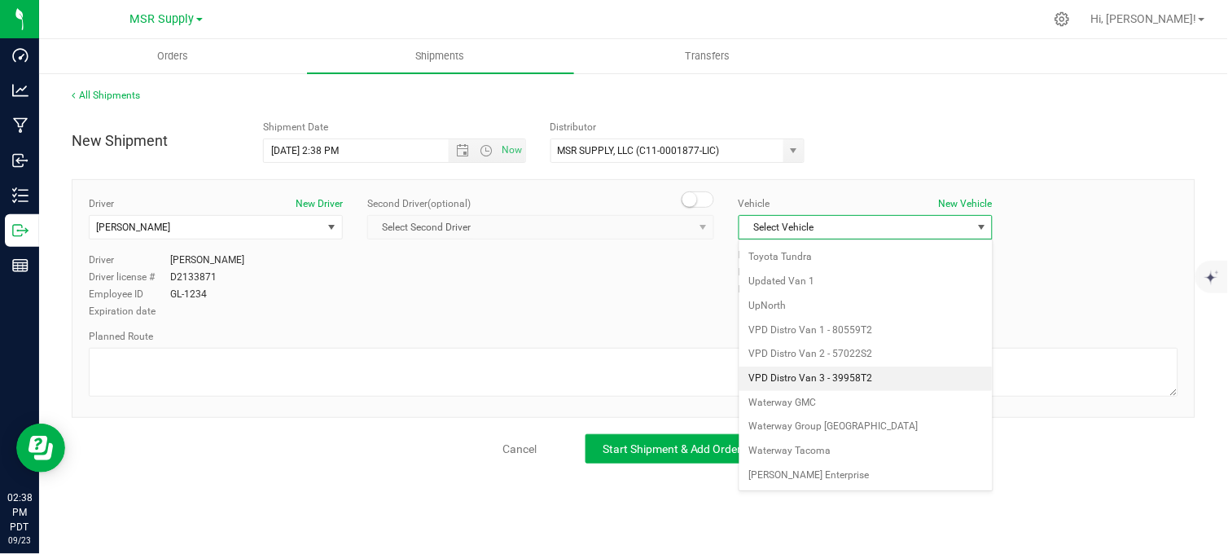
click at [844, 373] on li "VPD Distro Van 3 - 39958T2" at bounding box center [865, 378] width 252 height 24
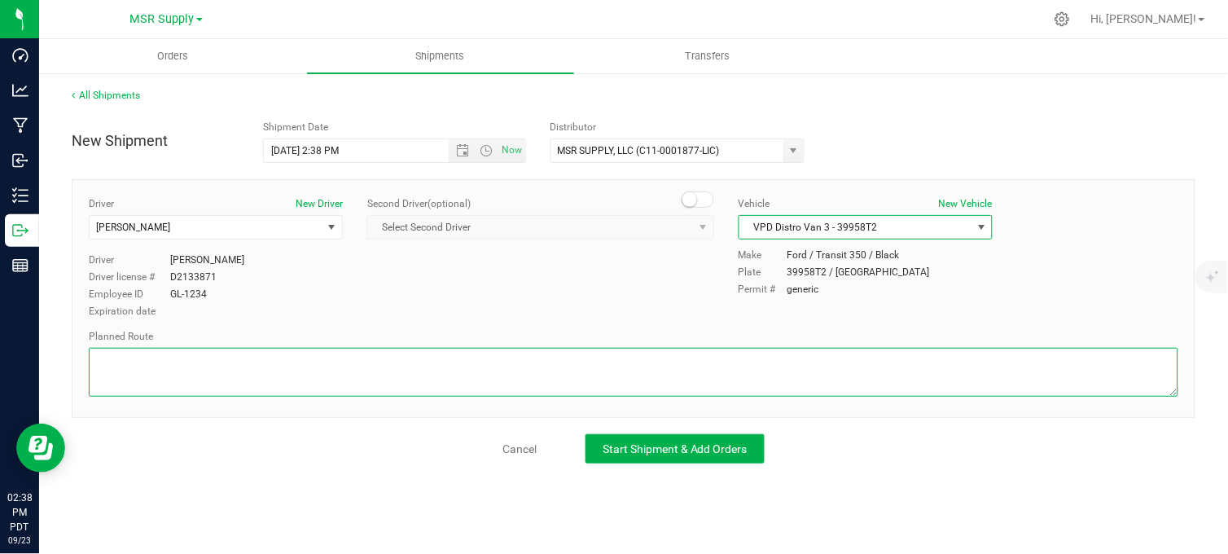
click at [703, 377] on textarea at bounding box center [634, 372] width 1090 height 49
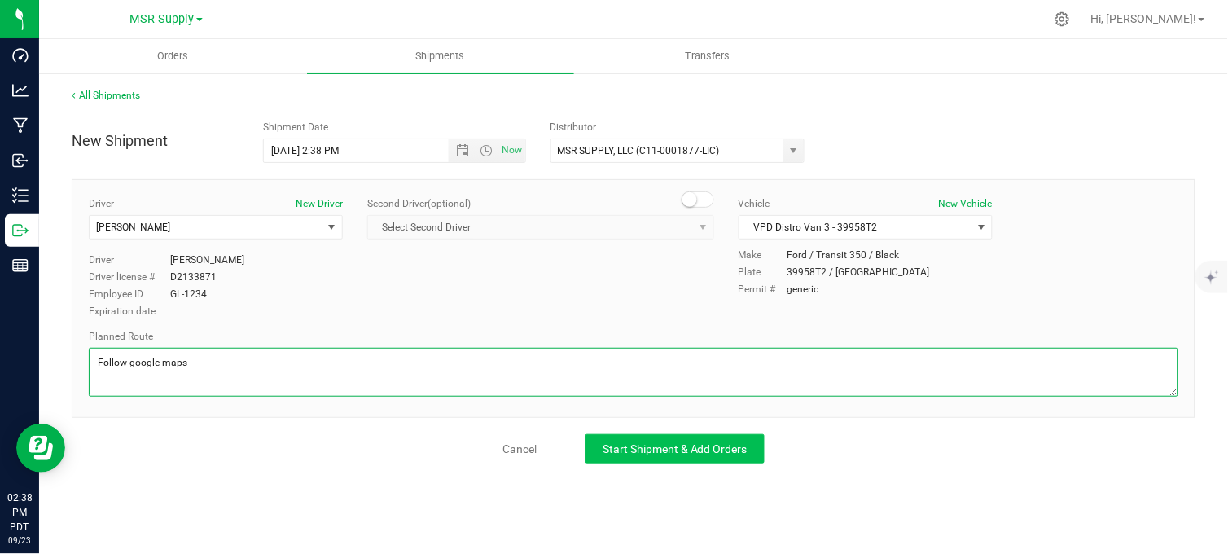
type textarea "Follow google maps"
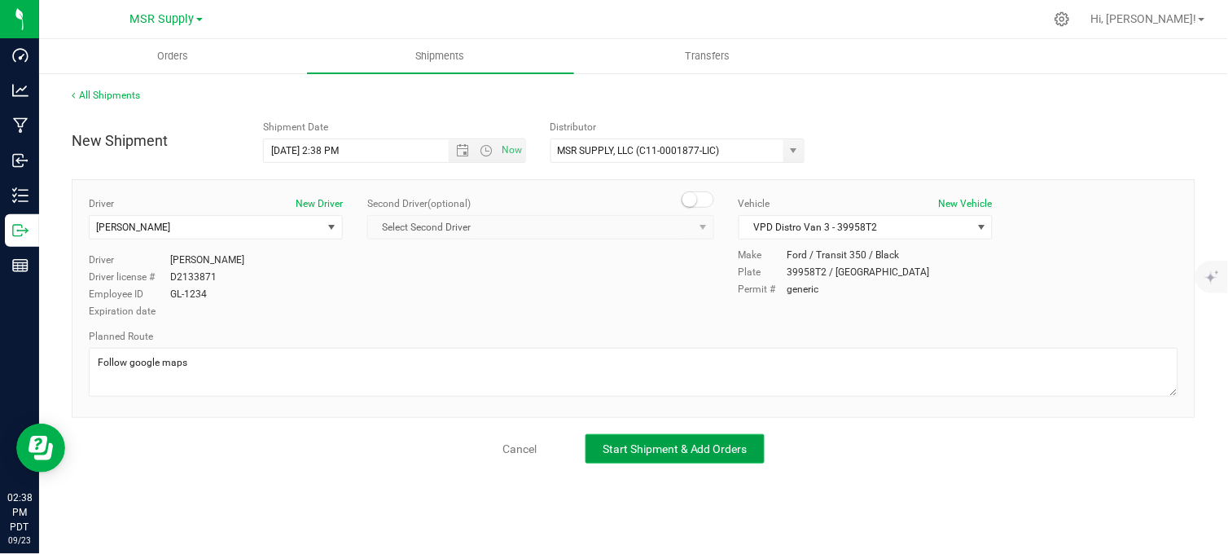
click at [665, 446] on span "Start Shipment & Add Orders" at bounding box center [675, 448] width 145 height 13
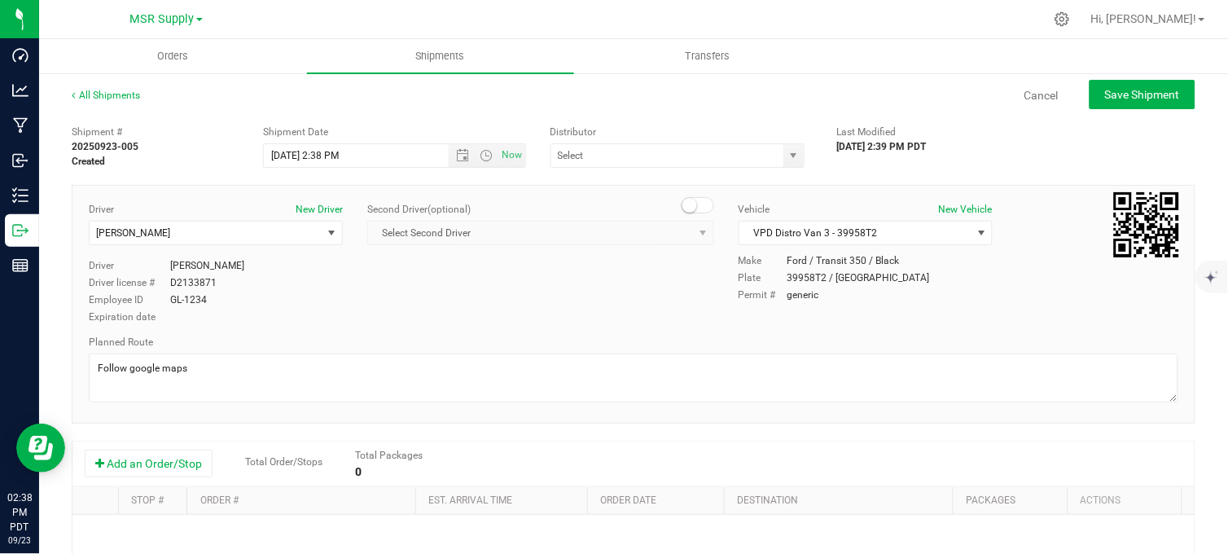
type input "MSR SUPPLY, LLC (C11-0001877-LIC)"
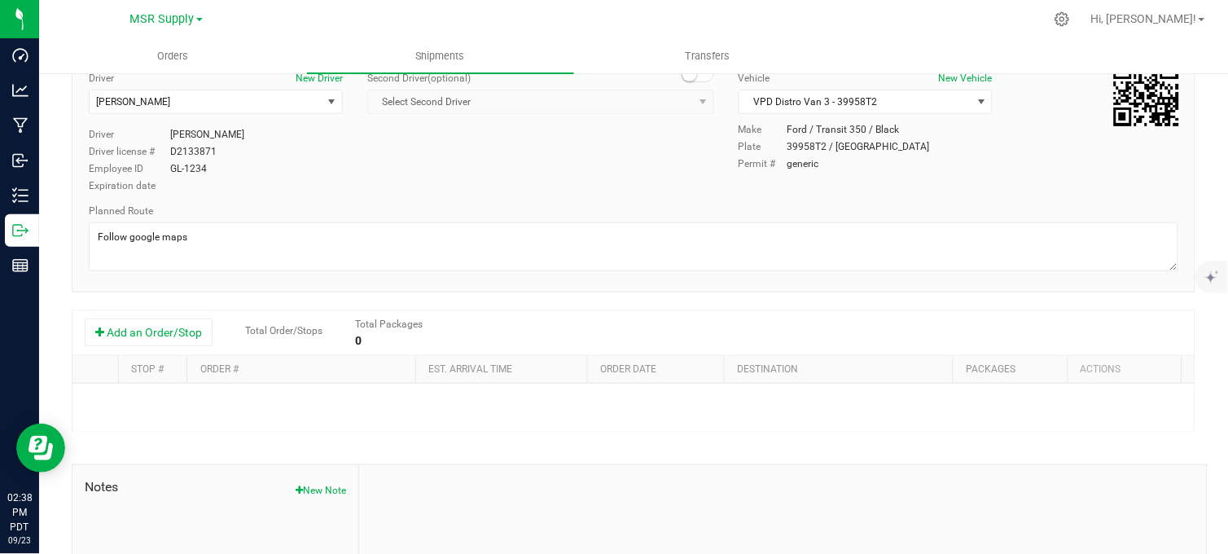
scroll to position [271, 0]
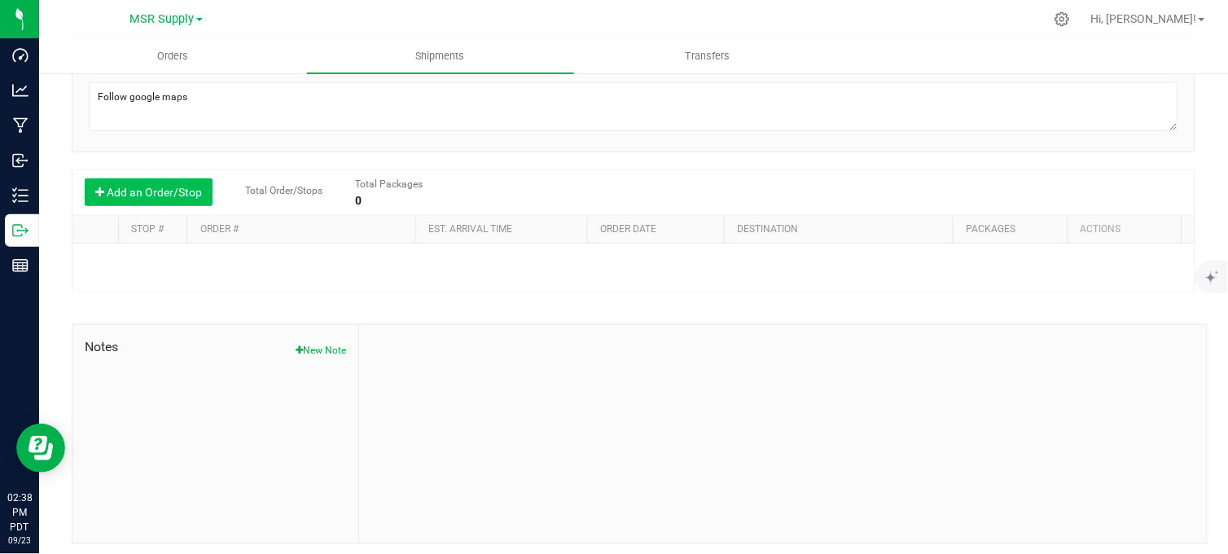
click at [138, 185] on button "Add an Order/Stop" at bounding box center [149, 192] width 128 height 28
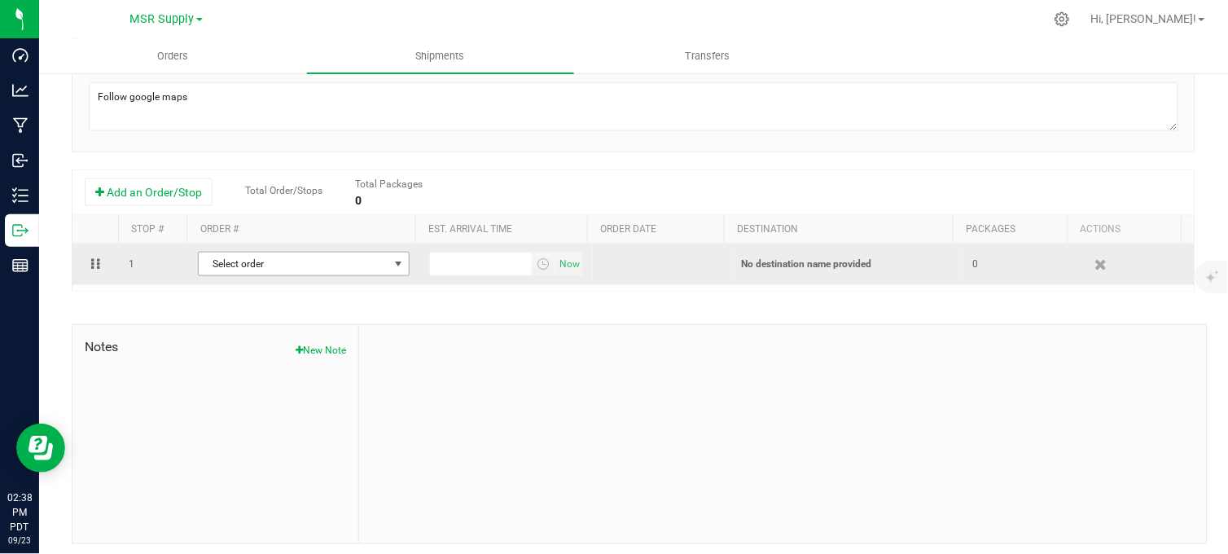
drag, startPoint x: 295, startPoint y: 261, endPoint x: 309, endPoint y: 269, distance: 16.8
click at [294, 261] on span "Select order" at bounding box center [294, 263] width 190 height 23
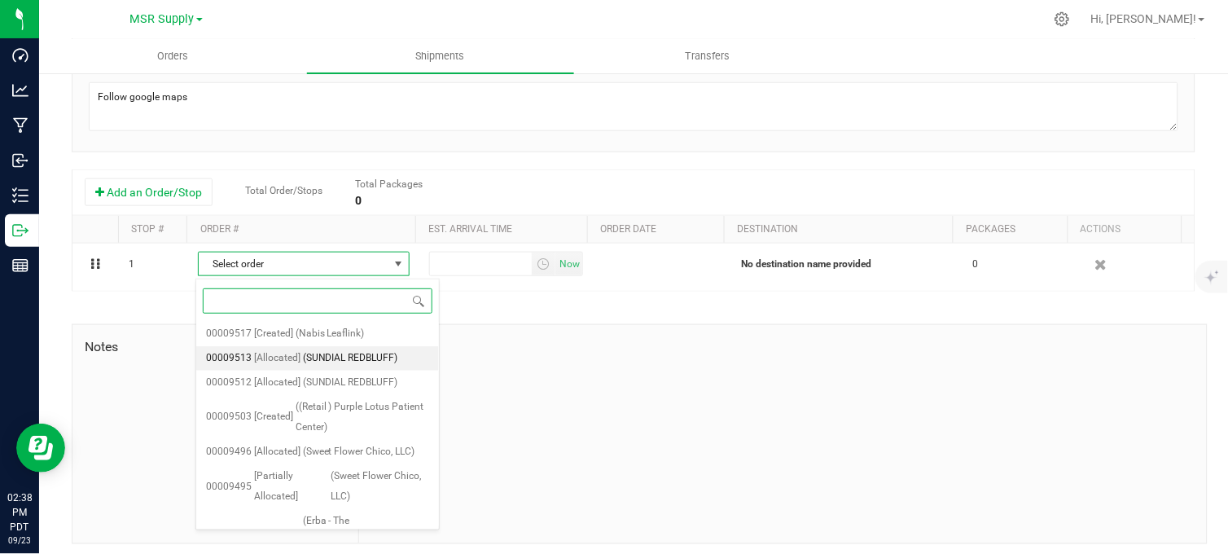
click at [385, 358] on span "(SUNDIAL REDBLUFF)" at bounding box center [350, 358] width 95 height 21
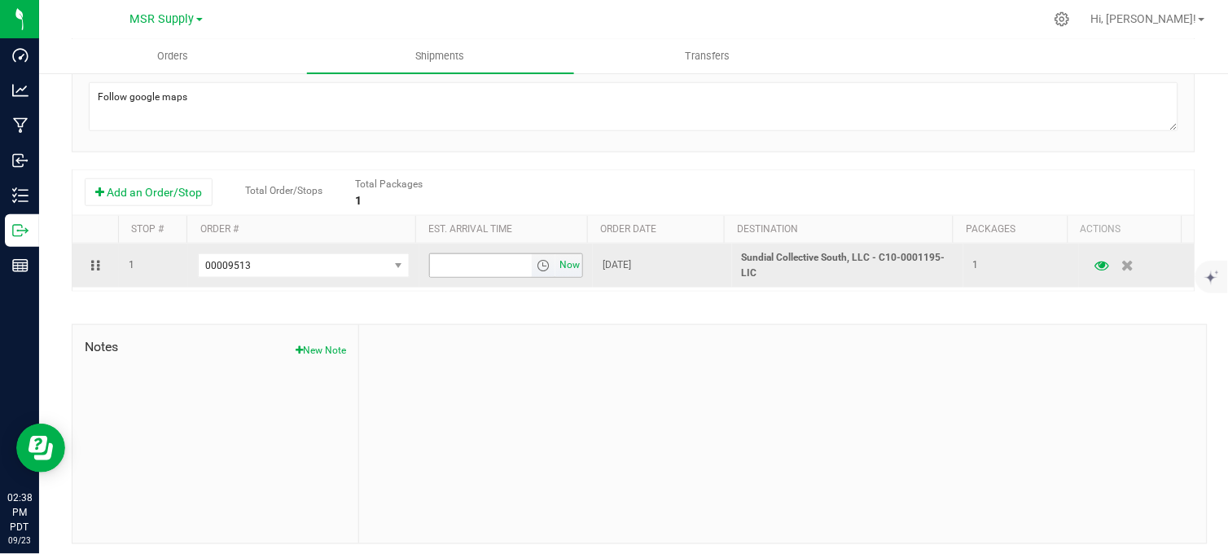
click at [559, 266] on span "Now" at bounding box center [570, 265] width 28 height 24
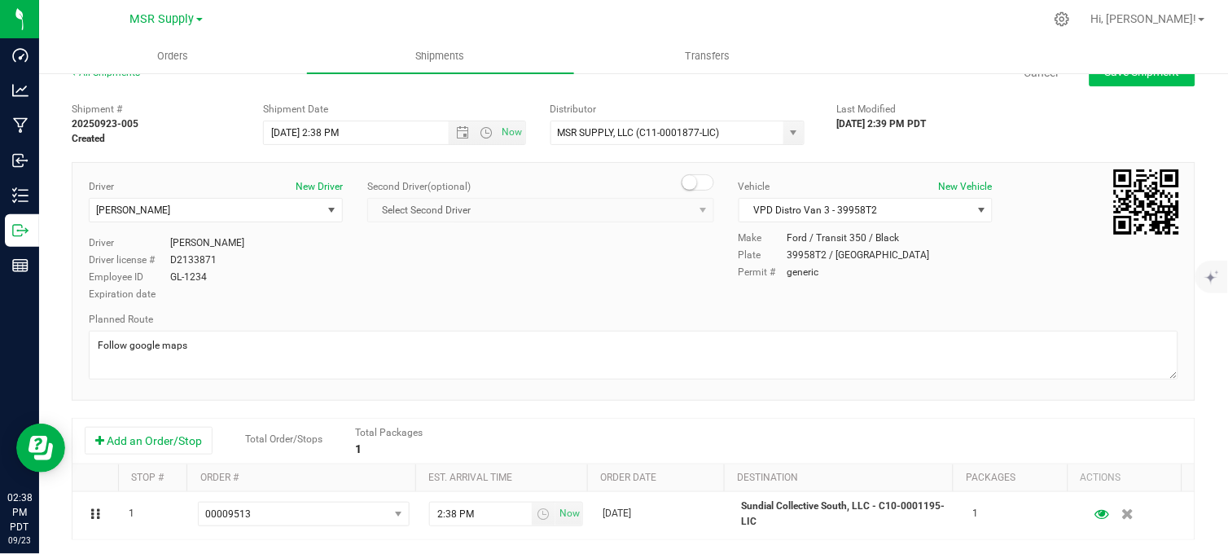
scroll to position [0, 0]
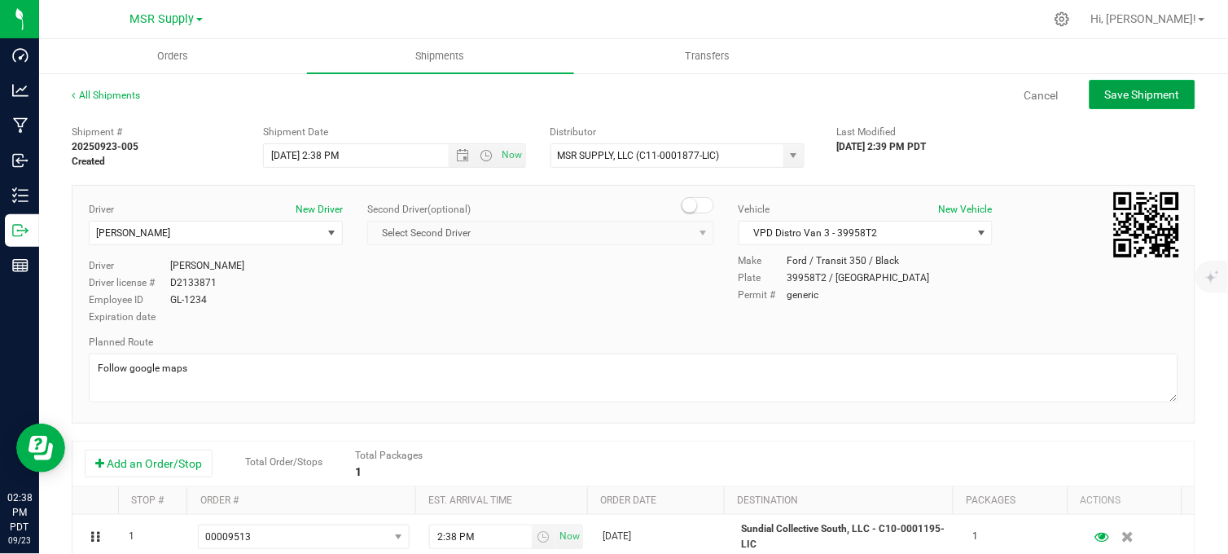
drag, startPoint x: 1136, startPoint y: 96, endPoint x: 946, endPoint y: 263, distance: 253.4
click at [1136, 99] on span "Save Shipment" at bounding box center [1142, 94] width 75 height 13
type input "[DATE] 9:38 PM"
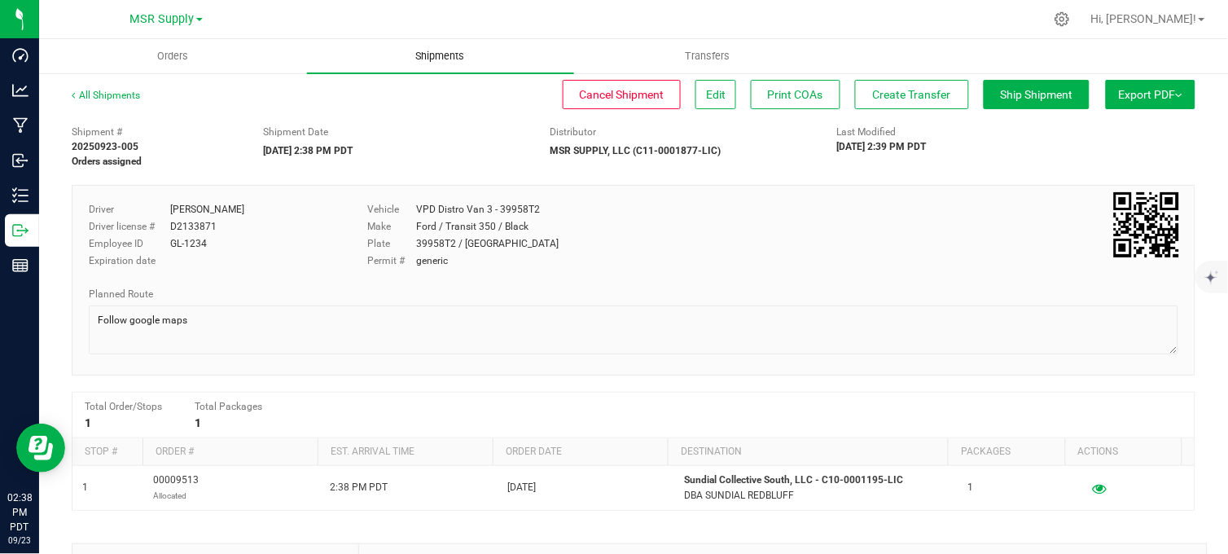
click at [446, 59] on span "Shipments" at bounding box center [440, 56] width 93 height 15
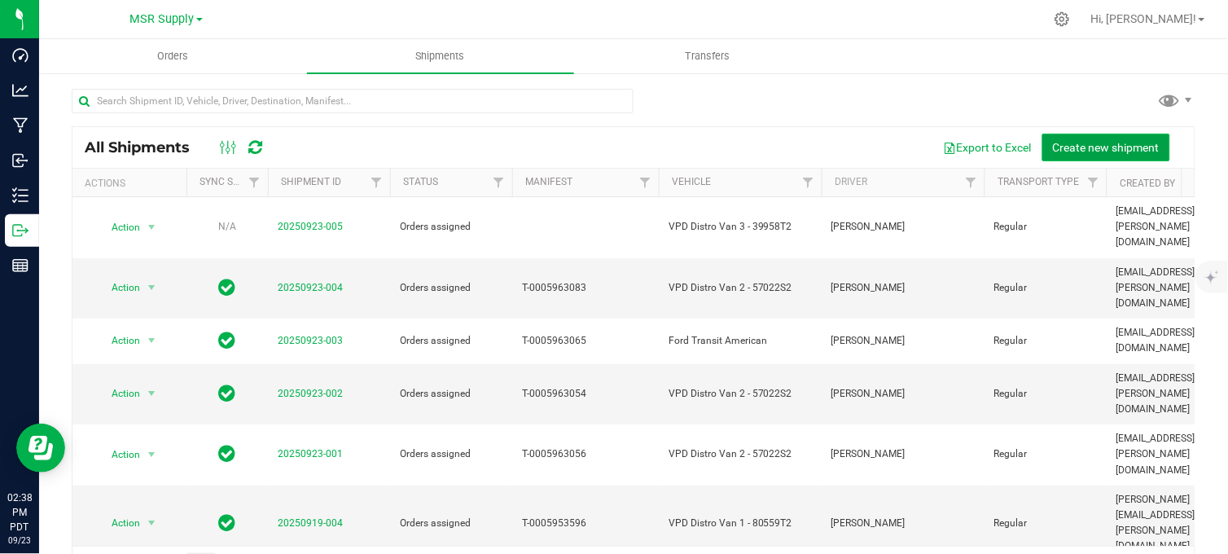
click at [1095, 153] on button "Create new shipment" at bounding box center [1106, 148] width 128 height 28
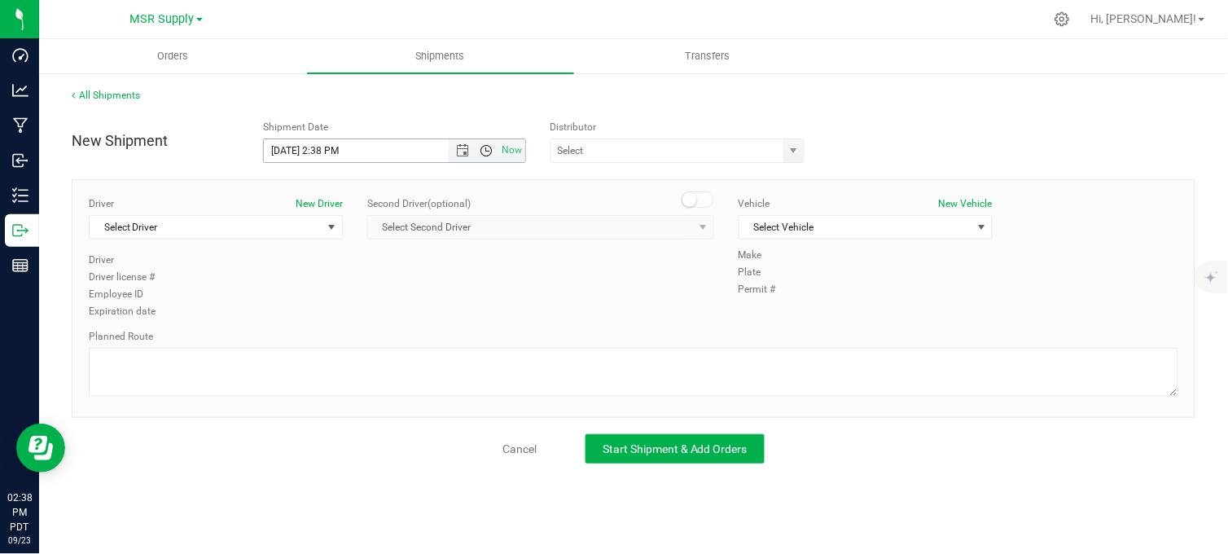
click at [475, 150] on span "Open the time view" at bounding box center [486, 150] width 28 height 13
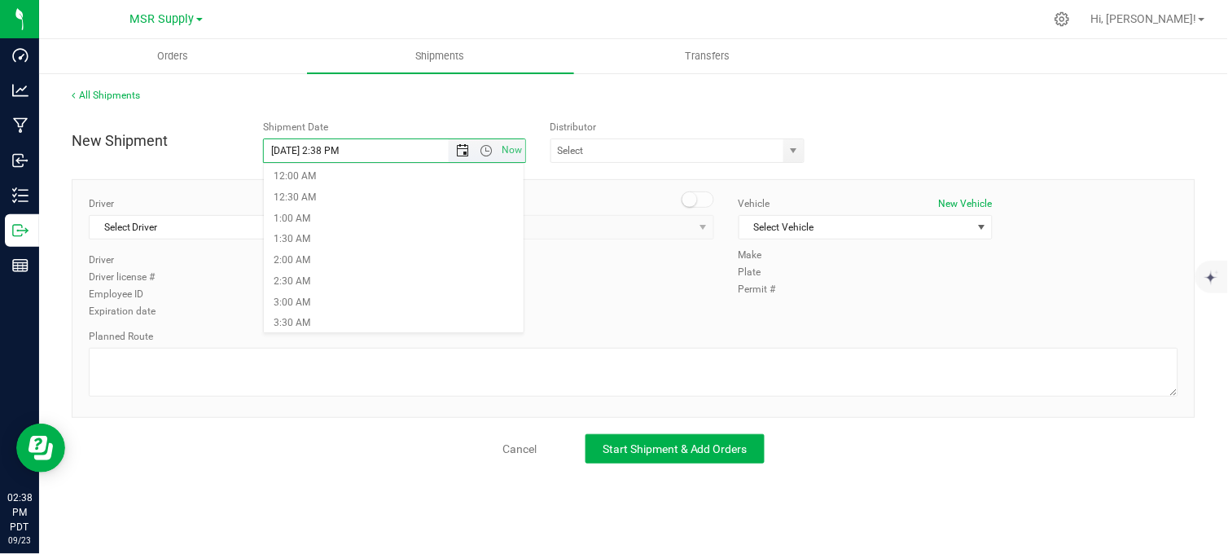
click at [459, 150] on span "Open the date view" at bounding box center [462, 150] width 13 height 13
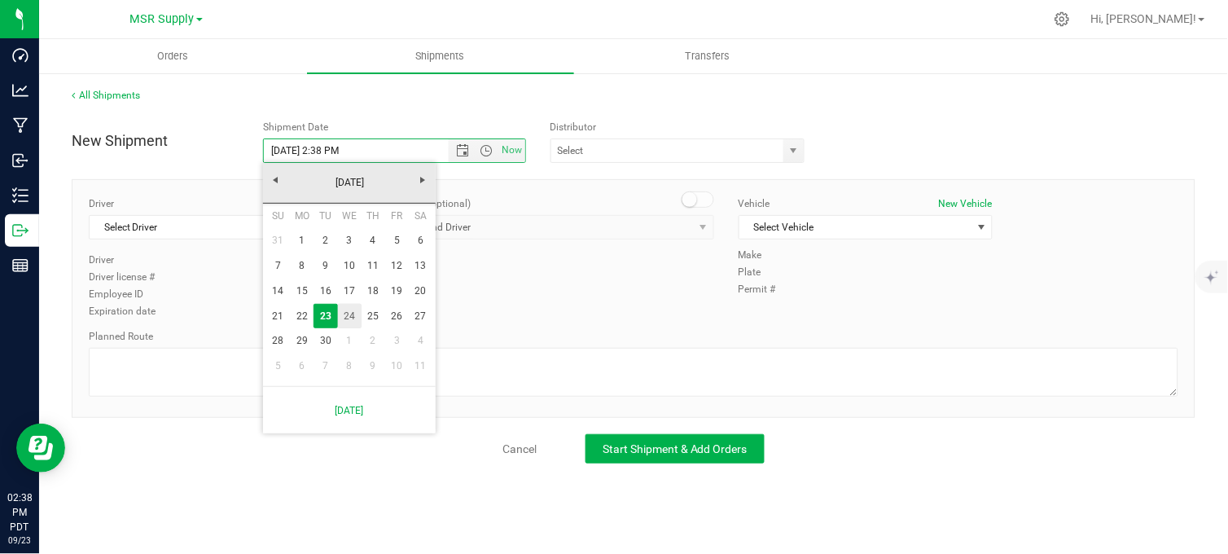
click at [345, 319] on link "24" at bounding box center [350, 316] width 24 height 25
type input "[DATE] 2:38 PM"
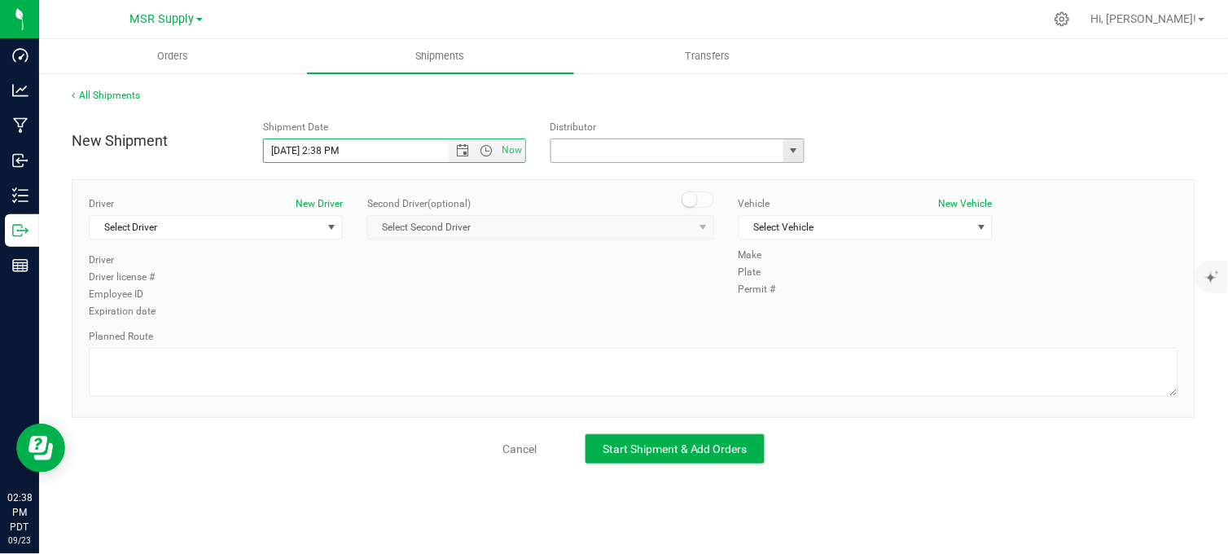
click at [612, 159] on input "text" at bounding box center [664, 150] width 226 height 23
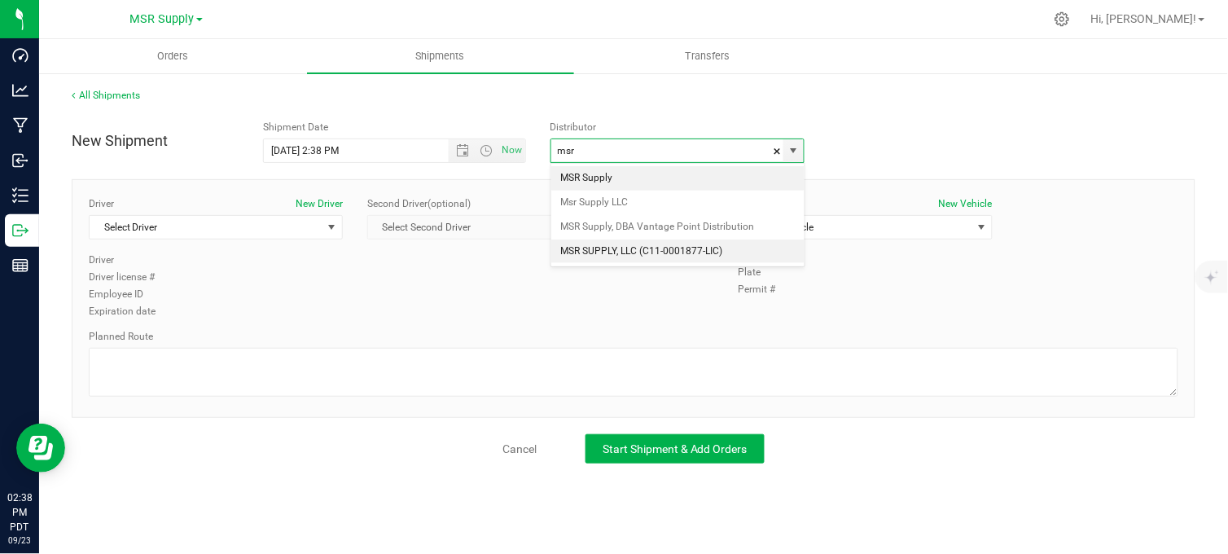
drag, startPoint x: 652, startPoint y: 249, endPoint x: 426, endPoint y: 230, distance: 226.4
click at [650, 249] on li "MSR SUPPLY, LLC (C11-0001877-LIC)" at bounding box center [677, 251] width 253 height 24
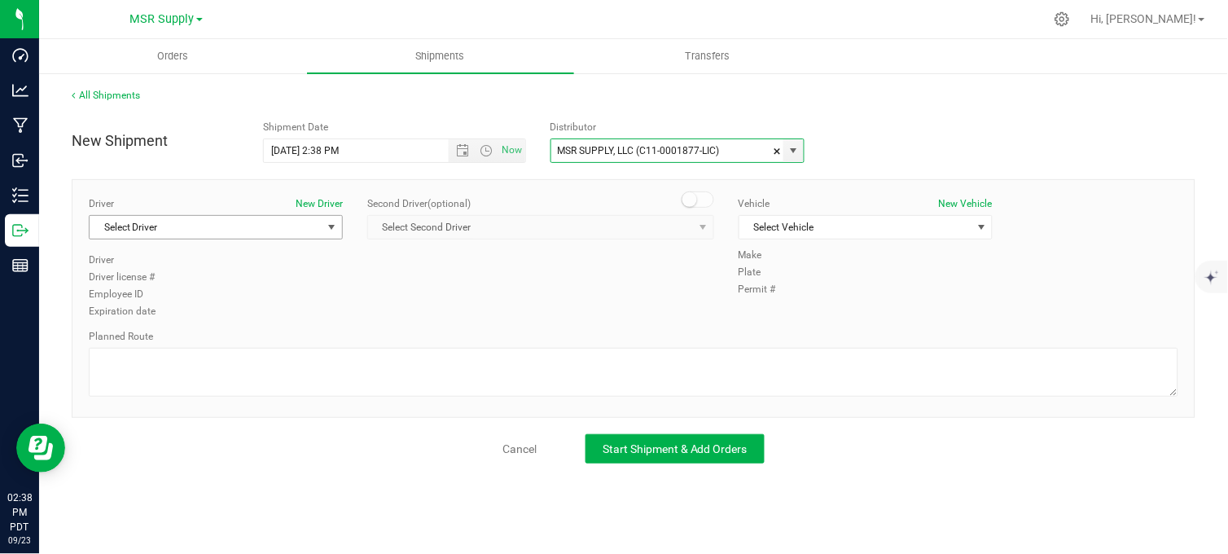
type input "MSR SUPPLY, LLC (C11-0001877-LIC)"
click at [256, 225] on span "Select Driver" at bounding box center [206, 227] width 232 height 23
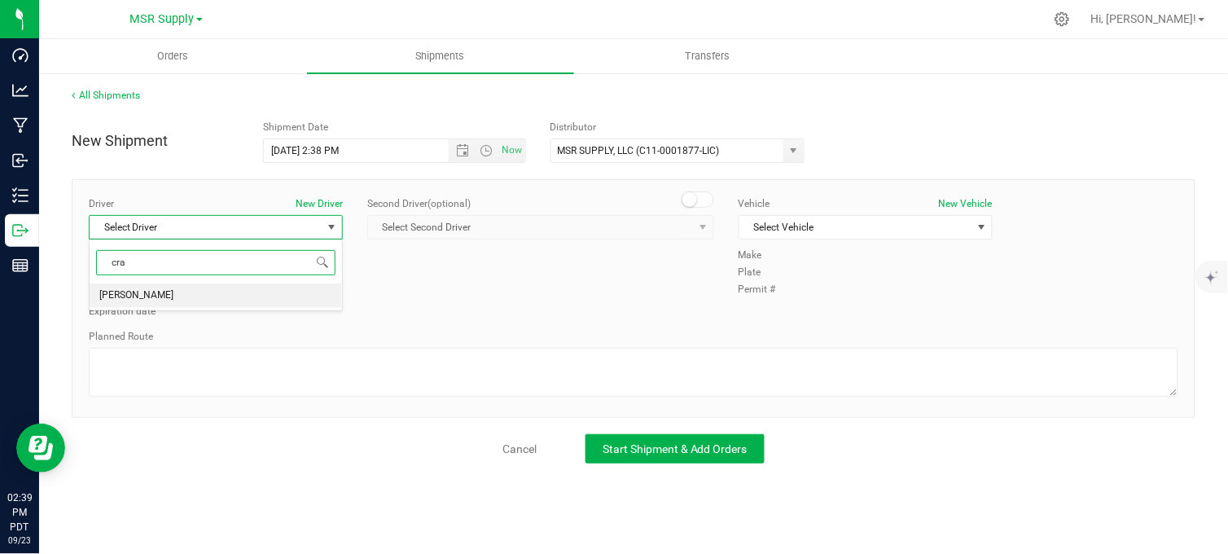
drag, startPoint x: 160, startPoint y: 295, endPoint x: 234, endPoint y: 267, distance: 78.4
click at [164, 294] on li "[PERSON_NAME]" at bounding box center [216, 295] width 252 height 24
type input "cra"
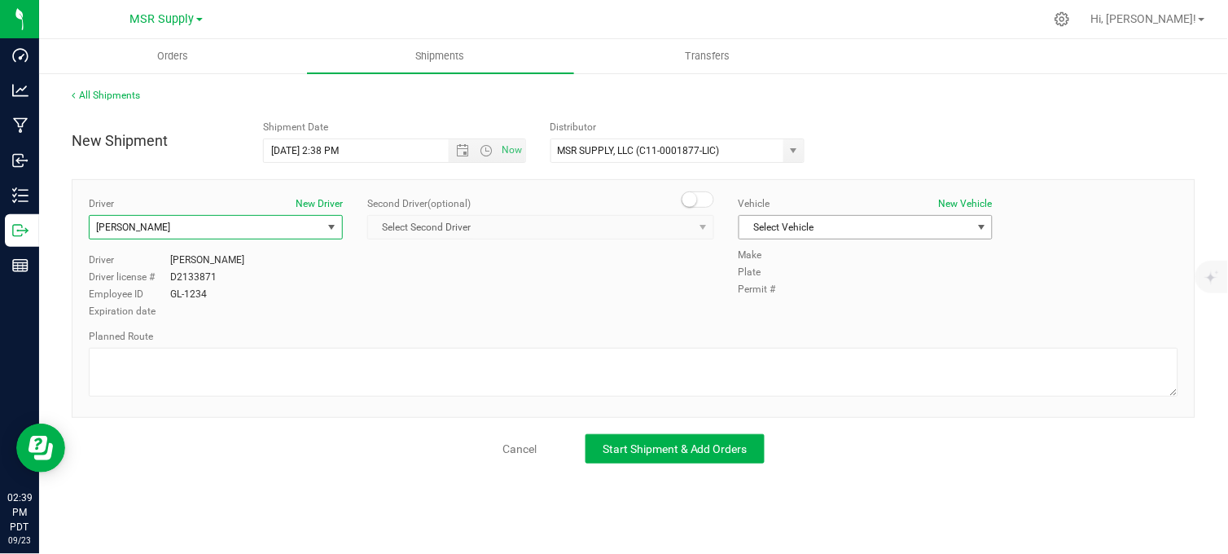
click at [891, 230] on span "Select Vehicle" at bounding box center [855, 227] width 232 height 23
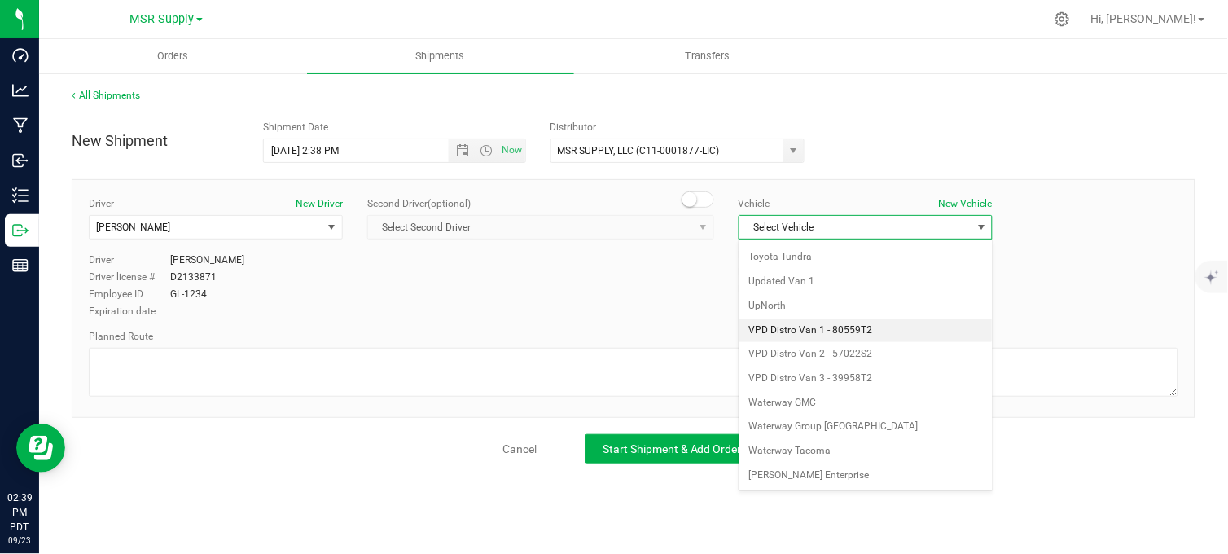
scroll to position [2971, 0]
click at [828, 375] on li "VPD Distro Van 3 - 39958T2" at bounding box center [865, 378] width 252 height 24
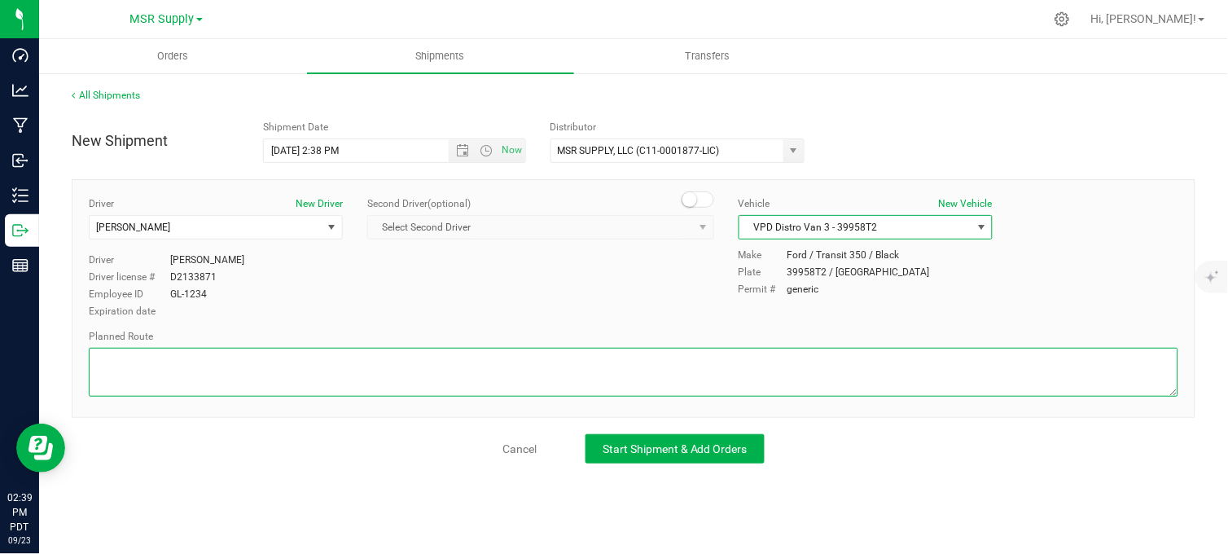
click at [783, 363] on textarea at bounding box center [634, 372] width 1090 height 49
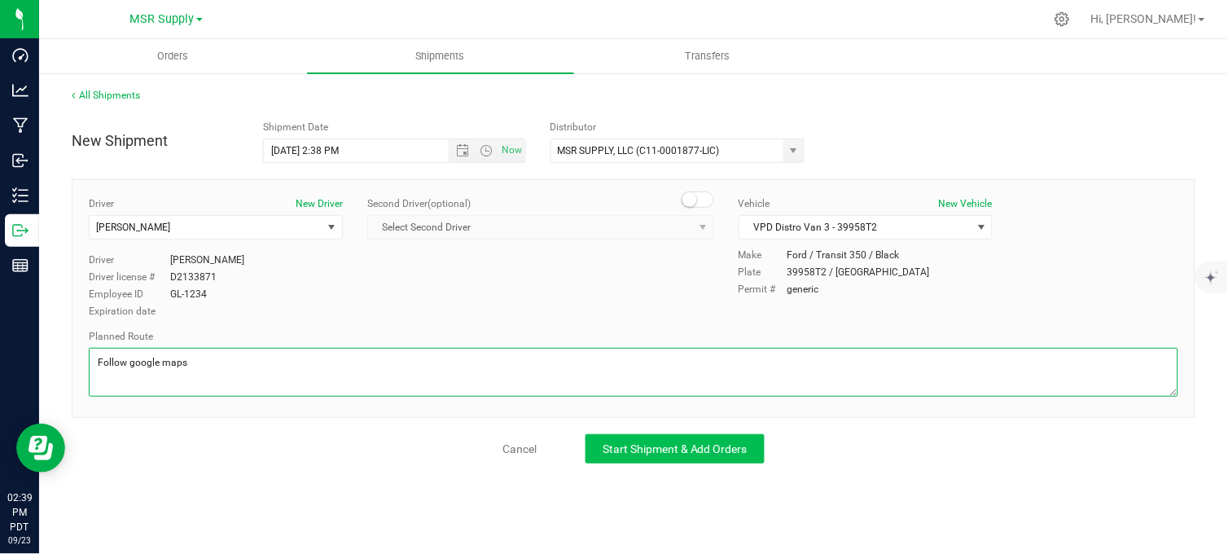
type textarea "Follow google maps"
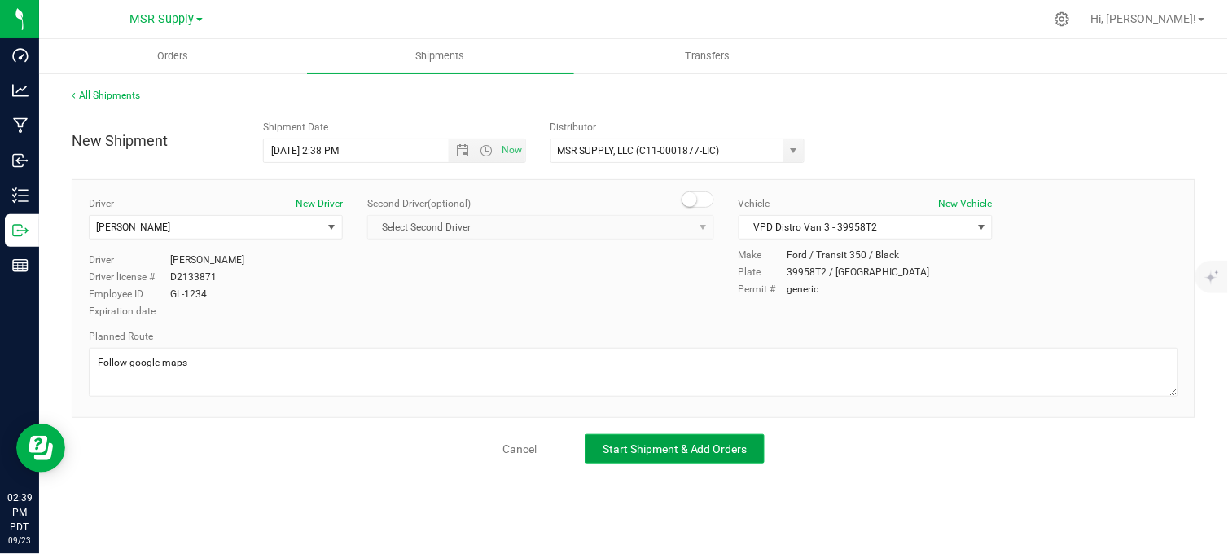
click at [735, 442] on span "Start Shipment & Add Orders" at bounding box center [675, 448] width 145 height 13
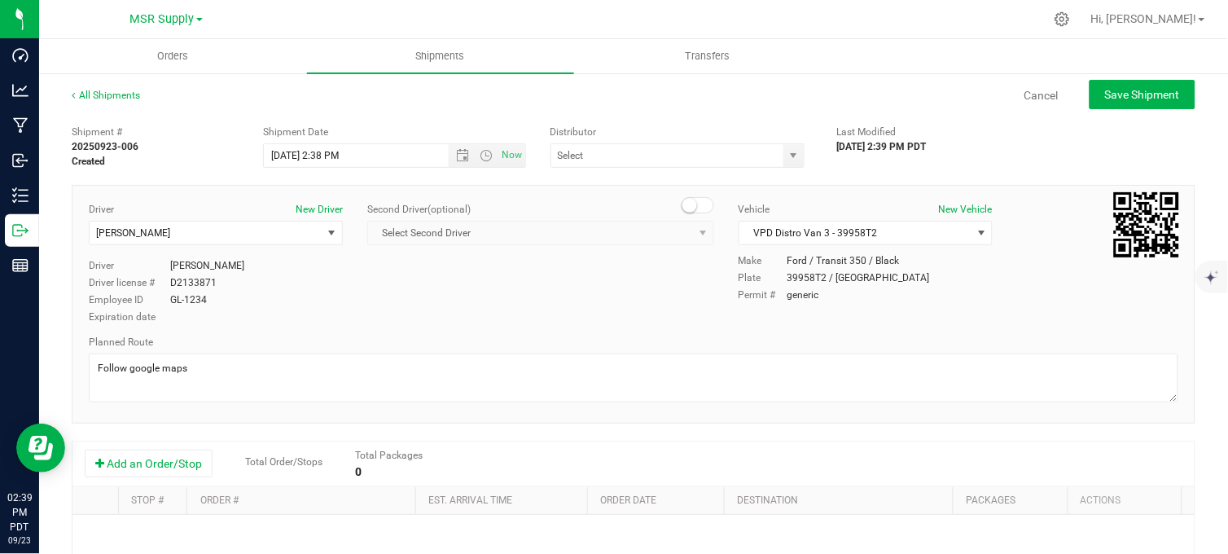
type input "MSR SUPPLY, LLC (C11-0001877-LIC)"
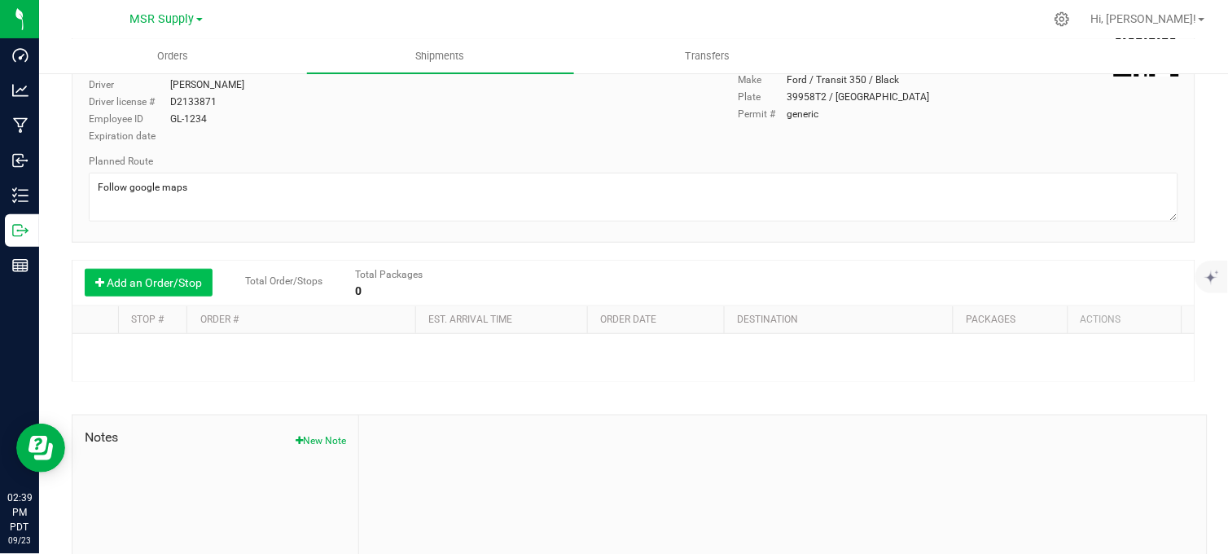
click at [134, 295] on button "Add an Order/Stop" at bounding box center [149, 283] width 128 height 28
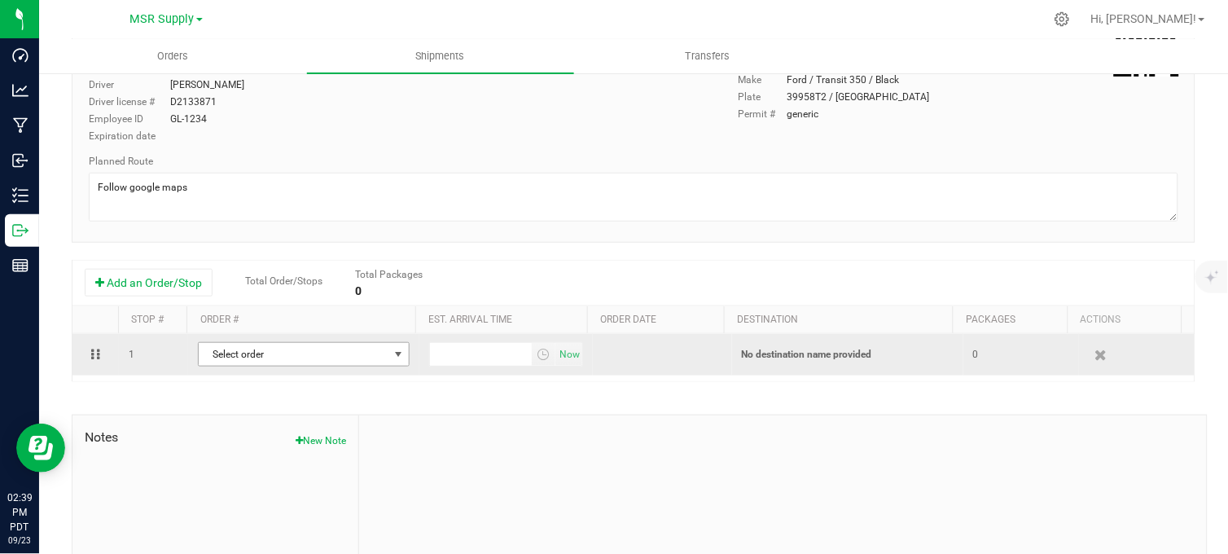
click at [256, 353] on span "Select order" at bounding box center [294, 354] width 190 height 23
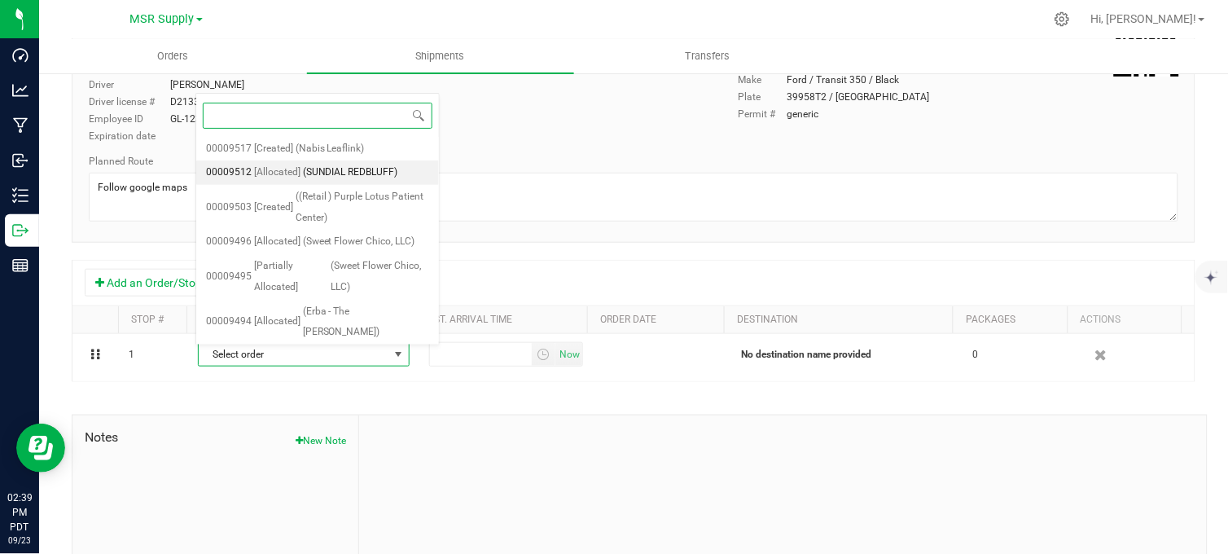
click at [353, 173] on span "(SUNDIAL REDBLUFF)" at bounding box center [350, 172] width 95 height 21
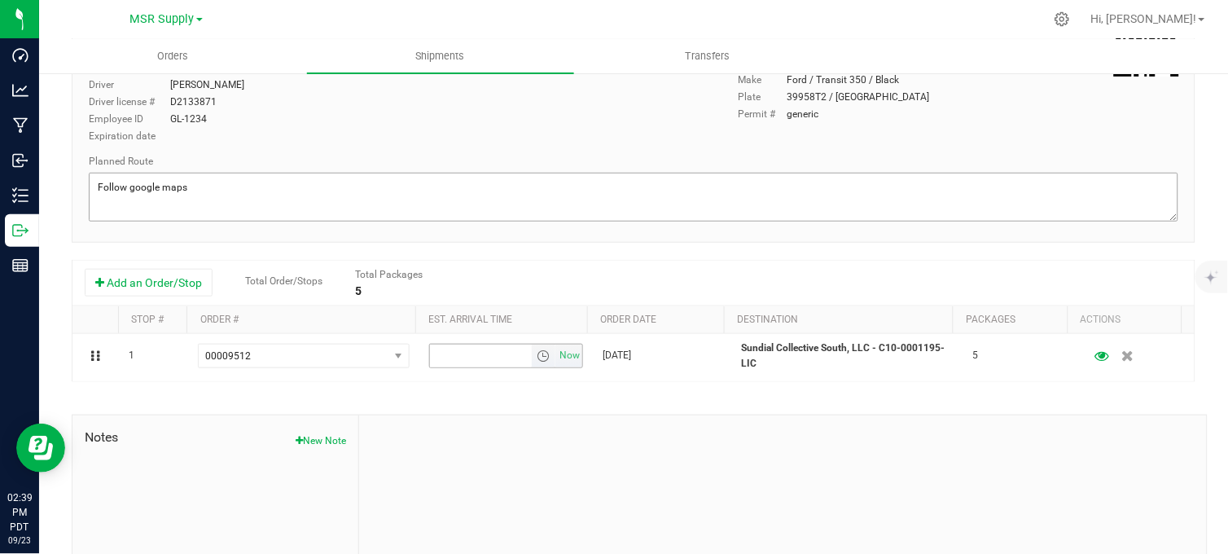
drag, startPoint x: 547, startPoint y: 353, endPoint x: 804, endPoint y: 200, distance: 298.3
click at [556, 352] on span "Now" at bounding box center [570, 356] width 28 height 24
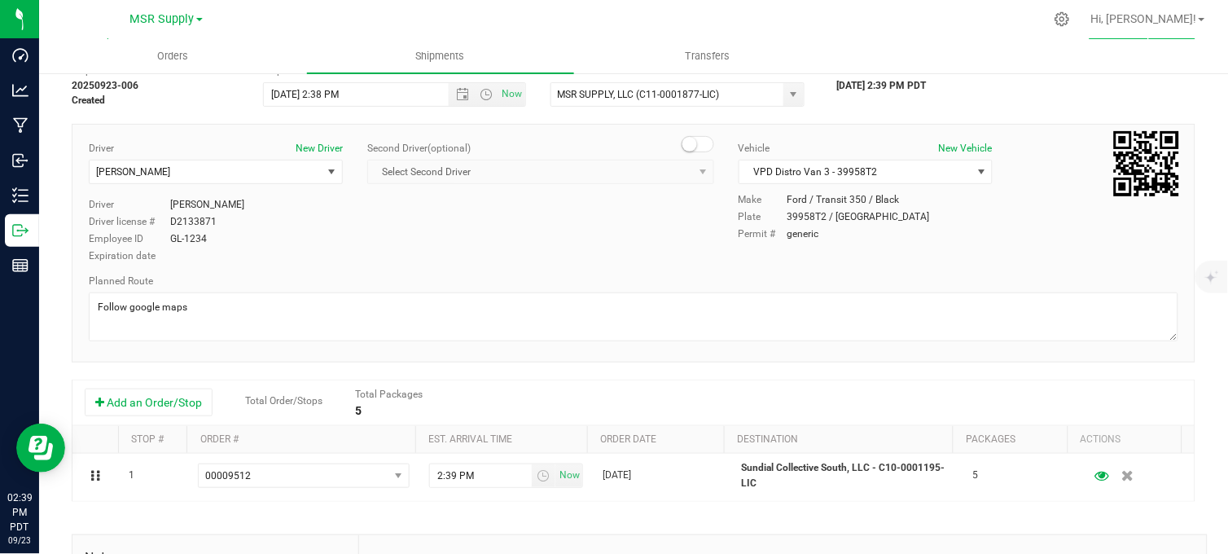
scroll to position [0, 0]
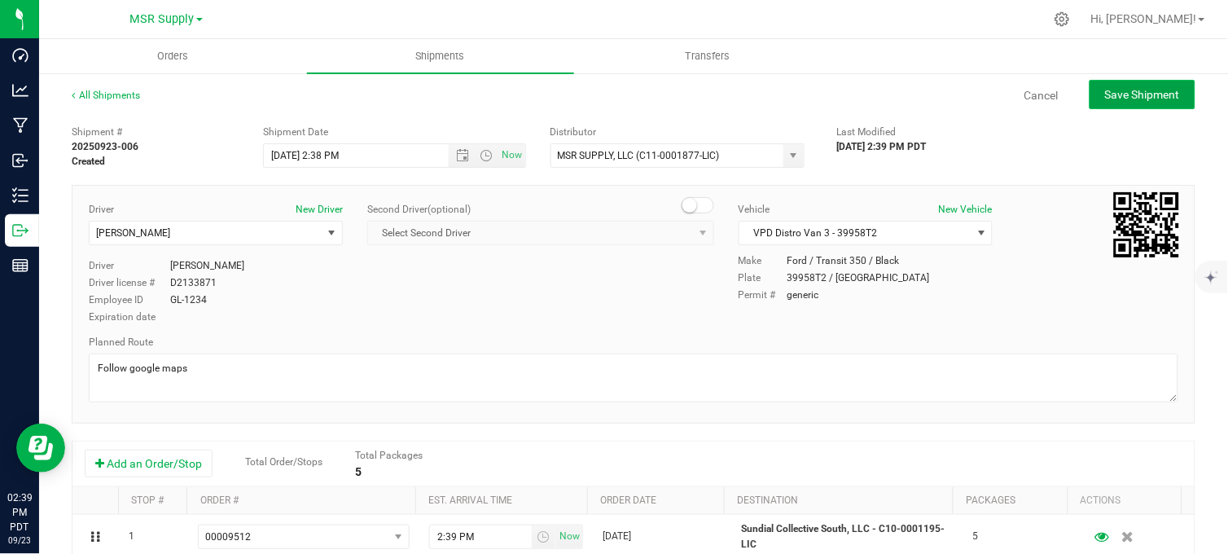
click at [1140, 99] on span "Save Shipment" at bounding box center [1142, 94] width 75 height 13
type input "[DATE] 9:38 PM"
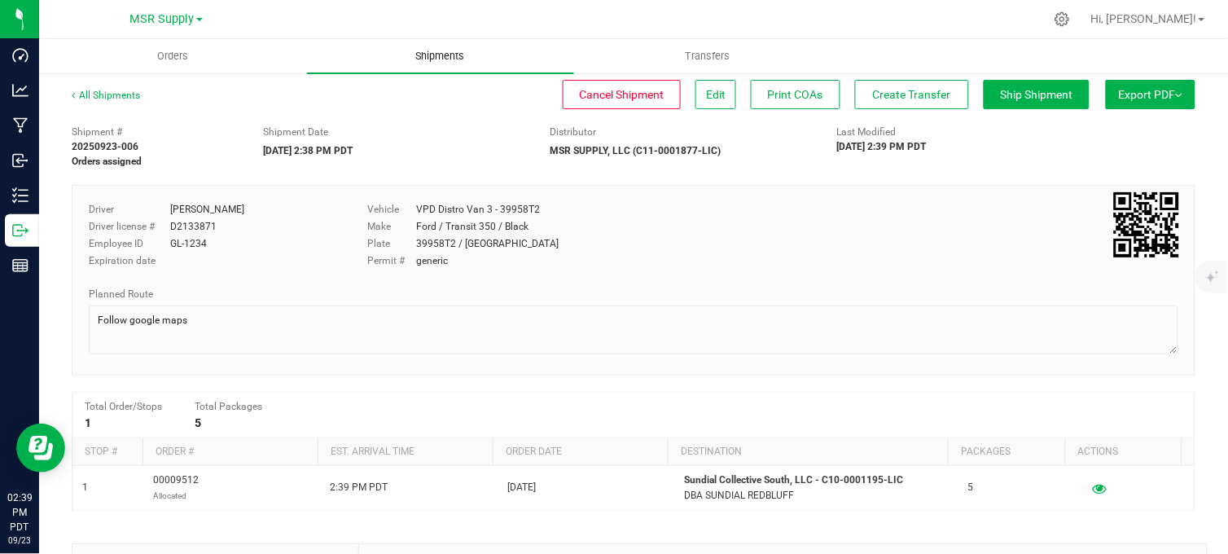
click at [449, 55] on span "Shipments" at bounding box center [440, 56] width 93 height 15
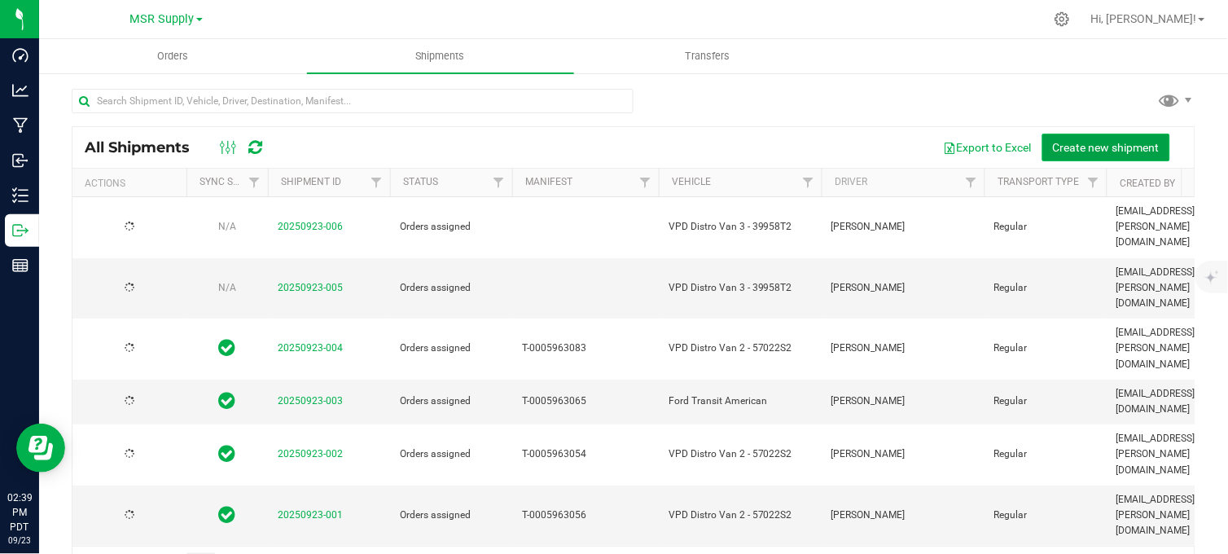
click at [1080, 158] on button "Create new shipment" at bounding box center [1106, 148] width 128 height 28
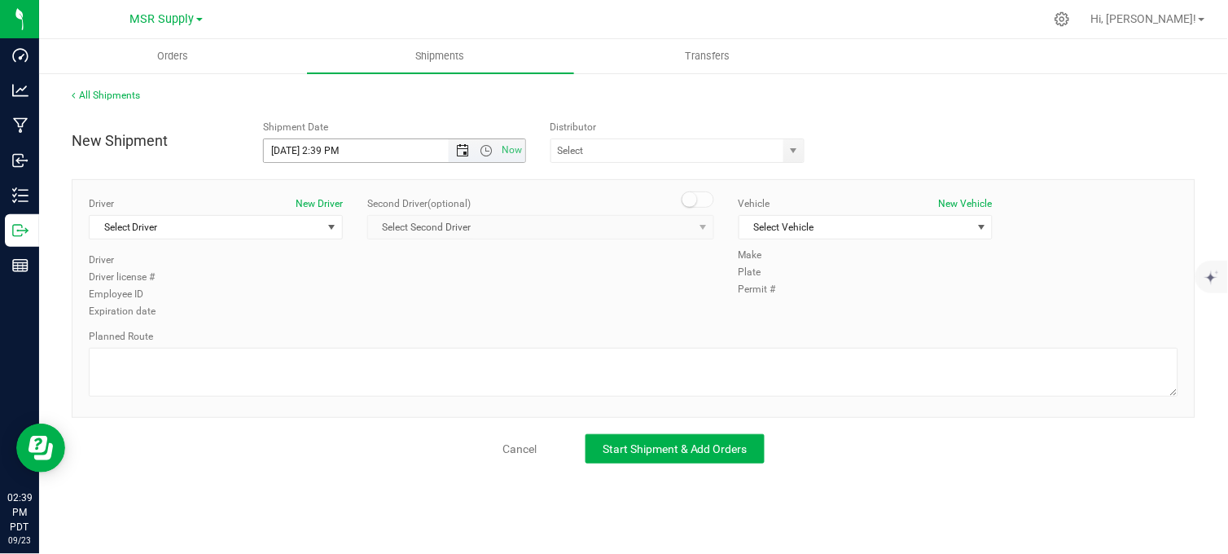
click at [464, 149] on span "Open the date view" at bounding box center [462, 150] width 13 height 13
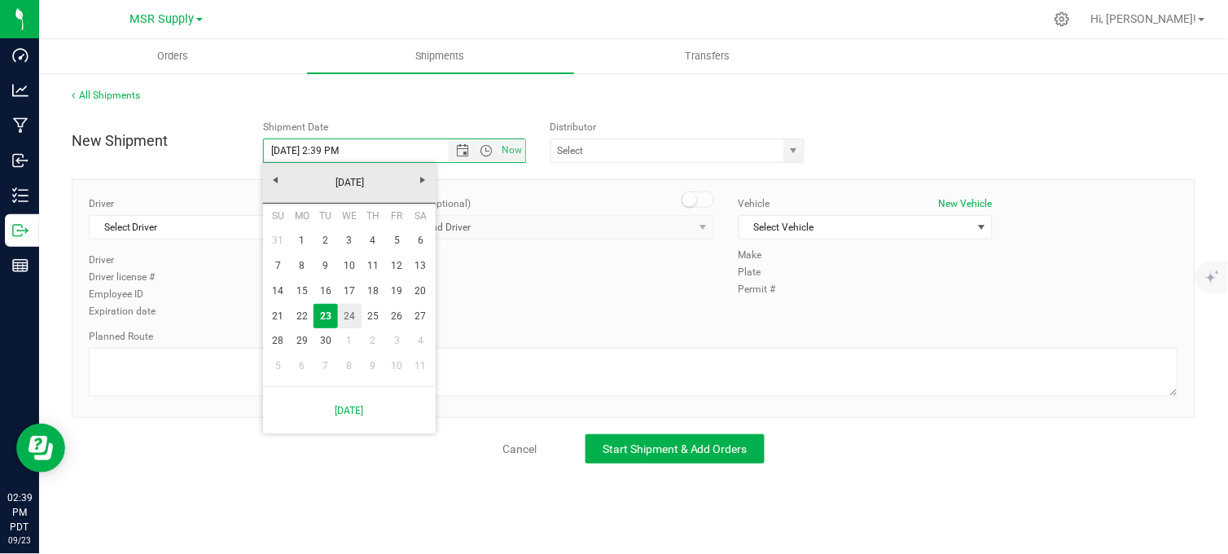
click at [351, 306] on link "24" at bounding box center [350, 316] width 24 height 25
type input "[DATE] 2:39 PM"
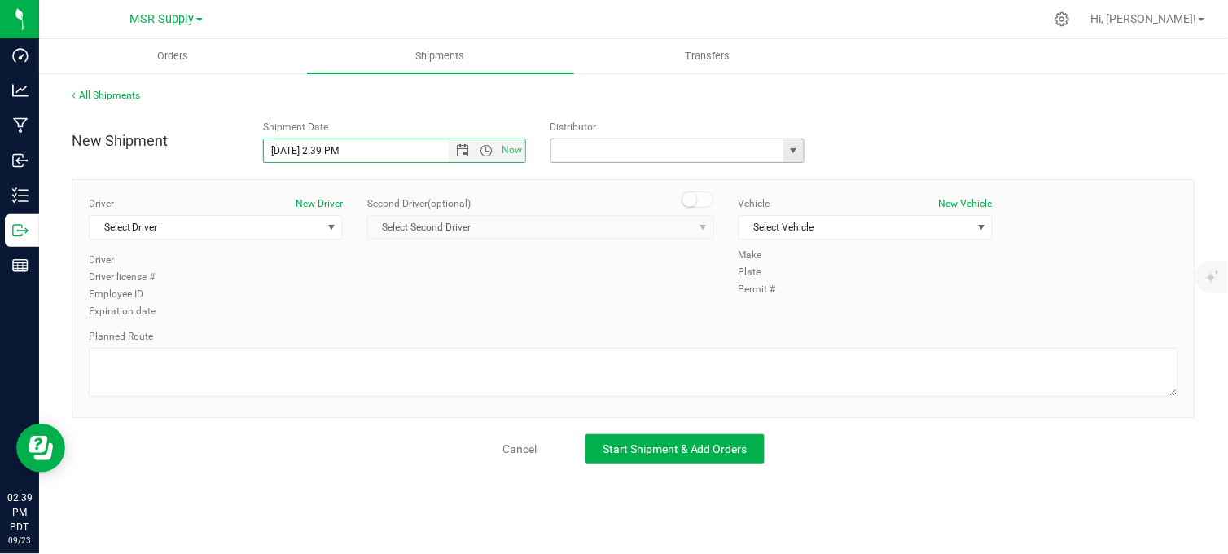
click at [654, 156] on input "text" at bounding box center [664, 150] width 226 height 23
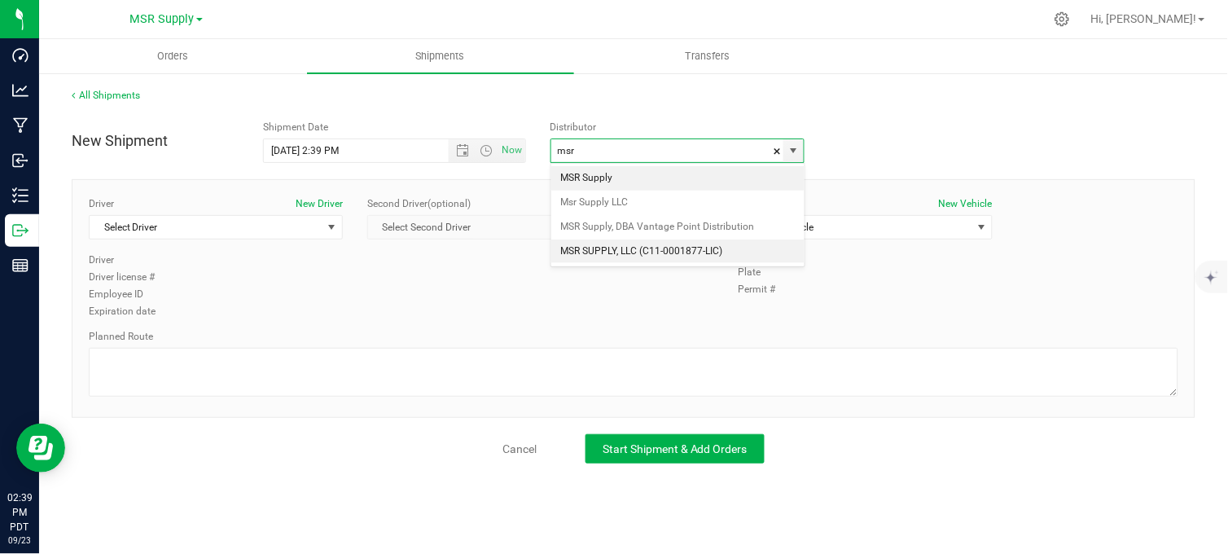
click at [645, 247] on li "MSR SUPPLY, LLC (C11-0001877-LIC)" at bounding box center [677, 251] width 253 height 24
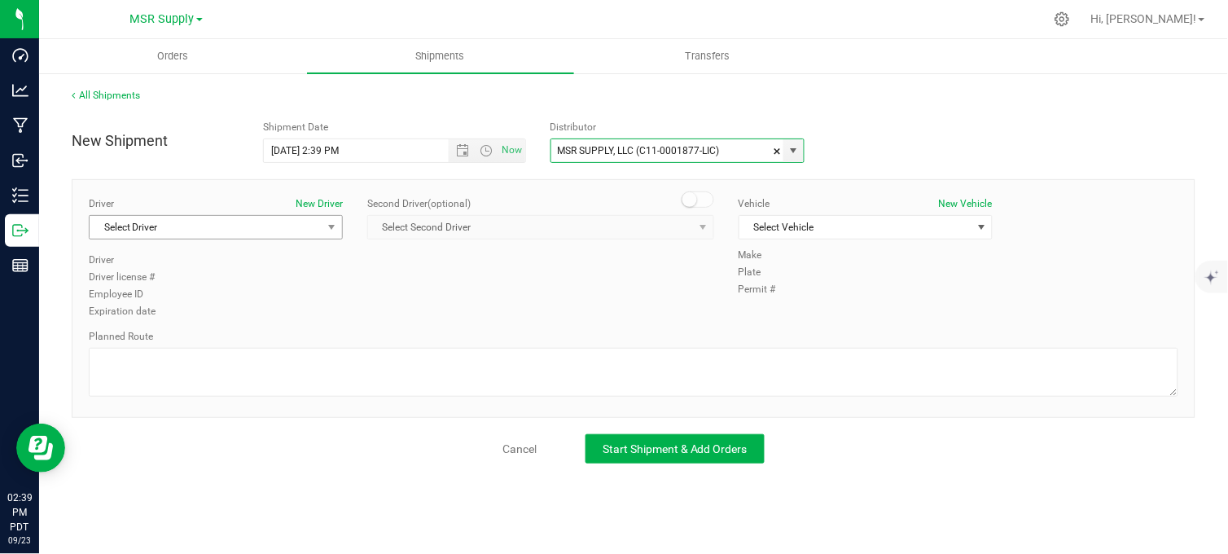
type input "MSR SUPPLY, LLC (C11-0001877-LIC)"
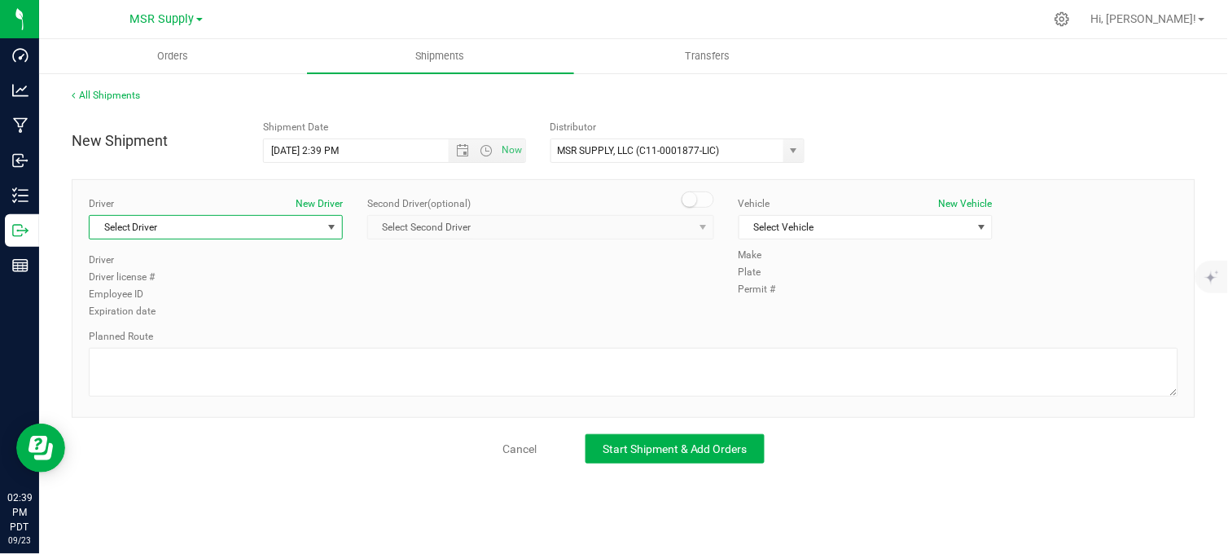
click at [196, 222] on span "Select Driver" at bounding box center [206, 227] width 232 height 23
click at [140, 289] on span "[PERSON_NAME]" at bounding box center [136, 295] width 74 height 21
type input "cra"
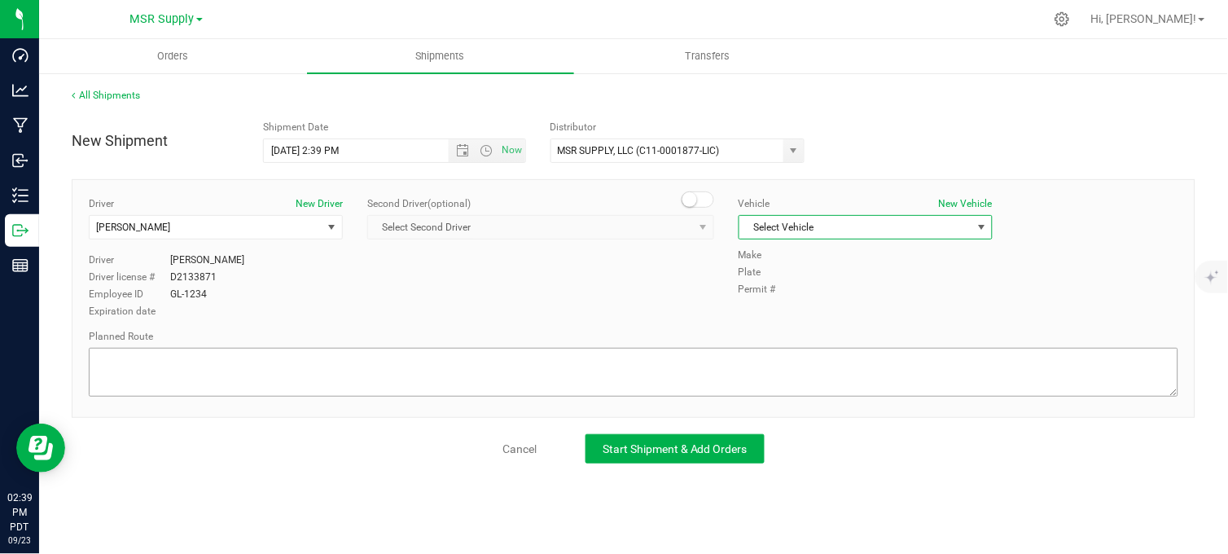
drag, startPoint x: 823, startPoint y: 226, endPoint x: 665, endPoint y: 368, distance: 211.6
click at [824, 231] on span "Select Vehicle" at bounding box center [855, 227] width 232 height 23
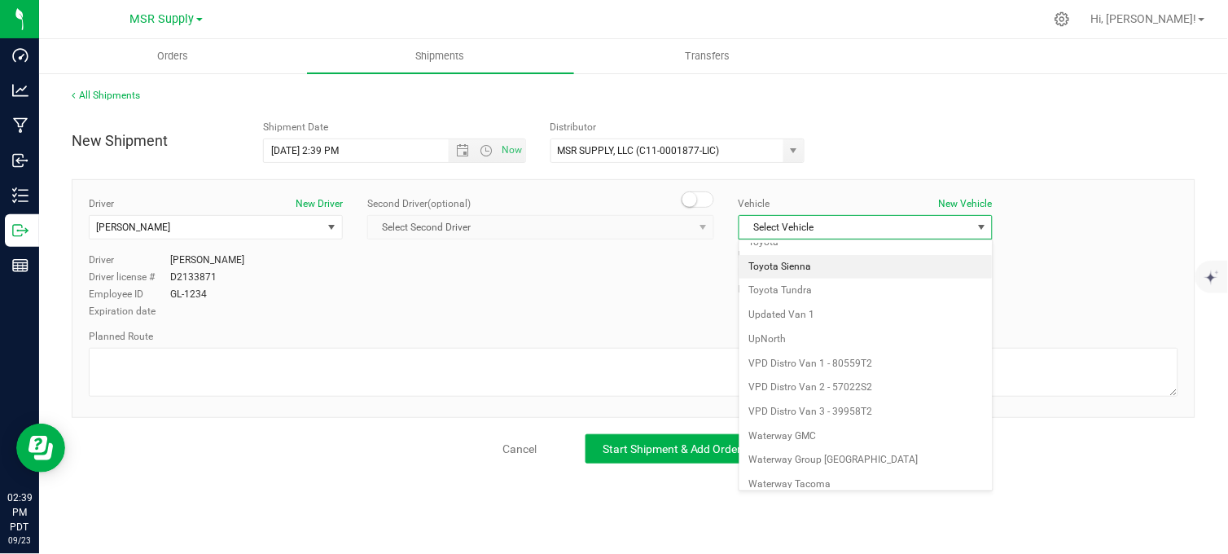
scroll to position [2937, 0]
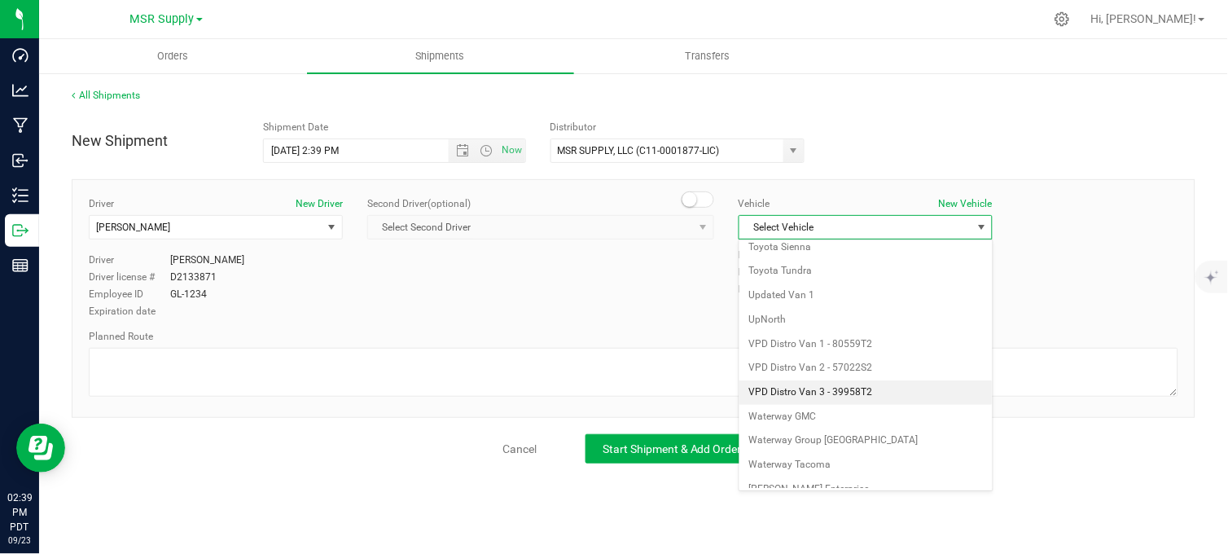
click at [823, 405] on li "VPD Distro Van 3 - 39958T2" at bounding box center [865, 392] width 252 height 24
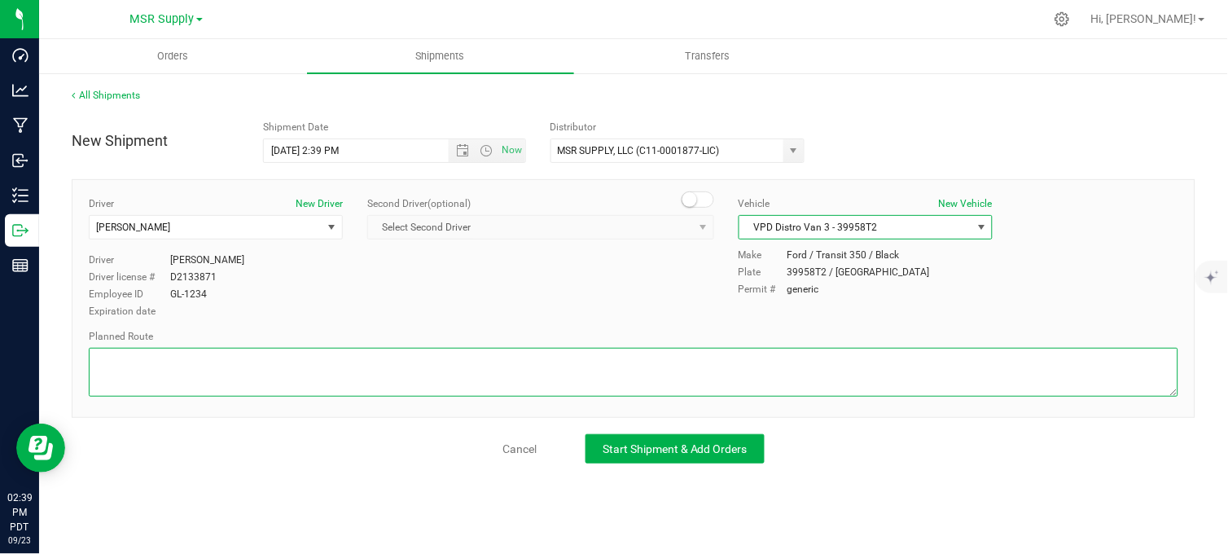
click at [709, 376] on textarea at bounding box center [634, 372] width 1090 height 49
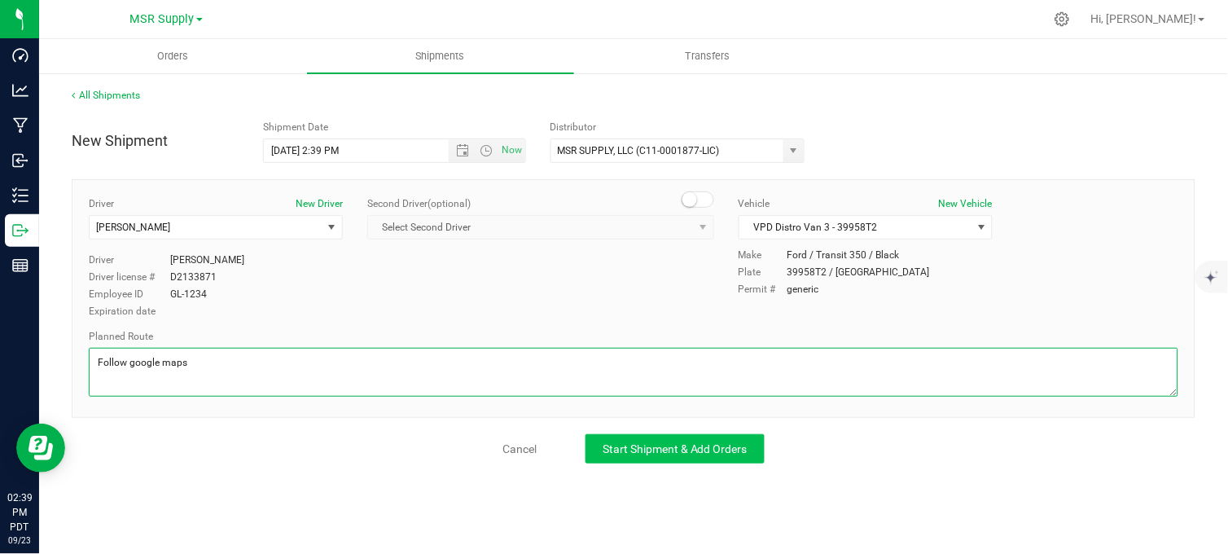
type textarea "Follow google maps"
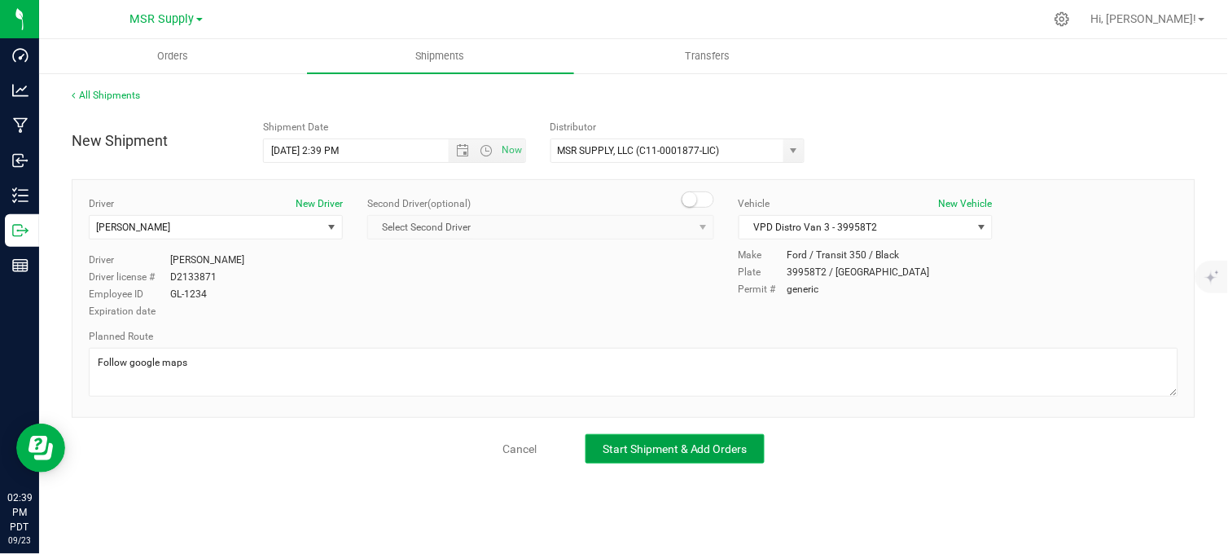
click at [746, 454] on span "Start Shipment & Add Orders" at bounding box center [675, 448] width 145 height 13
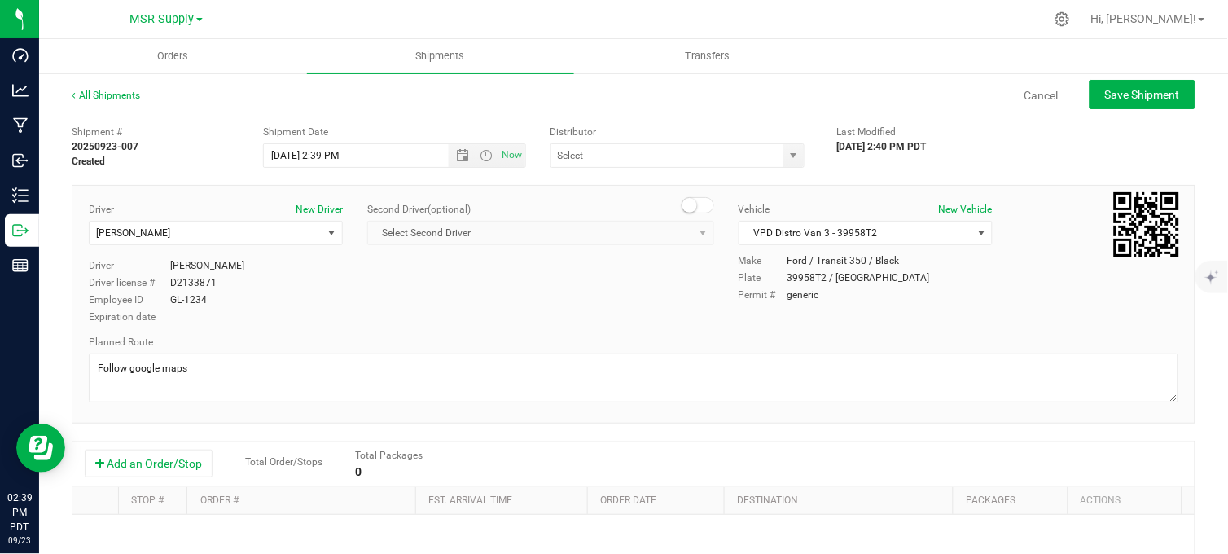
type input "MSR SUPPLY, LLC (C11-0001877-LIC)"
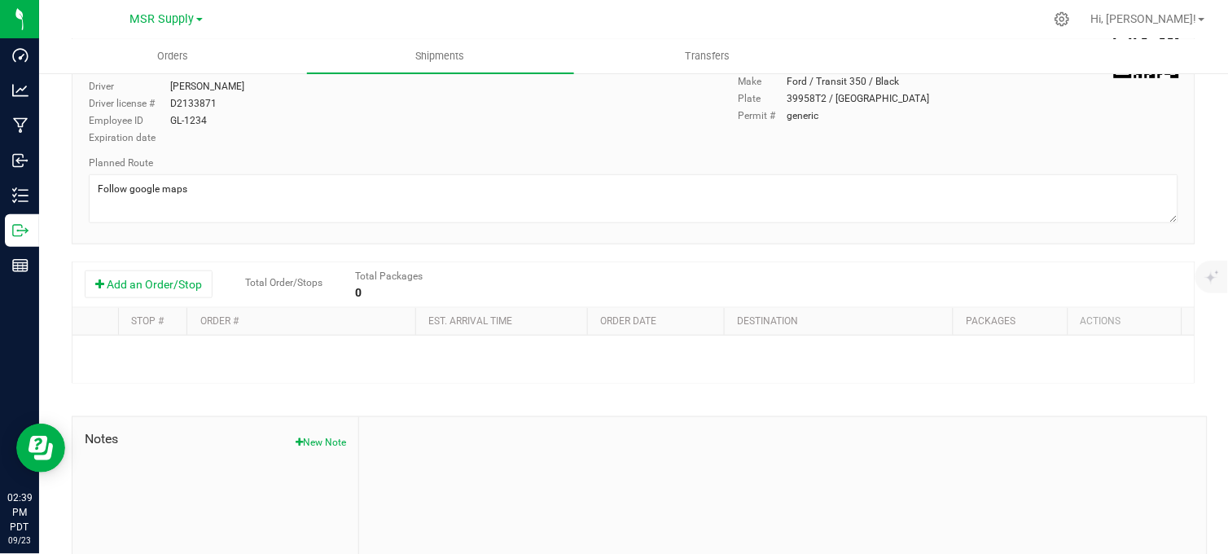
scroll to position [181, 0]
drag, startPoint x: 196, startPoint y: 280, endPoint x: 244, endPoint y: 292, distance: 49.4
click at [198, 279] on button "Add an Order/Stop" at bounding box center [149, 283] width 128 height 28
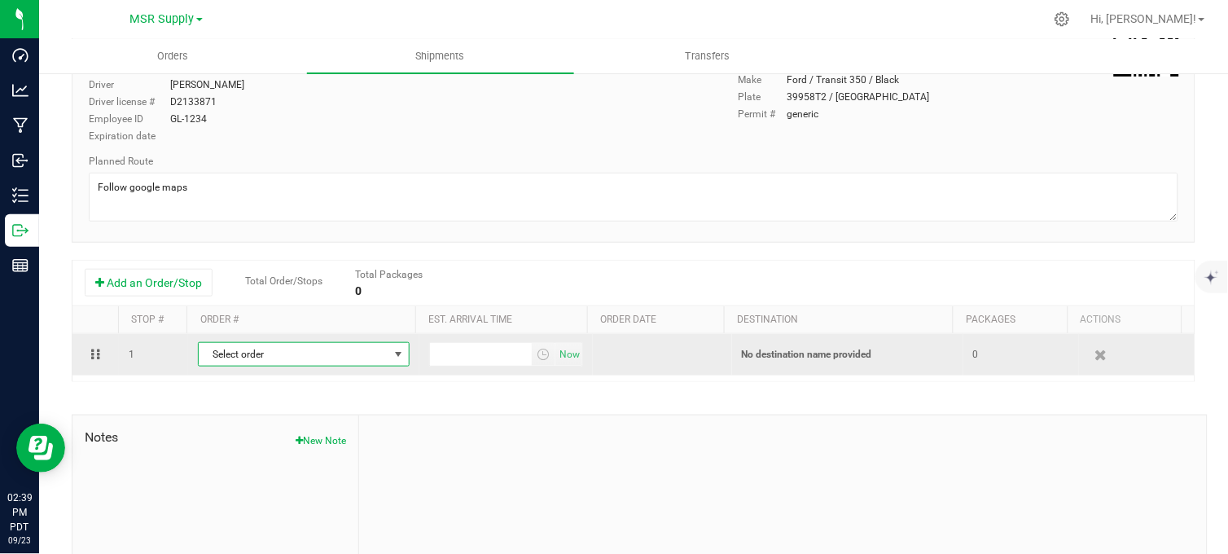
click at [312, 358] on span "Select order" at bounding box center [294, 354] width 190 height 23
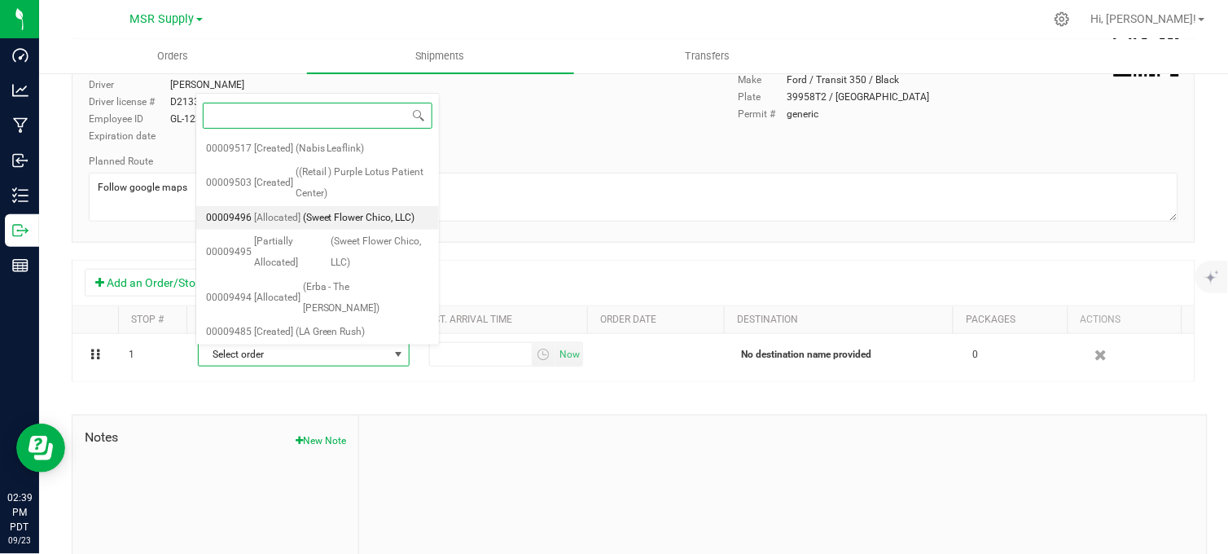
click at [334, 218] on span "(Sweet Flower Chico, LLC)" at bounding box center [359, 218] width 112 height 21
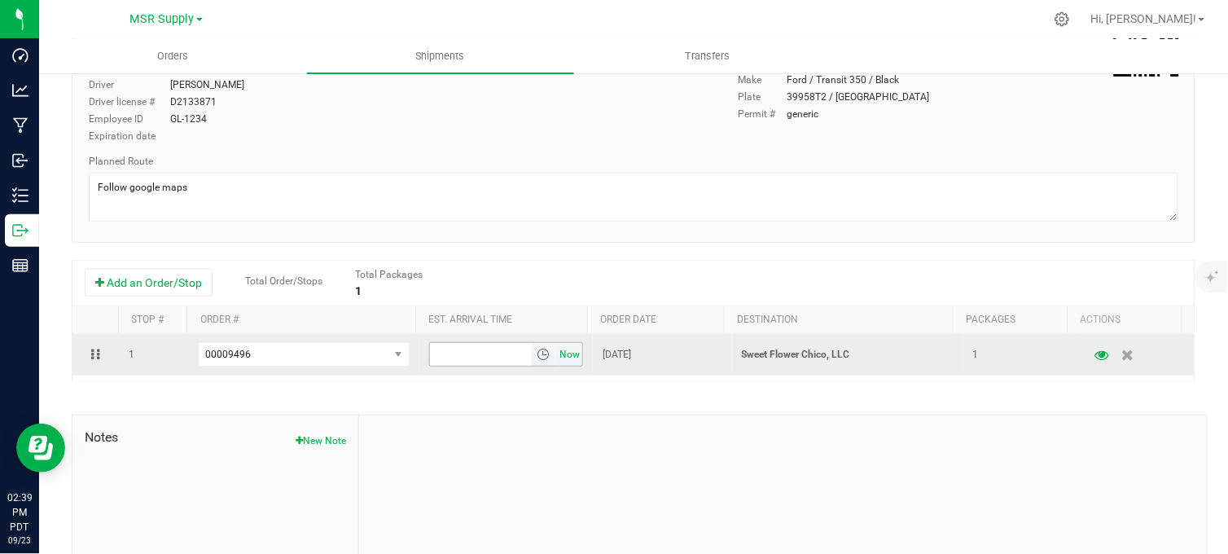
click at [556, 362] on span "Now" at bounding box center [570, 355] width 28 height 24
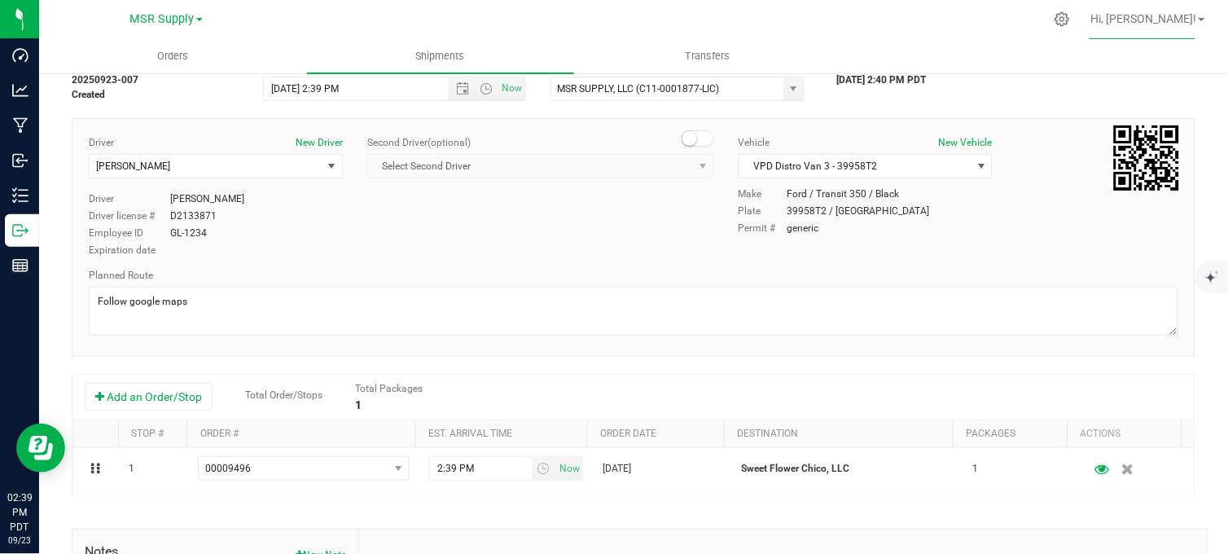
scroll to position [0, 0]
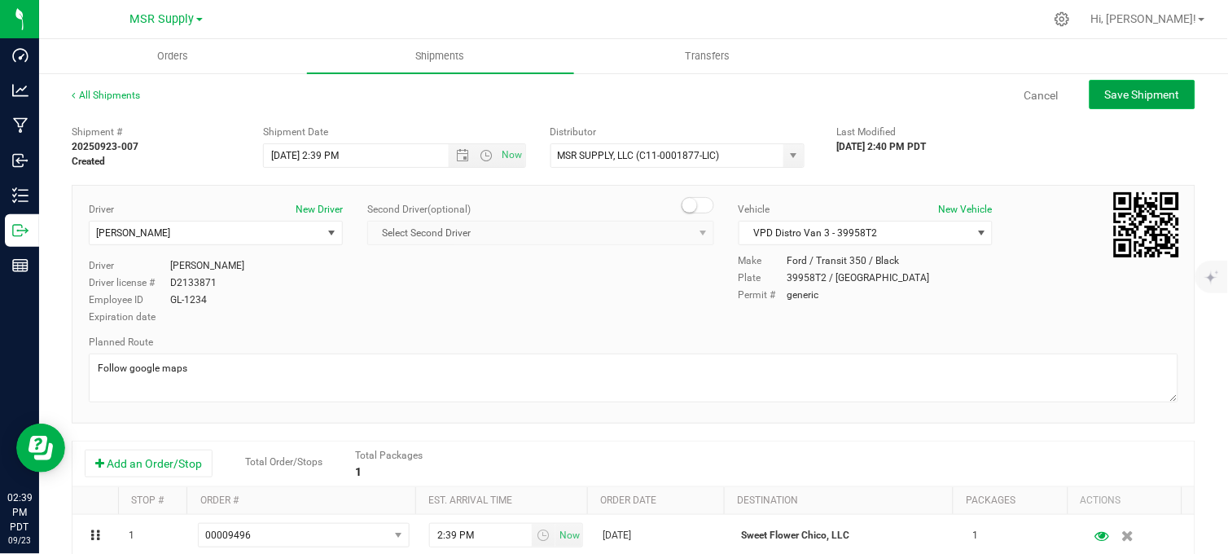
click at [1113, 92] on span "Save Shipment" at bounding box center [1142, 94] width 75 height 13
type input "[DATE] 9:39 PM"
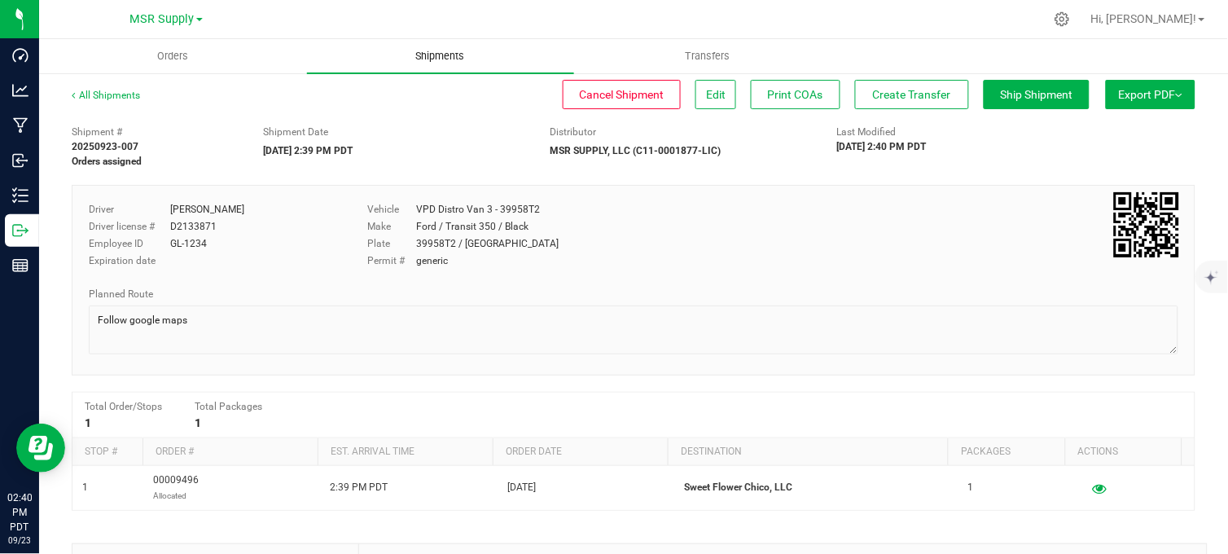
click at [436, 54] on span "Shipments" at bounding box center [440, 56] width 93 height 15
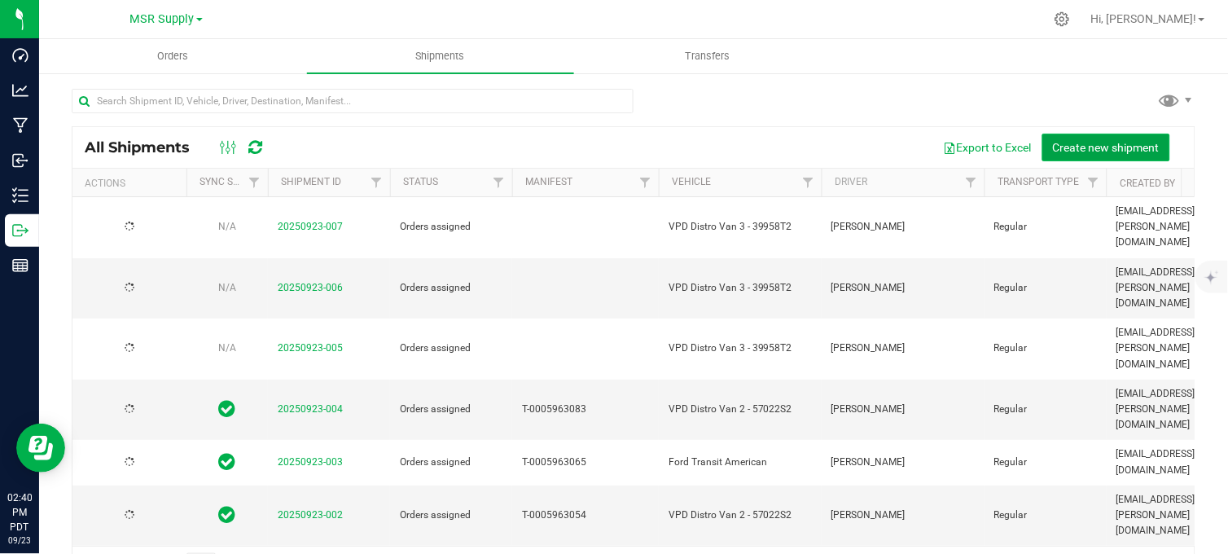
click at [1088, 143] on span "Create new shipment" at bounding box center [1106, 147] width 107 height 13
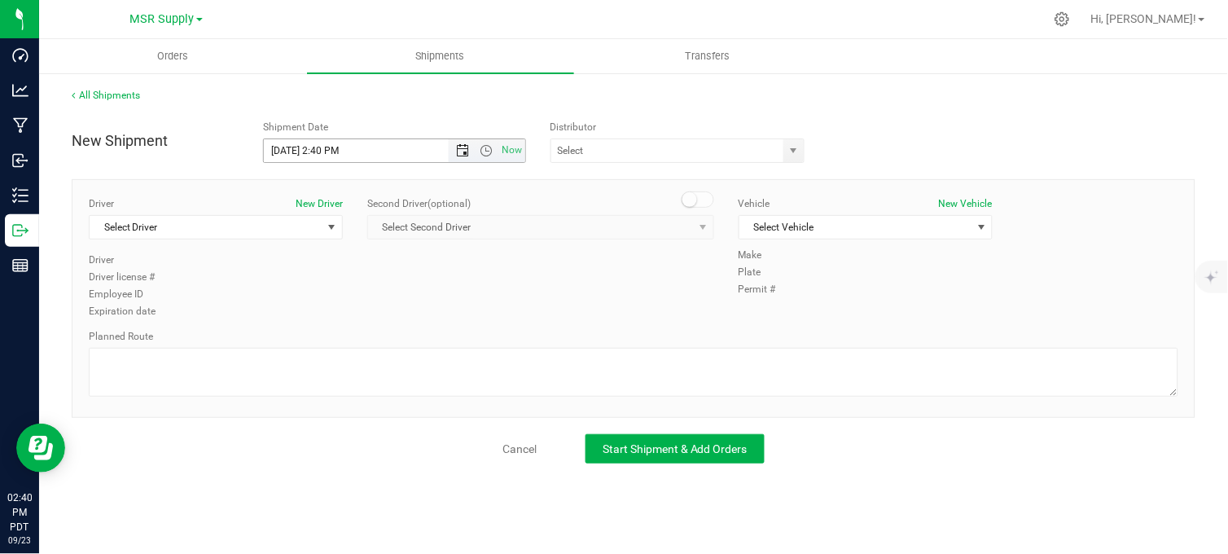
click at [463, 151] on span "Open the date view" at bounding box center [462, 150] width 13 height 13
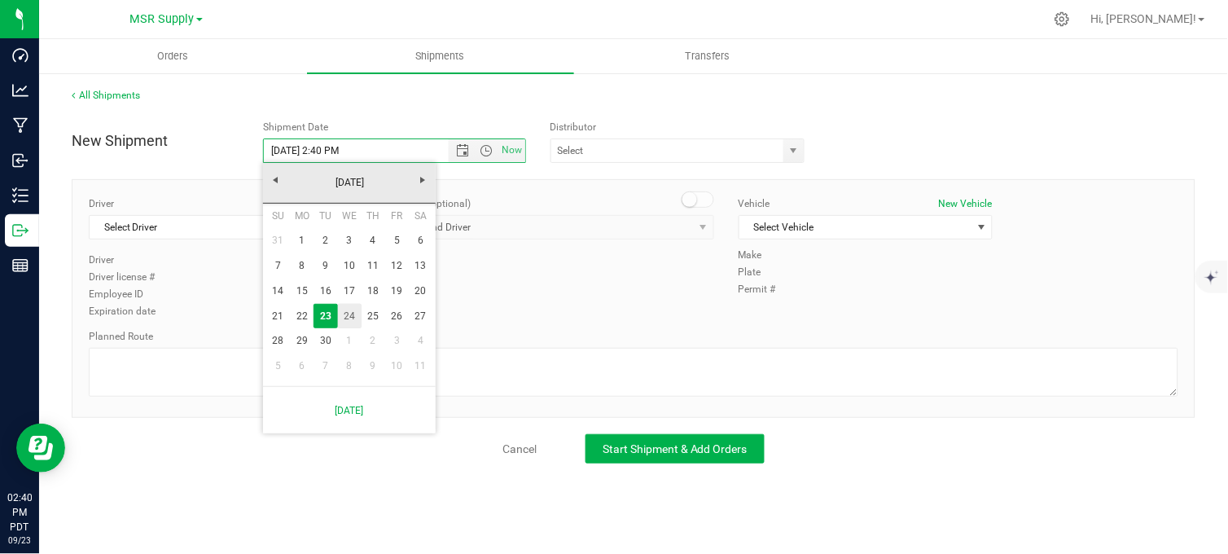
click at [348, 315] on link "24" at bounding box center [350, 316] width 24 height 25
type input "[DATE] 2:40 PM"
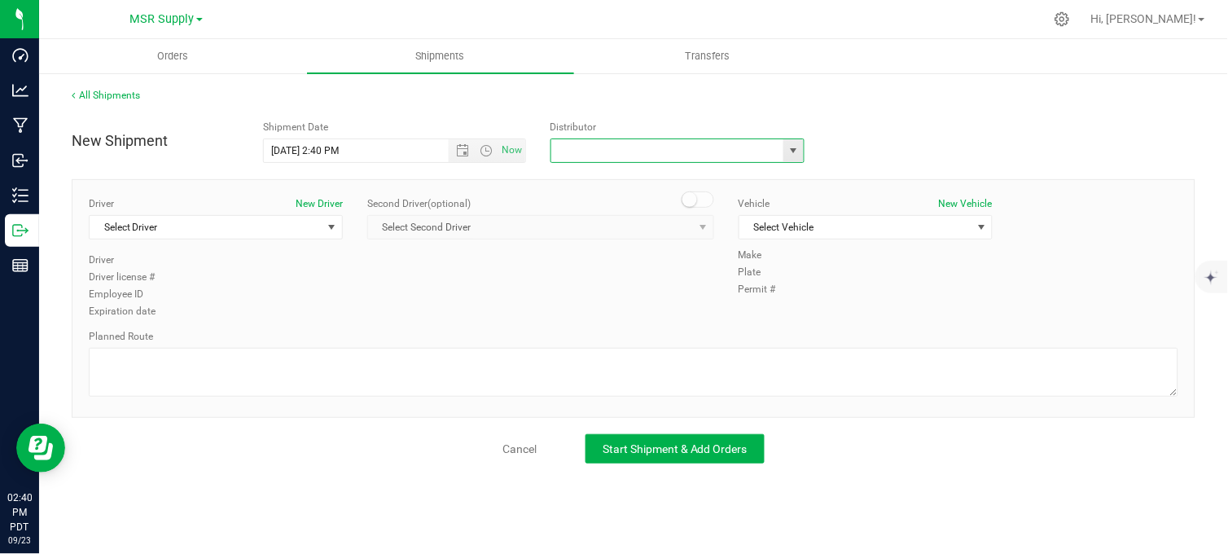
click at [660, 157] on input "text" at bounding box center [664, 150] width 226 height 23
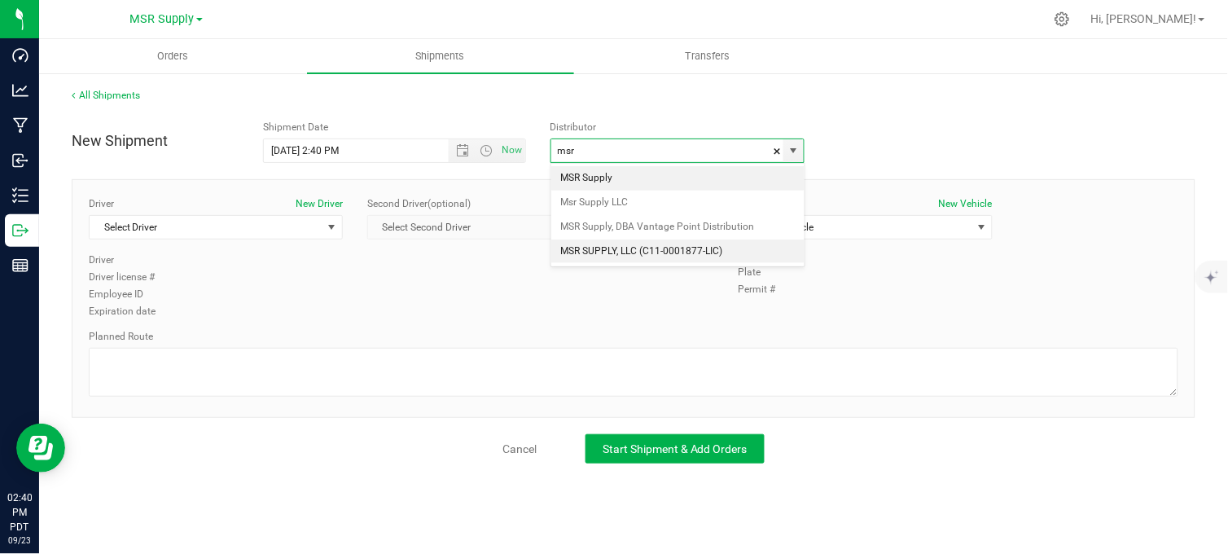
click at [647, 252] on li "MSR SUPPLY, LLC (C11-0001877-LIC)" at bounding box center [677, 251] width 253 height 24
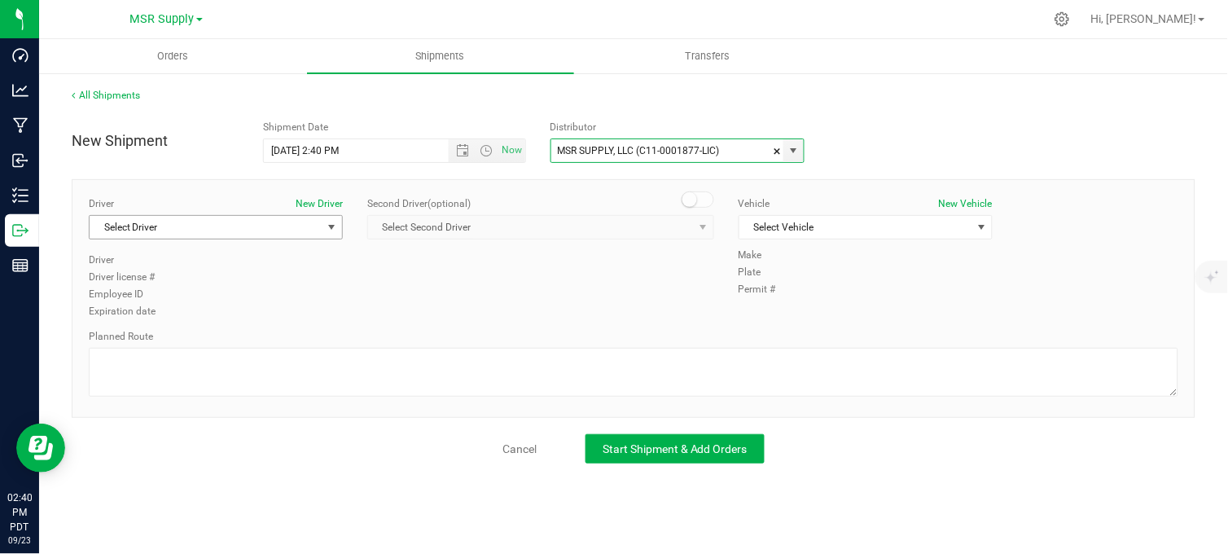
type input "MSR SUPPLY, LLC (C11-0001877-LIC)"
click at [270, 228] on span "Select Driver" at bounding box center [206, 227] width 232 height 23
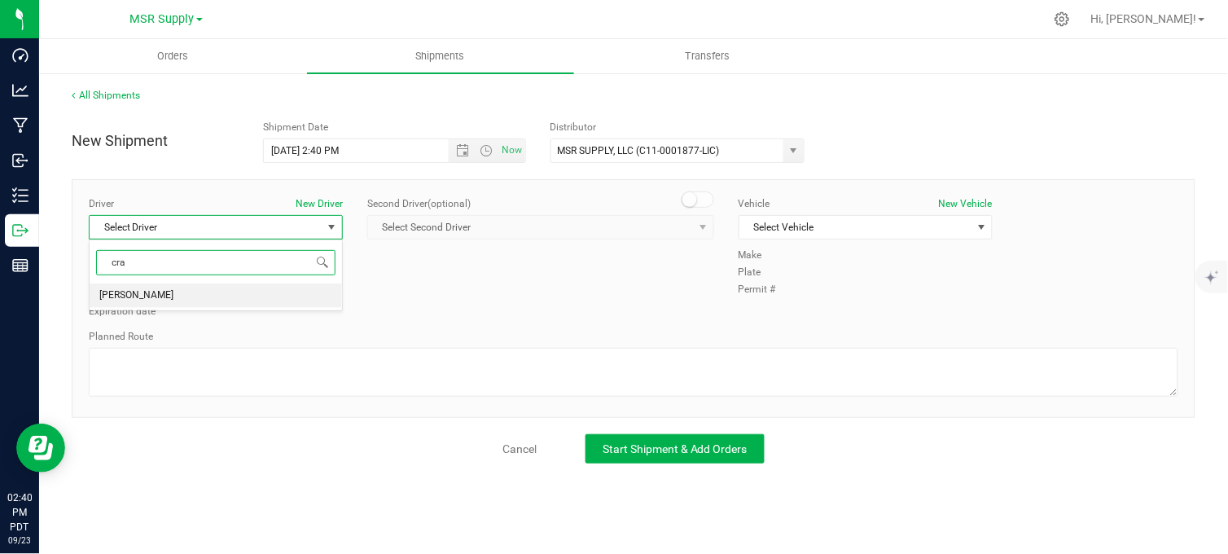
click at [186, 292] on li "[PERSON_NAME]" at bounding box center [216, 295] width 252 height 24
type input "cra"
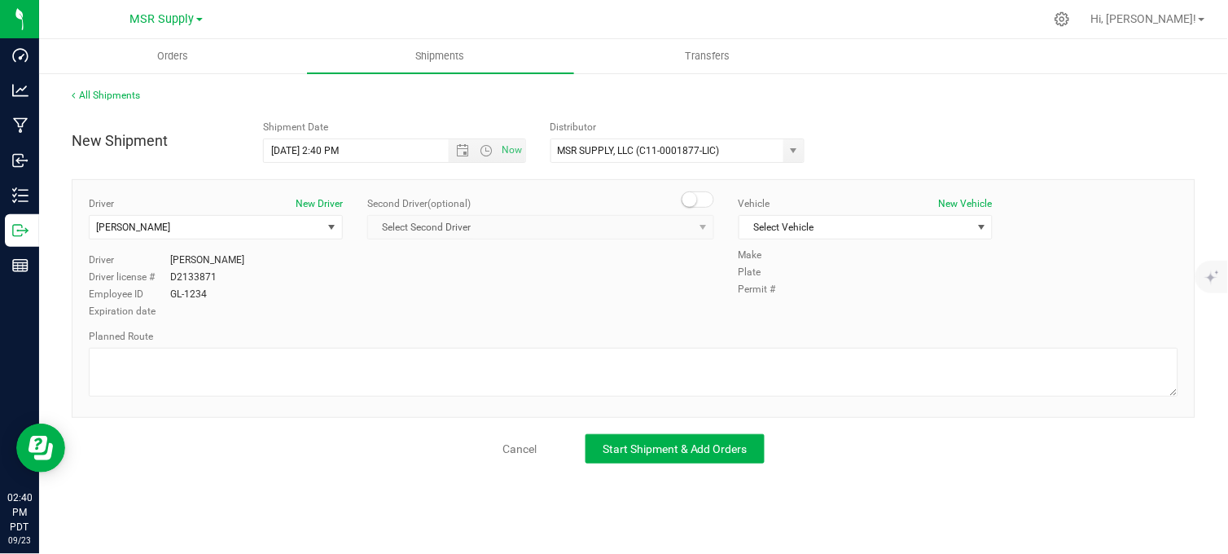
click at [821, 210] on div "Vehicle New Vehicle" at bounding box center [866, 203] width 254 height 15
click at [817, 222] on span "Select Vehicle" at bounding box center [855, 227] width 232 height 23
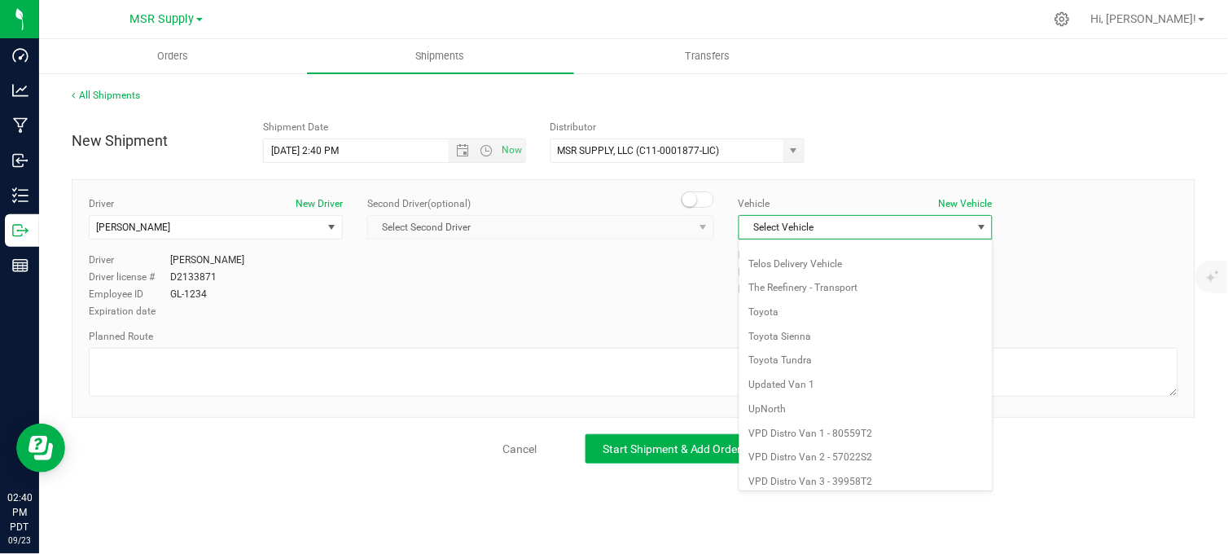
scroll to position [2971, 0]
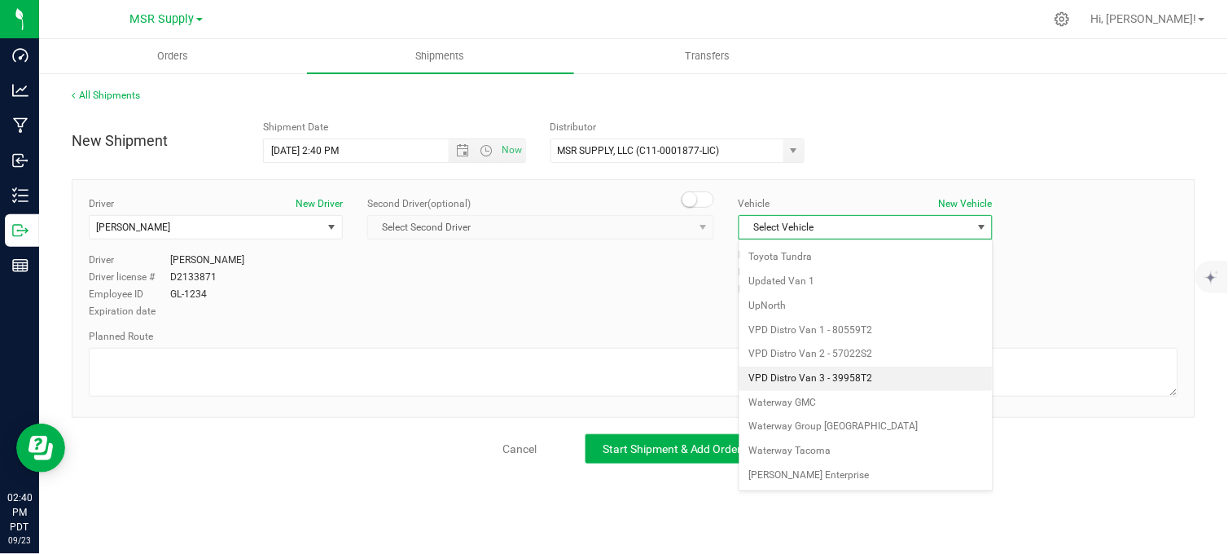
click at [839, 380] on li "VPD Distro Van 3 - 39958T2" at bounding box center [865, 378] width 252 height 24
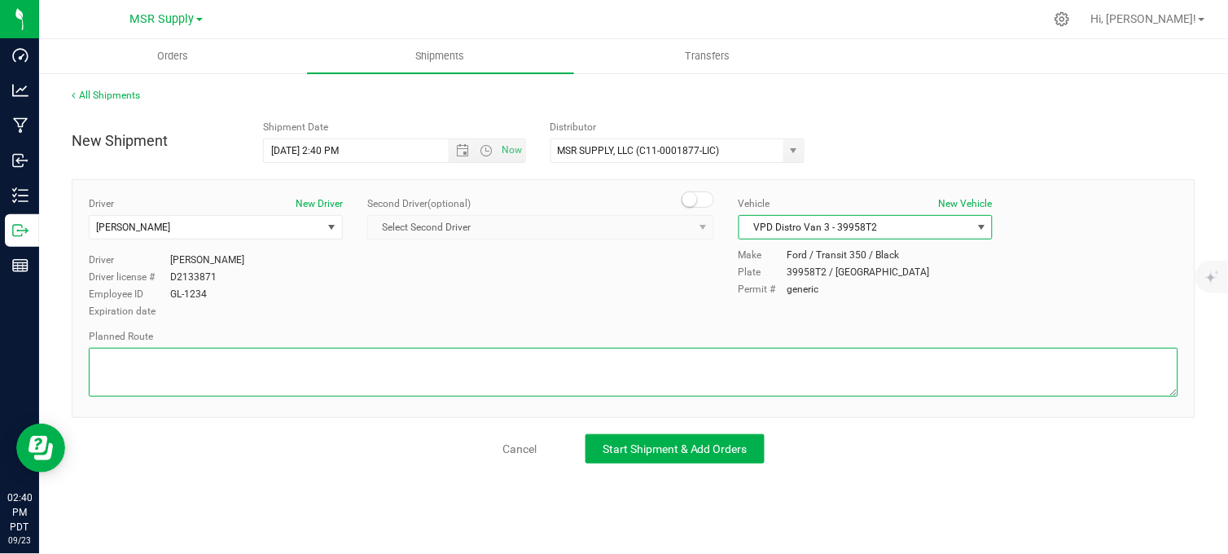
click at [707, 373] on textarea at bounding box center [634, 372] width 1090 height 49
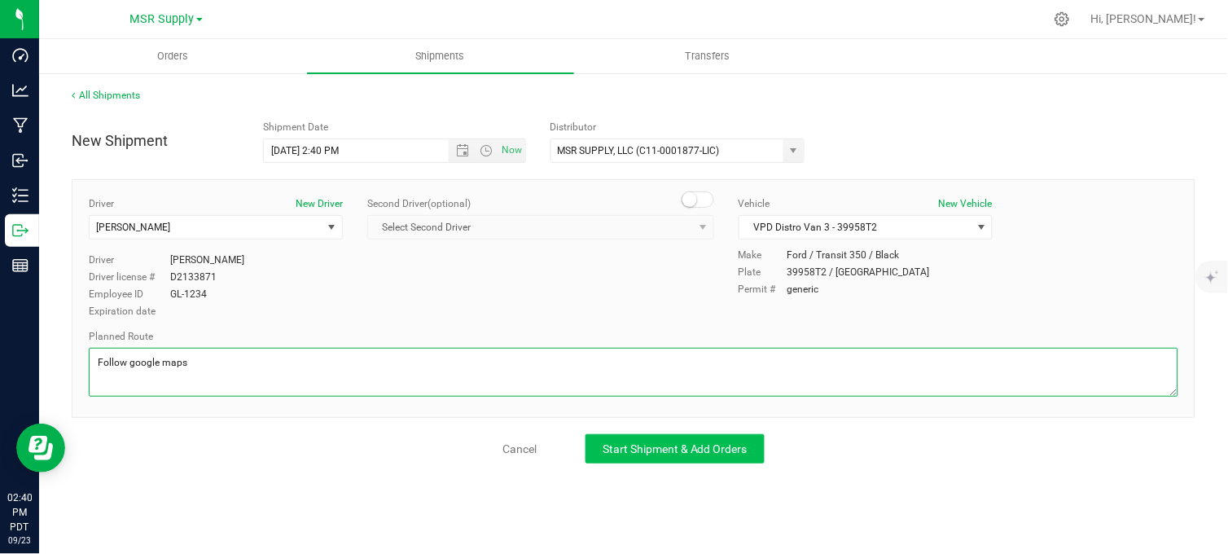
type textarea "Follow google maps"
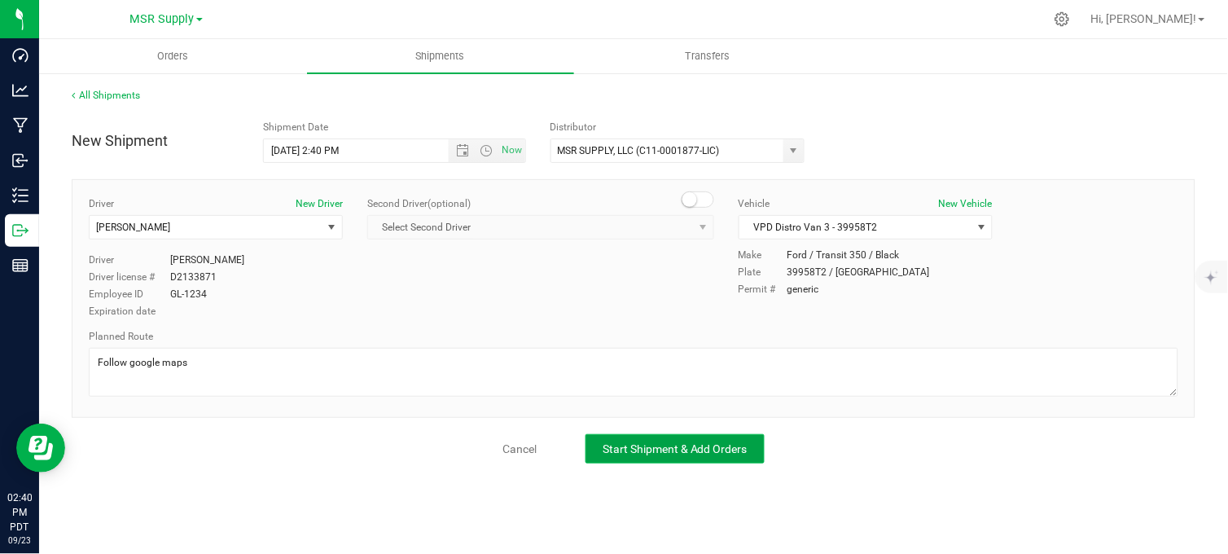
click at [720, 445] on span "Start Shipment & Add Orders" at bounding box center [675, 448] width 145 height 13
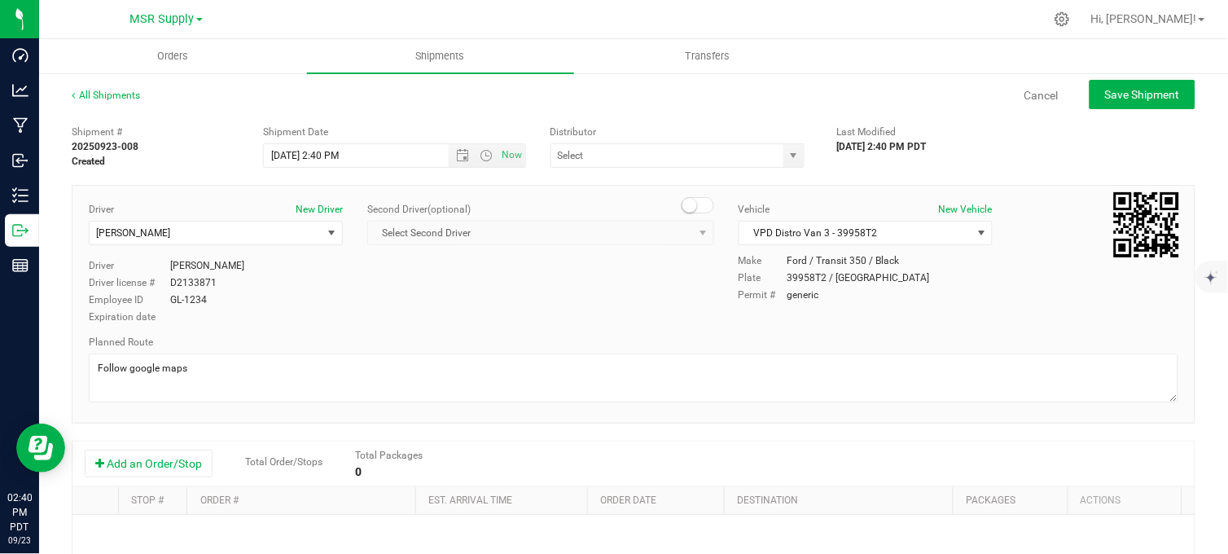
type input "MSR SUPPLY, LLC (C11-0001877-LIC)"
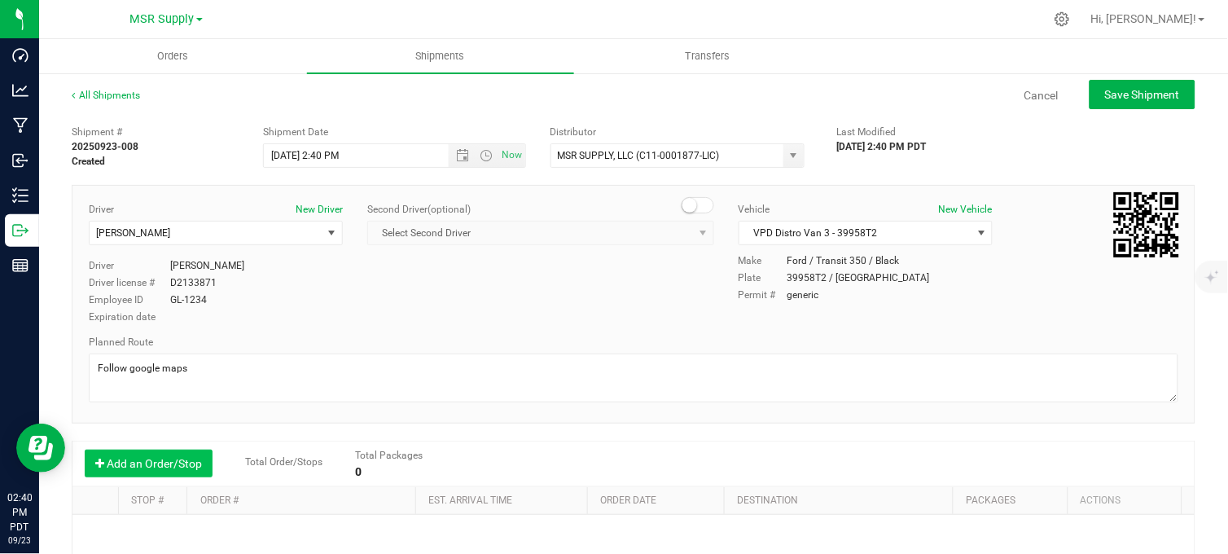
click at [182, 459] on button "Add an Order/Stop" at bounding box center [149, 464] width 128 height 28
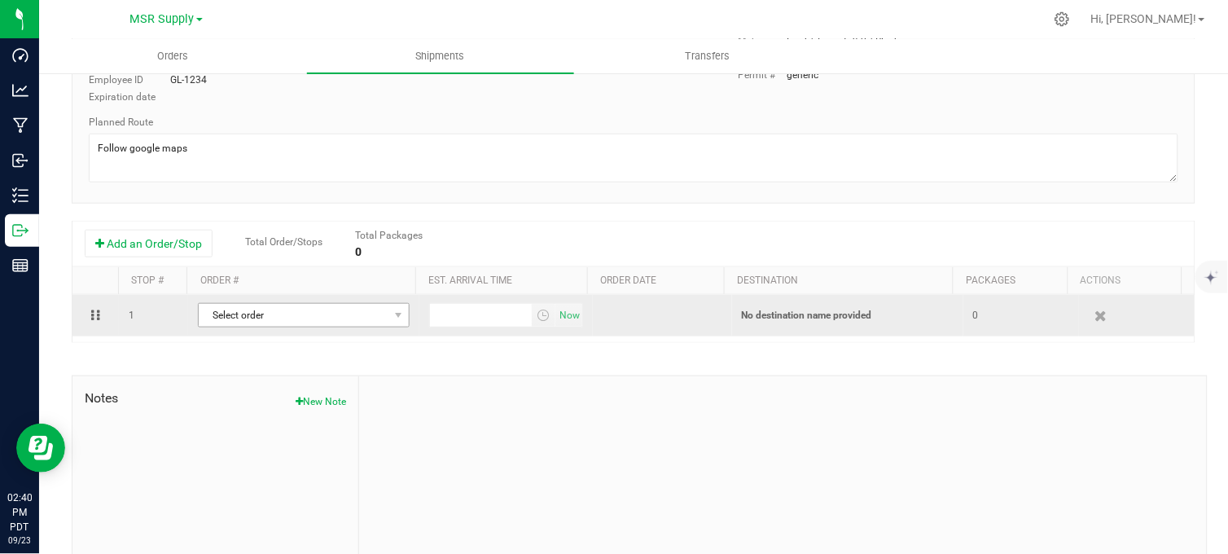
scroll to position [271, 0]
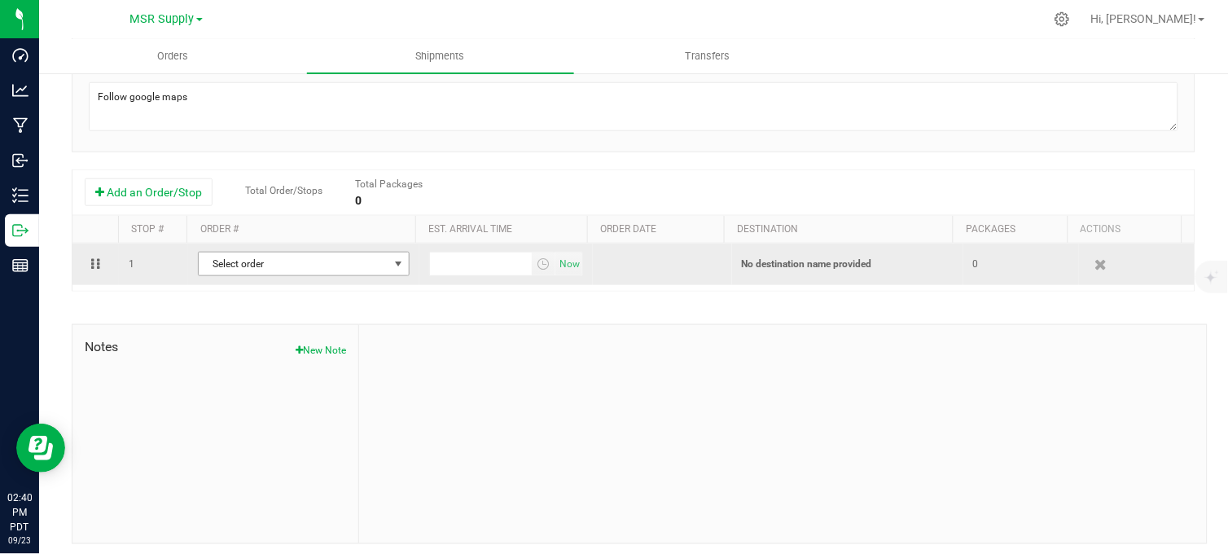
click at [324, 266] on span "Select order" at bounding box center [294, 263] width 190 height 23
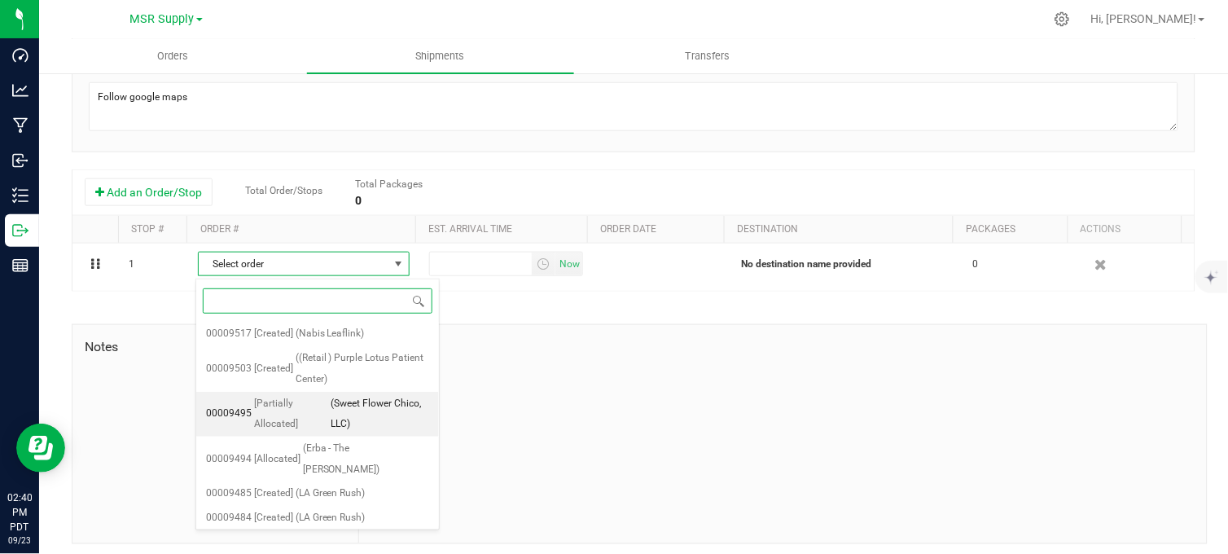
click at [368, 406] on span "(Sweet Flower Chico, LLC)" at bounding box center [380, 414] width 98 height 42
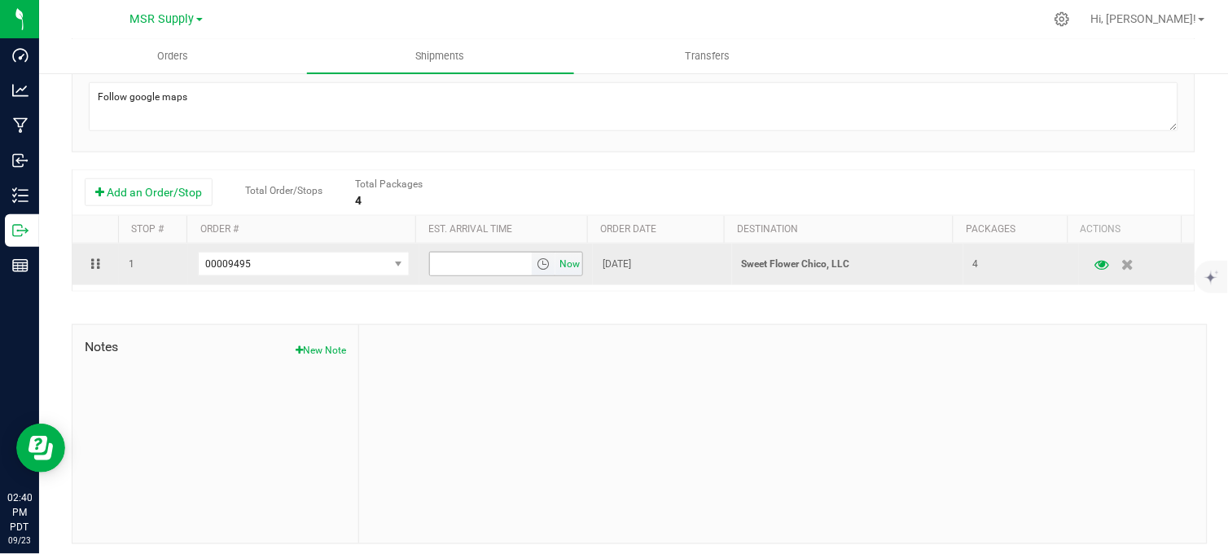
click at [556, 267] on span "Now" at bounding box center [570, 264] width 28 height 24
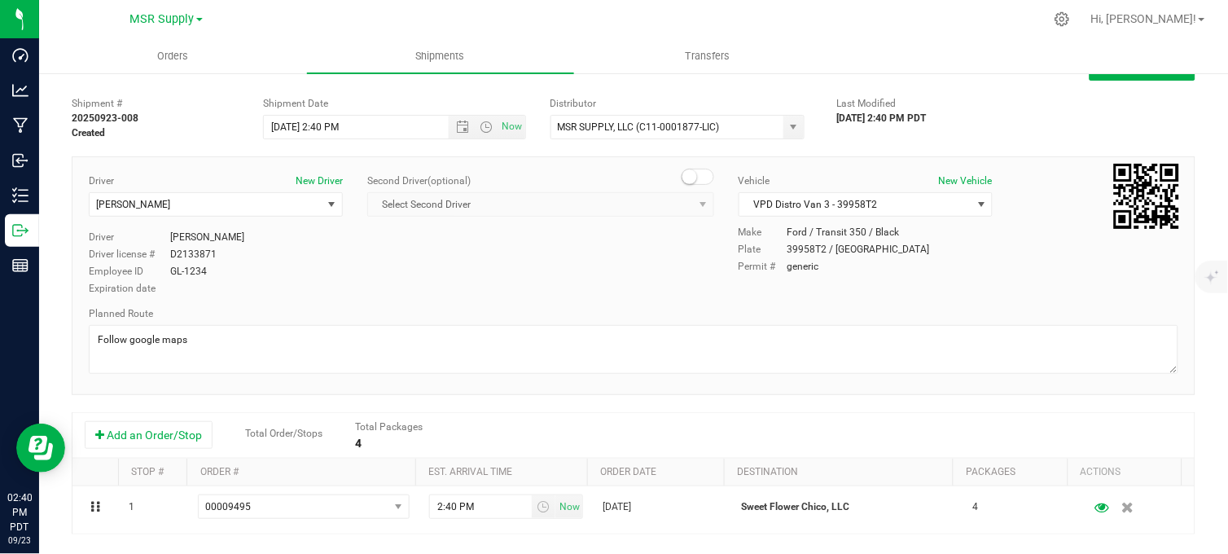
scroll to position [0, 0]
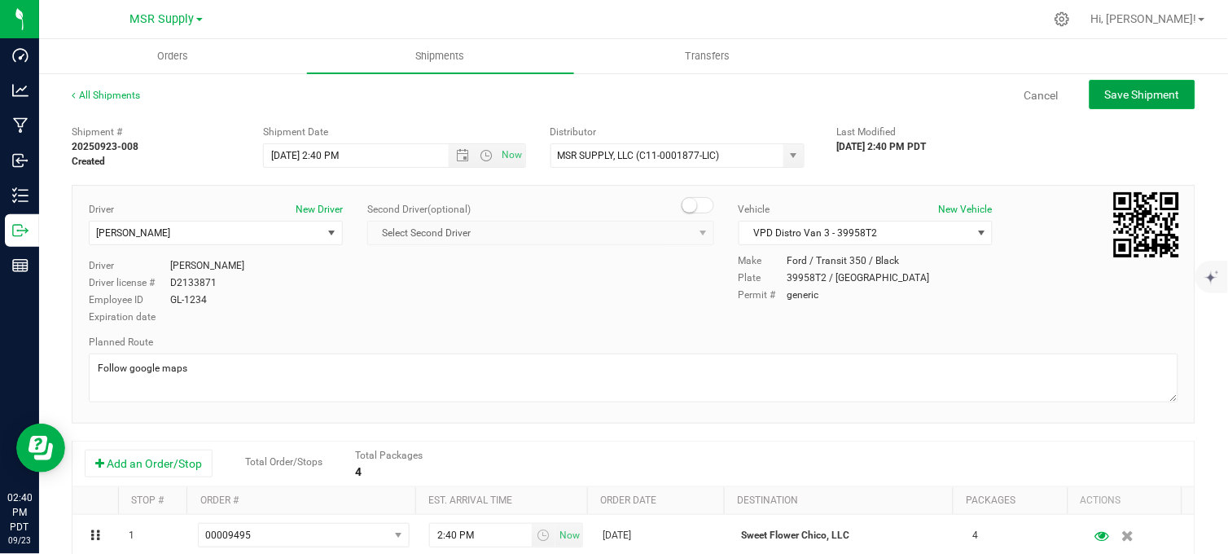
click at [1134, 95] on span "Save Shipment" at bounding box center [1142, 94] width 75 height 13
type input "[DATE] 9:40 PM"
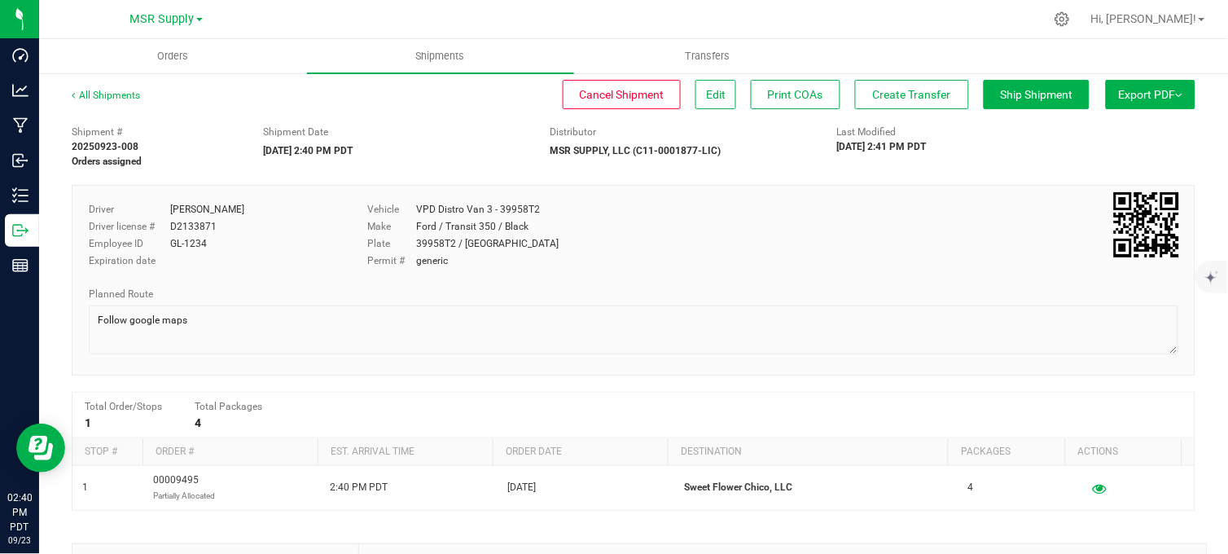
drag, startPoint x: 465, startPoint y: 148, endPoint x: 551, endPoint y: 168, distance: 88.5
click at [468, 147] on div "Shipment Date [DATE] 2:40 PM PDT" at bounding box center [394, 141] width 287 height 33
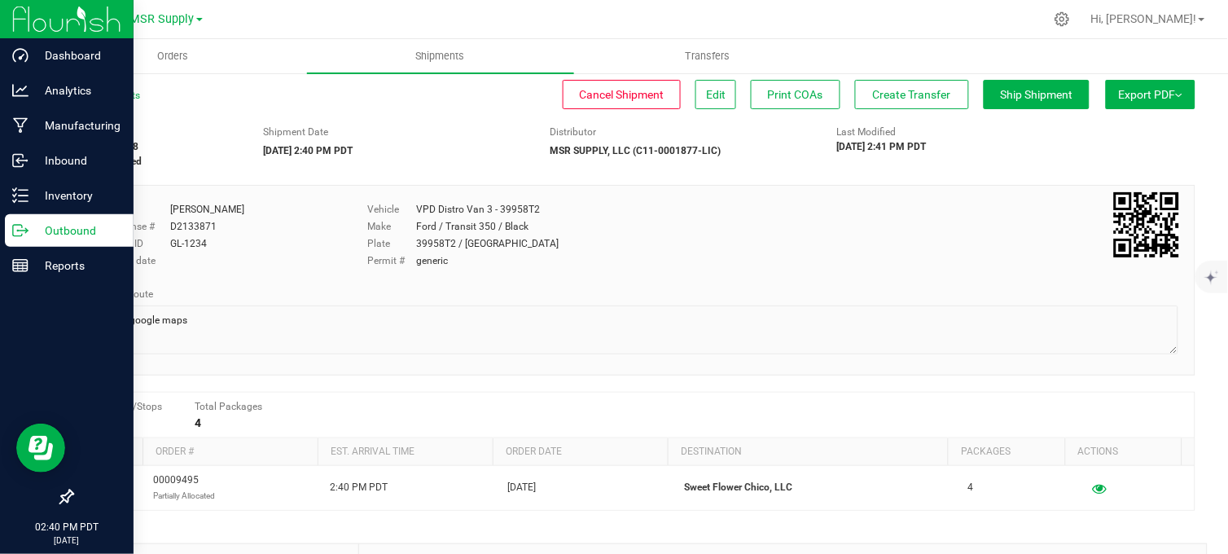
drag, startPoint x: 39, startPoint y: 236, endPoint x: 55, endPoint y: 235, distance: 15.6
click at [39, 236] on p "Outbound" at bounding box center [78, 231] width 98 height 20
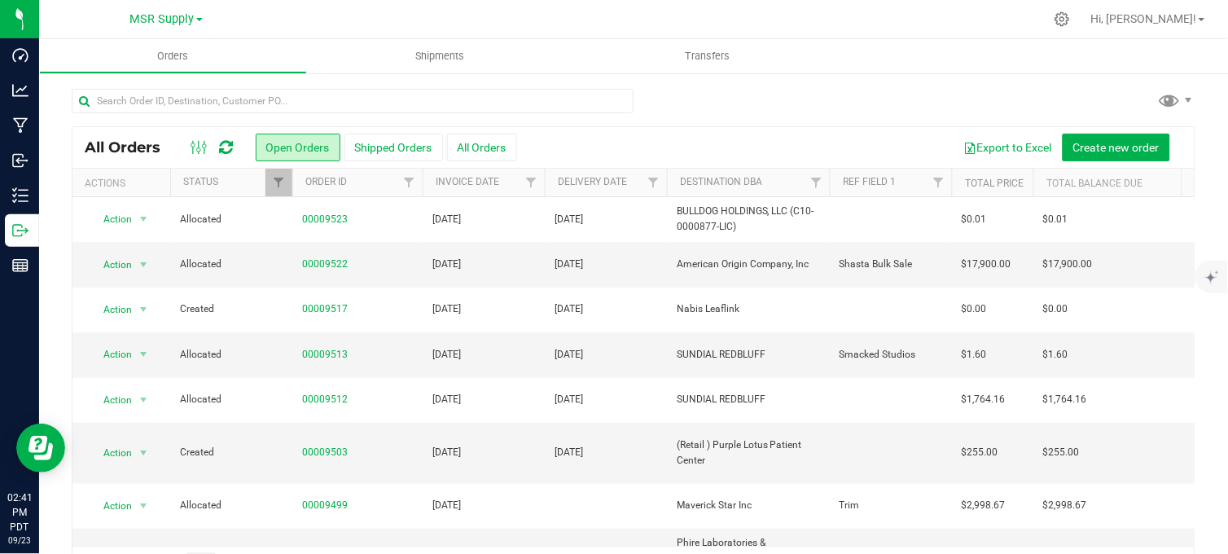
click at [718, 90] on div at bounding box center [634, 107] width 1124 height 37
click at [329, 357] on link "00009513" at bounding box center [325, 354] width 46 height 15
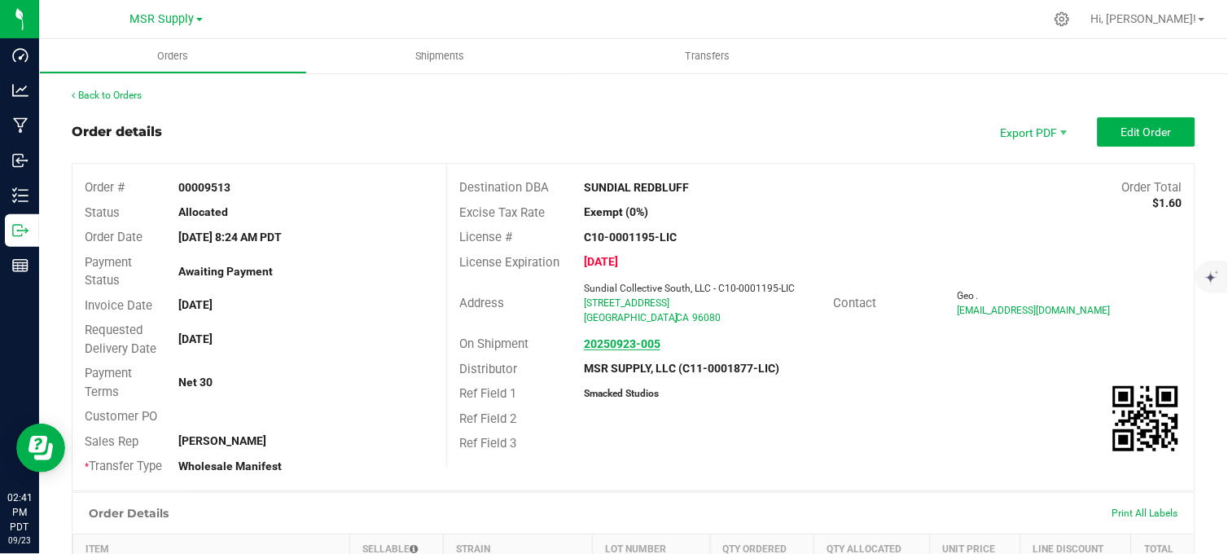
click at [603, 346] on strong "20250923-005" at bounding box center [622, 343] width 77 height 13
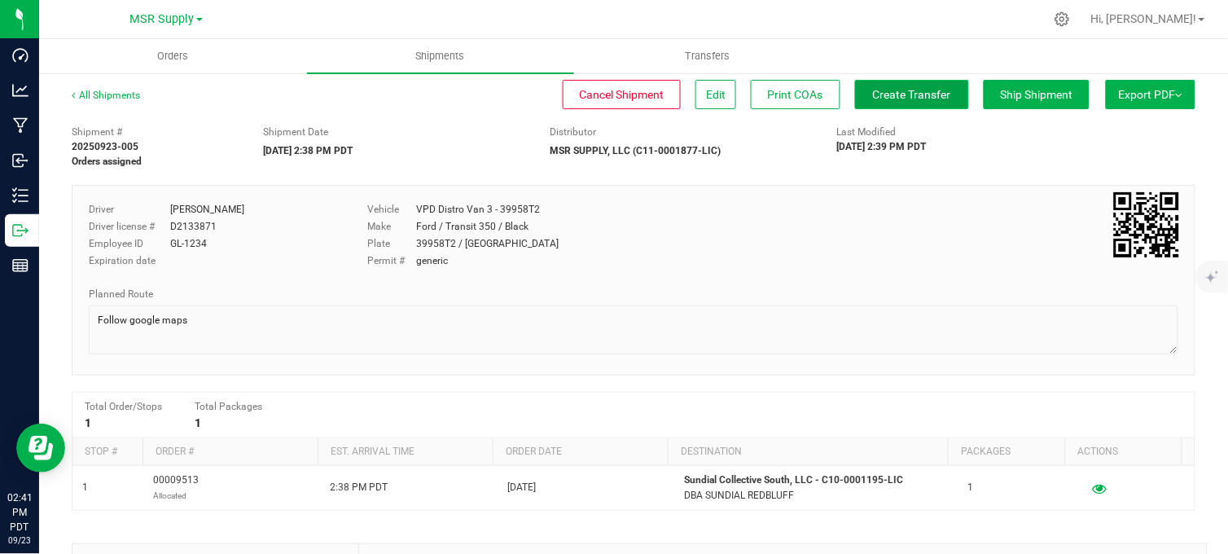
click at [915, 94] on span "Create Transfer" at bounding box center [912, 94] width 78 height 13
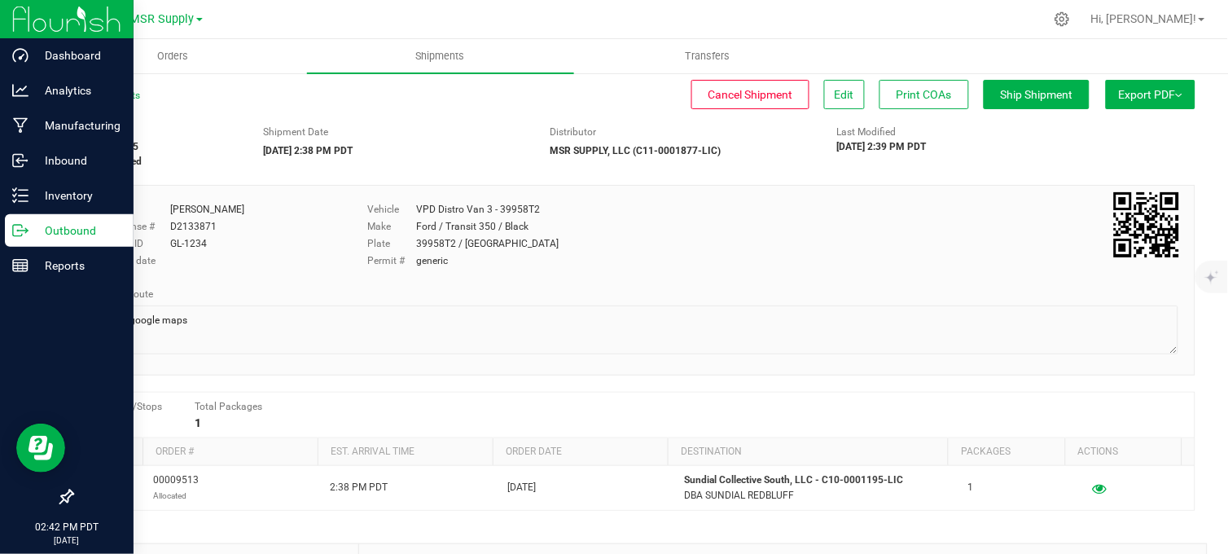
click at [27, 234] on icon at bounding box center [20, 230] width 16 height 16
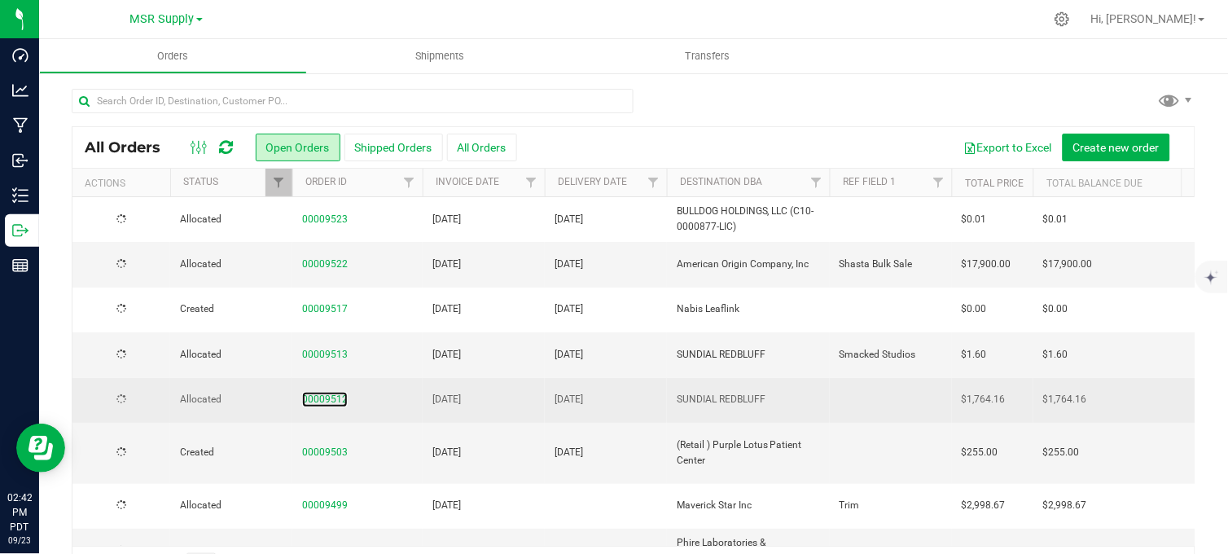
click at [335, 402] on link "00009512" at bounding box center [325, 399] width 46 height 15
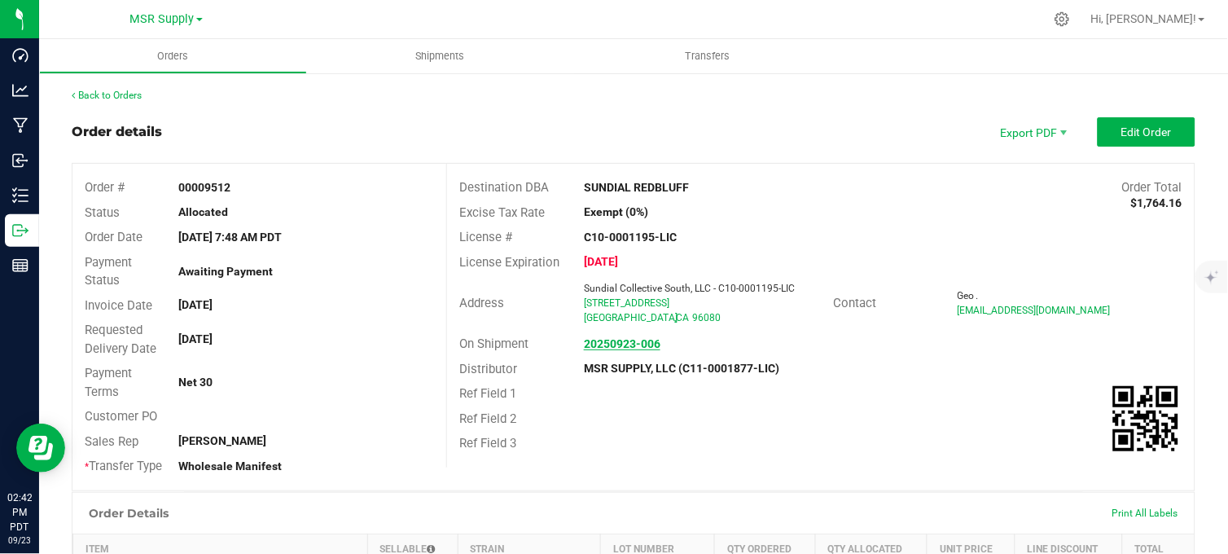
click at [620, 349] on link "20250923-006" at bounding box center [622, 343] width 77 height 13
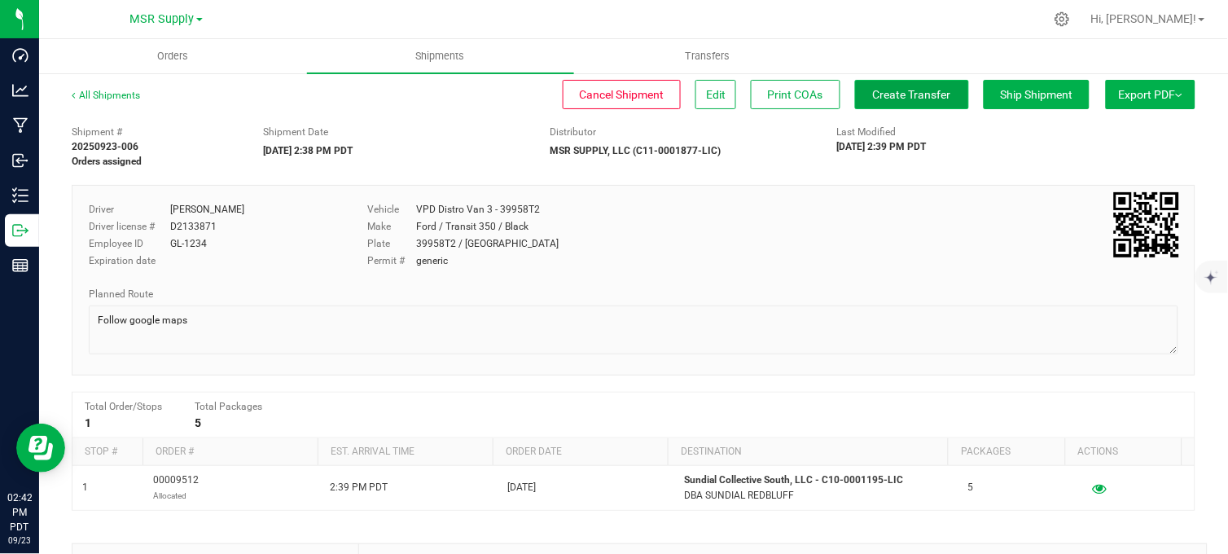
click at [899, 99] on span "Create Transfer" at bounding box center [912, 94] width 78 height 13
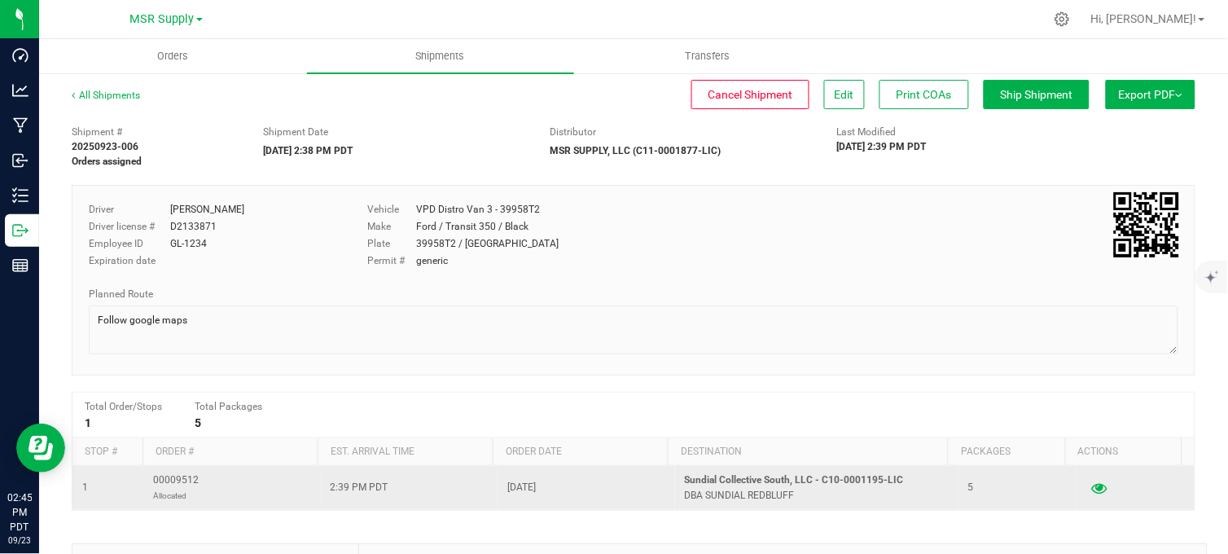
click at [1092, 493] on icon "button" at bounding box center [1099, 487] width 15 height 11
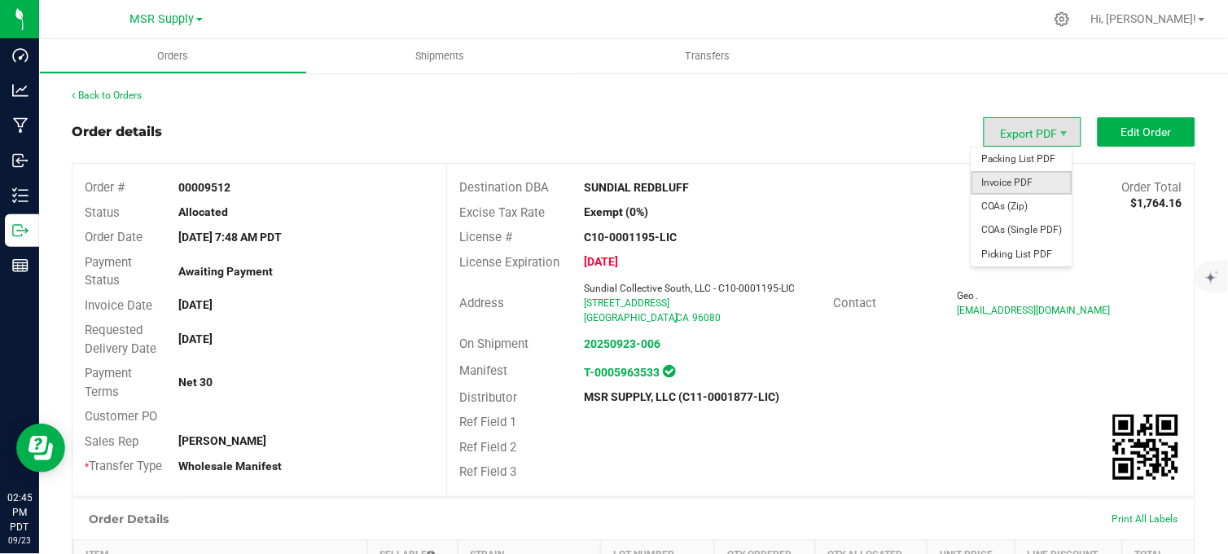
click at [1007, 185] on span "Invoice PDF" at bounding box center [1022, 183] width 101 height 24
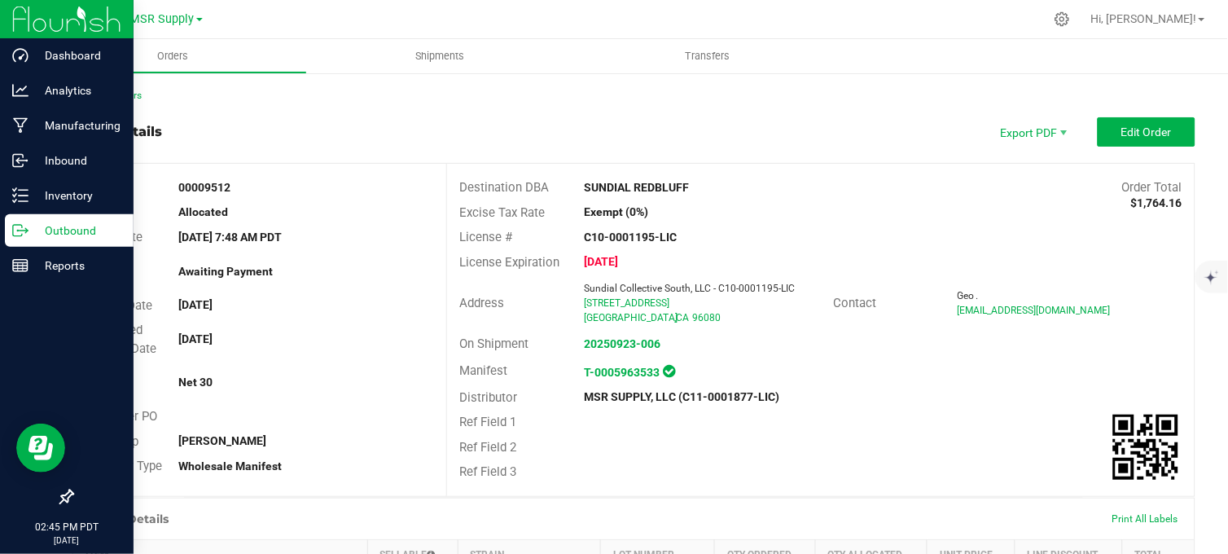
click at [21, 237] on icon at bounding box center [20, 230] width 16 height 16
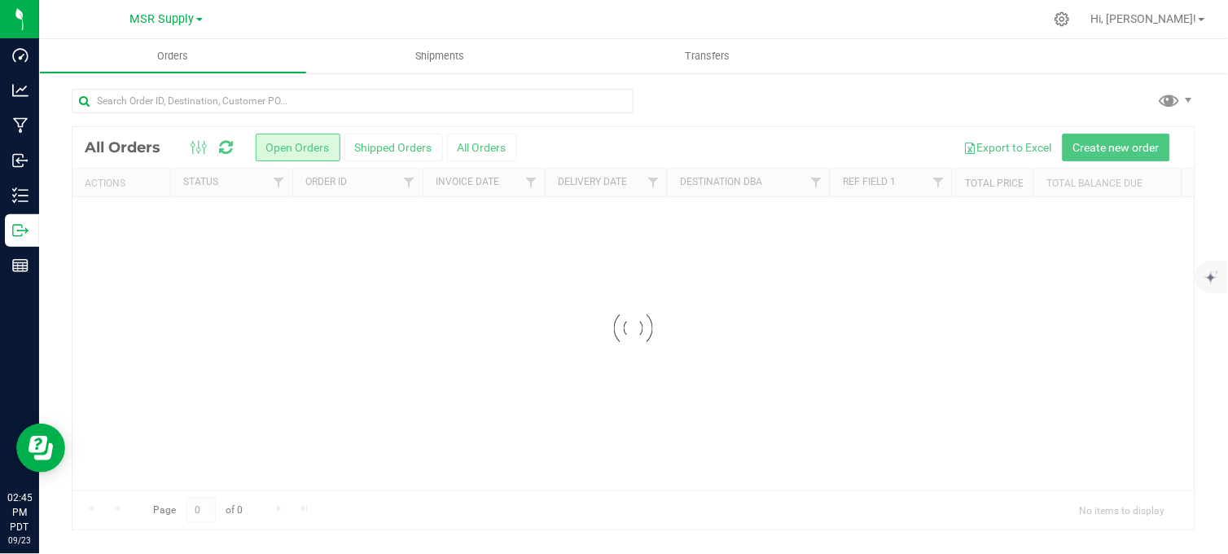
click at [863, 103] on div at bounding box center [634, 107] width 1124 height 37
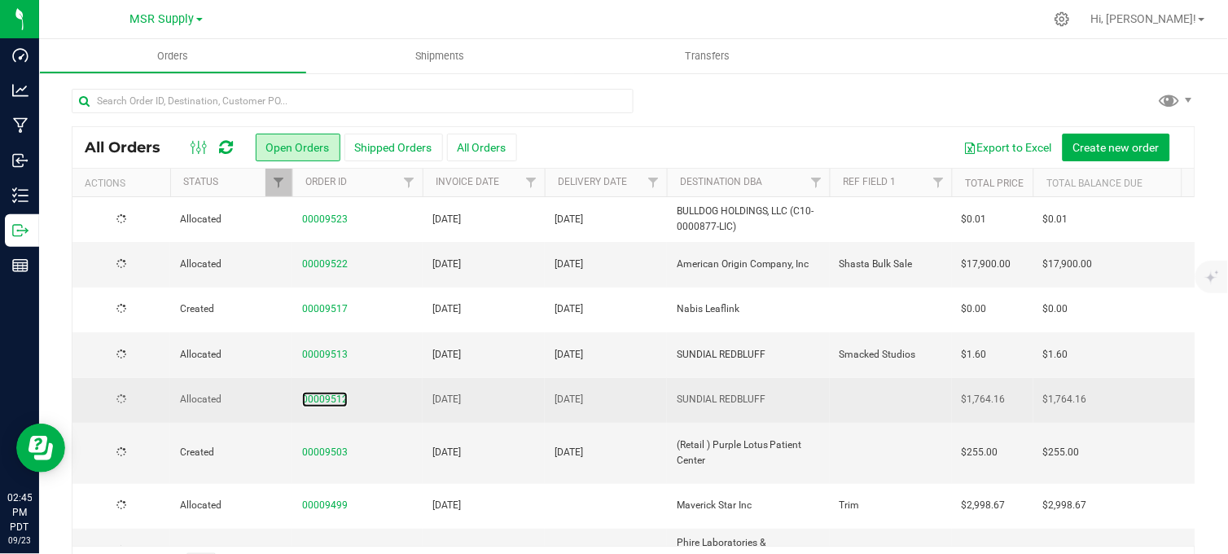
click at [321, 402] on link "00009512" at bounding box center [325, 399] width 46 height 15
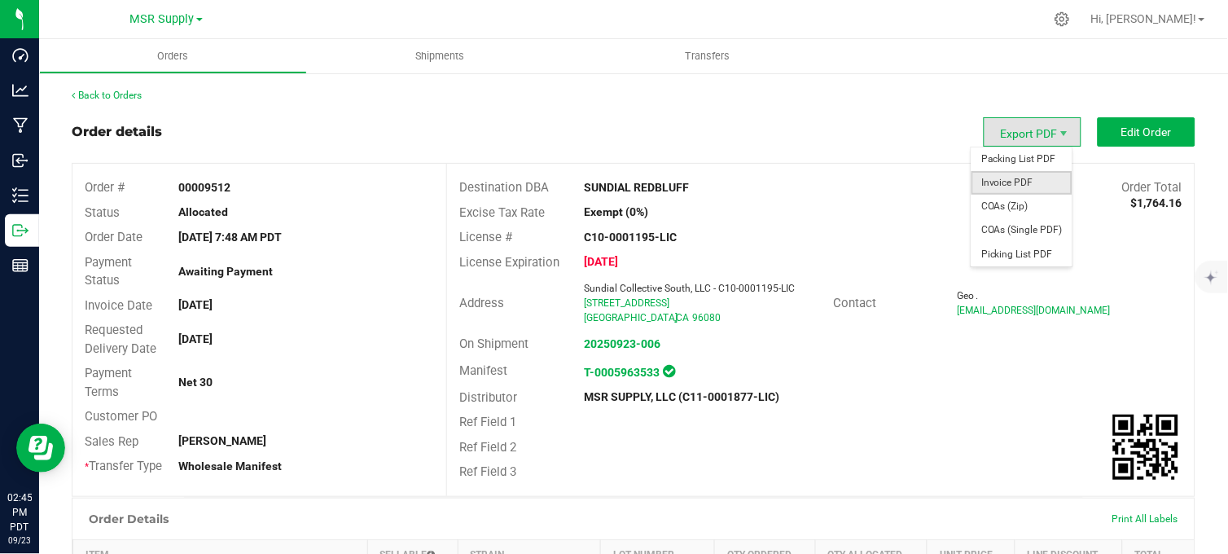
click at [1007, 182] on span "Invoice PDF" at bounding box center [1022, 183] width 101 height 24
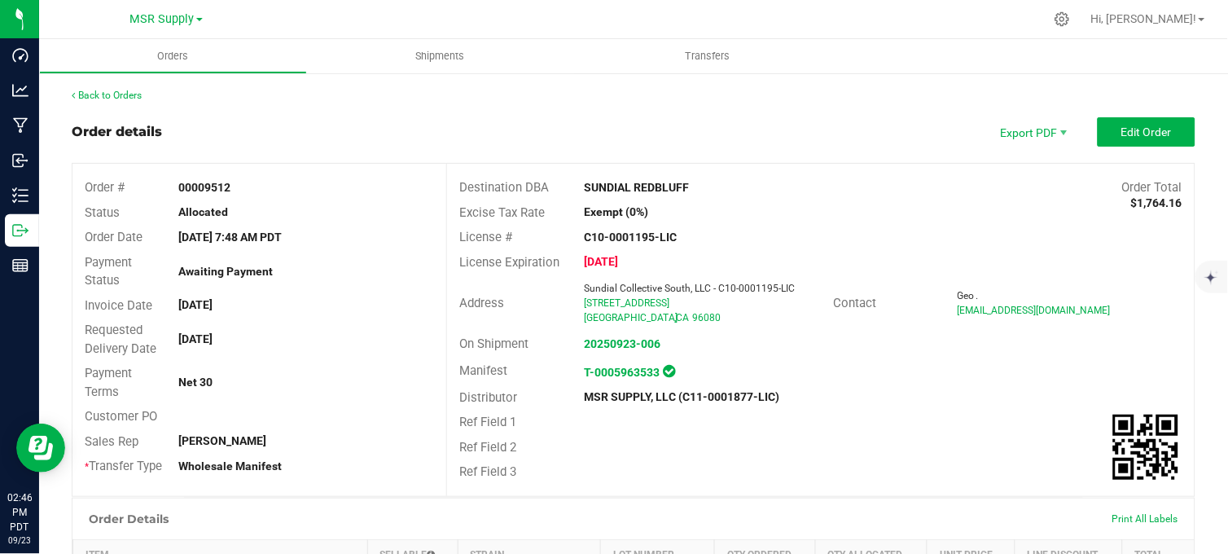
click at [478, 88] on div "Back to Orders" at bounding box center [634, 95] width 1124 height 15
click at [622, 131] on div "Order details Export PDF Edit Order" at bounding box center [634, 131] width 1124 height 29
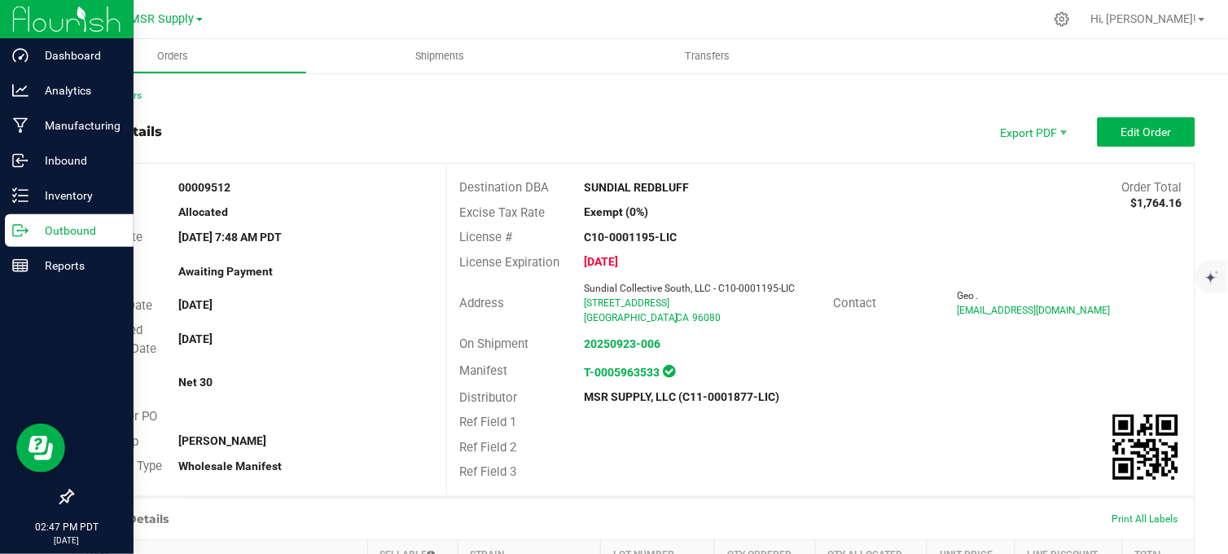
click at [38, 230] on p "Outbound" at bounding box center [78, 231] width 98 height 20
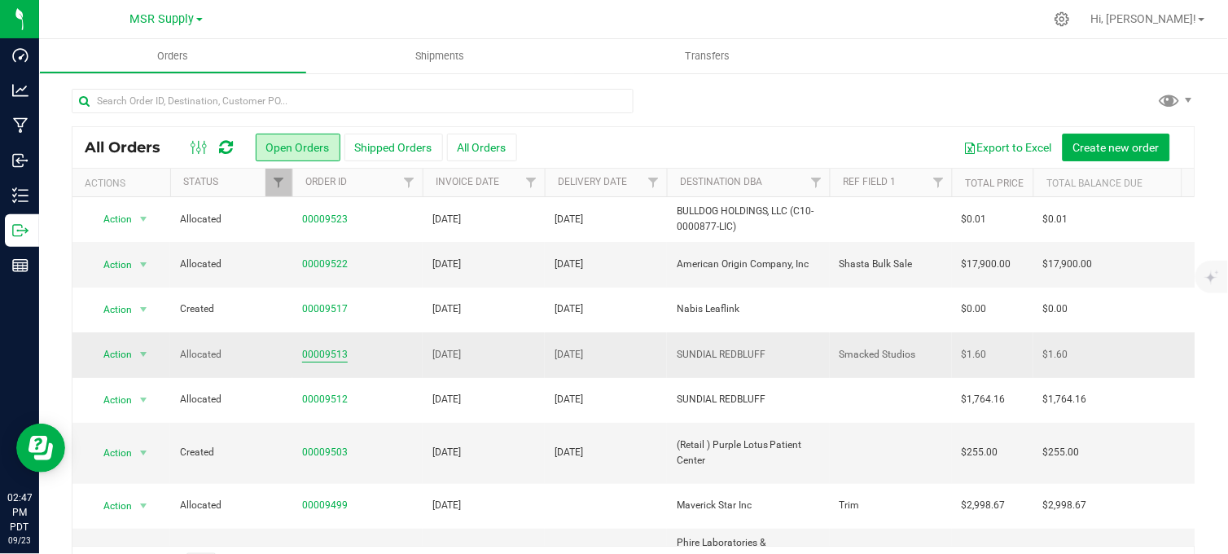
click at [327, 354] on link "00009513" at bounding box center [325, 354] width 46 height 15
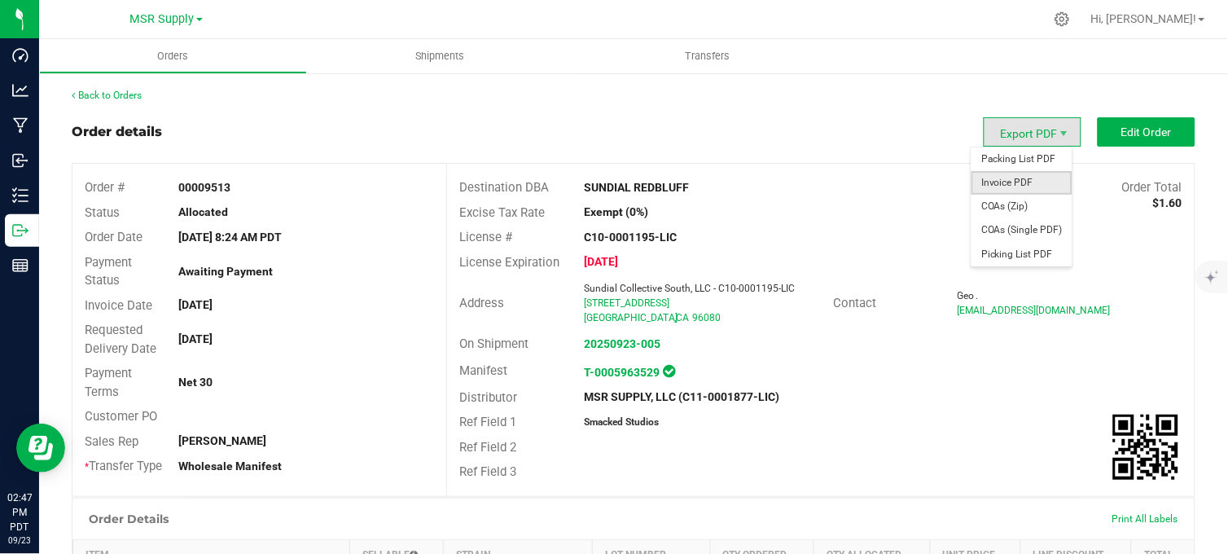
click at [1006, 179] on span "Invoice PDF" at bounding box center [1022, 183] width 101 height 24
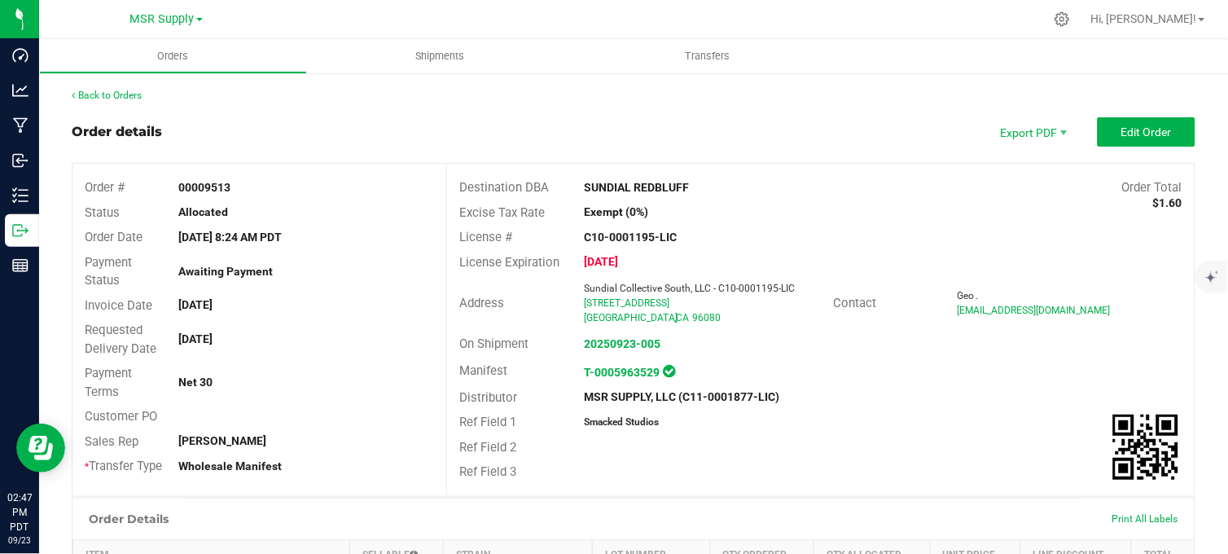
click at [495, 99] on div "Back to Orders" at bounding box center [634, 95] width 1124 height 15
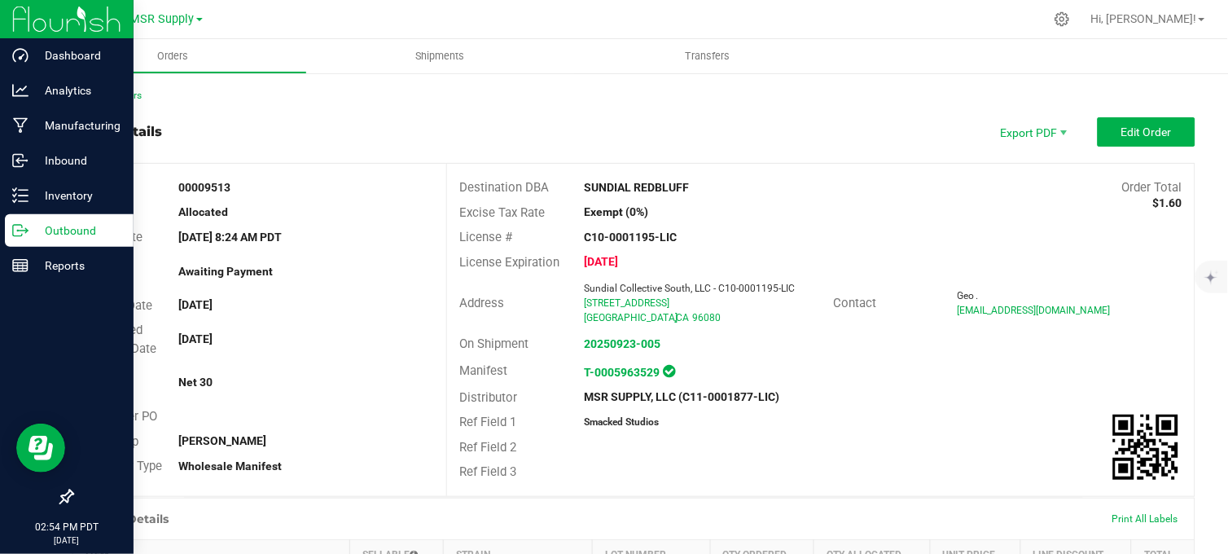
click at [20, 235] on icon at bounding box center [20, 230] width 16 height 16
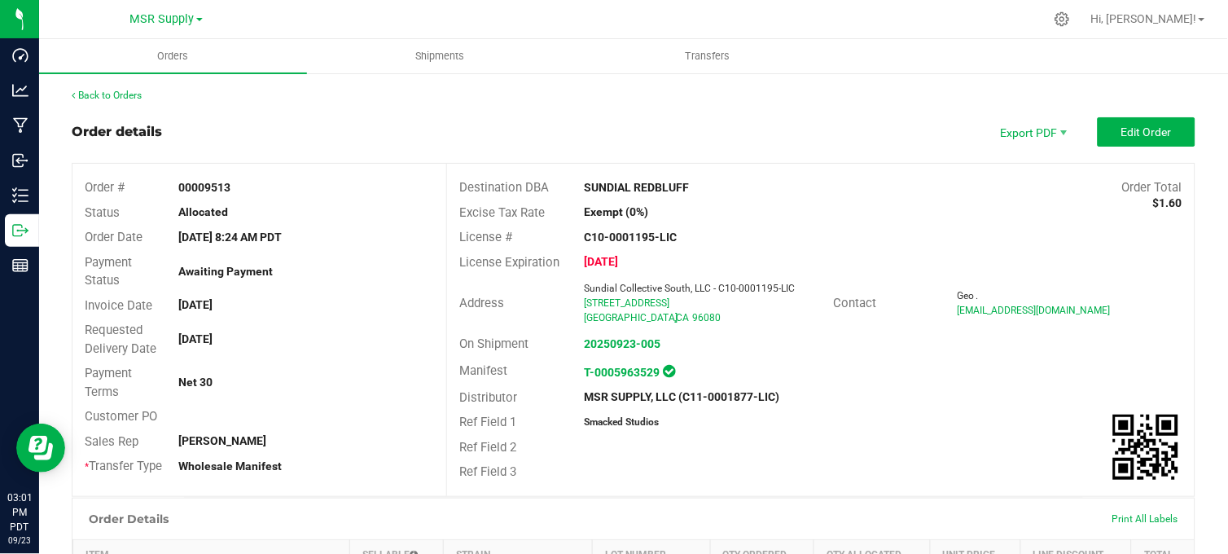
click at [307, 118] on div "Order details Export PDF Edit Order" at bounding box center [634, 131] width 1124 height 29
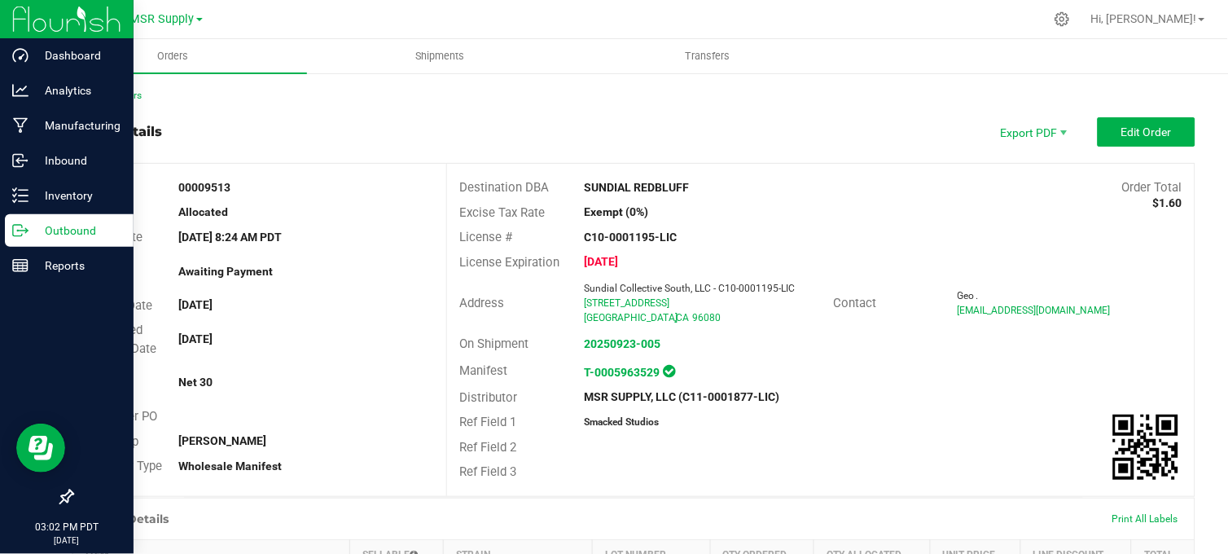
click at [33, 232] on p "Outbound" at bounding box center [78, 231] width 98 height 20
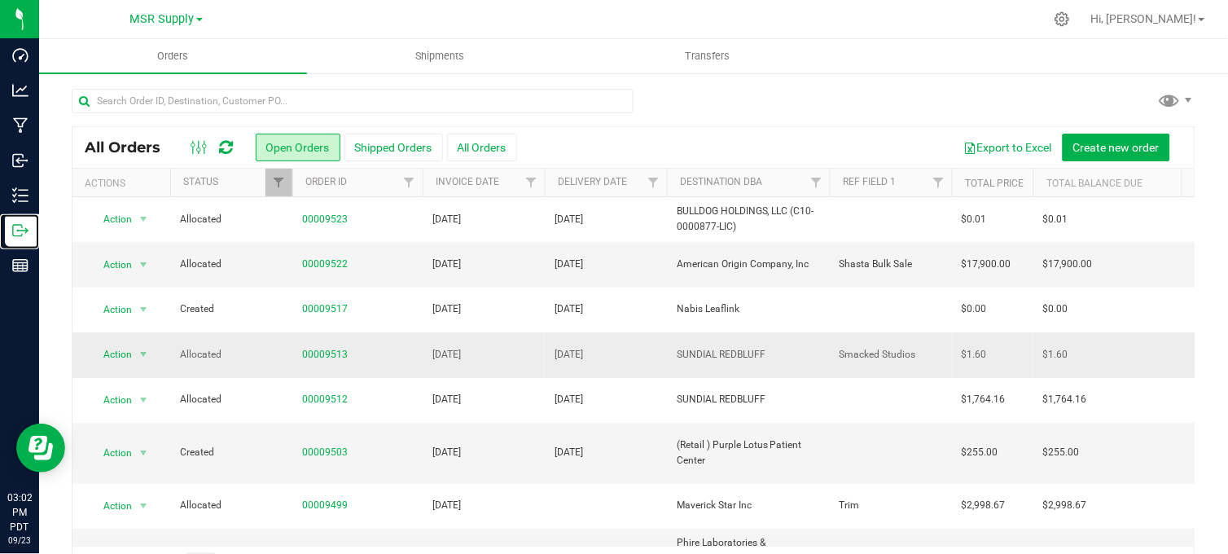
scroll to position [181, 0]
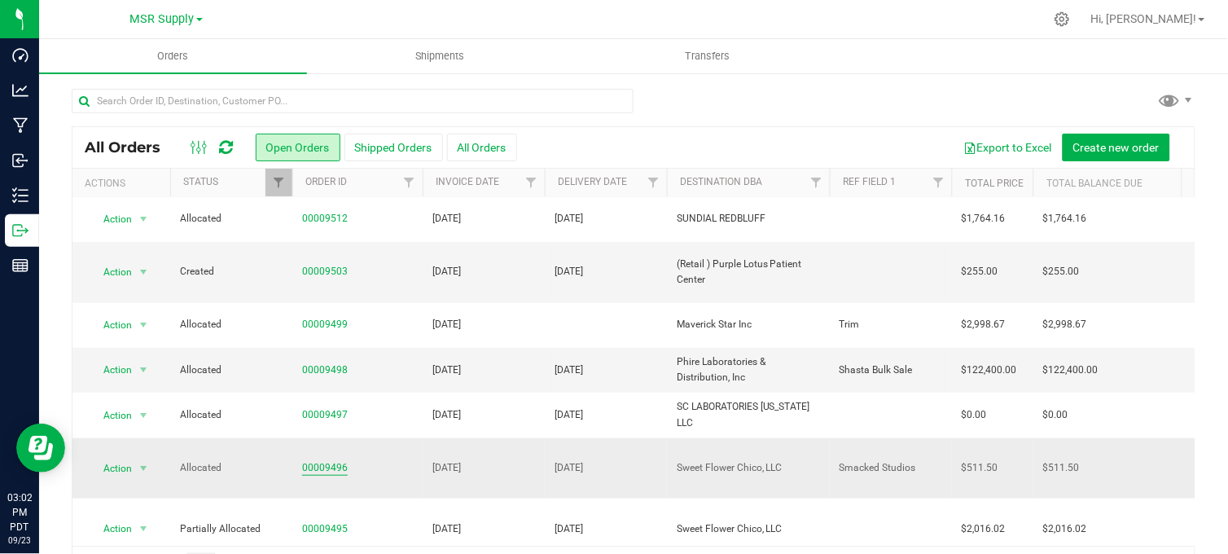
click at [313, 460] on link "00009496" at bounding box center [325, 467] width 46 height 15
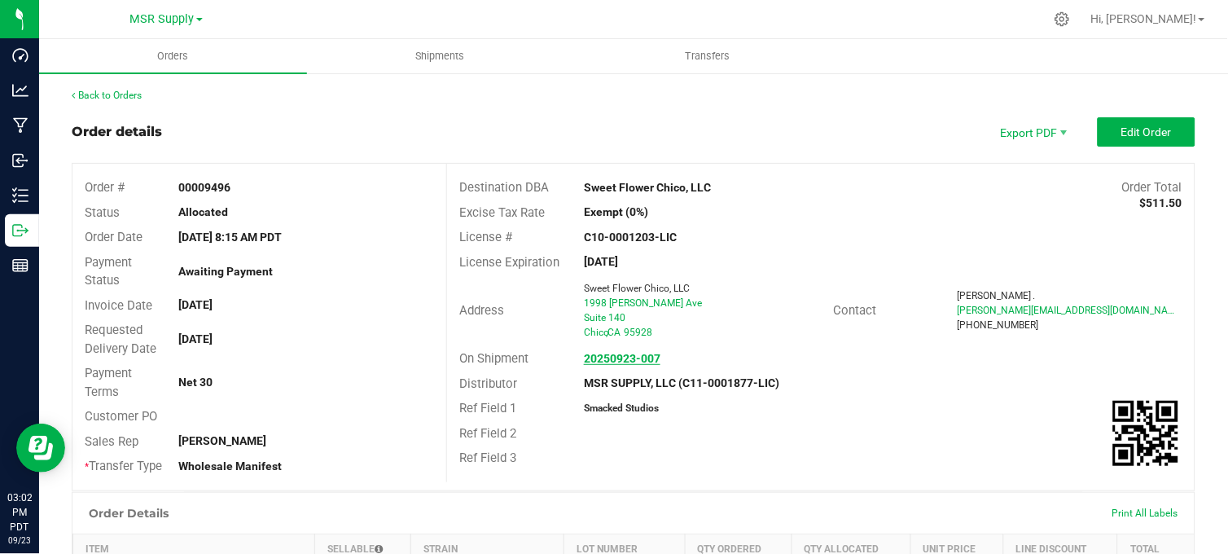
click at [617, 353] on strong "20250923-007" at bounding box center [622, 358] width 77 height 13
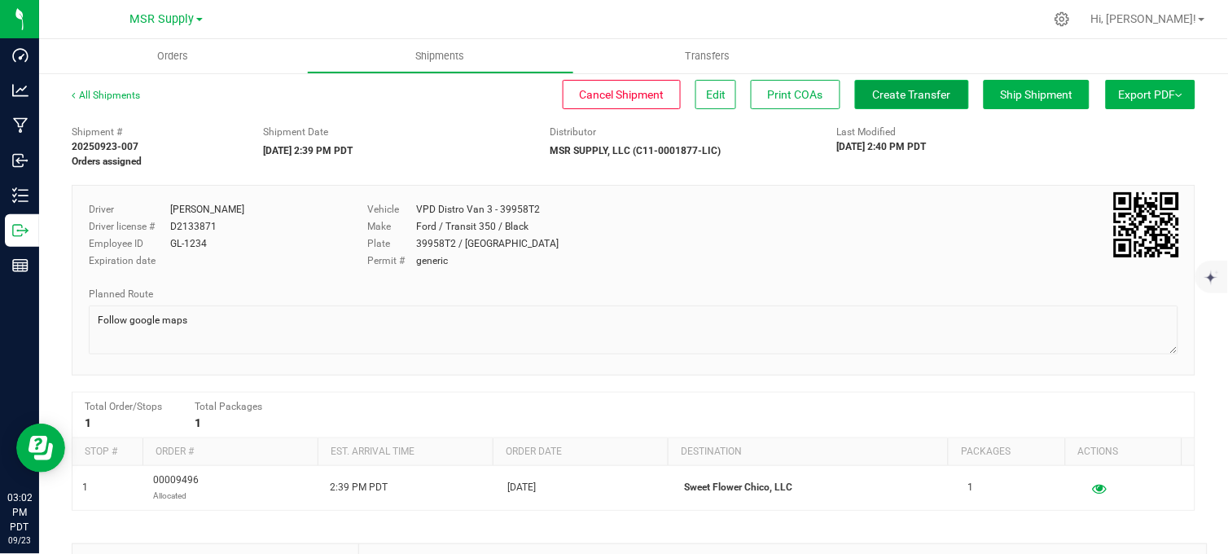
click at [873, 99] on span "Create Transfer" at bounding box center [912, 94] width 78 height 13
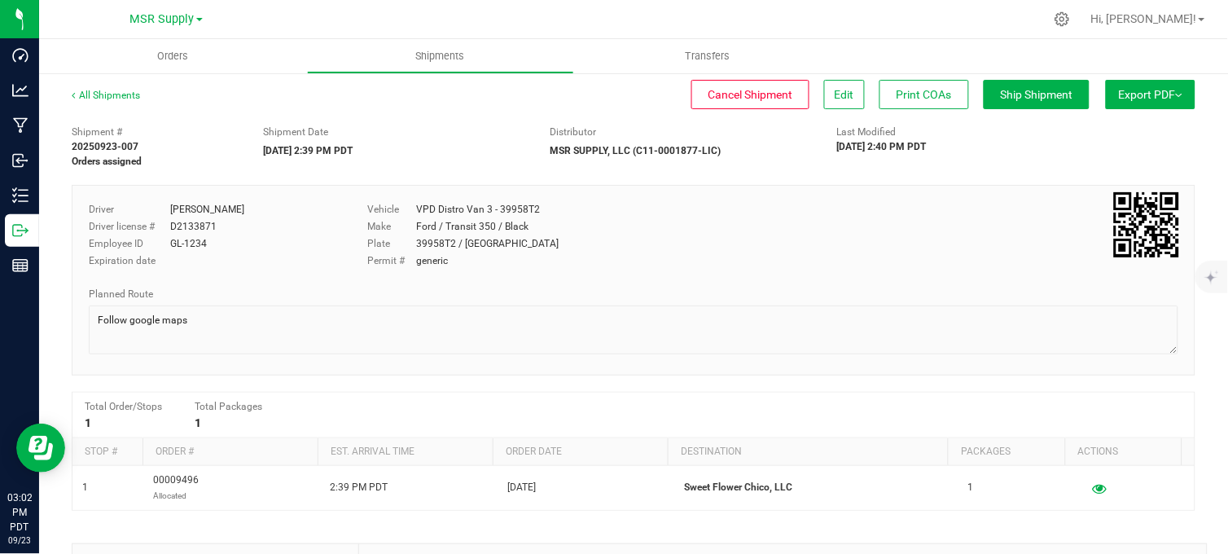
drag, startPoint x: 422, startPoint y: 90, endPoint x: 425, endPoint y: 100, distance: 10.3
click at [422, 90] on div "Cancel Shipment Edit Print COAs Ship Shipment" at bounding box center [629, 94] width 920 height 29
click at [720, 296] on div "Planned Route" at bounding box center [634, 294] width 1090 height 15
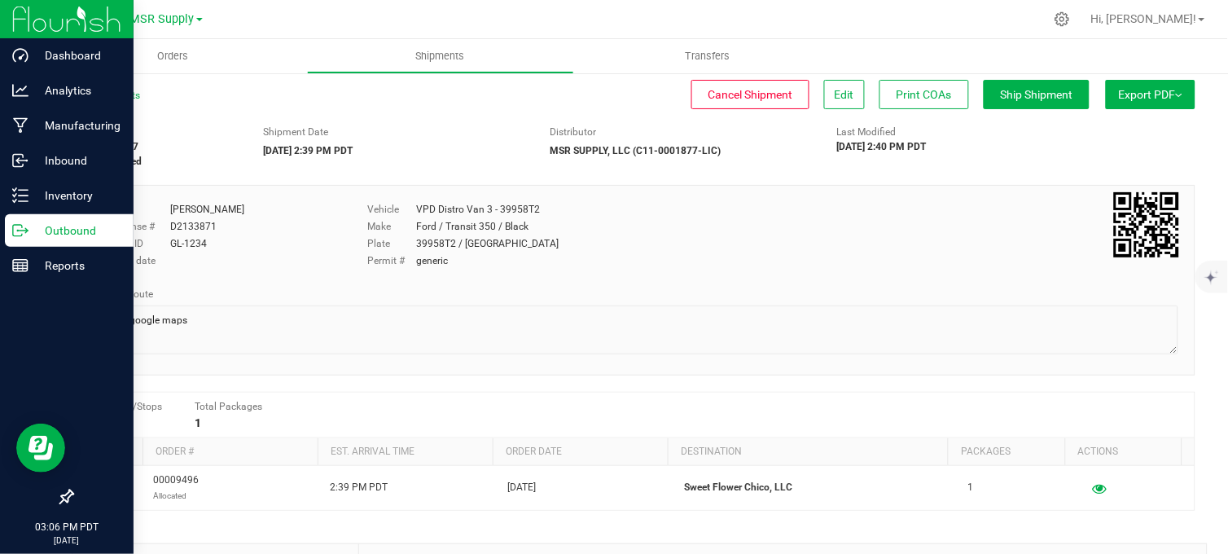
click at [24, 229] on icon at bounding box center [20, 230] width 16 height 16
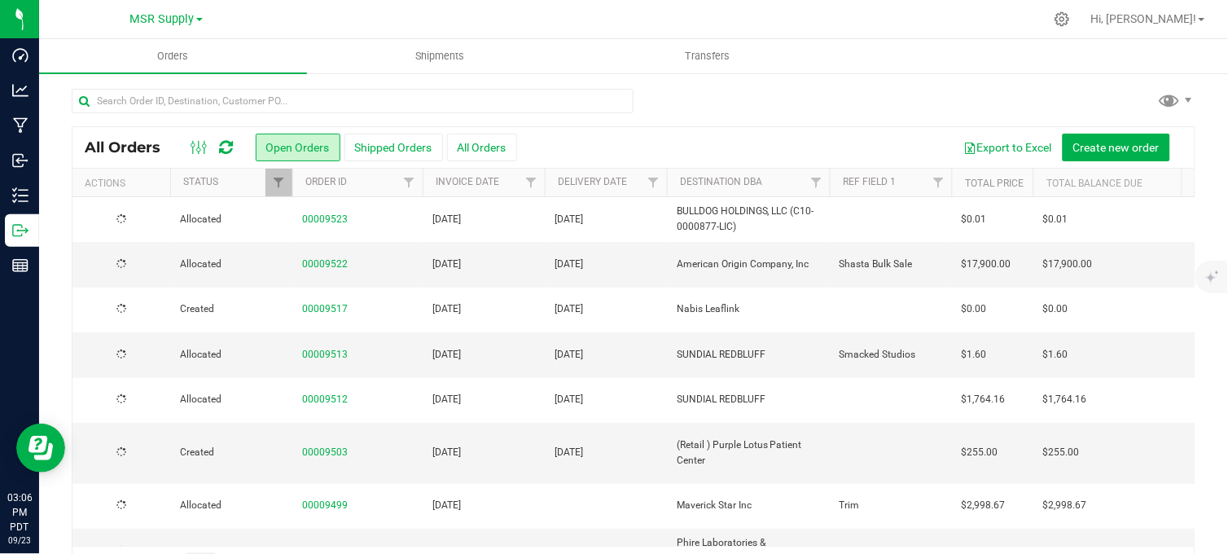
click at [772, 103] on div at bounding box center [634, 107] width 1124 height 37
drag, startPoint x: 774, startPoint y: 91, endPoint x: 761, endPoint y: 99, distance: 14.7
click at [772, 93] on div at bounding box center [634, 107] width 1124 height 37
click at [761, 99] on div at bounding box center [634, 107] width 1124 height 37
click at [746, 99] on div at bounding box center [634, 107] width 1124 height 37
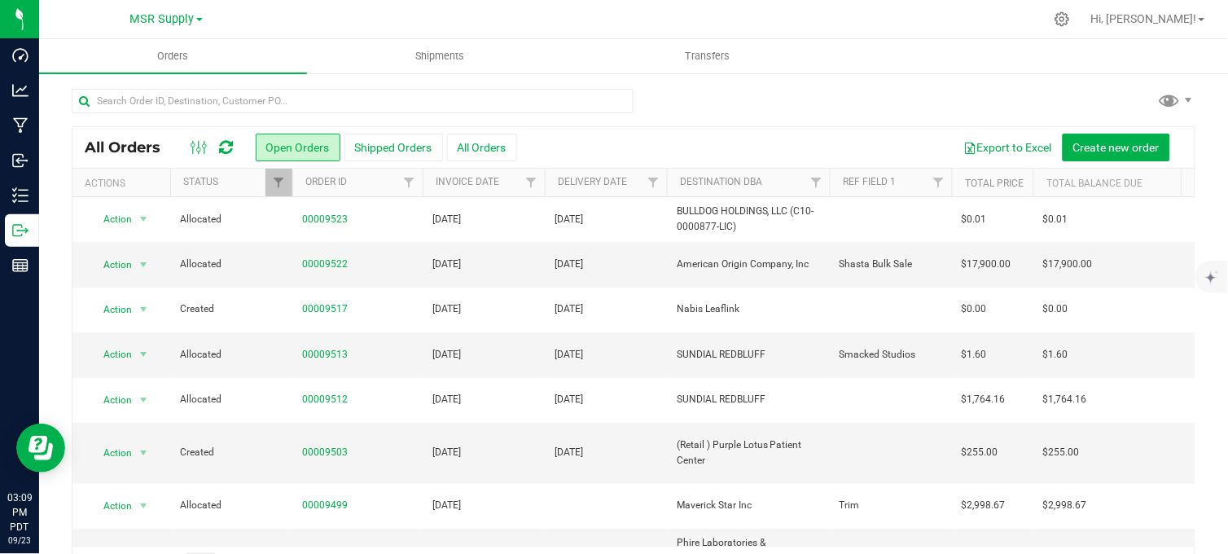
drag, startPoint x: 743, startPoint y: 98, endPoint x: 722, endPoint y: 84, distance: 24.6
click at [729, 86] on div "All Orders Open Orders Shipped Orders All Orders Export to Excel Create new ord…" at bounding box center [633, 337] width 1189 height 530
click at [687, 82] on div "All Orders Open Orders Shipped Orders All Orders Export to Excel Create new ord…" at bounding box center [633, 337] width 1189 height 530
click at [745, 89] on div at bounding box center [634, 107] width 1124 height 37
click at [725, 98] on div at bounding box center [634, 107] width 1124 height 37
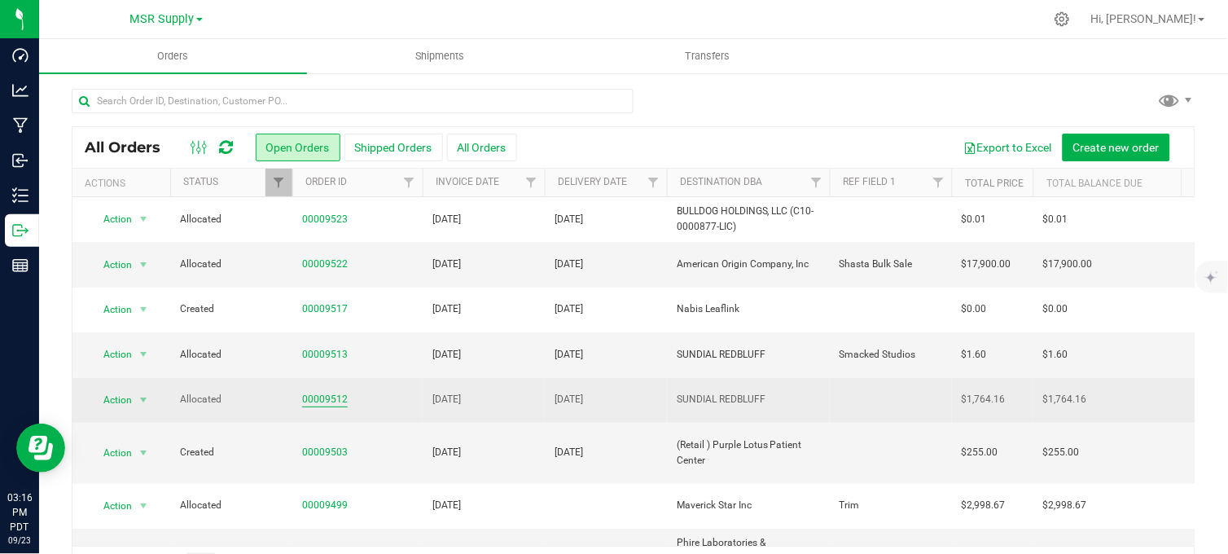
click at [329, 402] on link "00009512" at bounding box center [325, 399] width 46 height 15
click at [321, 400] on link "00009512" at bounding box center [325, 399] width 46 height 15
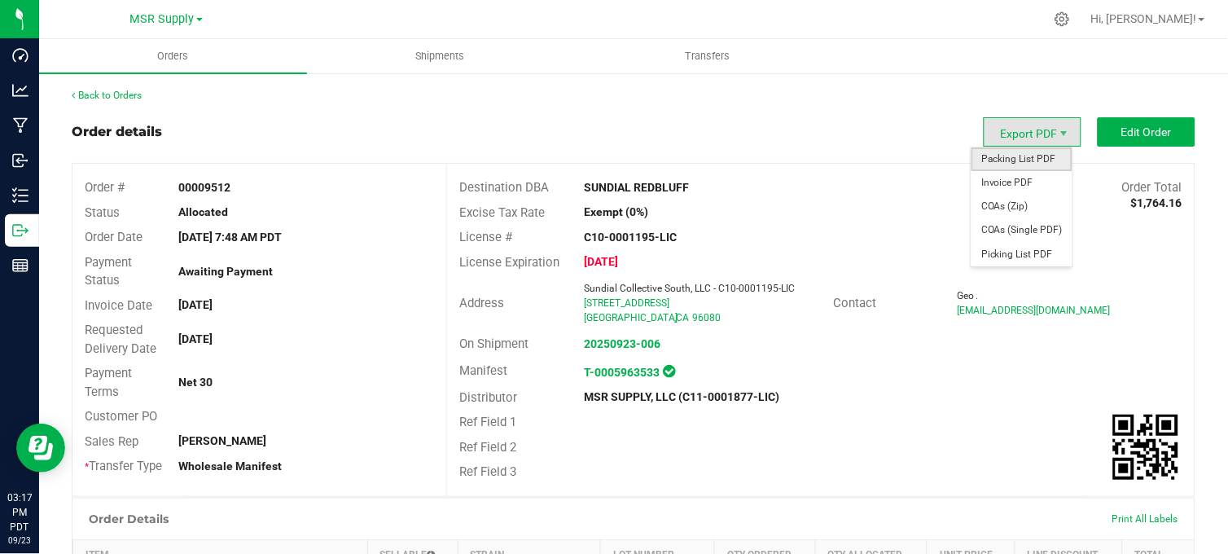
click at [1012, 152] on span "Packing List PDF" at bounding box center [1022, 159] width 101 height 24
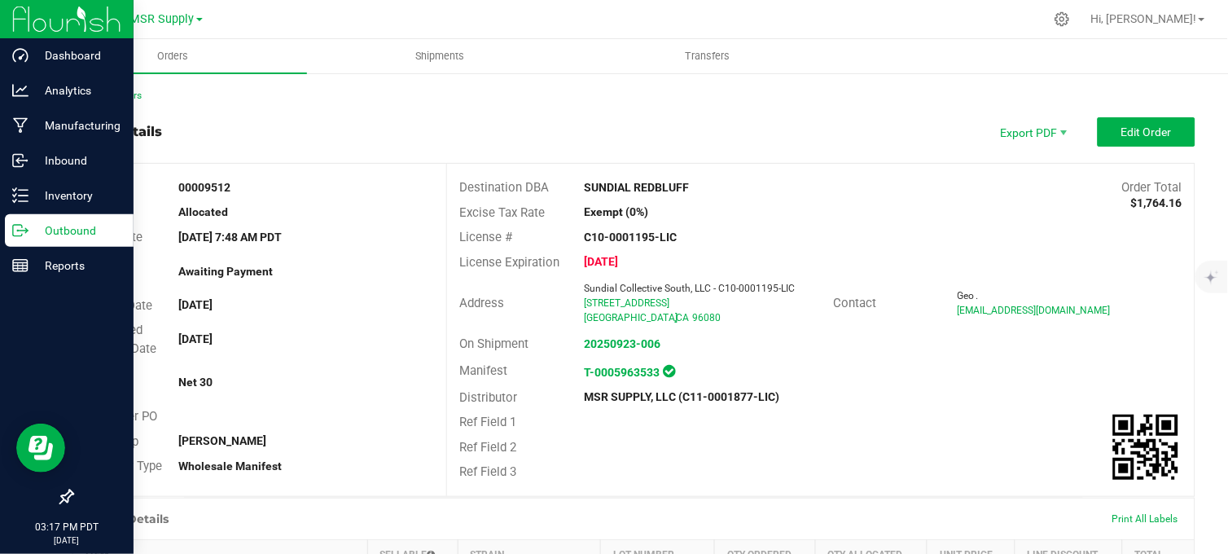
click at [29, 232] on div "Outbound" at bounding box center [69, 230] width 129 height 33
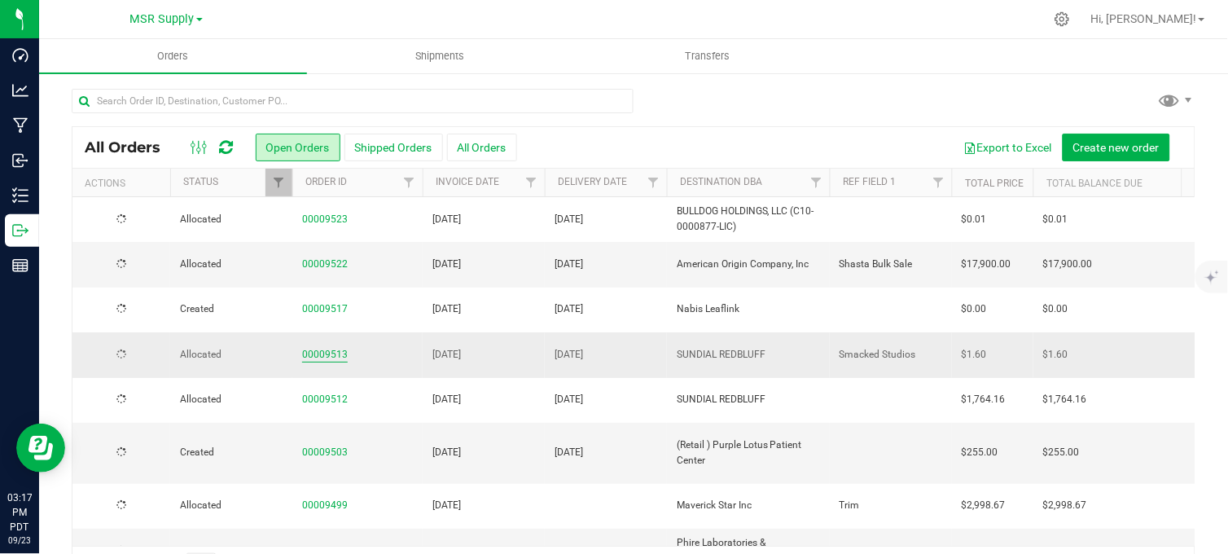
click at [331, 355] on link "00009513" at bounding box center [325, 354] width 46 height 15
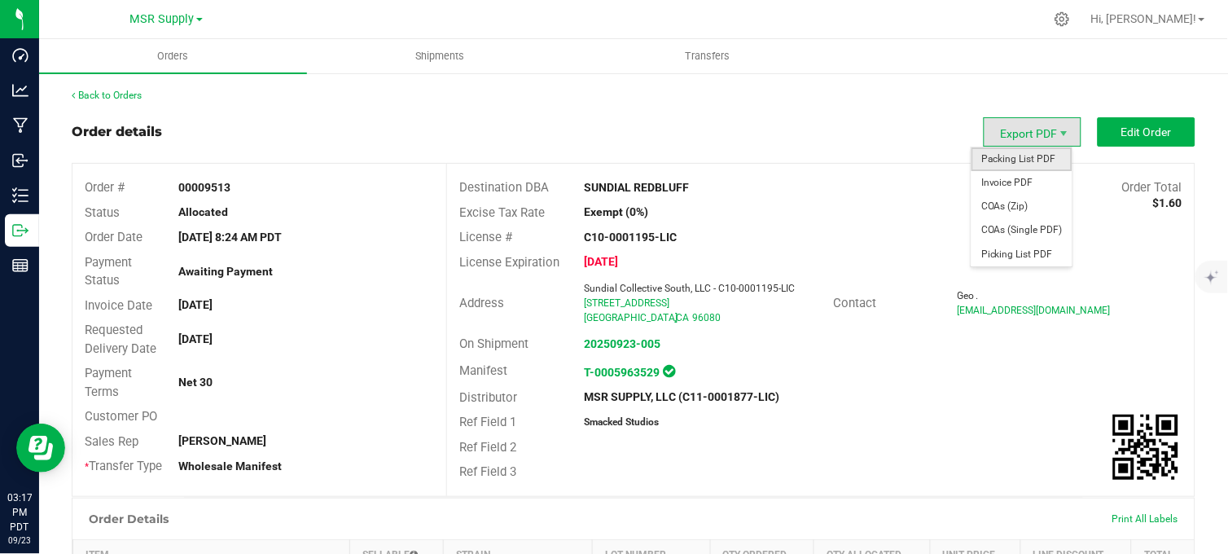
click at [1007, 160] on span "Packing List PDF" at bounding box center [1022, 159] width 101 height 24
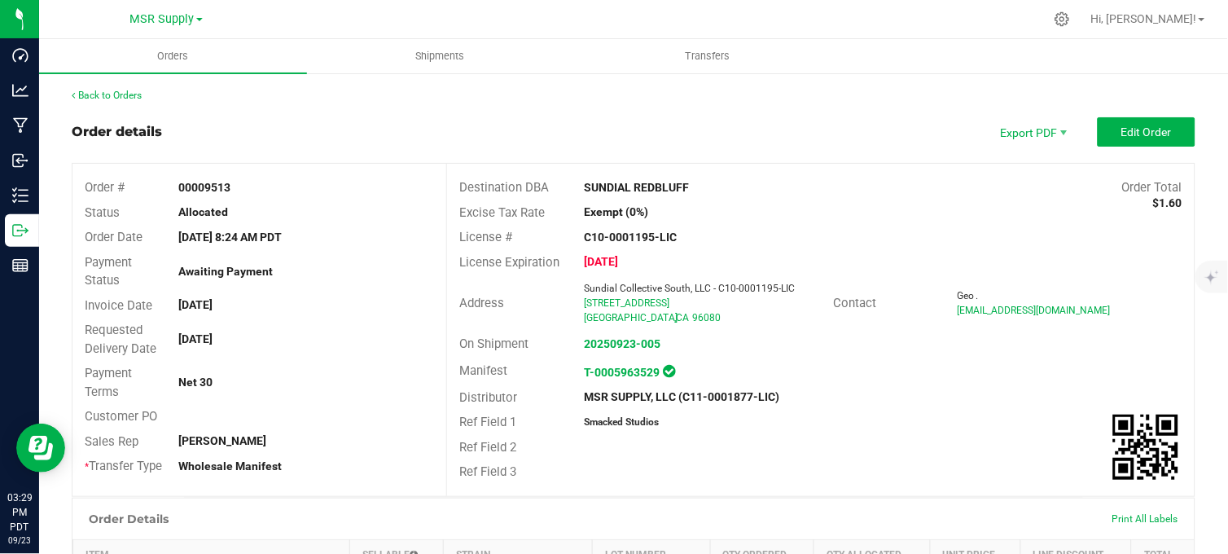
click at [407, 103] on div "Back to Orders Order details Export PDF Edit Order Order # 00009513 Status Allo…" at bounding box center [634, 536] width 1124 height 896
click at [467, 86] on div "Back to Orders Order details Export PDF Edit Order Order # 00009513 Status Allo…" at bounding box center [633, 536] width 1189 height 928
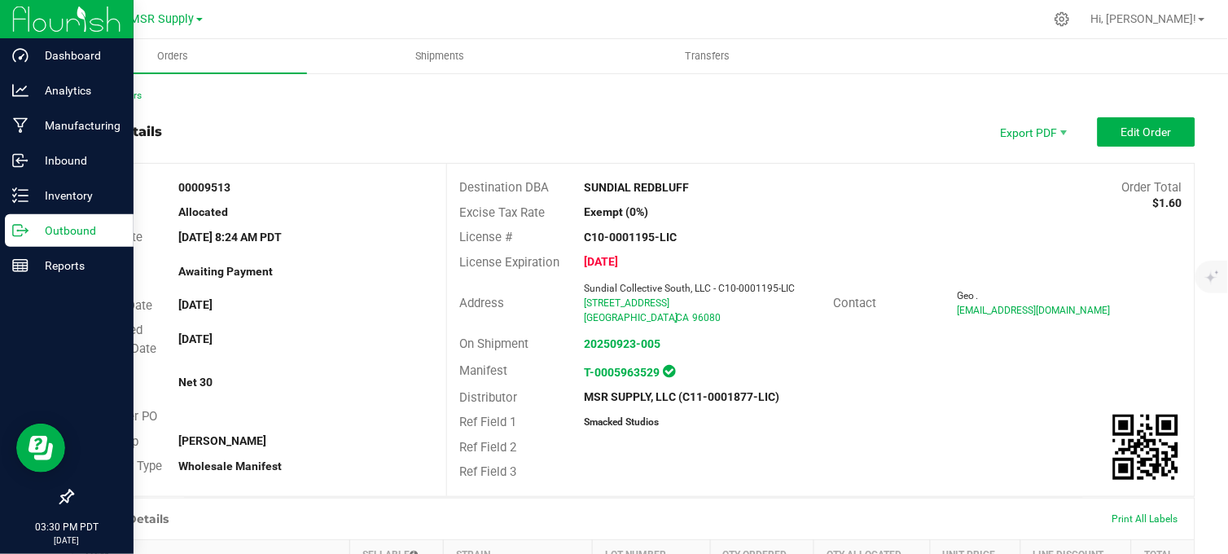
click at [27, 230] on icon at bounding box center [26, 229] width 2 height 2
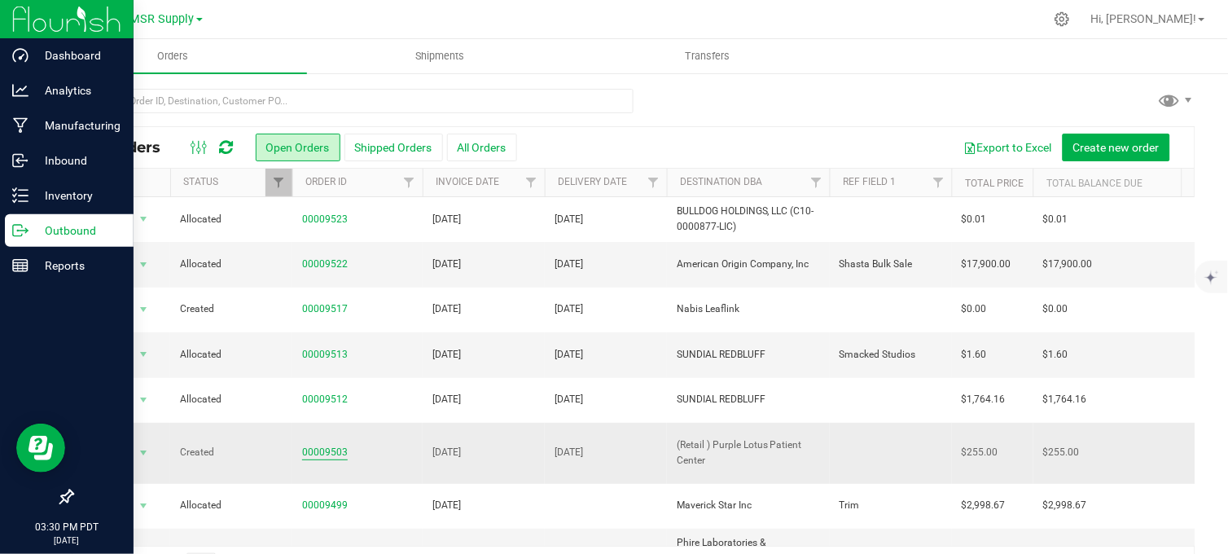
click at [338, 445] on link "00009503" at bounding box center [325, 452] width 46 height 15
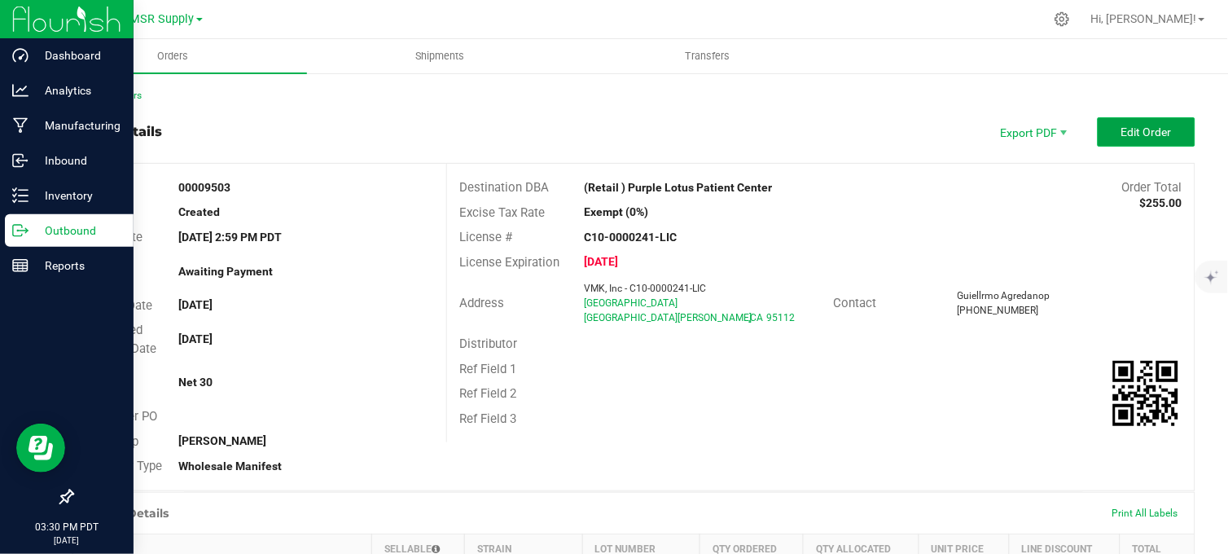
click at [1108, 139] on button "Edit Order" at bounding box center [1147, 131] width 98 height 29
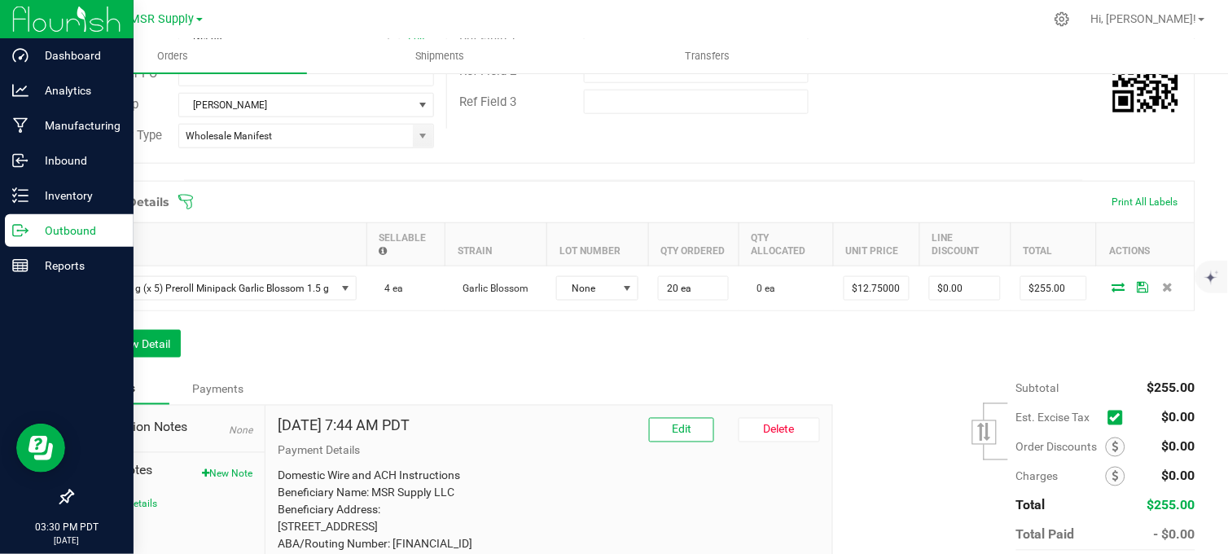
scroll to position [362, 0]
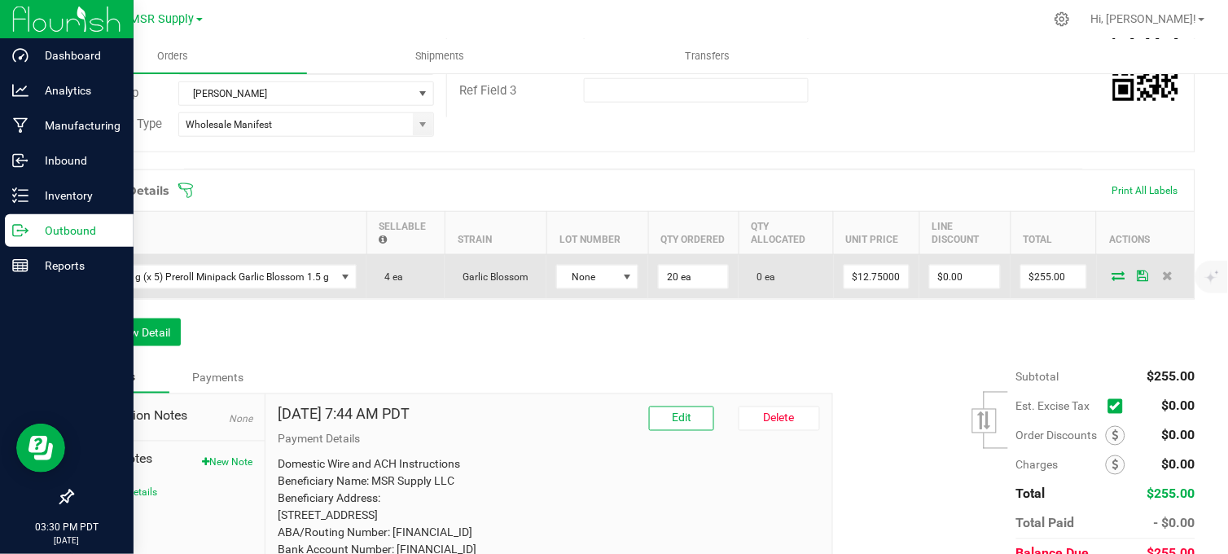
click at [1112, 280] on icon at bounding box center [1118, 275] width 13 height 10
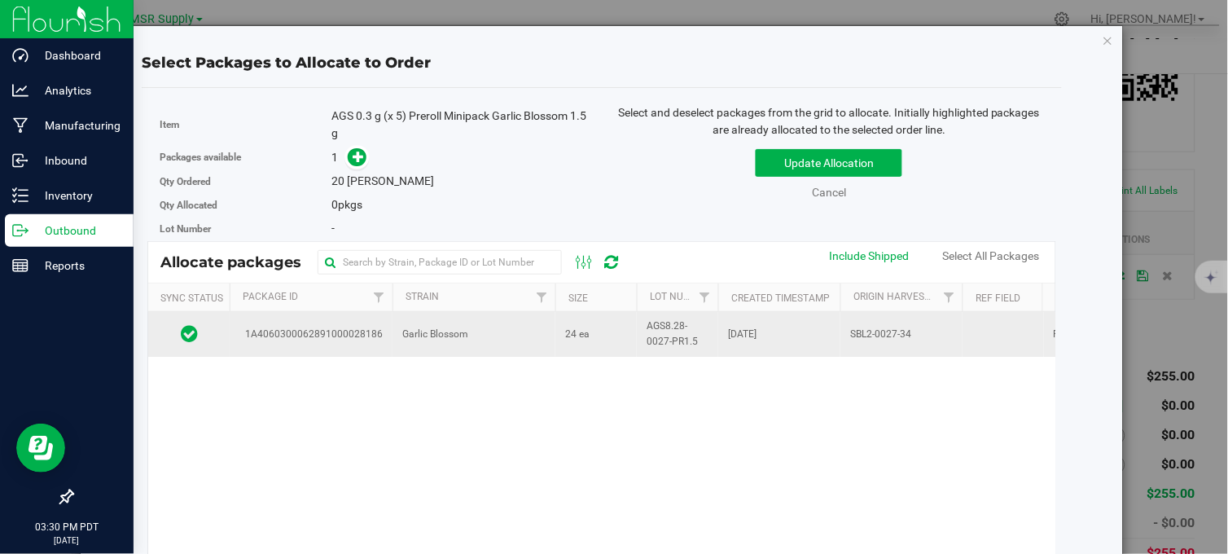
click at [528, 336] on td "Garlic Blossom" at bounding box center [474, 334] width 163 height 44
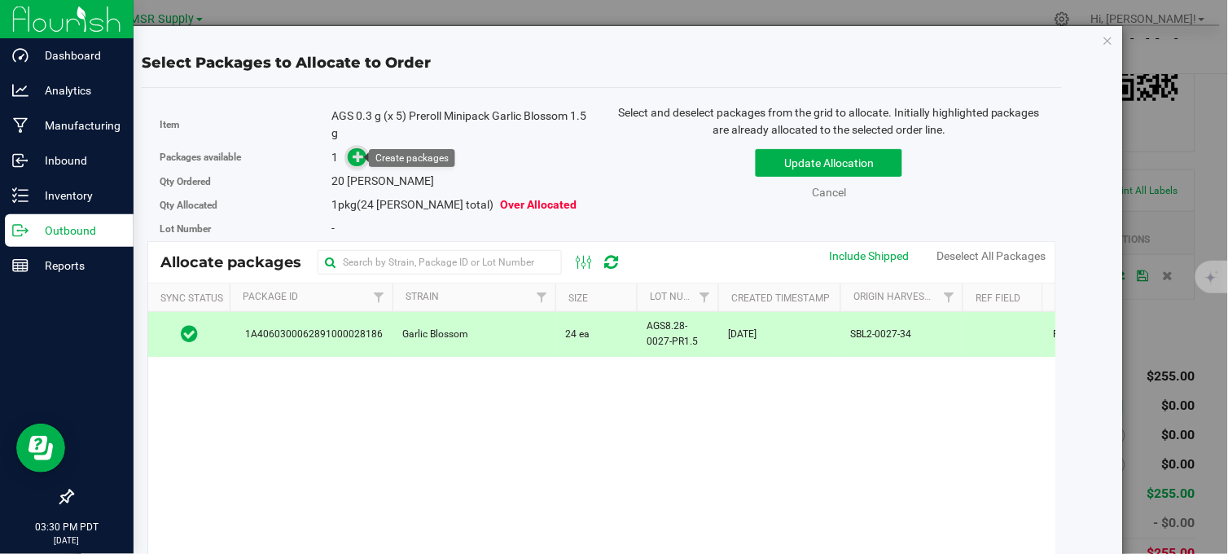
click at [353, 160] on icon at bounding box center [358, 156] width 11 height 11
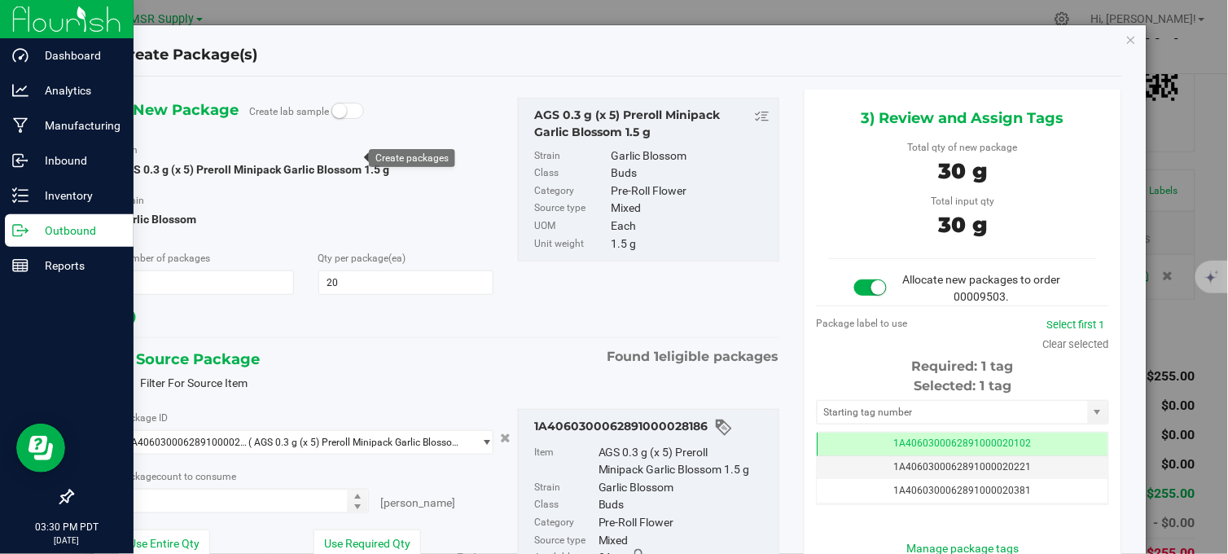
type input "20 ea"
click at [1126, 41] on icon "button" at bounding box center [1131, 39] width 11 height 20
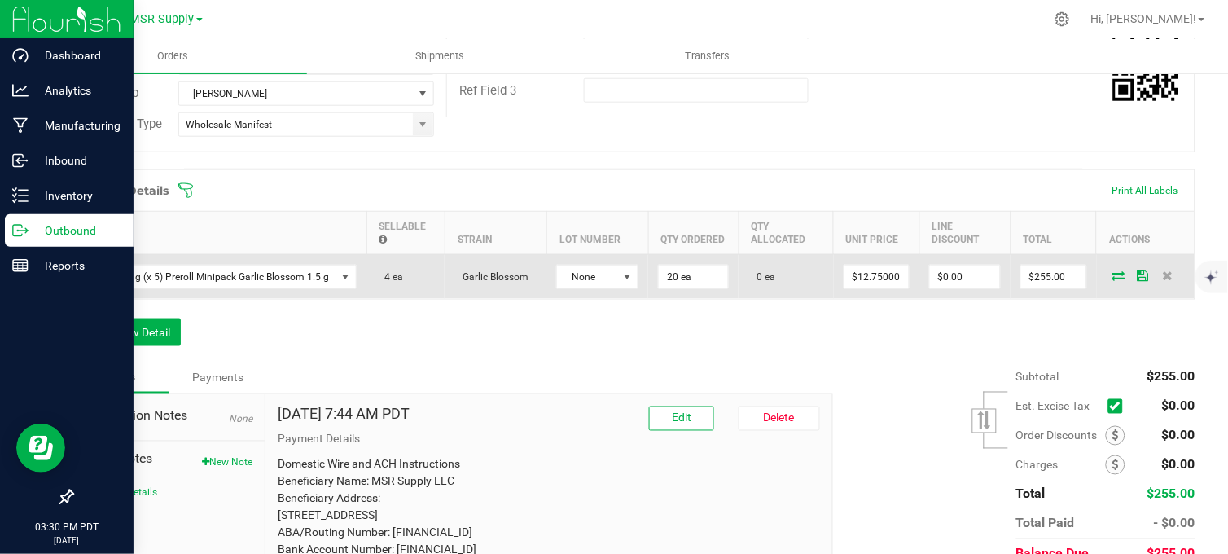
click at [1107, 280] on span at bounding box center [1119, 275] width 24 height 10
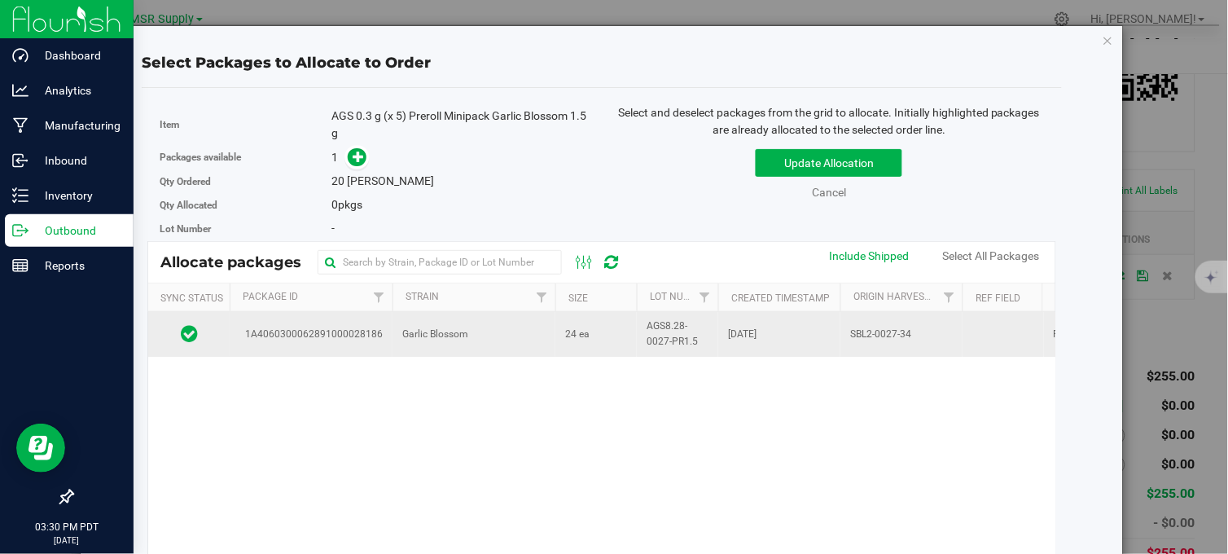
click at [566, 335] on span "24 ea" at bounding box center [577, 334] width 24 height 15
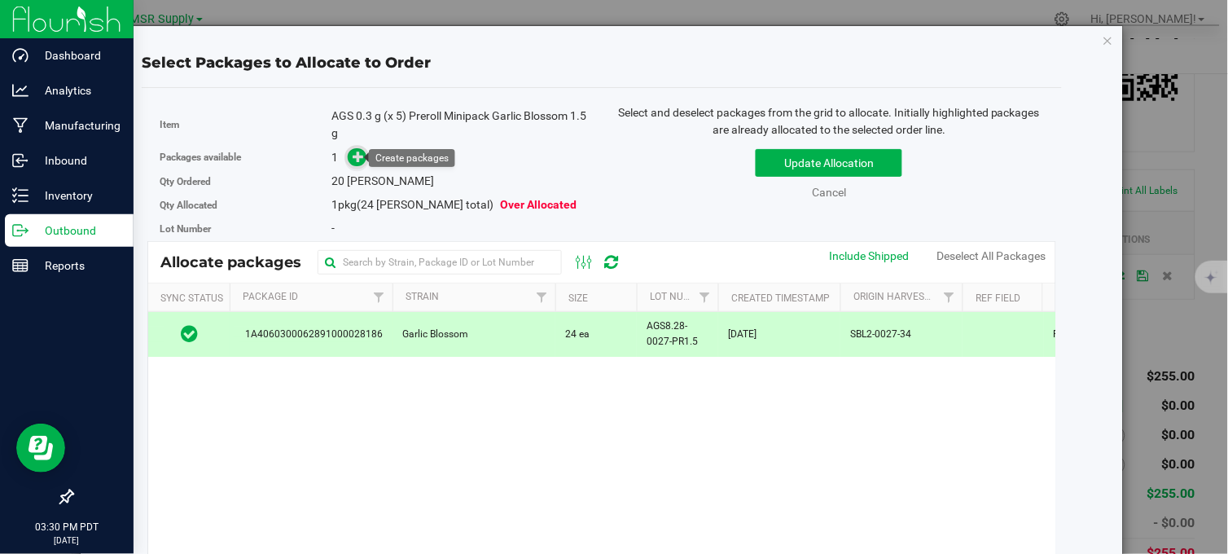
click at [356, 157] on icon at bounding box center [358, 156] width 11 height 11
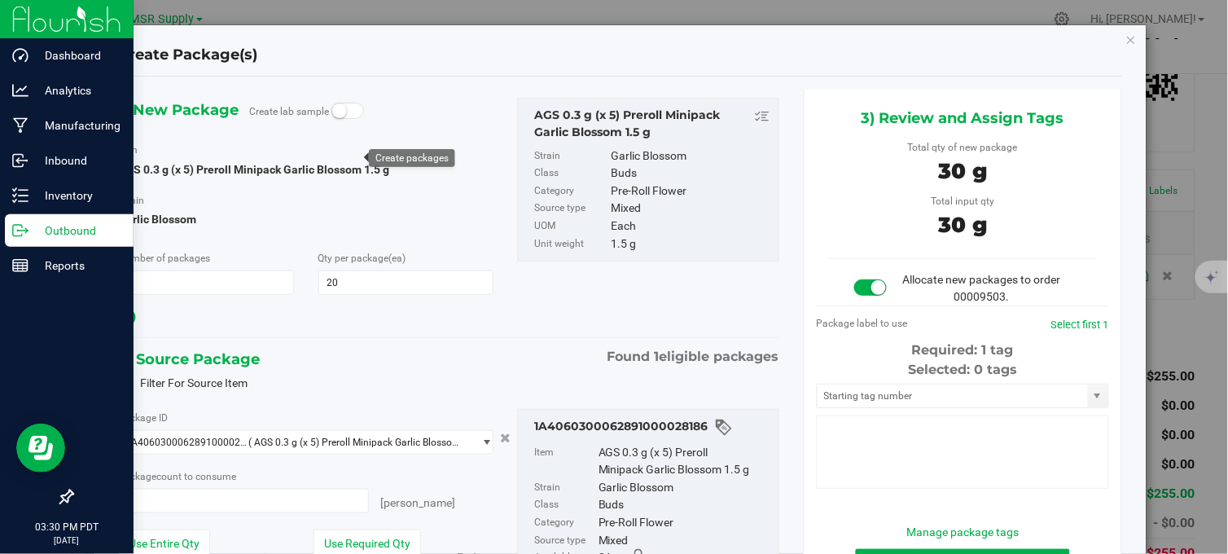
type input "20 ea"
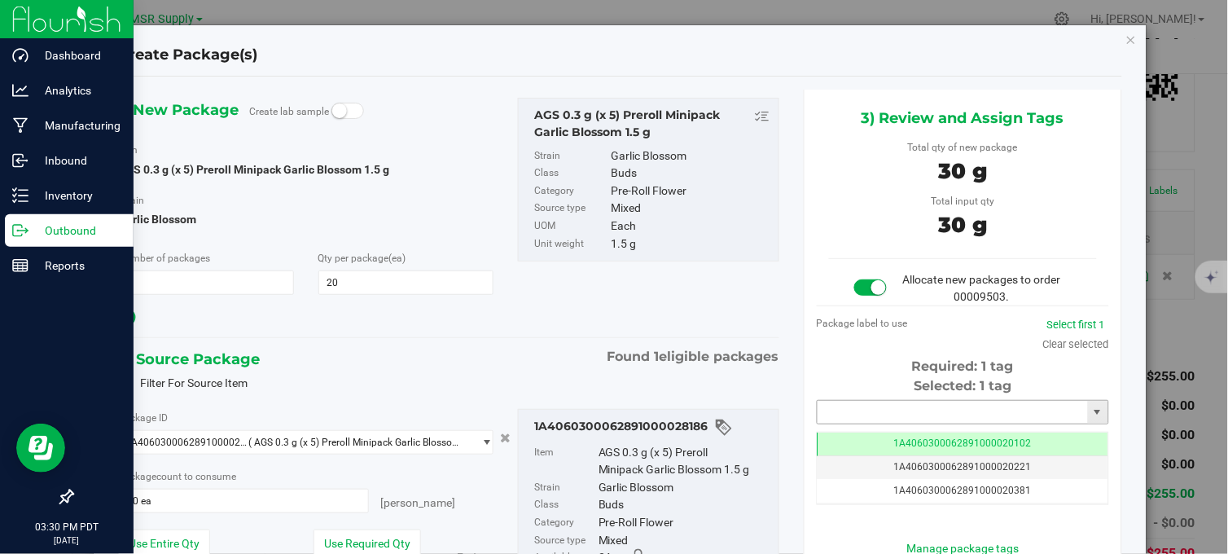
click at [897, 404] on input "text" at bounding box center [953, 412] width 270 height 23
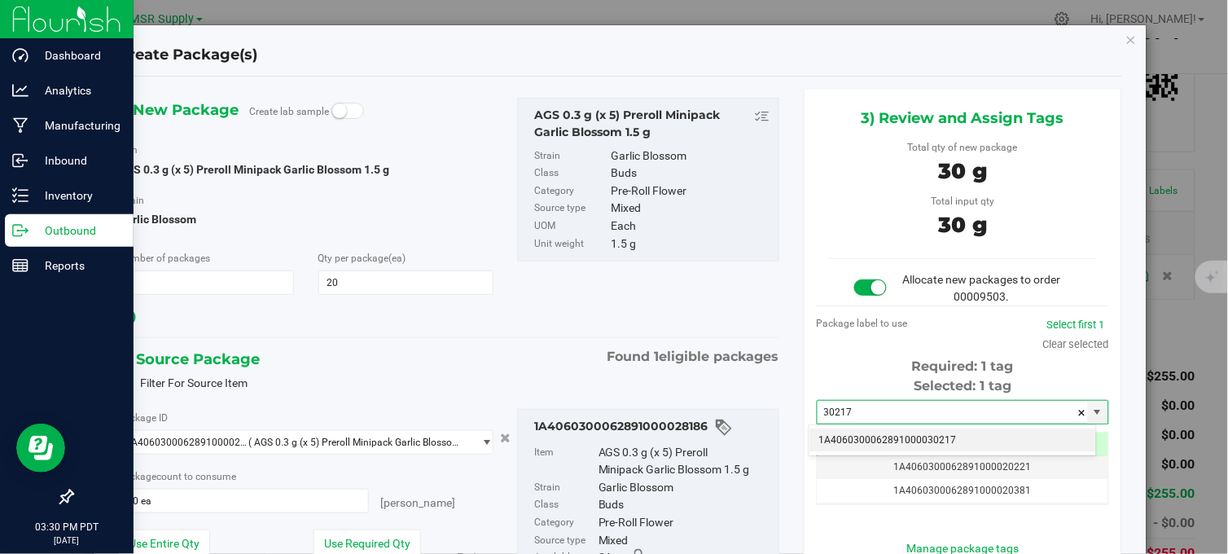
drag, startPoint x: 912, startPoint y: 441, endPoint x: 905, endPoint y: 358, distance: 82.6
click at [911, 438] on li "1A4060300062891000030217" at bounding box center [953, 440] width 287 height 24
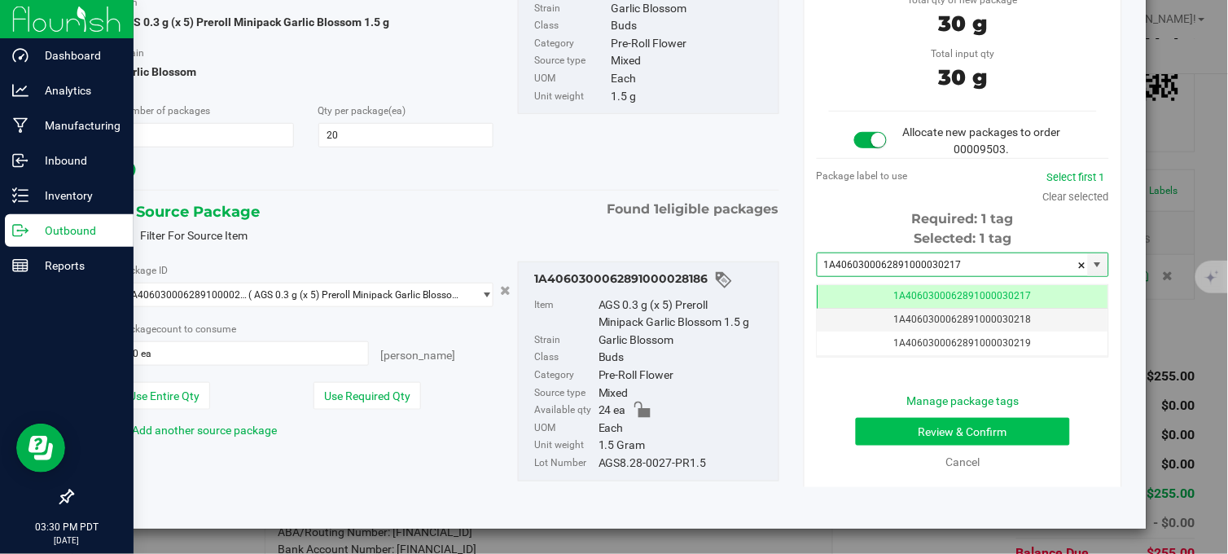
type input "1A4060300062891000030217"
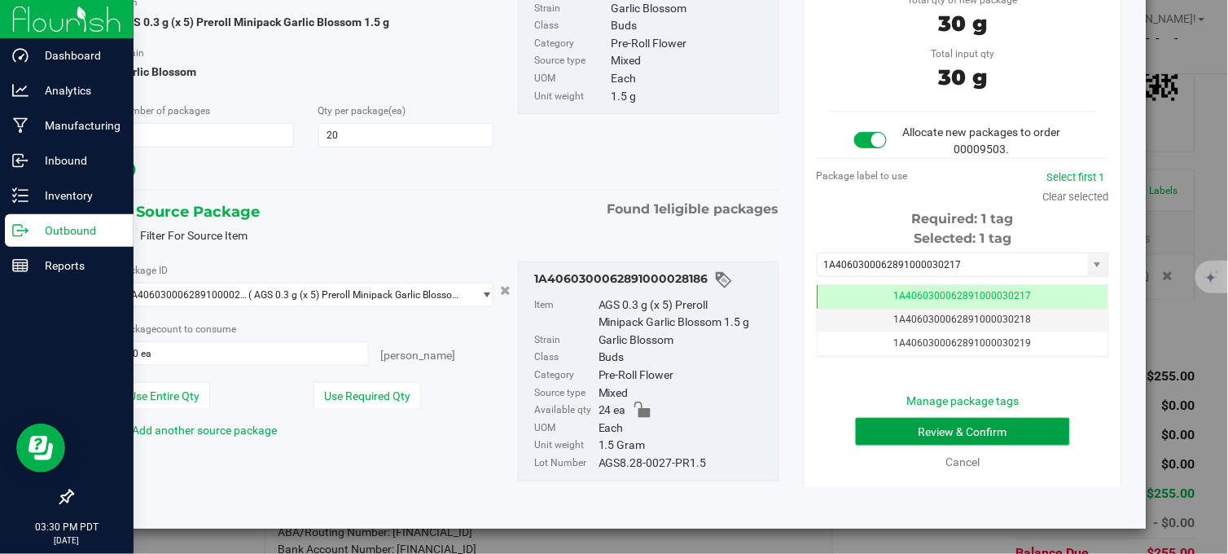
click at [927, 420] on button "Review & Confirm" at bounding box center [963, 432] width 214 height 28
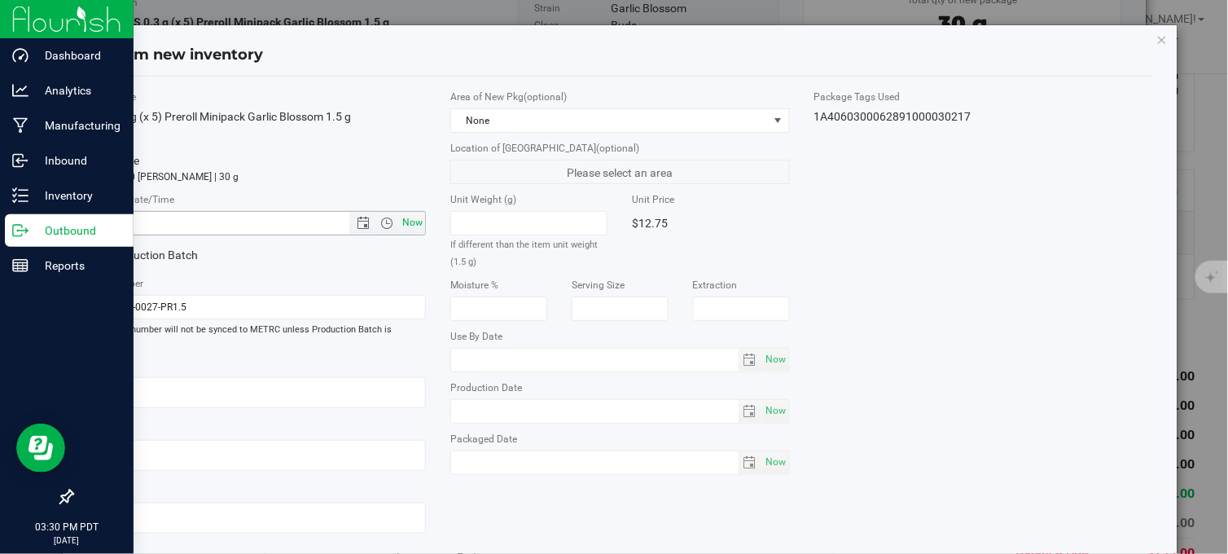
click at [406, 217] on span "Now" at bounding box center [413, 223] width 28 height 24
type input "[DATE] 3:30 PM"
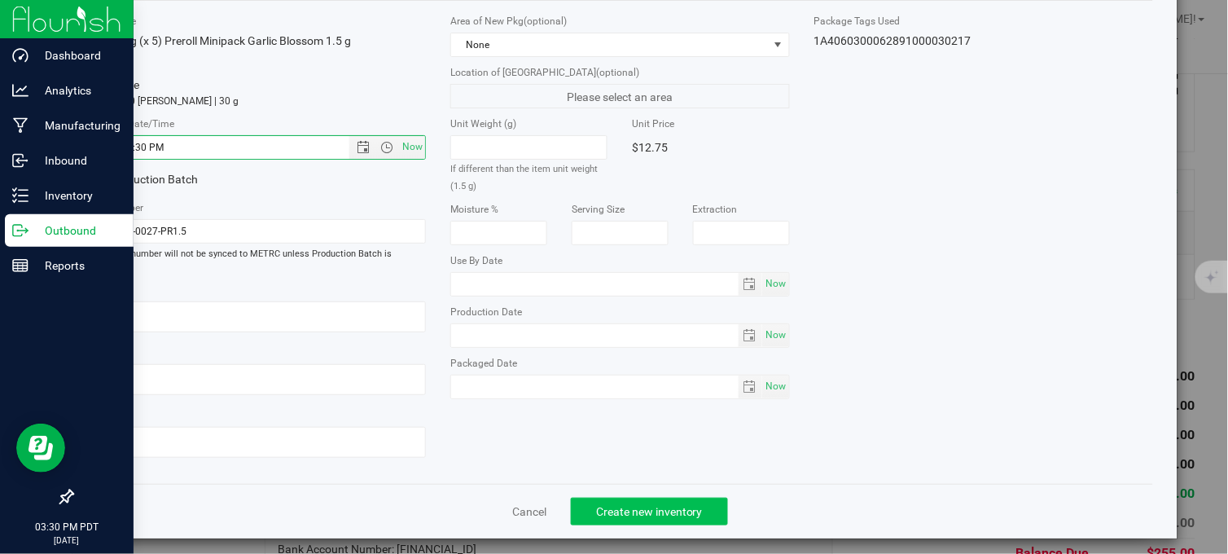
drag, startPoint x: 624, startPoint y: 490, endPoint x: 625, endPoint y: 499, distance: 9.1
click at [625, 497] on div "Cancel Create new inventory" at bounding box center [620, 511] width 1066 height 55
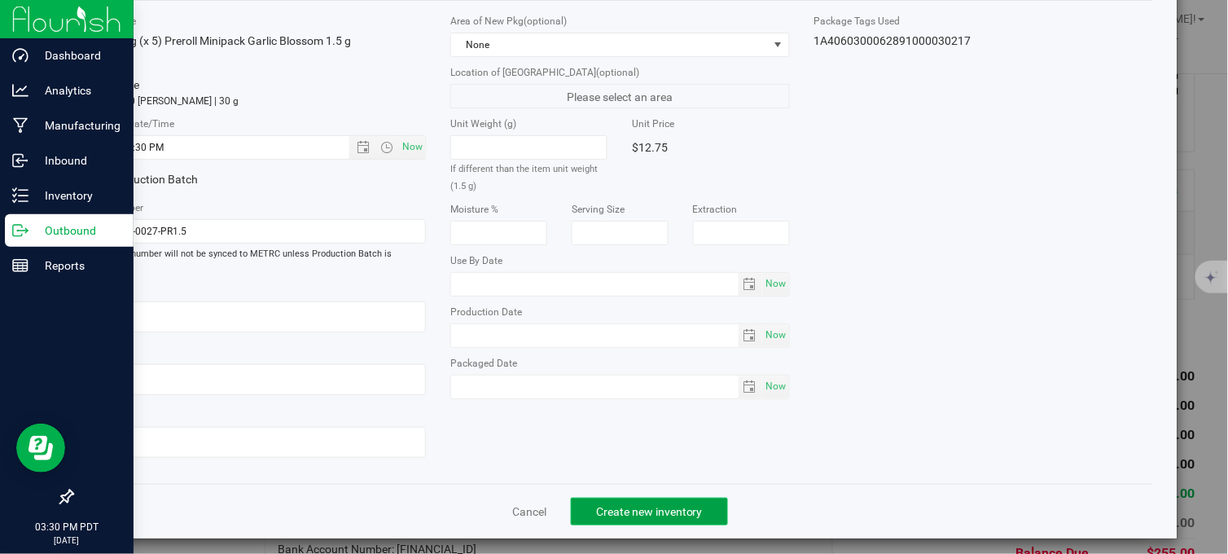
click at [625, 505] on span "Create new inventory" at bounding box center [649, 511] width 107 height 13
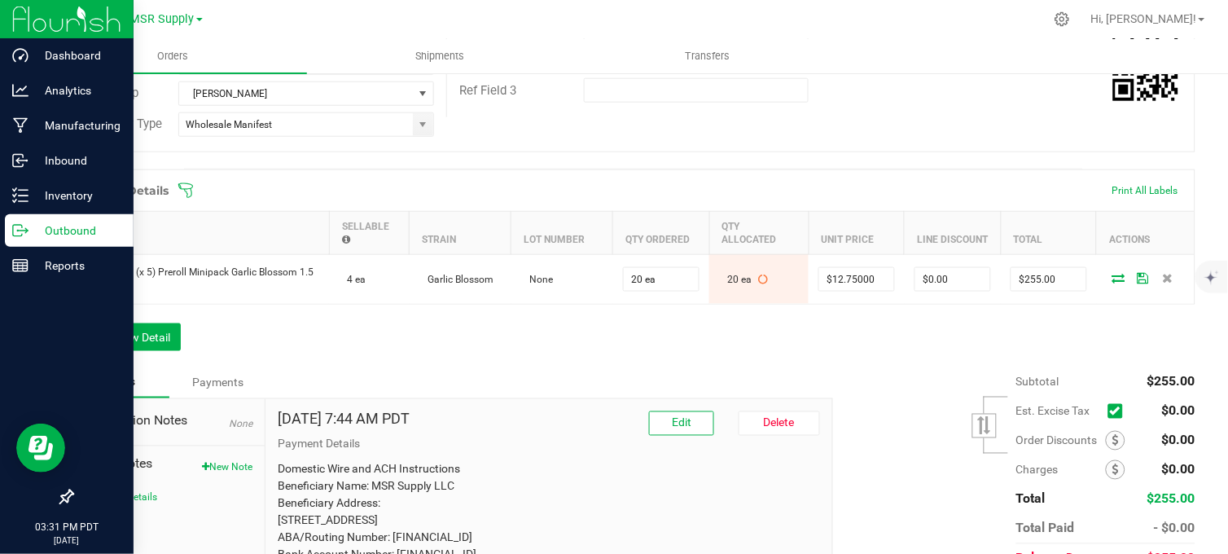
click at [731, 367] on div "Order Details Print All Labels Item Sellable Strain Lot Number Qty Ordered Qty …" at bounding box center [634, 268] width 1124 height 198
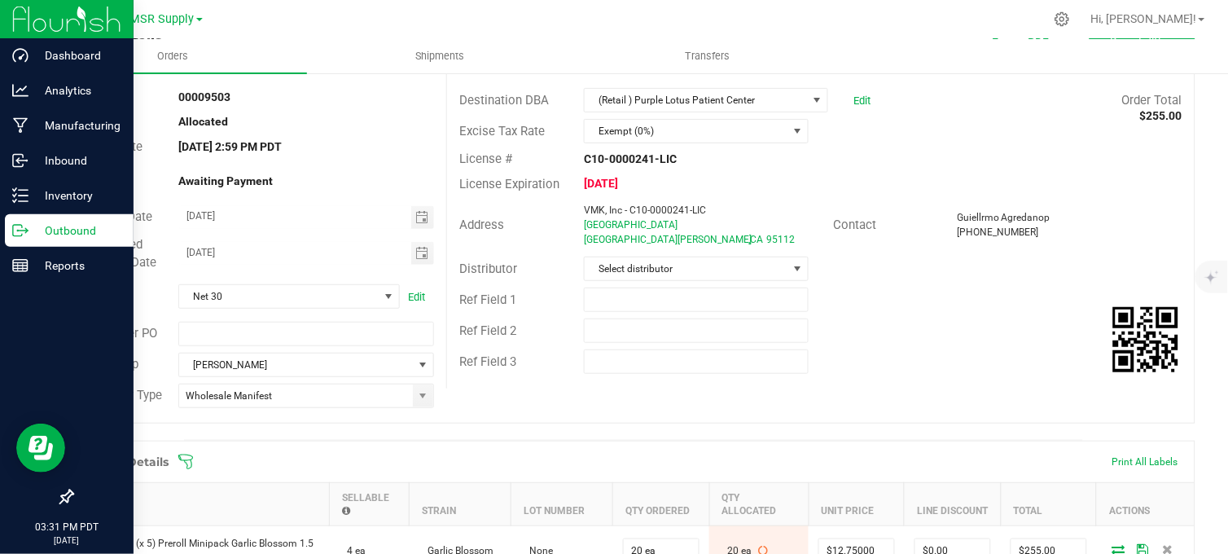
click at [851, 287] on div "Ref Field 1" at bounding box center [821, 299] width 748 height 31
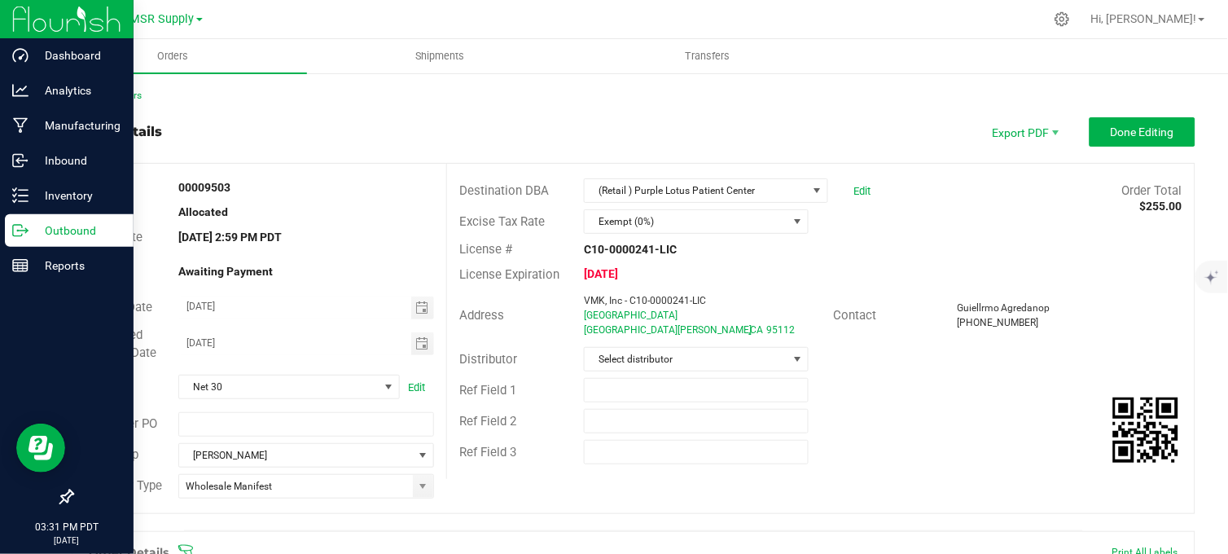
click at [949, 230] on div "Excise Tax Rate Exempt (0%)" at bounding box center [821, 221] width 748 height 31
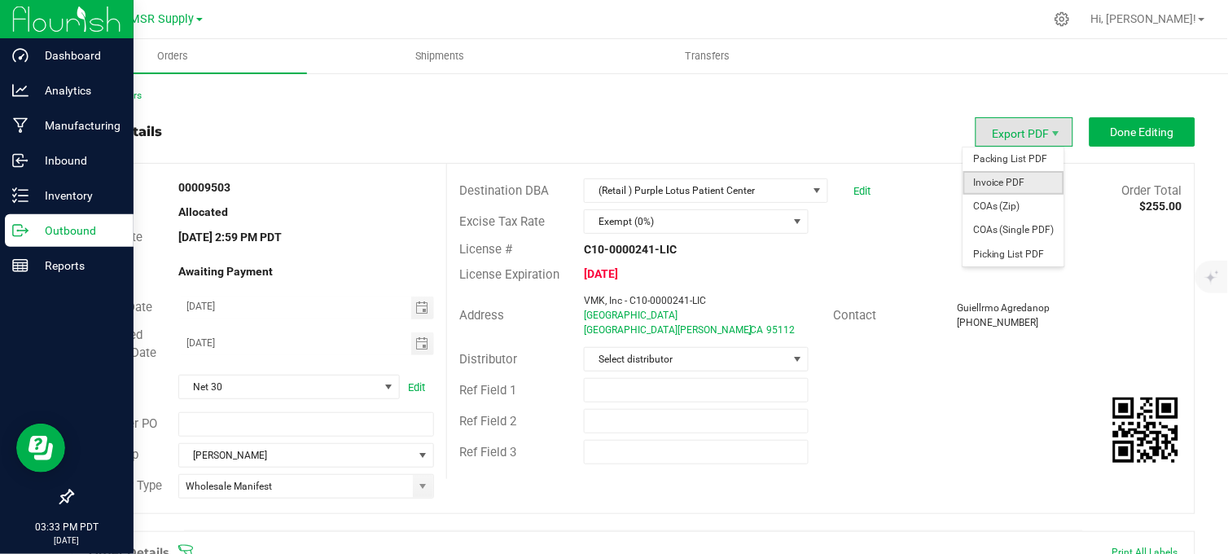
click at [1024, 182] on span "Invoice PDF" at bounding box center [1013, 183] width 101 height 24
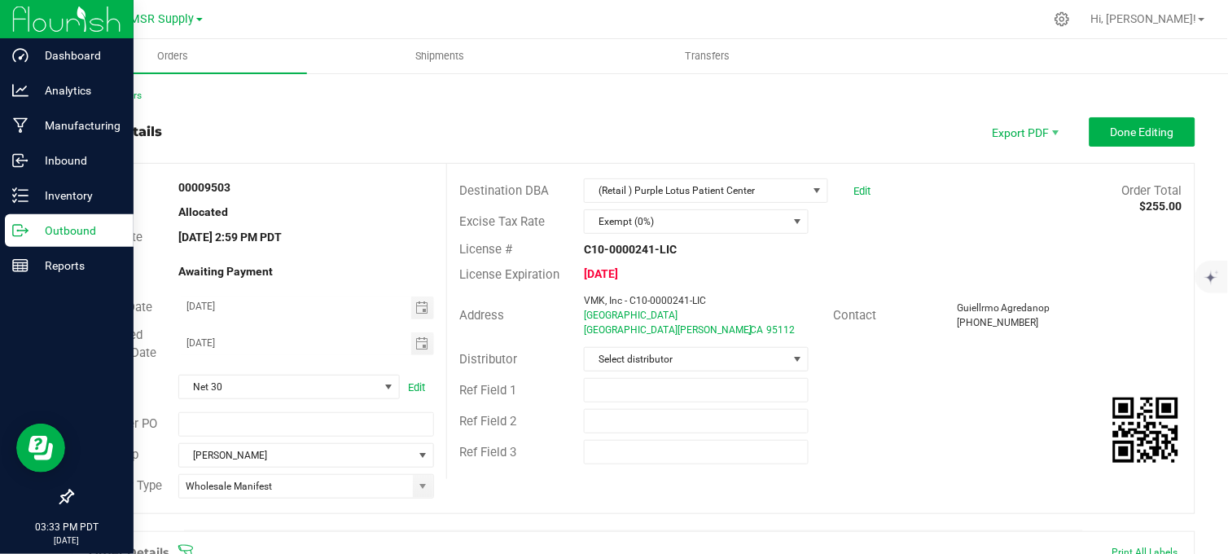
click at [646, 118] on div "Order details Export PDF Done Editing" at bounding box center [634, 131] width 1124 height 29
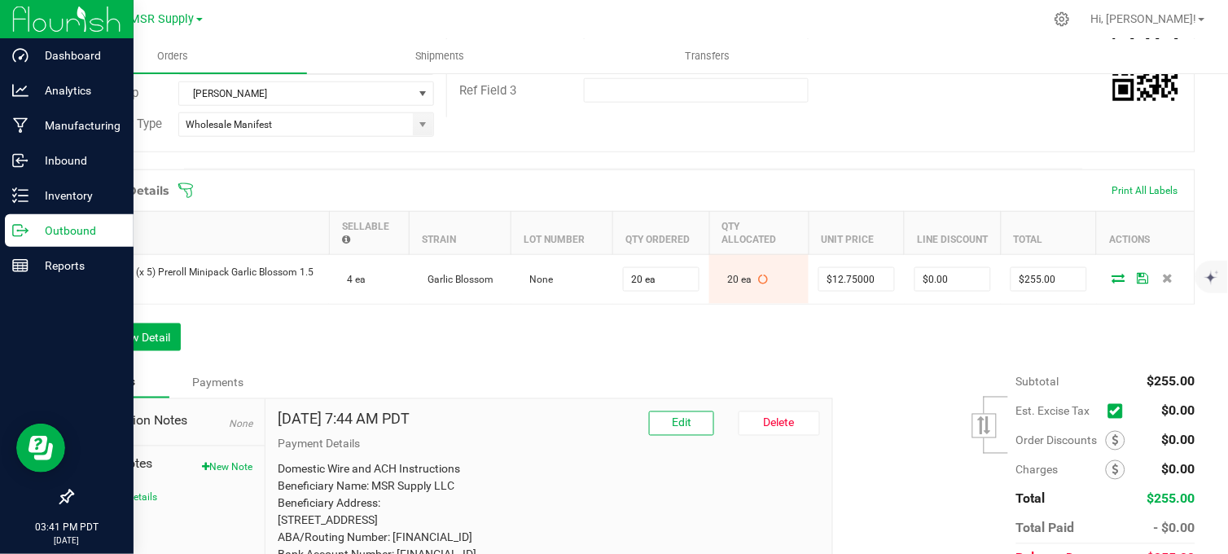
scroll to position [90, 0]
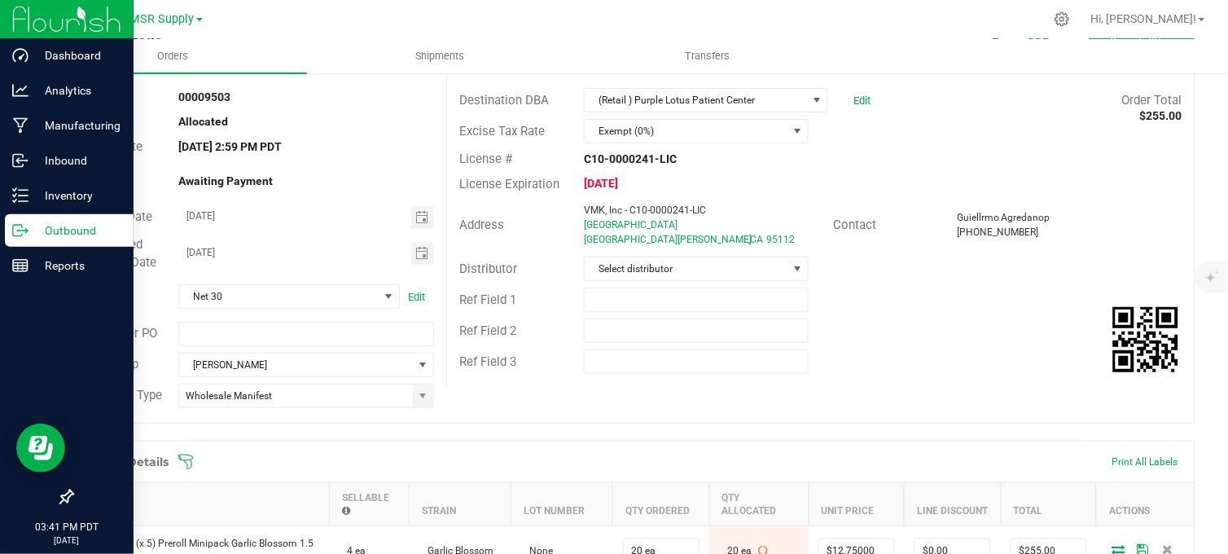
drag, startPoint x: 22, startPoint y: 232, endPoint x: 53, endPoint y: 234, distance: 31.0
click at [23, 232] on icon at bounding box center [20, 230] width 16 height 16
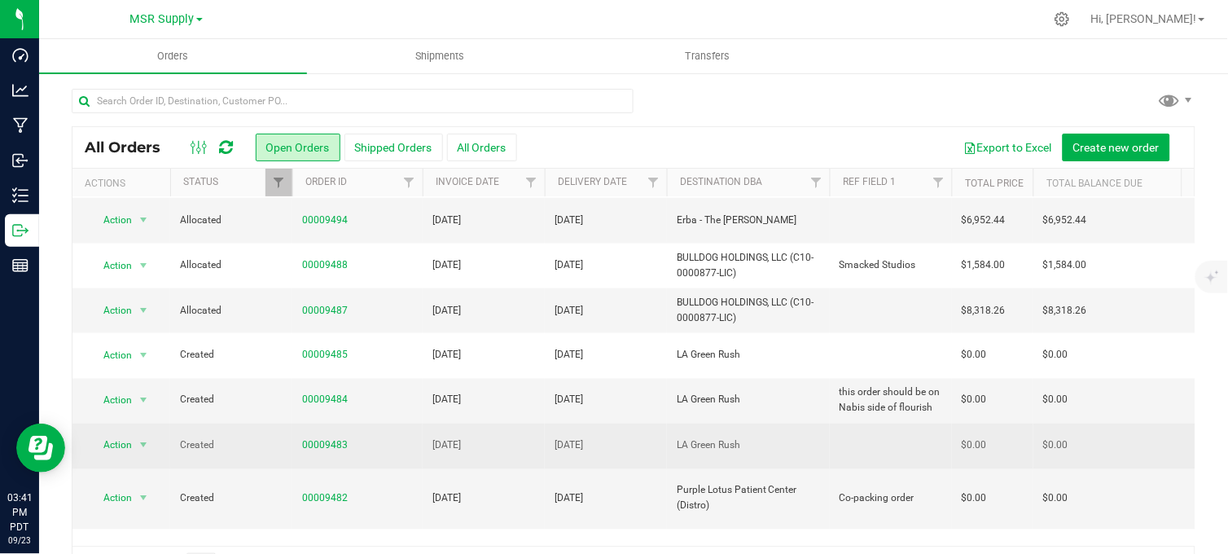
scroll to position [567, 0]
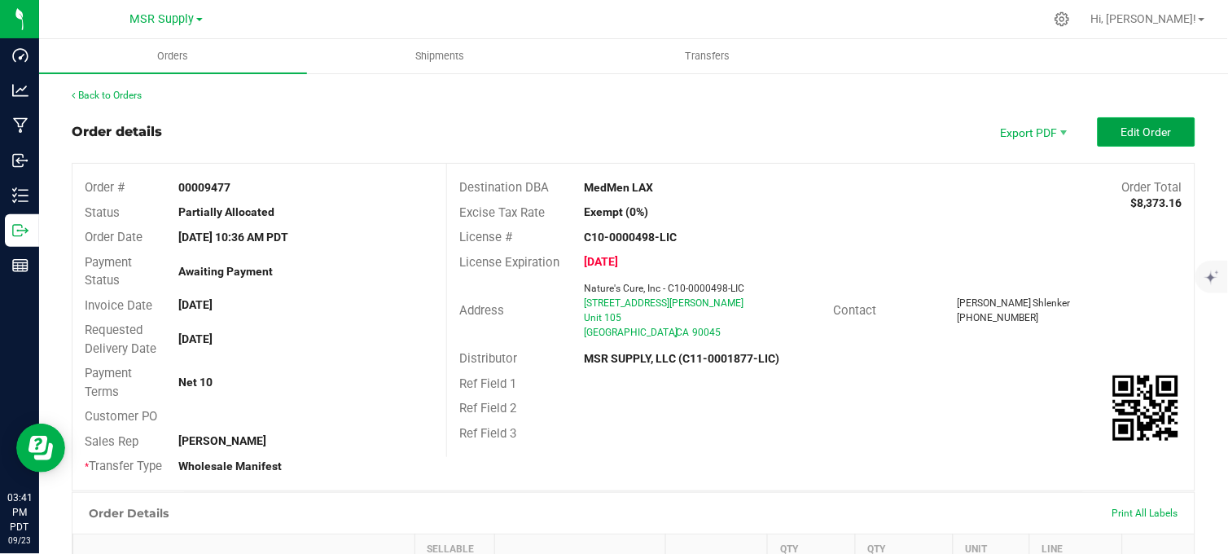
click at [1121, 133] on span "Edit Order" at bounding box center [1146, 131] width 50 height 13
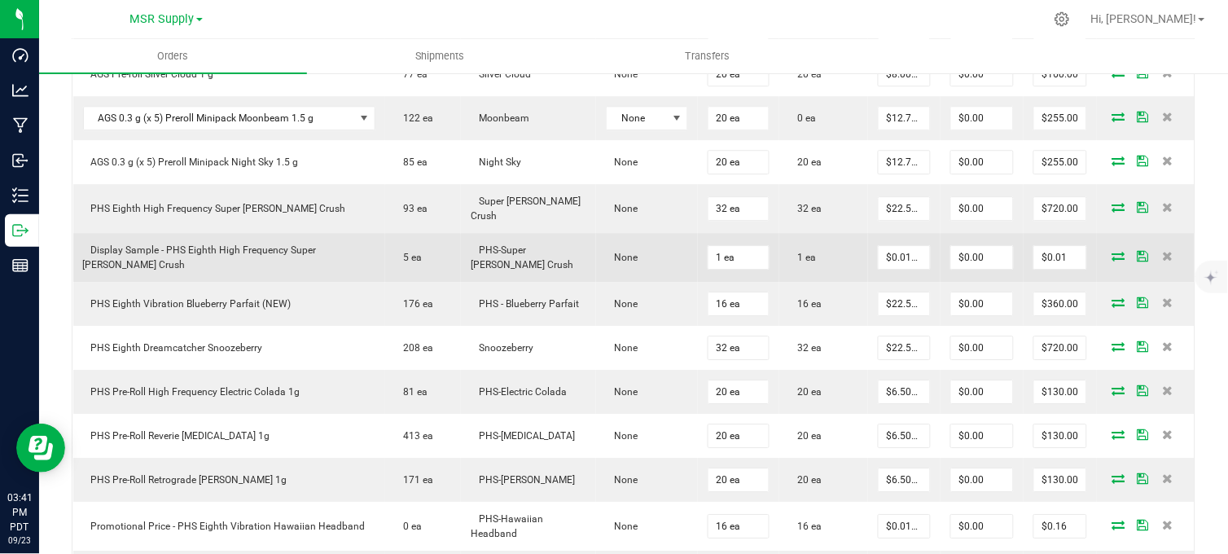
scroll to position [905, 0]
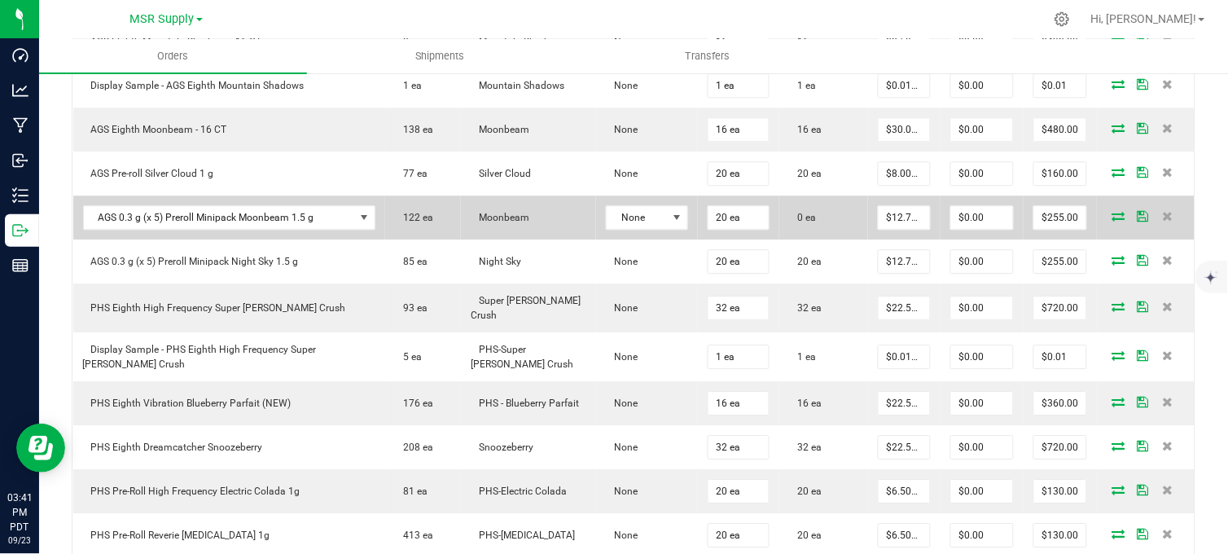
click at [1107, 221] on span at bounding box center [1119, 216] width 24 height 10
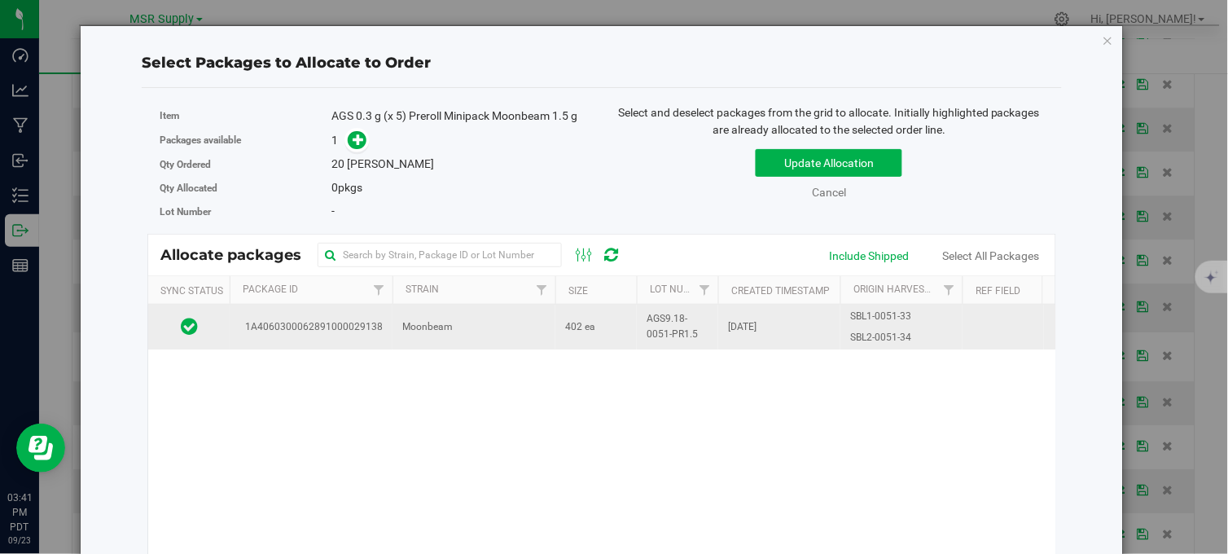
click at [475, 331] on td "Moonbeam" at bounding box center [474, 327] width 163 height 44
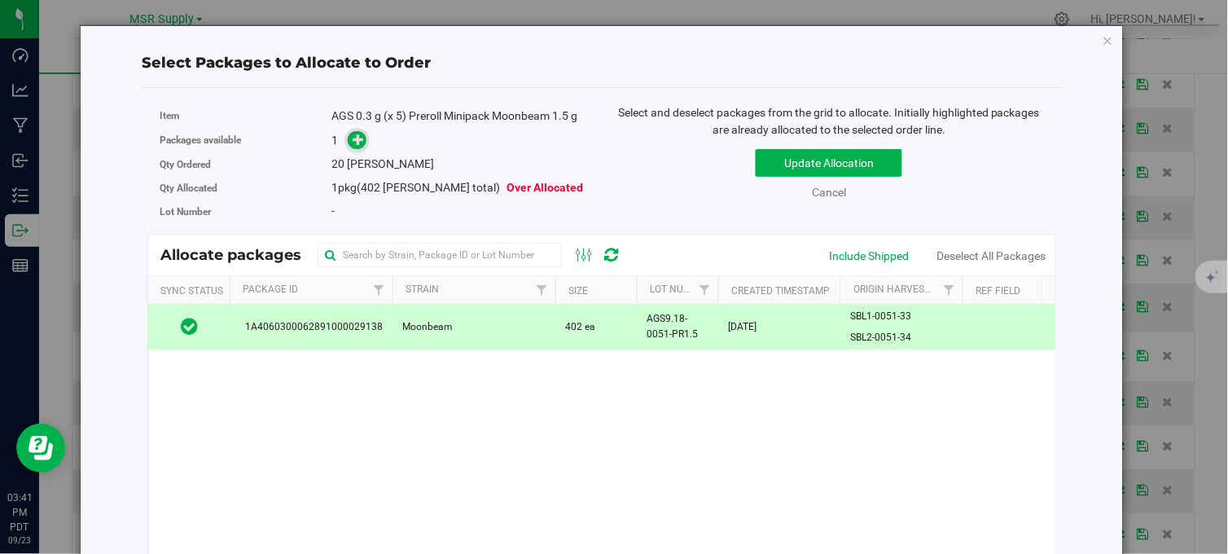
click at [354, 149] on span at bounding box center [357, 140] width 19 height 19
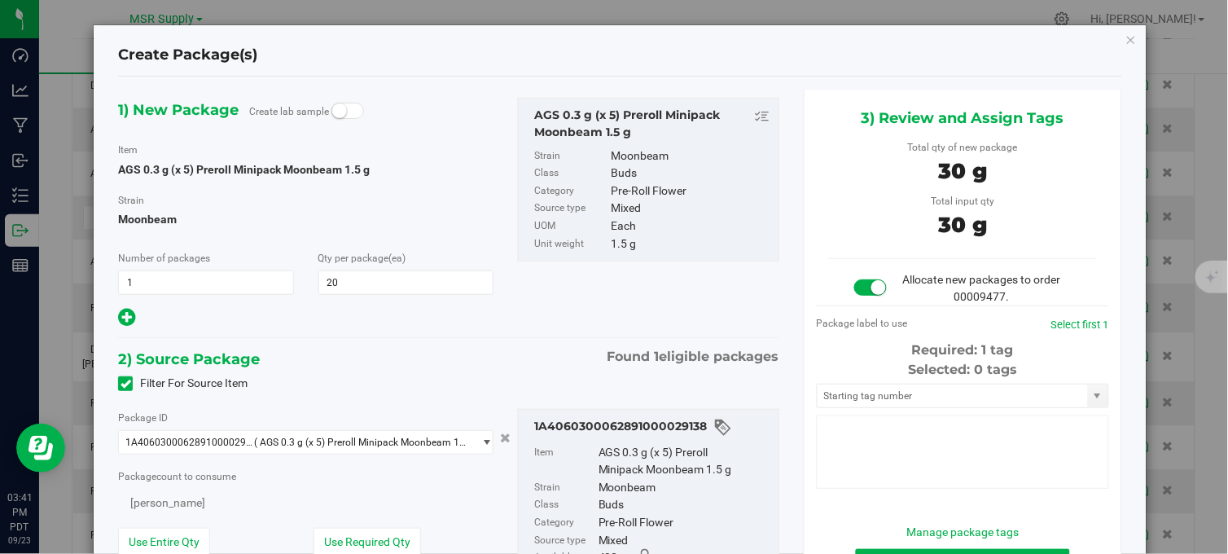
type input "20"
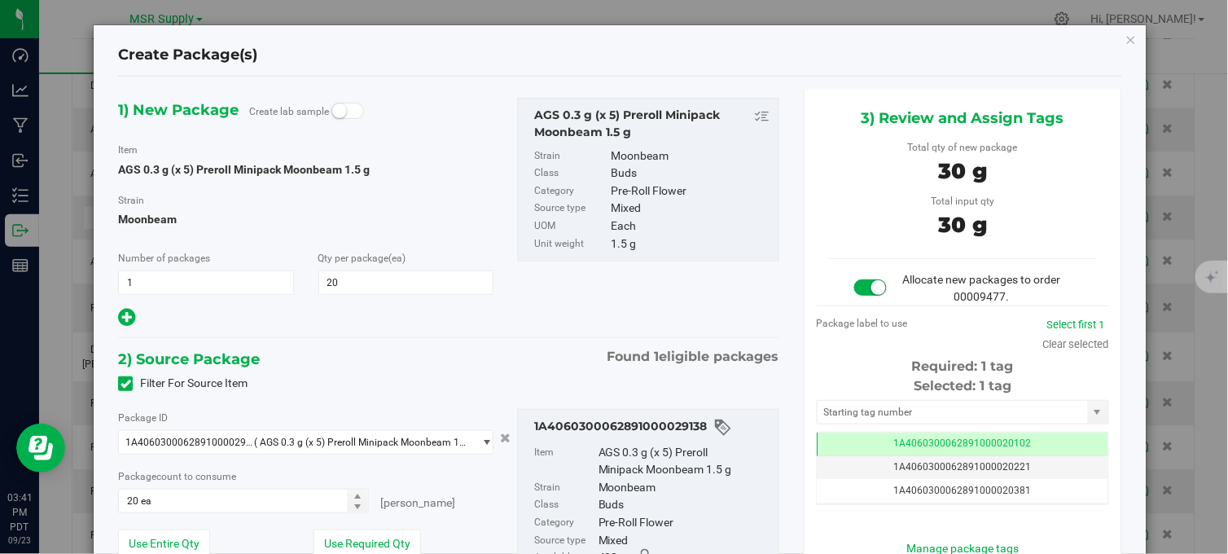
scroll to position [0, -1]
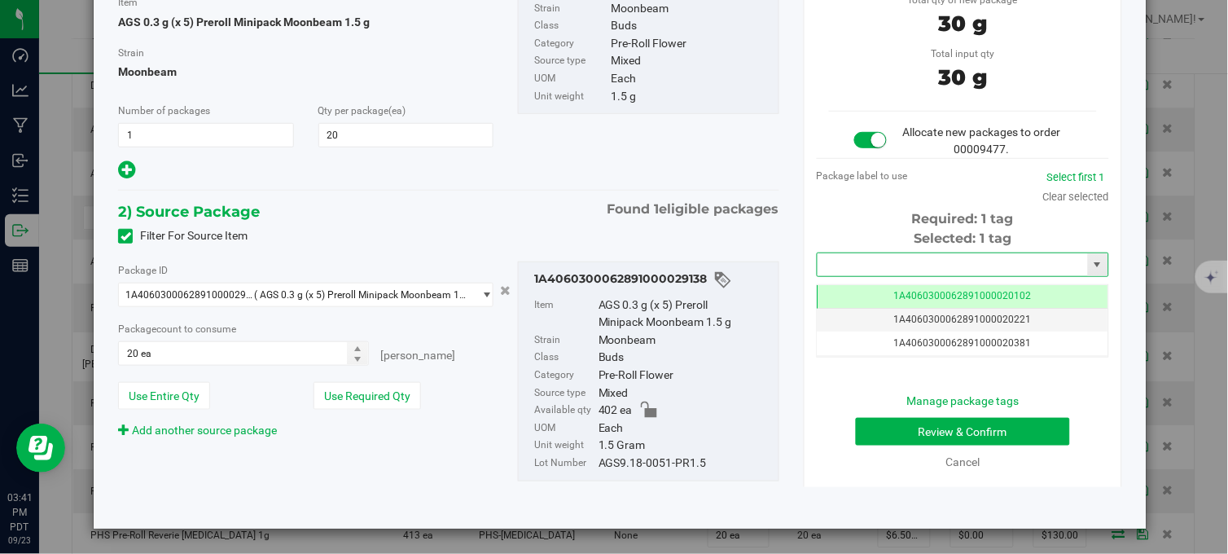
click at [843, 259] on input "text" at bounding box center [953, 264] width 270 height 23
click at [907, 294] on li "1A4060300062891000030218" at bounding box center [953, 291] width 287 height 24
type input "1A4060300062891000030218"
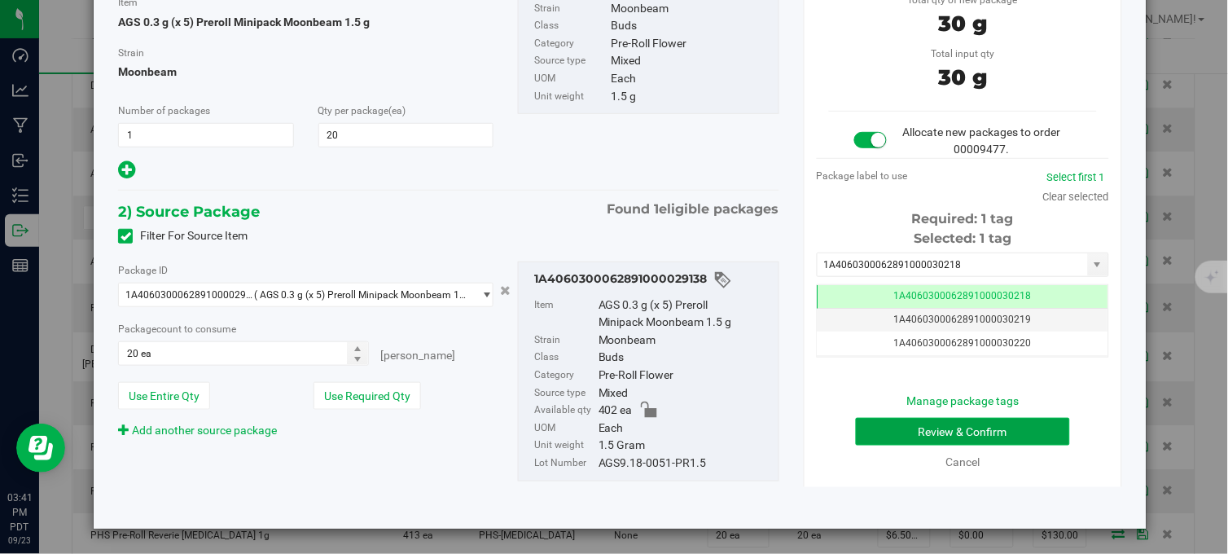
click at [900, 421] on button "Review & Confirm" at bounding box center [963, 432] width 214 height 28
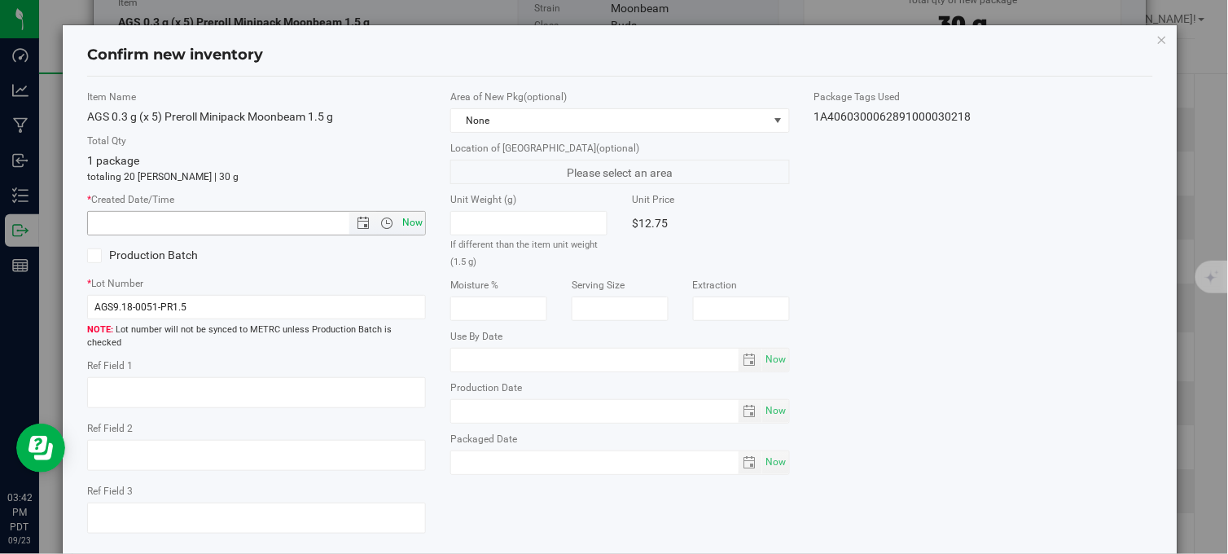
click at [408, 224] on span "Now" at bounding box center [413, 223] width 28 height 24
type input "[DATE] 3:42 PM"
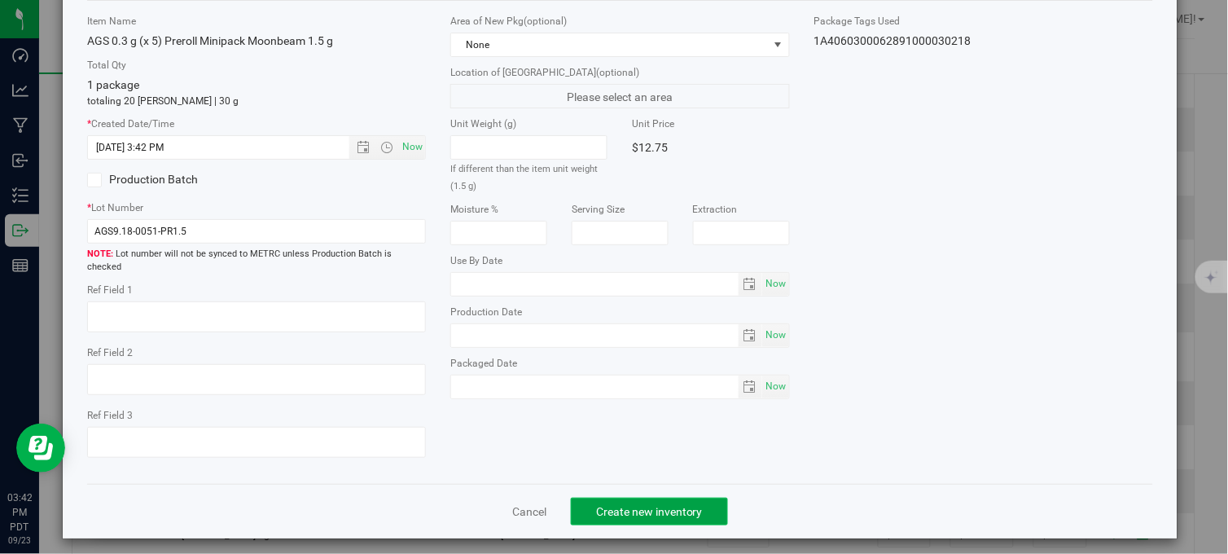
click at [596, 505] on span "Create new inventory" at bounding box center [649, 511] width 107 height 13
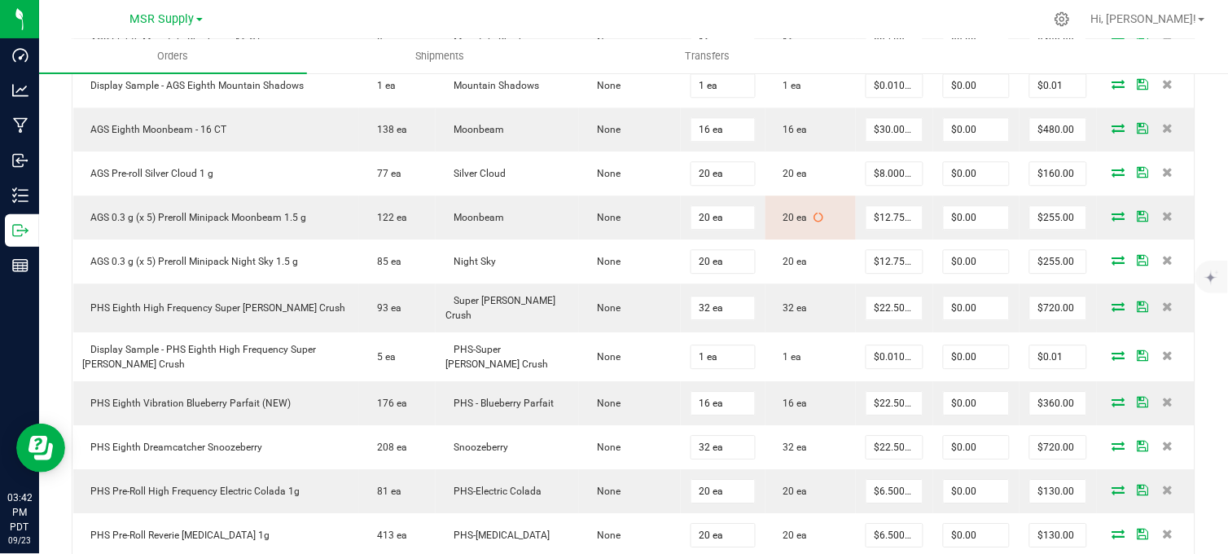
click at [367, 19] on div at bounding box center [668, 19] width 753 height 32
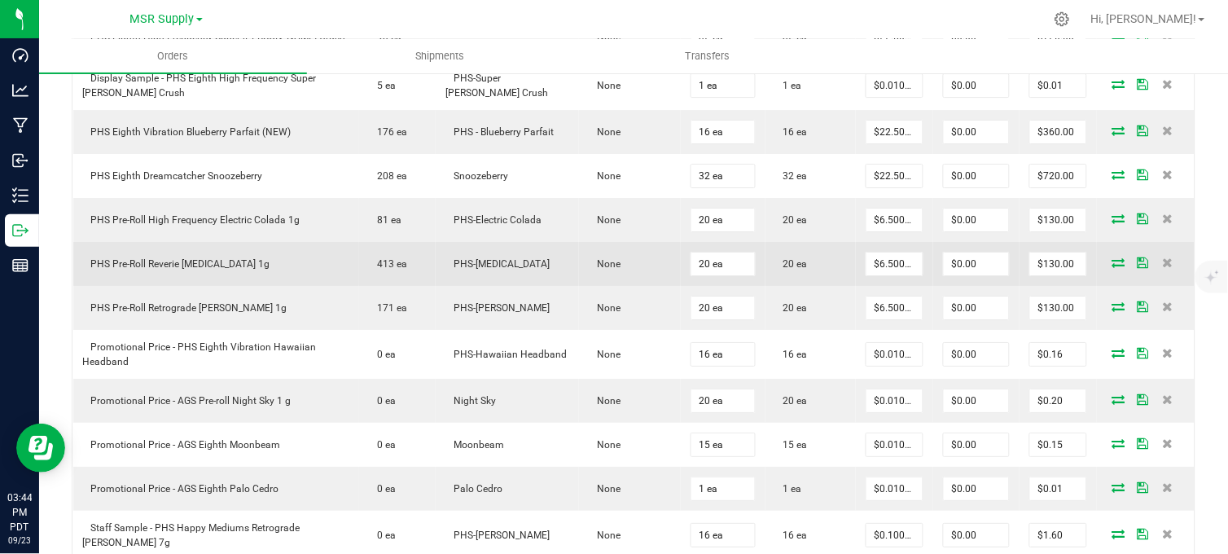
scroll to position [1266, 0]
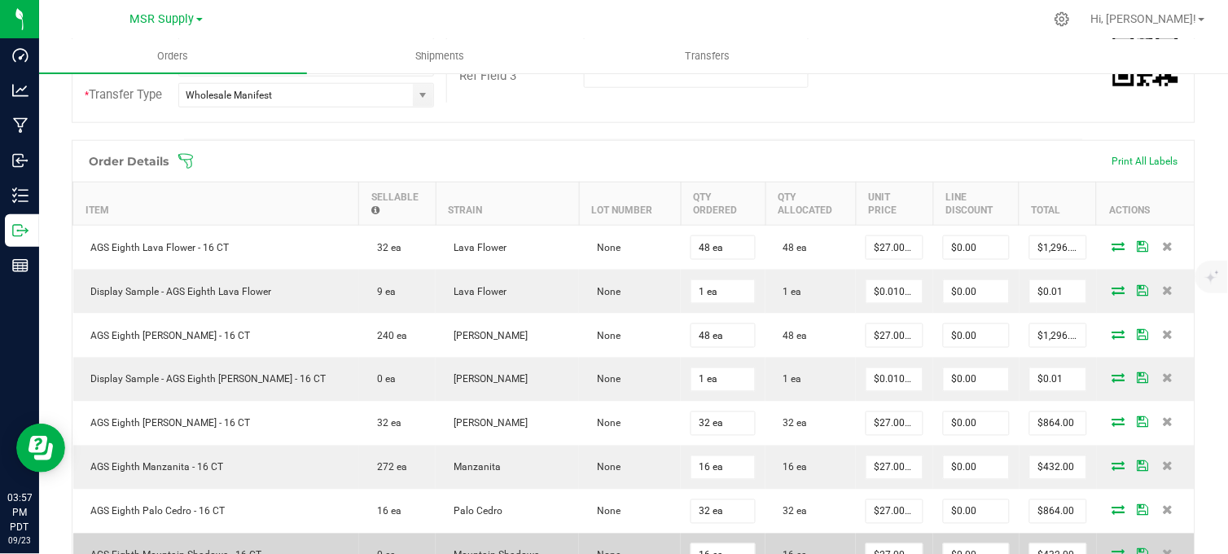
scroll to position [90, 0]
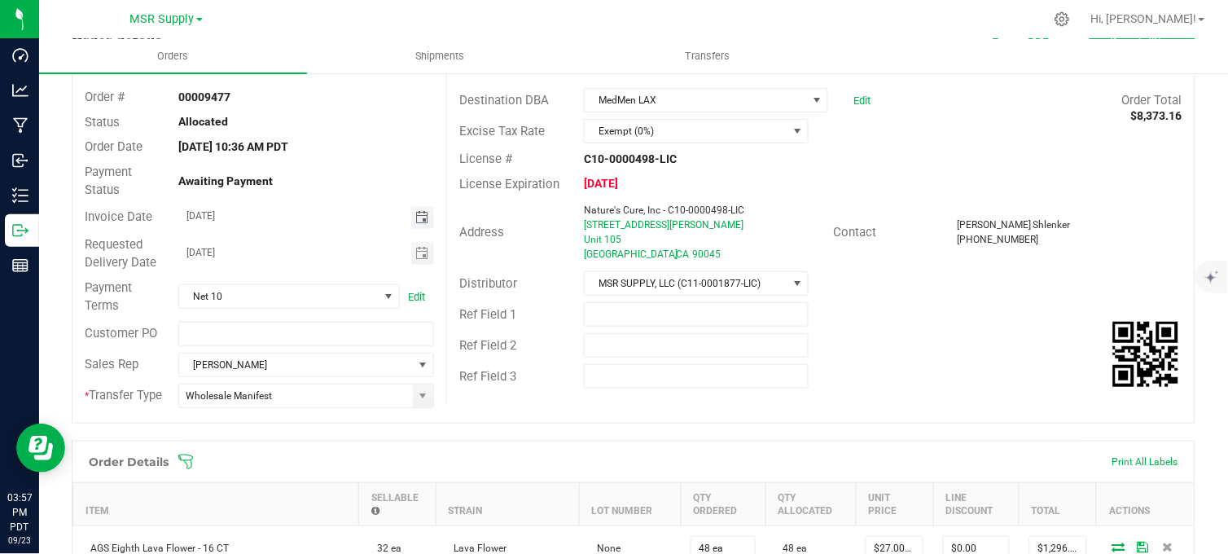
click at [420, 217] on span "Toggle calendar" at bounding box center [421, 217] width 13 height 13
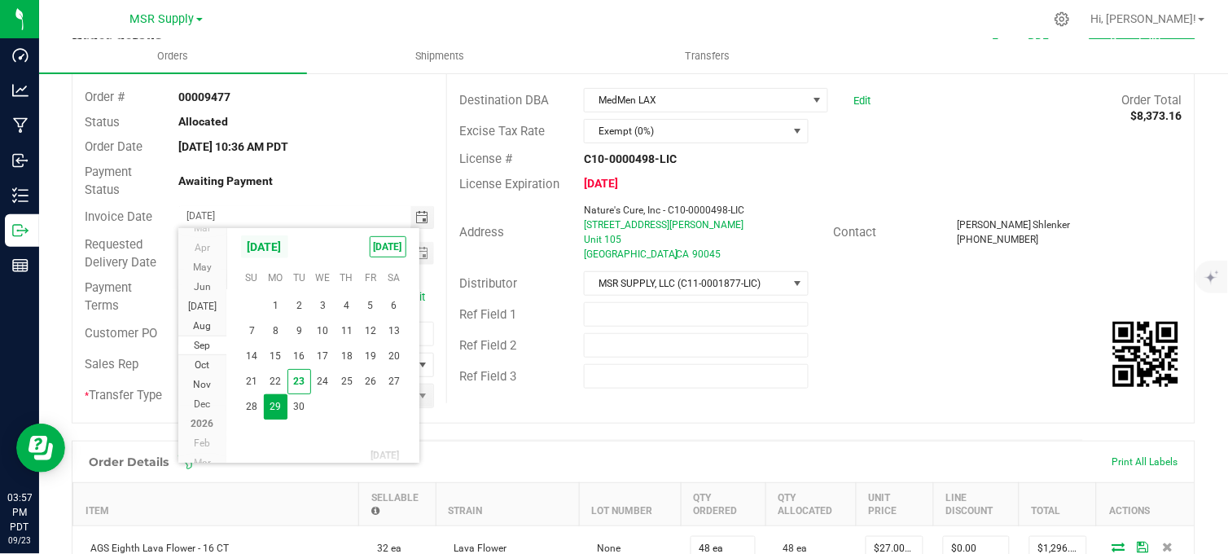
click at [289, 248] on span "[DATE]" at bounding box center [264, 247] width 49 height 24
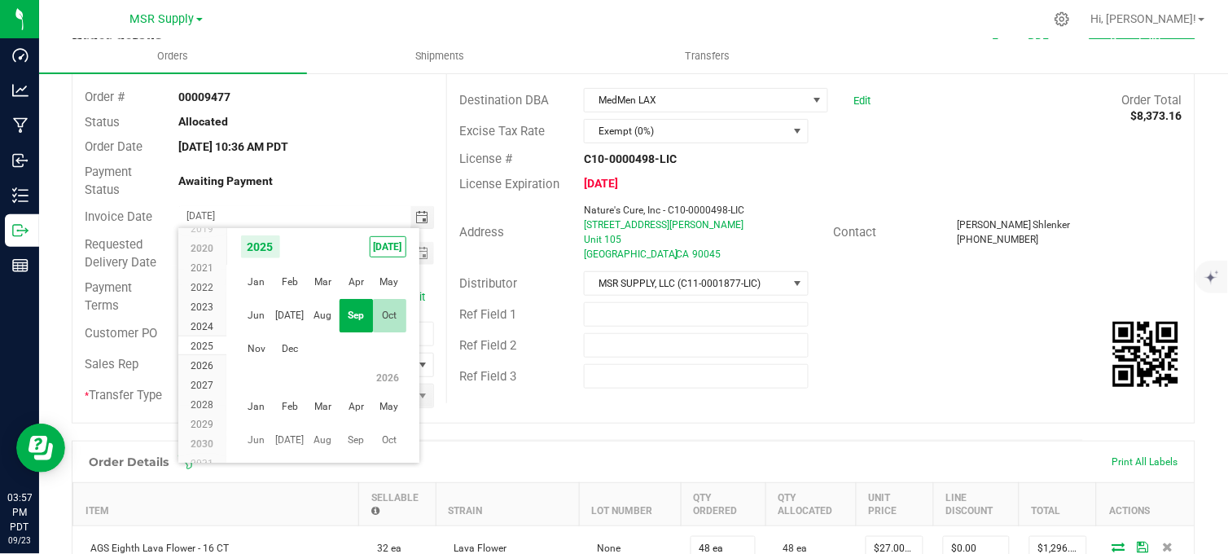
click at [385, 312] on span "Oct" at bounding box center [389, 315] width 33 height 33
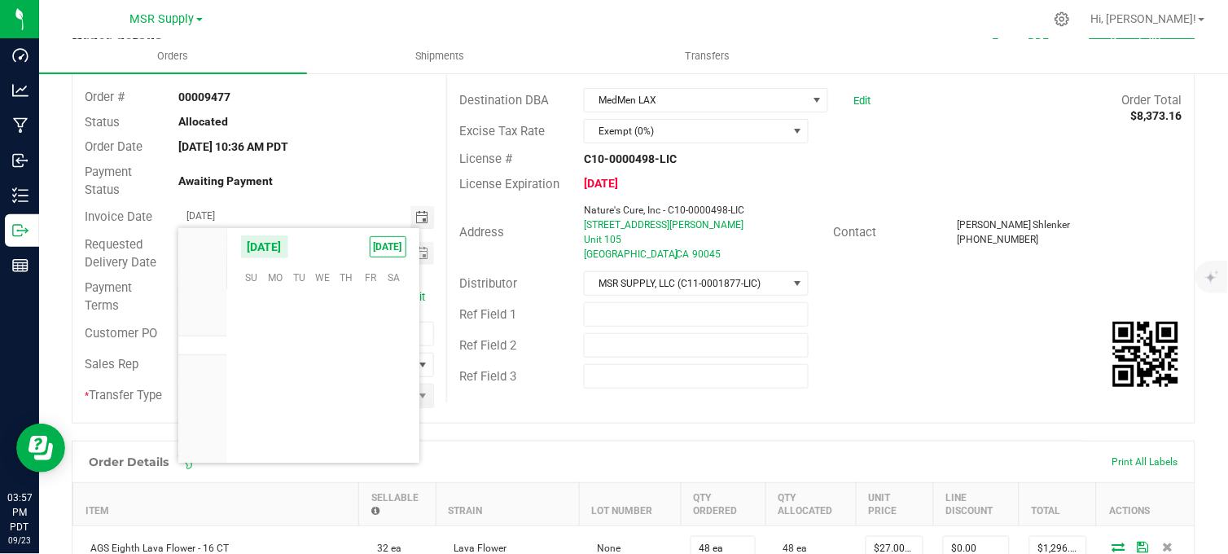
scroll to position [264311, 0]
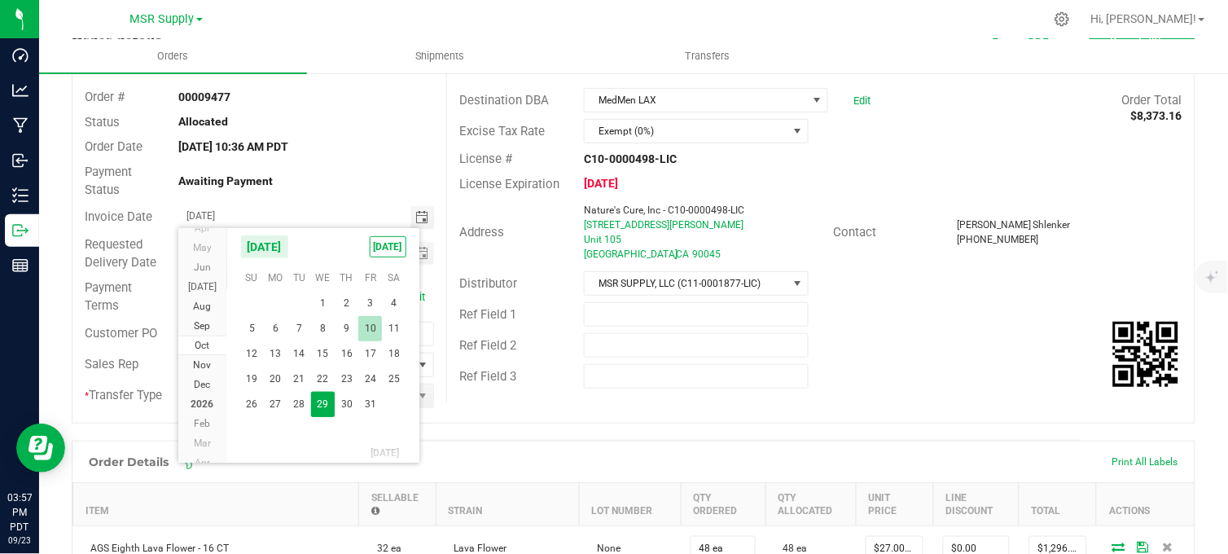
click at [375, 327] on span "10" at bounding box center [370, 328] width 24 height 25
type input "[DATE]"
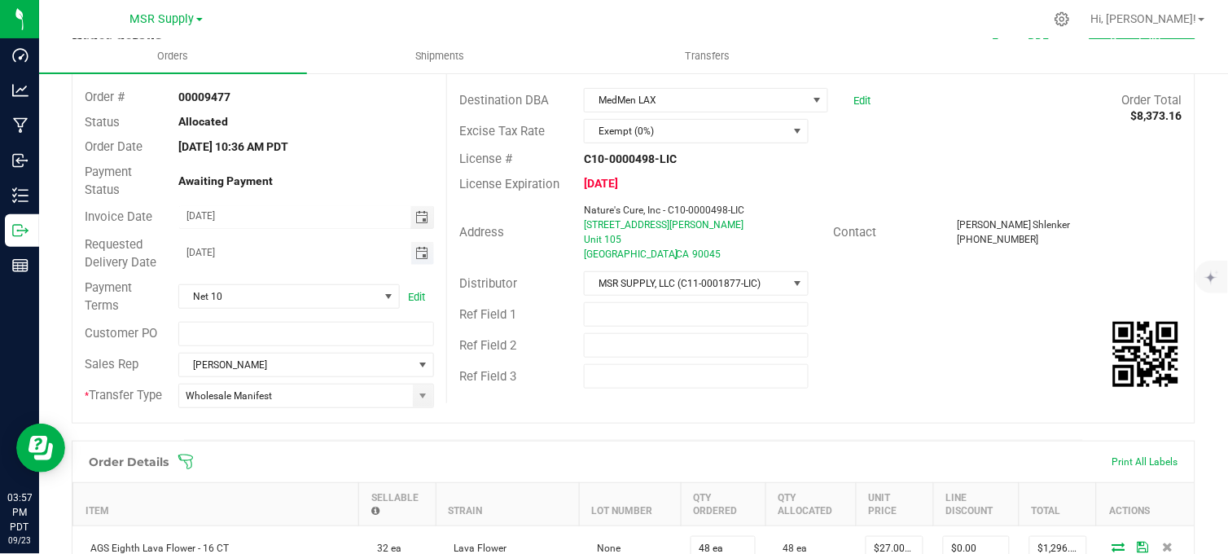
click at [420, 258] on span "Toggle calendar" at bounding box center [421, 253] width 13 height 13
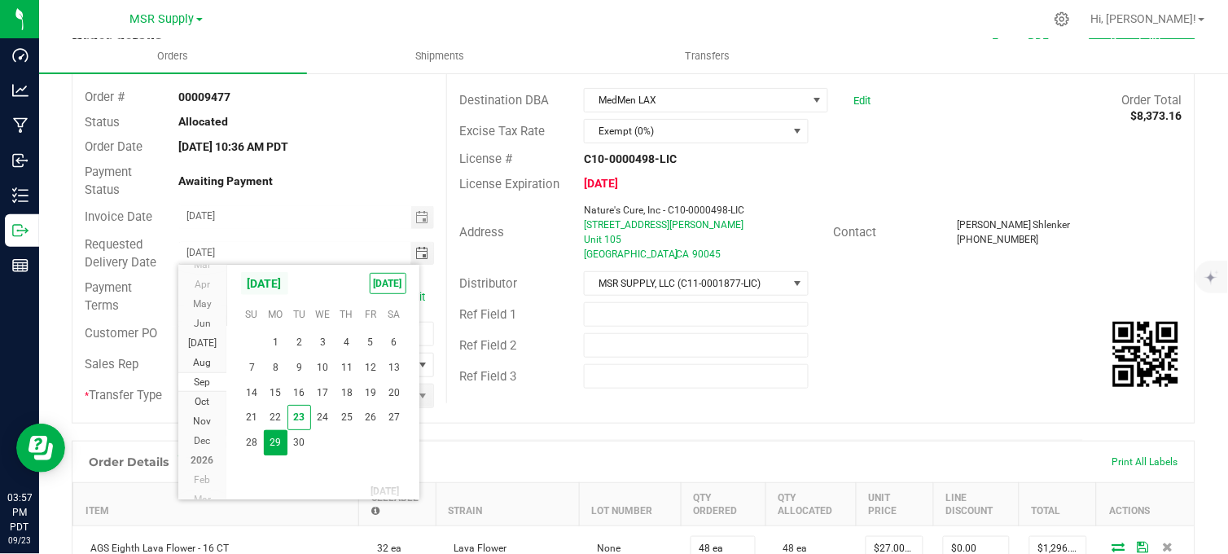
click at [289, 283] on span "[DATE]" at bounding box center [264, 283] width 49 height 24
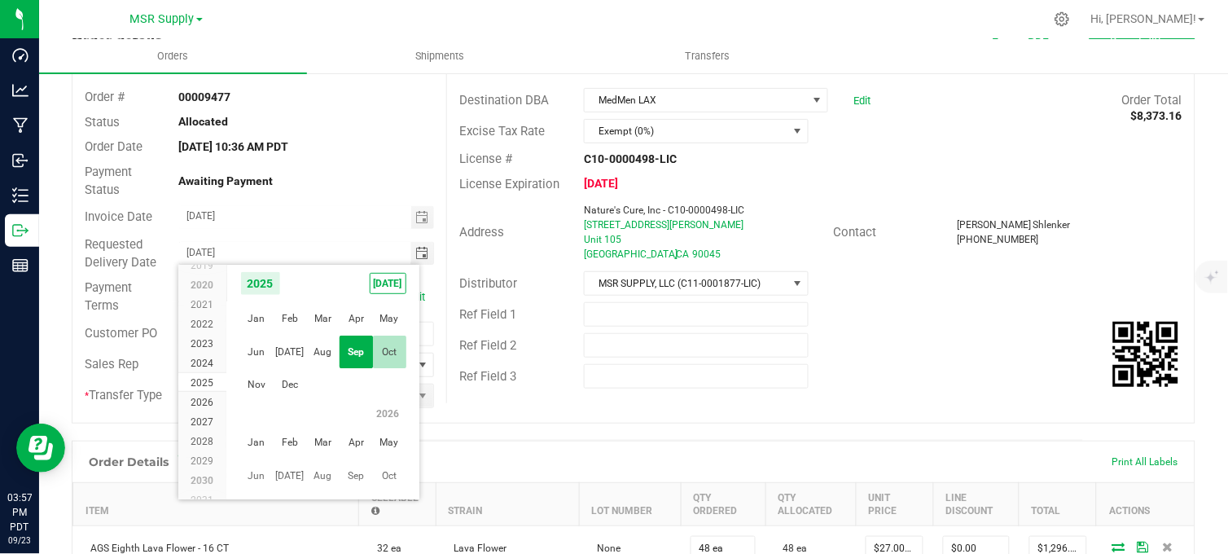
click at [389, 353] on span "Oct" at bounding box center [389, 352] width 33 height 33
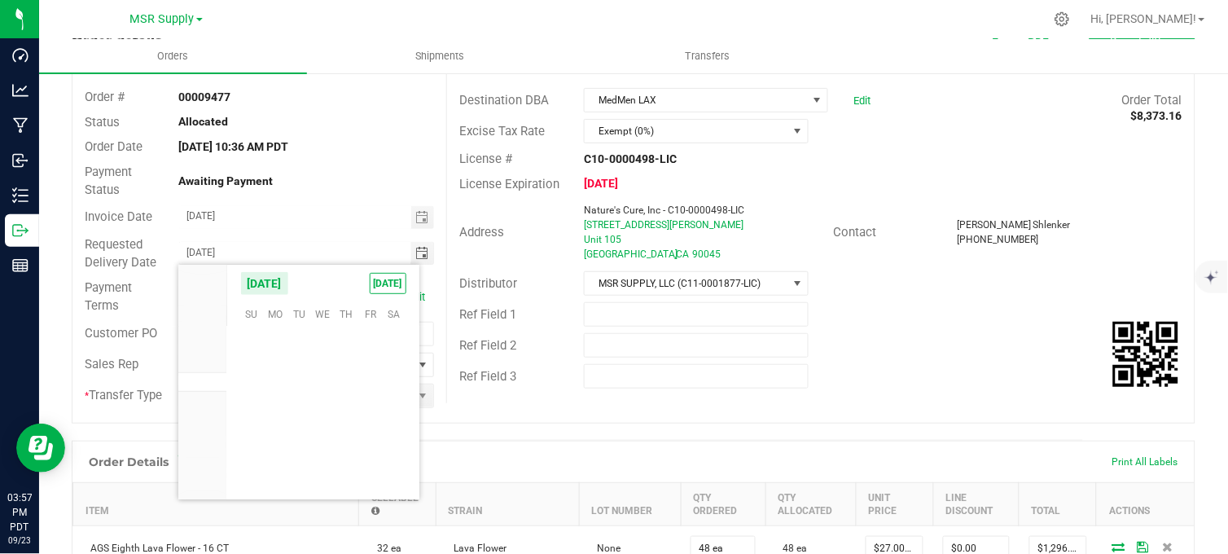
scroll to position [264311, 0]
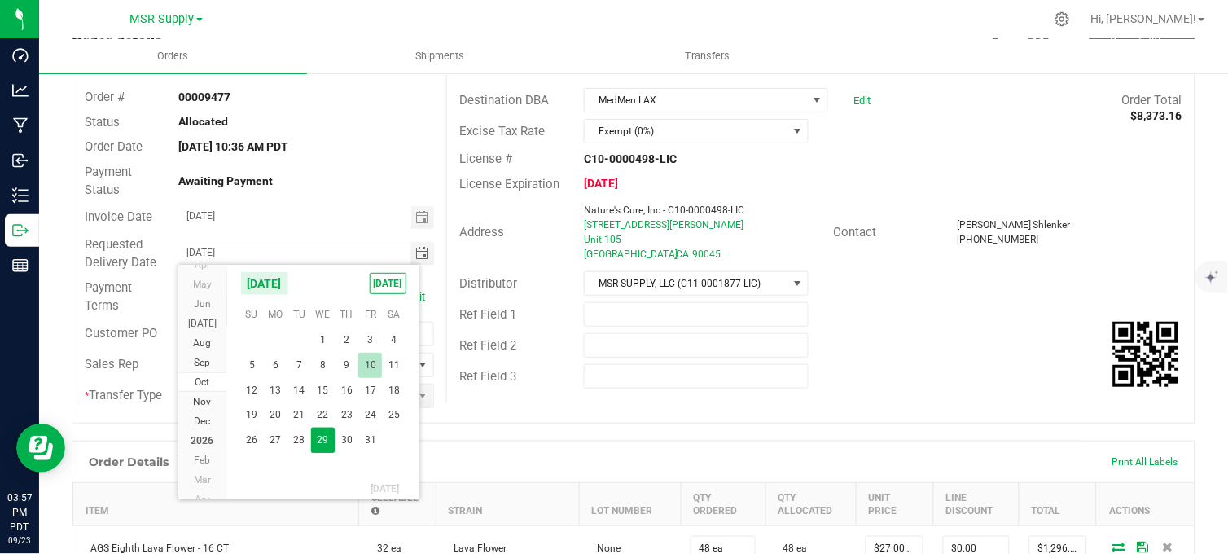
click at [362, 362] on span "10" at bounding box center [370, 365] width 24 height 25
type input "[DATE]"
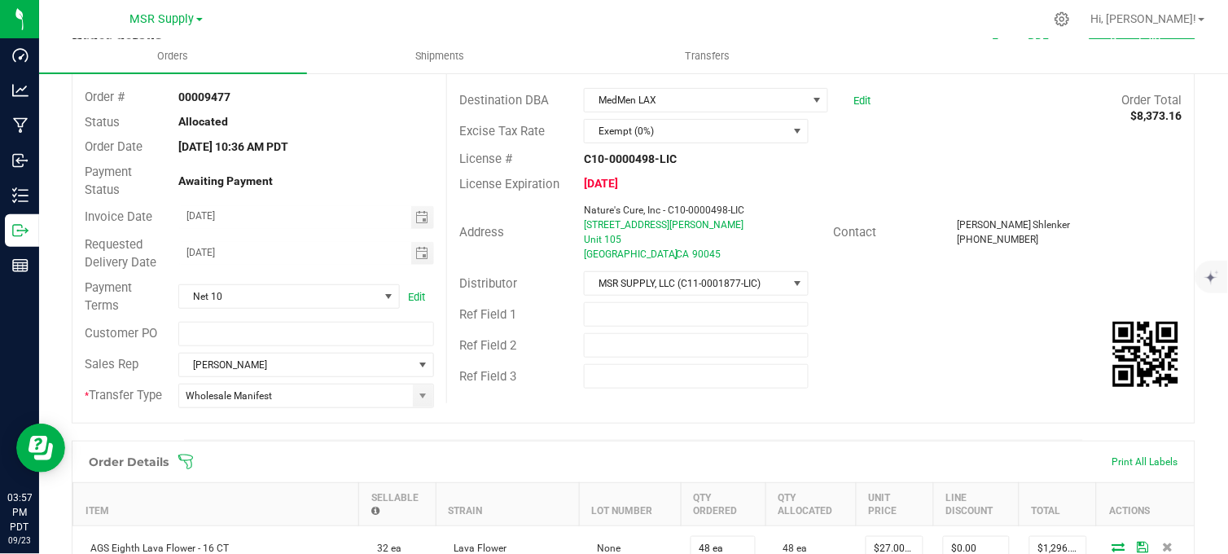
click at [369, 197] on div "Payment Status Awaiting Payment" at bounding box center [259, 181] width 374 height 43
click at [884, 327] on div "Ref Field 1" at bounding box center [821, 314] width 748 height 31
click at [420, 217] on span "Toggle calendar" at bounding box center [421, 217] width 13 height 13
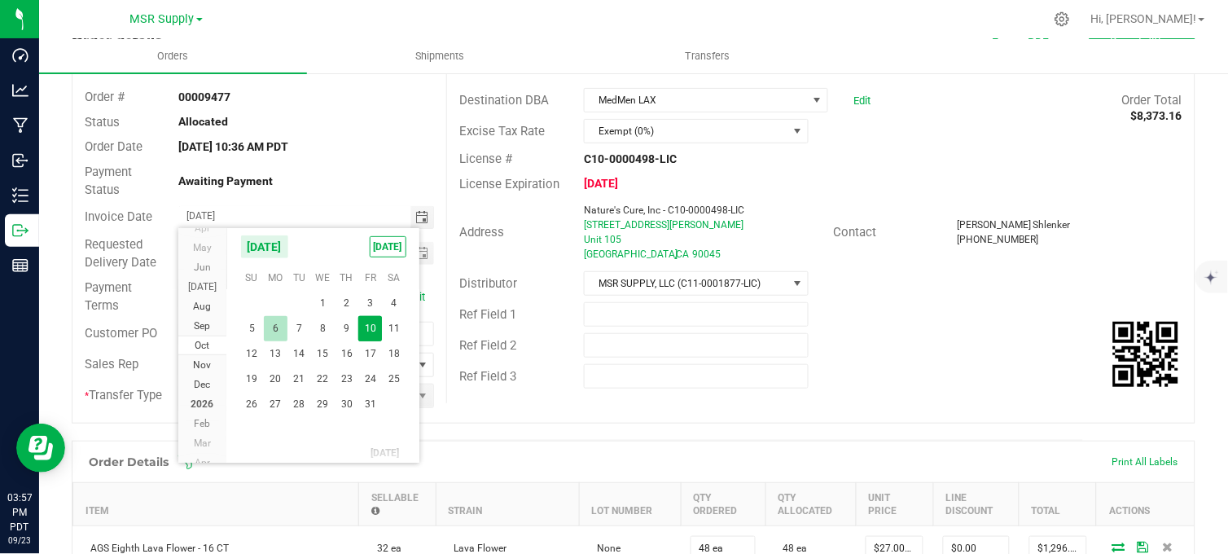
click at [266, 328] on span "6" at bounding box center [276, 328] width 24 height 25
type input "[DATE]"
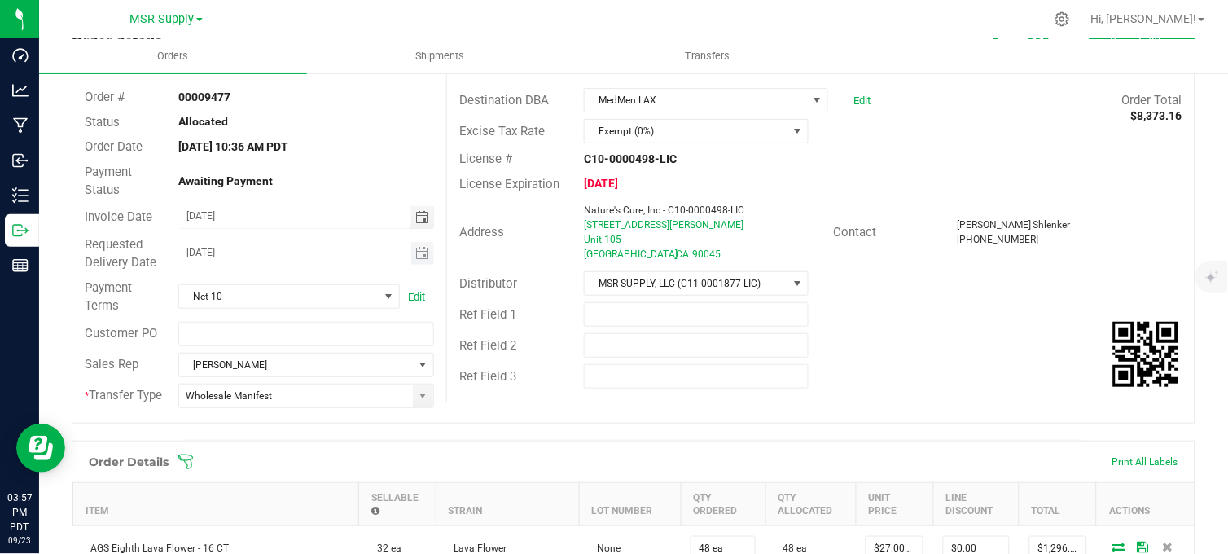
click at [416, 261] on span "Toggle calendar" at bounding box center [423, 253] width 24 height 23
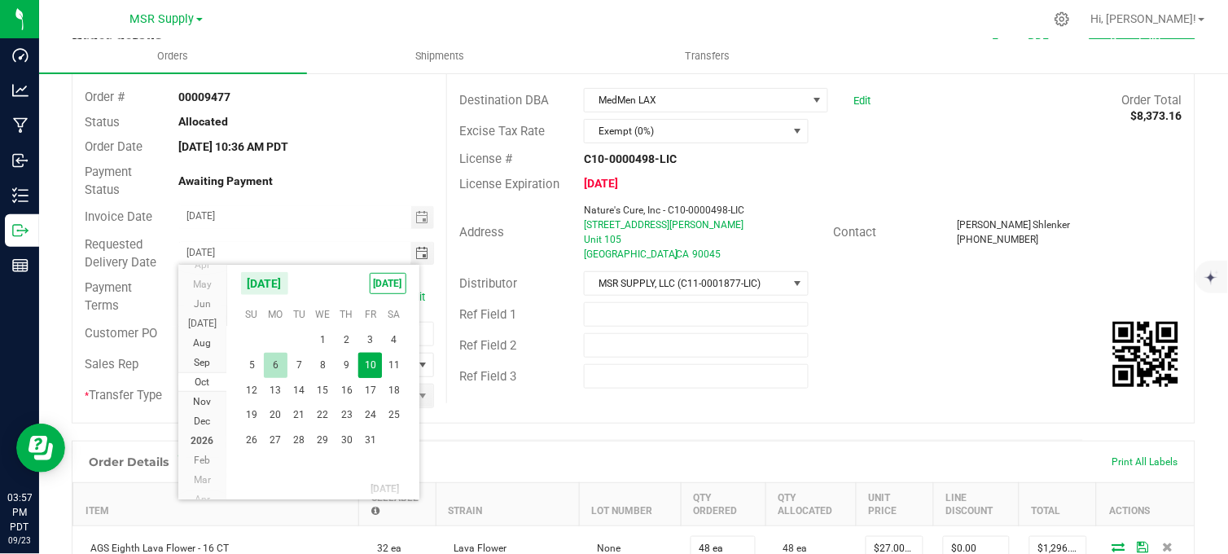
click at [279, 365] on span "6" at bounding box center [276, 365] width 24 height 25
type input "[DATE]"
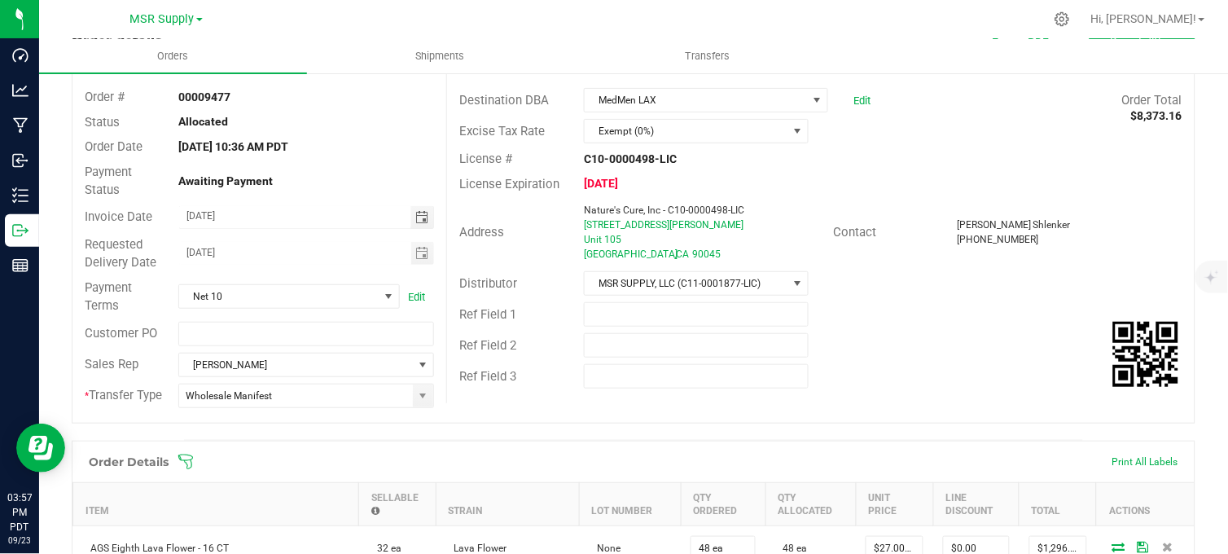
drag, startPoint x: 332, startPoint y: 207, endPoint x: 726, endPoint y: 230, distance: 394.1
click at [336, 206] on input "[DATE]" at bounding box center [295, 216] width 232 height 20
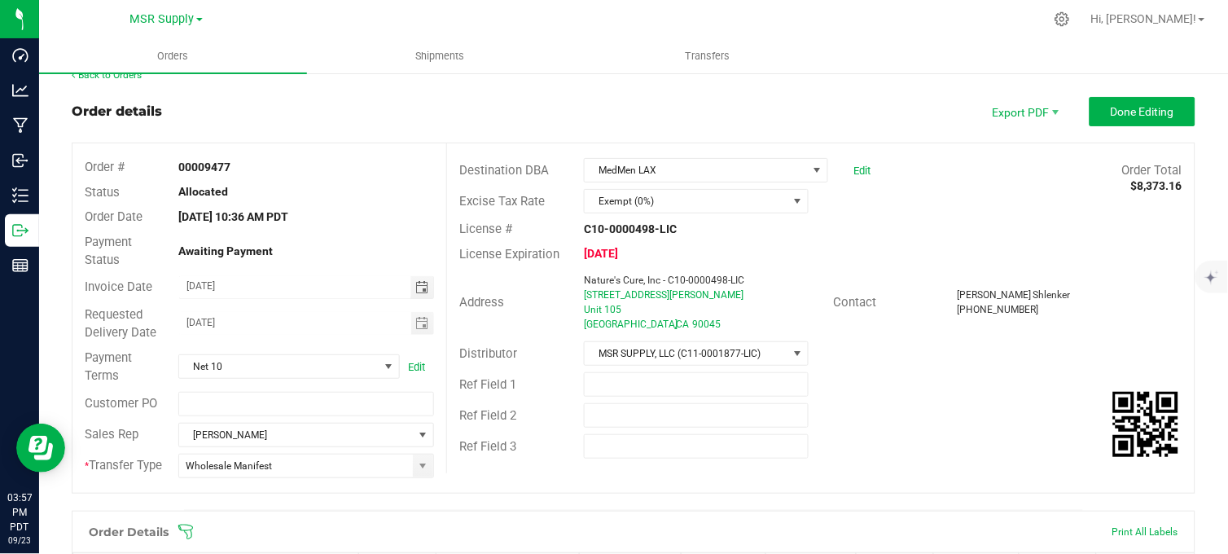
scroll to position [0, 0]
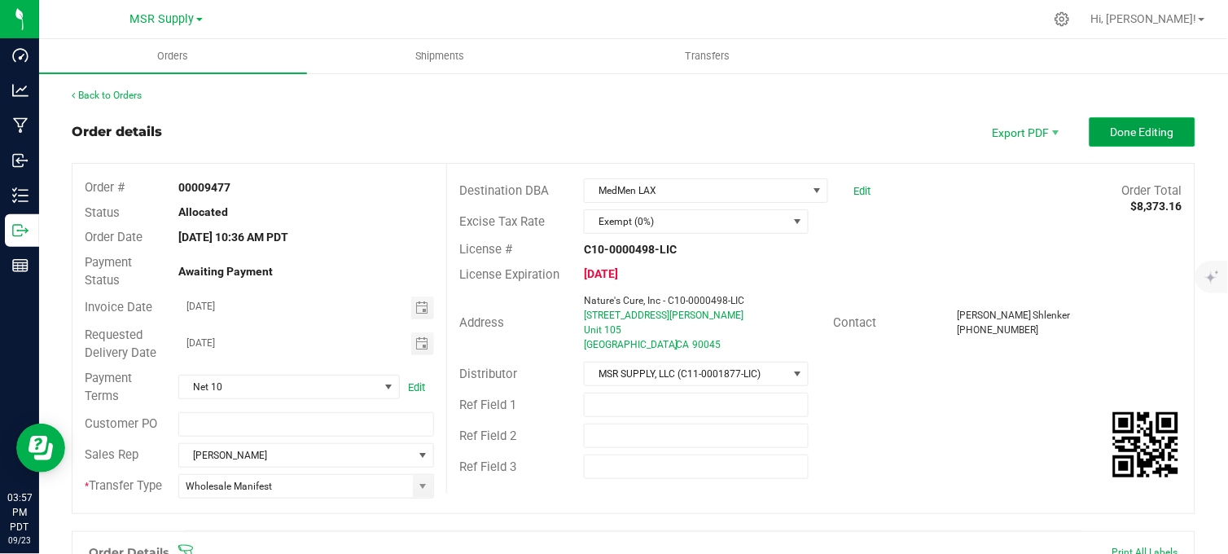
click at [1111, 129] on span "Done Editing" at bounding box center [1143, 131] width 64 height 13
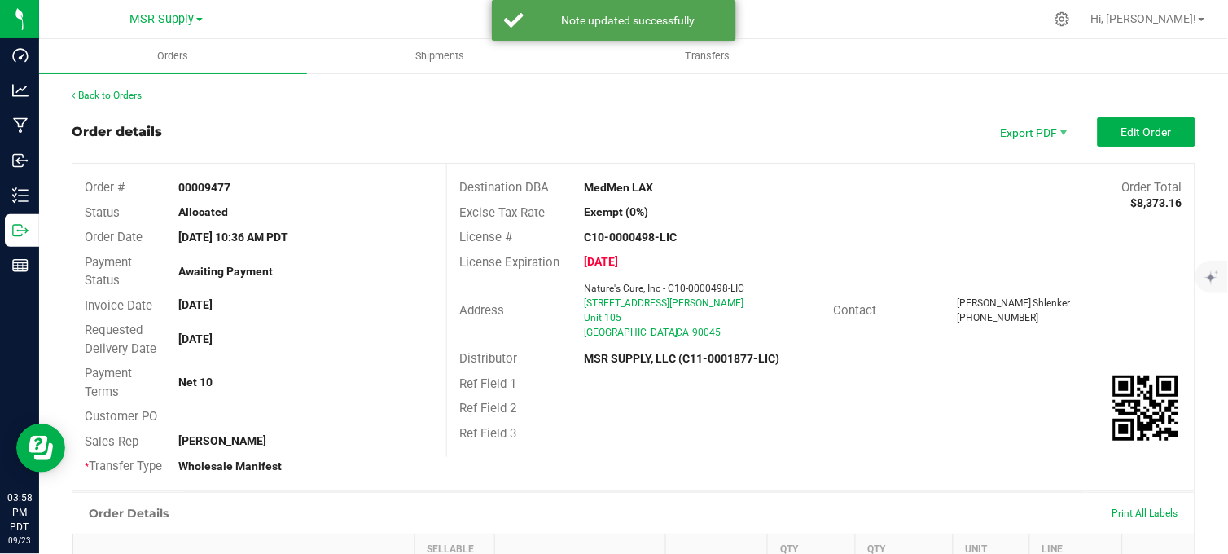
drag, startPoint x: 336, startPoint y: 110, endPoint x: 356, endPoint y: 115, distance: 20.9
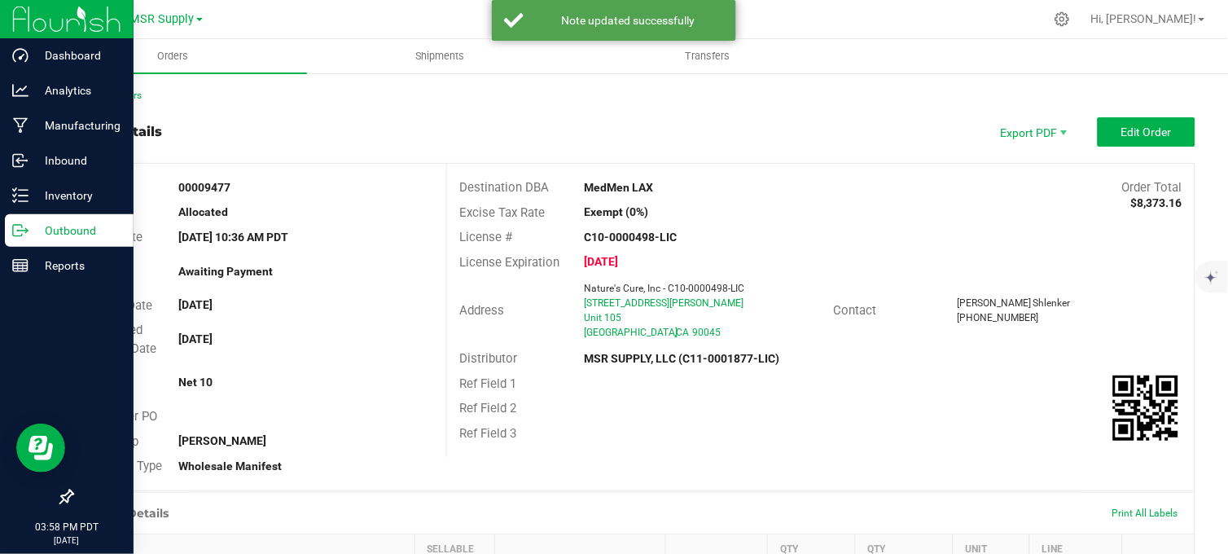
click at [18, 228] on icon at bounding box center [20, 230] width 16 height 16
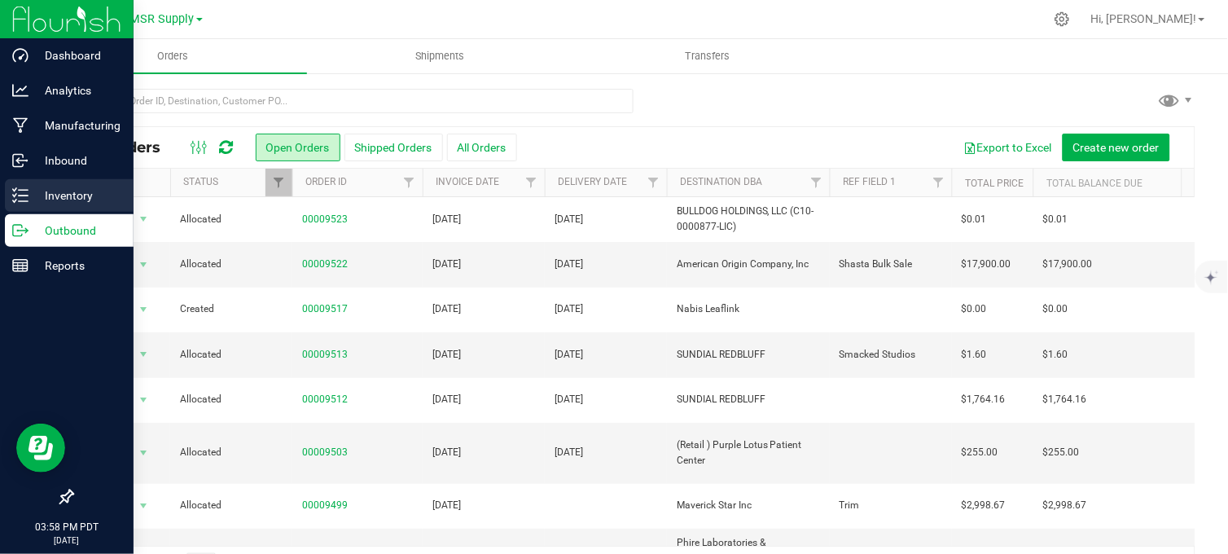
drag, startPoint x: 11, startPoint y: 198, endPoint x: 66, endPoint y: 191, distance: 55.8
click at [11, 197] on div "Inventory" at bounding box center [69, 195] width 129 height 33
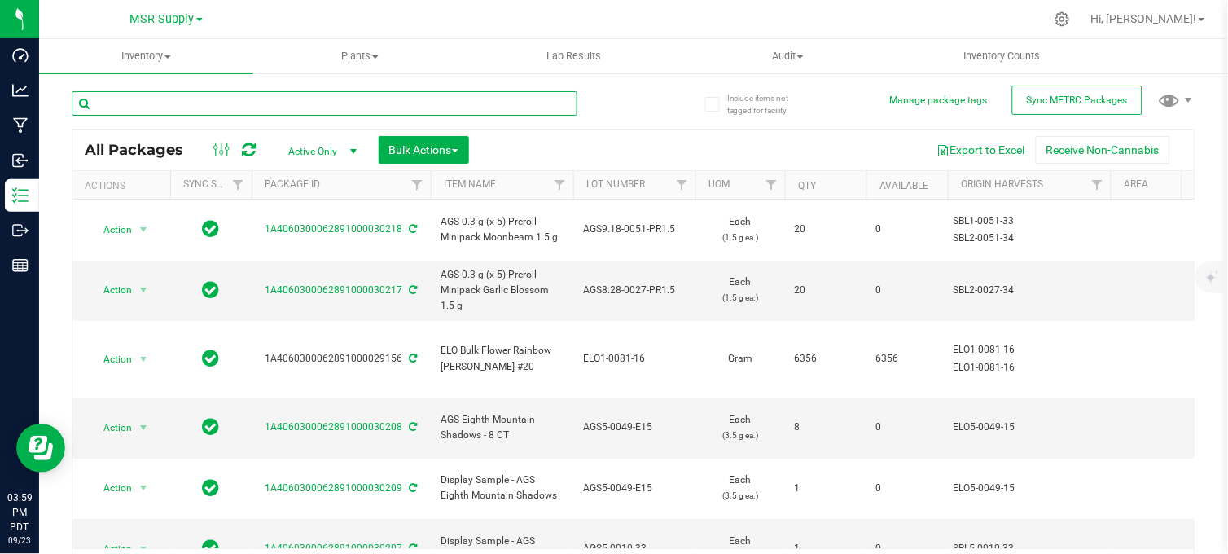
click at [347, 103] on input "text" at bounding box center [325, 103] width 506 height 24
type input "30218"
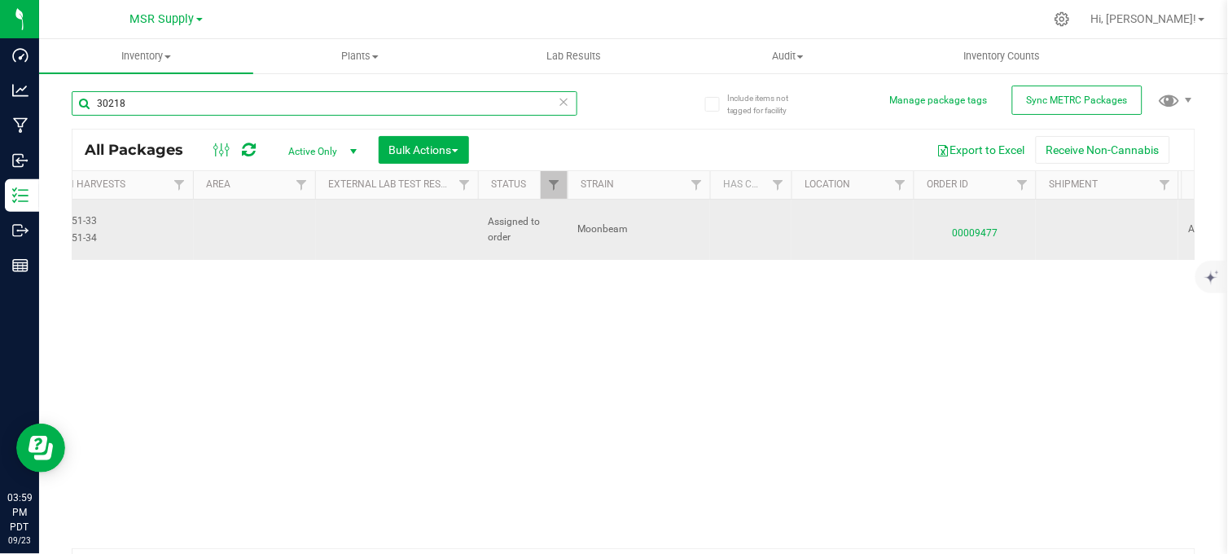
scroll to position [0, 919]
click at [966, 226] on span "00009477" at bounding box center [974, 229] width 103 height 24
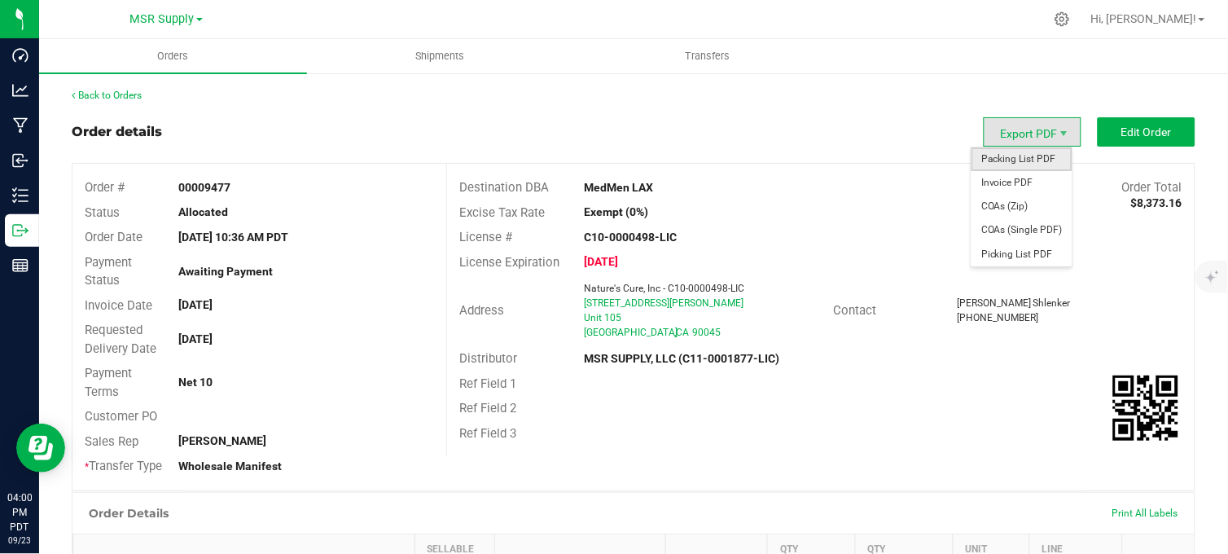
click at [1029, 156] on span "Packing List PDF" at bounding box center [1022, 159] width 101 height 24
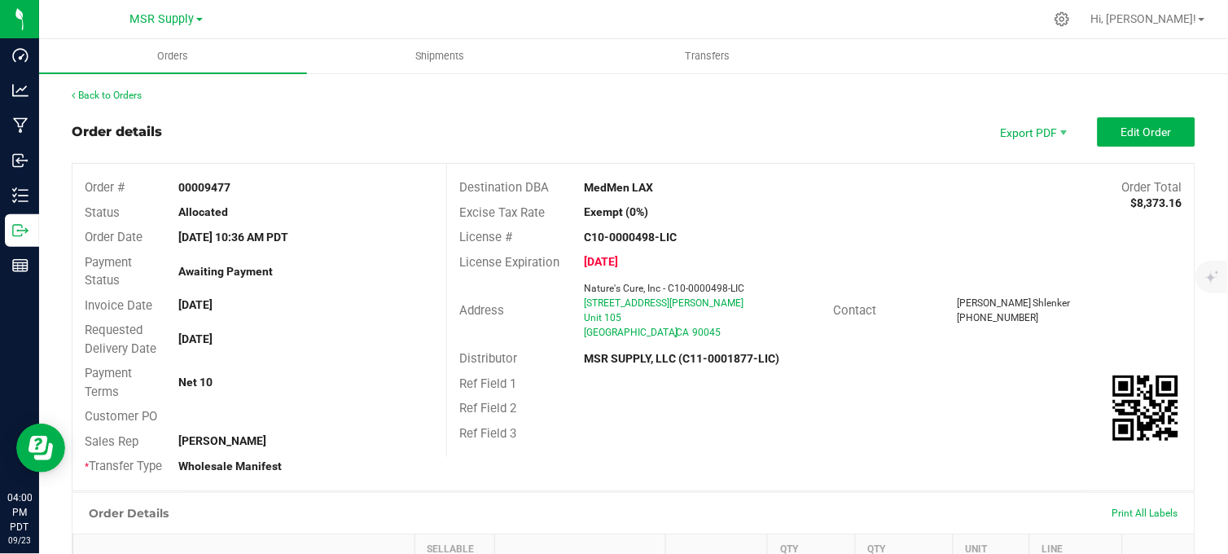
scroll to position [90, 0]
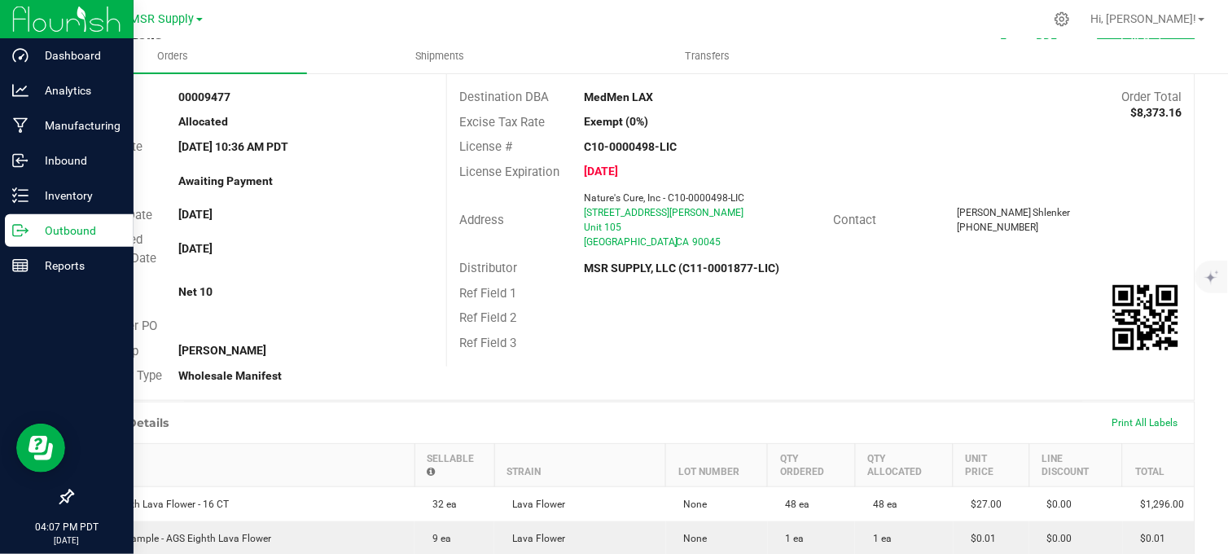
click at [29, 230] on p "Outbound" at bounding box center [78, 231] width 98 height 20
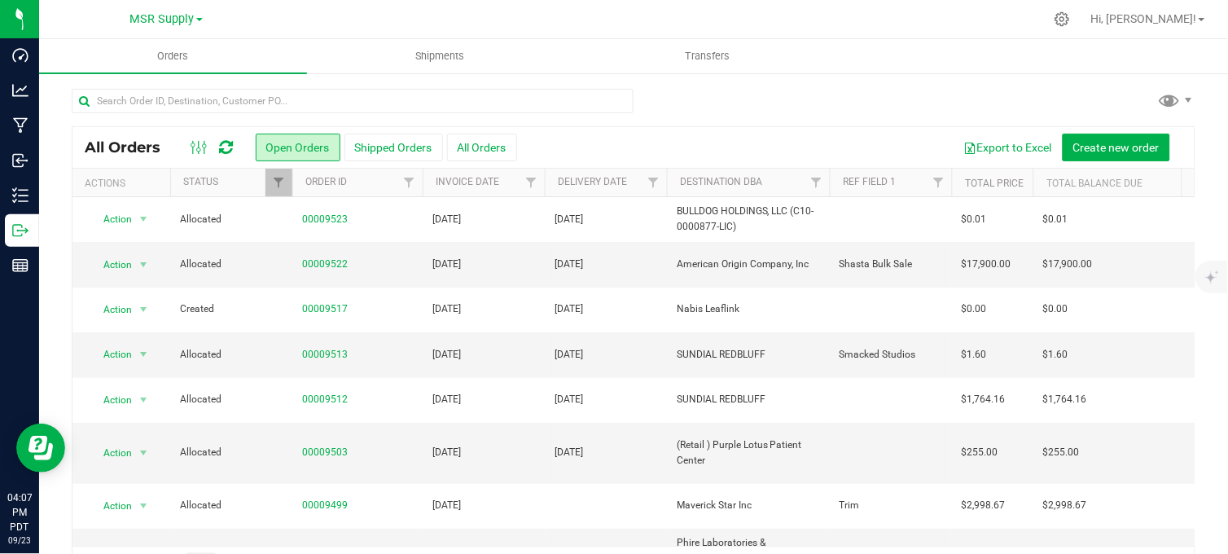
click at [747, 101] on div at bounding box center [634, 107] width 1124 height 37
click at [633, 26] on div at bounding box center [668, 19] width 753 height 32
click at [698, 100] on div at bounding box center [634, 107] width 1124 height 37
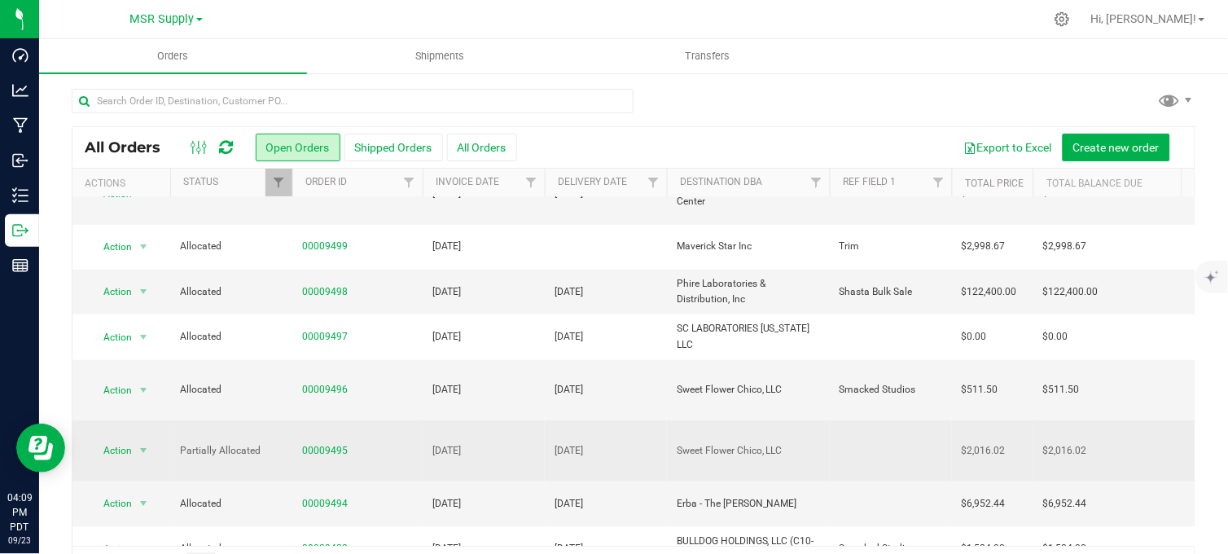
scroll to position [271, 0]
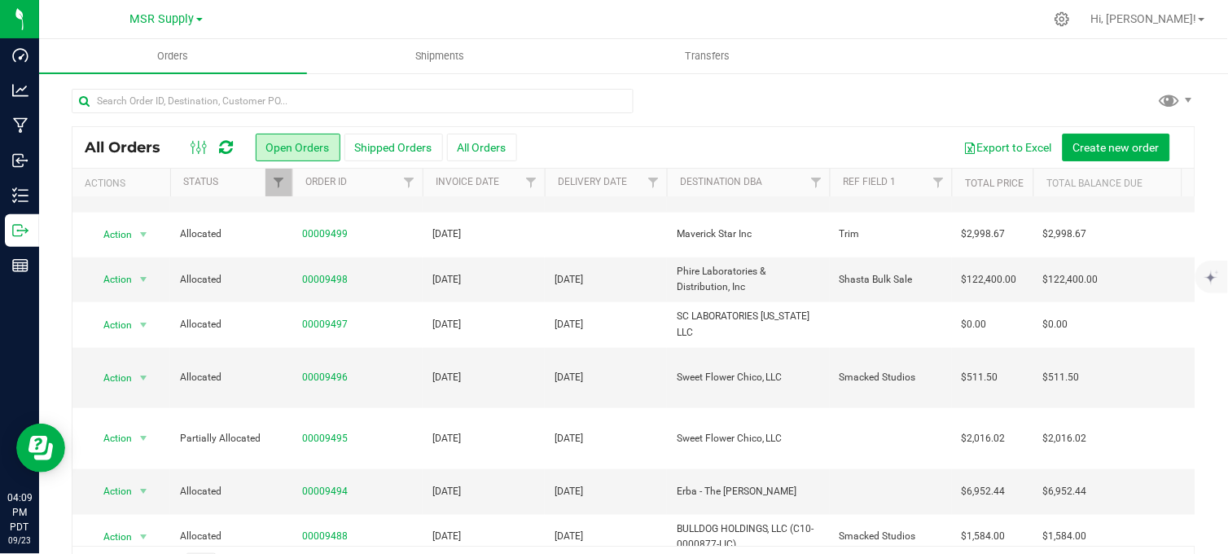
click at [744, 98] on div at bounding box center [634, 107] width 1124 height 37
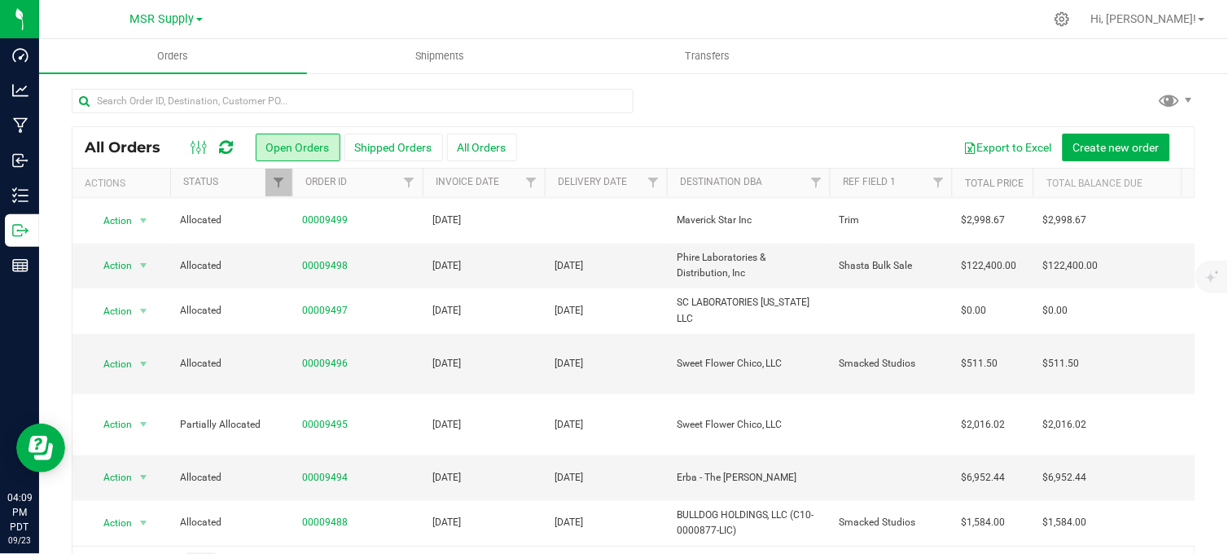
scroll to position [0, 0]
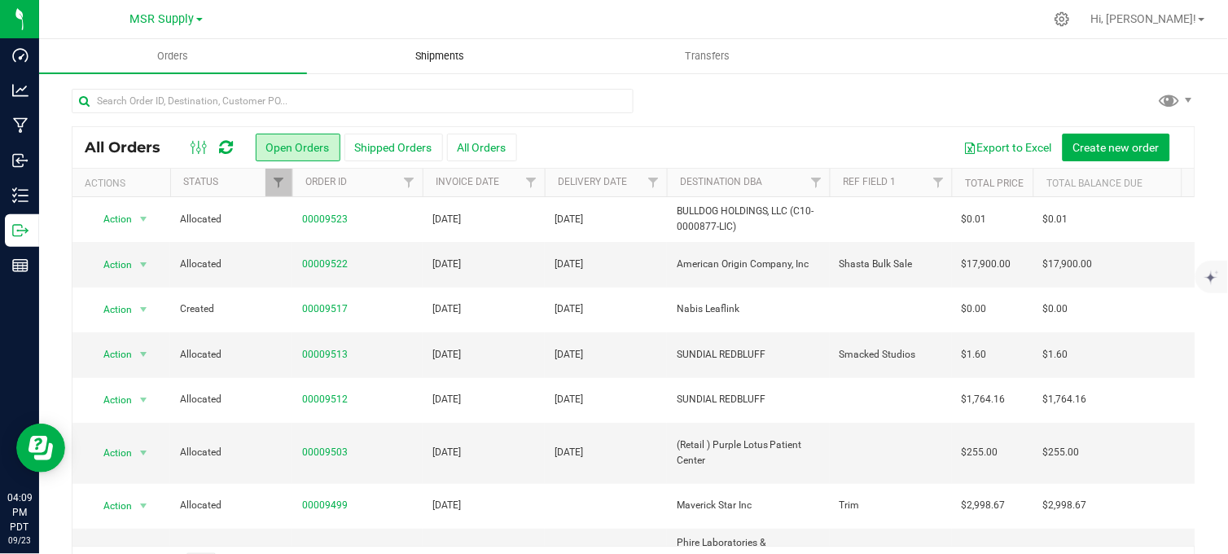
drag, startPoint x: 694, startPoint y: 99, endPoint x: 489, endPoint y: 50, distance: 211.2
click at [693, 99] on div at bounding box center [634, 107] width 1124 height 37
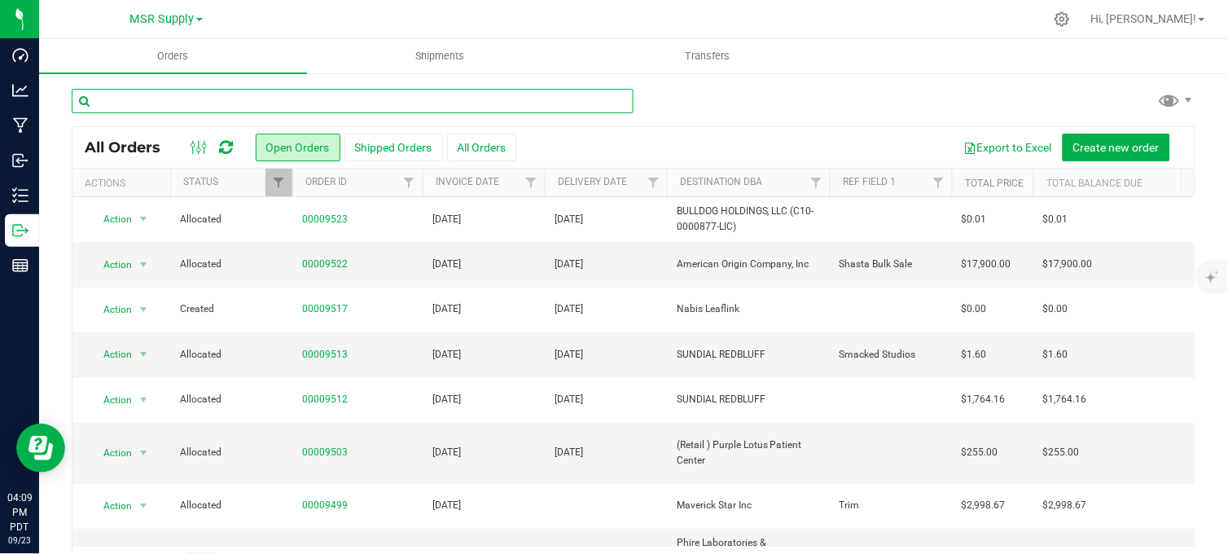
click at [232, 99] on input "text" at bounding box center [353, 101] width 562 height 24
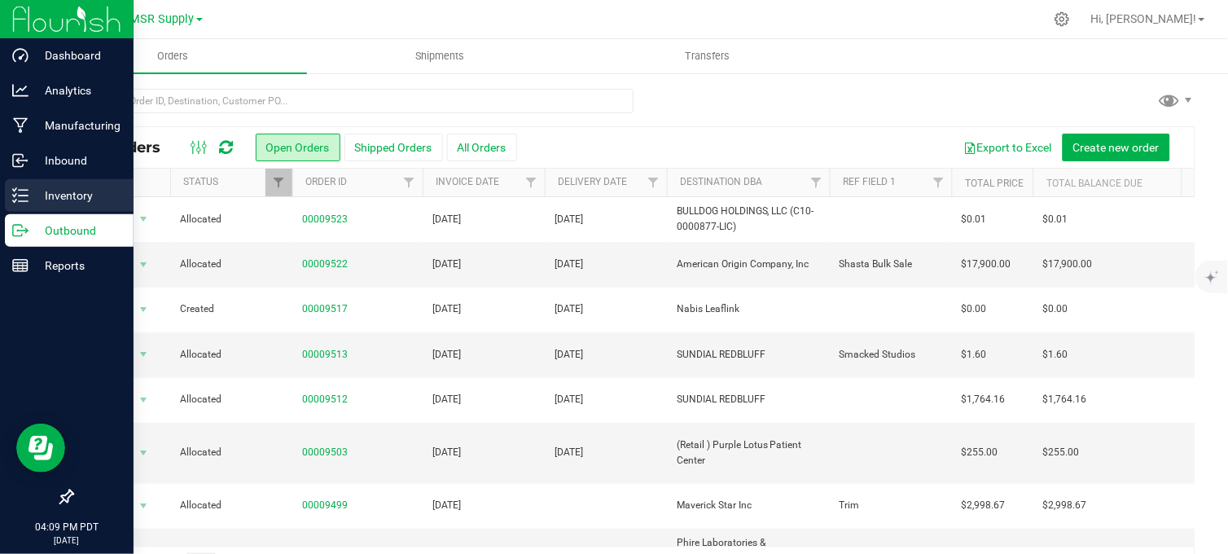
click at [29, 196] on p "Inventory" at bounding box center [78, 196] width 98 height 20
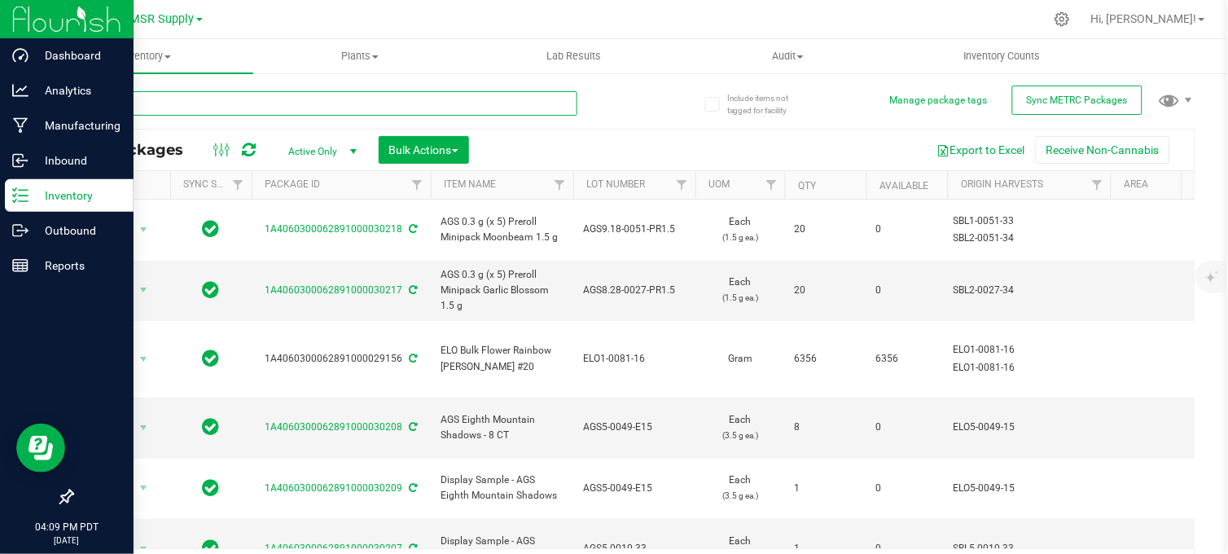
click at [486, 95] on input "text" at bounding box center [325, 103] width 506 height 24
type input "3-0088-33"
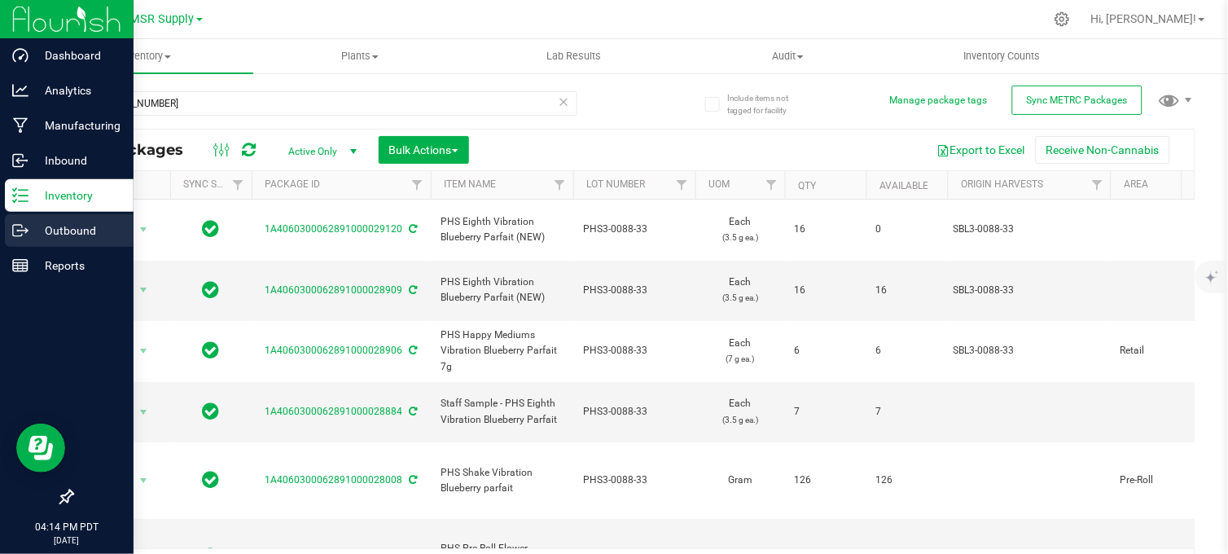
click at [18, 237] on icon at bounding box center [20, 230] width 16 height 16
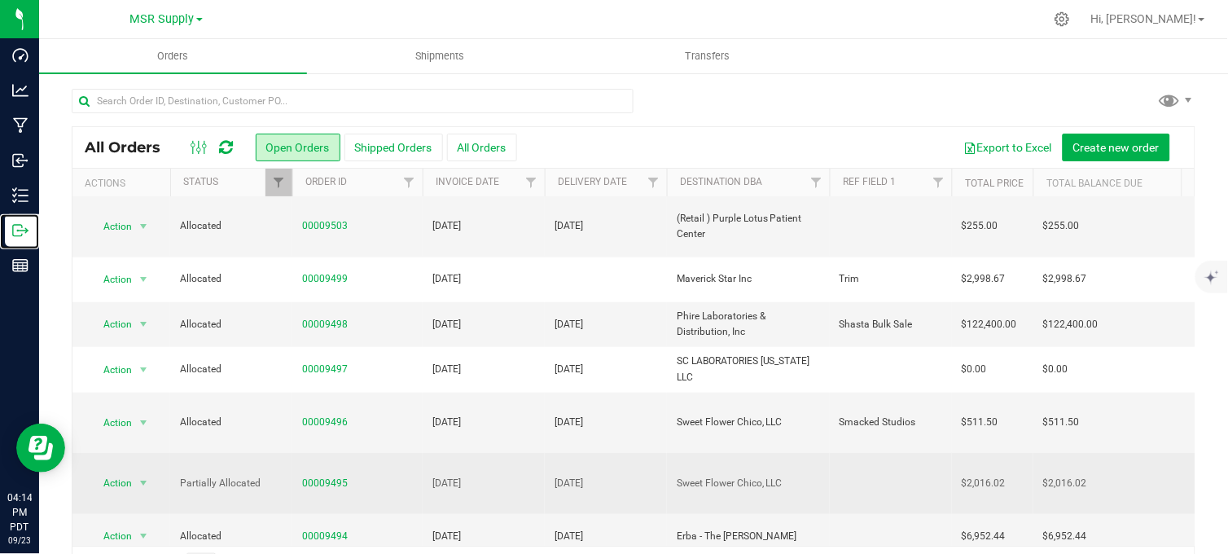
scroll to position [271, 0]
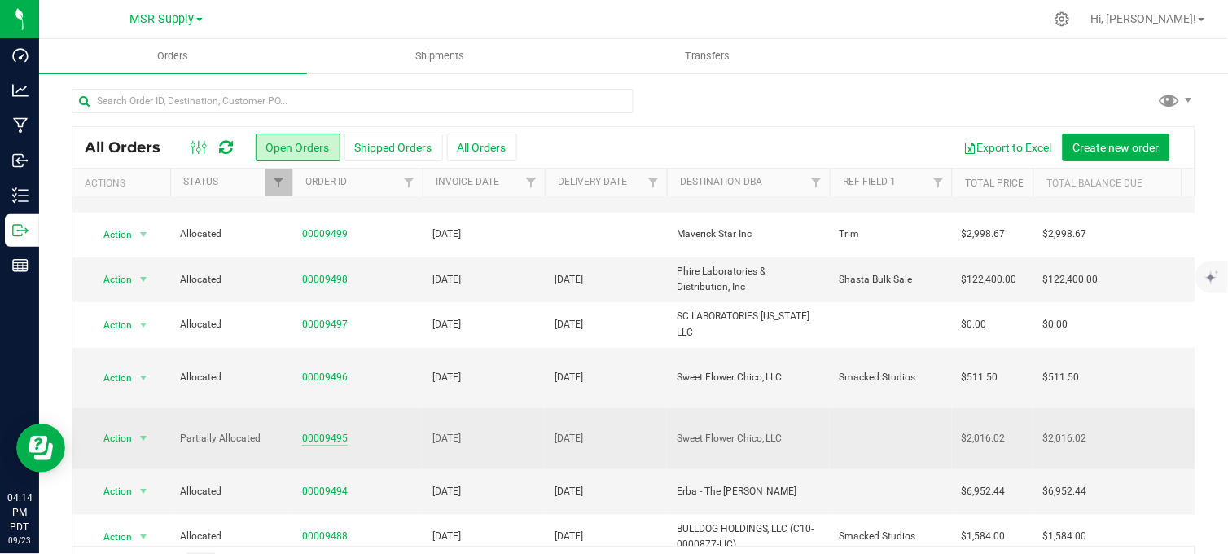
click at [327, 431] on link "00009495" at bounding box center [325, 438] width 46 height 15
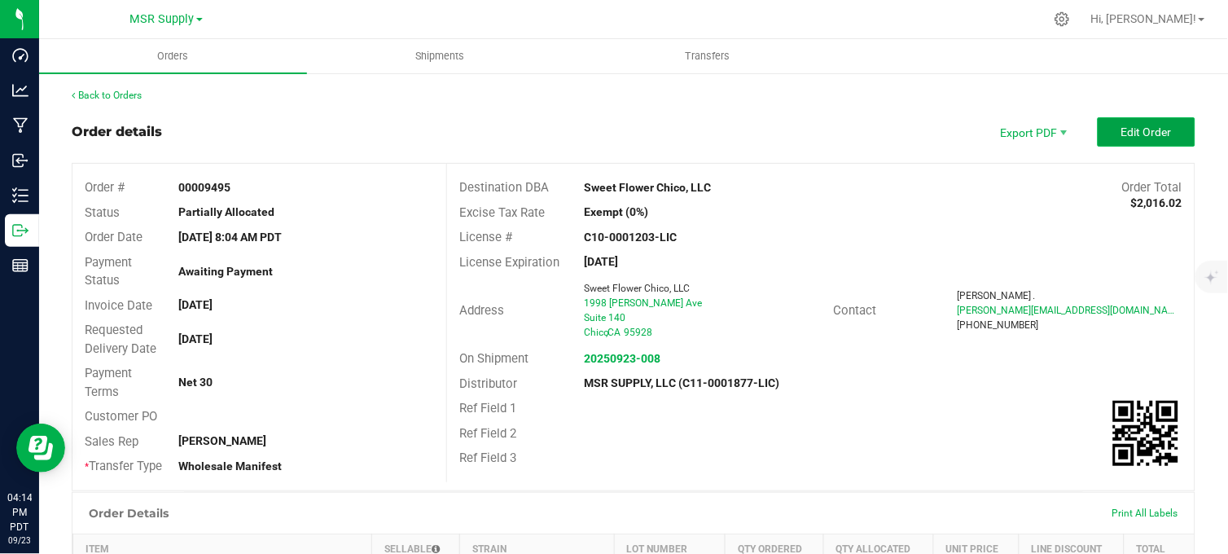
click at [1121, 137] on span "Edit Order" at bounding box center [1146, 131] width 50 height 13
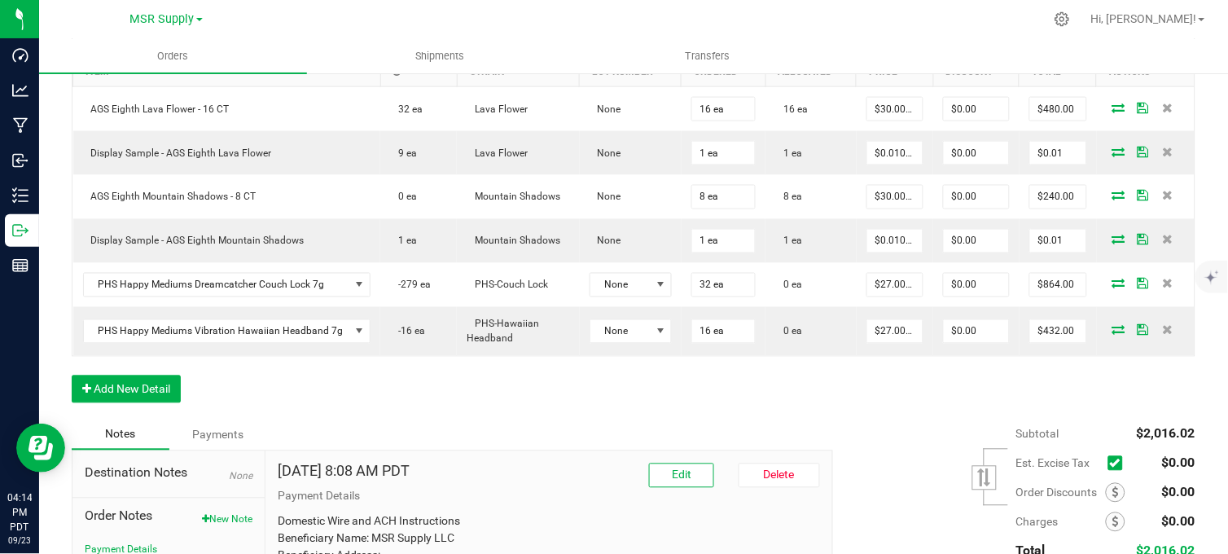
scroll to position [542, 0]
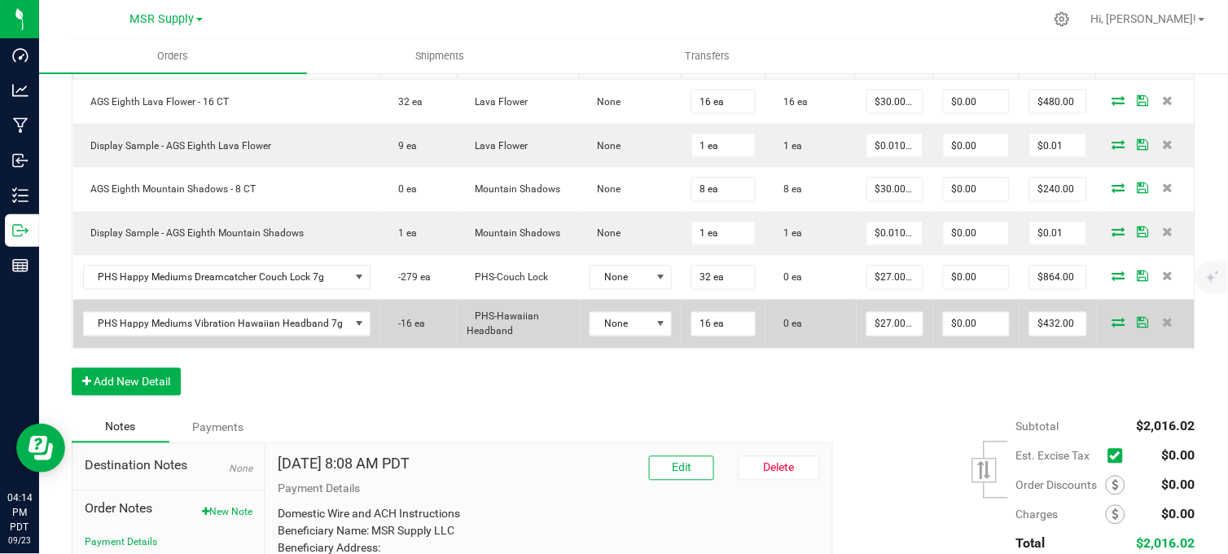
click at [1112, 327] on icon at bounding box center [1118, 323] width 13 height 10
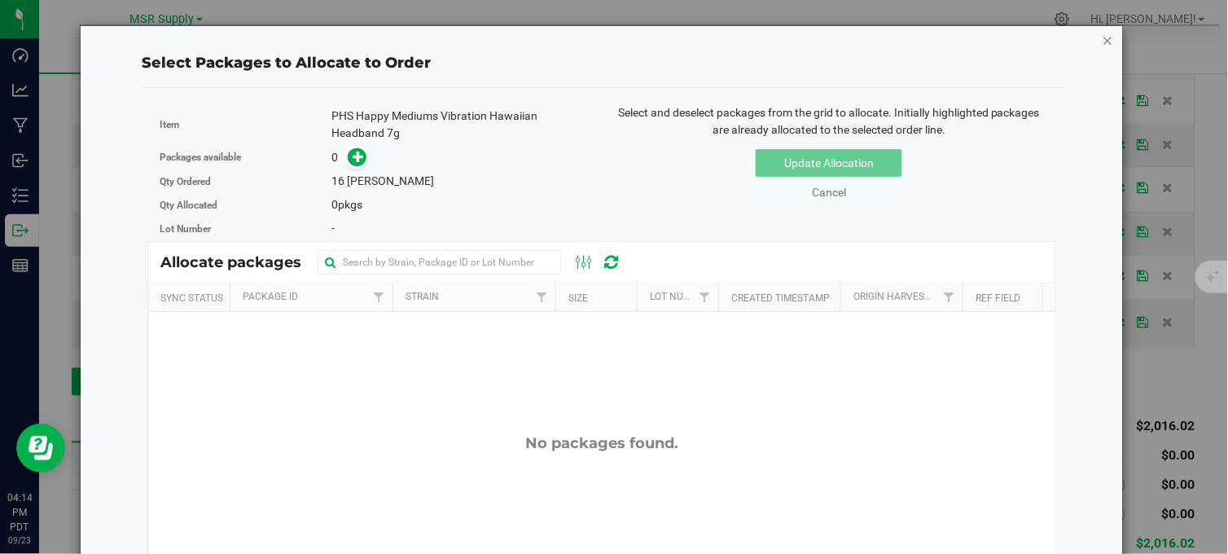
click at [1103, 41] on icon "button" at bounding box center [1108, 40] width 11 height 20
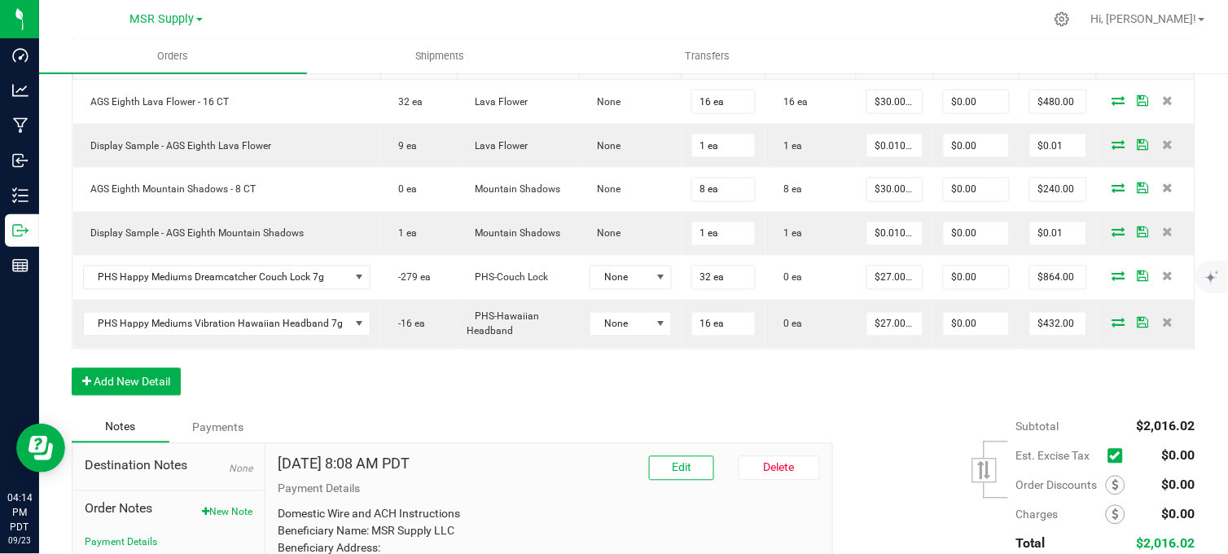
click at [894, 397] on div "Order Details Print All Labels Item Sellable Strain Lot Number Qty Ordered Qty …" at bounding box center [634, 203] width 1124 height 418
click at [804, 388] on div "Order Details Print All Labels Item Sellable Strain Lot Number Qty Ordered Qty …" at bounding box center [634, 203] width 1124 height 418
click at [646, 383] on div "Order Details Print All Labels Item Sellable Strain Lot Number Qty Ordered Qty …" at bounding box center [634, 203] width 1124 height 418
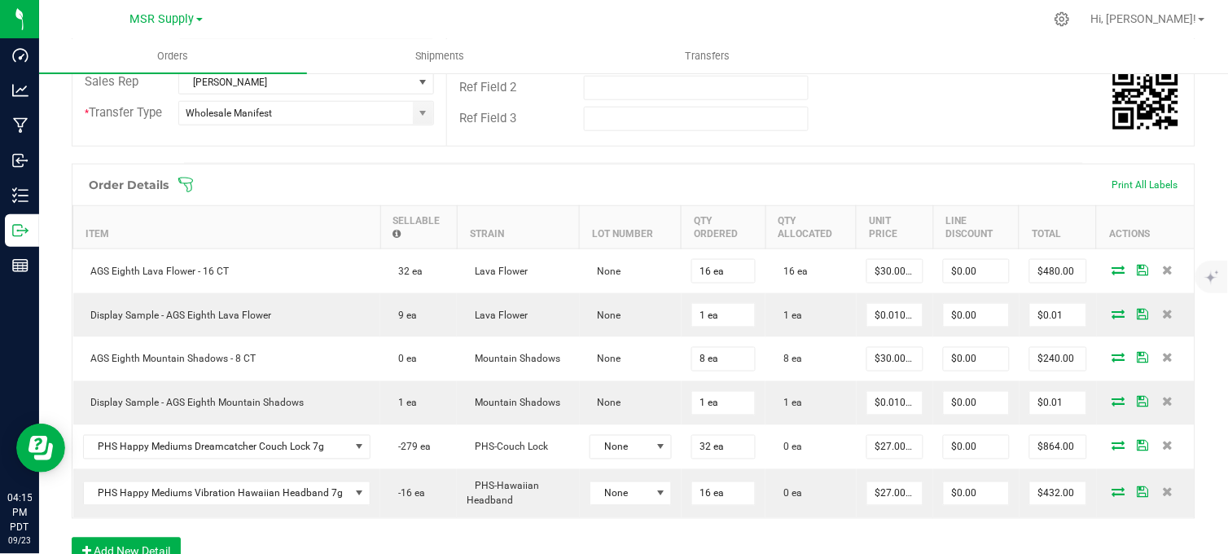
scroll to position [181, 0]
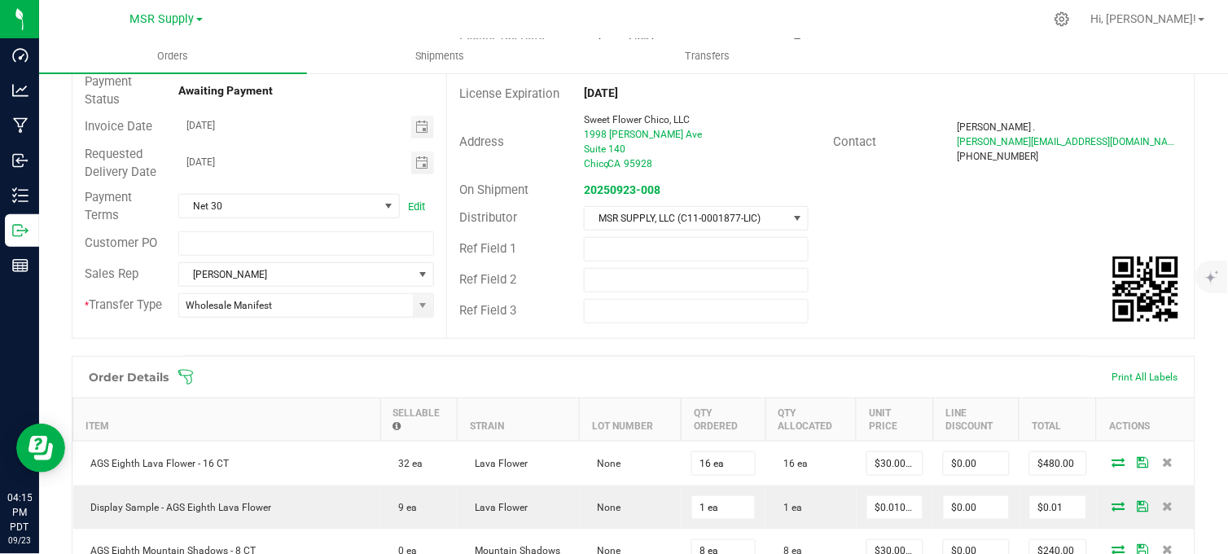
click at [910, 269] on div "Ref Field 2" at bounding box center [821, 280] width 748 height 31
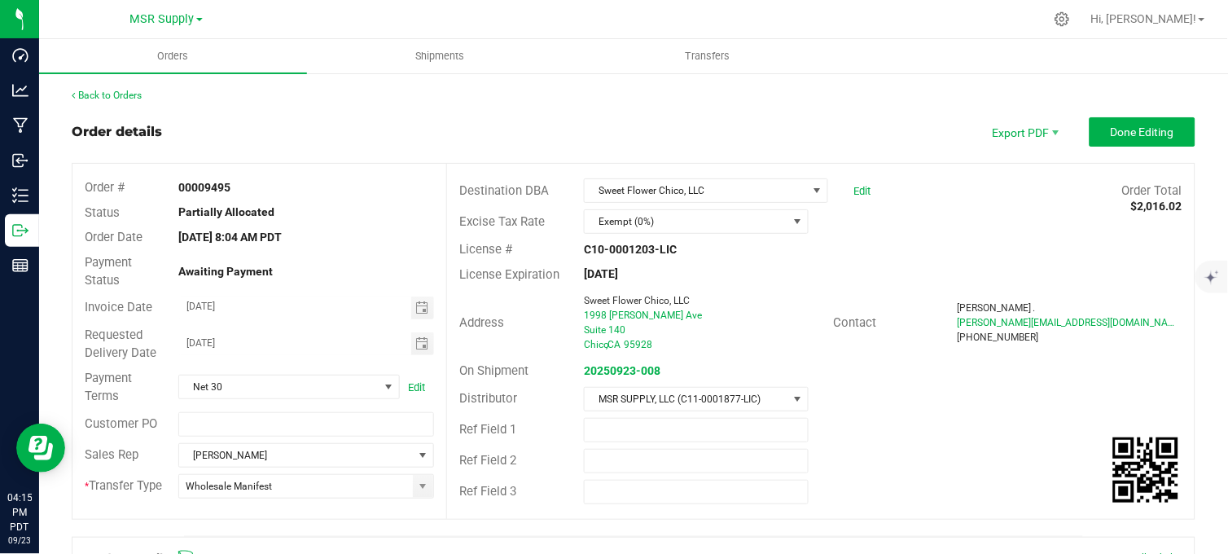
click at [831, 125] on div "Order details Export PDF Done Editing" at bounding box center [634, 131] width 1124 height 29
click at [814, 125] on div "Order details Export PDF Done Editing" at bounding box center [634, 131] width 1124 height 29
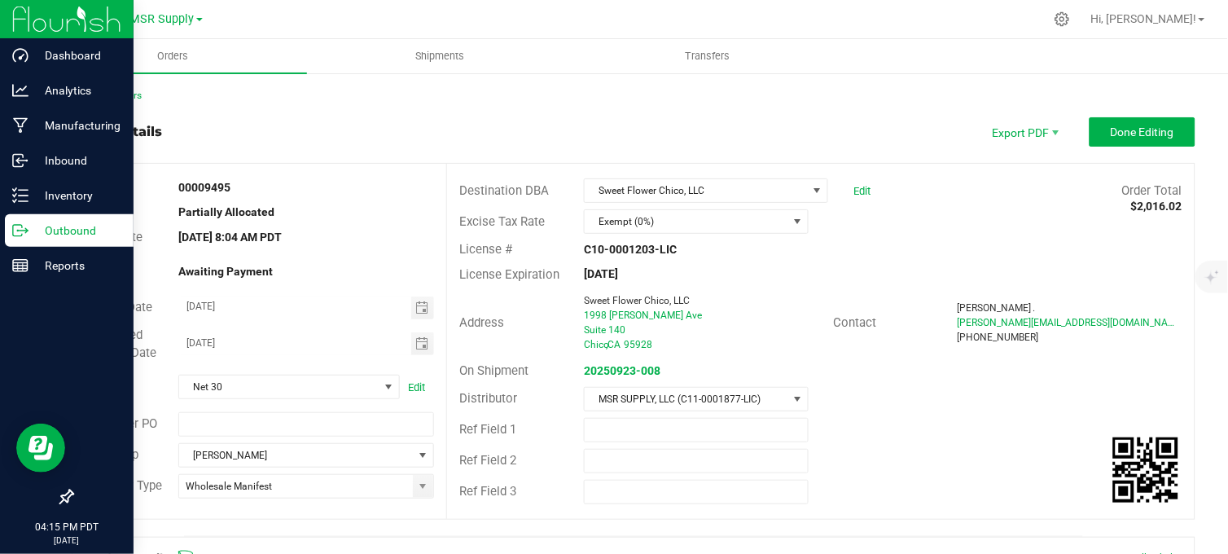
click at [35, 237] on p "Outbound" at bounding box center [78, 231] width 98 height 20
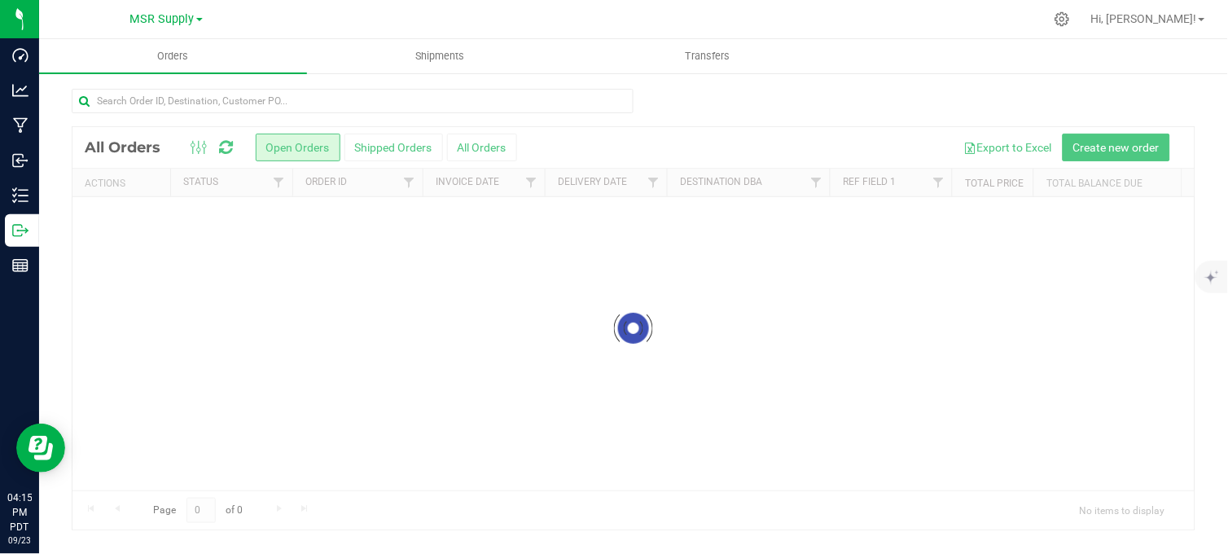
click at [761, 103] on div at bounding box center [634, 107] width 1124 height 37
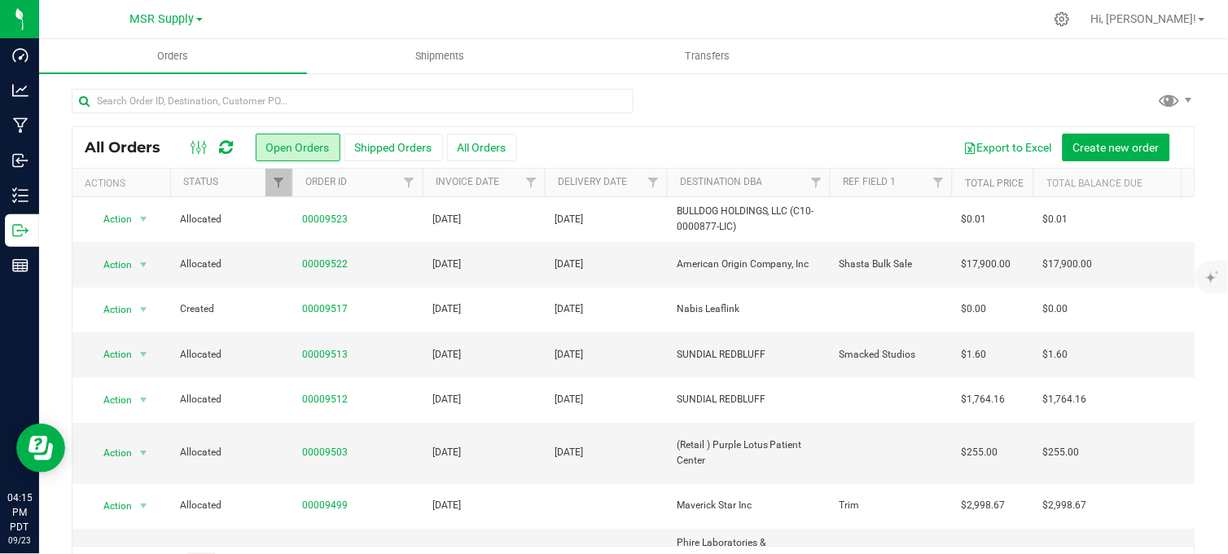
click at [704, 89] on div at bounding box center [634, 107] width 1124 height 37
click at [780, 101] on div at bounding box center [634, 107] width 1124 height 37
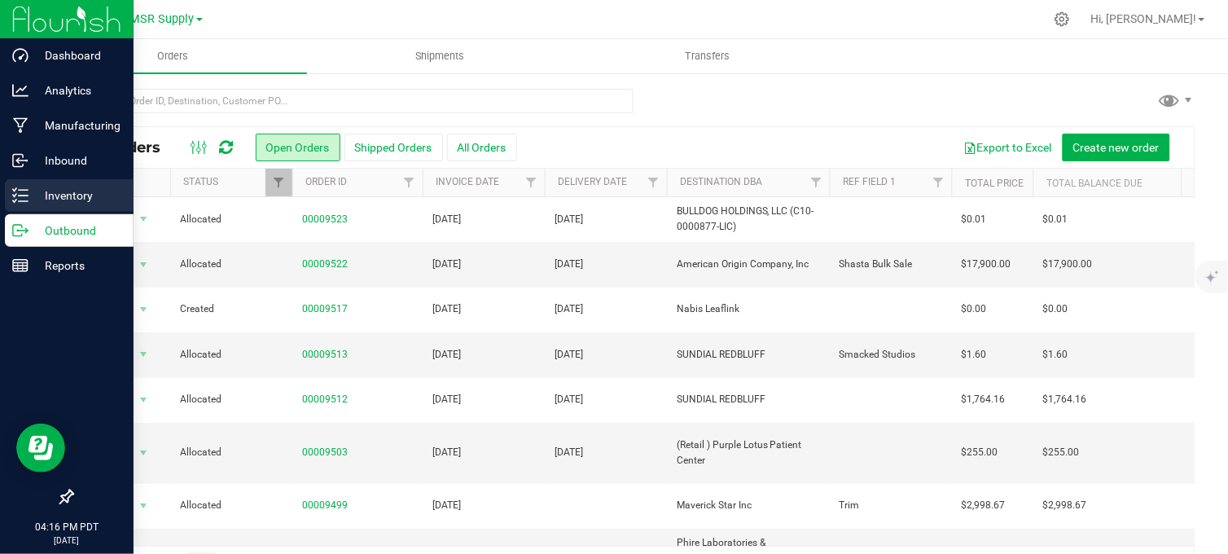
click at [16, 188] on icon at bounding box center [14, 189] width 3 height 2
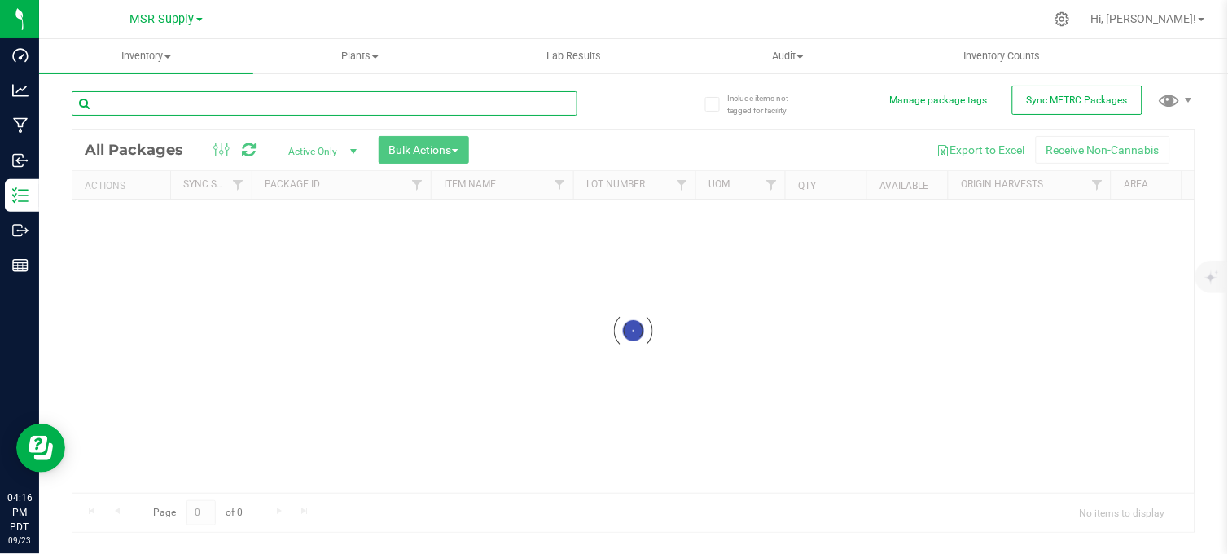
click at [204, 101] on input "text" at bounding box center [325, 103] width 506 height 24
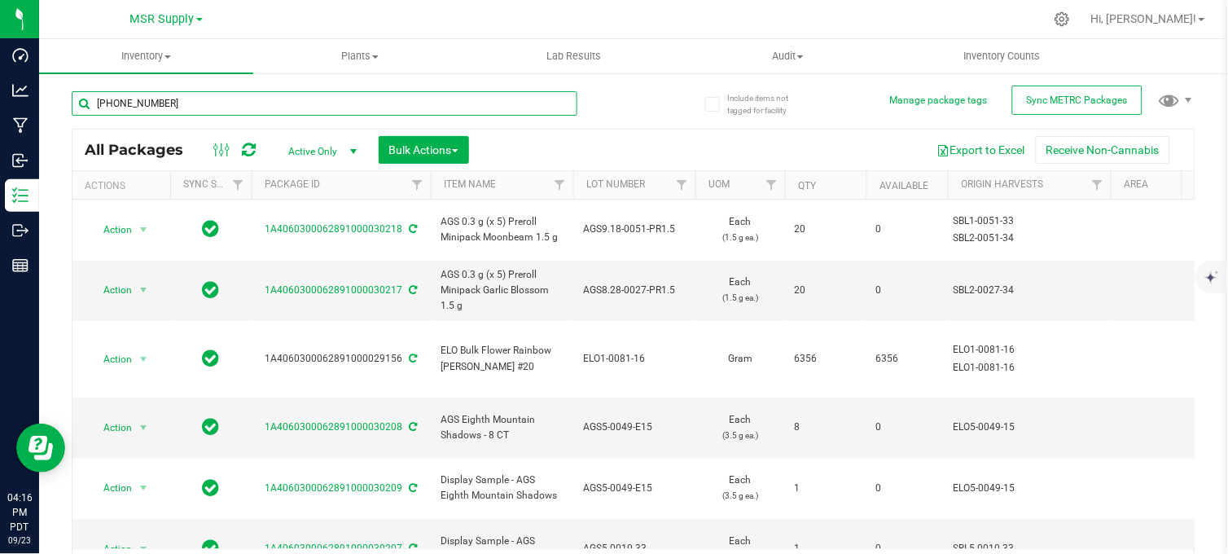
type input "3-0088-33"
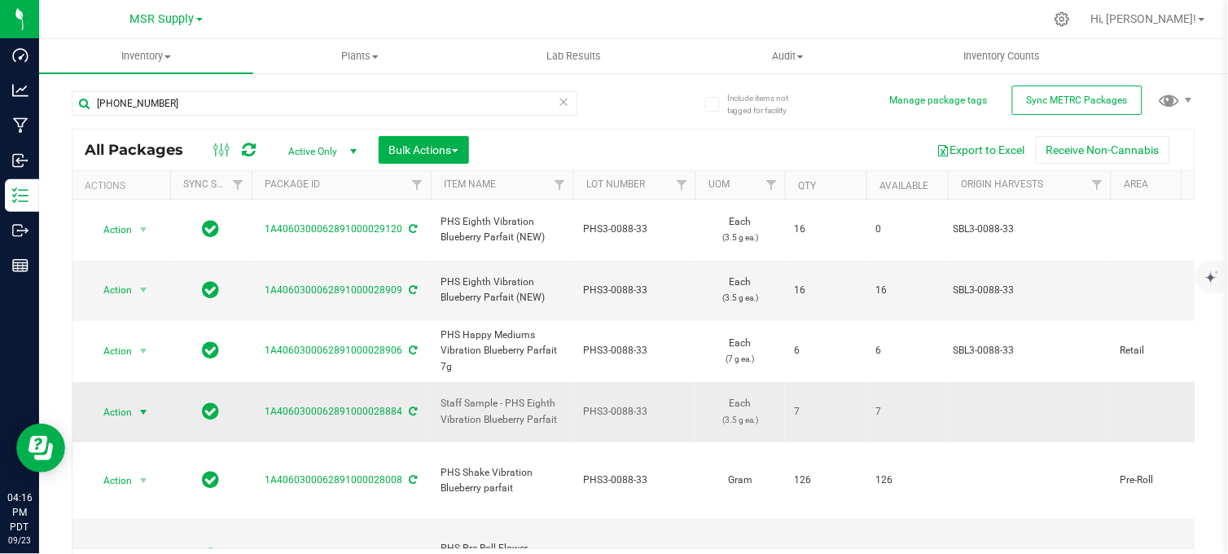
click at [127, 401] on span "Action" at bounding box center [111, 412] width 44 height 23
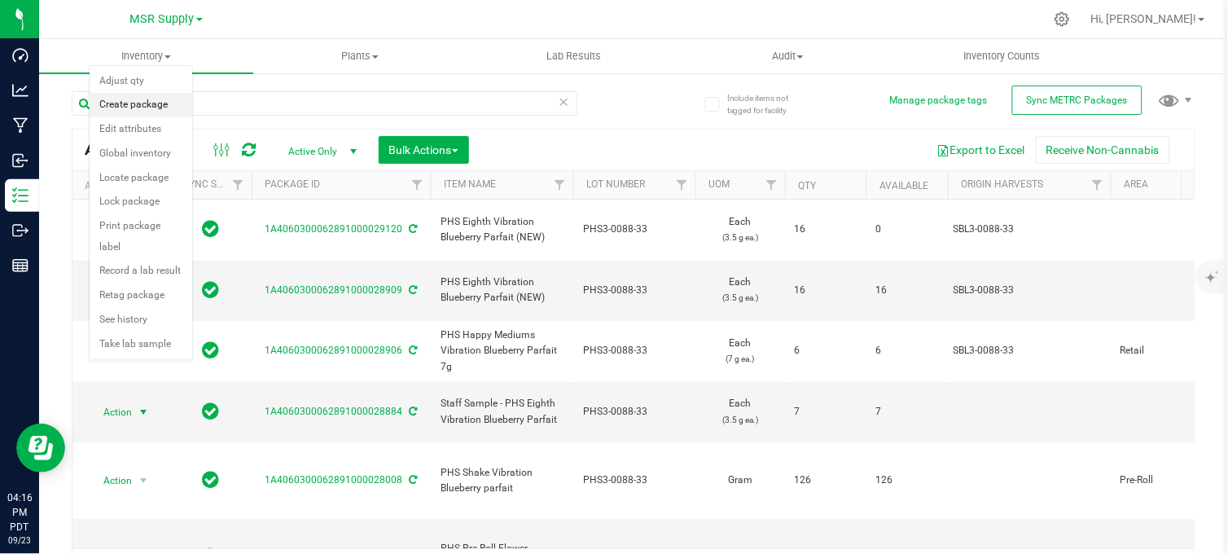
click at [143, 108] on li "Create package" at bounding box center [141, 105] width 103 height 24
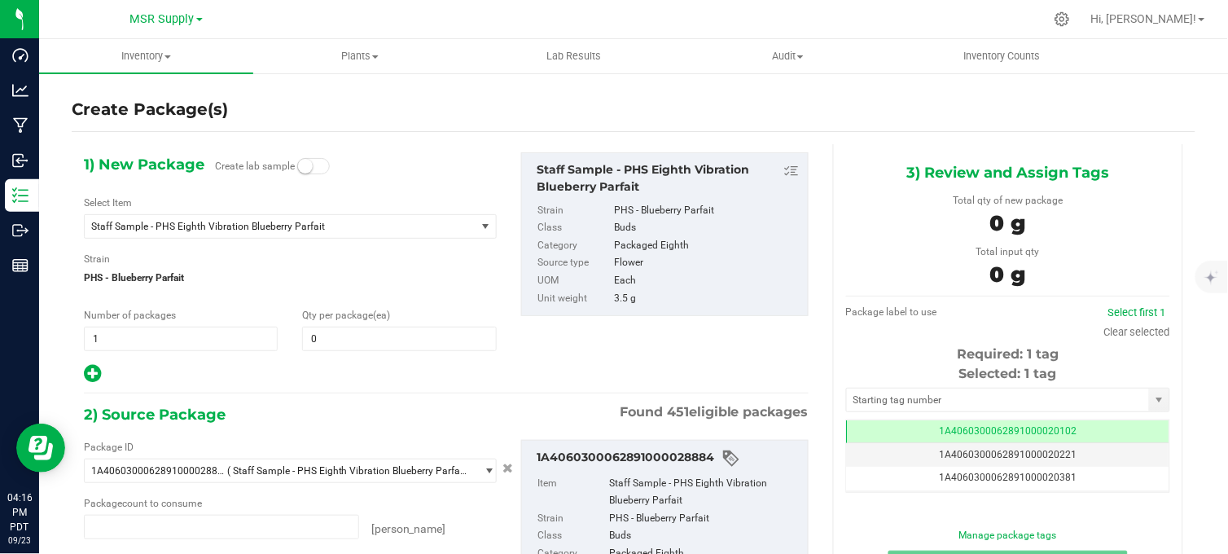
type input "0 ea"
click at [243, 223] on span "Staff Sample - PHS Eighth Vibration Blueberry Parfait" at bounding box center [272, 226] width 362 height 11
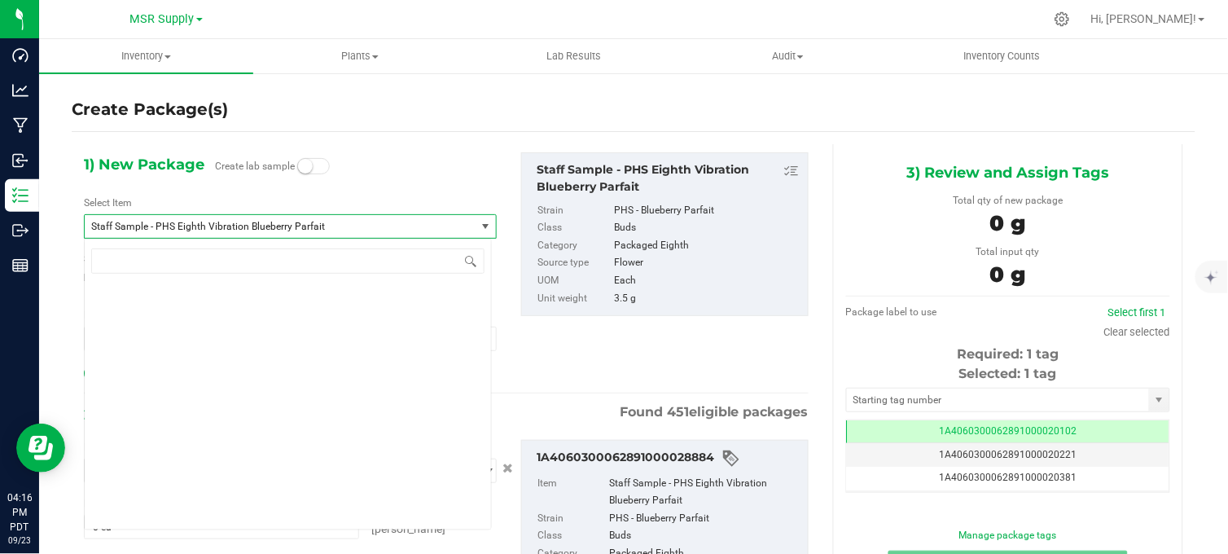
scroll to position [46748, 0]
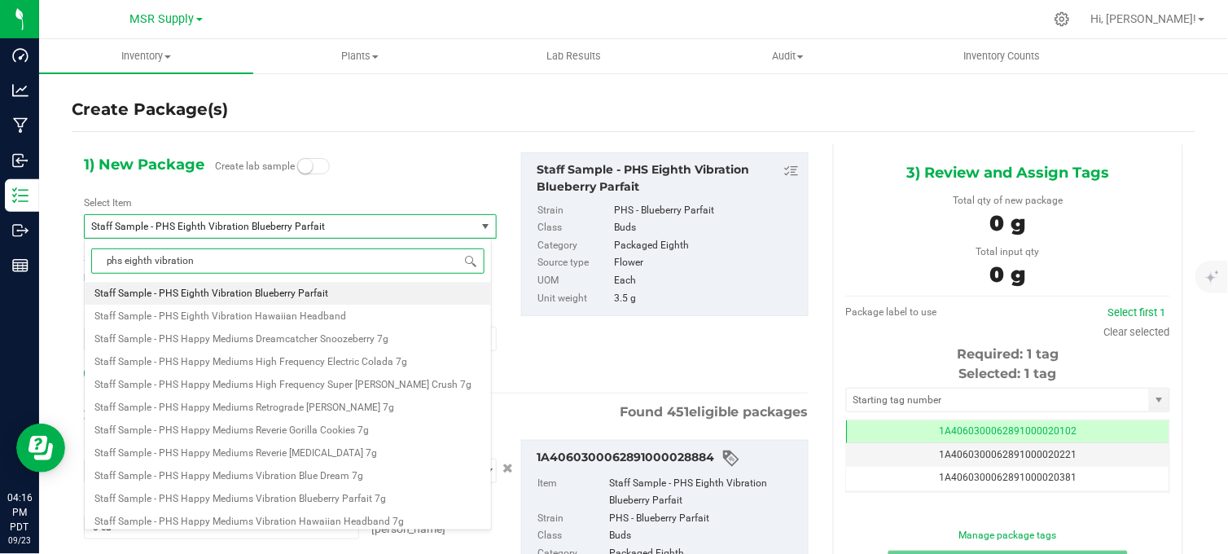
type input "phs eighth vibration"
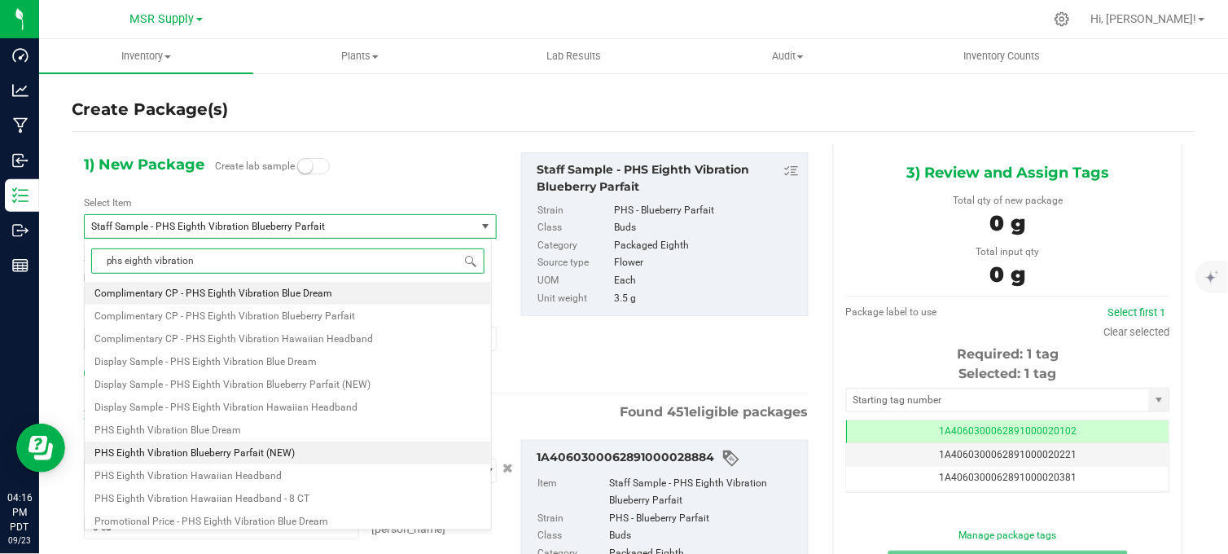
click at [294, 451] on li "PHS Eighth Vibration Blueberry Parfait (NEW)" at bounding box center [288, 452] width 406 height 23
type input "0"
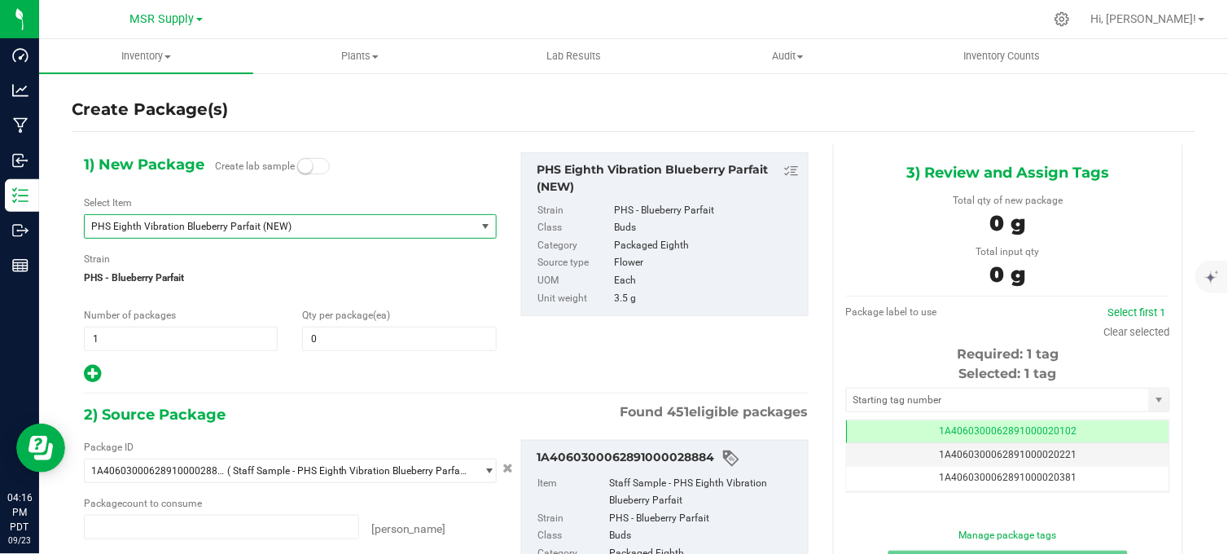
type input "0 ea"
click at [402, 147] on div "1) New Package Create lab sample Select Item PHS Eighth Vibration Blueberry Par…" at bounding box center [446, 419] width 749 height 550
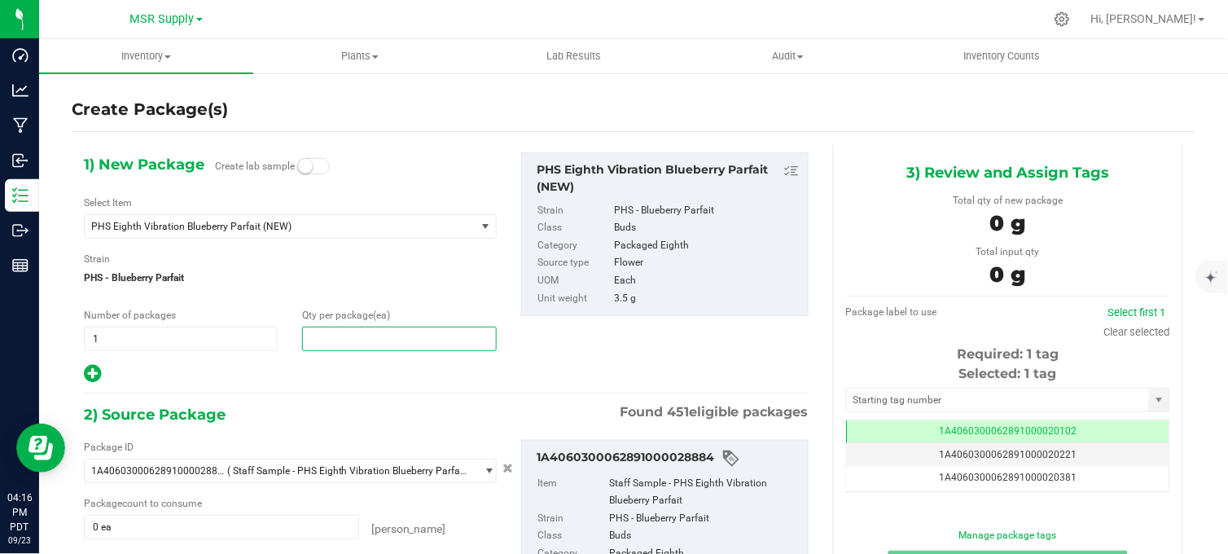
click at [352, 332] on span at bounding box center [399, 339] width 194 height 24
type input "7"
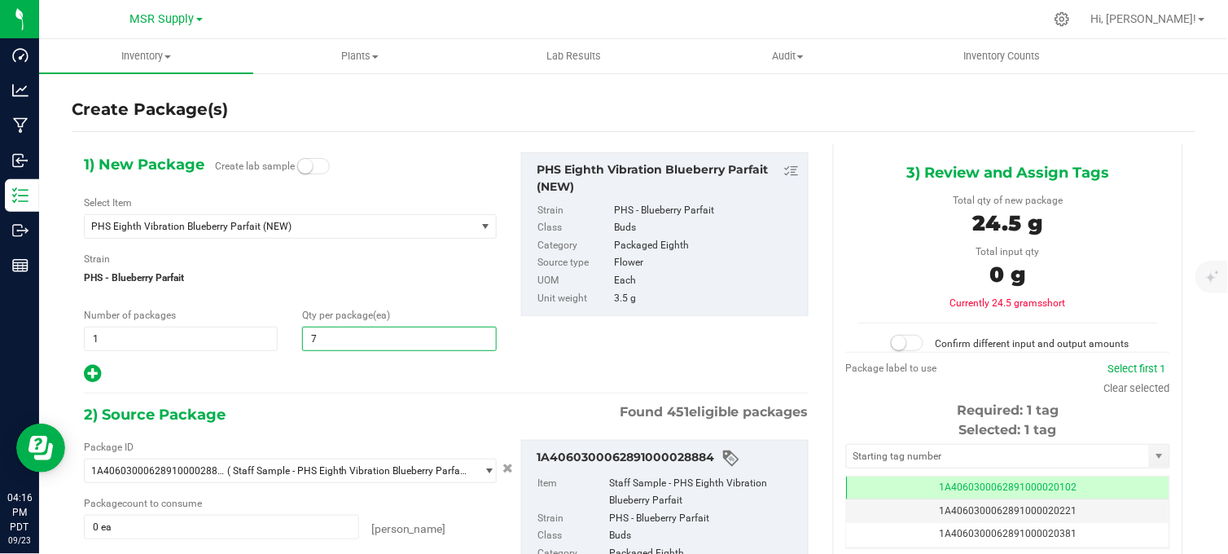
type input "7"
click at [294, 367] on div at bounding box center [290, 373] width 413 height 21
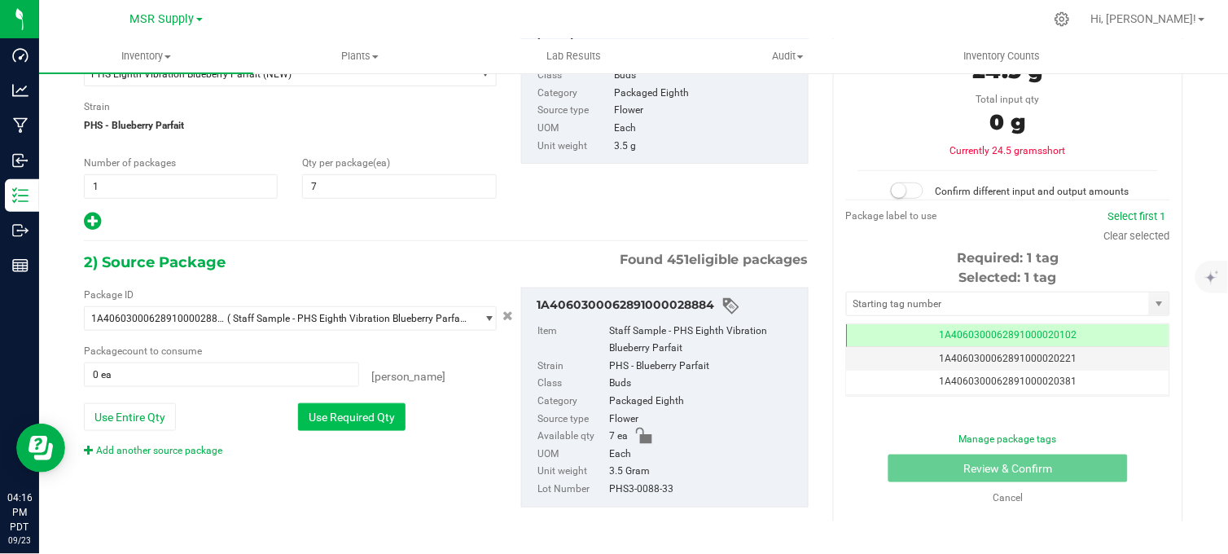
click at [340, 410] on button "Use Required Qty" at bounding box center [352, 417] width 108 height 28
type input "7 ea"
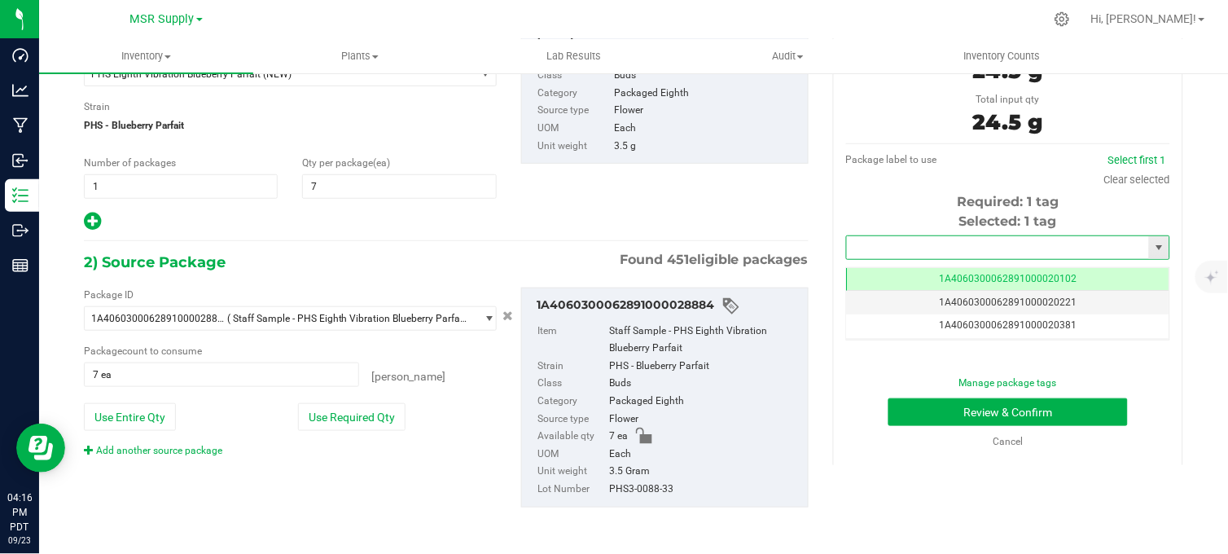
click at [937, 250] on input "text" at bounding box center [998, 247] width 302 height 23
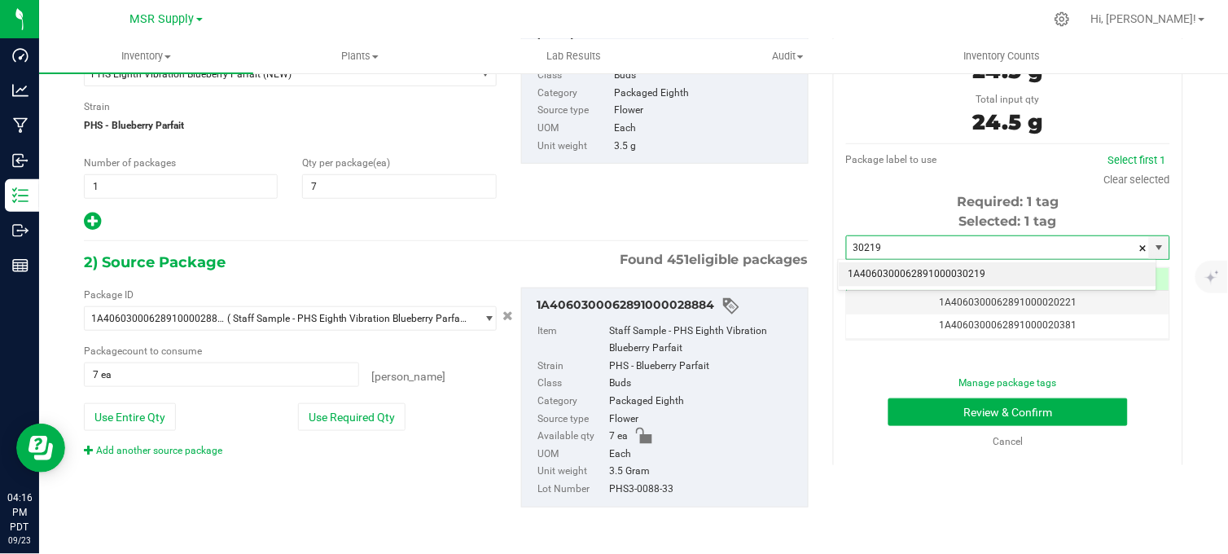
click at [933, 270] on li "1A4060300062891000030219" at bounding box center [998, 274] width 318 height 24
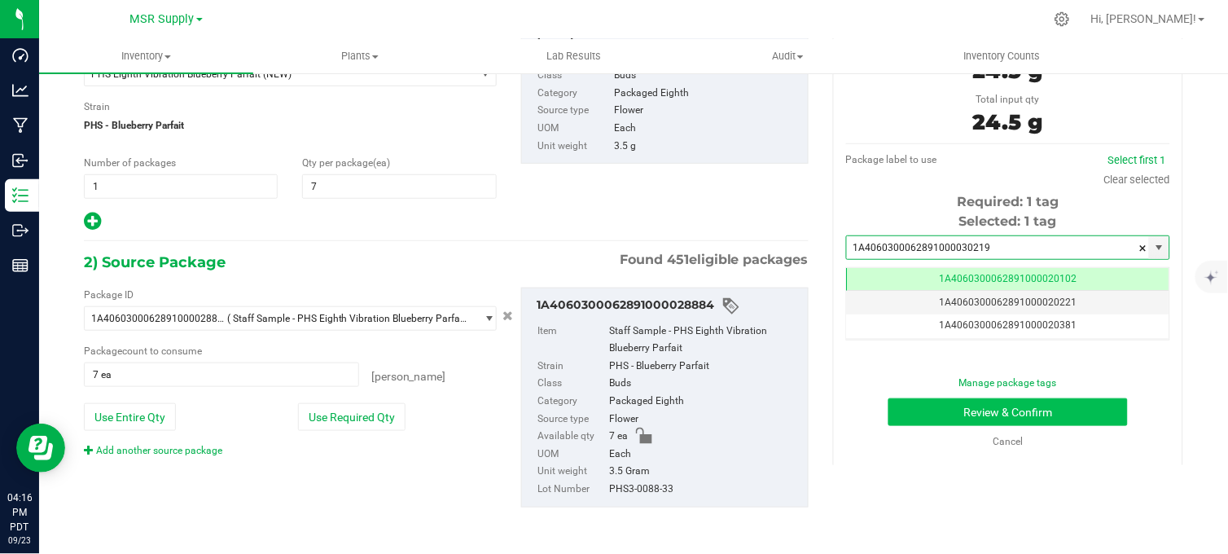
type input "1A4060300062891000030219"
click at [987, 411] on button "Review & Confirm" at bounding box center [1008, 412] width 239 height 28
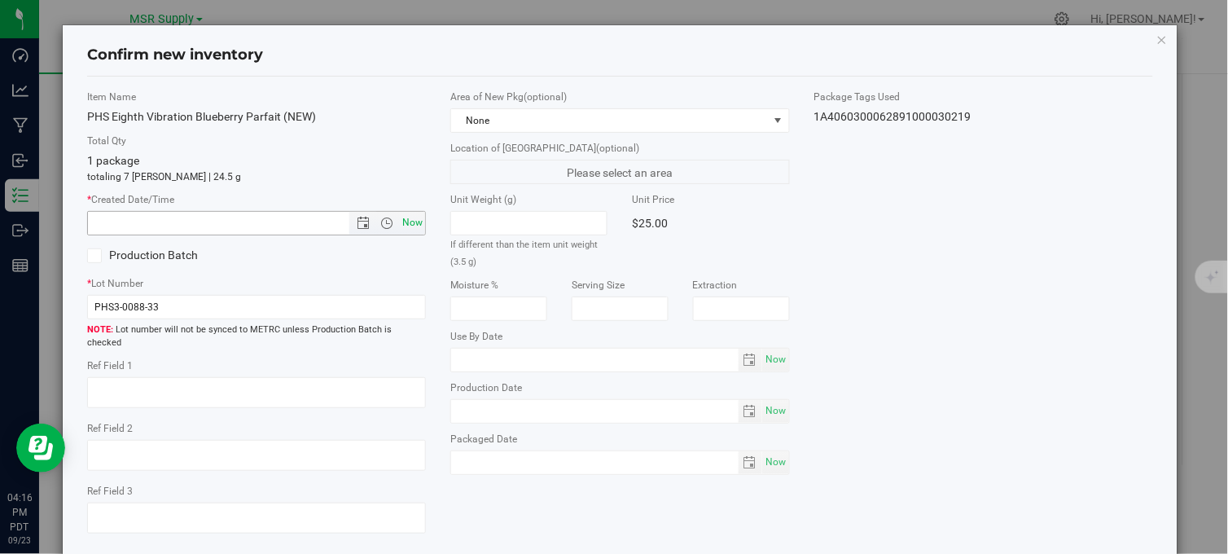
click at [405, 223] on span "Now" at bounding box center [413, 223] width 28 height 24
type input "9/23/2025 4:16 PM"
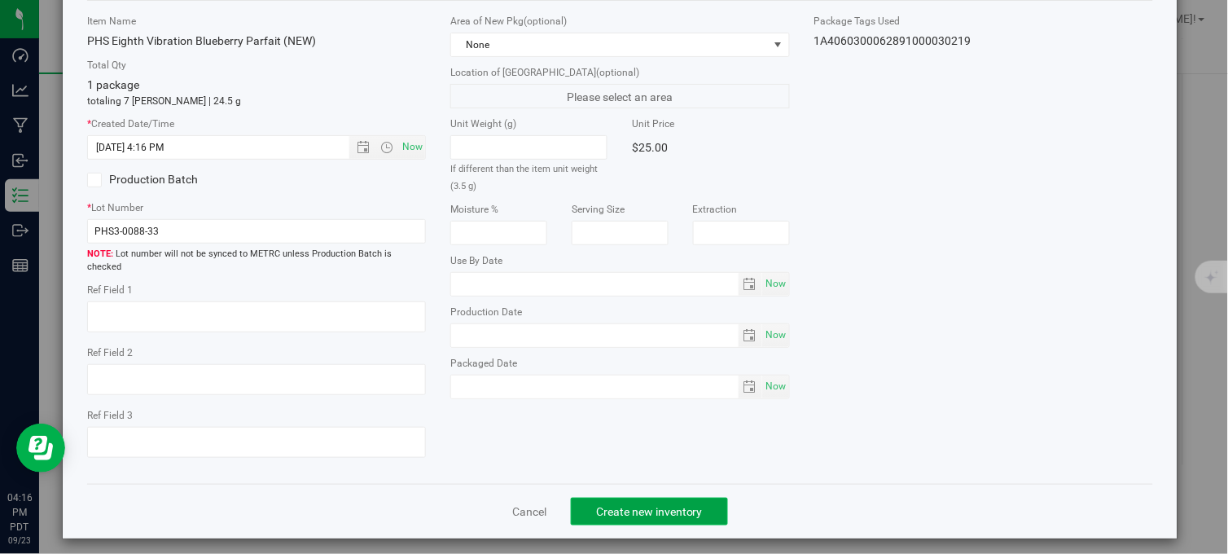
drag, startPoint x: 662, startPoint y: 498, endPoint x: 660, endPoint y: 489, distance: 8.3
click at [661, 505] on span "Create new inventory" at bounding box center [649, 511] width 107 height 13
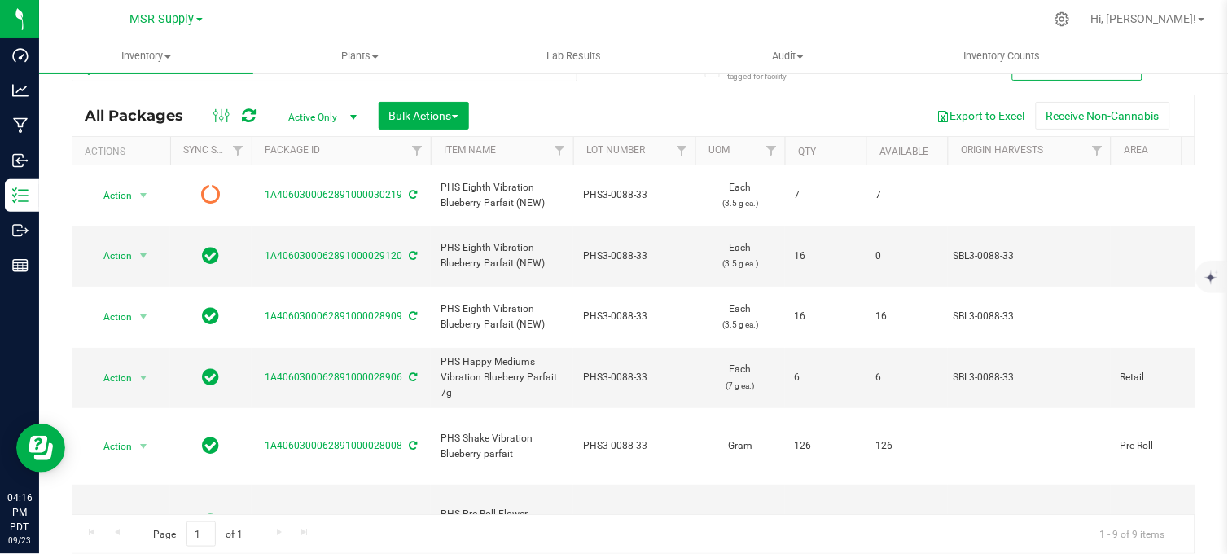
click at [460, 11] on div at bounding box center [668, 19] width 753 height 32
click at [464, 15] on div at bounding box center [668, 19] width 753 height 32
click at [617, 100] on div "All Packages Active Only Active Only Lab Samples Locked All External Internal B…" at bounding box center [633, 115] width 1122 height 41
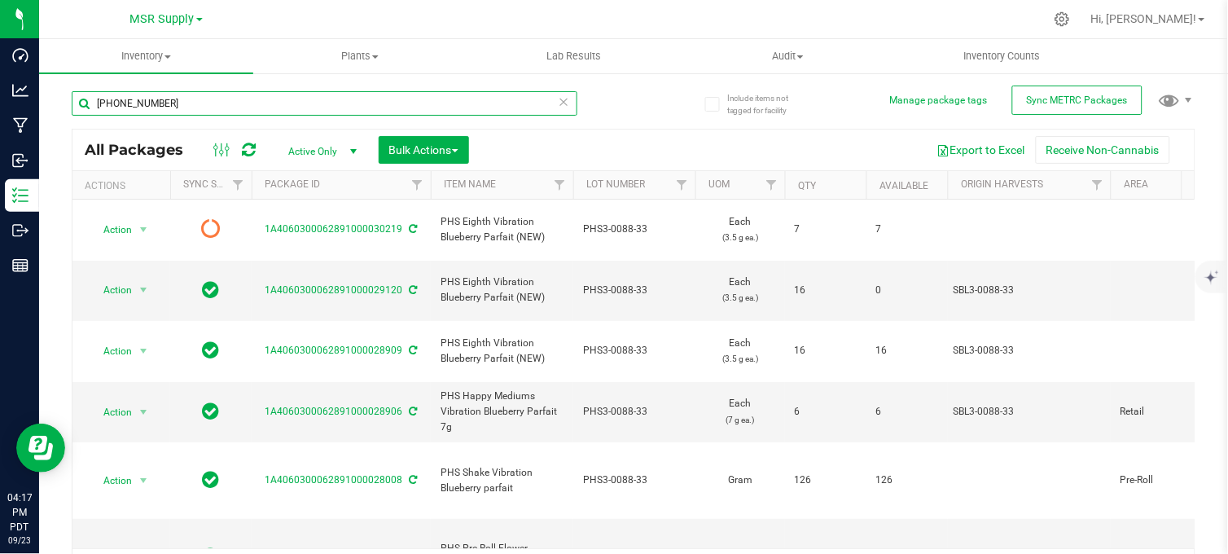
drag, startPoint x: 163, startPoint y: 106, endPoint x: 45, endPoint y: 125, distance: 119.6
click at [45, 125] on div "Include items not tagged for facility Manage package tags Sync METRC Packages 3…" at bounding box center [633, 320] width 1189 height 497
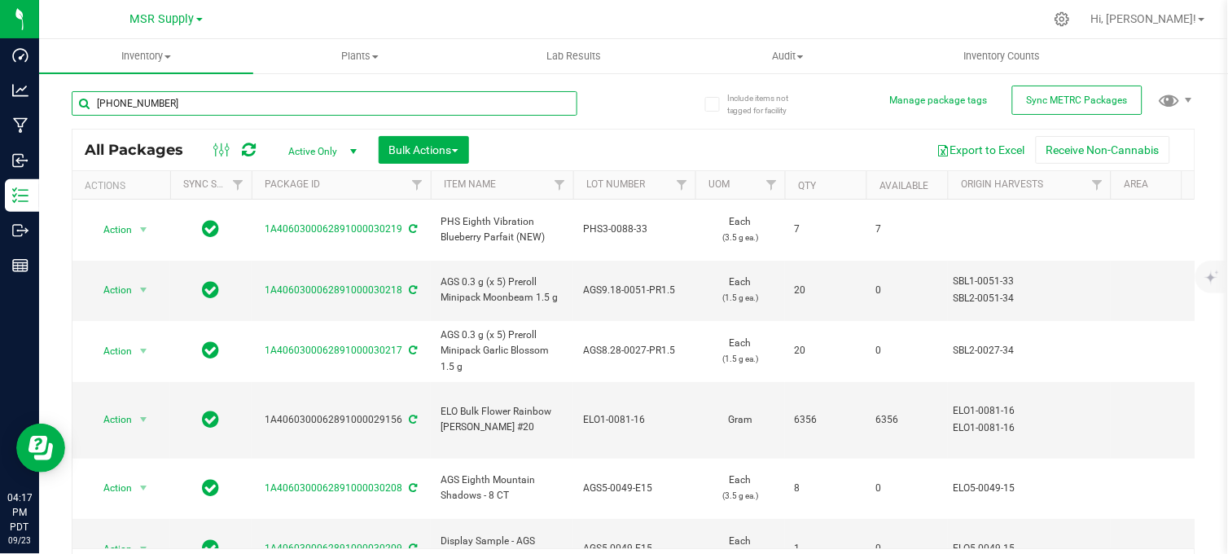
type input "4-0024-34"
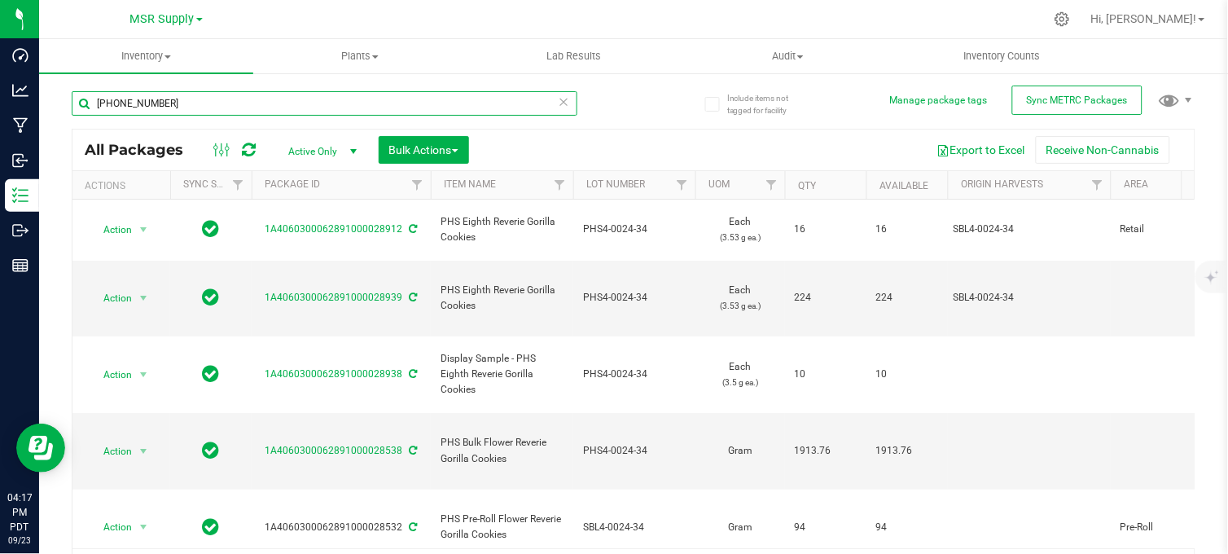
drag, startPoint x: 152, startPoint y: 104, endPoint x: 98, endPoint y: 110, distance: 54.9
click at [98, 110] on input "4-0024-34" at bounding box center [325, 103] width 506 height 24
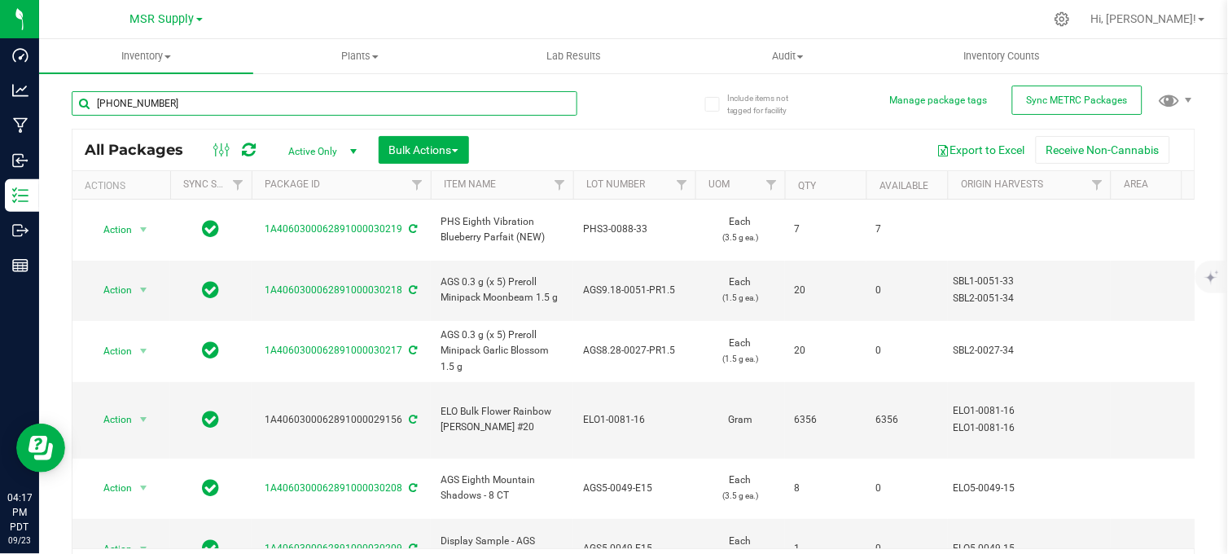
type input "5-0070-33"
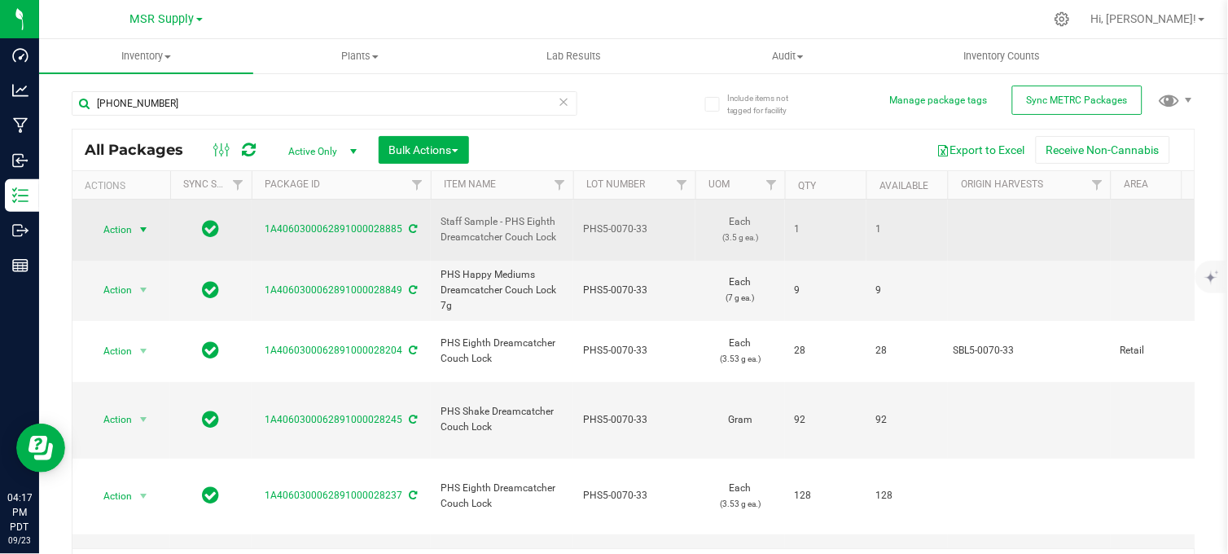
click at [134, 220] on span "select" at bounding box center [144, 229] width 20 height 23
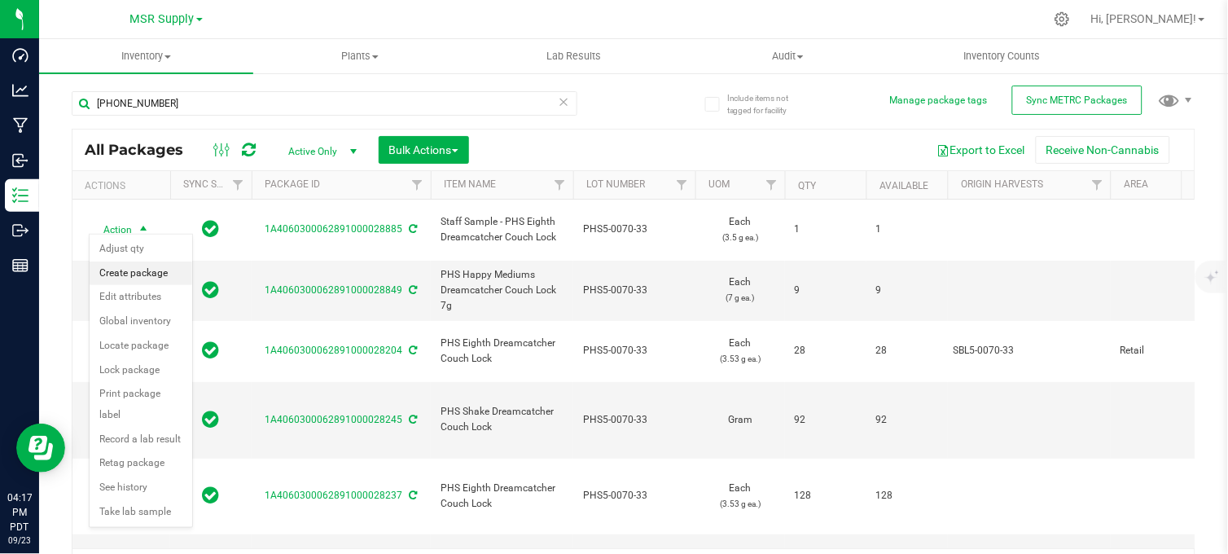
click at [143, 273] on li "Create package" at bounding box center [141, 273] width 103 height 24
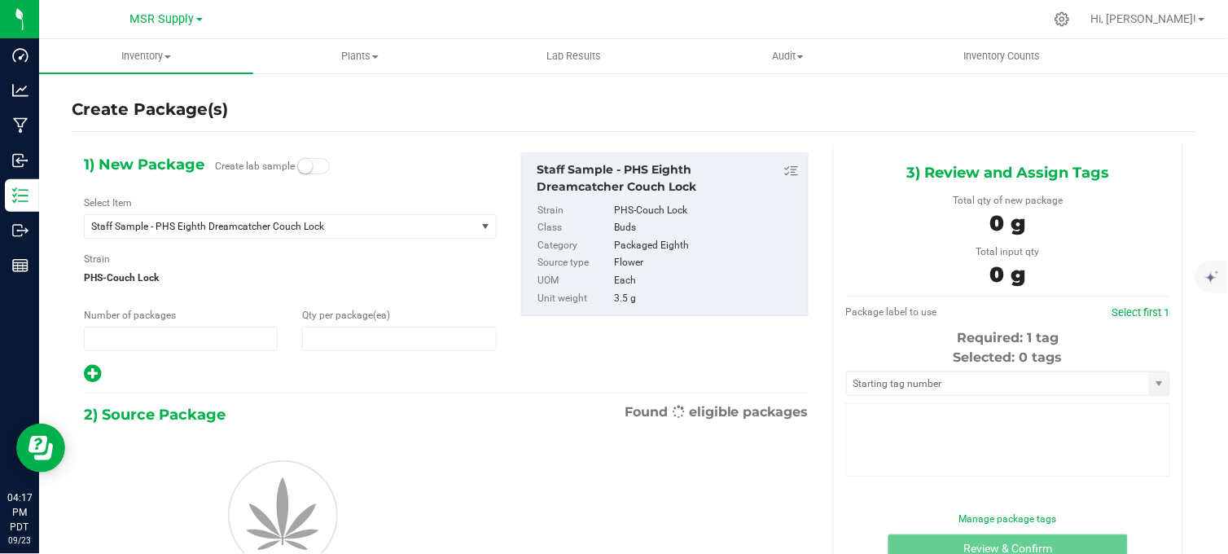
type input "1"
type input "0"
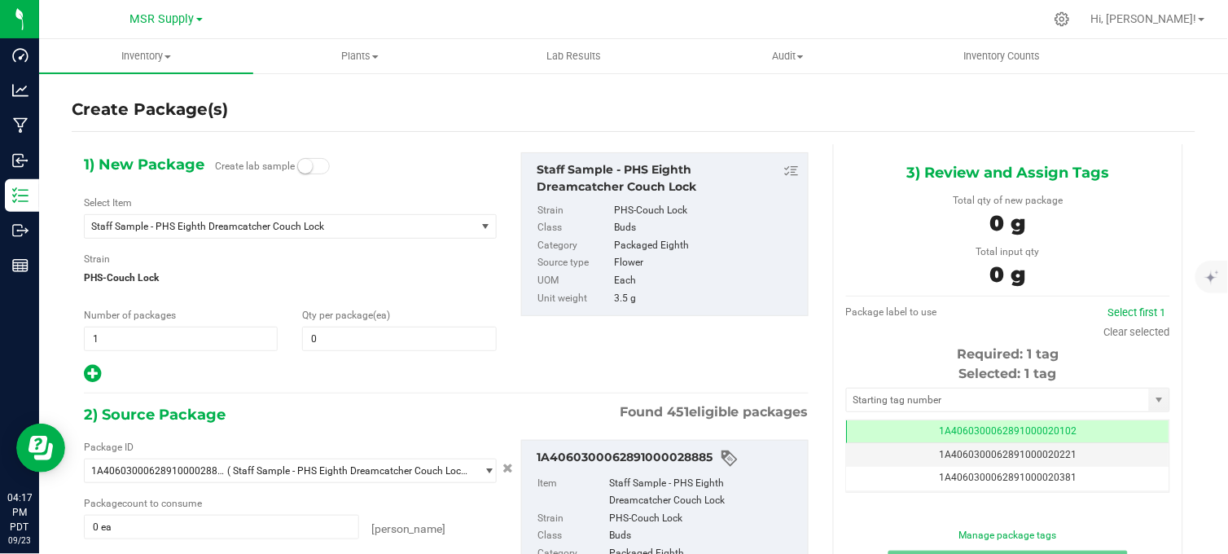
drag, startPoint x: 458, startPoint y: 109, endPoint x: 484, endPoint y: 96, distance: 29.1
click at [461, 109] on div "Create Package(s)" at bounding box center [634, 110] width 1124 height 24
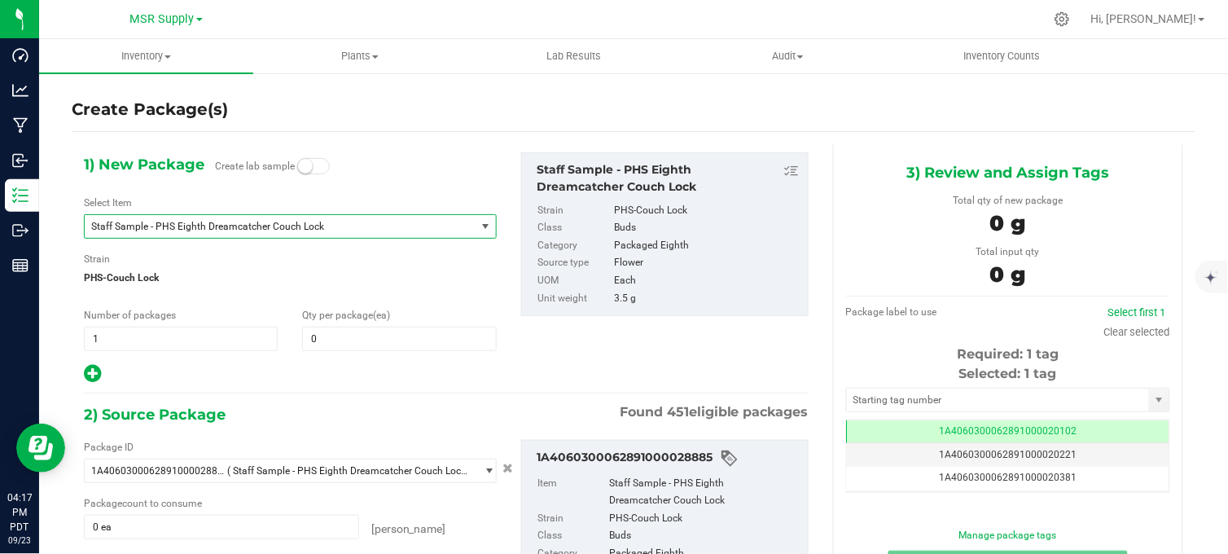
click at [340, 233] on span "Staff Sample - PHS Eighth Dreamcatcher Couch Lock" at bounding box center [280, 226] width 391 height 23
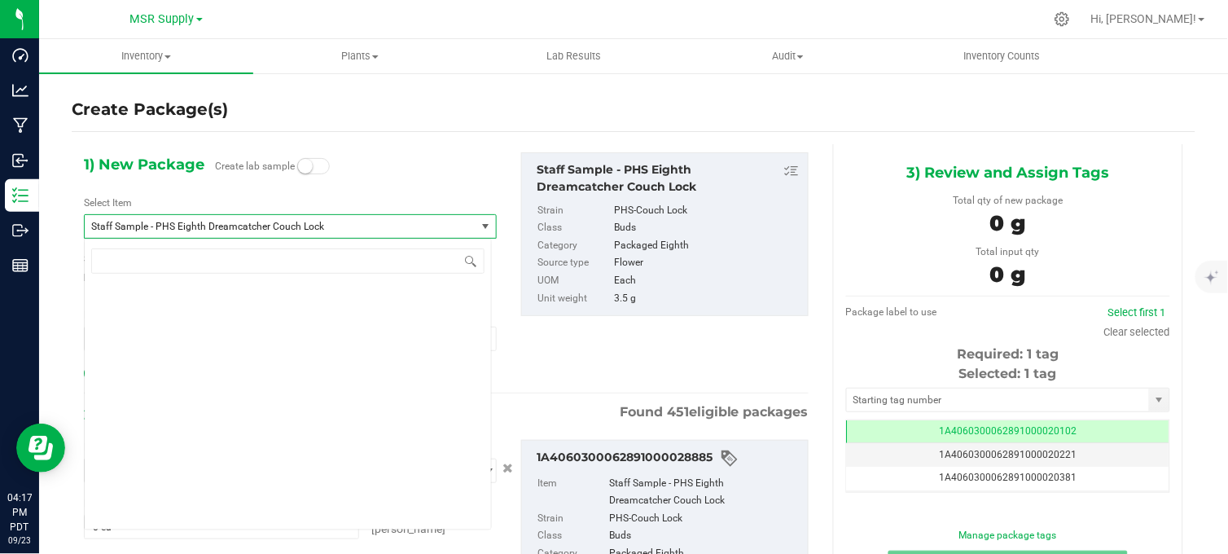
scroll to position [46520, 0]
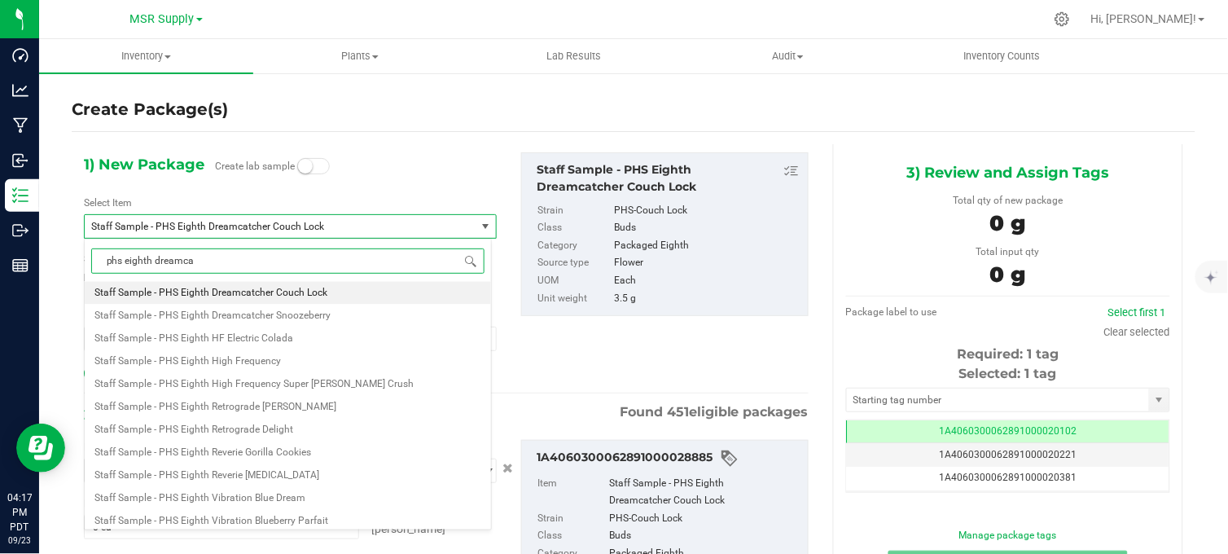
type input "phs eighth dreamcat"
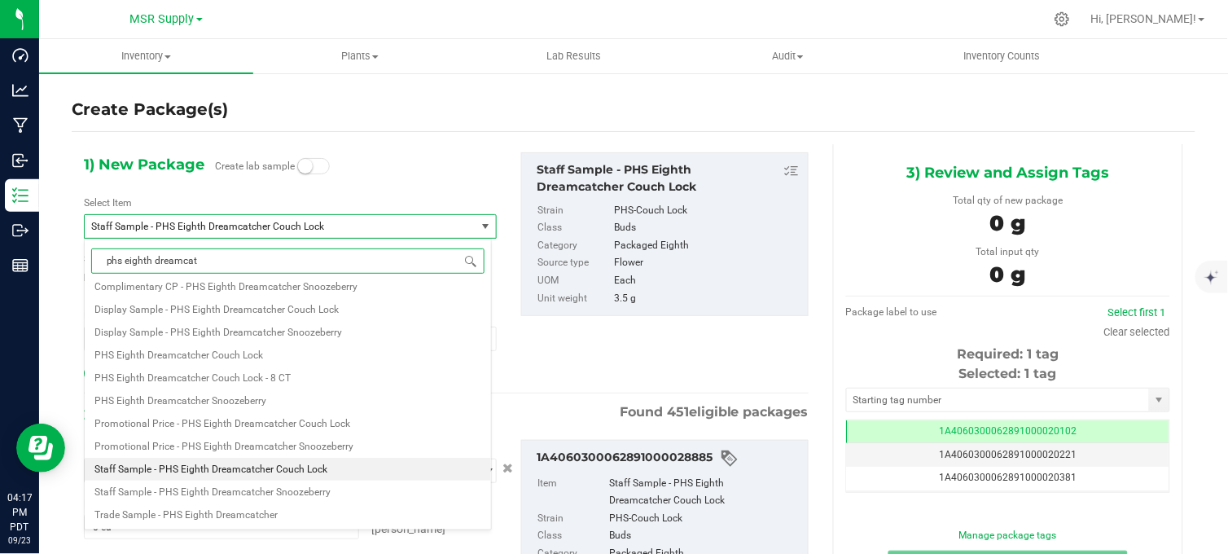
scroll to position [0, 0]
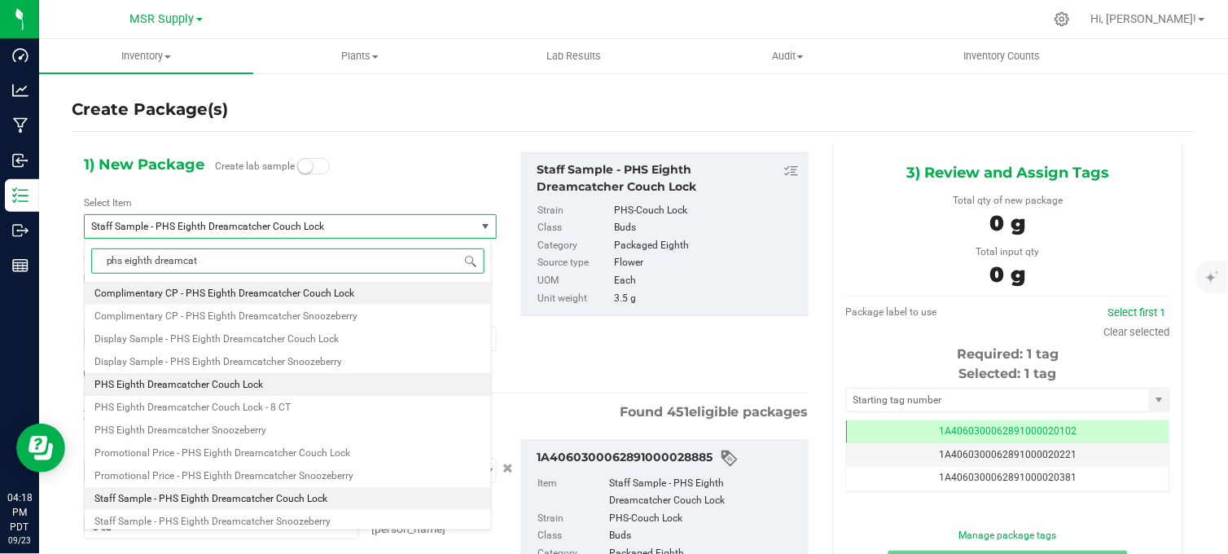
click at [302, 383] on li "PHS Eighth Dreamcatcher Couch Lock" at bounding box center [288, 384] width 406 height 23
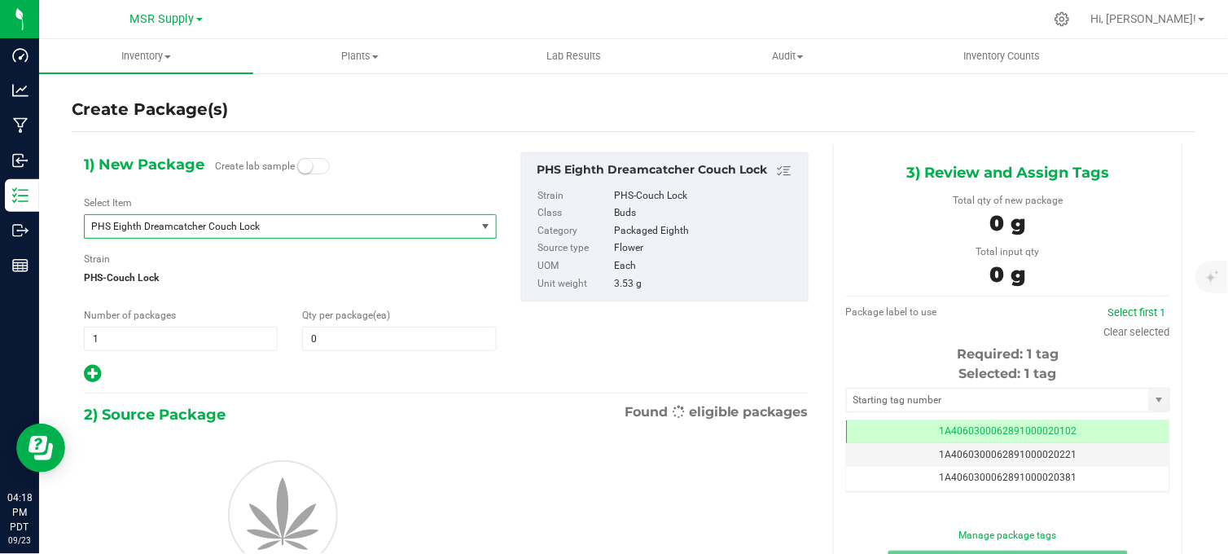
type input "0"
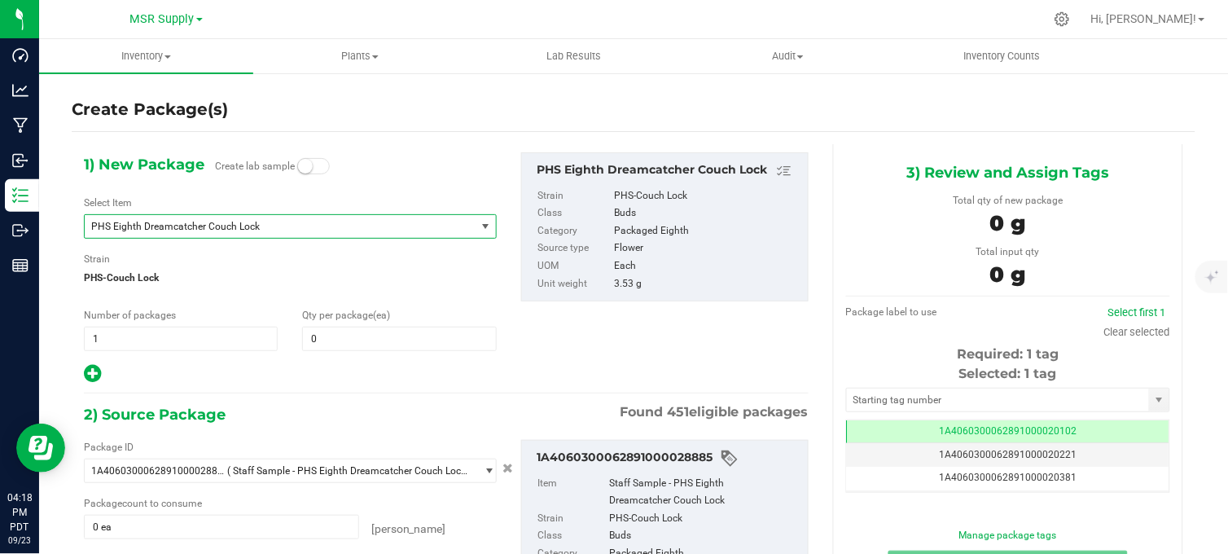
click at [432, 115] on div "Create Package(s)" at bounding box center [634, 110] width 1124 height 24
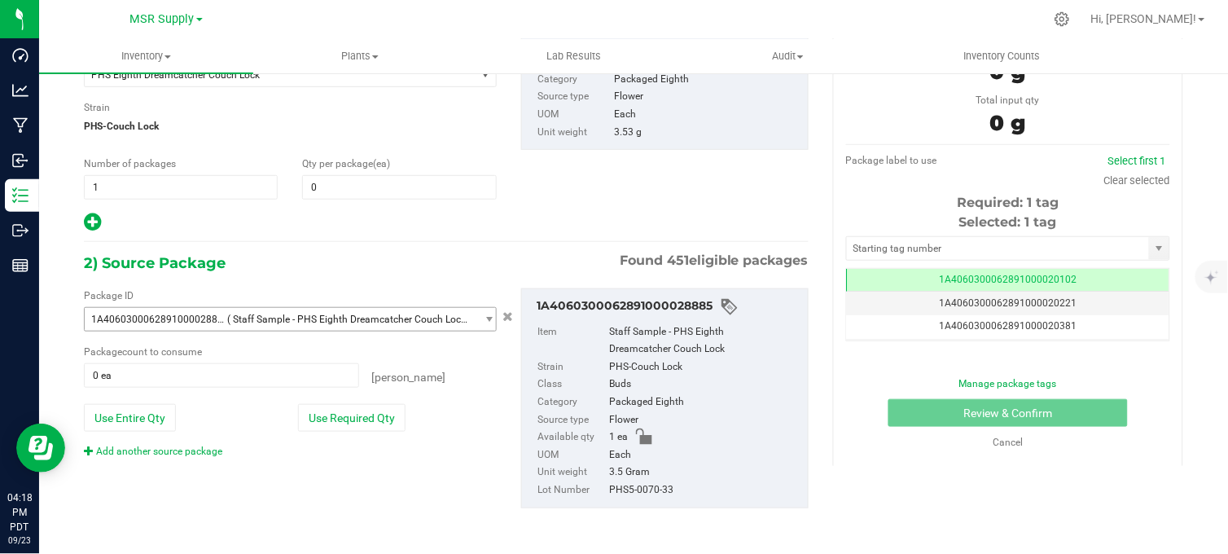
scroll to position [152, 0]
click at [329, 181] on span at bounding box center [399, 186] width 194 height 24
type input "1"
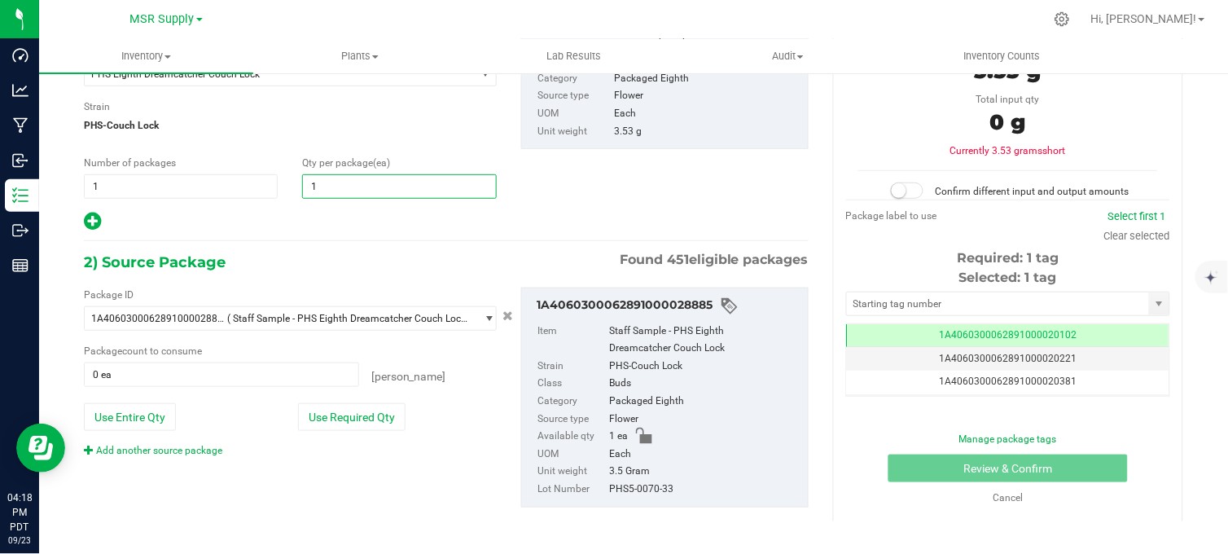
type input "1"
drag, startPoint x: 335, startPoint y: 216, endPoint x: 318, endPoint y: 222, distance: 18.0
click at [332, 217] on div at bounding box center [290, 221] width 413 height 21
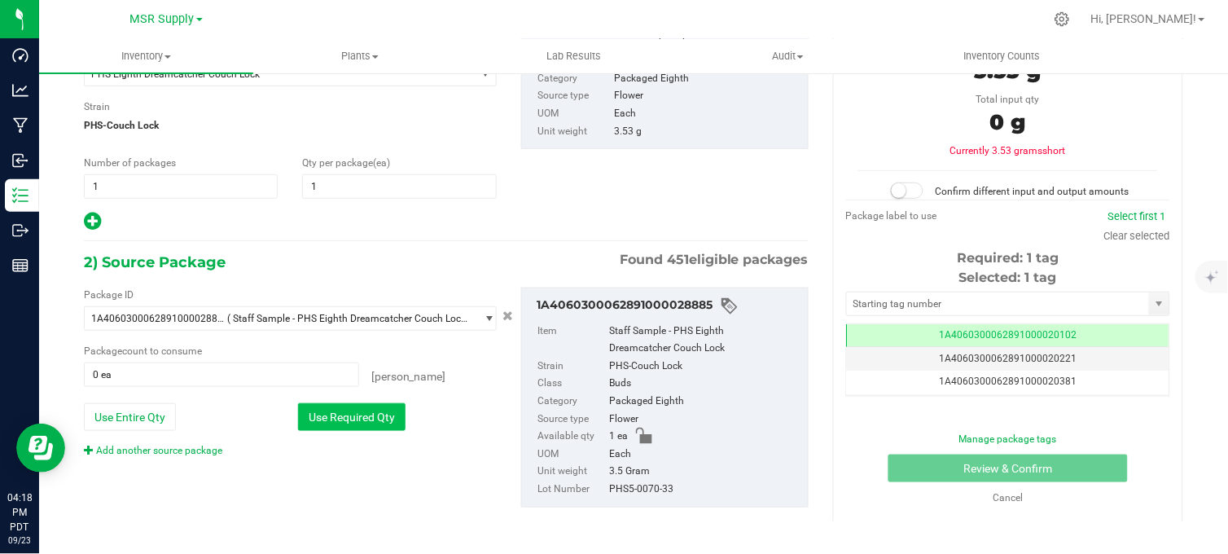
click at [340, 418] on button "Use Required Qty" at bounding box center [352, 417] width 108 height 28
type input "1 ea"
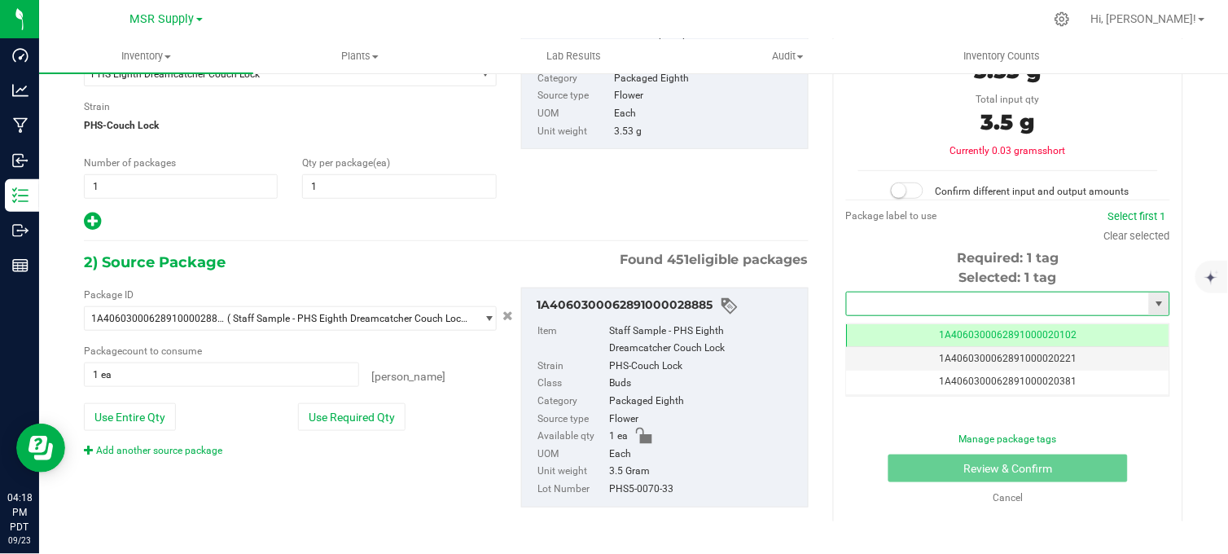
click at [897, 303] on input "text" at bounding box center [998, 303] width 302 height 23
click at [924, 330] on li "1A4060300062891000030220" at bounding box center [998, 331] width 318 height 24
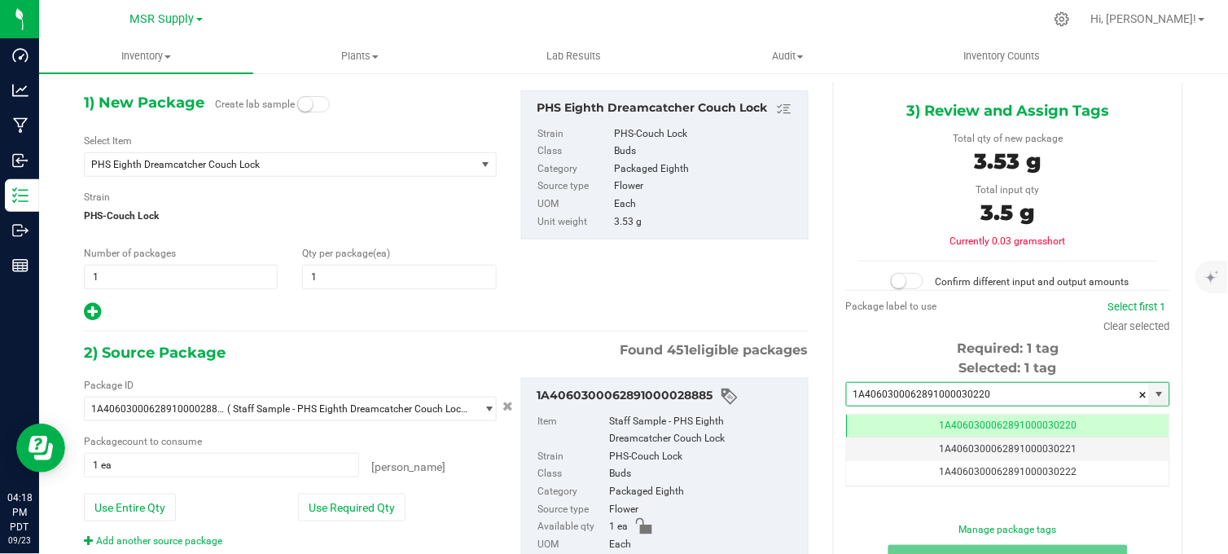
type input "1A4060300062891000030220"
click at [902, 287] on span at bounding box center [907, 281] width 33 height 16
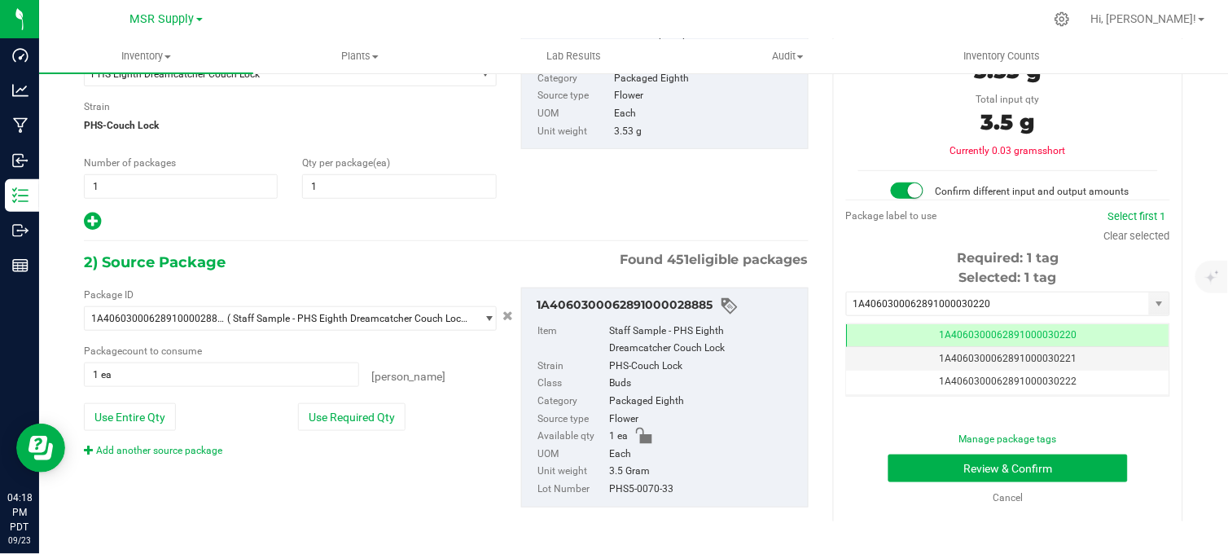
click at [926, 452] on div "Manage package tags Review & Confirm Cancel" at bounding box center [1008, 468] width 300 height 73
click at [921, 461] on button "Review & Confirm" at bounding box center [1008, 468] width 239 height 28
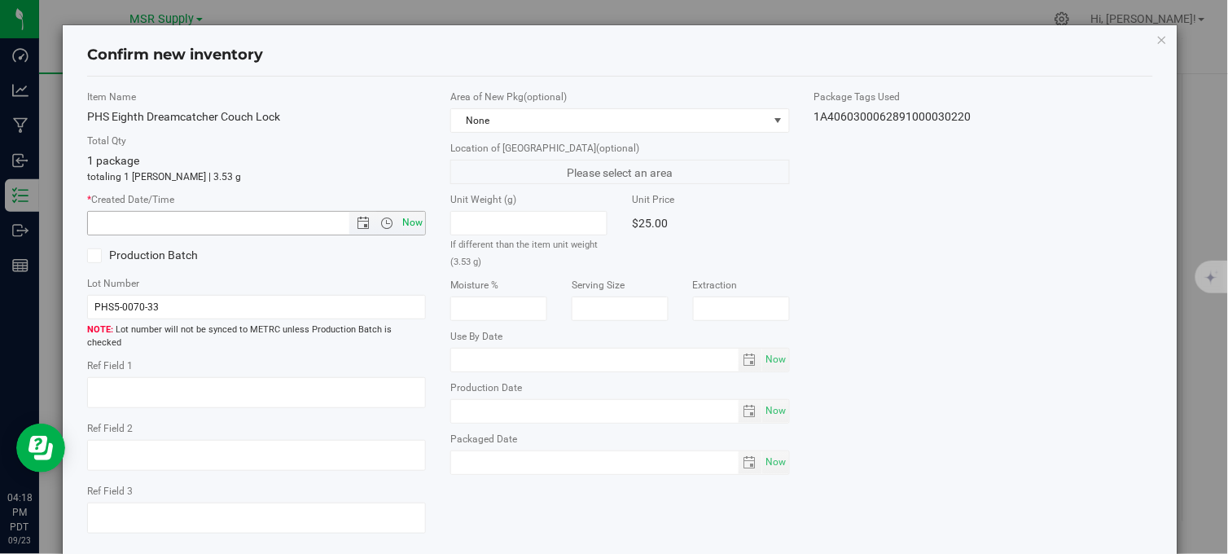
click at [413, 222] on span "Now" at bounding box center [413, 223] width 28 height 24
type input "9/23/2025 4:18 PM"
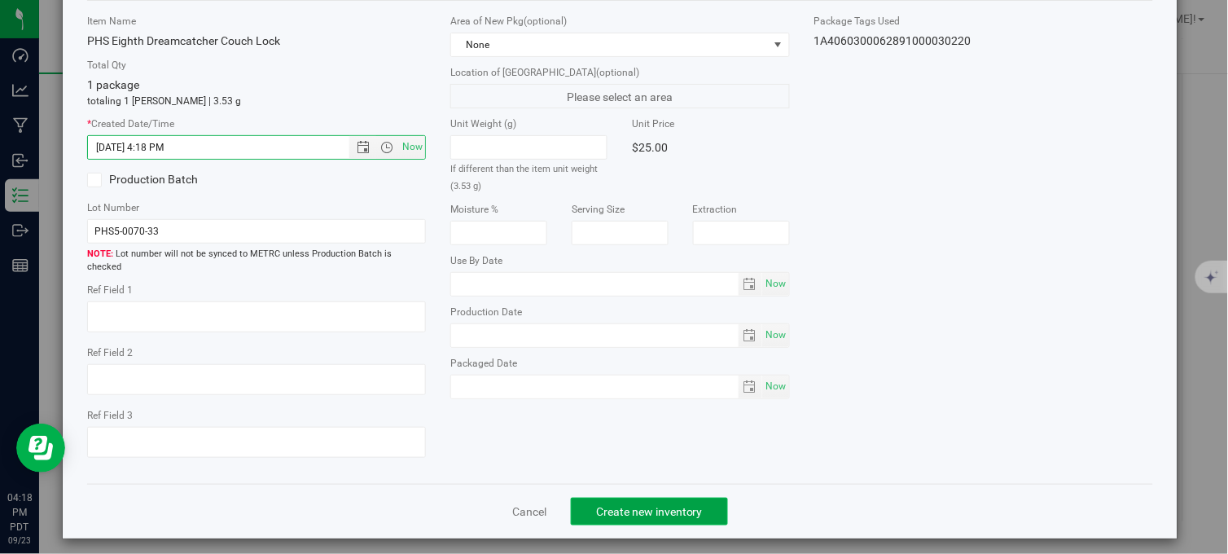
click at [599, 505] on span "Create new inventory" at bounding box center [649, 511] width 107 height 13
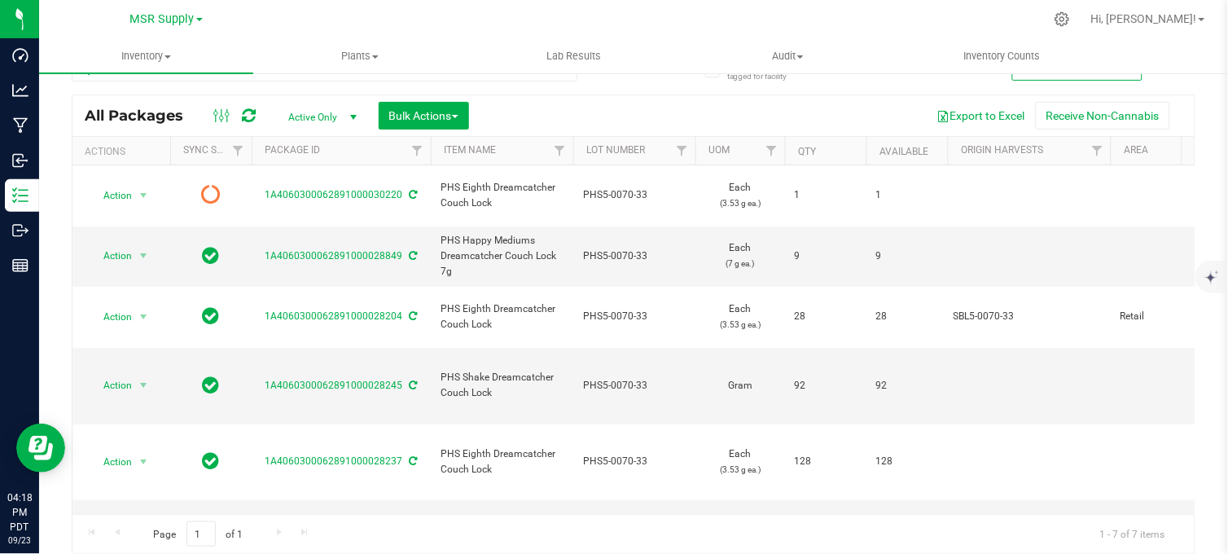
click at [456, 21] on div at bounding box center [668, 19] width 753 height 32
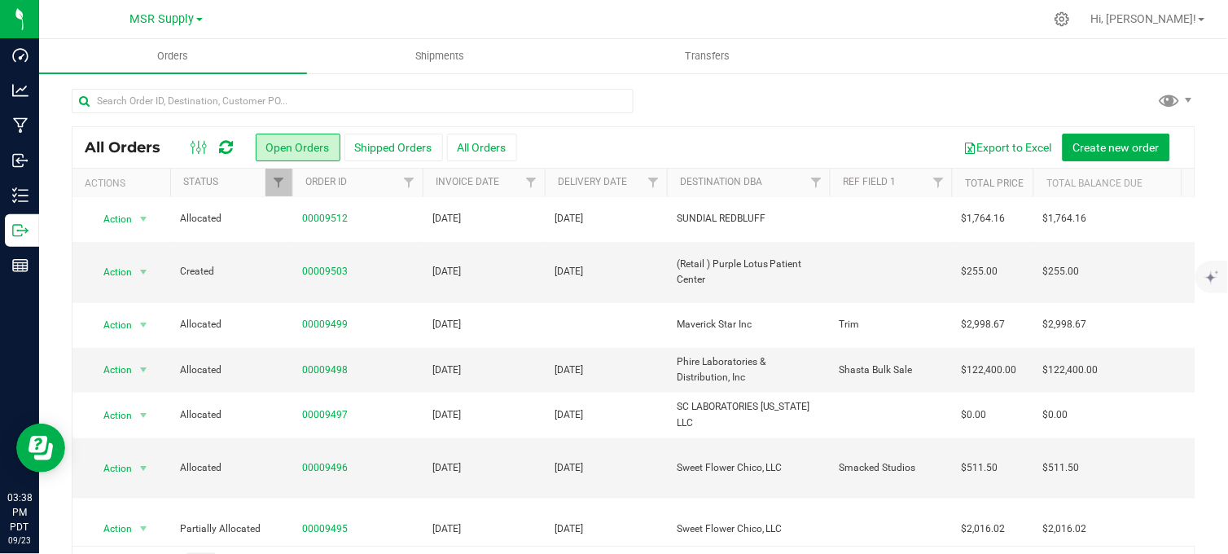
click at [823, 83] on div "All Orders Open Orders Shipped Orders All Orders Export to Excel Create new ord…" at bounding box center [633, 337] width 1189 height 530
click at [818, 109] on div at bounding box center [634, 107] width 1124 height 37
click at [800, 100] on div at bounding box center [634, 107] width 1124 height 37
click at [730, 106] on div at bounding box center [634, 107] width 1124 height 37
click at [745, 103] on div at bounding box center [634, 107] width 1124 height 37
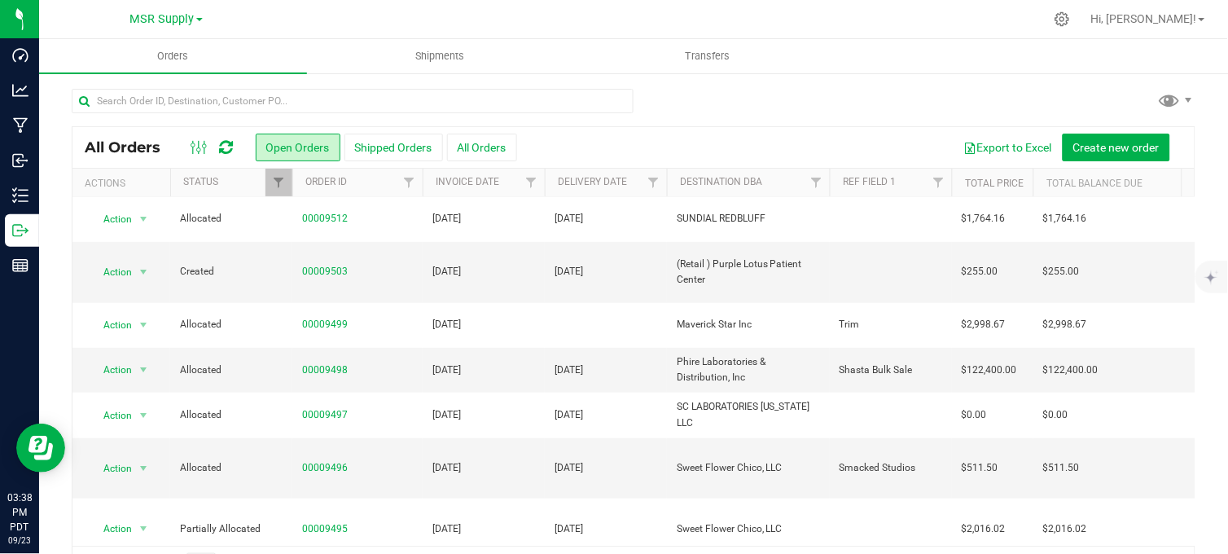
click at [758, 103] on div at bounding box center [634, 107] width 1124 height 37
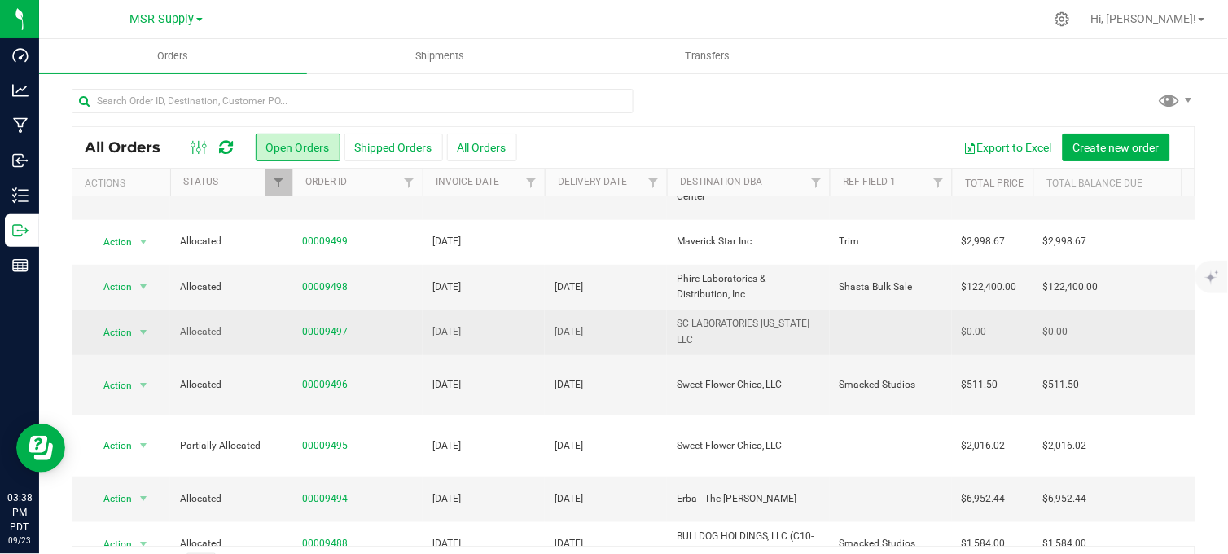
scroll to position [362, 0]
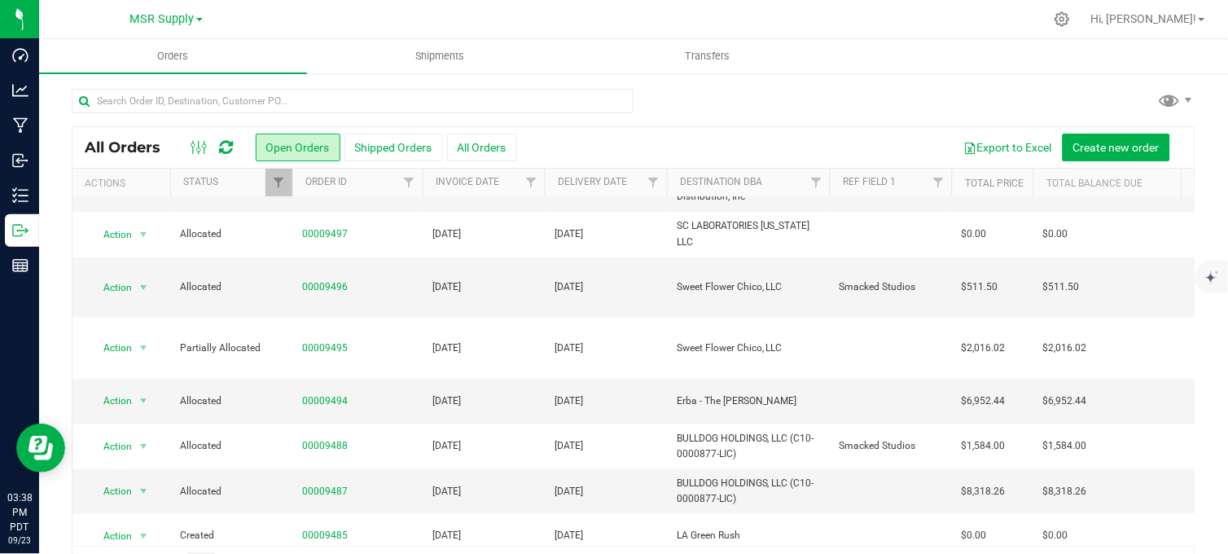
click at [745, 110] on div at bounding box center [634, 107] width 1124 height 37
click at [824, 94] on div at bounding box center [634, 107] width 1124 height 37
click at [701, 79] on div "All Orders Open Orders Shipped Orders All Orders Export to Excel Create new ord…" at bounding box center [633, 337] width 1189 height 530
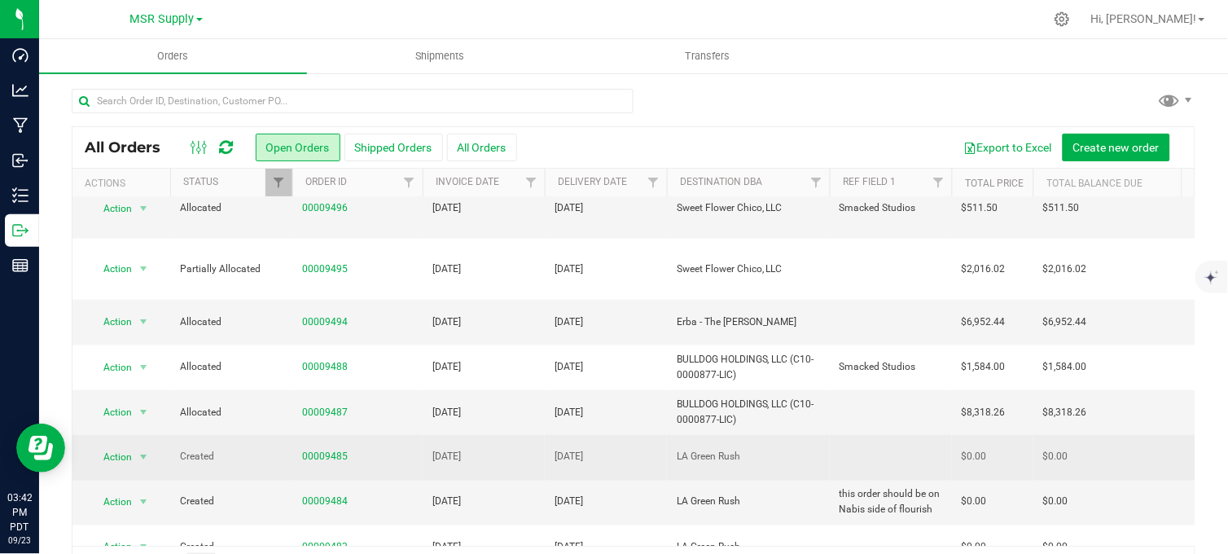
scroll to position [452, 0]
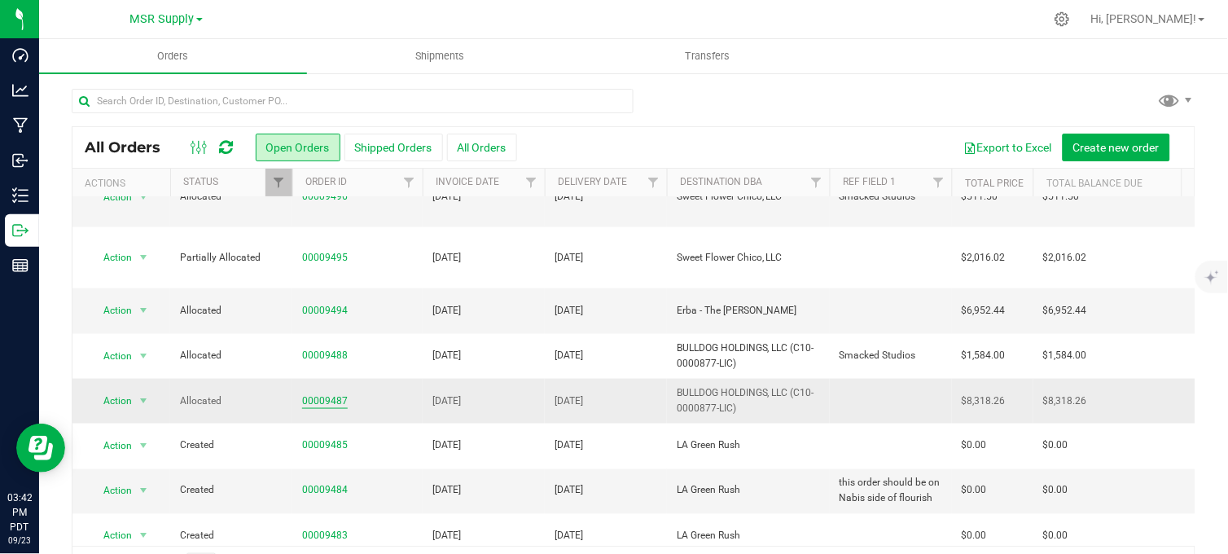
click at [331, 393] on link "00009487" at bounding box center [325, 400] width 46 height 15
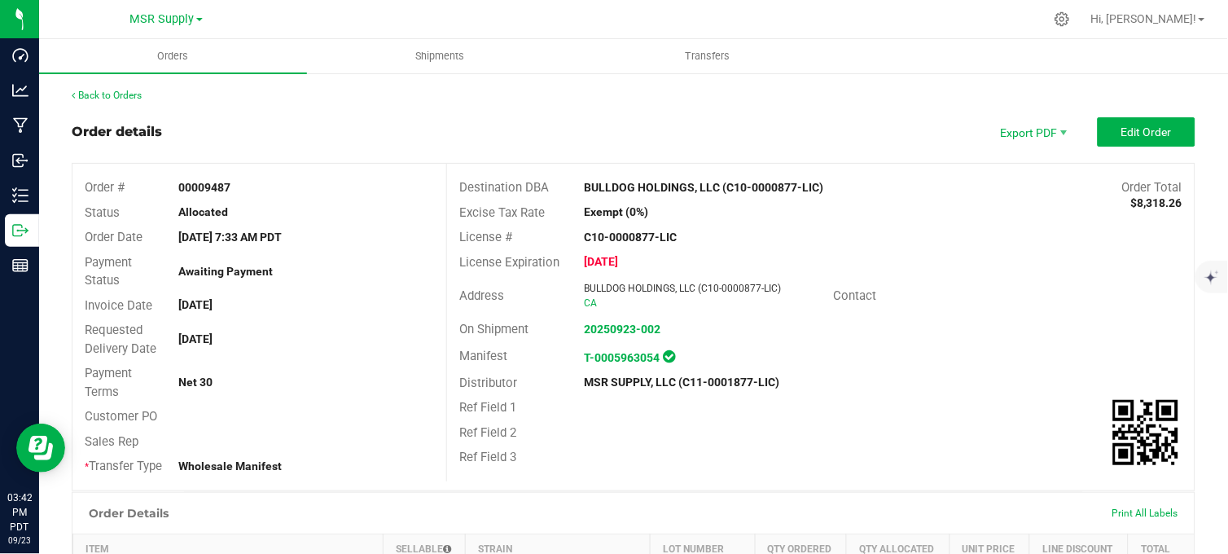
click at [612, 124] on div "Order details Export PDF Edit Order" at bounding box center [634, 131] width 1124 height 29
click at [1117, 124] on button "Edit Order" at bounding box center [1147, 131] width 98 height 29
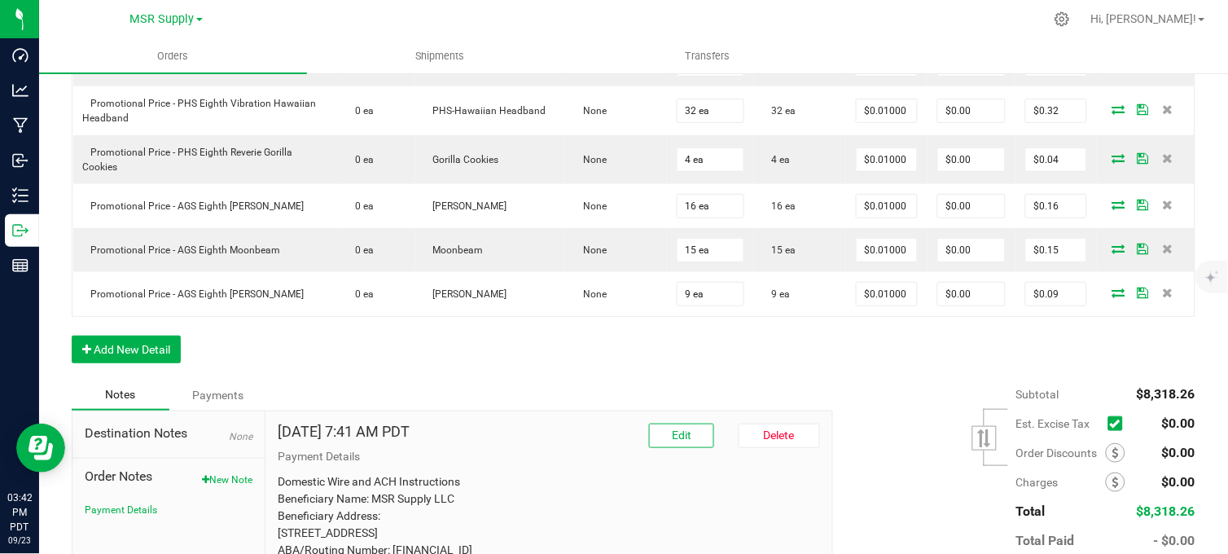
scroll to position [1538, 0]
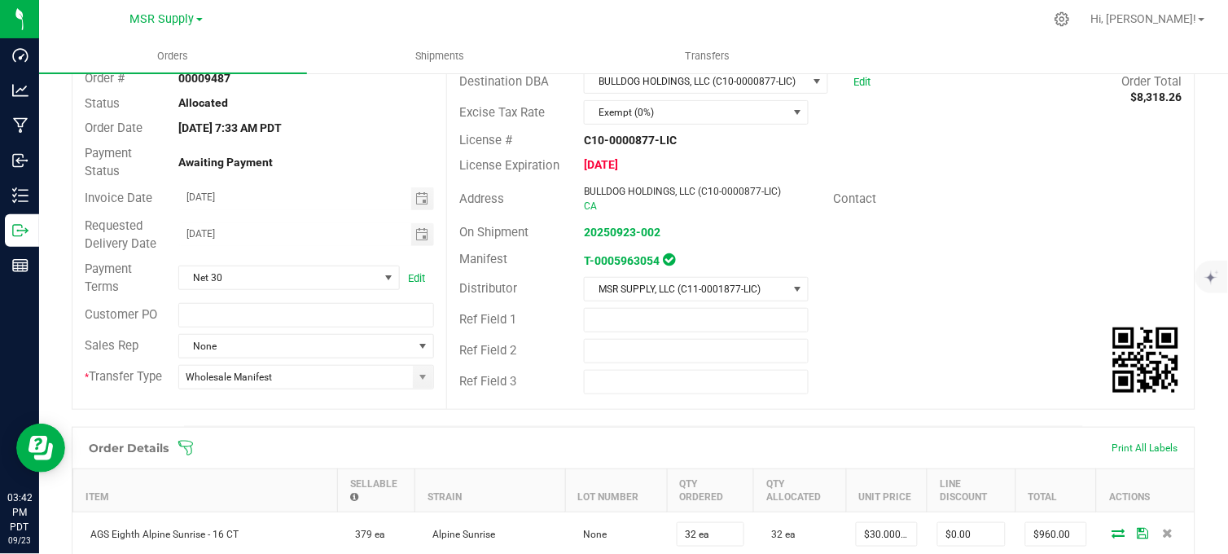
scroll to position [0, 0]
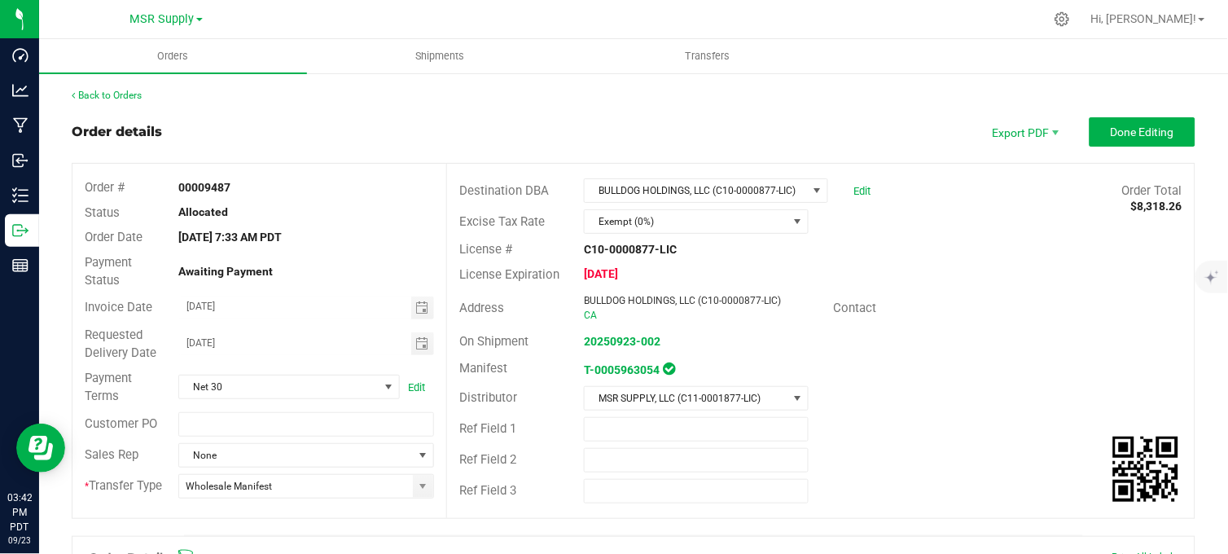
click at [515, 127] on div "Order details Export PDF Done Editing" at bounding box center [634, 131] width 1124 height 29
click at [495, 128] on div "Order details Export PDF Done Editing" at bounding box center [634, 131] width 1124 height 29
